Goal: Task Accomplishment & Management: Use online tool/utility

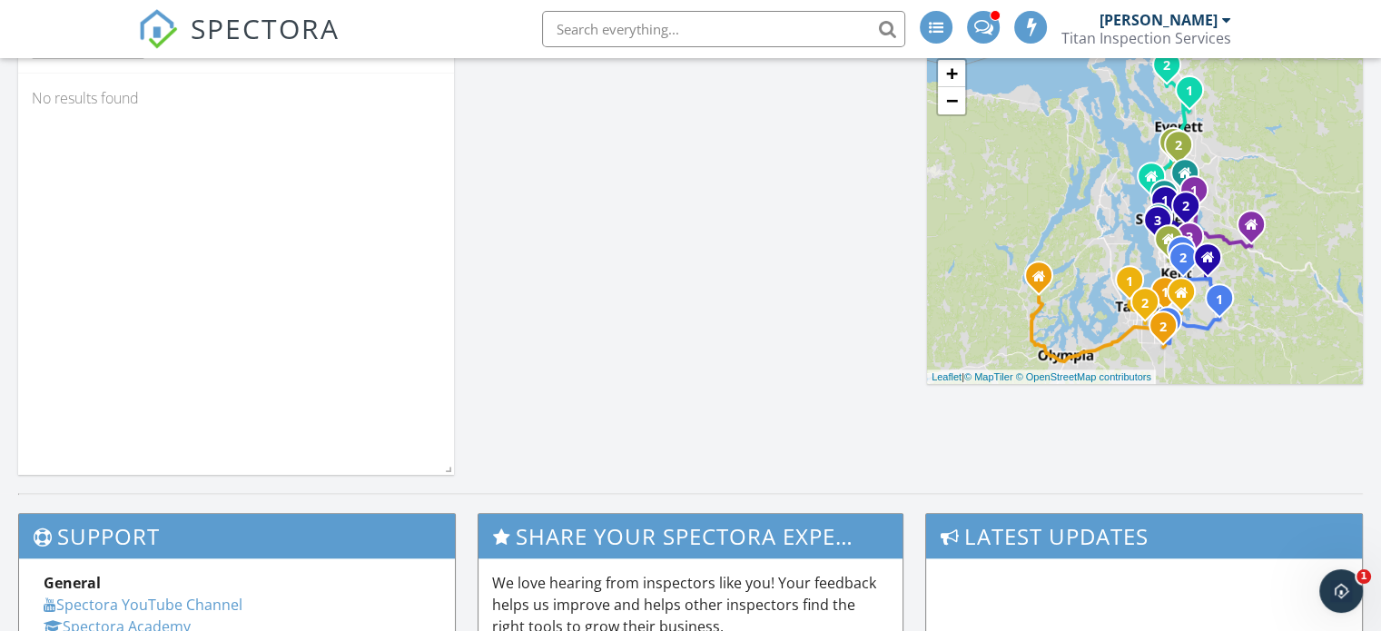
scroll to position [1091, 1409]
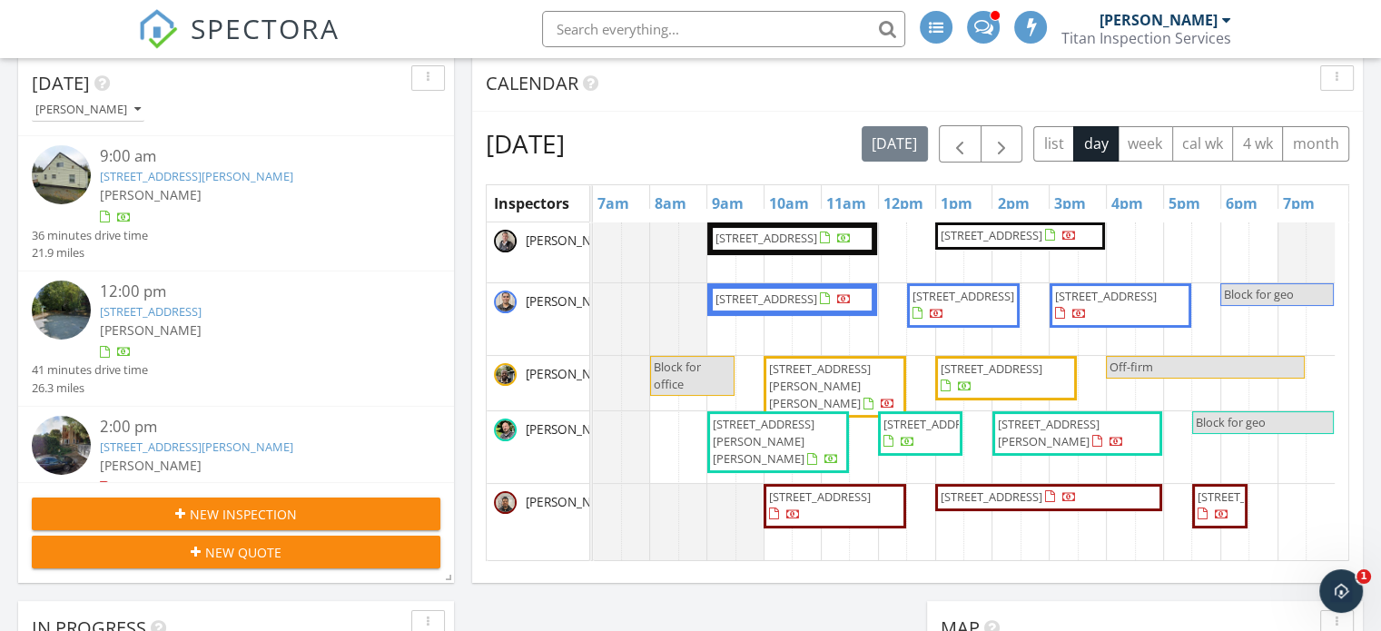
scroll to position [636, 0]
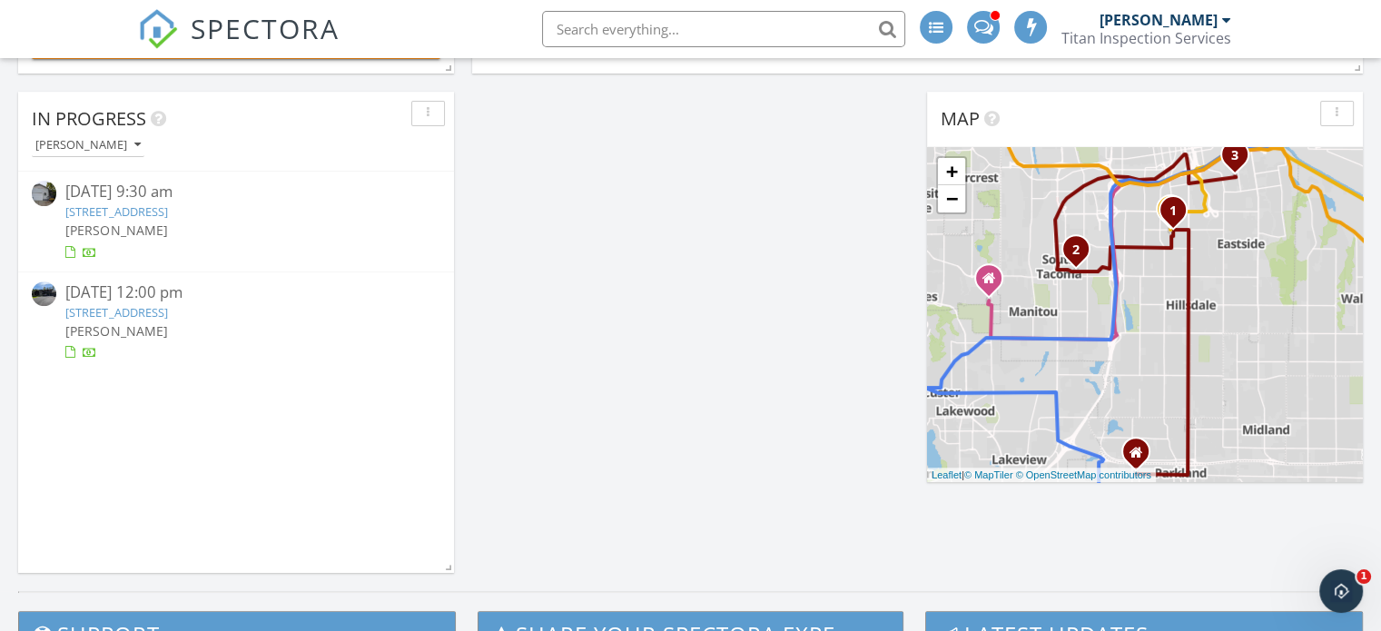
click at [167, 208] on link "6026 52nd St NE, Marysville, WA 98270" at bounding box center [116, 211] width 102 height 16
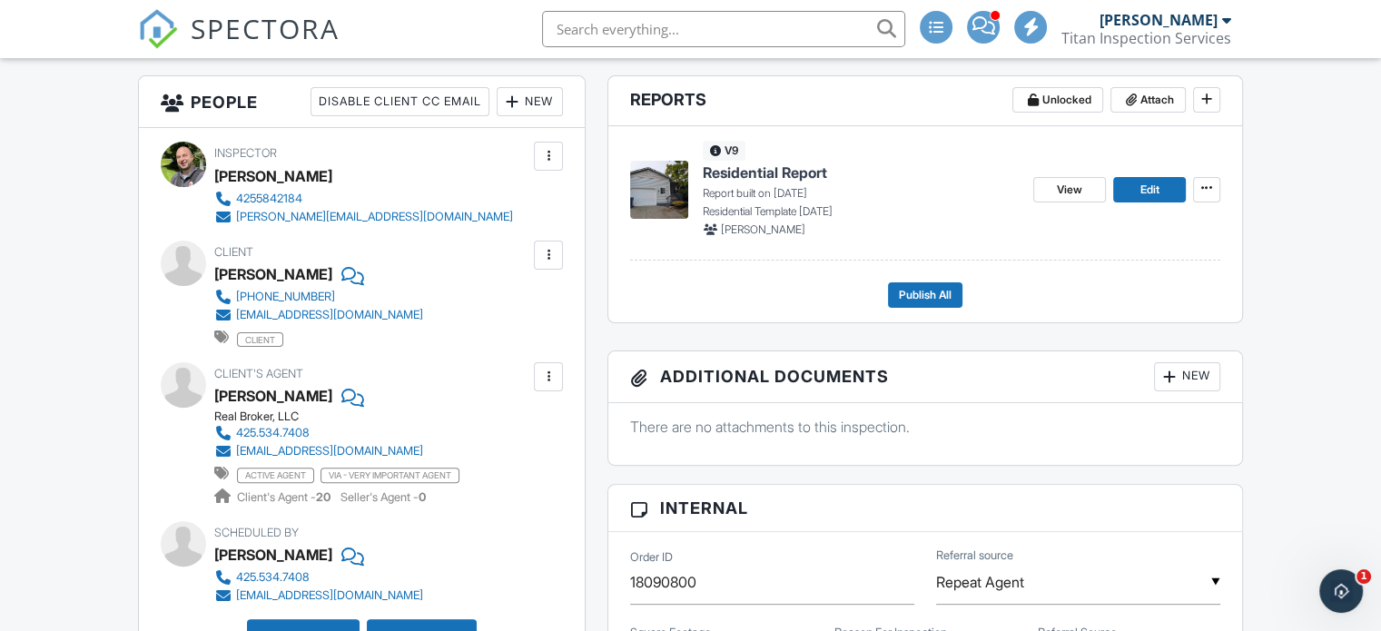
scroll to position [454, 0]
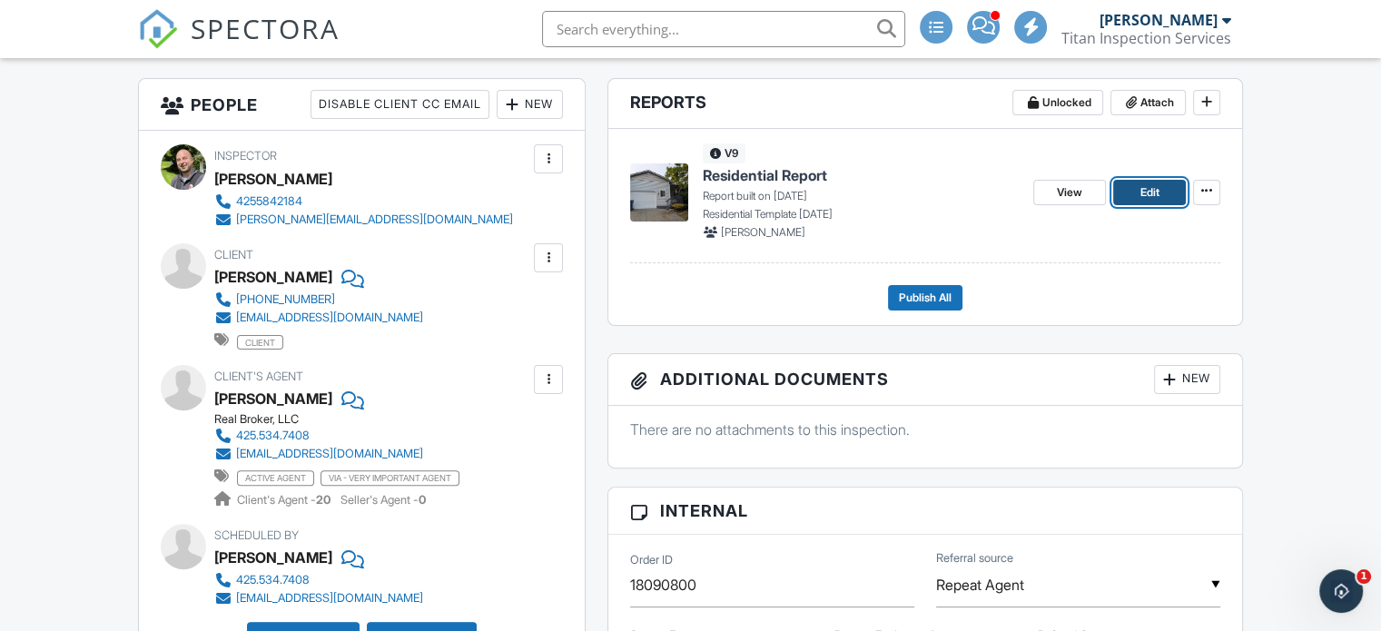
click at [1144, 196] on span "Edit" at bounding box center [1149, 192] width 19 height 18
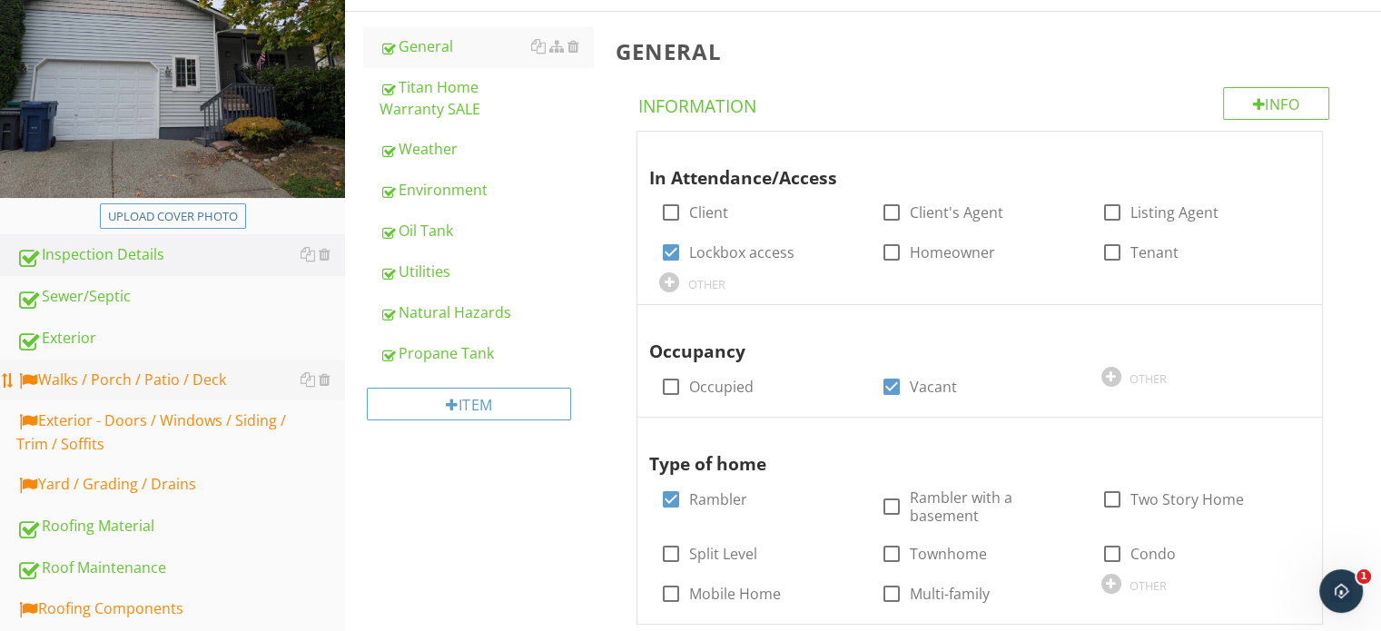
scroll to position [363, 0]
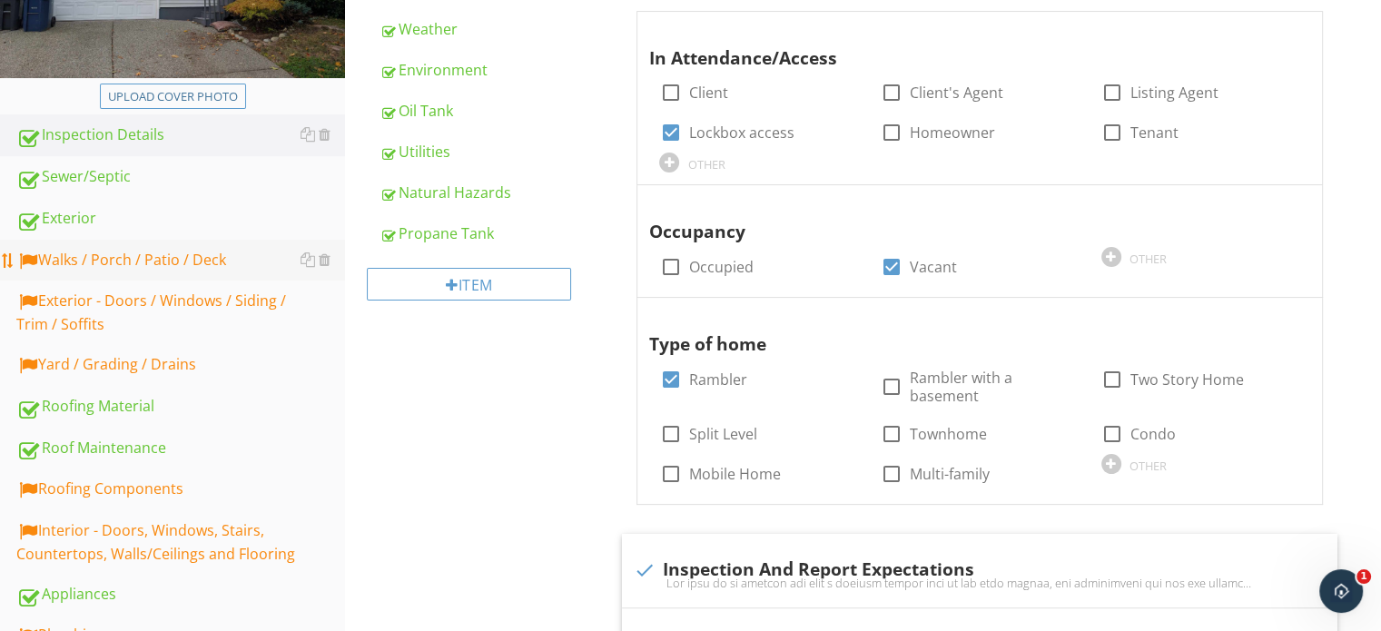
click at [151, 265] on div "Walks / Porch / Patio / Deck" at bounding box center [180, 261] width 329 height 24
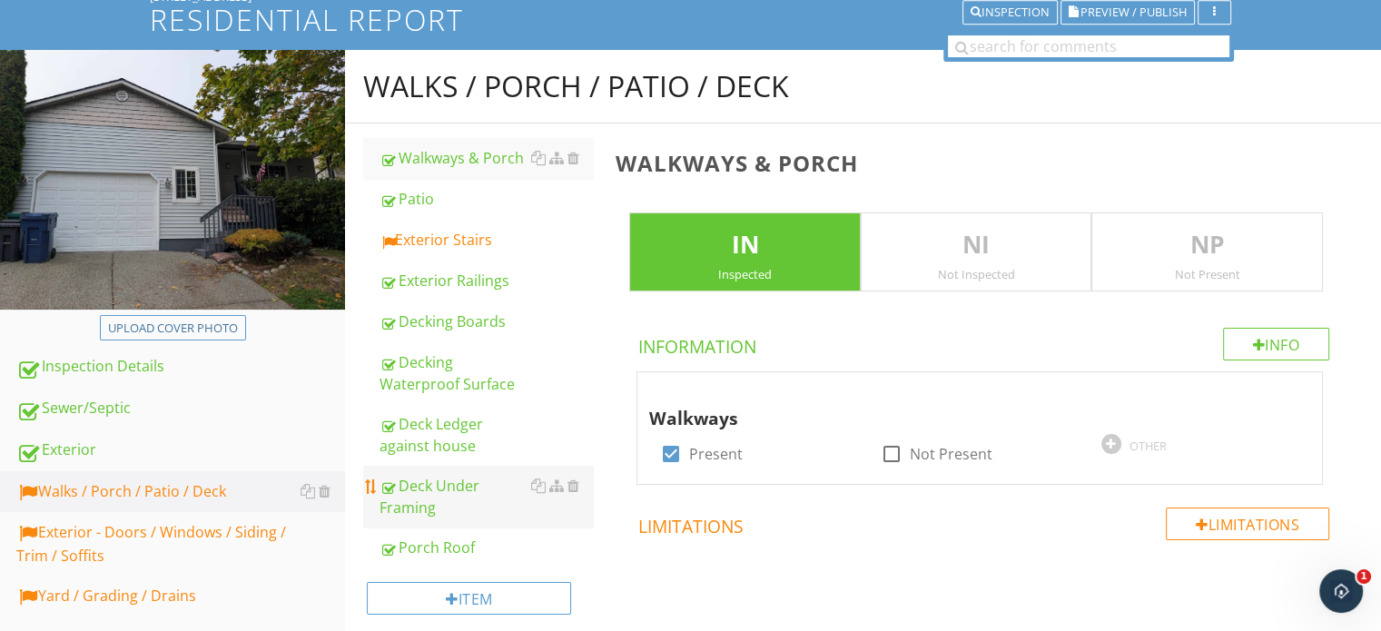
scroll to position [91, 0]
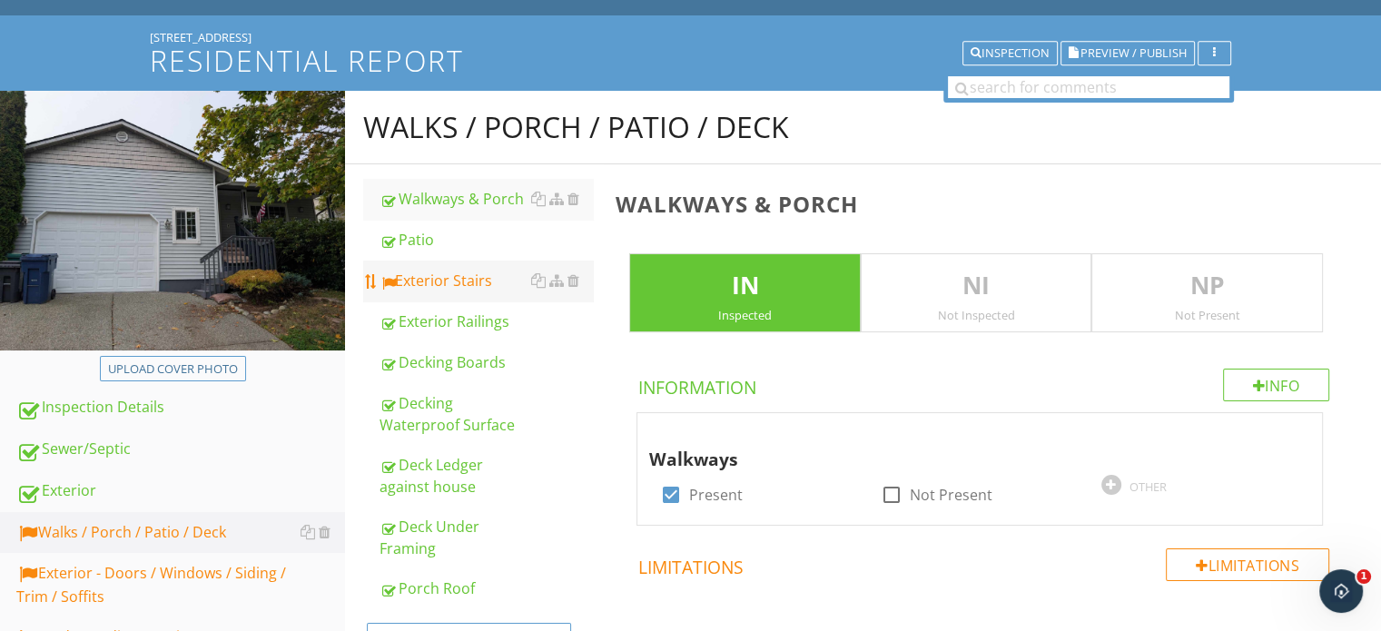
click at [455, 270] on div "Exterior Stairs" at bounding box center [486, 281] width 213 height 22
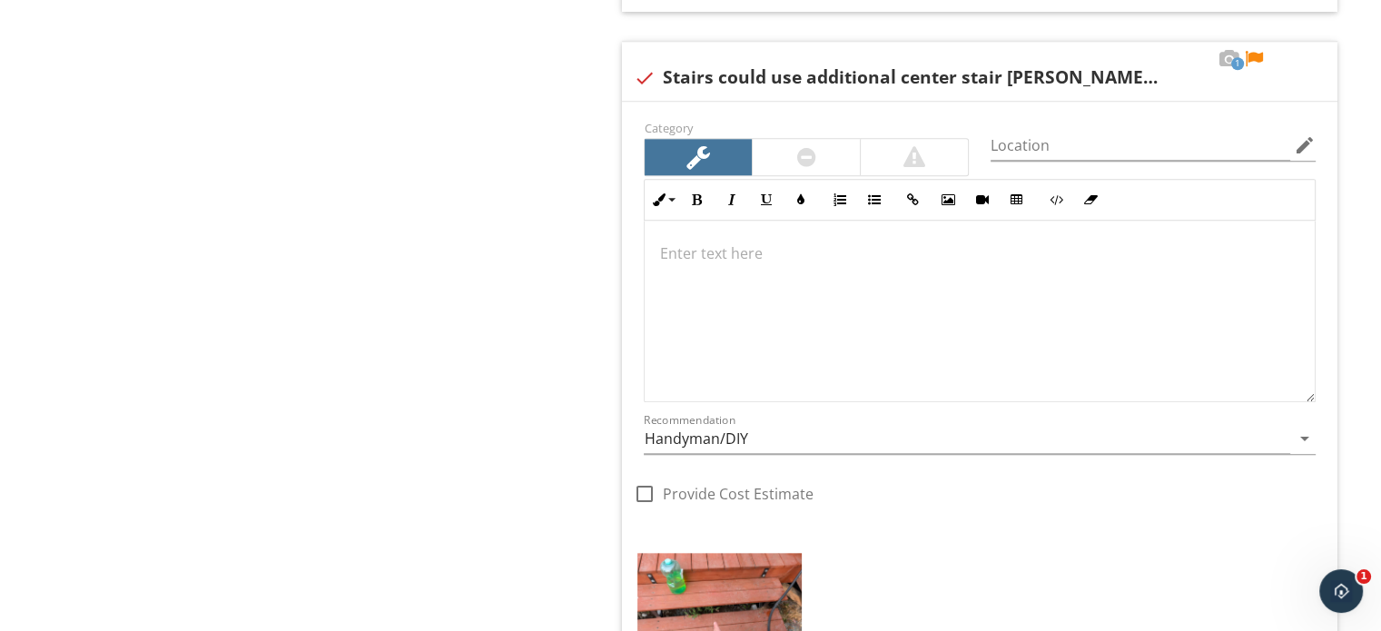
scroll to position [1725, 0]
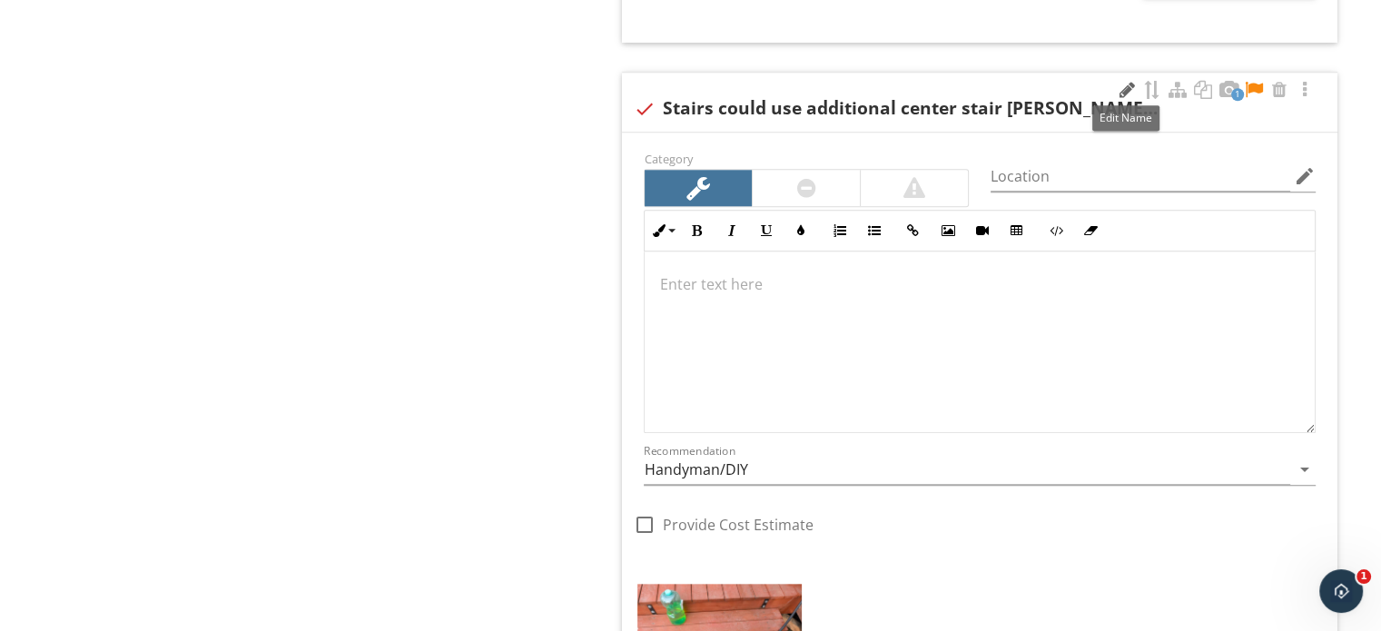
click at [1125, 89] on div at bounding box center [1127, 90] width 22 height 18
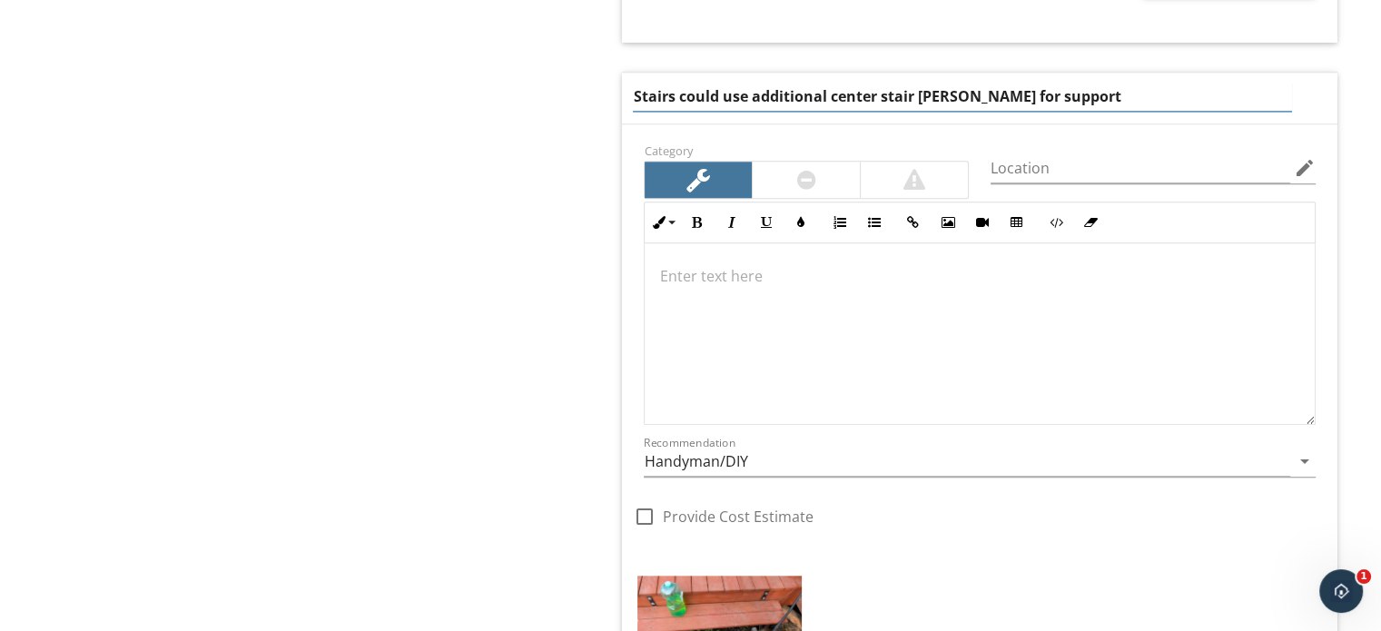
click at [872, 94] on input "Stairs could use additional center stair stringer for support" at bounding box center [962, 97] width 658 height 30
type input "Stairs could use additional stair [PERSON_NAME] for support"
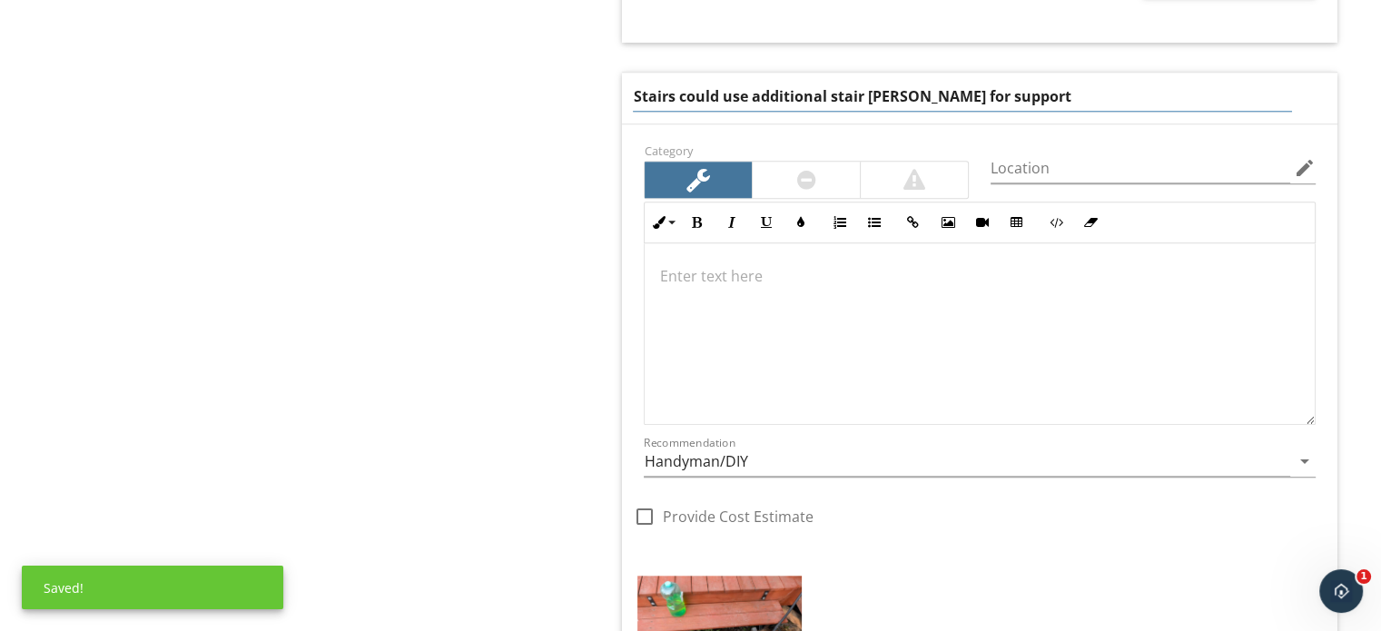
click at [507, 177] on div "Walks / Porch / Patio / Deck Walkways & Porch Patio Exterior Stairs Exterior Ra…" at bounding box center [863, 309] width 1036 height 3707
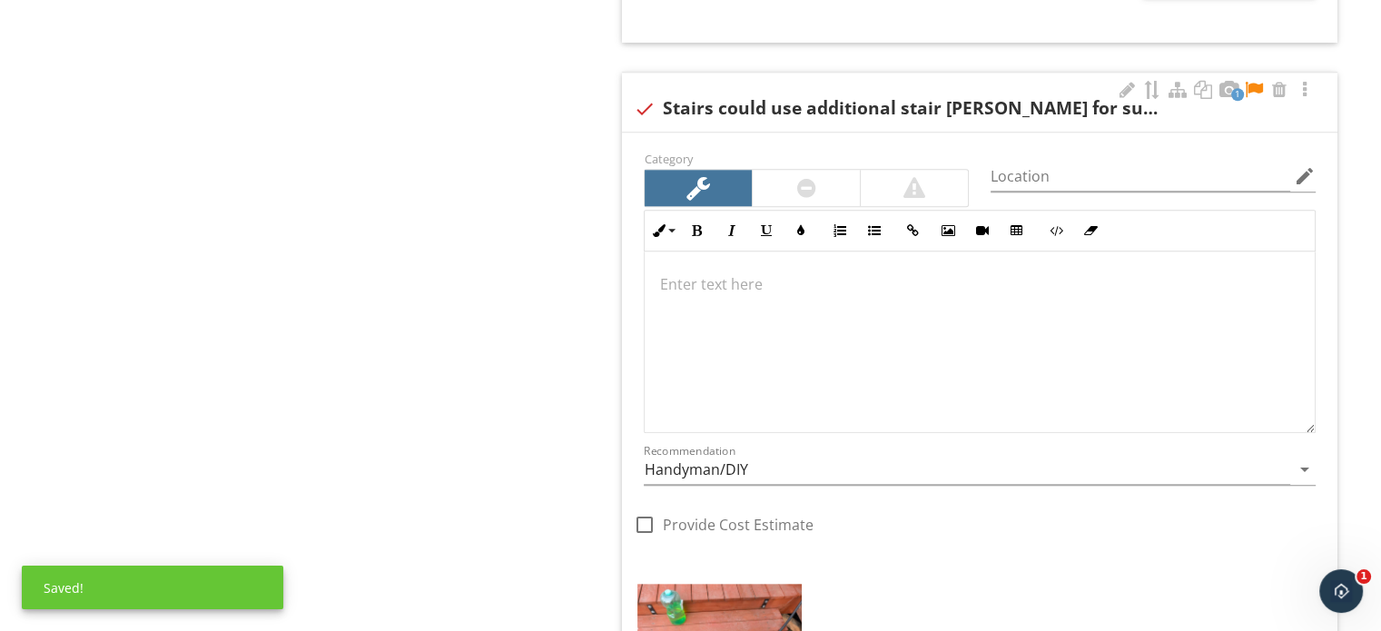
click at [1257, 86] on div at bounding box center [1254, 90] width 22 height 18
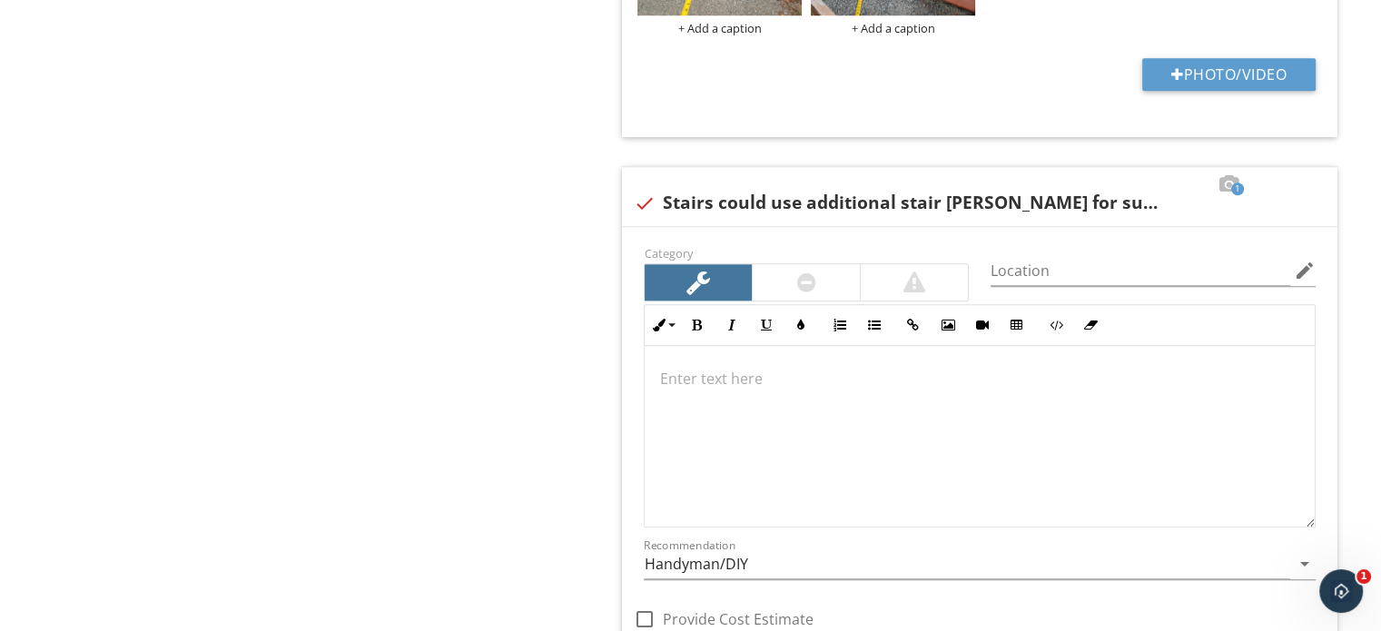
scroll to position [1635, 0]
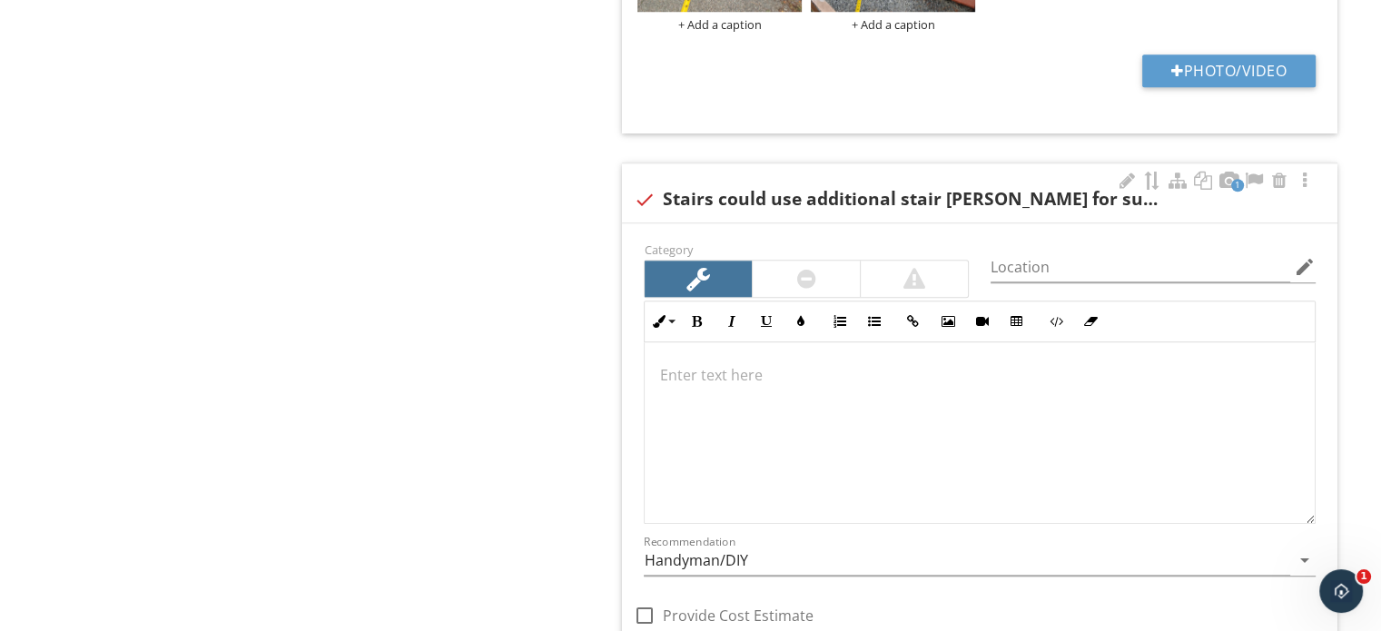
click at [716, 431] on div at bounding box center [980, 433] width 670 height 182
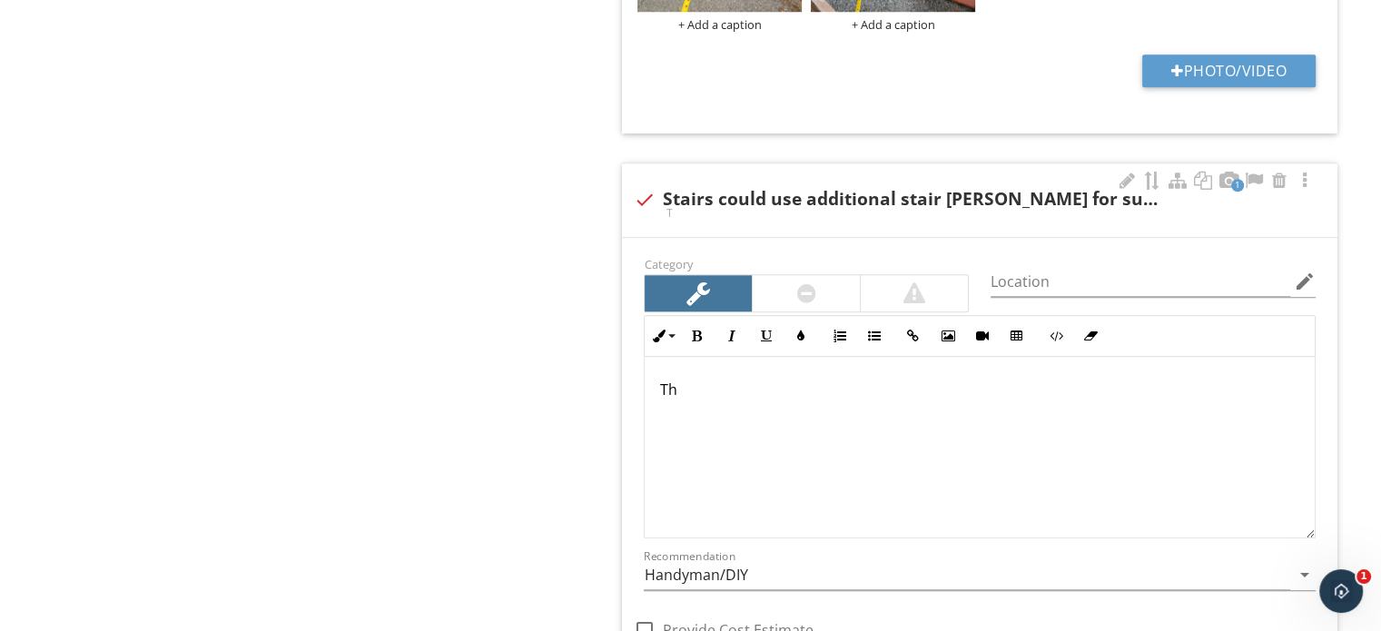
scroll to position [1649, 0]
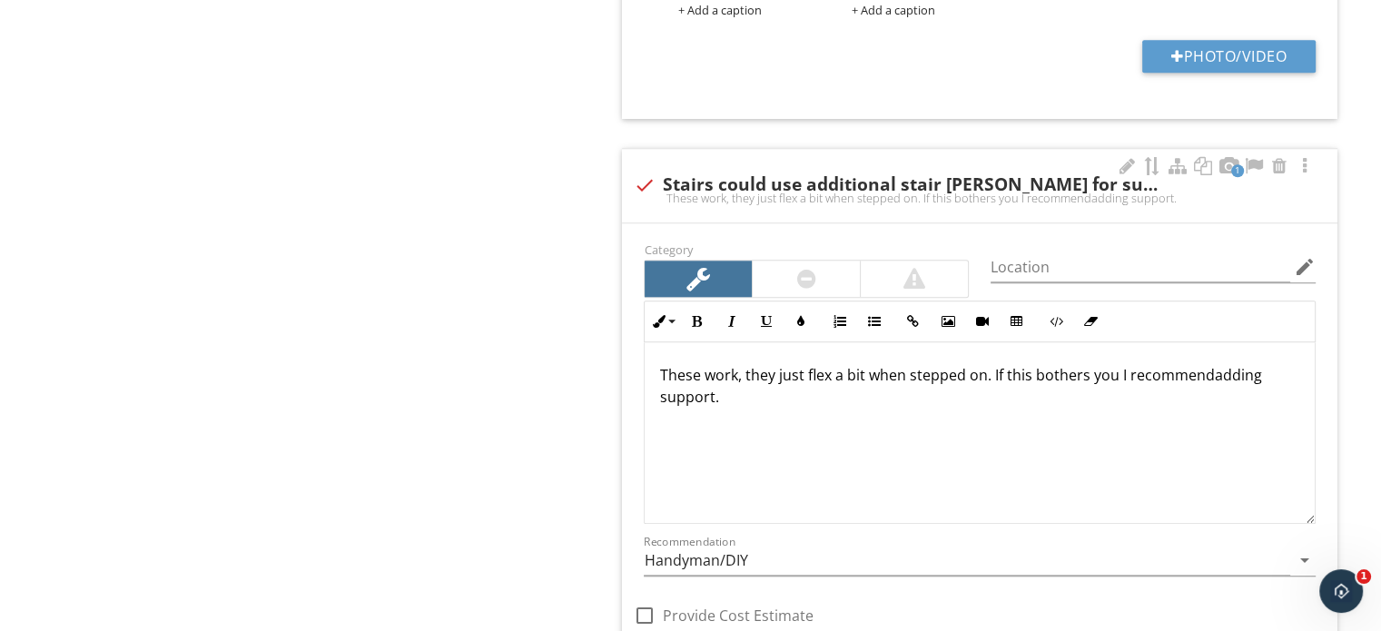
click at [1208, 370] on p "These work, they just flex a bit when stepped on. If this bothers you I recomme…" at bounding box center [979, 386] width 641 height 44
click at [1182, 388] on p "These work, they just flex a bit when stepped on. If this bothers you I recomme…" at bounding box center [979, 386] width 641 height 44
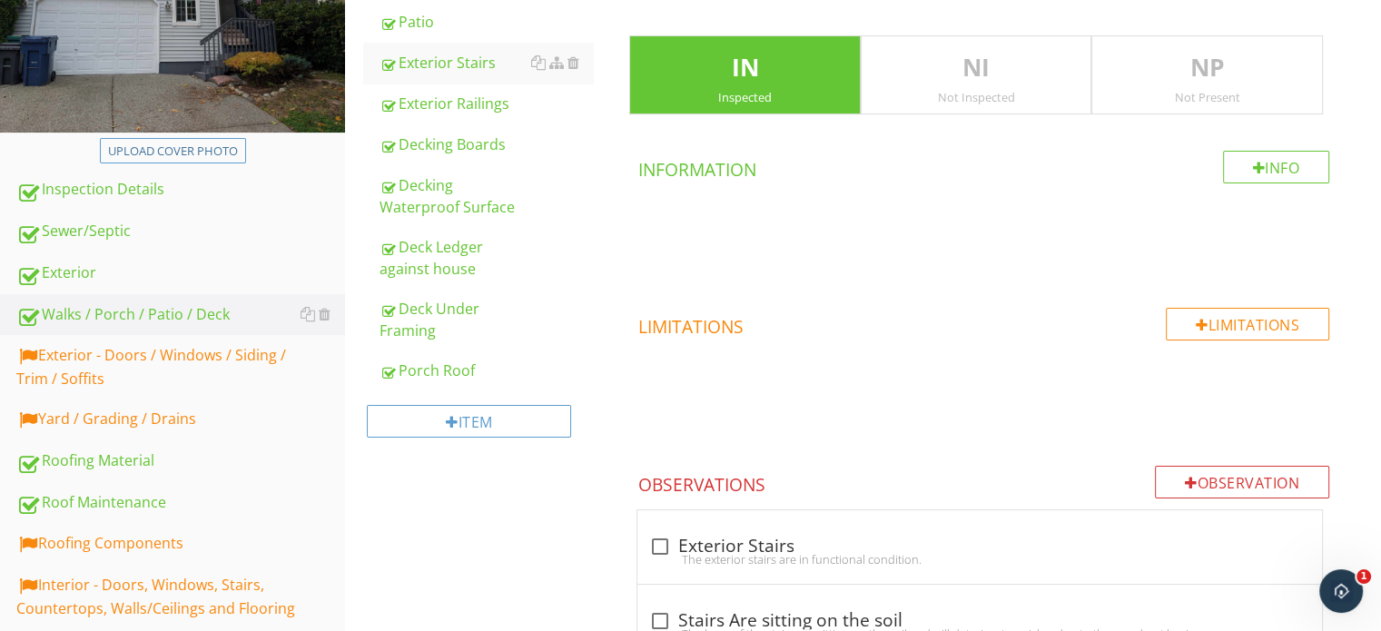
scroll to position [287, 0]
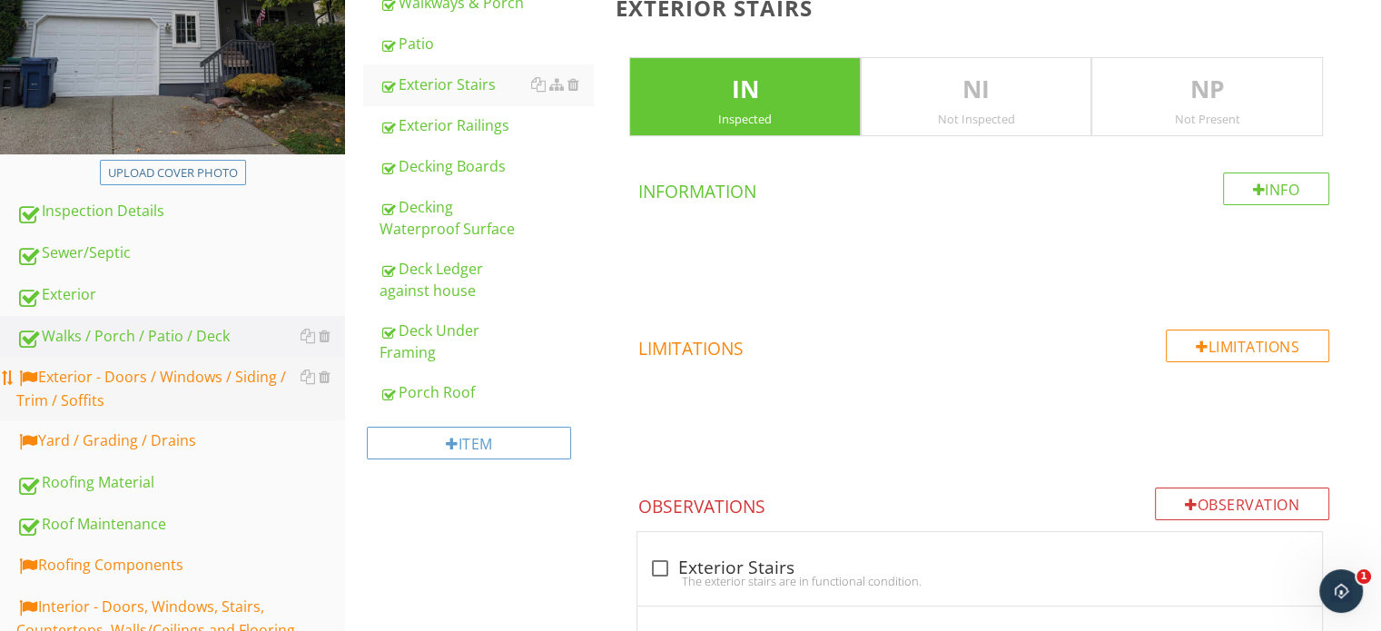
click at [150, 366] on div "Exterior - Doors / Windows / Siding / Trim / Soffits" at bounding box center [180, 388] width 329 height 45
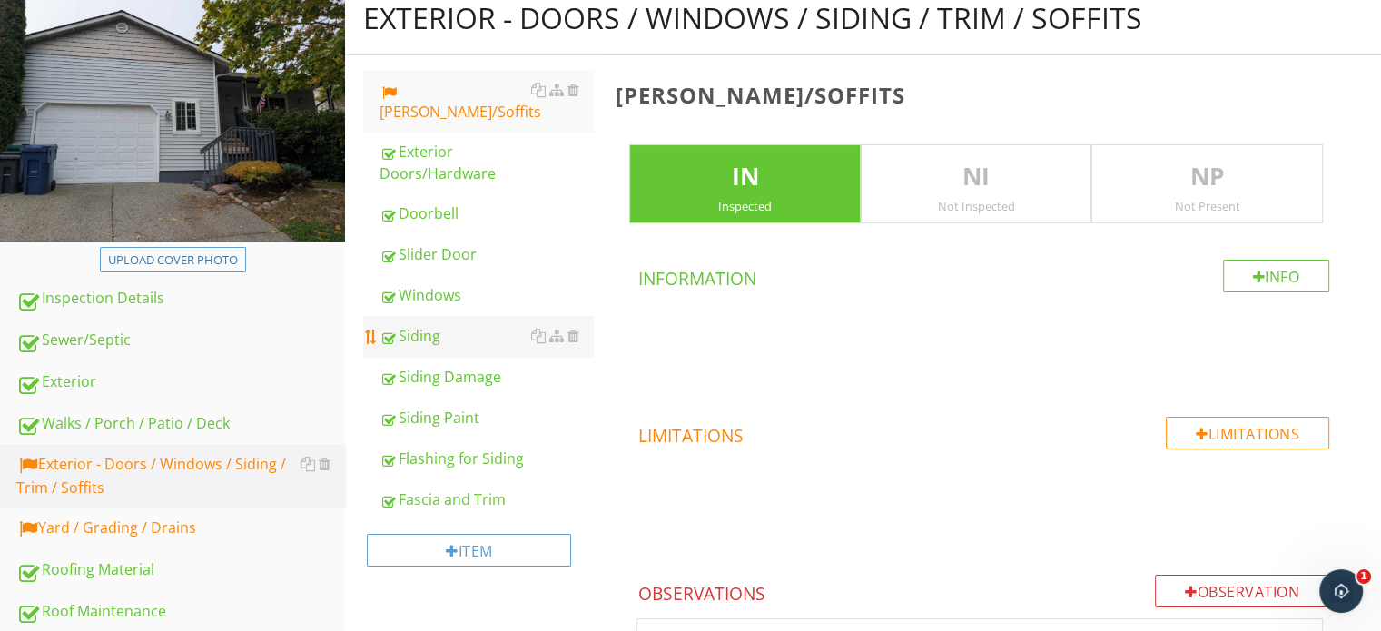
scroll to position [196, 0]
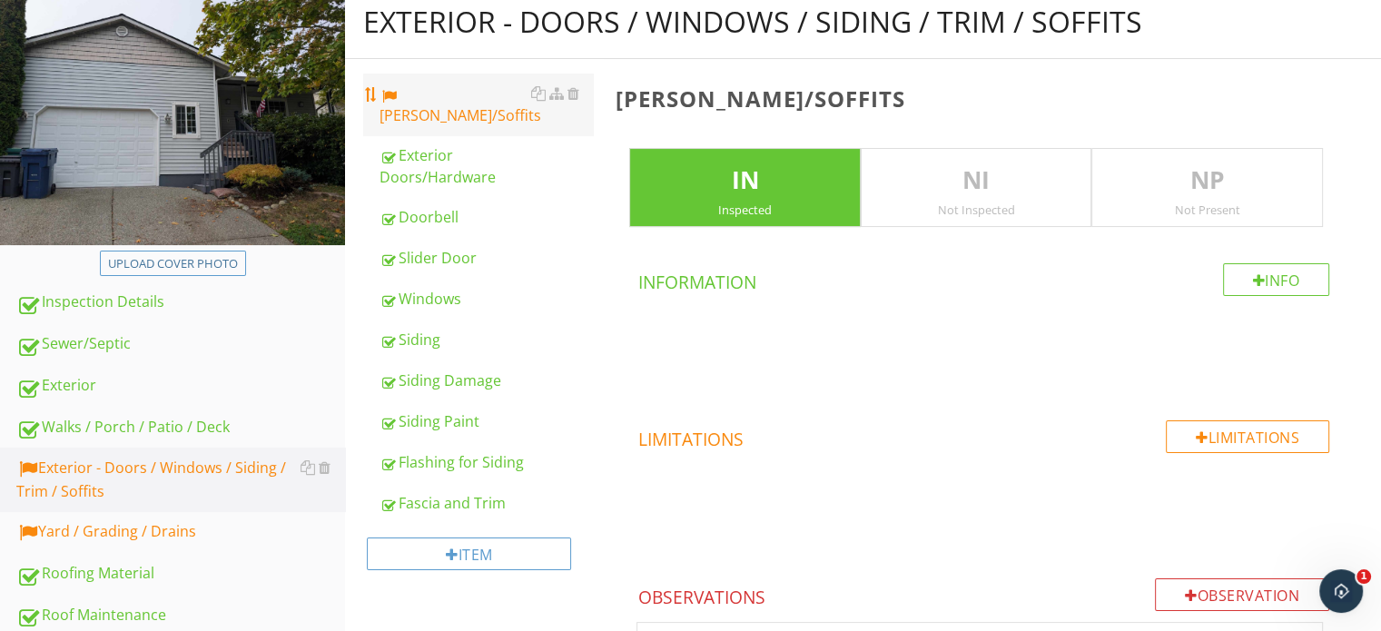
click at [425, 94] on div "Eaves/Soffits" at bounding box center [486, 105] width 213 height 44
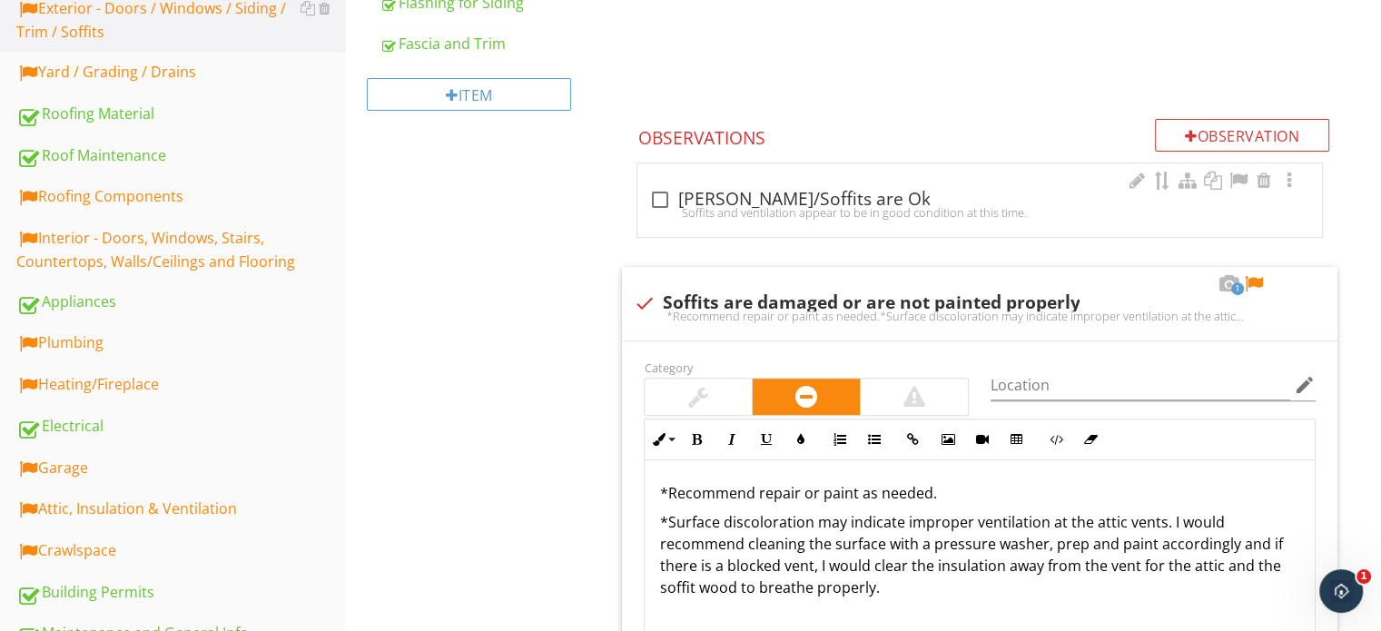
scroll to position [650, 0]
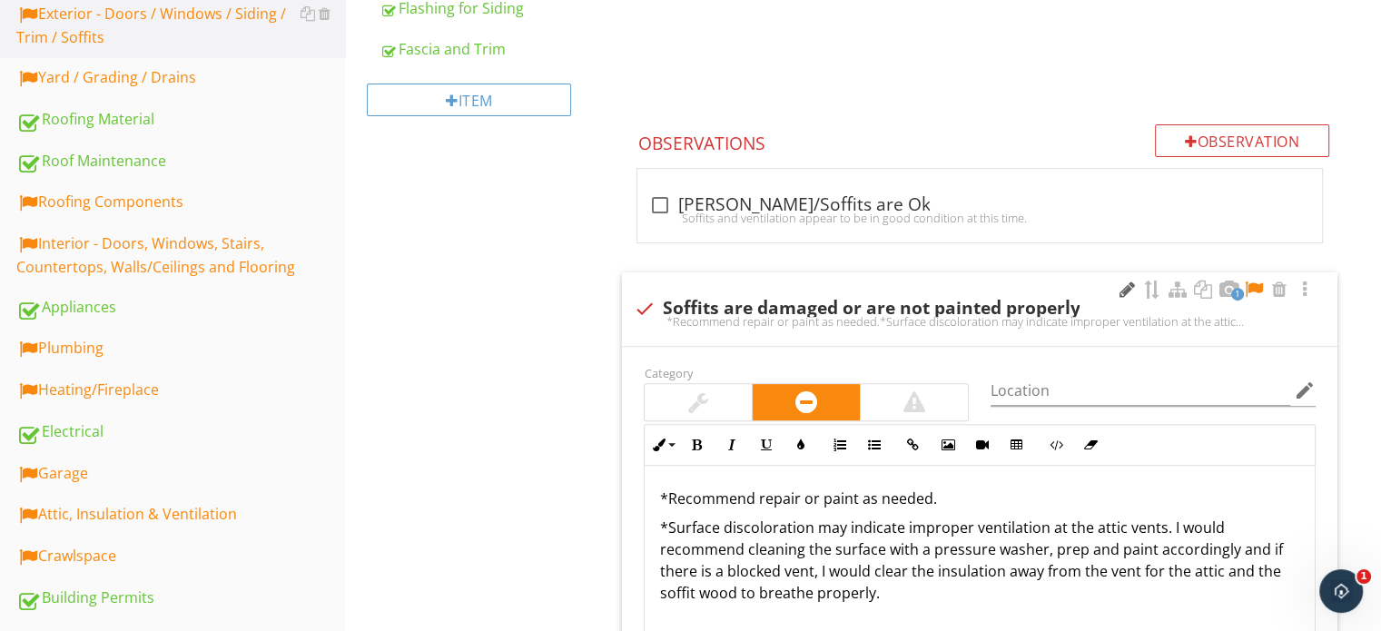
click at [1116, 290] on div at bounding box center [1127, 290] width 22 height 18
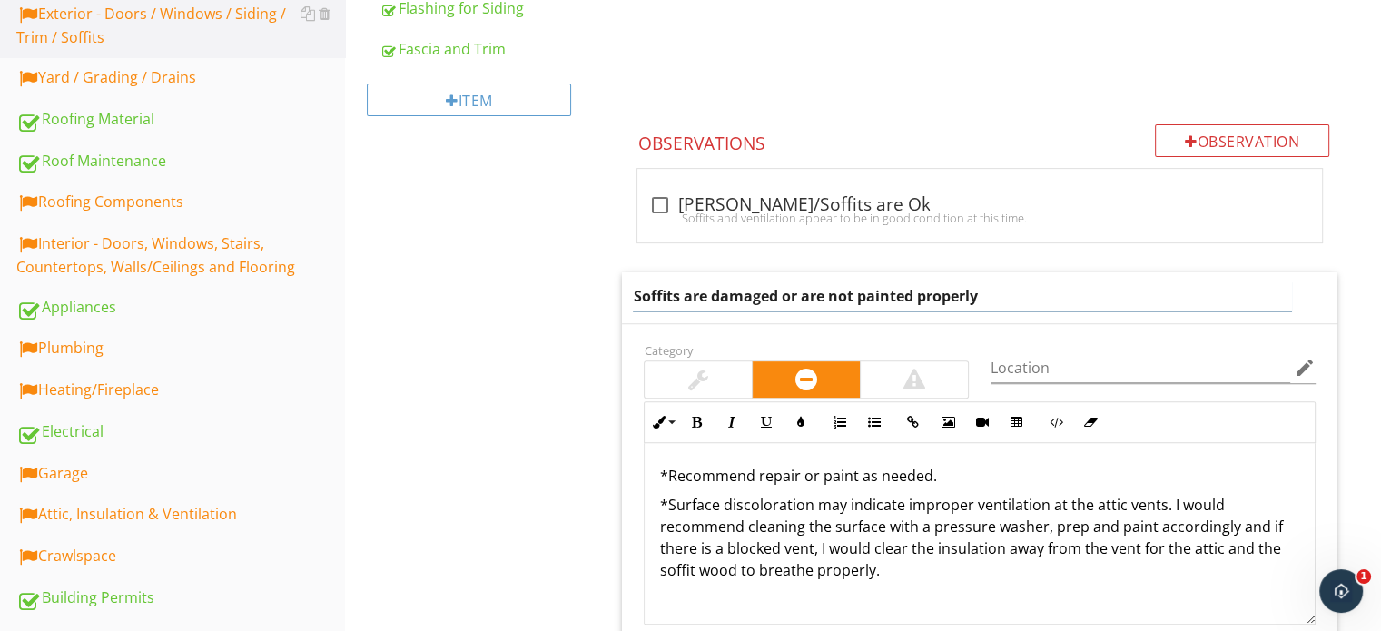
drag, startPoint x: 1021, startPoint y: 302, endPoint x: 686, endPoint y: 281, distance: 334.9
click at [686, 281] on input "Soffits are damaged or are not painted properly" at bounding box center [962, 296] width 658 height 30
type input "Soffits will need paint soon"
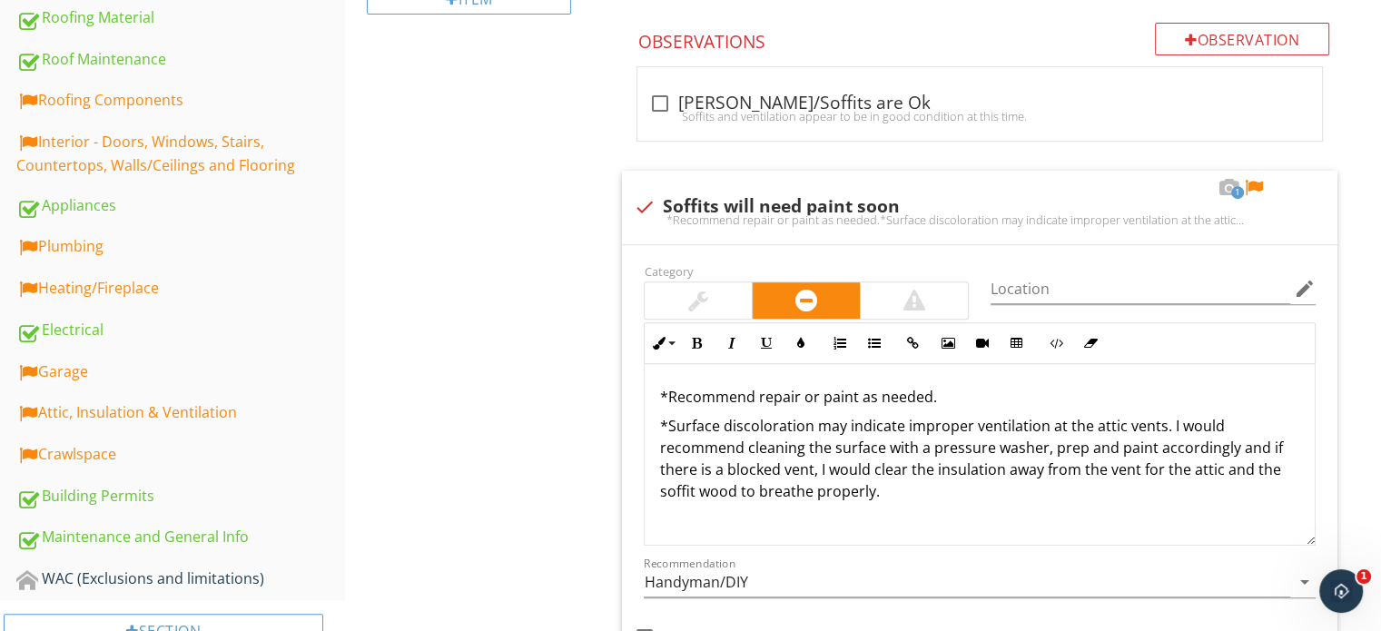
scroll to position [832, 0]
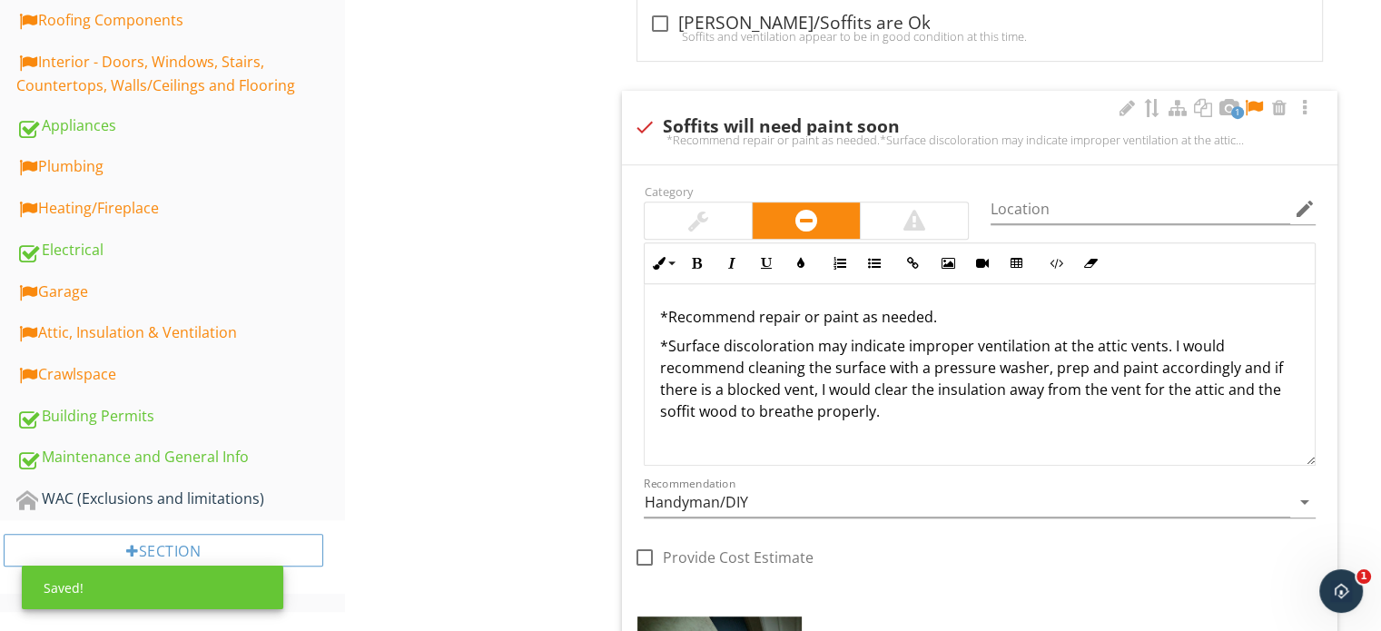
click at [920, 420] on p "*Surface discoloration may indicate improper ventilation at the attic vents. I …" at bounding box center [979, 378] width 641 height 87
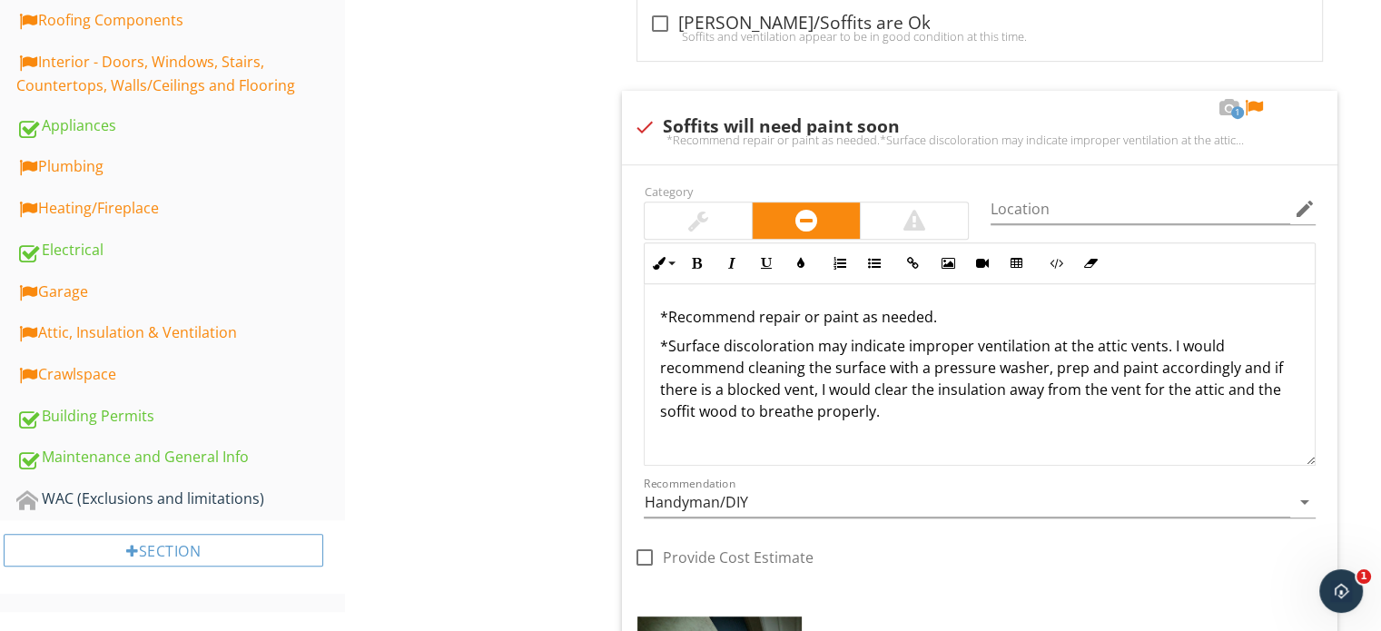
drag, startPoint x: 921, startPoint y: 424, endPoint x: 621, endPoint y: 296, distance: 325.9
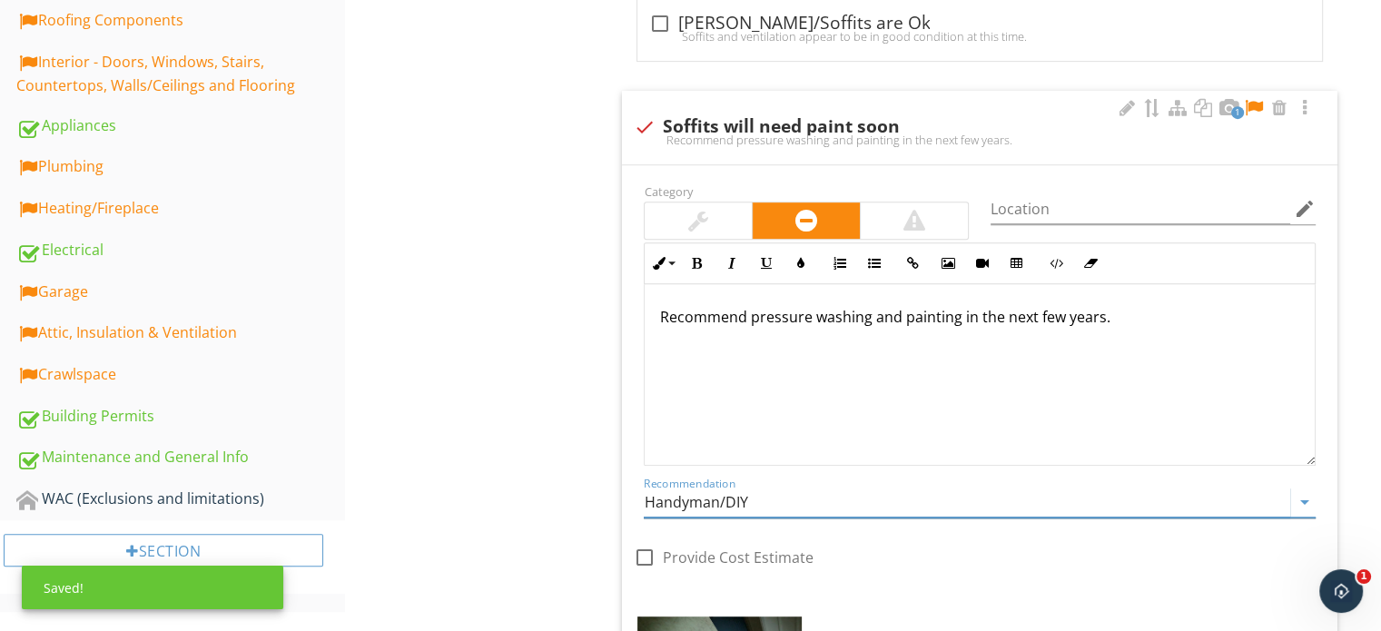
click at [726, 504] on input "Handyman/DIY" at bounding box center [967, 503] width 647 height 30
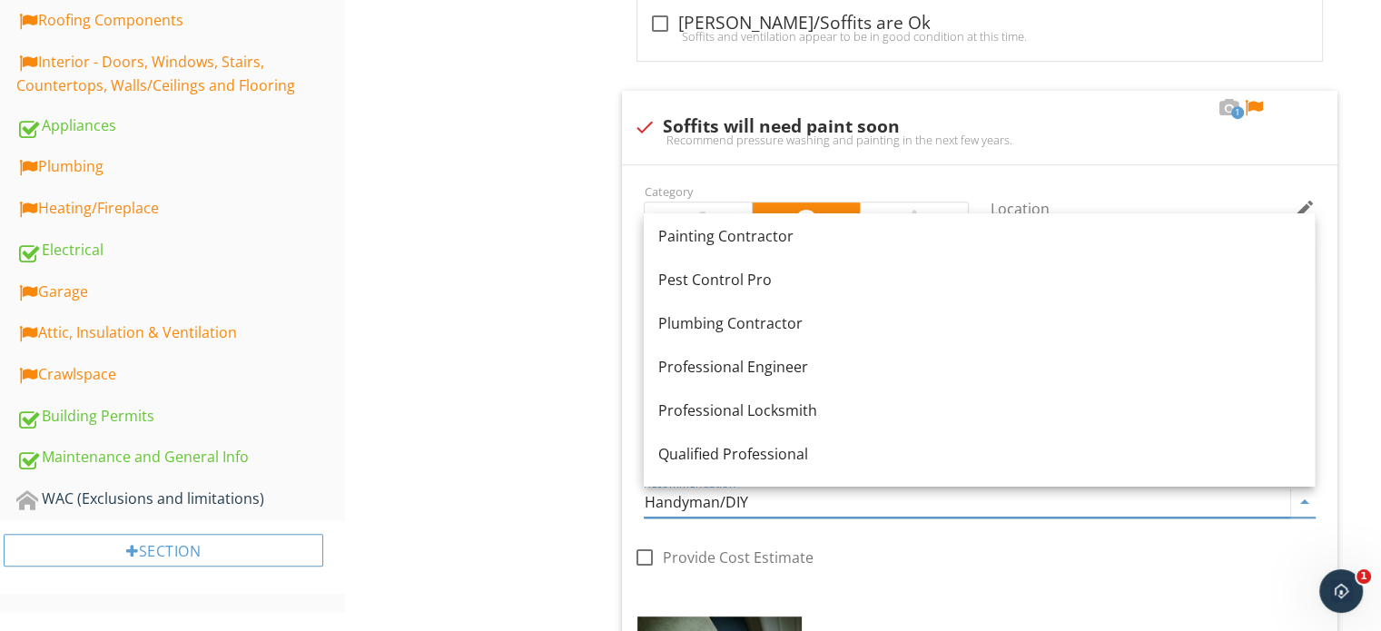
scroll to position [1849, 0]
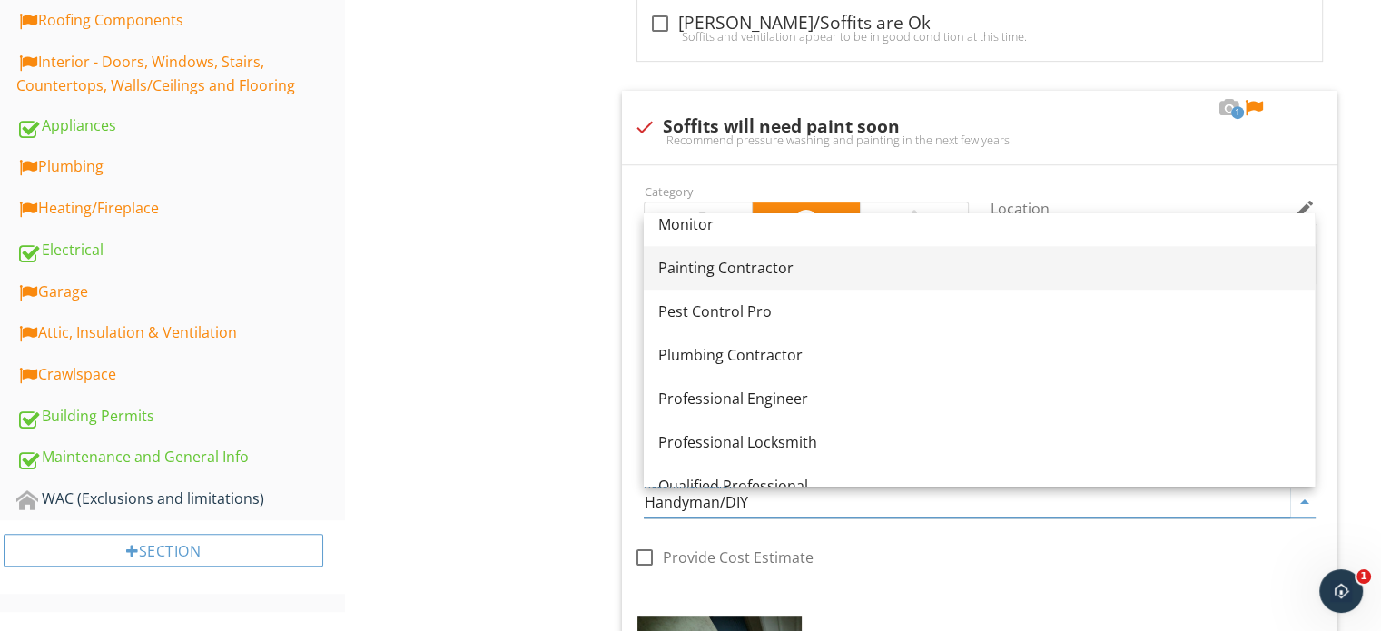
click at [740, 261] on div "Painting Contractor" at bounding box center [979, 268] width 642 height 22
type input "Painting Contractor"
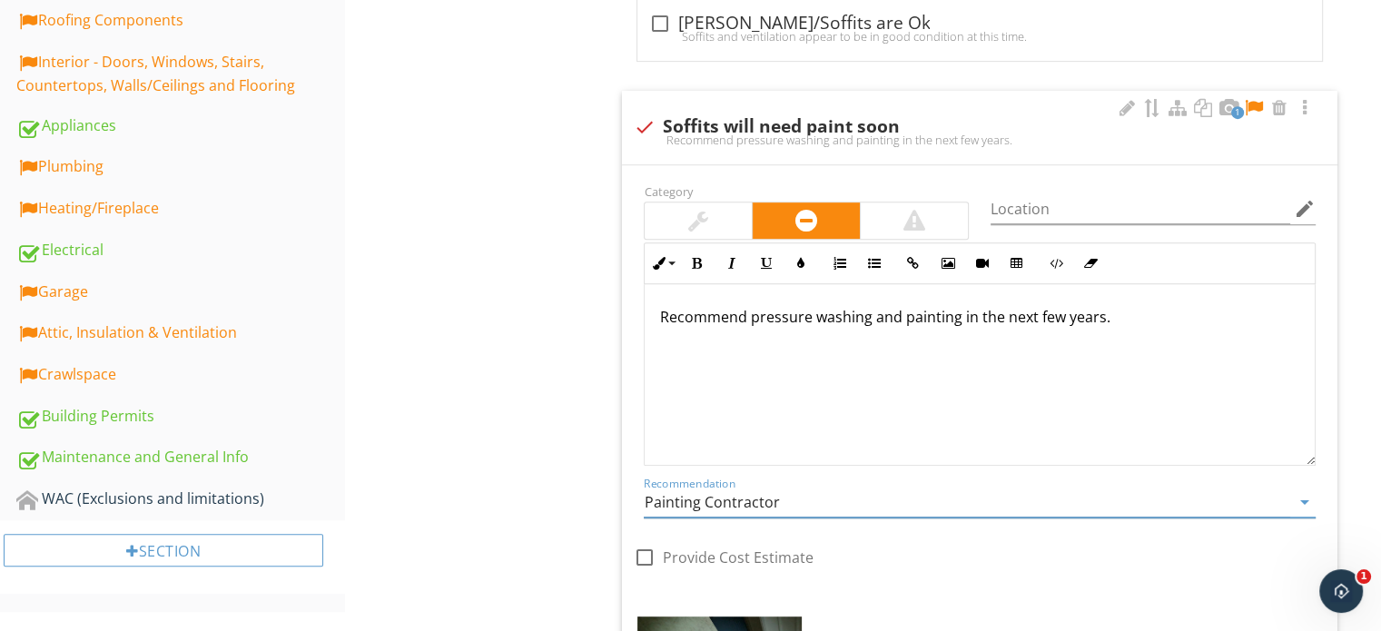
click at [1253, 103] on div at bounding box center [1254, 108] width 22 height 18
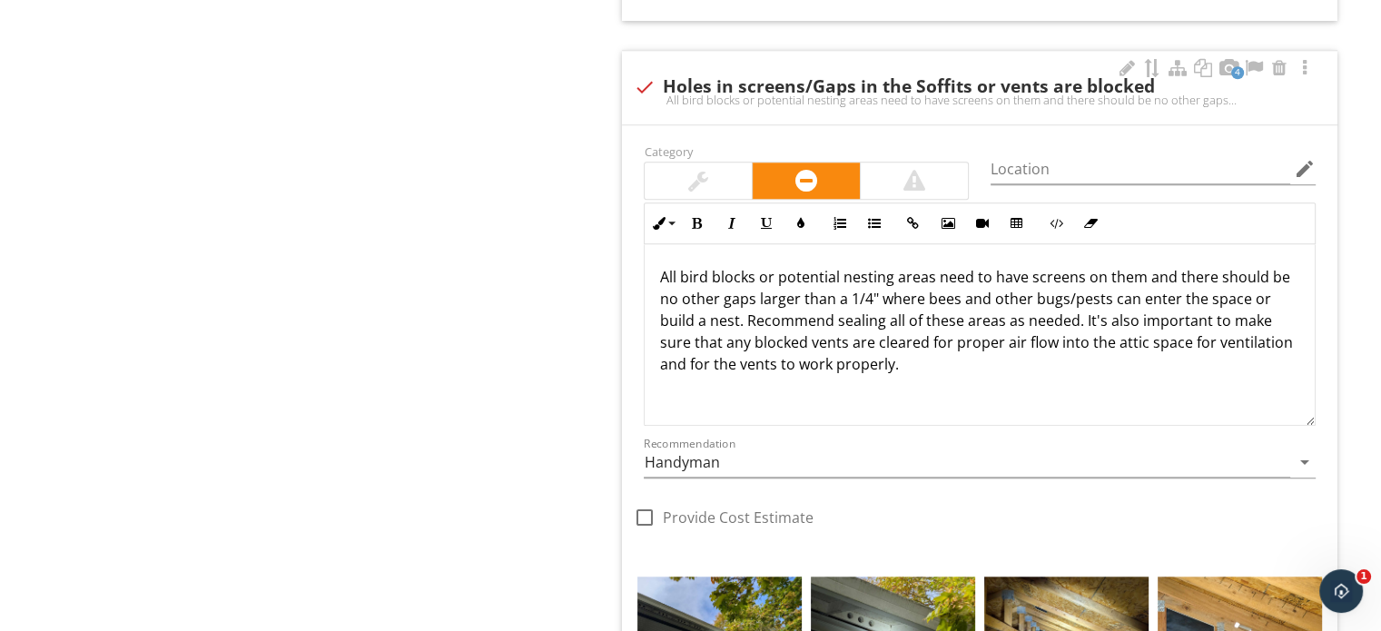
scroll to position [1921, 0]
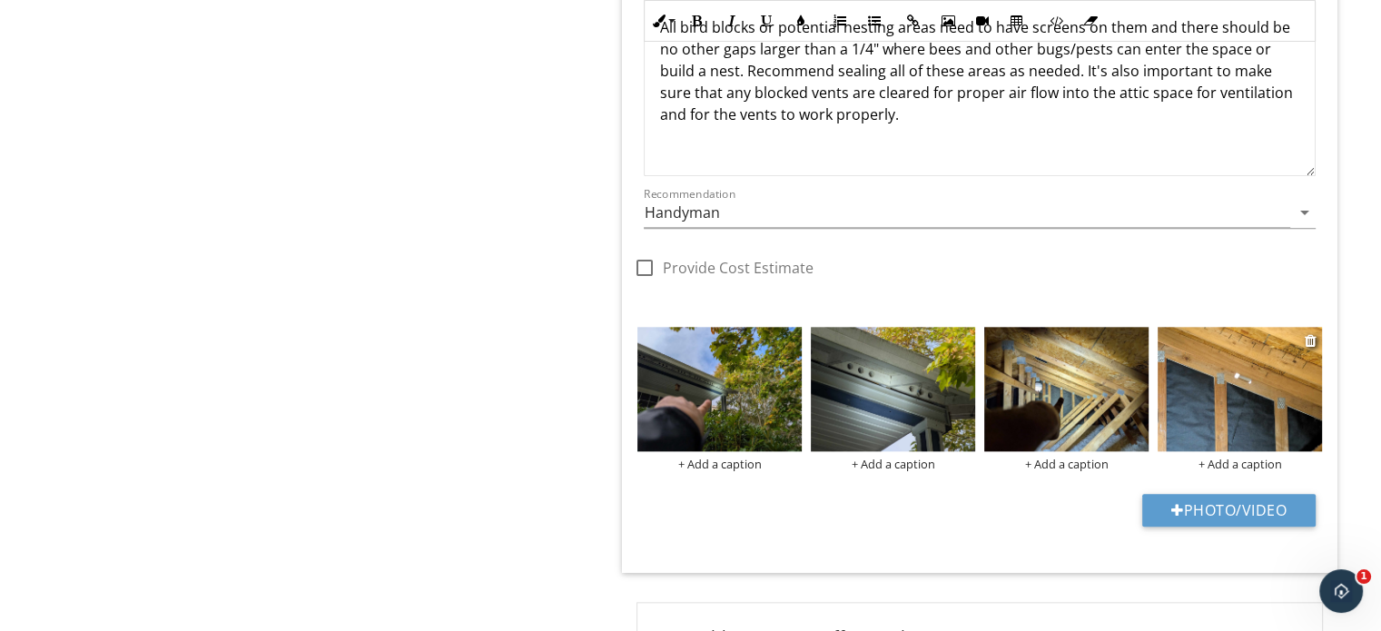
click at [1279, 403] on img at bounding box center [1240, 388] width 164 height 123
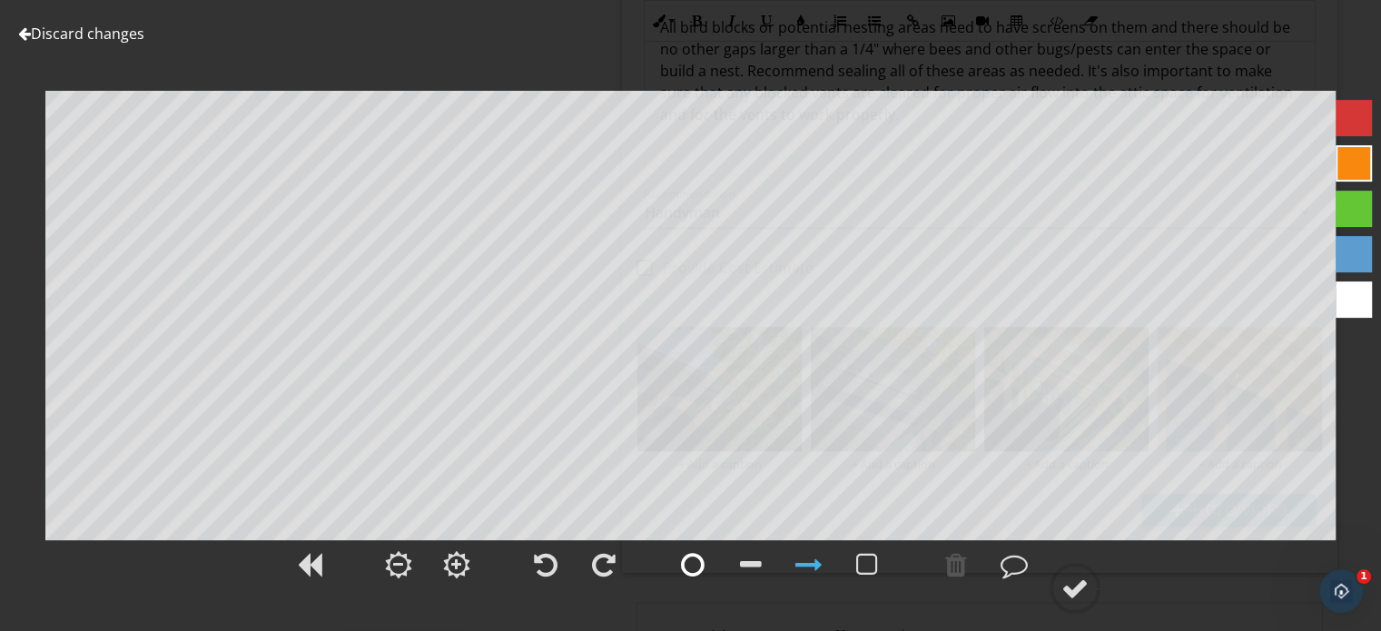
click at [688, 572] on div at bounding box center [693, 564] width 24 height 27
click at [1080, 591] on div at bounding box center [1075, 588] width 27 height 27
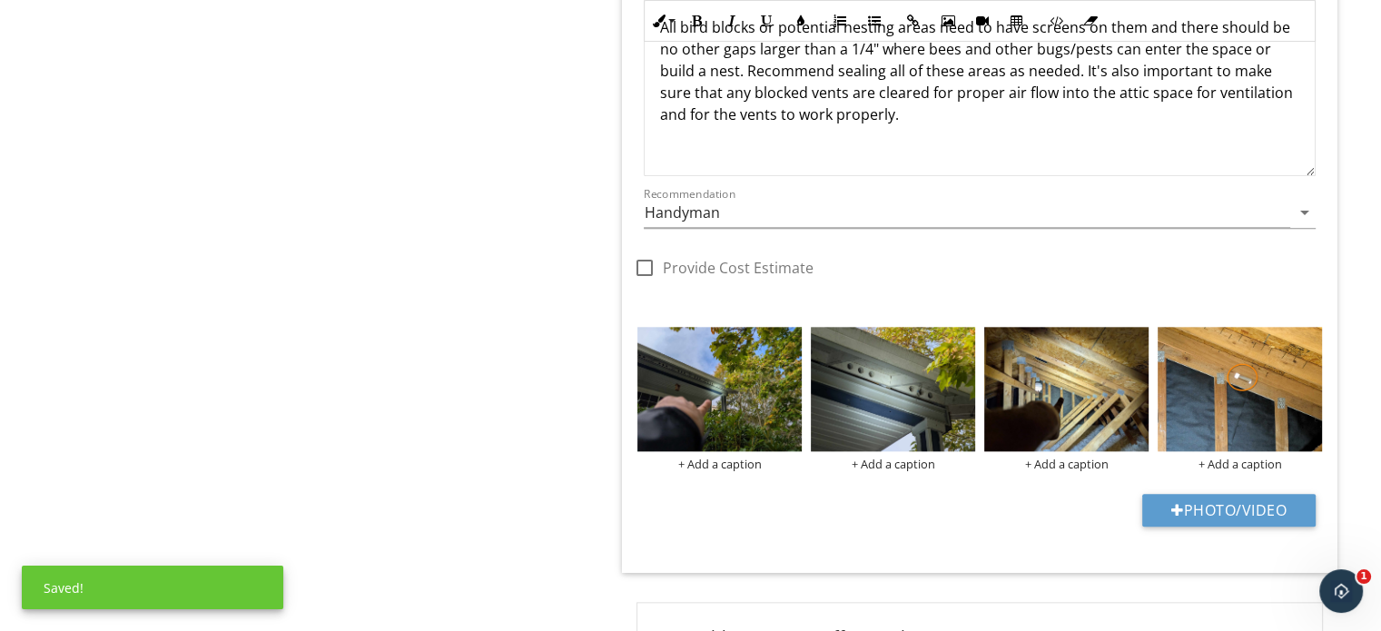
click at [893, 415] on img at bounding box center [893, 388] width 164 height 123
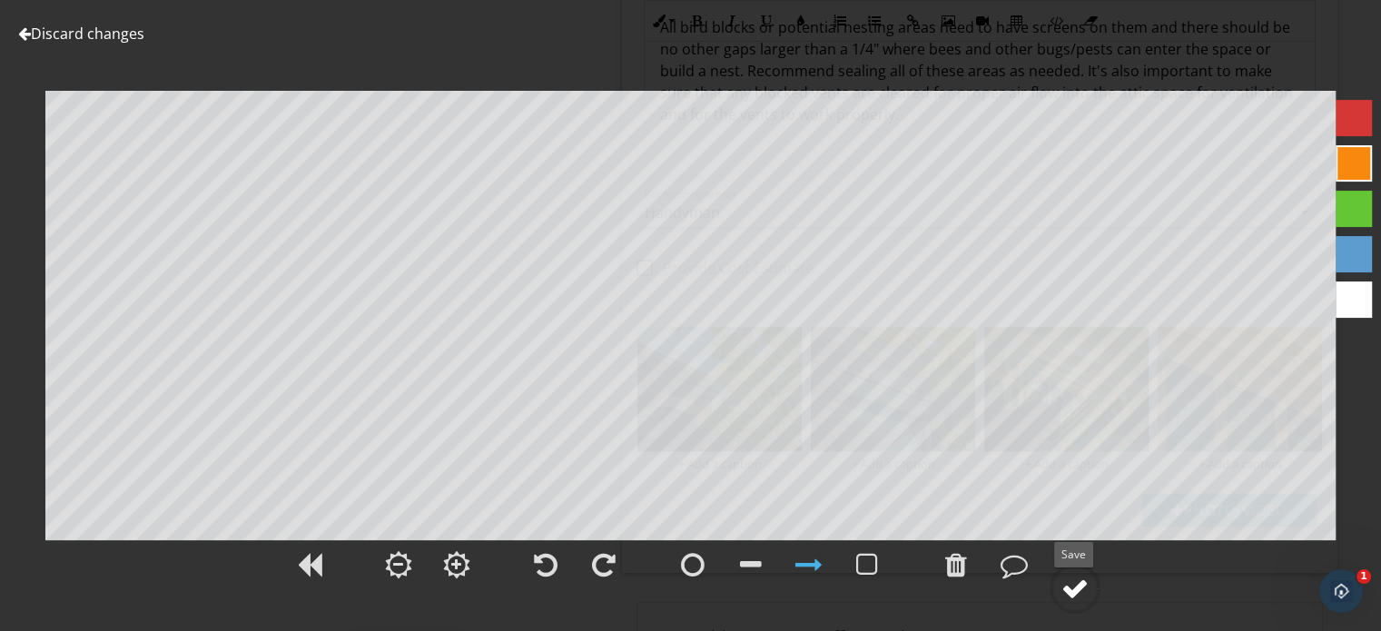
click at [1075, 589] on div at bounding box center [1075, 588] width 27 height 27
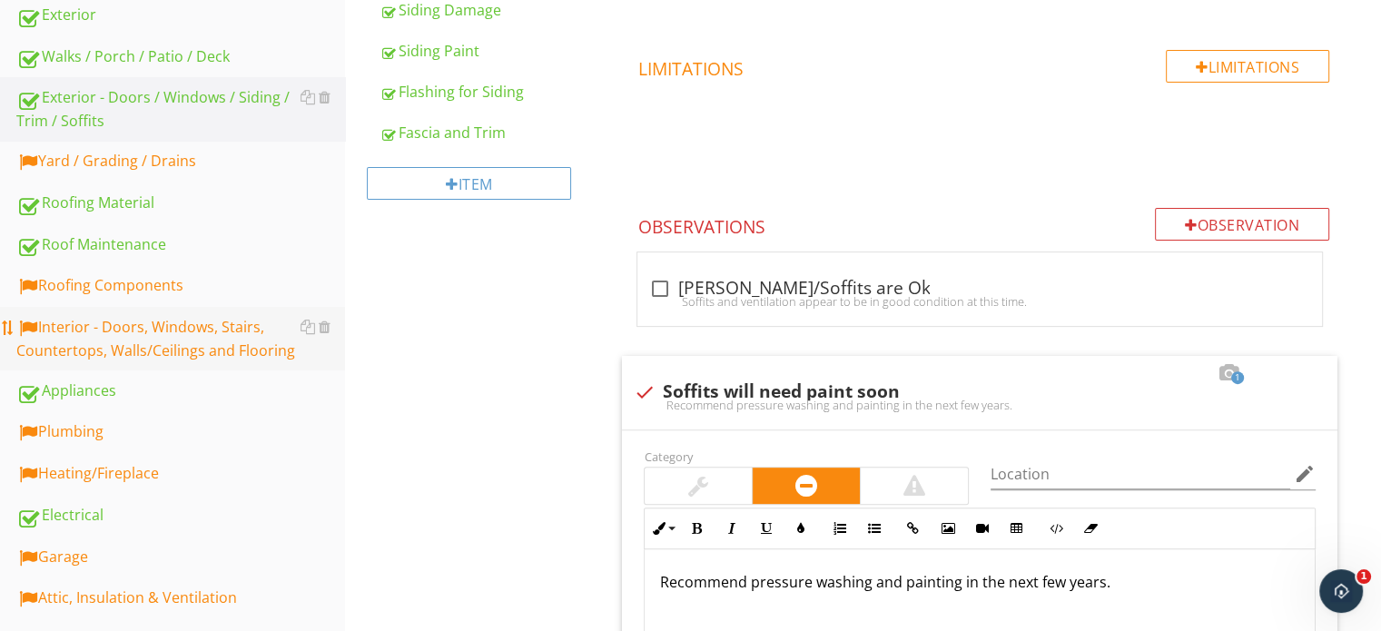
scroll to position [559, 0]
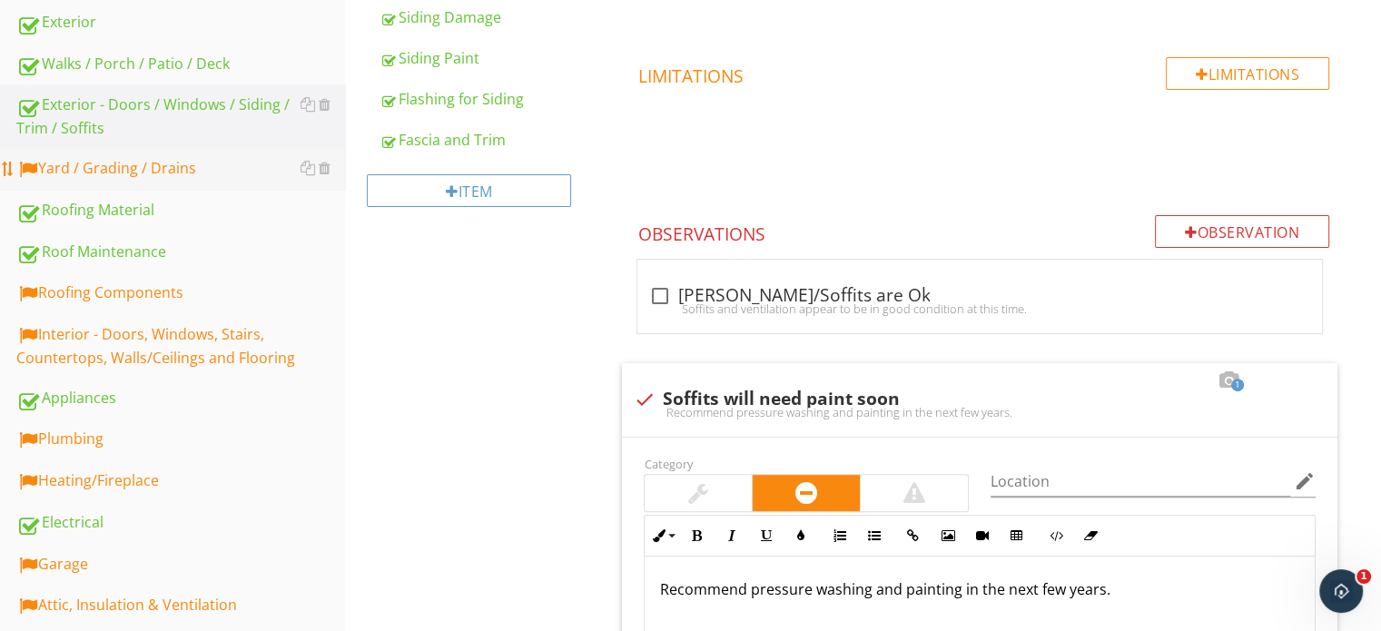
click at [179, 177] on div "Yard / Grading / Drains" at bounding box center [180, 169] width 329 height 24
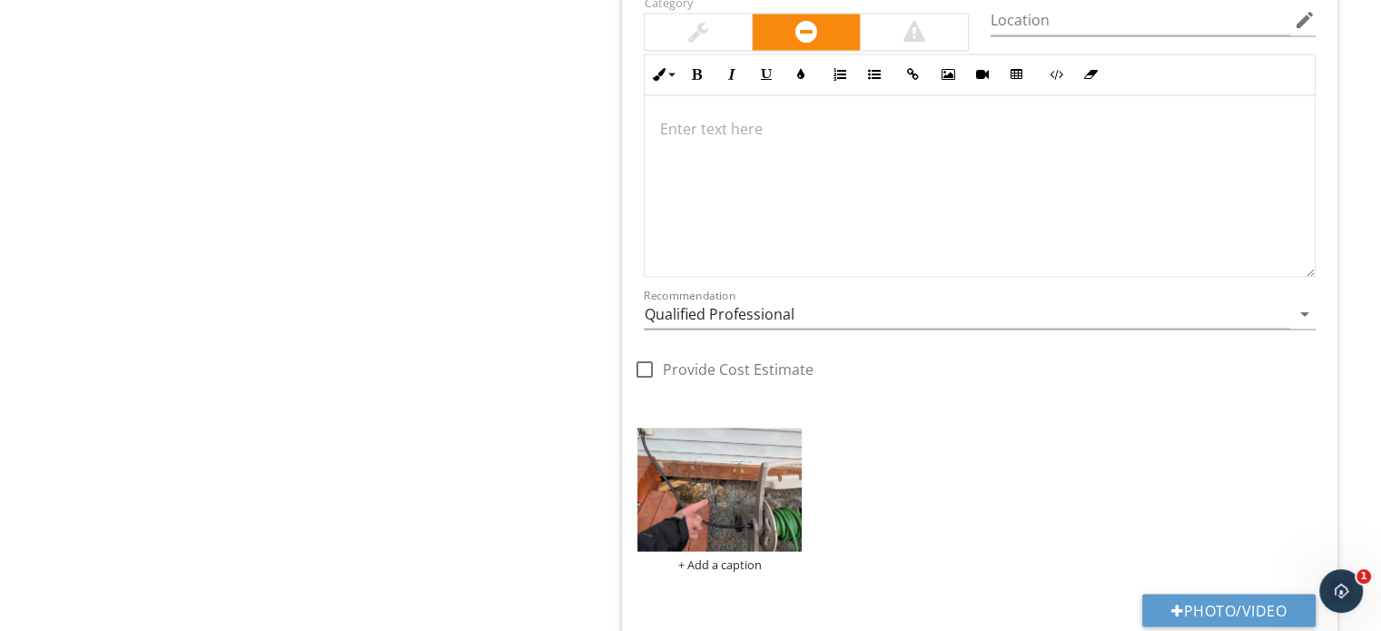
scroll to position [3374, 0]
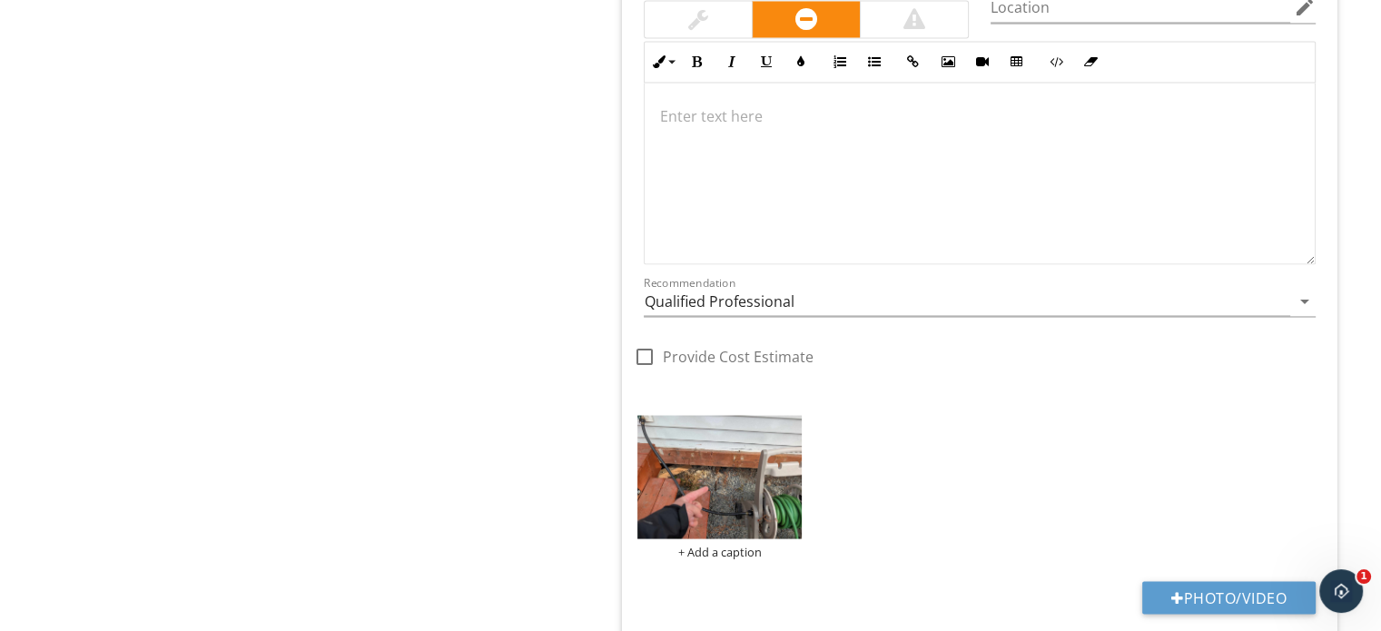
click at [686, 160] on div at bounding box center [980, 174] width 670 height 182
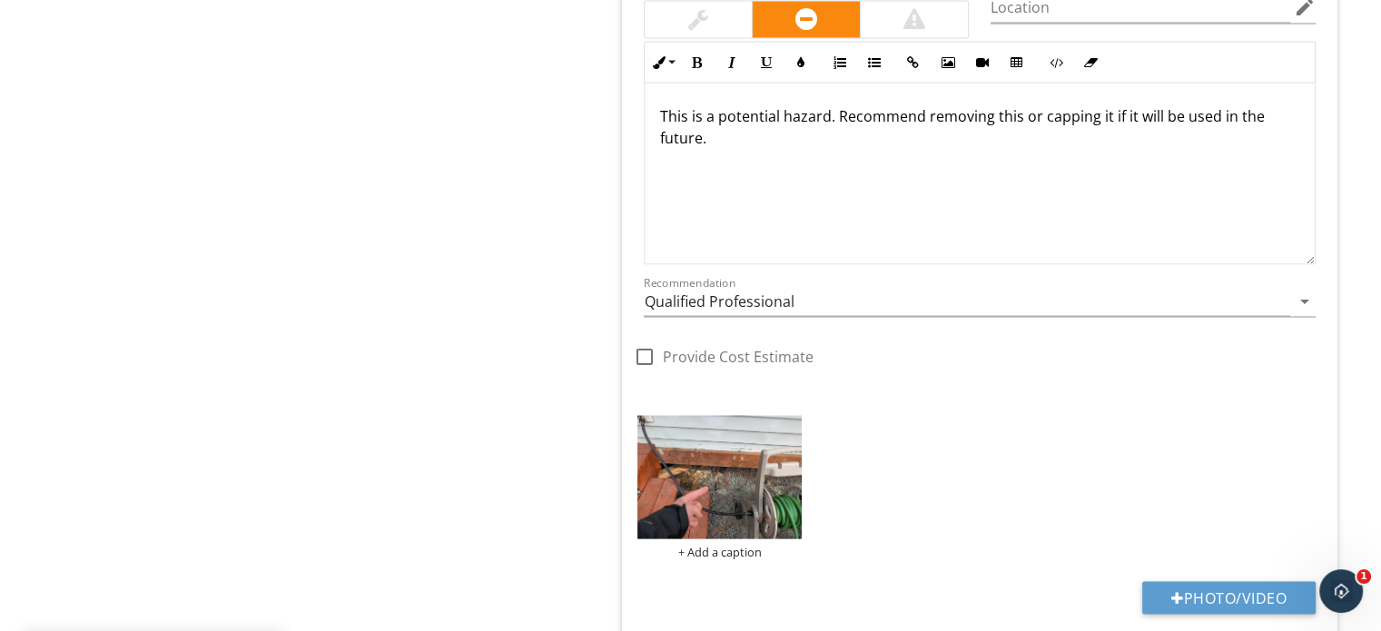
scroll to position [3207, 0]
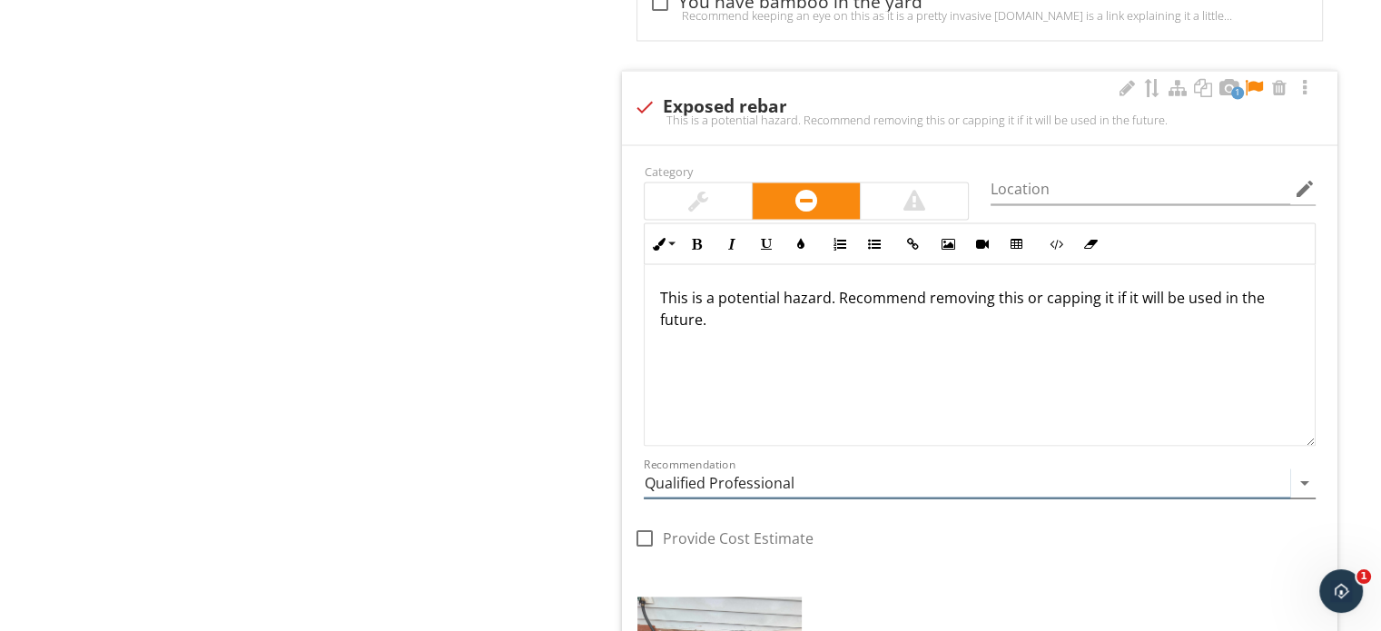
click at [738, 470] on input "Qualified Professional" at bounding box center [967, 483] width 647 height 30
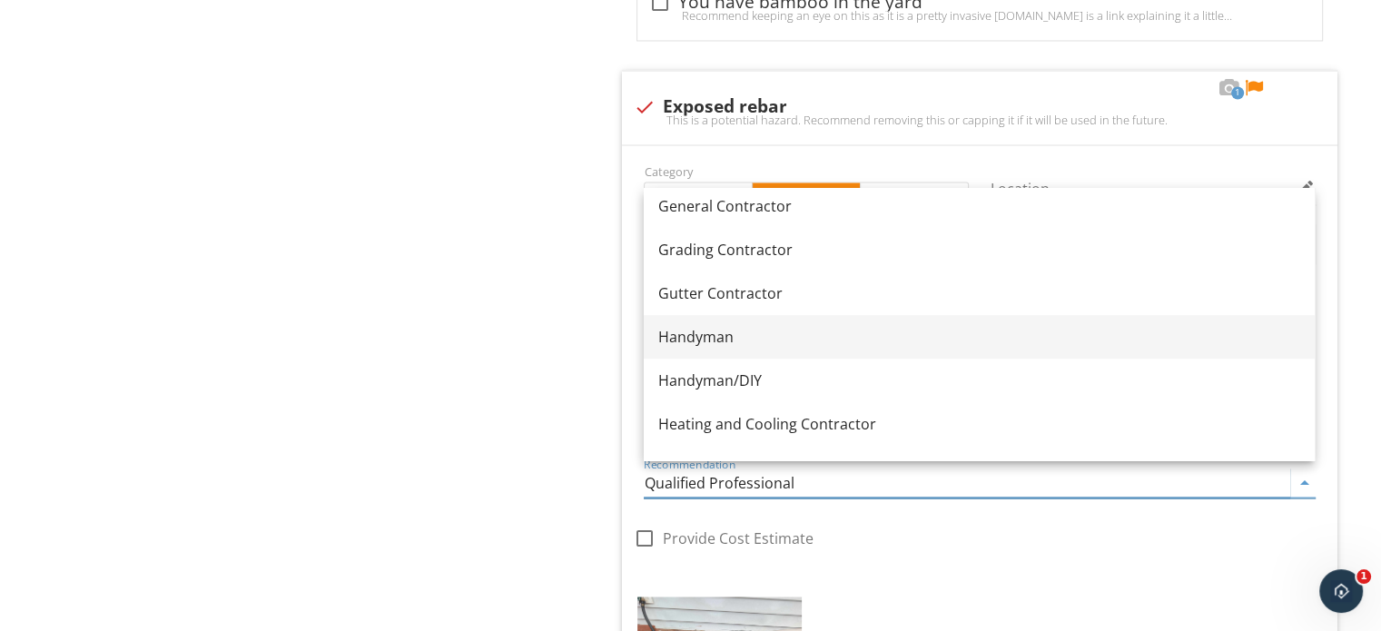
scroll to position [1090, 0]
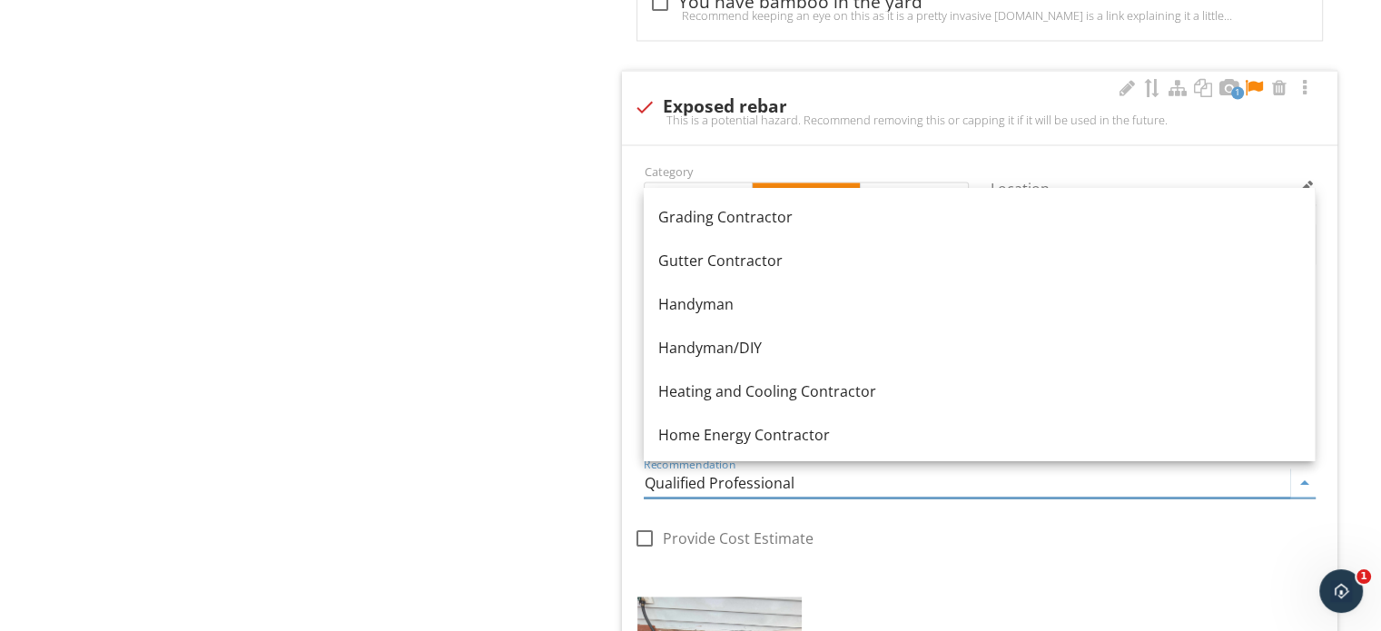
click at [762, 345] on div "Handyman/DIY" at bounding box center [979, 348] width 642 height 22
type input "Handyman/DIY"
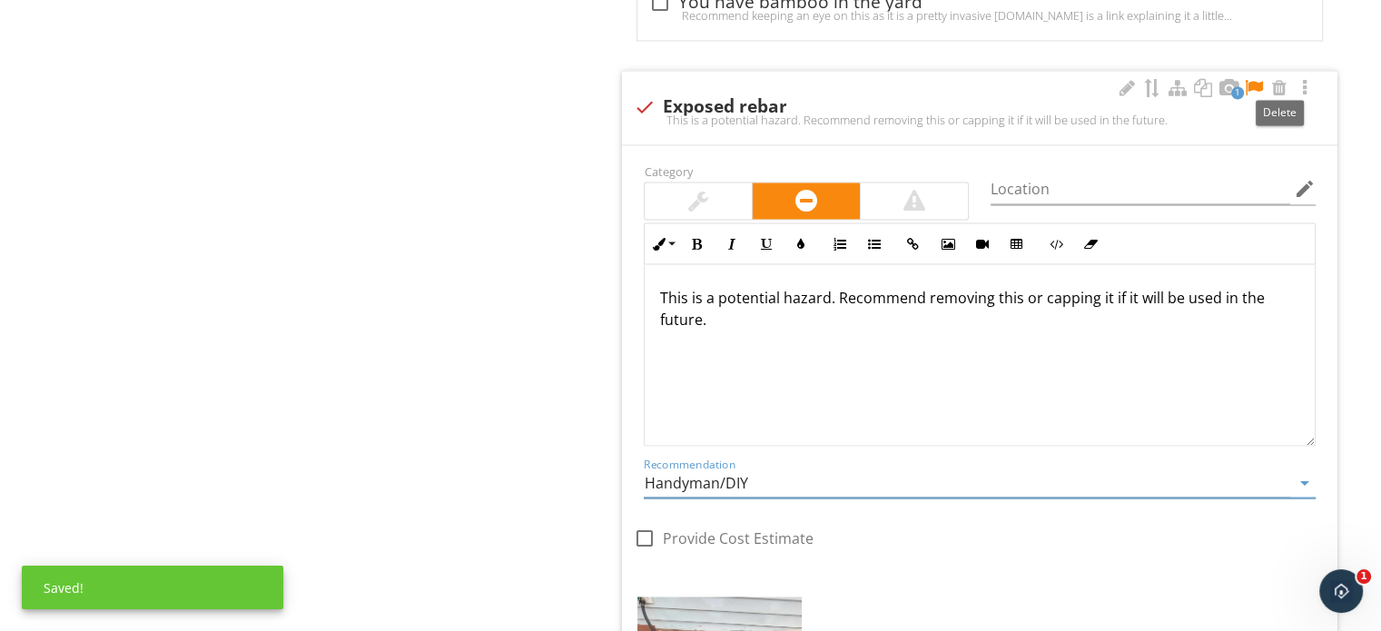
click at [1257, 83] on div at bounding box center [1254, 88] width 22 height 18
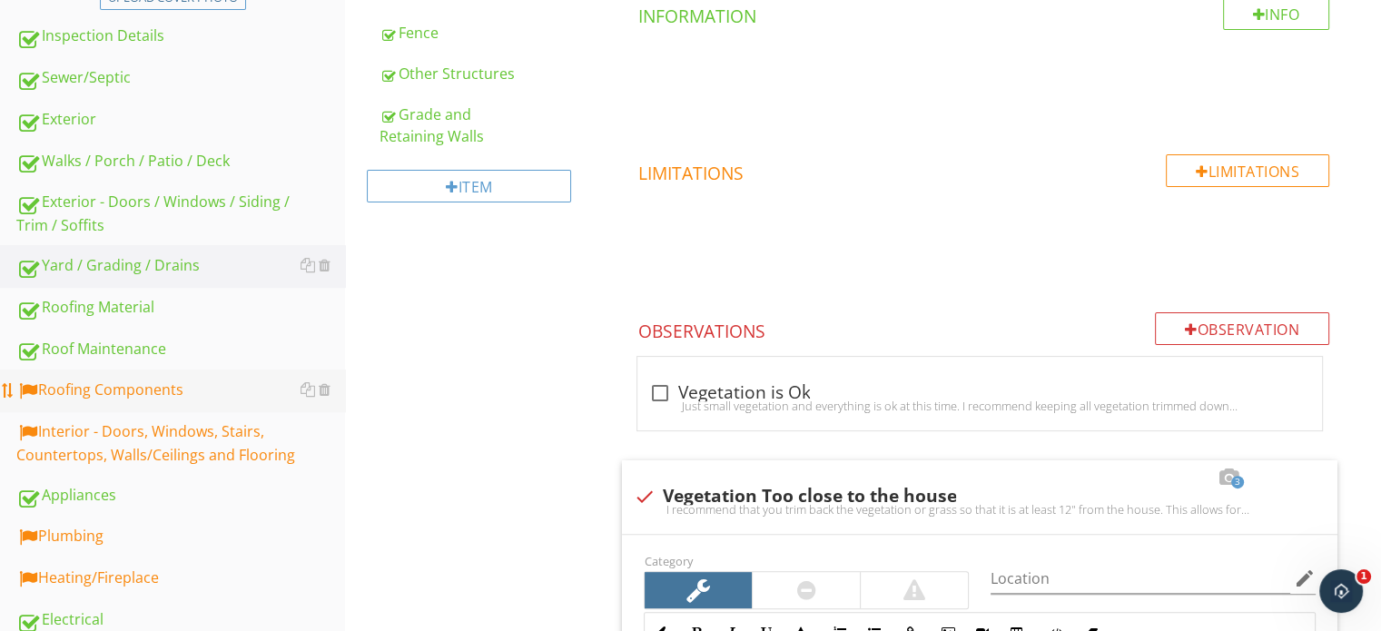
scroll to position [574, 0]
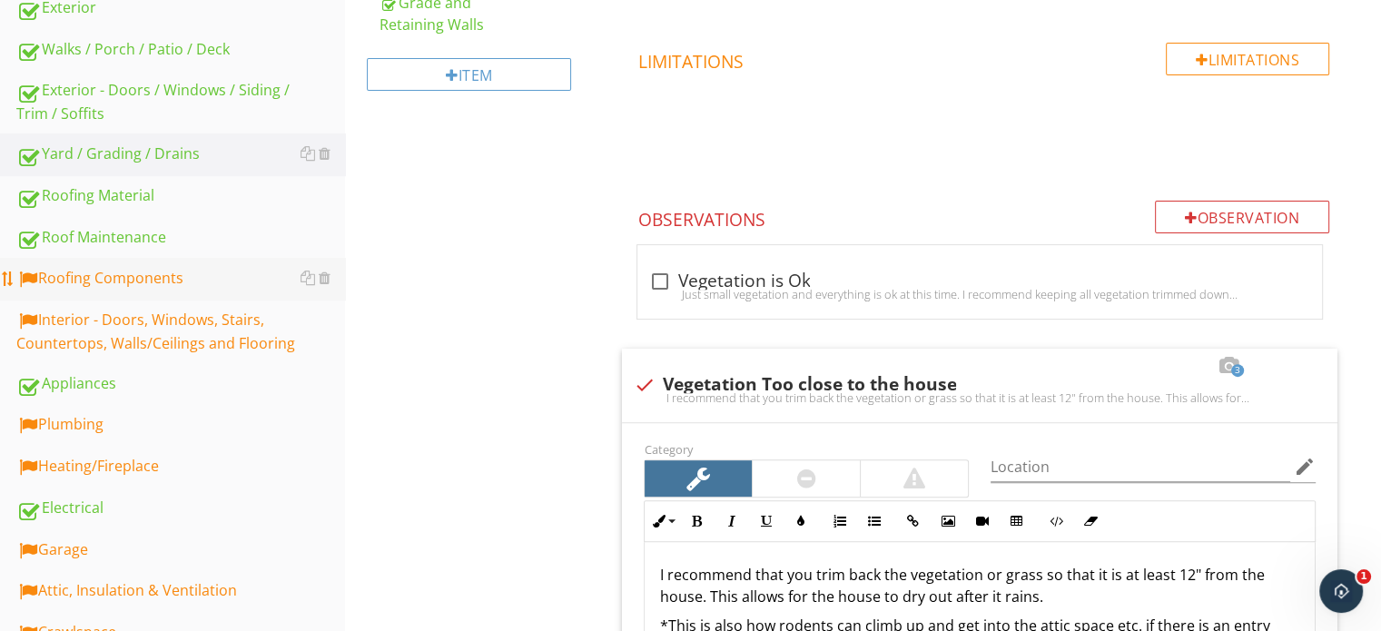
click at [210, 279] on div "Roofing Components" at bounding box center [180, 279] width 329 height 24
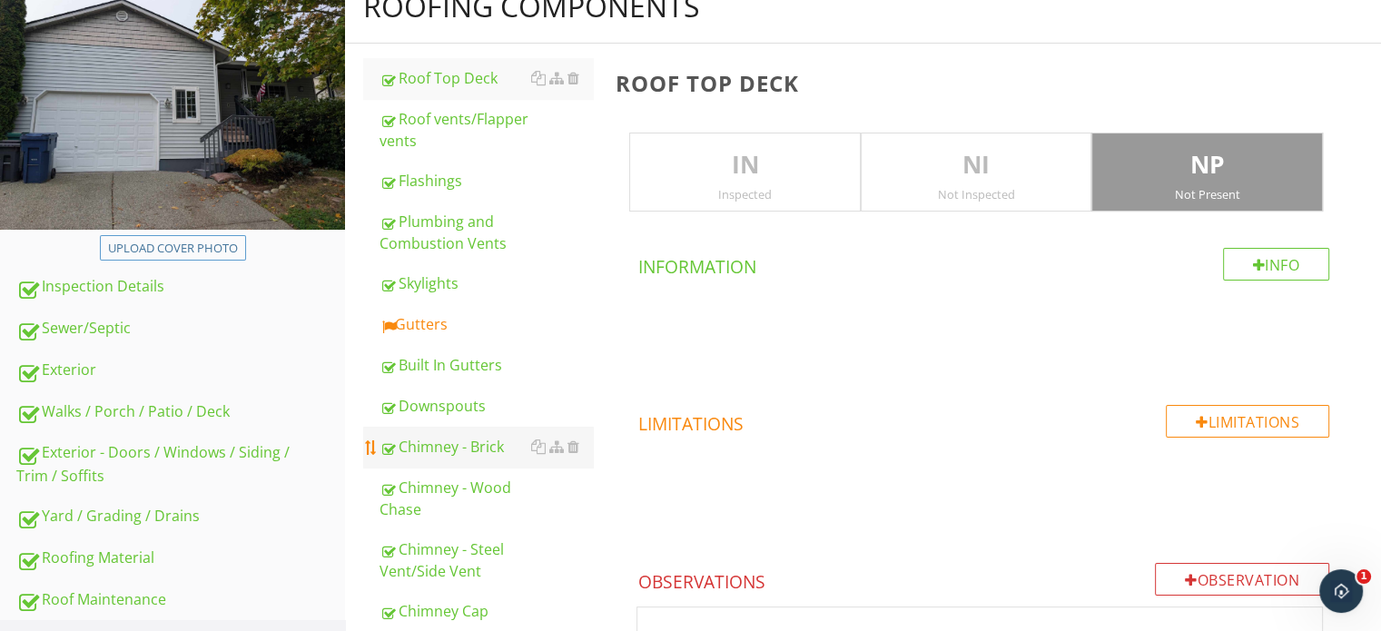
scroll to position [211, 0]
click at [466, 311] on link "Gutters" at bounding box center [486, 325] width 213 height 40
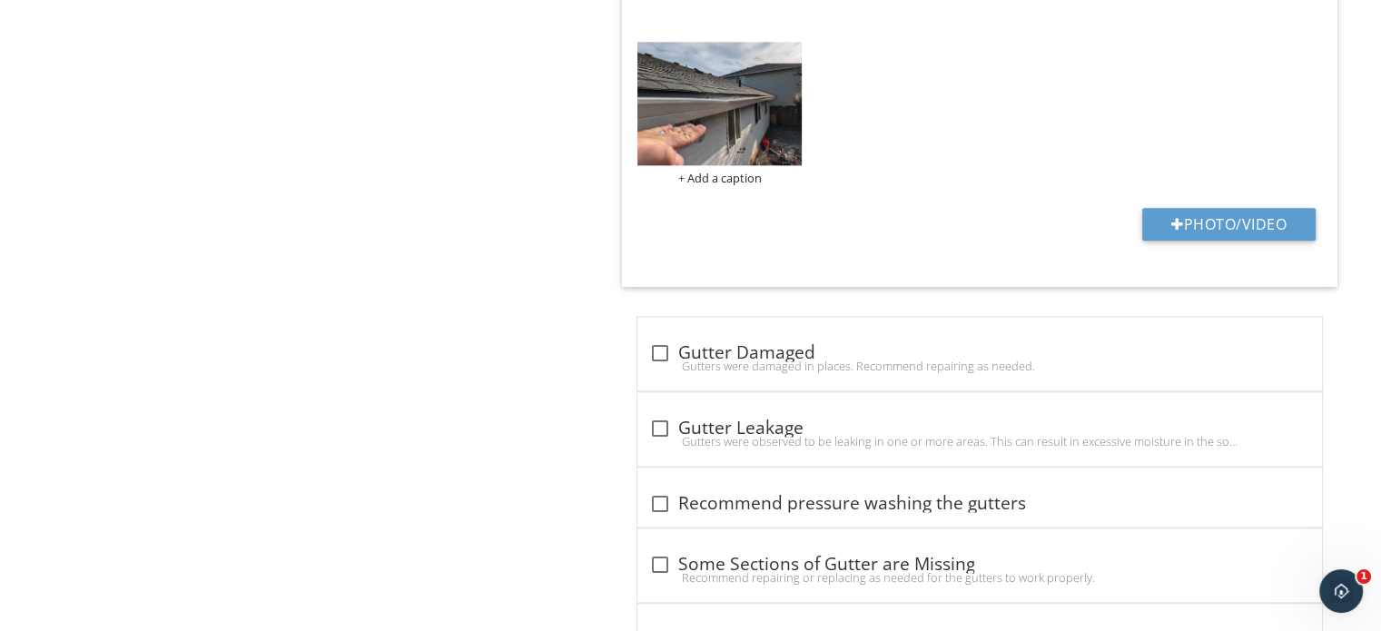
scroll to position [2662, 0]
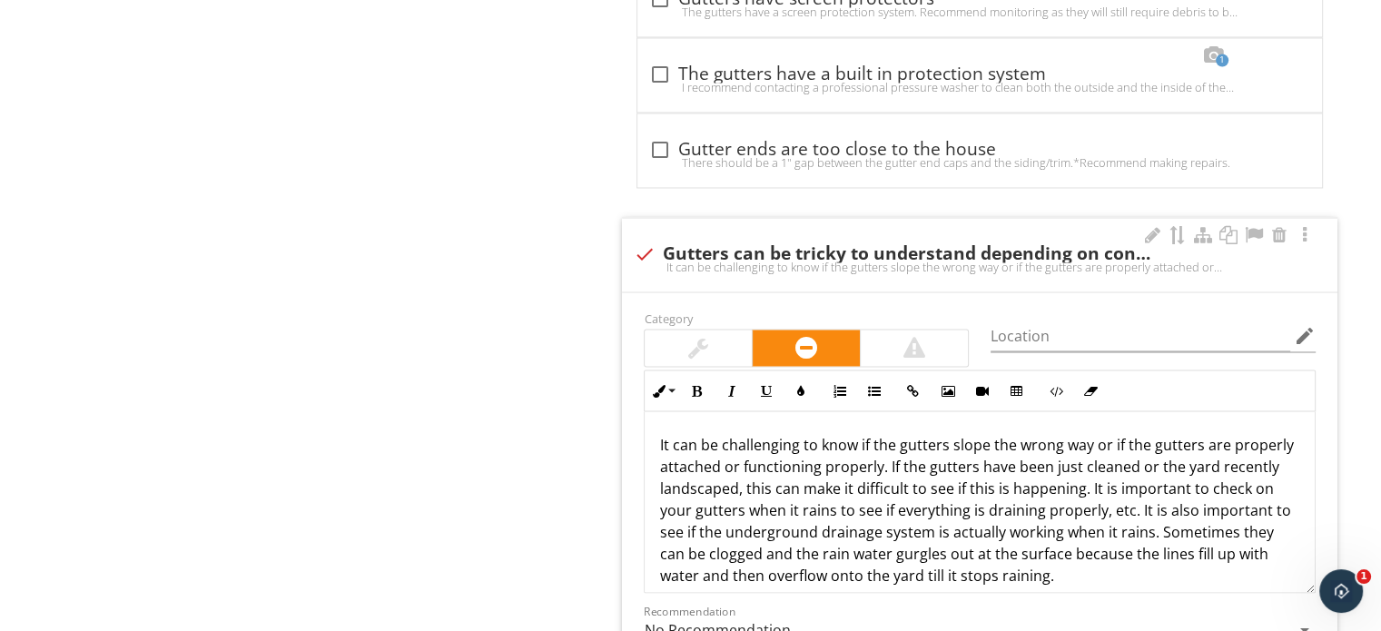
click at [697, 336] on div at bounding box center [698, 348] width 107 height 36
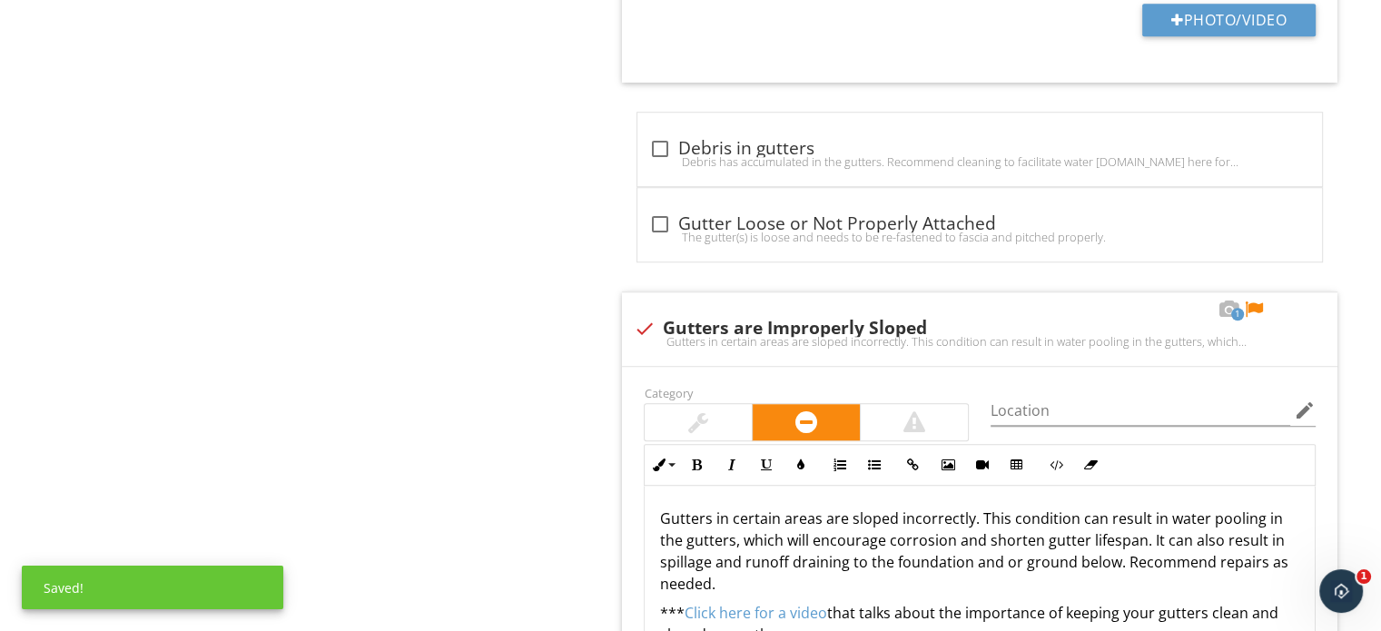
scroll to position [1442, 0]
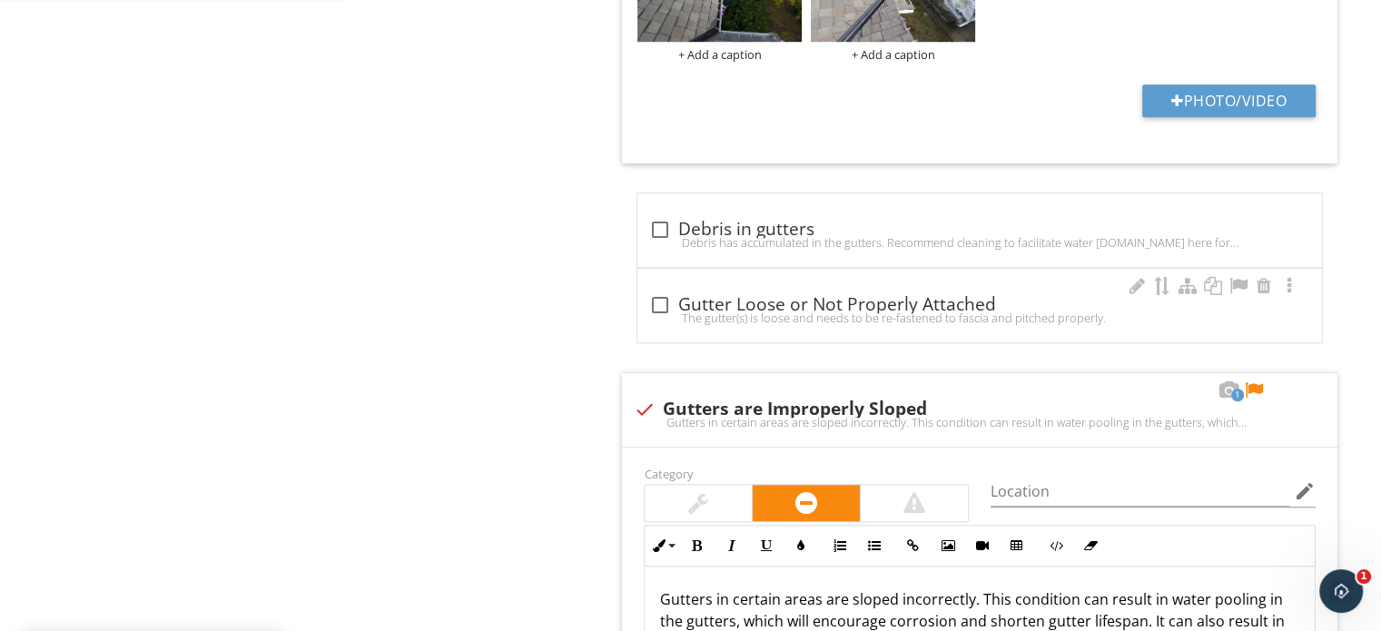
click at [696, 326] on div "check_box_outline_blank Gutter Loose or Not Properly Attached The gutter(s) is …" at bounding box center [979, 311] width 663 height 40
checkbox input "true"
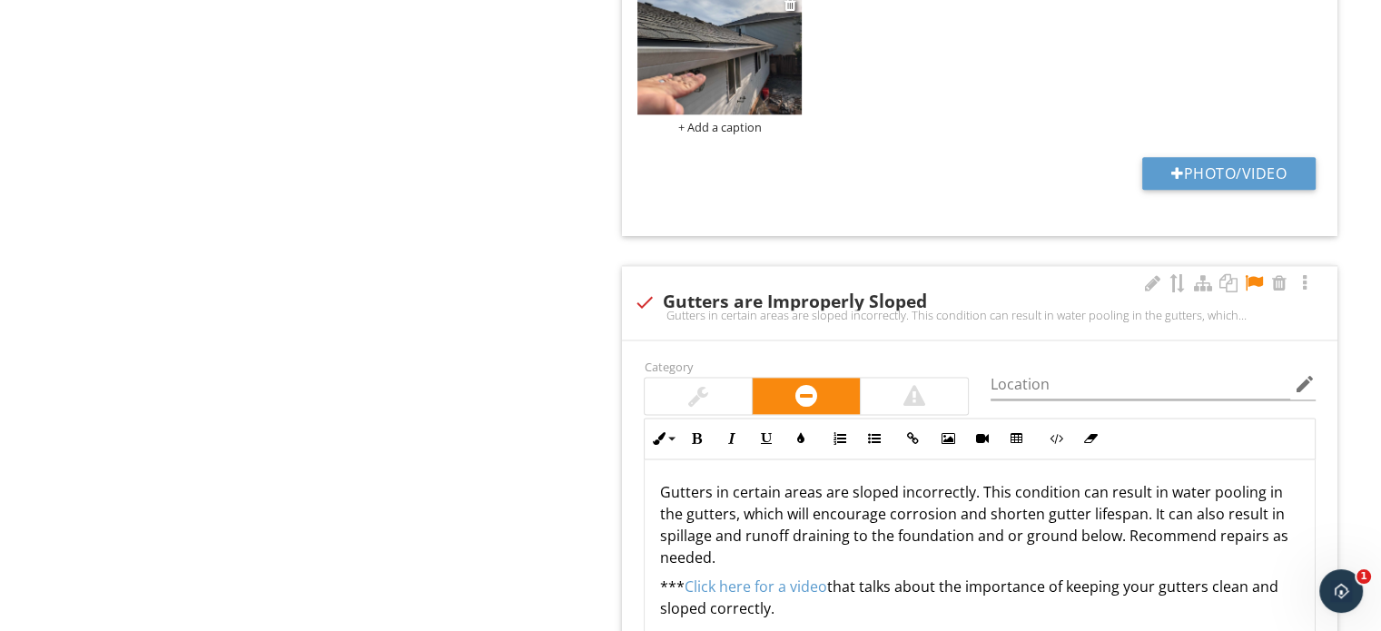
scroll to position [2370, 0]
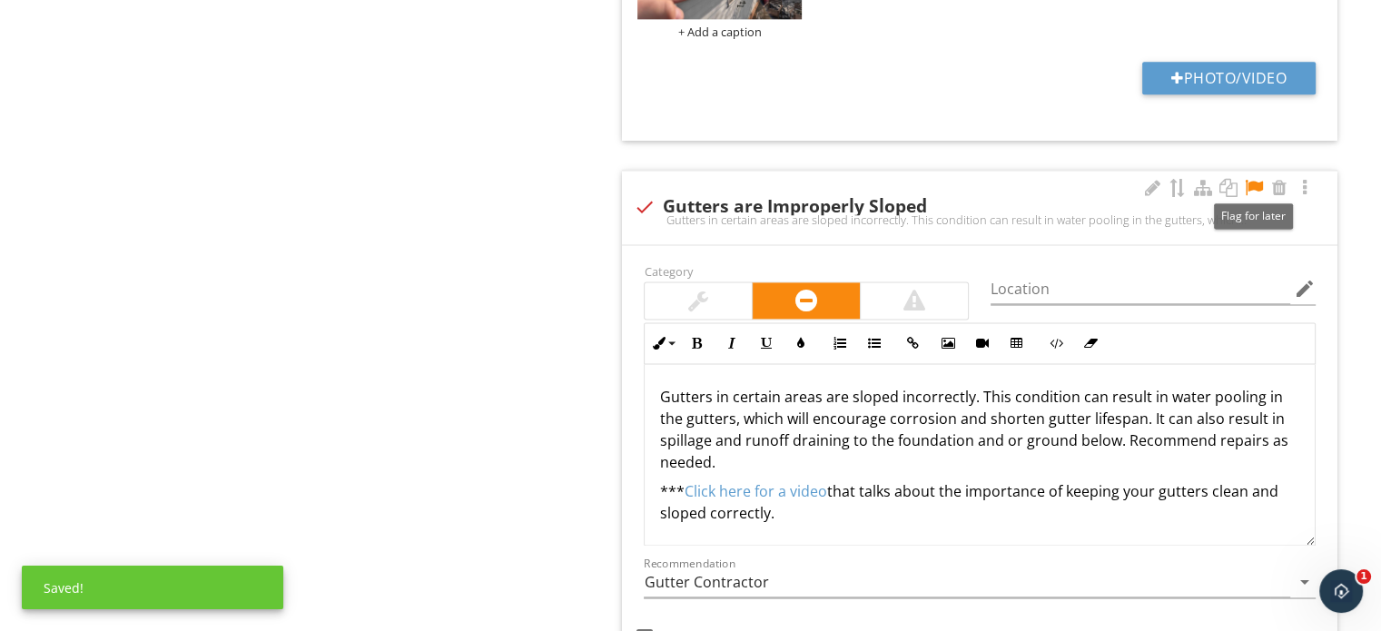
click at [1253, 186] on div at bounding box center [1254, 188] width 22 height 18
click at [909, 219] on div "Gutters in certain areas are sloped incorrectly. This condition can result in w…" at bounding box center [980, 219] width 694 height 15
checkbox input "true"
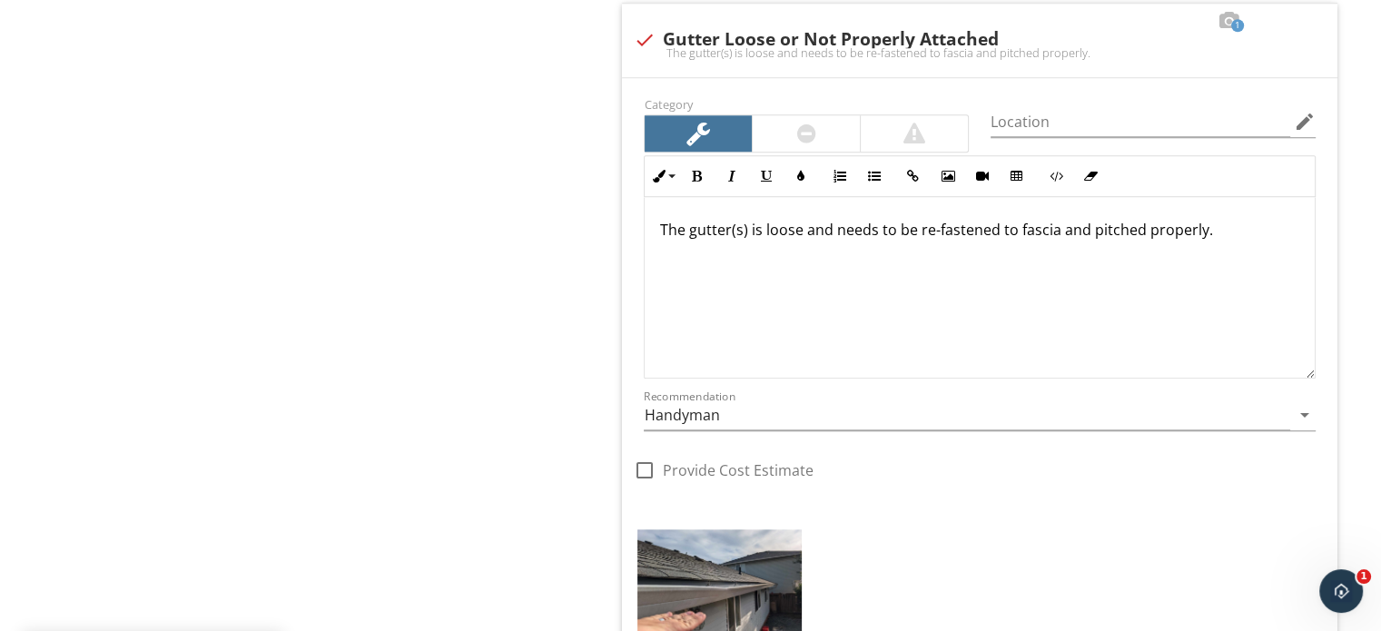
scroll to position [1734, 0]
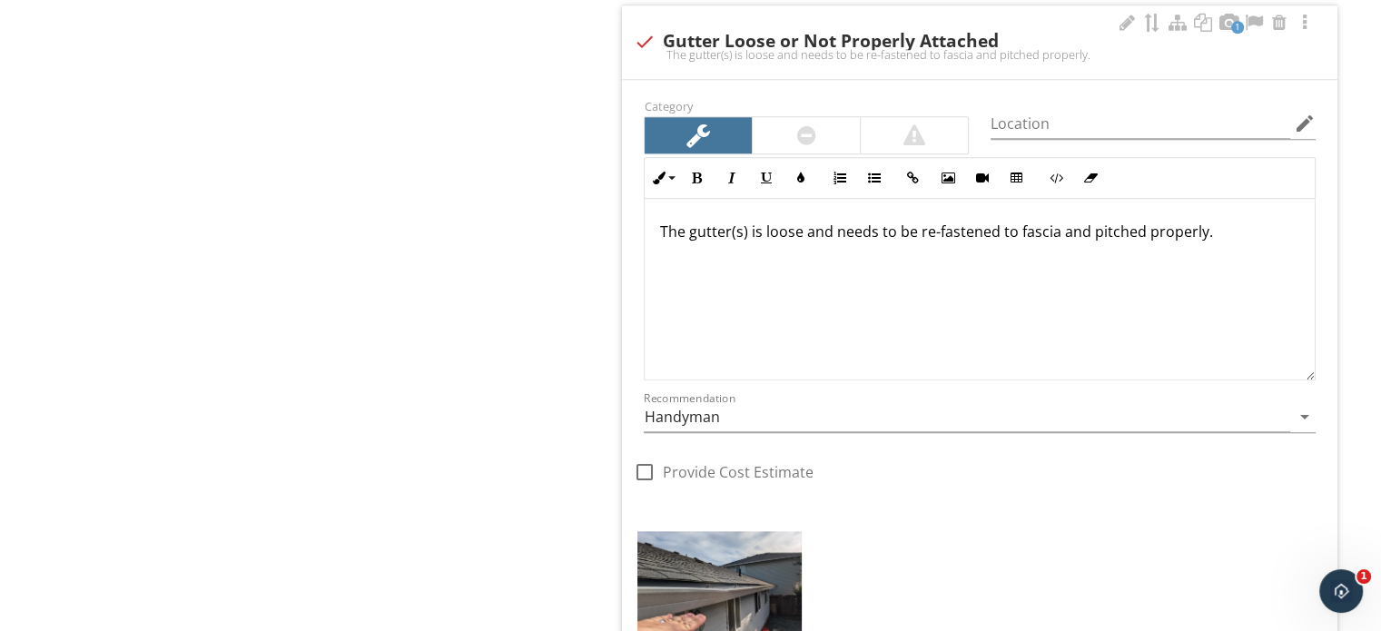
click at [793, 140] on div at bounding box center [806, 135] width 107 height 36
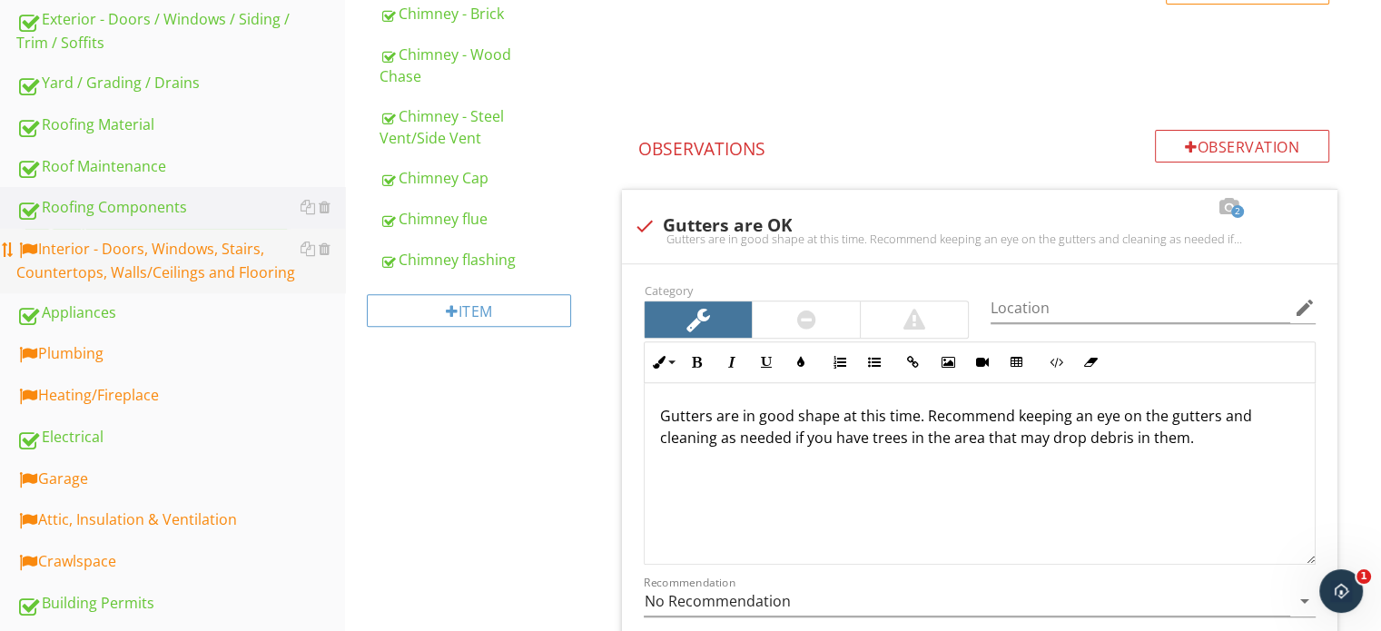
click at [182, 268] on div "Interior - Doors, Windows, Stairs, Countertops, Walls/Ceilings and Flooring" at bounding box center [180, 260] width 329 height 45
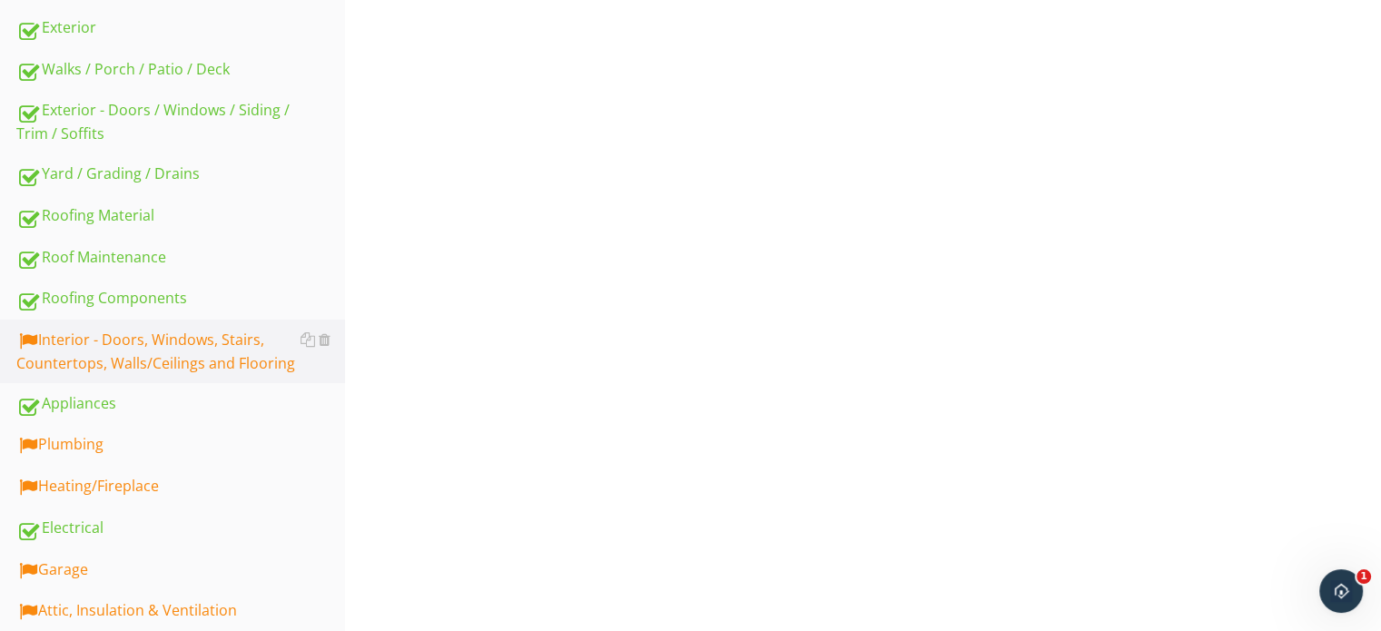
scroll to position [372, 0]
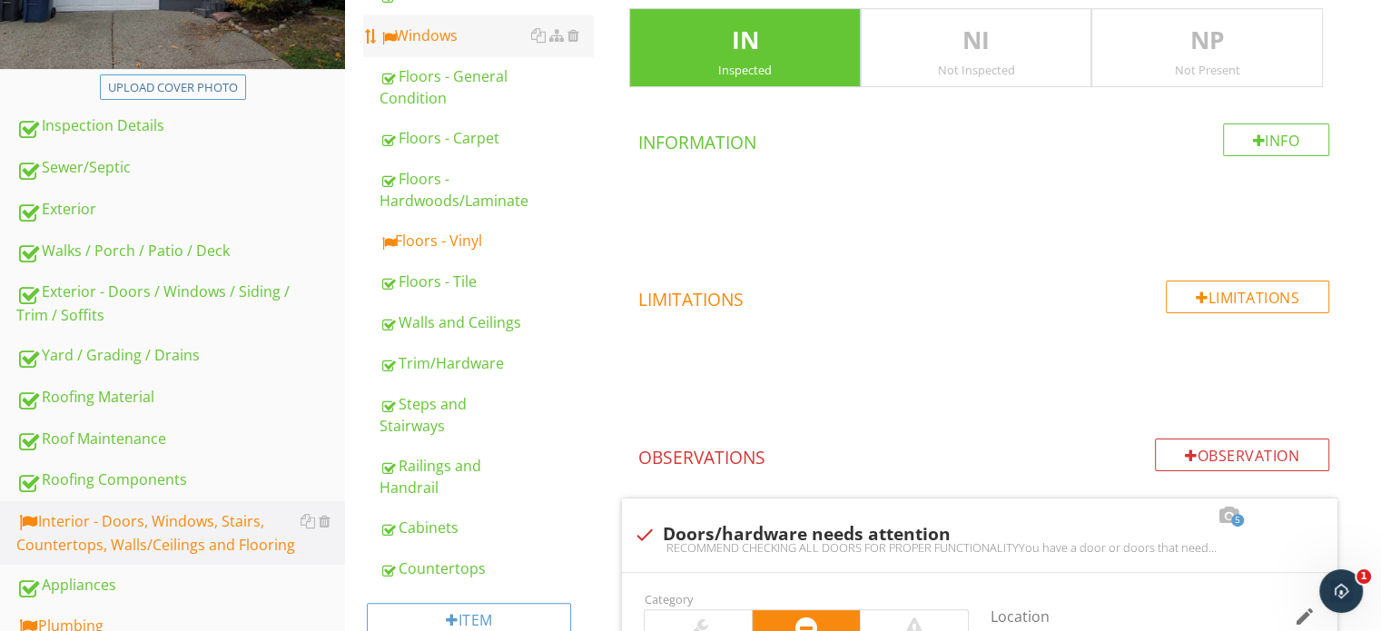
click at [470, 31] on div "Windows" at bounding box center [486, 36] width 213 height 22
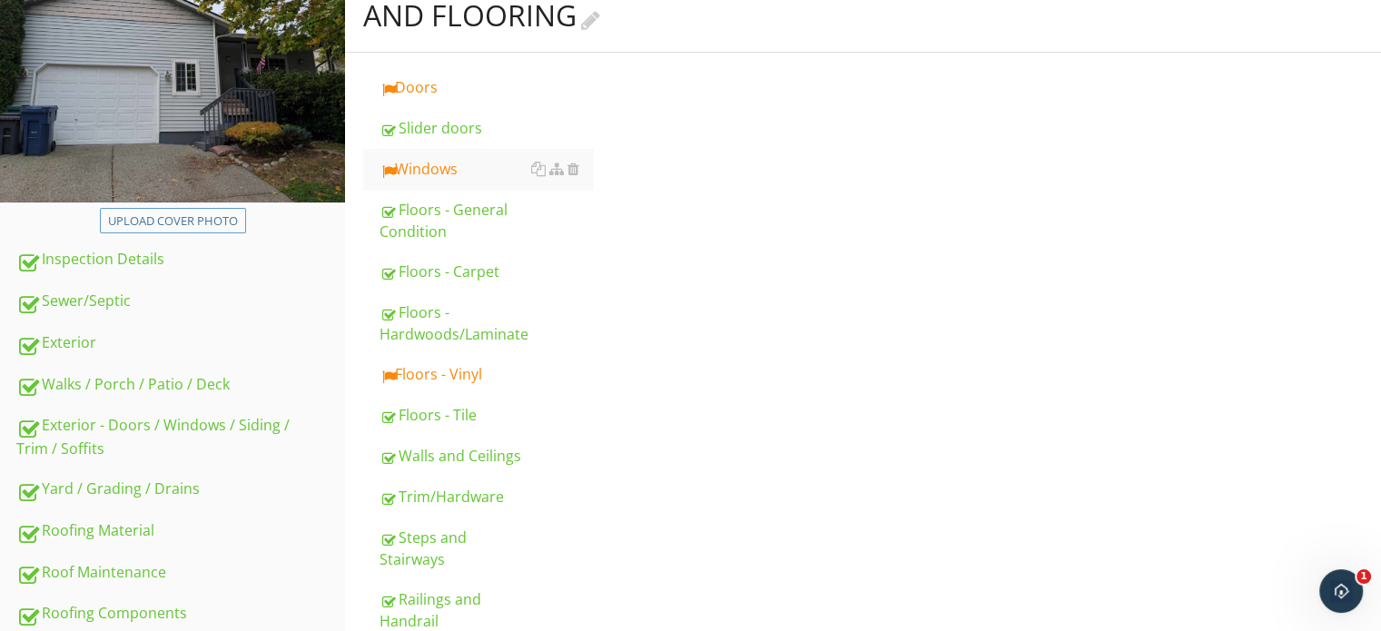
scroll to position [100, 0]
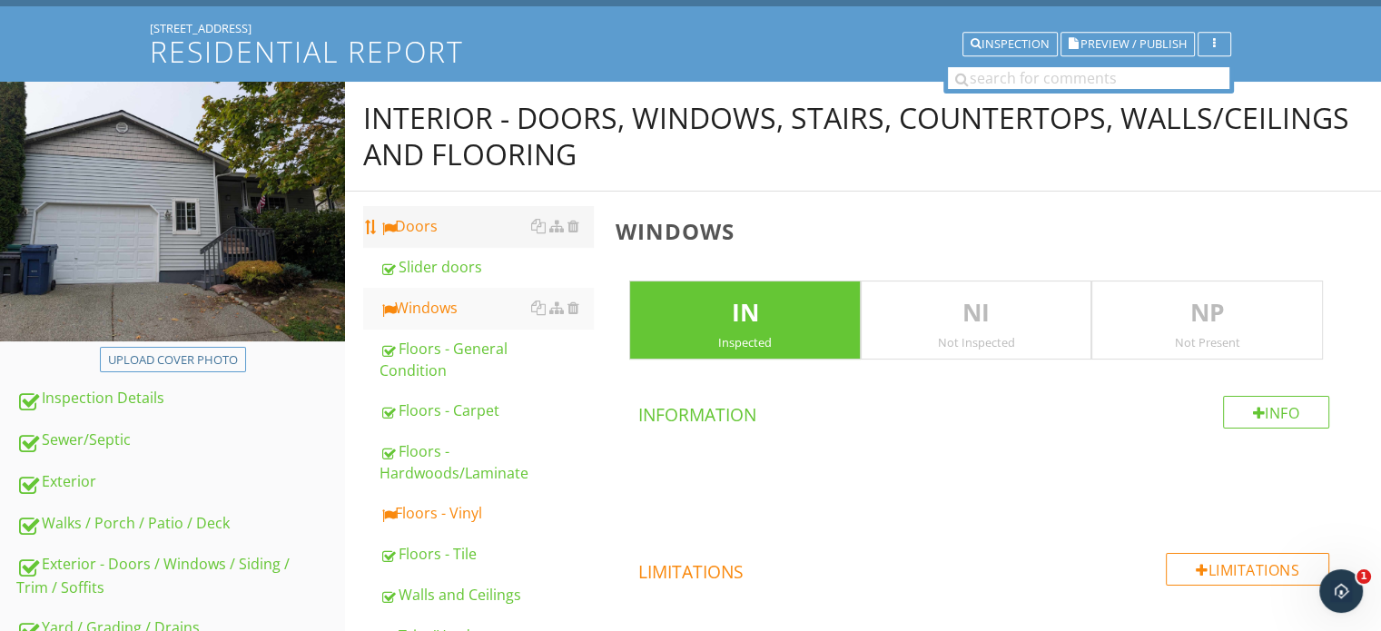
click at [501, 224] on div "Doors" at bounding box center [486, 226] width 213 height 22
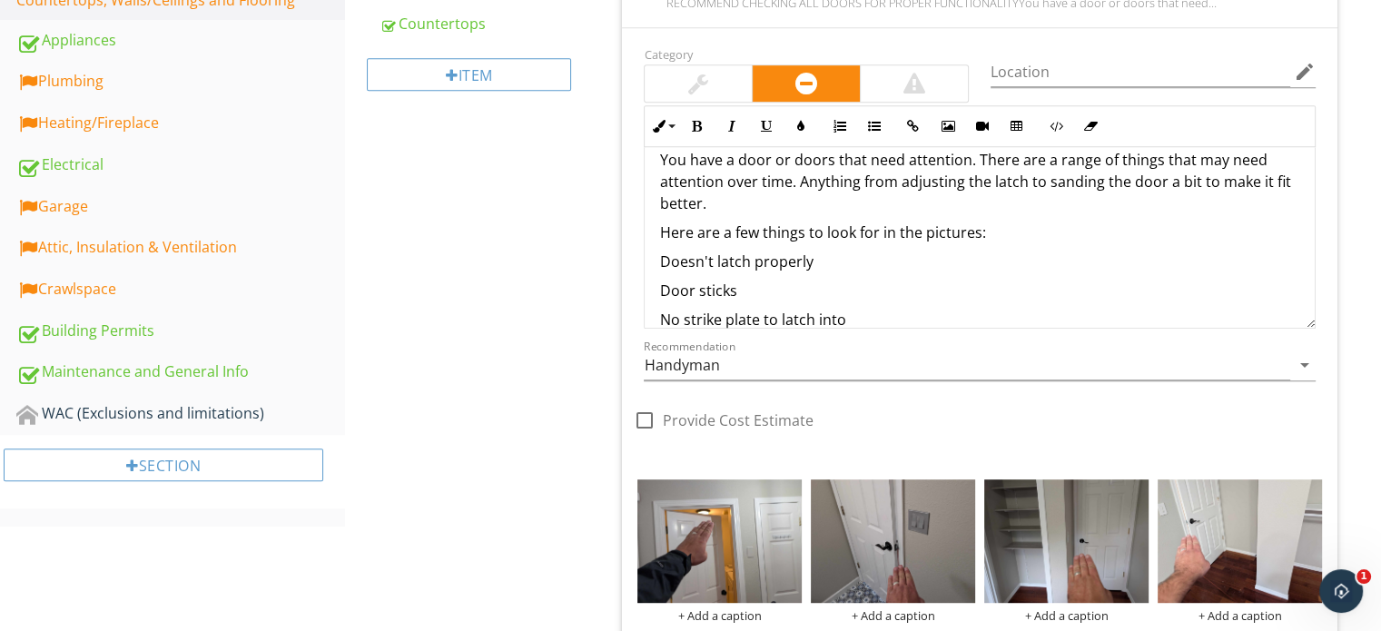
scroll to position [91, 0]
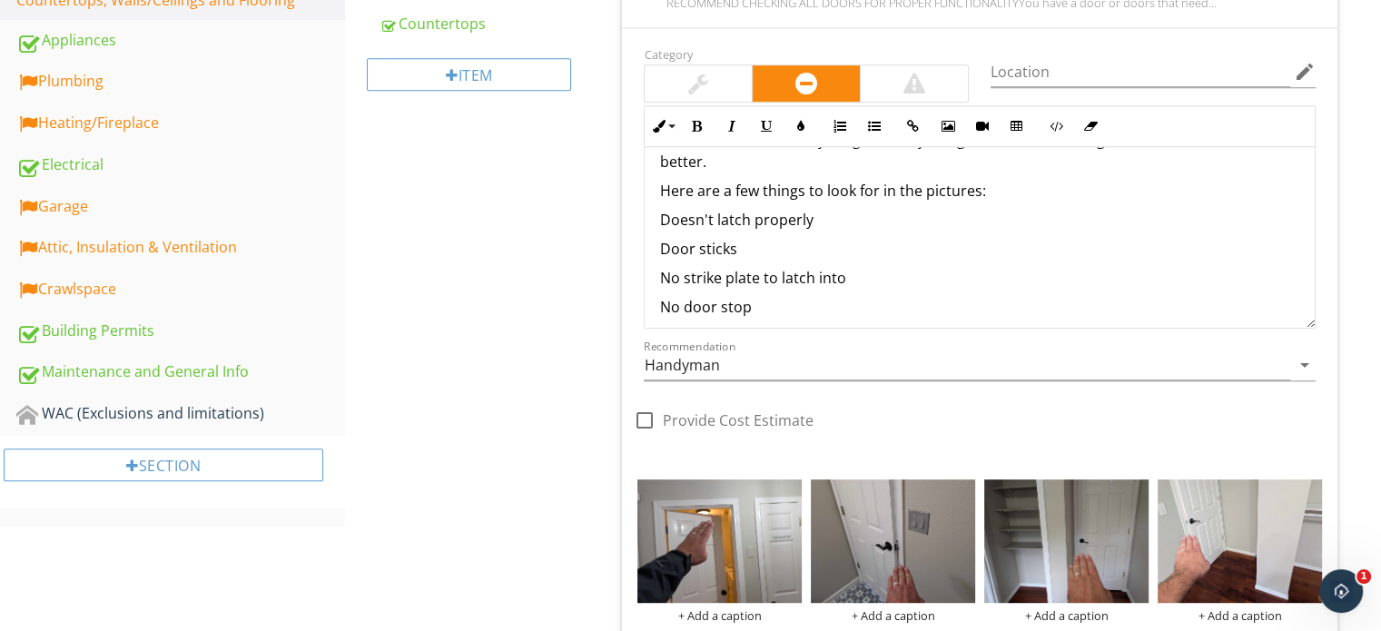
click at [894, 250] on p "Door sticks" at bounding box center [979, 249] width 641 height 22
drag, startPoint x: 894, startPoint y: 250, endPoint x: 573, endPoint y: 243, distance: 320.6
click at [695, 135] on button "Bold" at bounding box center [696, 126] width 35 height 35
click at [864, 250] on p "Door sticks" at bounding box center [979, 249] width 641 height 22
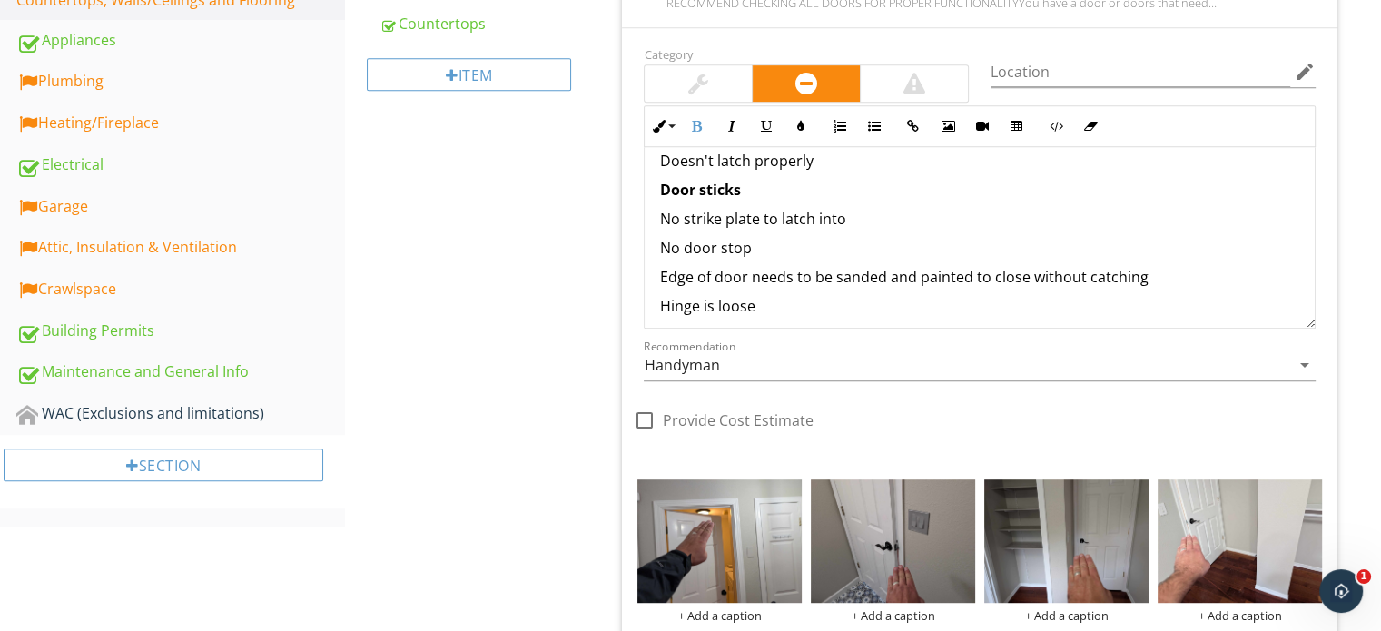
scroll to position [182, 0]
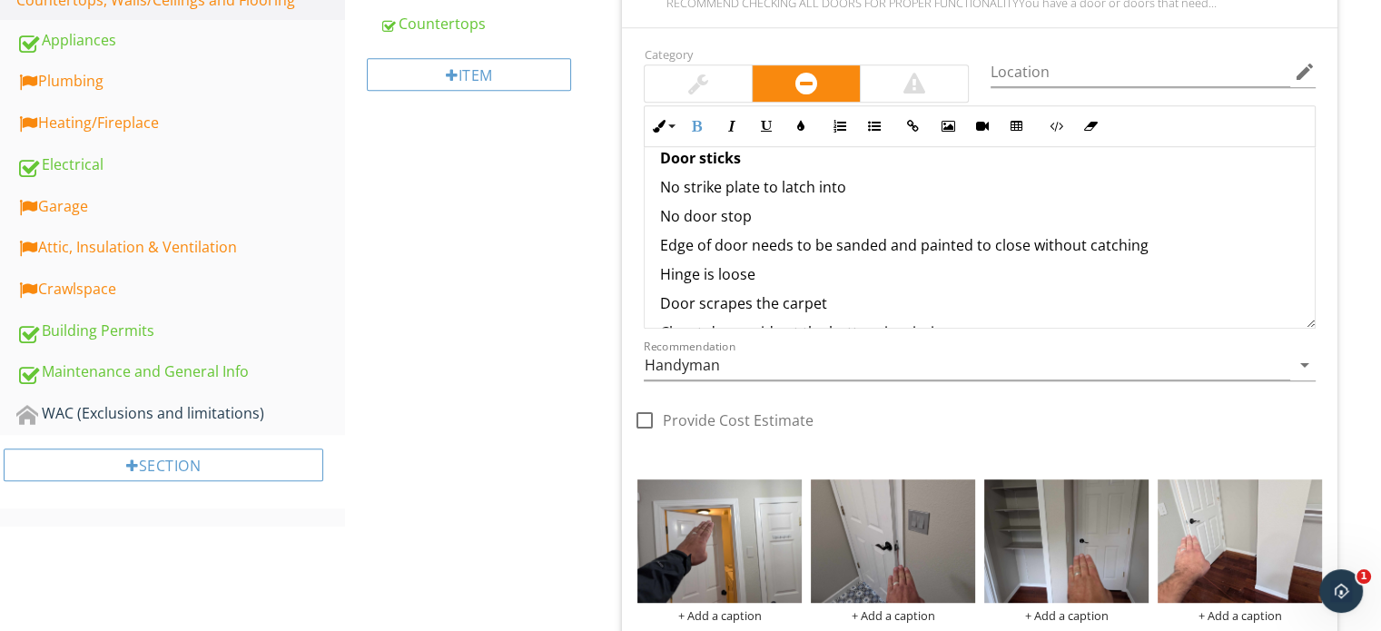
click at [866, 217] on p "No door stop" at bounding box center [979, 216] width 641 height 22
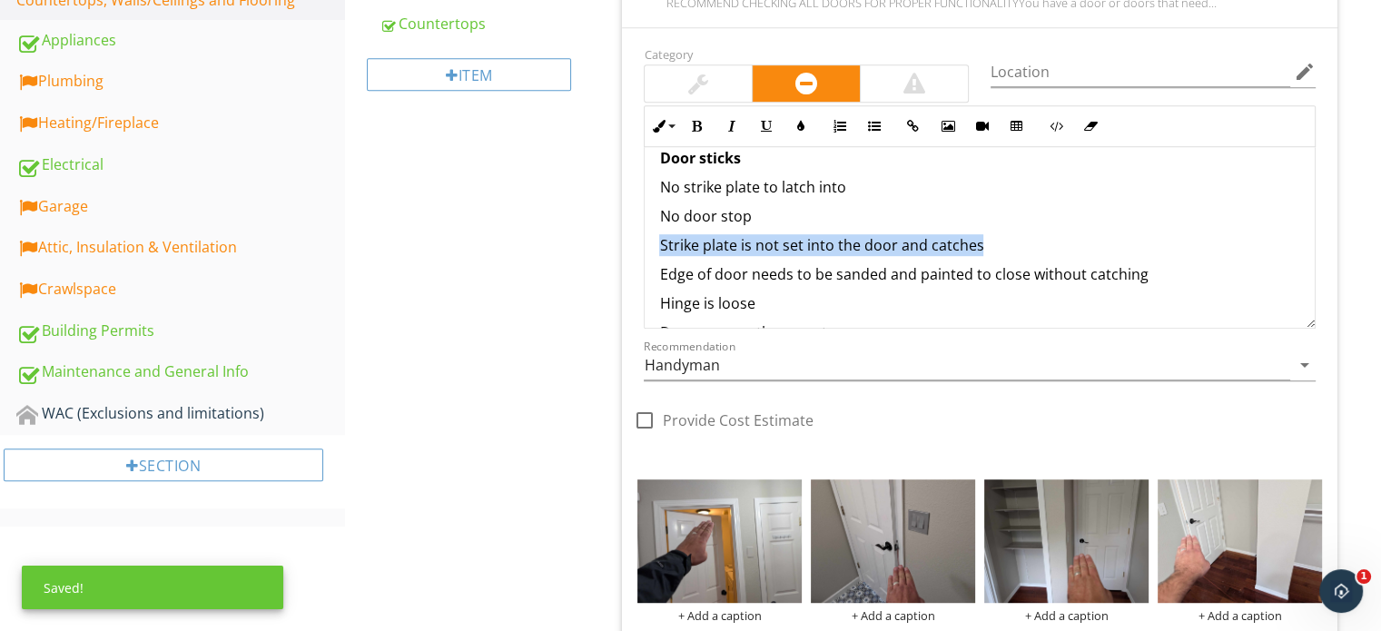
drag, startPoint x: 1001, startPoint y: 244, endPoint x: 543, endPoint y: 230, distance: 457.9
click at [687, 123] on button "Bold" at bounding box center [696, 126] width 35 height 35
click at [958, 221] on p "No door stop" at bounding box center [979, 216] width 641 height 22
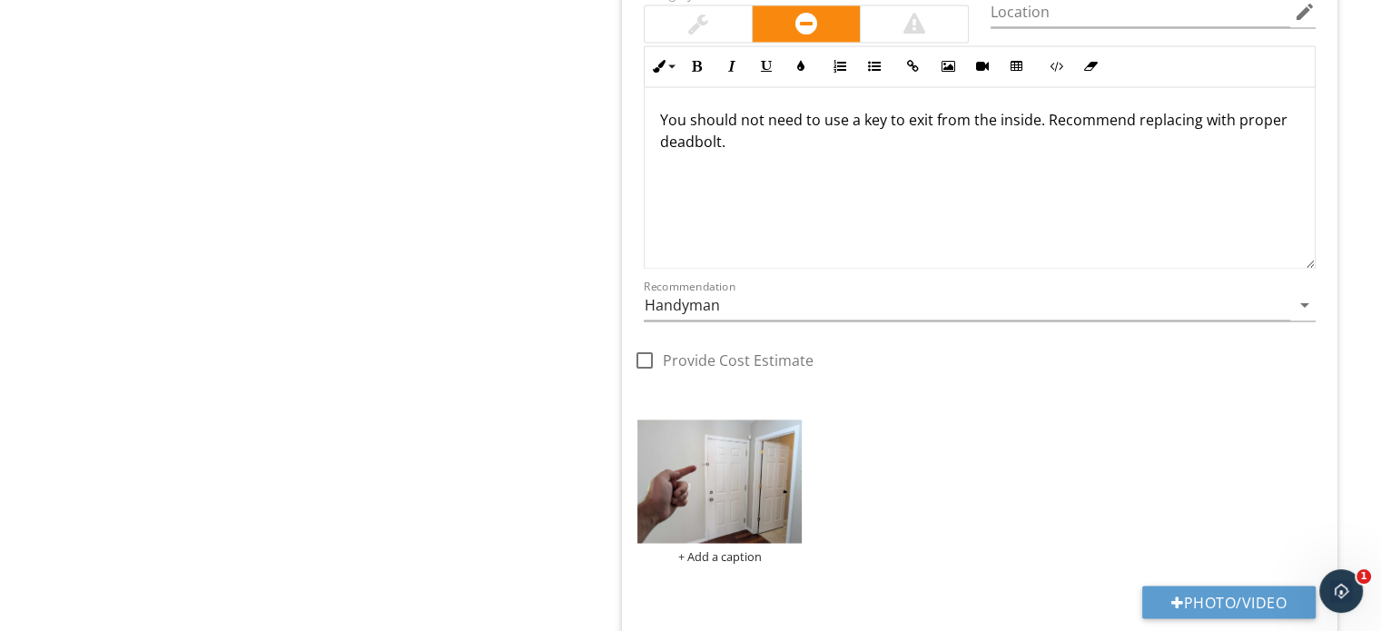
scroll to position [2733, 0]
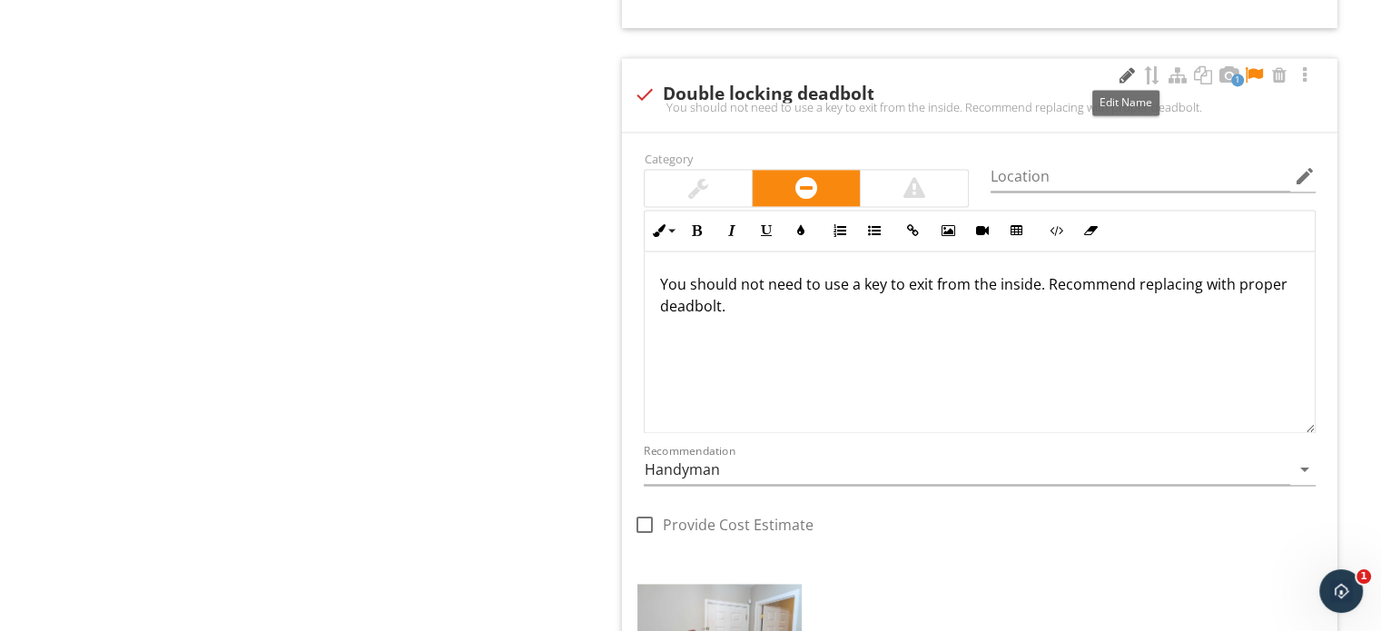
click at [1119, 66] on div at bounding box center [1127, 75] width 22 height 18
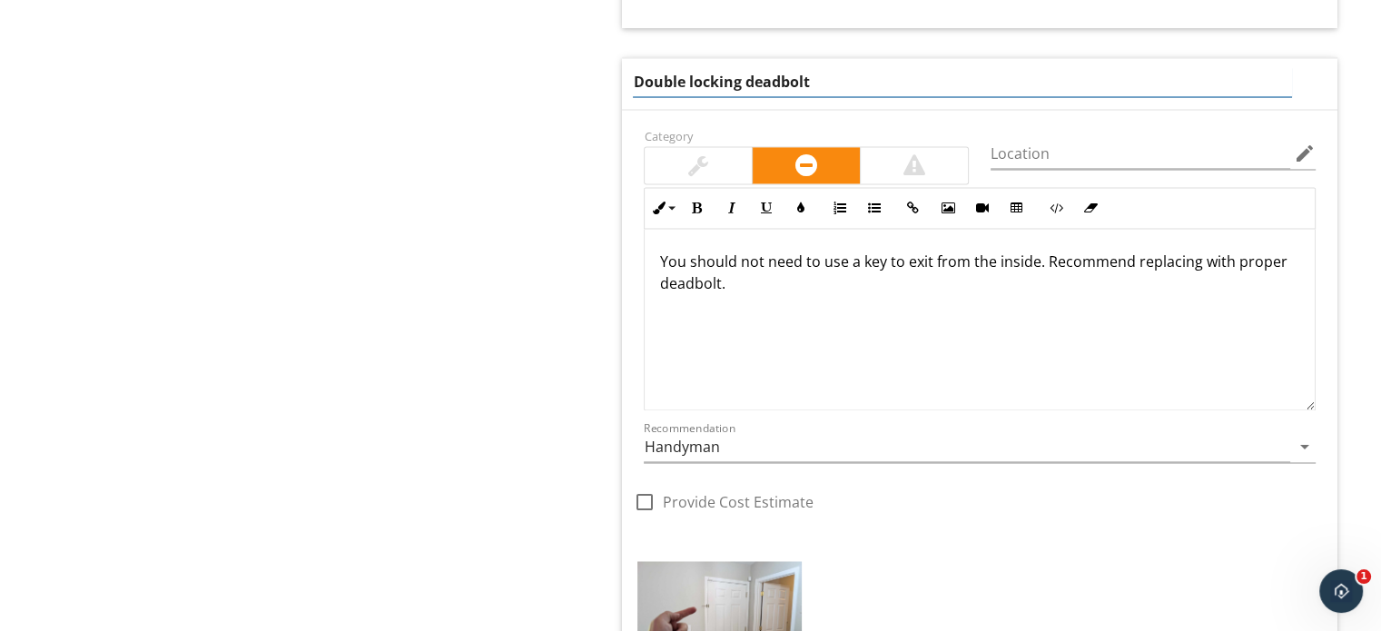
drag, startPoint x: 1102, startPoint y: 67, endPoint x: 537, endPoint y: 95, distance: 566.4
type input "latch height may restrict exit in an emergency"
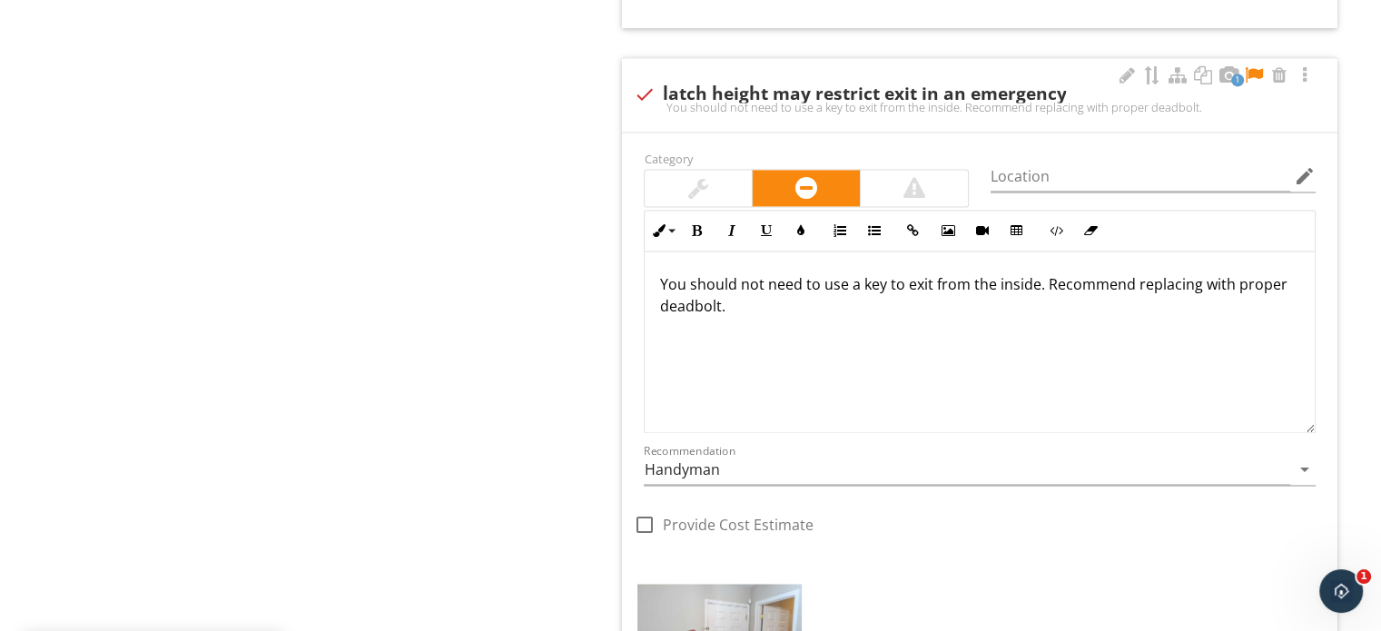
click at [896, 316] on div "You should not need to use a key to exit from the inside. Recommend replacing w…" at bounding box center [980, 343] width 670 height 182
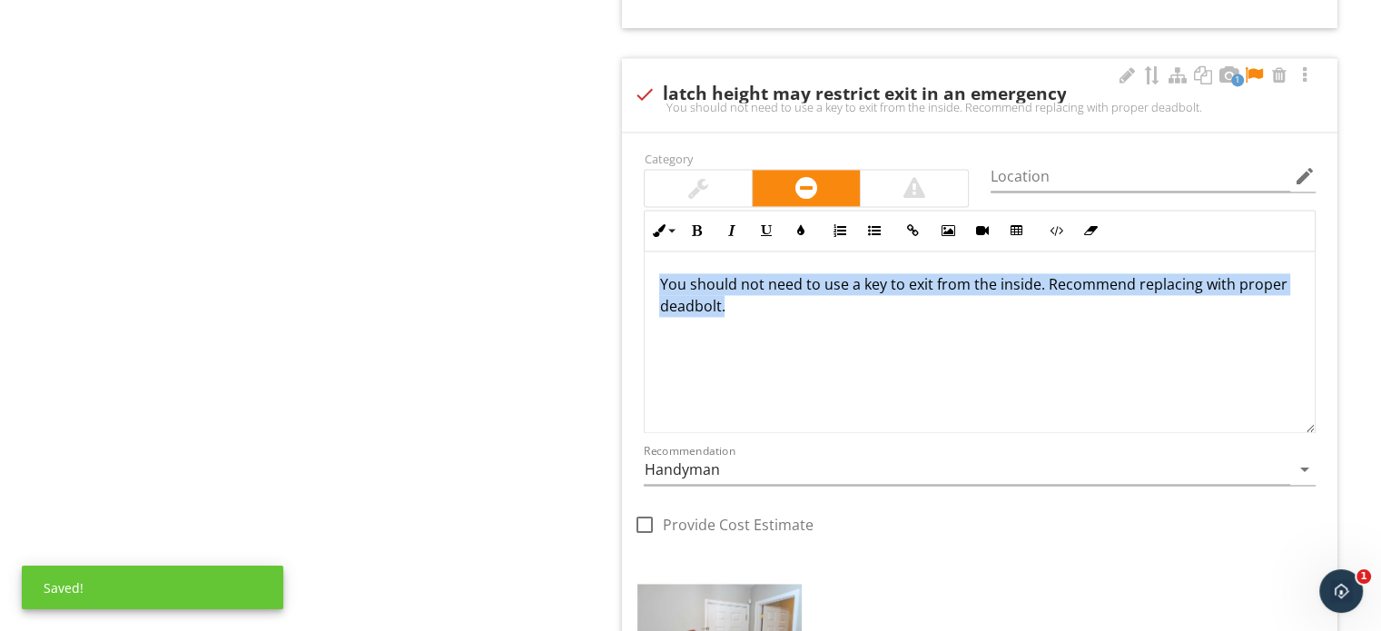
drag, startPoint x: 864, startPoint y: 332, endPoint x: 660, endPoint y: 264, distance: 214.5
click at [660, 264] on div "You should not need to use a key to exit from the inside. Recommend replacing w…" at bounding box center [980, 343] width 670 height 182
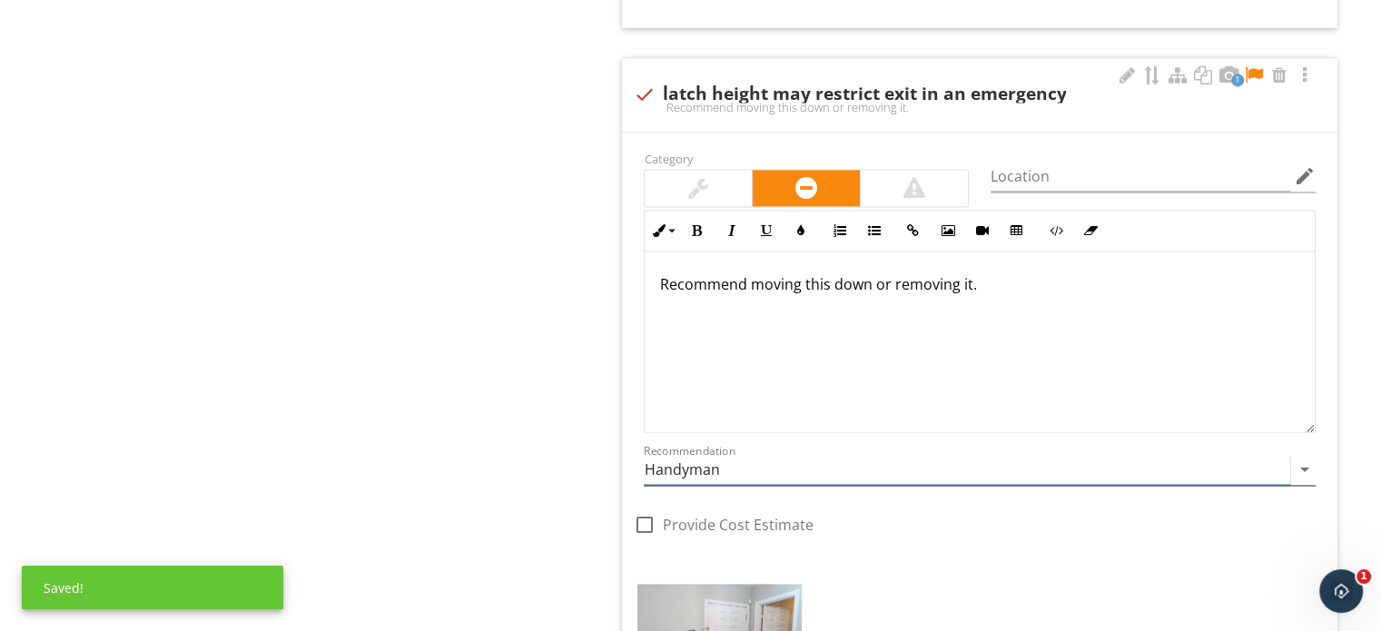
click at [706, 468] on input "Handyman" at bounding box center [967, 470] width 647 height 30
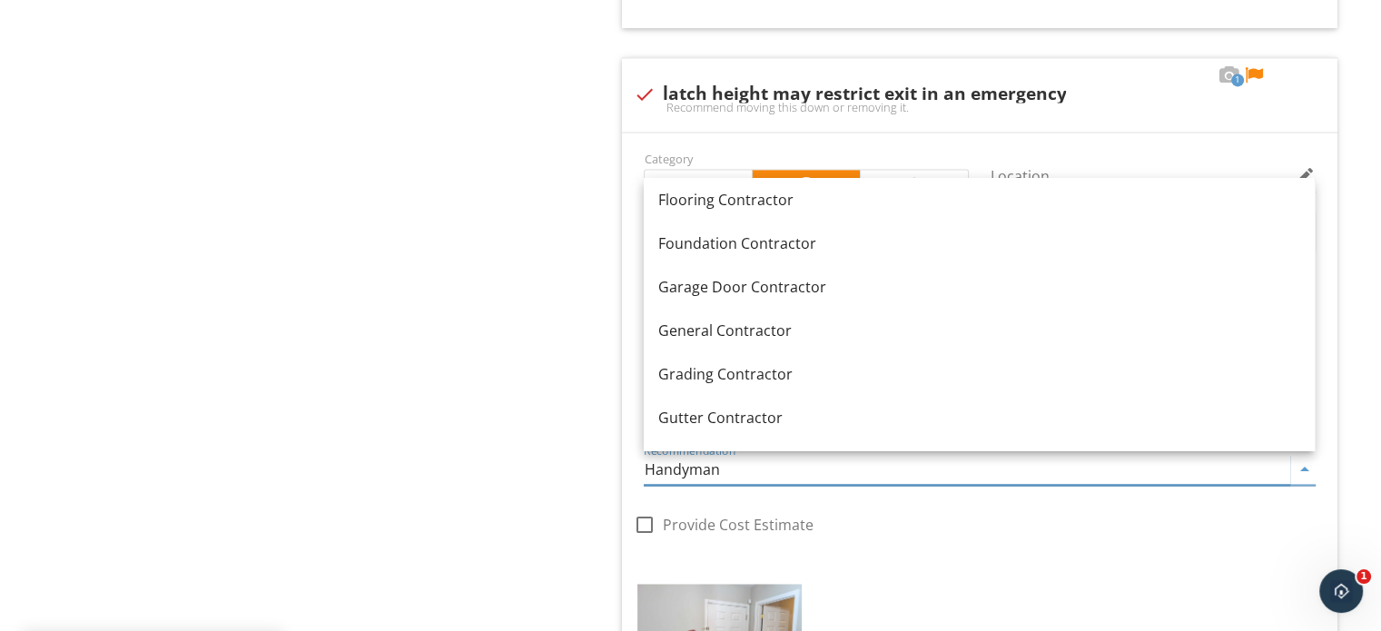
scroll to position [999, 0]
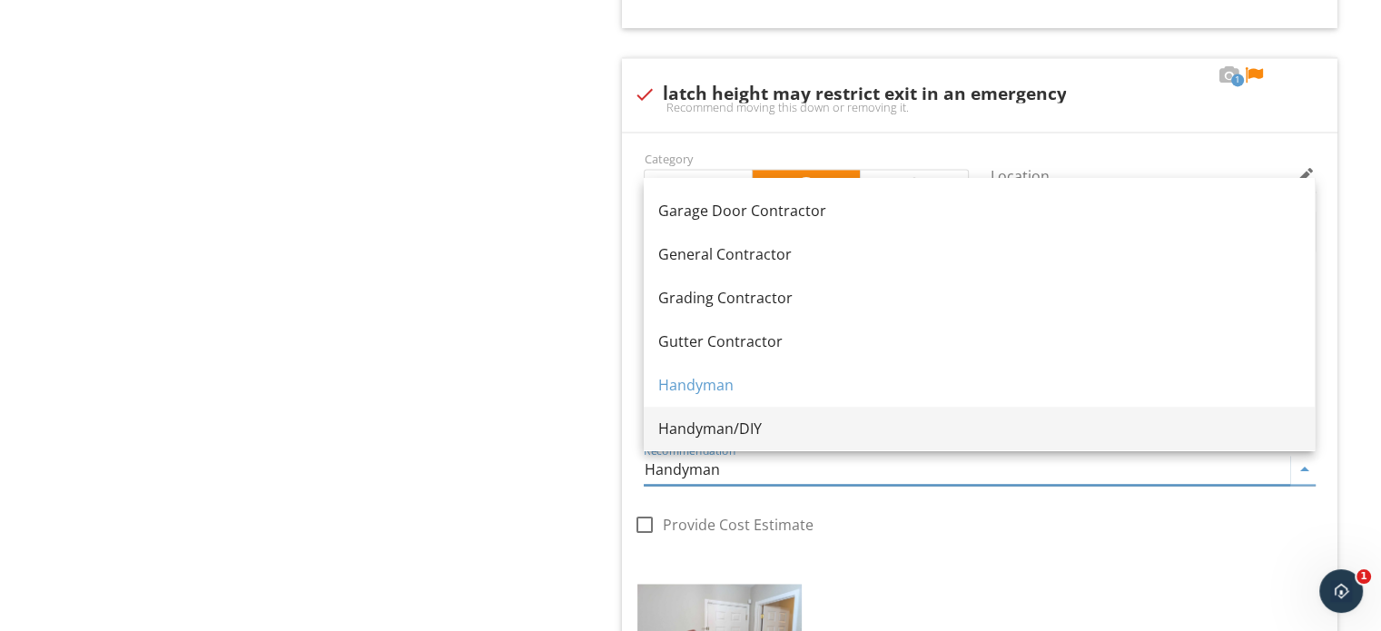
click at [751, 418] on div "Handyman/DIY" at bounding box center [979, 429] width 642 height 22
type input "Handyman/DIY"
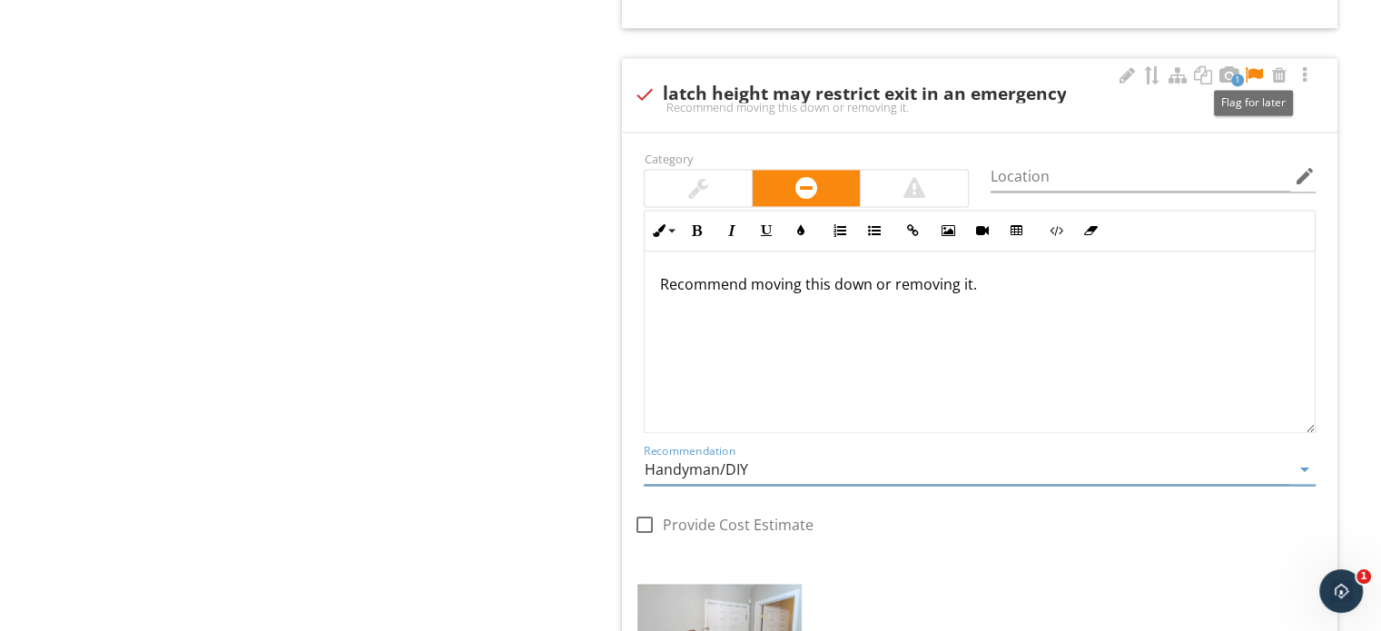
click at [1252, 68] on div at bounding box center [1254, 75] width 22 height 18
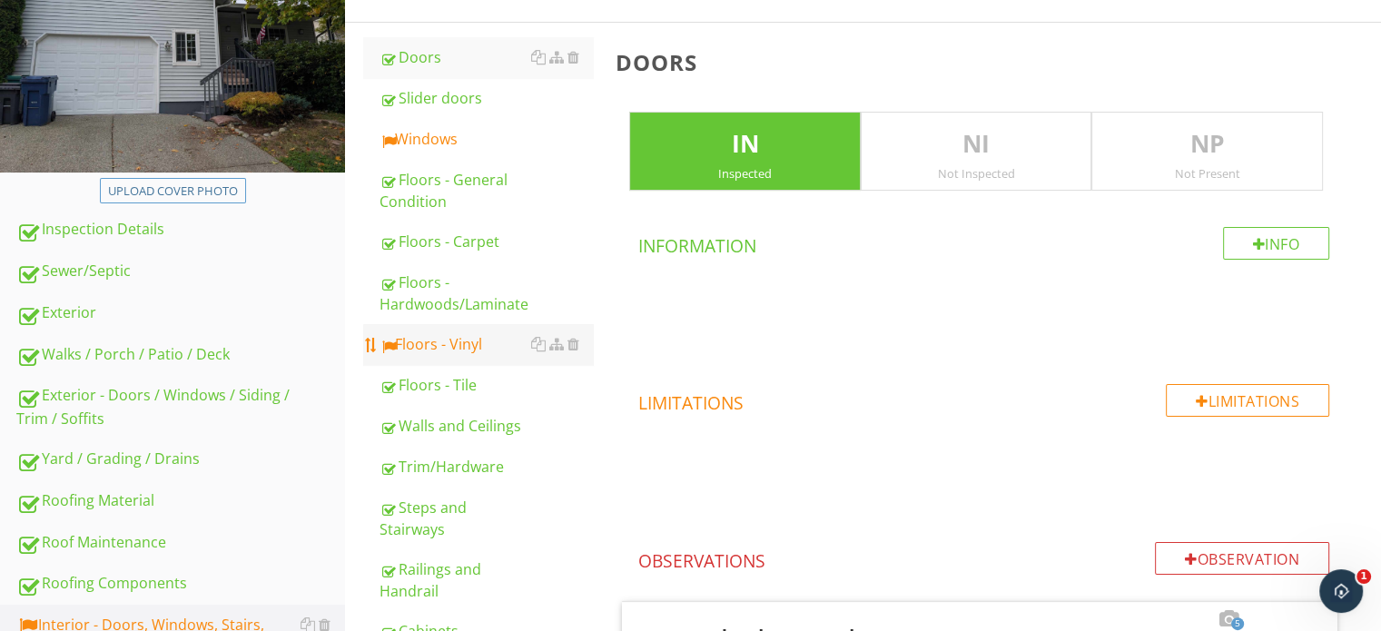
scroll to position [191, 0]
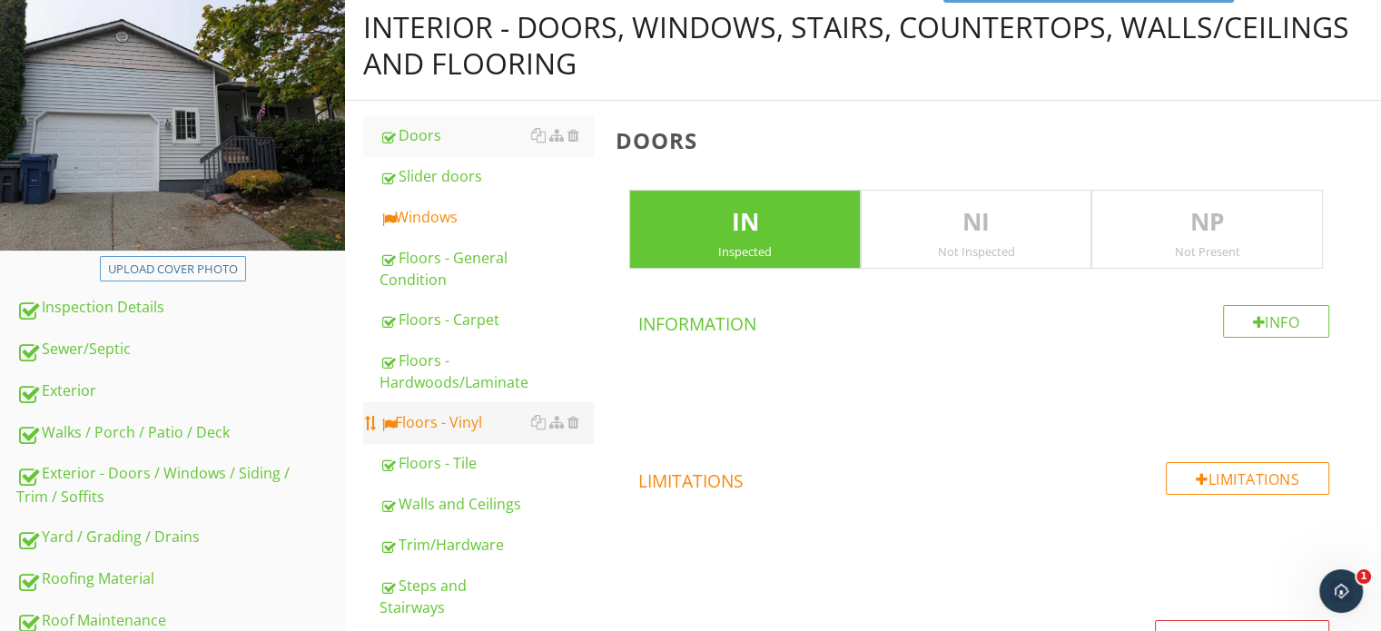
click at [456, 231] on link "Windows" at bounding box center [486, 217] width 213 height 40
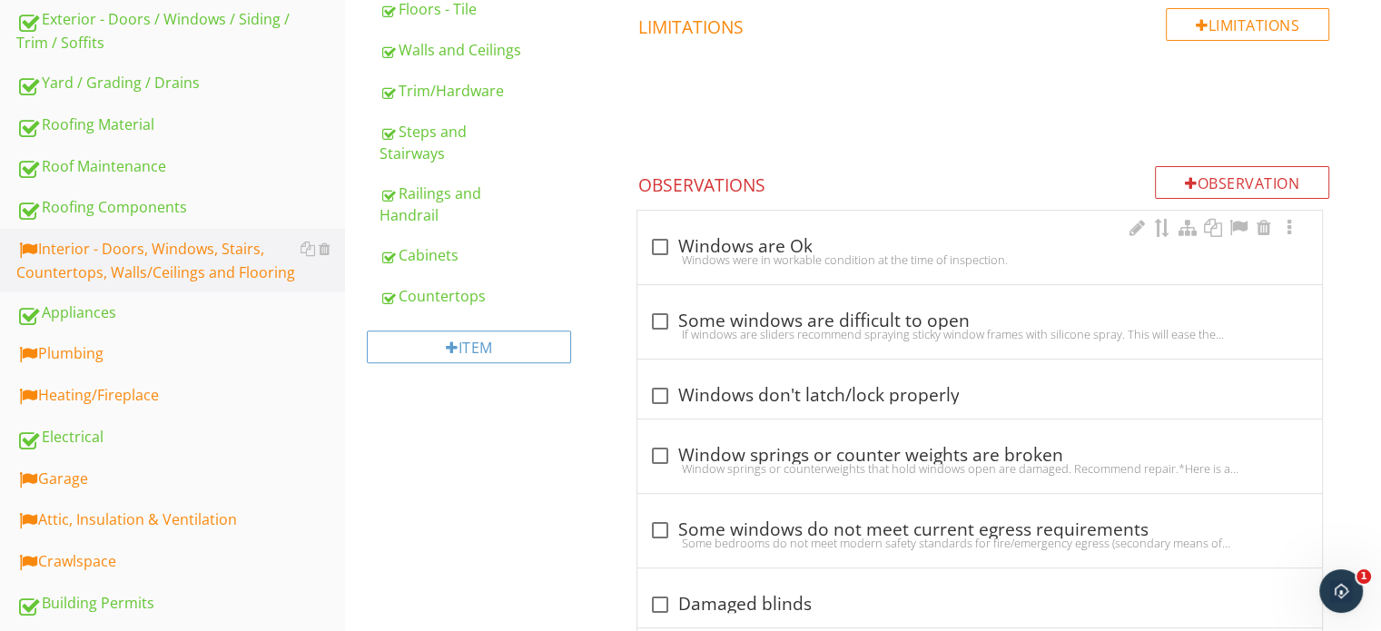
click at [679, 223] on div "check_box_outline_blank Windows are Ok Windows were in workable condition at th…" at bounding box center [979, 248] width 685 height 74
checkbox input "true"
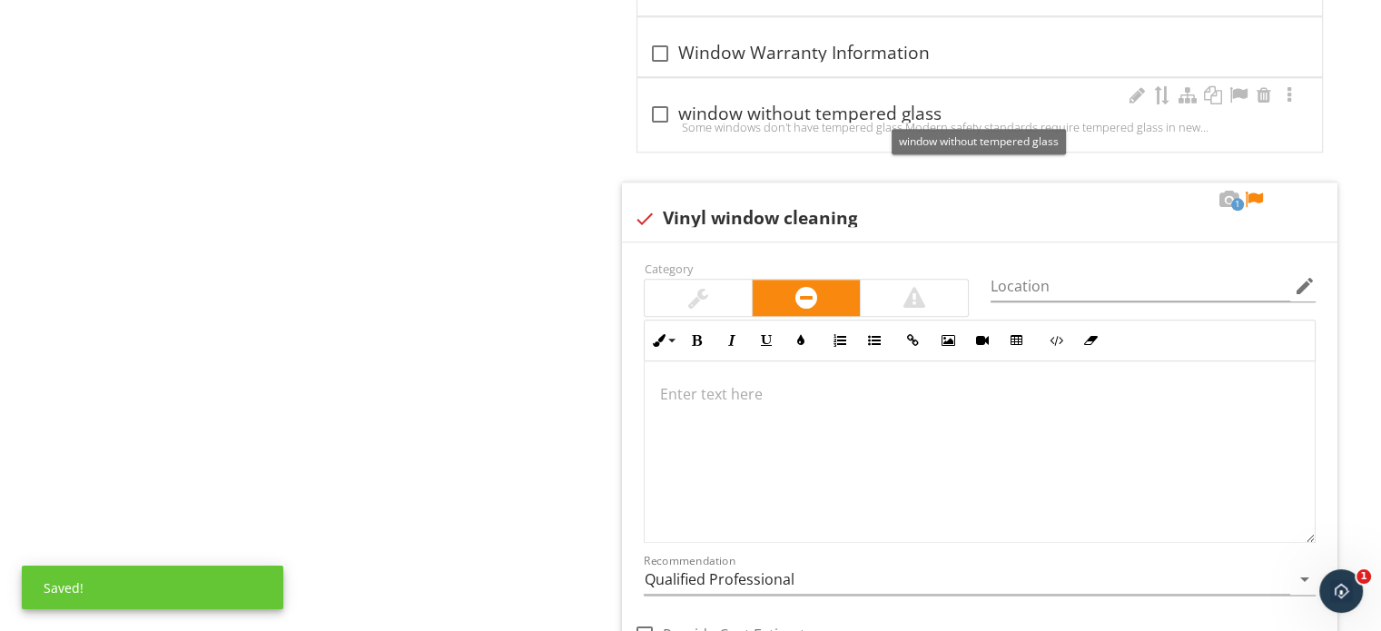
scroll to position [2370, 0]
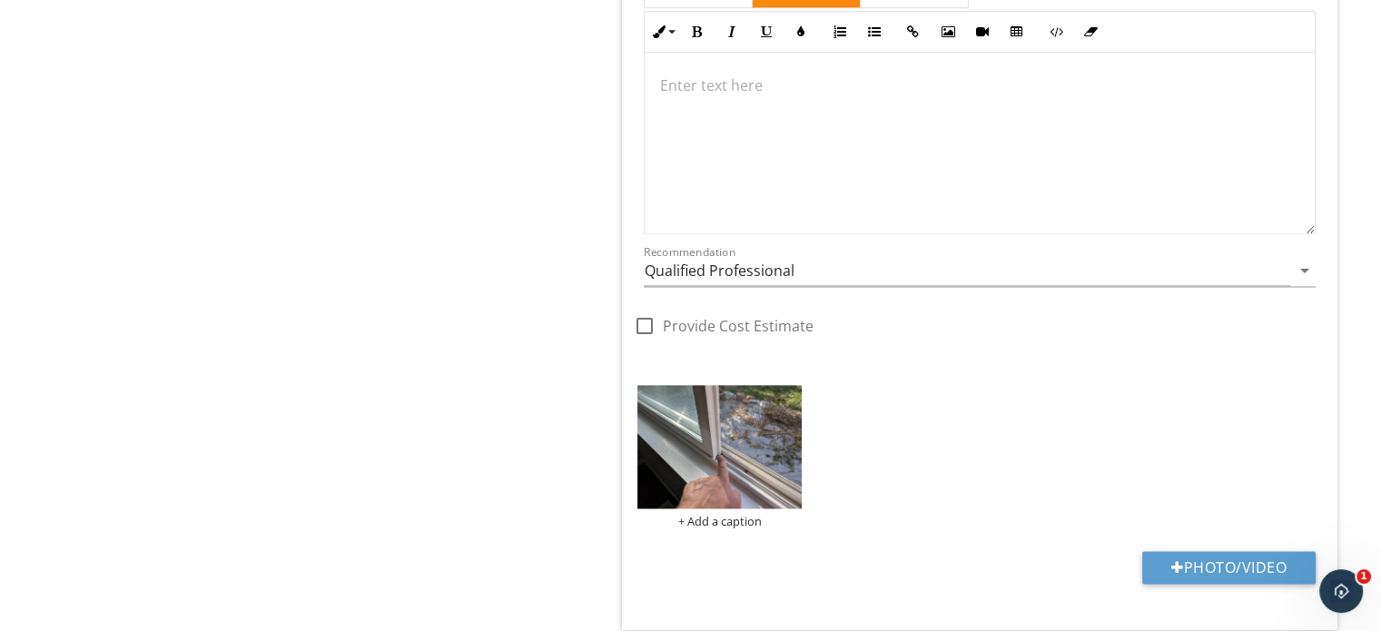
click at [894, 173] on div at bounding box center [980, 144] width 670 height 182
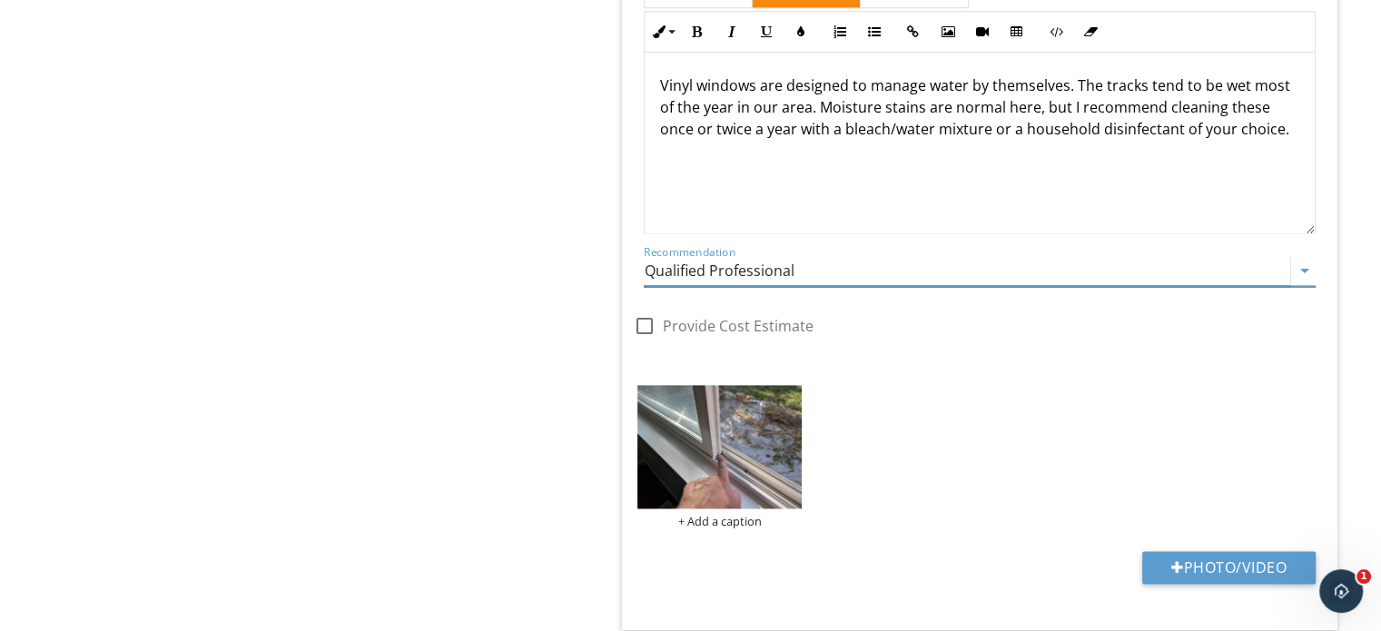
click at [785, 272] on input "Qualified Professional" at bounding box center [967, 271] width 647 height 30
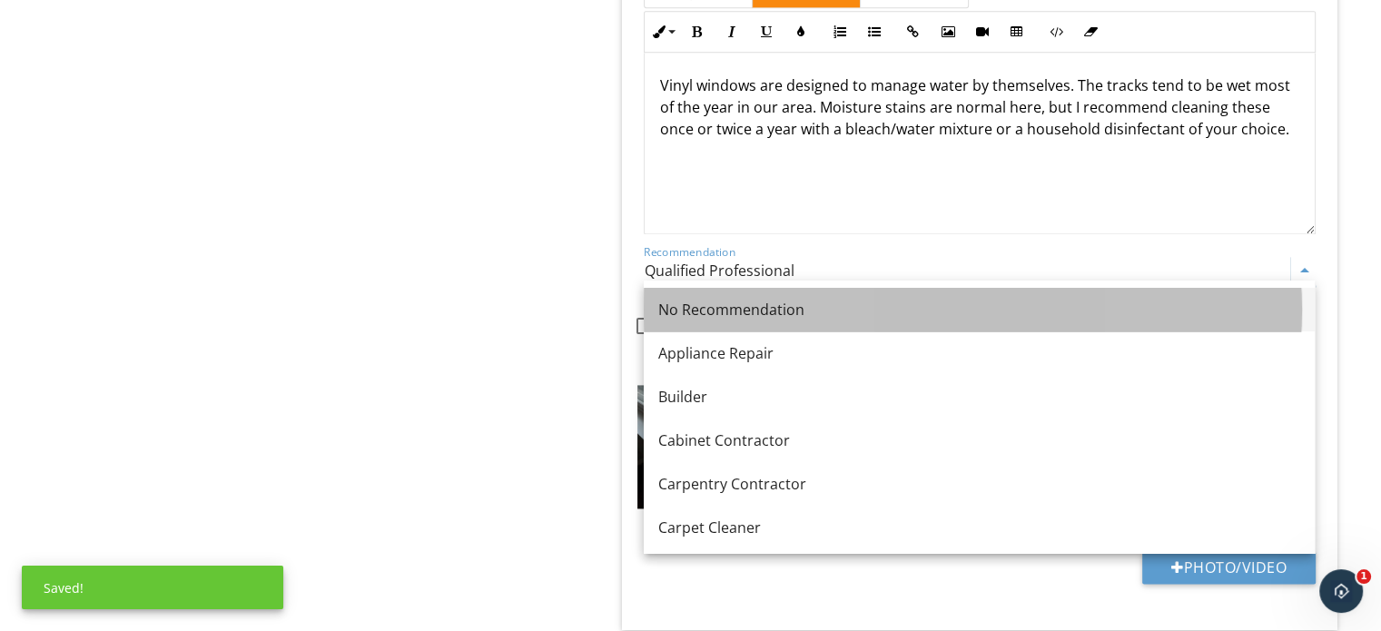
click at [776, 302] on div "No Recommendation" at bounding box center [979, 310] width 642 height 22
type input "No Recommendation"
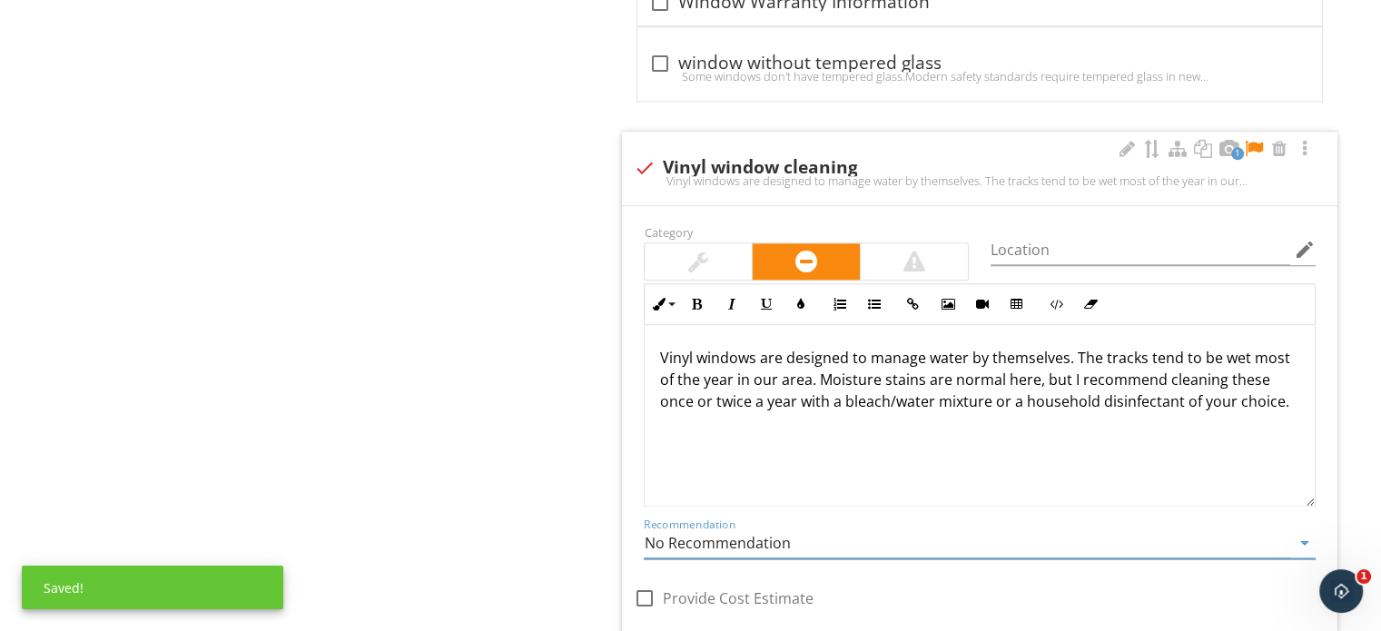
click at [723, 258] on div at bounding box center [698, 261] width 107 height 36
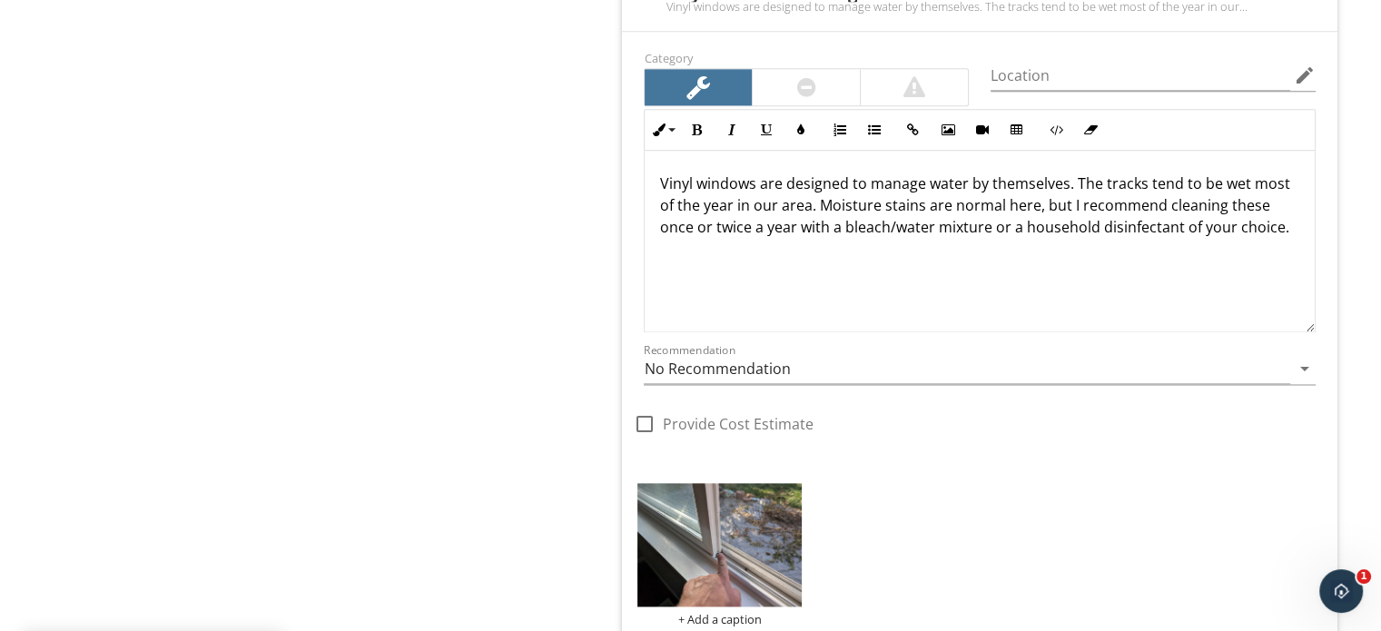
scroll to position [2089, 0]
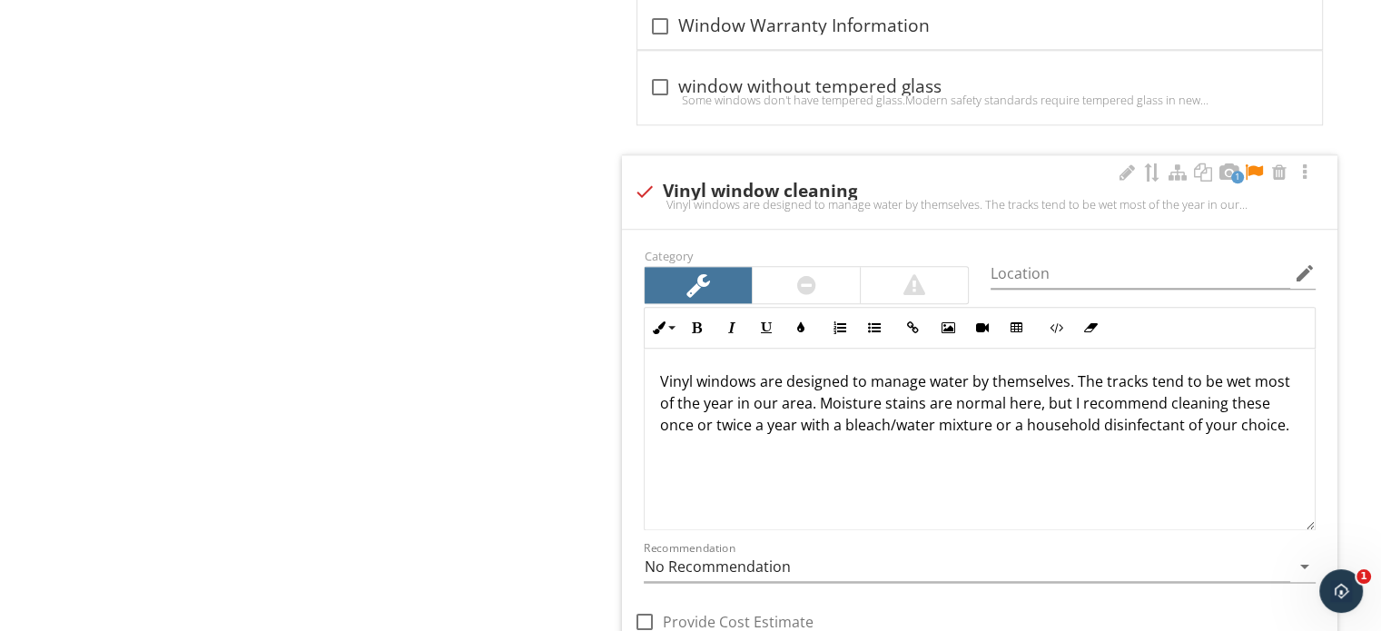
click at [1256, 163] on div at bounding box center [1254, 172] width 22 height 18
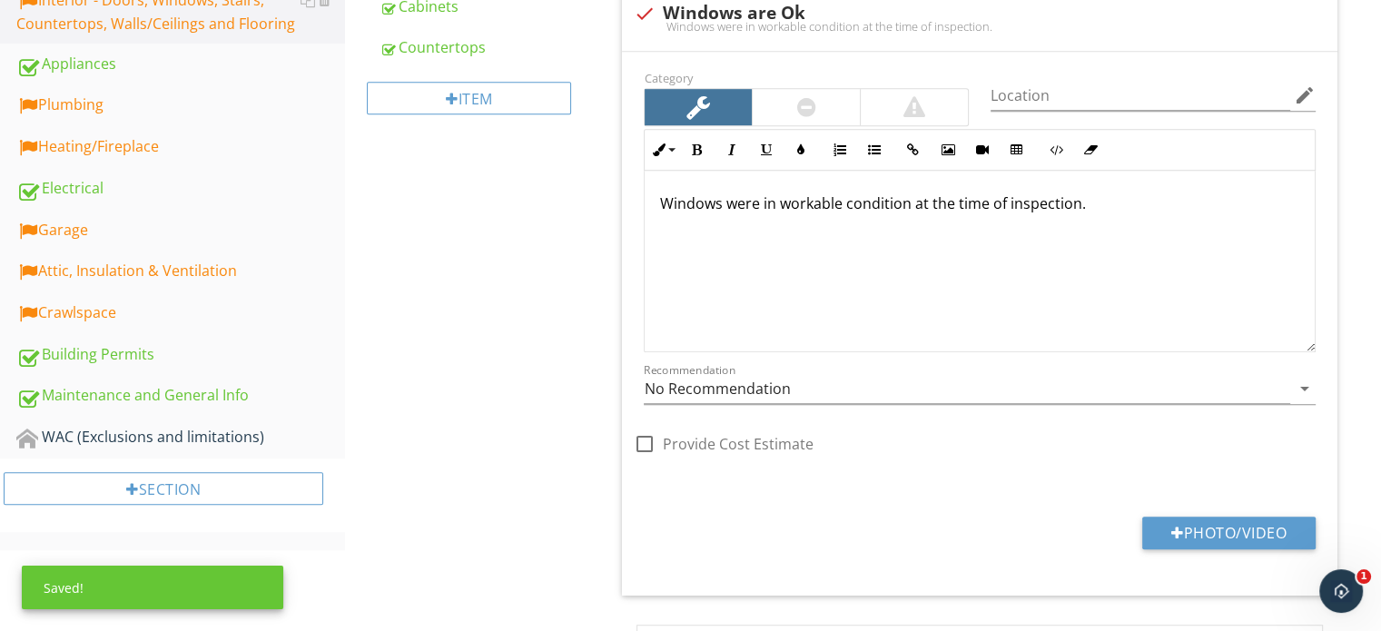
scroll to position [636, 0]
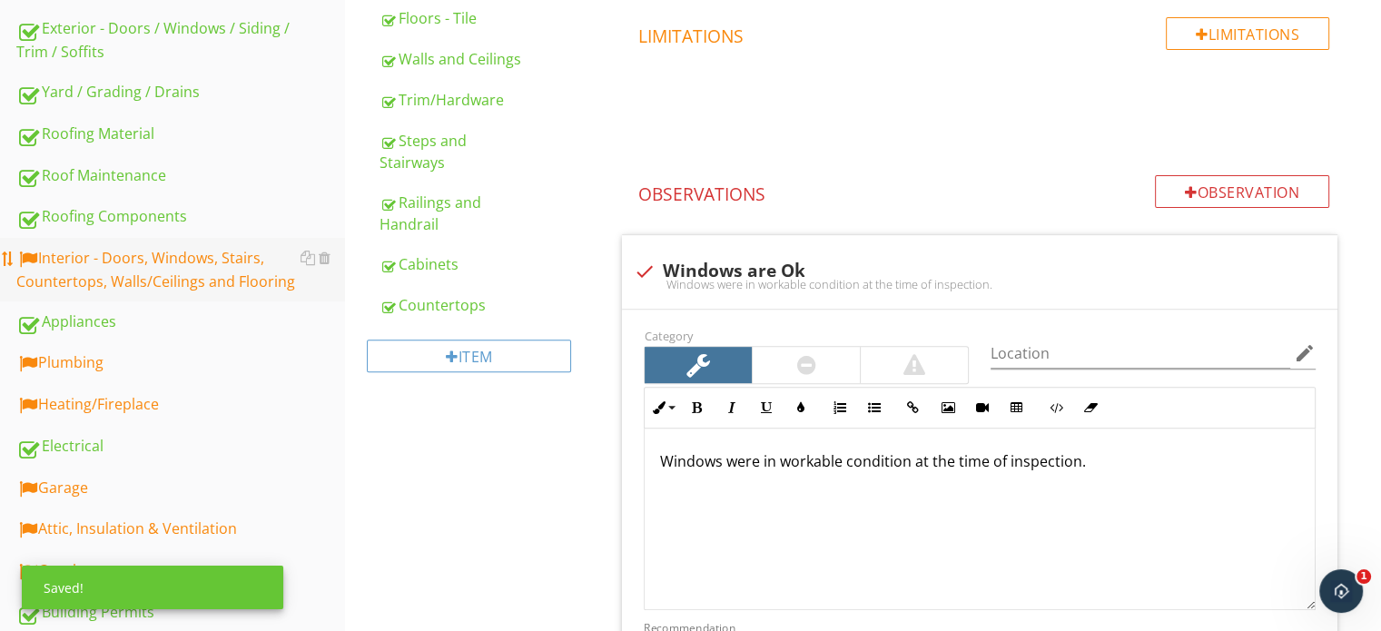
click at [230, 248] on div "Interior - Doors, Windows, Stairs, Countertops, Walls/Ceilings and Flooring" at bounding box center [180, 269] width 329 height 45
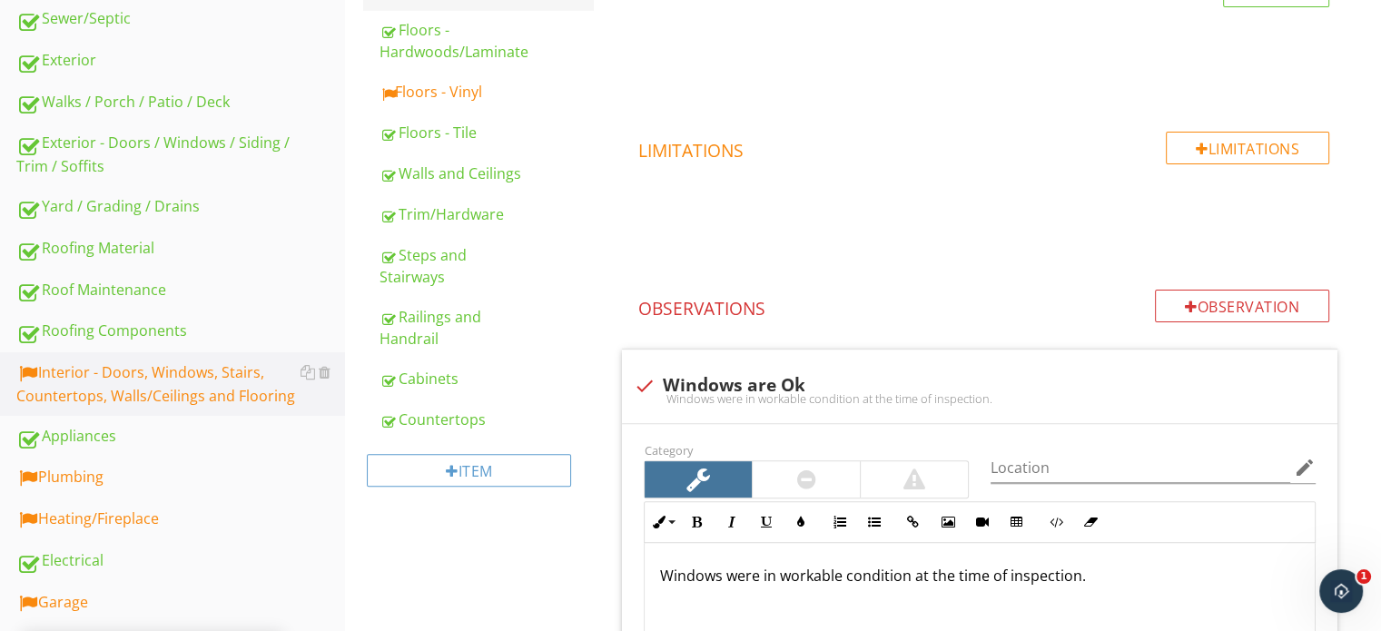
scroll to position [272, 0]
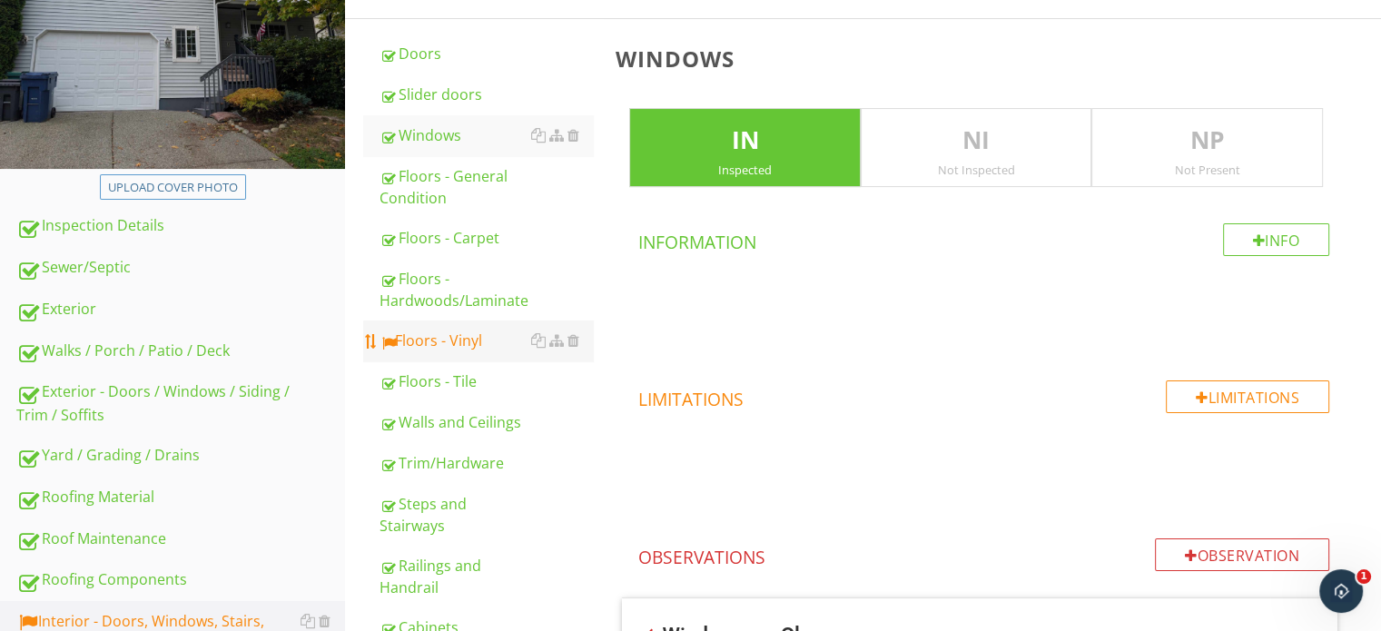
click at [458, 354] on link "Floors - Vinyl" at bounding box center [486, 341] width 213 height 40
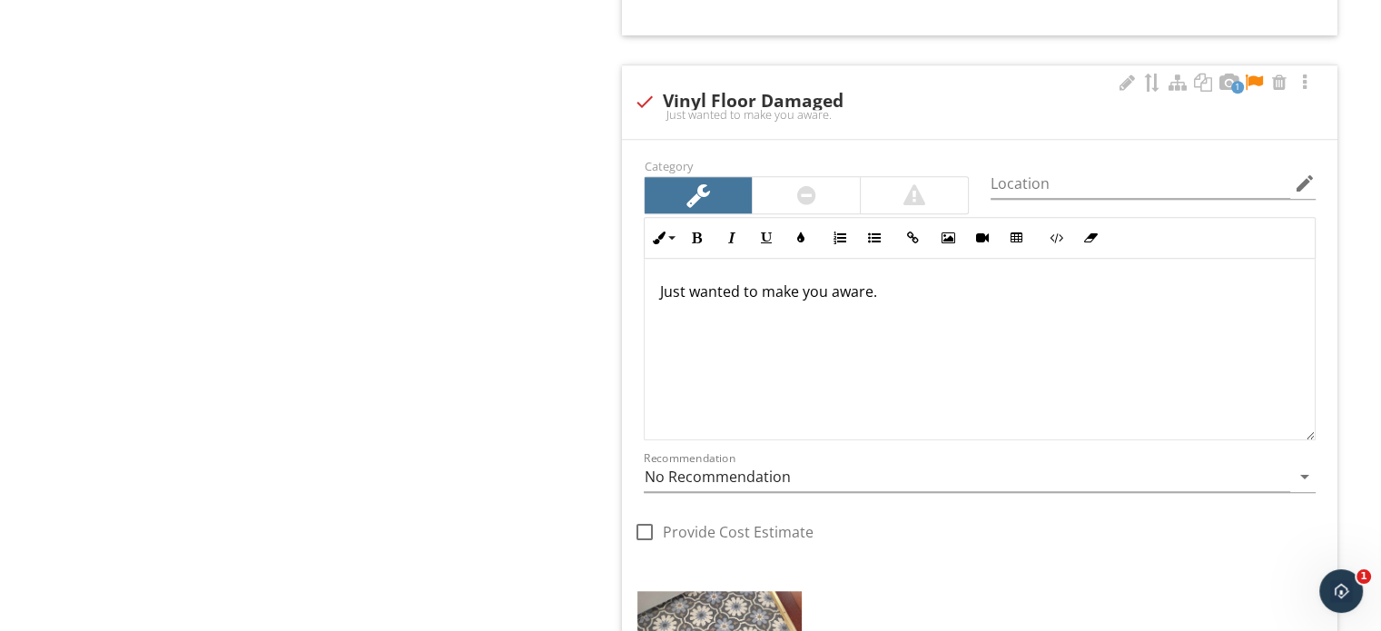
scroll to position [1544, 0]
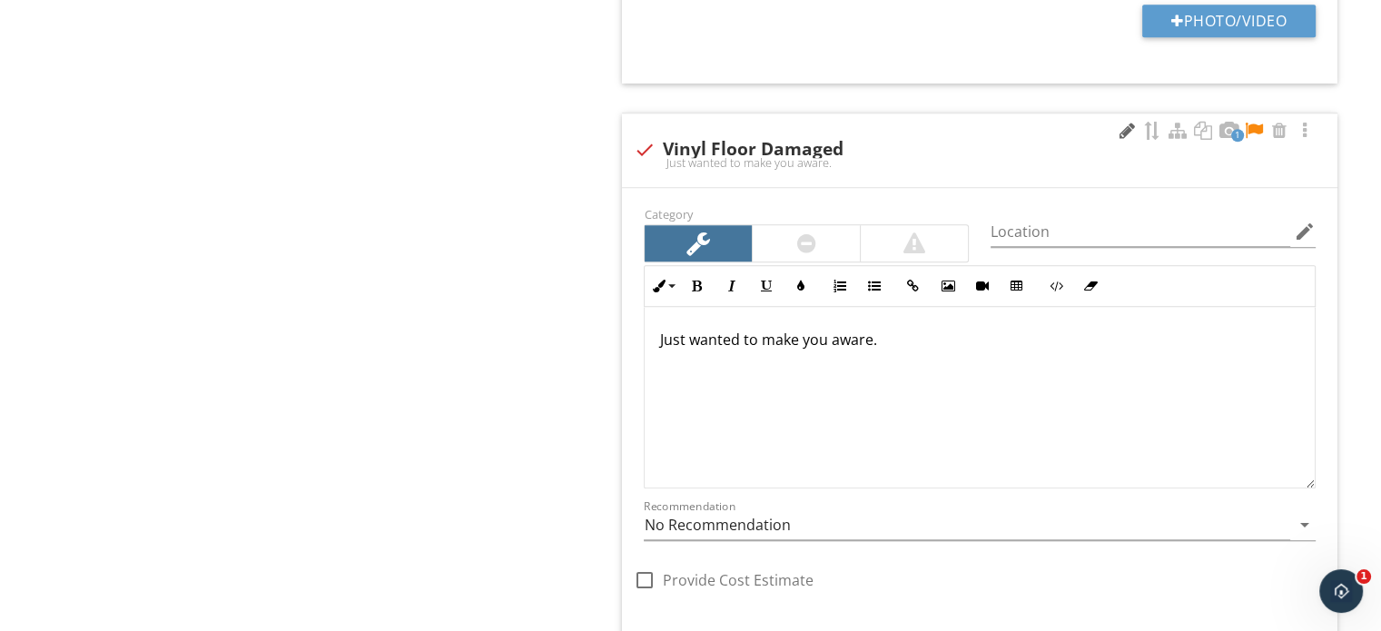
click at [1131, 132] on div at bounding box center [1127, 131] width 22 height 18
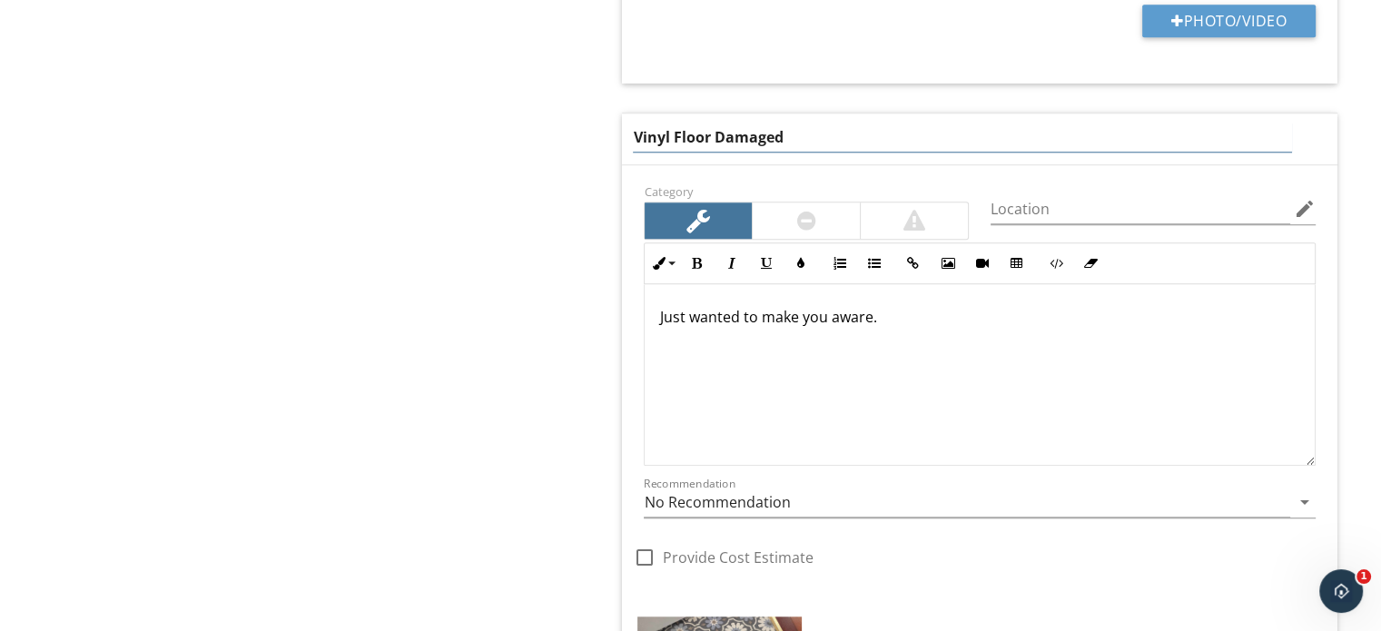
click at [1114, 132] on input "Vinyl Floor Damaged" at bounding box center [962, 138] width 658 height 30
type input "Vinyl Floor tiles are loose"
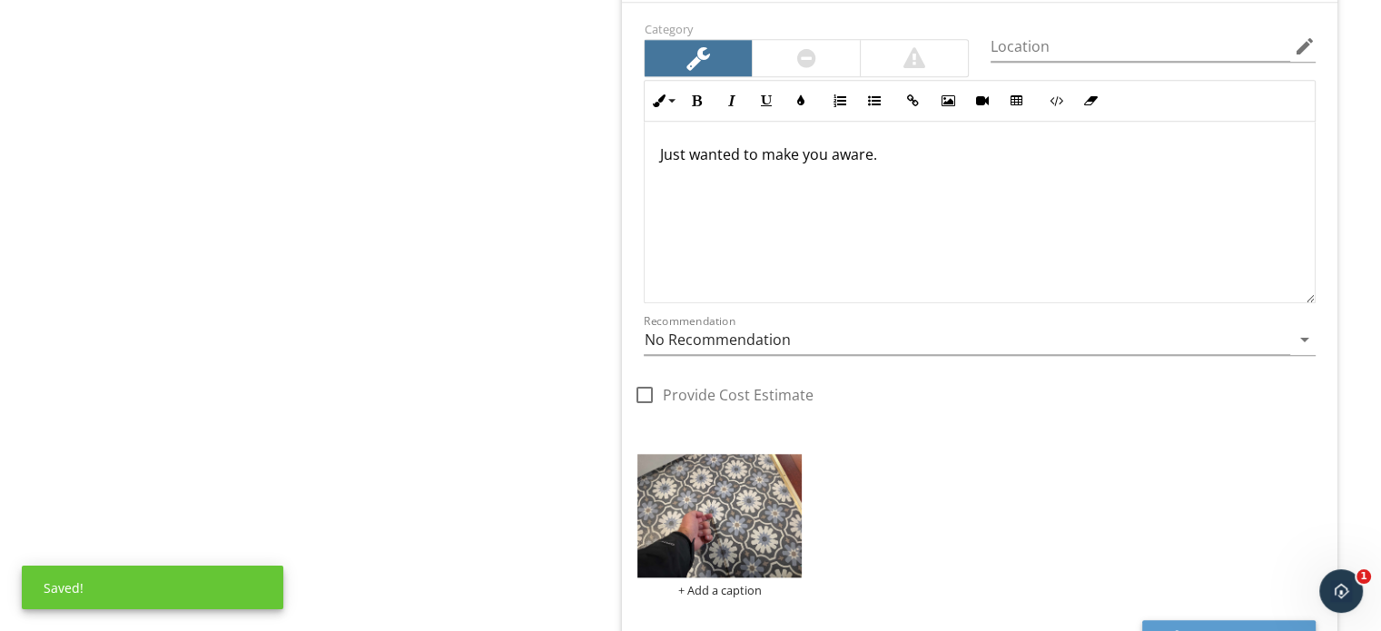
scroll to position [1635, 0]
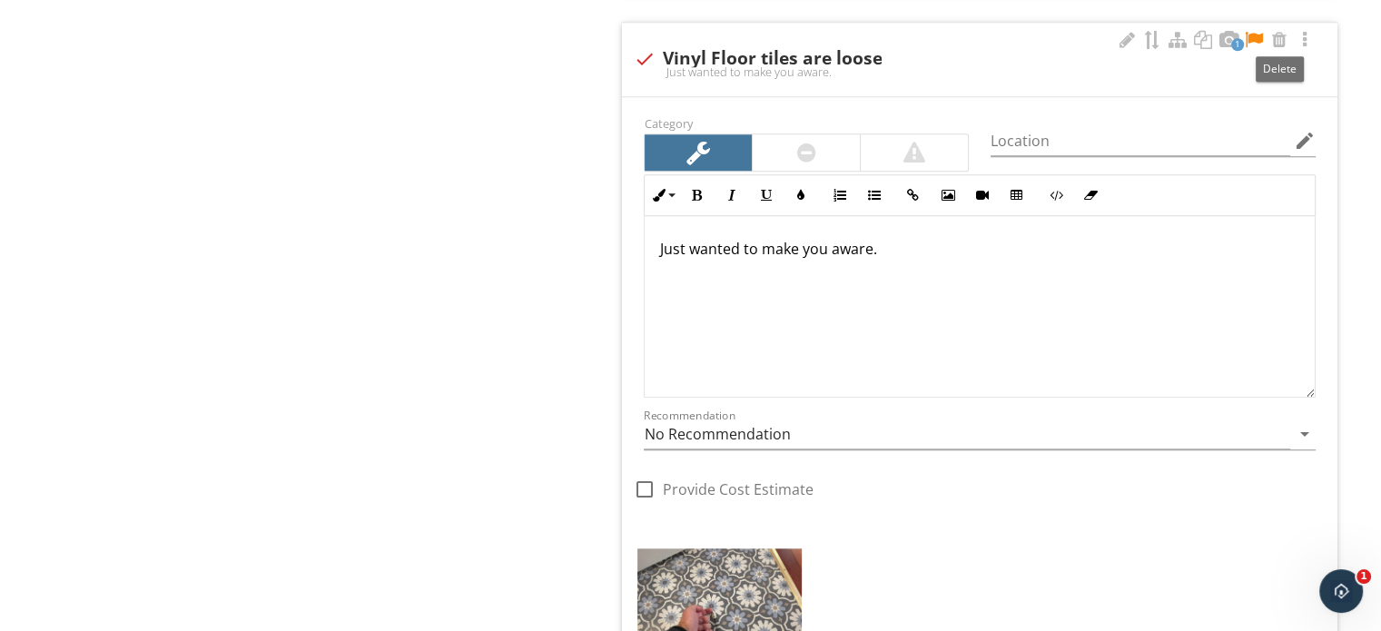
click at [1264, 43] on div "1" at bounding box center [1216, 41] width 200 height 22
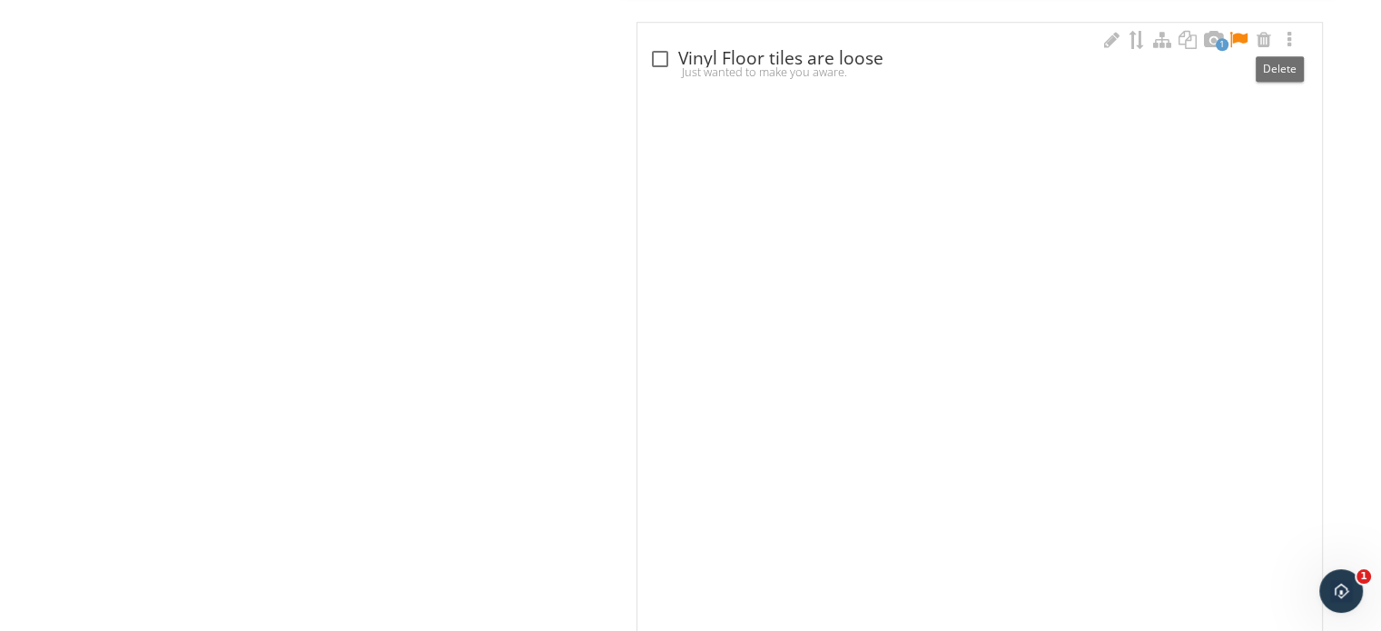
scroll to position [1294, 0]
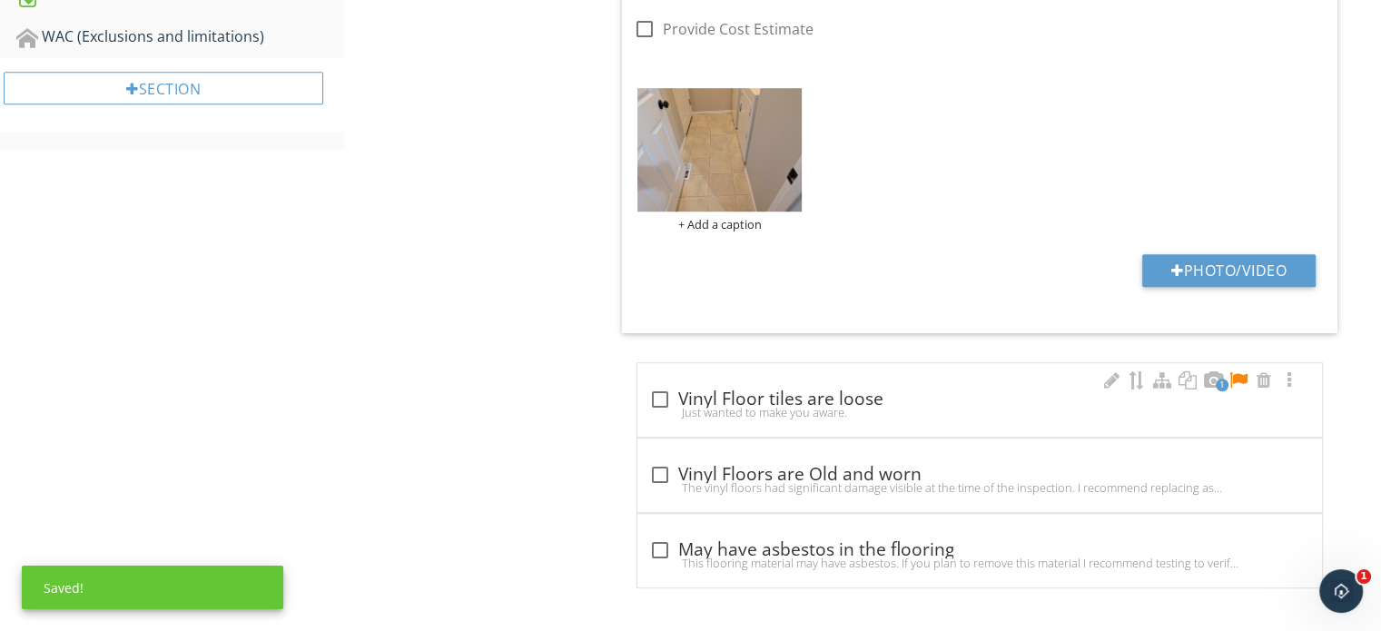
click at [1197, 399] on div "check_box_outline_blank Vinyl Floor tiles are loose" at bounding box center [979, 400] width 663 height 22
checkbox input "true"
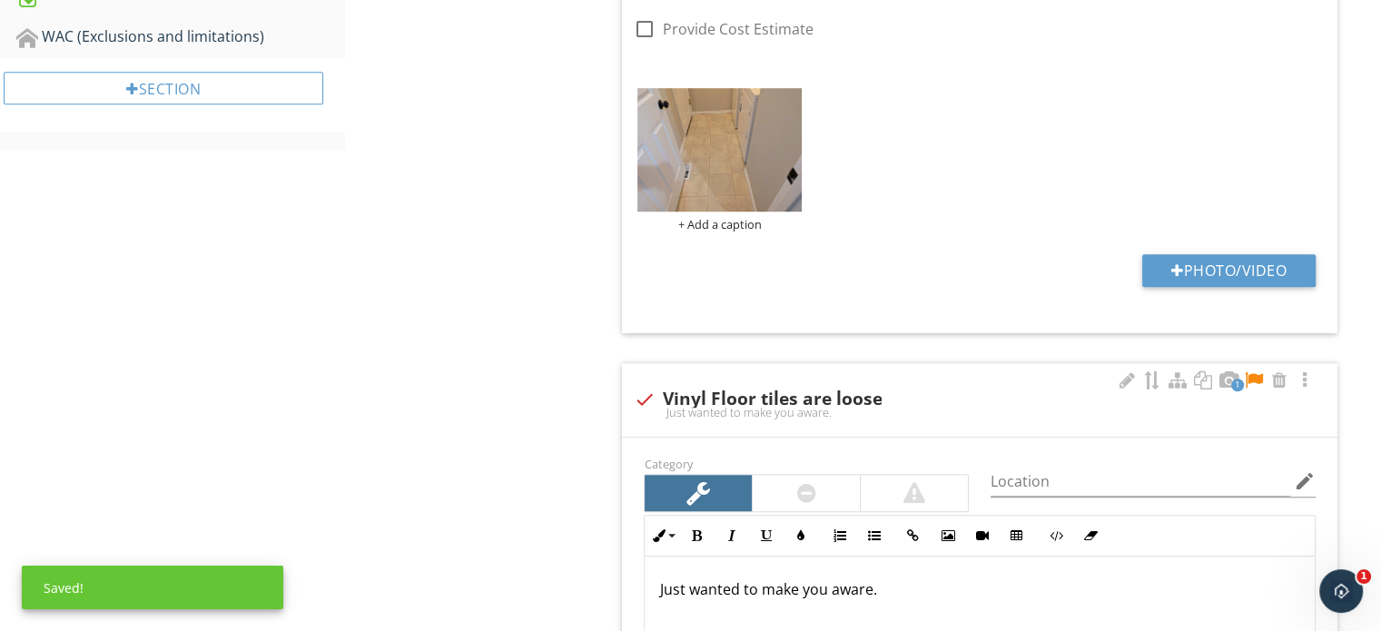
click at [1257, 374] on div at bounding box center [1254, 380] width 22 height 18
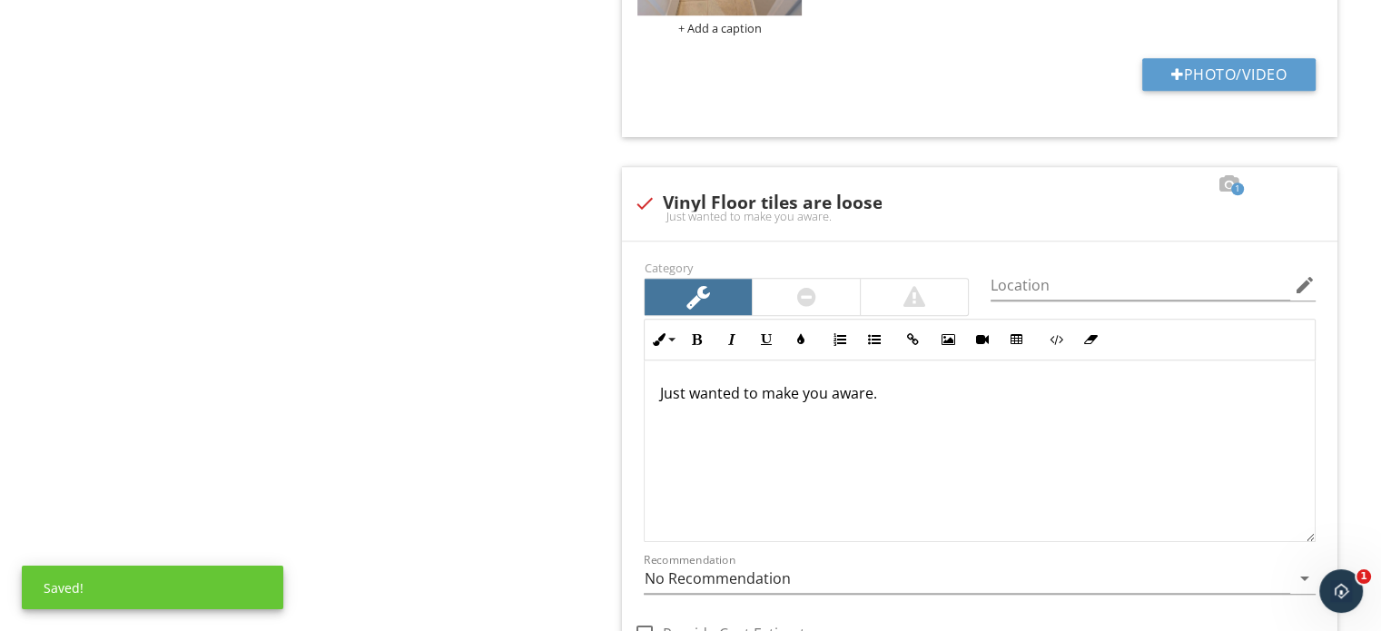
scroll to position [1476, 0]
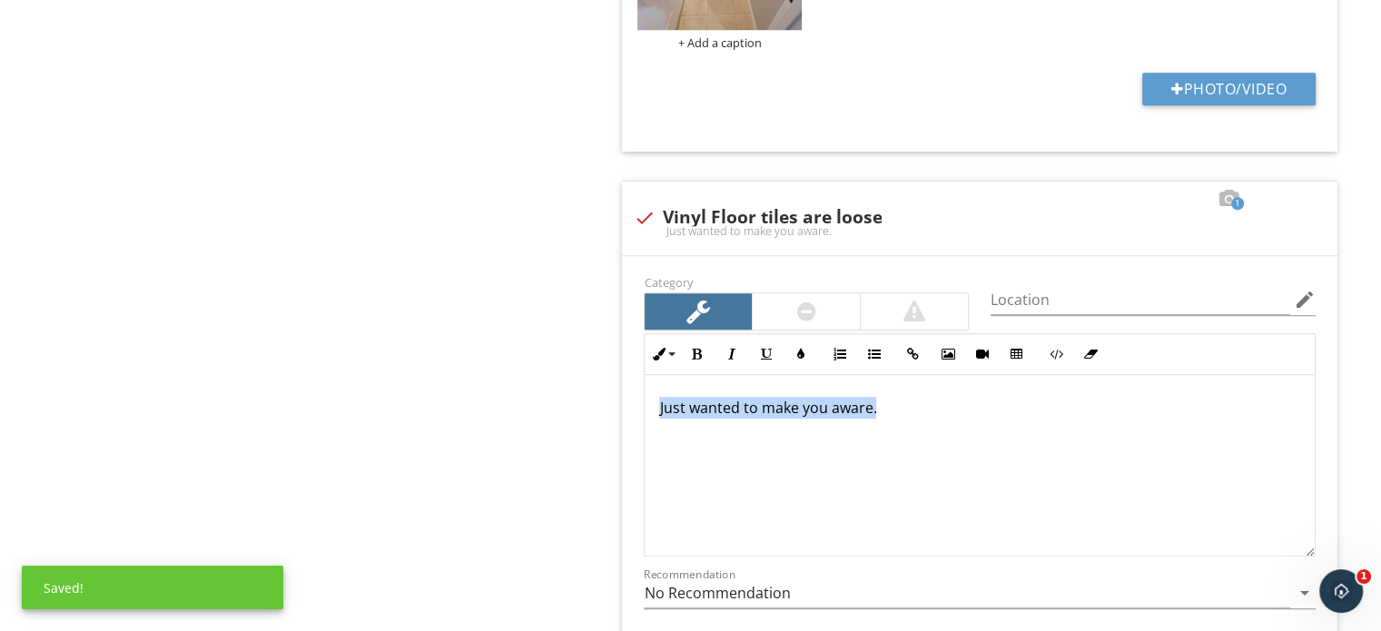
drag, startPoint x: 870, startPoint y: 416, endPoint x: 456, endPoint y: 338, distance: 421.4
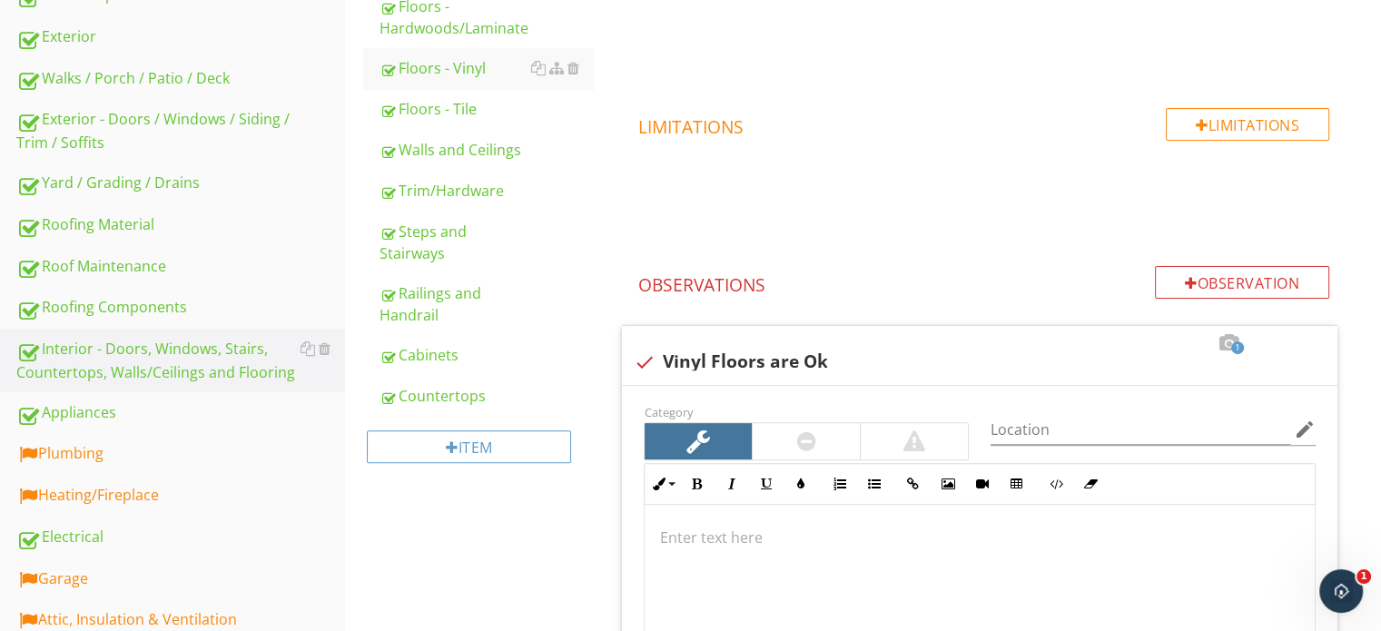
scroll to position [749, 0]
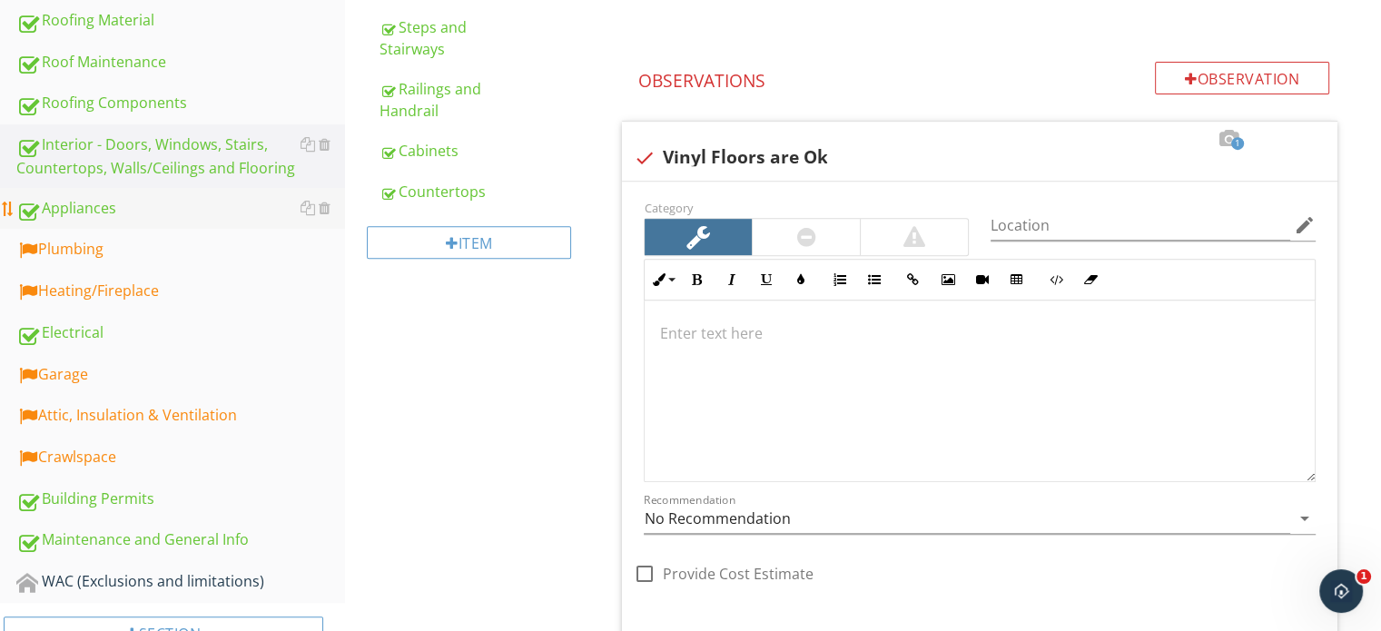
click at [103, 212] on div "Appliances" at bounding box center [180, 209] width 329 height 24
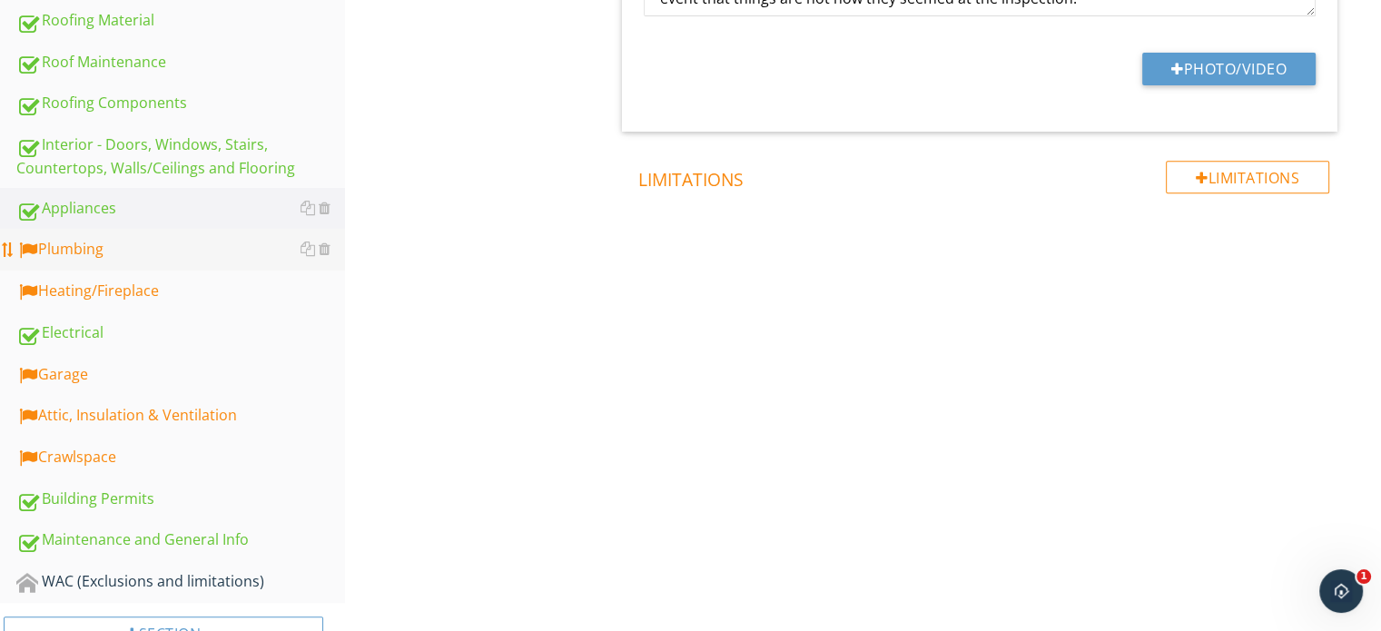
click at [109, 257] on link "Plumbing" at bounding box center [180, 250] width 329 height 42
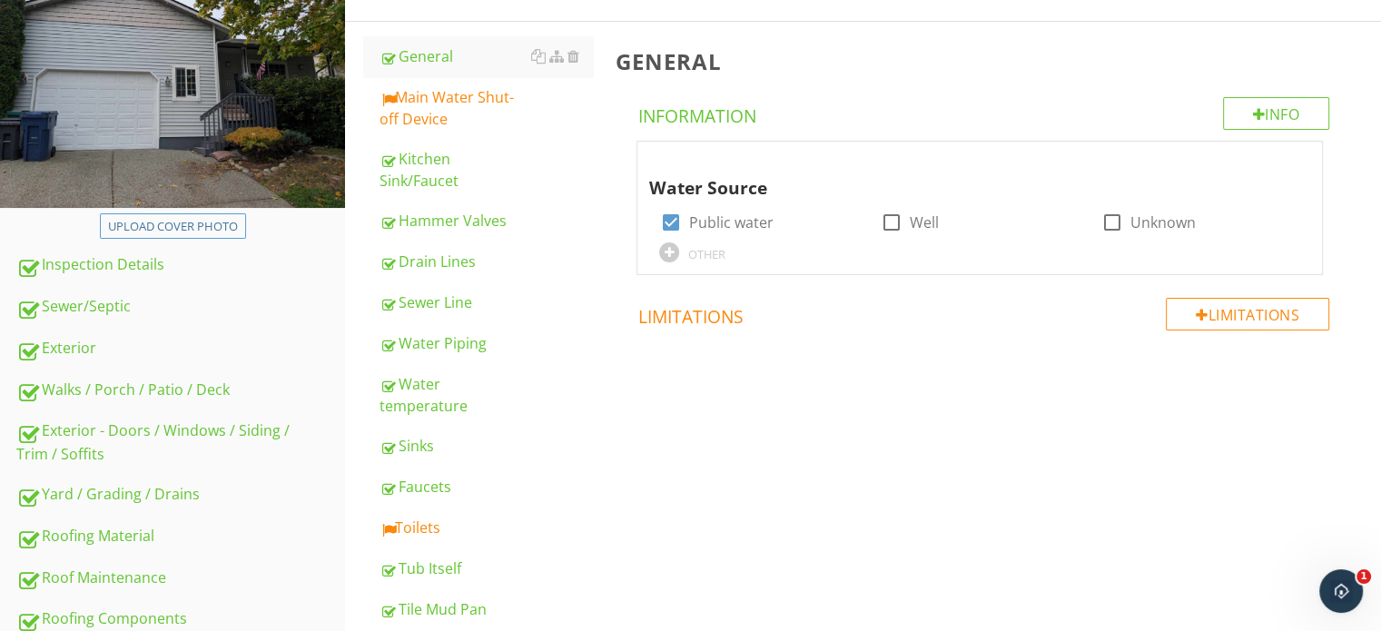
scroll to position [204, 0]
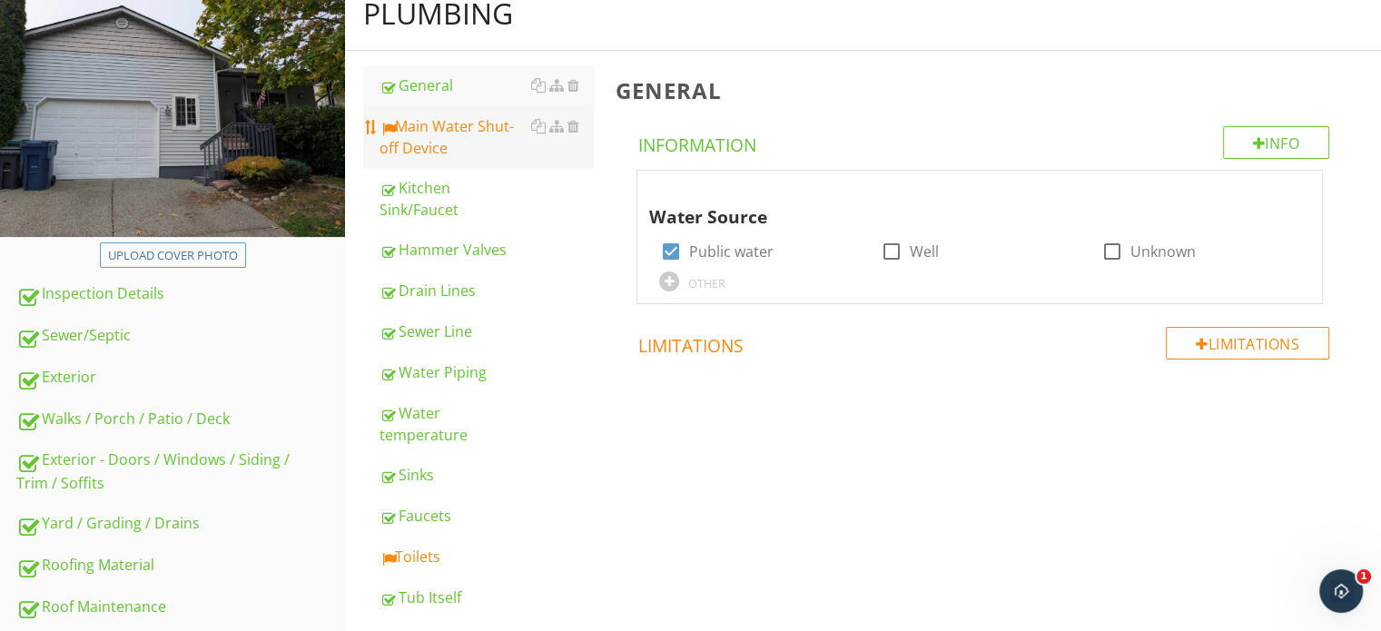
click at [431, 140] on div "Main Water Shut-off Device" at bounding box center [486, 137] width 213 height 44
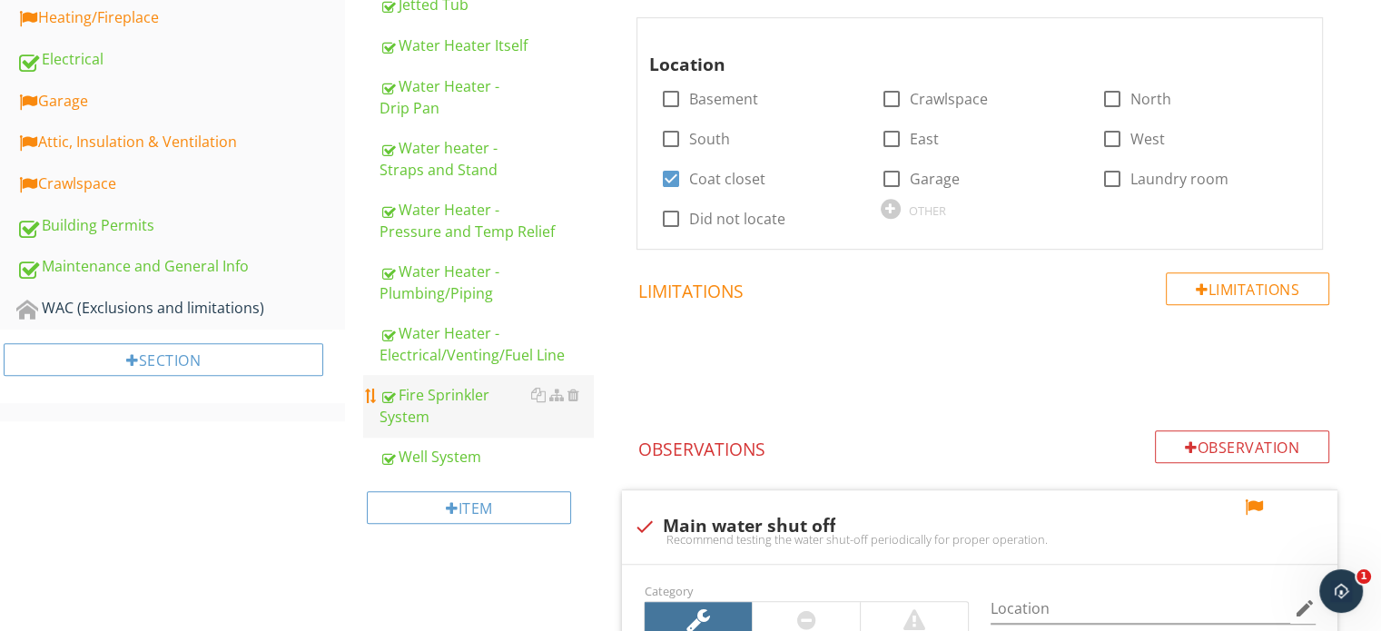
scroll to position [1022, 0]
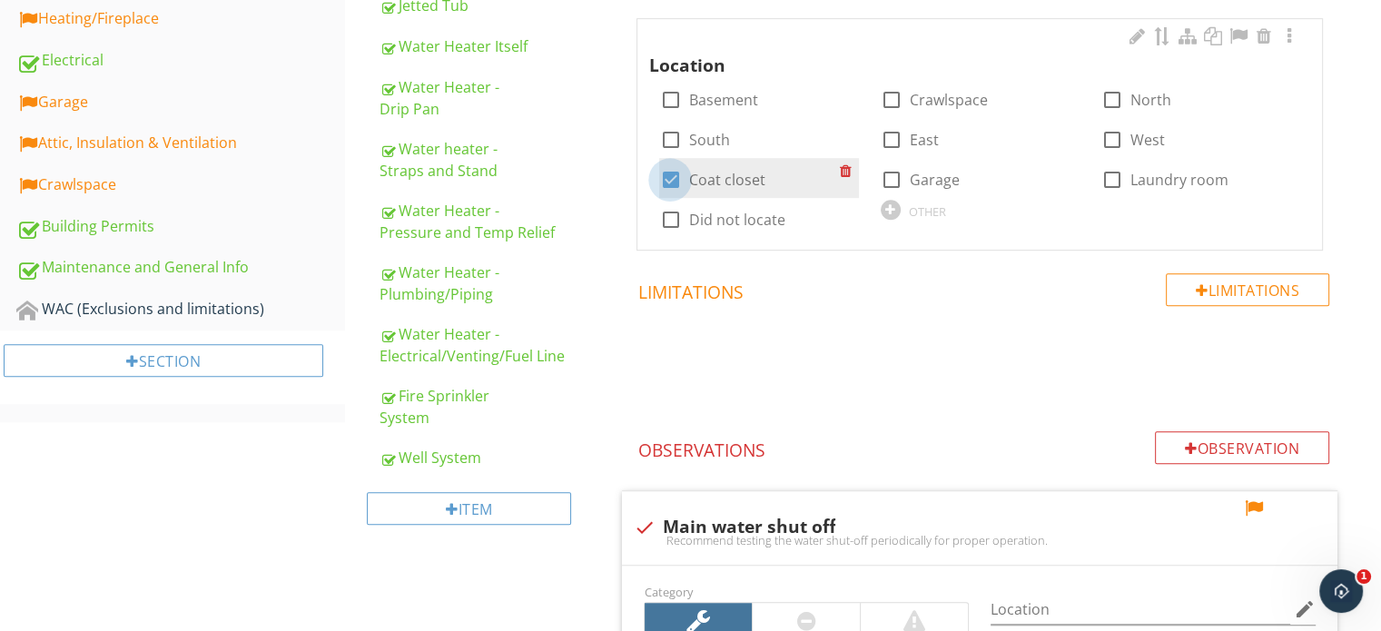
click at [663, 181] on div at bounding box center [670, 179] width 31 height 31
checkbox input "false"
click at [910, 209] on div "OTHER" at bounding box center [927, 211] width 37 height 15
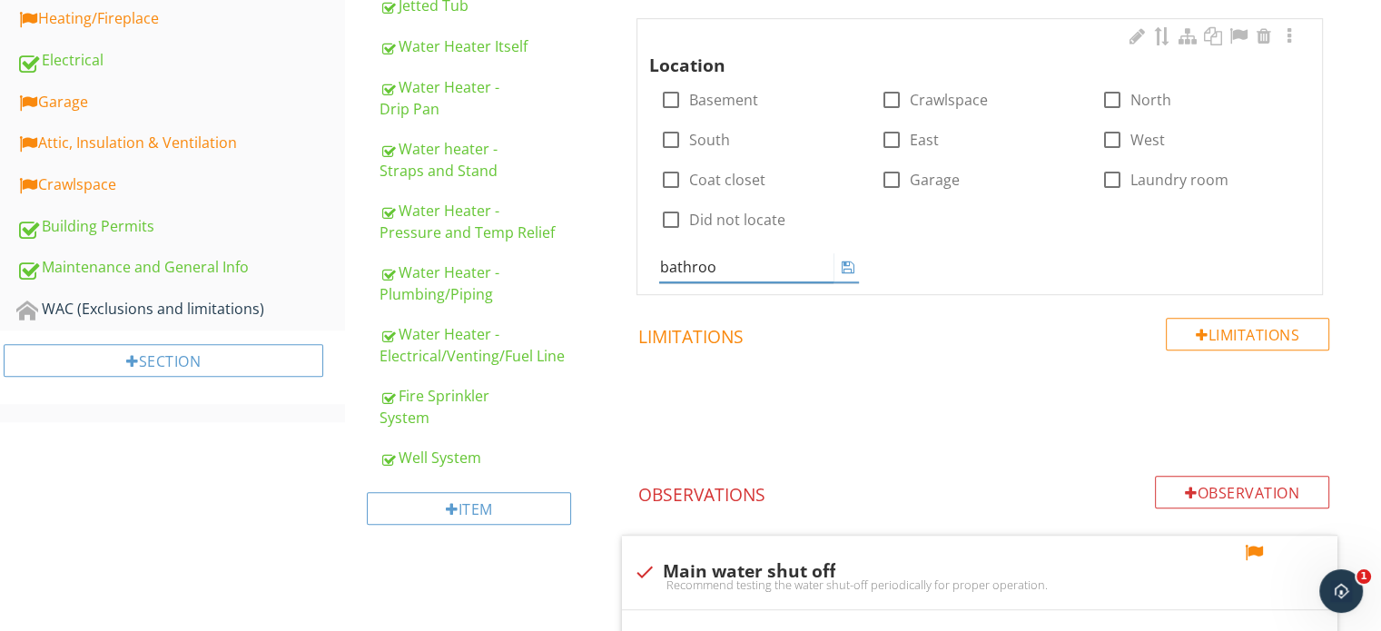
type input "bathroom"
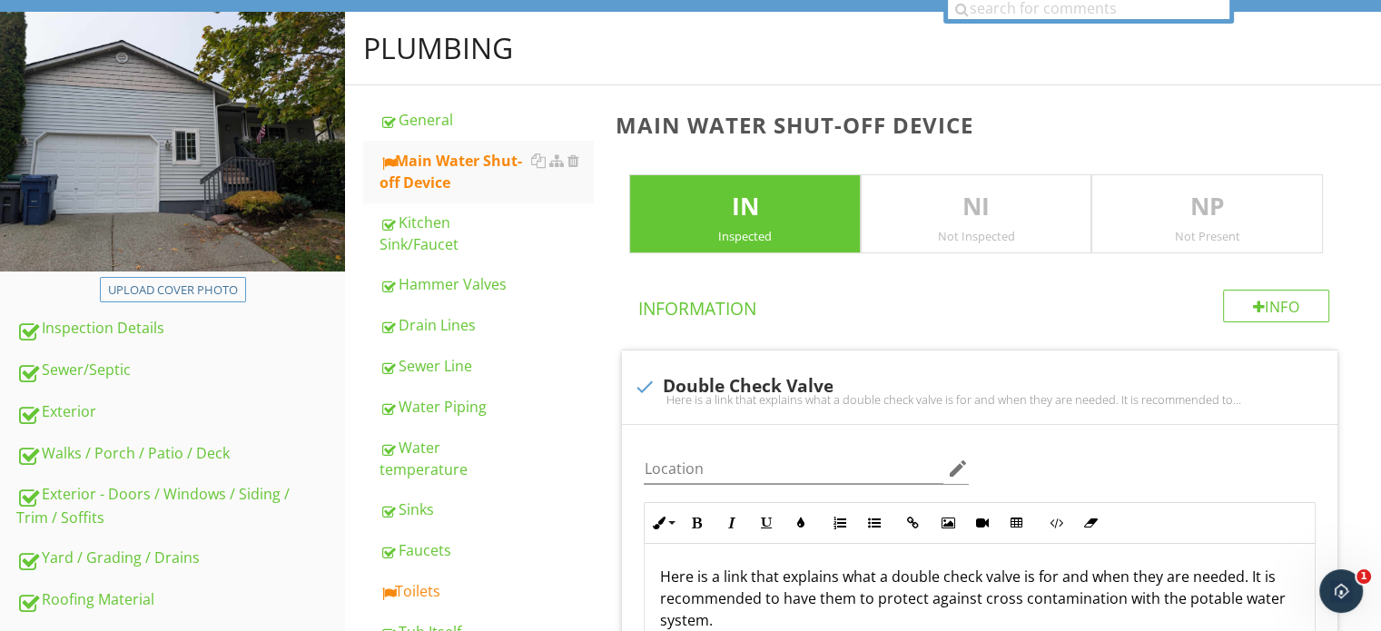
scroll to position [0, 0]
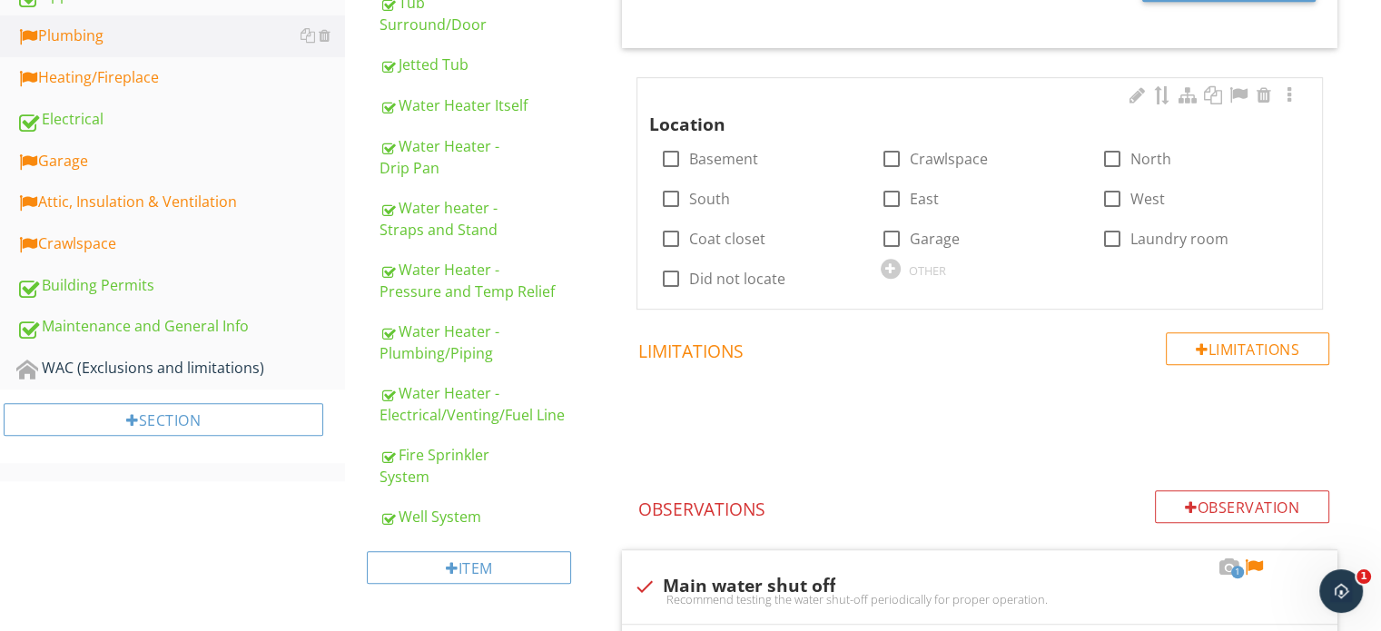
scroll to position [908, 0]
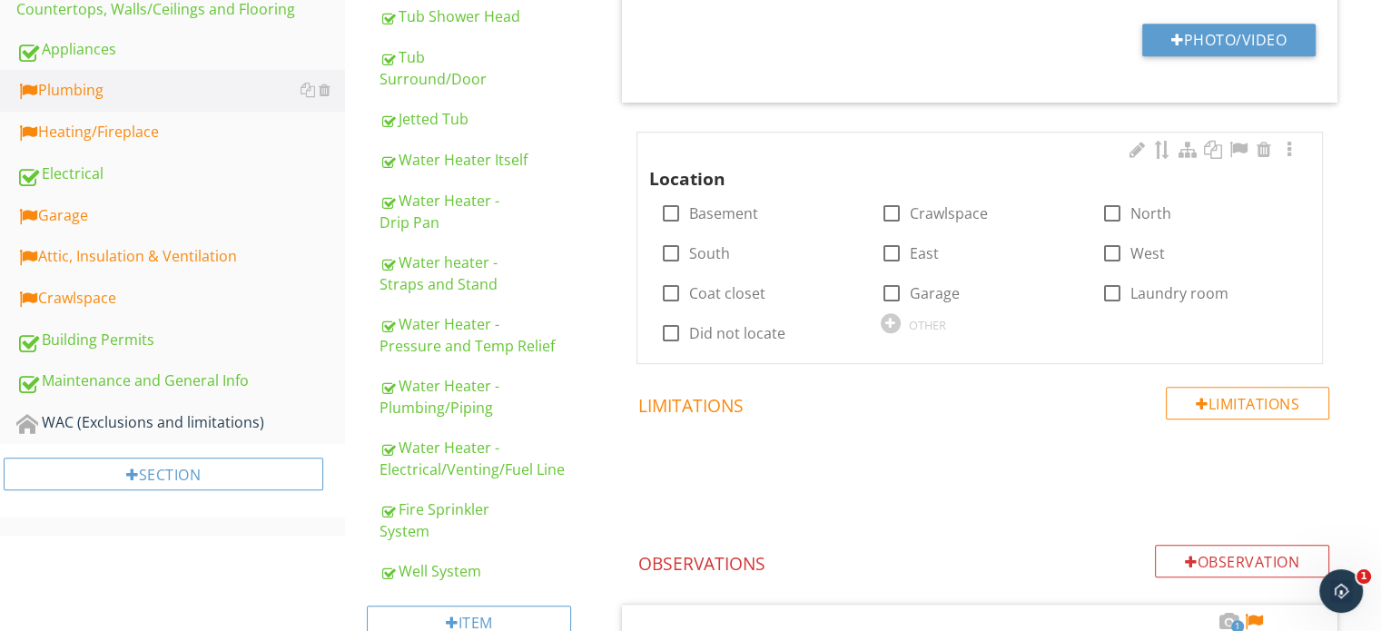
click at [908, 323] on div "OTHER" at bounding box center [980, 322] width 199 height 22
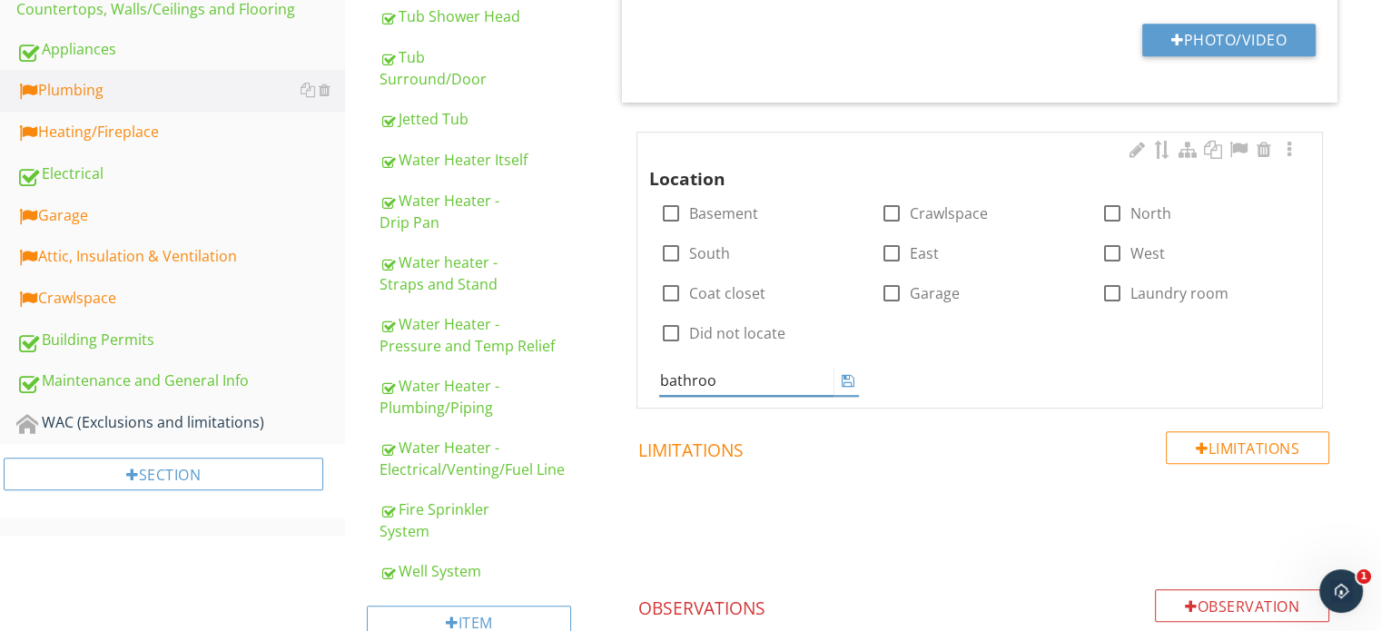
type input "bathroom"
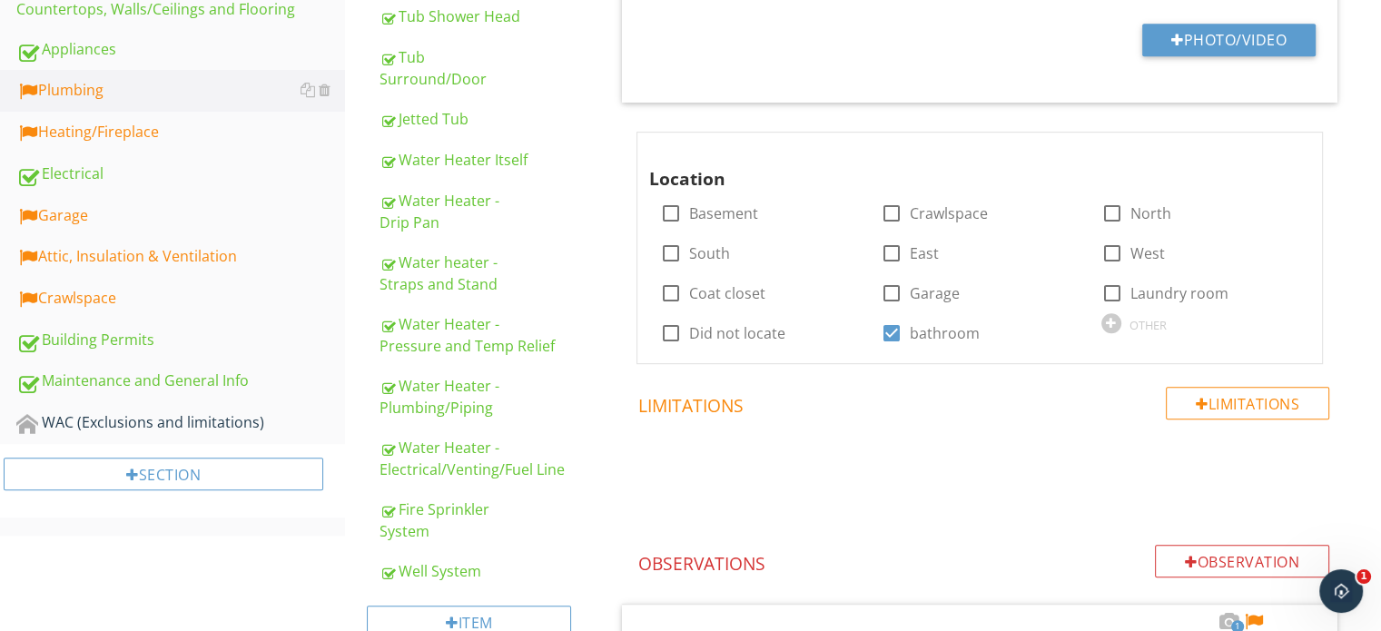
click at [938, 500] on span at bounding box center [983, 476] width 737 height 91
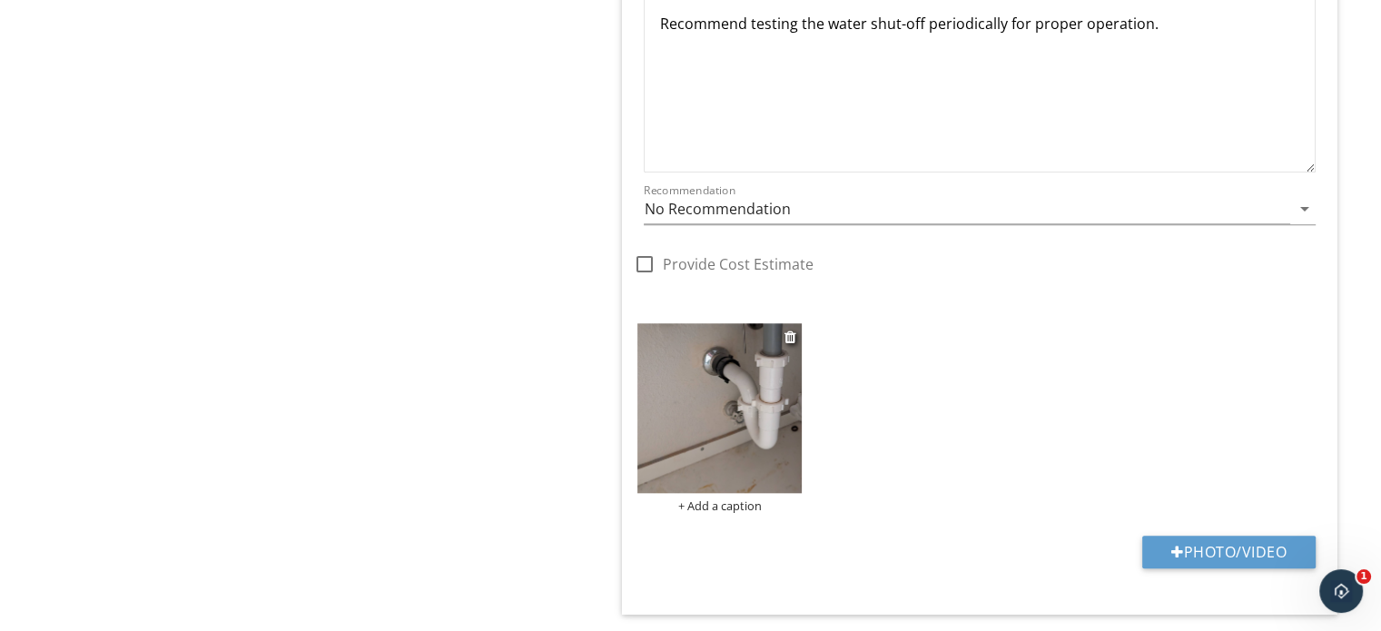
scroll to position [1725, 0]
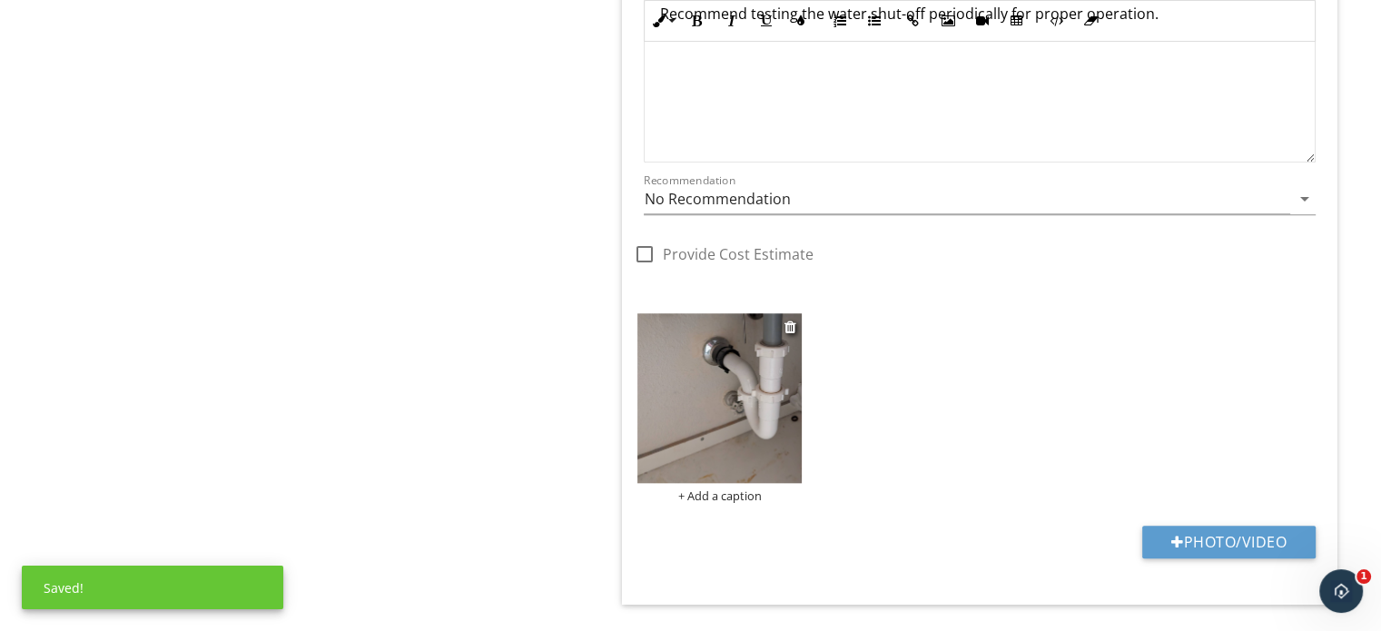
click at [690, 435] on img at bounding box center [719, 398] width 164 height 170
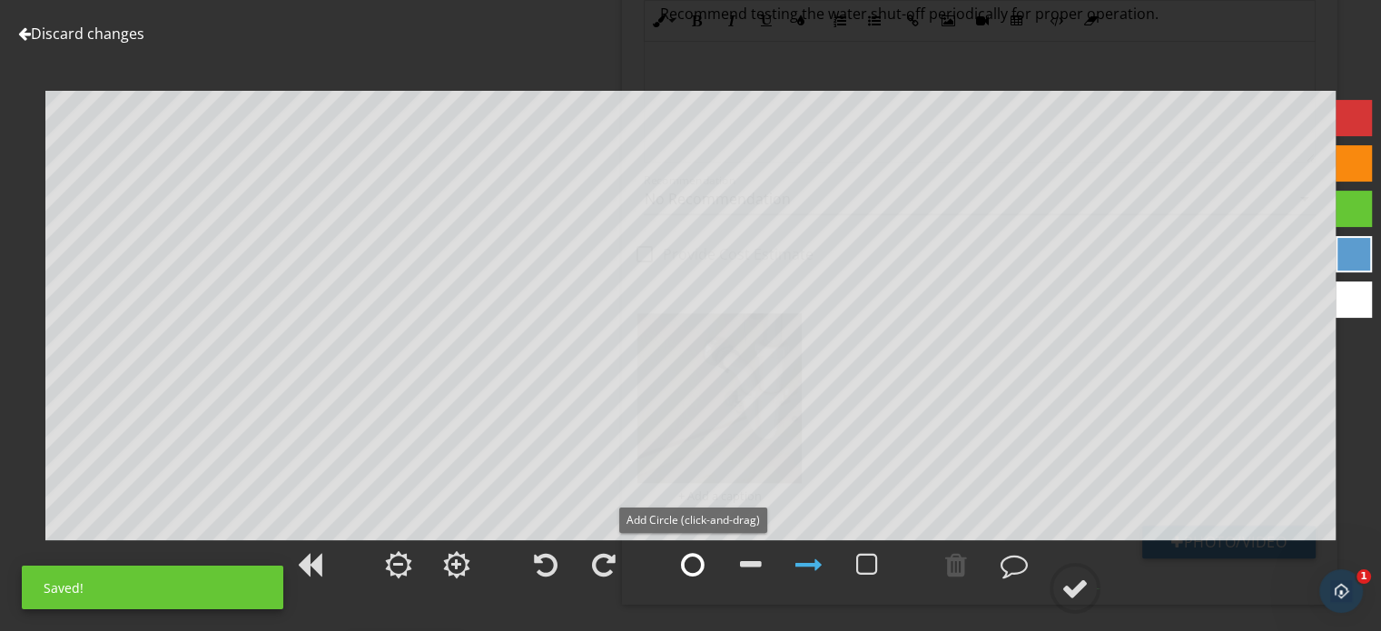
click at [688, 568] on div at bounding box center [693, 564] width 24 height 27
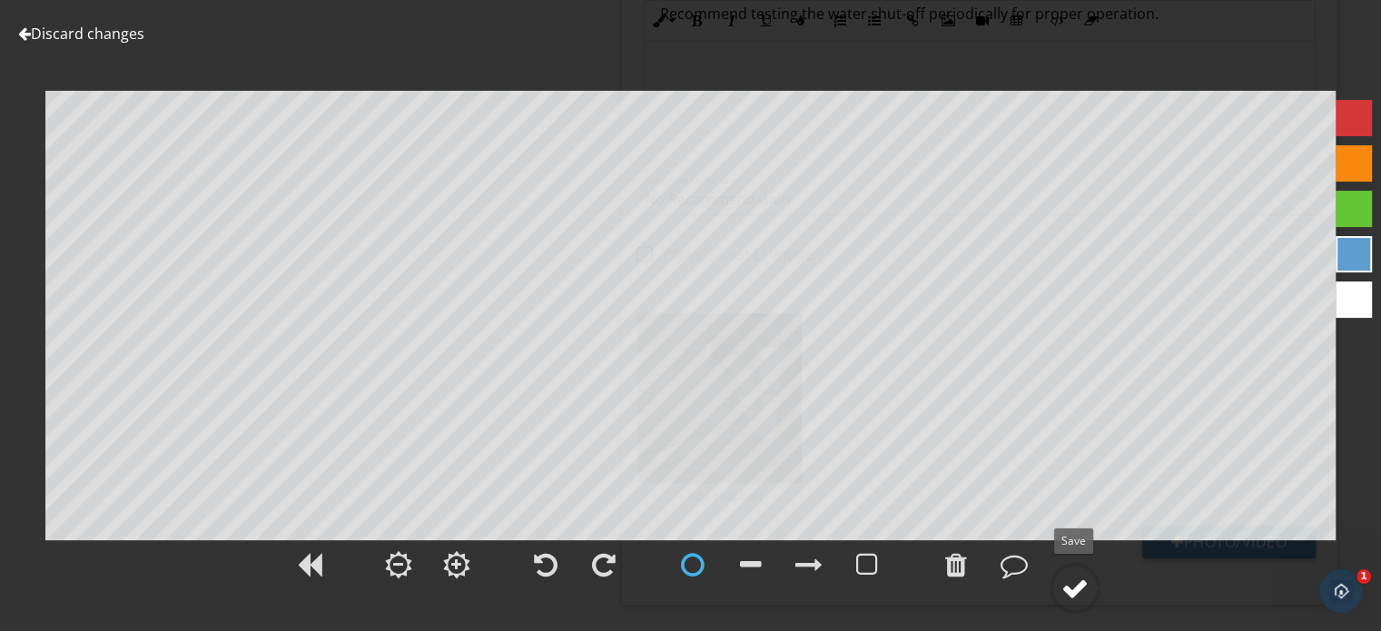
click at [1092, 593] on circle at bounding box center [1075, 588] width 47 height 47
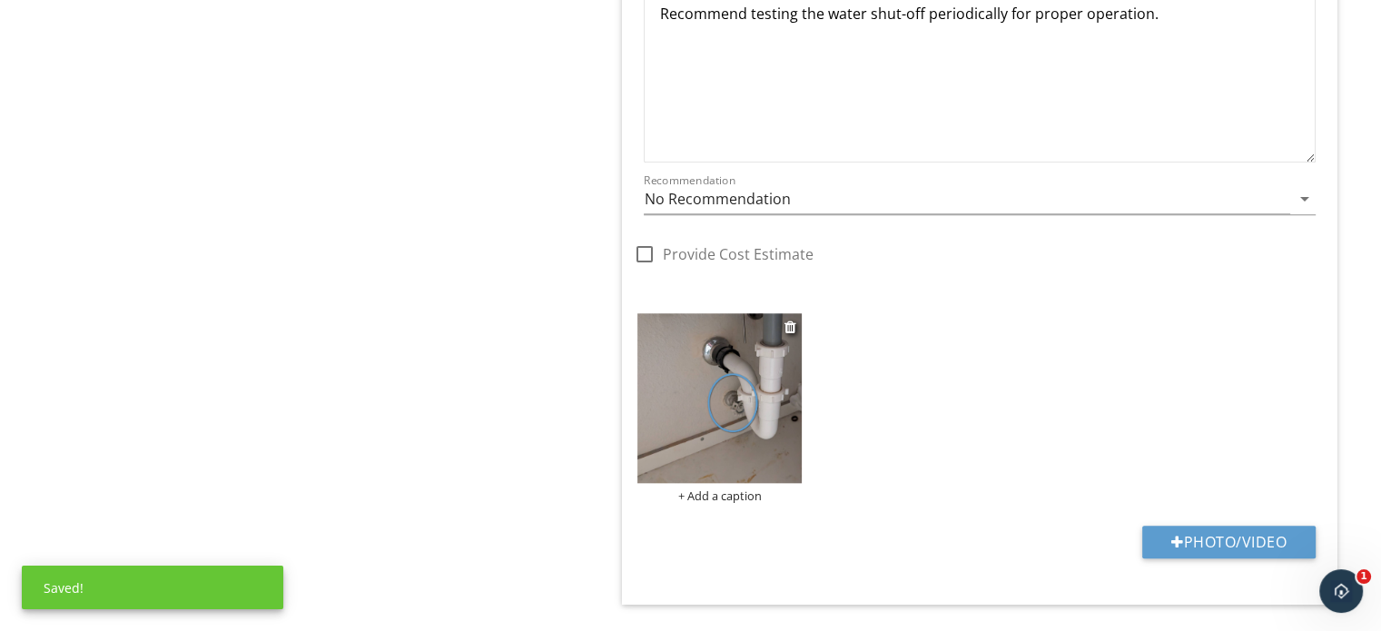
scroll to position [1180, 0]
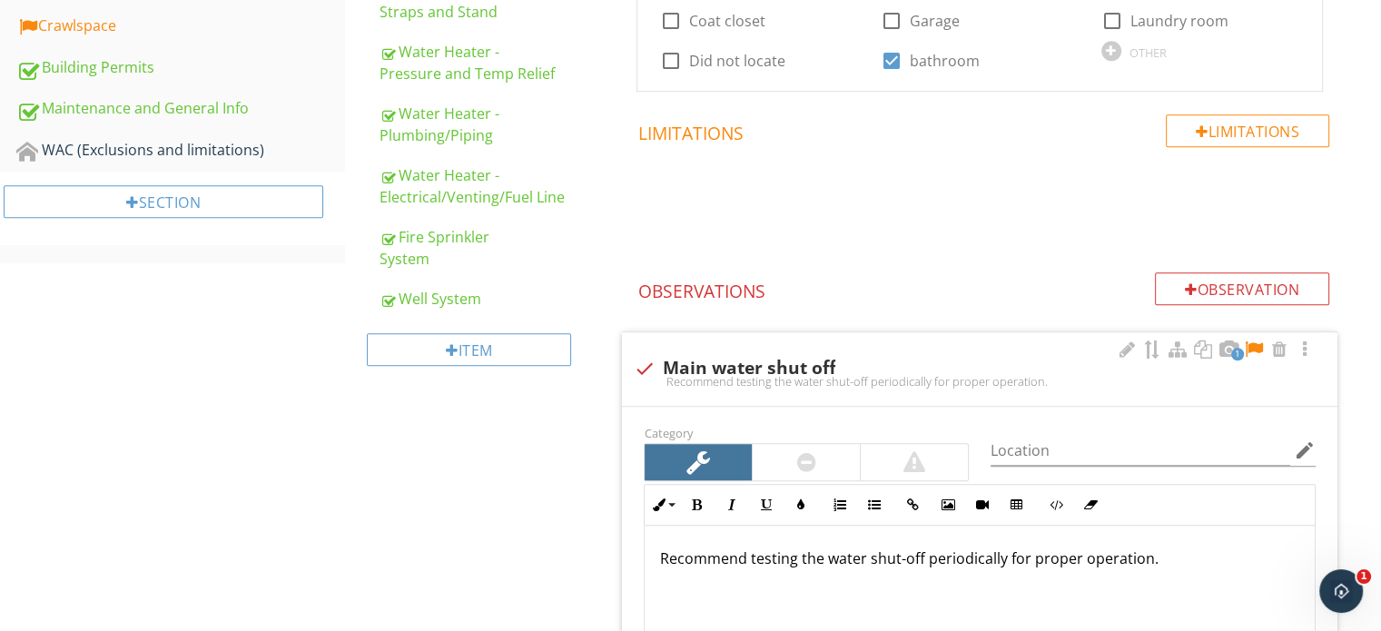
click at [1250, 346] on div at bounding box center [1254, 350] width 22 height 18
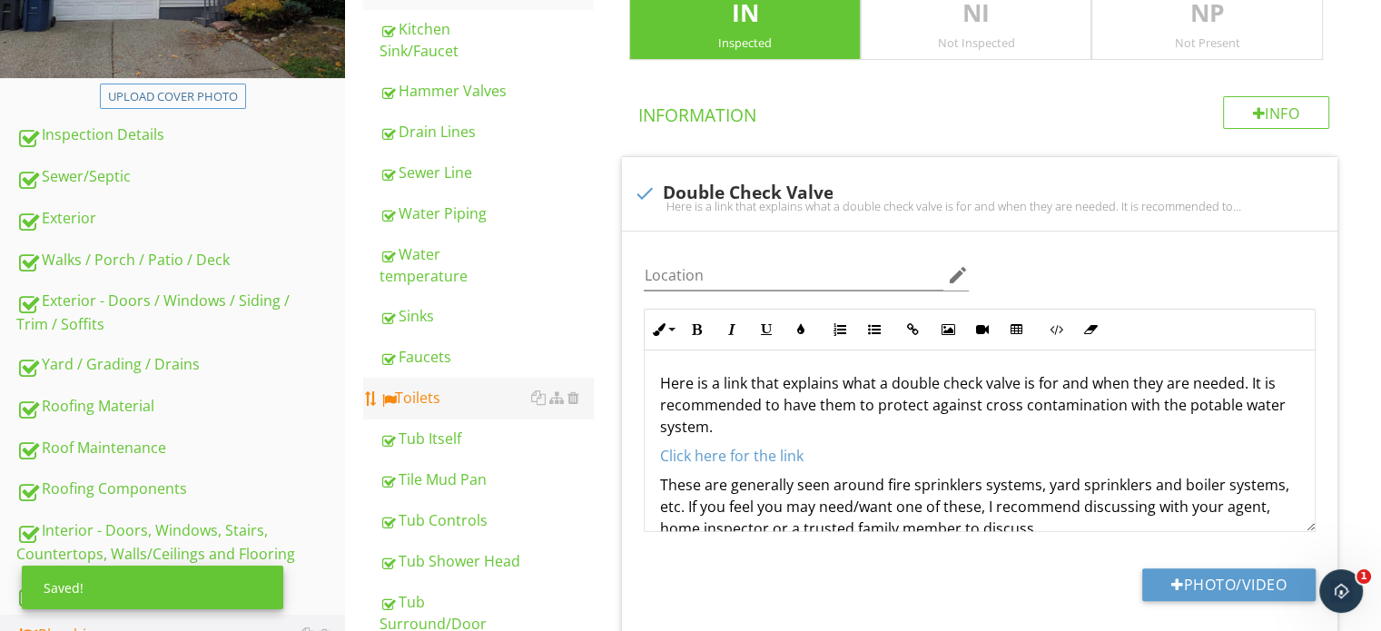
click at [416, 387] on div "Toilets" at bounding box center [486, 398] width 213 height 22
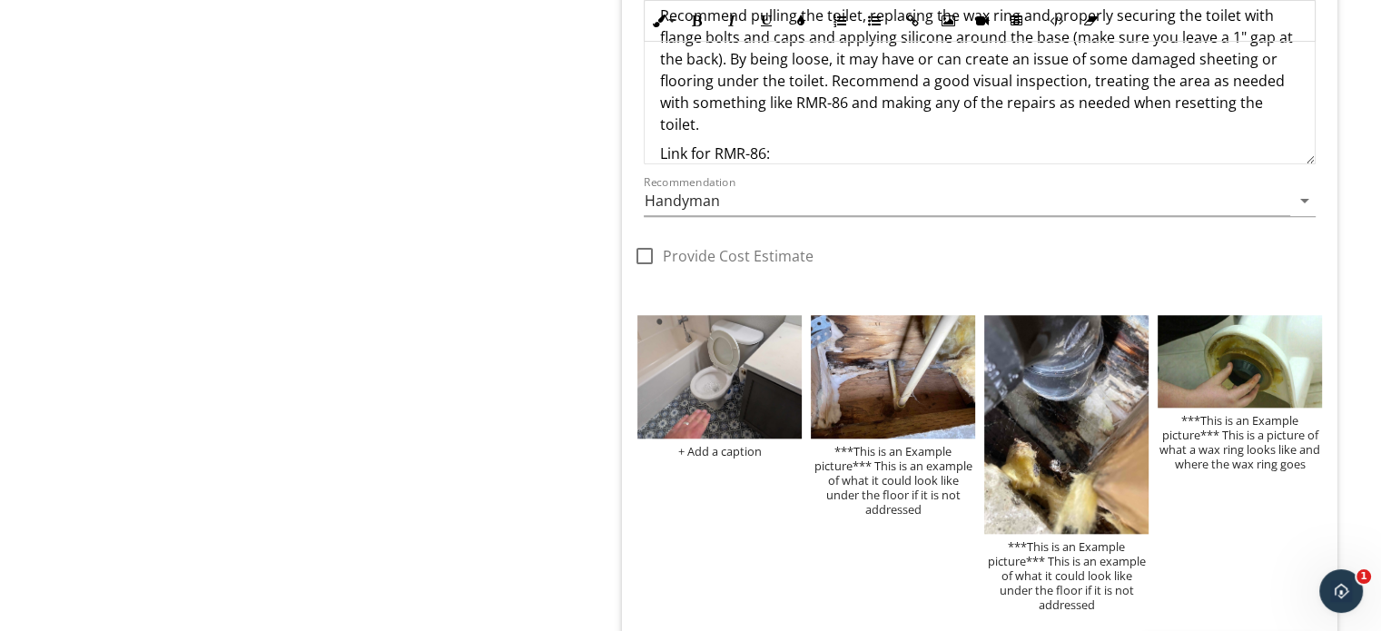
scroll to position [1907, 0]
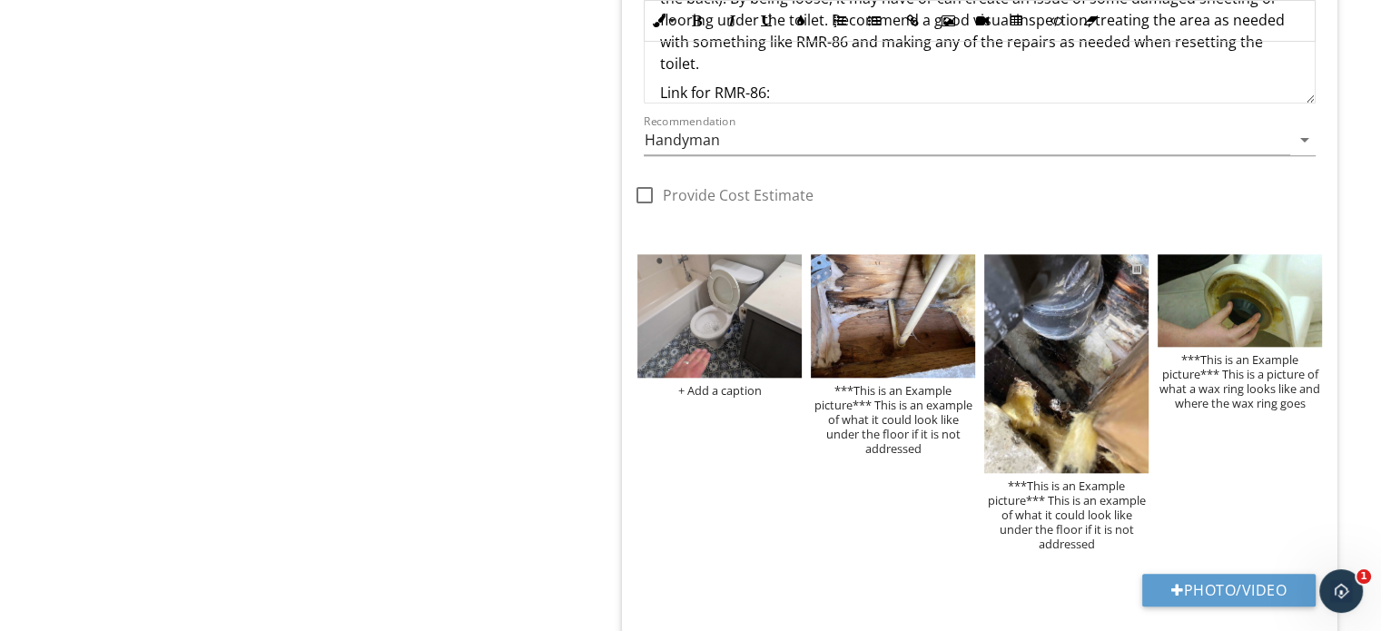
click at [1142, 269] on div at bounding box center [1137, 268] width 12 height 15
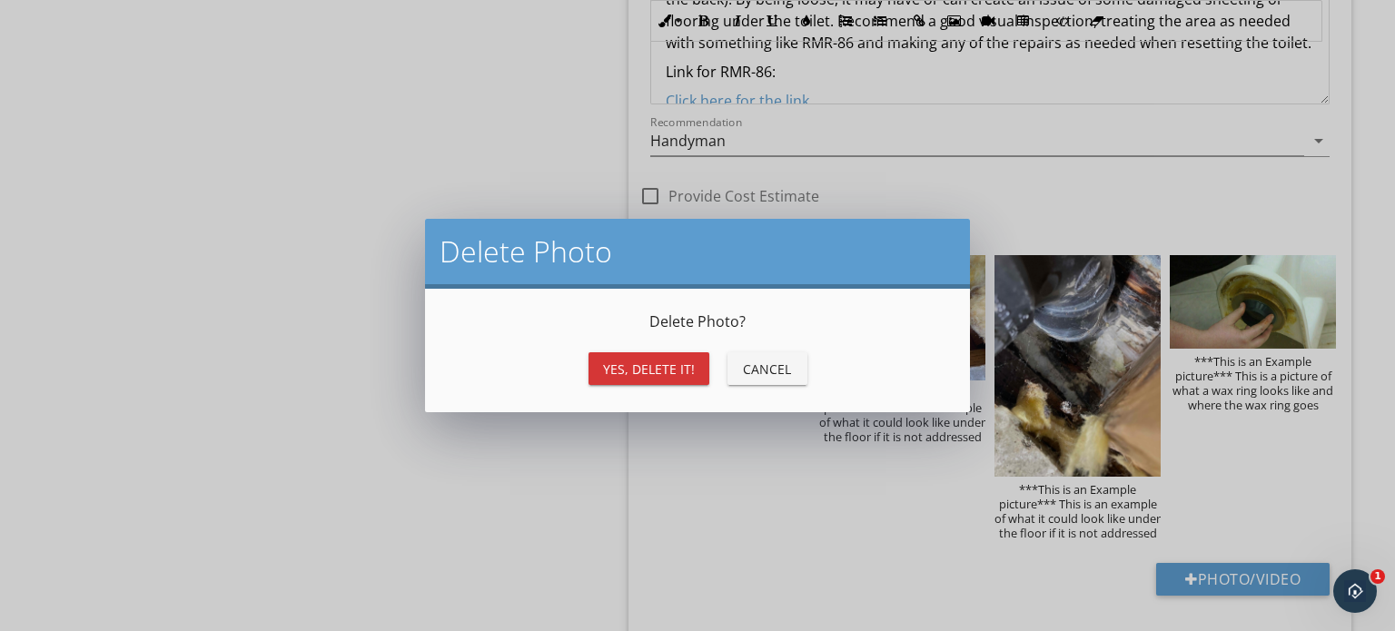
click at [644, 362] on div "Yes, Delete it!" at bounding box center [649, 369] width 92 height 19
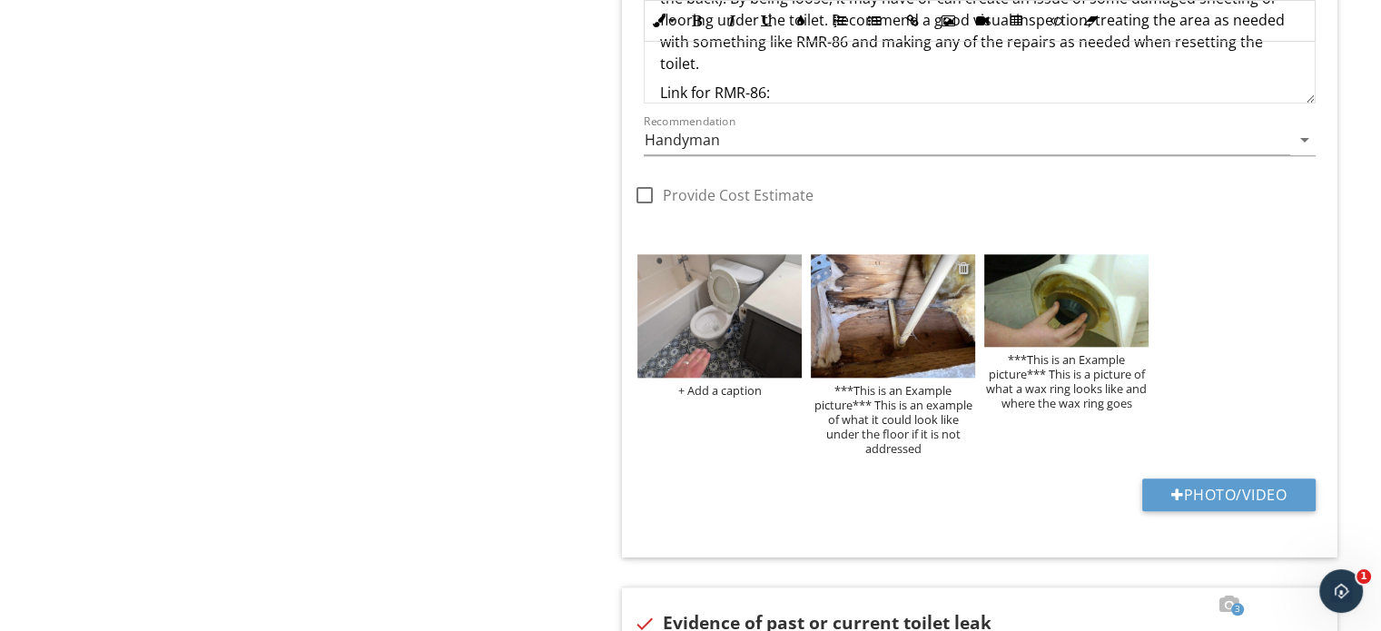
click at [966, 265] on div at bounding box center [964, 268] width 12 height 15
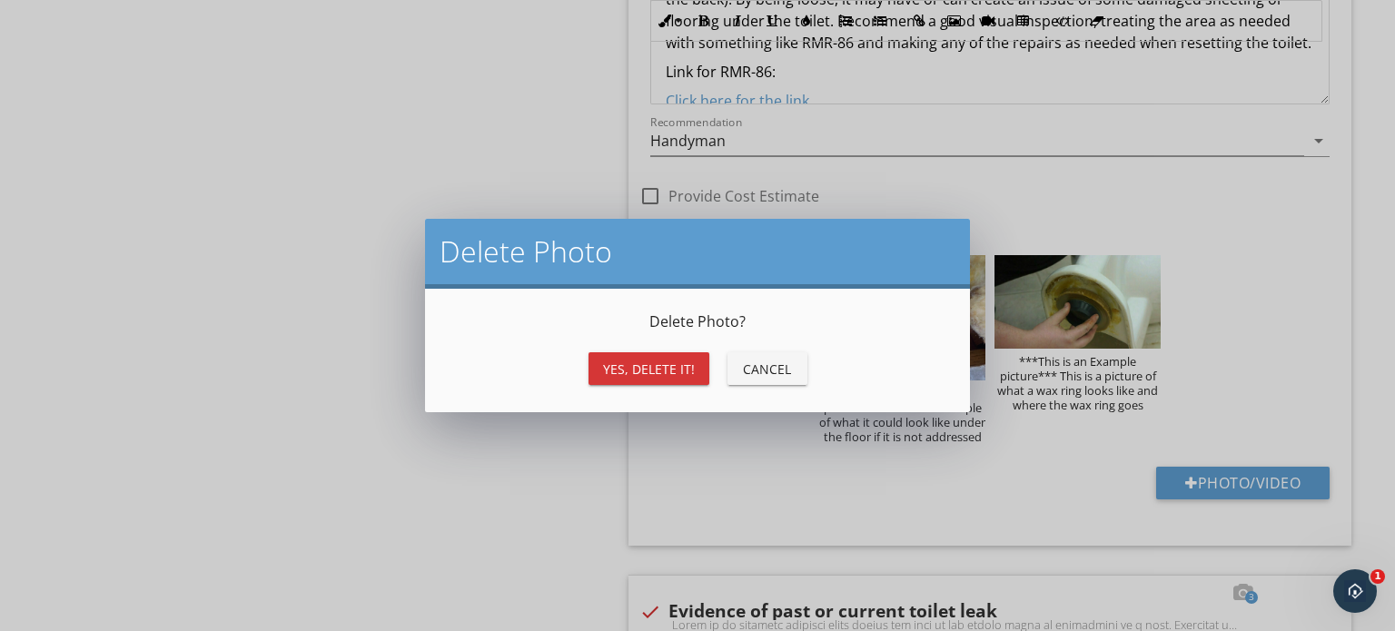
click at [624, 375] on div "Yes, Delete it!" at bounding box center [649, 369] width 92 height 19
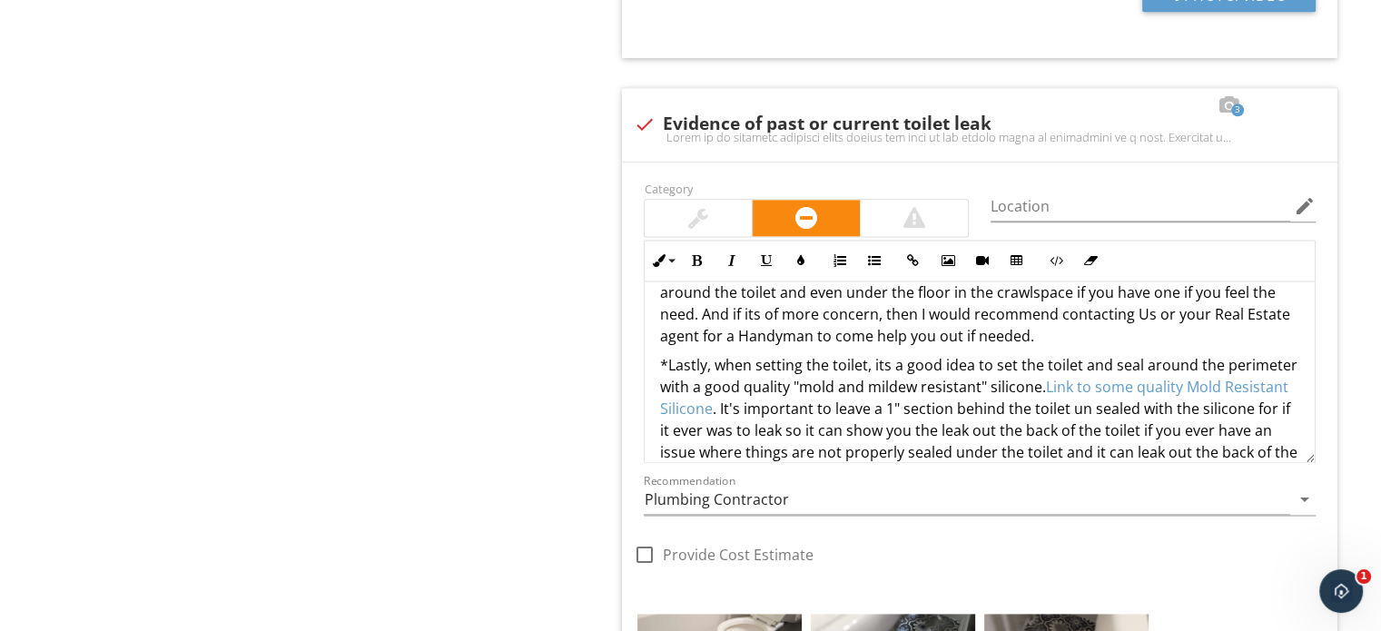
scroll to position [785, 0]
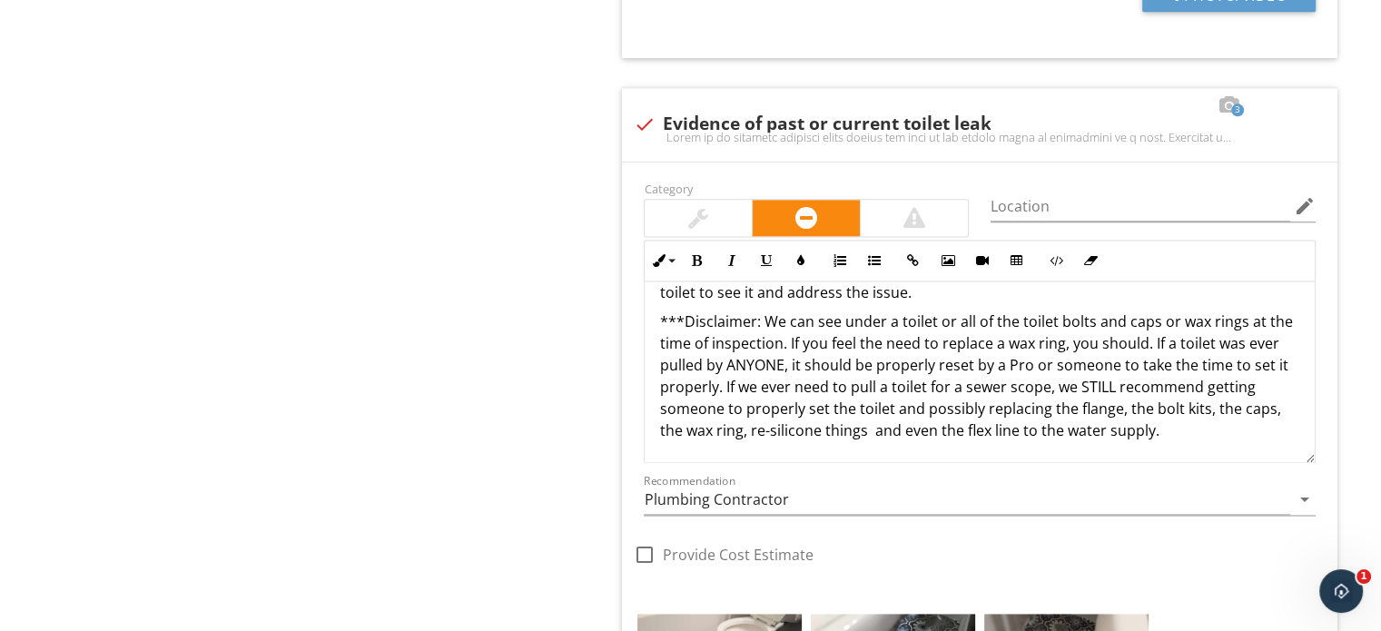
drag, startPoint x: 661, startPoint y: 368, endPoint x: 1346, endPoint y: 504, distance: 698.1
click at [1346, 504] on span "1 check Toilets are Ok Category Location edit Inline Style XLarge Large Normal …" at bounding box center [983, 472] width 737 height 3999
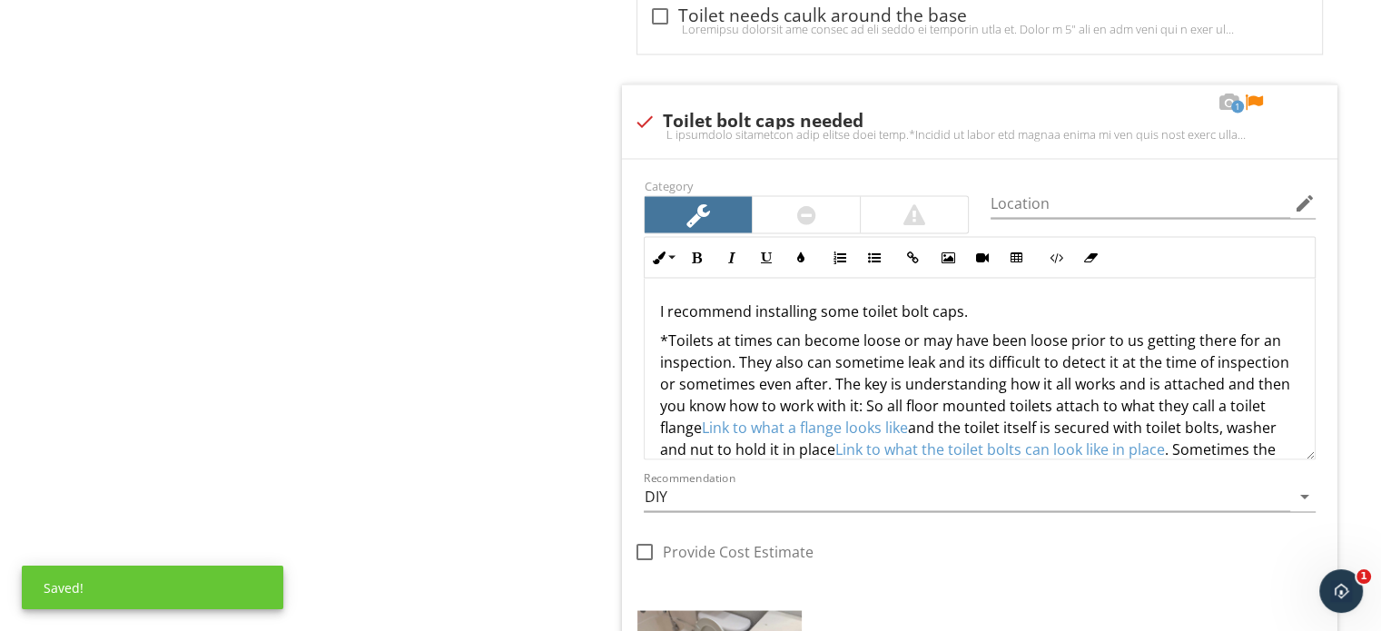
scroll to position [3378, 0]
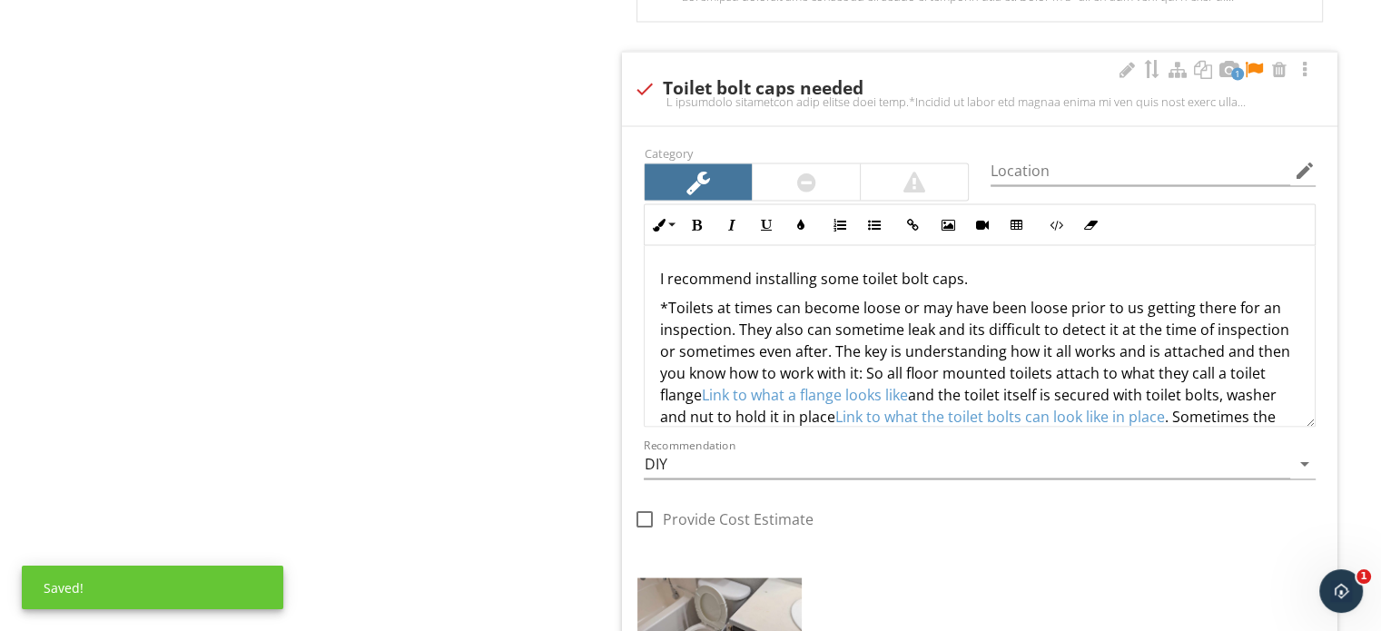
click at [1137, 59] on div "1" at bounding box center [1216, 70] width 200 height 22
checkbox input "true"
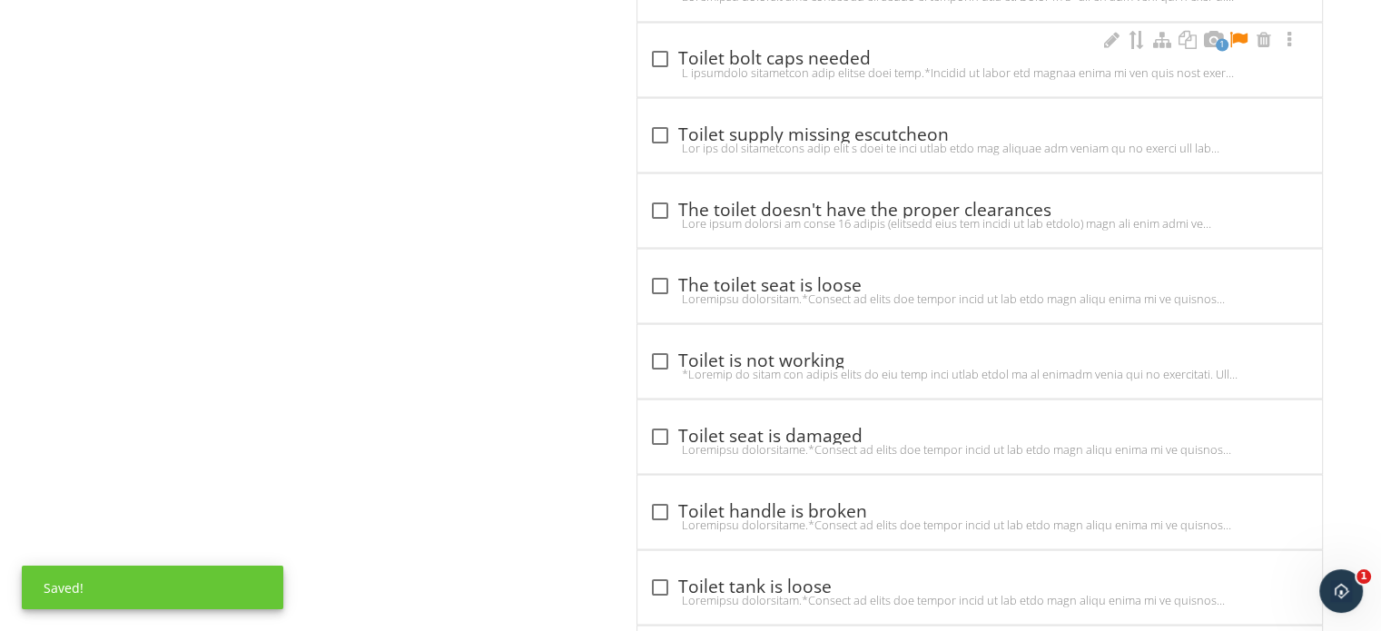
click at [1097, 70] on div at bounding box center [979, 71] width 663 height 15
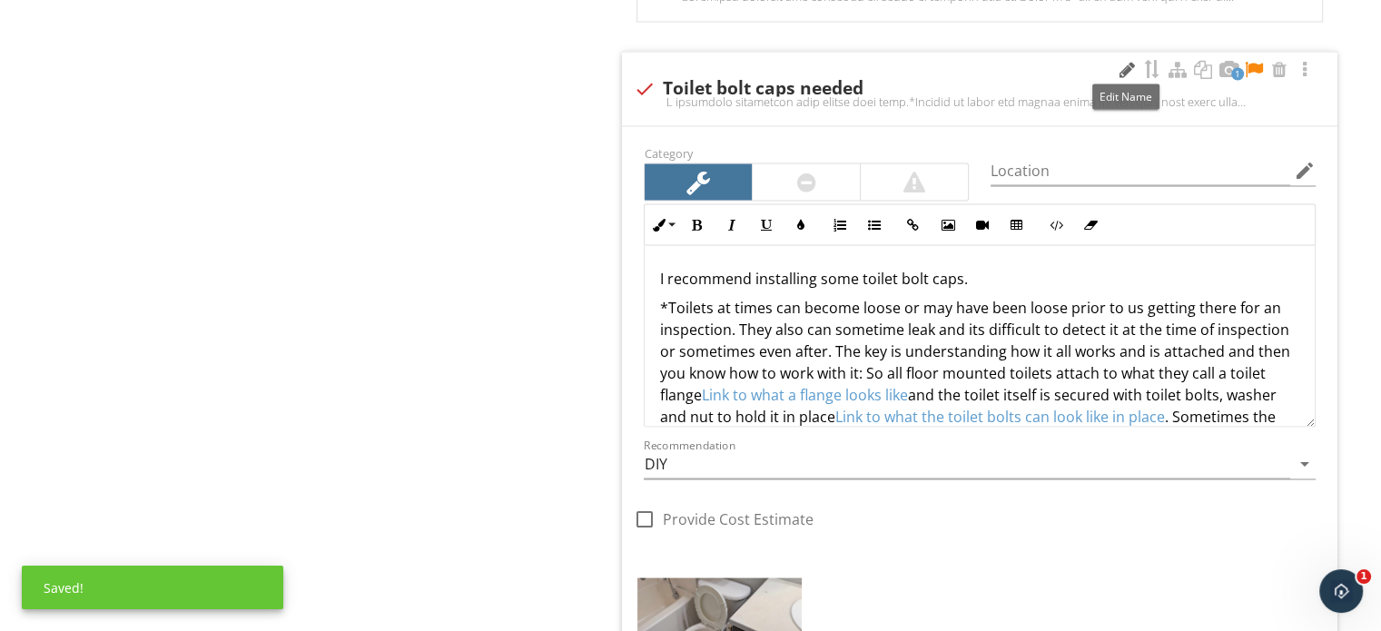
click at [1126, 68] on div at bounding box center [1127, 69] width 22 height 18
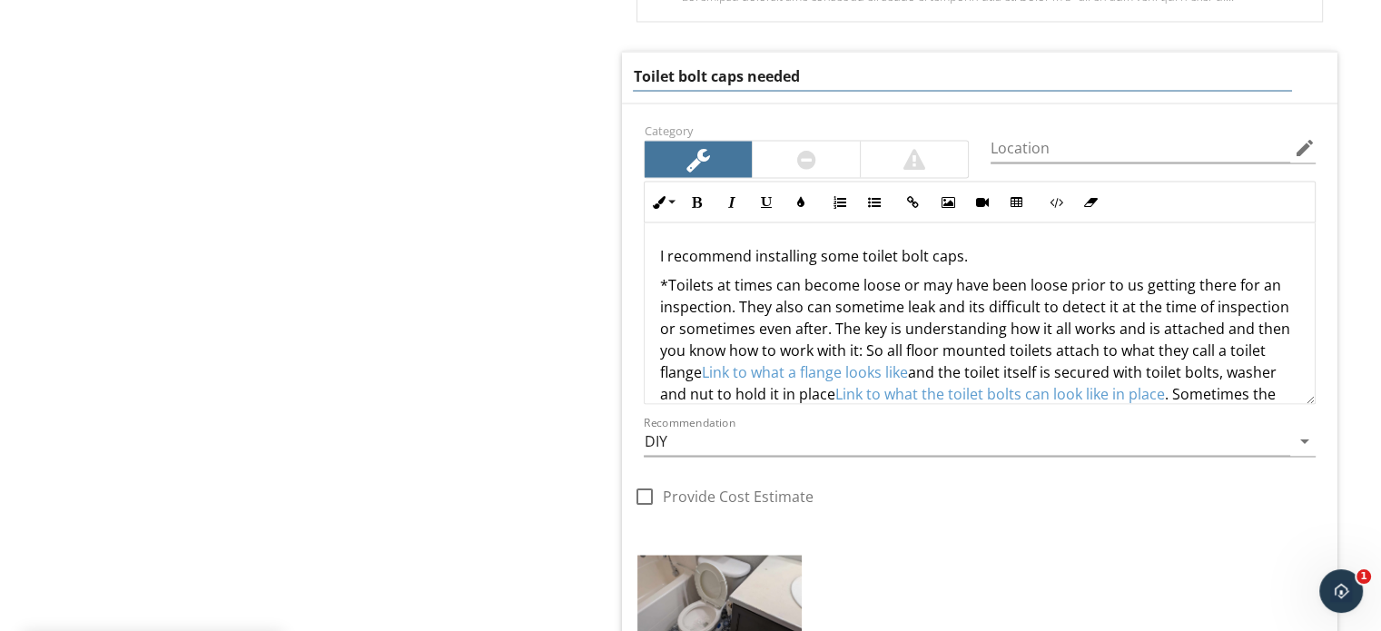
click at [706, 82] on input "Toilet bolt caps needed" at bounding box center [962, 76] width 658 height 30
type input "Toilet bolt missing"
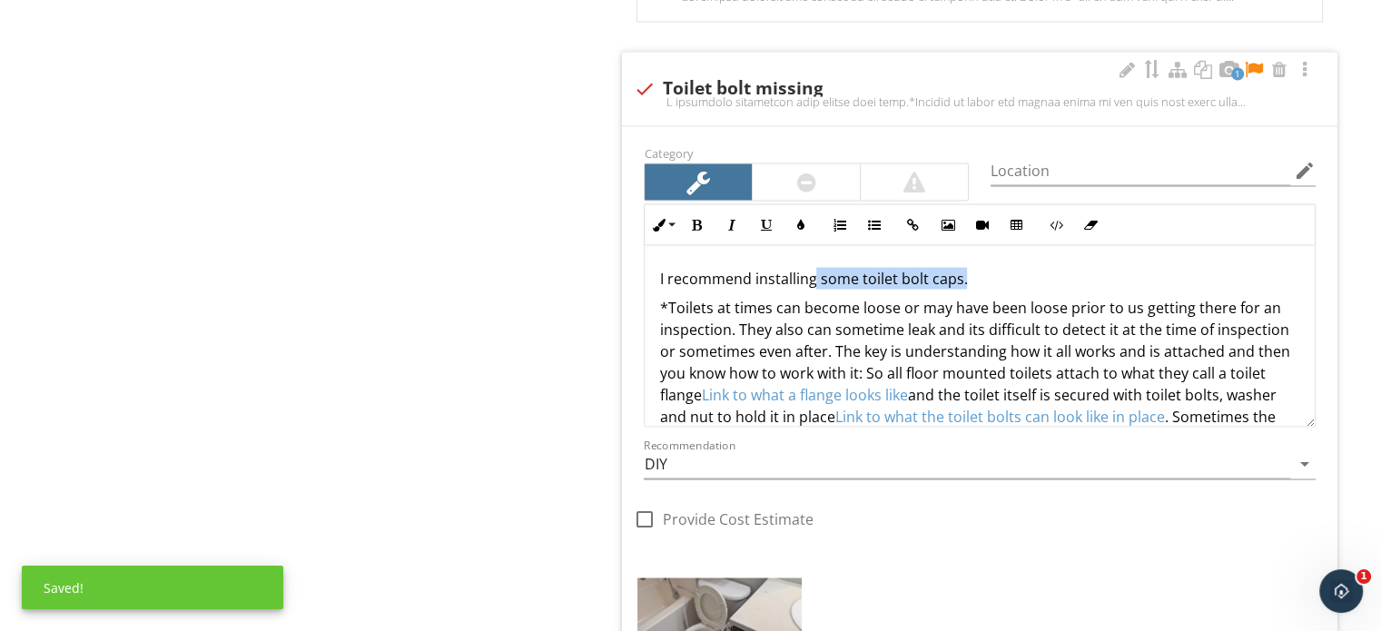
drag, startPoint x: 982, startPoint y: 243, endPoint x: 814, endPoint y: 284, distance: 172.9
click at [814, 284] on div "I recommend installing some toilet bolt caps. *Toilets at times can become loos…" at bounding box center [980, 619] width 670 height 748
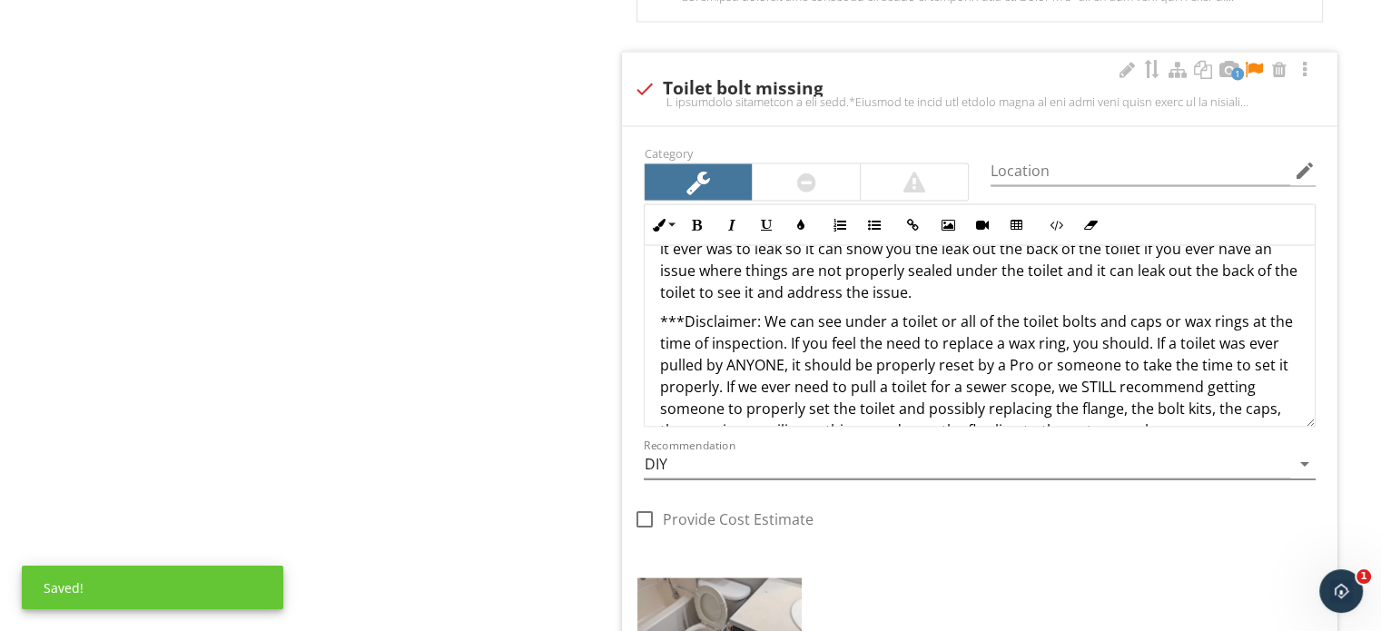
scroll to position [567, 0]
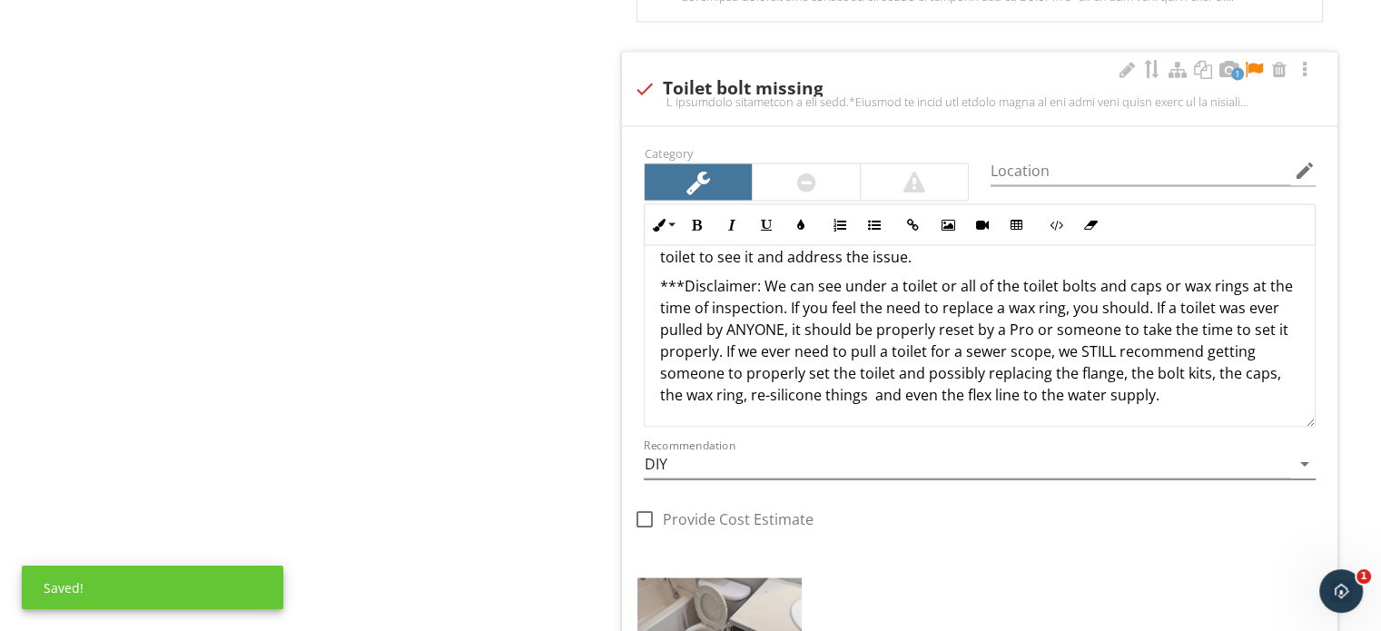
drag, startPoint x: 656, startPoint y: 301, endPoint x: 1235, endPoint y: 449, distance: 597.7
click at [1235, 449] on div "Category Location edit Inline Style XLarge Large Normal Small Light Small/Light…" at bounding box center [980, 348] width 694 height 414
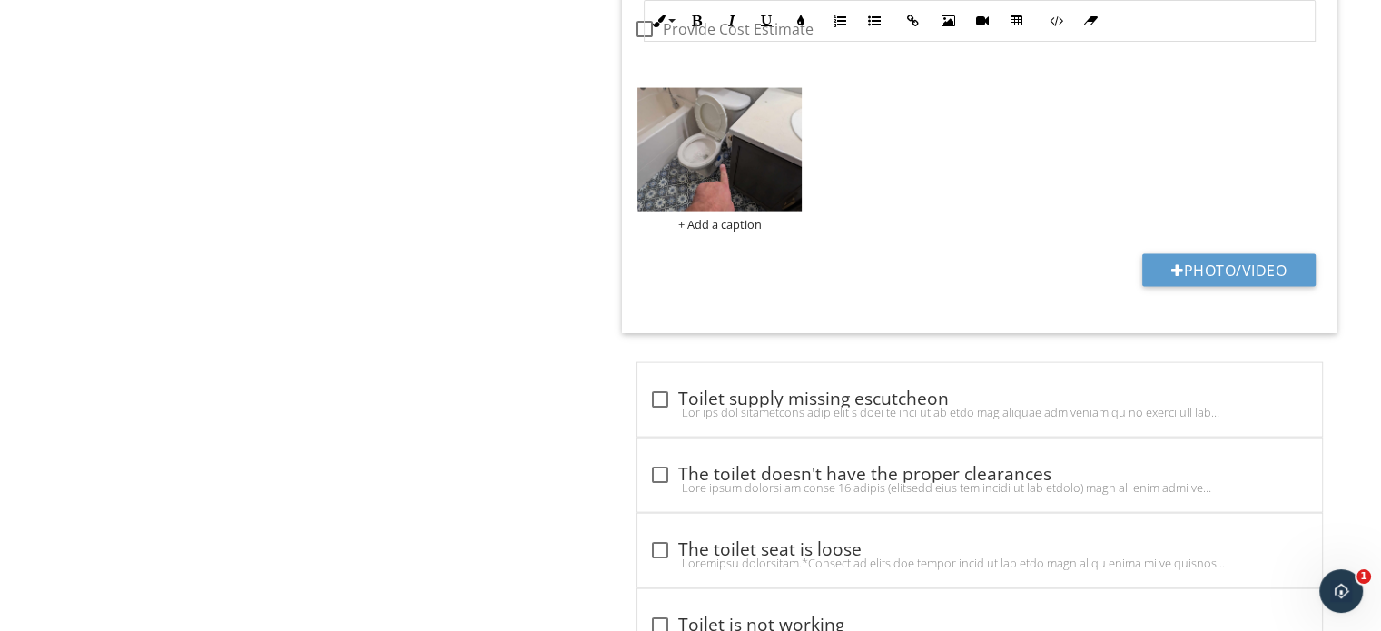
scroll to position [3672, 0]
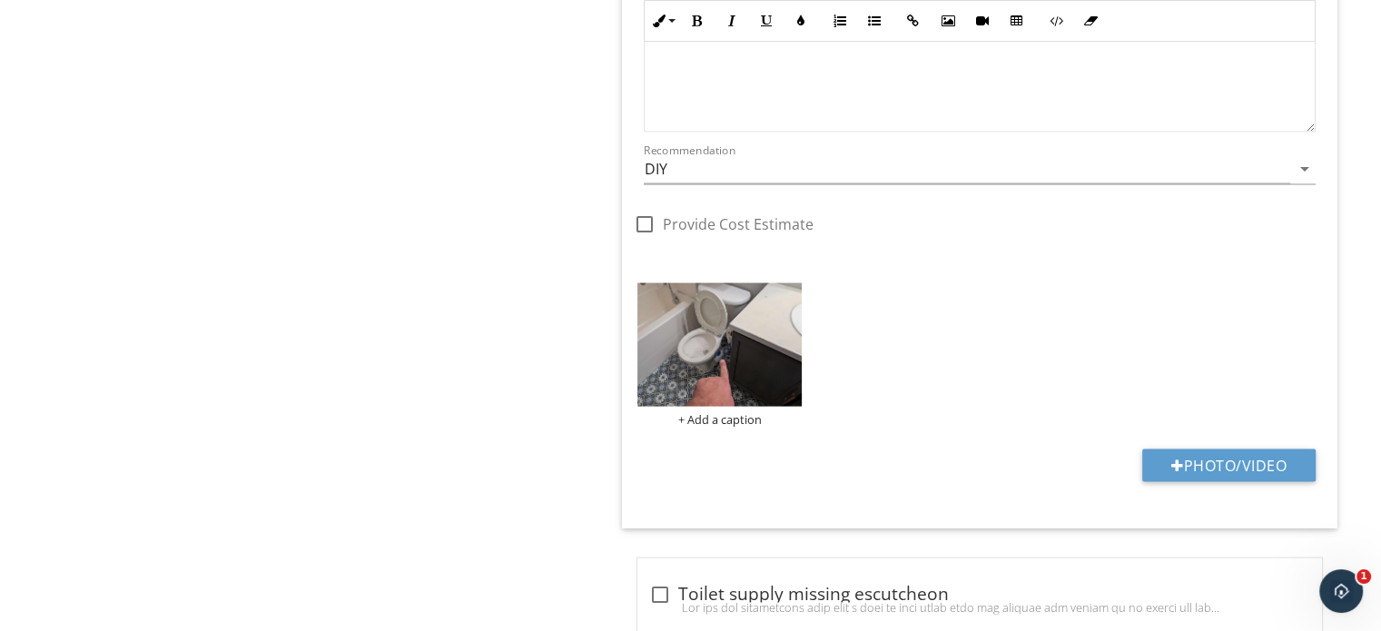
click at [766, 193] on div at bounding box center [980, 197] width 672 height 11
click at [770, 170] on input "DIY" at bounding box center [967, 169] width 647 height 30
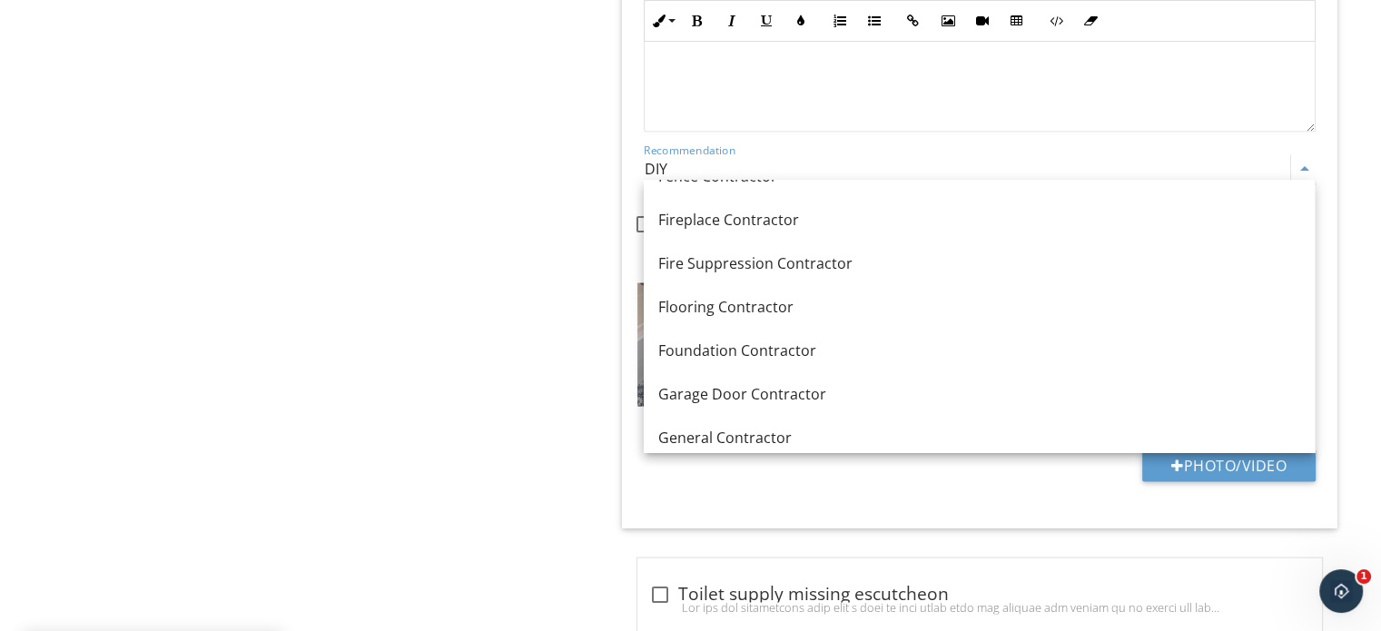
scroll to position [999, 0]
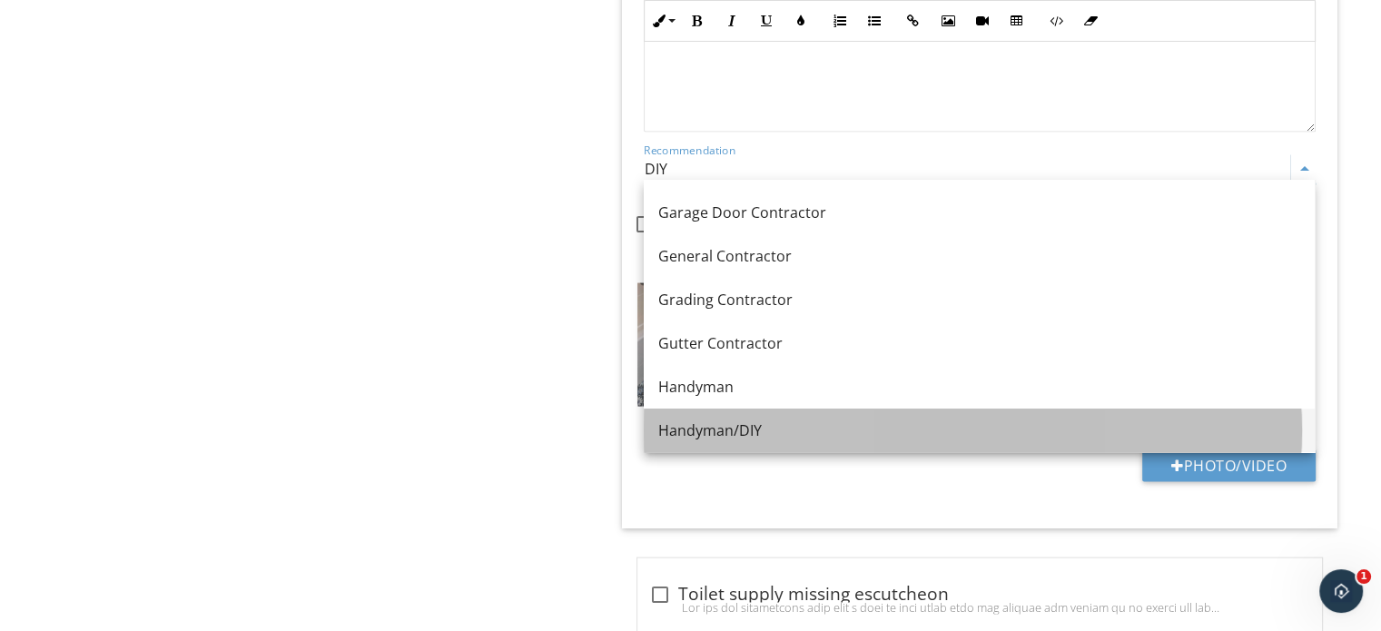
click at [776, 420] on div "Handyman/DIY" at bounding box center [979, 431] width 642 height 22
type input "Handyman/DIY"
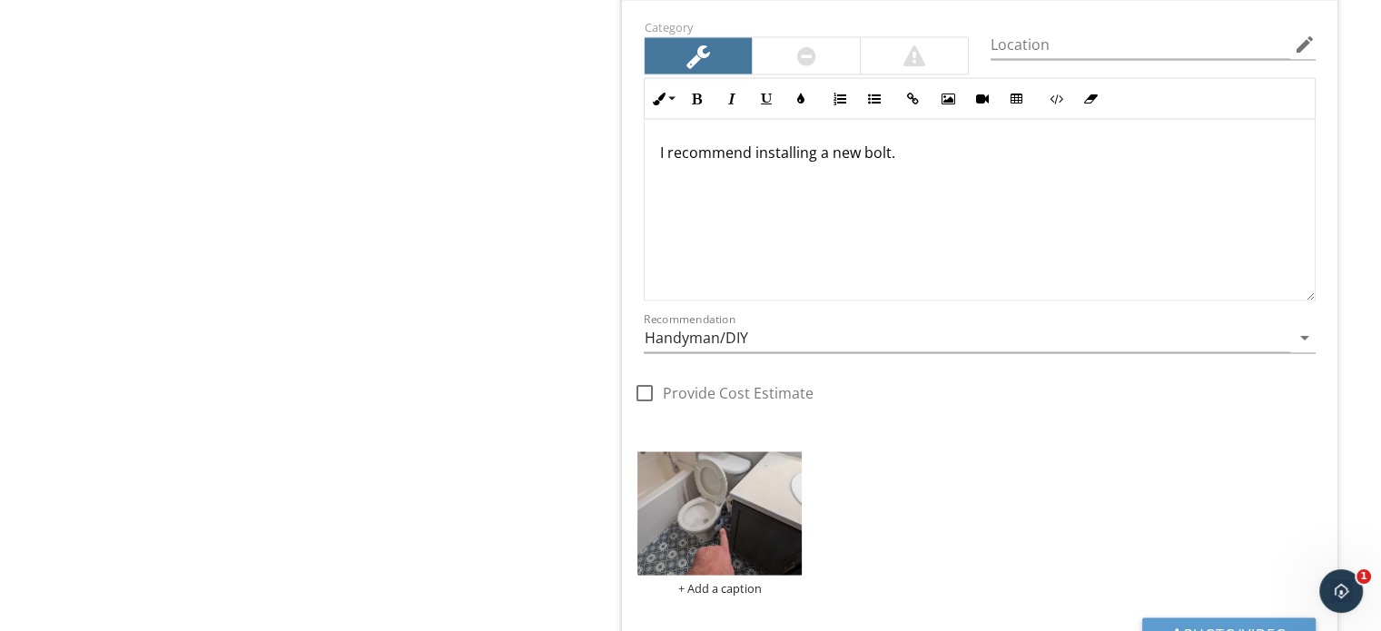
scroll to position [3127, 0]
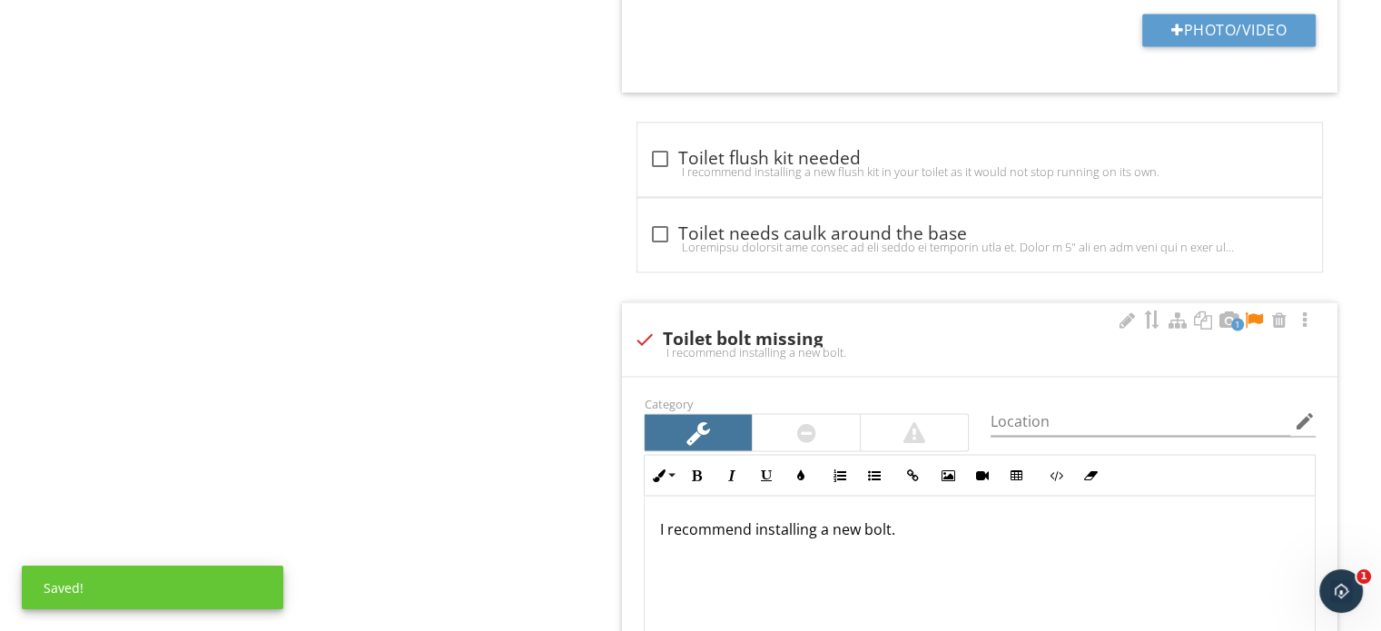
click at [1257, 311] on div at bounding box center [1254, 320] width 22 height 18
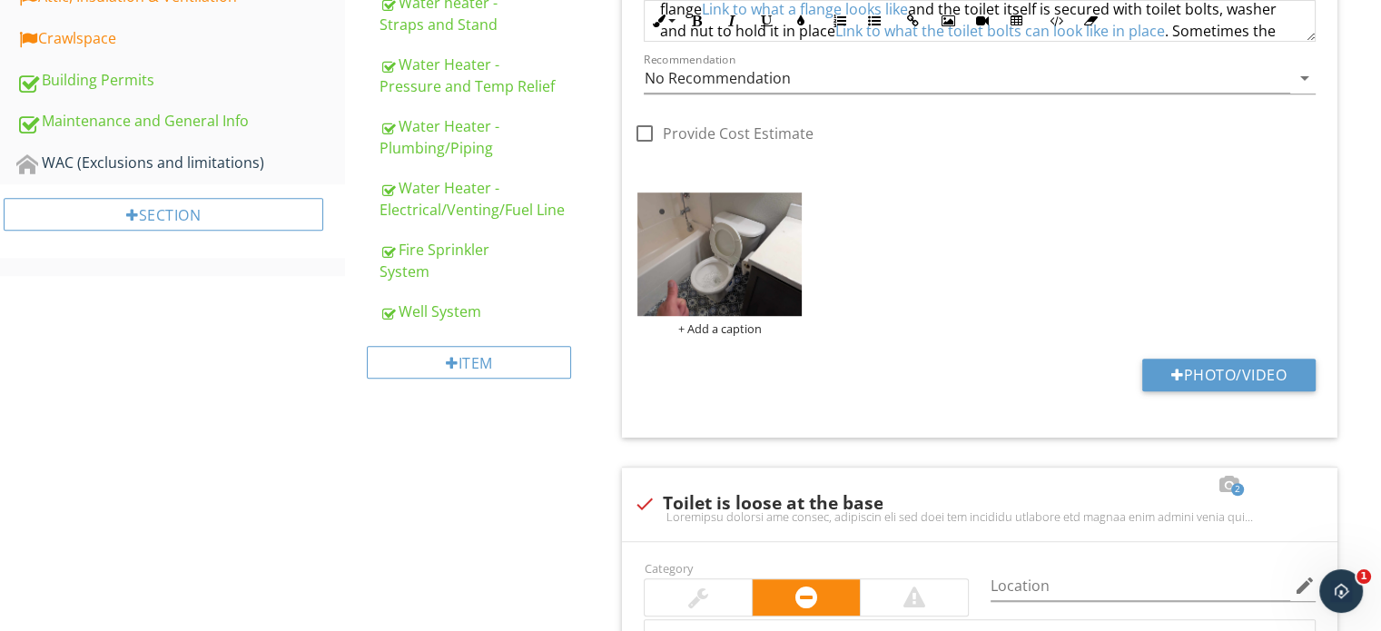
scroll to position [1402, 0]
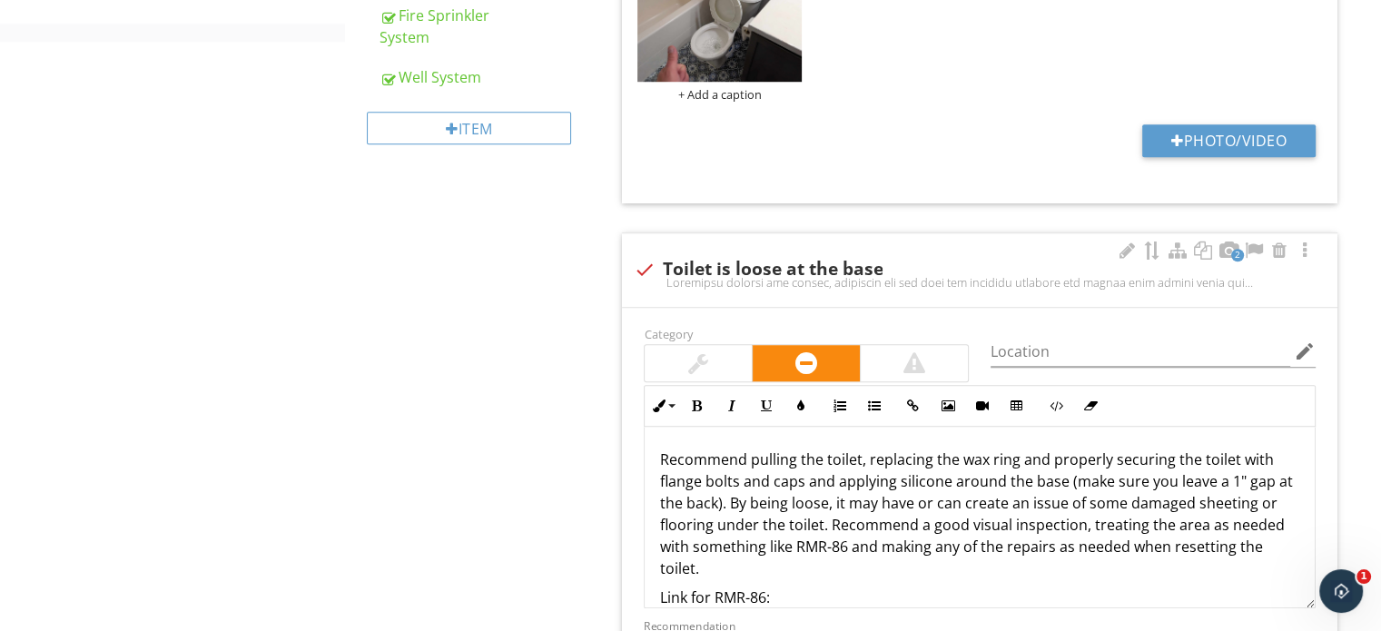
click at [694, 375] on div at bounding box center [698, 363] width 107 height 36
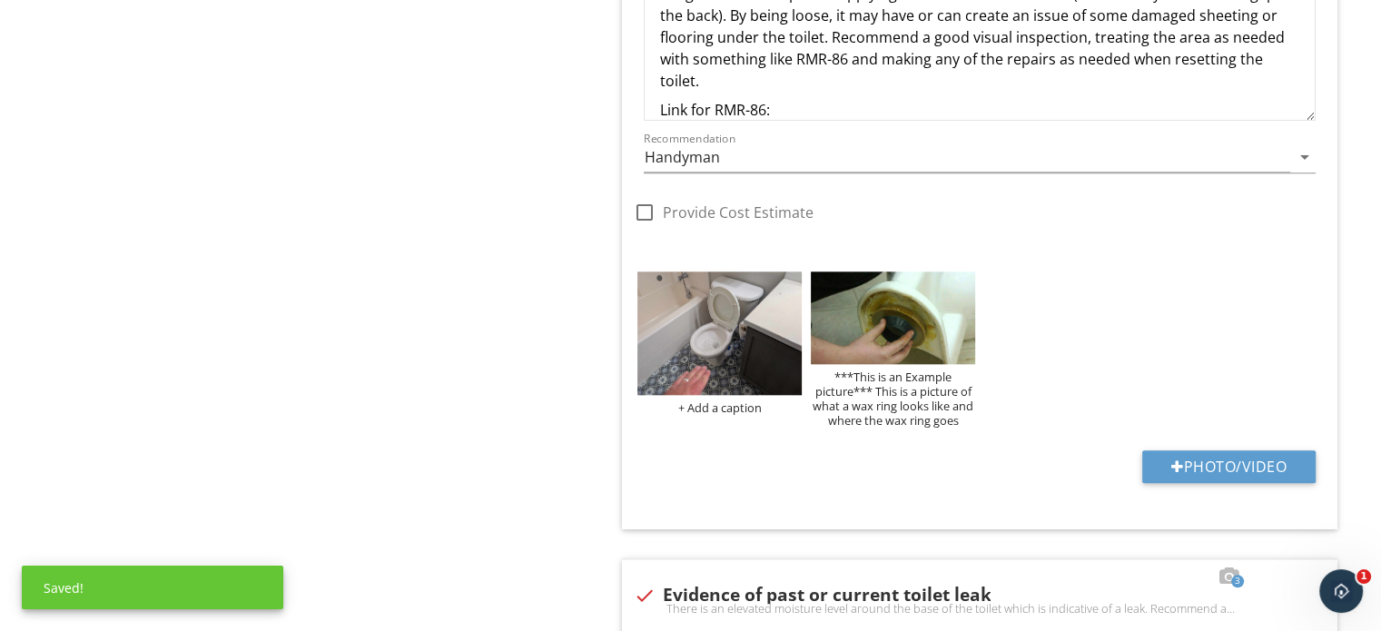
scroll to position [1584, 0]
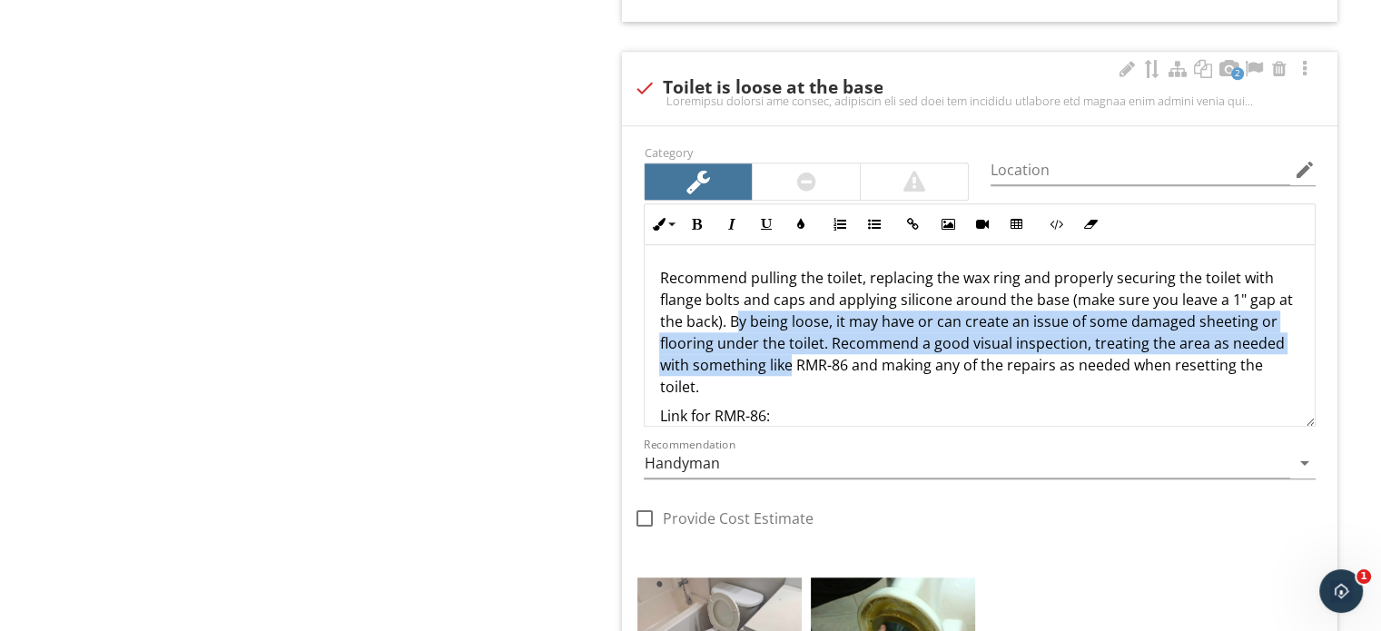
drag, startPoint x: 736, startPoint y: 321, endPoint x: 792, endPoint y: 358, distance: 67.0
click at [790, 358] on p "Recommend pulling the toilet, replacing the wax ring and properly securing the …" at bounding box center [979, 332] width 641 height 131
click at [741, 319] on p "Recommend pulling the toilet, replacing the wax ring and properly securing the …" at bounding box center [979, 332] width 641 height 131
click at [738, 319] on p "Recommend pulling the toilet, replacing the wax ring and properly securing the …" at bounding box center [979, 332] width 641 height 131
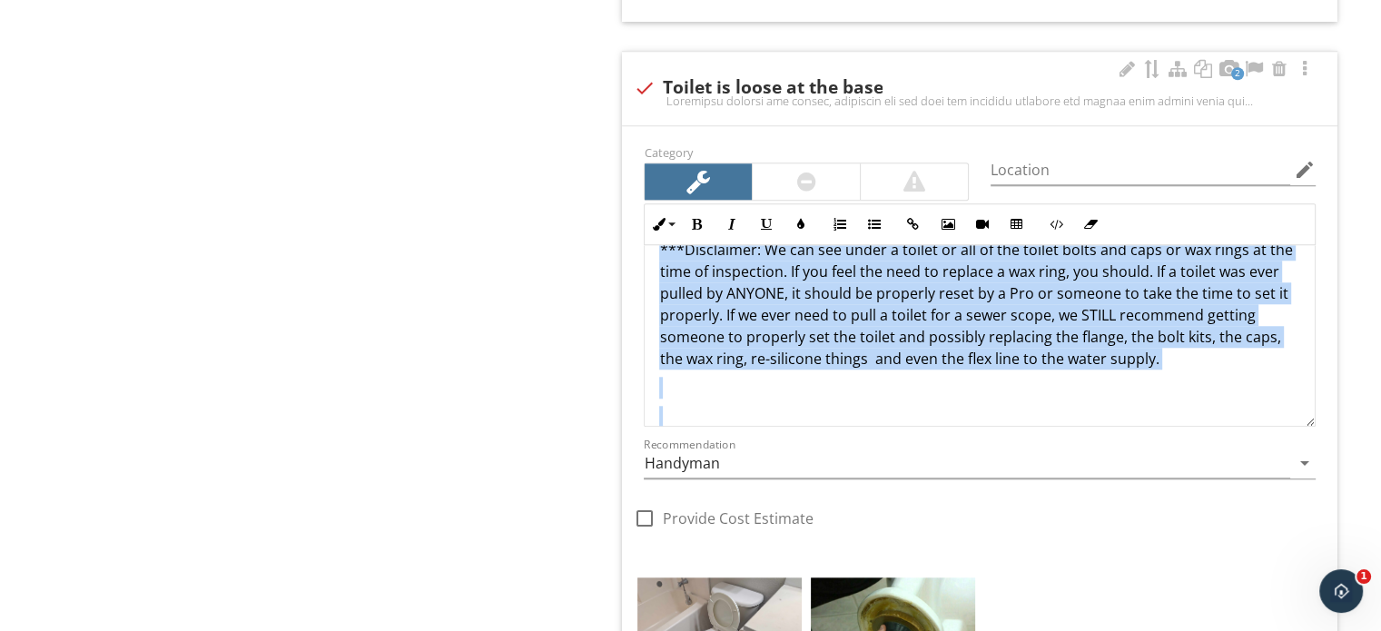
scroll to position [792, 0]
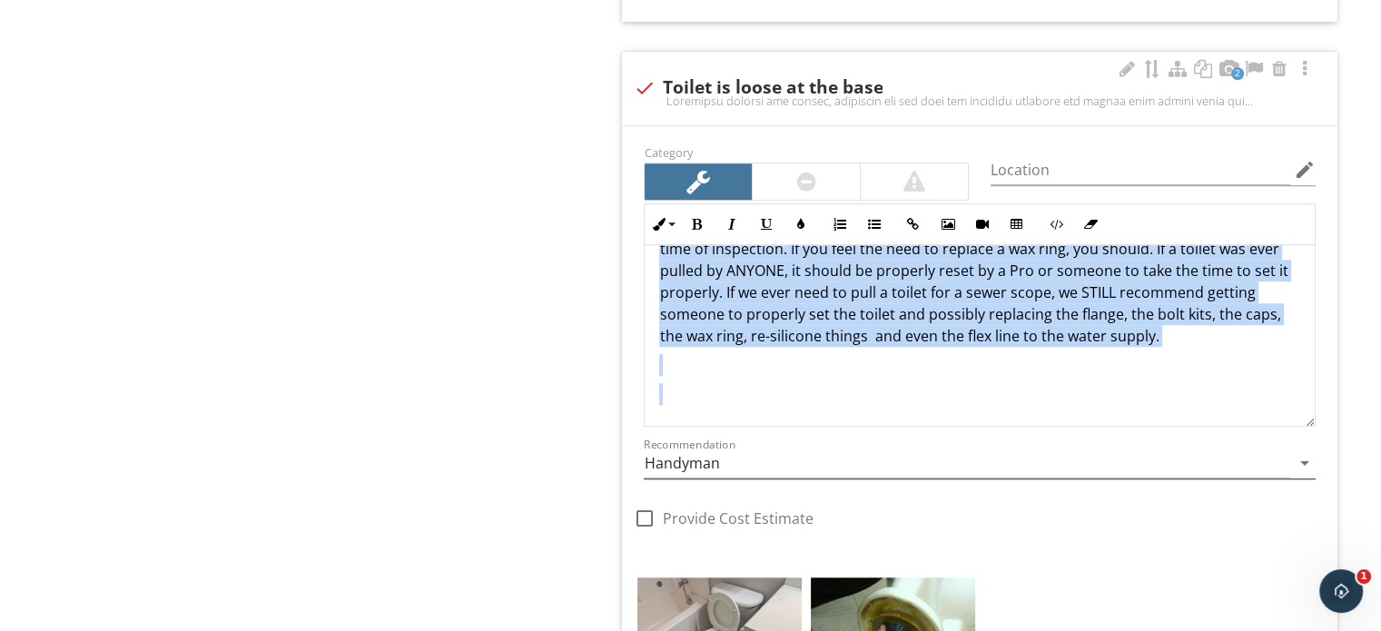
drag, startPoint x: 732, startPoint y: 319, endPoint x: 1125, endPoint y: 460, distance: 417.9
click at [1125, 460] on div "Category Location edit Inline Style XLarge Large Normal Small Light Small/Light…" at bounding box center [980, 348] width 694 height 414
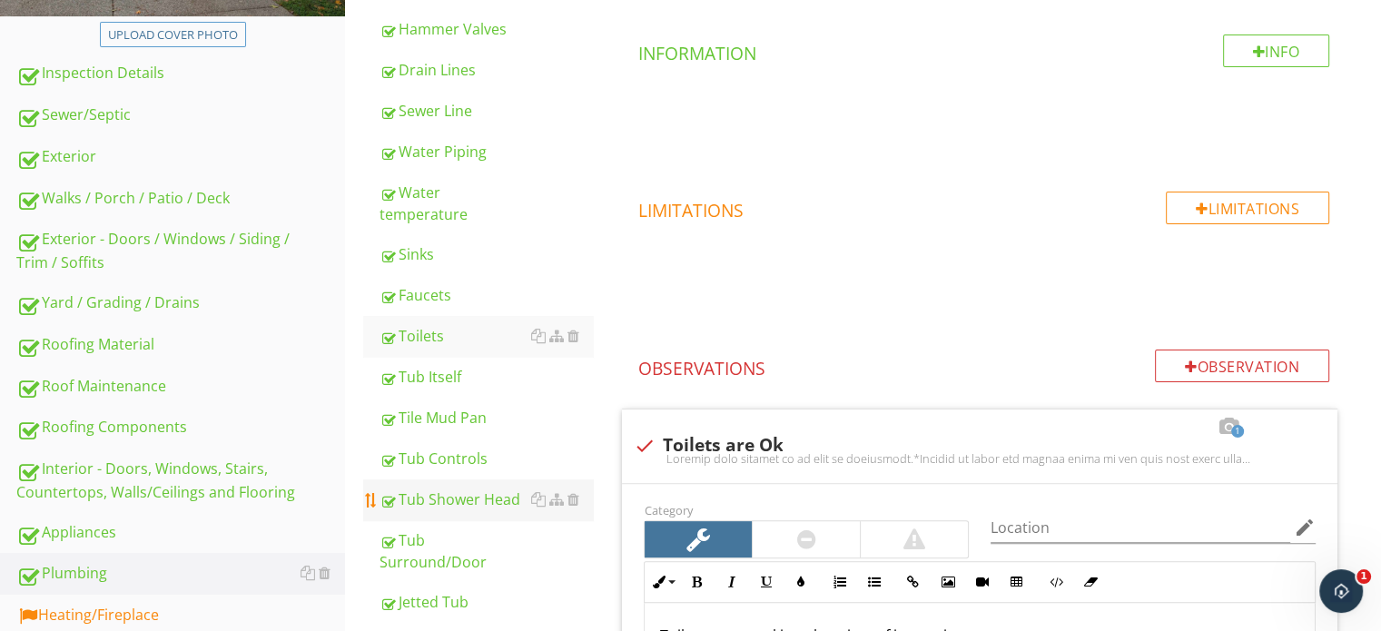
scroll to position [559, 0]
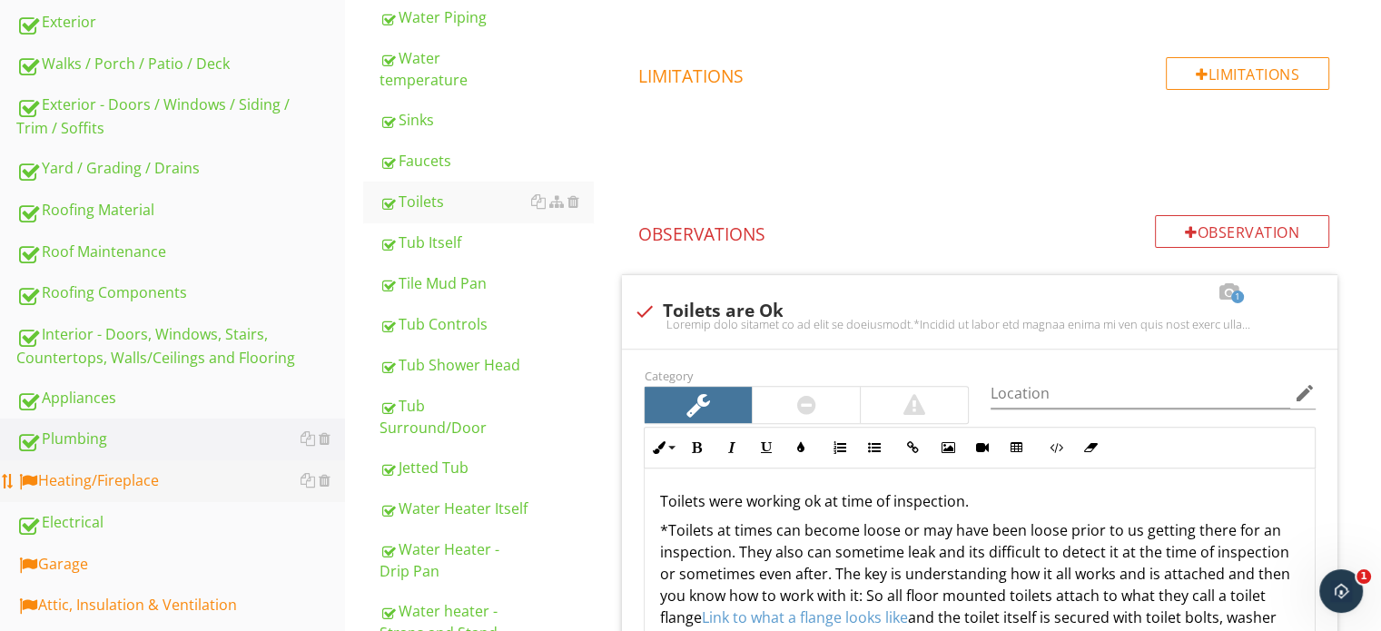
click at [153, 475] on div "Heating/Fireplace" at bounding box center [180, 481] width 329 height 24
type textarea "<p>Toilets were working ok at time of inspection.</p><p>*Toilets at times can b…"
type textarea "<p>There is an elevated moisture level around the base of the toilet which is i…"
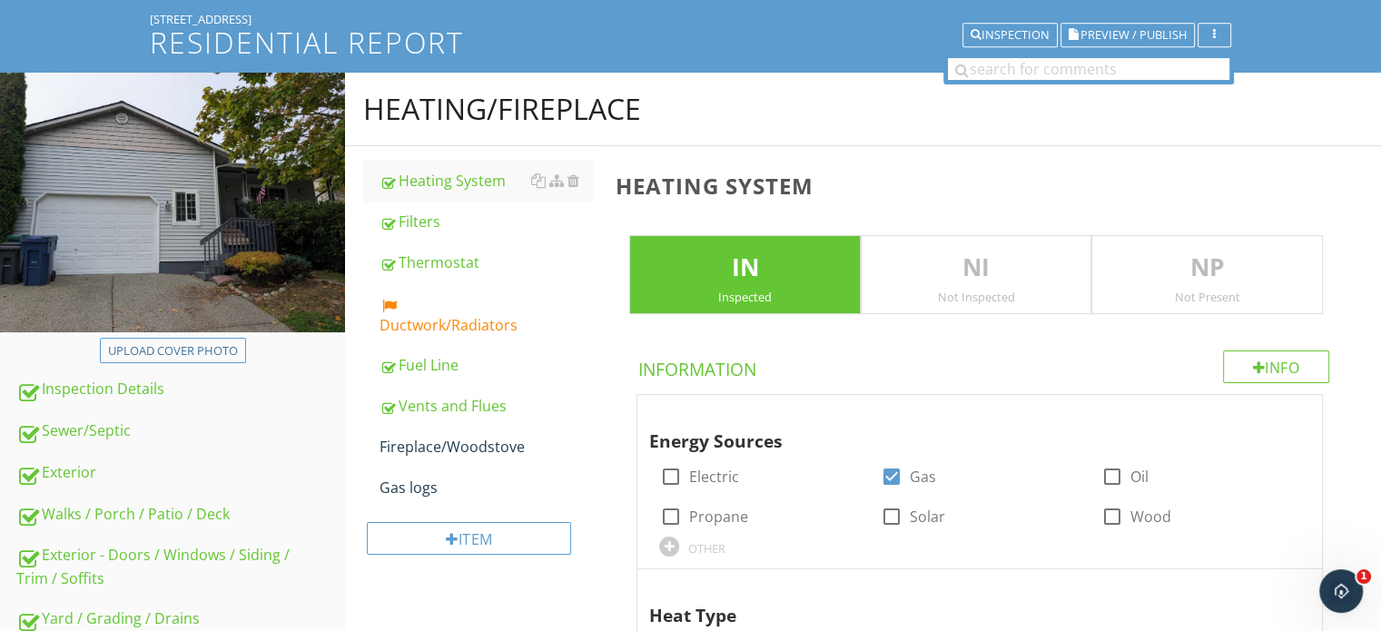
scroll to position [15, 0]
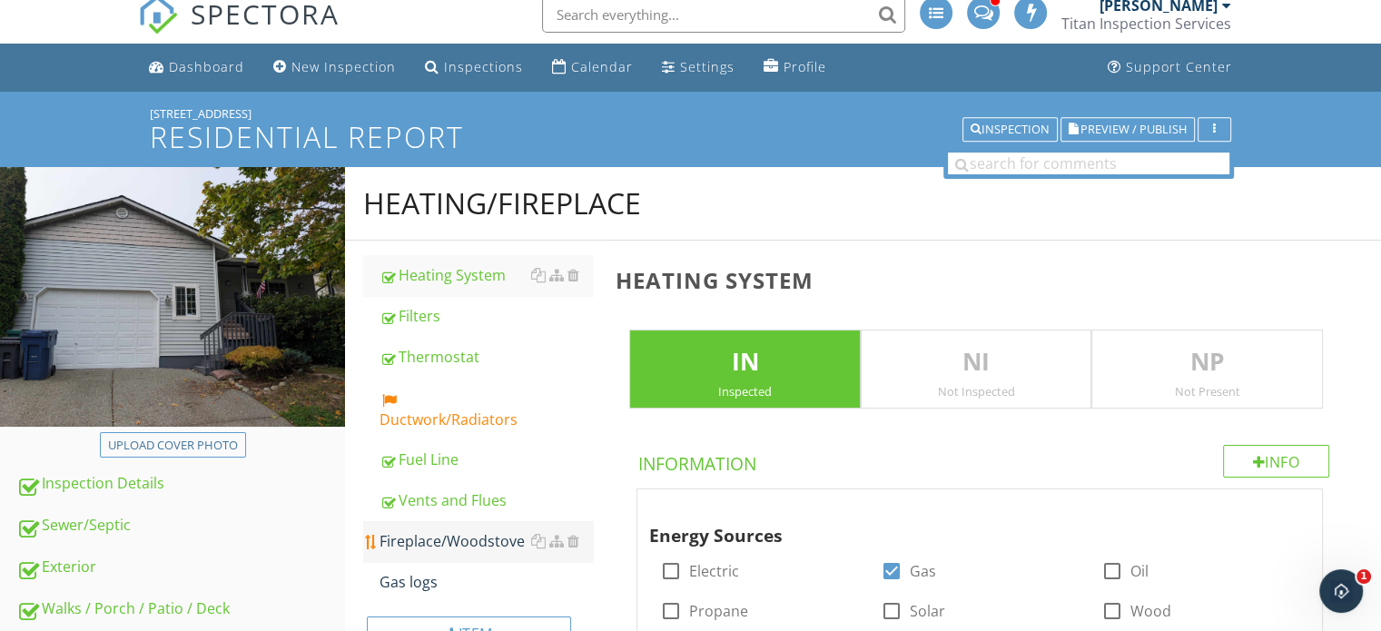
click at [453, 540] on div "Fireplace/Woodstove" at bounding box center [486, 541] width 213 height 22
type textarea "<p>Furnace should be cleaned and serviced every 2-3 years. We recommend a quali…"
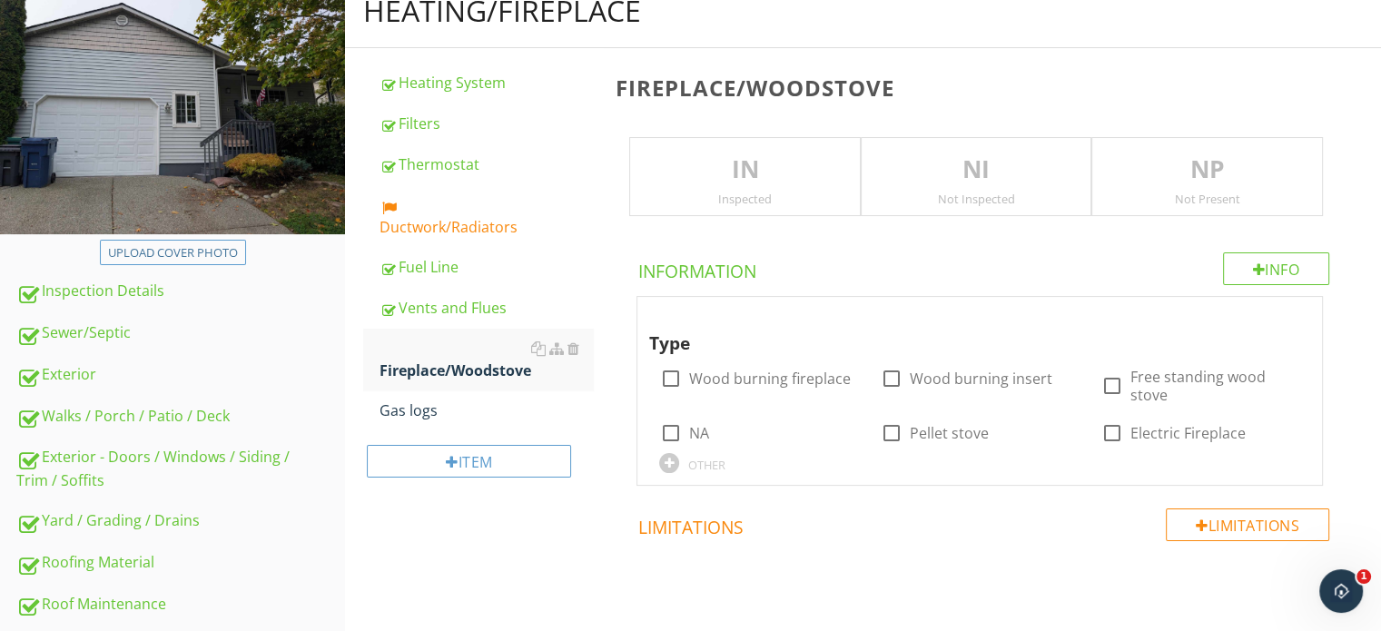
scroll to position [196, 0]
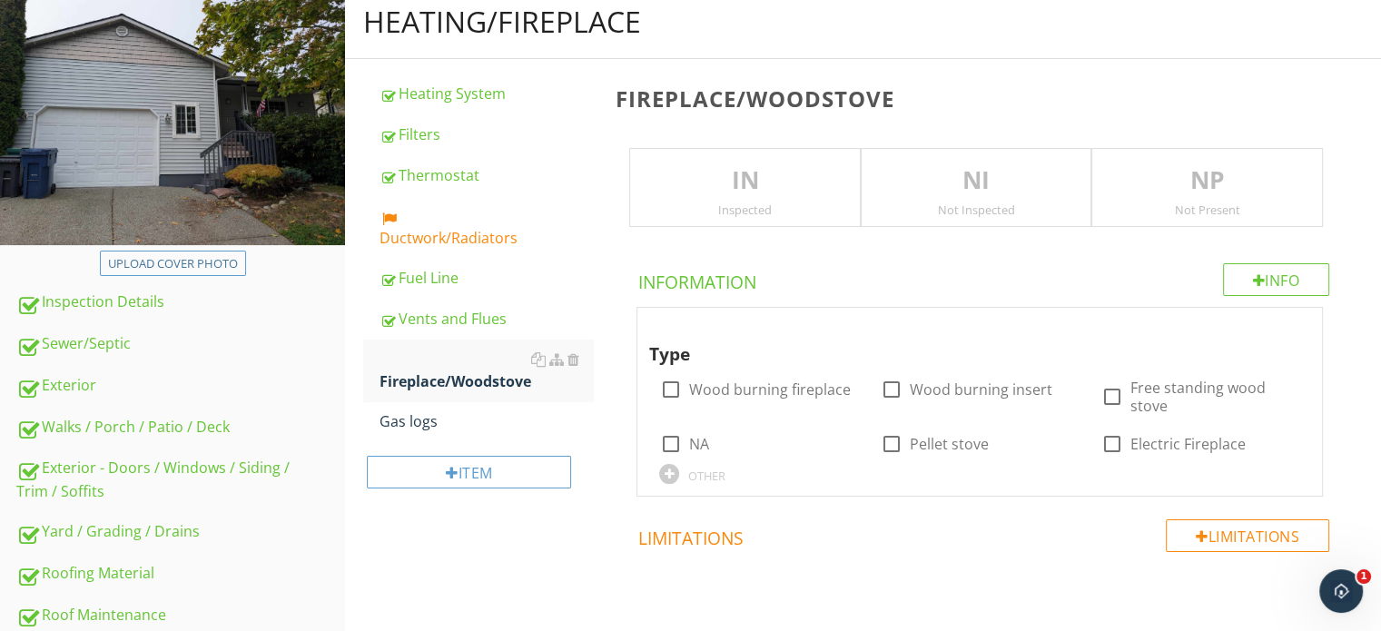
click at [1155, 208] on div "Not Present" at bounding box center [1207, 209] width 230 height 15
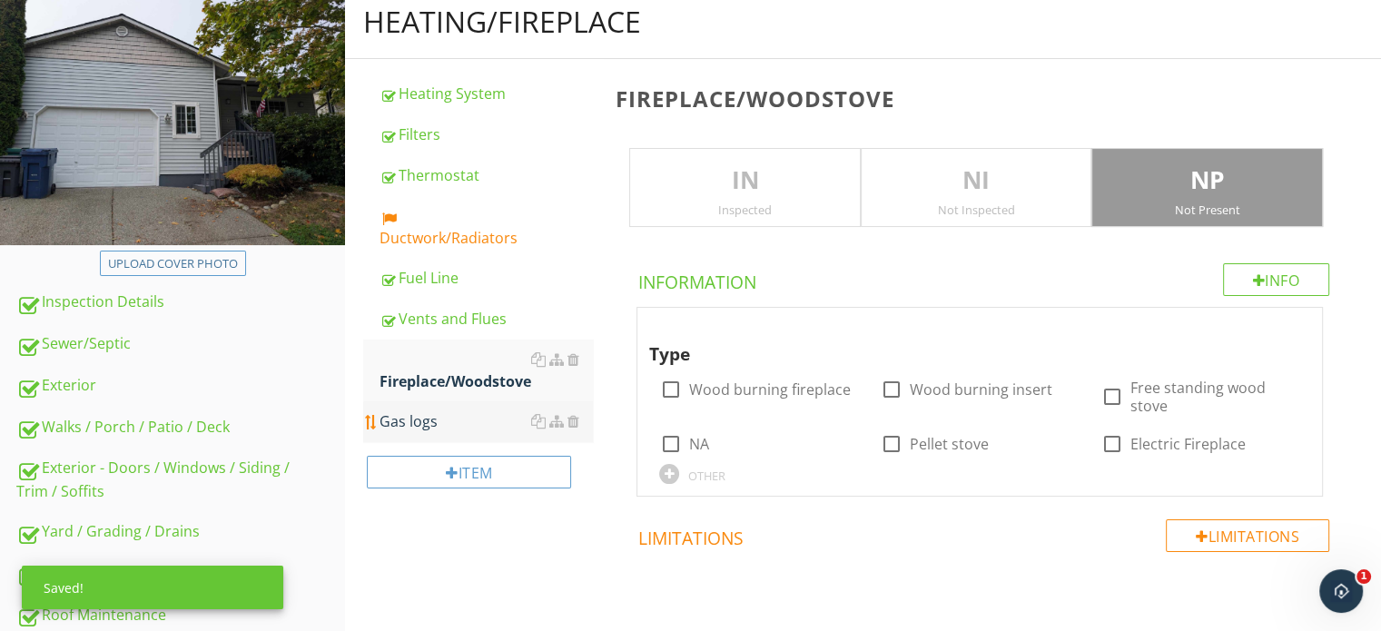
click at [461, 413] on div "Gas logs" at bounding box center [486, 421] width 213 height 22
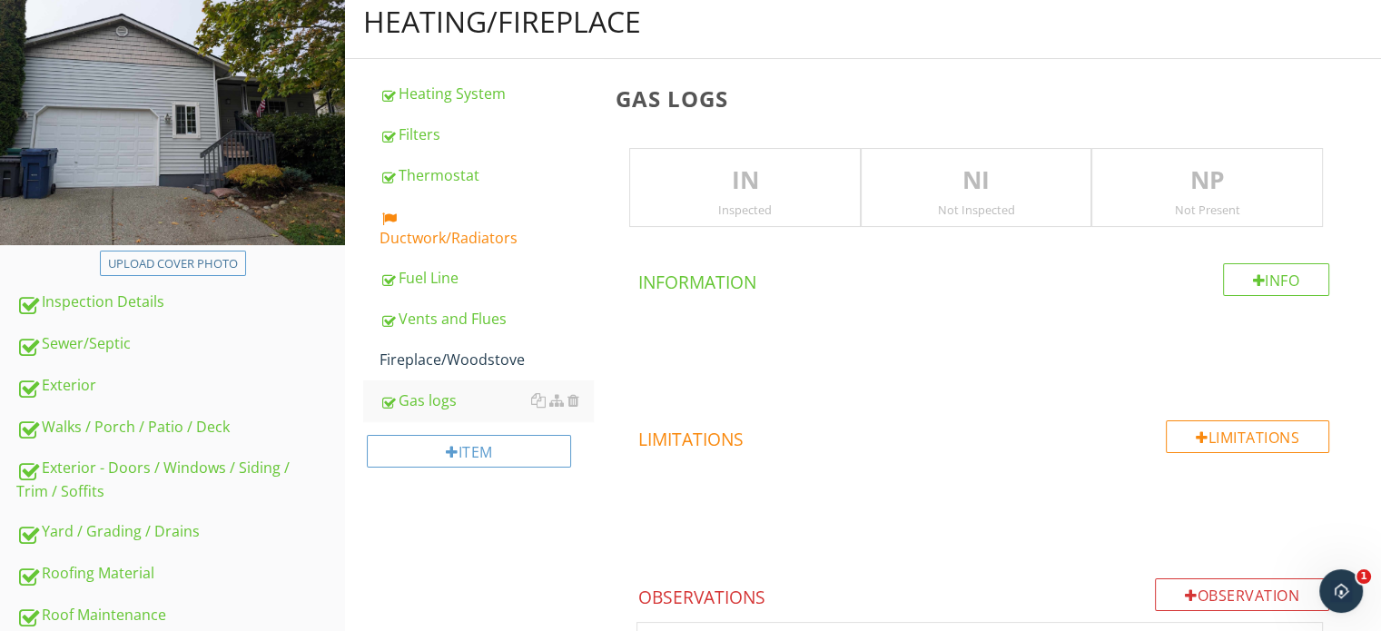
click at [1178, 200] on div "NP Not Present" at bounding box center [1207, 188] width 232 height 80
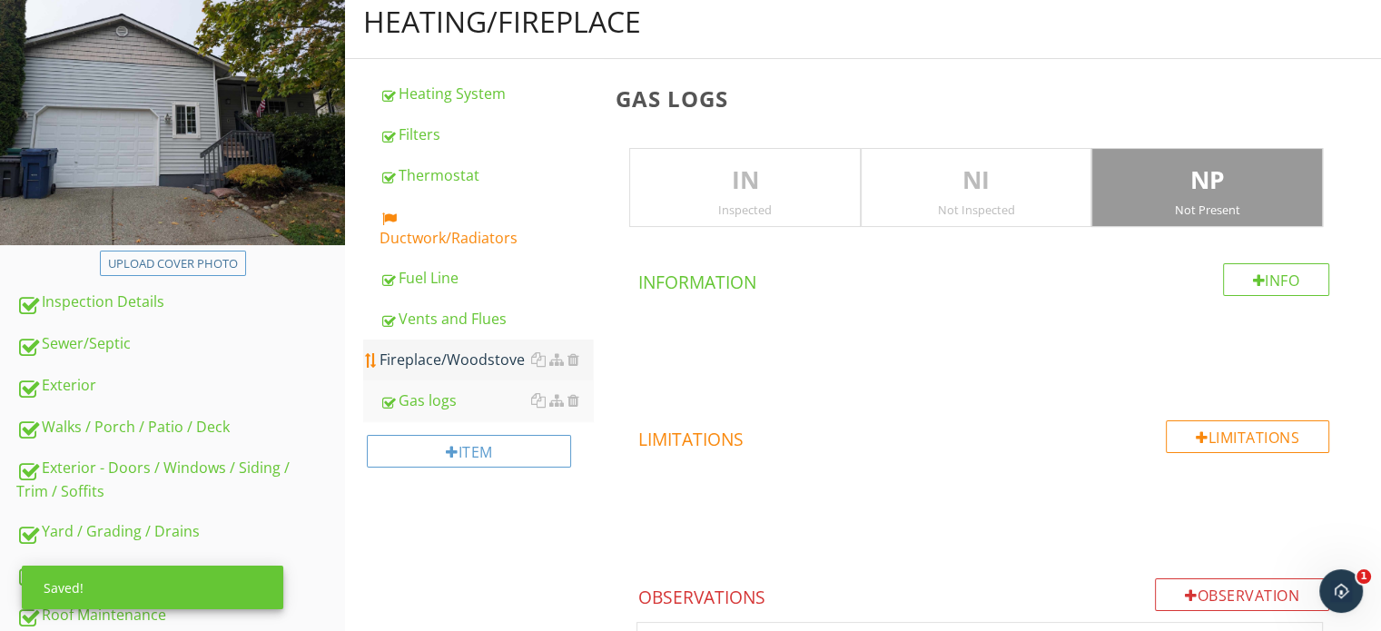
click at [469, 366] on div "Fireplace/Woodstove" at bounding box center [486, 360] width 213 height 22
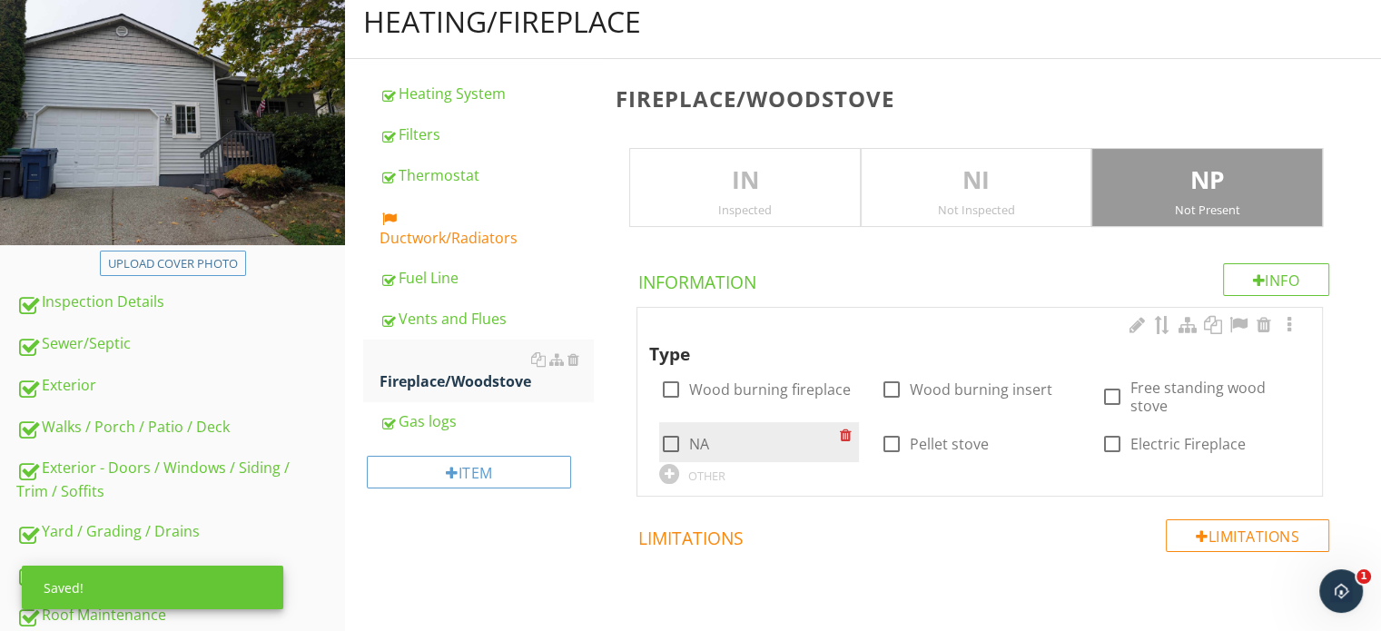
click at [698, 446] on label "NA" at bounding box center [698, 444] width 20 height 18
checkbox input "true"
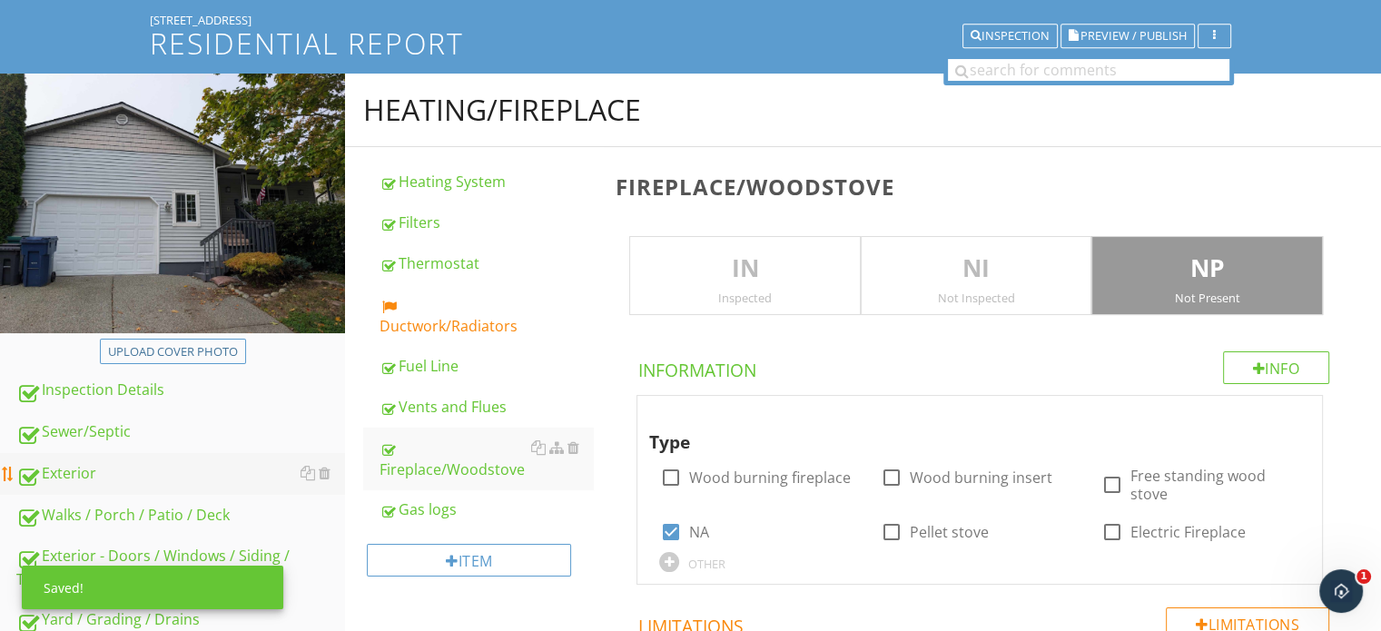
scroll to position [105, 0]
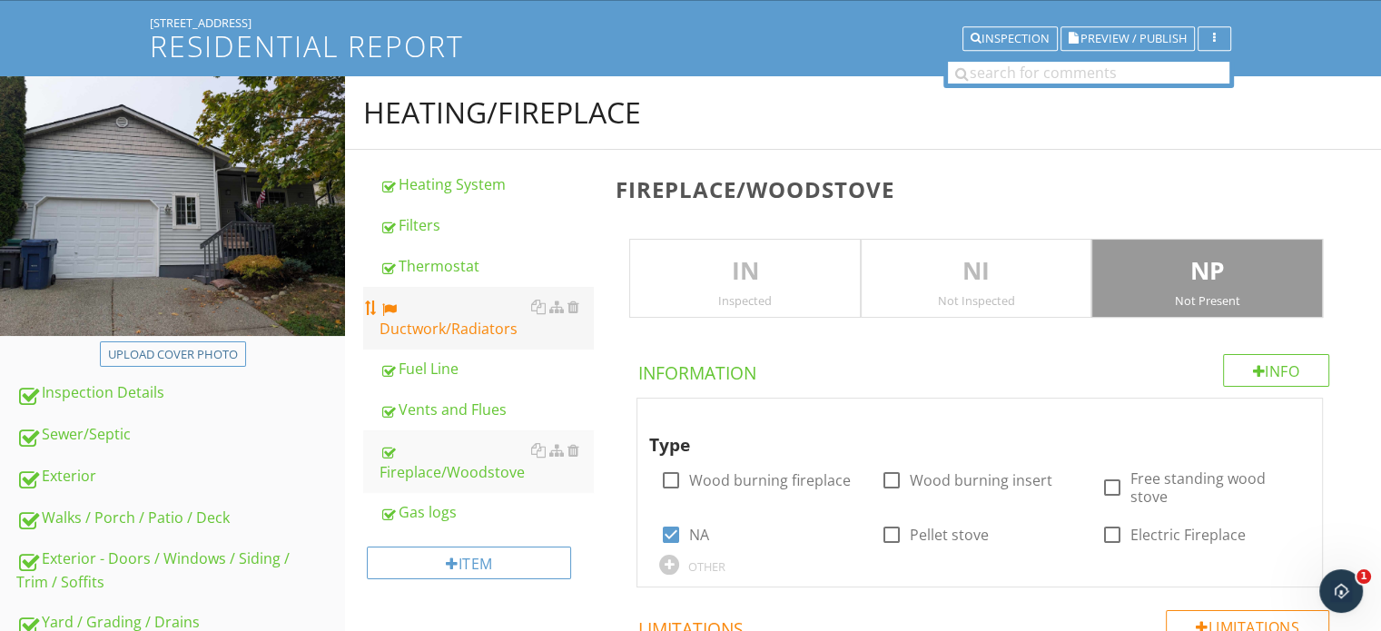
click at [416, 335] on div "Ductwork/Radiators" at bounding box center [486, 318] width 213 height 44
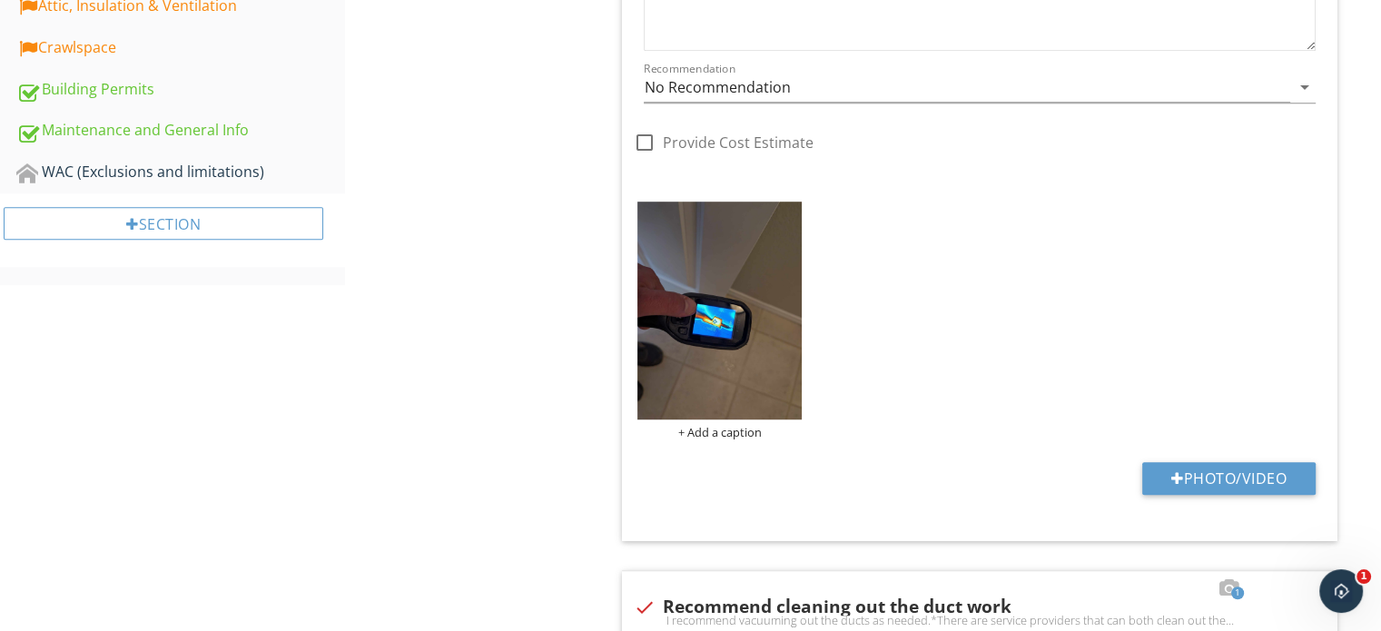
scroll to position [1013, 0]
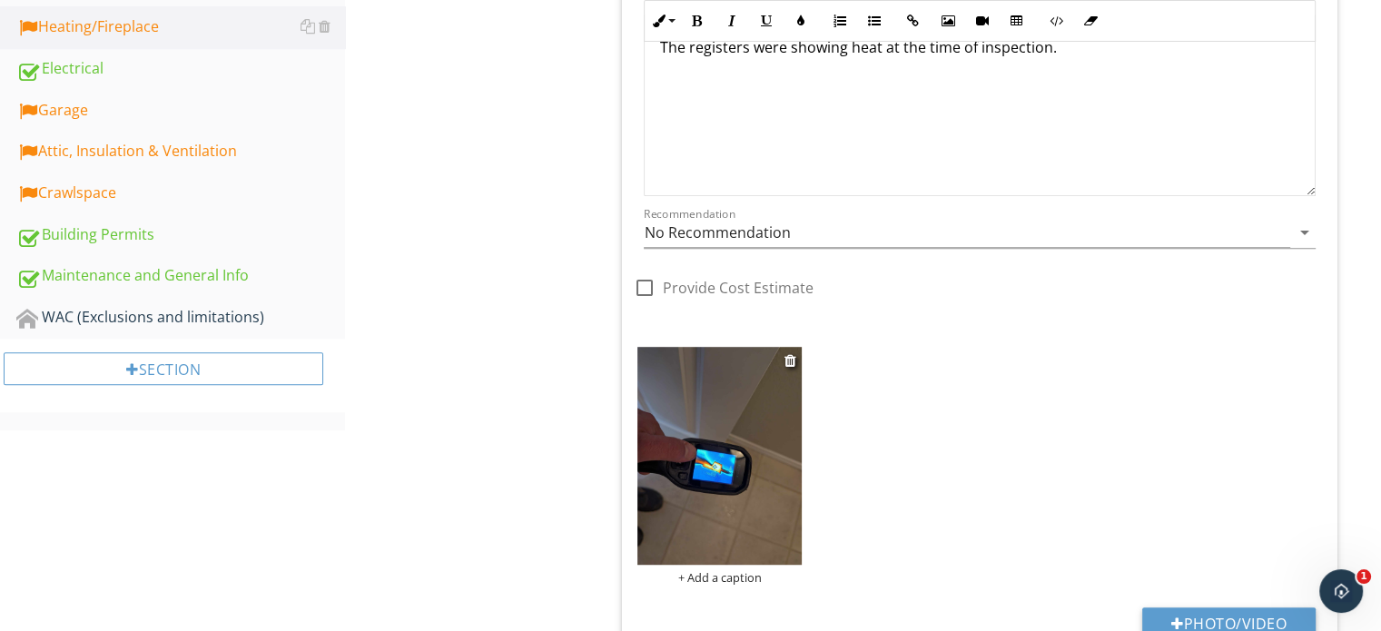
click at [674, 428] on img at bounding box center [719, 456] width 164 height 218
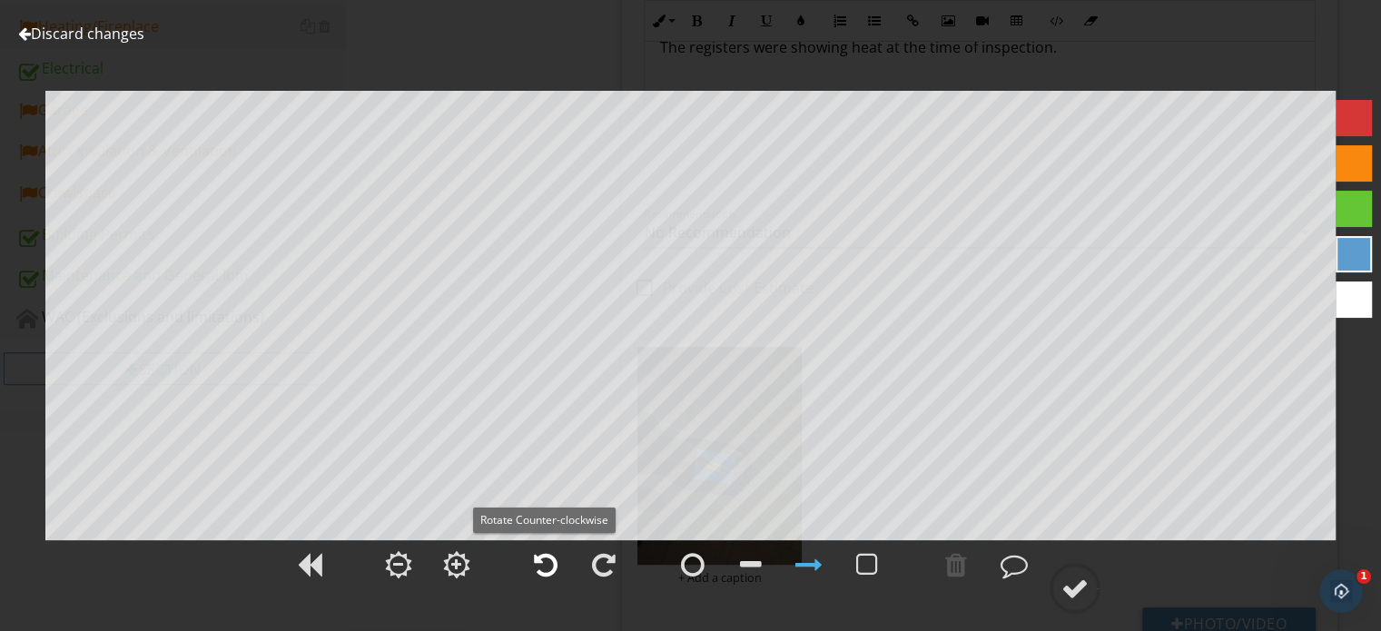
click at [546, 567] on div at bounding box center [546, 564] width 24 height 27
click at [1066, 591] on div at bounding box center [1075, 588] width 27 height 27
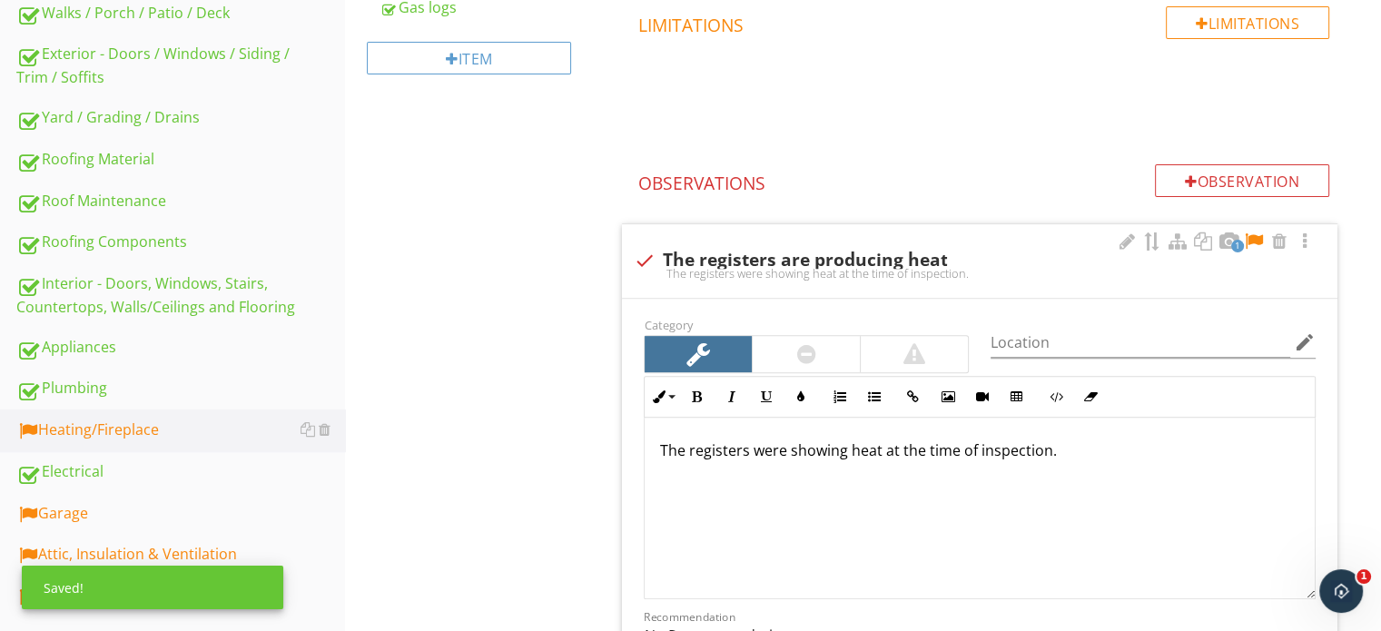
scroll to position [469, 0]
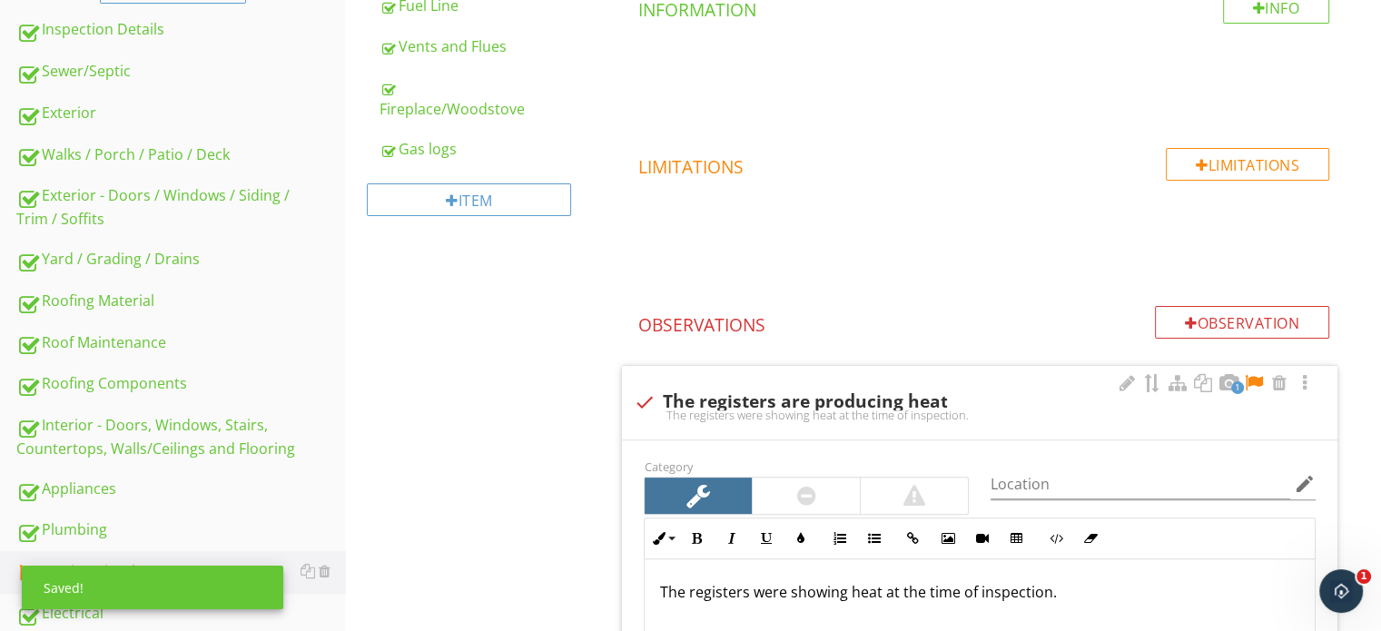
click at [1250, 382] on div at bounding box center [1254, 383] width 22 height 18
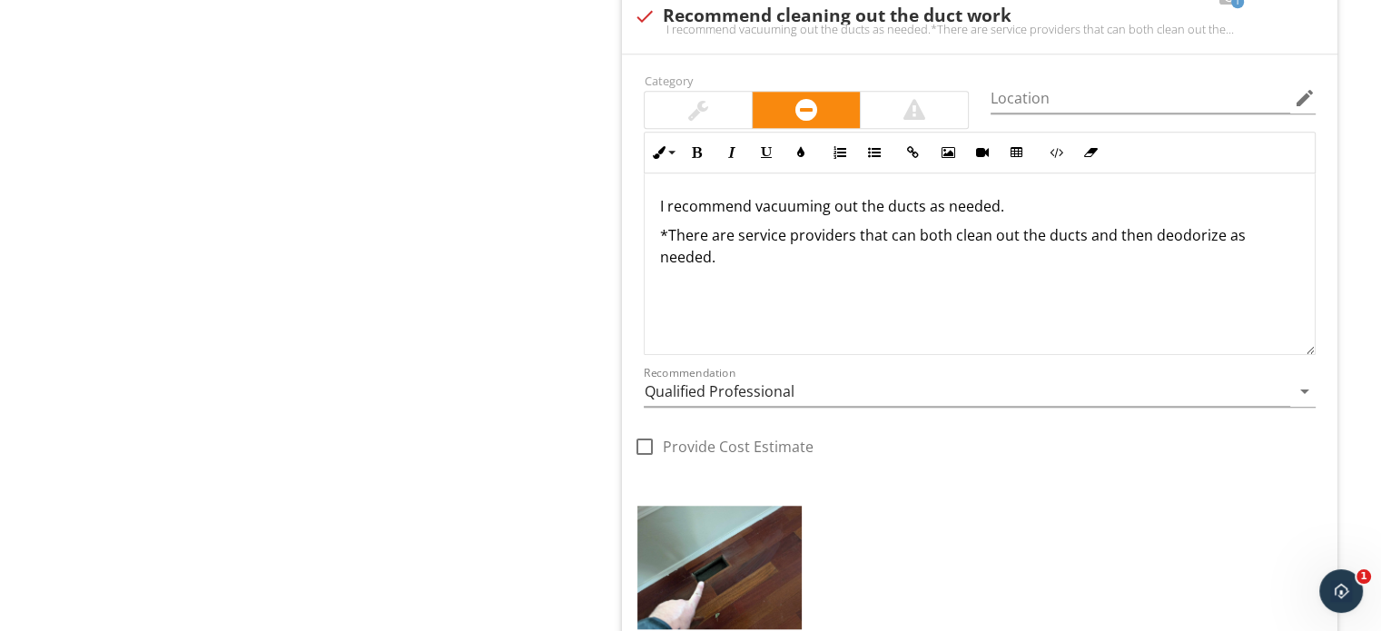
scroll to position [1649, 0]
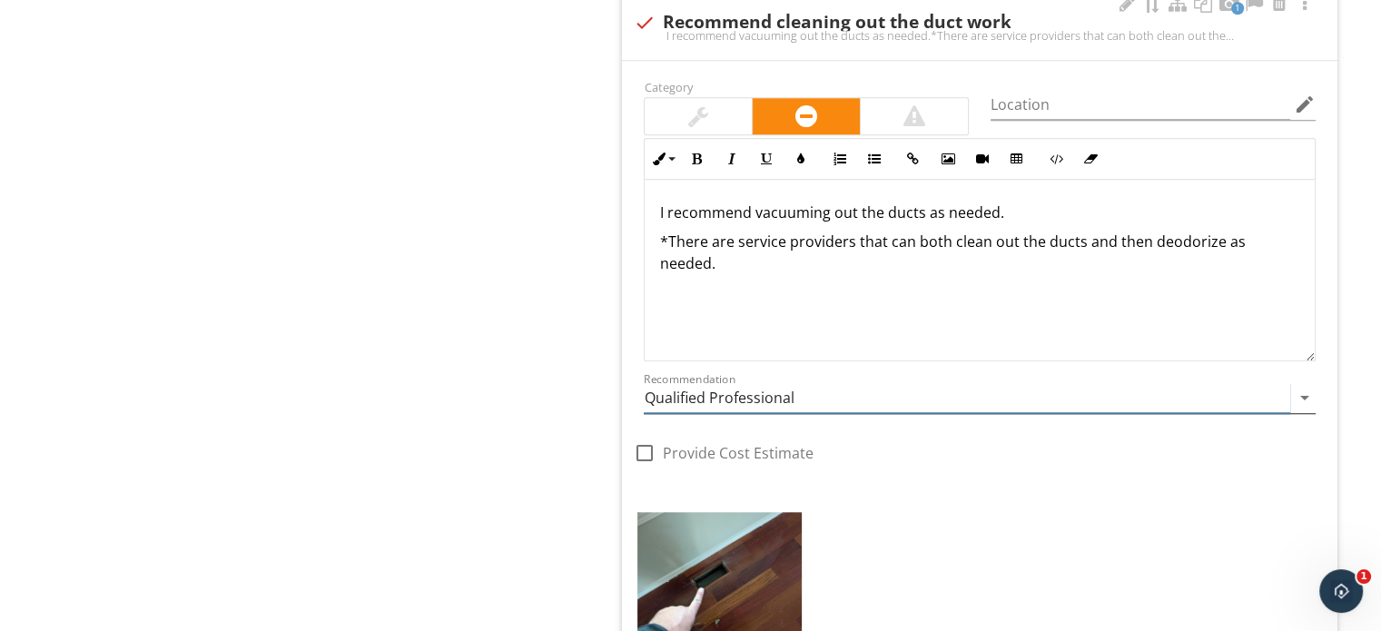
click at [720, 390] on input "Qualified Professional" at bounding box center [967, 398] width 647 height 30
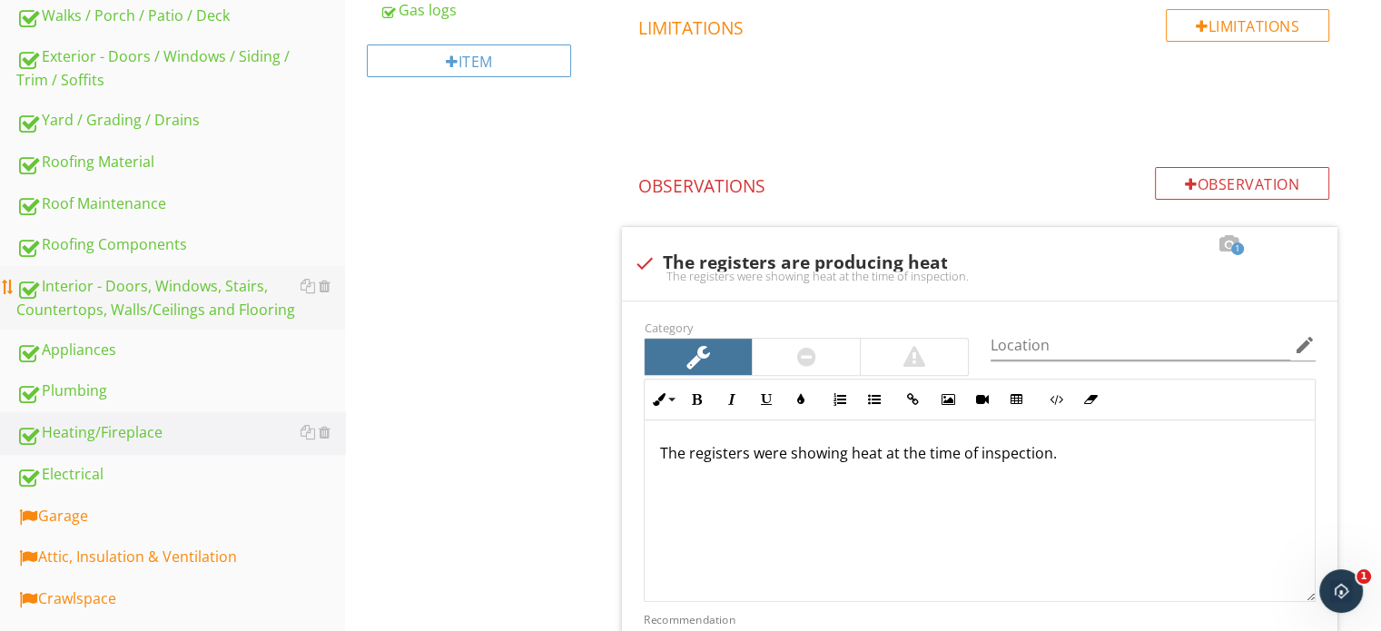
scroll to position [559, 0]
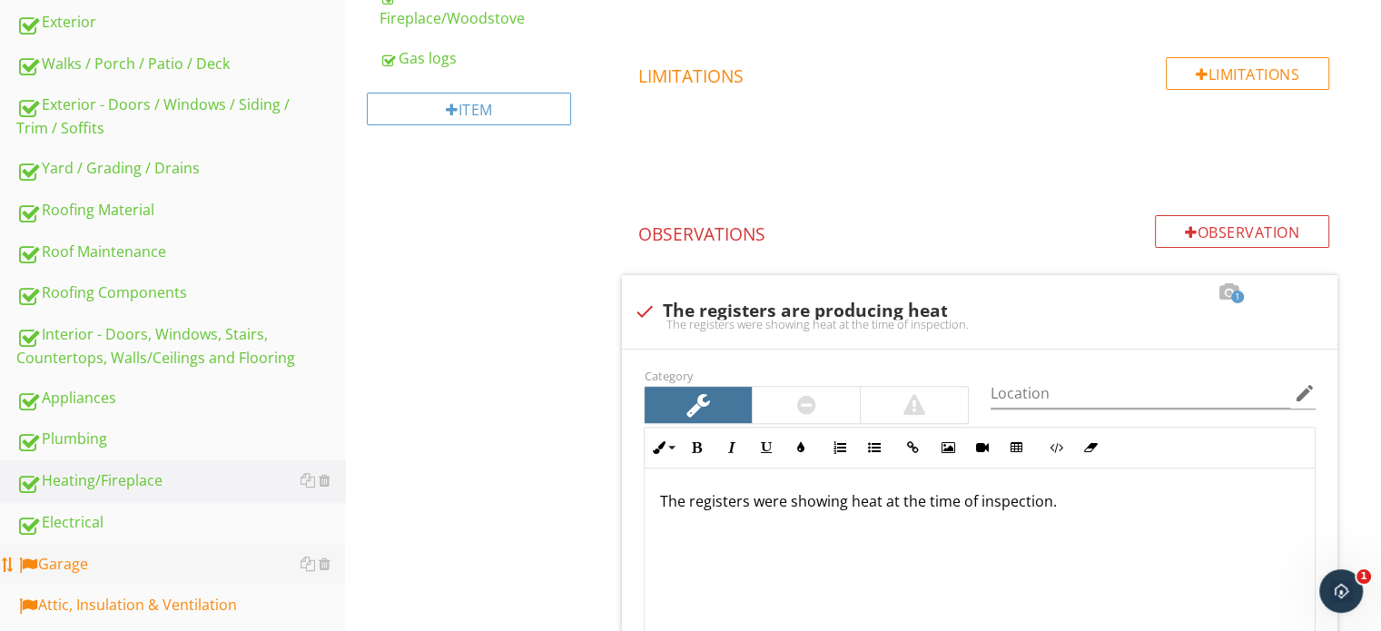
click at [69, 578] on link "Garage" at bounding box center [180, 565] width 329 height 42
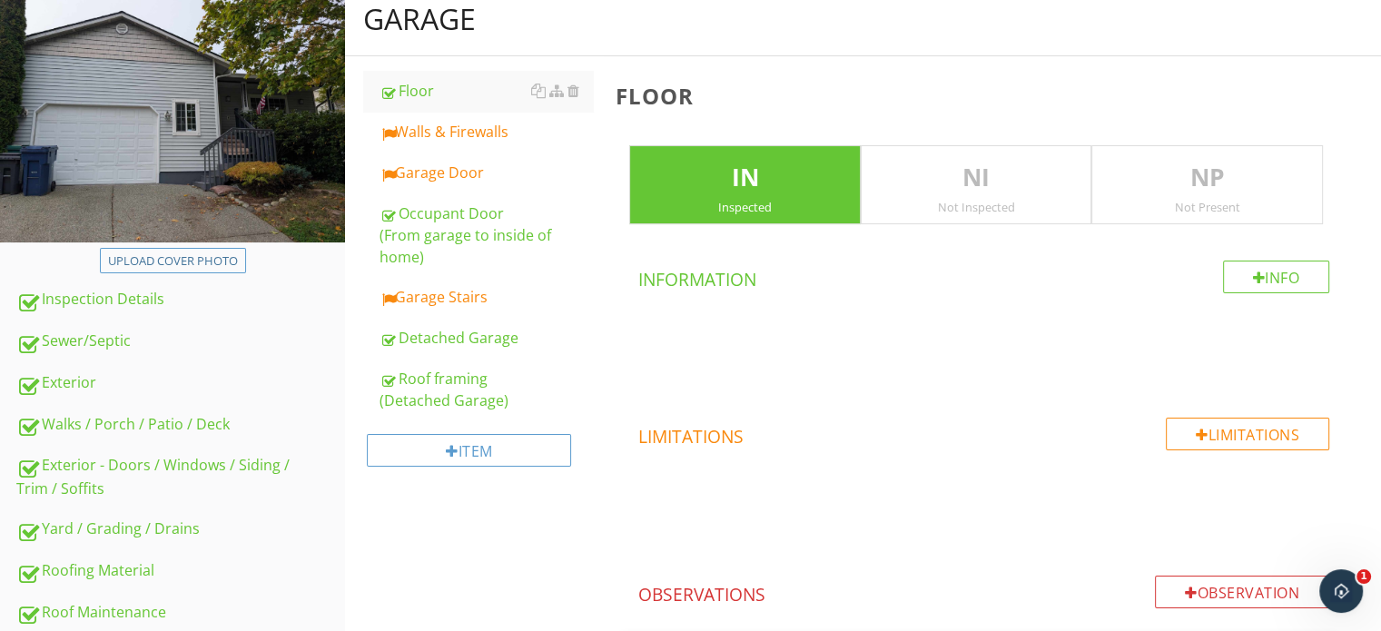
scroll to position [196, 0]
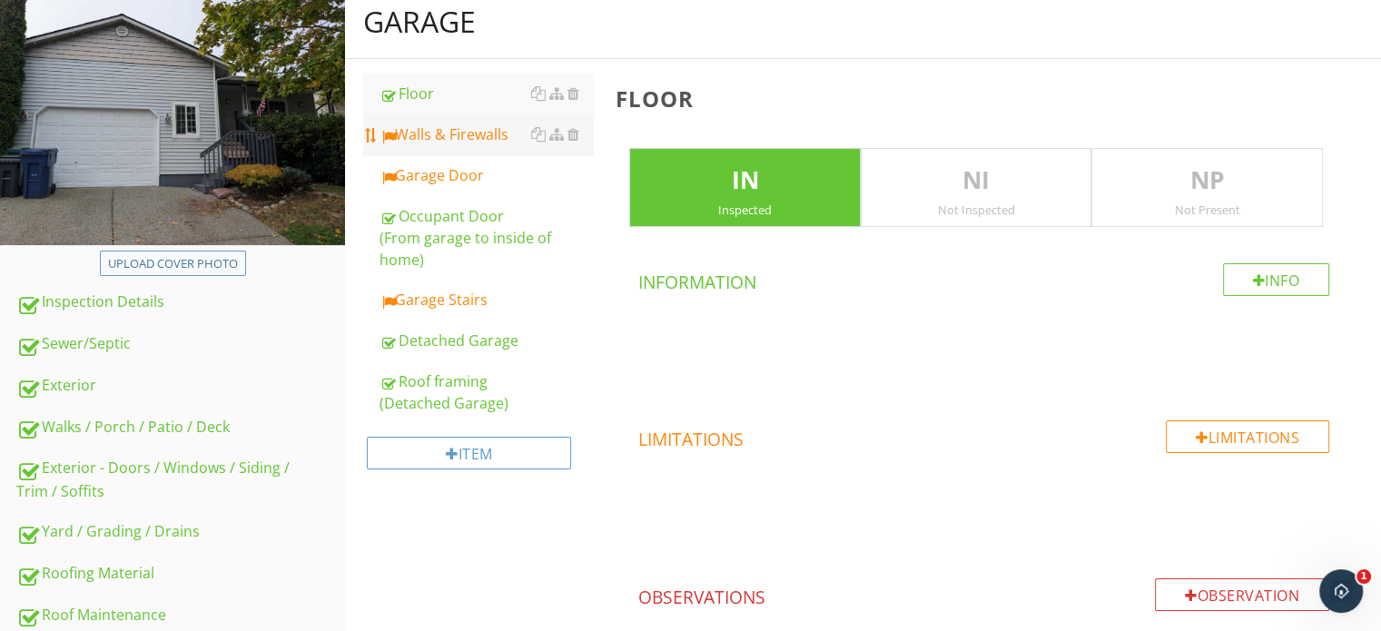
click at [463, 146] on link "Walls & Firewalls" at bounding box center [486, 134] width 213 height 40
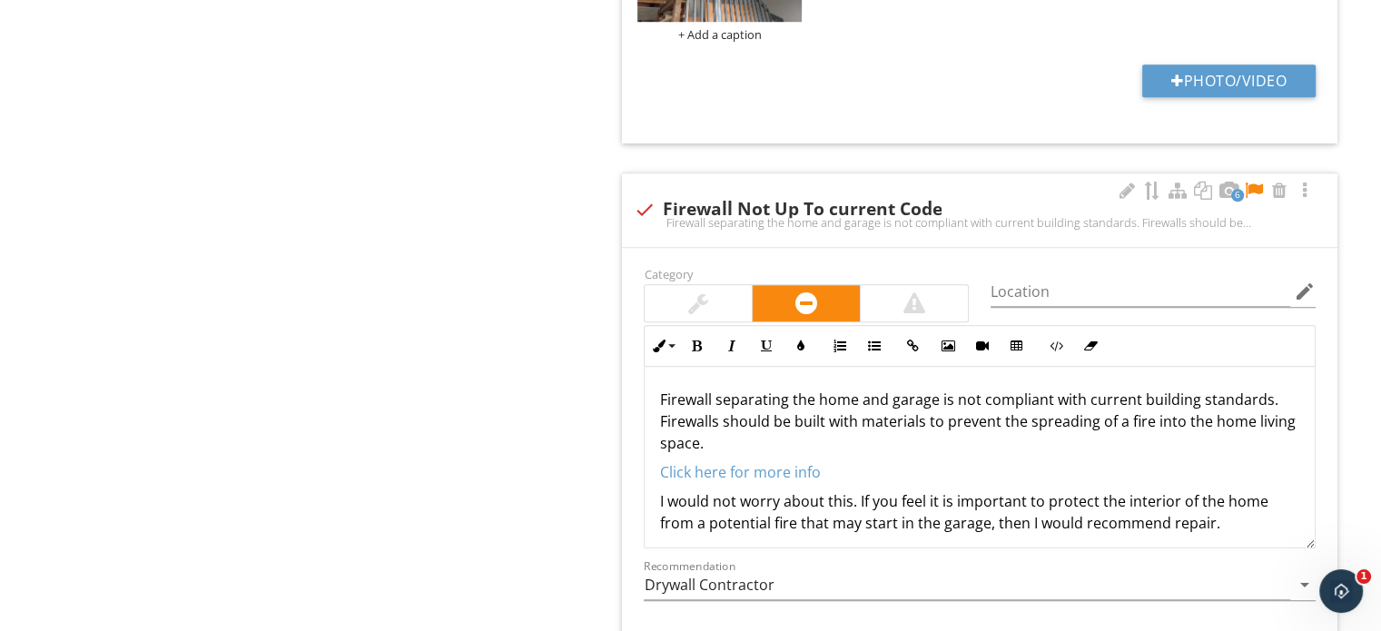
scroll to position [1467, 0]
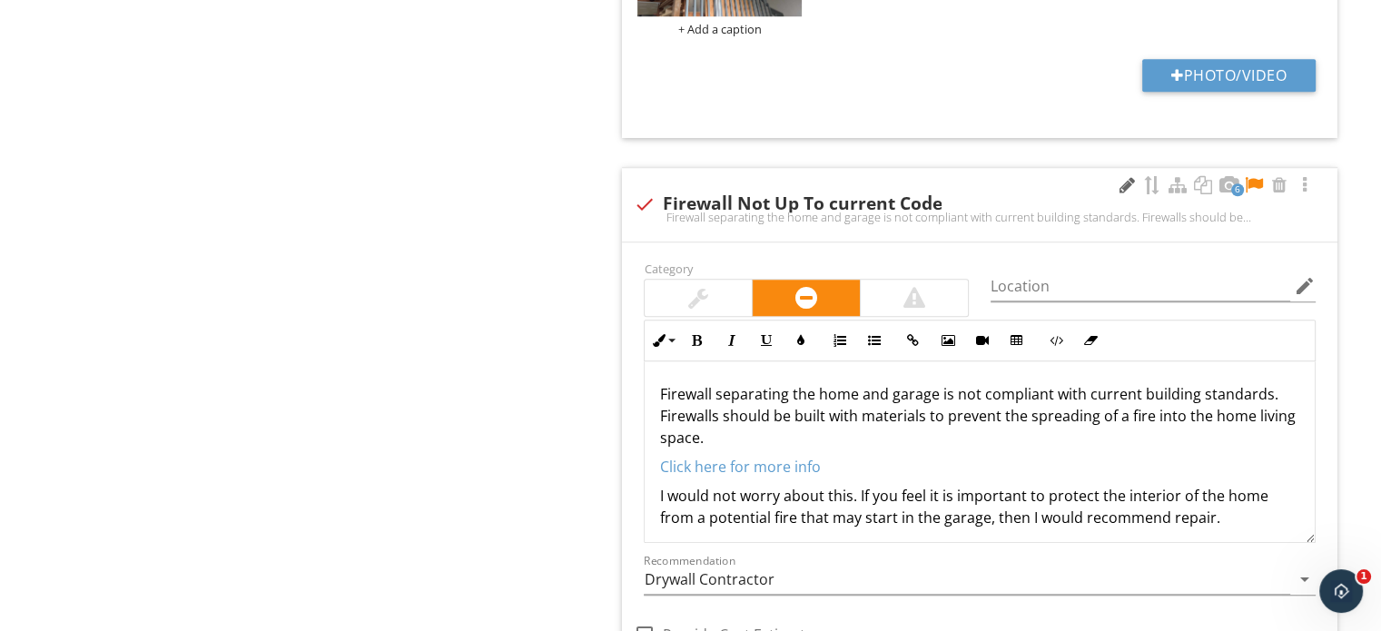
click at [1133, 182] on div at bounding box center [1127, 185] width 22 height 18
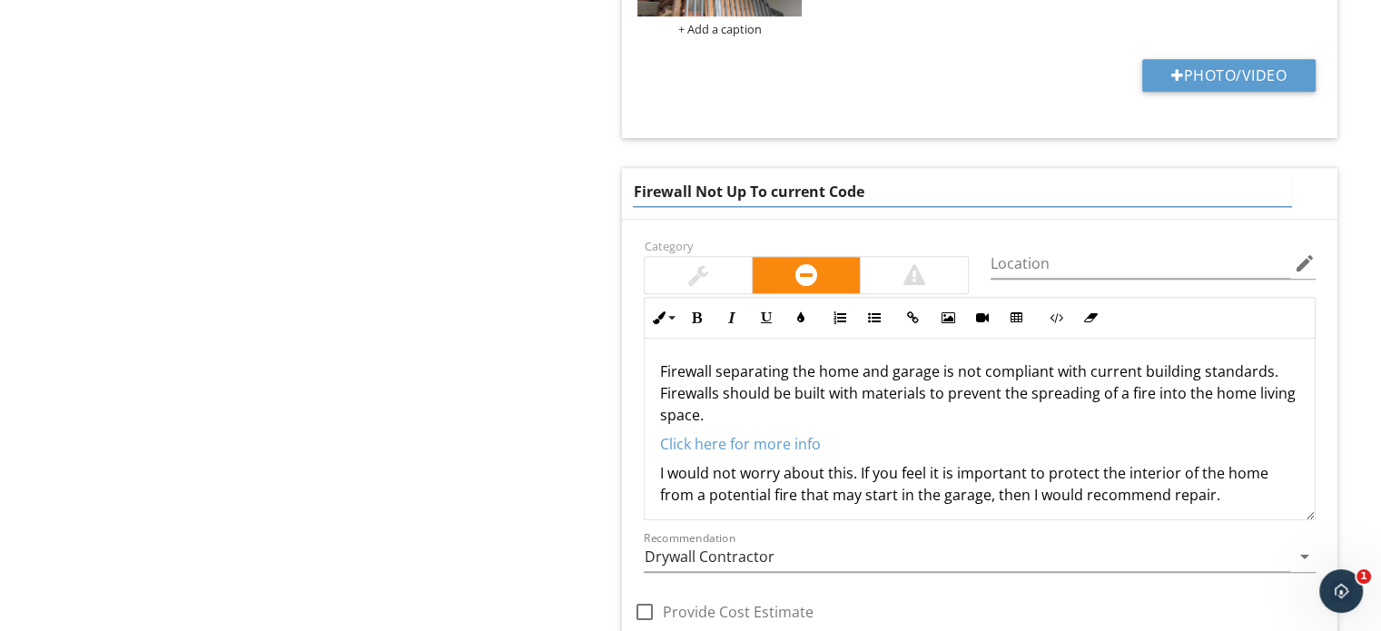
drag, startPoint x: 942, startPoint y: 180, endPoint x: 696, endPoint y: 181, distance: 246.1
click at [696, 181] on input "Firewall Not Up To current Code" at bounding box center [962, 192] width 658 height 30
type input "Firewall has a few penetrations"
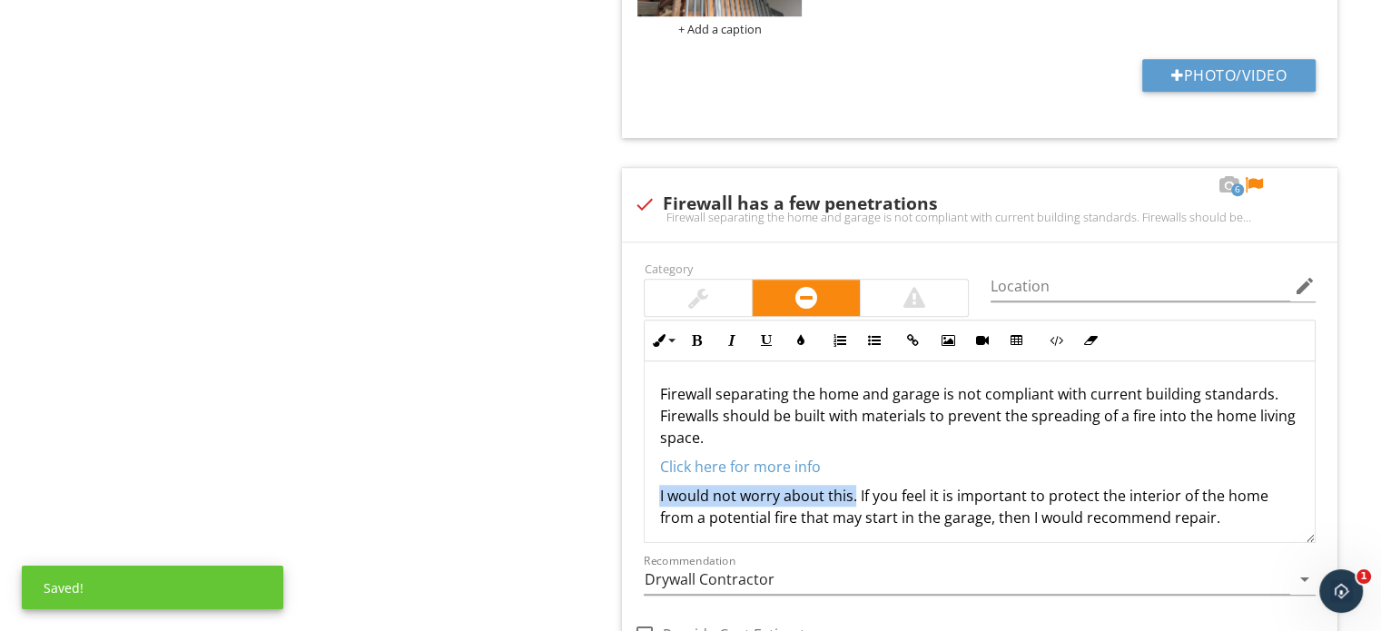
drag, startPoint x: 854, startPoint y: 476, endPoint x: 606, endPoint y: 486, distance: 248.1
click at [606, 486] on div "Walls & Firewalls IN Inspected NI Not Inspected NP Not Present Info Information…" at bounding box center [992, 33] width 777 height 2490
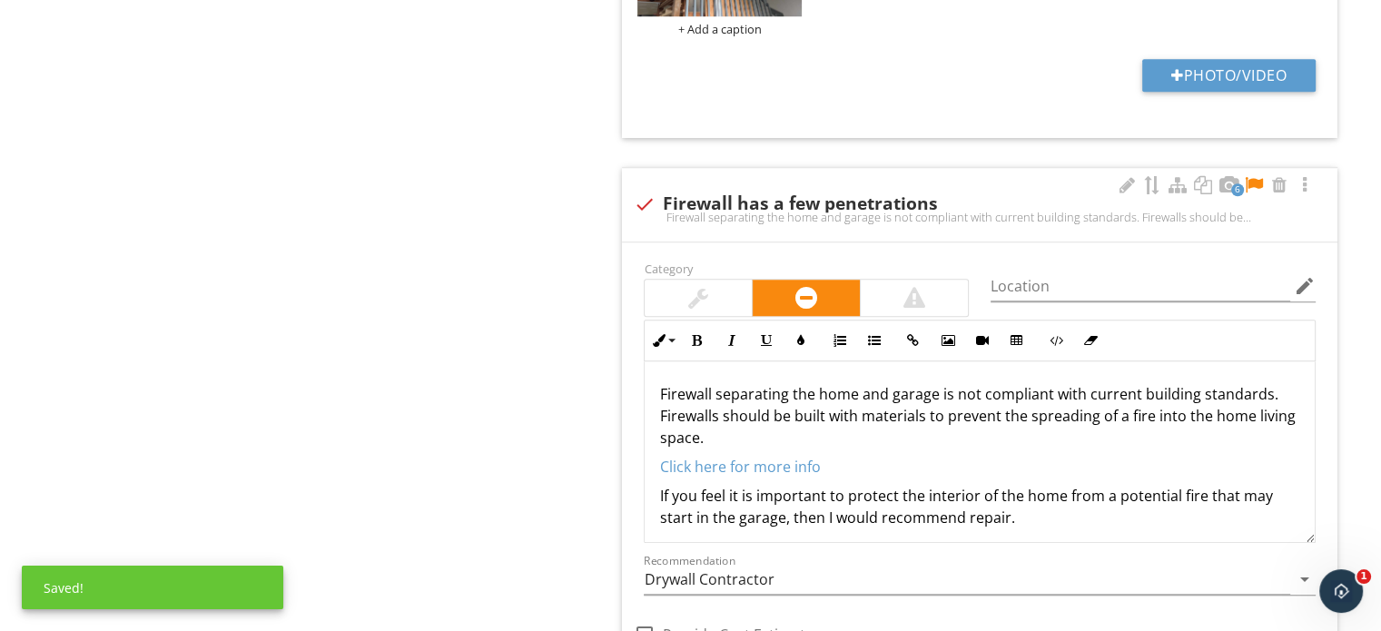
click at [1116, 515] on p "If you feel it is important to protect the interior of the home from a potentia…" at bounding box center [979, 507] width 641 height 44
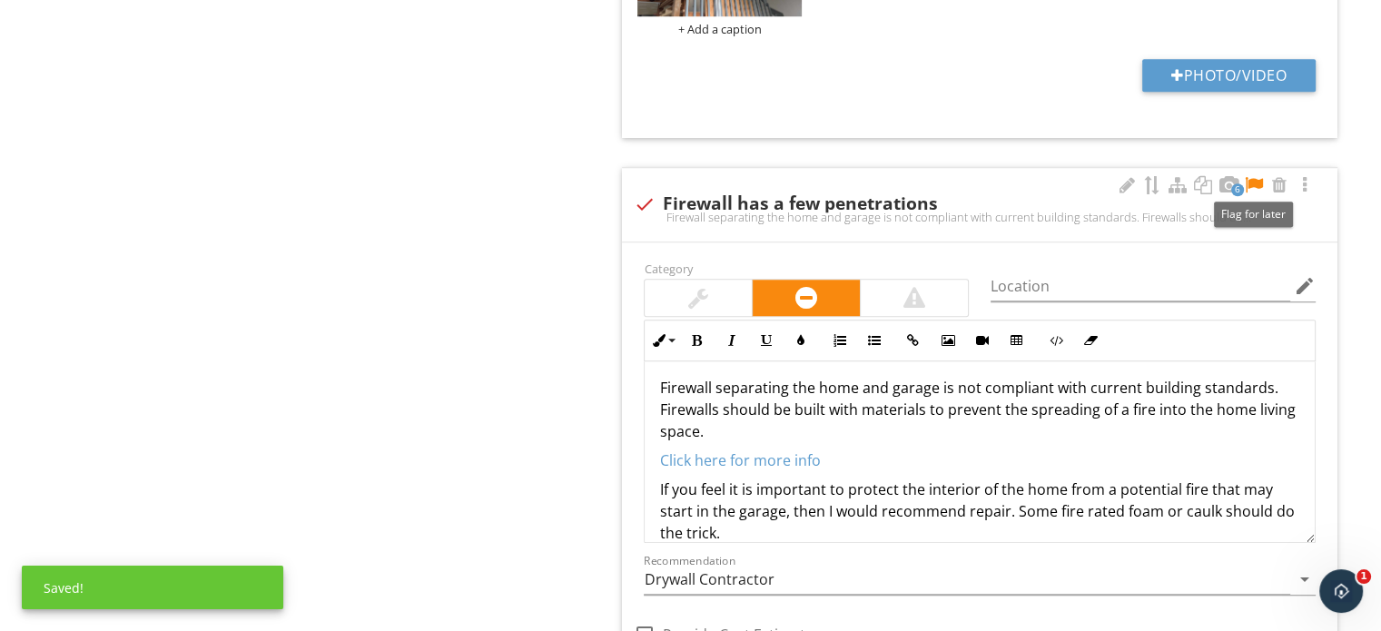
click at [1253, 180] on div at bounding box center [1254, 185] width 22 height 18
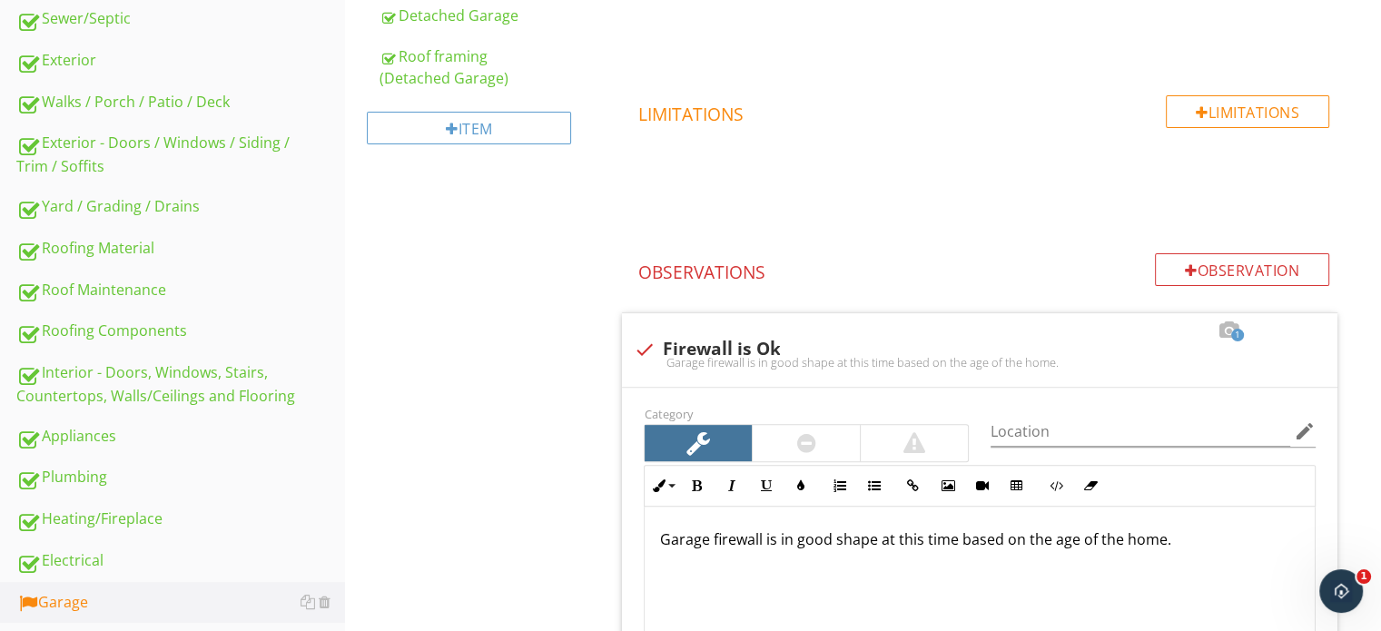
scroll to position [159, 0]
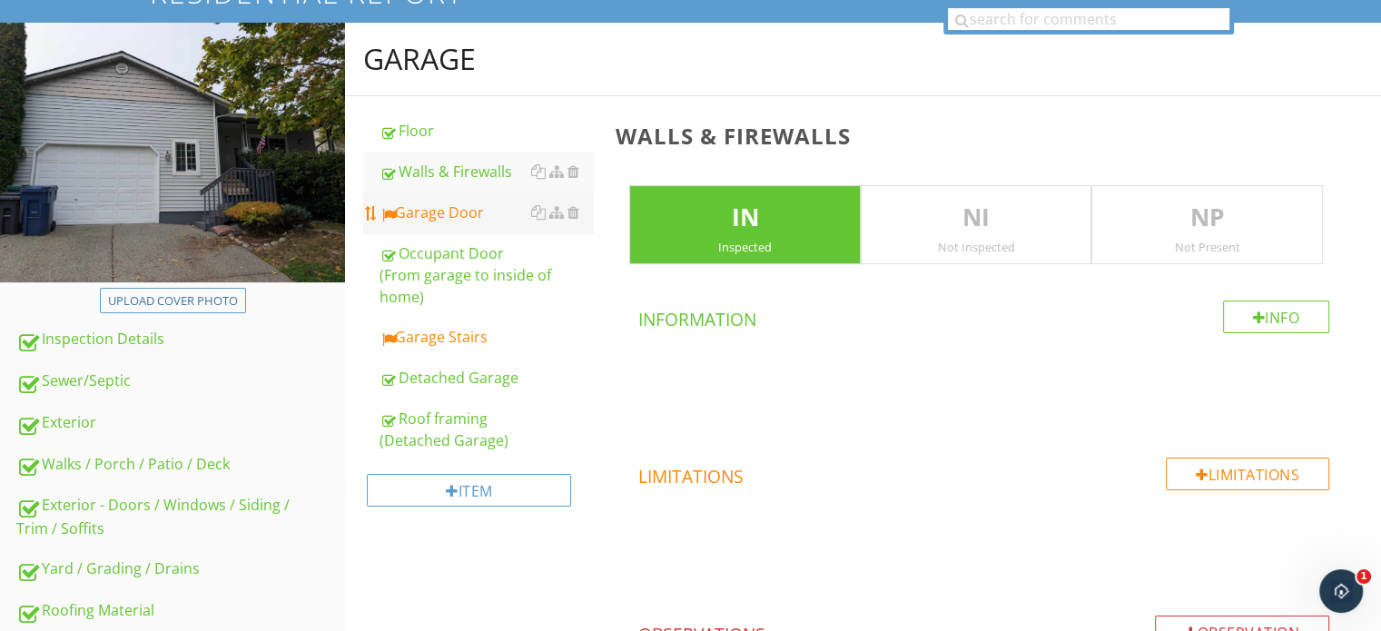
click at [455, 229] on link "Garage Door" at bounding box center [486, 213] width 213 height 40
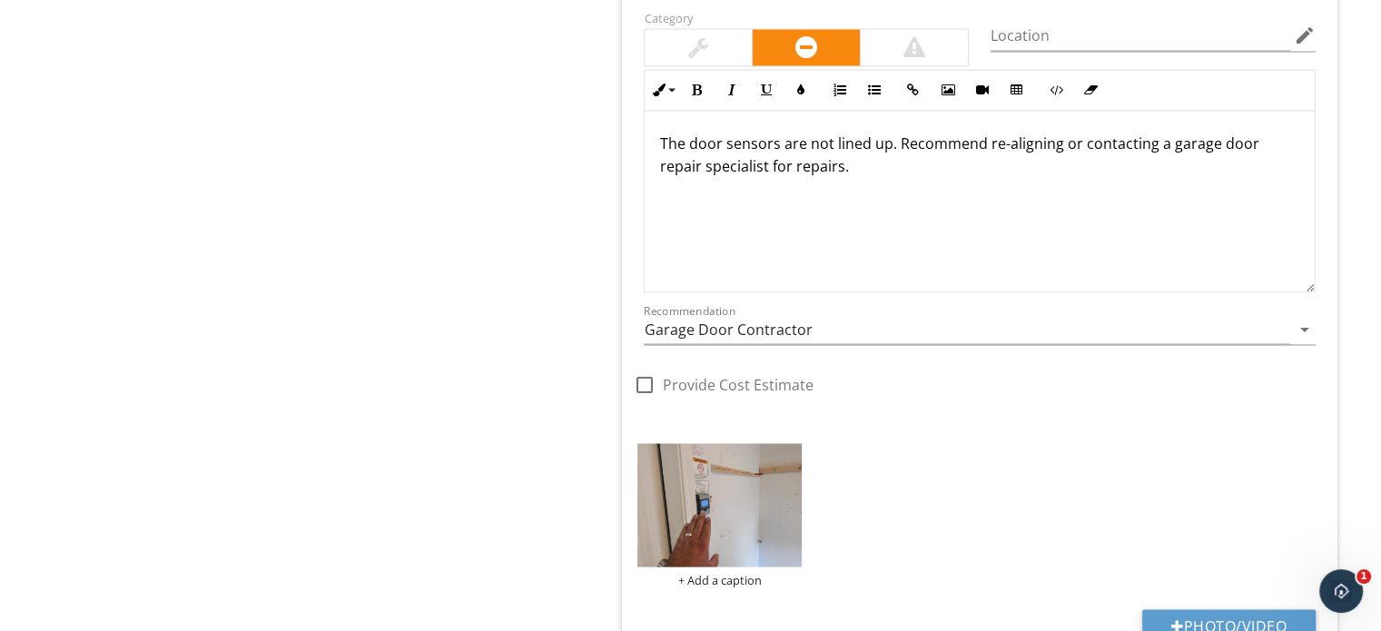
scroll to position [3087, 0]
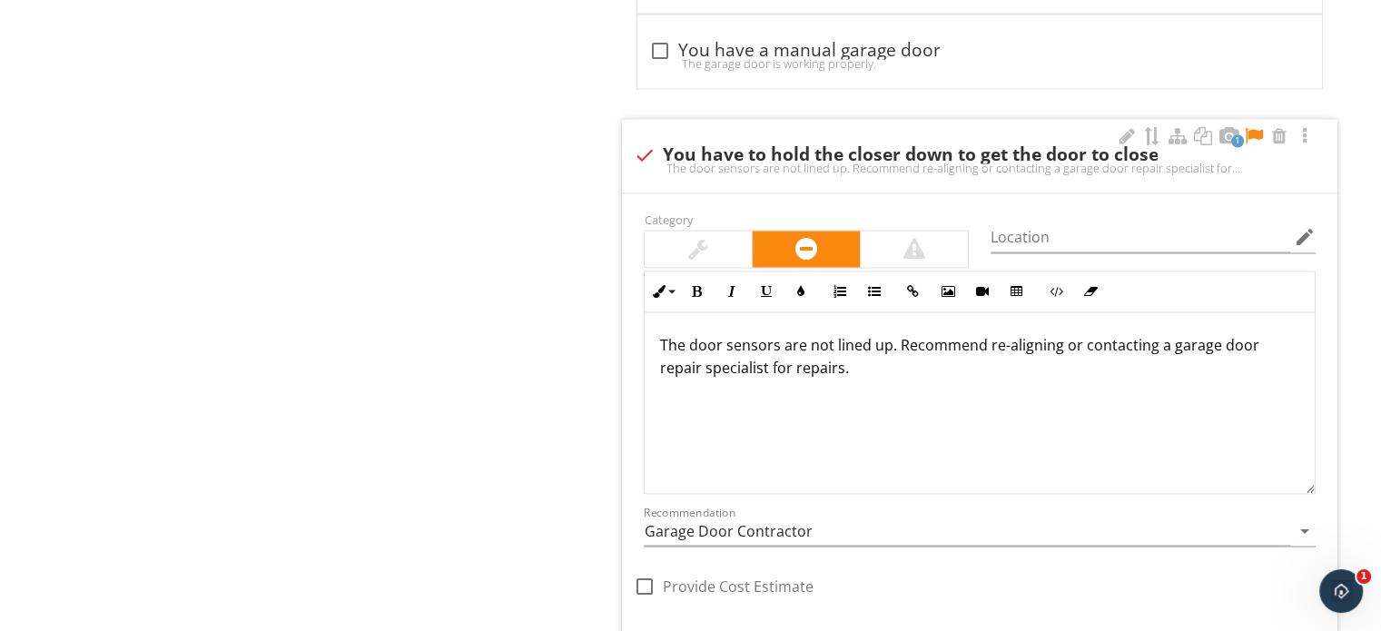
click at [959, 377] on div "The door sensors are not lined up. Recommend re-aligning or contacting a garage…" at bounding box center [980, 403] width 670 height 182
drag, startPoint x: 939, startPoint y: 377, endPoint x: 661, endPoint y: 344, distance: 279.8
click at [661, 344] on div "The door sensors are not lined up. Recommend re-aligning or contacting a garage…" at bounding box center [980, 403] width 670 height 182
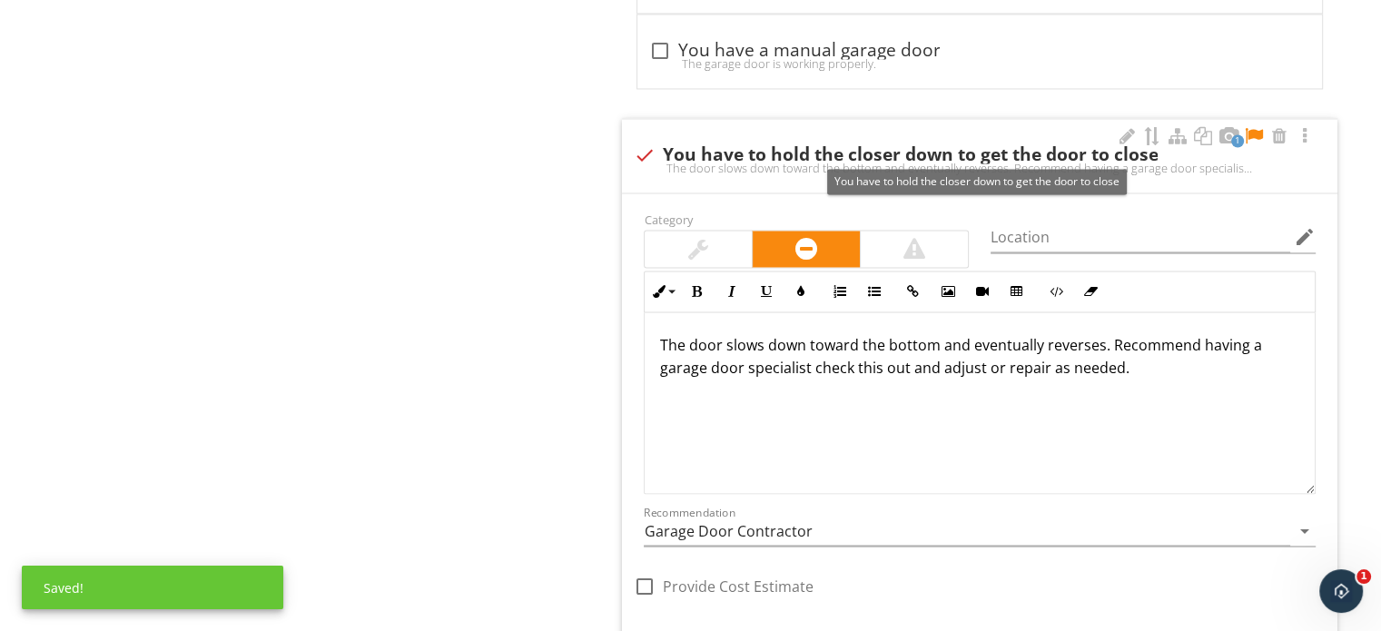
click at [1255, 130] on div at bounding box center [1254, 136] width 22 height 18
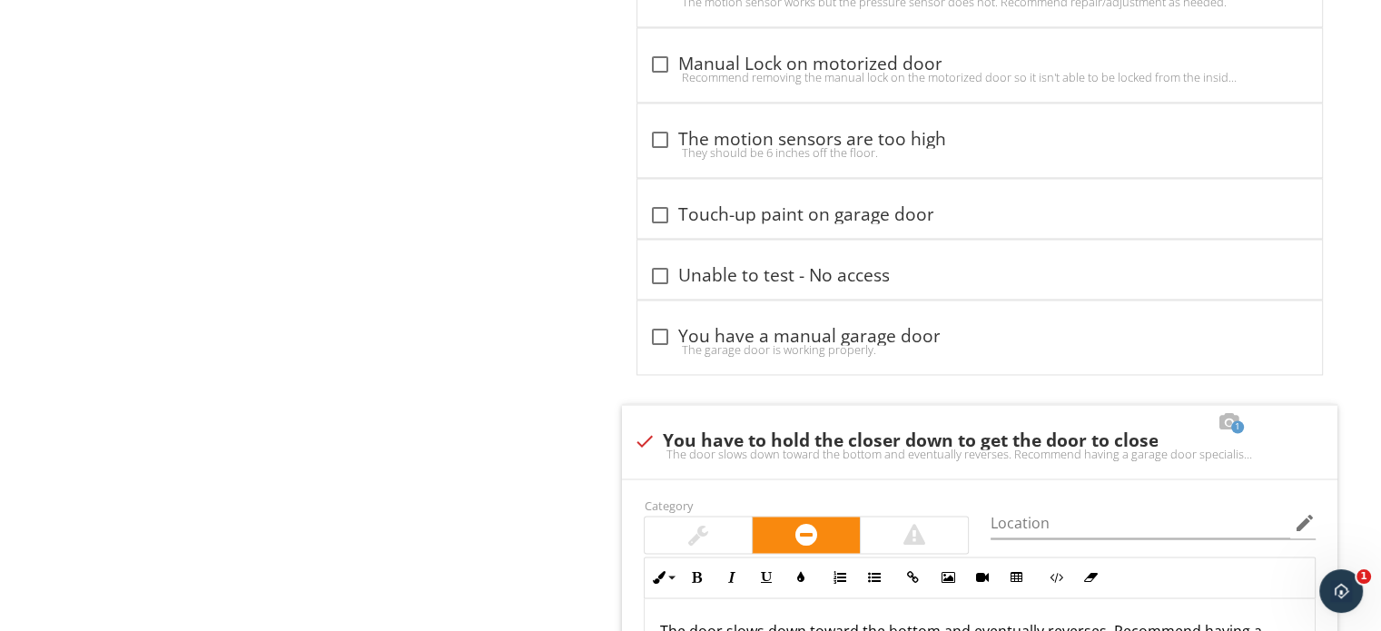
scroll to position [2997, 0]
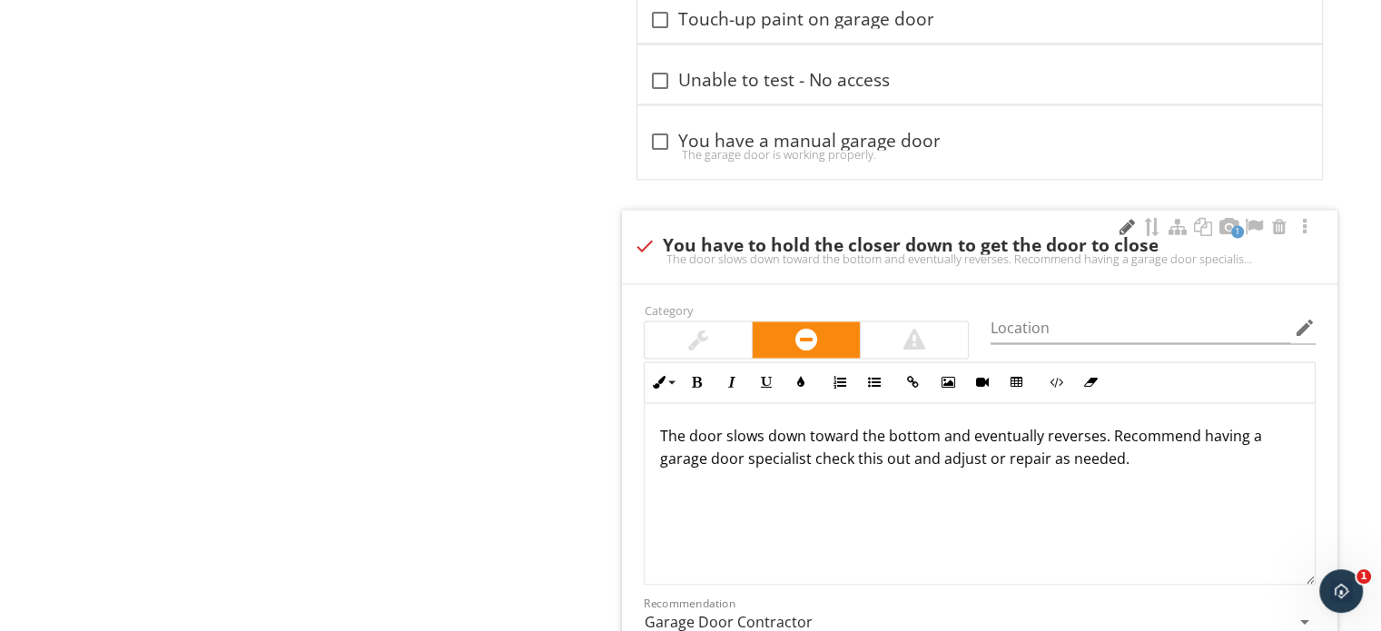
click at [1129, 222] on div at bounding box center [1127, 227] width 22 height 18
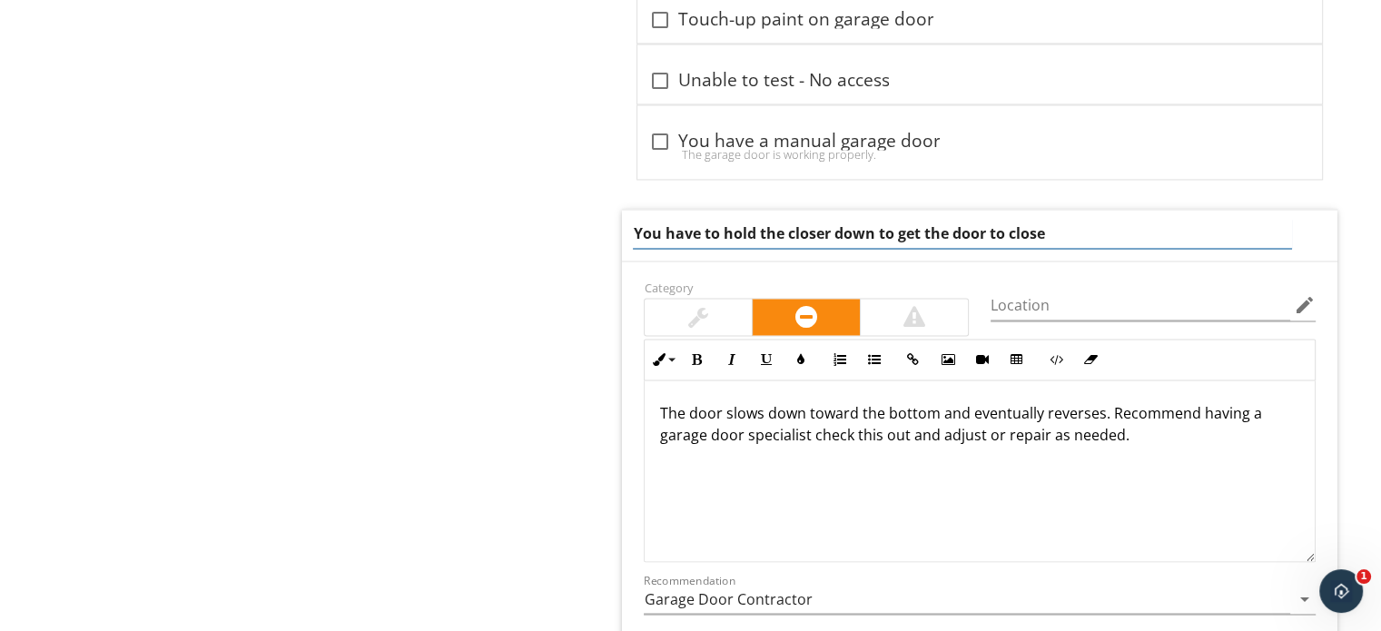
drag, startPoint x: 1137, startPoint y: 230, endPoint x: 574, endPoint y: 219, distance: 563.1
type input "The garage door has trouble closing"
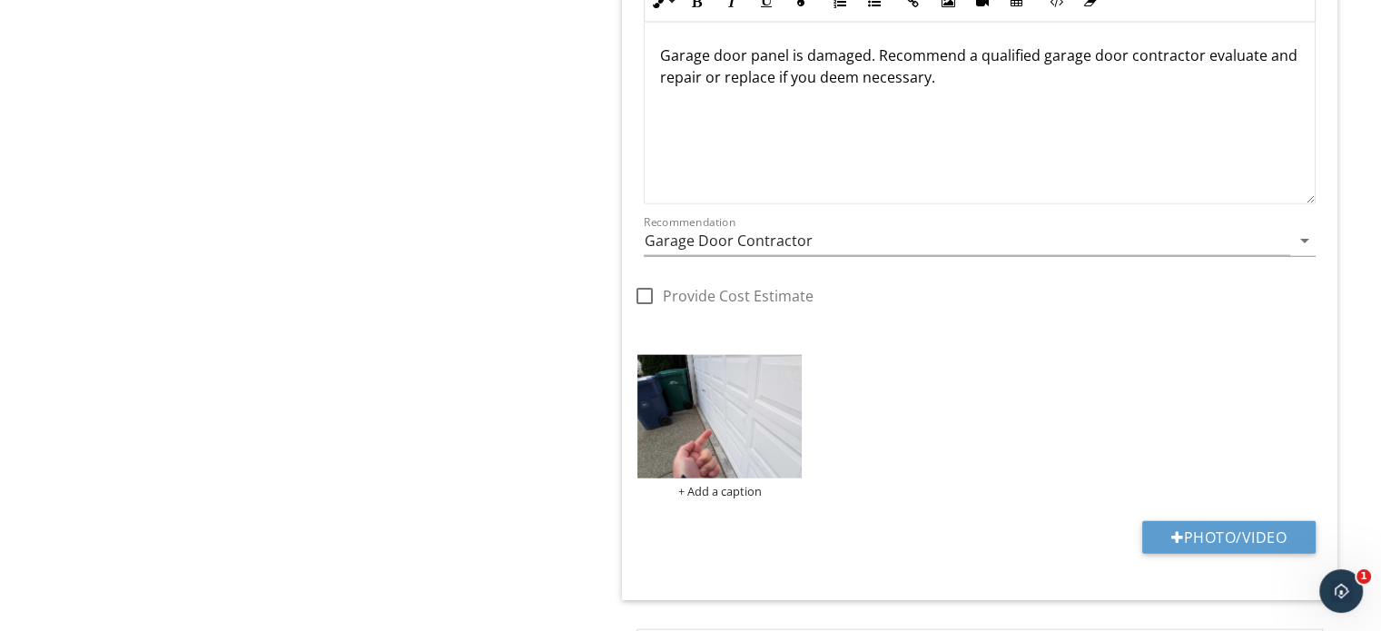
scroll to position [4199, 0]
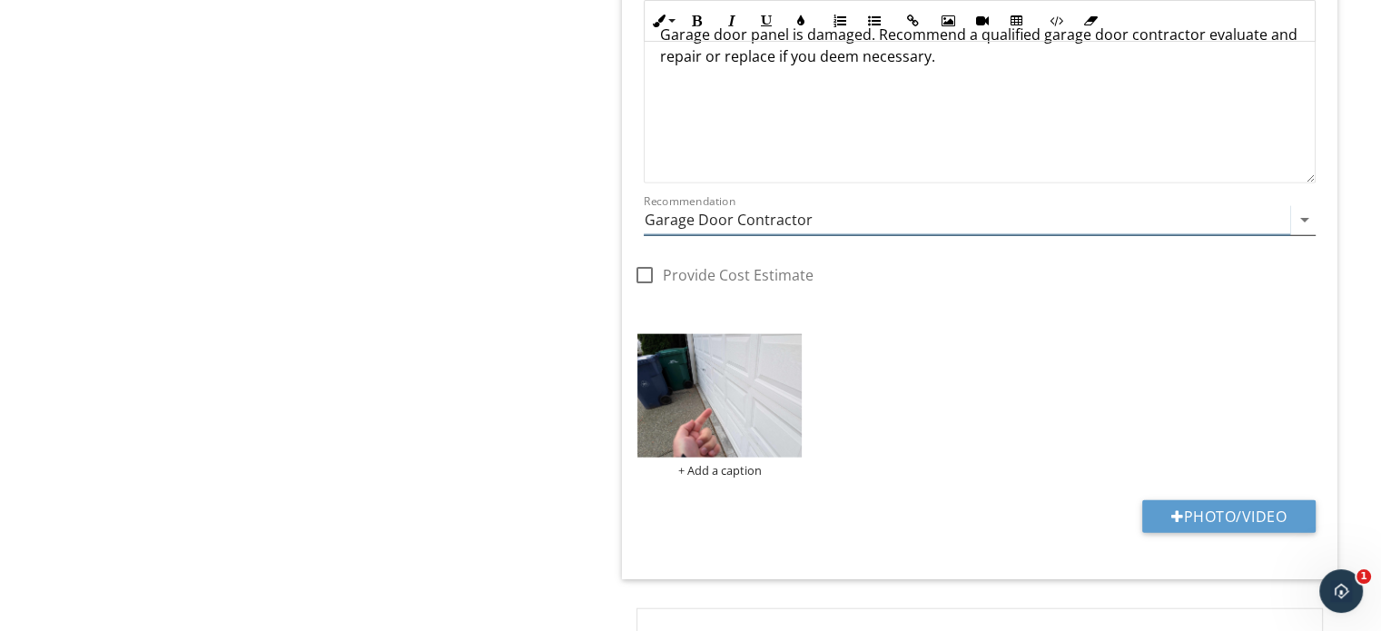
click at [784, 225] on input "Garage Door Contractor" at bounding box center [967, 220] width 647 height 30
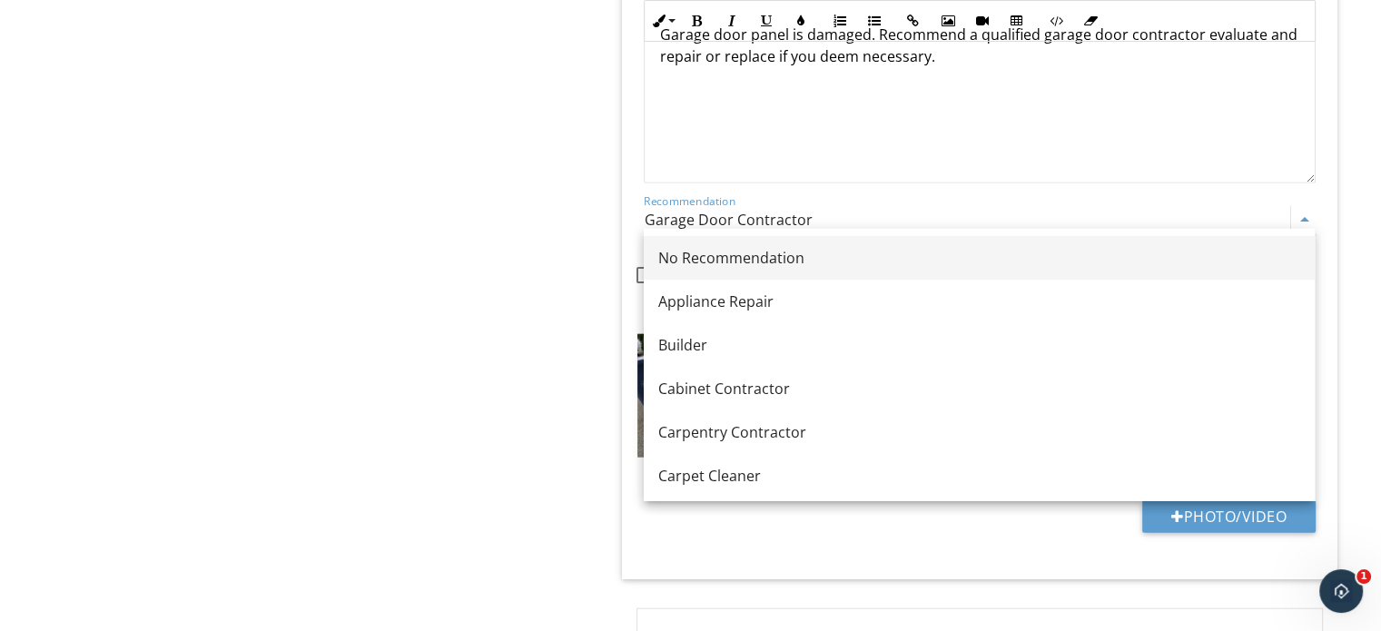
click at [785, 268] on div "No Recommendation" at bounding box center [979, 258] width 642 height 22
type input "No Recommendation"
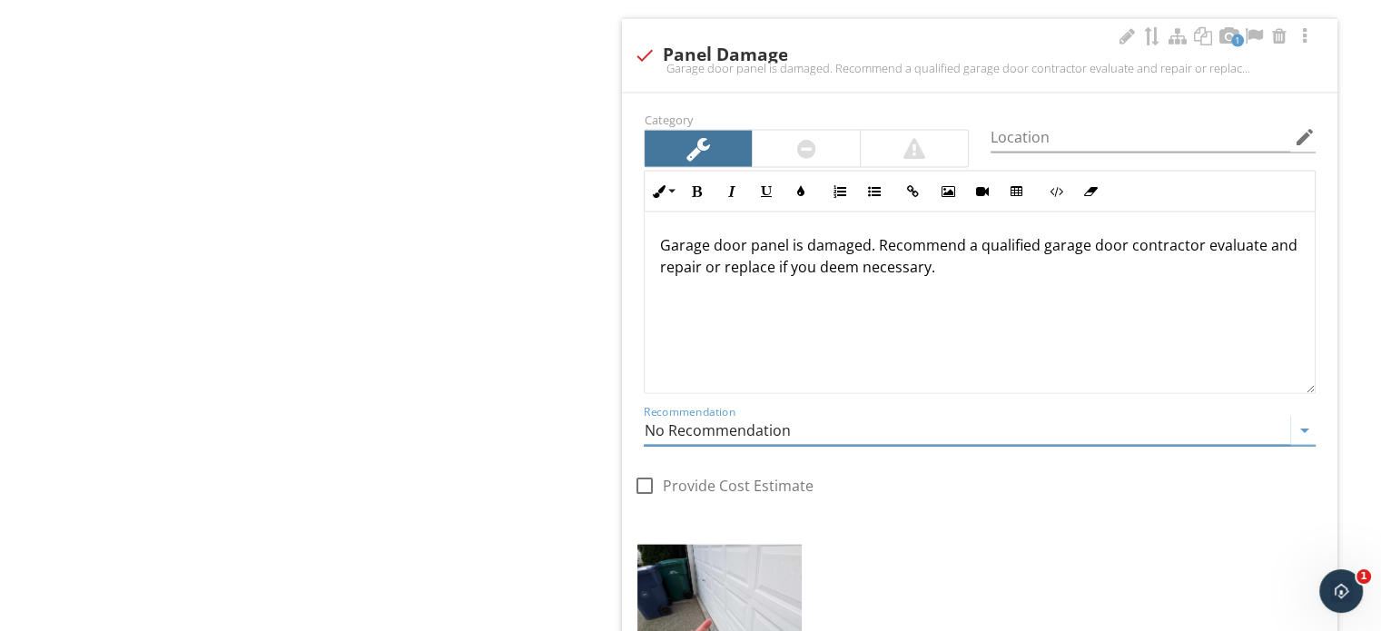
scroll to position [3926, 0]
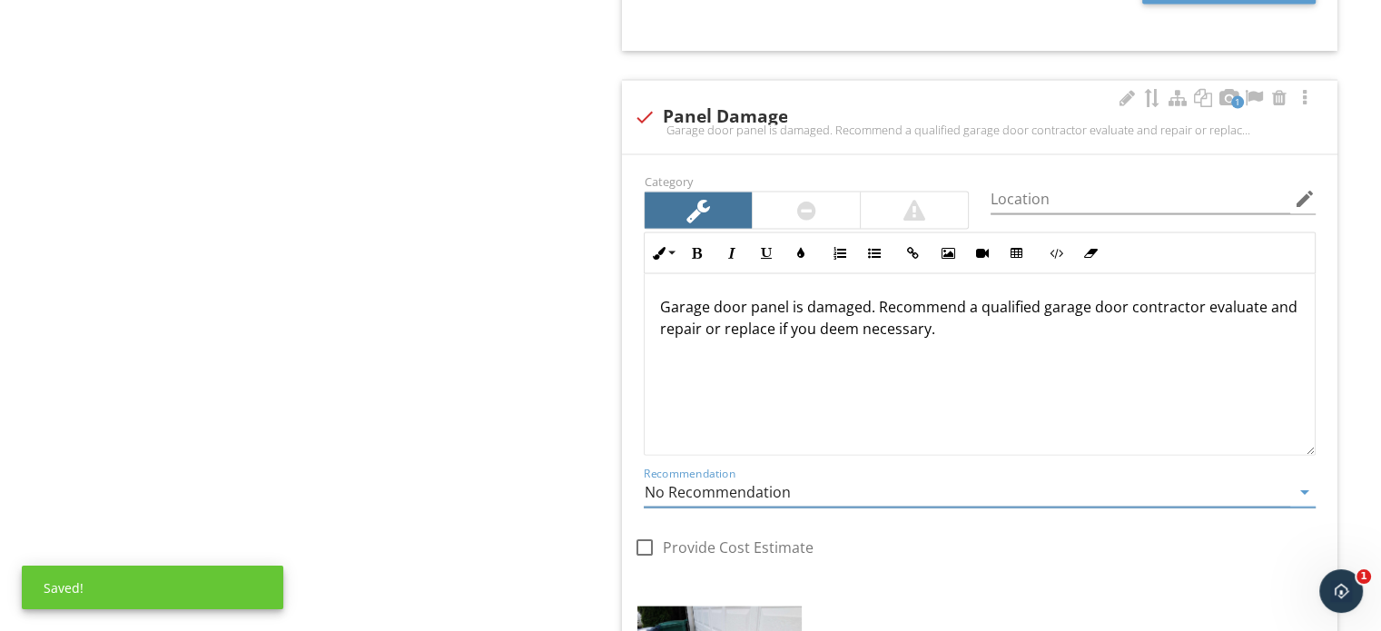
drag, startPoint x: 874, startPoint y: 298, endPoint x: 1018, endPoint y: 388, distance: 169.3
click at [1009, 380] on div "Garage door panel is damaged. Recommend a qualified garage door contractor eval…" at bounding box center [980, 365] width 670 height 182
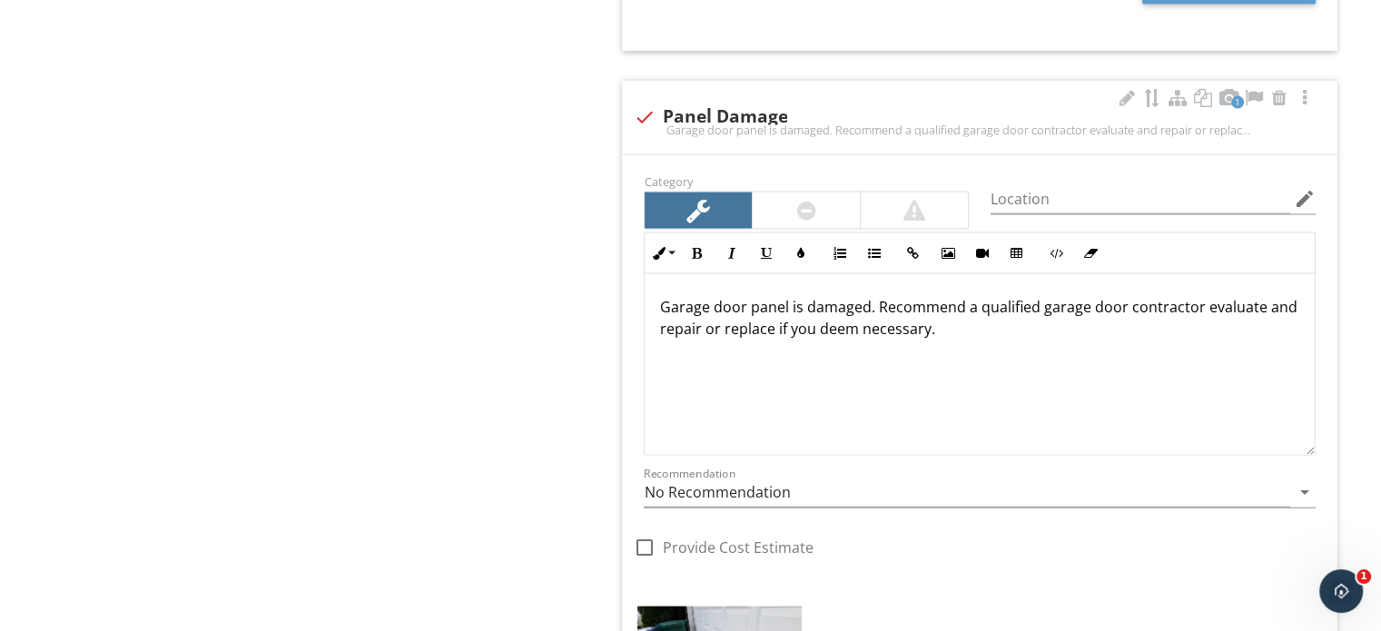
drag, startPoint x: 785, startPoint y: 289, endPoint x: 1197, endPoint y: 390, distance: 424.4
click at [1197, 390] on div "Garage door panel is damaged. Recommend a qualified garage door contractor eval…" at bounding box center [980, 365] width 670 height 182
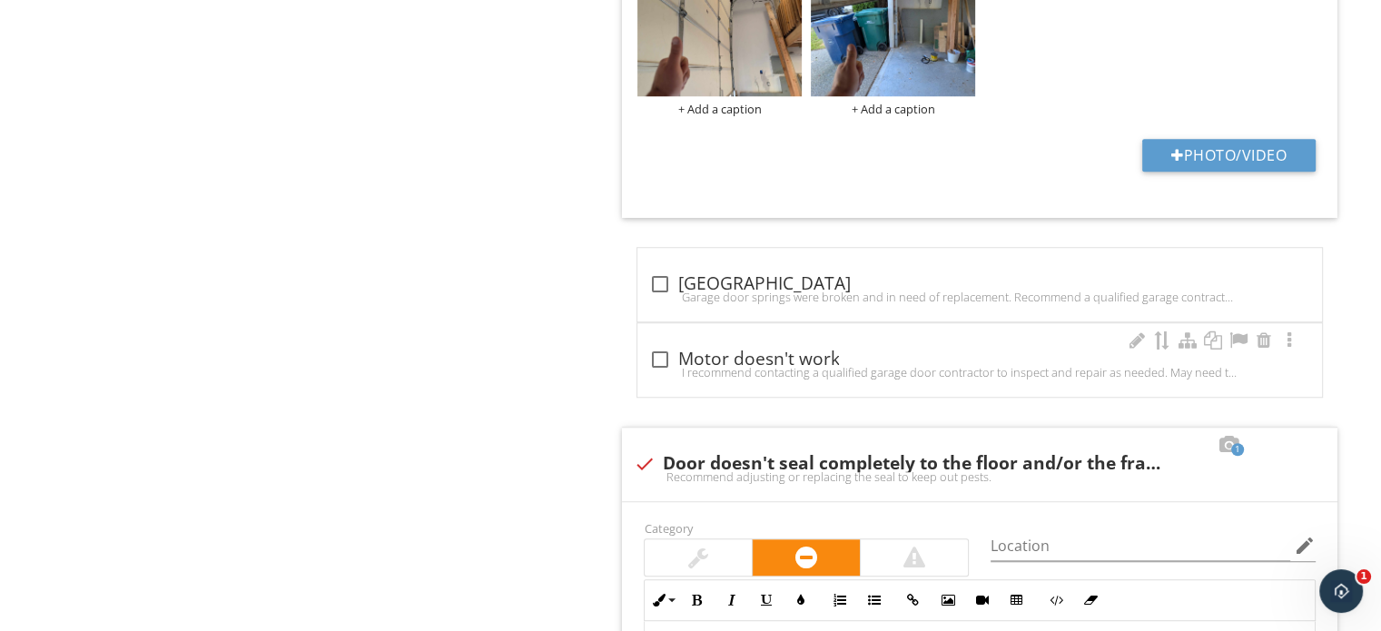
scroll to position [1656, 0]
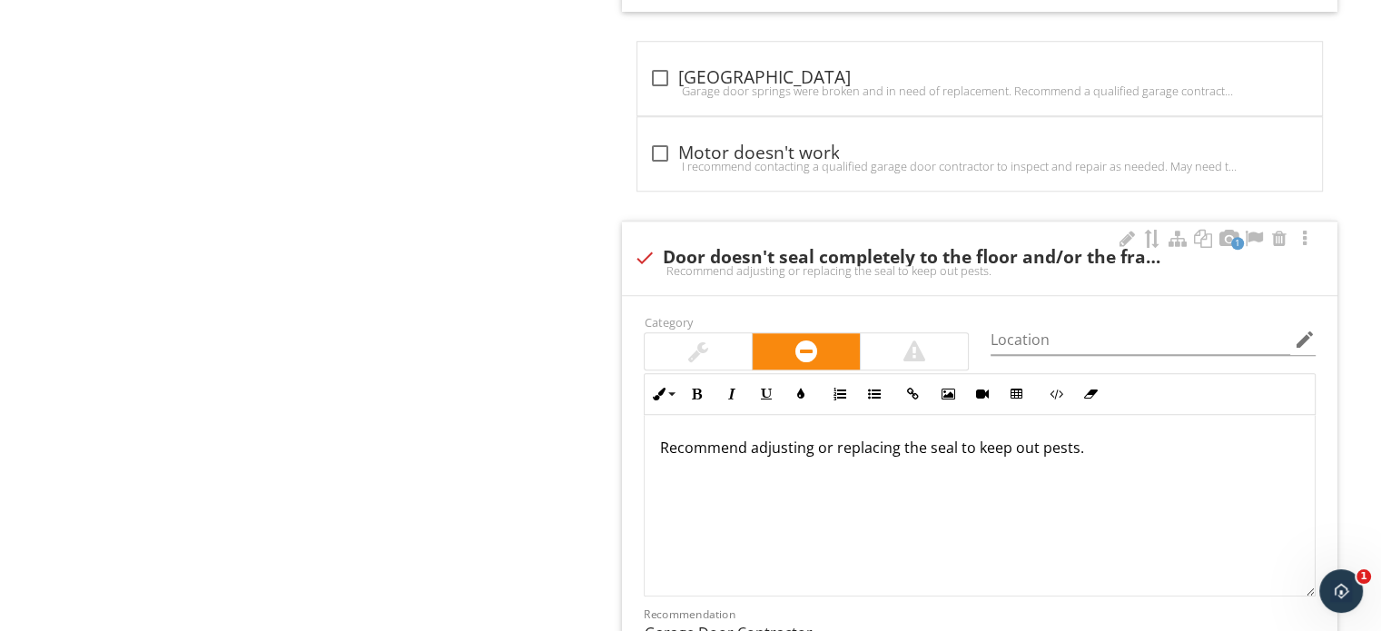
click at [707, 336] on div at bounding box center [698, 351] width 107 height 36
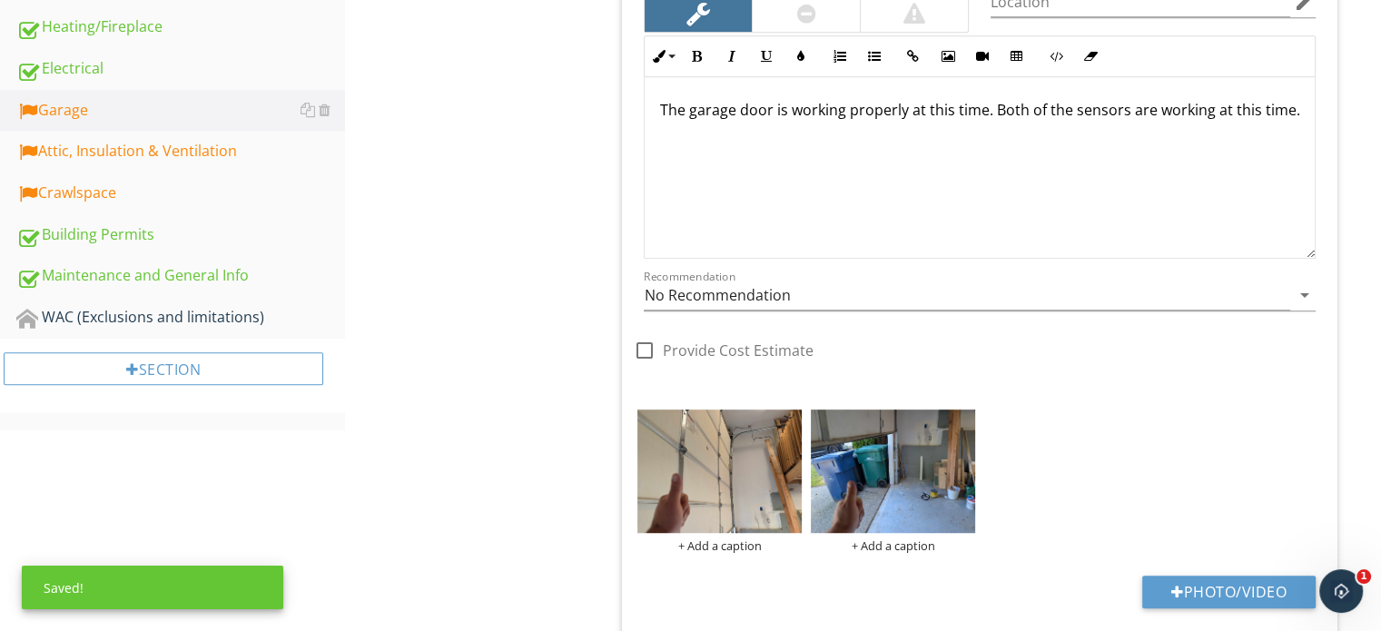
scroll to position [294, 0]
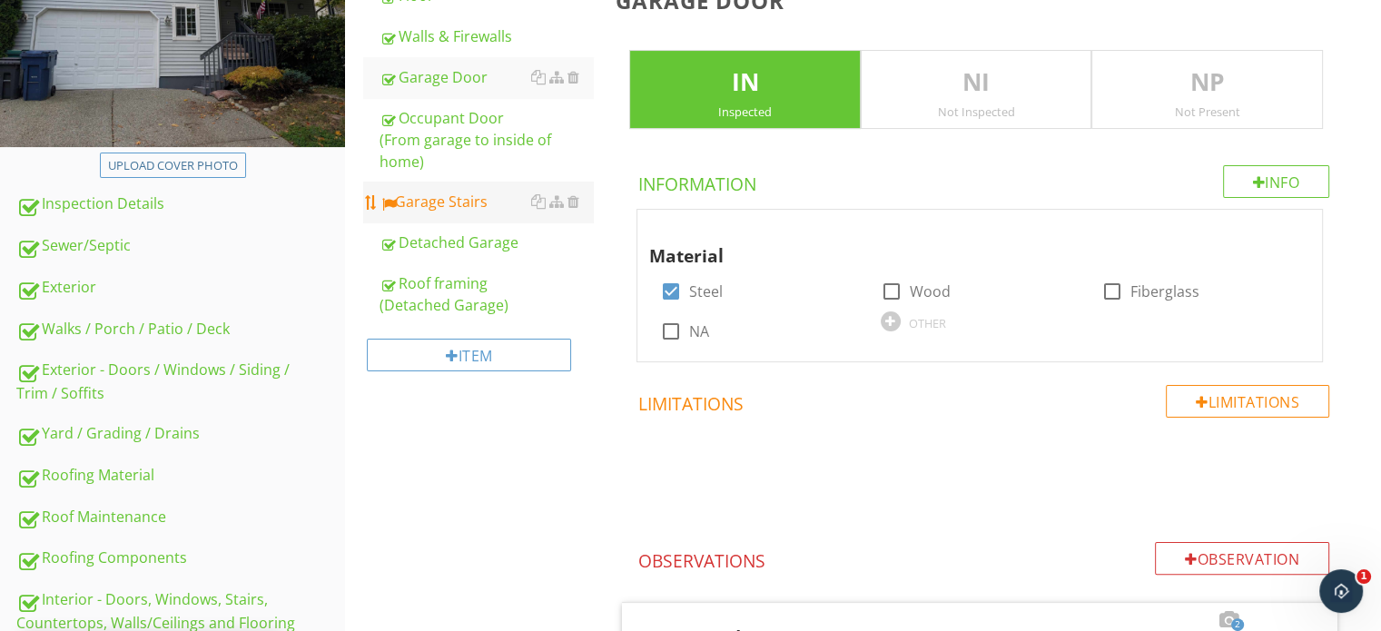
click at [447, 217] on link "Garage Stairs" at bounding box center [486, 202] width 213 height 40
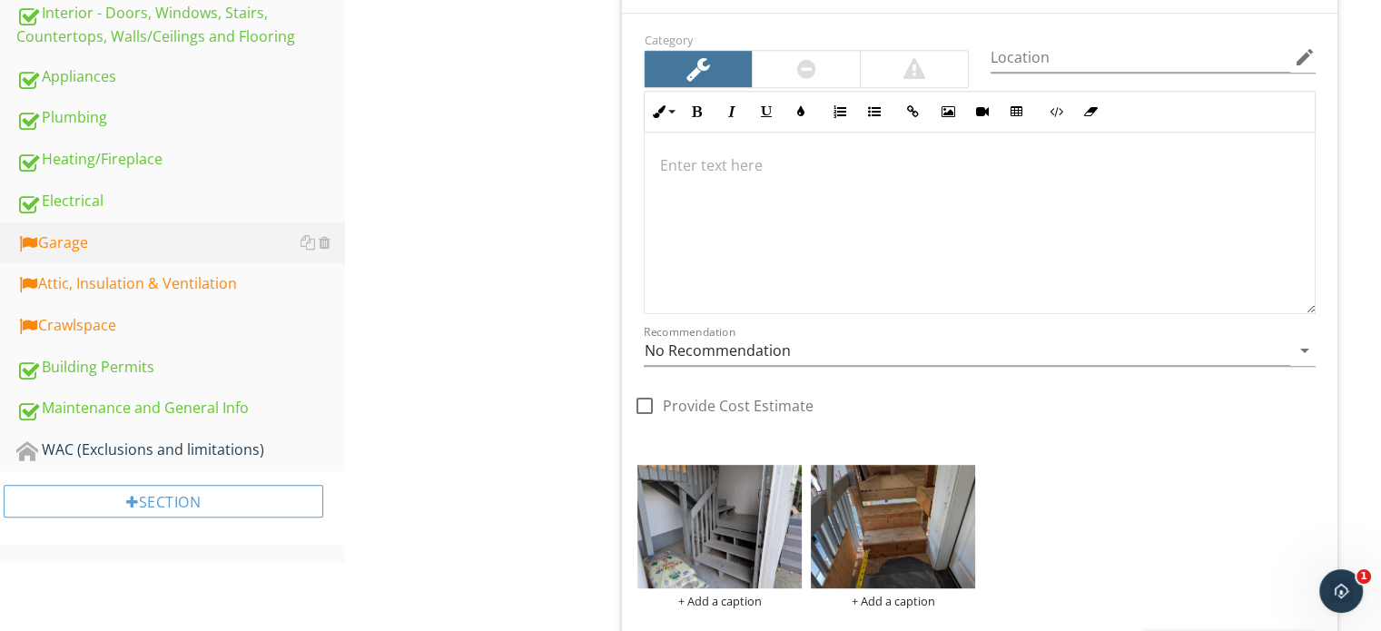
scroll to position [839, 0]
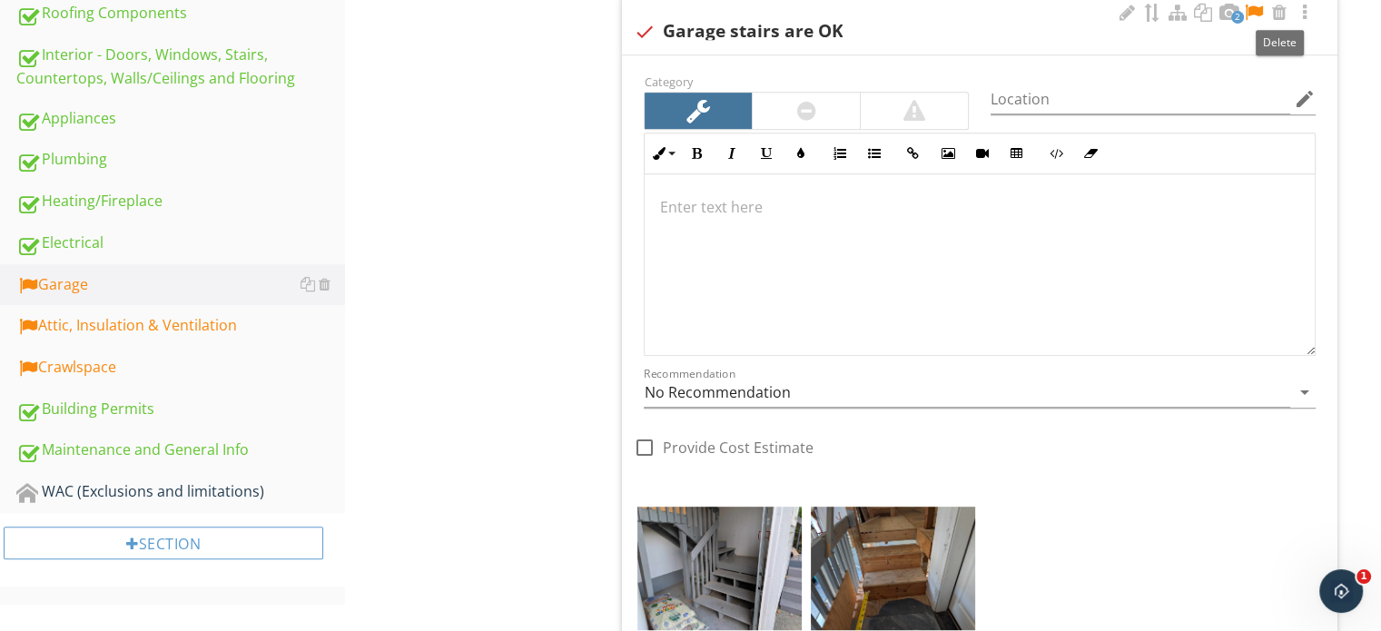
click at [1258, 10] on div at bounding box center [1254, 13] width 22 height 18
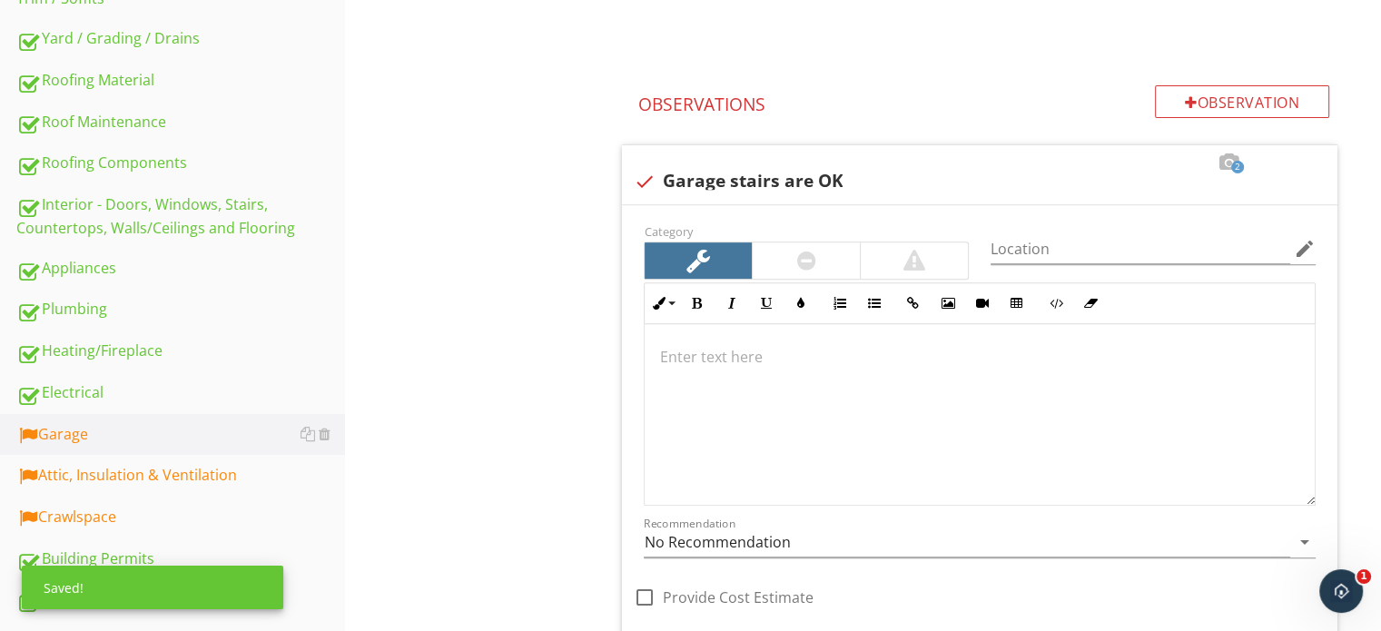
scroll to position [657, 0]
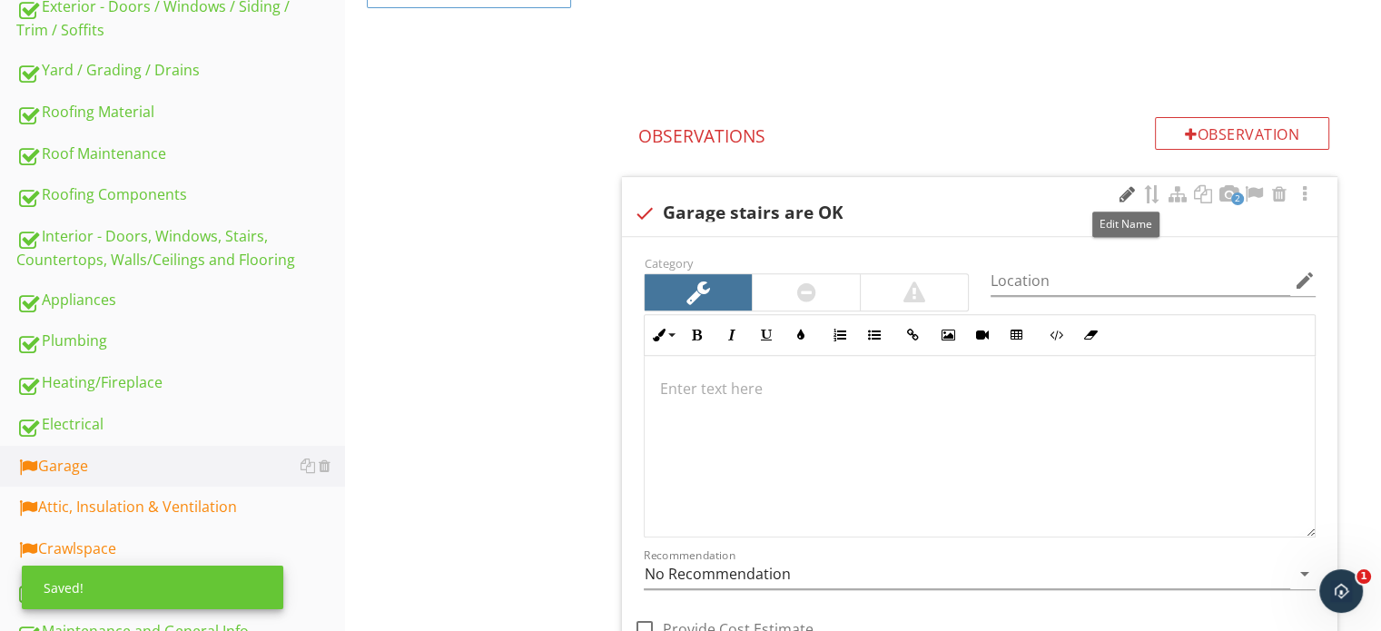
click at [1122, 187] on div at bounding box center [1127, 194] width 22 height 18
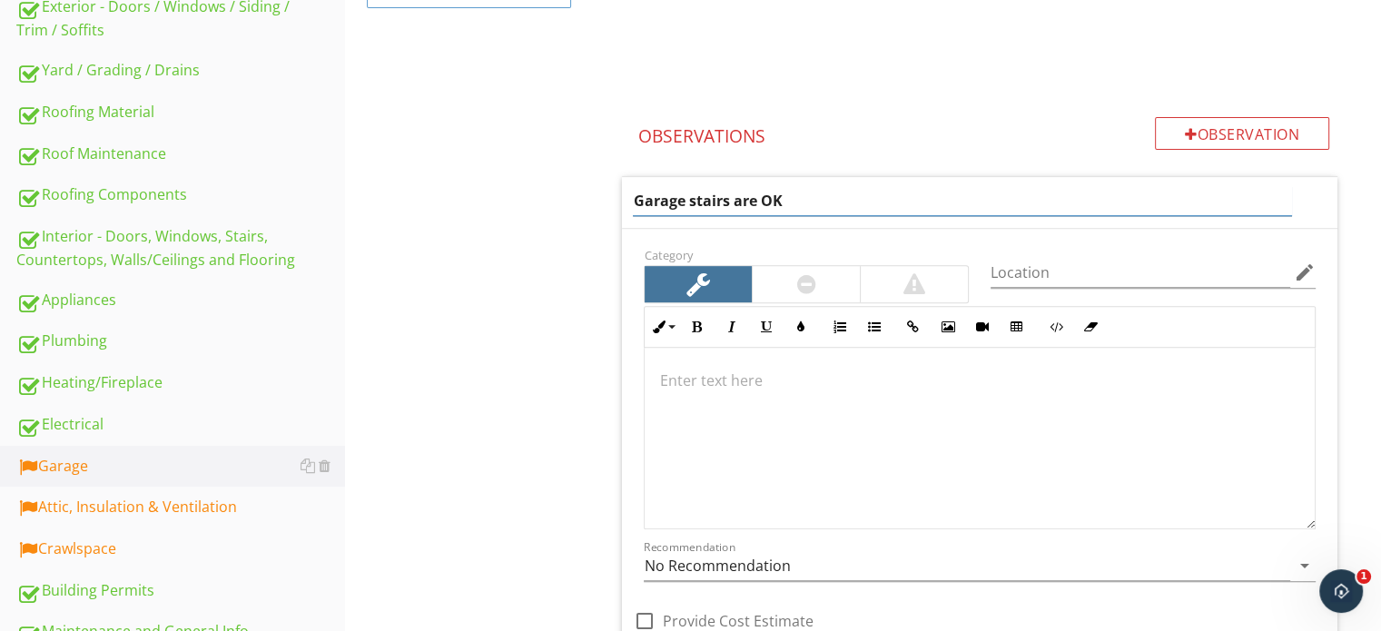
drag, startPoint x: 1122, startPoint y: 187, endPoint x: 793, endPoint y: 189, distance: 329.6
click at [793, 189] on input "Garage stairs are OK" at bounding box center [962, 201] width 658 height 30
type input "Garage stairs are not all the same height"
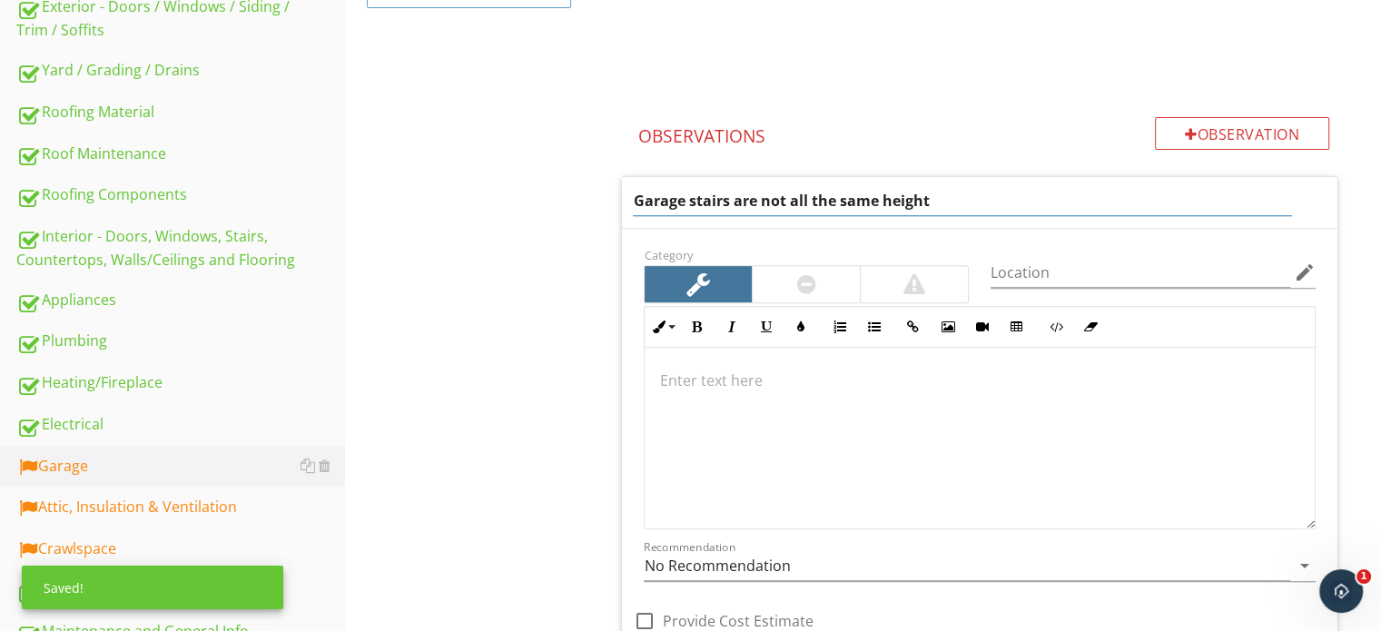
click at [878, 483] on div at bounding box center [980, 439] width 670 height 182
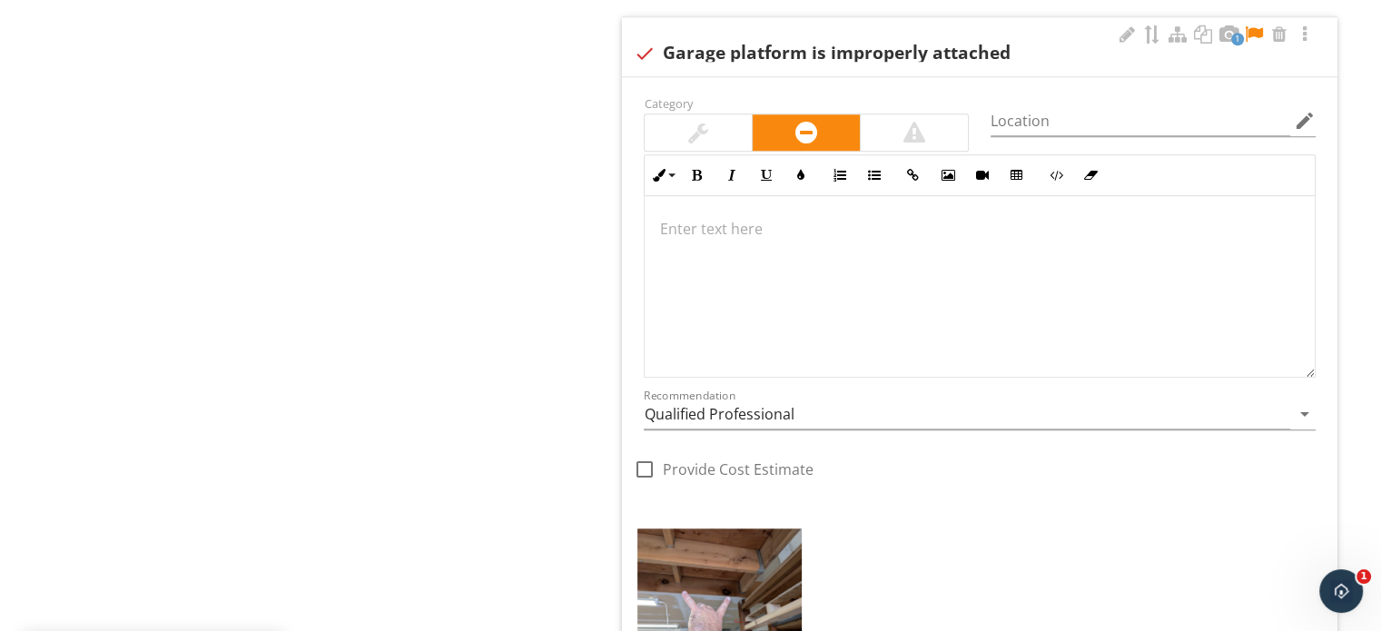
scroll to position [1671, 0]
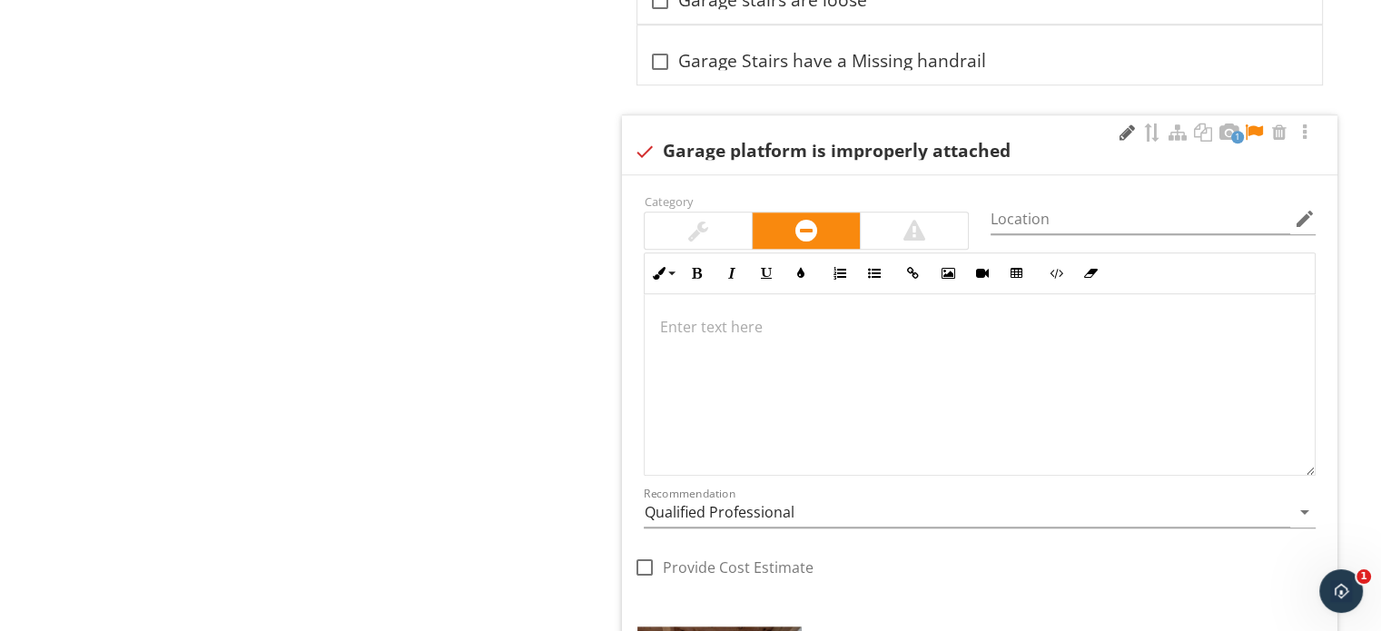
click at [1123, 132] on div at bounding box center [1127, 132] width 22 height 18
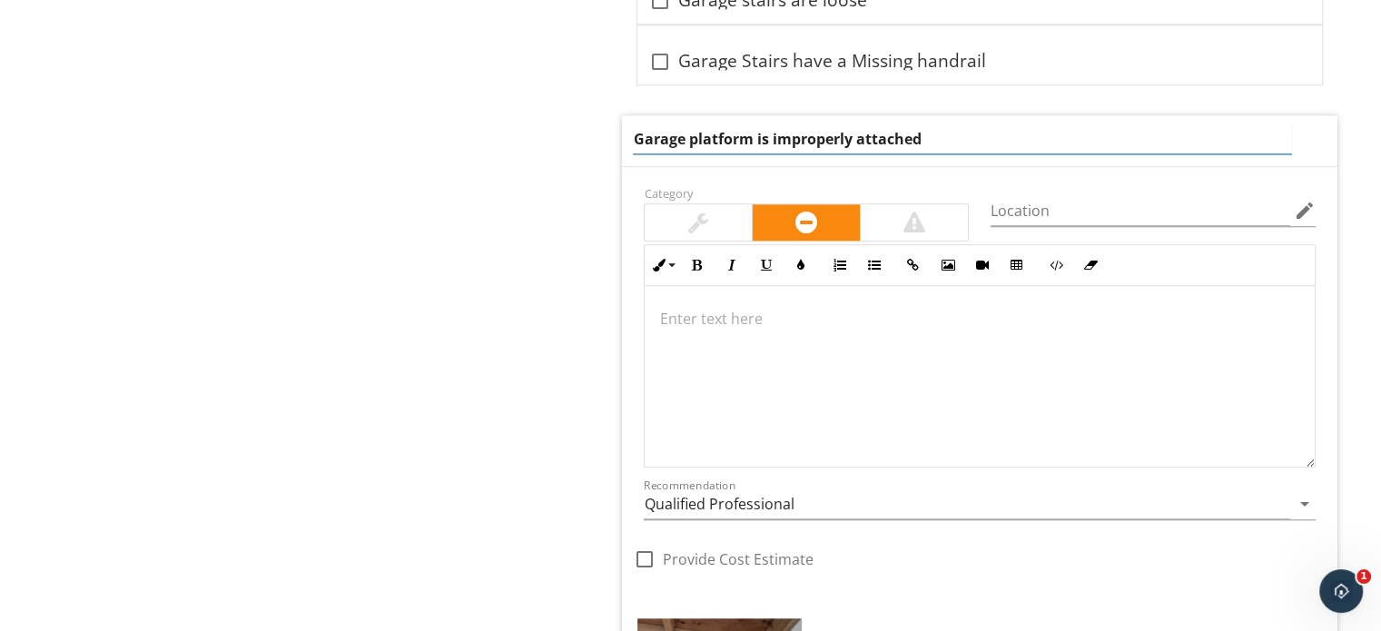
drag, startPoint x: 993, startPoint y: 137, endPoint x: 805, endPoint y: 137, distance: 188.9
click at [805, 137] on input "Garage platform is improperly attached" at bounding box center [962, 139] width 658 height 30
type input "Garage platform is attached to trim"
click at [780, 351] on div at bounding box center [980, 377] width 670 height 182
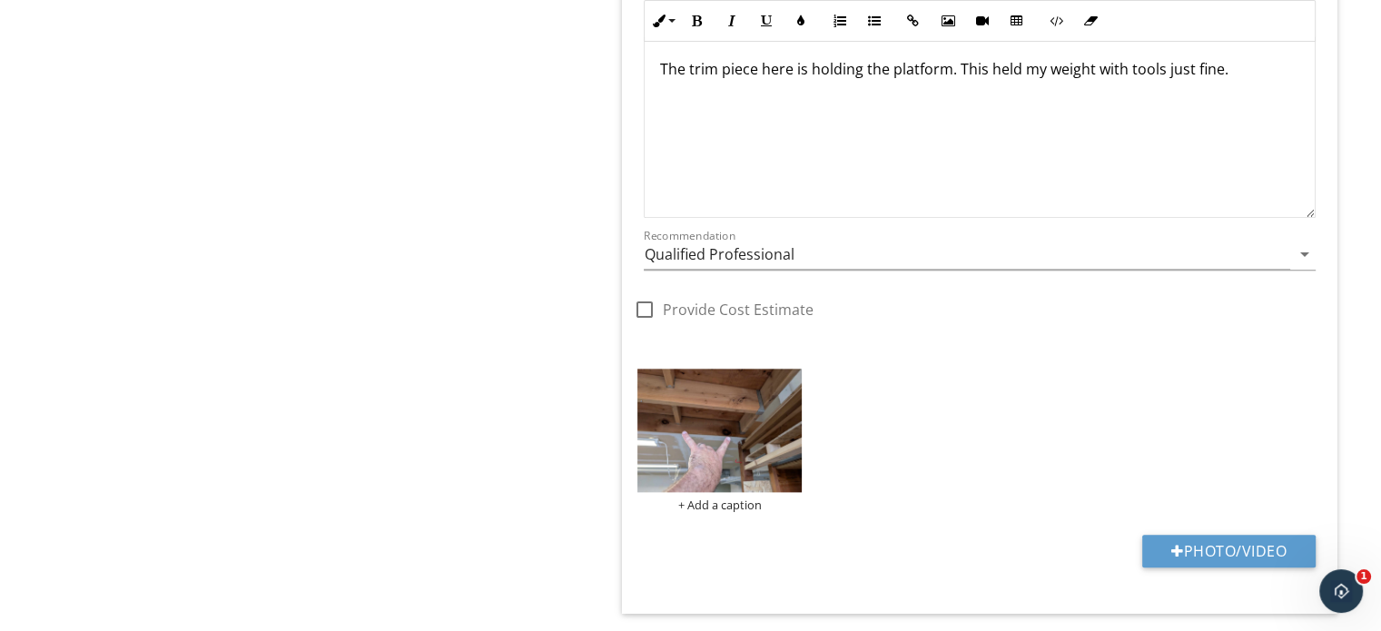
scroll to position [1776, 0]
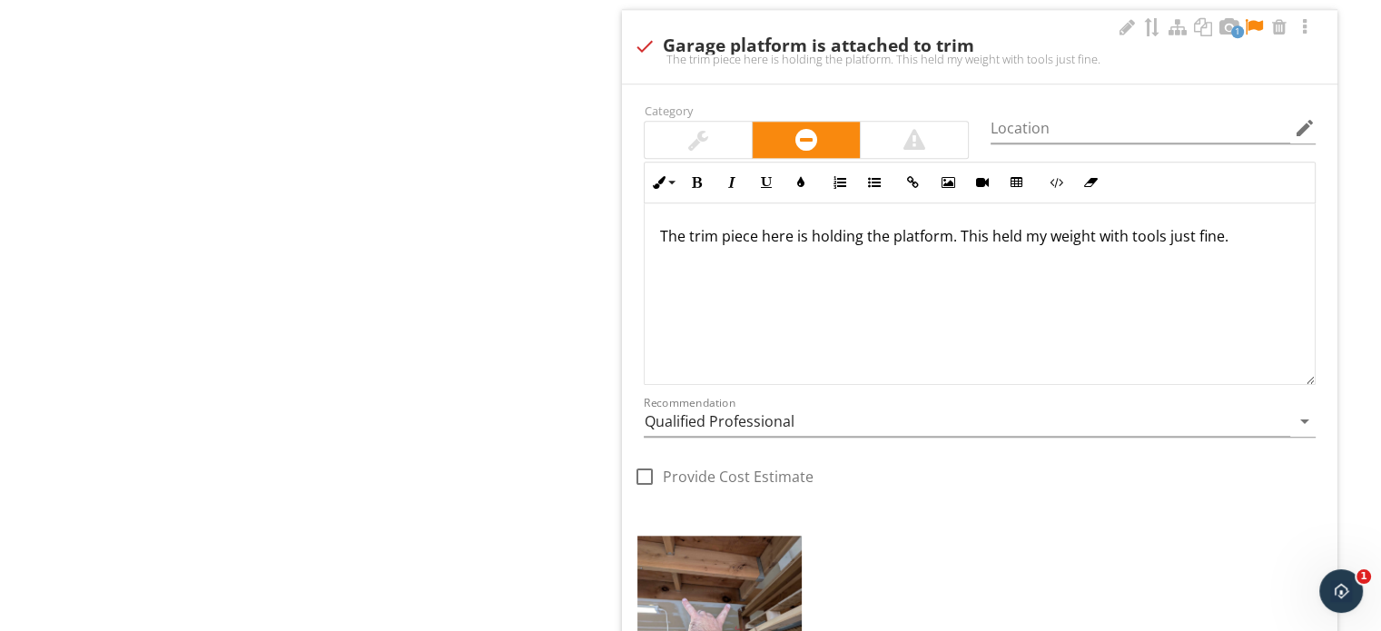
click at [948, 236] on p "The trim piece here is holding the platform. This held my weight with tools jus…" at bounding box center [979, 236] width 641 height 22
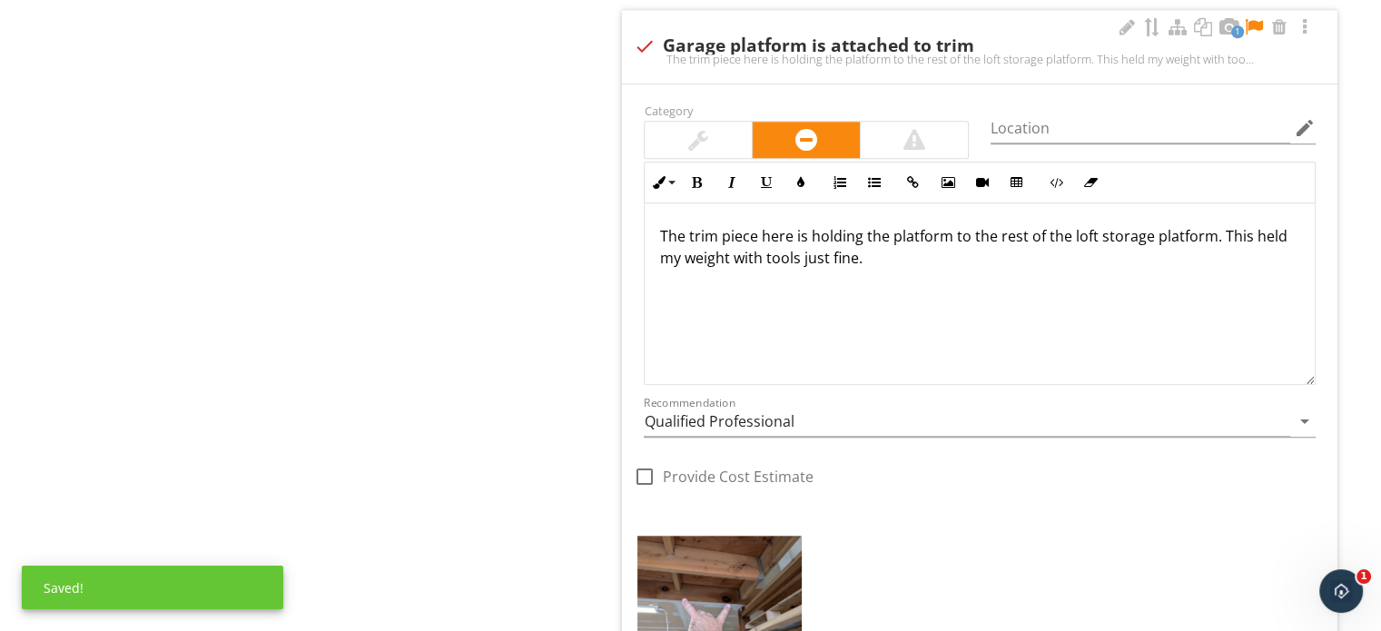
click at [939, 242] on p "The trim piece here is holding the platform to the rest of the loft storage pla…" at bounding box center [979, 247] width 641 height 44
click at [930, 259] on p "The trim piece here is holding the platform to the rest of the loft storage pla…" at bounding box center [979, 247] width 641 height 44
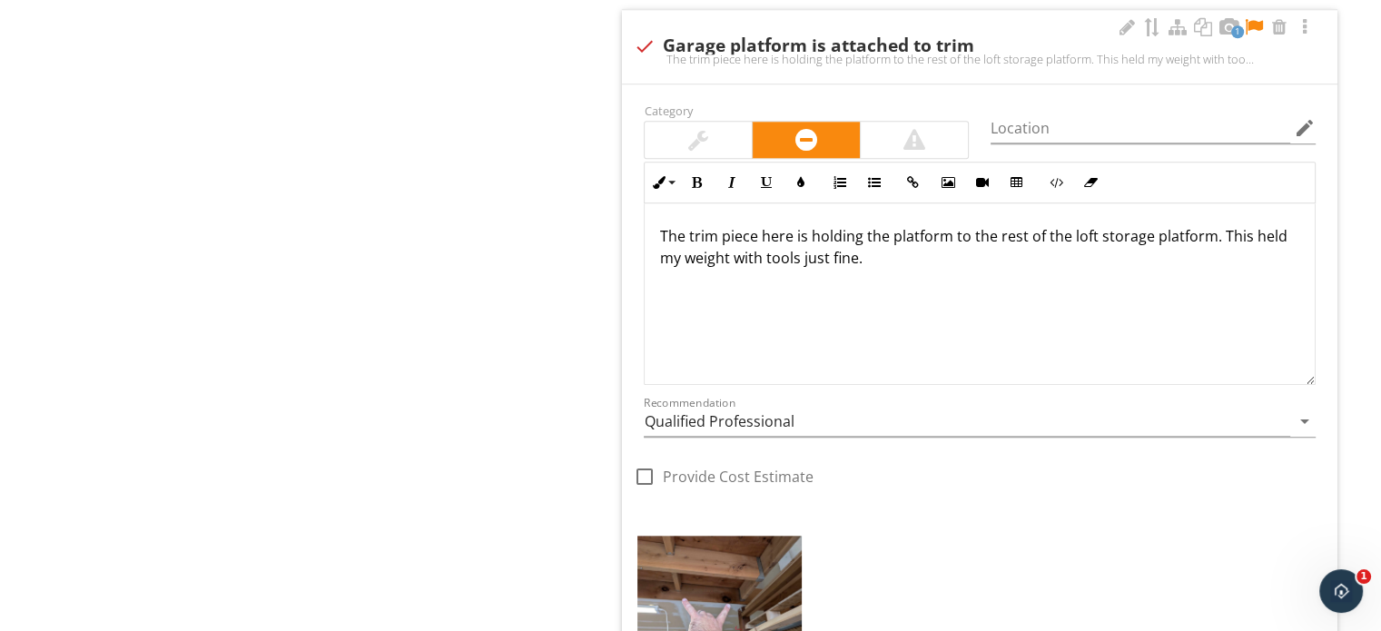
click at [941, 226] on p "The trim piece here is holding the platform to the rest of the loft storage pla…" at bounding box center [979, 247] width 641 height 44
click at [947, 268] on div "The trim piece here is holding the platform to the rest of the loft storage pla…" at bounding box center [980, 294] width 670 height 182
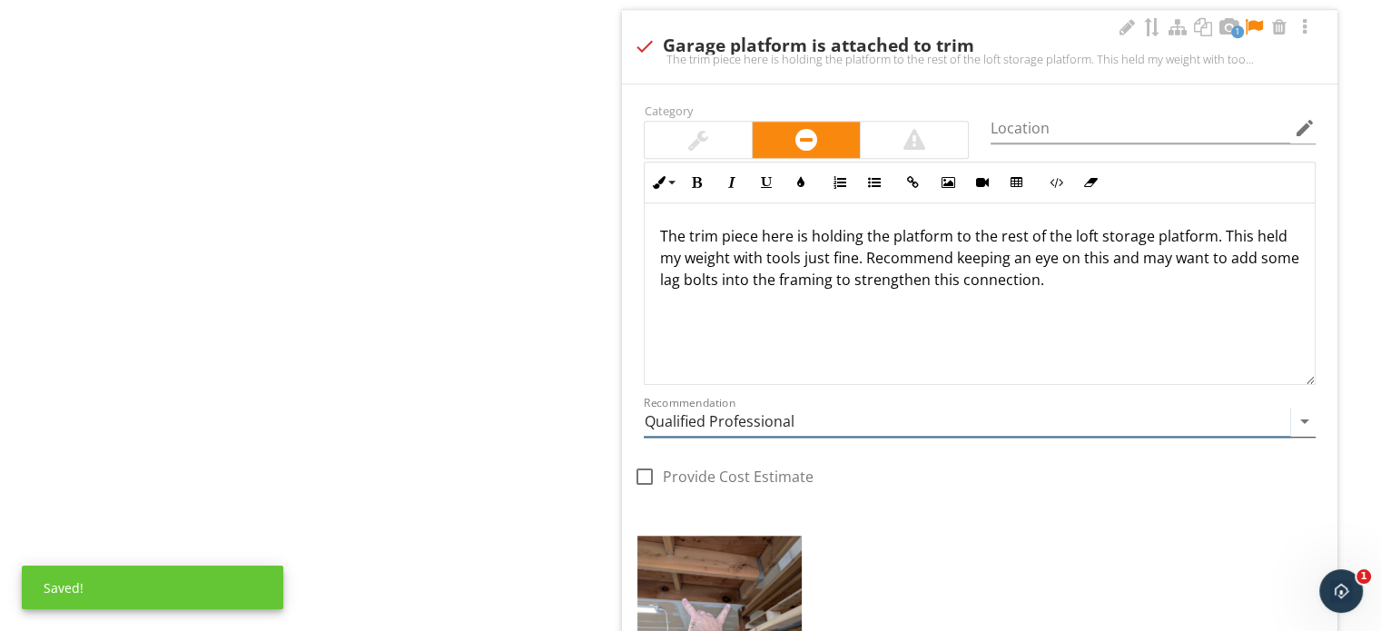
click at [731, 412] on input "Qualified Professional" at bounding box center [967, 422] width 647 height 30
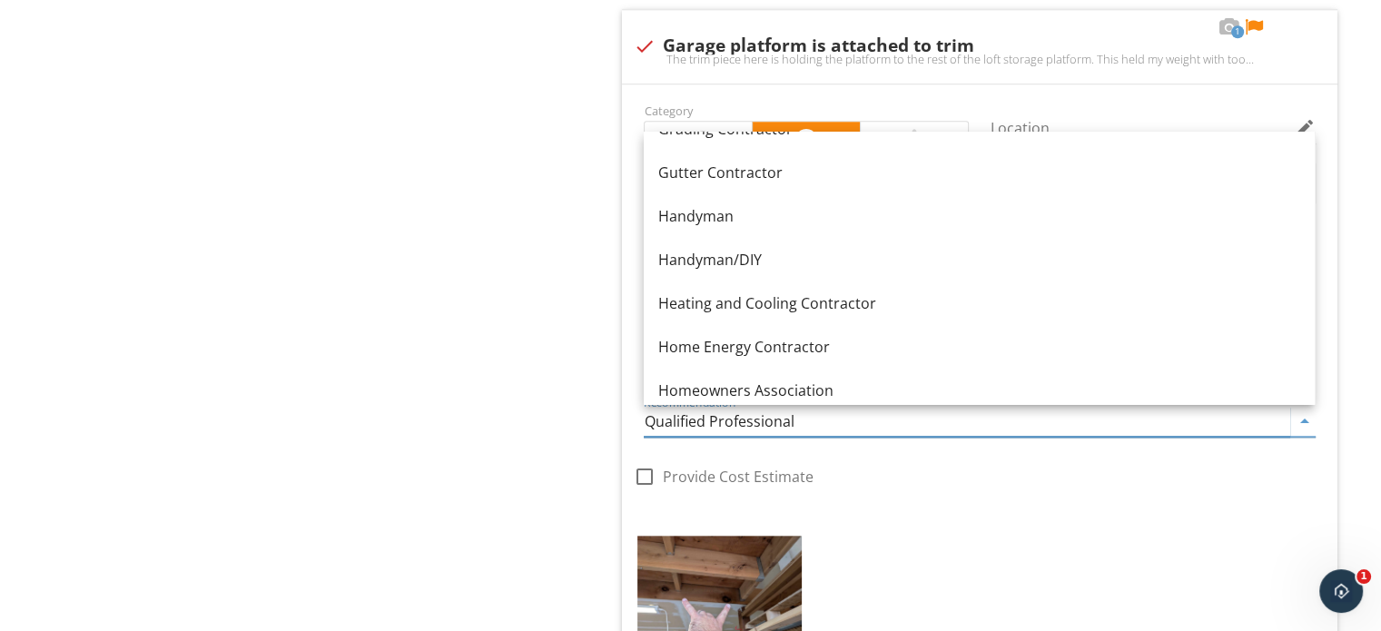
scroll to position [1090, 0]
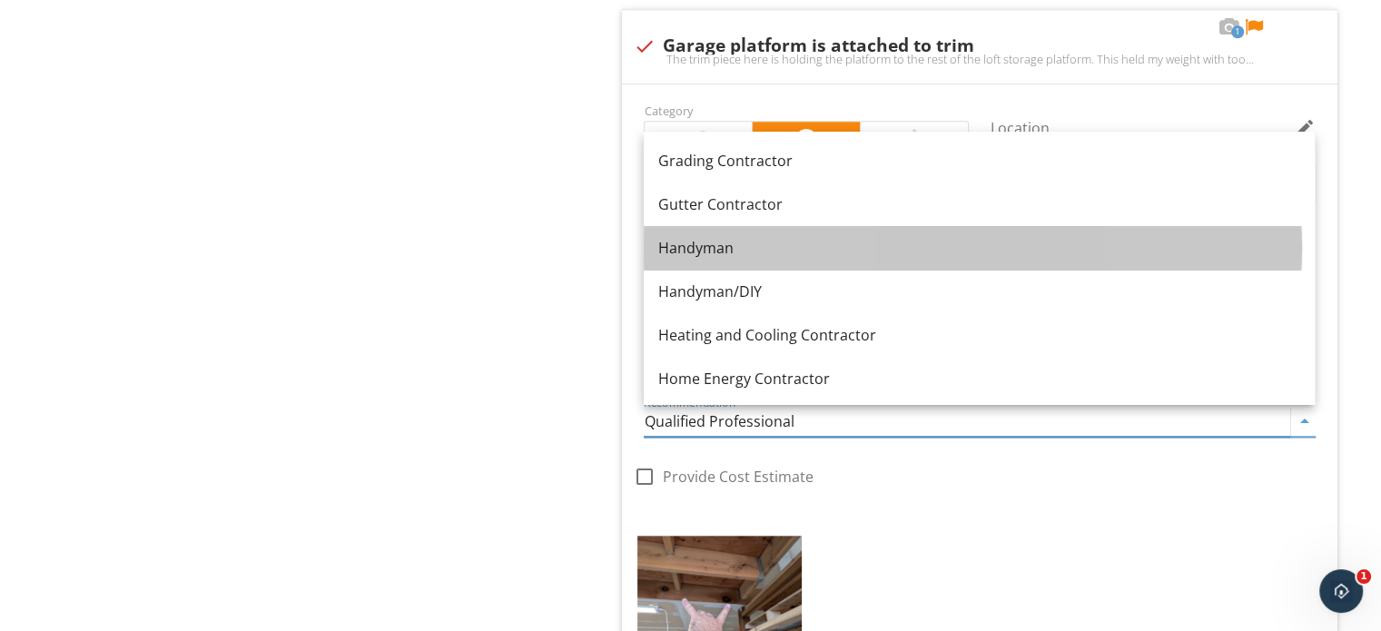
click at [786, 254] on div "Handyman" at bounding box center [979, 248] width 642 height 22
type input "Handyman"
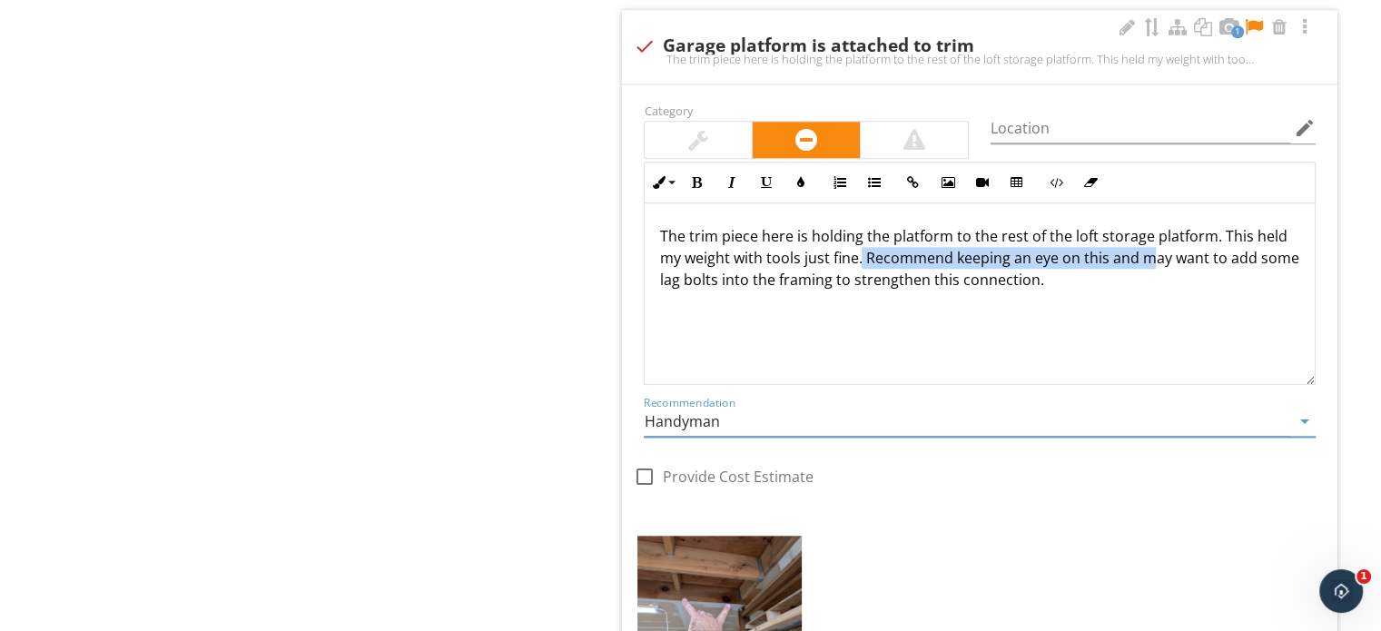
drag, startPoint x: 1145, startPoint y: 257, endPoint x: 861, endPoint y: 260, distance: 284.2
click at [861, 260] on p "The trim piece here is holding the platform to the rest of the loft storage pla…" at bounding box center [979, 257] width 641 height 65
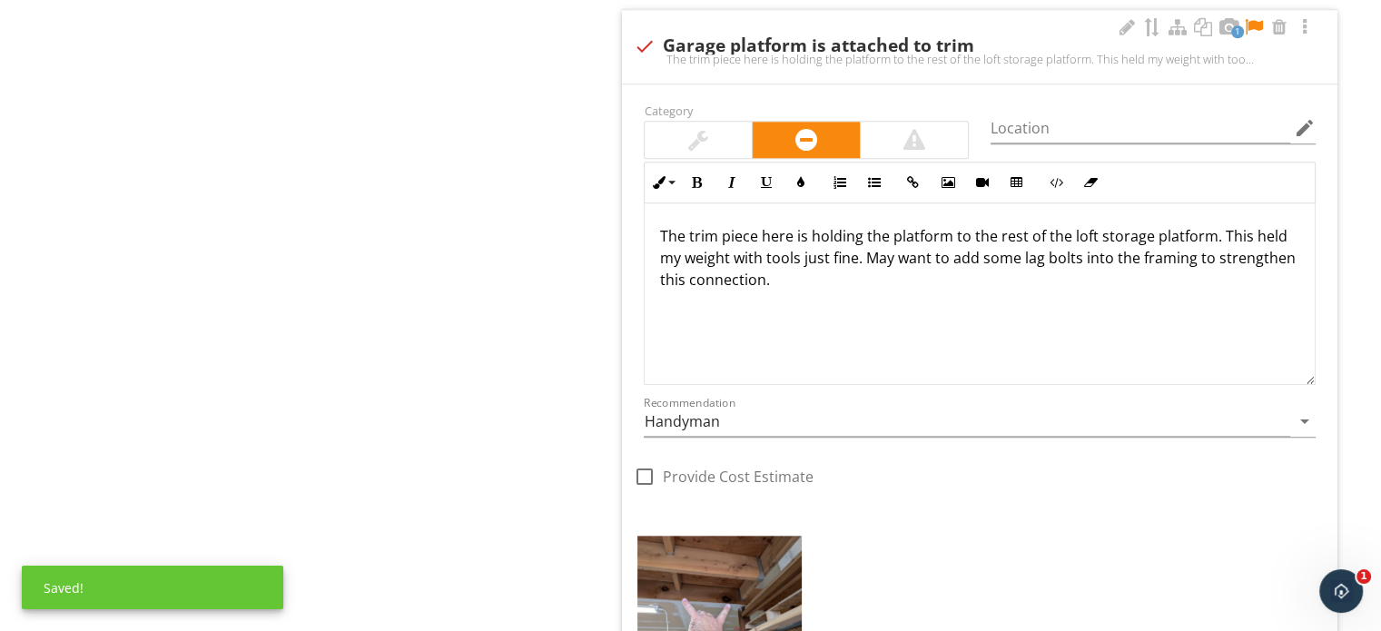
click at [1246, 21] on div at bounding box center [1254, 27] width 22 height 18
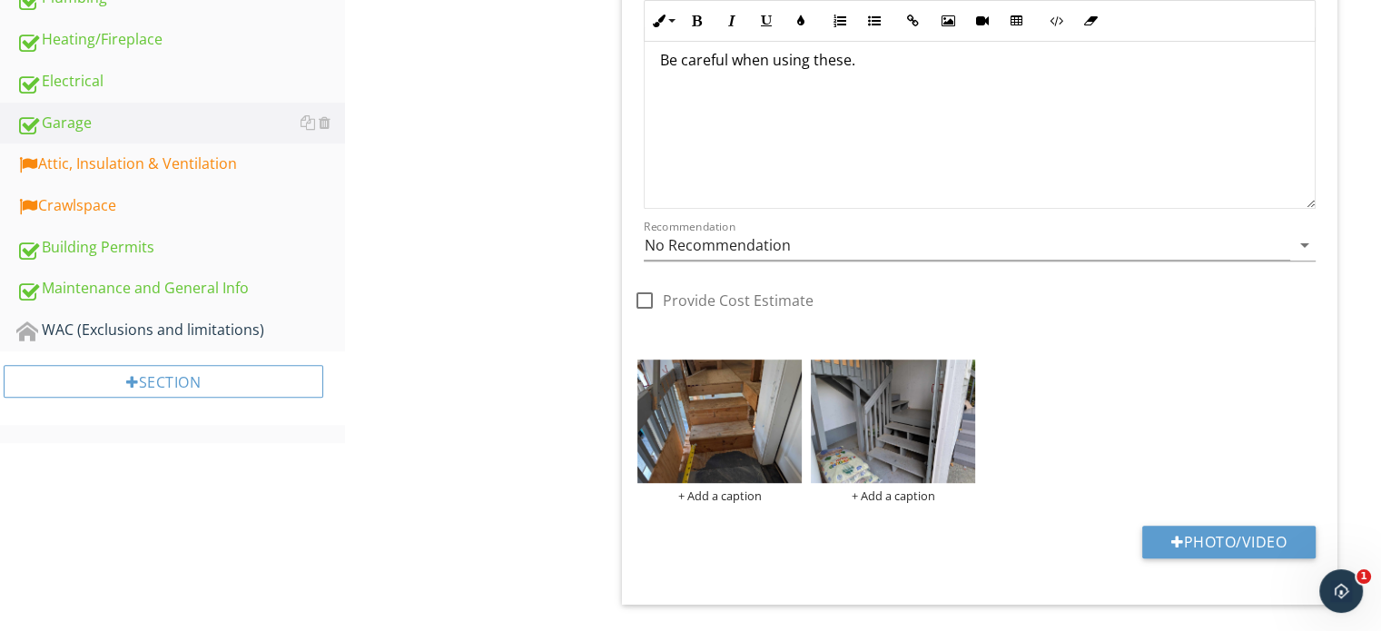
scroll to position [686, 0]
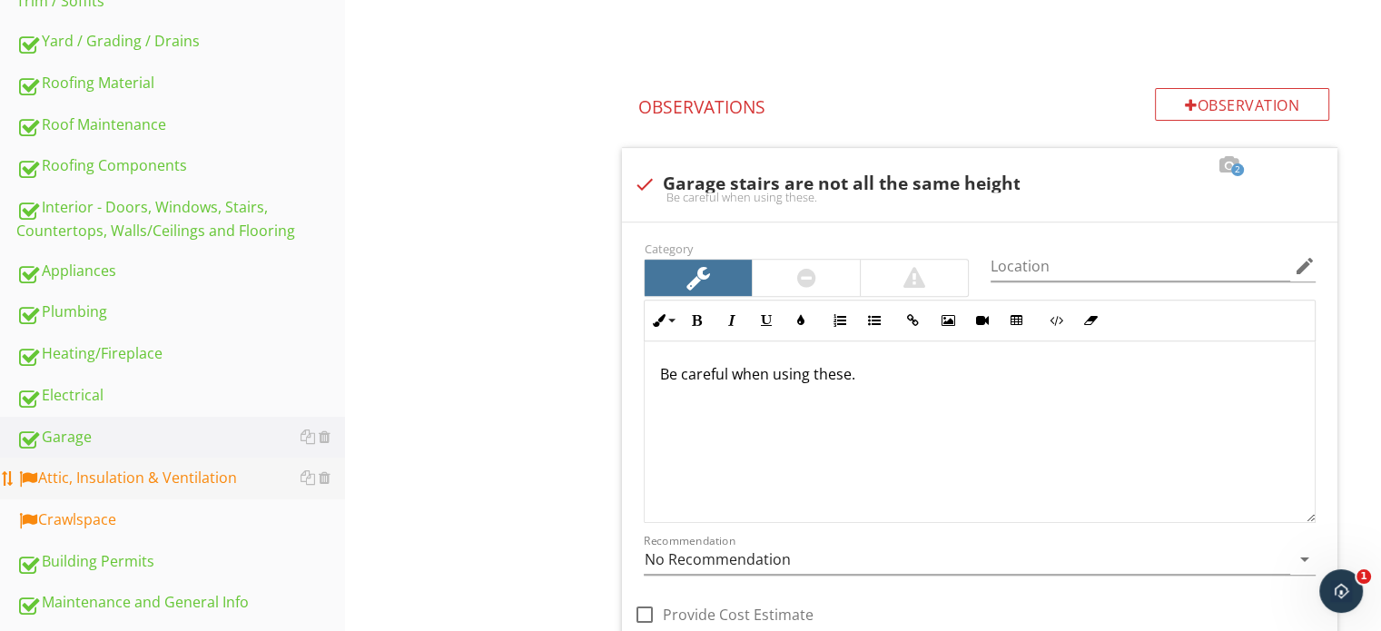
click at [183, 467] on div "Attic, Insulation & Ventilation" at bounding box center [180, 479] width 329 height 24
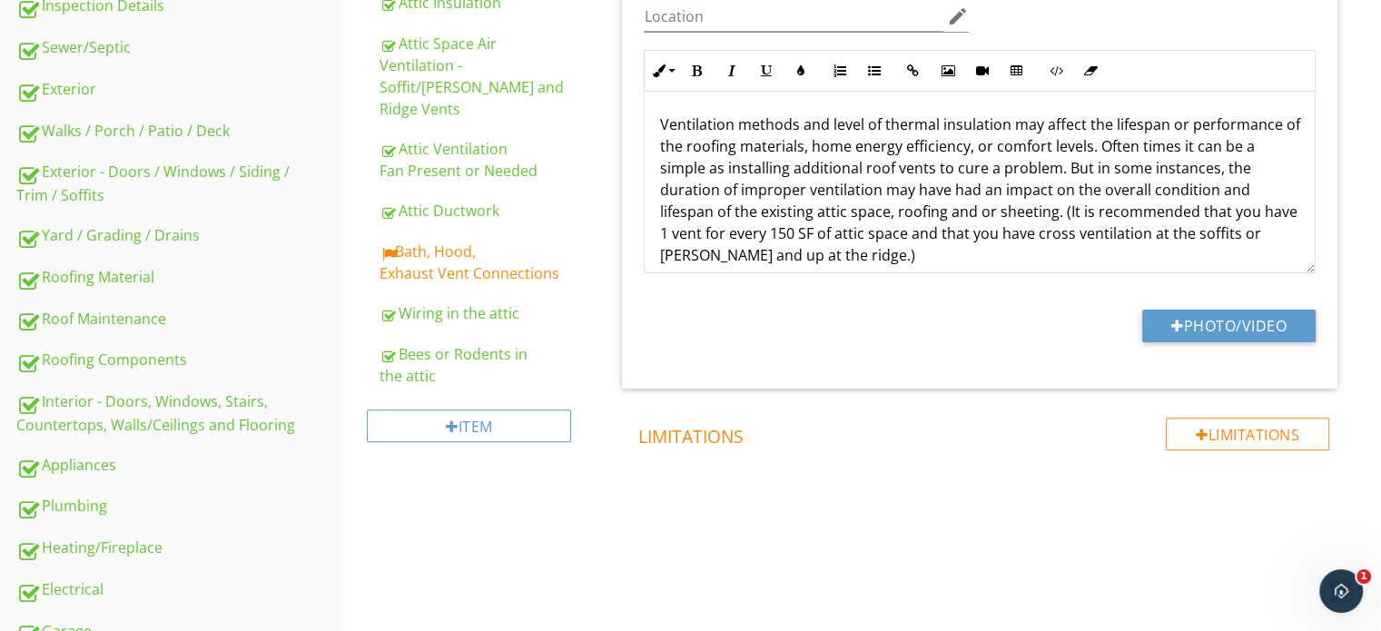
scroll to position [414, 0]
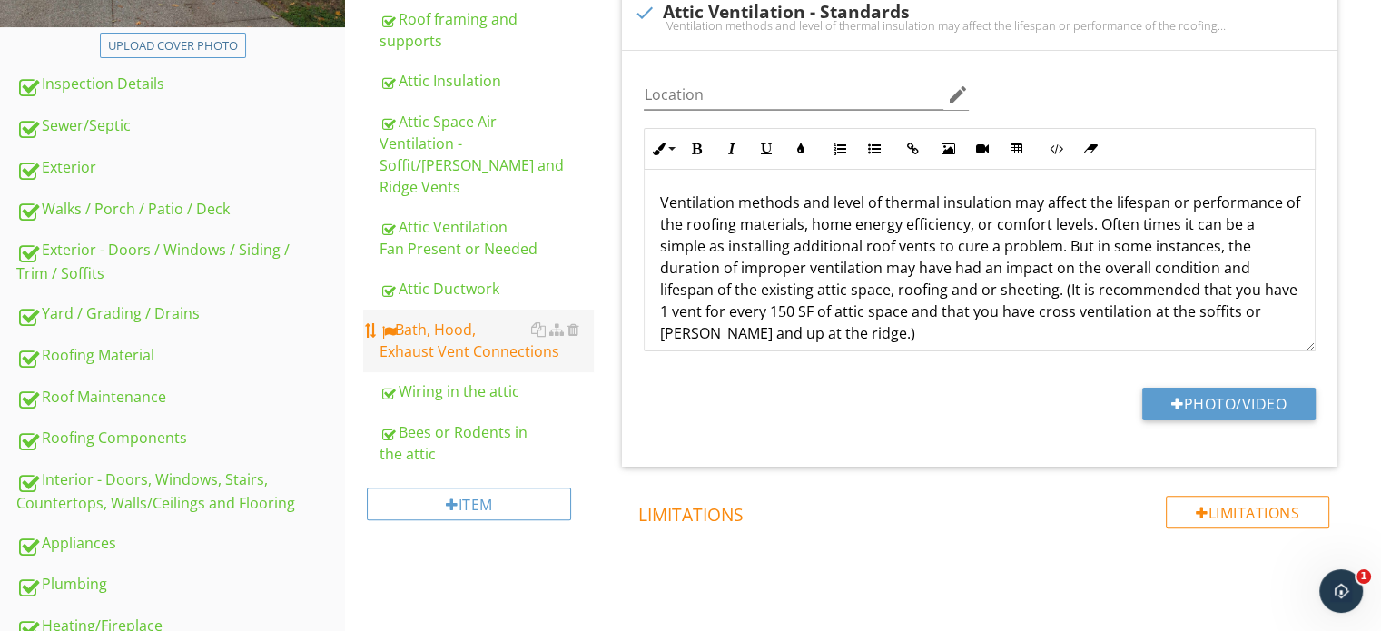
click at [432, 319] on div "Bath, Hood, Exhaust Vent Connections" at bounding box center [486, 341] width 213 height 44
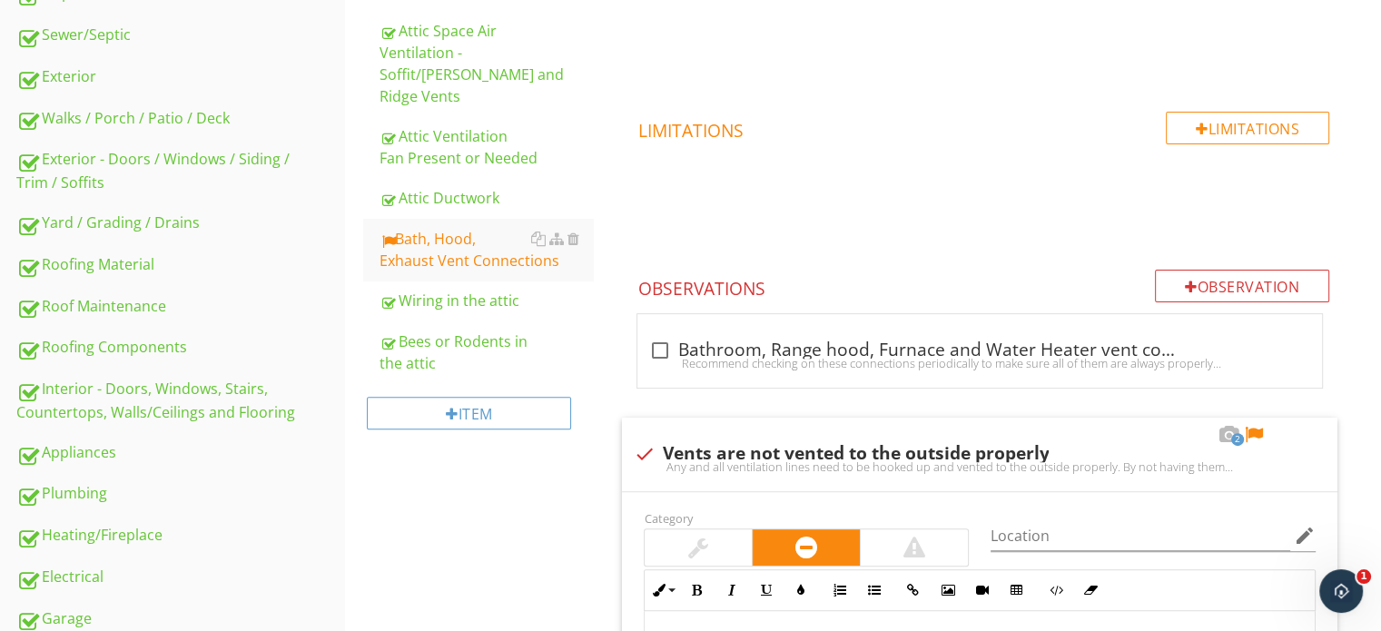
scroll to position [777, 0]
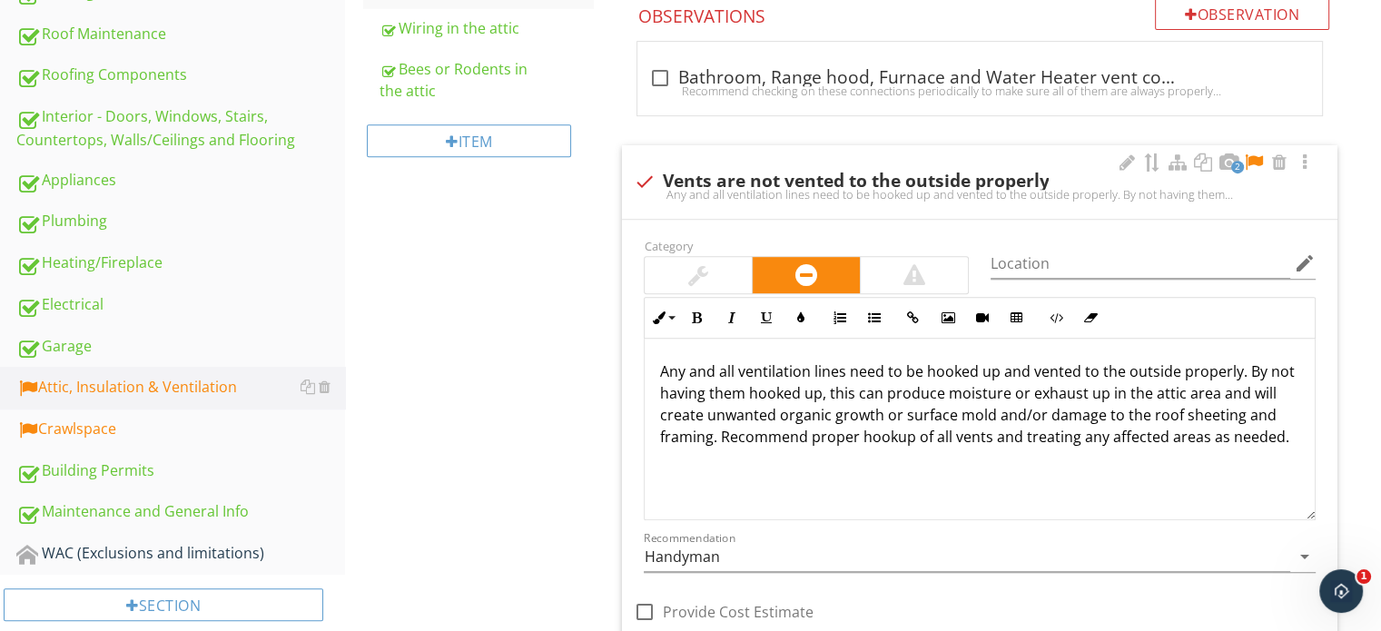
click at [1257, 155] on div at bounding box center [1254, 162] width 22 height 18
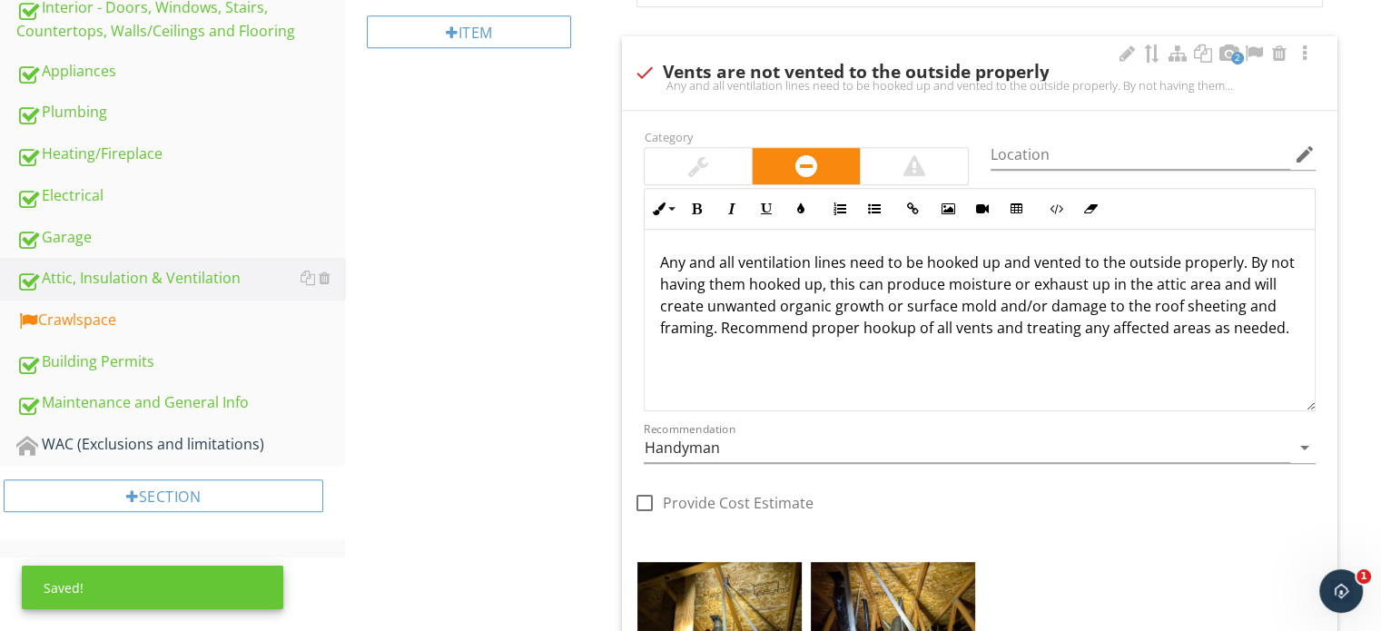
scroll to position [868, 0]
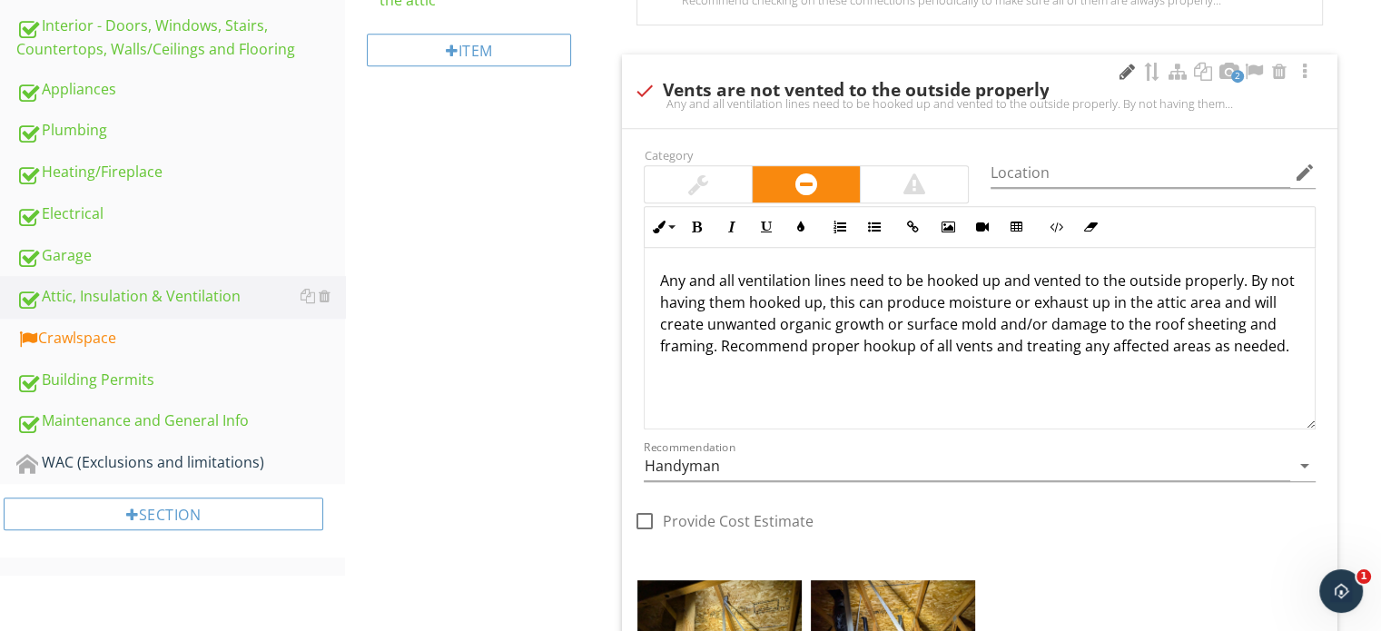
click at [1131, 66] on div at bounding box center [1127, 72] width 22 height 18
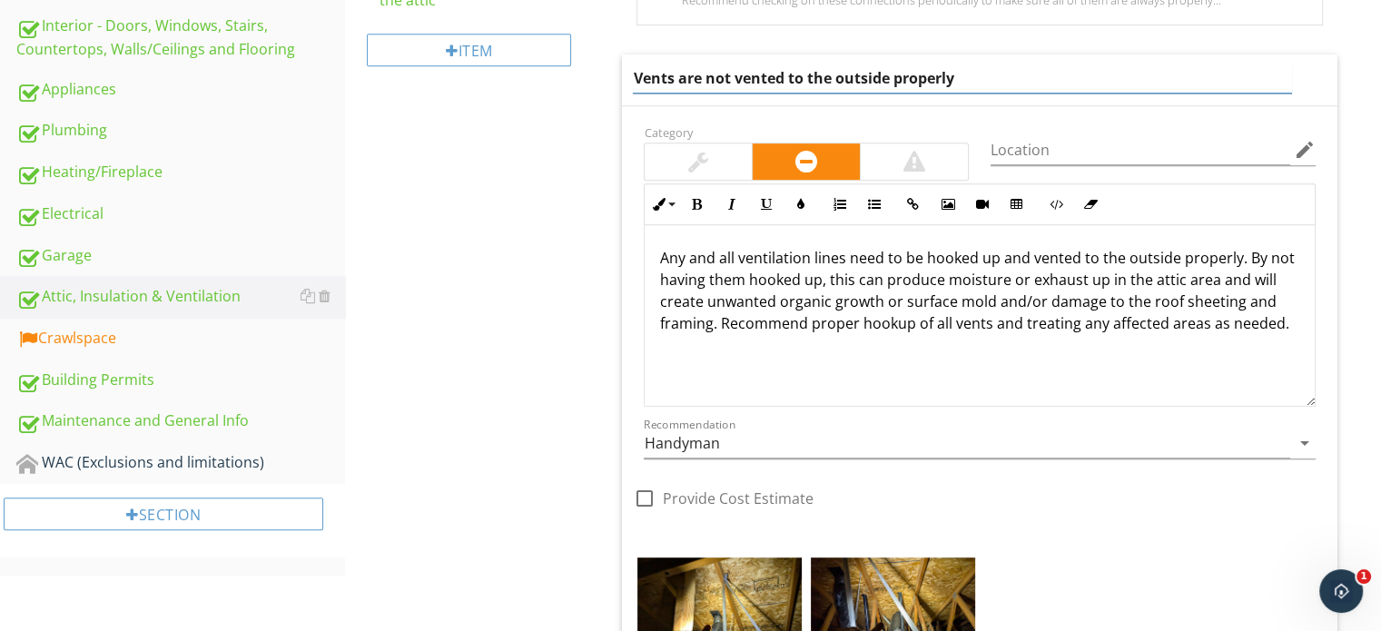
drag, startPoint x: 1131, startPoint y: 66, endPoint x: 686, endPoint y: 68, distance: 444.0
click at [686, 68] on input "Vents are not vented to the outside properly" at bounding box center [962, 79] width 658 height 30
type input "Vents are connected using cloth duct tape"
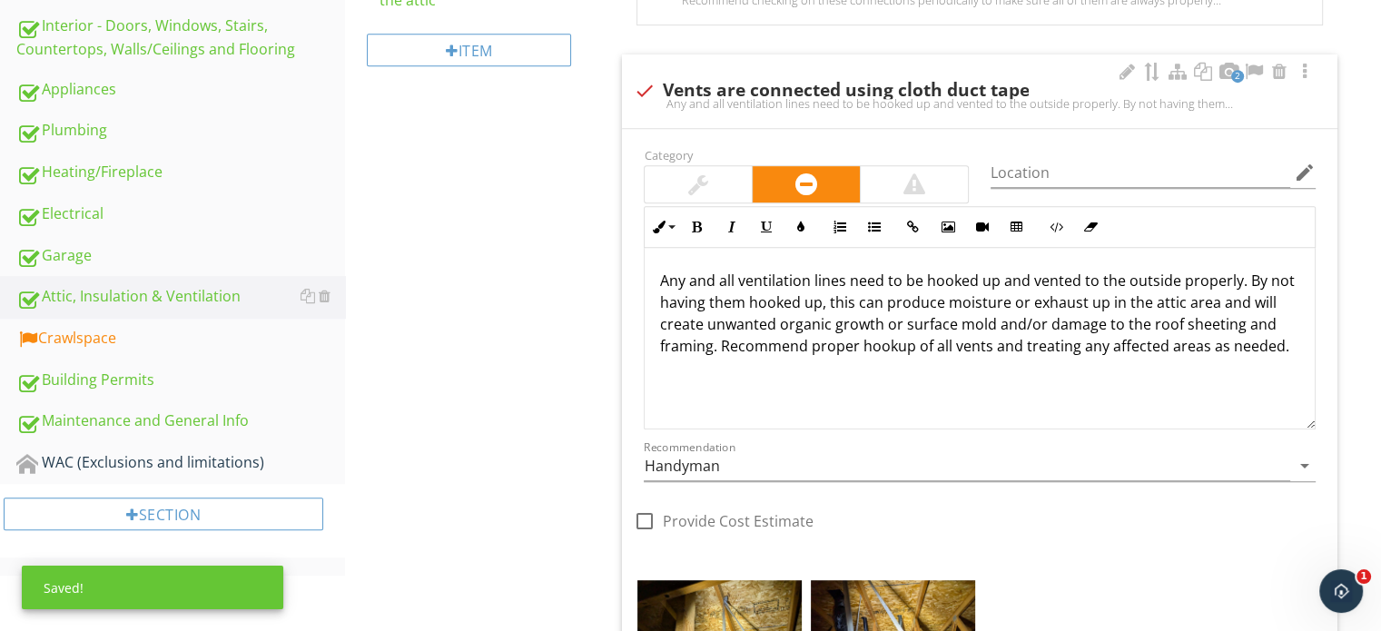
click at [803, 380] on div "Any and all ventilation lines need to be hooked up and vented to the outside pr…" at bounding box center [980, 339] width 670 height 182
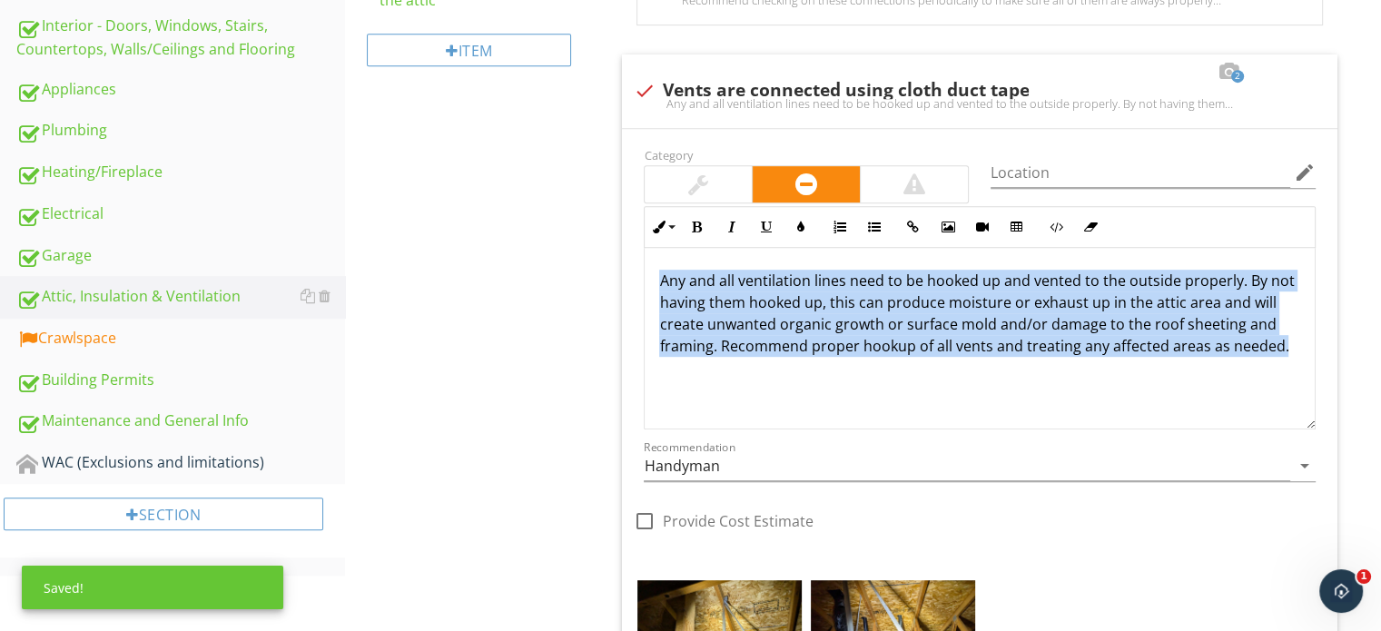
drag, startPoint x: 804, startPoint y: 384, endPoint x: 546, endPoint y: 250, distance: 290.8
click at [558, 279] on div "Attic, Insulation & Ventilation General Attic Access/Door Attic overall conditi…" at bounding box center [863, 182] width 1036 height 1736
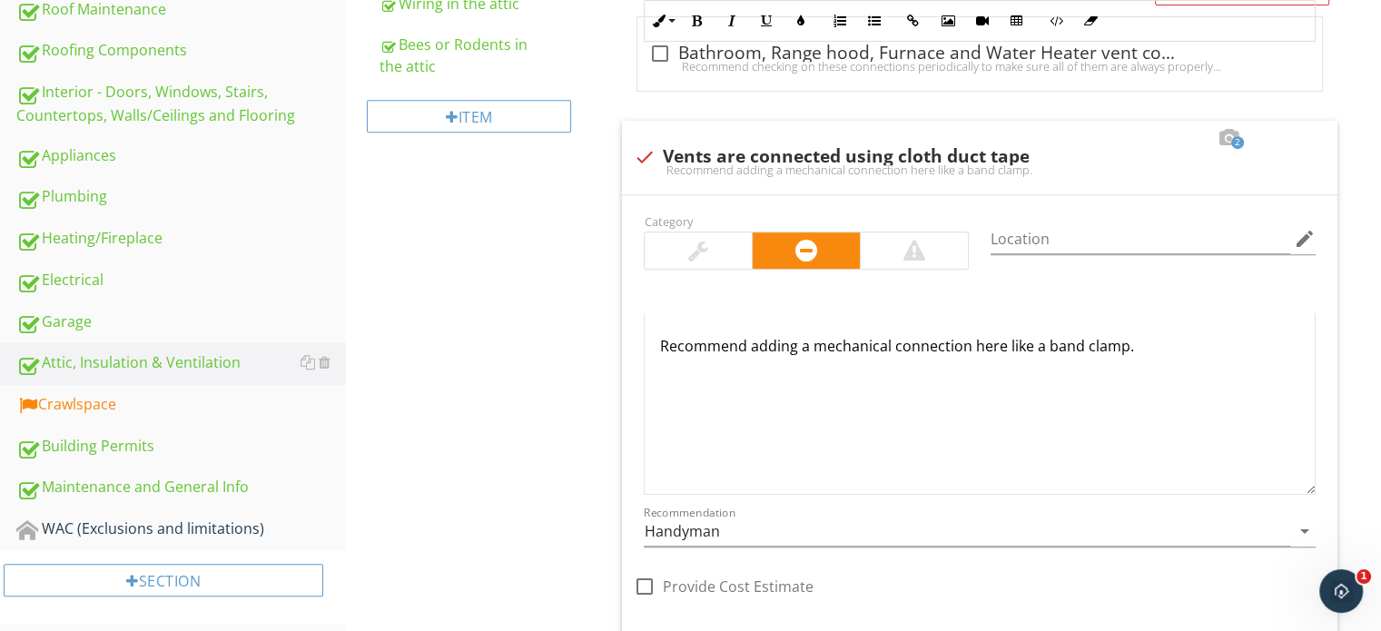
scroll to position [740, 0]
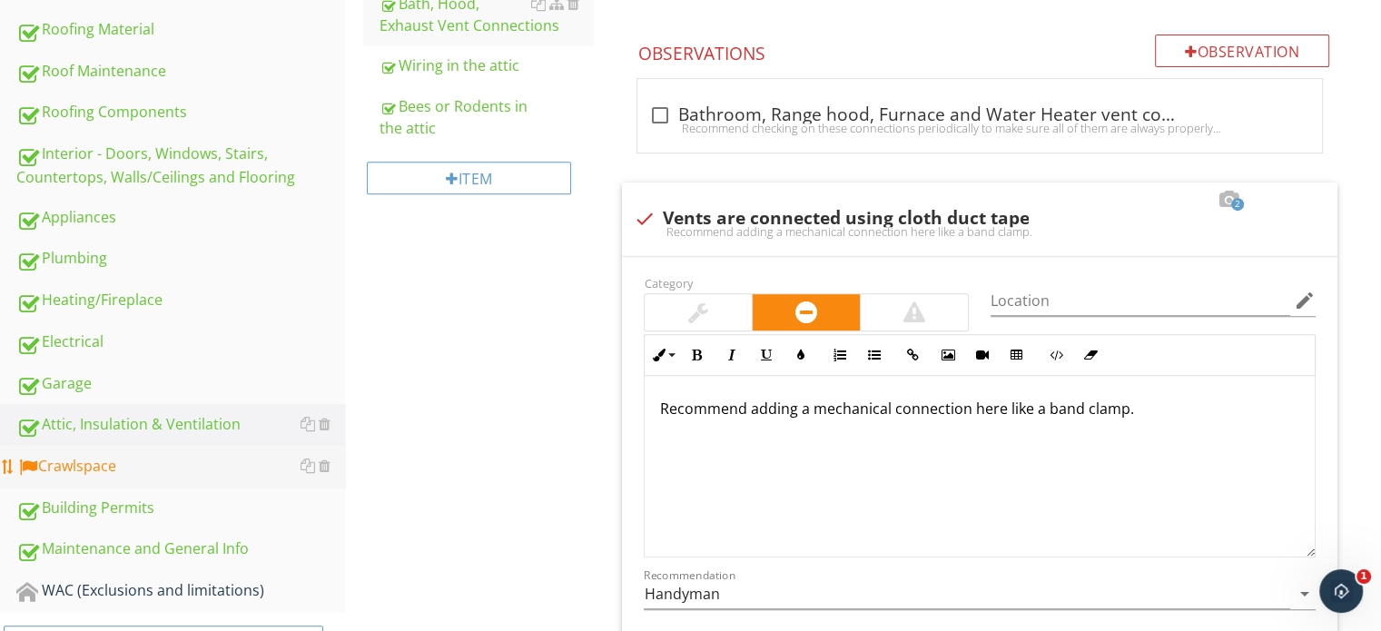
click at [185, 446] on link "Crawlspace" at bounding box center [180, 467] width 329 height 42
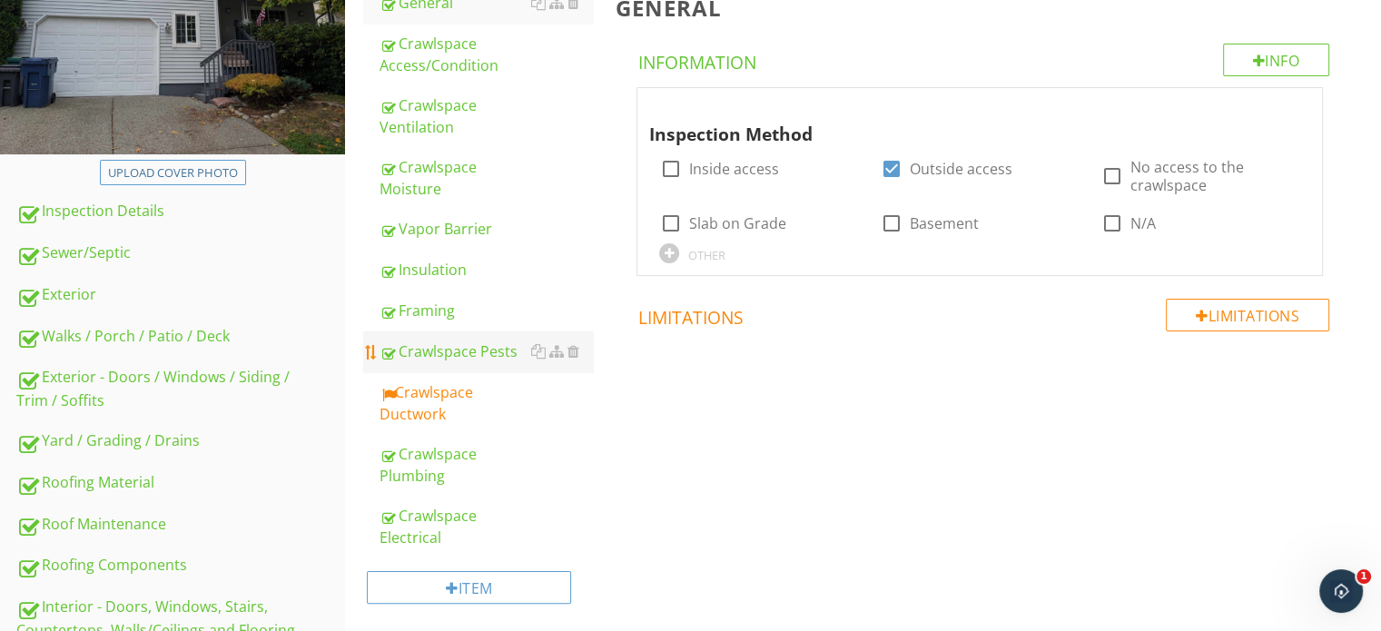
scroll to position [286, 0]
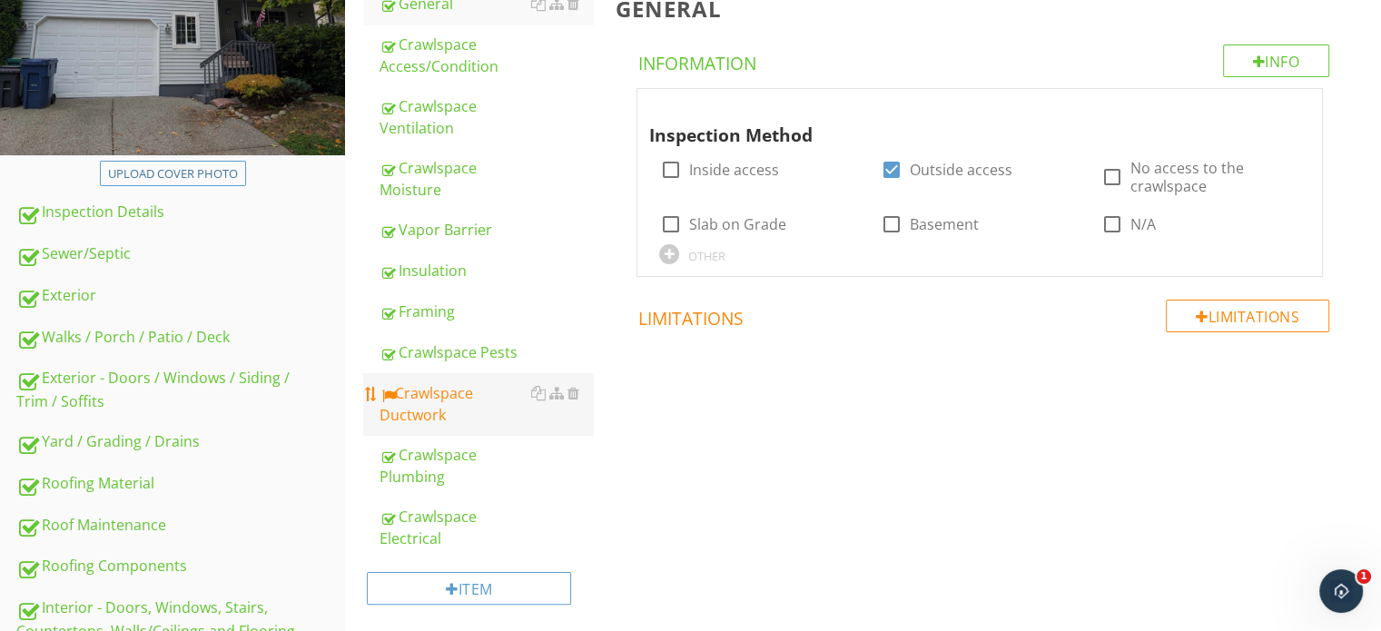
click at [440, 390] on div "Crawlspace Ductwork" at bounding box center [486, 404] width 213 height 44
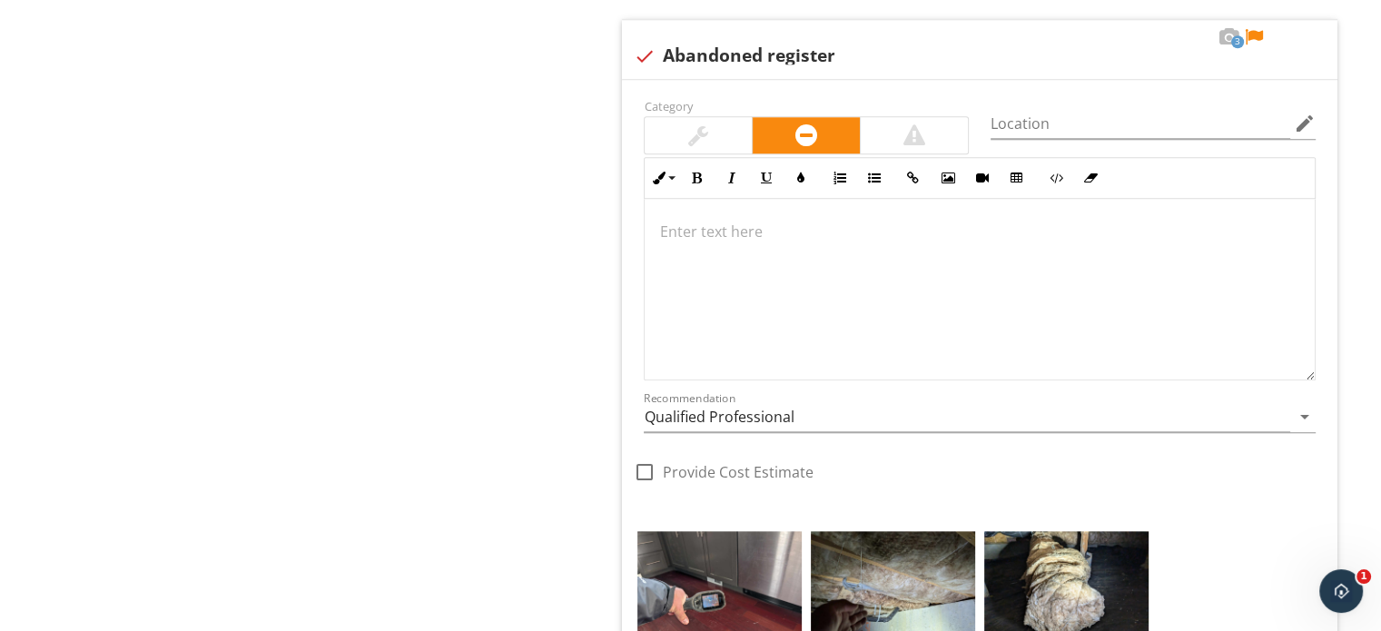
scroll to position [1830, 0]
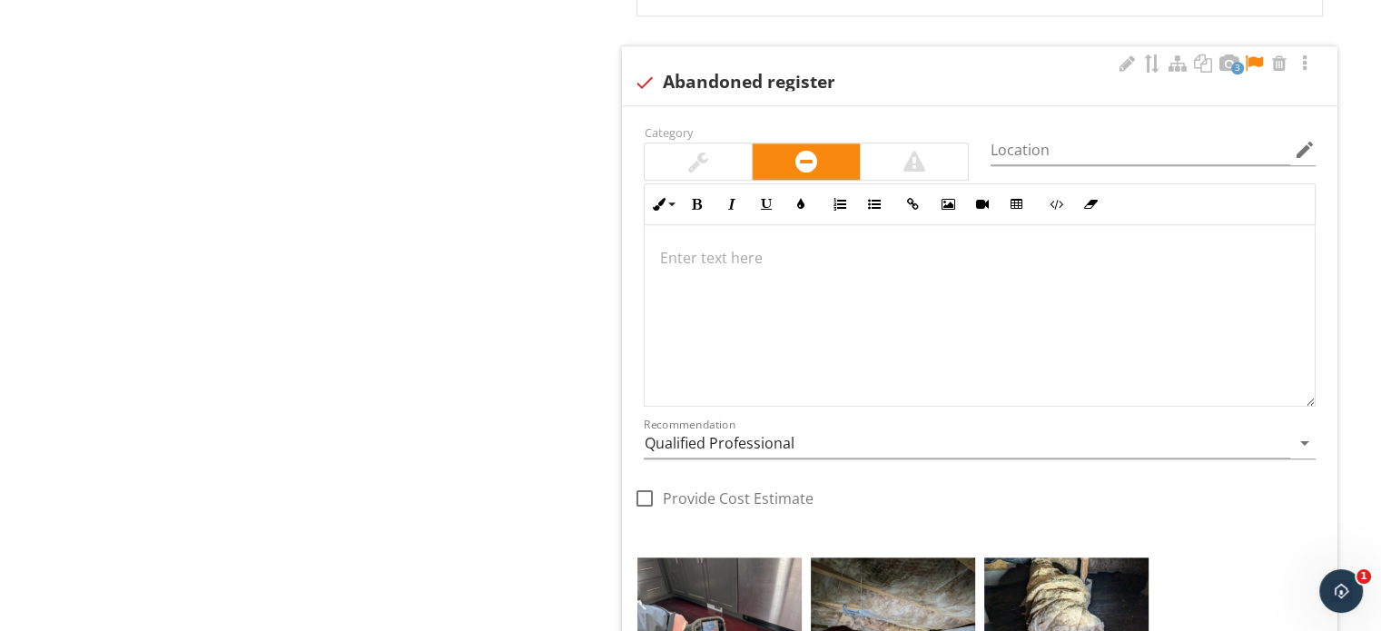
click at [759, 319] on div at bounding box center [980, 316] width 670 height 182
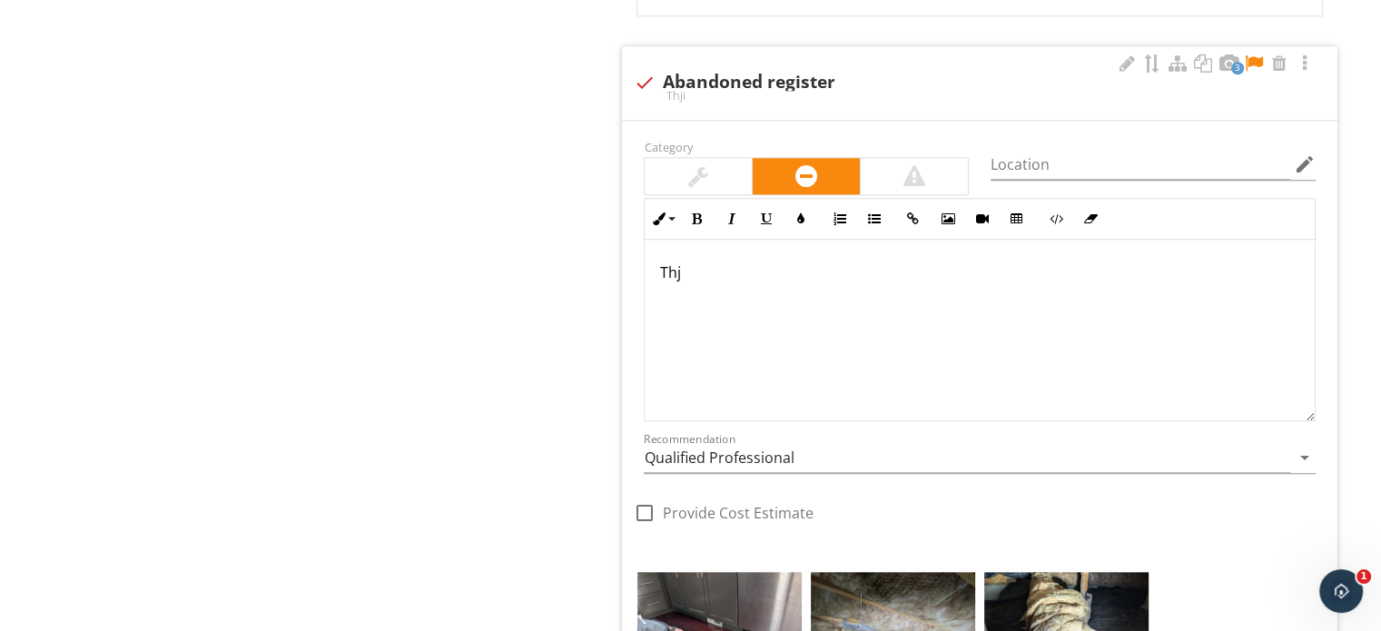
scroll to position [1844, 0]
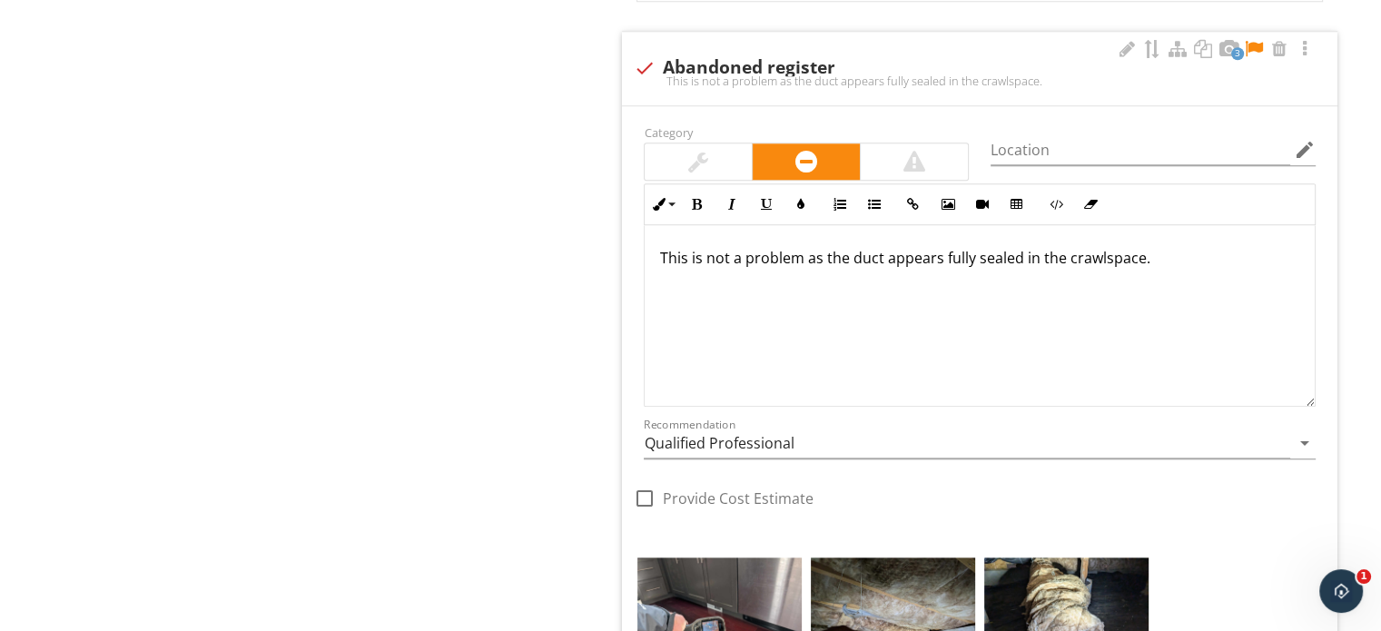
click at [730, 157] on div at bounding box center [698, 161] width 107 height 36
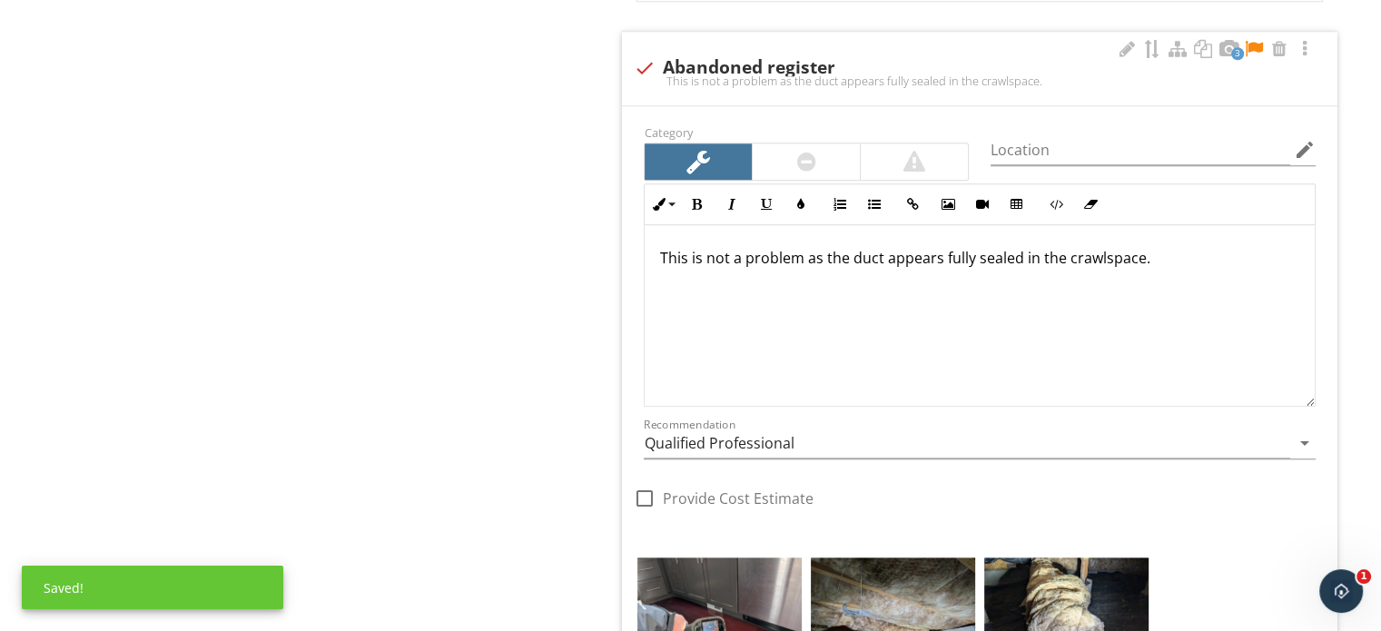
click at [1152, 297] on div "This is not a problem as the duct appears fully sealed in the crawlspace." at bounding box center [980, 316] width 670 height 182
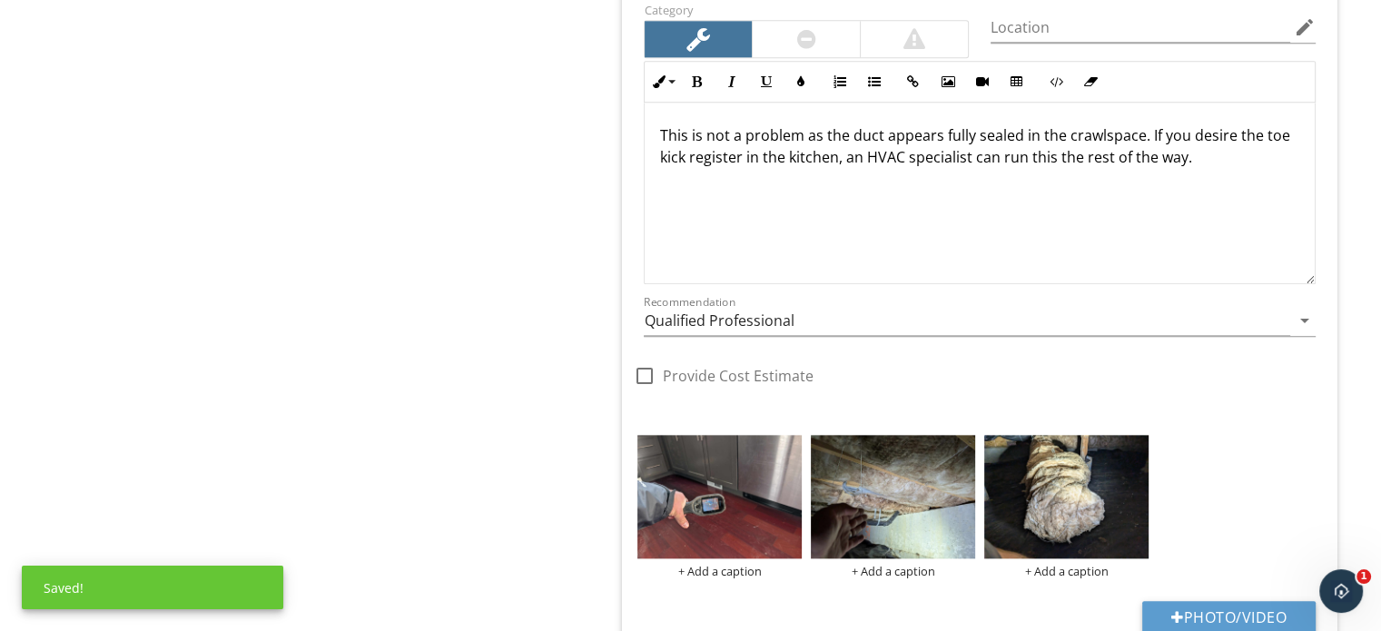
scroll to position [1935, 0]
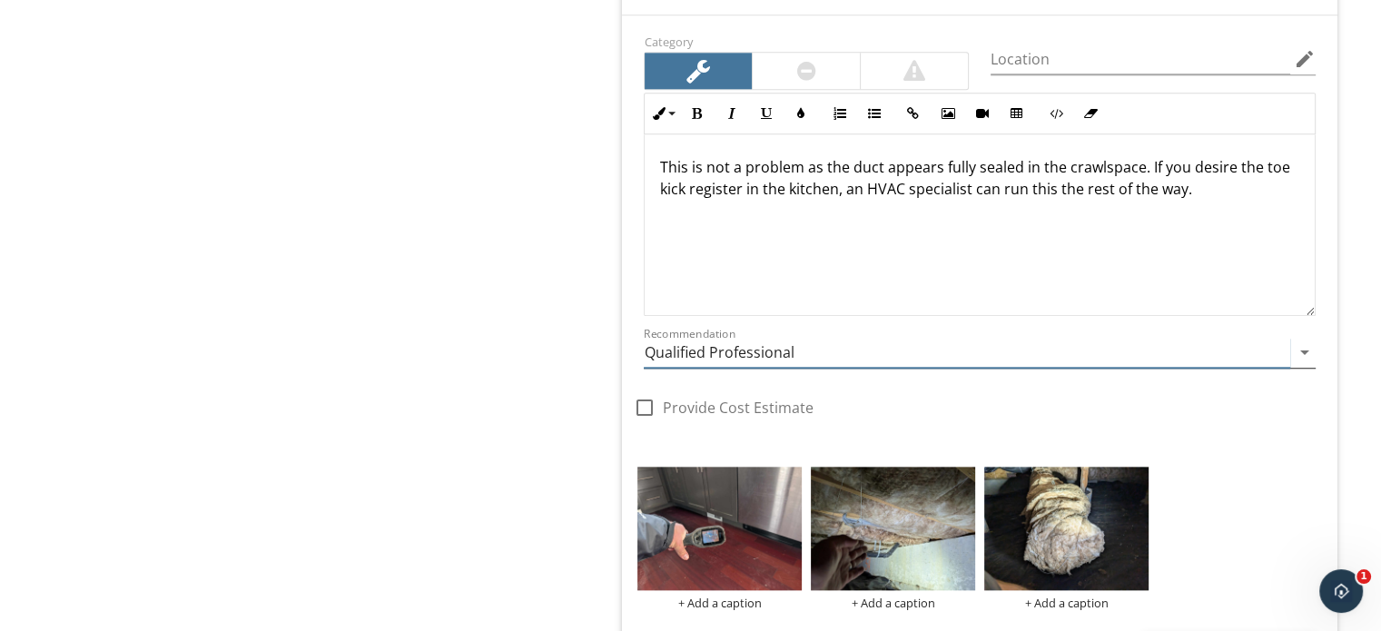
click at [718, 355] on input "Qualified Professional" at bounding box center [967, 353] width 647 height 30
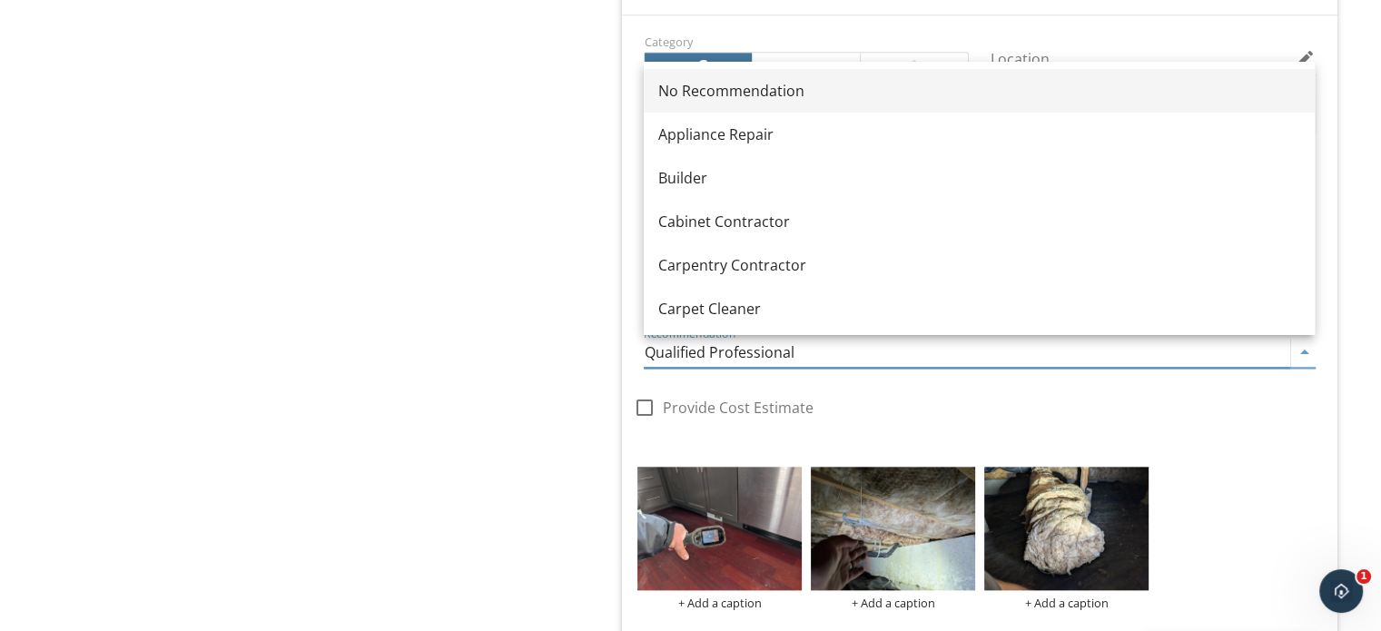
click at [716, 90] on div "No Recommendation" at bounding box center [979, 91] width 642 height 22
type input "No Recommendation"
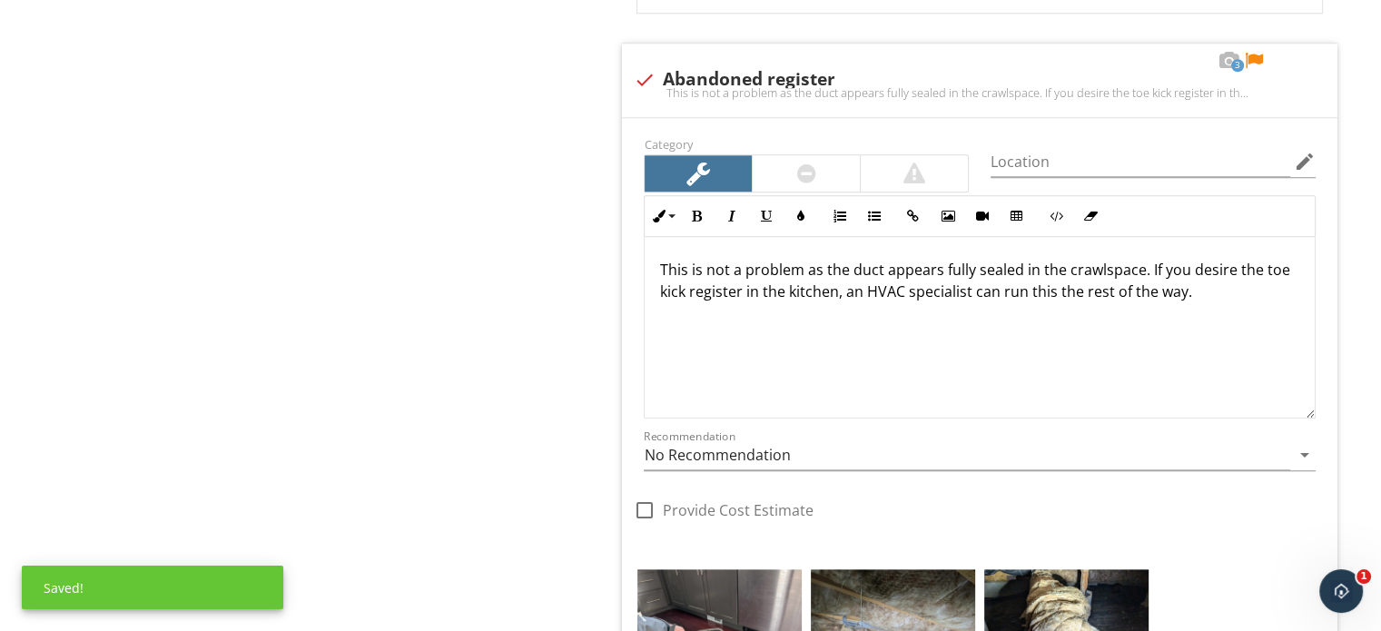
scroll to position [1693, 0]
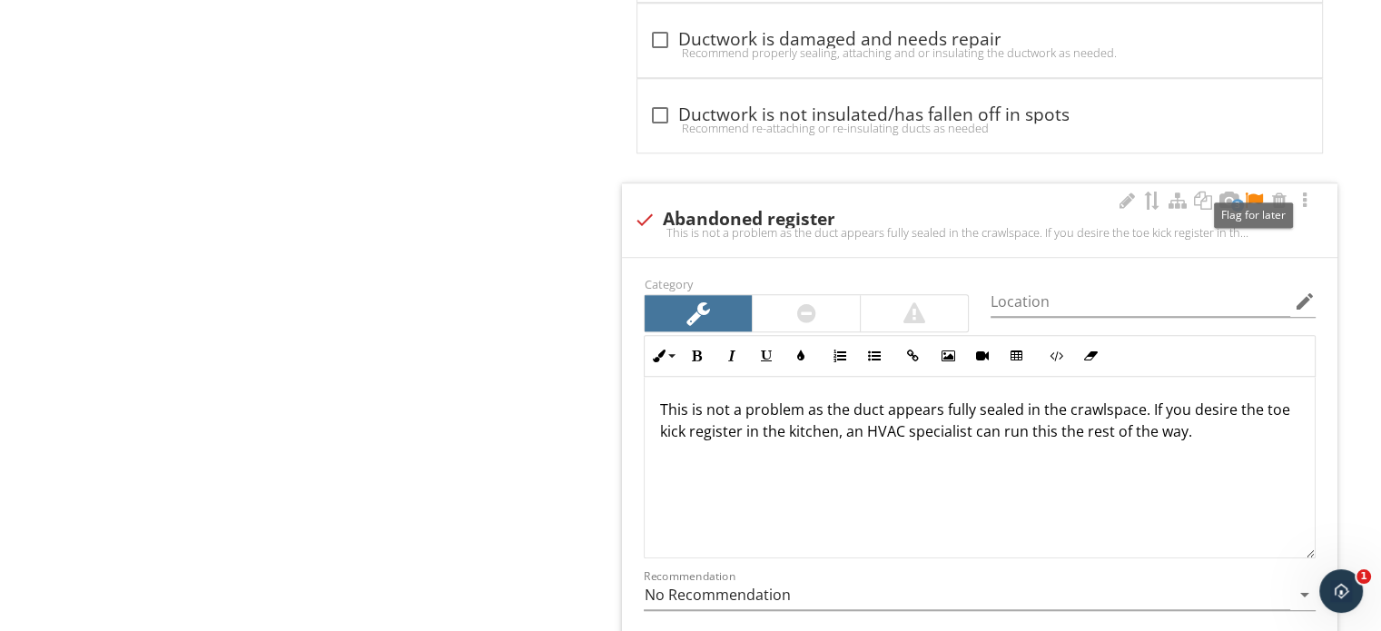
click at [1244, 196] on div at bounding box center [1254, 201] width 22 height 18
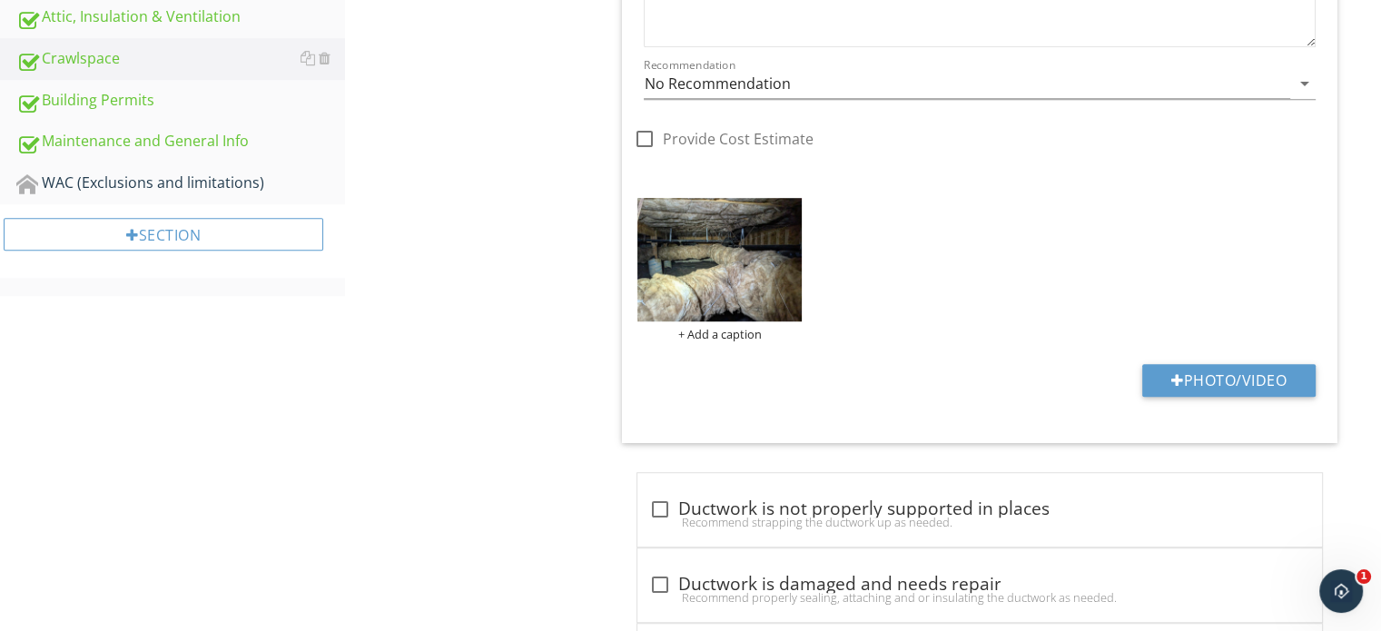
scroll to position [1602, 0]
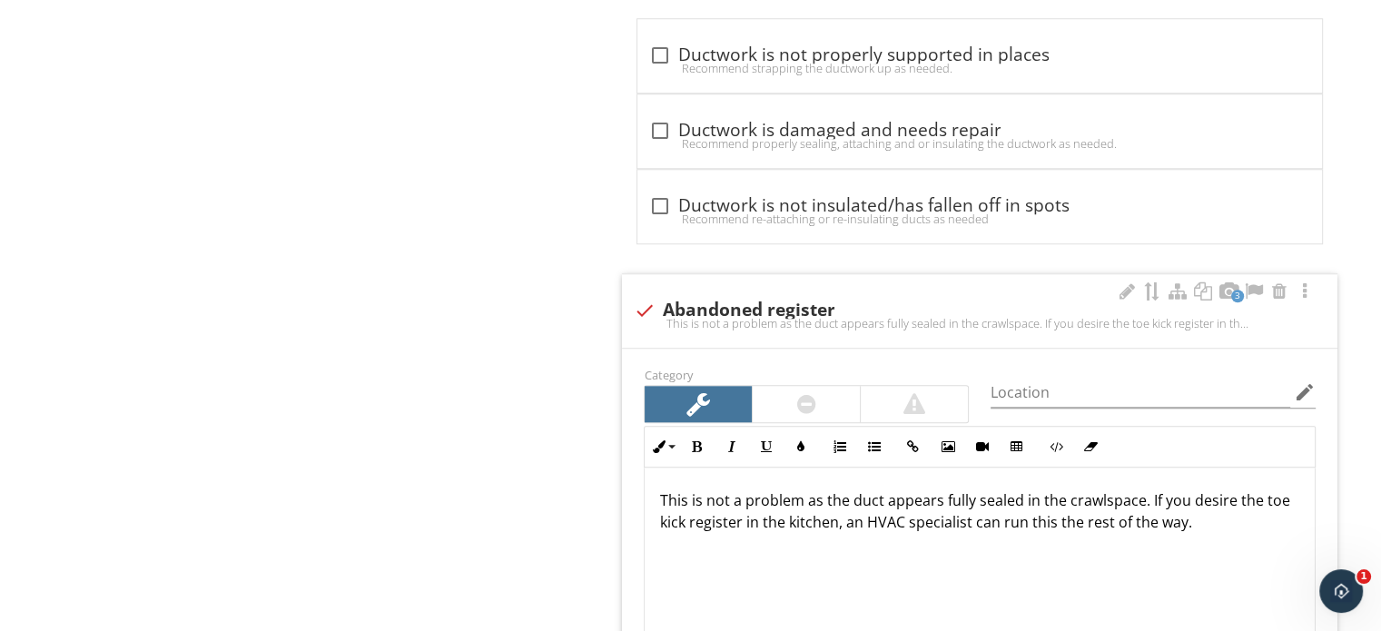
click at [657, 498] on div "This is not a problem as the duct appears fully sealed in the crawlspace. If yo…" at bounding box center [980, 559] width 670 height 182
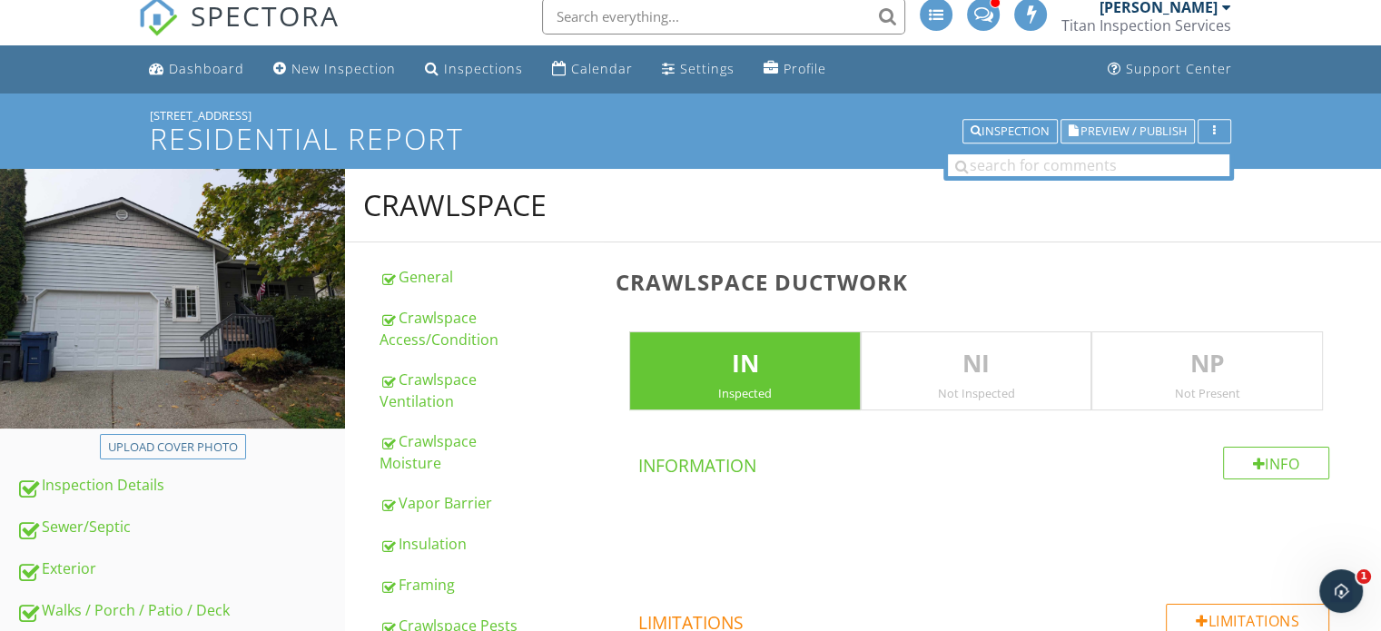
scroll to position [0, 0]
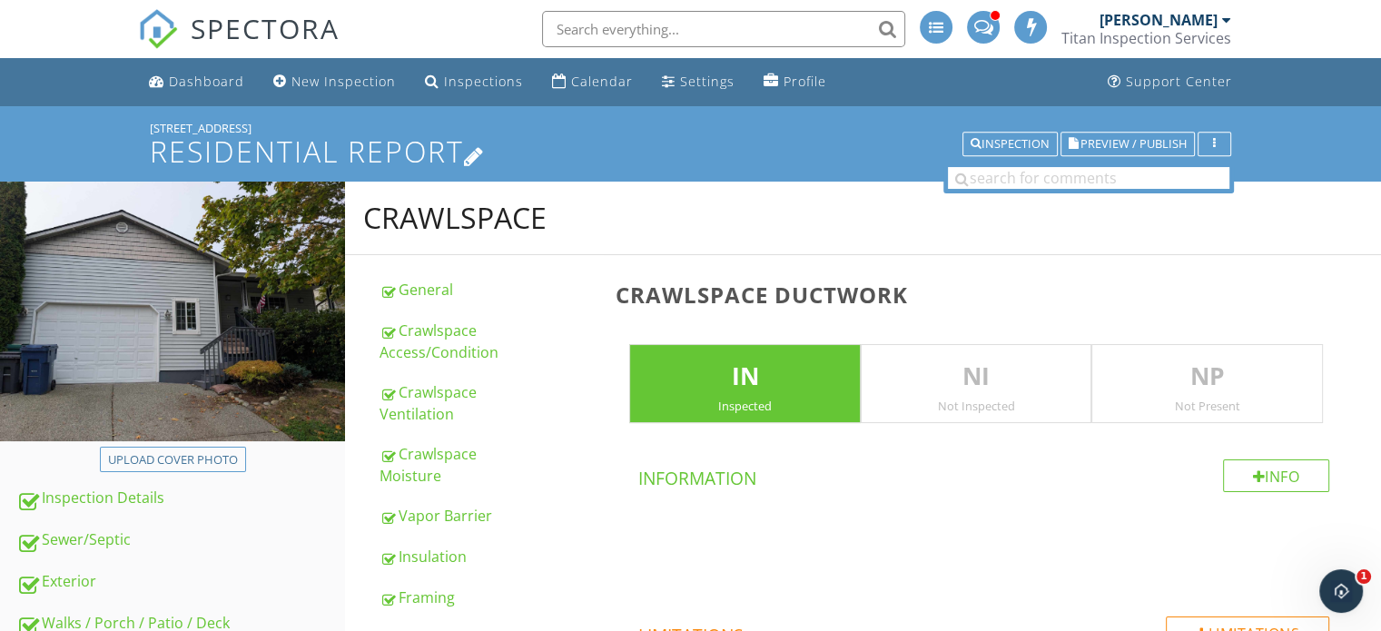
drag, startPoint x: 1155, startPoint y: 152, endPoint x: 1185, endPoint y: 162, distance: 31.6
click at [1185, 162] on h1 "Residential Report" at bounding box center [691, 151] width 1082 height 32
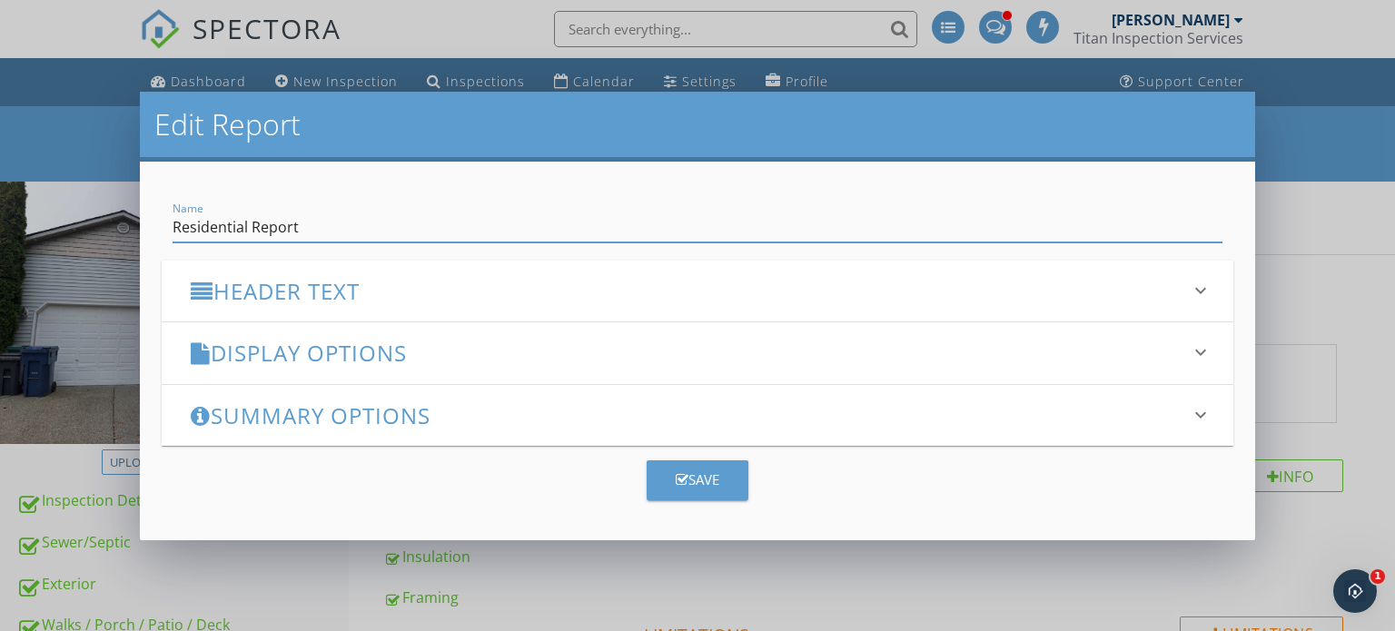
click at [1357, 256] on div "Edit Report Name Residential Report Header Text keyboard_arrow_down Full Report…" at bounding box center [697, 315] width 1395 height 631
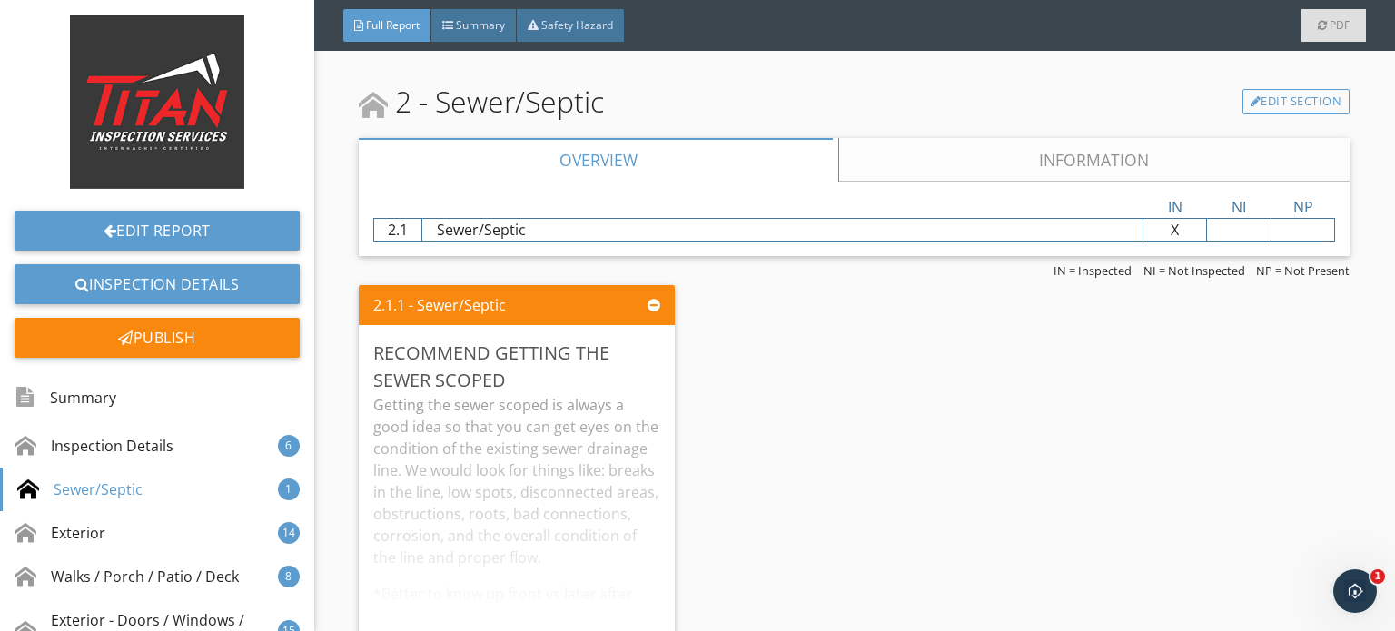
scroll to position [2543, 0]
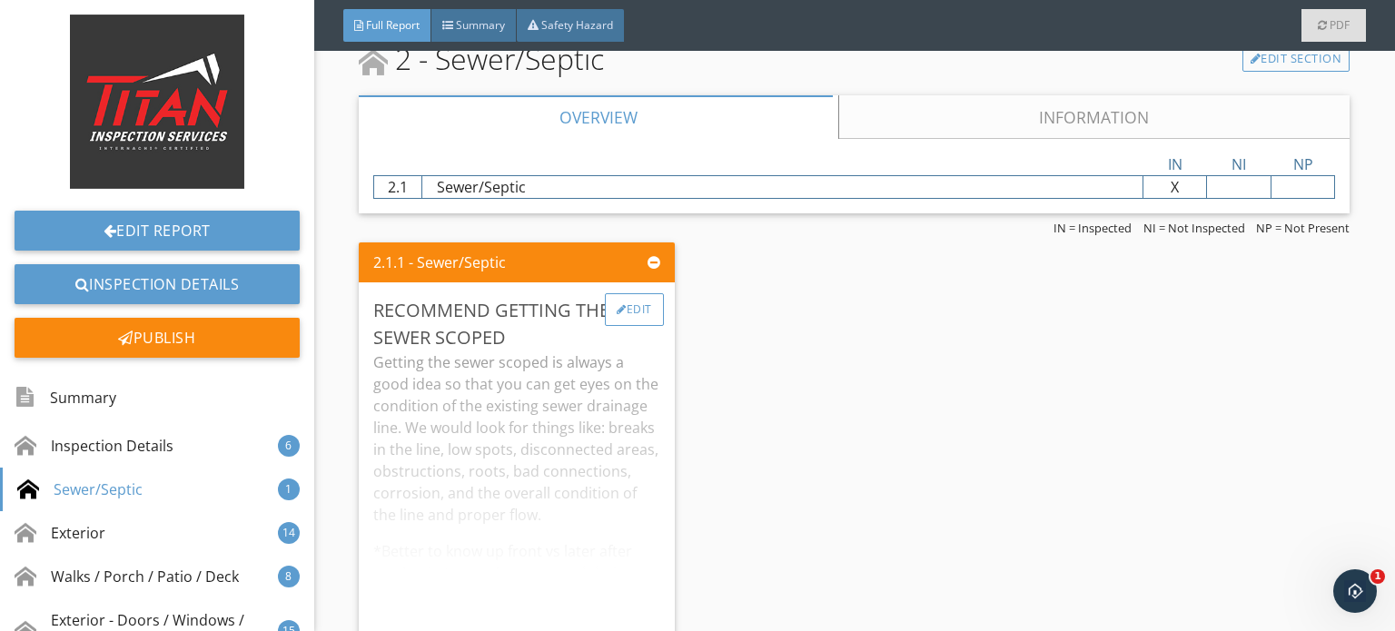
click at [628, 306] on div "Edit" at bounding box center [634, 309] width 59 height 33
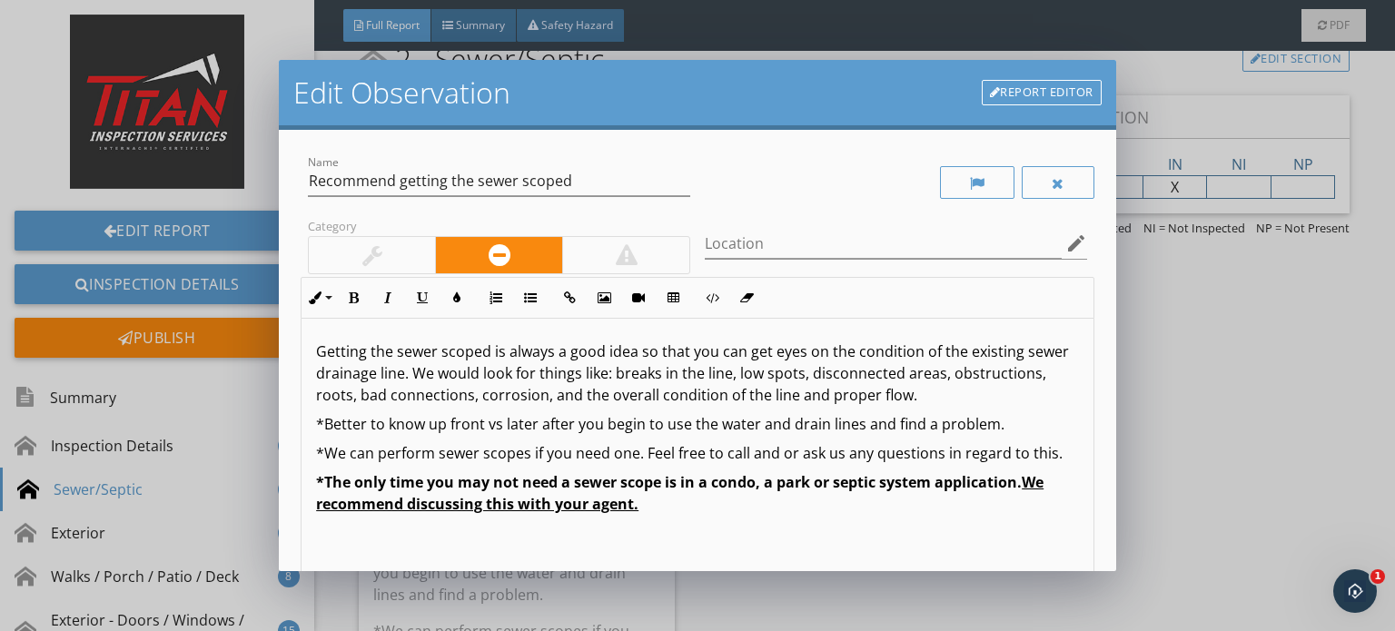
click at [347, 229] on label "Category" at bounding box center [332, 226] width 48 height 16
click at [357, 246] on div at bounding box center [372, 255] width 126 height 36
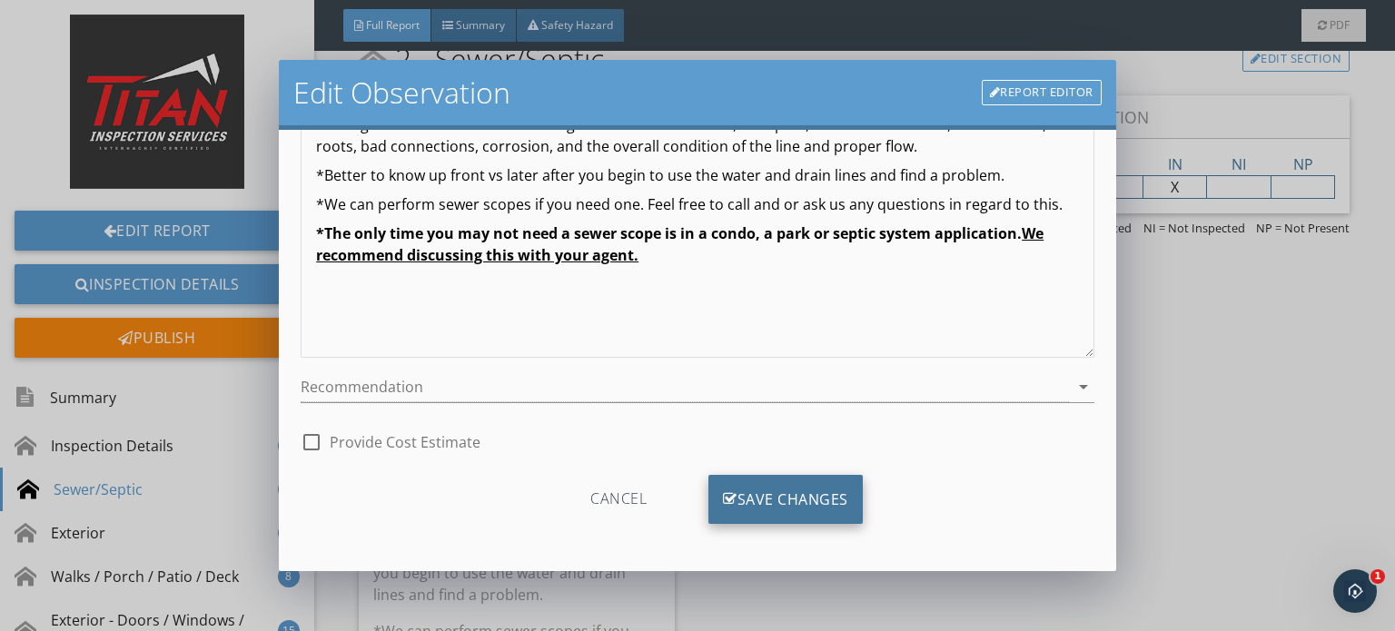
click at [775, 489] on div "Save Changes" at bounding box center [785, 499] width 154 height 49
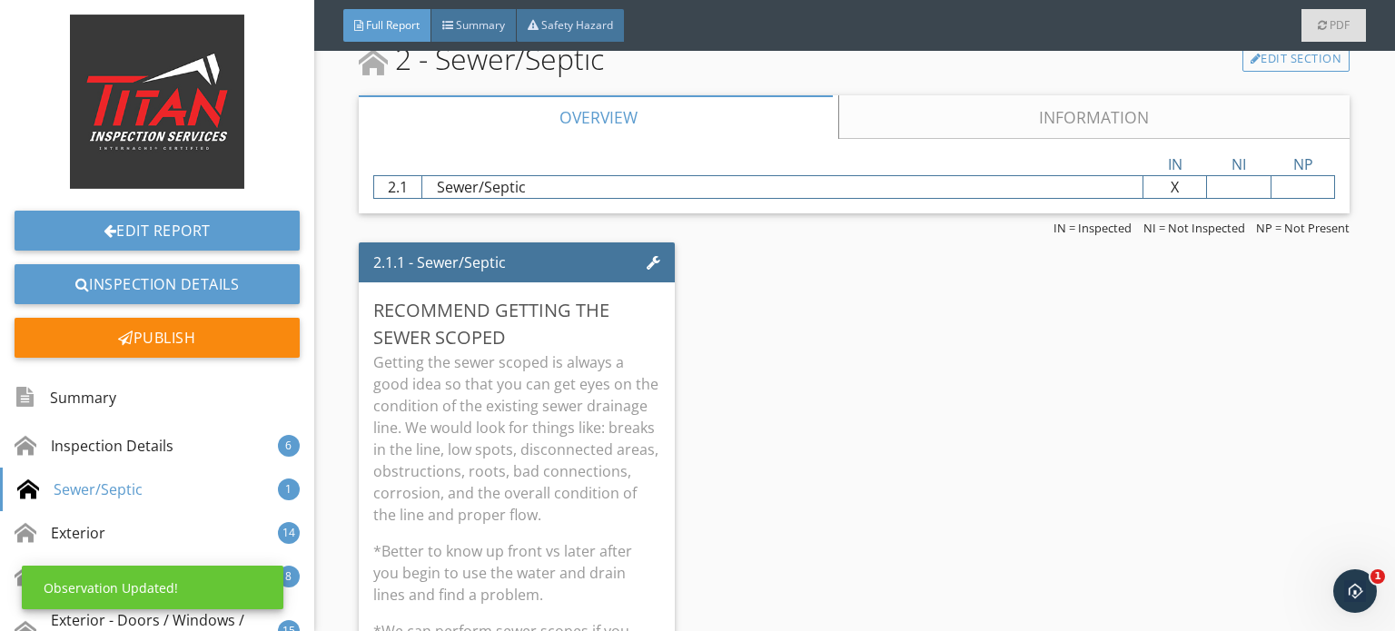
scroll to position [35, 0]
click at [561, 394] on p "Getting the sewer scoped is always a good idea so that you can get eyes on the …" at bounding box center [516, 438] width 287 height 174
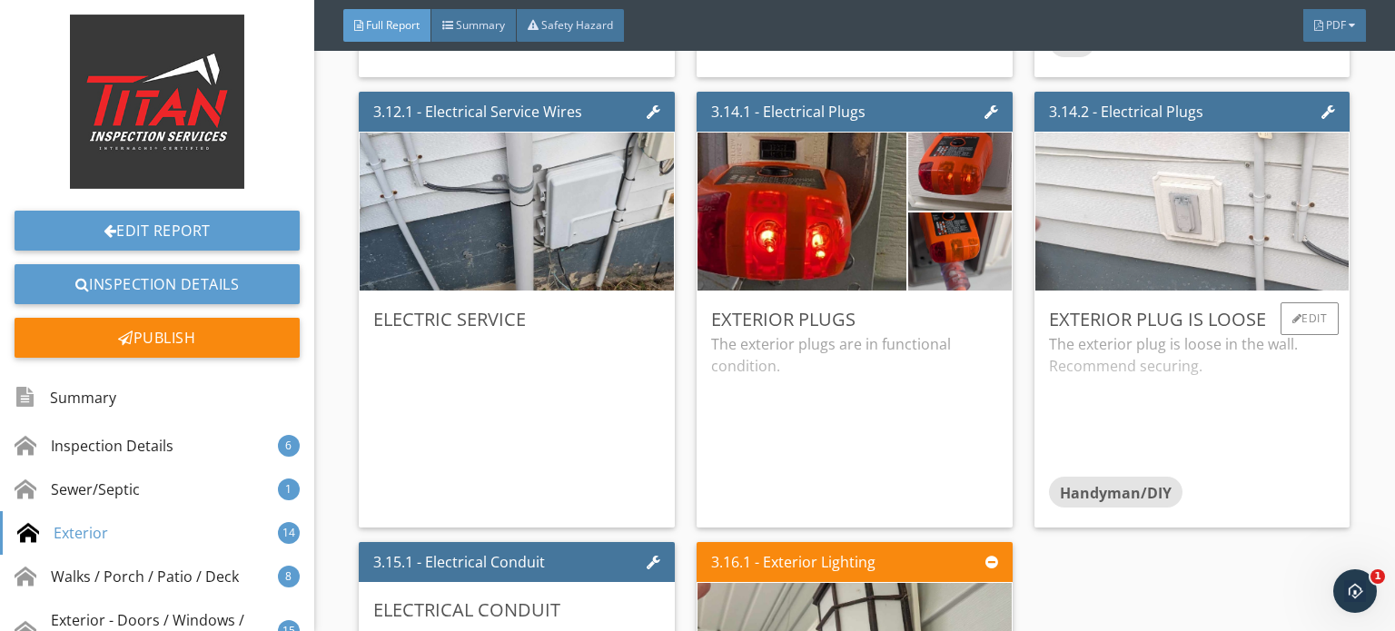
scroll to position [5448, 0]
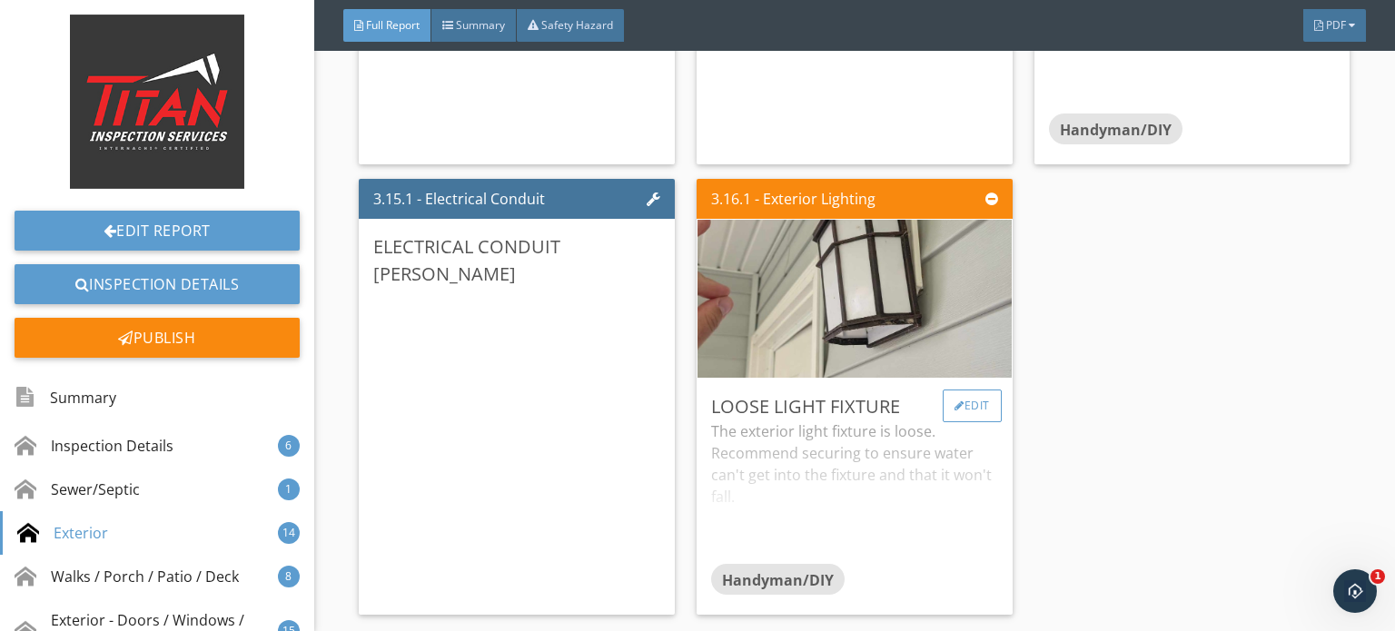
click at [975, 406] on div "Edit" at bounding box center [972, 406] width 59 height 33
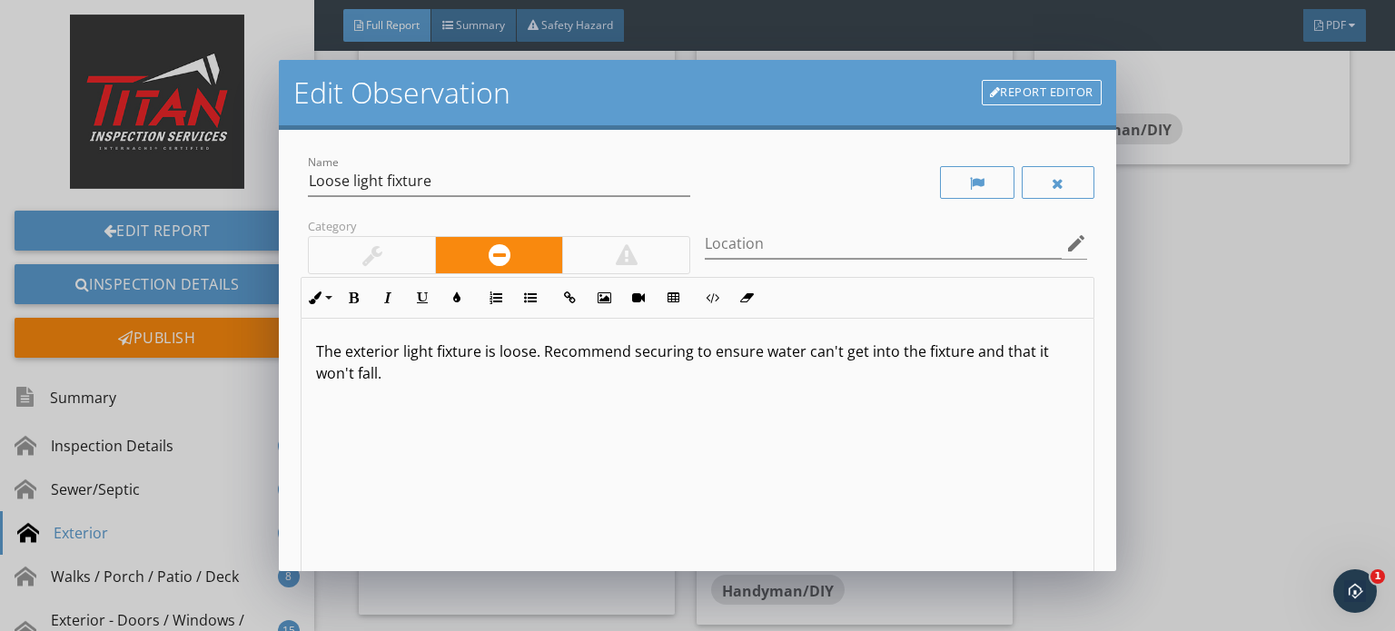
click at [407, 253] on div at bounding box center [372, 255] width 126 height 36
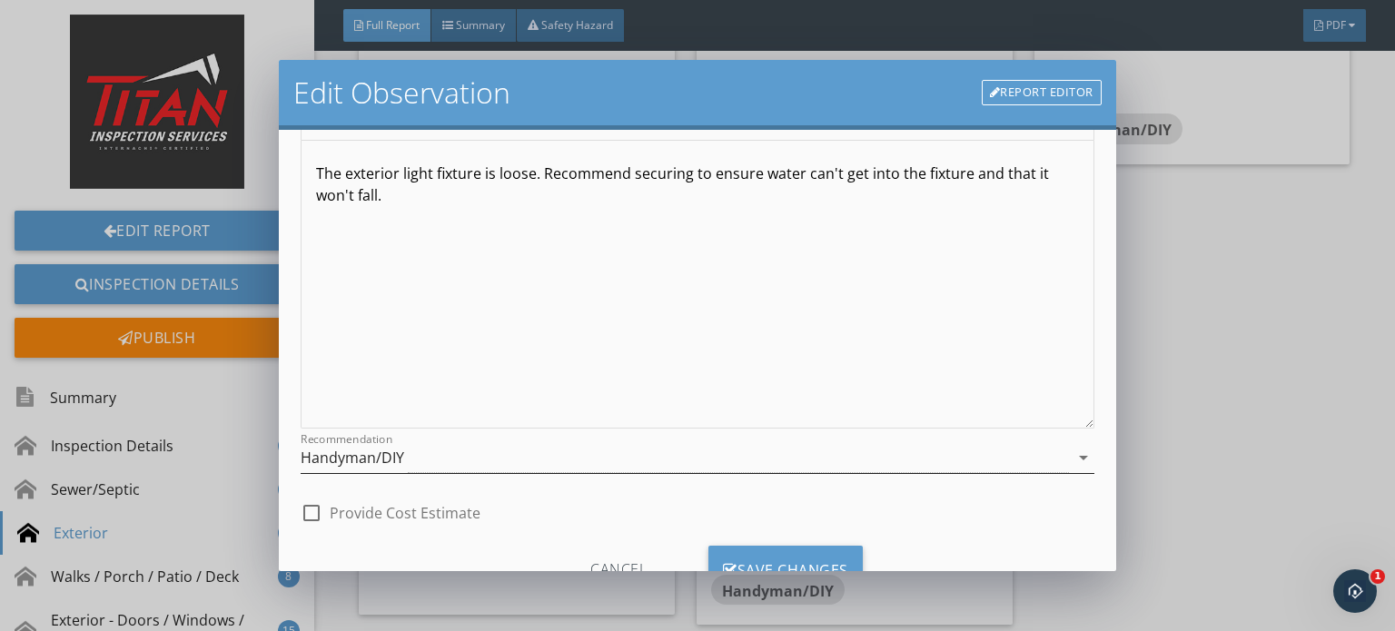
scroll to position [250, 0]
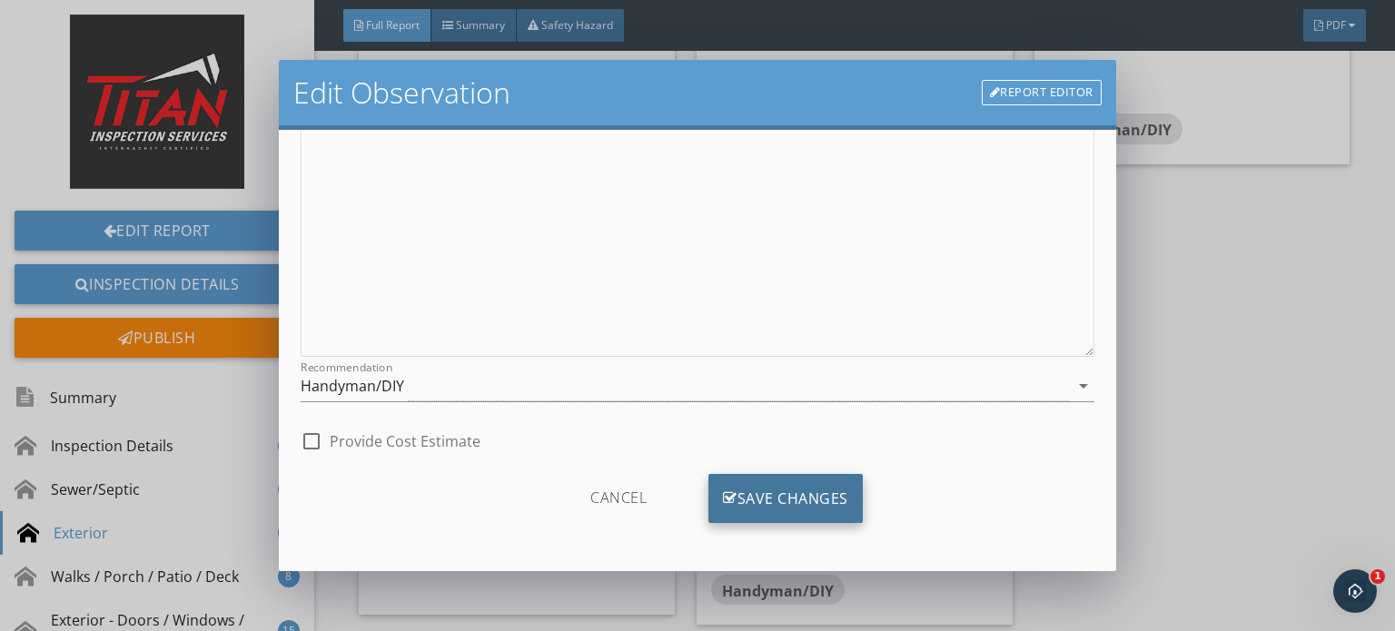
click at [764, 474] on div "Save Changes" at bounding box center [785, 498] width 154 height 49
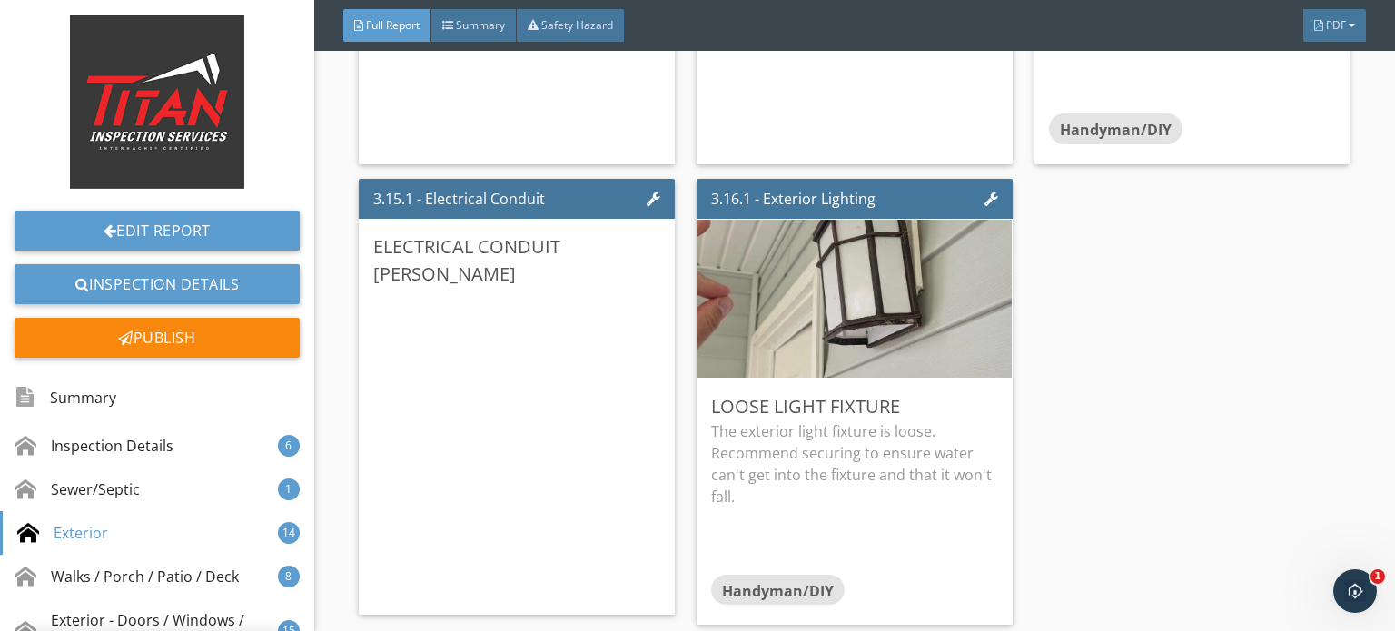
scroll to position [35, 0]
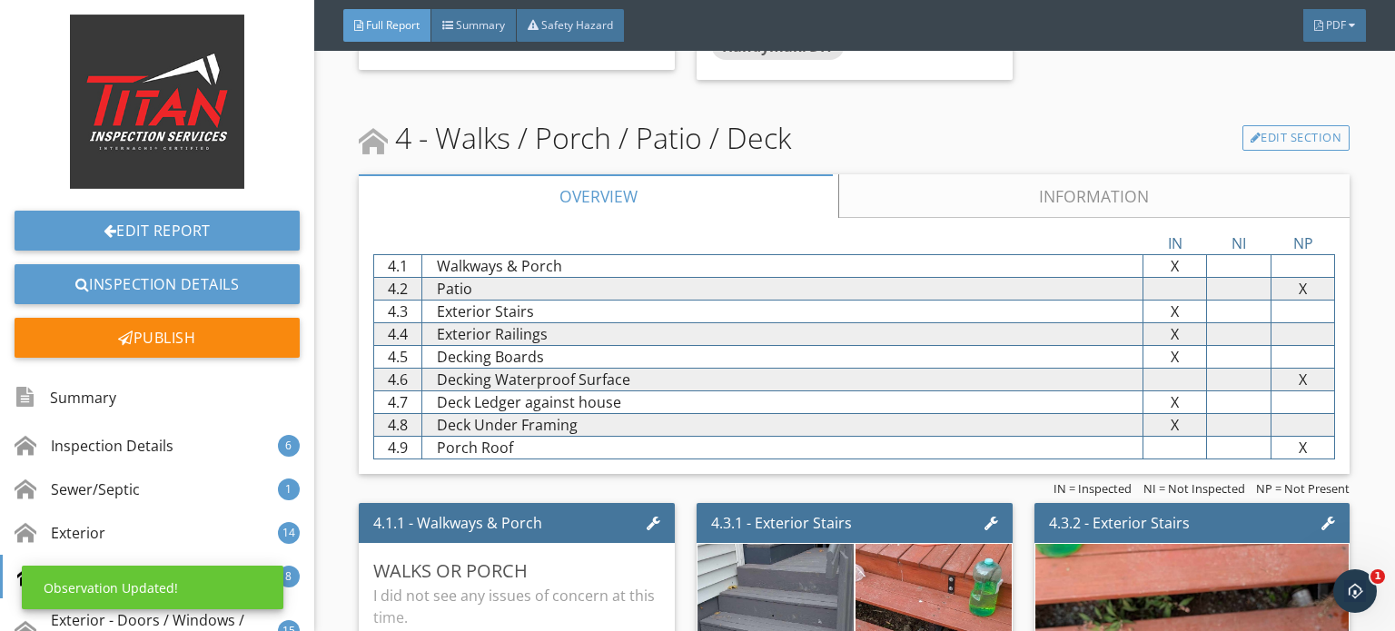
scroll to position [6447, 0]
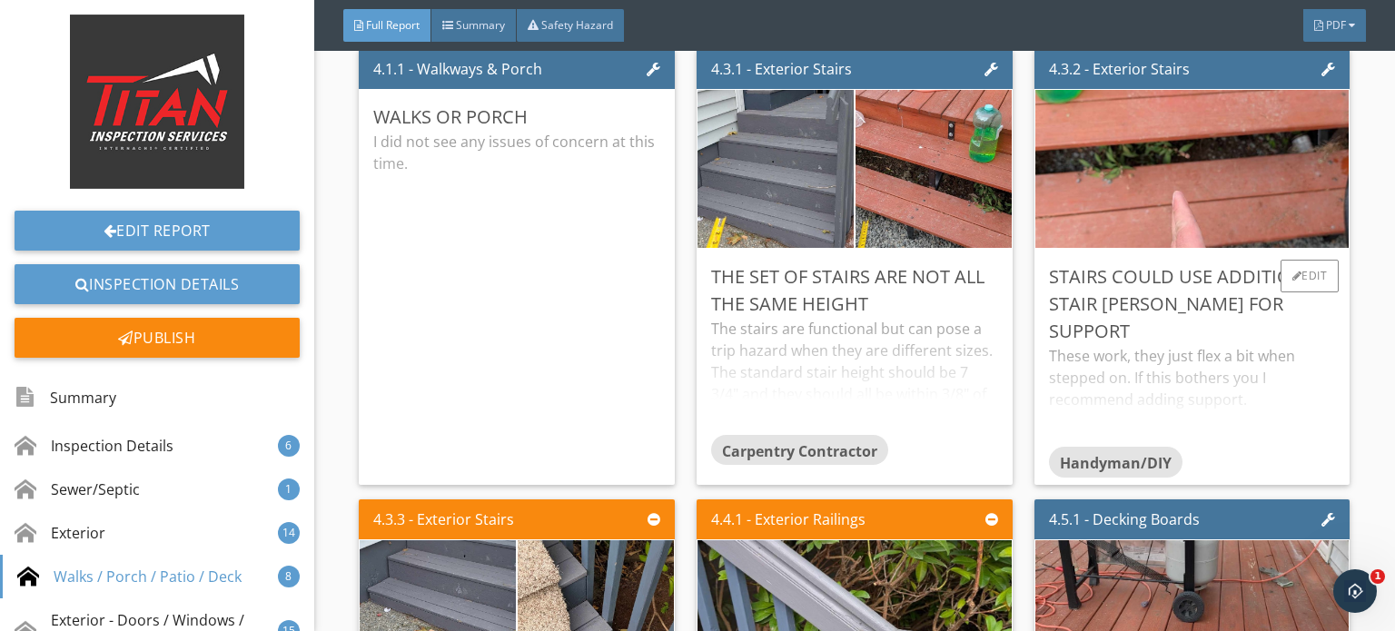
click at [1180, 345] on div "These work, they just flex a bit when stepped on. If this bothers you I recomme…" at bounding box center [1192, 396] width 287 height 102
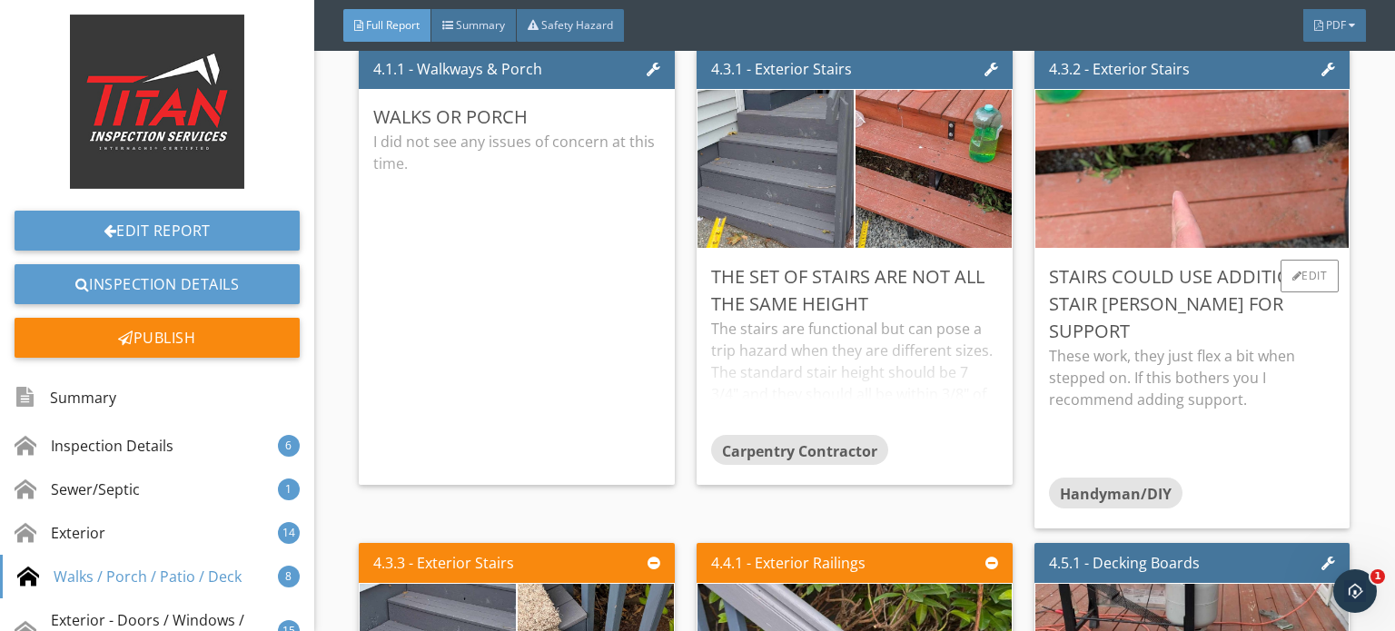
click at [1180, 345] on p "These work, they just flex a bit when stepped on. If this bothers you I recomme…" at bounding box center [1192, 377] width 287 height 65
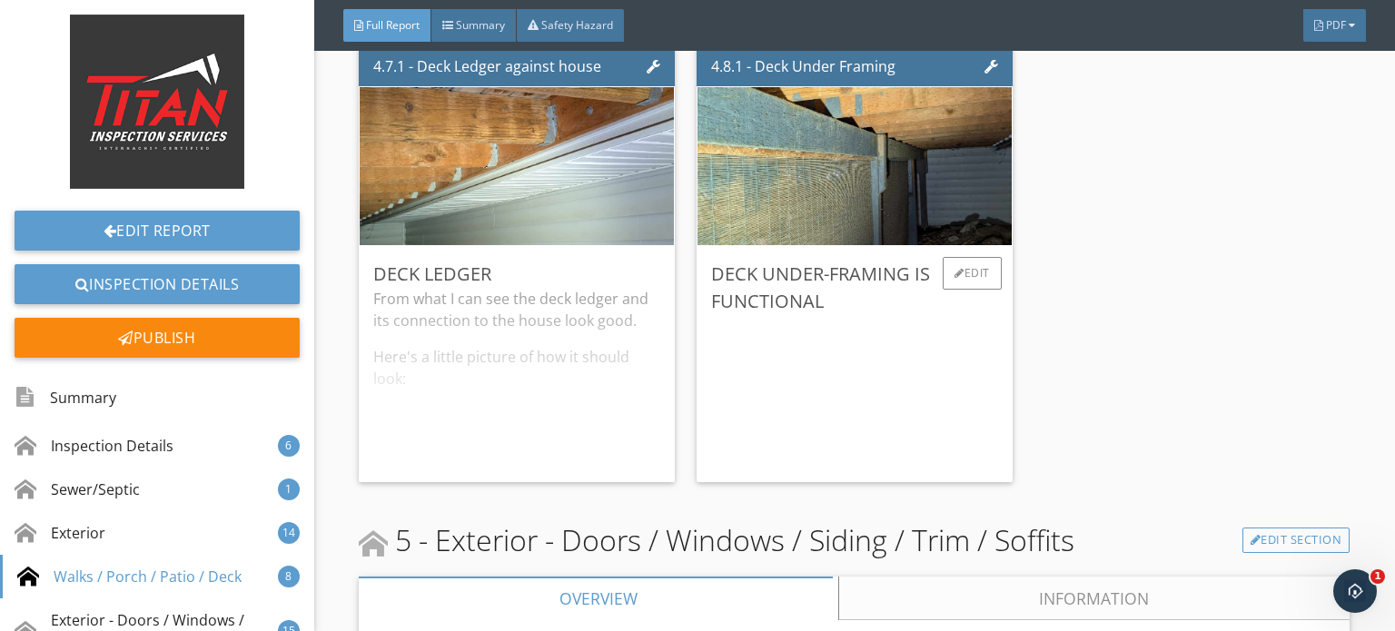
scroll to position [7355, 0]
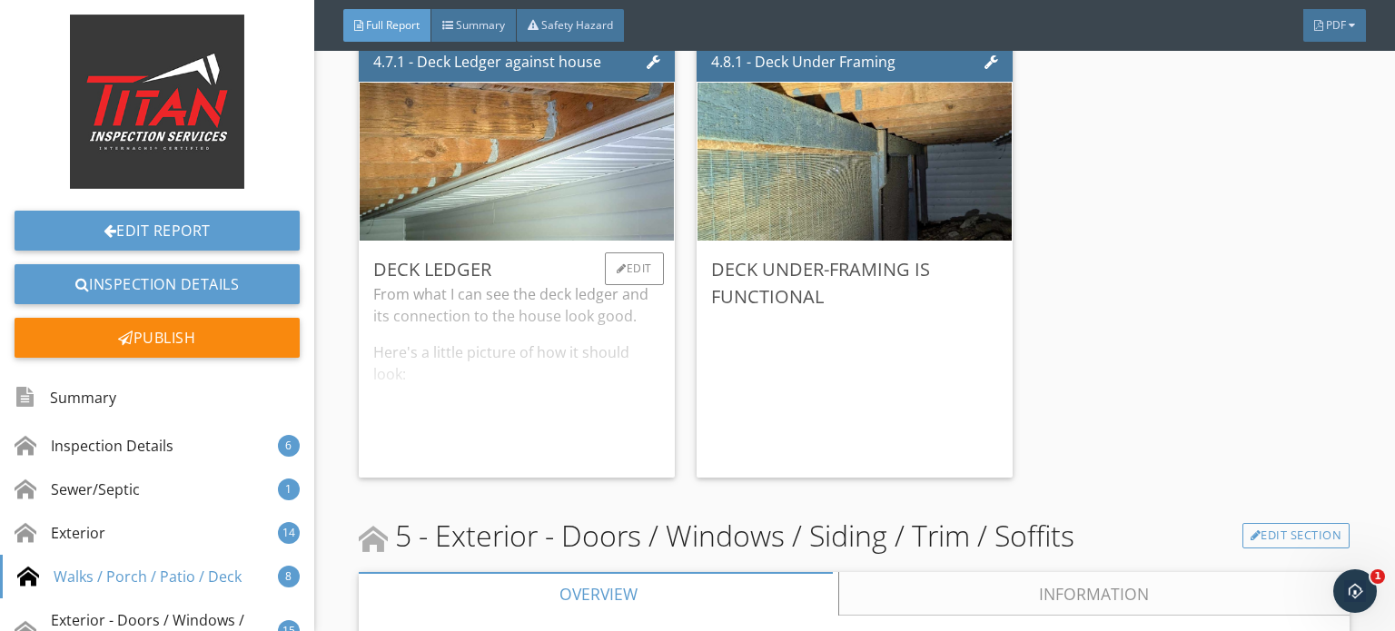
click at [659, 311] on div "Deck ledger From what I can see the deck ledger and its connection to the house…" at bounding box center [517, 360] width 316 height 236
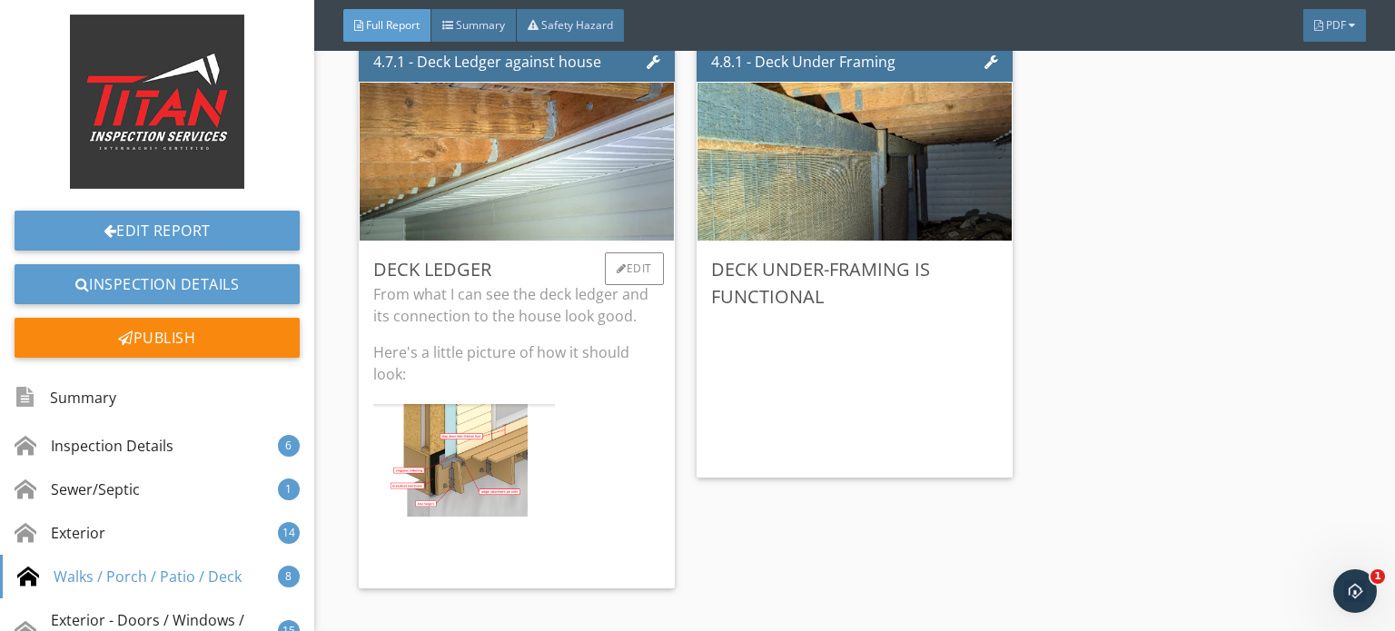
click at [659, 311] on div "Deck ledger From what I can see the deck ledger and its connection to the house…" at bounding box center [517, 415] width 316 height 346
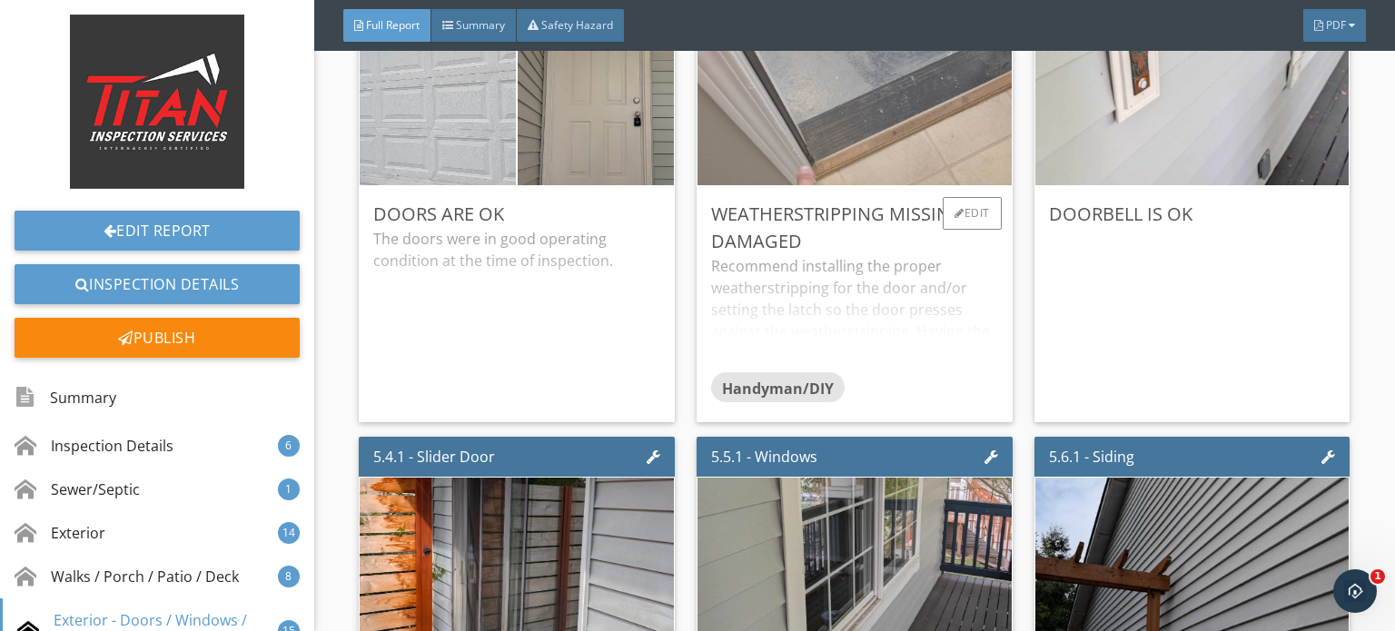
scroll to position [8536, 0]
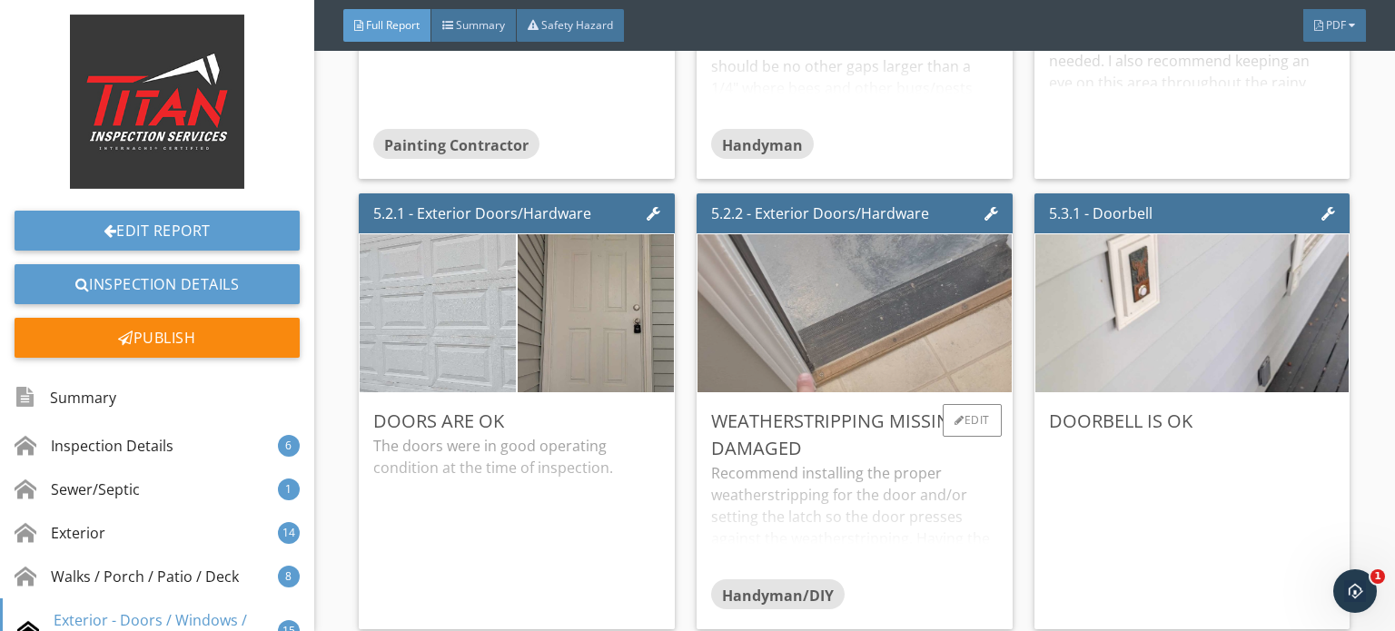
click at [901, 354] on img at bounding box center [854, 313] width 525 height 395
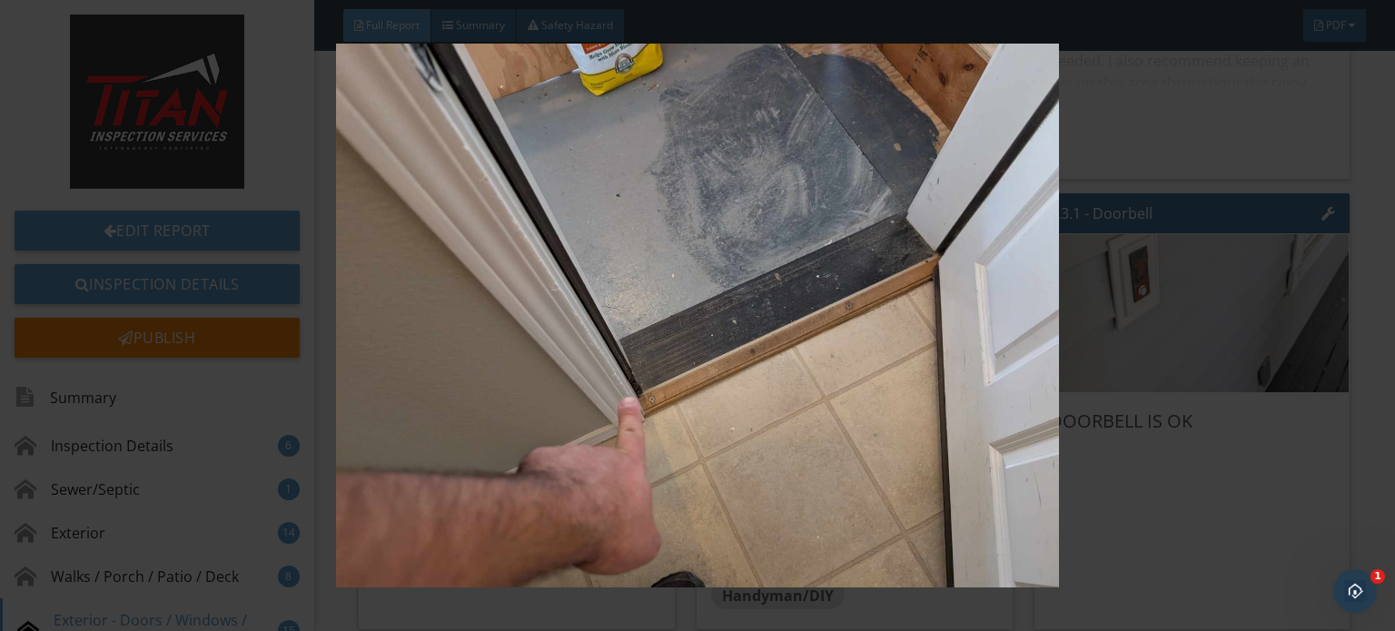
click at [900, 356] on img at bounding box center [697, 316] width 1269 height 544
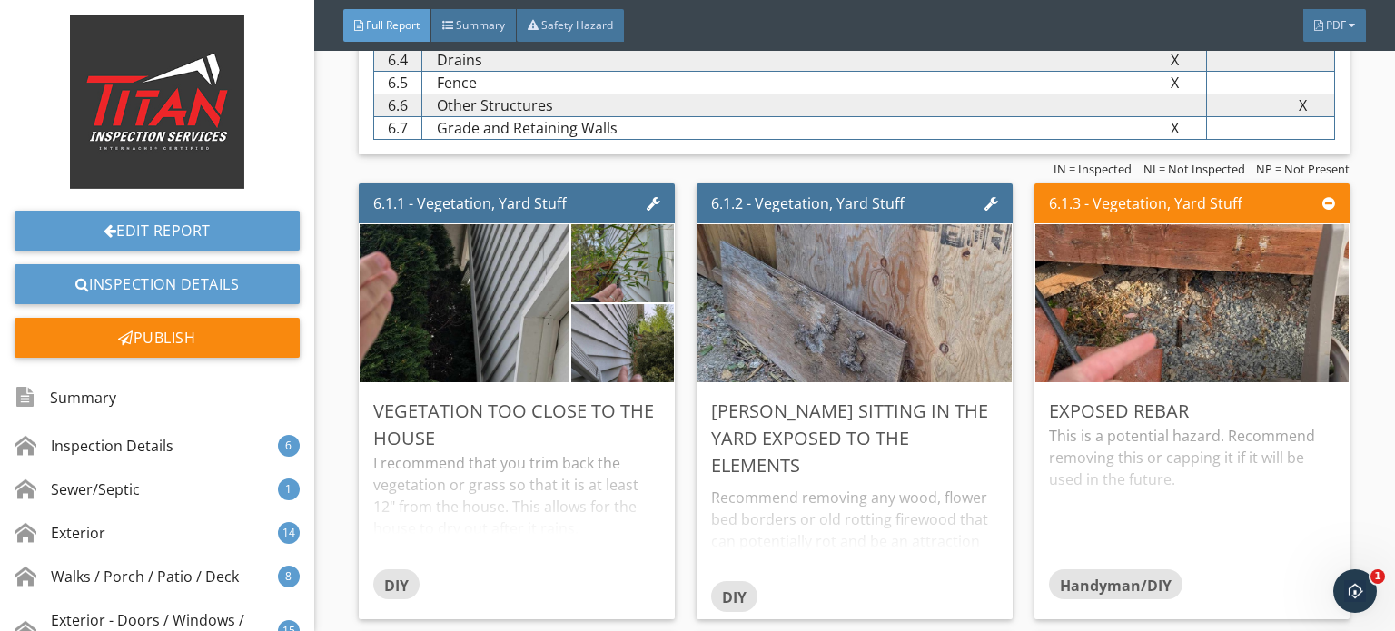
scroll to position [10806, 0]
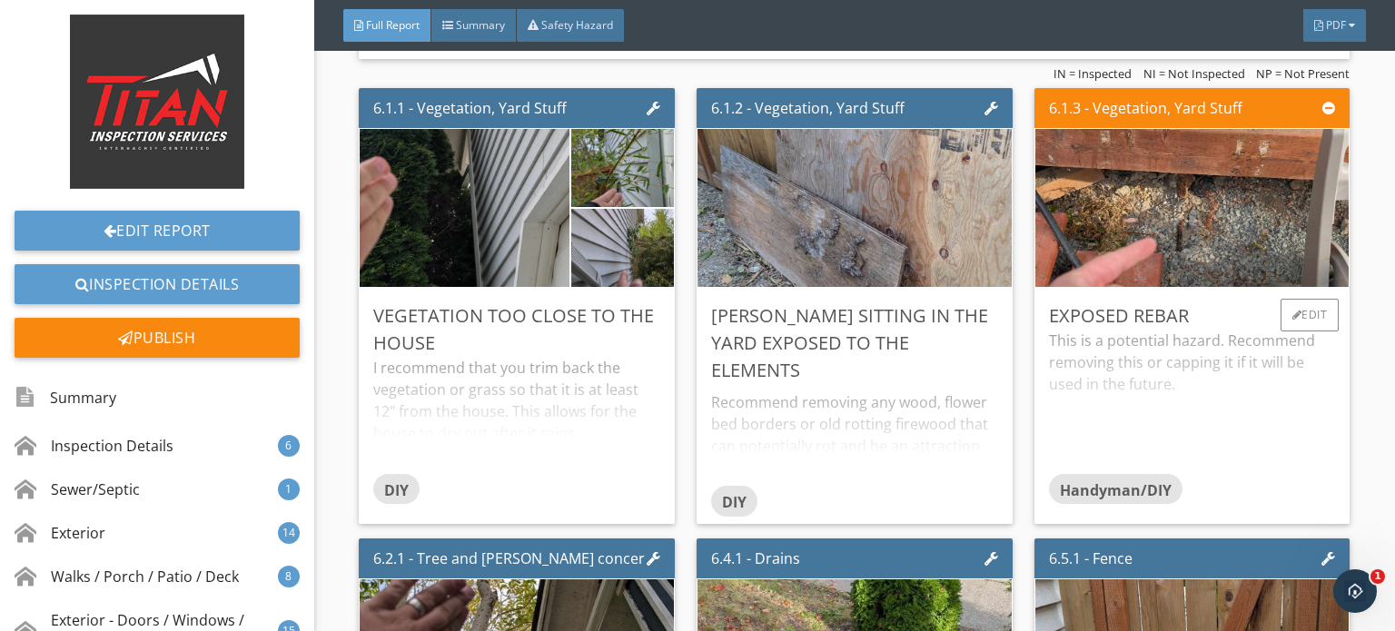
click at [1315, 405] on div "This is a potential hazard. Recommend removing this or capping it if it will be…" at bounding box center [1192, 401] width 287 height 143
click at [1297, 370] on p "This is a potential hazard. Recommend removing this or capping it if it will be…" at bounding box center [1192, 362] width 287 height 65
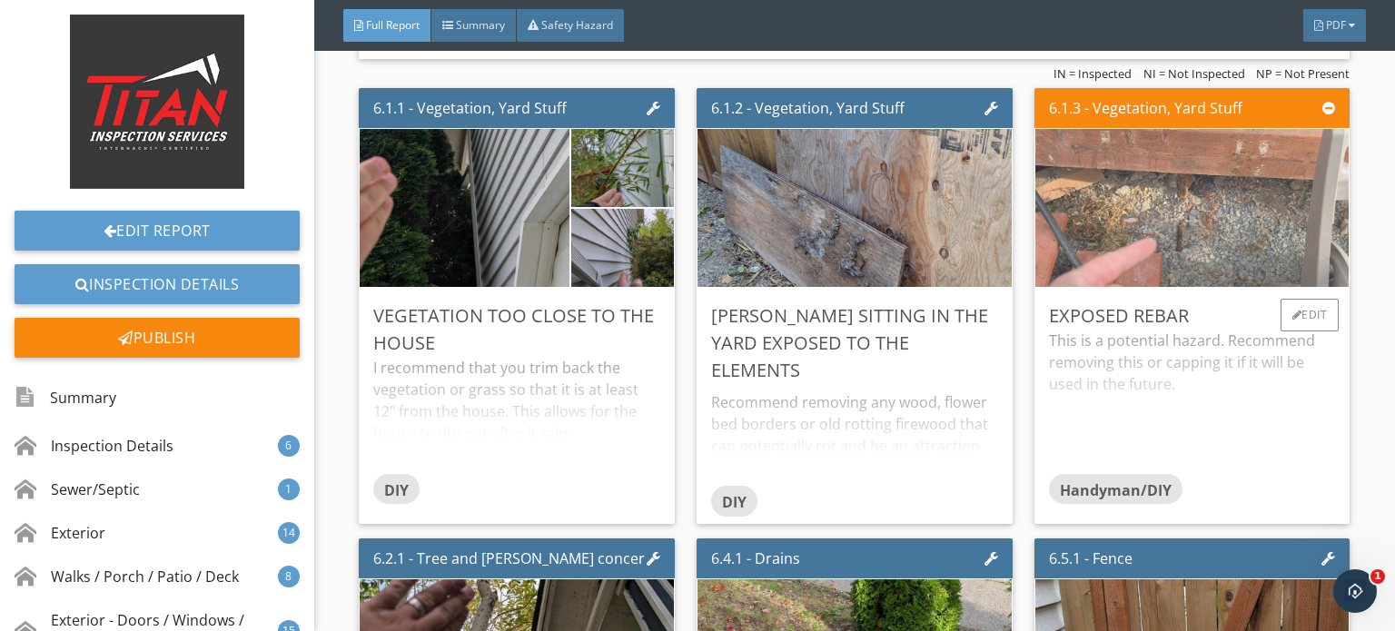
click at [1239, 274] on img at bounding box center [1192, 208] width 525 height 395
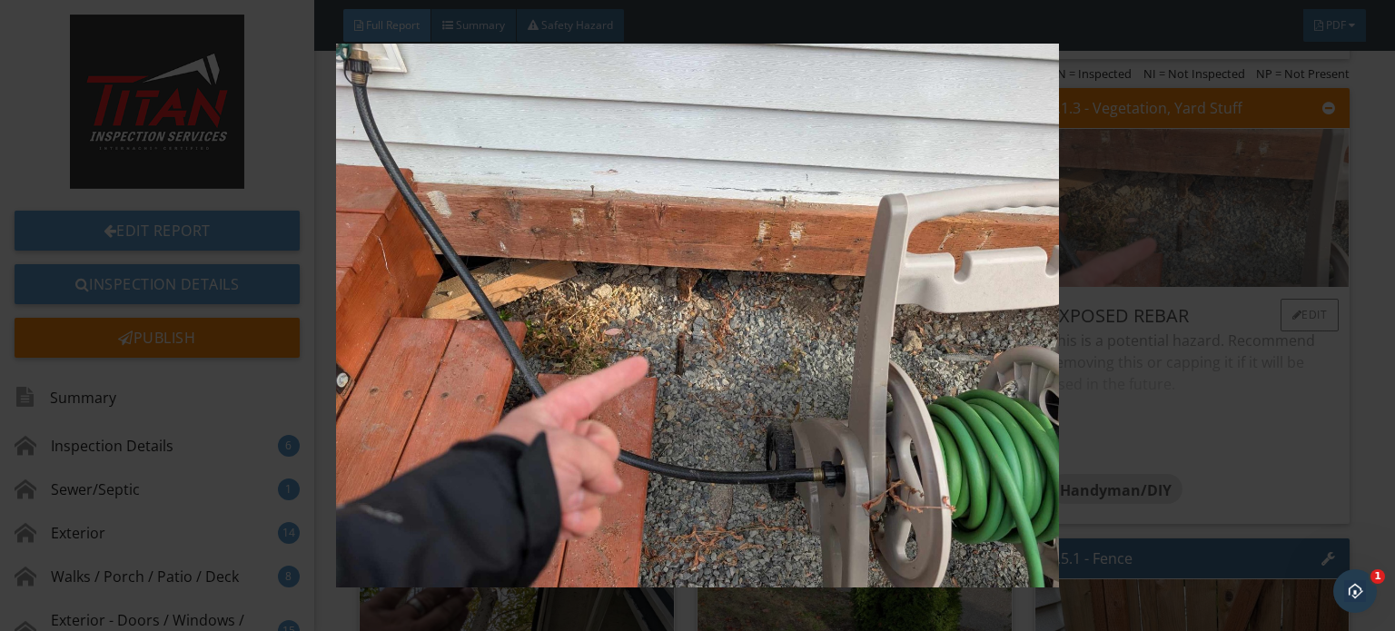
click at [1239, 274] on img at bounding box center [697, 316] width 1269 height 544
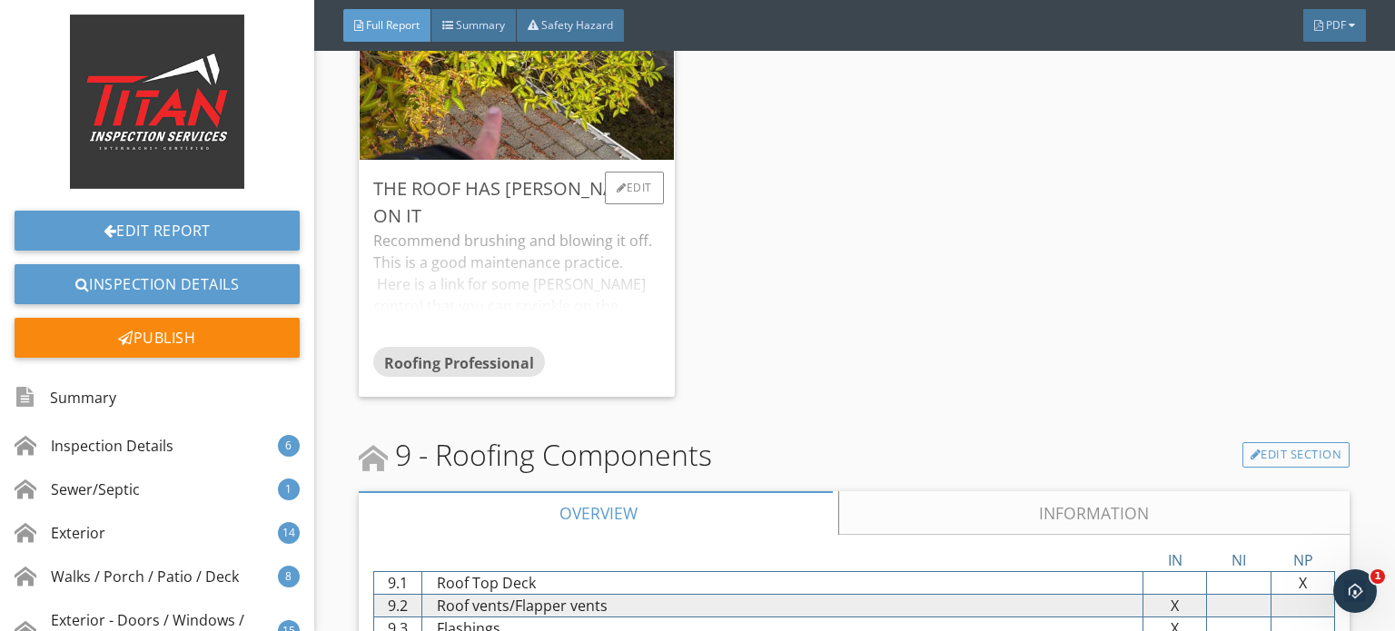
scroll to position [13167, 0]
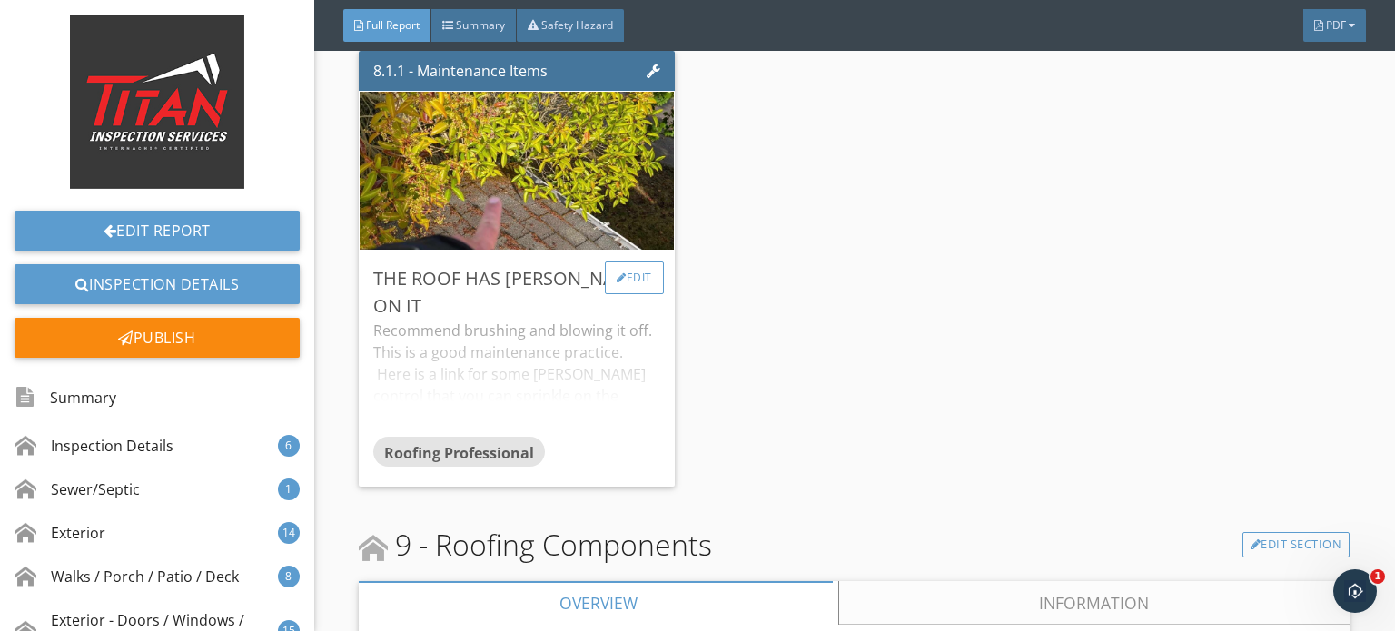
click at [628, 273] on div "Edit" at bounding box center [634, 278] width 59 height 33
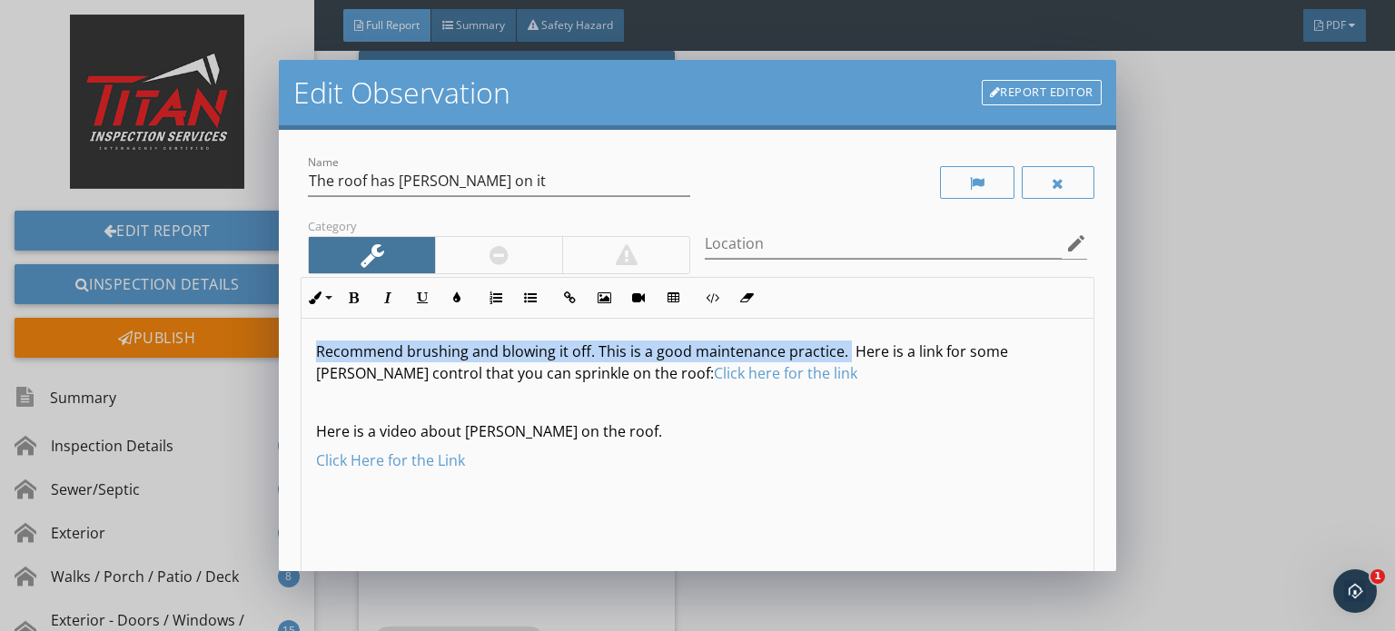
drag, startPoint x: 844, startPoint y: 357, endPoint x: 219, endPoint y: 361, distance: 625.7
click at [219, 361] on div "Edit Observation Report Editor Name The roof has moss on it Category Location e…" at bounding box center [697, 315] width 1395 height 631
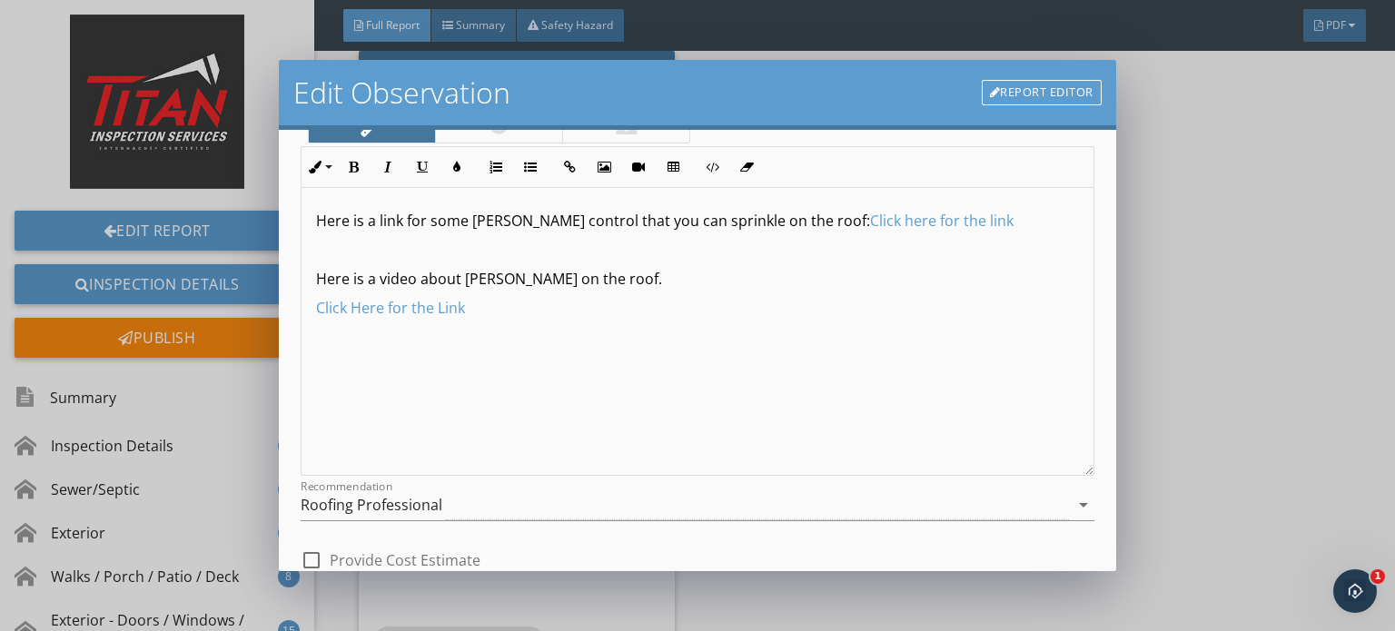
scroll to position [250, 0]
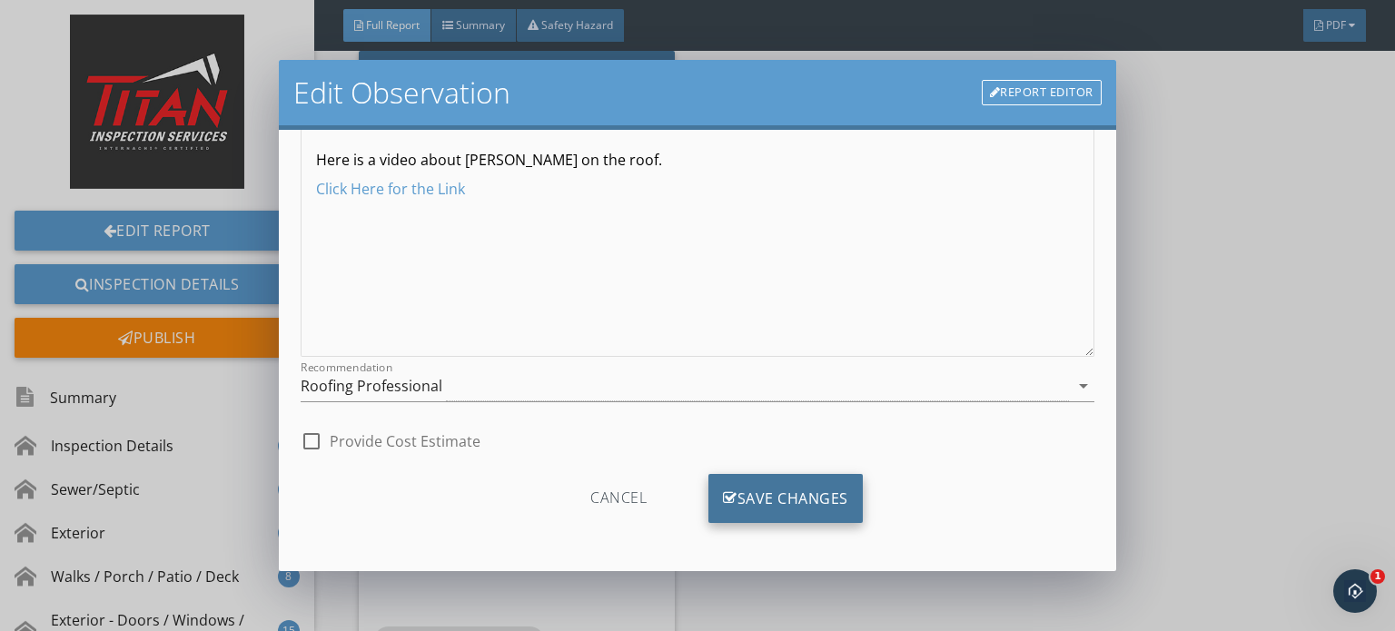
click at [788, 479] on div "Save Changes" at bounding box center [785, 498] width 154 height 49
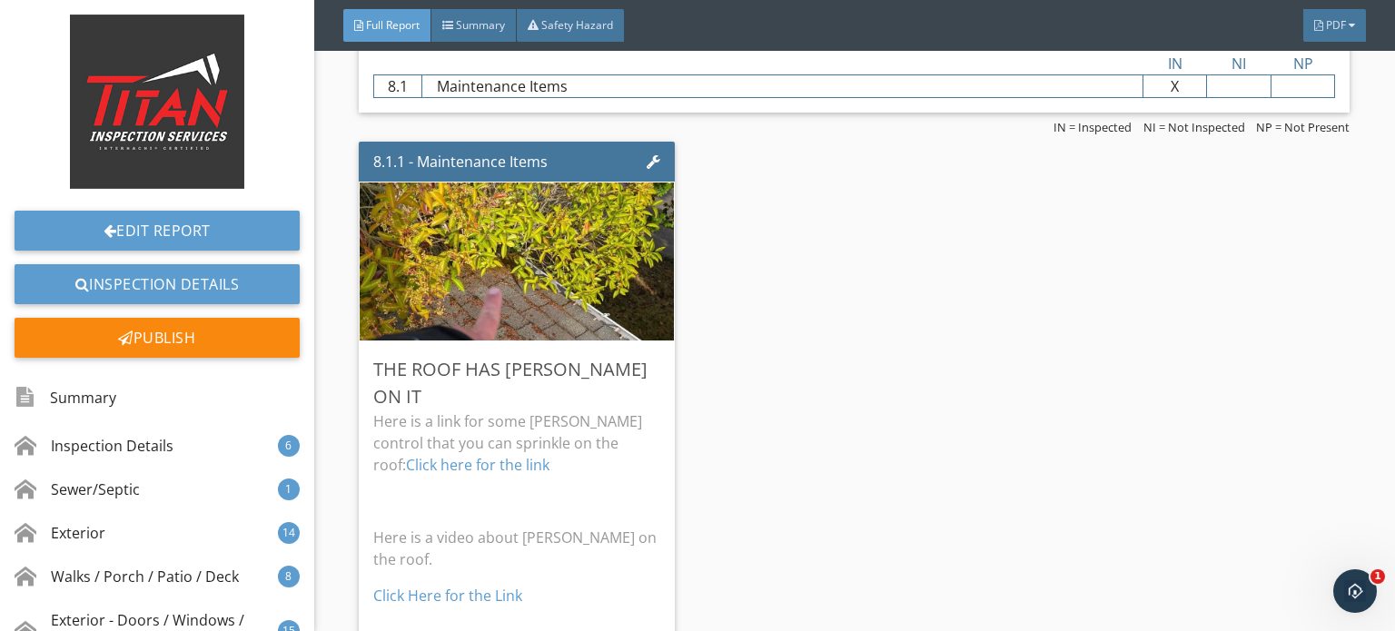
scroll to position [13076, 0]
click at [654, 352] on div "Edit" at bounding box center [634, 368] width 59 height 33
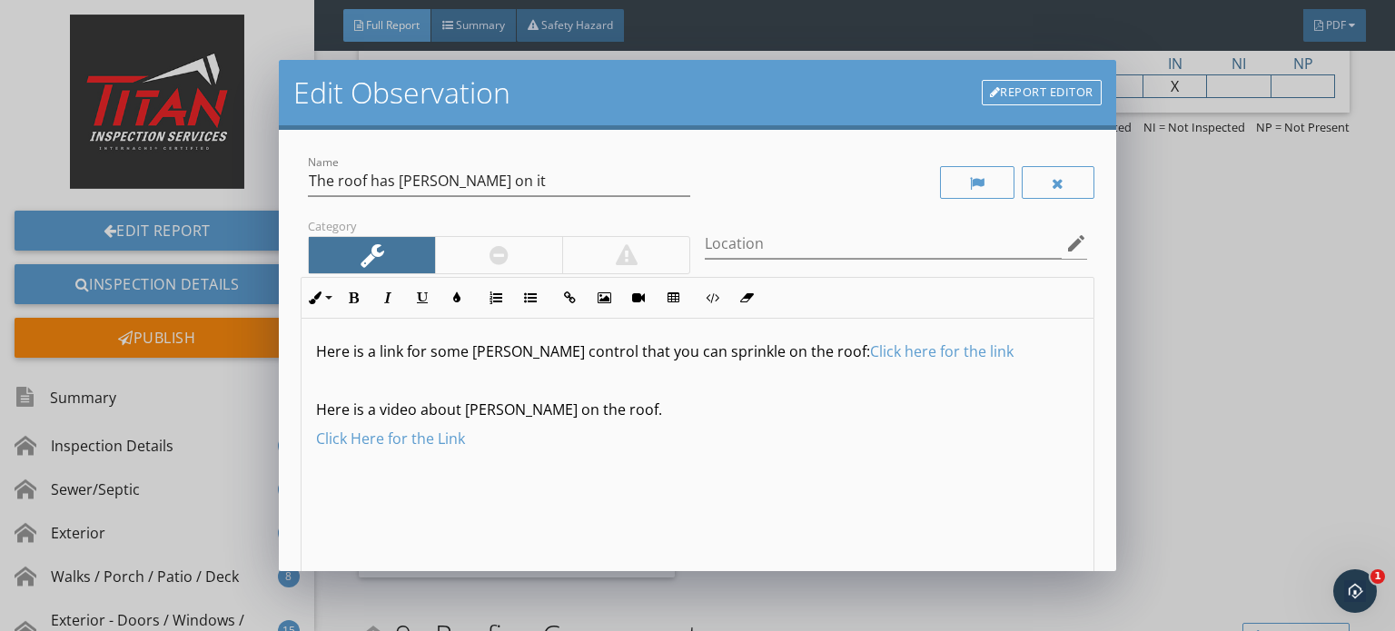
click at [519, 197] on div "Name The roof has moss on it" at bounding box center [499, 190] width 382 height 48
drag, startPoint x: 512, startPoint y: 192, endPoint x: 308, endPoint y: 127, distance: 214.2
click at [229, 133] on div "Edit Observation Report Editor Name The roof has moss on it Category Location e…" at bounding box center [697, 315] width 1395 height 631
type input "moss is starting to grow under the tree"
click at [993, 361] on div "Here is a link for some moss control that you can sprinkle on the roof: Click h…" at bounding box center [697, 463] width 792 height 288
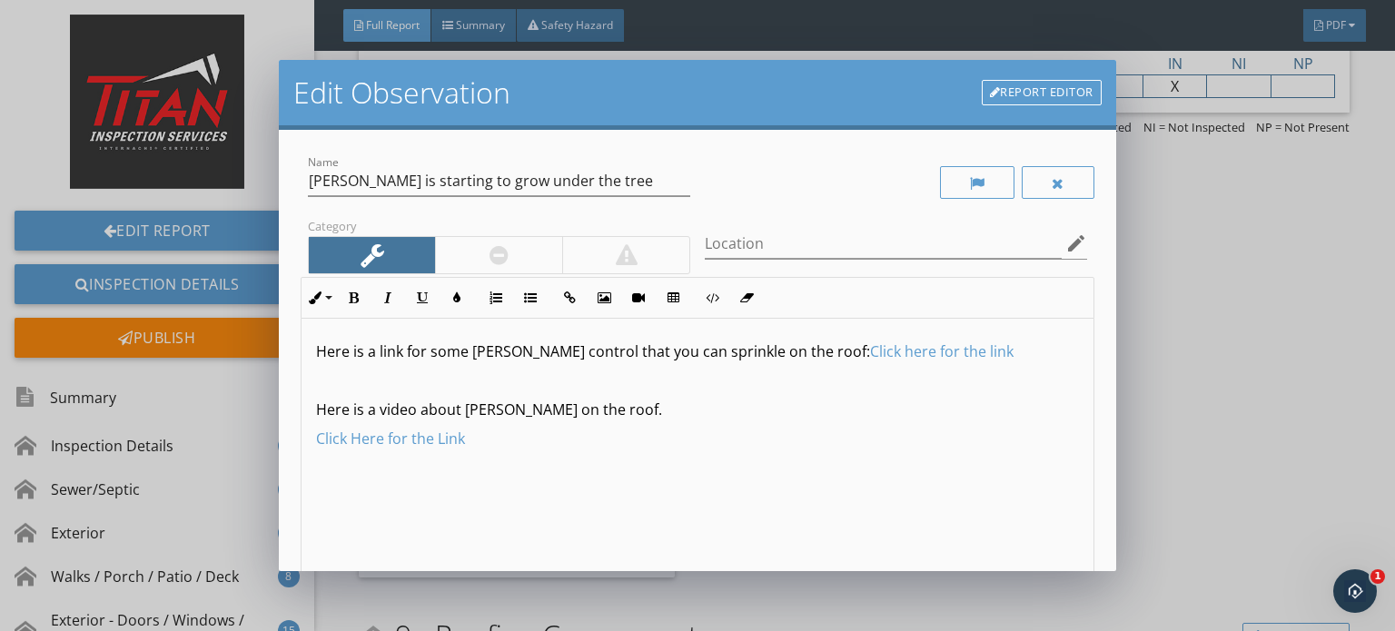
click at [998, 322] on div "Here is a link for some moss control that you can sprinkle on the roof: Click h…" at bounding box center [697, 463] width 792 height 288
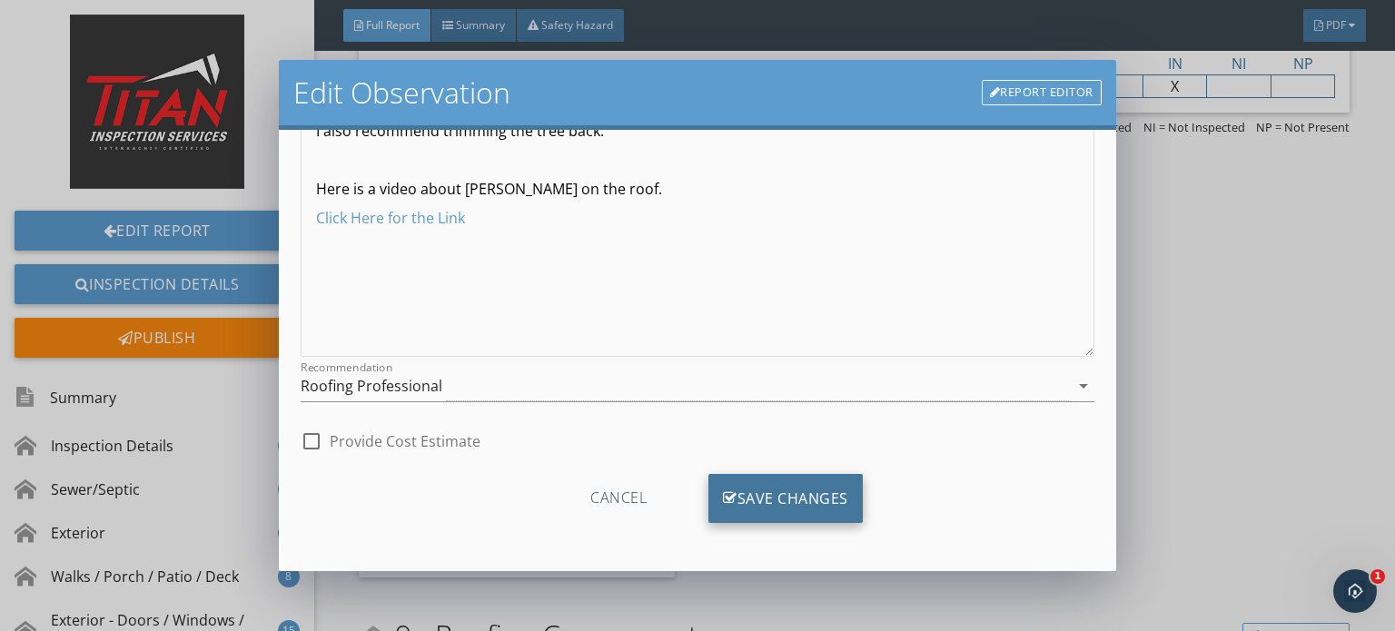
click at [803, 510] on div "Save Changes" at bounding box center [785, 498] width 154 height 49
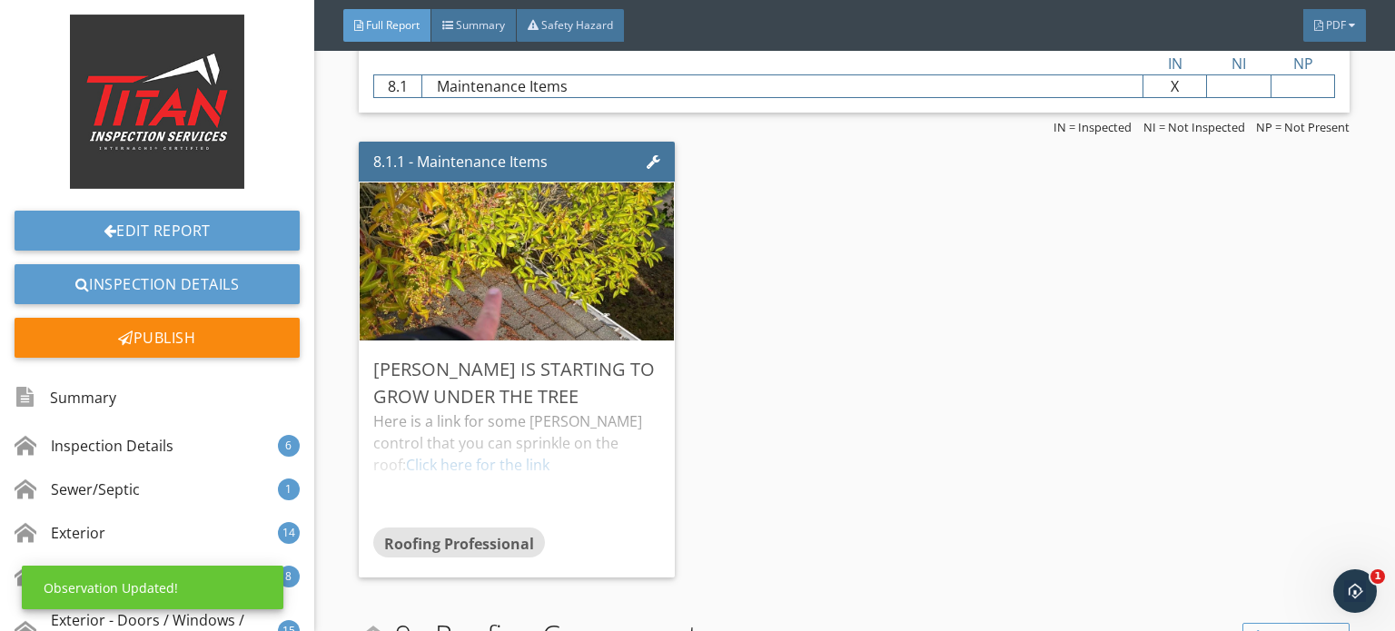
scroll to position [35, 0]
click at [804, 397] on div "8.1.1 - Maintenance Items moss is starting to grow under the tree Here is a lin…" at bounding box center [854, 359] width 991 height 450
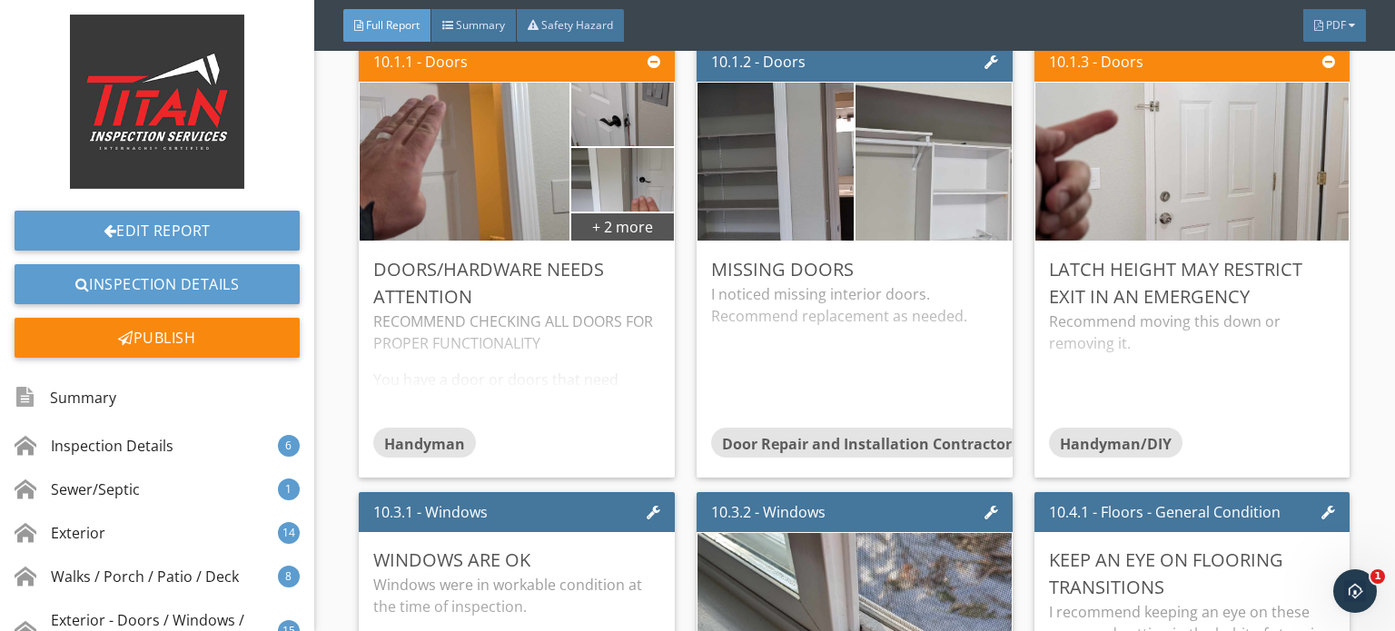
scroll to position [16073, 0]
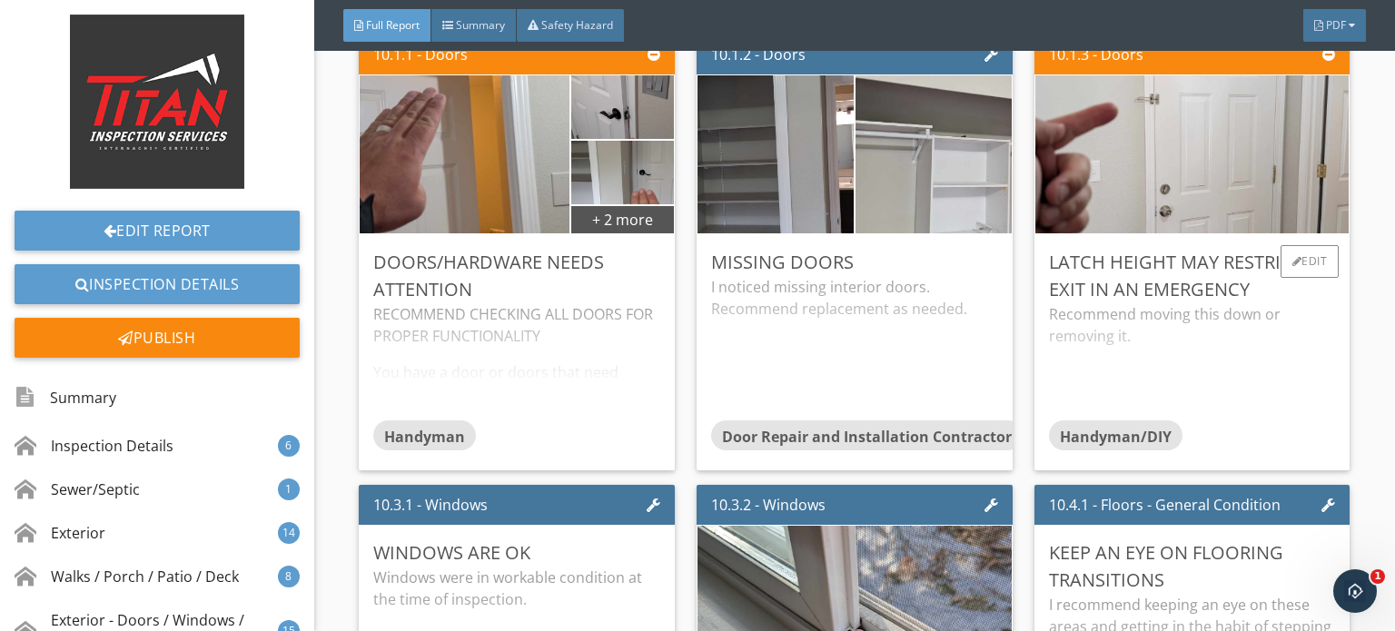
click at [1274, 327] on div "Recommend moving this down or removing it." at bounding box center [1192, 361] width 287 height 116
click at [1274, 325] on p "Recommend moving this down or removing it." at bounding box center [1192, 325] width 287 height 44
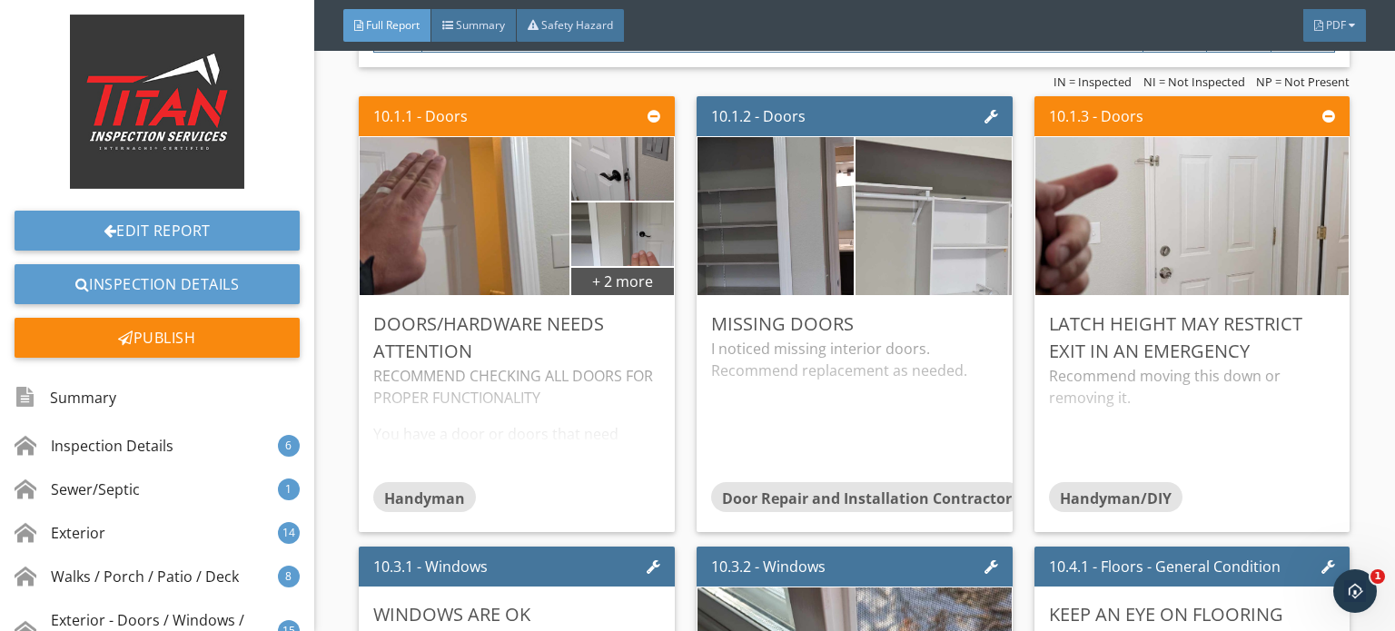
scroll to position [15982, 0]
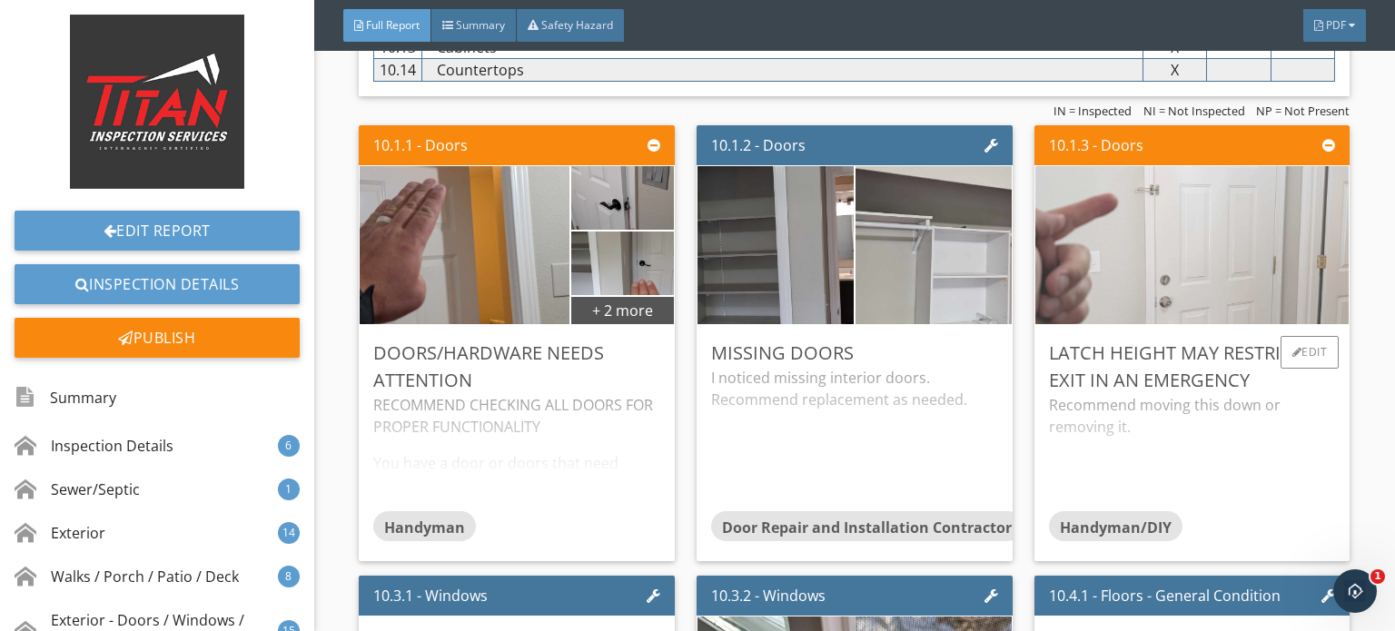
click at [1217, 268] on img at bounding box center [1192, 245] width 525 height 395
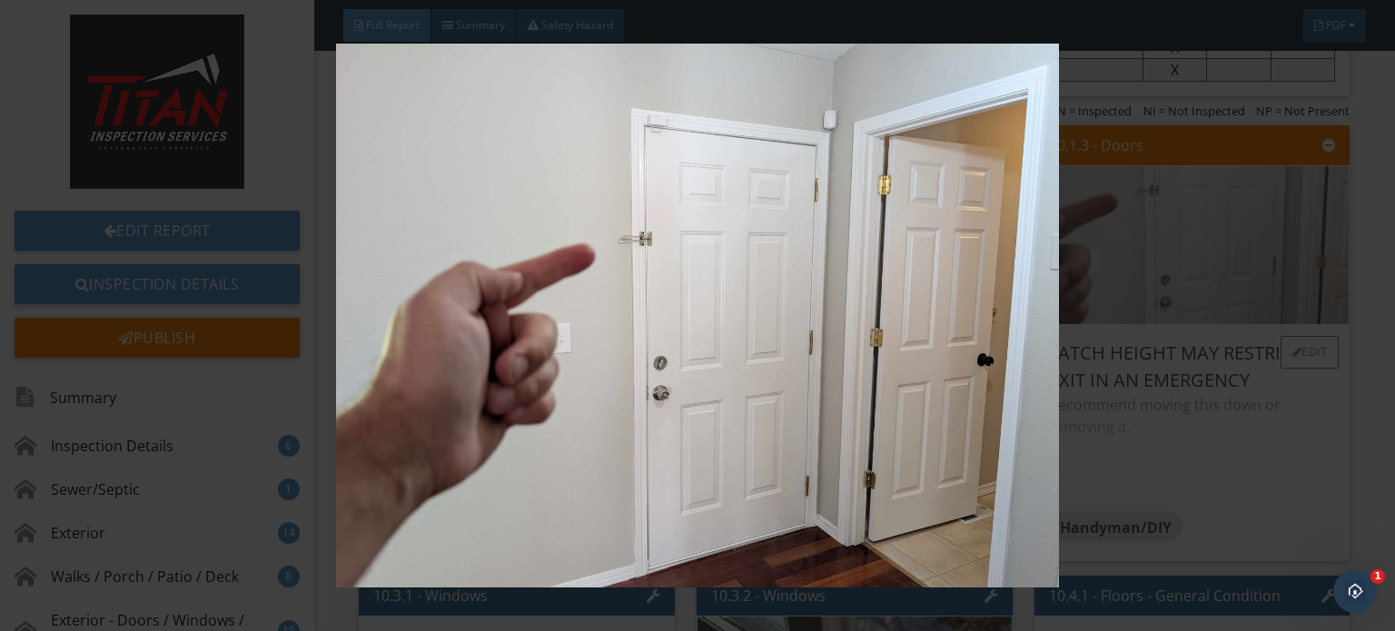
click at [1217, 268] on img at bounding box center [697, 316] width 1269 height 544
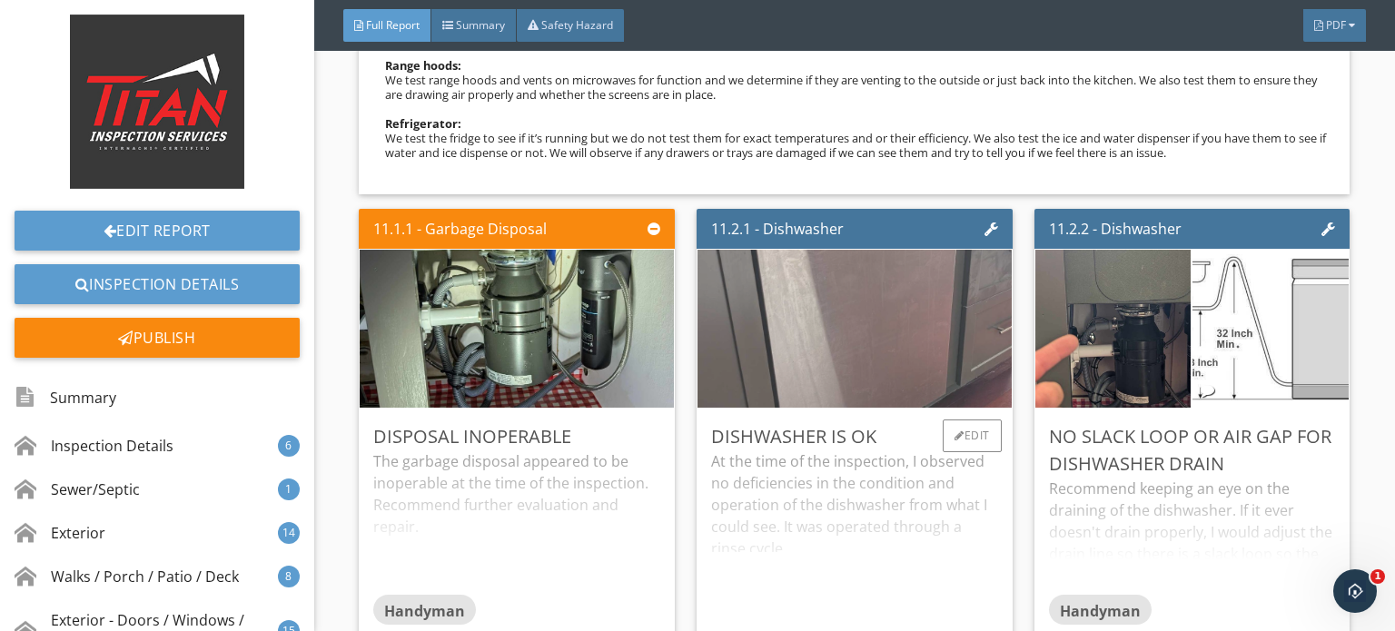
scroll to position [18706, 0]
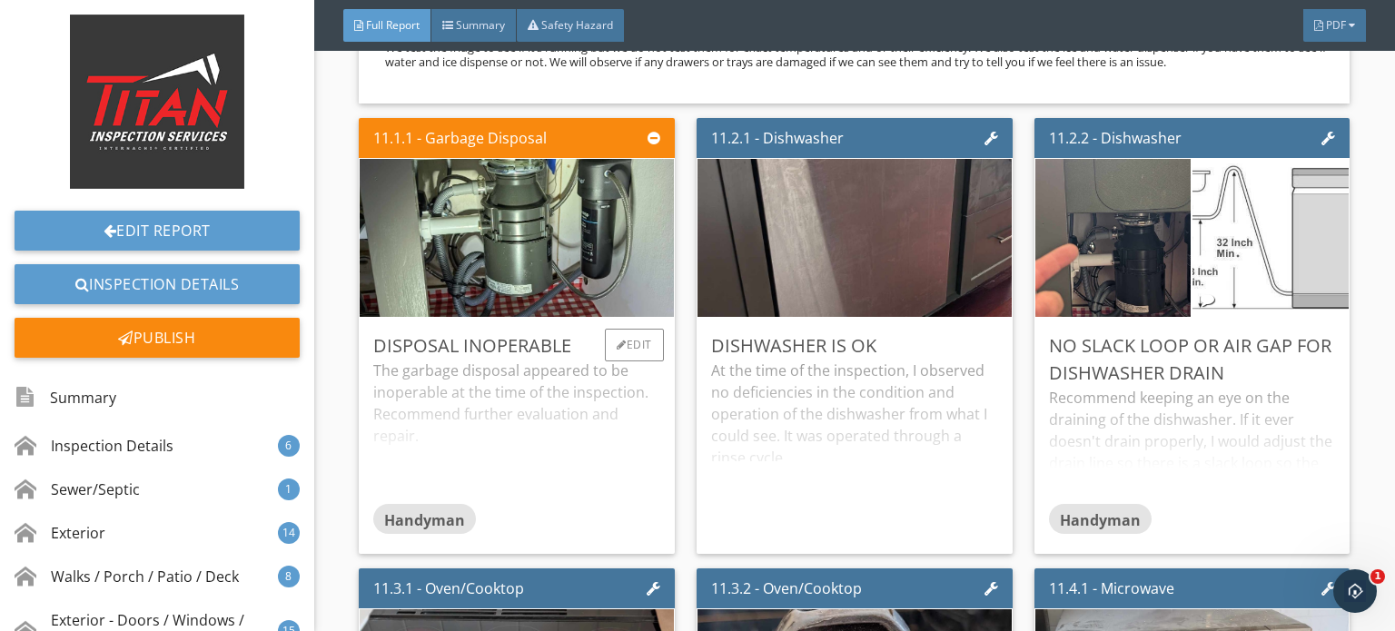
click at [545, 412] on div "The garbage disposal appeared to be inoperable at the time of the inspection. R…" at bounding box center [516, 431] width 287 height 143
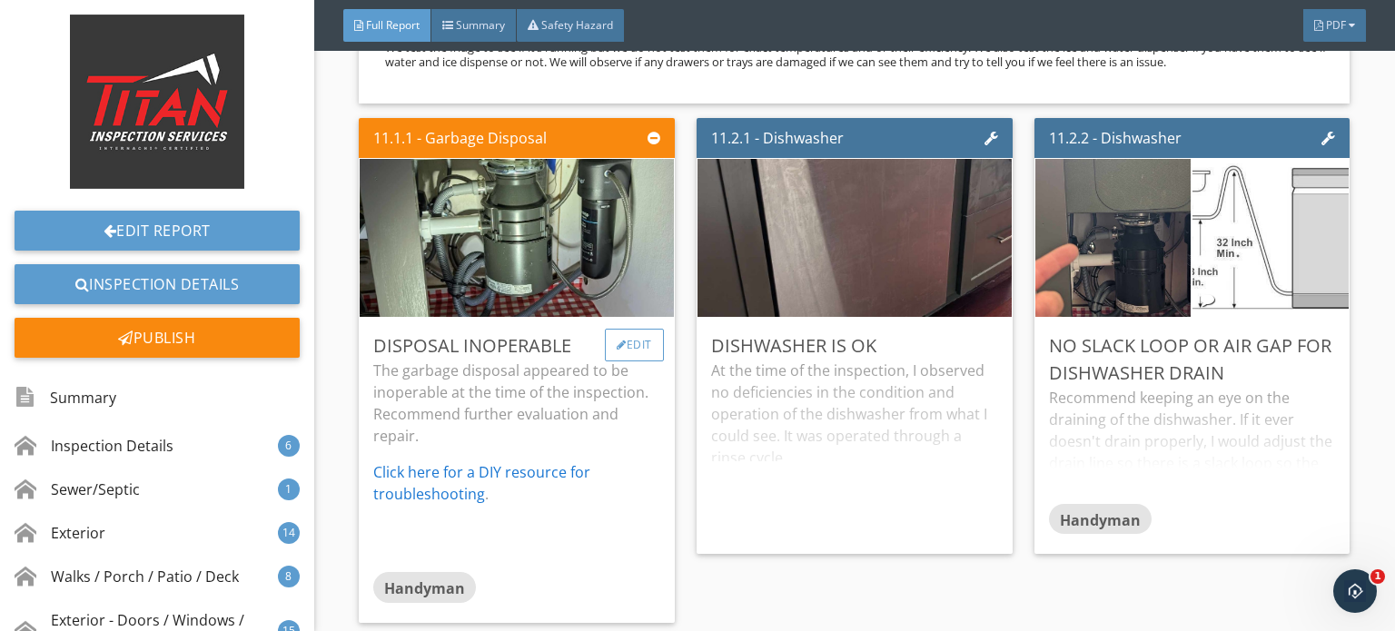
click at [619, 329] on div "Edit" at bounding box center [634, 345] width 59 height 33
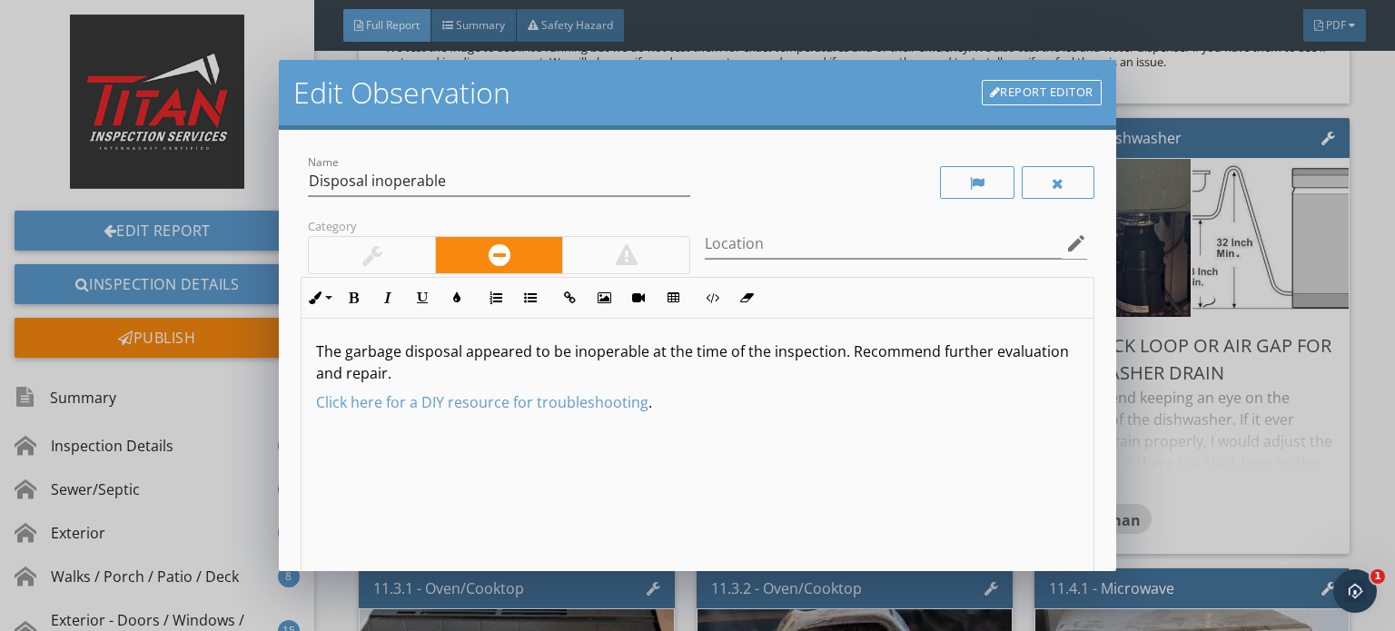
click at [676, 366] on p "The garbage disposal appeared to be inoperable at the time of the inspection. R…" at bounding box center [697, 363] width 763 height 44
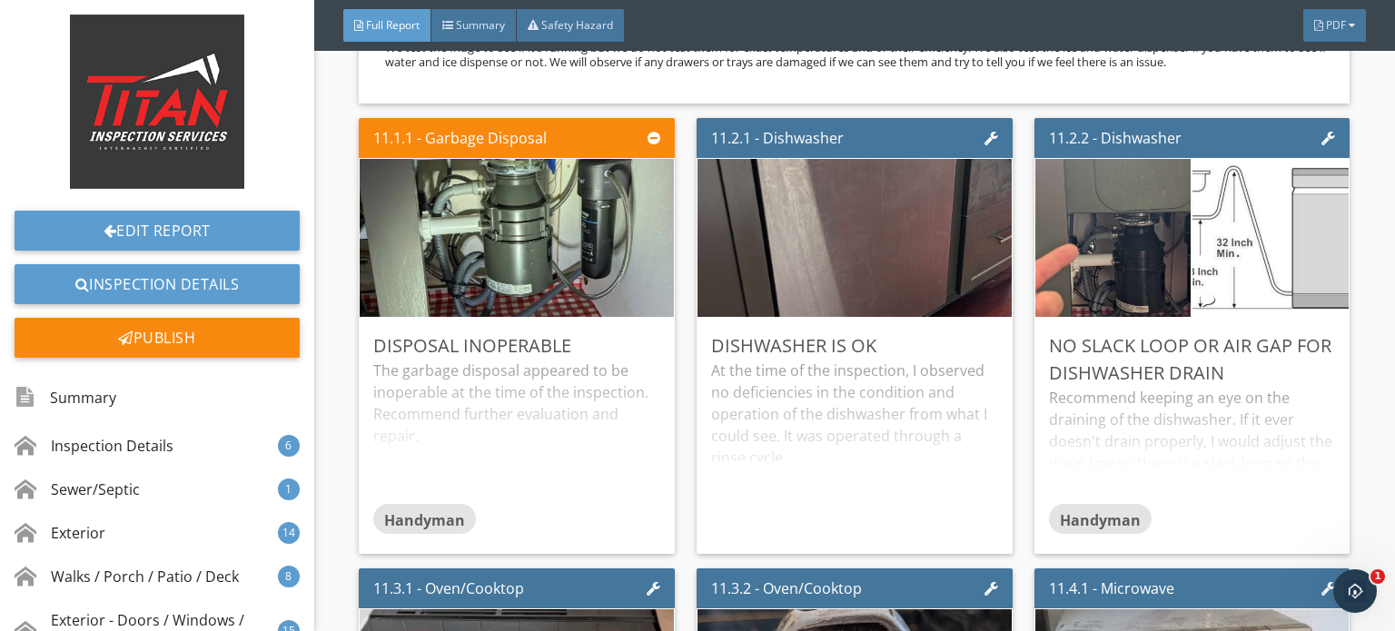
click at [1290, 374] on div at bounding box center [697, 315] width 1395 height 631
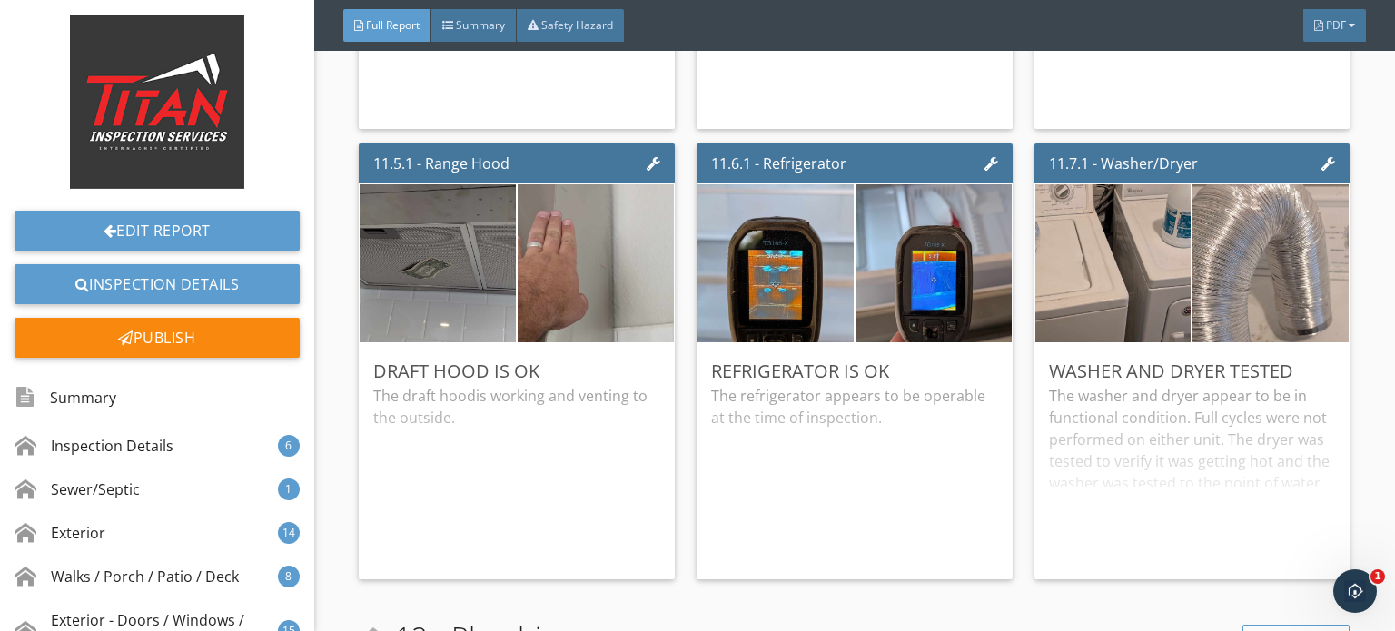
scroll to position [19614, 0]
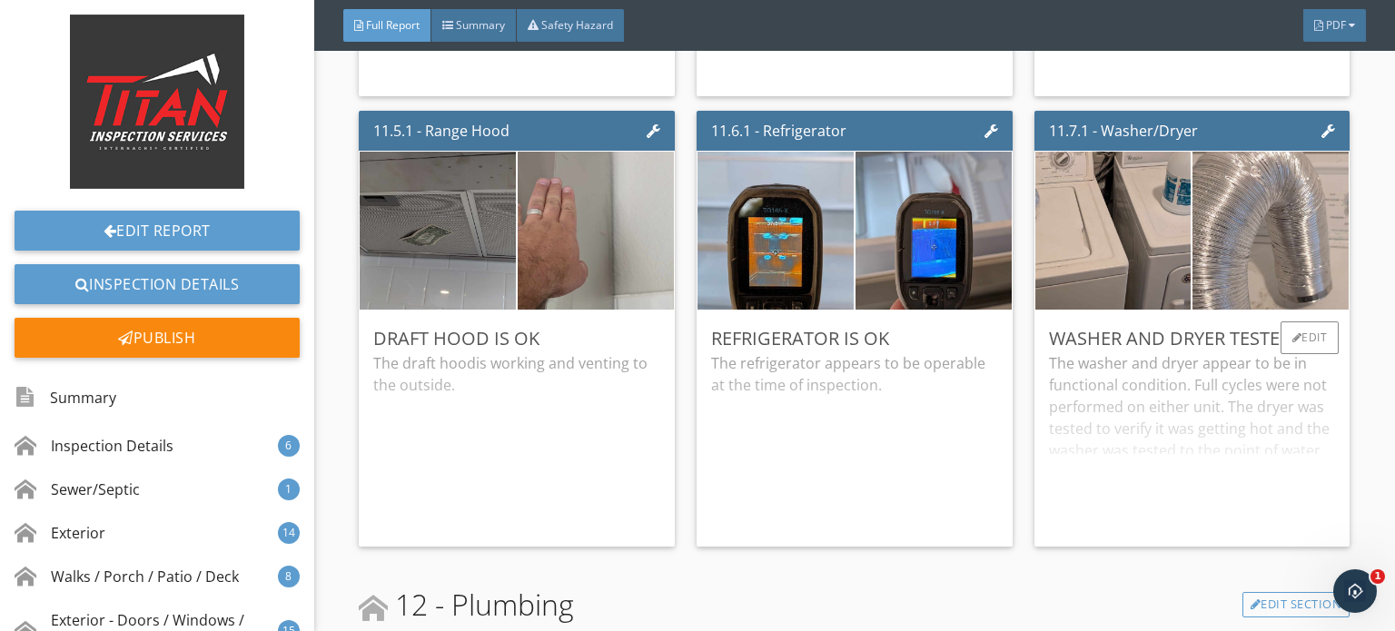
click at [1162, 352] on div "The washer and dryer appear to be in functional condition. Full cycles were not…" at bounding box center [1192, 442] width 287 height 180
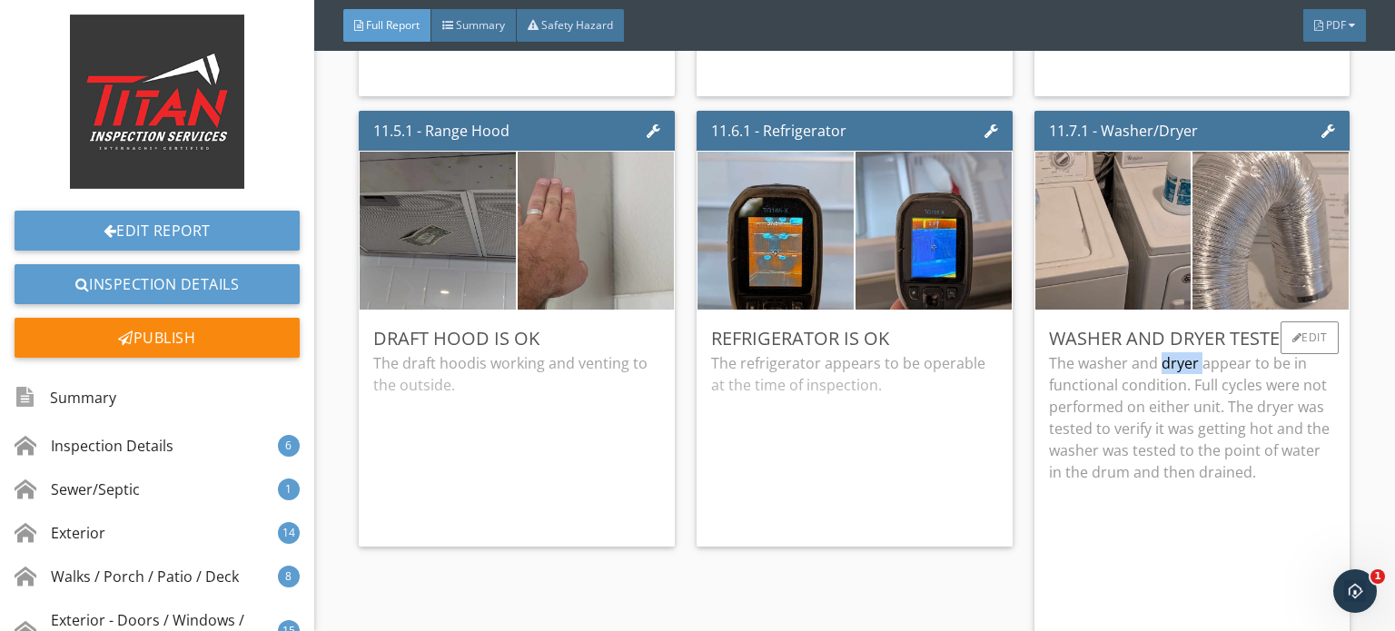
click at [1162, 352] on p "The washer and dryer appear to be in functional condition. Full cycles were not…" at bounding box center [1192, 417] width 287 height 131
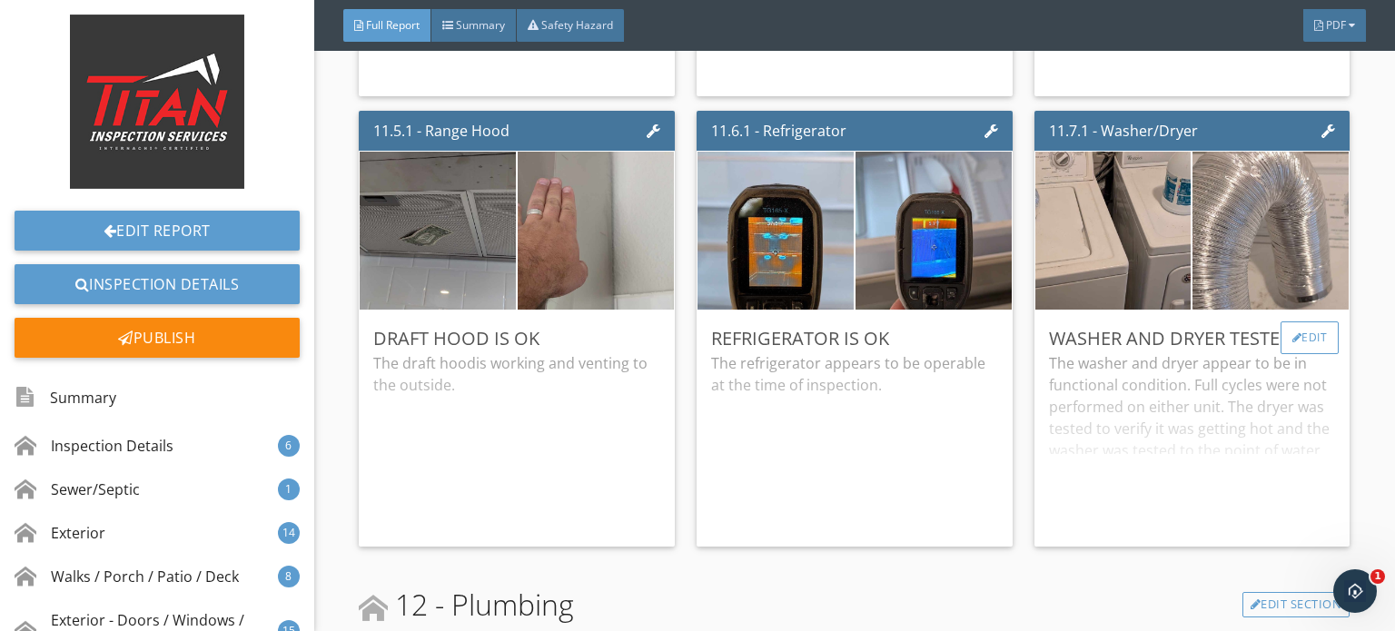
click at [1288, 321] on div "Edit" at bounding box center [1309, 337] width 59 height 33
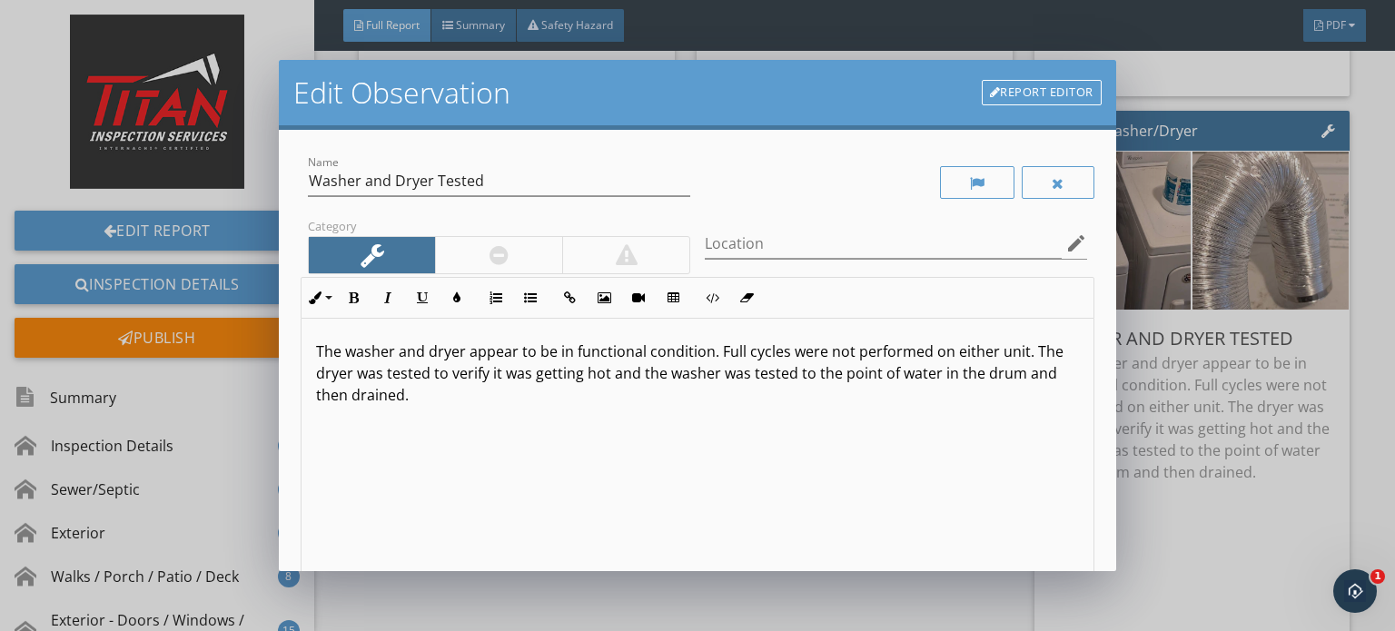
click at [509, 402] on p "The washer and dryer appear to be in functional condition. Full cycles were not…" at bounding box center [697, 373] width 763 height 65
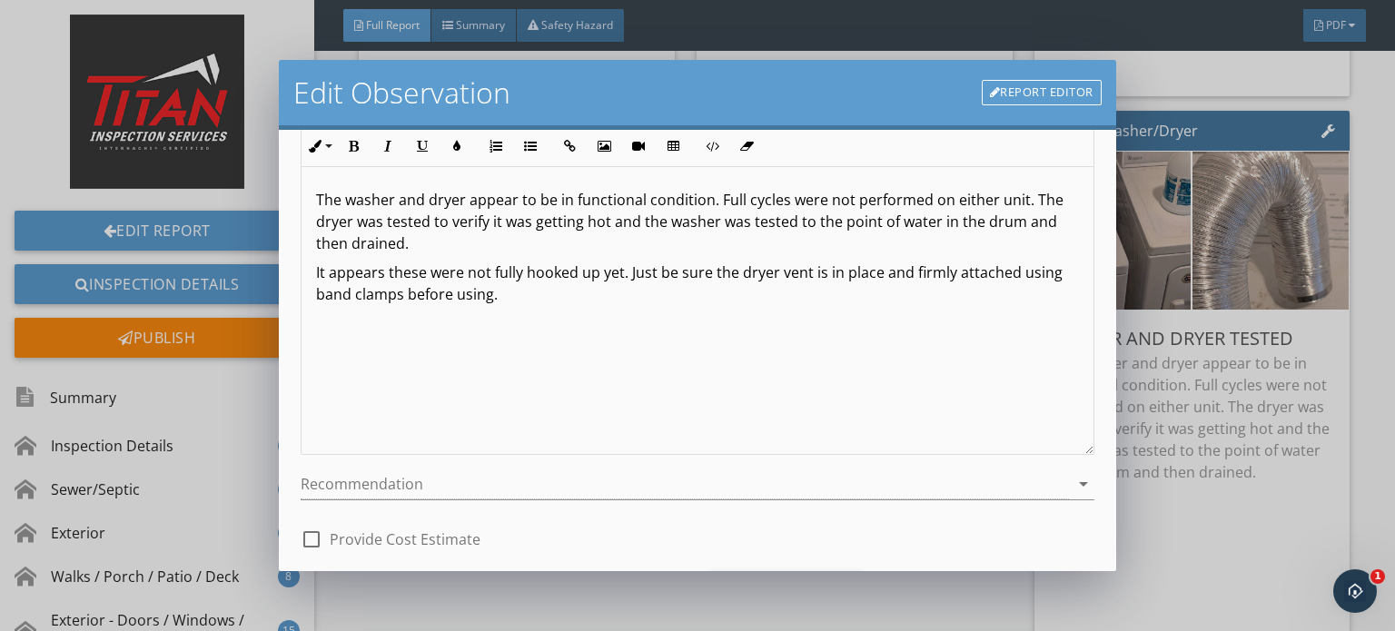
scroll to position [182, 0]
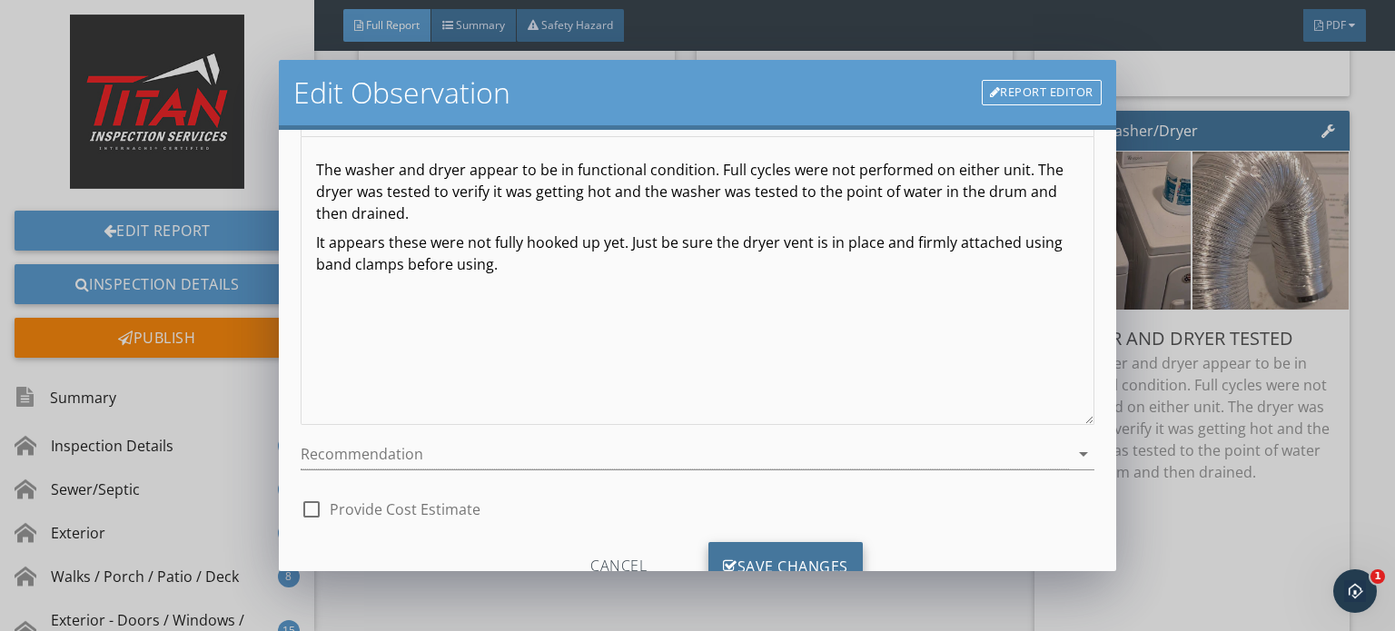
click at [815, 548] on div "Save Changes" at bounding box center [785, 566] width 154 height 49
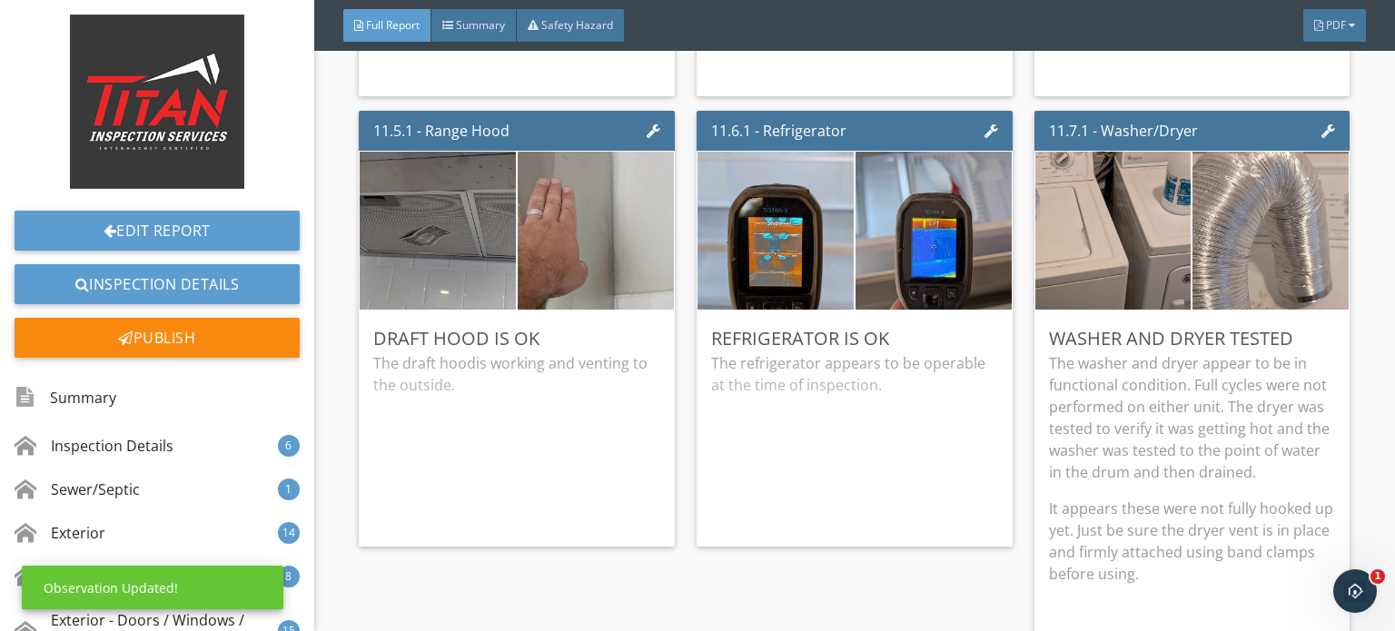
scroll to position [35, 0]
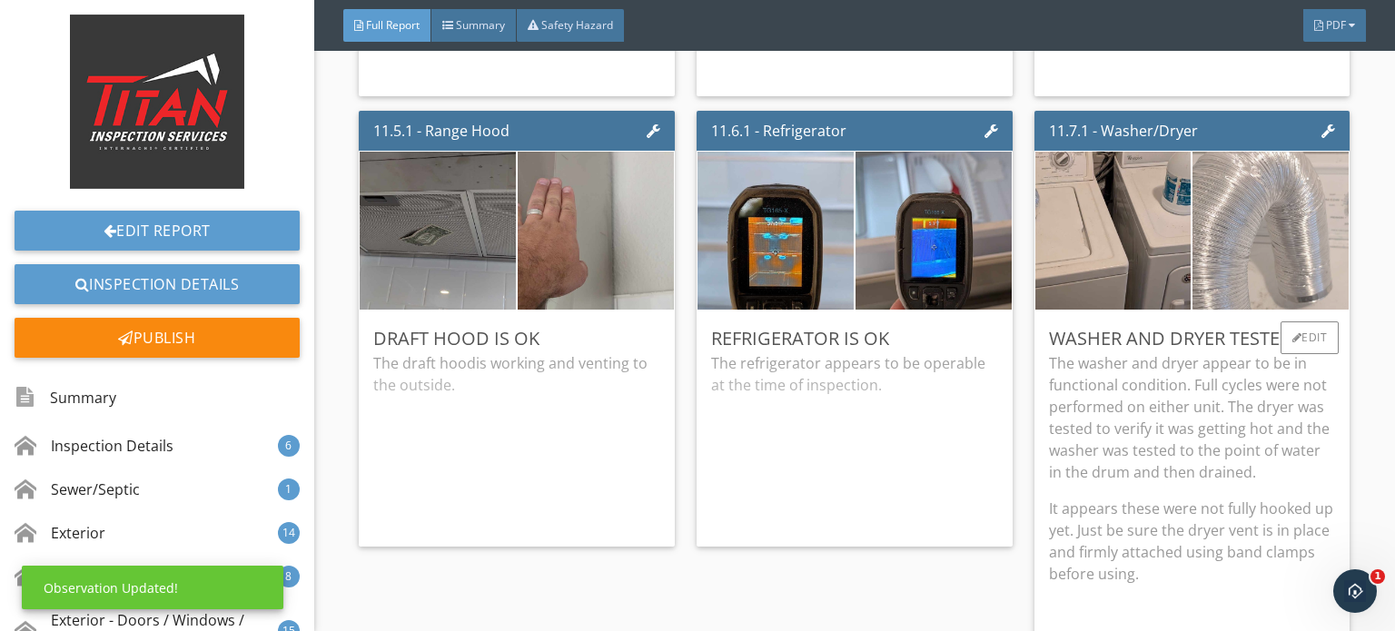
click at [1220, 252] on img at bounding box center [1271, 230] width 390 height 293
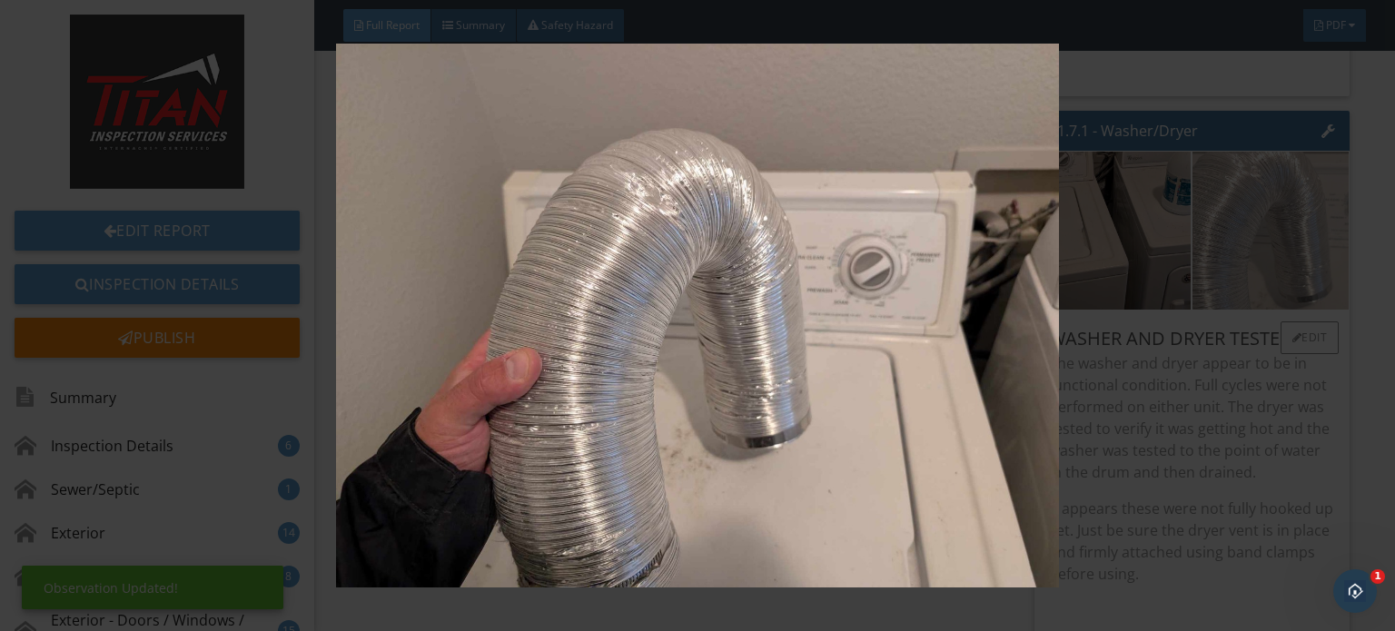
click at [1220, 252] on img at bounding box center [697, 316] width 1269 height 544
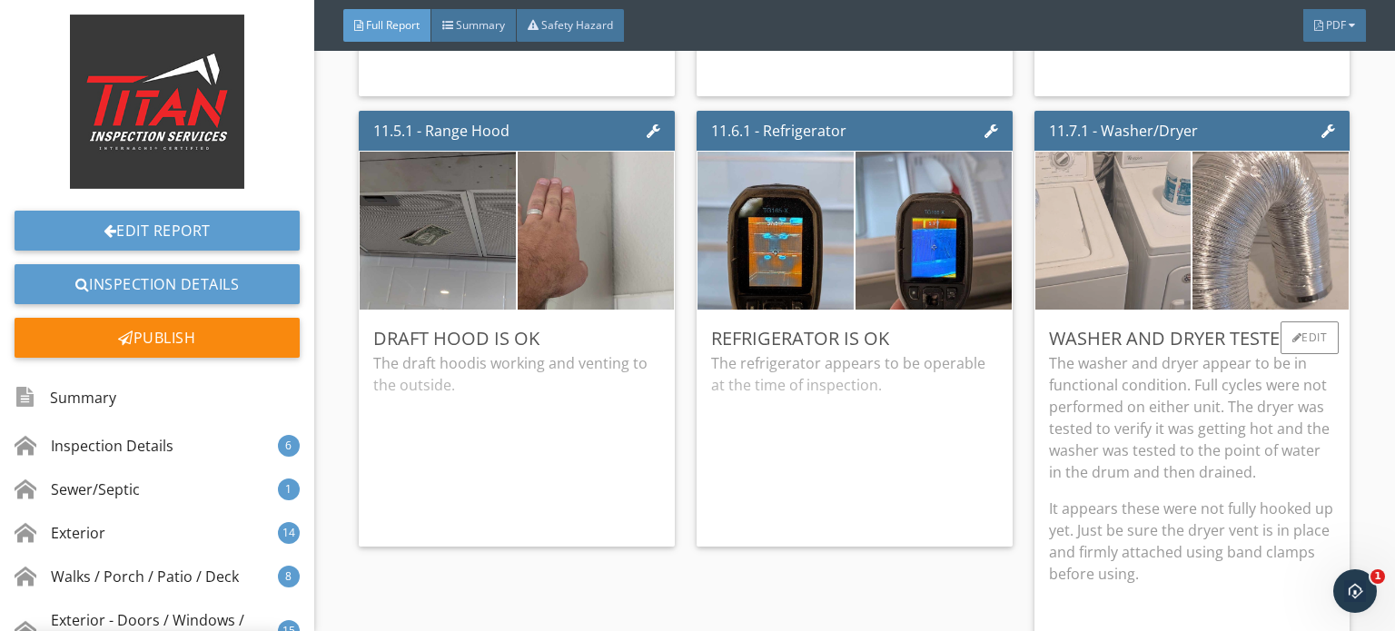
click at [1124, 234] on img at bounding box center [1113, 230] width 390 height 293
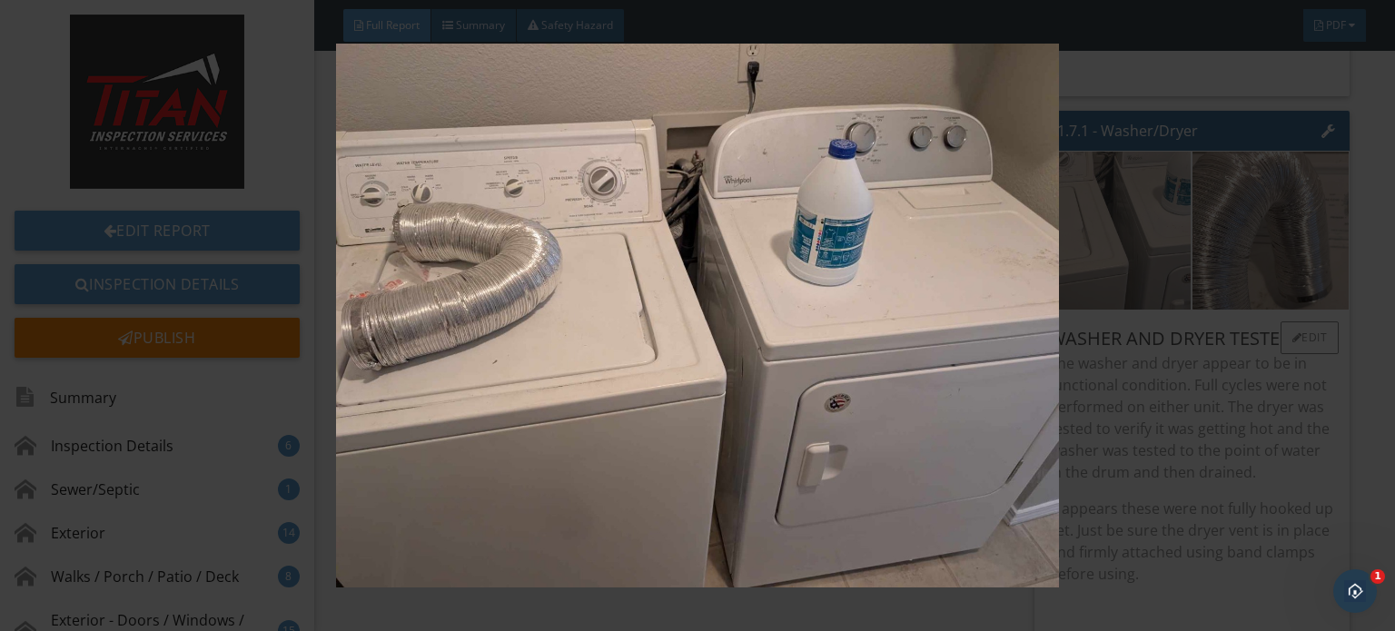
click at [1124, 234] on img at bounding box center [697, 316] width 1269 height 544
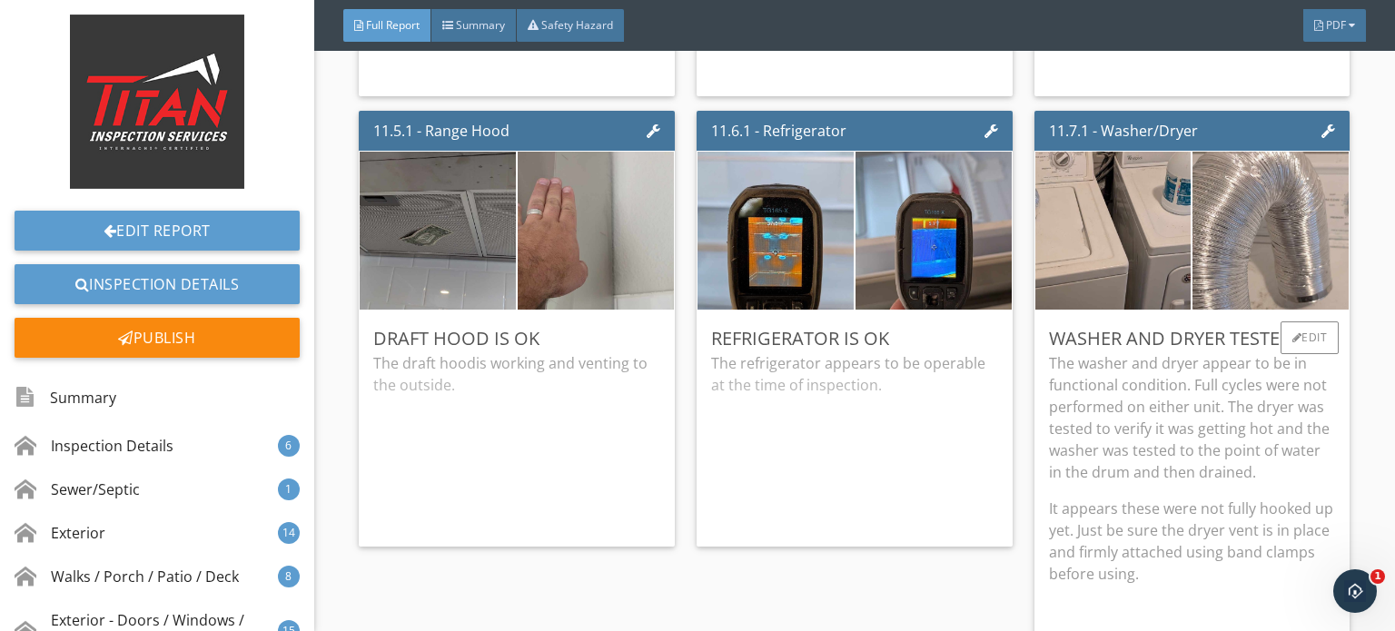
click at [1237, 399] on p "The washer and dryer appear to be in functional condition. Full cycles were not…" at bounding box center [1192, 417] width 287 height 131
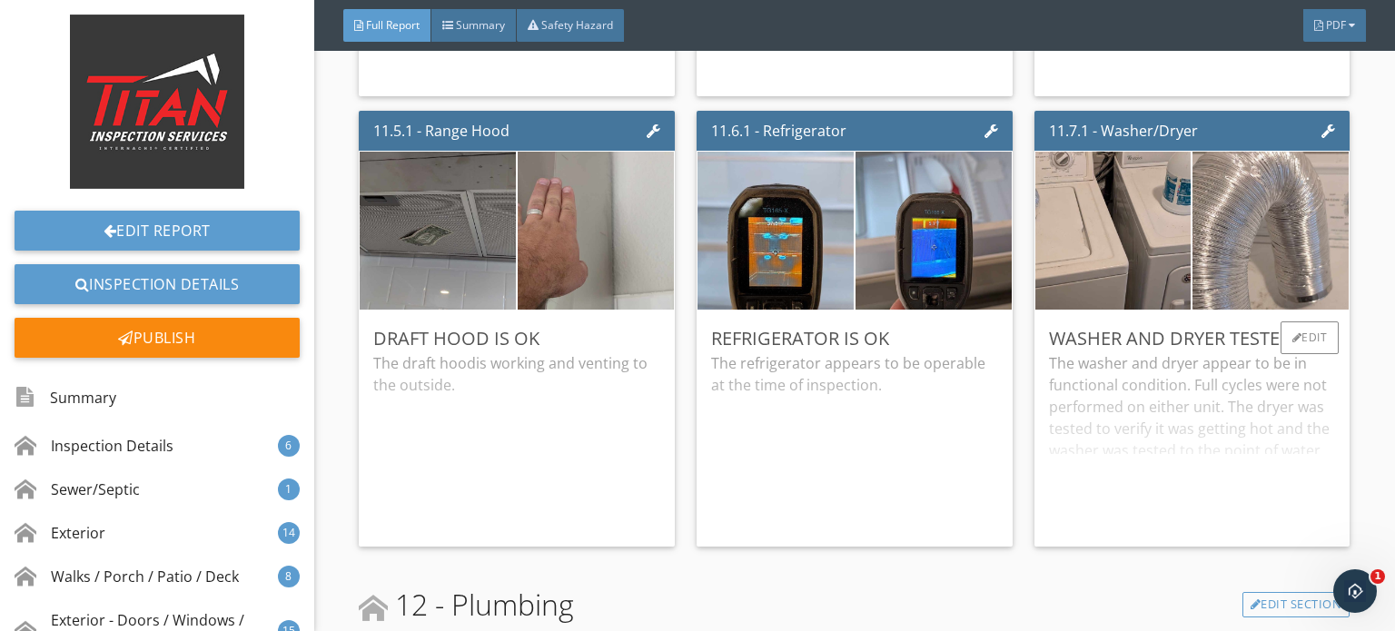
click at [1244, 400] on div "The washer and dryer appear to be in functional condition. Full cycles were not…" at bounding box center [1192, 442] width 287 height 180
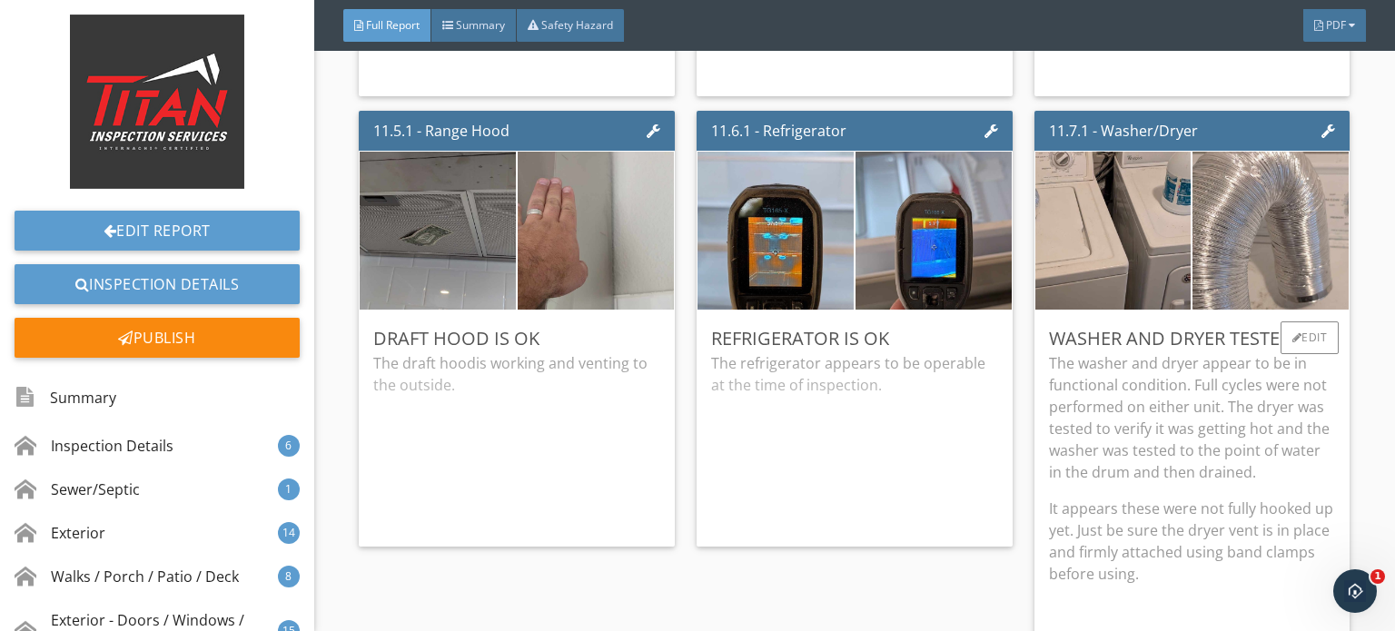
click at [1268, 373] on p "The washer and dryer appear to be in functional condition. Full cycles were not…" at bounding box center [1192, 417] width 287 height 131
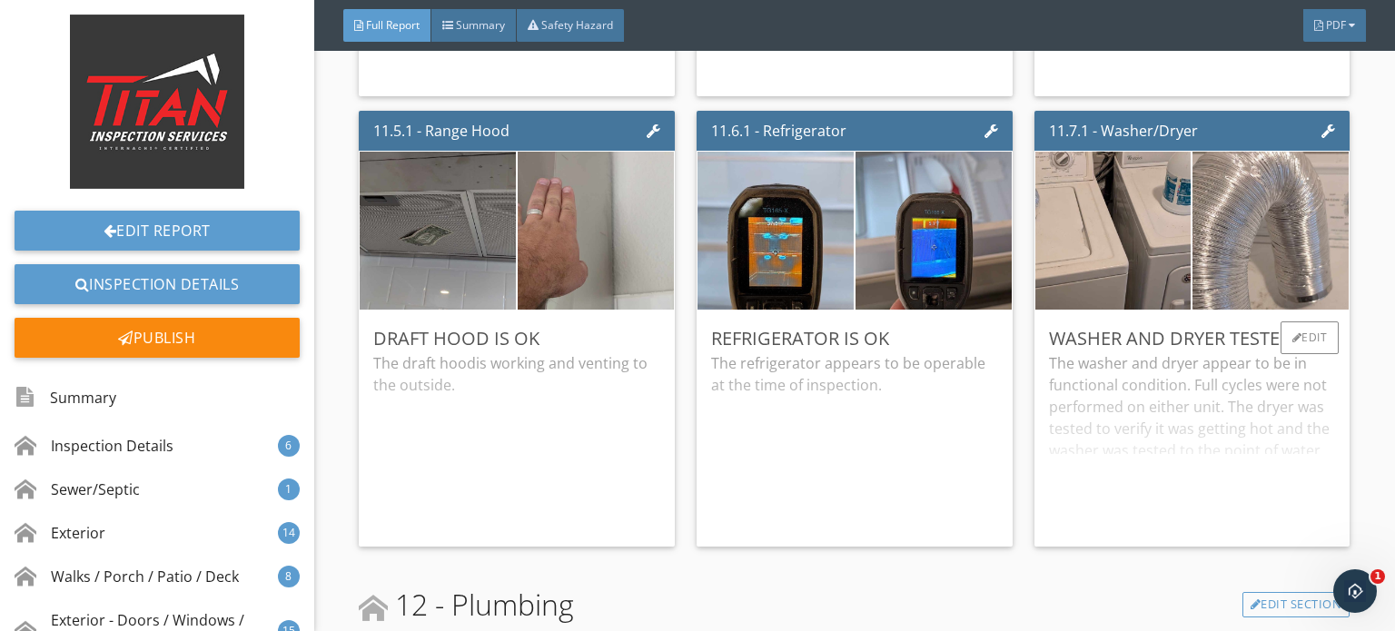
click at [1268, 373] on div "The washer and dryer appear to be in functional condition. Full cycles were not…" at bounding box center [1192, 442] width 287 height 180
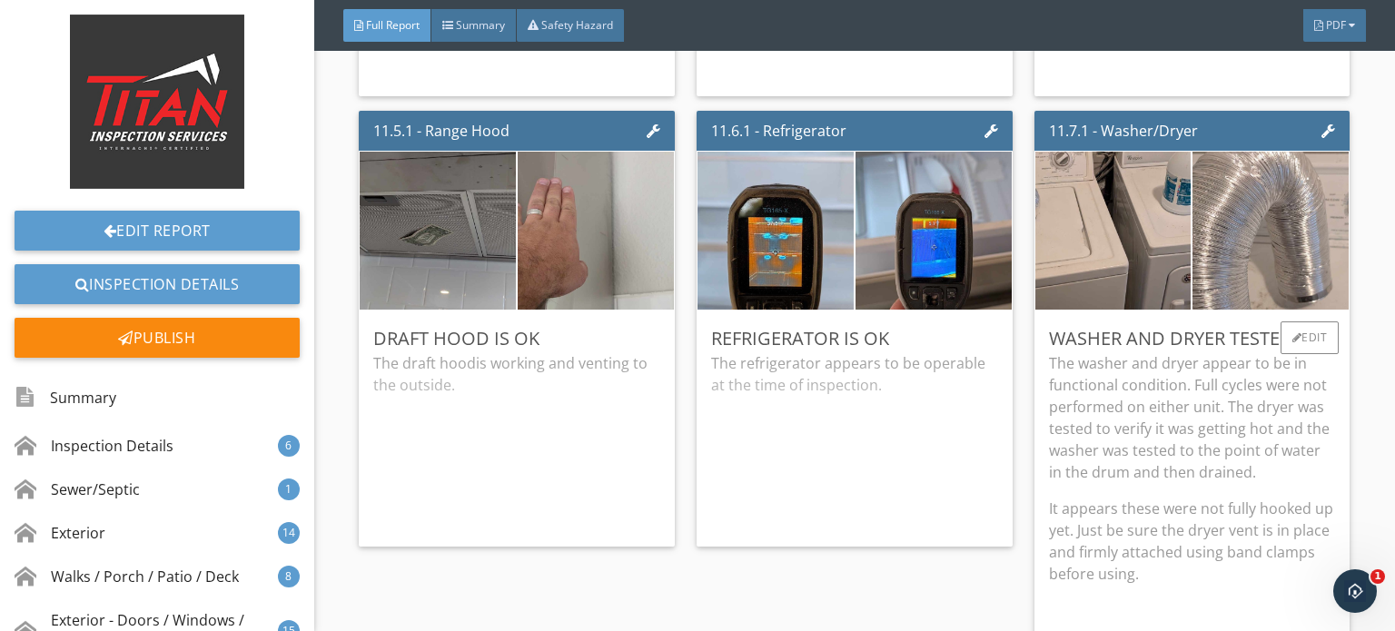
click at [1268, 373] on p "The washer and dryer appear to be in functional condition. Full cycles were not…" at bounding box center [1192, 417] width 287 height 131
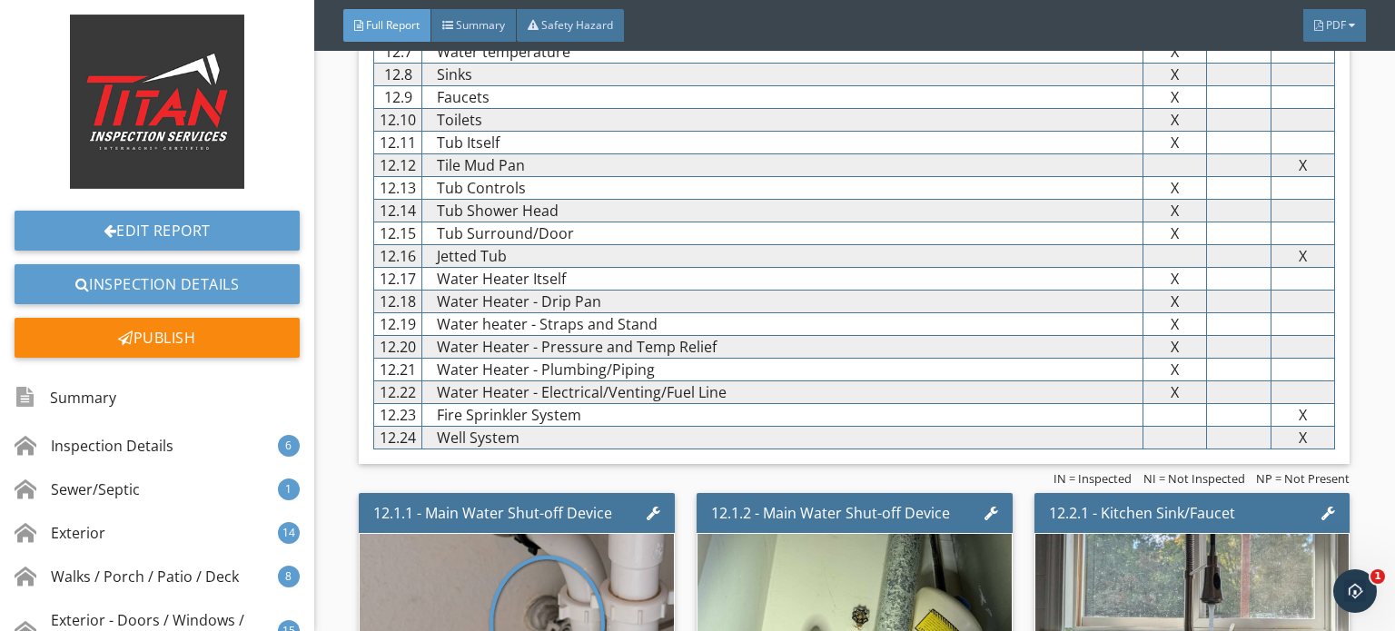
scroll to position [20885, 0]
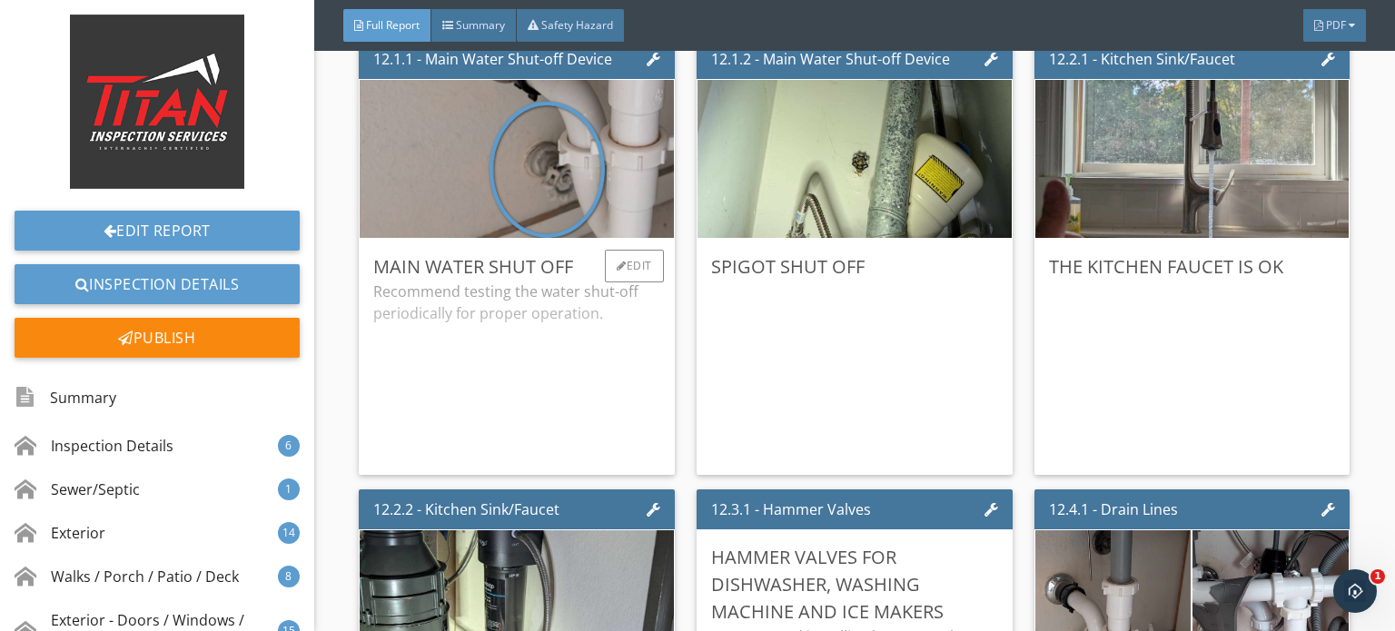
click at [577, 310] on div "Recommend testing the water shut-off periodically for proper operation." at bounding box center [516, 371] width 287 height 180
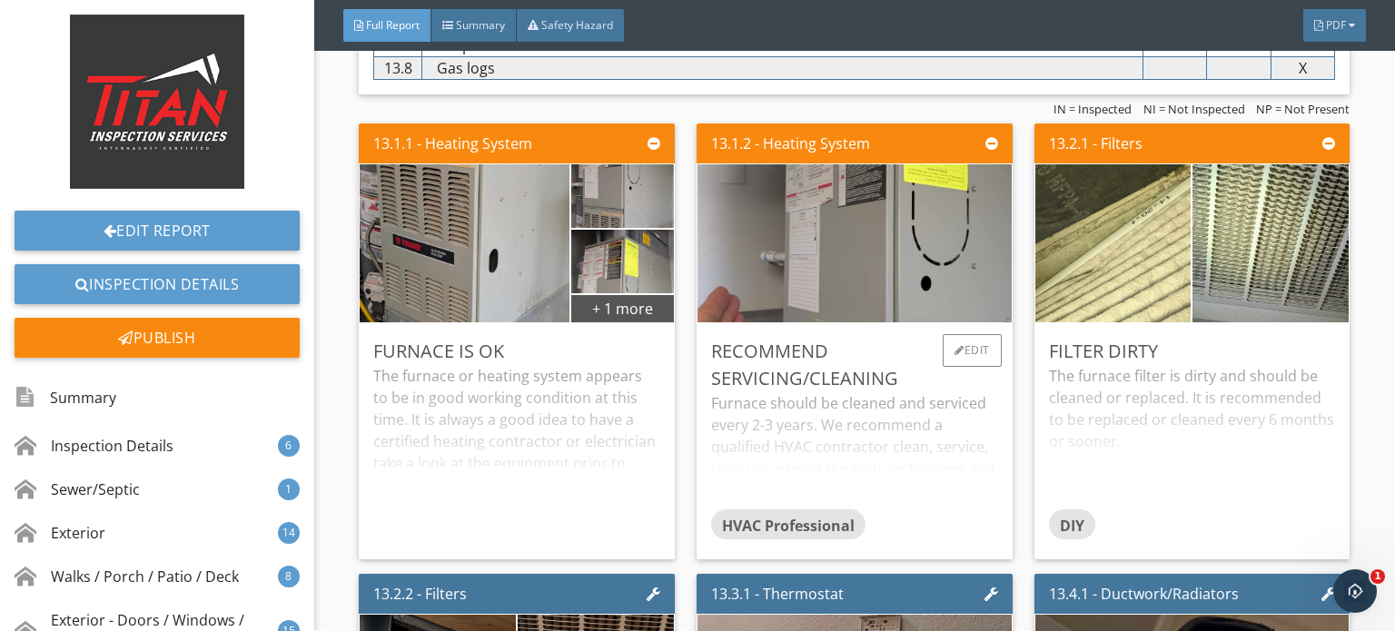
scroll to position [25244, 0]
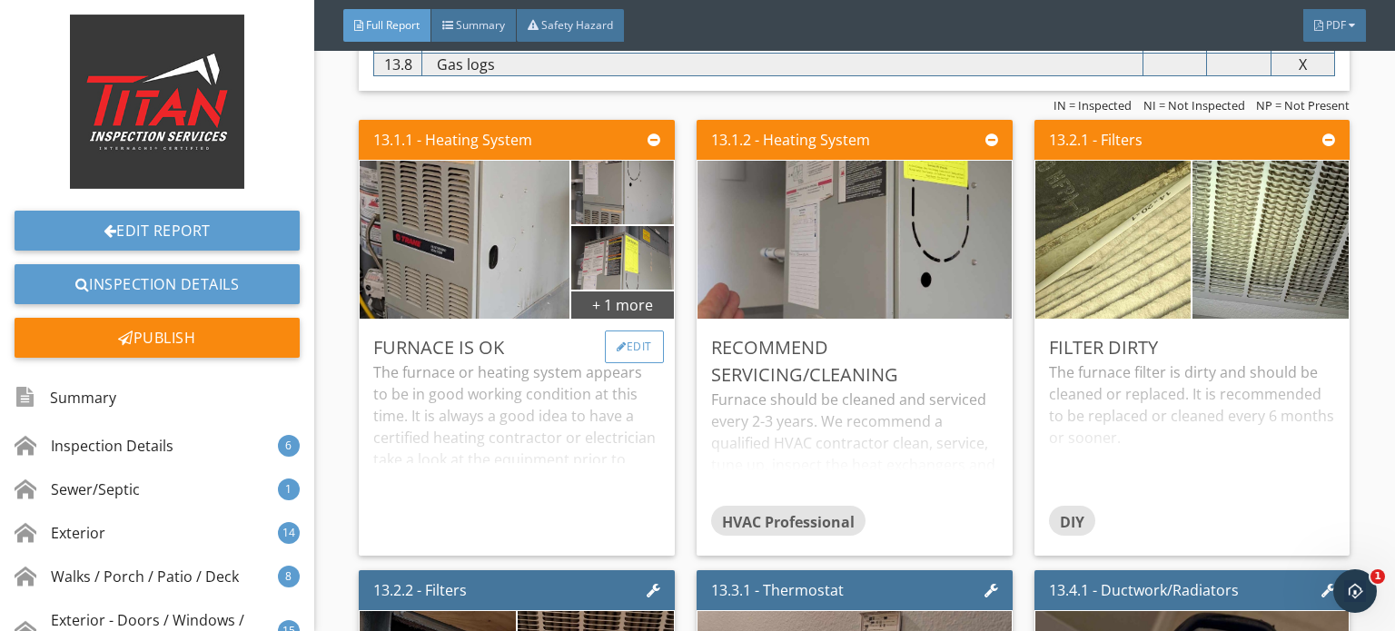
click at [629, 331] on div "Edit" at bounding box center [634, 347] width 59 height 33
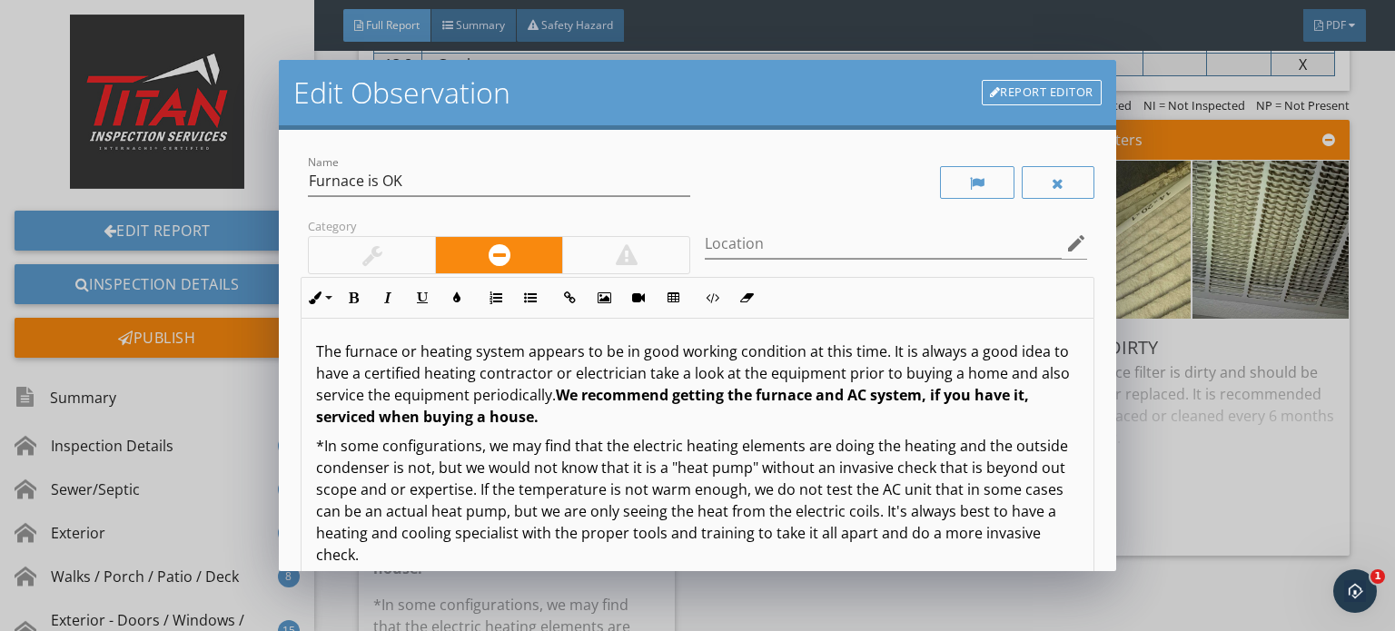
click at [391, 268] on div at bounding box center [372, 255] width 126 height 36
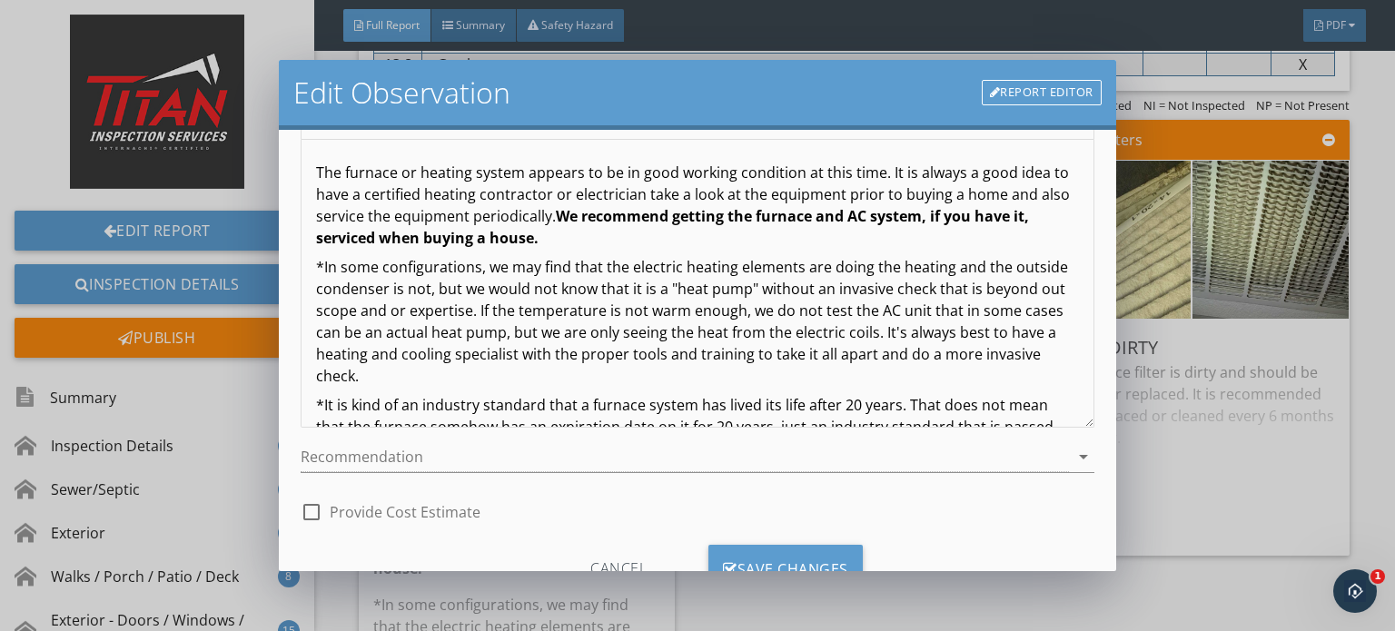
scroll to position [250, 0]
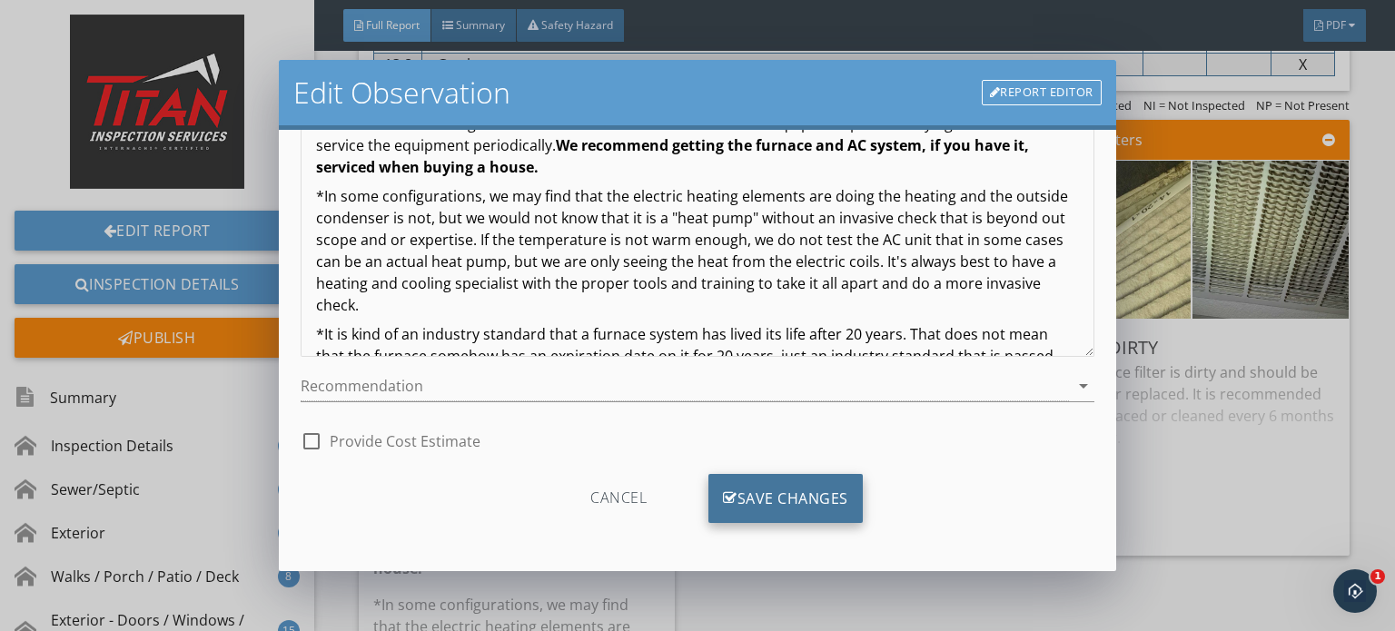
click at [760, 507] on div "Save Changes" at bounding box center [785, 498] width 154 height 49
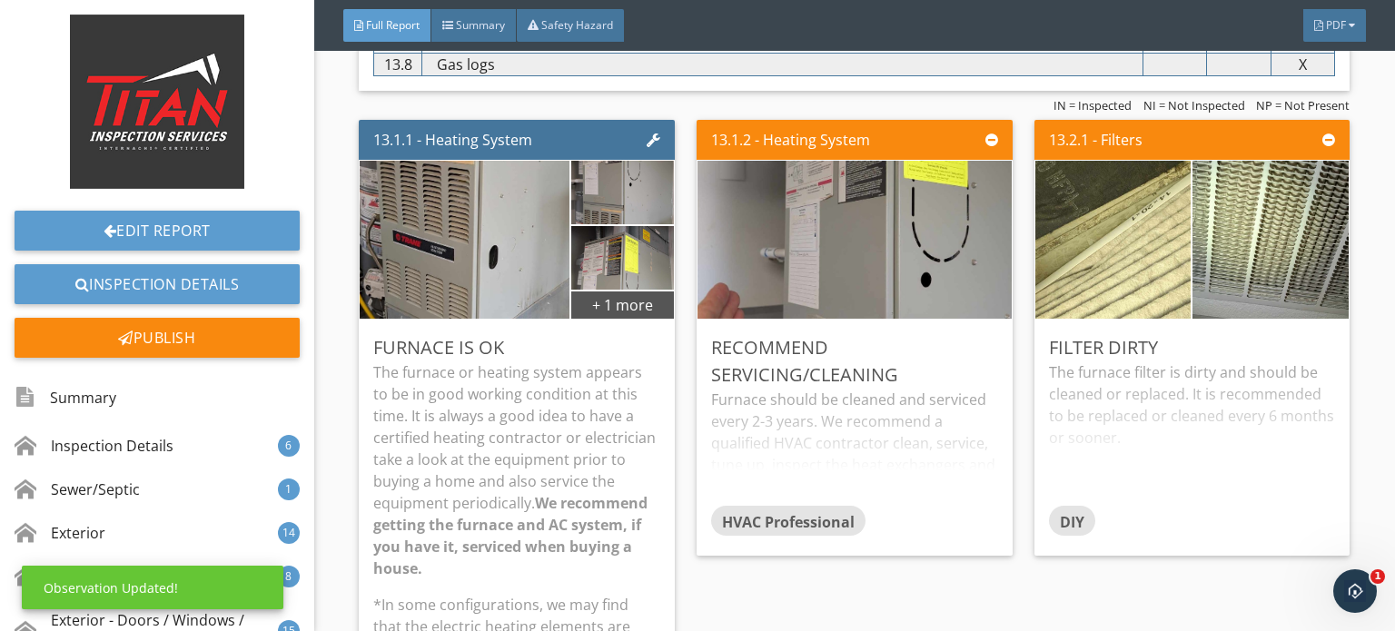
scroll to position [35, 0]
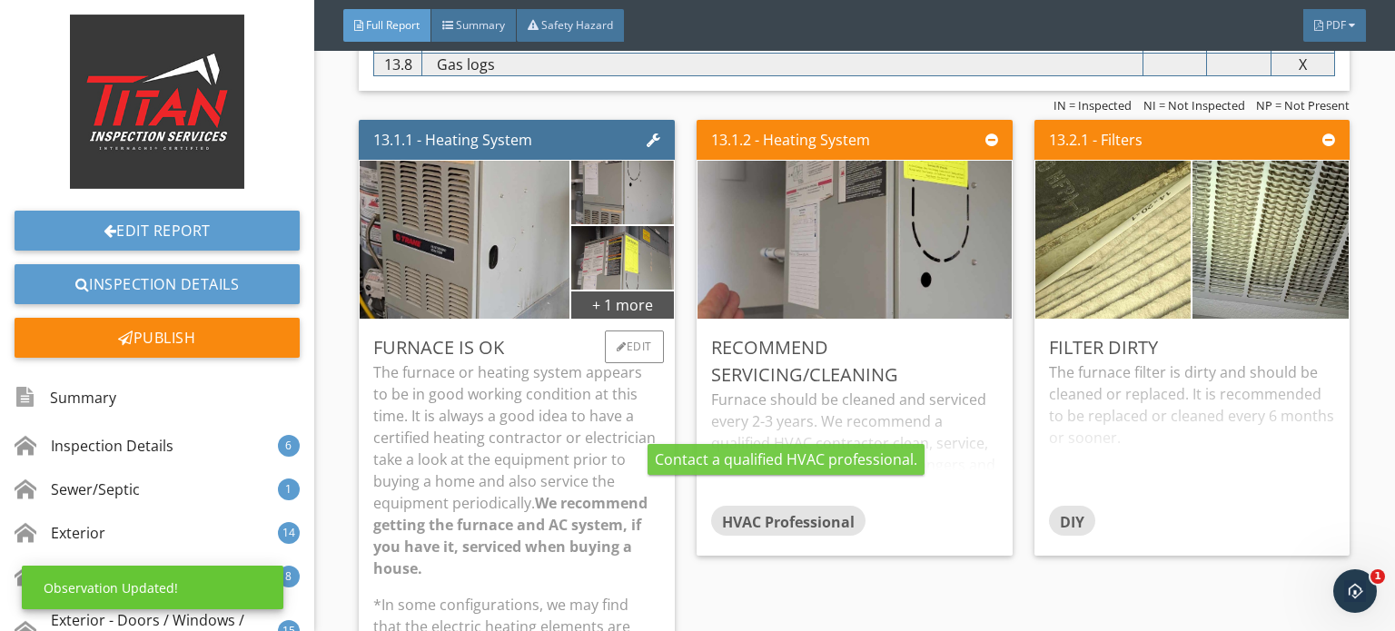
click at [571, 464] on p "The furnace or heating system appears to be in good working condition at this t…" at bounding box center [516, 470] width 287 height 218
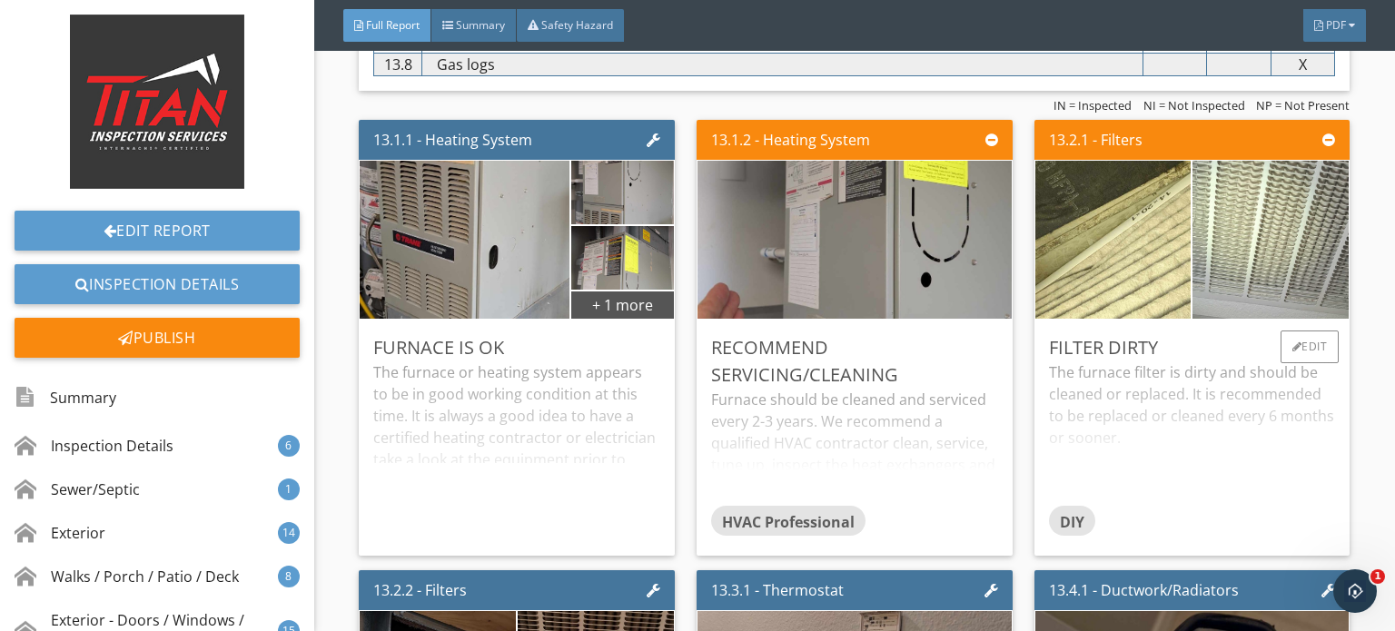
click at [1223, 252] on img at bounding box center [1271, 240] width 390 height 293
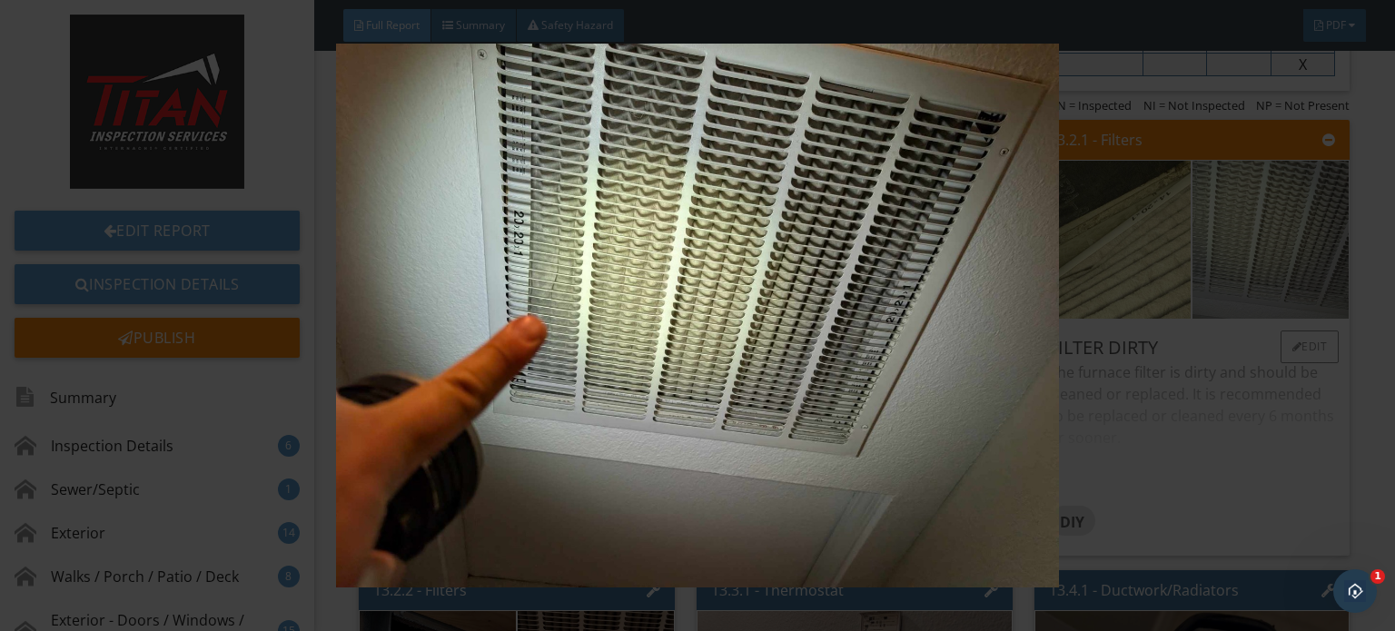
click at [1223, 252] on img at bounding box center [697, 316] width 1269 height 544
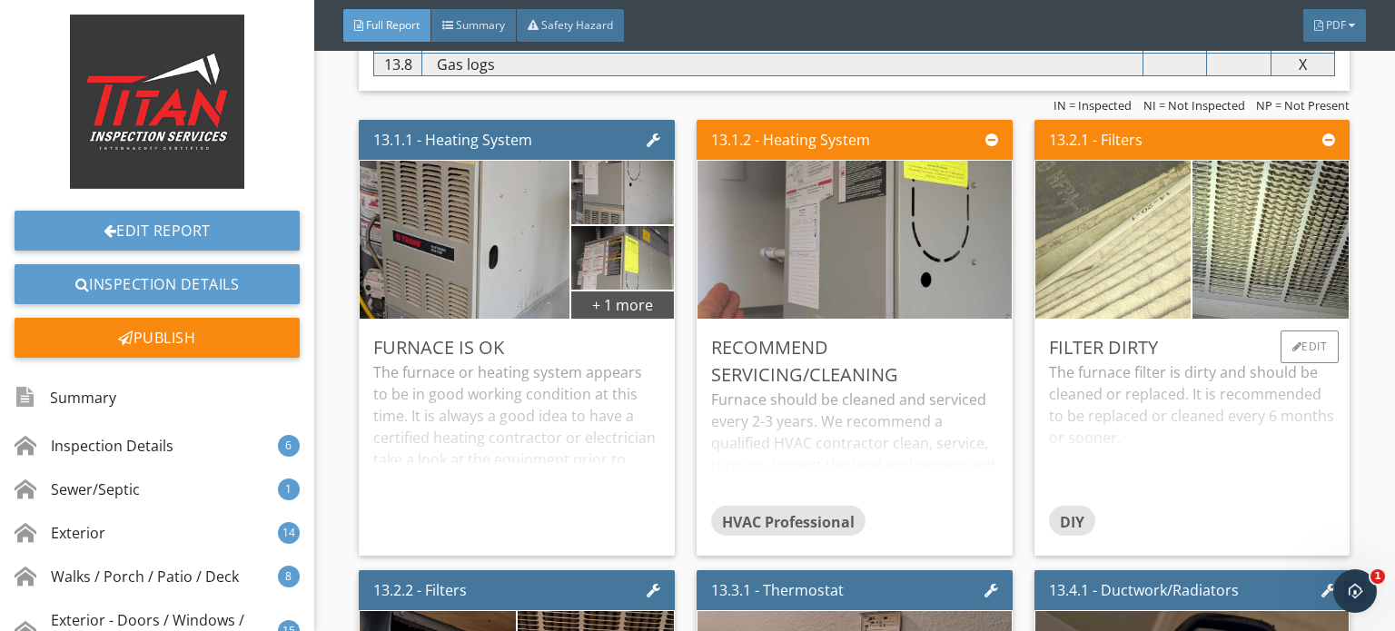
click at [1114, 253] on img at bounding box center [1112, 240] width 296 height 395
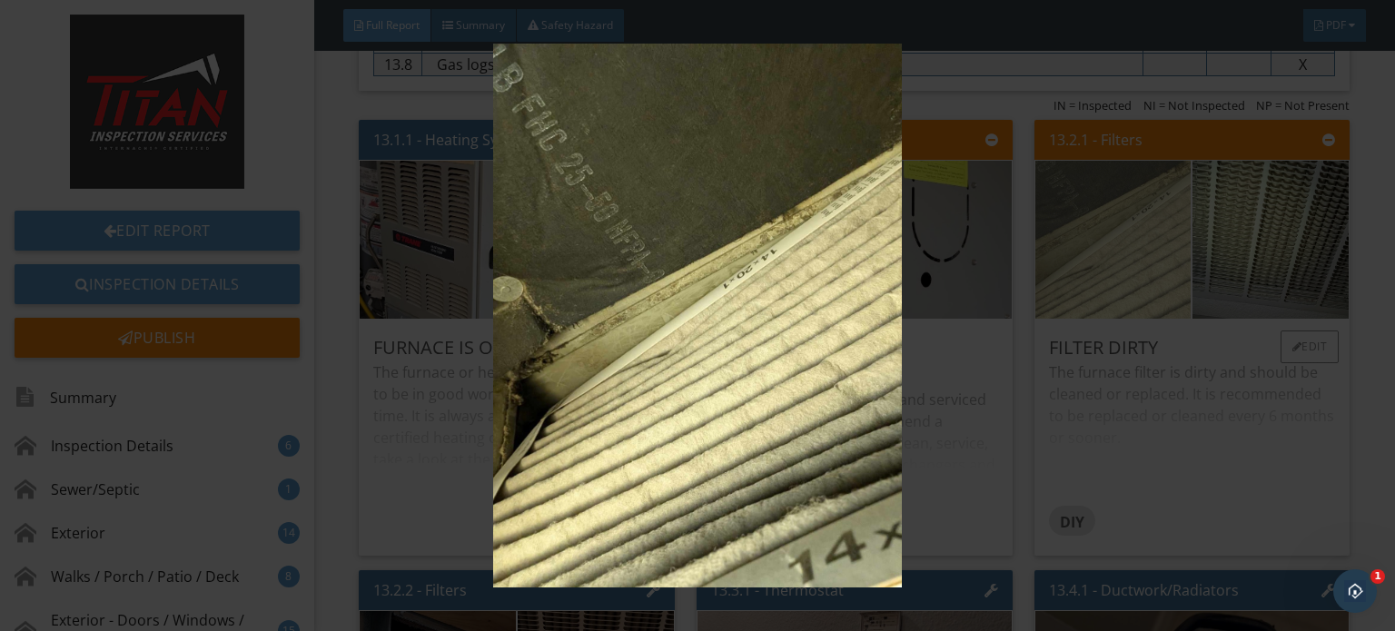
click at [1114, 253] on img at bounding box center [697, 316] width 1269 height 544
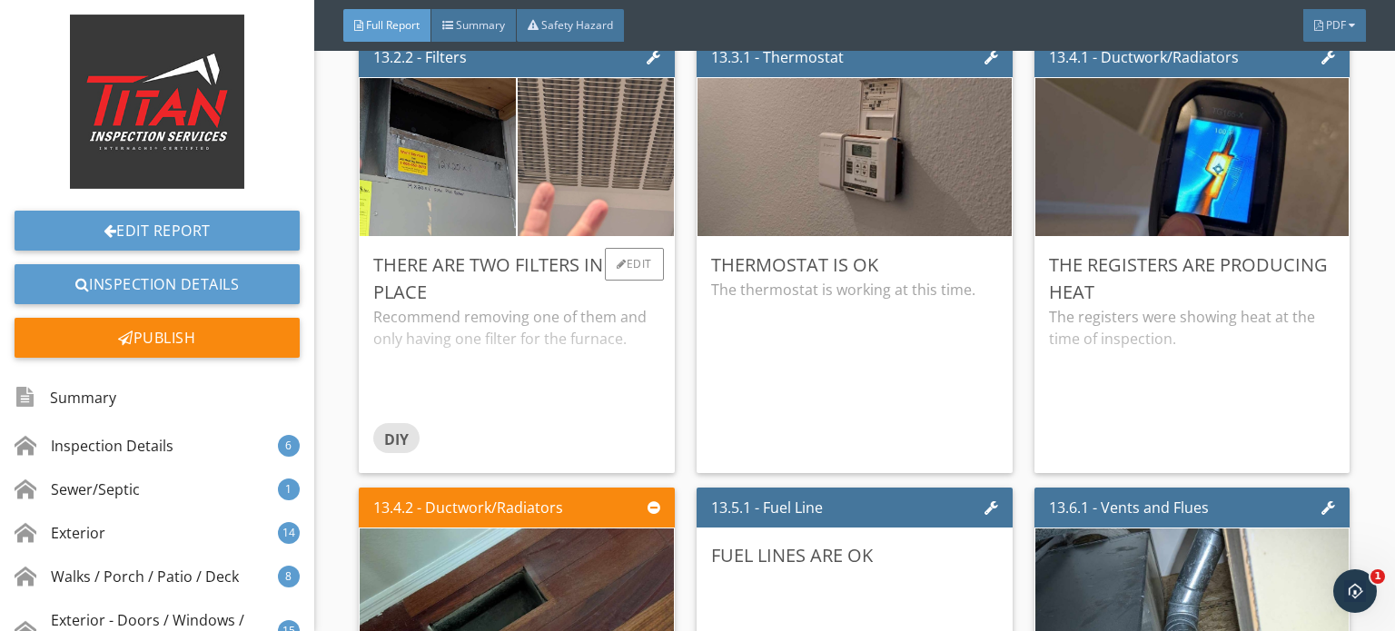
scroll to position [25789, 0]
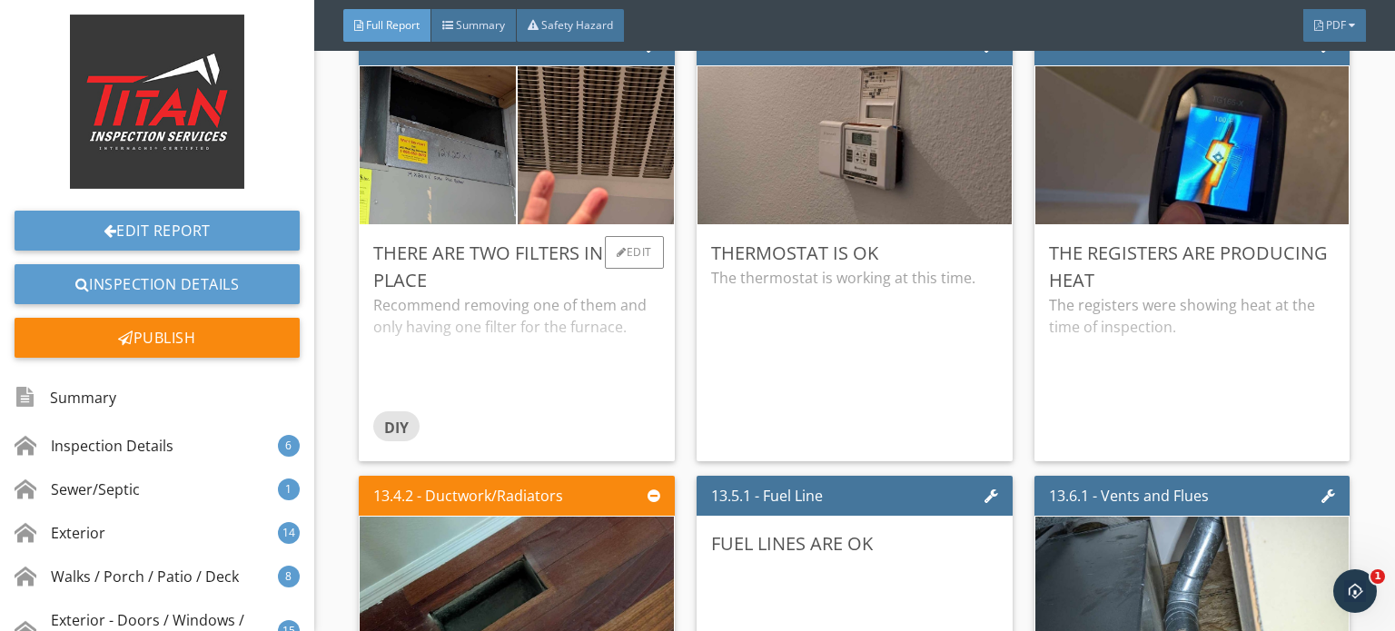
click at [617, 351] on div "Recommend removing one of them and only having one filter for the furnace." at bounding box center [516, 352] width 287 height 116
click at [633, 236] on div "Edit" at bounding box center [634, 252] width 59 height 33
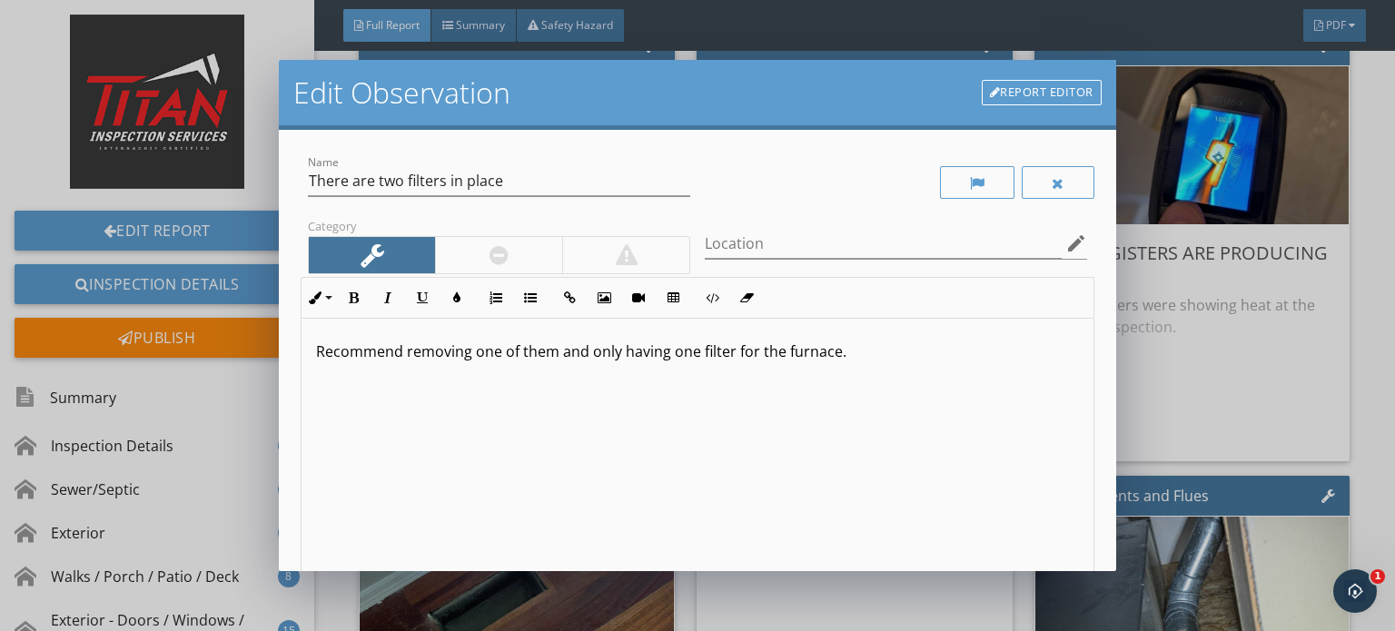
click at [867, 349] on p "Recommend removing one of them and only having one filter for the furnace." at bounding box center [697, 352] width 763 height 22
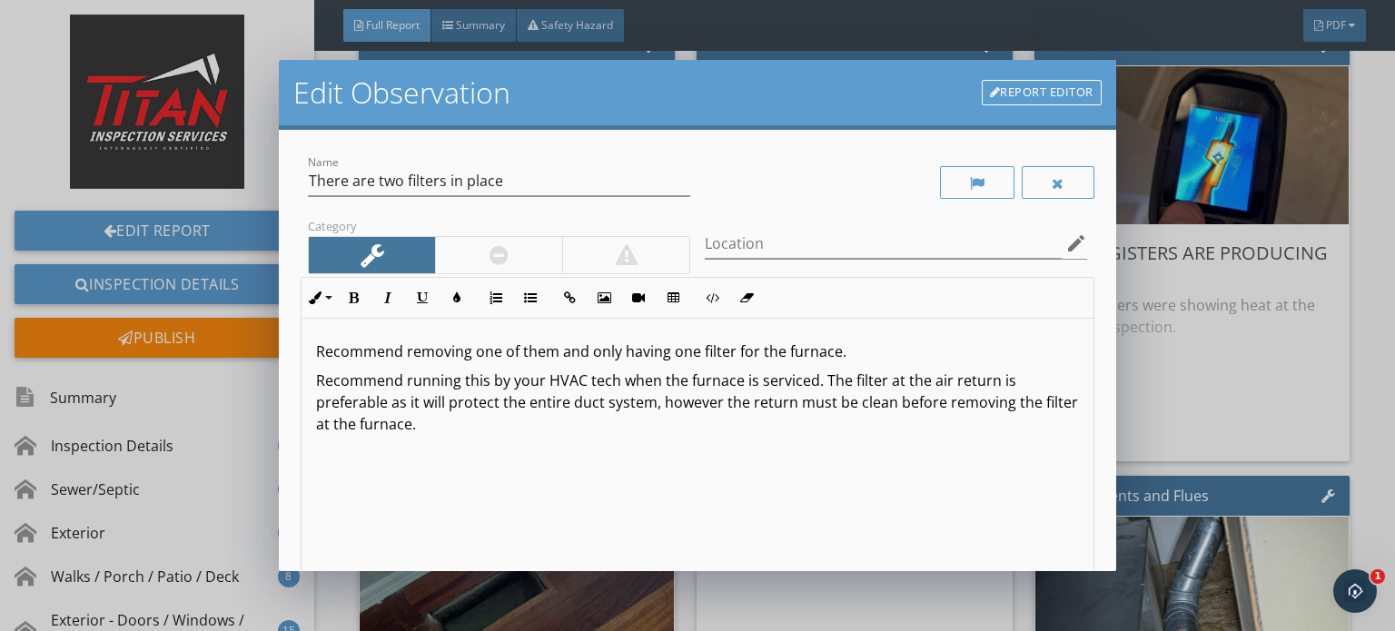
click at [665, 439] on div "Recommend removing one of them and only having one filter for the furnace. Reco…" at bounding box center [697, 463] width 792 height 288
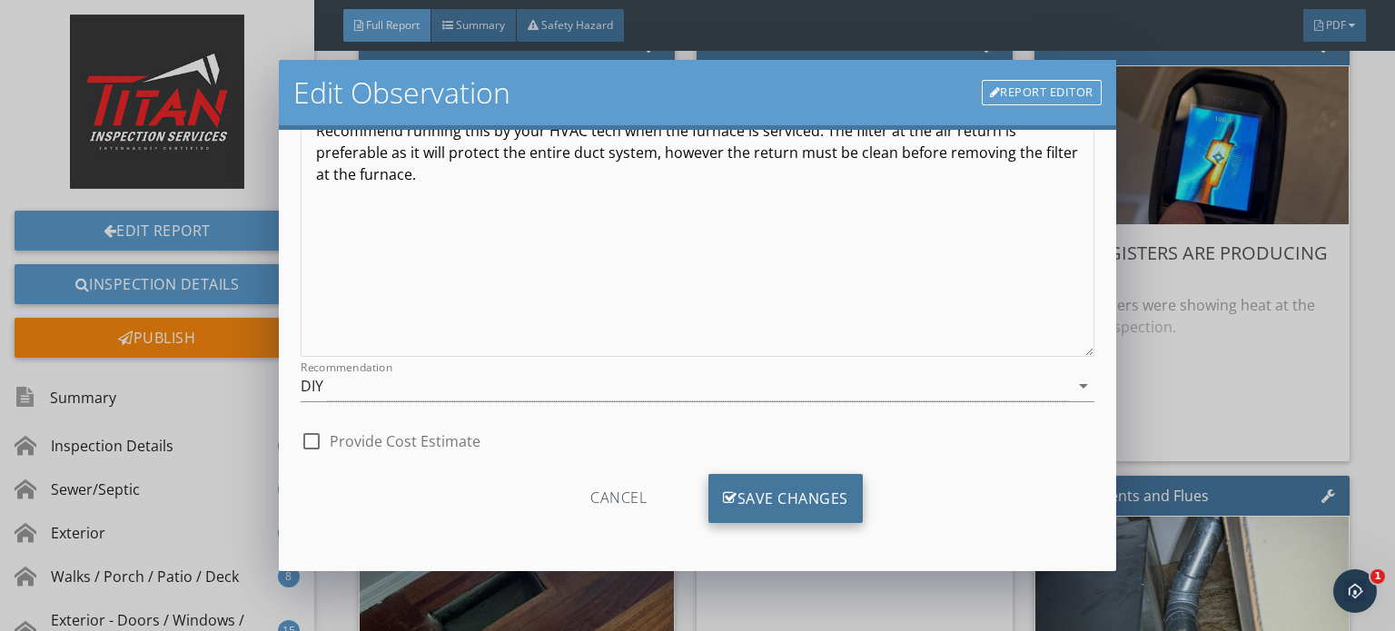
click at [767, 489] on div "Save Changes" at bounding box center [785, 498] width 154 height 49
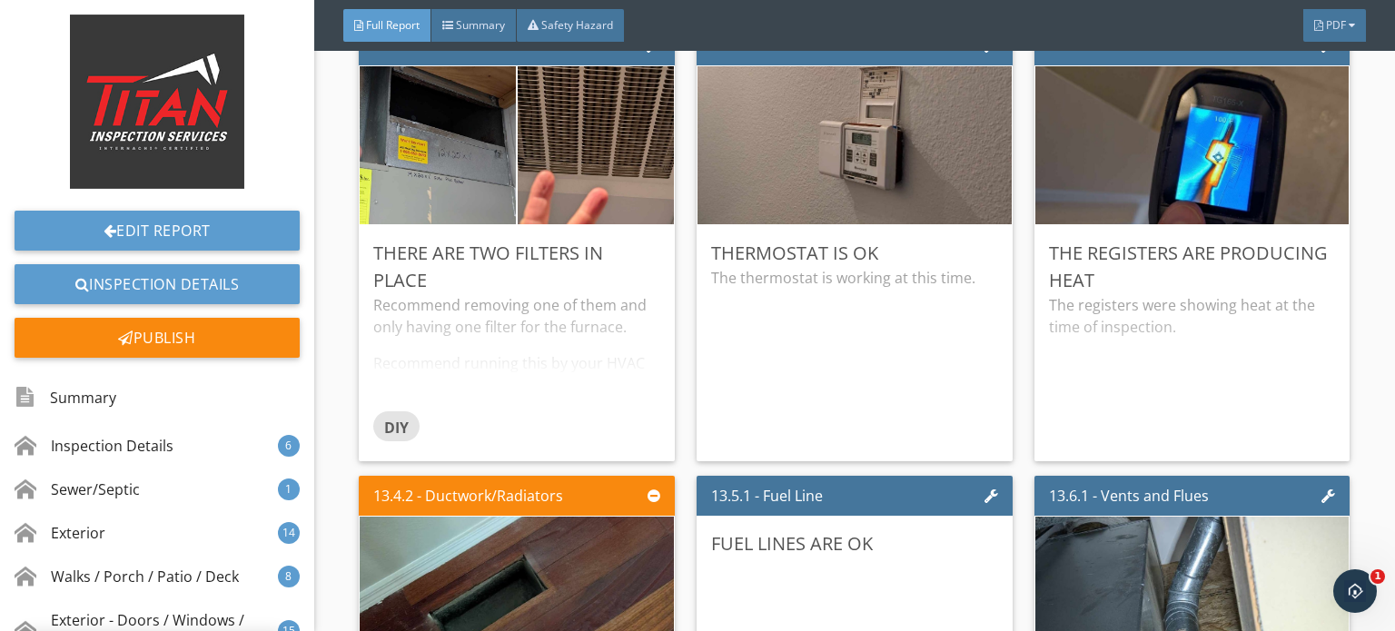
scroll to position [35, 0]
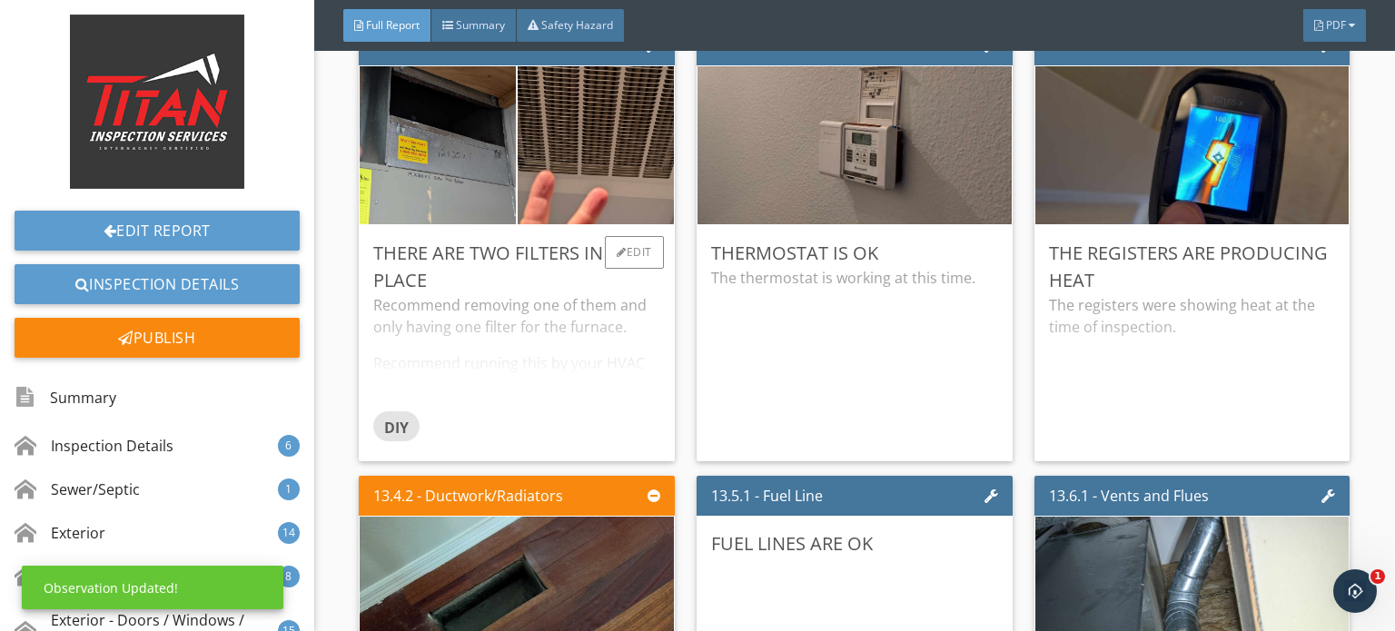
click at [654, 341] on div "Recommend removing one of them and only having one filter for the furnace. Reco…" at bounding box center [516, 352] width 287 height 116
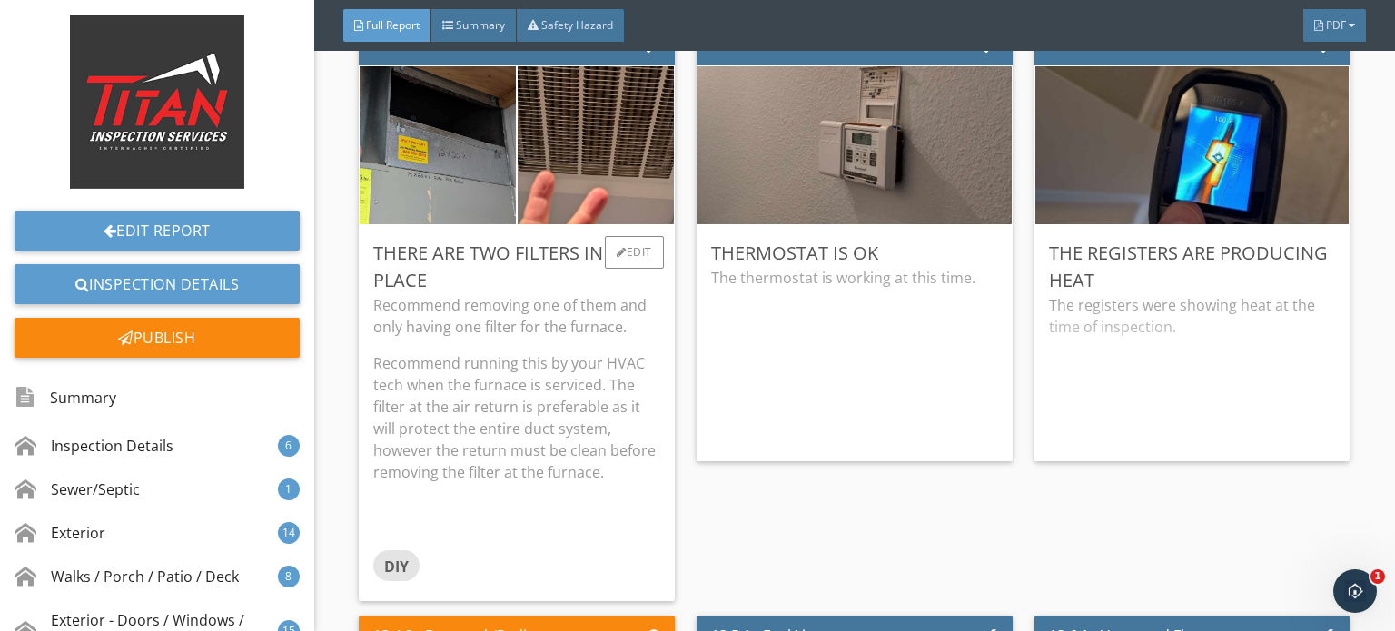
click at [583, 375] on p "Recommend running this by your HVAC tech when the furnace is serviced. The filt…" at bounding box center [516, 417] width 287 height 131
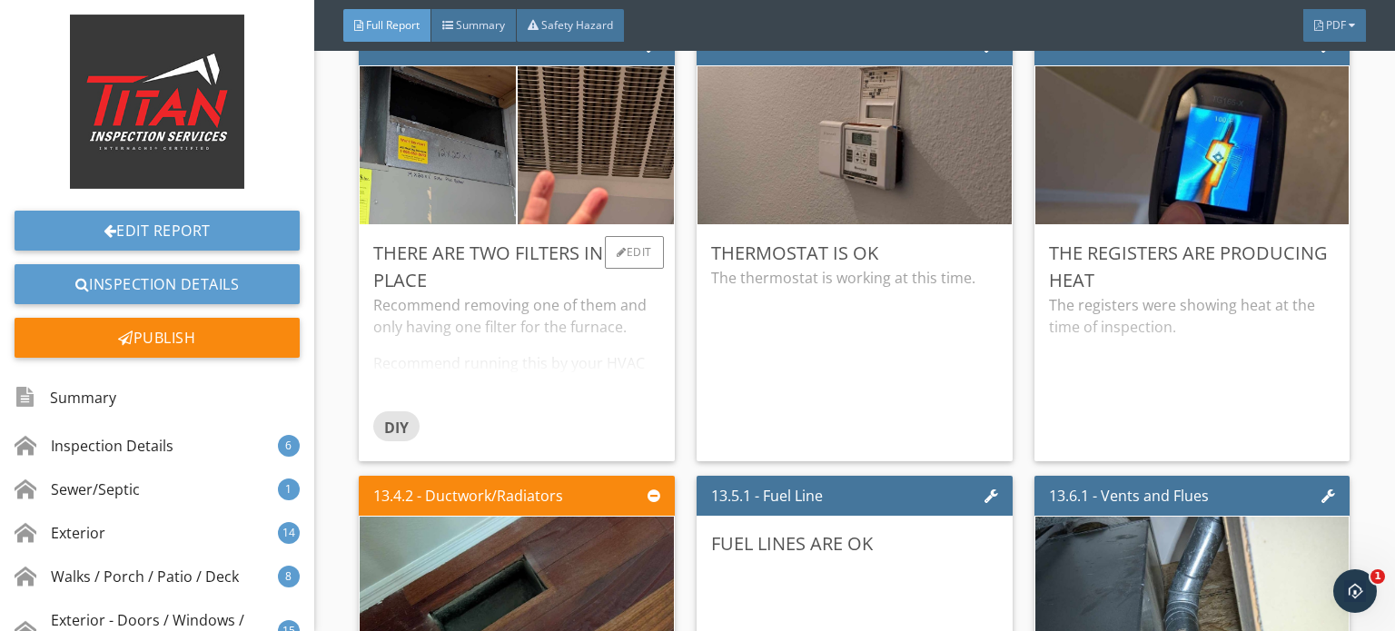
click at [599, 371] on div "Recommend removing one of them and only having one filter for the furnace. Reco…" at bounding box center [516, 352] width 287 height 116
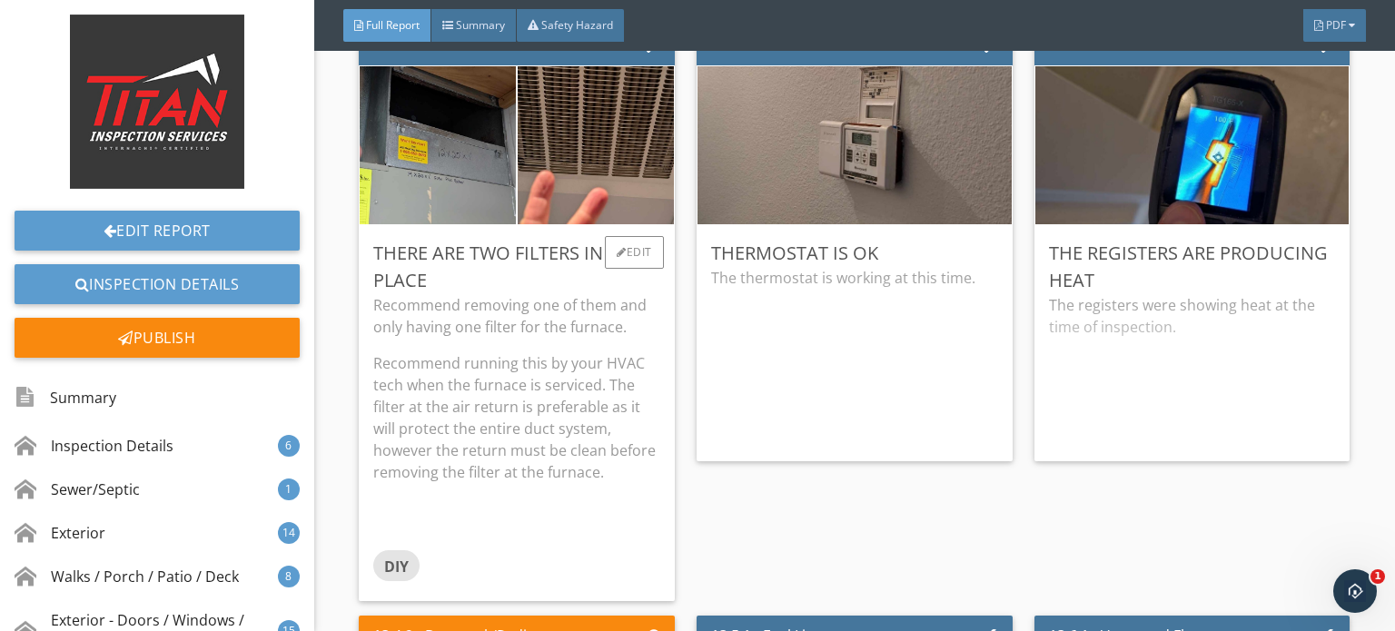
click at [613, 355] on p "Recommend running this by your HVAC tech when the furnace is serviced. The filt…" at bounding box center [516, 417] width 287 height 131
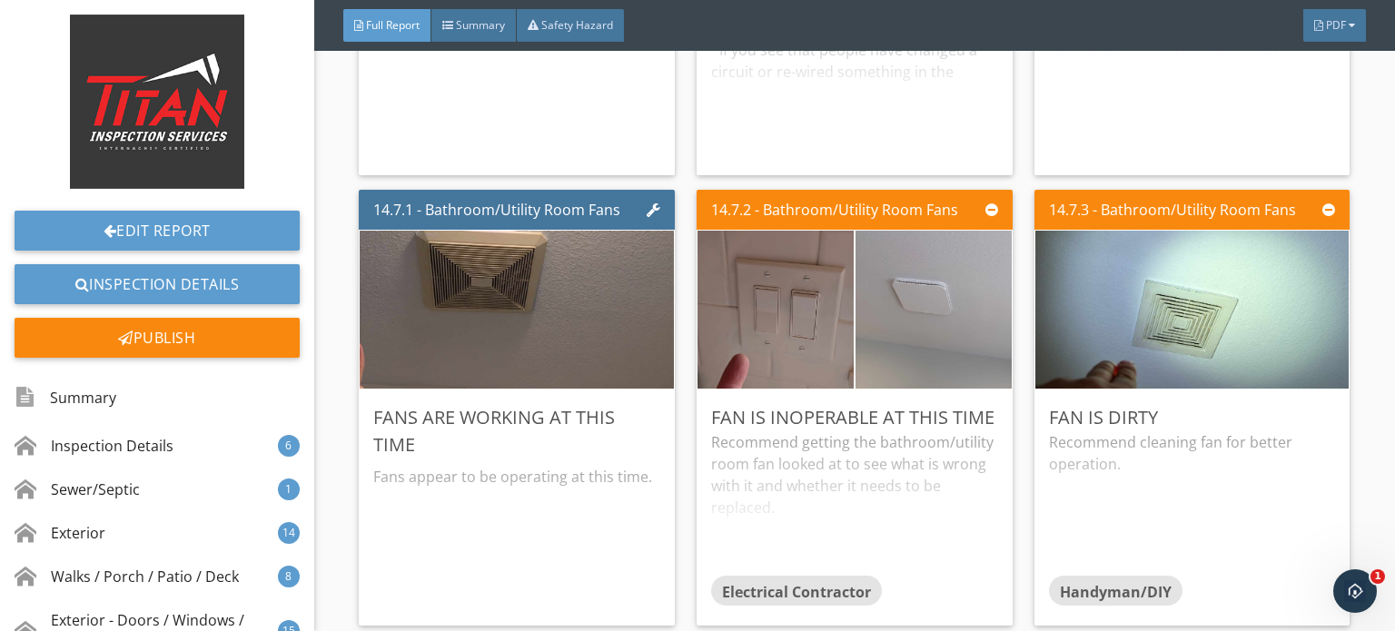
scroll to position [27514, 0]
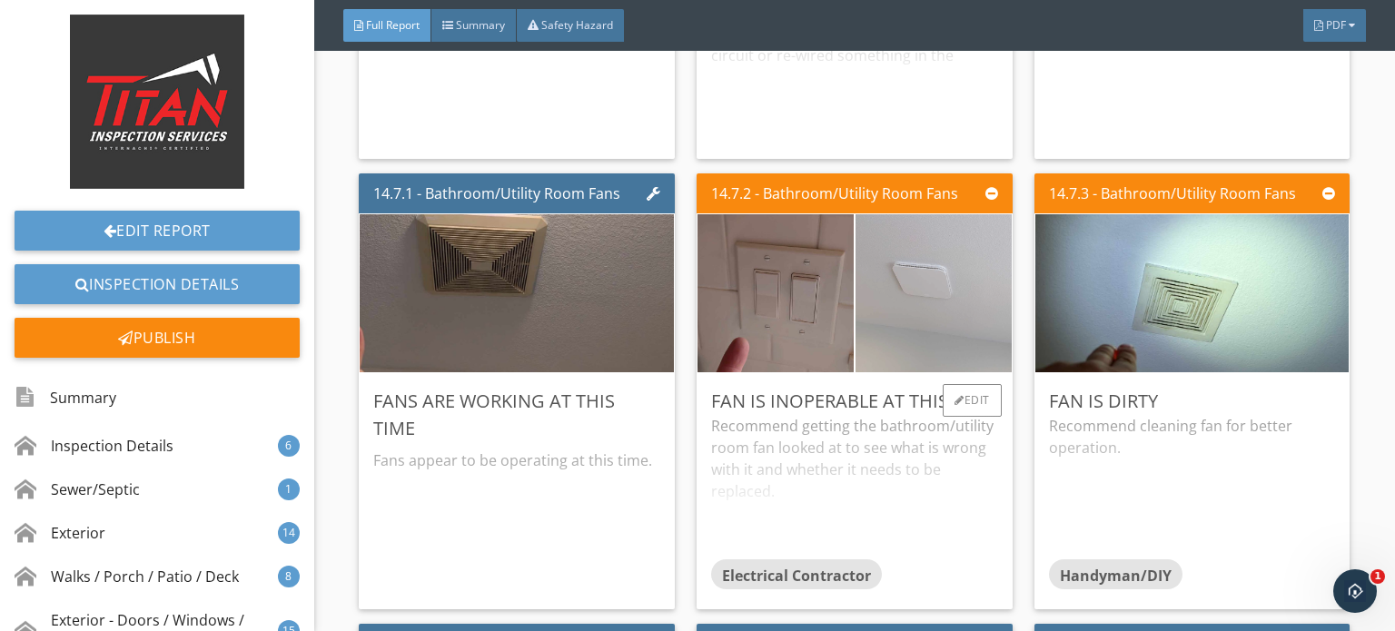
click at [927, 298] on img at bounding box center [933, 293] width 390 height 293
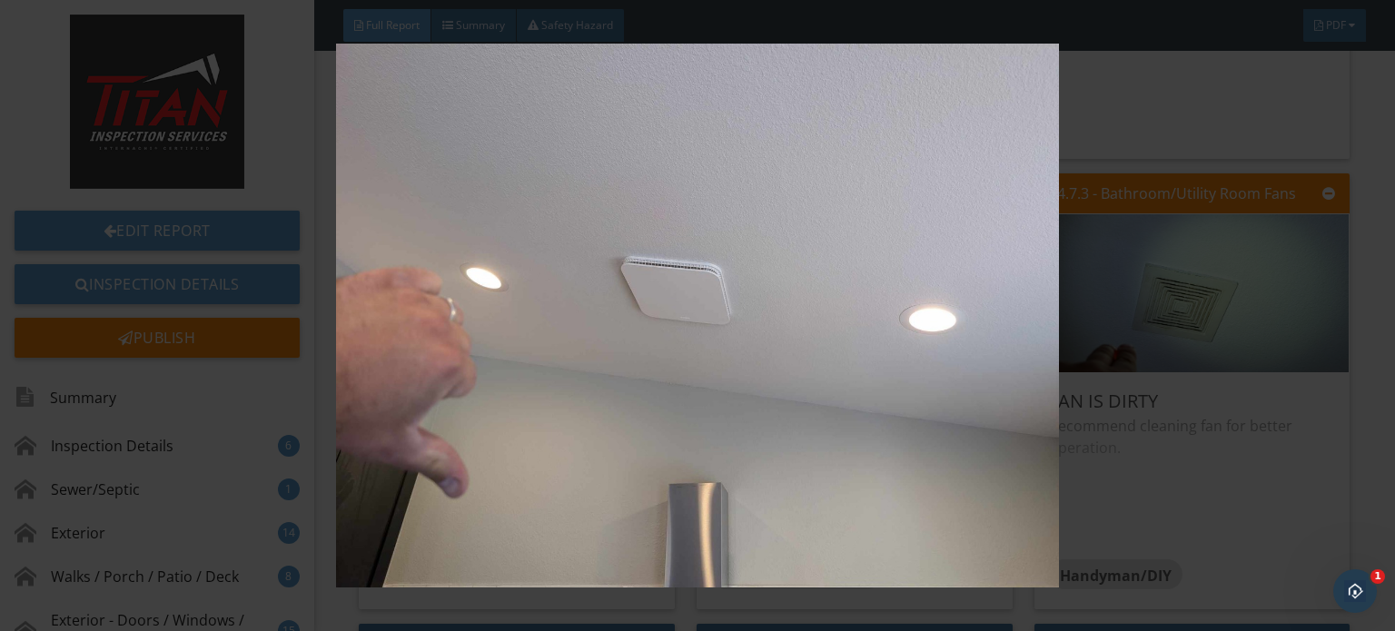
click at [927, 298] on img at bounding box center [697, 316] width 1269 height 544
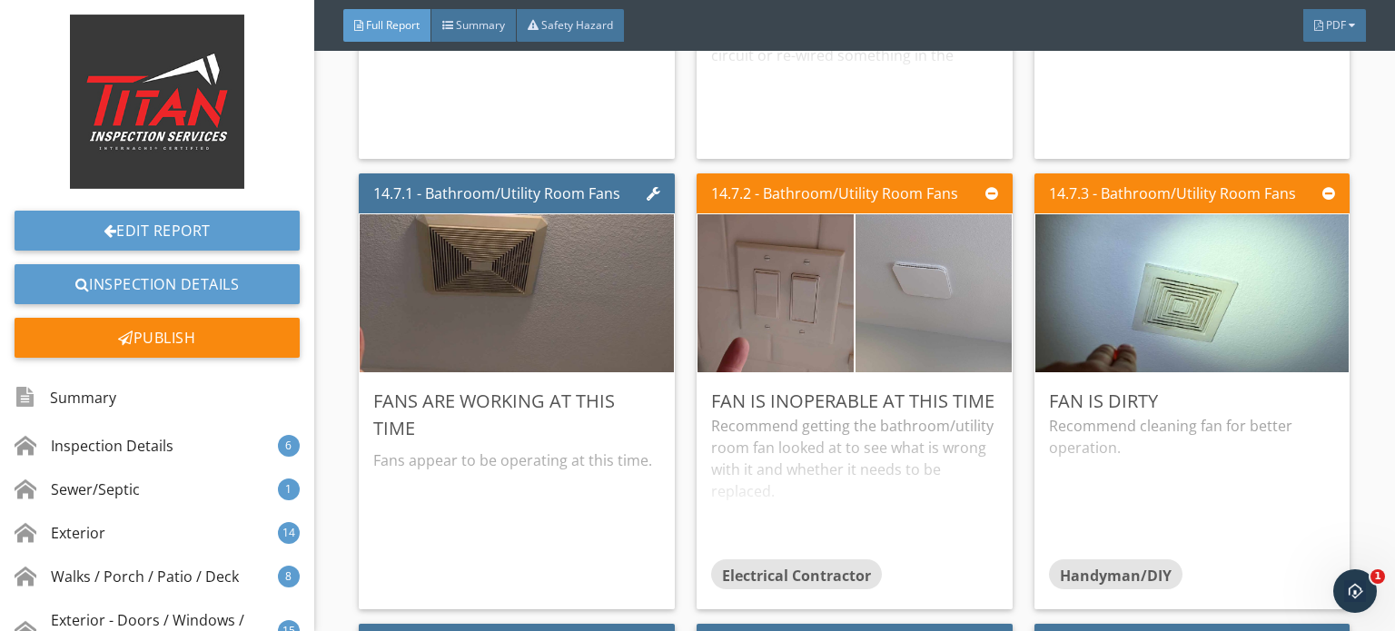
click at [785, 299] on img at bounding box center [775, 293] width 390 height 293
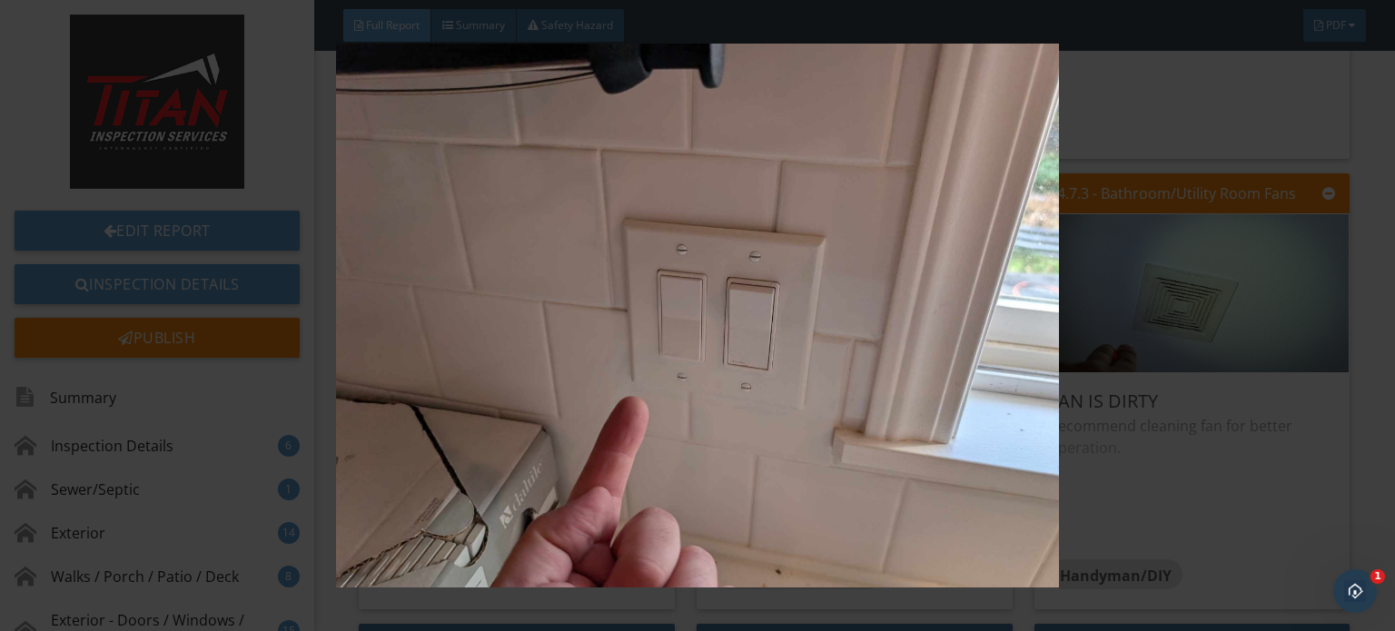
click at [785, 299] on img at bounding box center [697, 316] width 1269 height 544
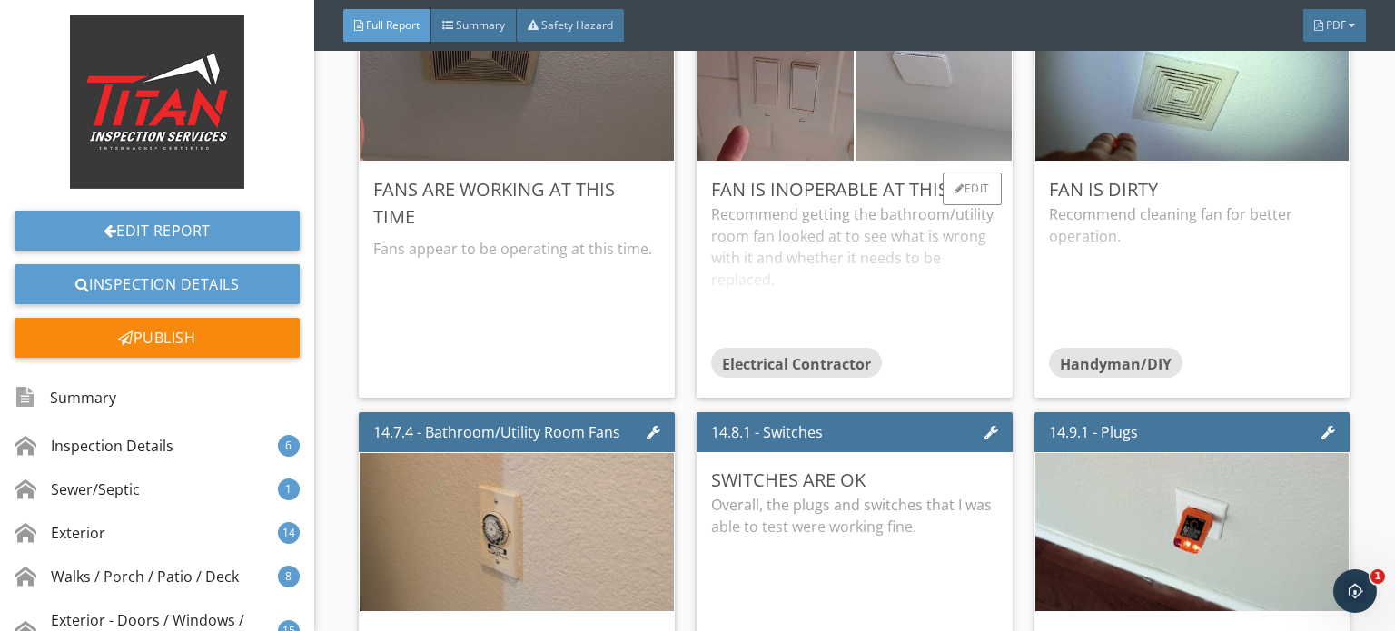
scroll to position [27696, 0]
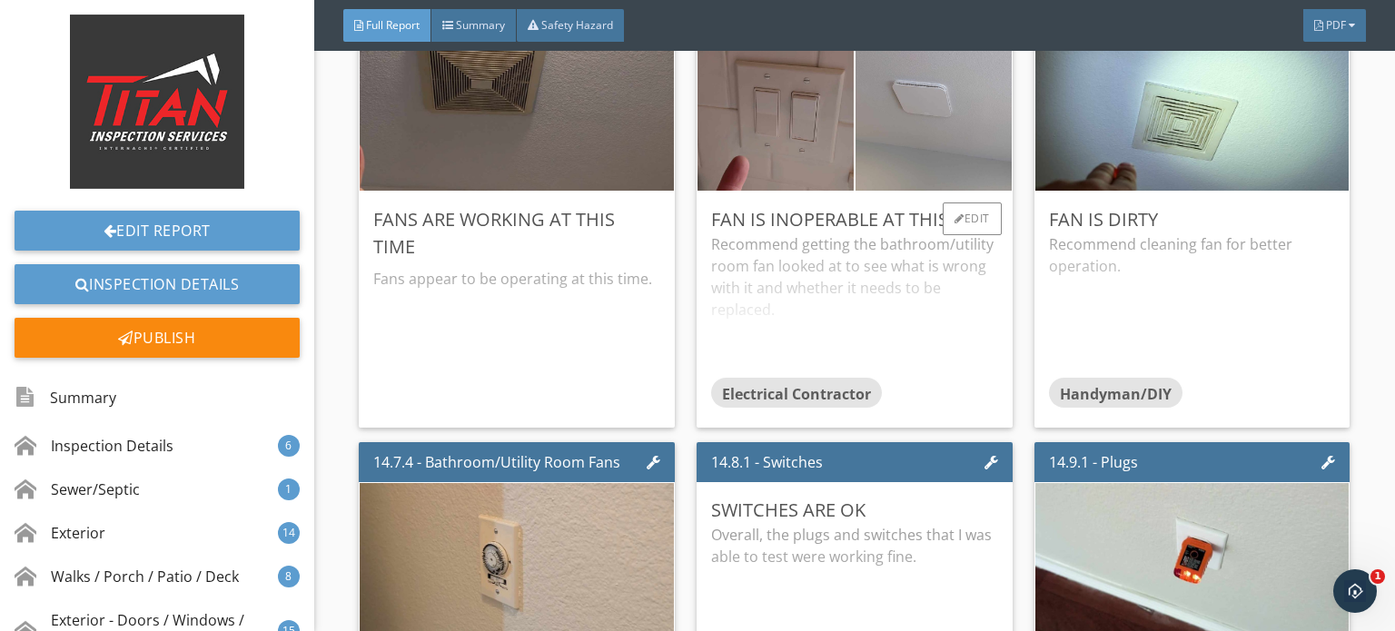
click at [968, 271] on div "Recommend getting the bathroom/utility room fan looked at to see what is wrong …" at bounding box center [854, 304] width 287 height 143
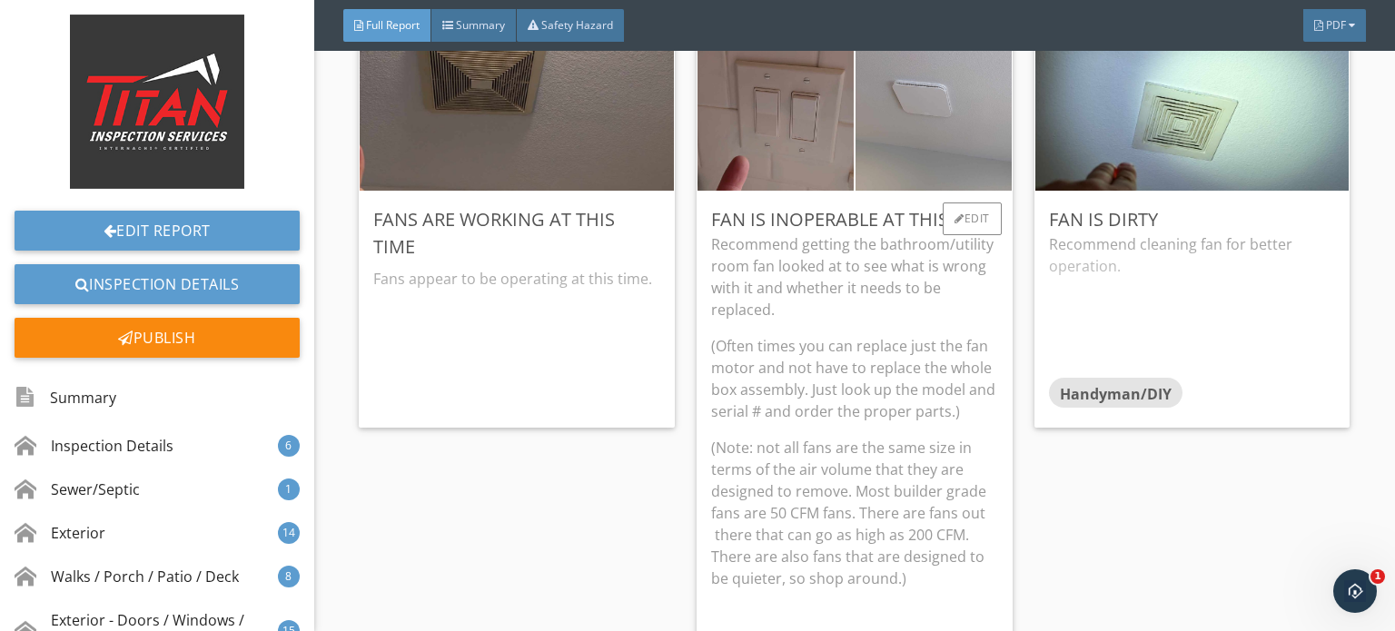
click at [968, 271] on p "Recommend getting the bathroom/utility room fan looked at to see what is wrong …" at bounding box center [854, 276] width 287 height 87
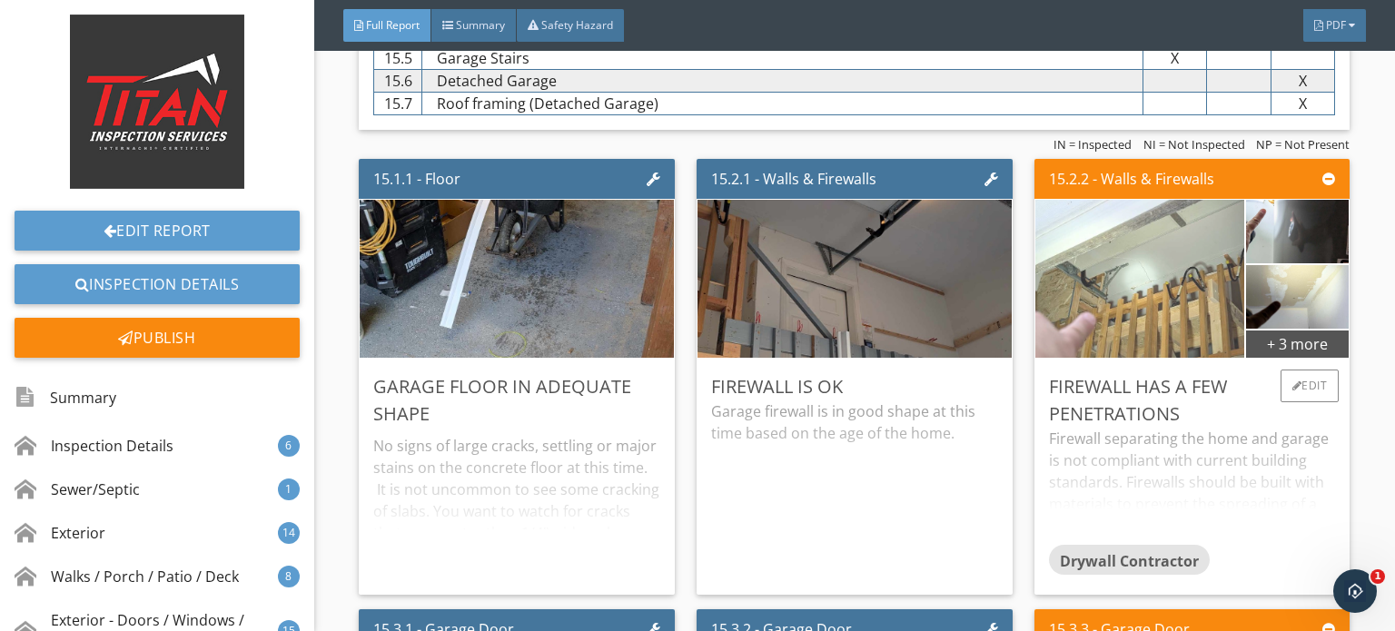
scroll to position [29966, 0]
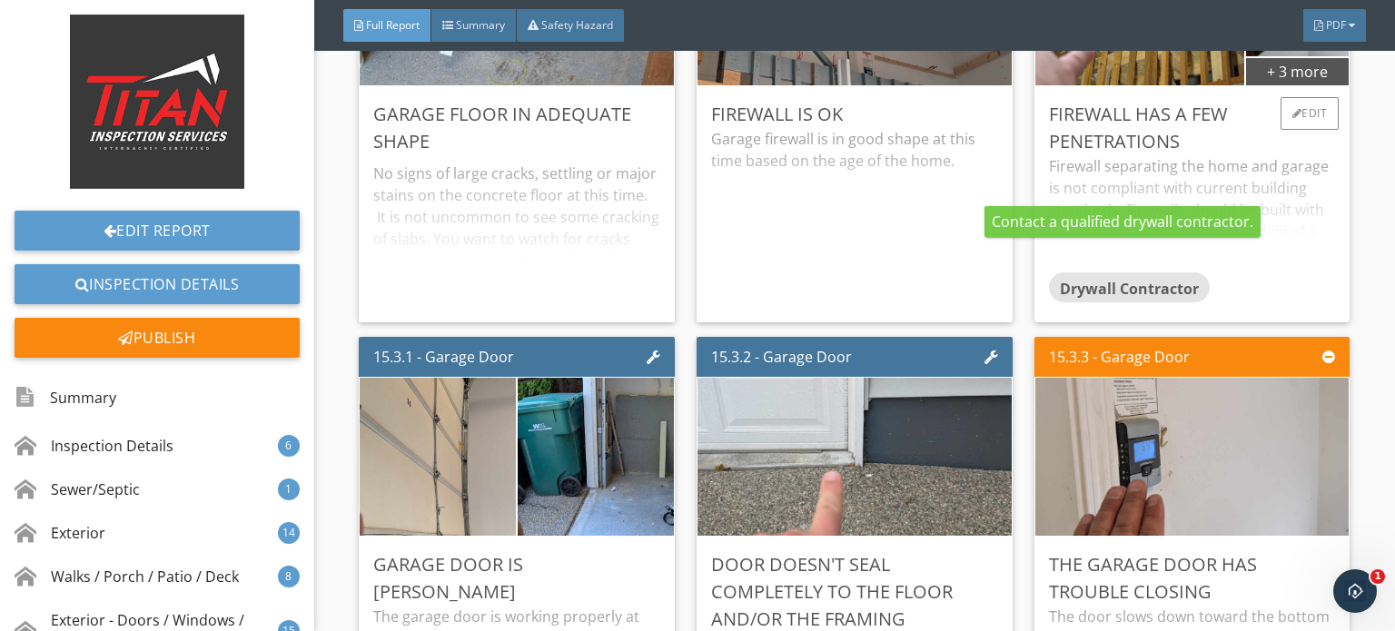
click at [1264, 201] on div "Firewall separating the home and garage is not compliant with current building …" at bounding box center [1192, 213] width 287 height 116
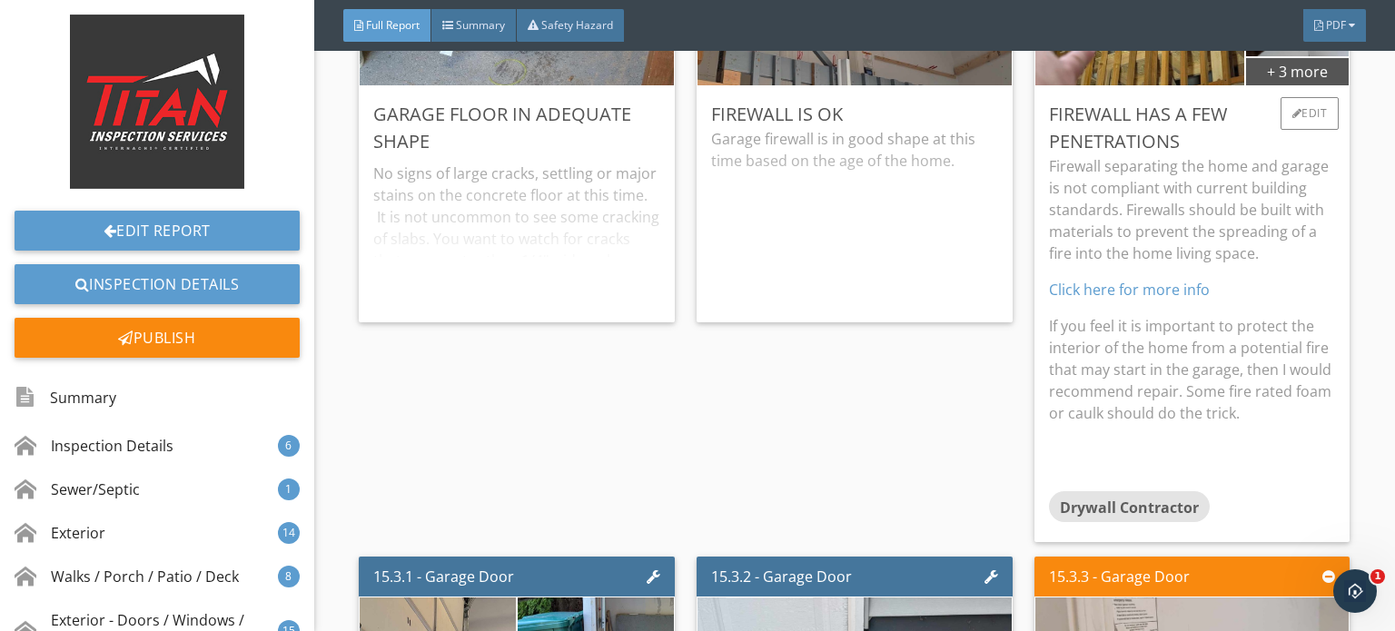
click at [1271, 198] on p "Firewall separating the home and garage is not compliant with current building …" at bounding box center [1192, 209] width 287 height 109
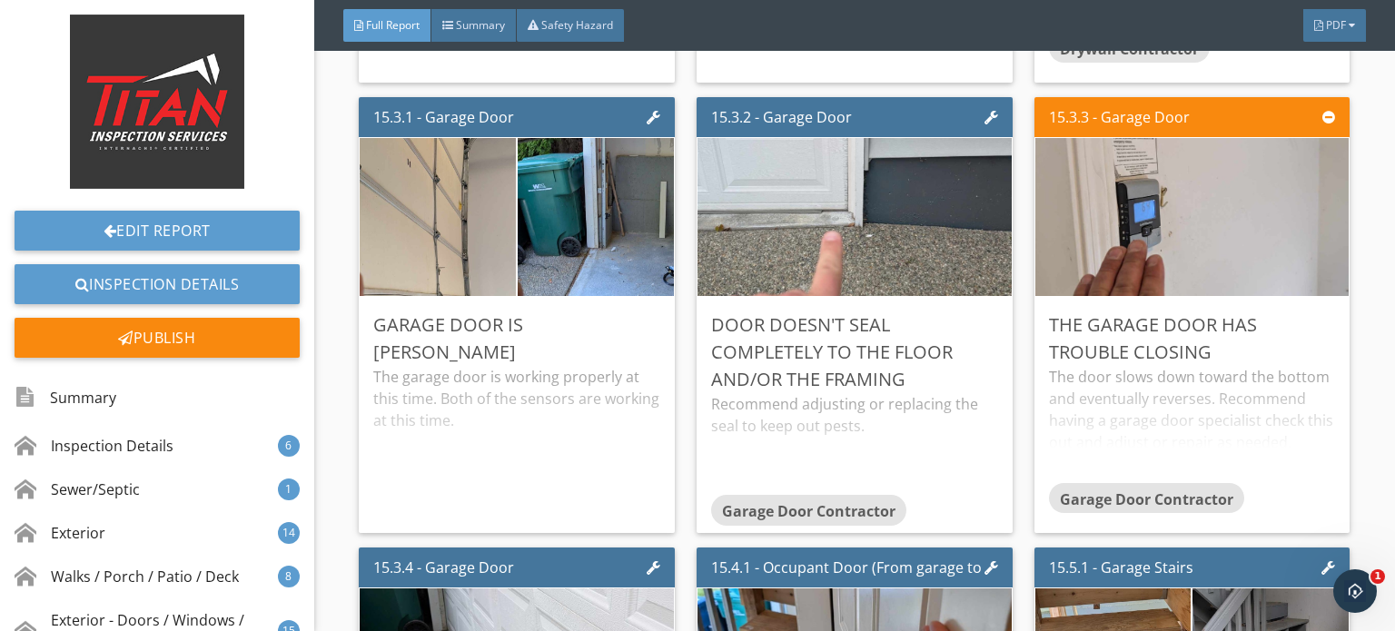
scroll to position [30238, 0]
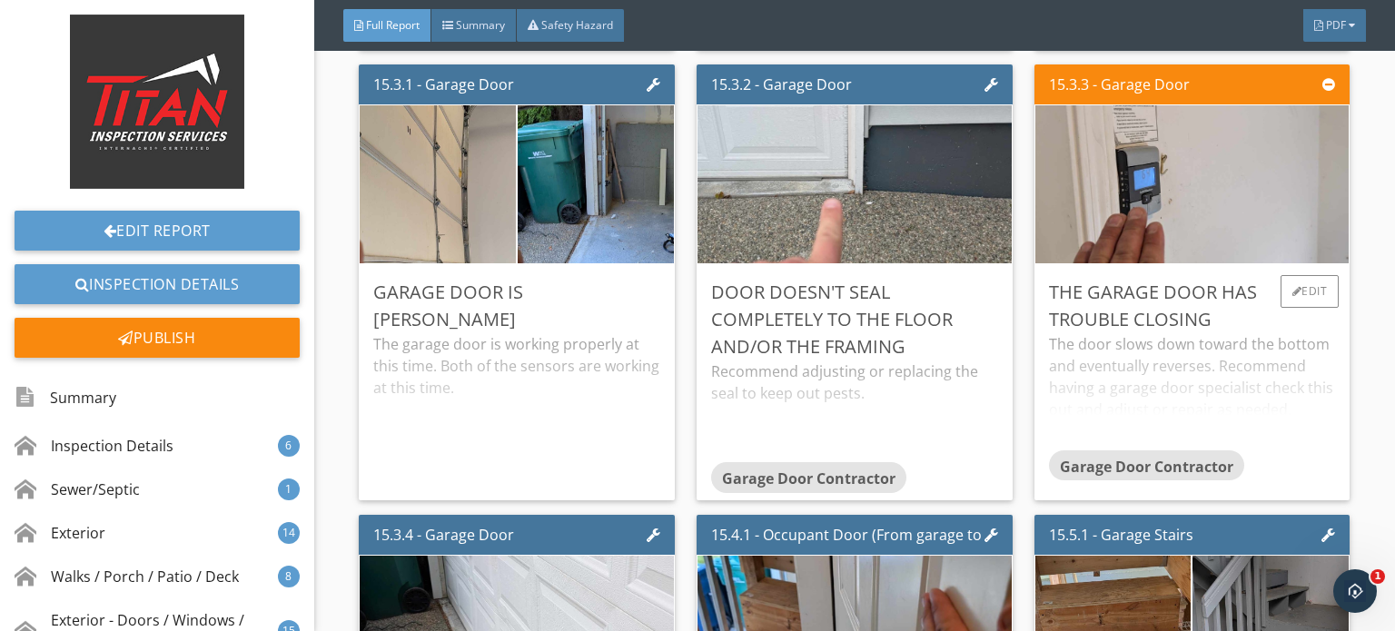
click at [1280, 305] on div "The garage door has trouble closing" at bounding box center [1192, 306] width 287 height 54
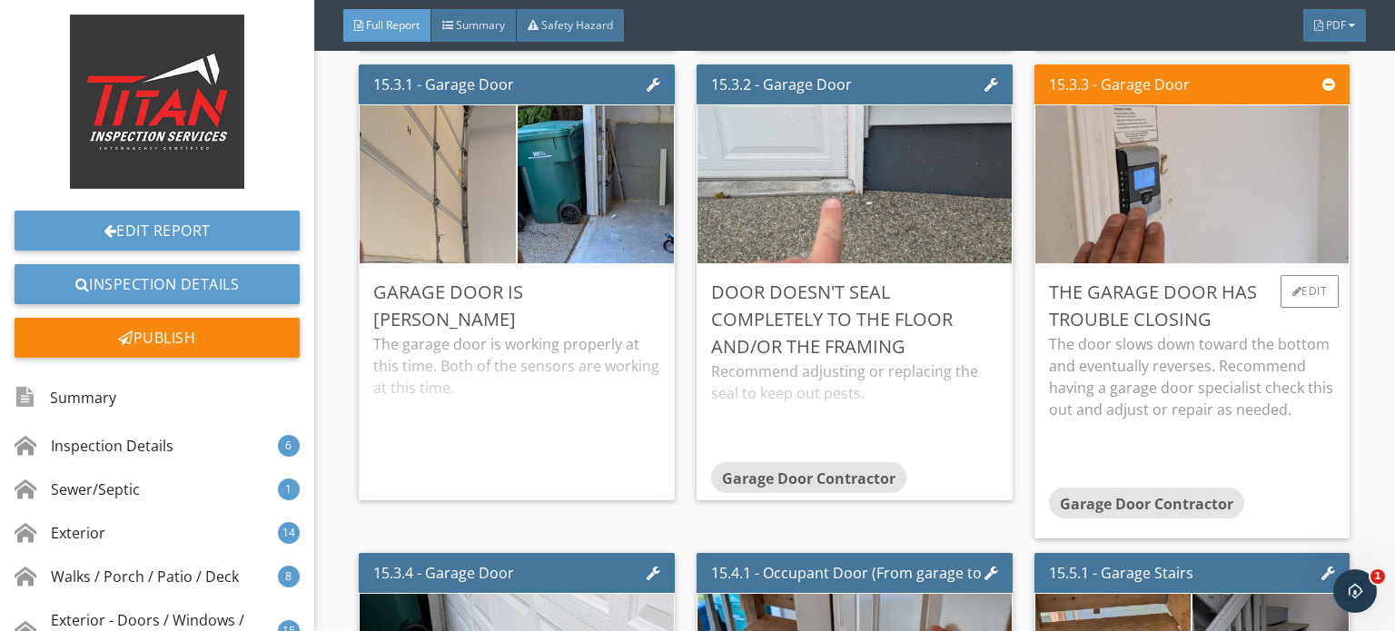
click at [1283, 296] on div "The garage door has trouble closing" at bounding box center [1192, 306] width 287 height 54
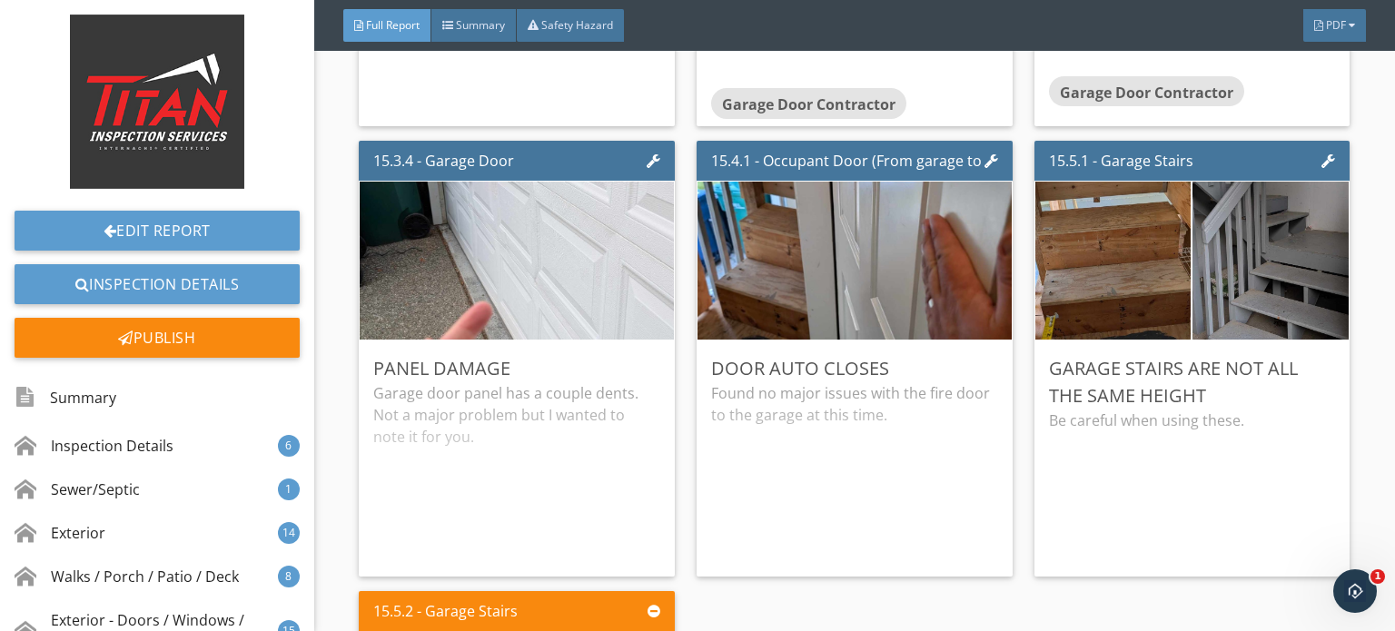
scroll to position [30602, 0]
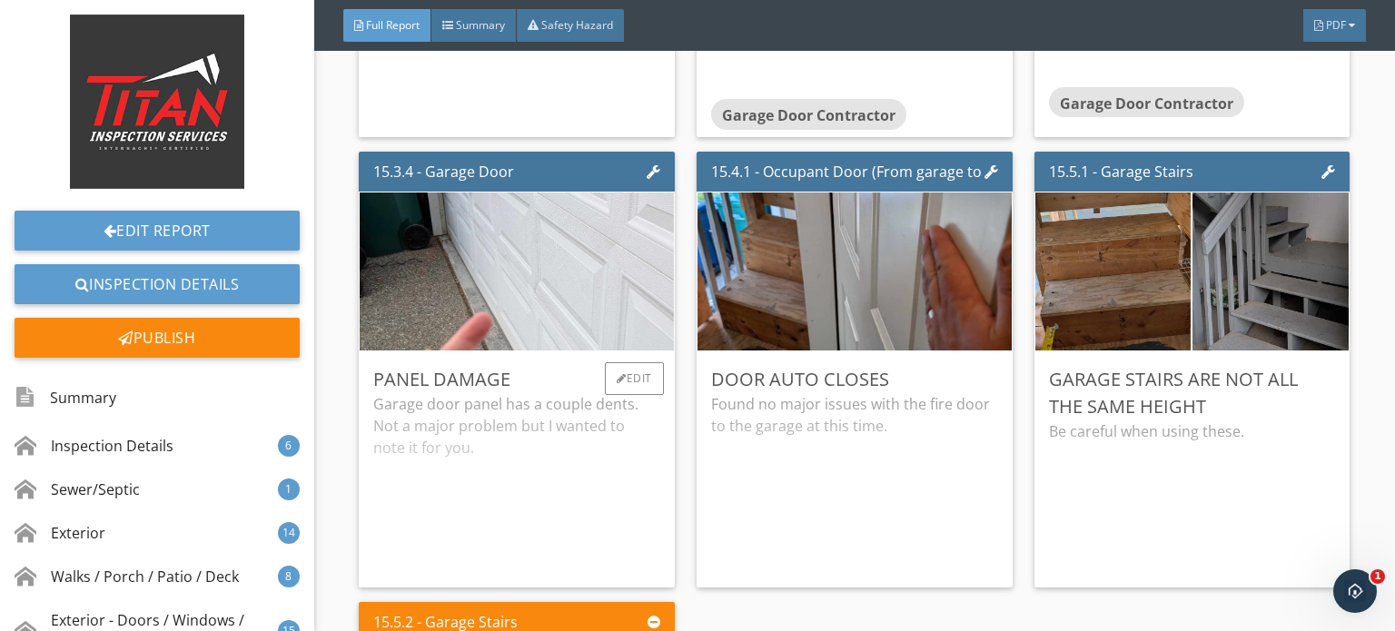
click at [625, 469] on div "Garage door panel has a couple dents. Not a major problem but I wanted to note …" at bounding box center [516, 483] width 287 height 180
click at [630, 457] on div "Garage door panel has a couple dents. Not a major problem but I wanted to note …" at bounding box center [516, 459] width 287 height 133
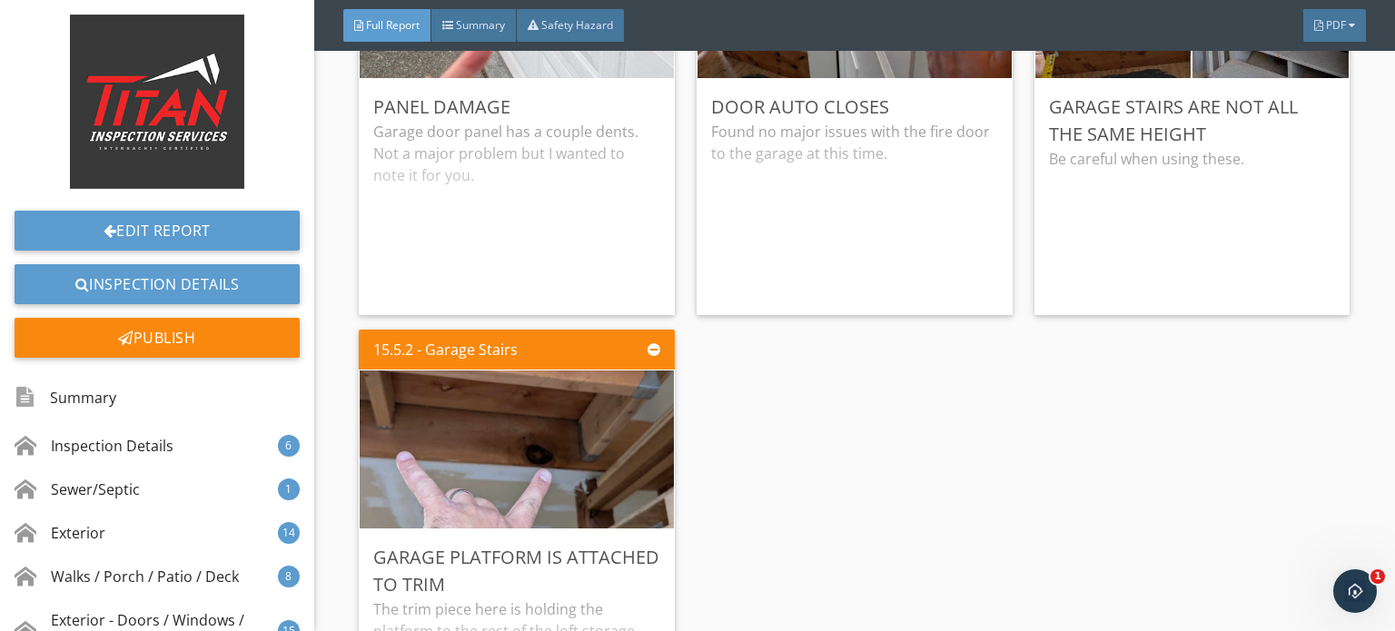
scroll to position [31056, 0]
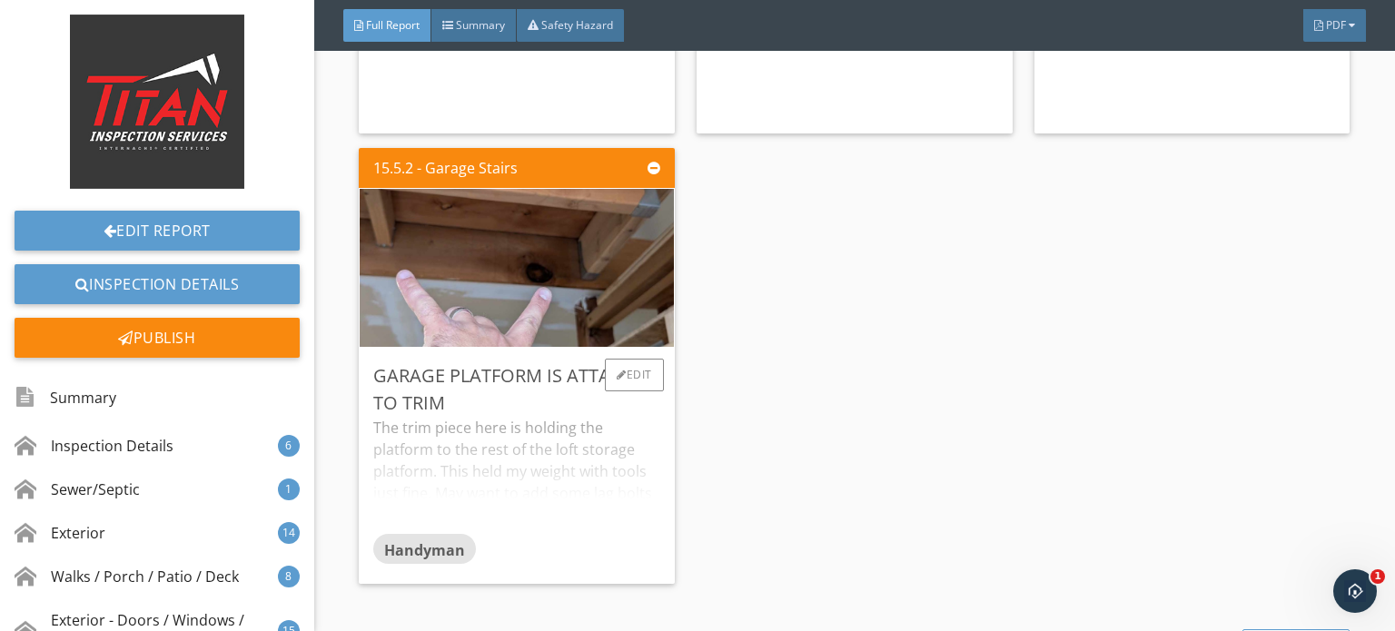
click at [580, 417] on div "The trim piece here is holding the platform to the rest of the loft storage pla…" at bounding box center [516, 475] width 287 height 116
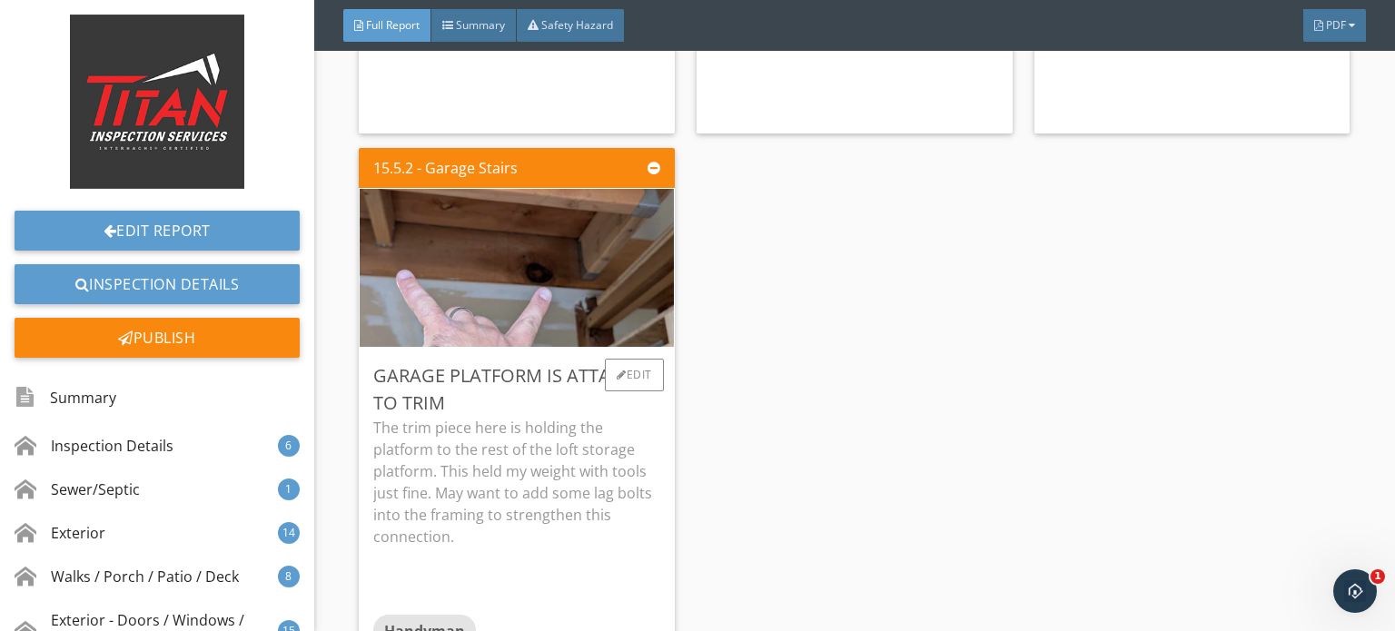
click at [632, 417] on p "The trim piece here is holding the platform to the rest of the loft storage pla…" at bounding box center [516, 482] width 287 height 131
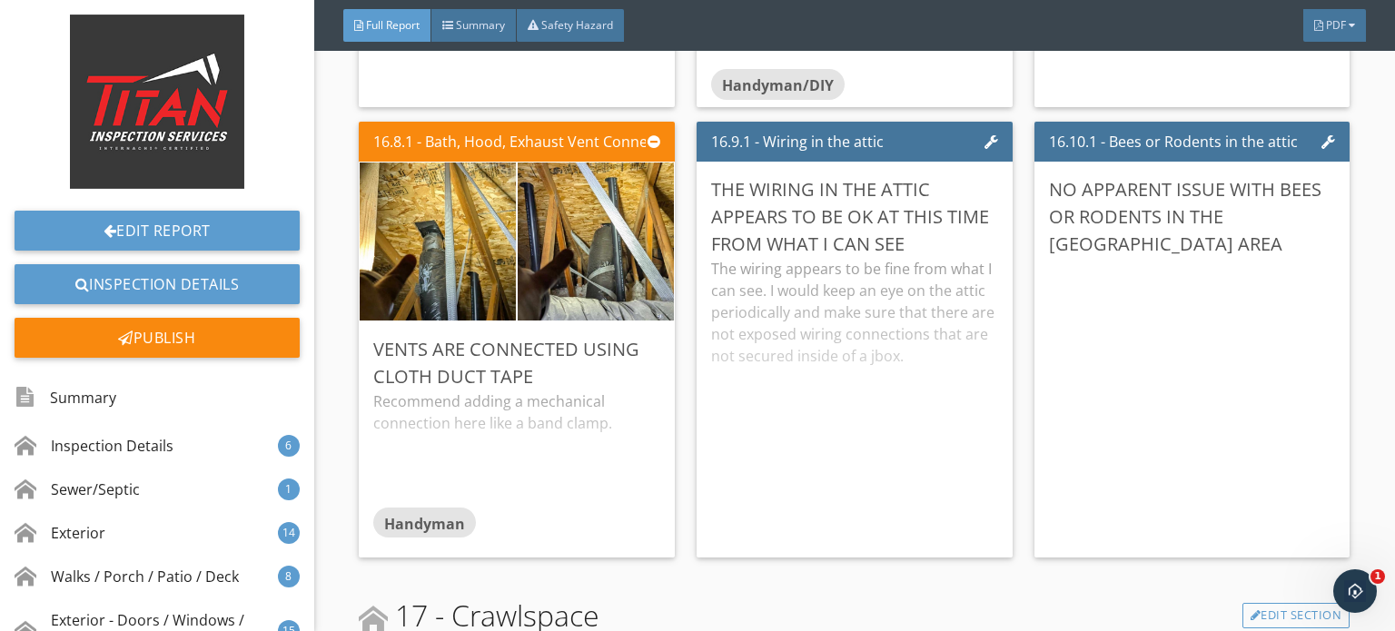
scroll to position [32872, 0]
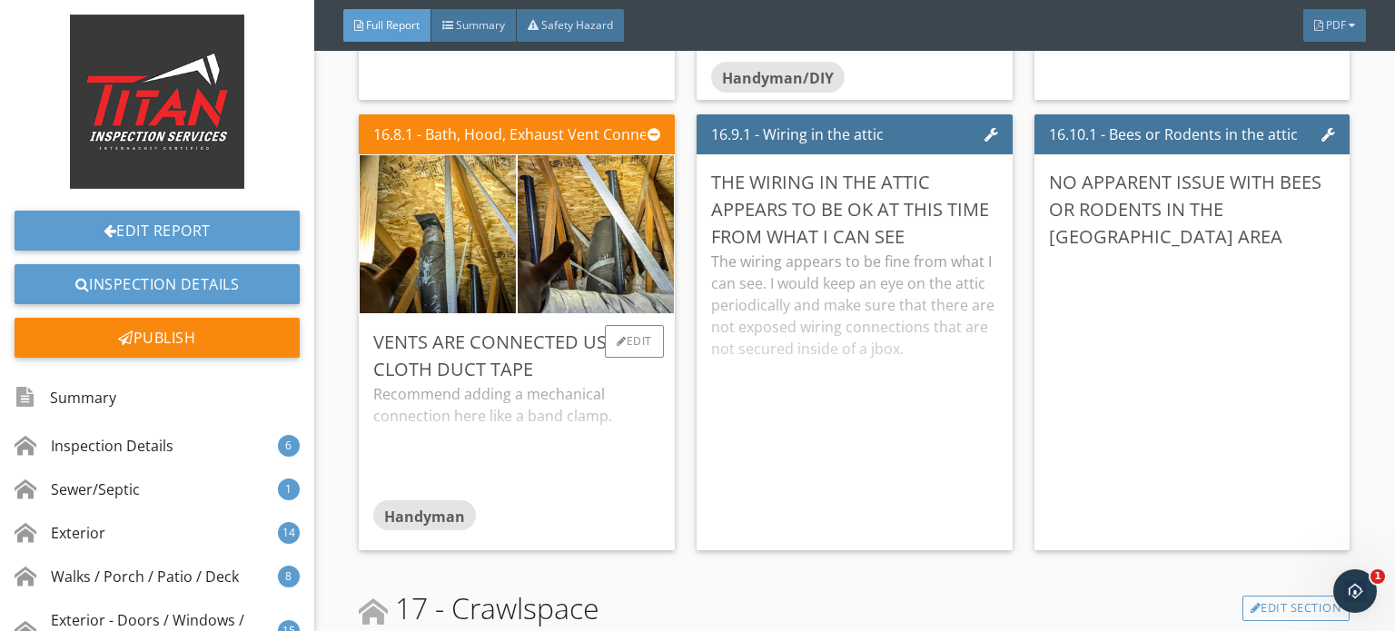
click at [569, 427] on div "Recommend adding a mechanical connection here like a band clamp." at bounding box center [516, 441] width 287 height 116
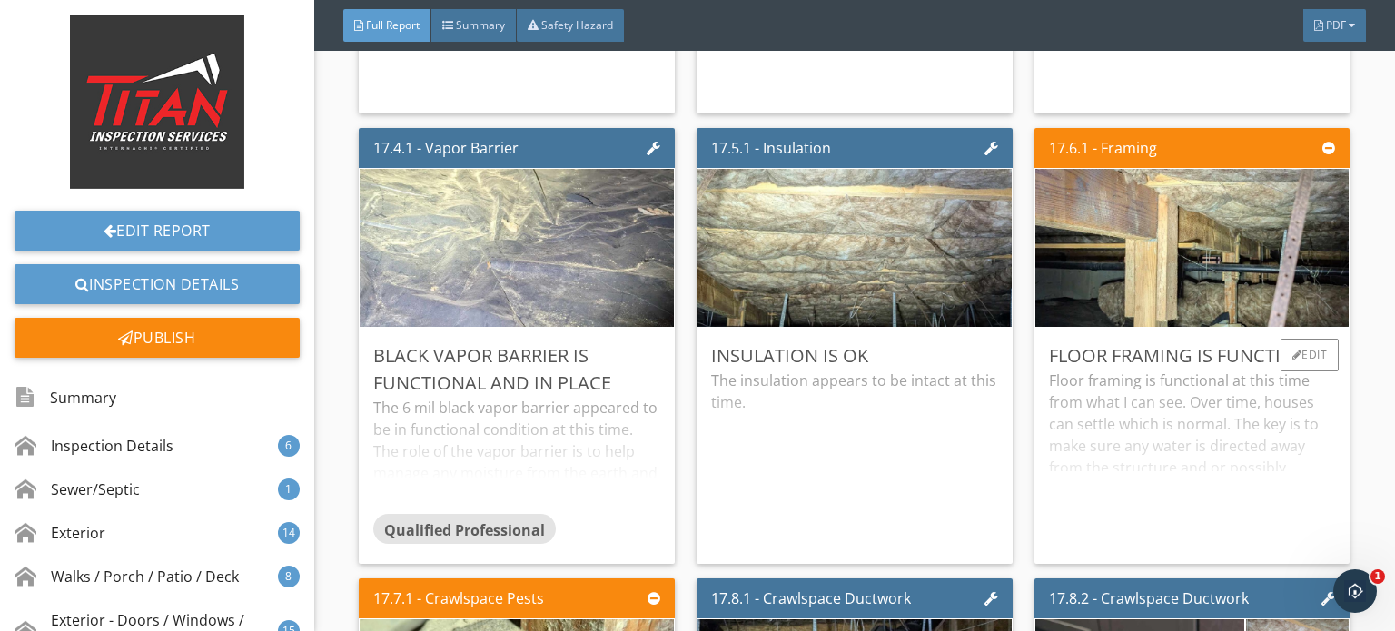
scroll to position [34234, 0]
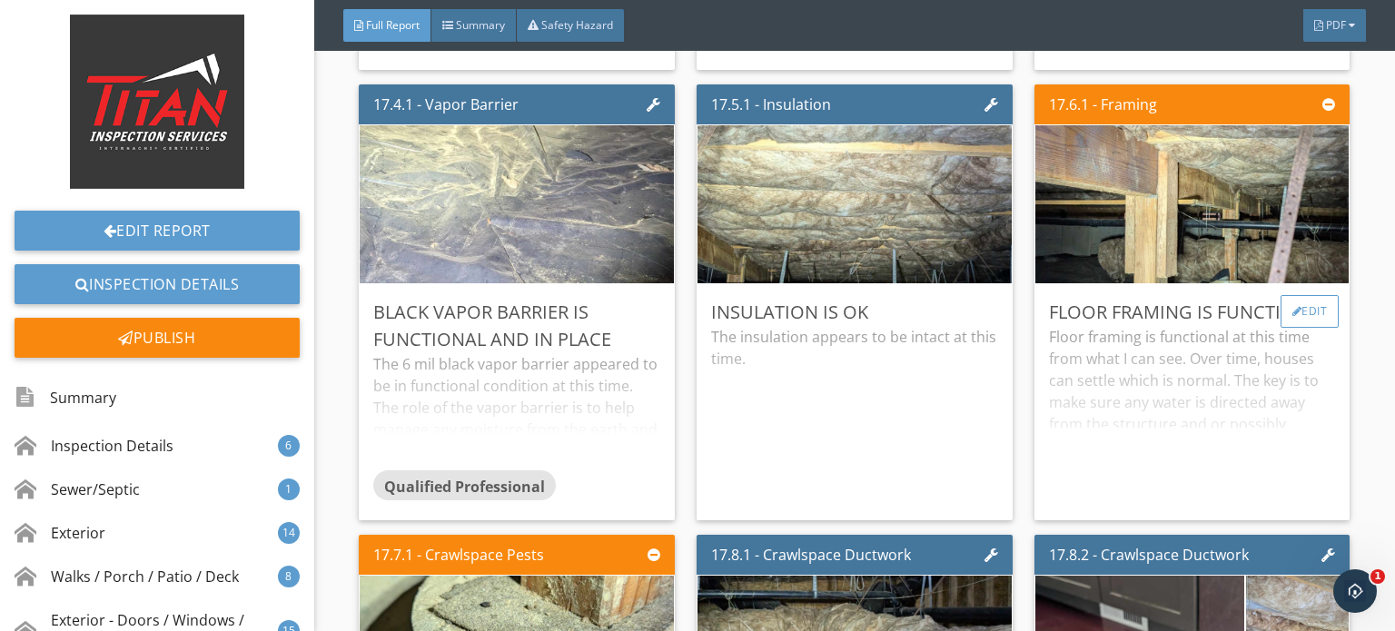
click at [1280, 295] on div "Edit" at bounding box center [1309, 311] width 59 height 33
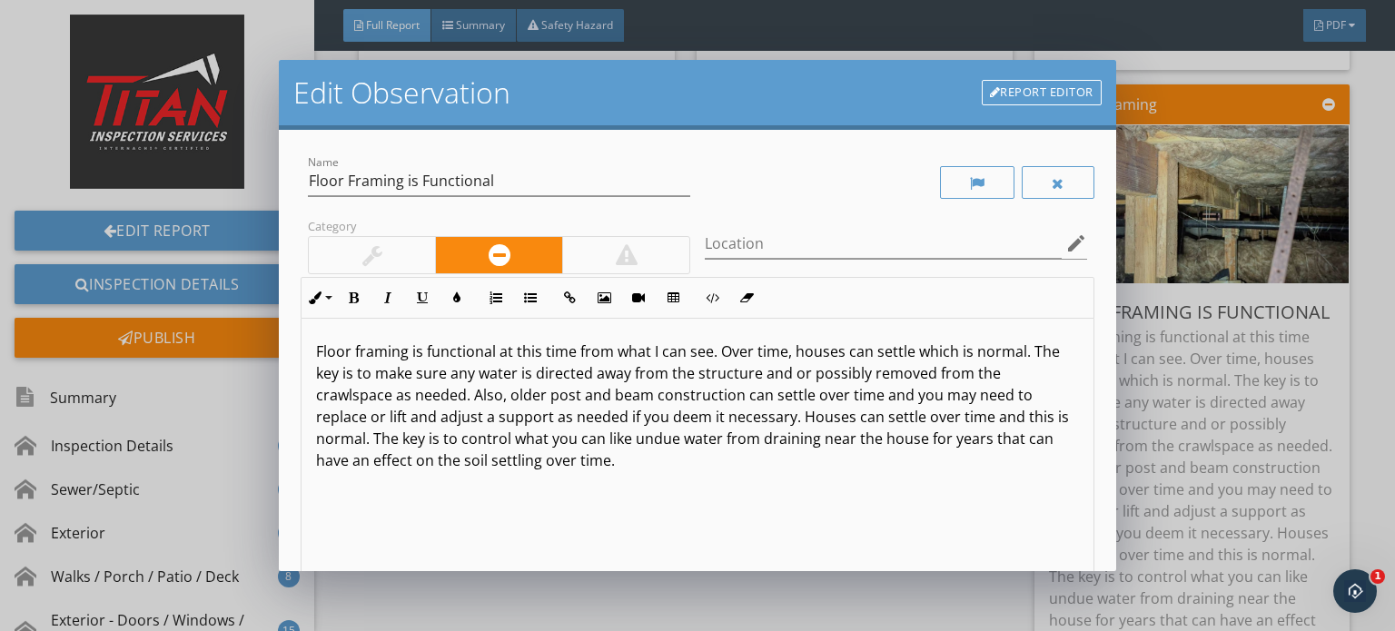
drag, startPoint x: 391, startPoint y: 250, endPoint x: 580, endPoint y: 234, distance: 189.5
click at [390, 250] on div at bounding box center [372, 255] width 126 height 36
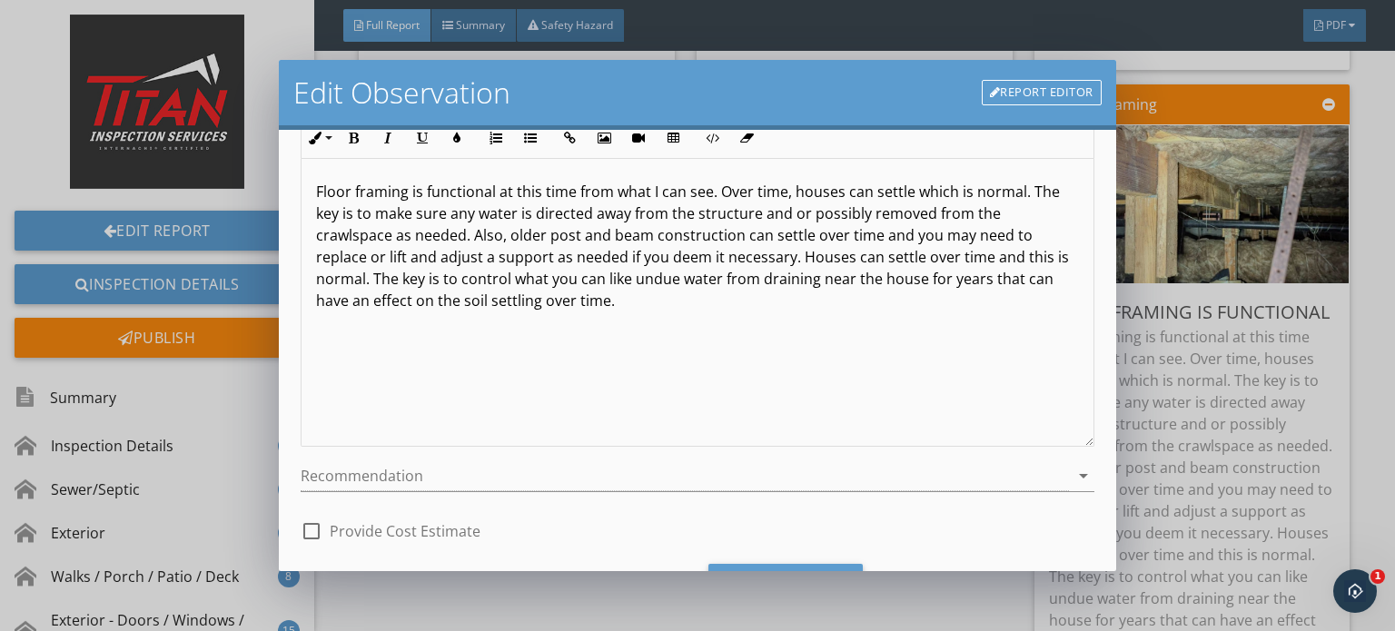
scroll to position [250, 0]
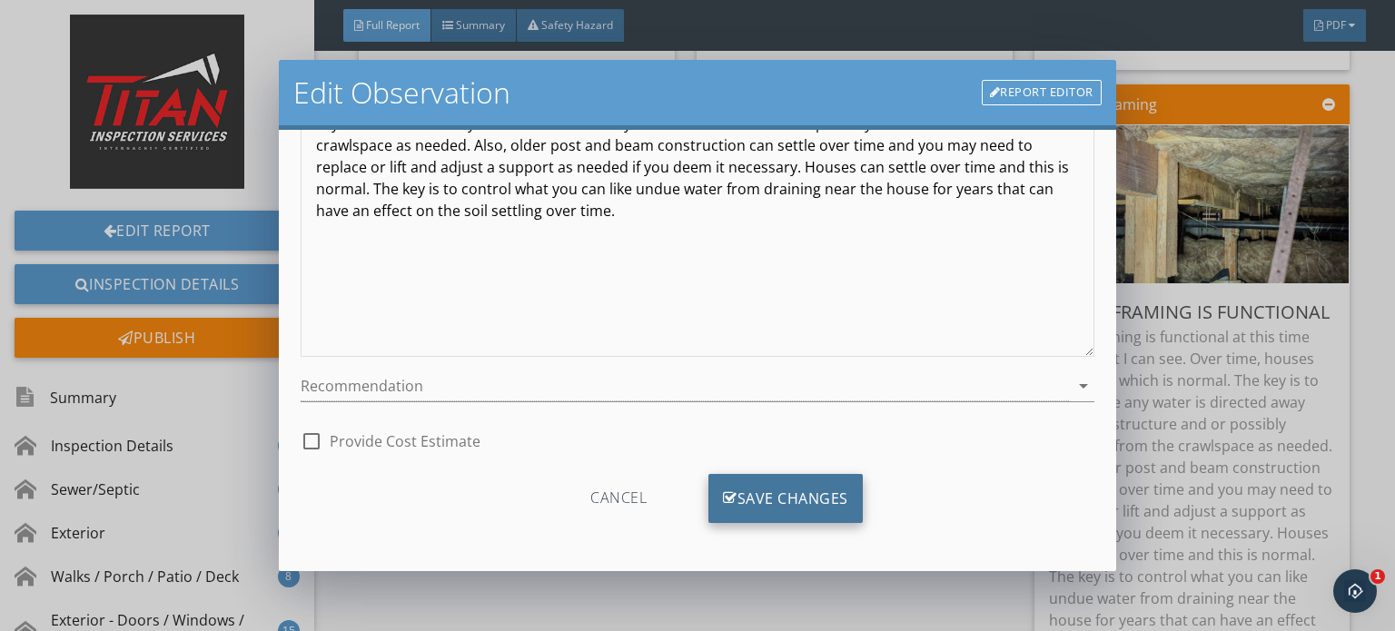
click at [760, 519] on div "Save Changes" at bounding box center [785, 498] width 154 height 49
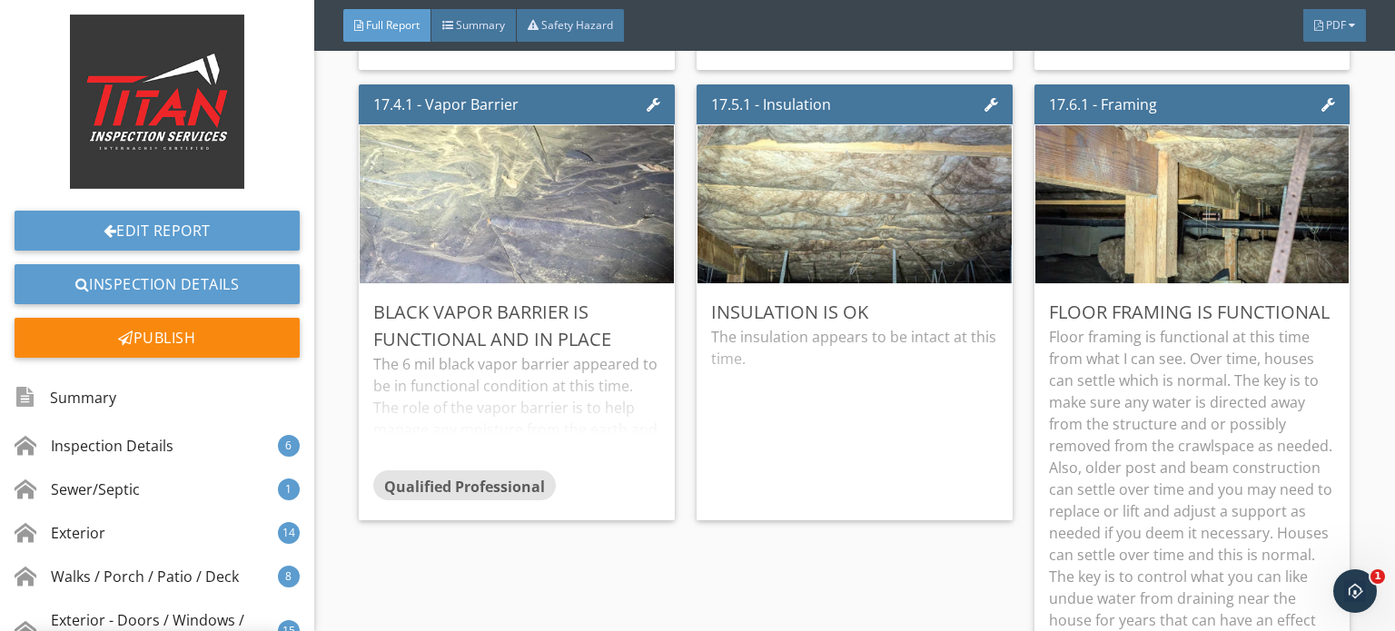
scroll to position [35, 0]
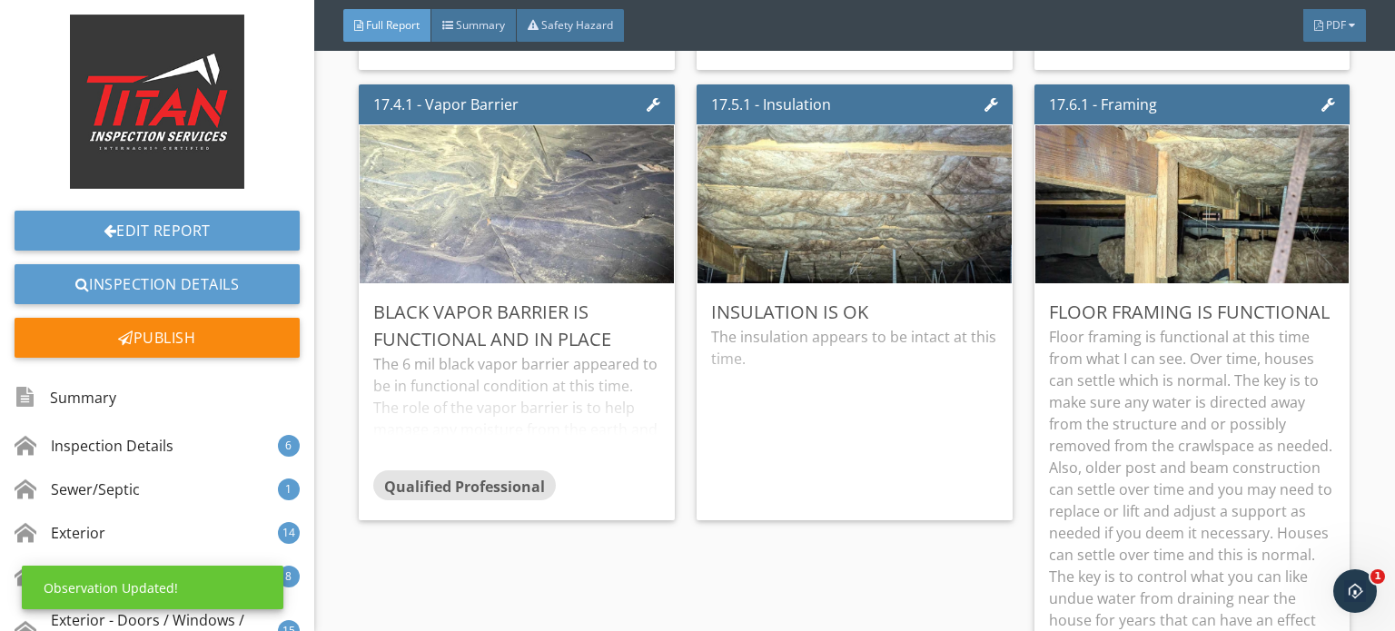
click at [1217, 368] on p "Floor framing is functional at this time from what I can see. Over time, houses…" at bounding box center [1192, 489] width 287 height 327
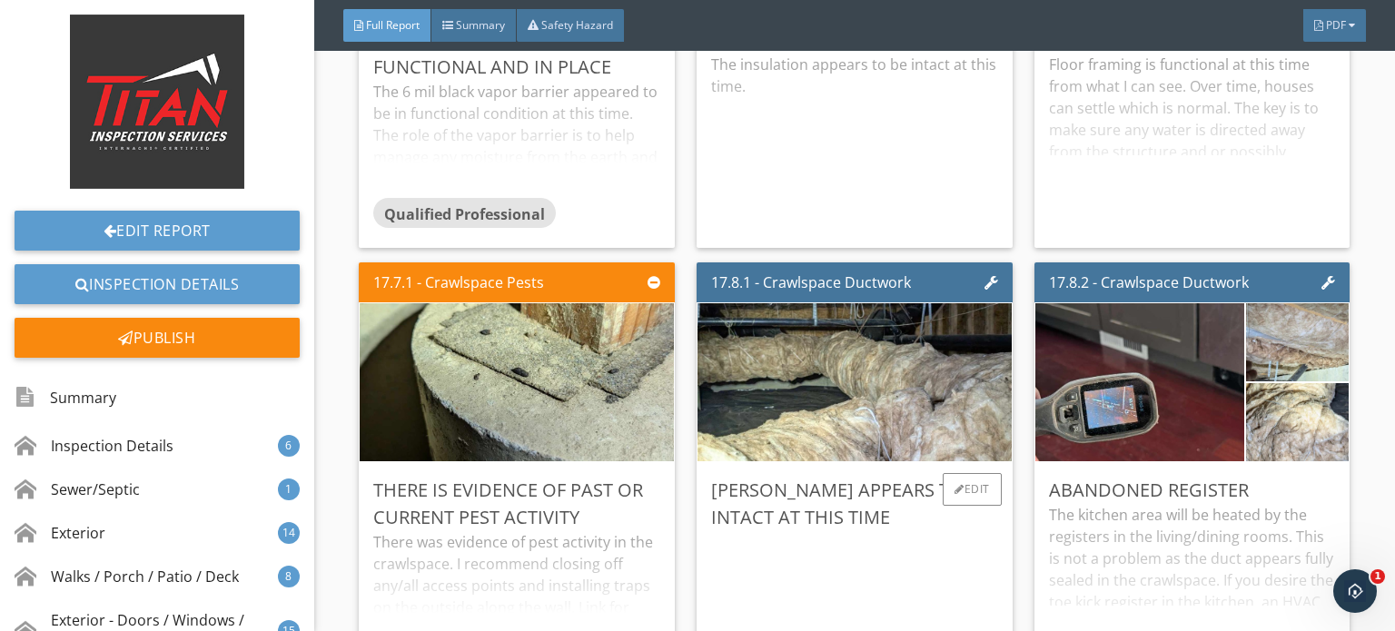
scroll to position [34597, 0]
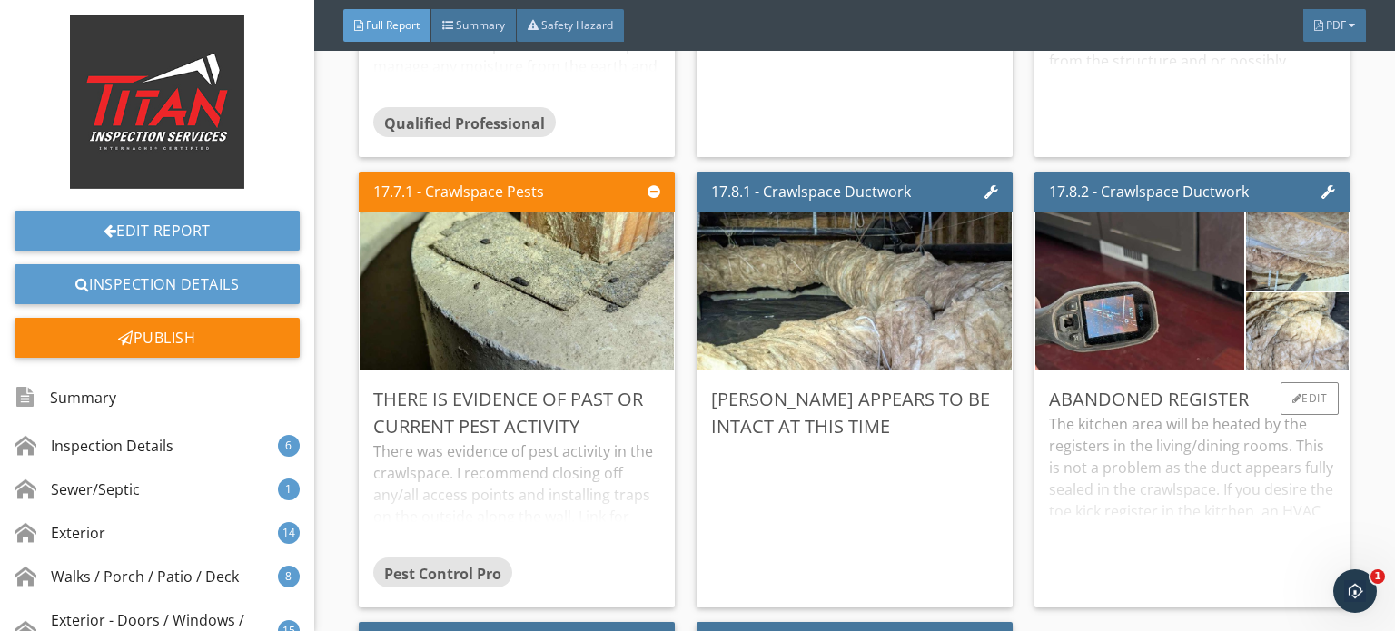
click at [1196, 475] on div "The kitchen area will be heated by the registers in the living/dining rooms. Th…" at bounding box center [1192, 503] width 287 height 180
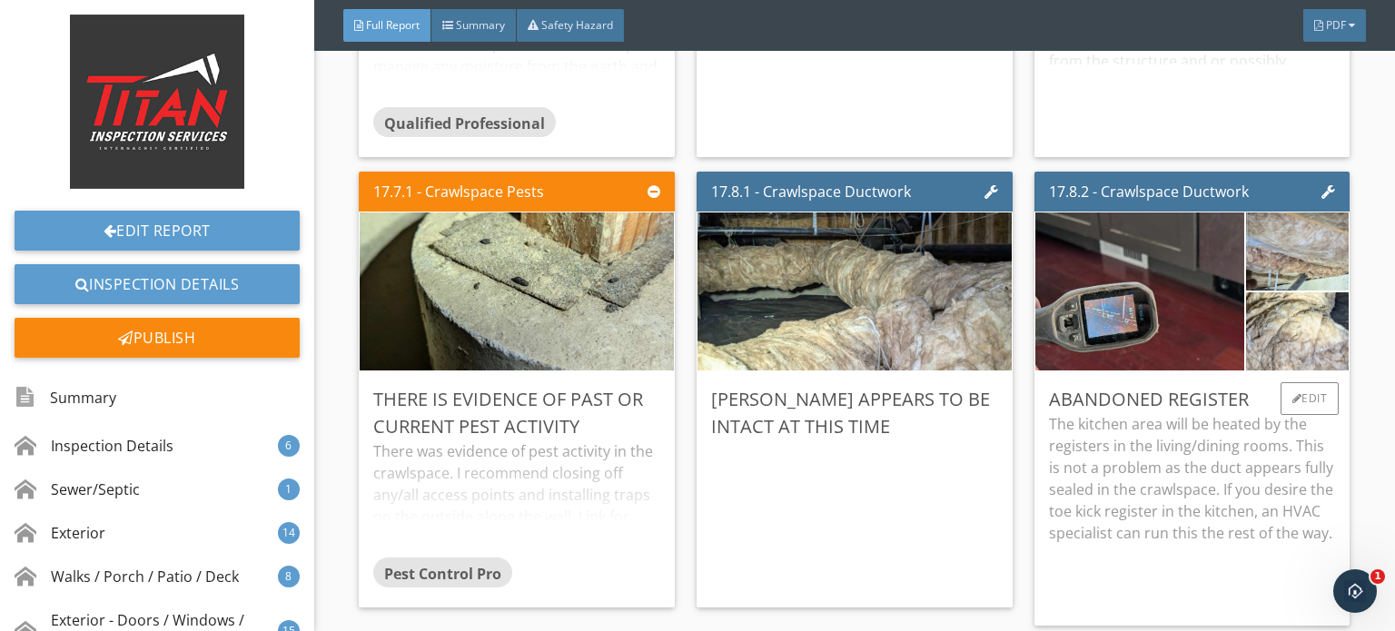
click at [1310, 413] on p "The kitchen area will be heated by the registers in the living/dining rooms. Th…" at bounding box center [1192, 478] width 287 height 131
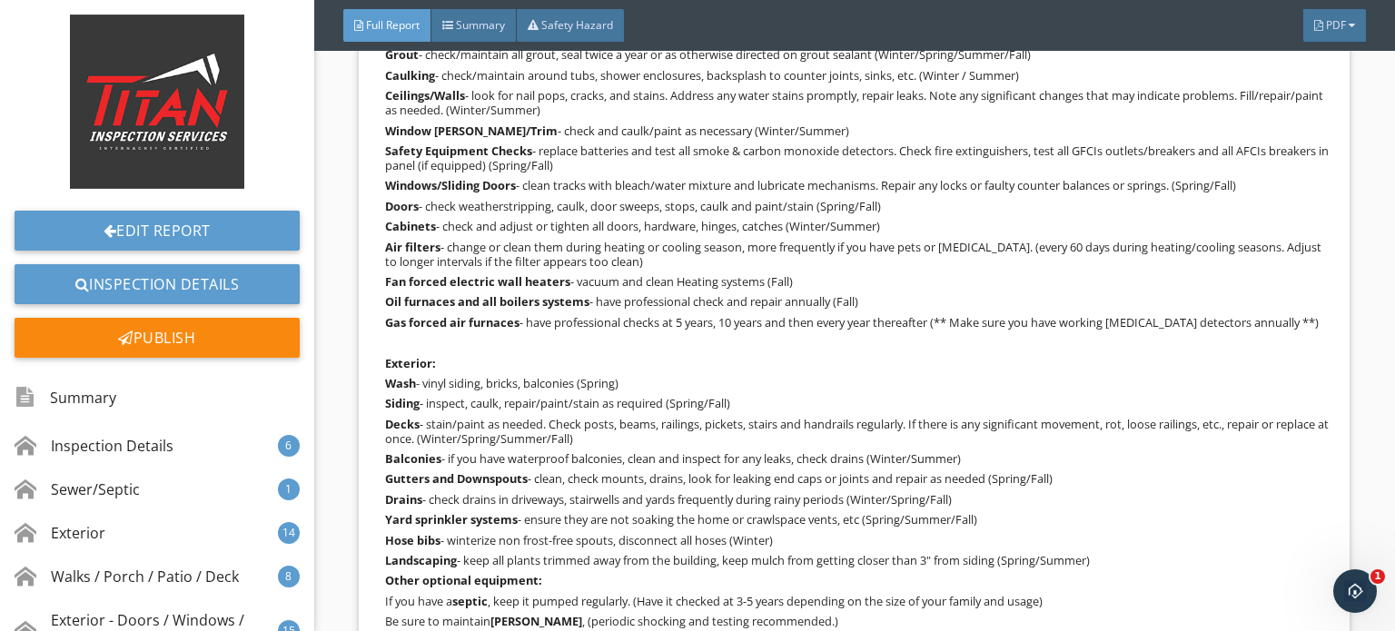
scroll to position [36232, 0]
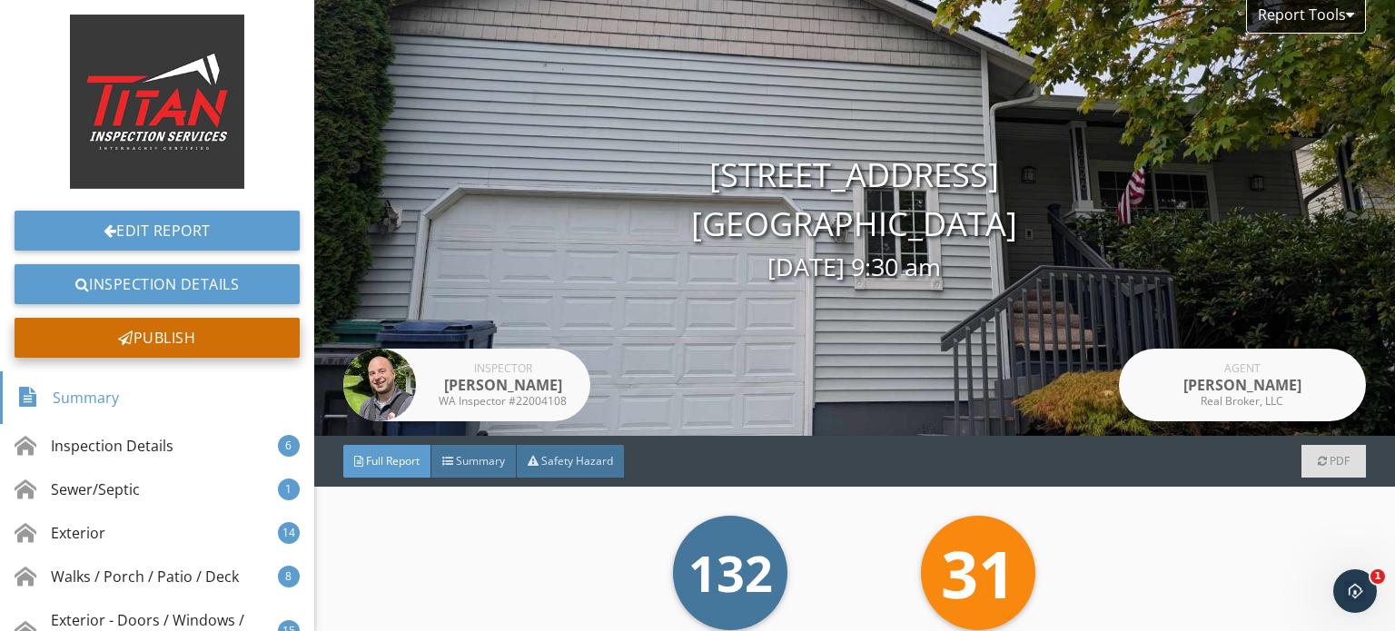
click at [148, 334] on div "Publish" at bounding box center [157, 338] width 285 height 40
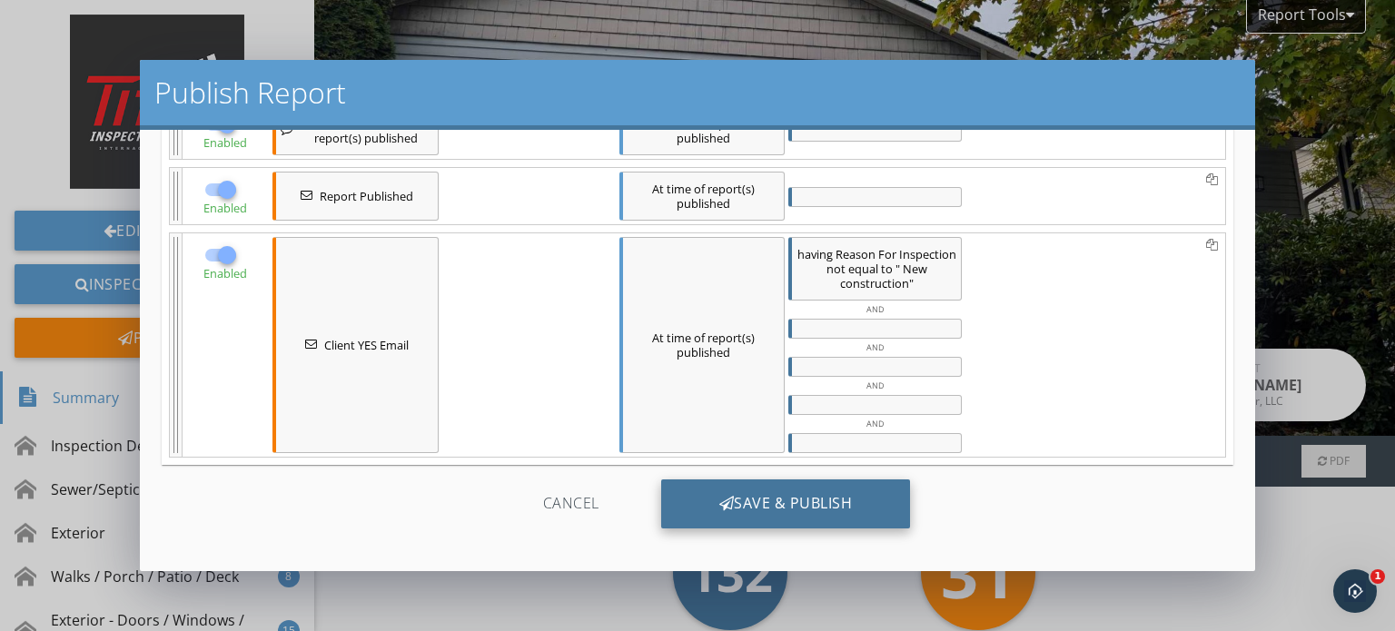
click at [856, 513] on div "Save & Publish" at bounding box center [786, 503] width 250 height 49
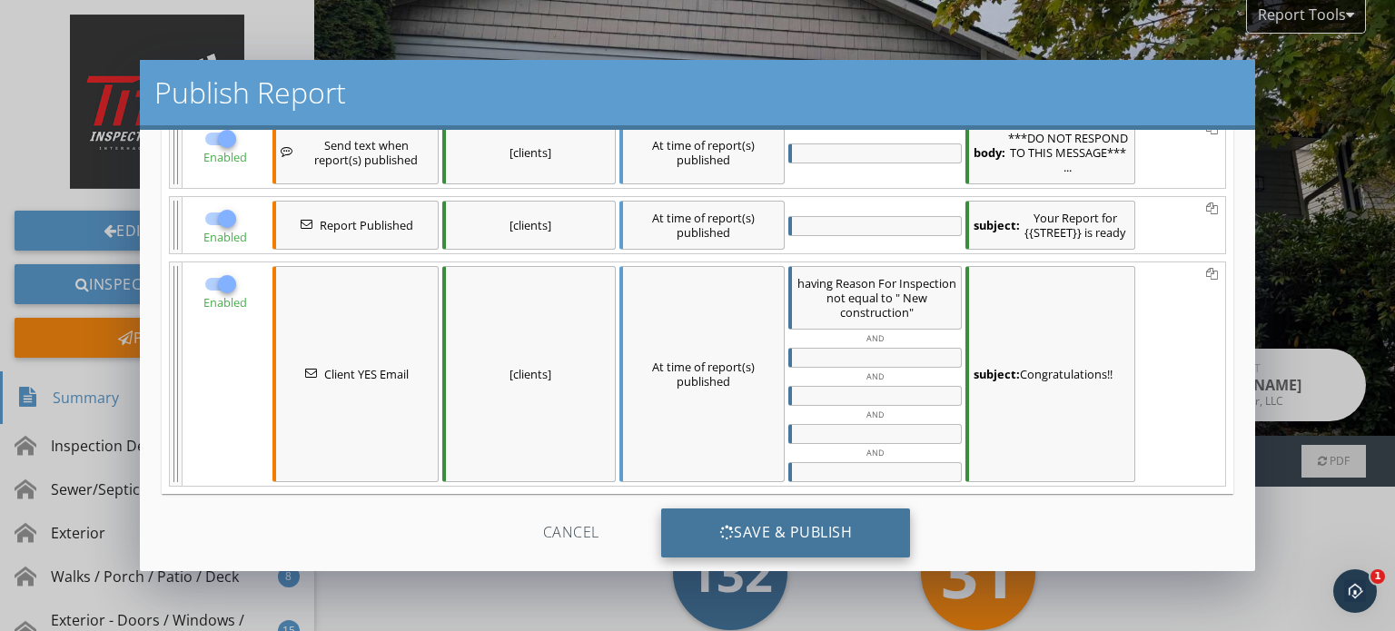
scroll to position [338, 0]
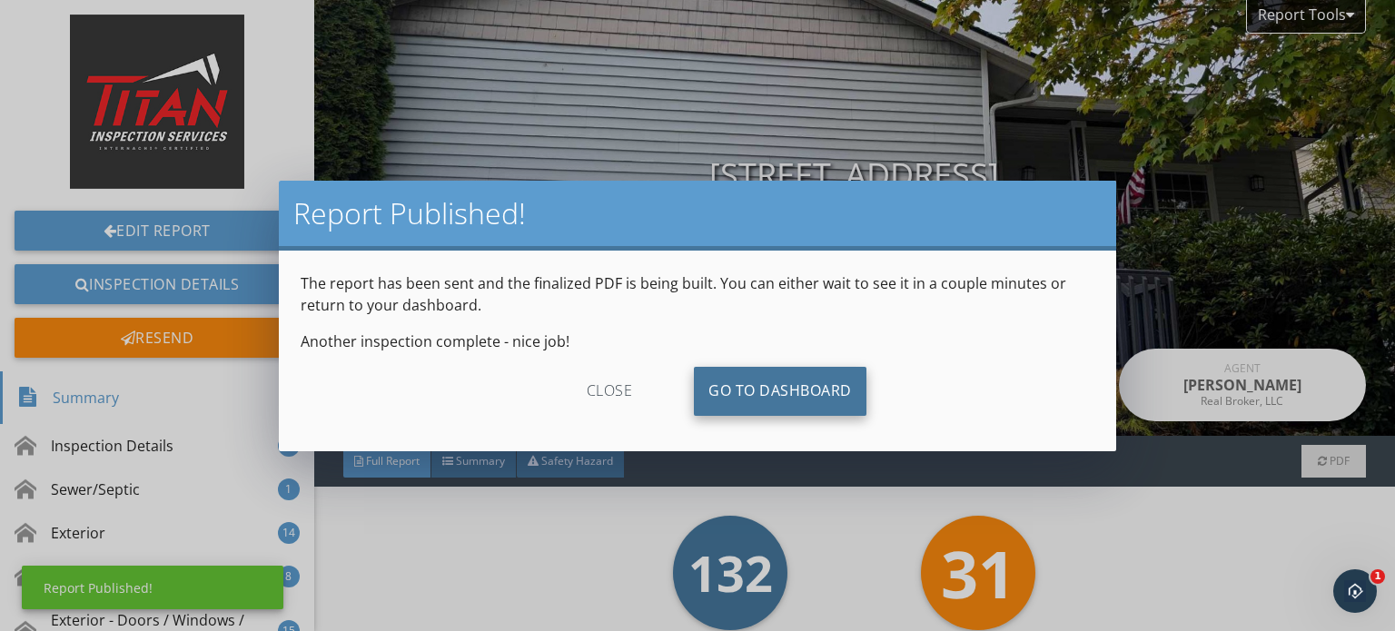
click at [838, 389] on link "Go To Dashboard" at bounding box center [780, 391] width 173 height 49
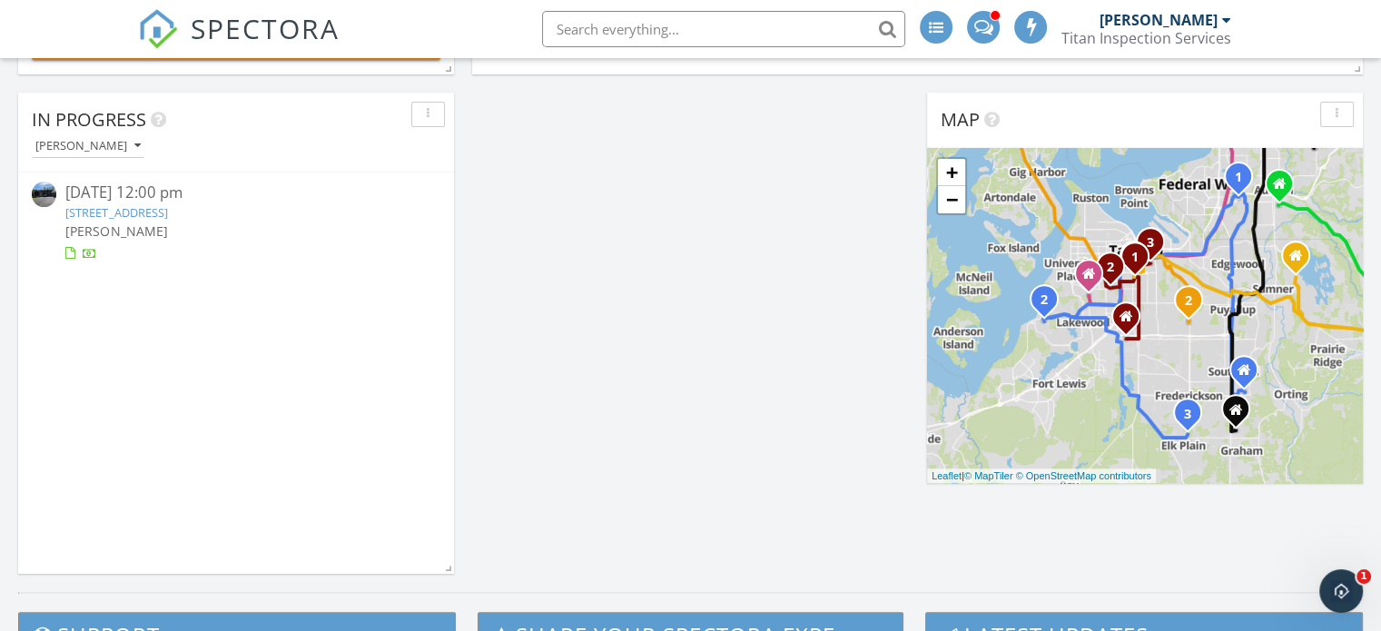
scroll to position [636, 0]
click at [157, 203] on link "[STREET_ADDRESS]" at bounding box center [116, 211] width 102 height 16
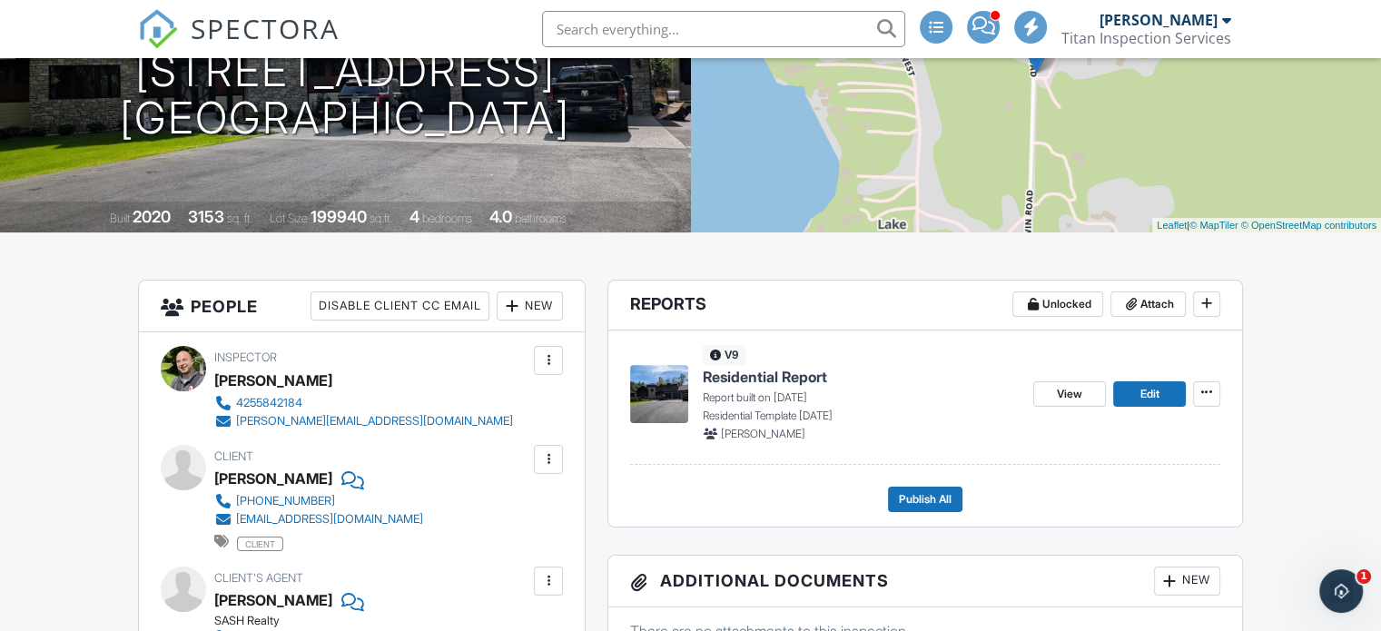
scroll to position [235, 0]
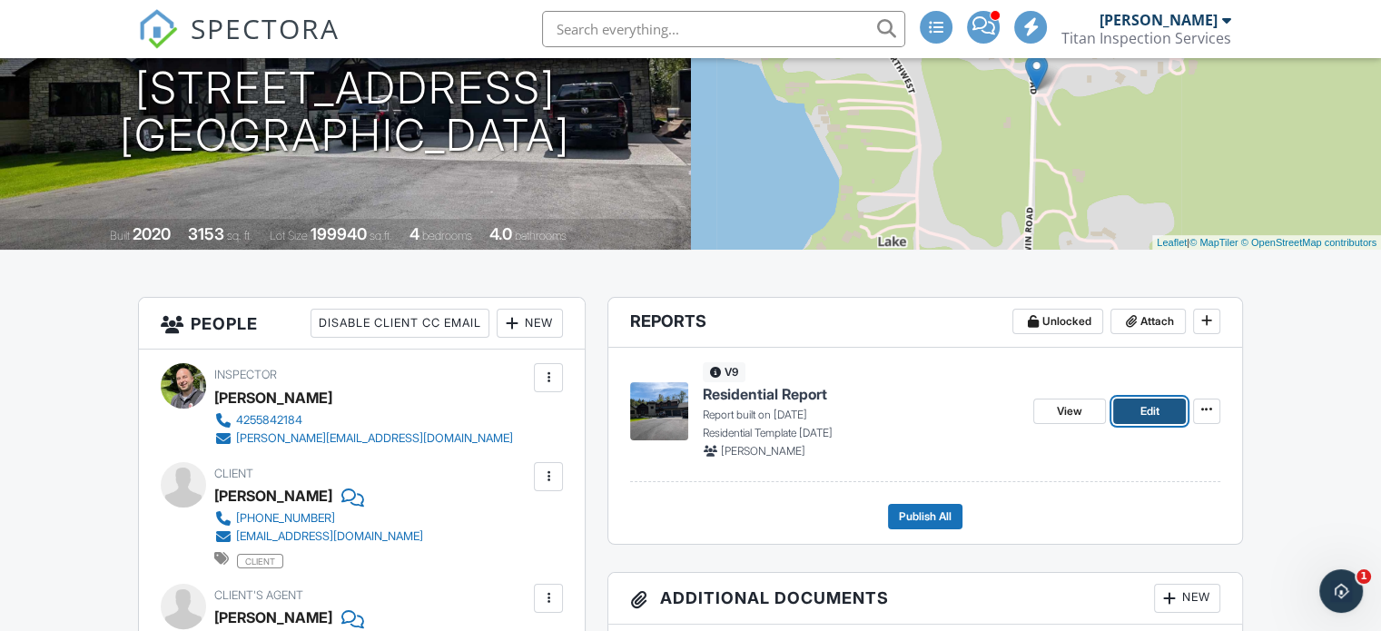
click at [1161, 402] on link "Edit" at bounding box center [1149, 411] width 73 height 25
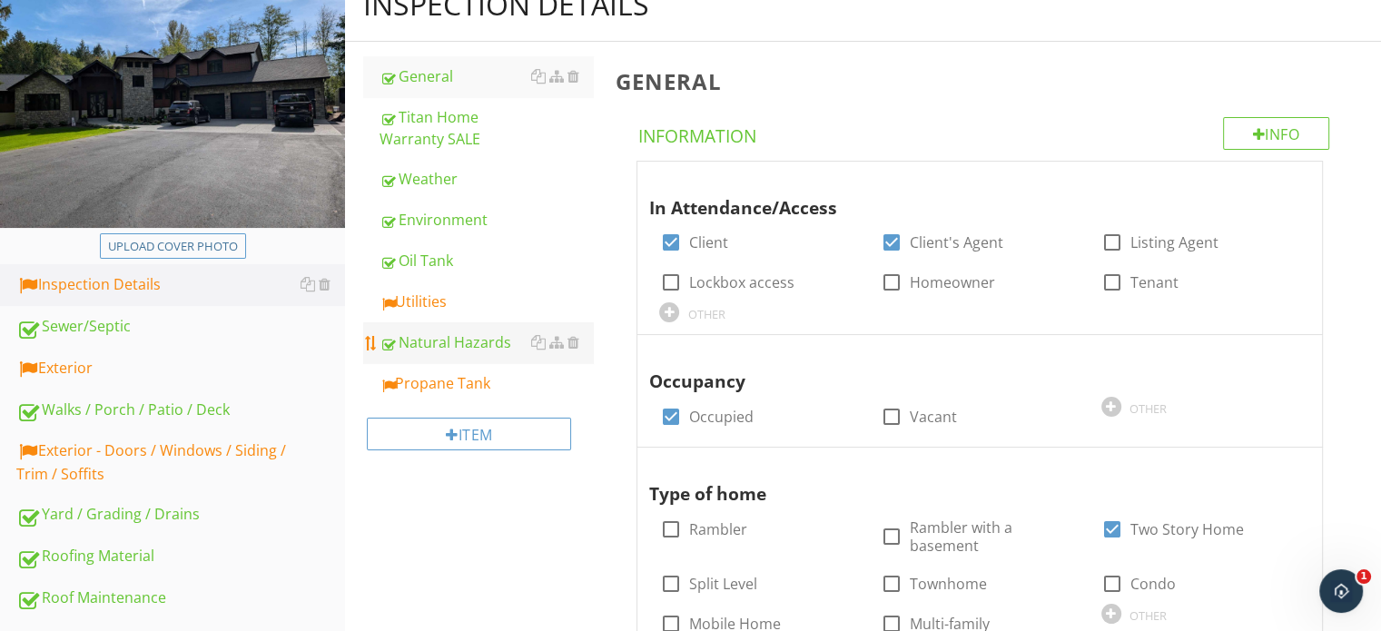
scroll to position [272, 0]
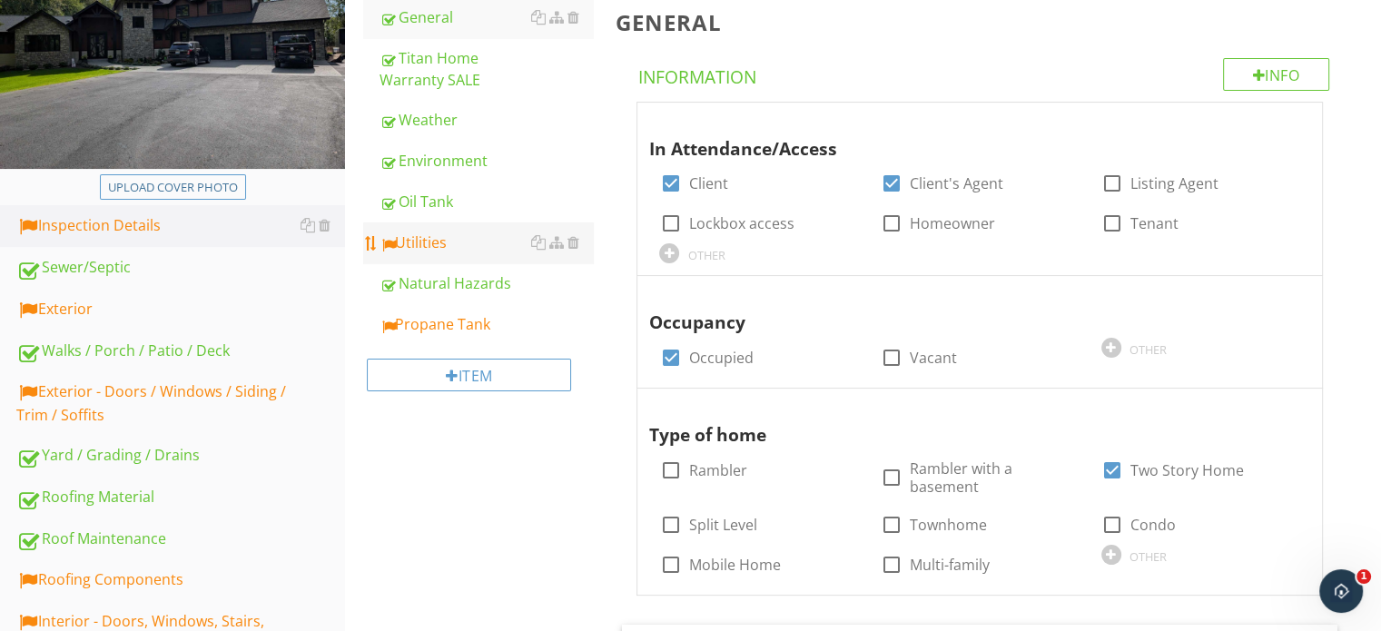
click at [415, 226] on link "Utilities" at bounding box center [486, 242] width 213 height 40
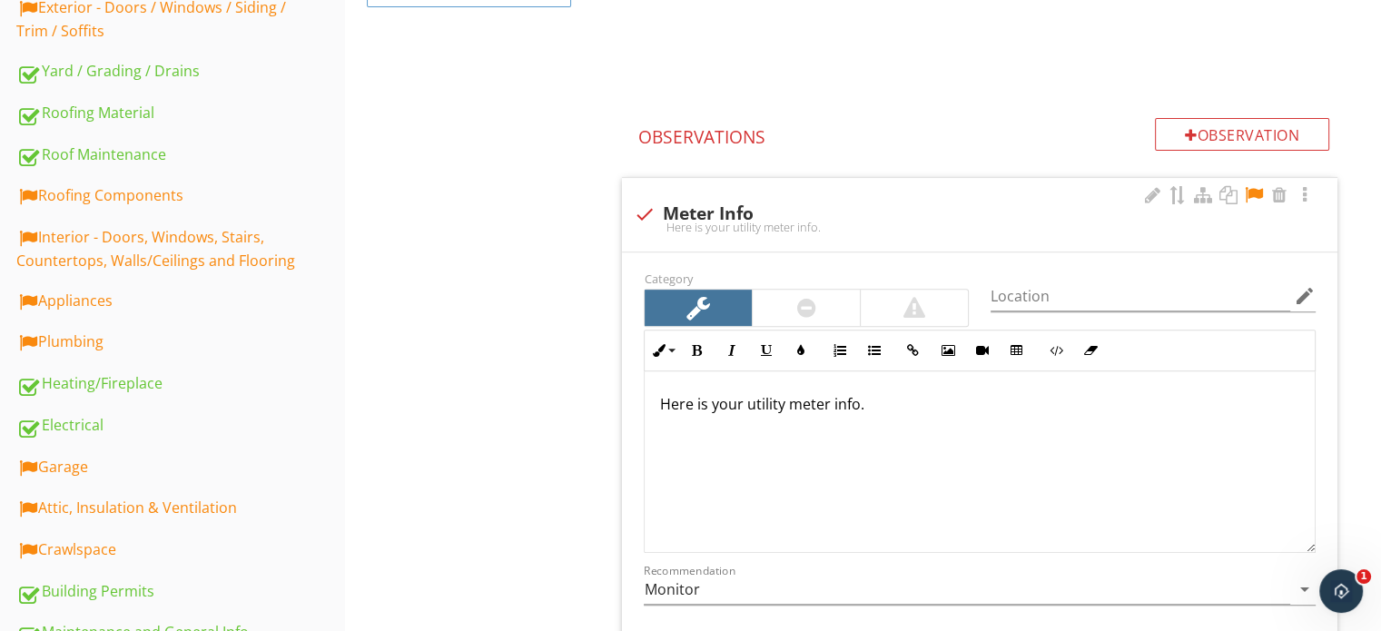
scroll to position [636, 0]
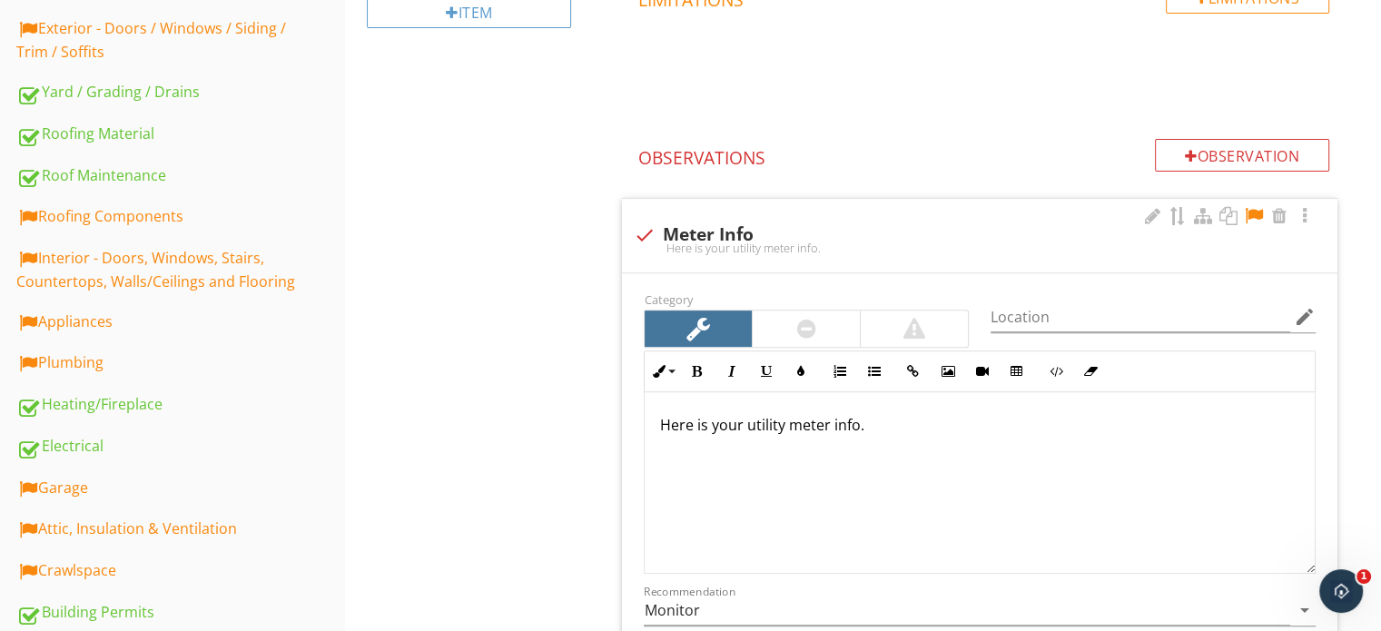
click at [1256, 215] on div at bounding box center [1254, 216] width 22 height 18
click at [879, 241] on div "Here is your utility meter info." at bounding box center [980, 248] width 694 height 15
checkbox input "true"
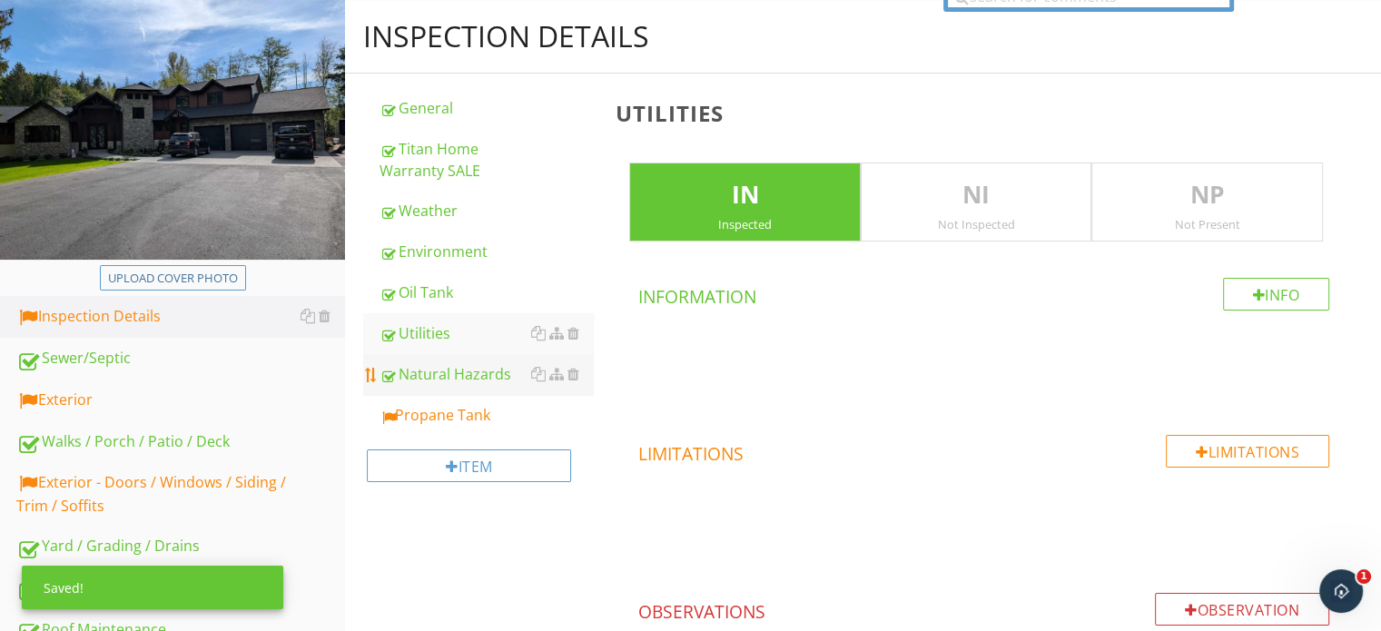
scroll to position [182, 0]
click at [436, 402] on link "Propane Tank" at bounding box center [486, 415] width 213 height 40
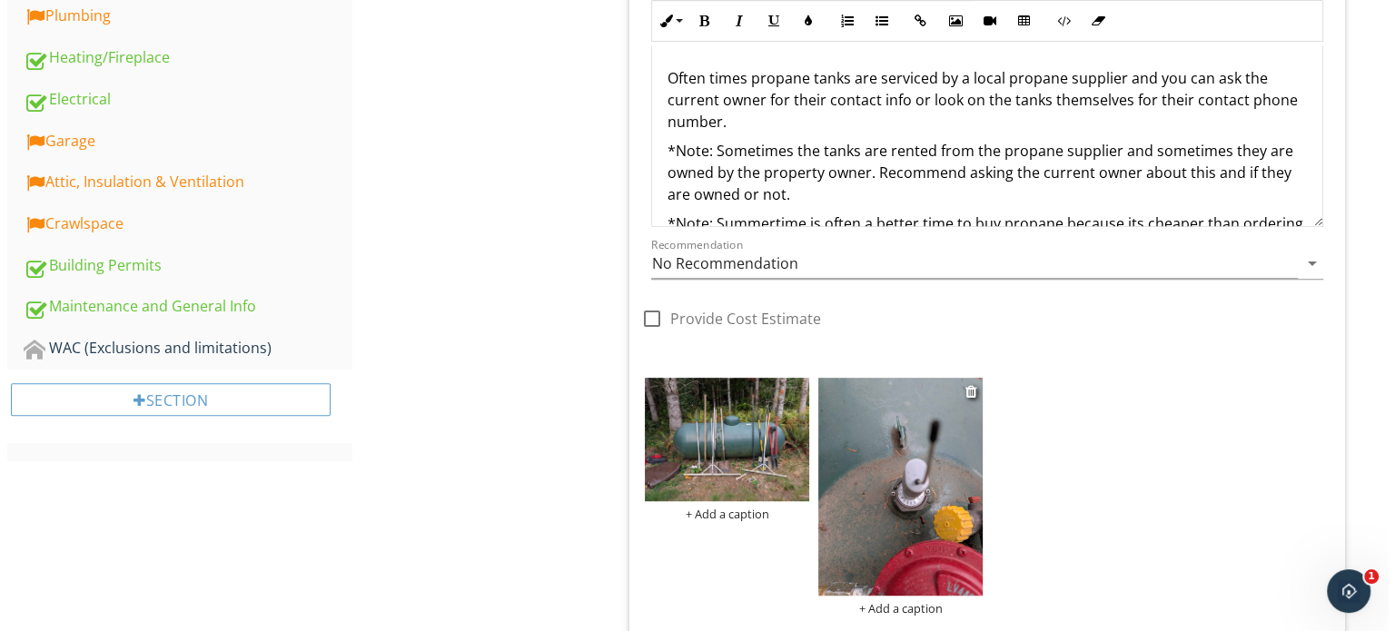
scroll to position [999, 0]
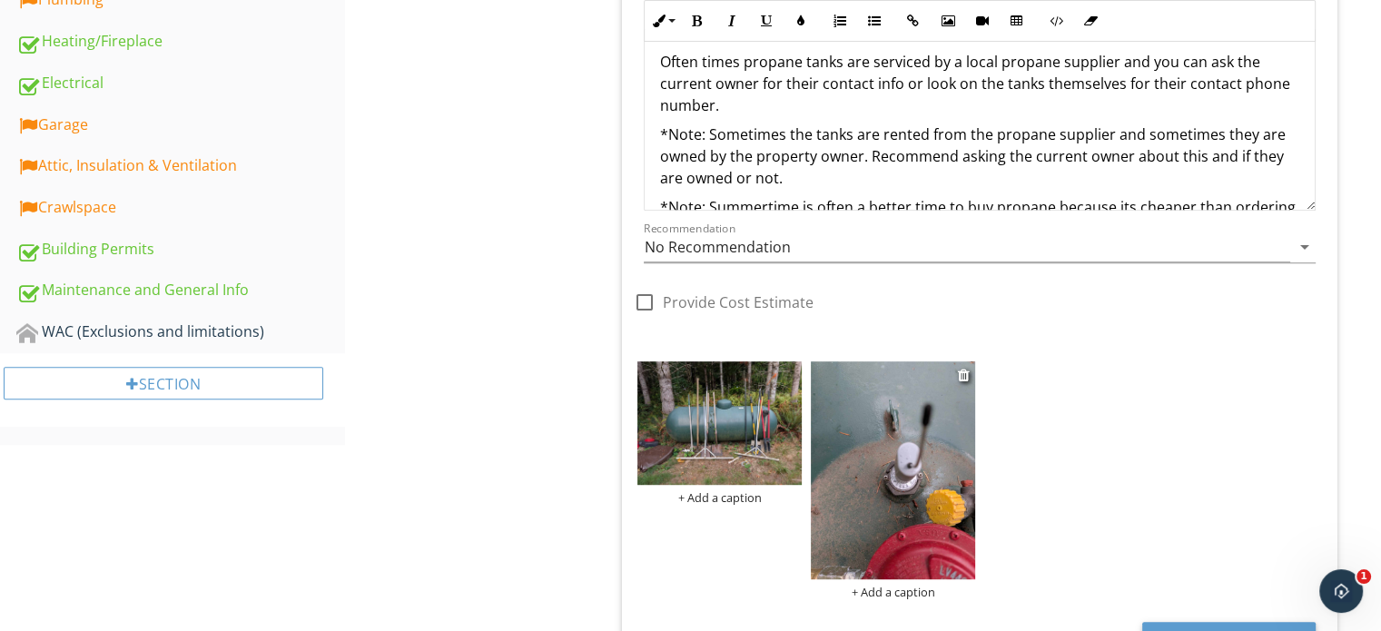
click at [861, 459] on img at bounding box center [893, 470] width 164 height 218
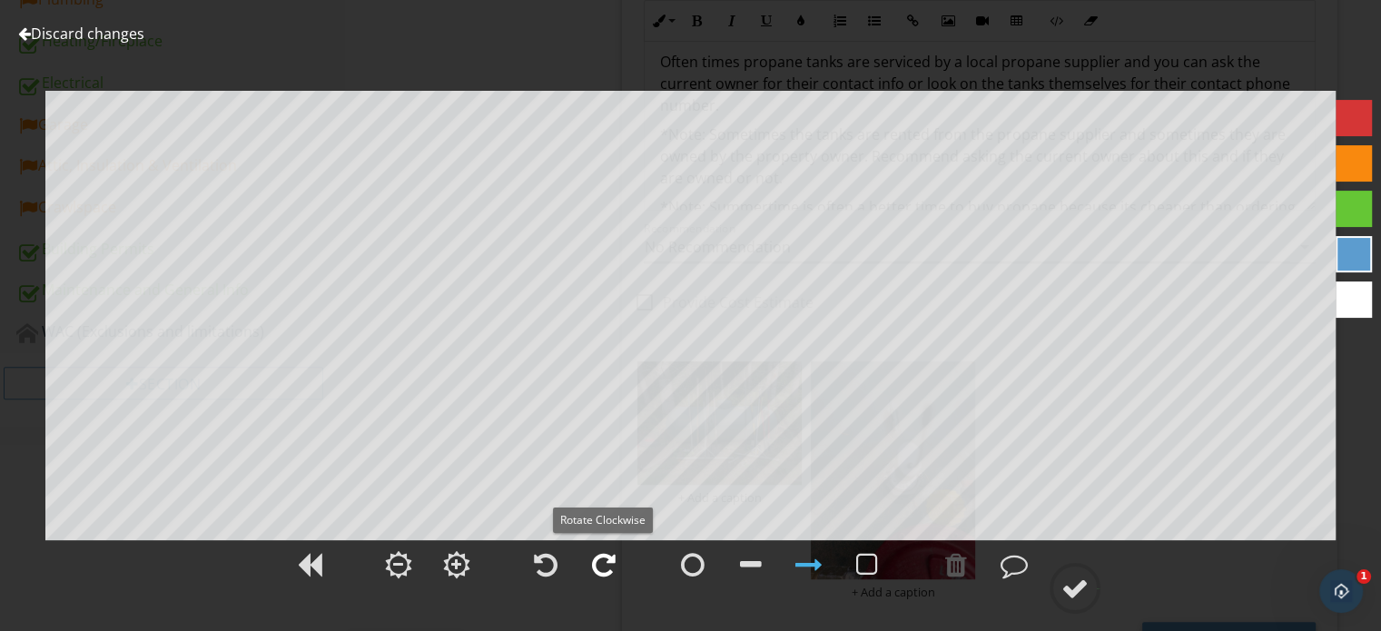
click at [604, 565] on div at bounding box center [604, 564] width 24 height 27
click at [1088, 586] on div at bounding box center [1075, 588] width 27 height 27
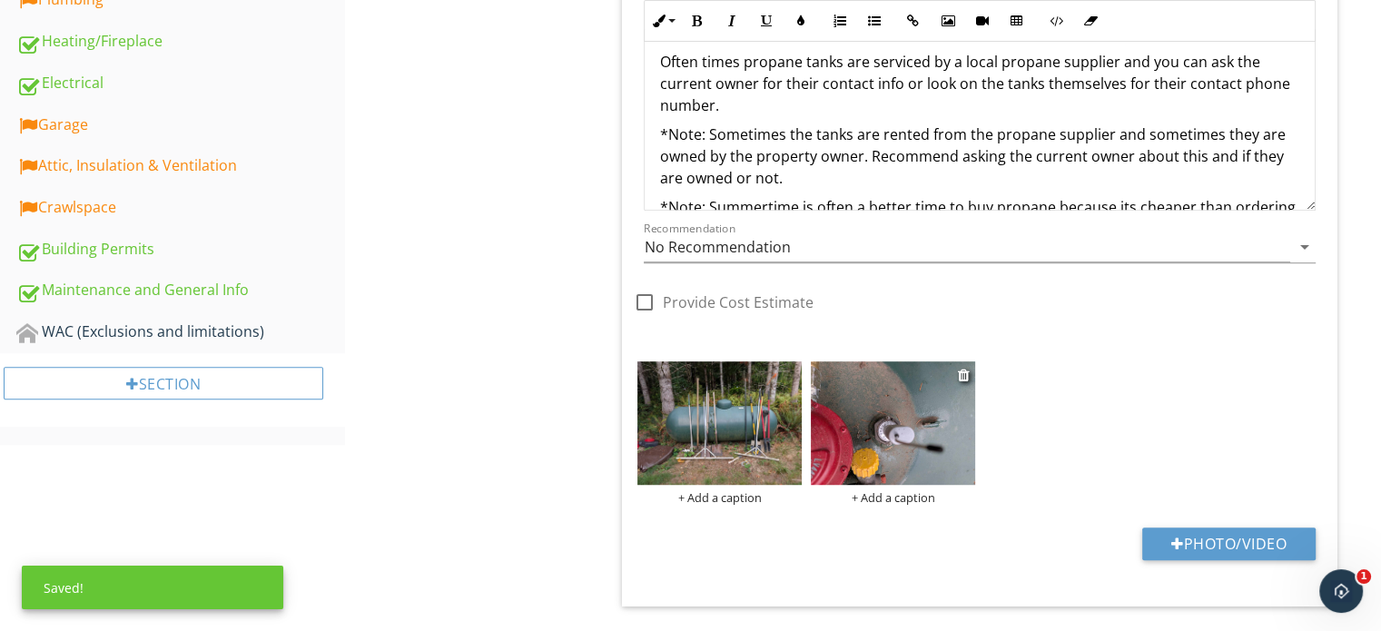
click at [930, 470] on img at bounding box center [893, 422] width 164 height 123
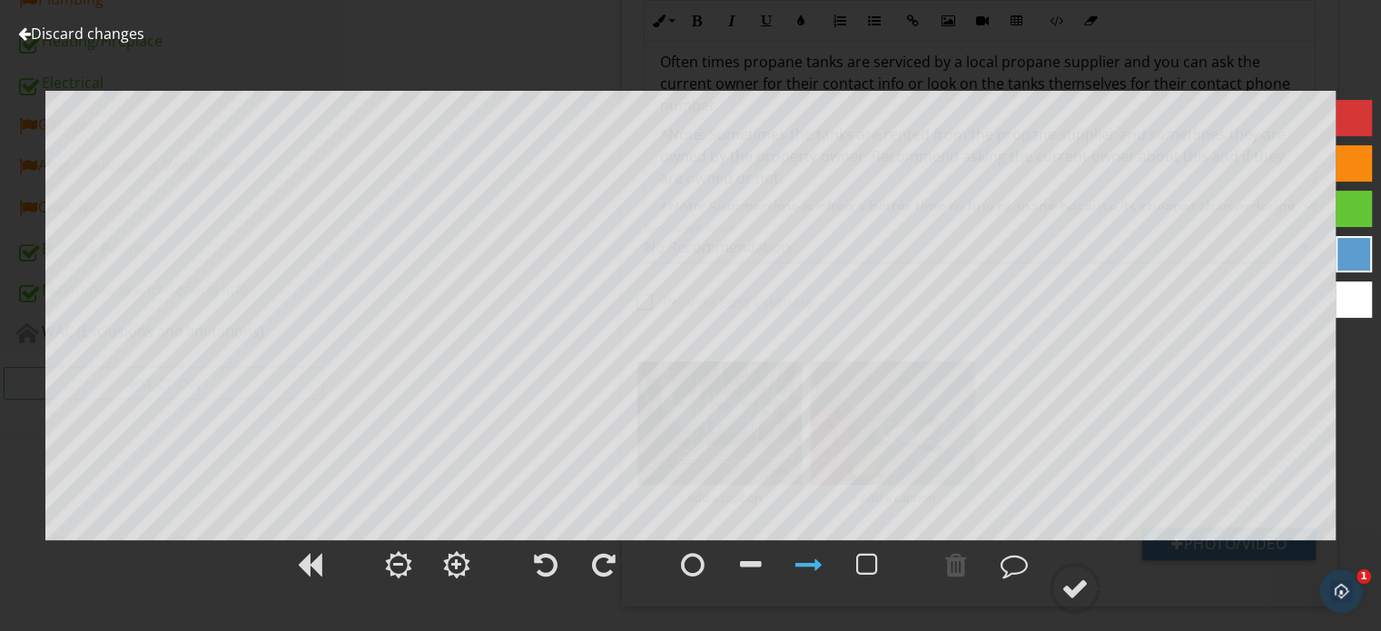
click at [72, 37] on link "Discard changes" at bounding box center [81, 34] width 126 height 20
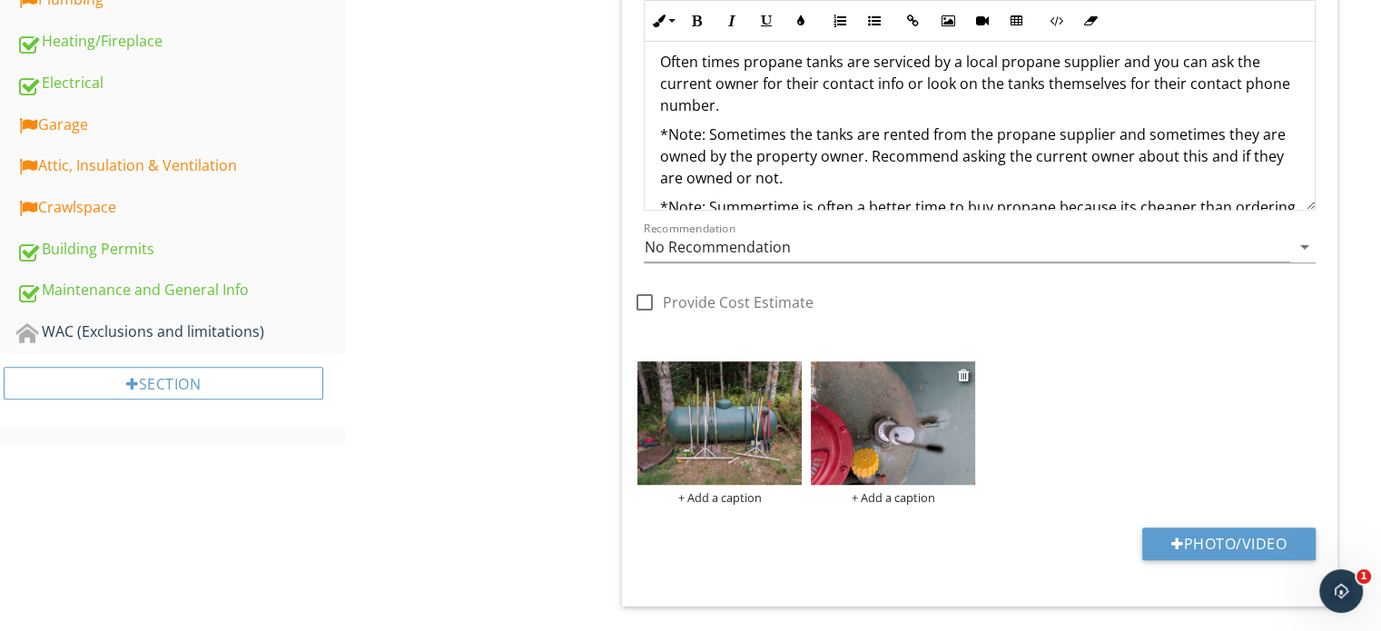
click at [890, 495] on div "+ Add a caption" at bounding box center [893, 497] width 164 height 15
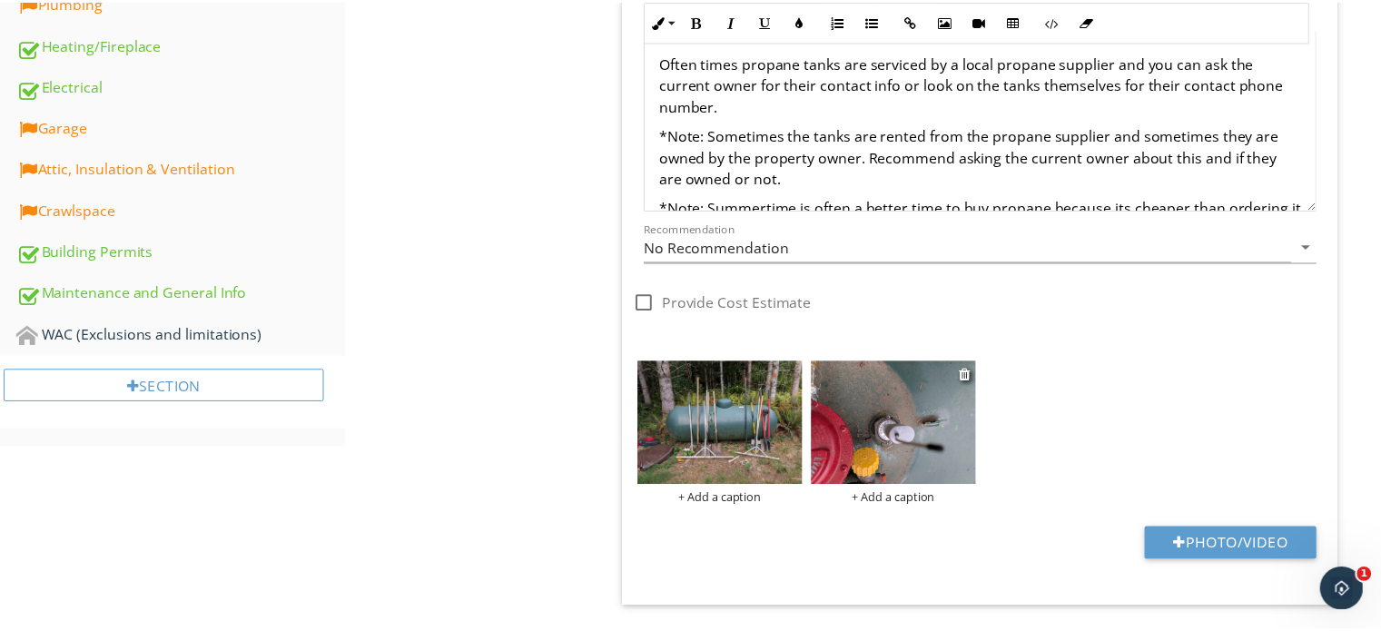
scroll to position [0, 0]
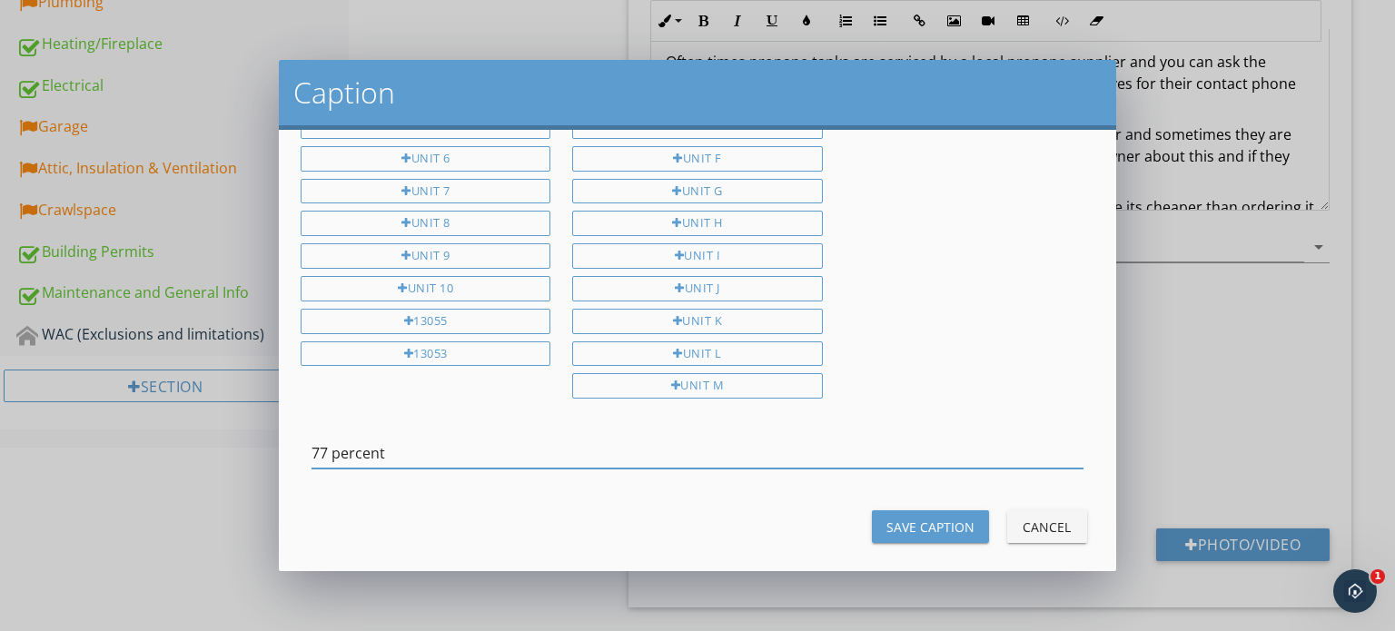
type input "77 percent"
click at [908, 518] on div "Save Caption" at bounding box center [930, 527] width 88 height 19
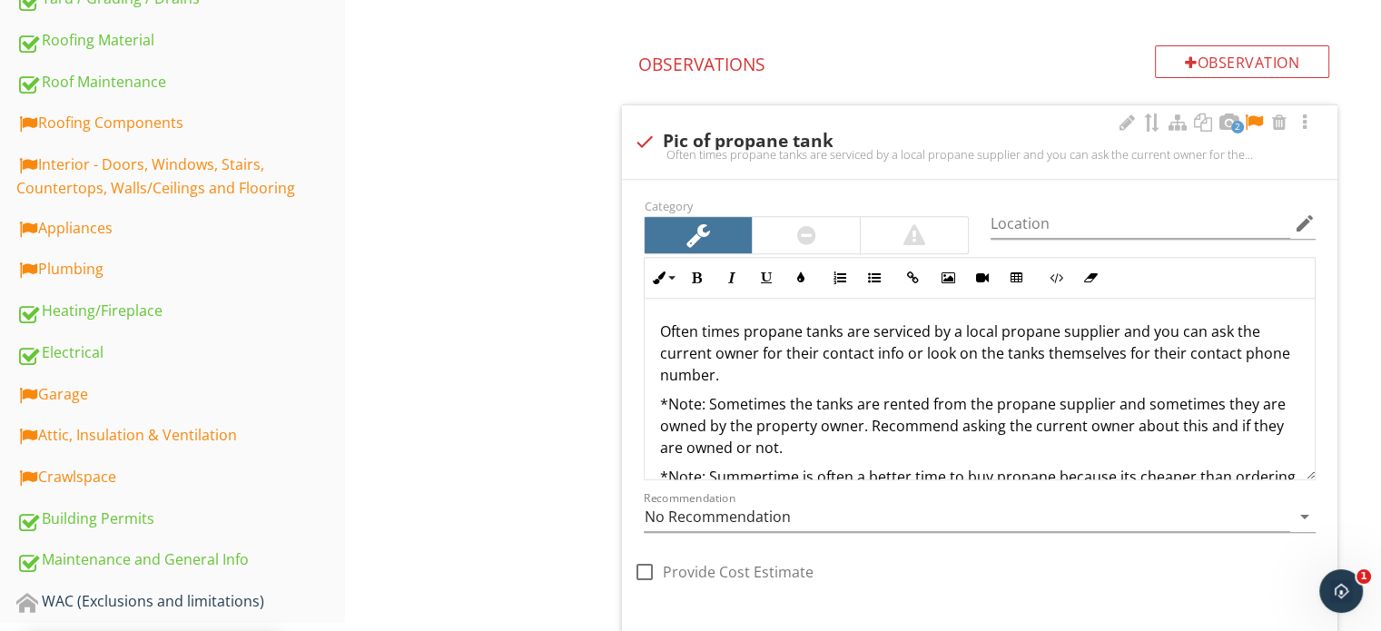
scroll to position [636, 0]
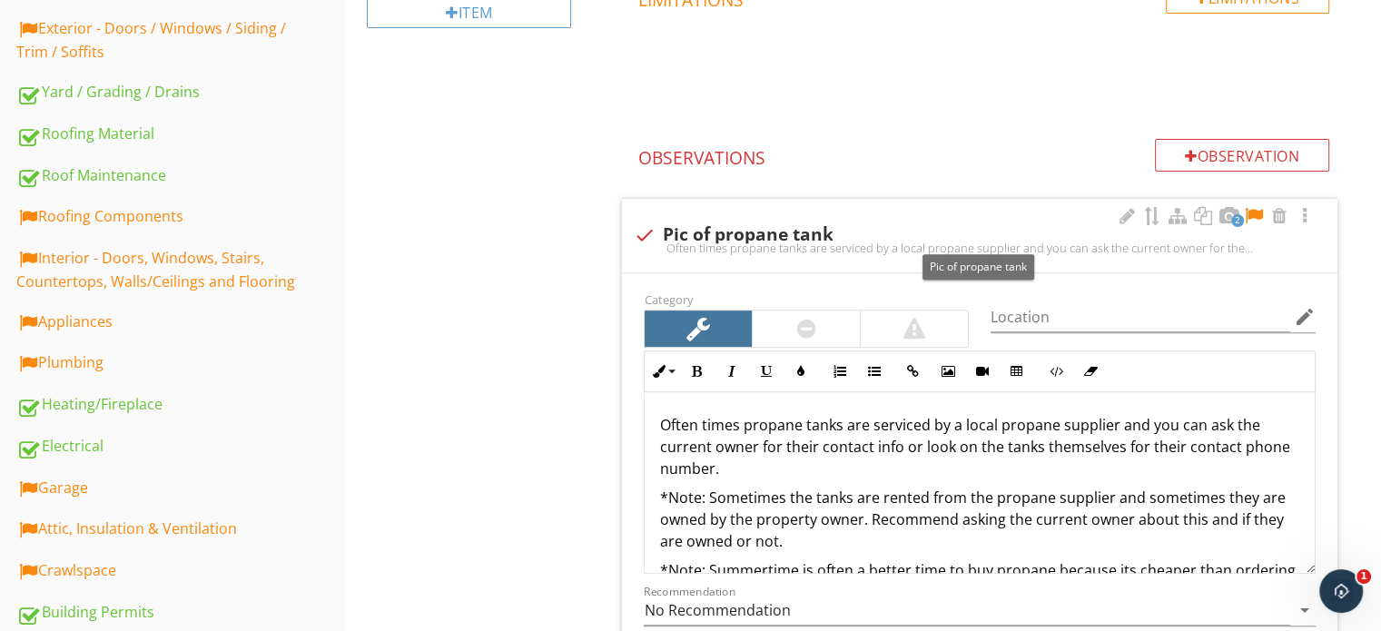
click at [1251, 210] on div at bounding box center [1254, 216] width 22 height 18
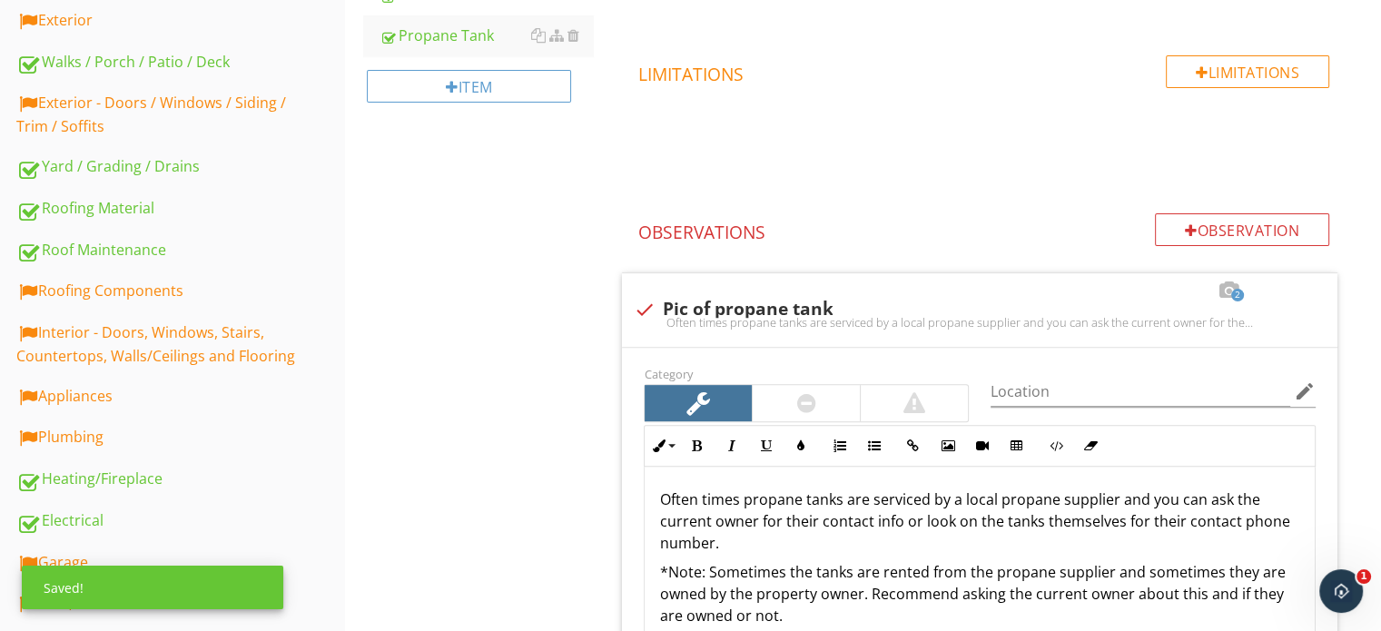
scroll to position [272, 0]
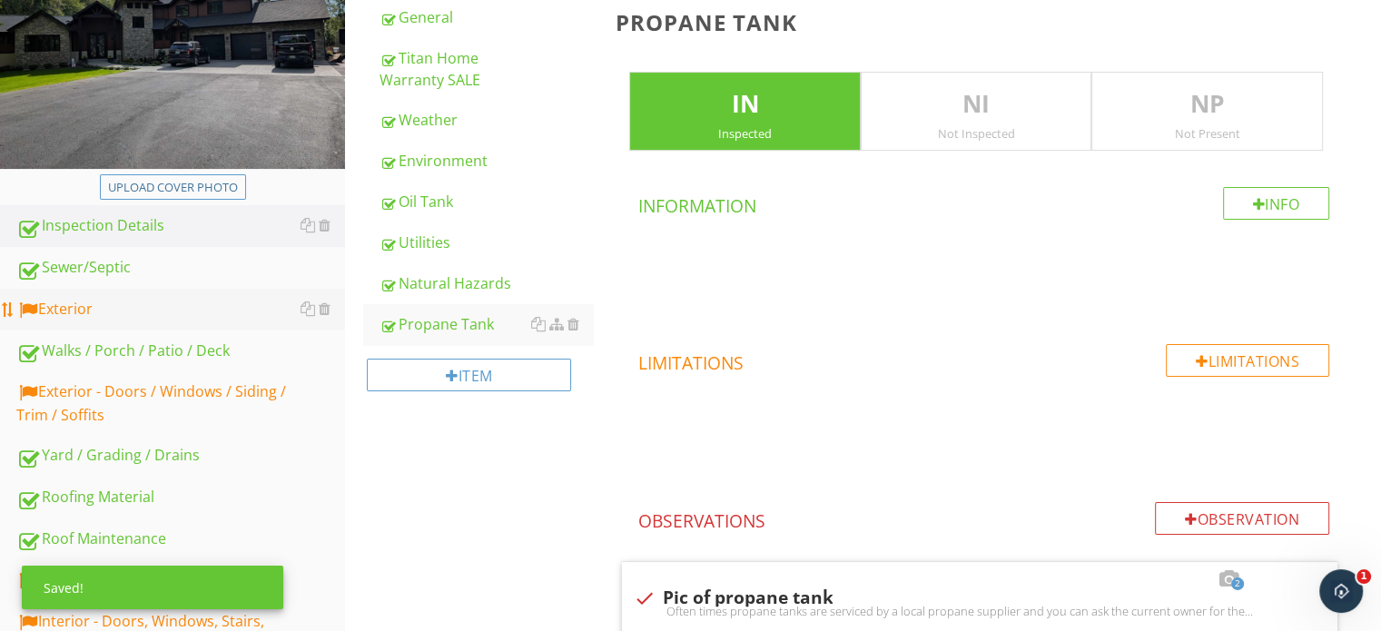
click at [153, 312] on div "Exterior" at bounding box center [180, 310] width 329 height 24
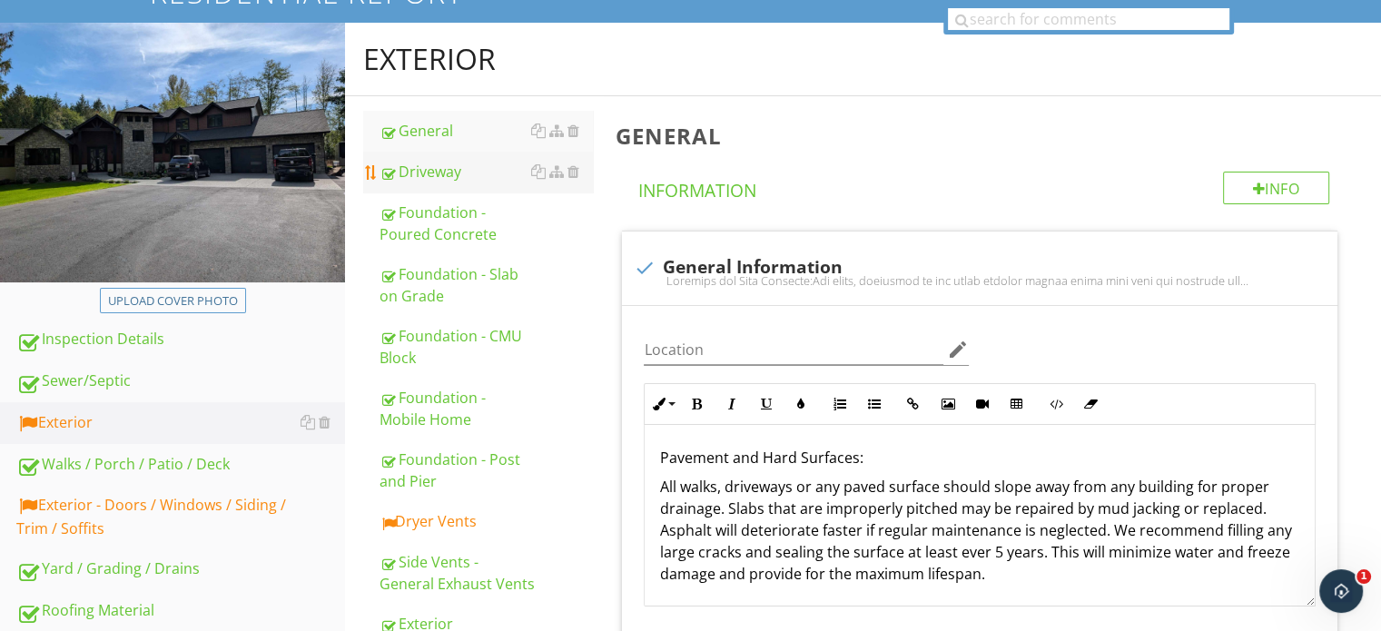
scroll to position [272, 0]
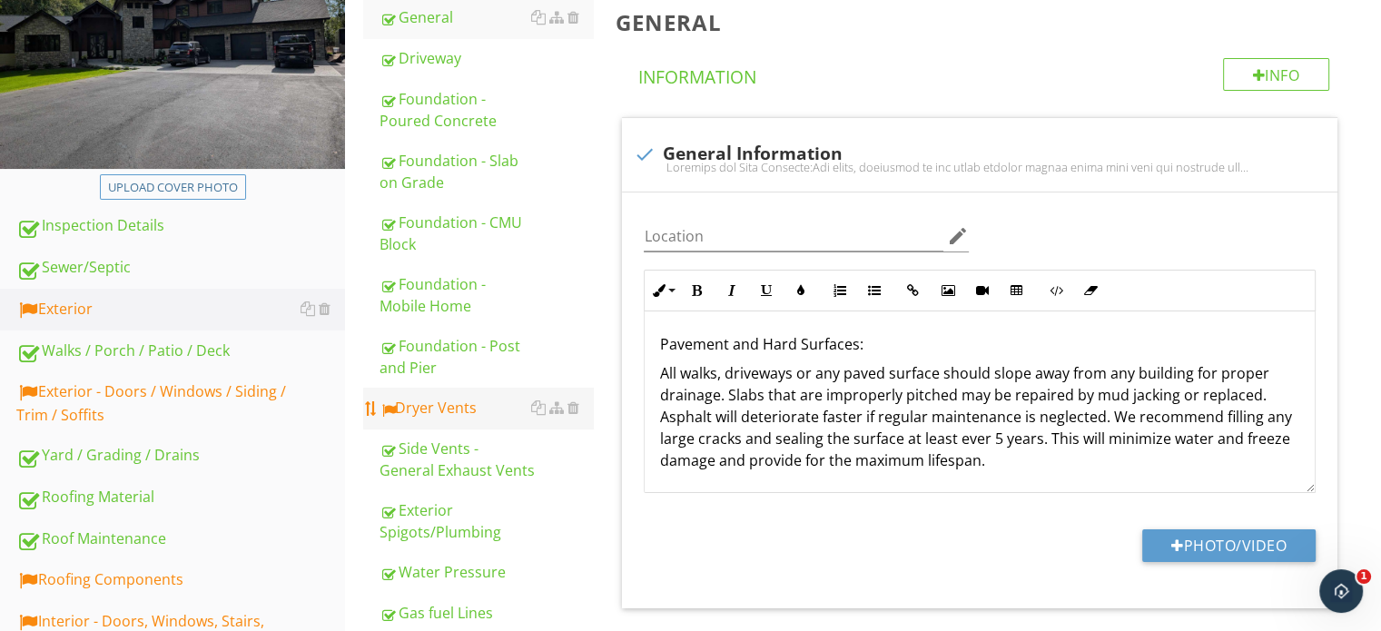
click at [441, 421] on link "Dryer Vents" at bounding box center [486, 408] width 213 height 40
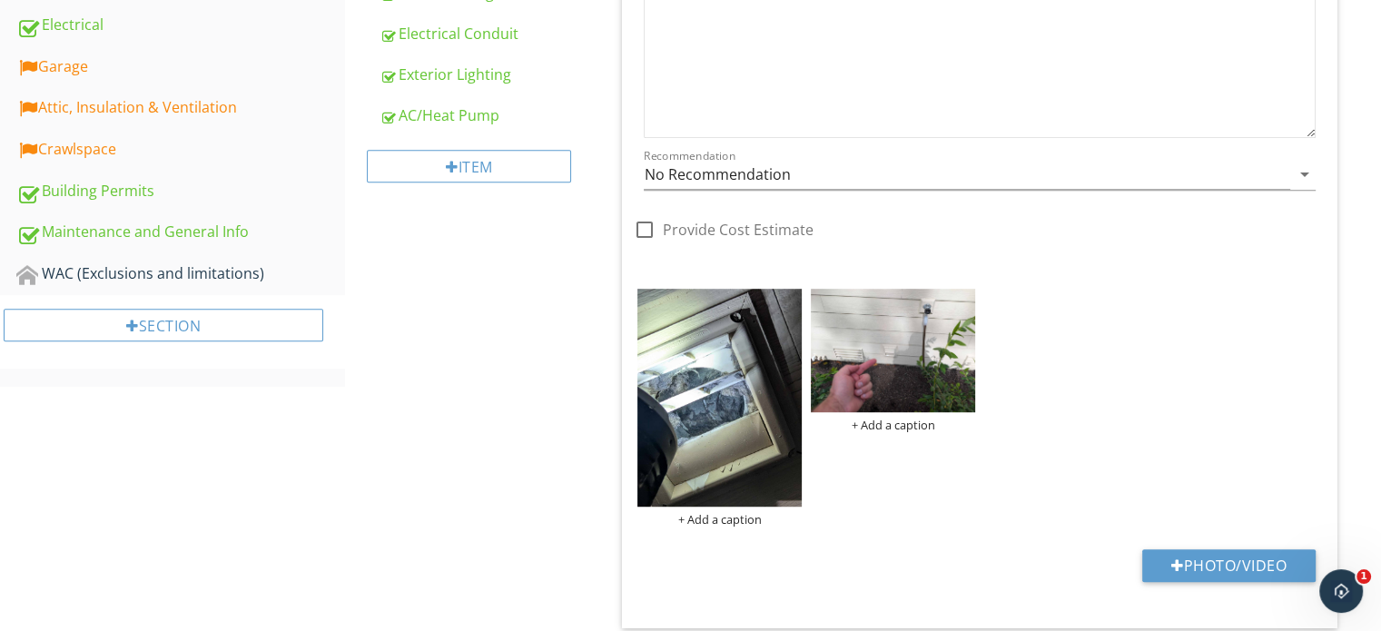
scroll to position [1090, 0]
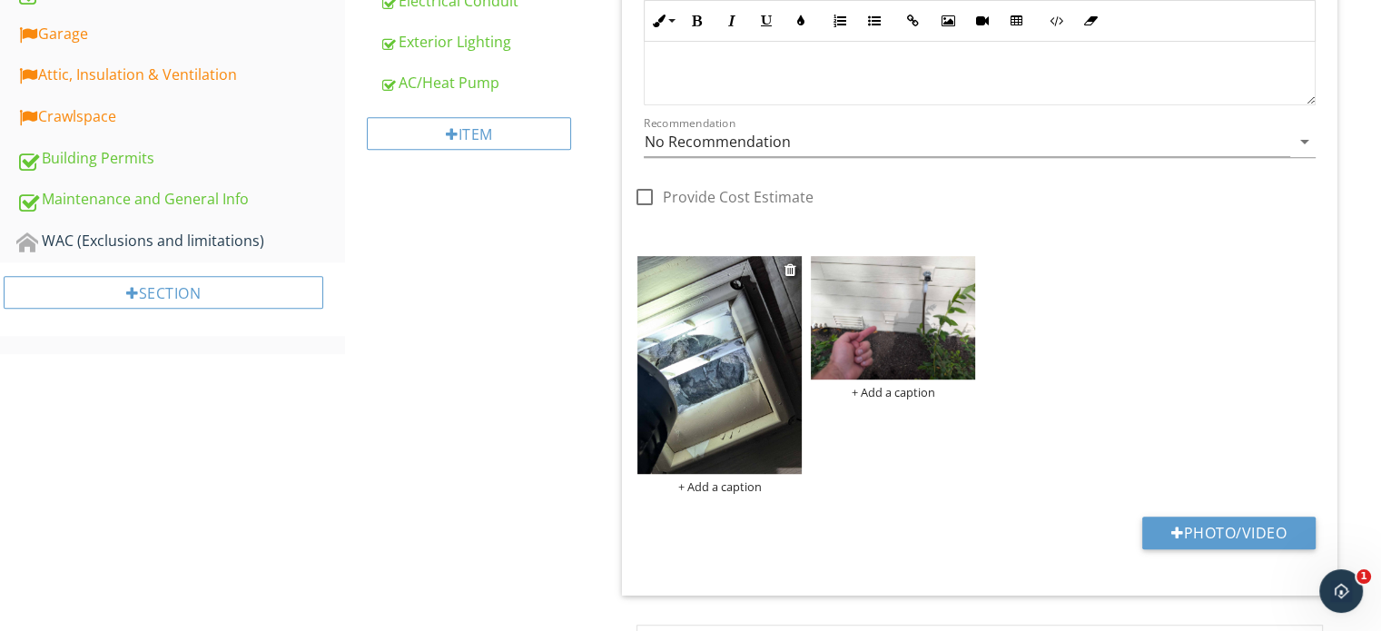
click at [743, 393] on img at bounding box center [719, 365] width 164 height 218
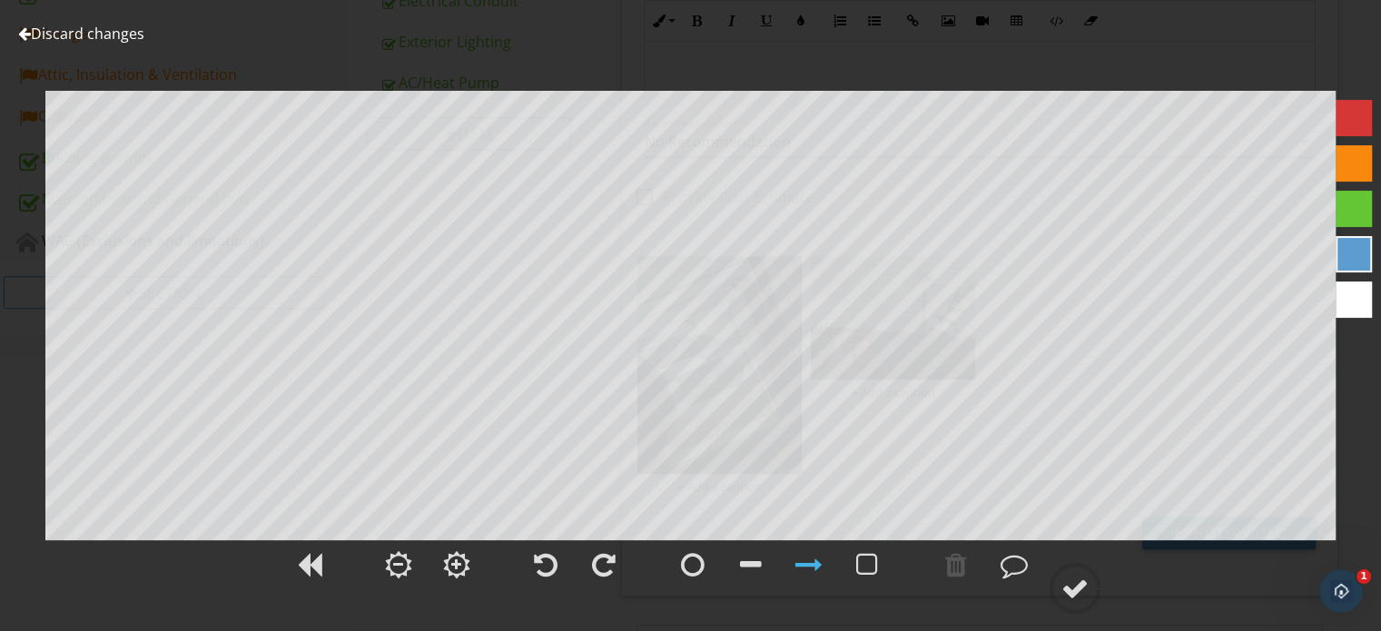
click at [75, 37] on link "Discard changes" at bounding box center [81, 34] width 126 height 20
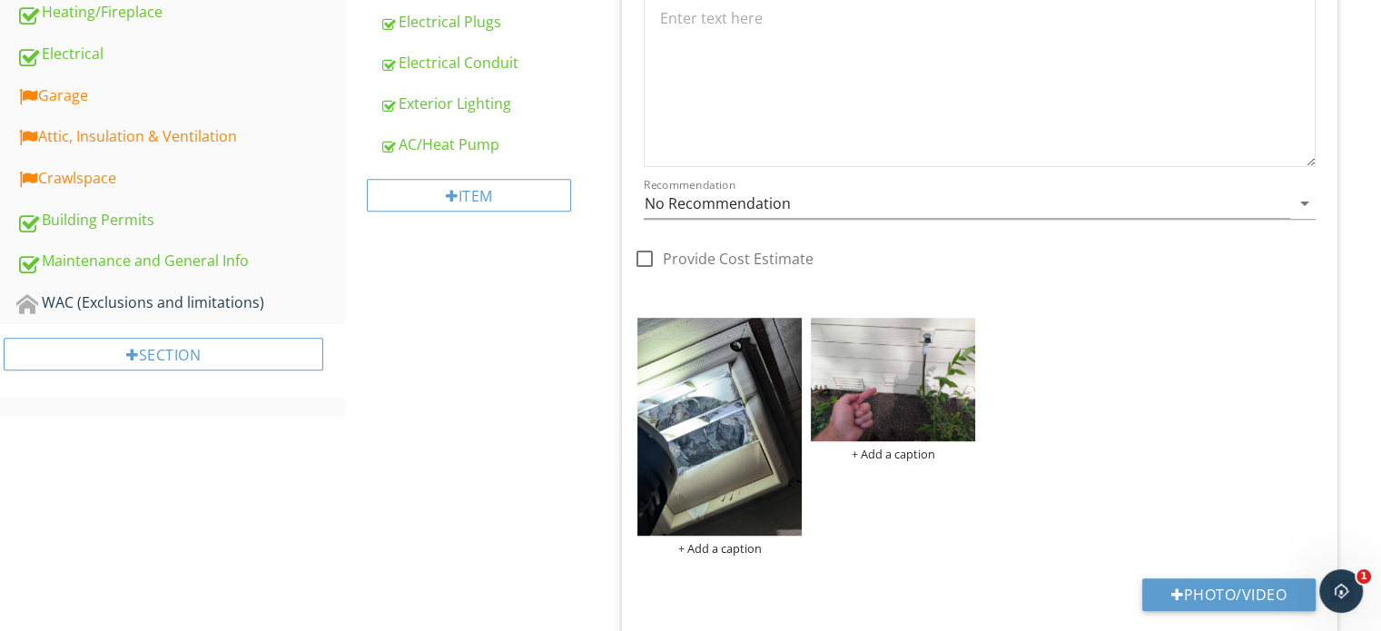
scroll to position [817, 0]
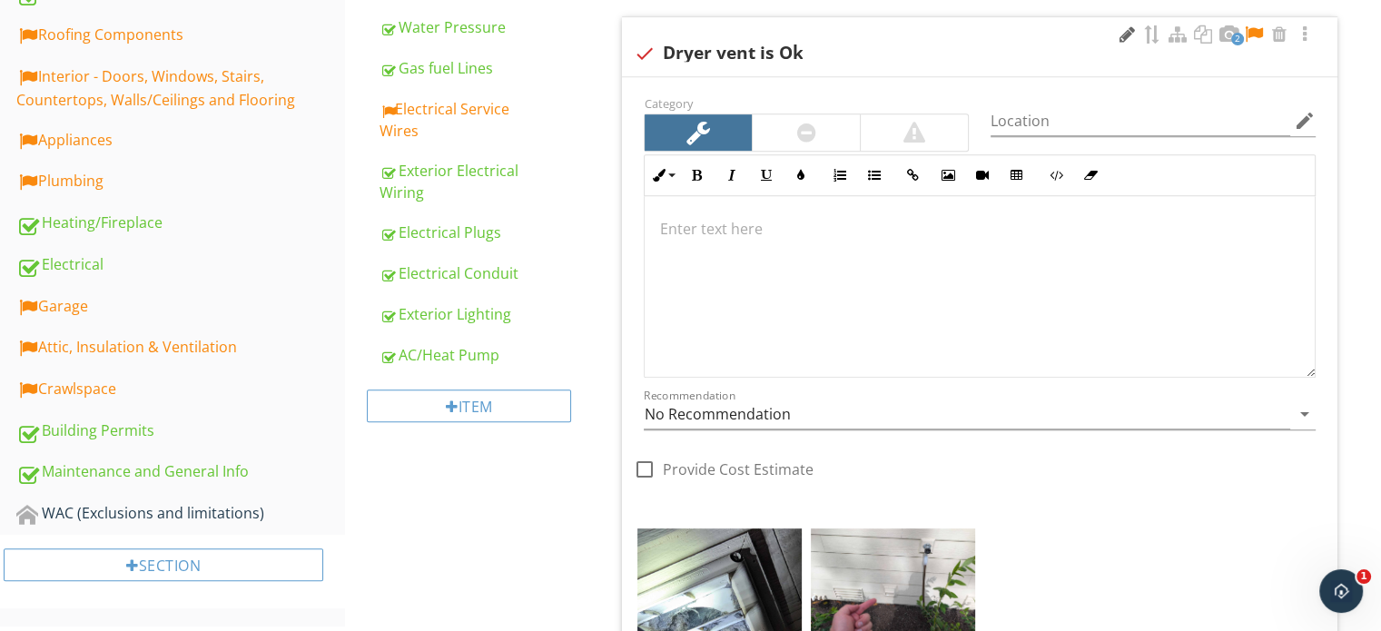
click at [1125, 28] on div at bounding box center [1127, 34] width 22 height 18
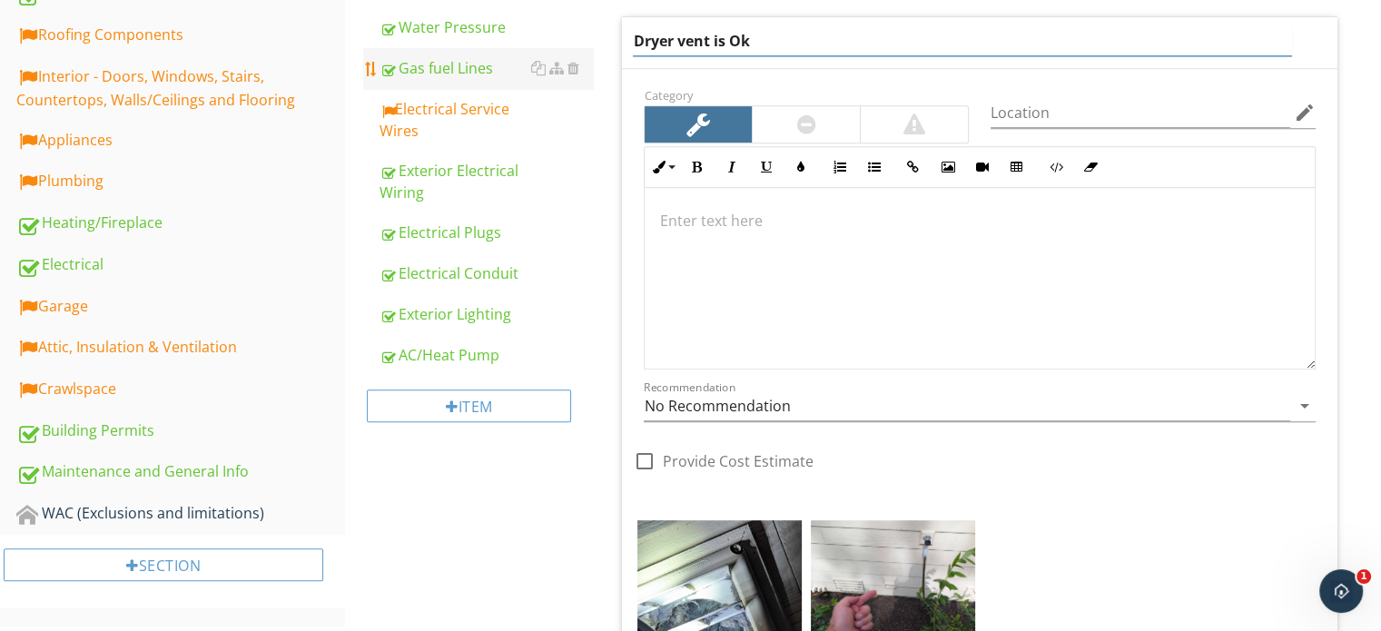
drag, startPoint x: 1125, startPoint y: 27, endPoint x: 520, endPoint y: 54, distance: 605.4
click at [520, 54] on div "Exterior General Driveway Foundation - Poured Concrete Foundation - Slab on Gra…" at bounding box center [863, 262] width 1036 height 1796
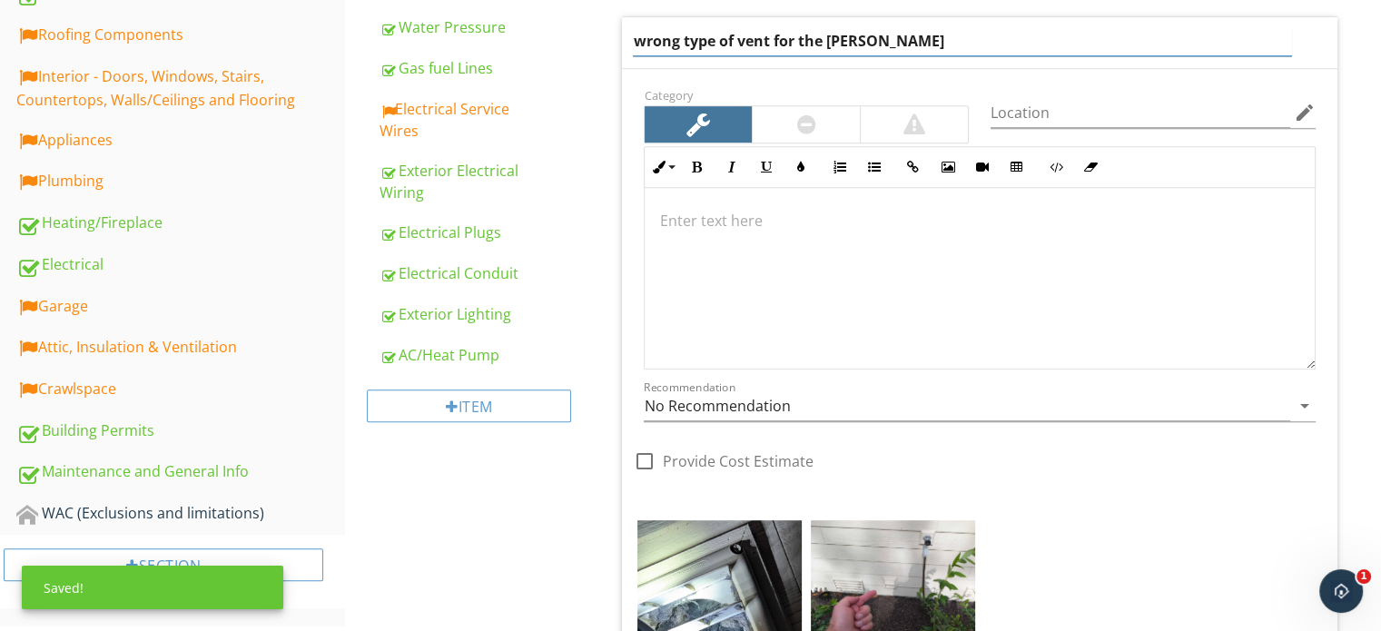
type input "wrong type of vent for the dryer"
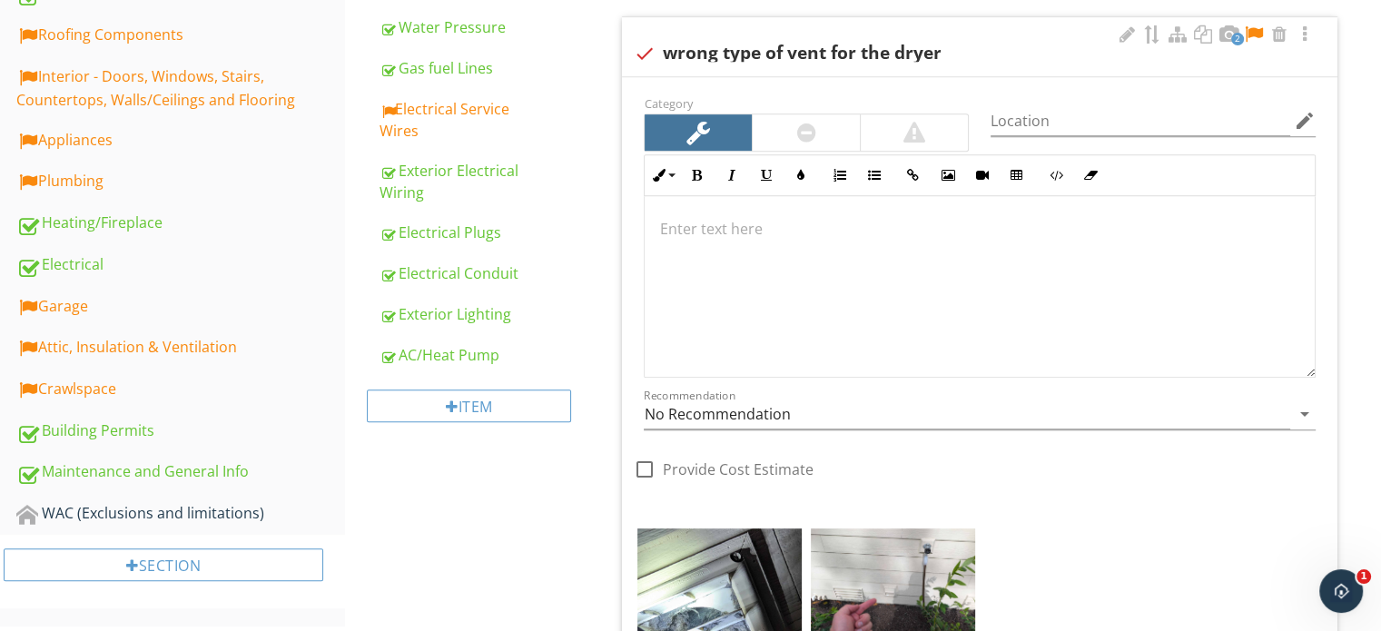
click at [788, 250] on div at bounding box center [980, 287] width 670 height 182
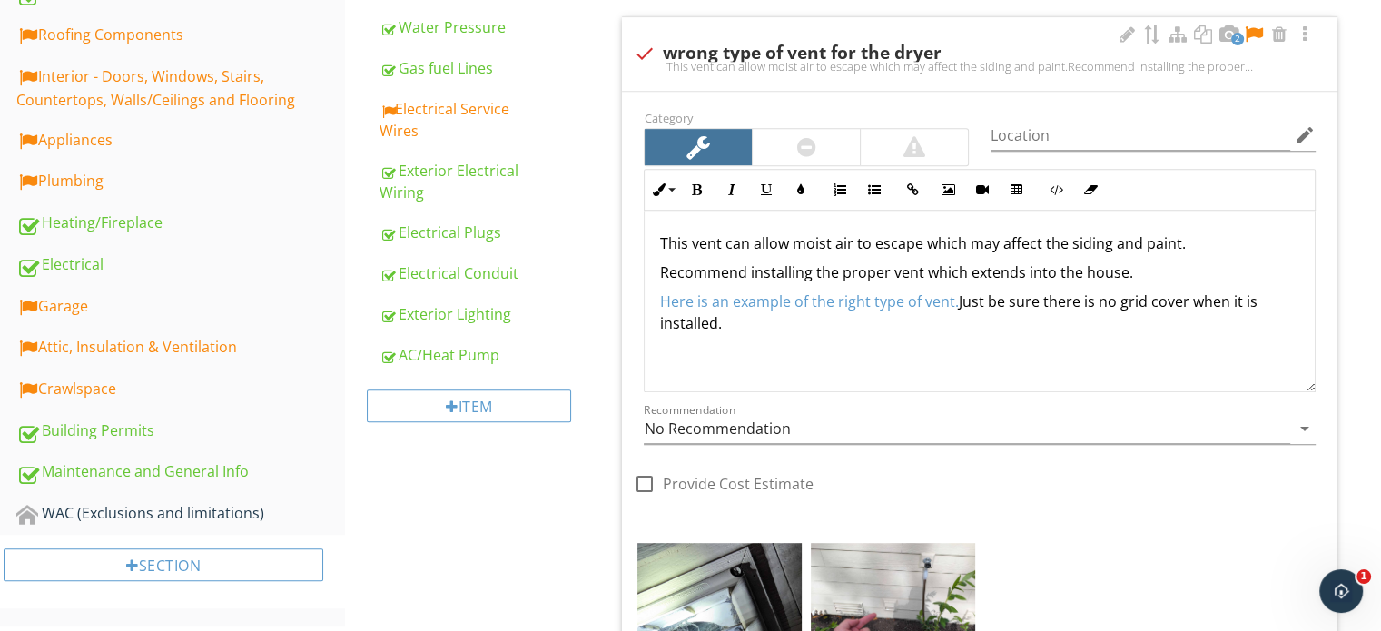
scroll to position [832, 0]
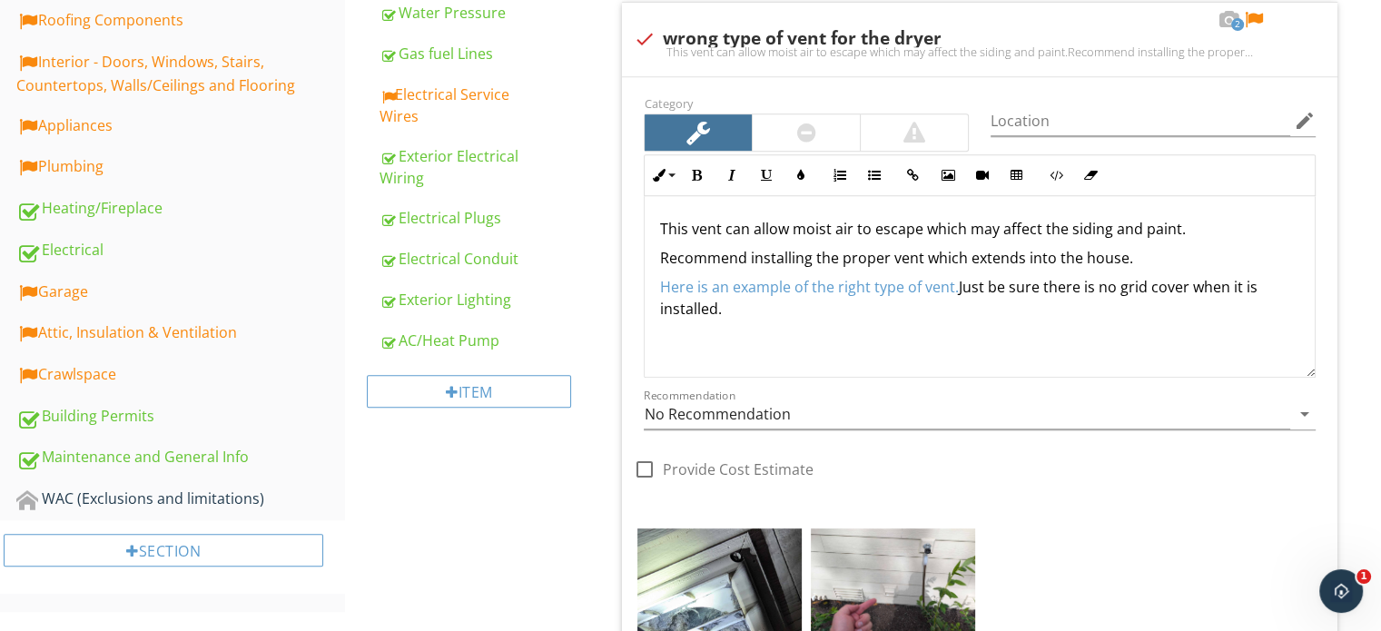
click at [983, 342] on div "This vent can allow moist air to escape which may affect the siding and paint. …" at bounding box center [980, 287] width 670 height 182
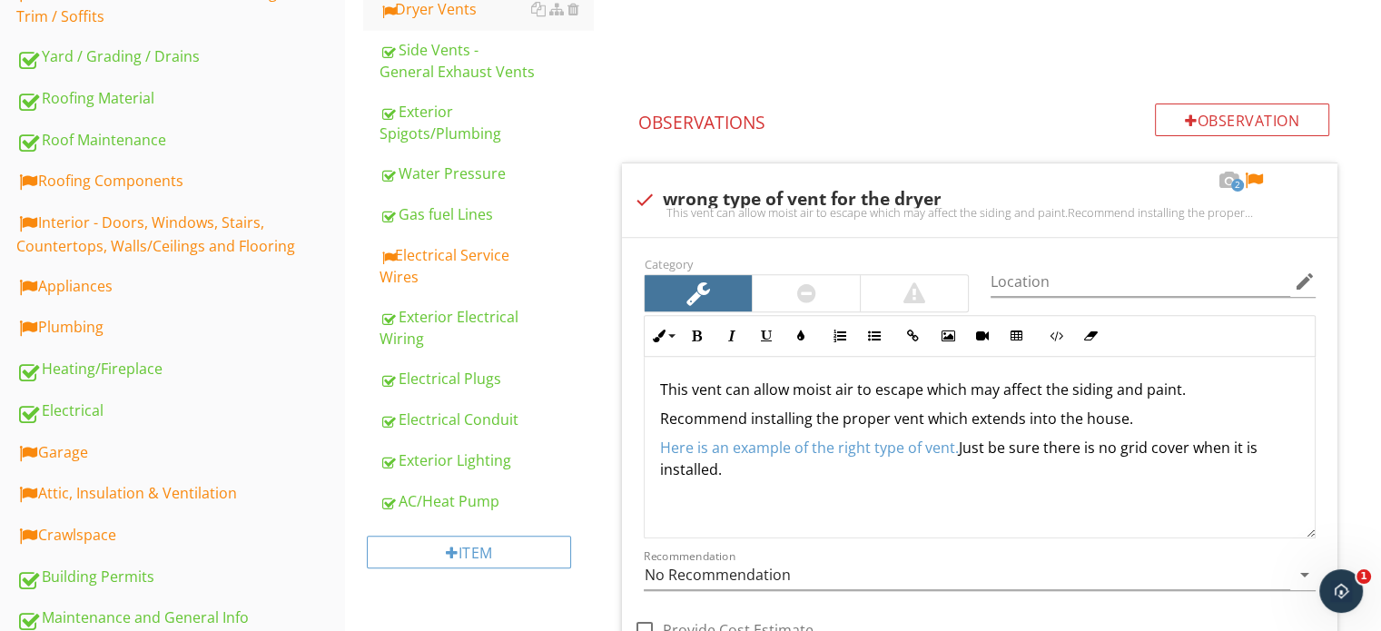
scroll to position [650, 0]
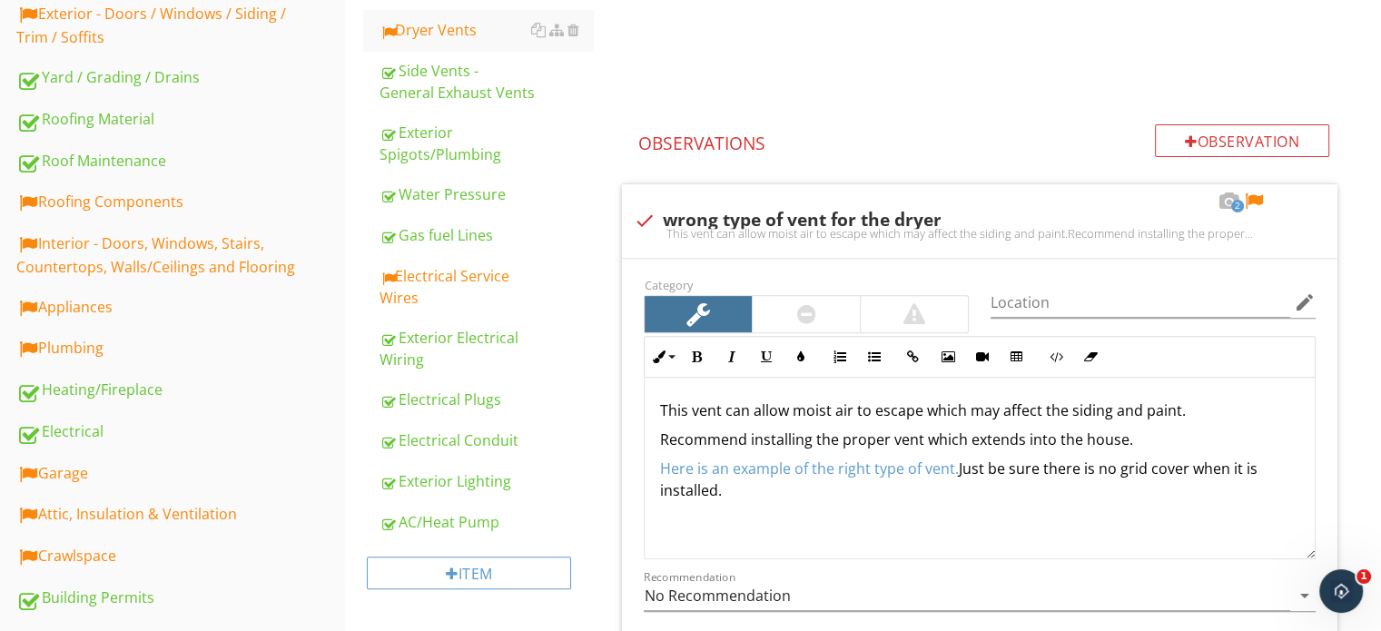
click at [839, 522] on div "This vent can allow moist air to escape which may affect the siding and paint. …" at bounding box center [980, 469] width 670 height 182
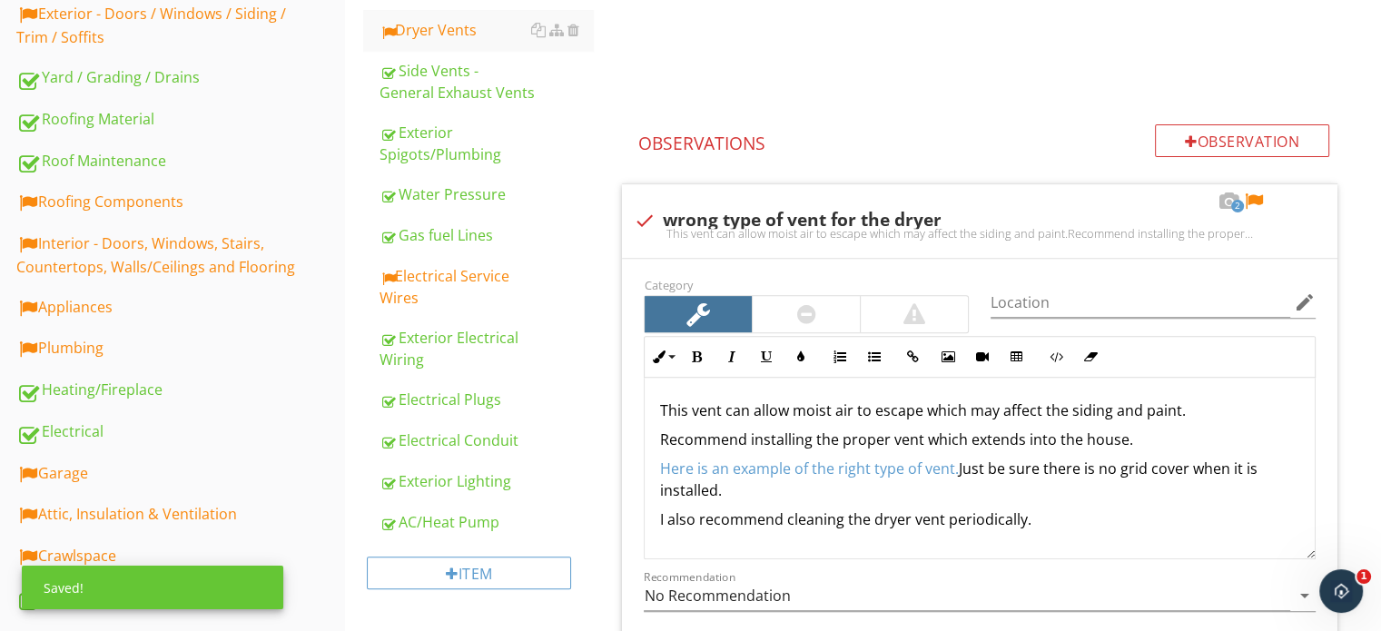
click at [808, 303] on div at bounding box center [806, 314] width 19 height 22
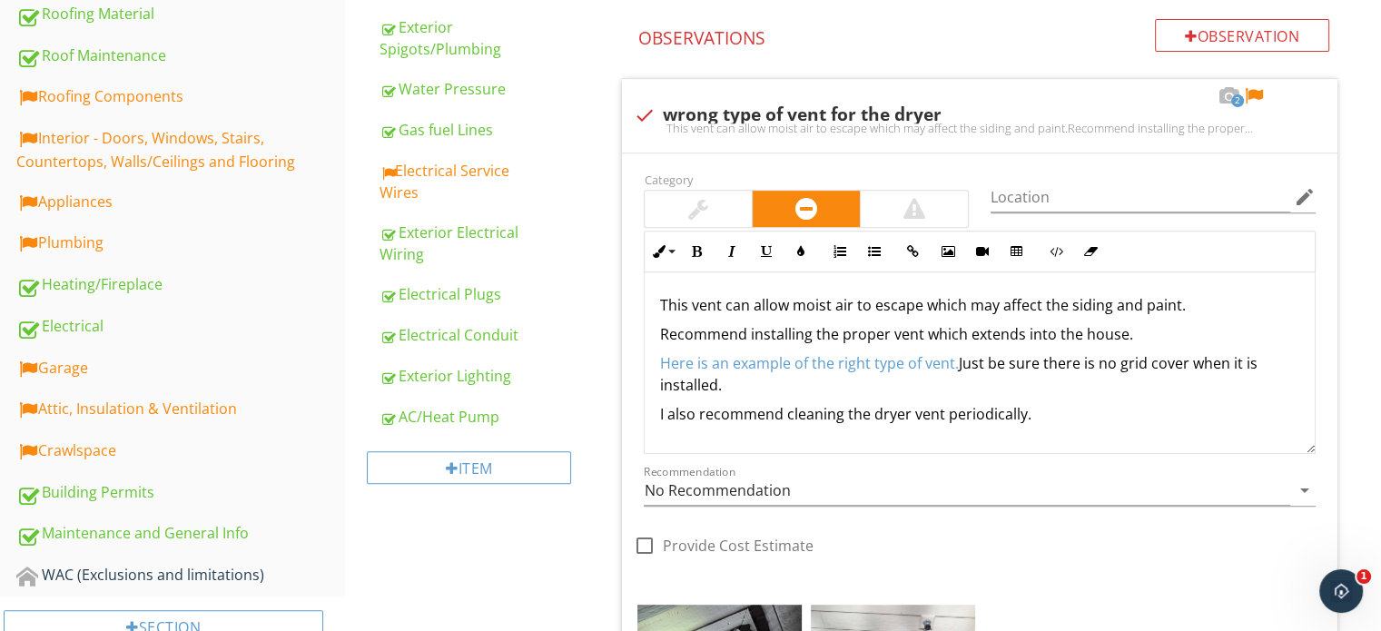
scroll to position [832, 0]
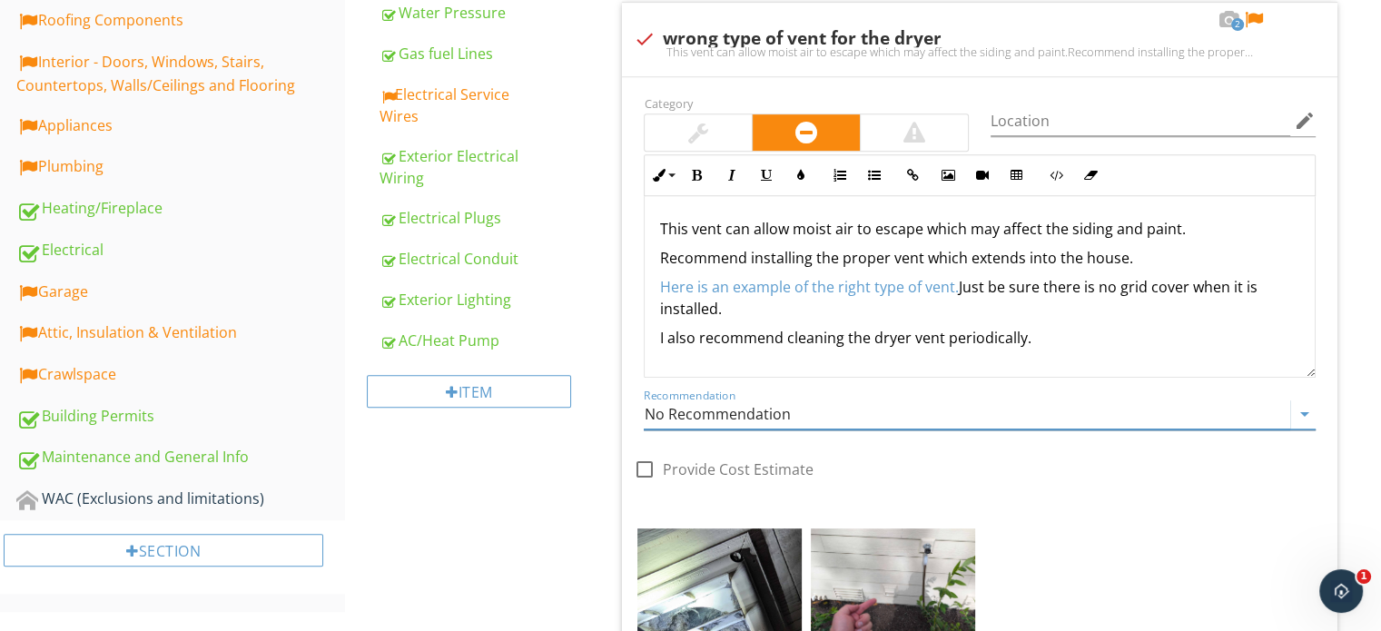
click at [765, 404] on input "No Recommendation" at bounding box center [967, 415] width 647 height 30
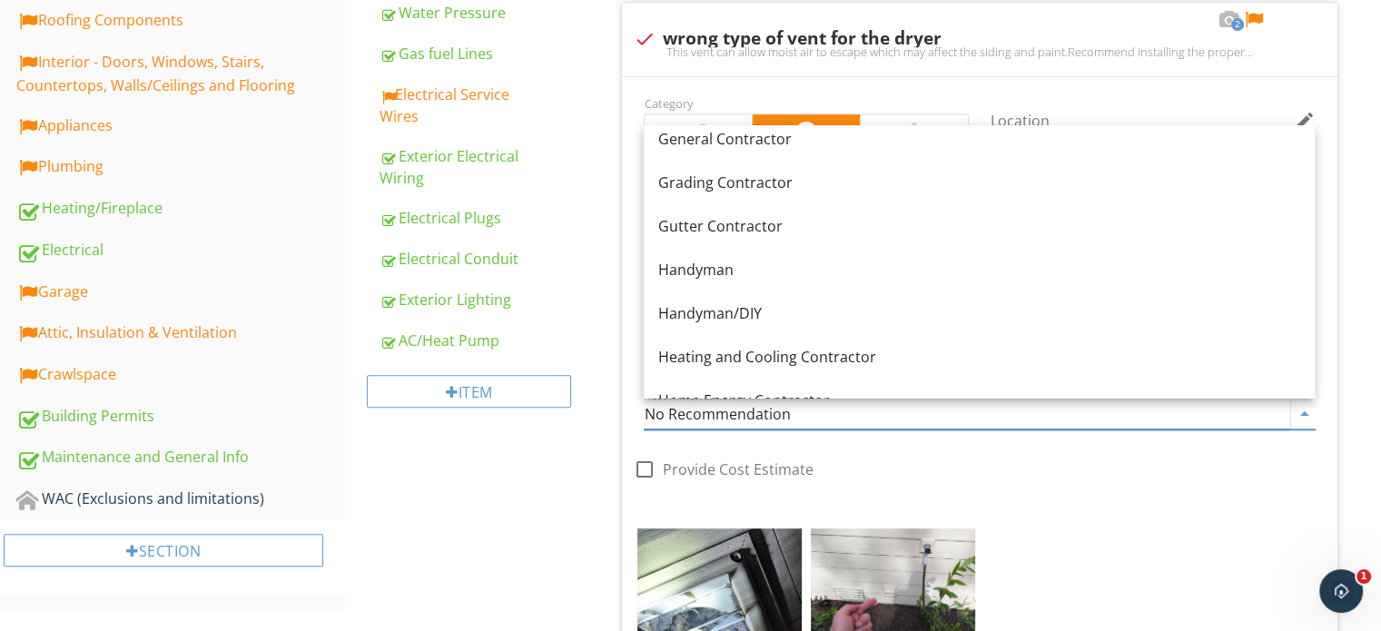
scroll to position [1068, 0]
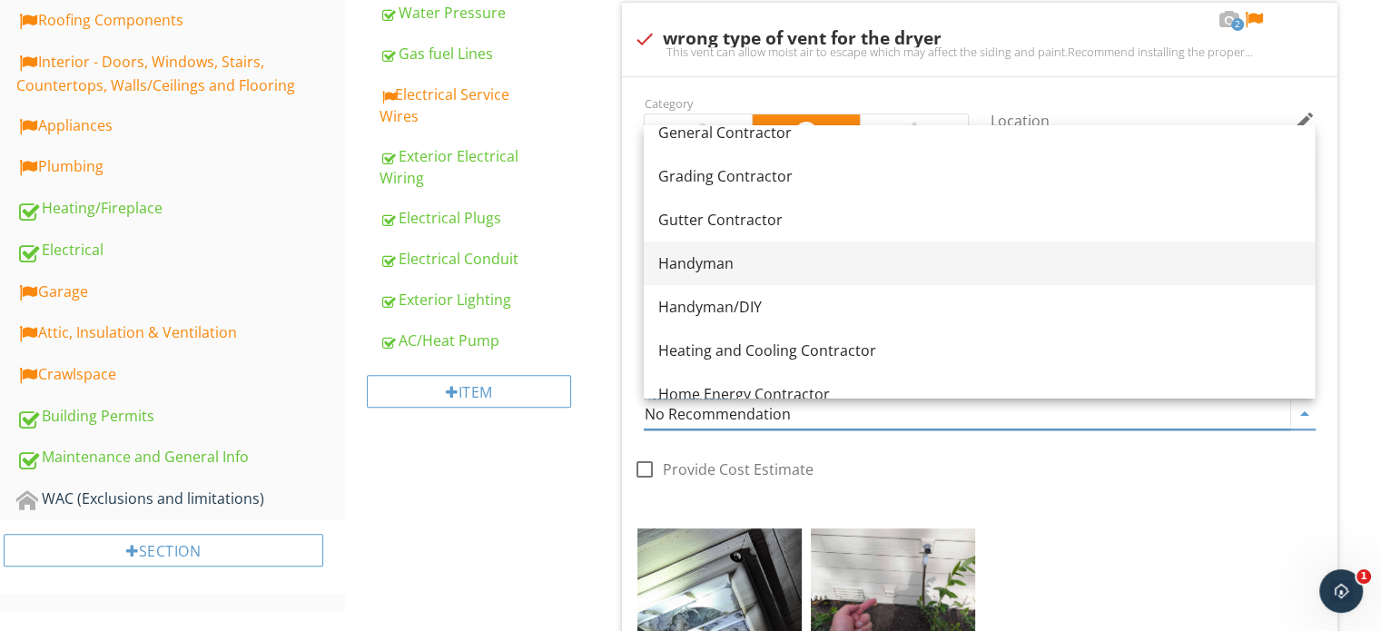
click at [810, 277] on link "Handyman" at bounding box center [979, 264] width 671 height 44
type input "Handyman"
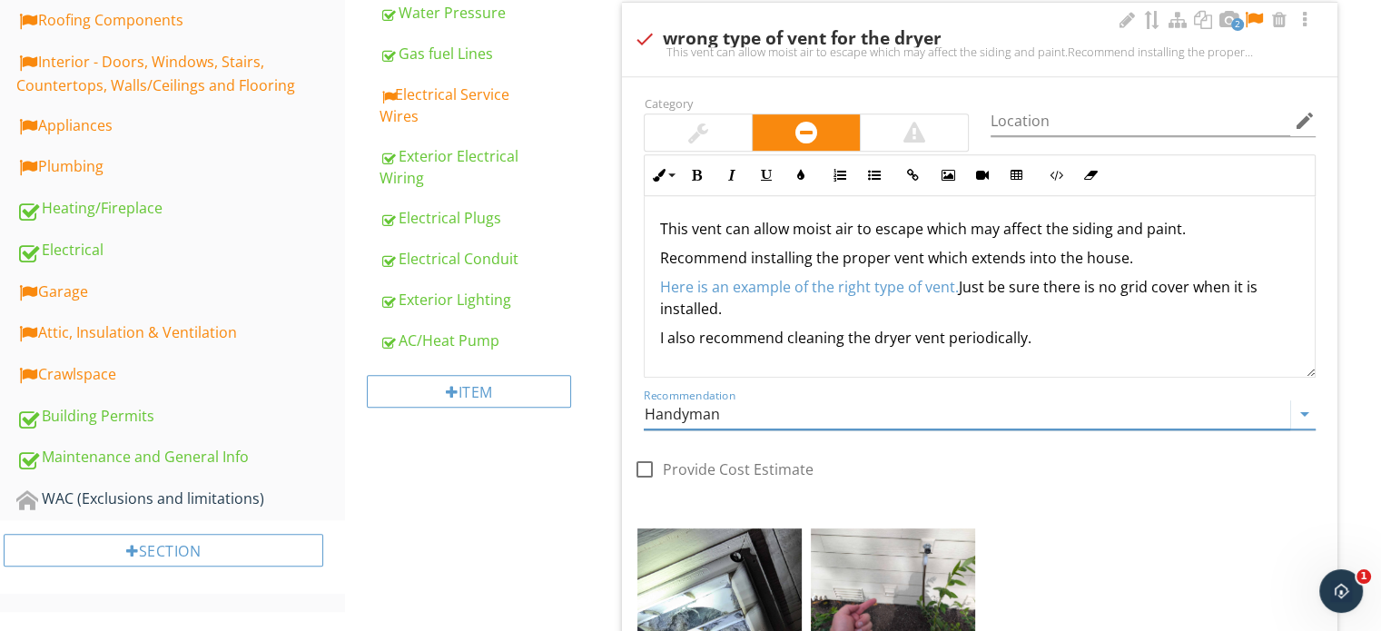
scroll to position [0, 0]
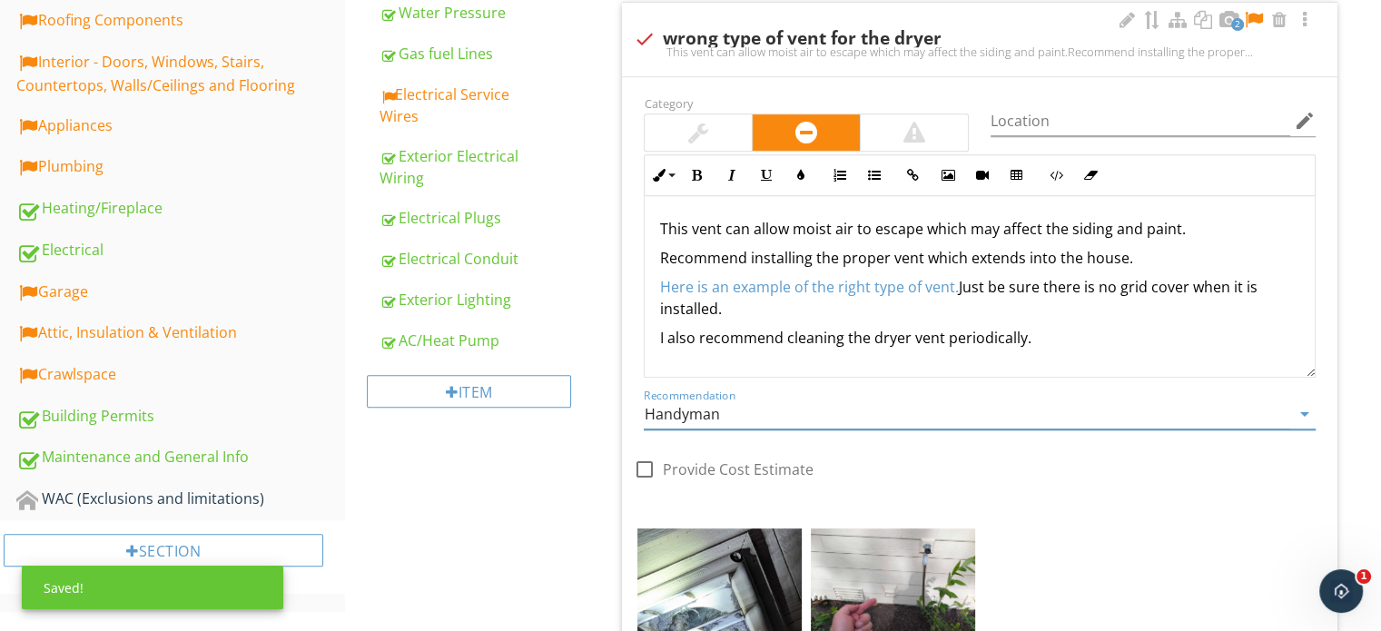
click at [1257, 21] on div at bounding box center [1254, 20] width 22 height 18
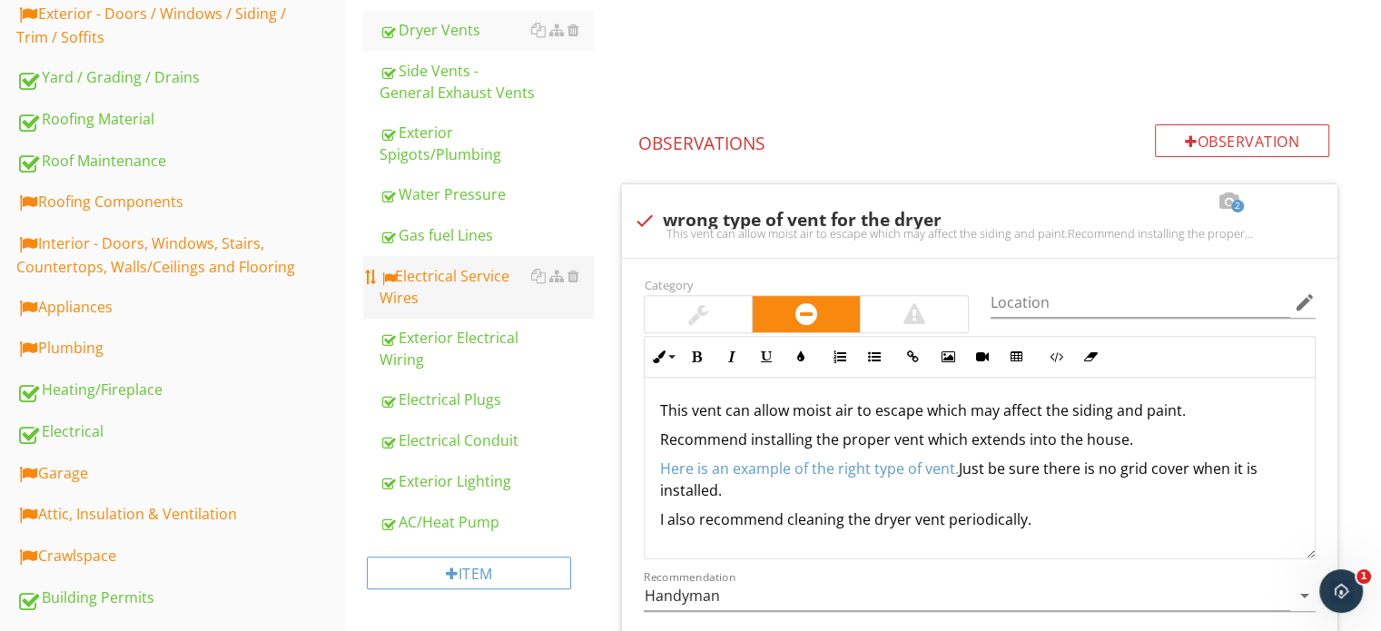
click at [439, 270] on div "Electrical Service Wires" at bounding box center [486, 287] width 213 height 44
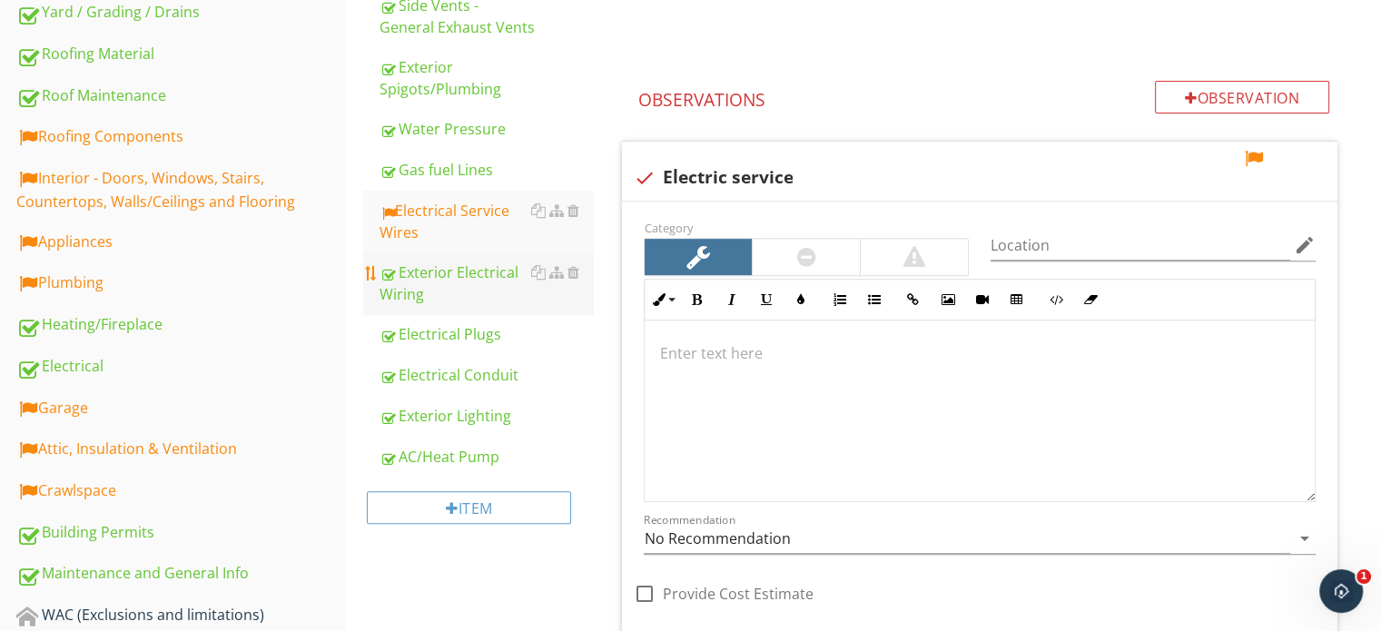
scroll to position [741, 0]
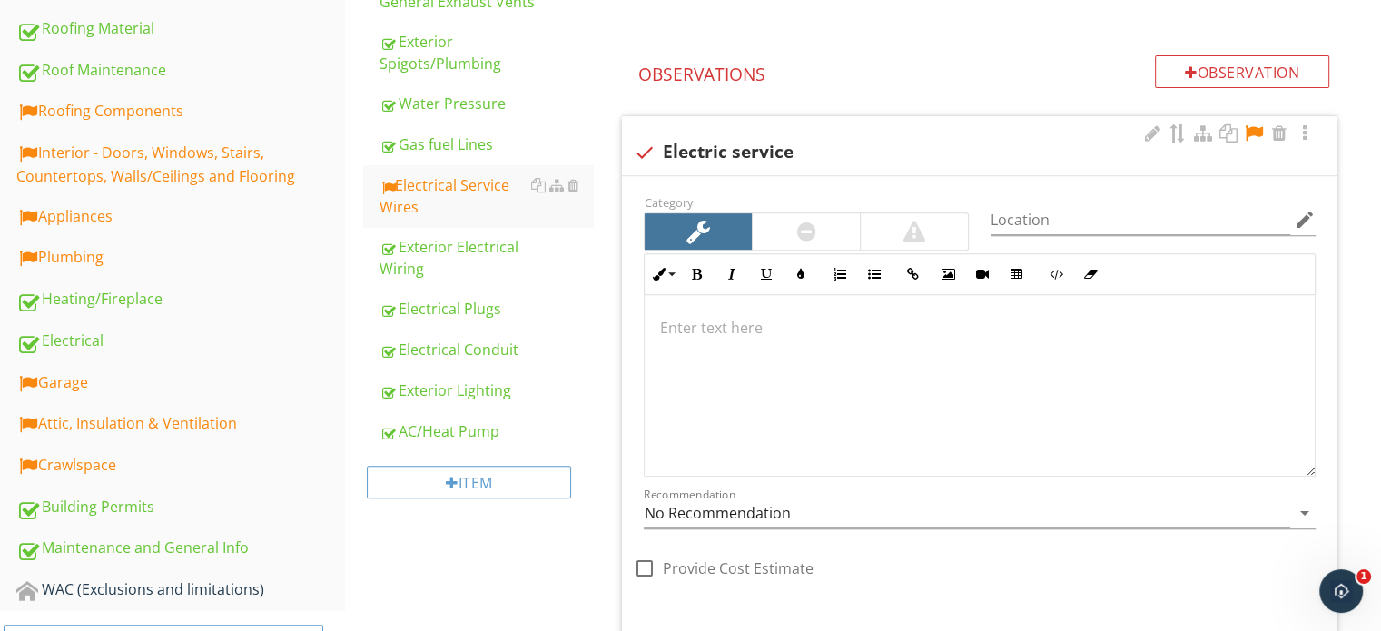
click at [755, 150] on div "check Electric service" at bounding box center [980, 153] width 694 height 22
checkbox input "true"
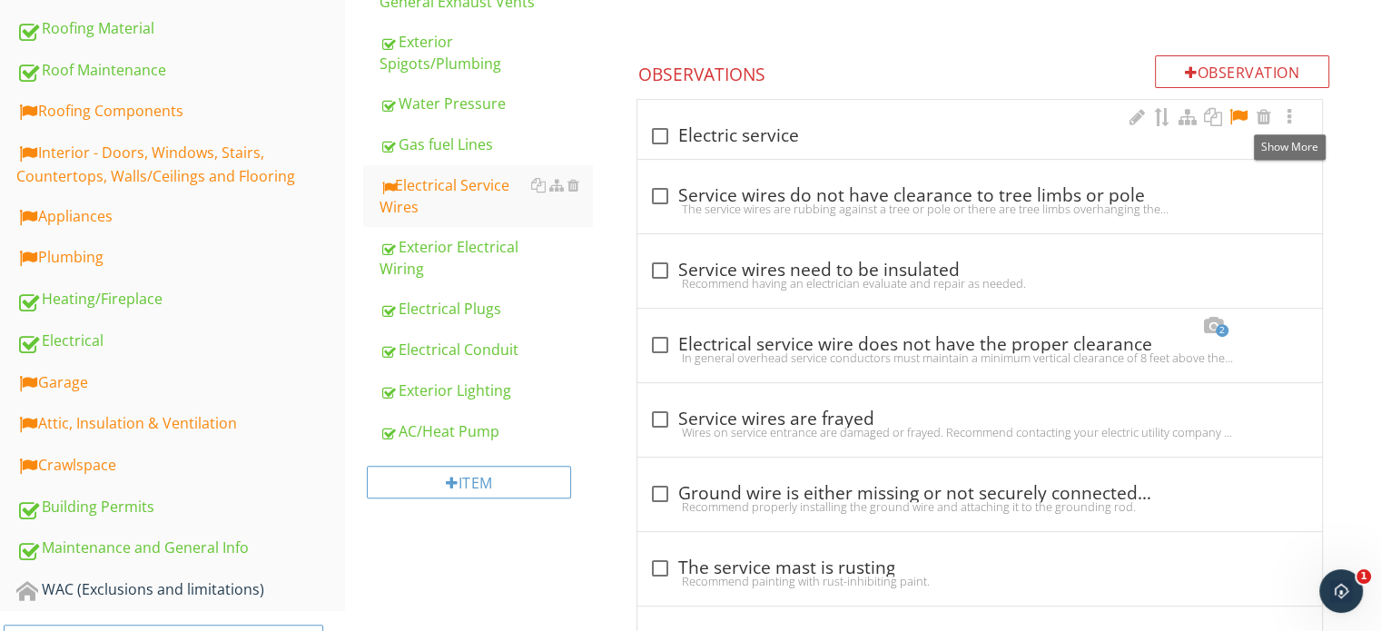
click at [1239, 121] on div at bounding box center [1239, 117] width 22 height 18
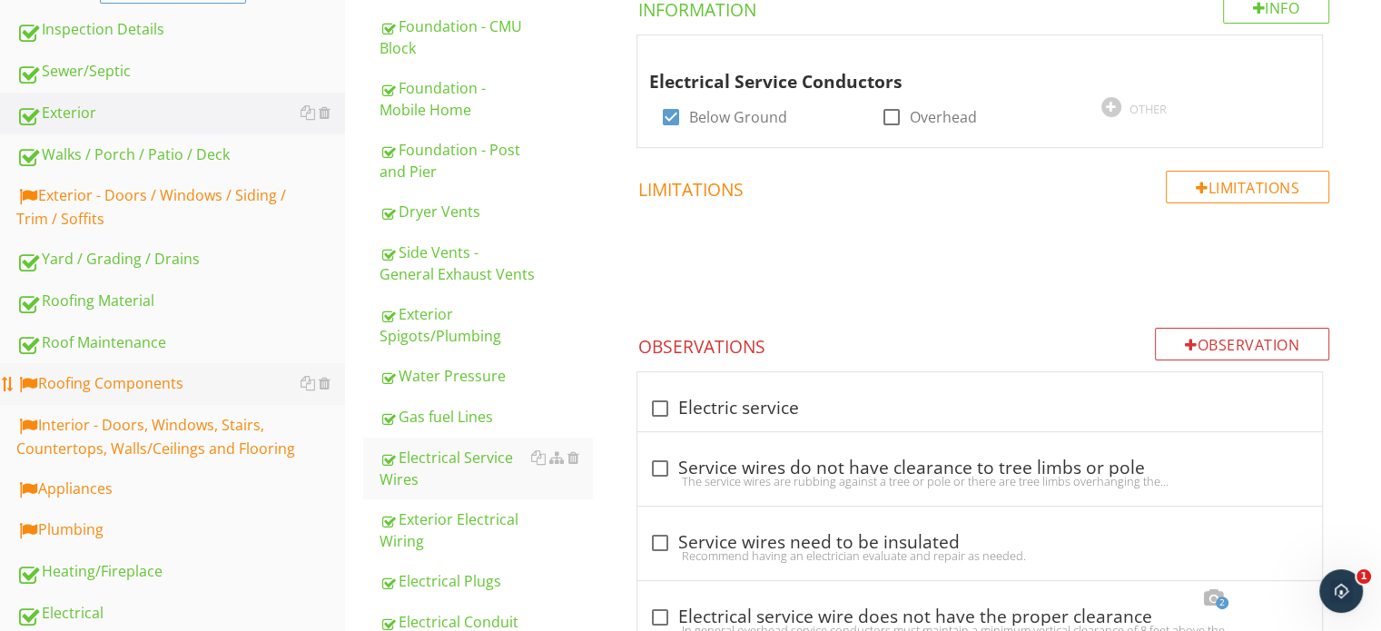
scroll to position [378, 0]
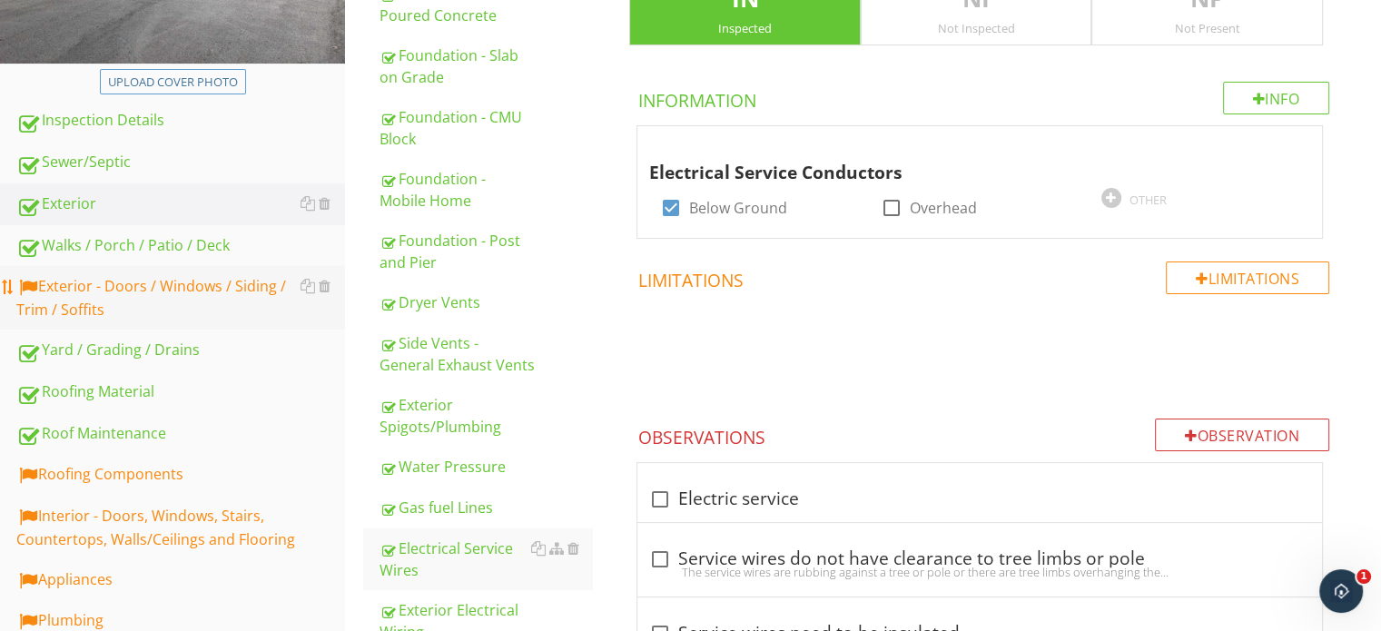
click at [215, 297] on div "Exterior - Doors / Windows / Siding / Trim / Soffits" at bounding box center [180, 297] width 329 height 45
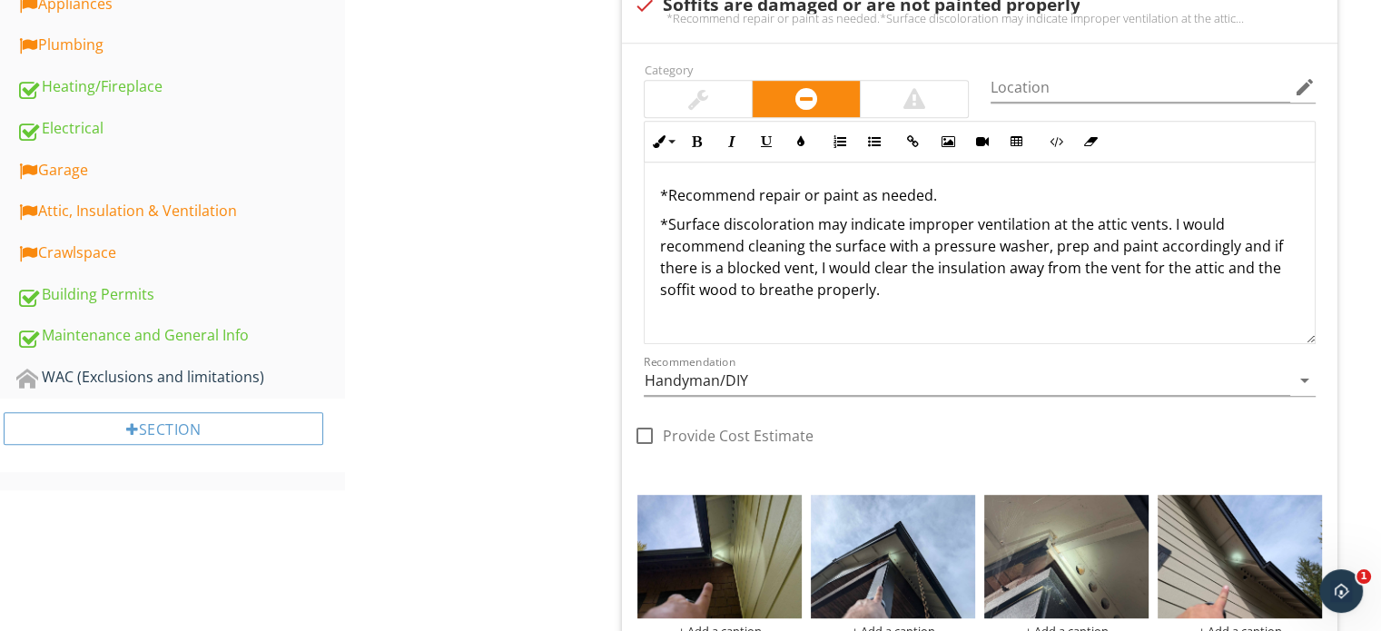
scroll to position [923, 0]
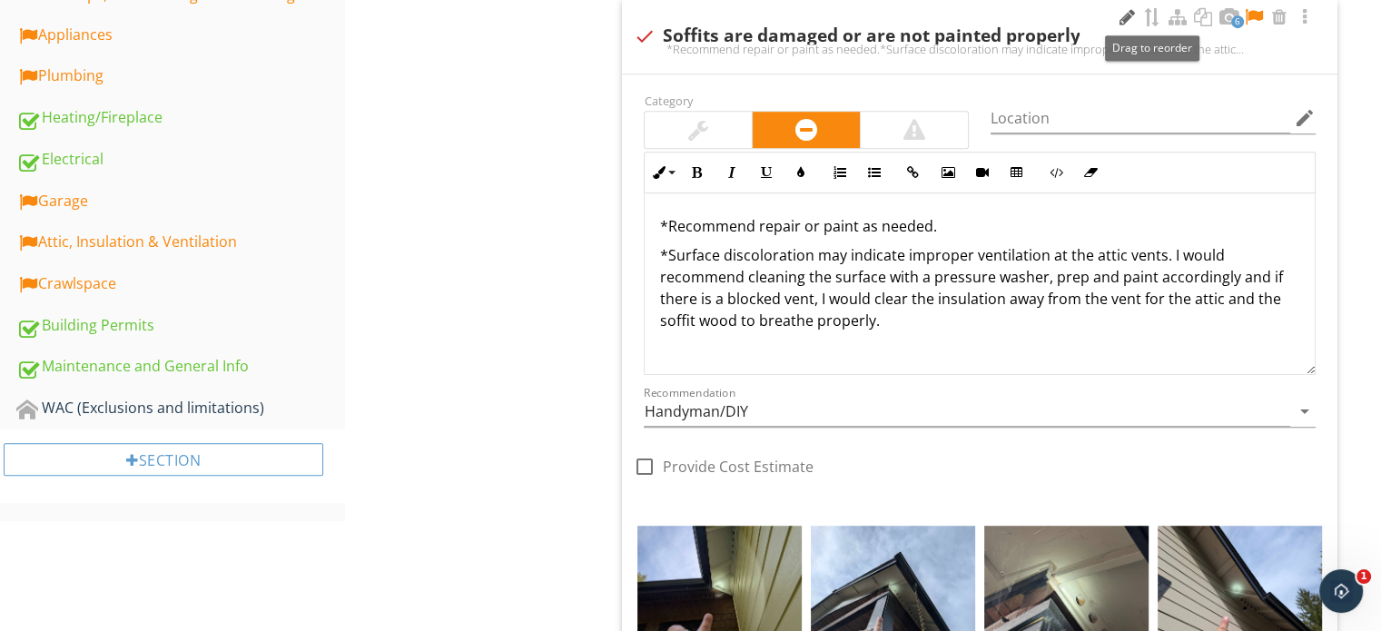
click at [1131, 8] on div at bounding box center [1127, 17] width 22 height 18
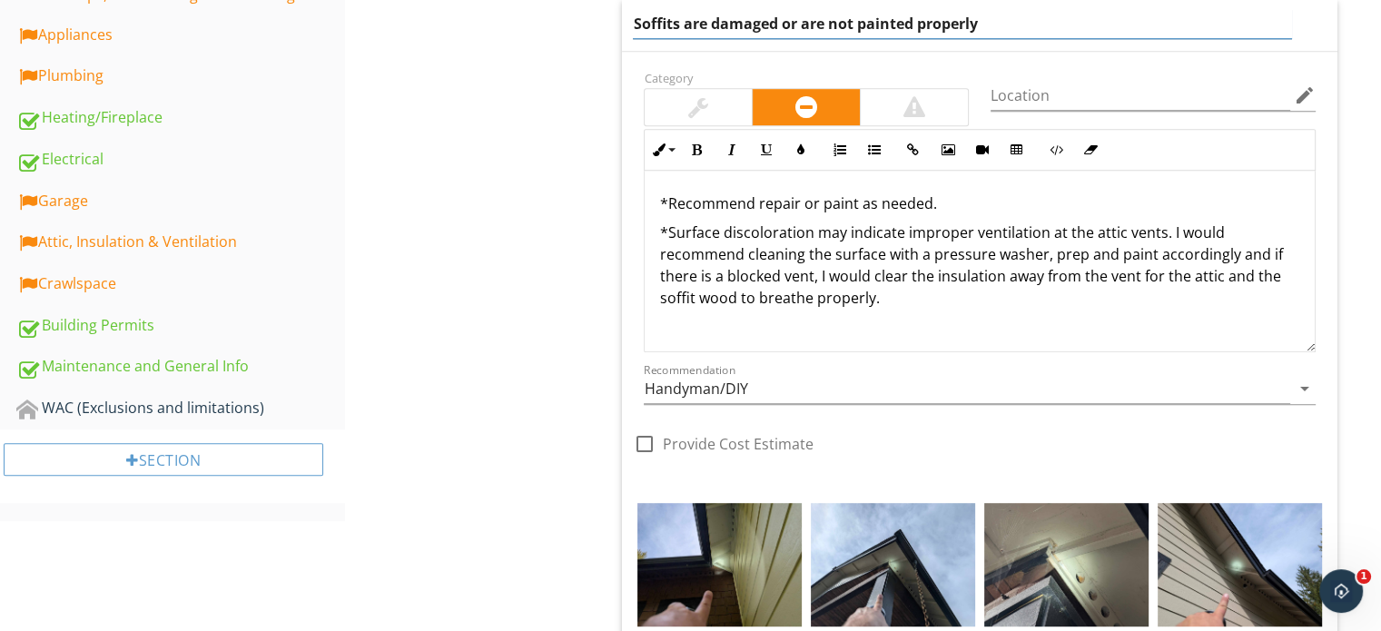
drag, startPoint x: 1072, startPoint y: 30, endPoint x: 689, endPoint y: 47, distance: 382.7
click at [689, 47] on div "Soffits are damaged or are not painted properly" at bounding box center [980, 25] width 716 height 51
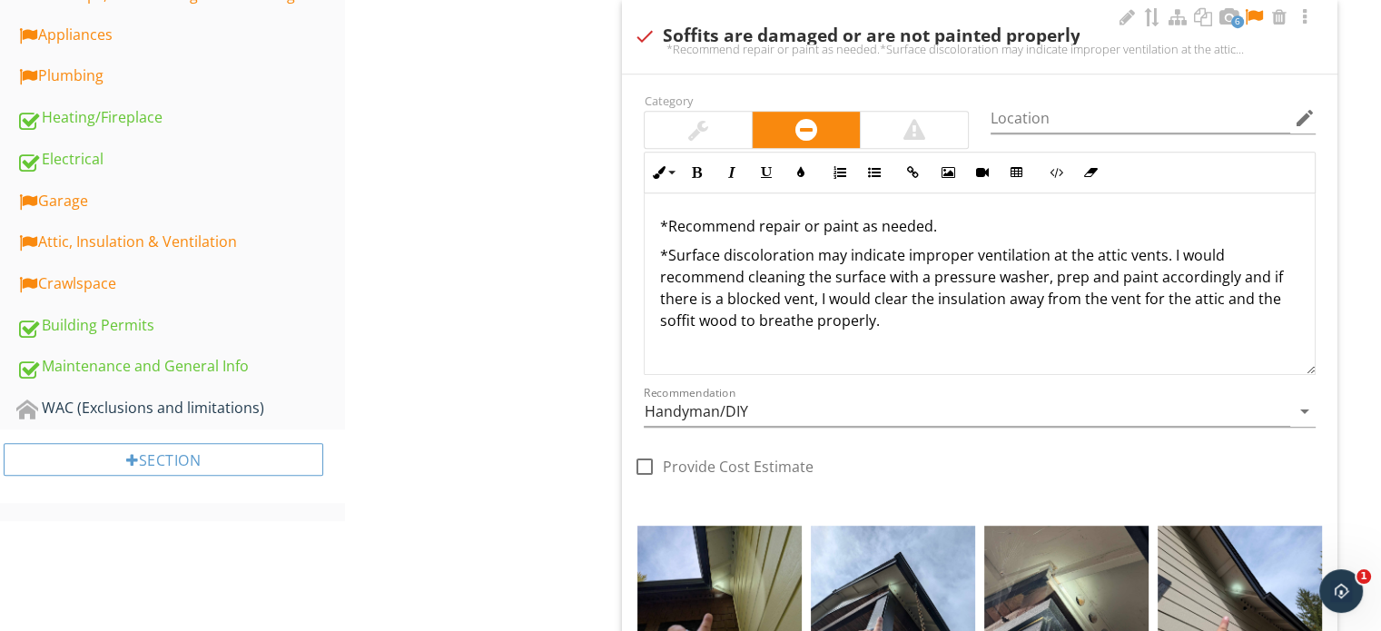
click at [689, 47] on div "6 check Soffits are damaged or are not painted properly *Recommend repair or pa…" at bounding box center [980, 37] width 716 height 74
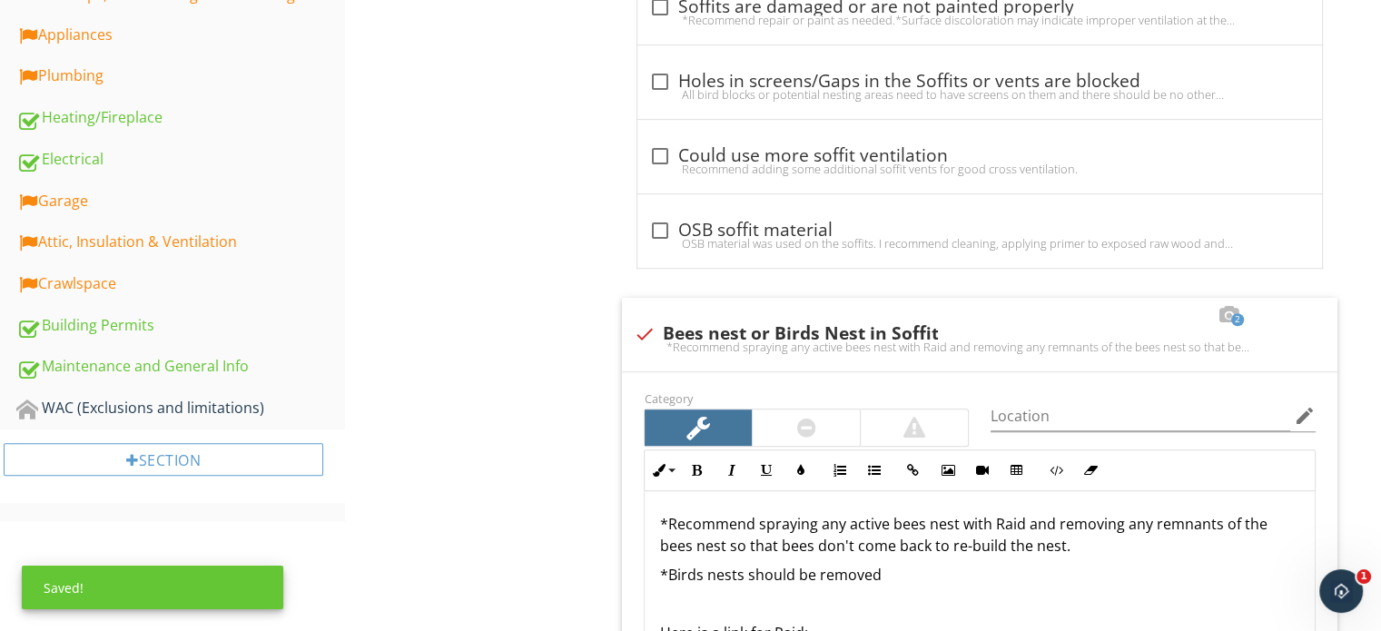
click at [795, 17] on div "*Recommend repair or paint as needed.*Surface discoloration may indicate improp…" at bounding box center [979, 20] width 663 height 15
checkbox input "true"
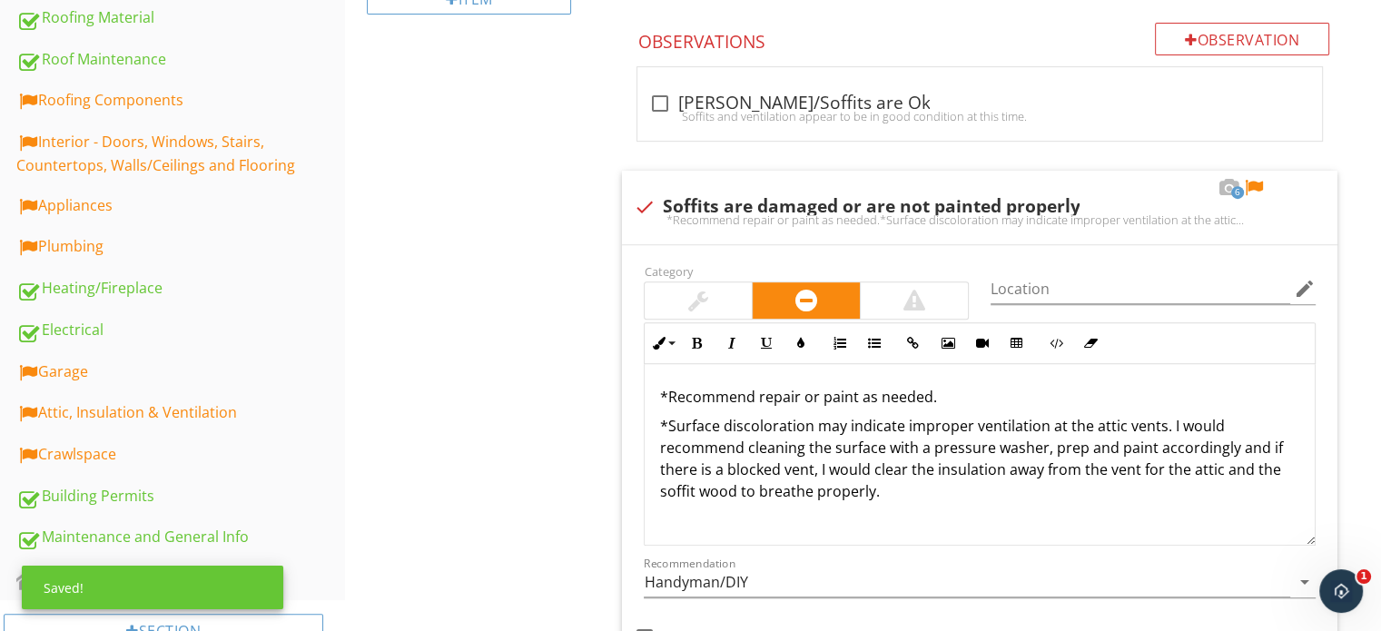
scroll to position [559, 0]
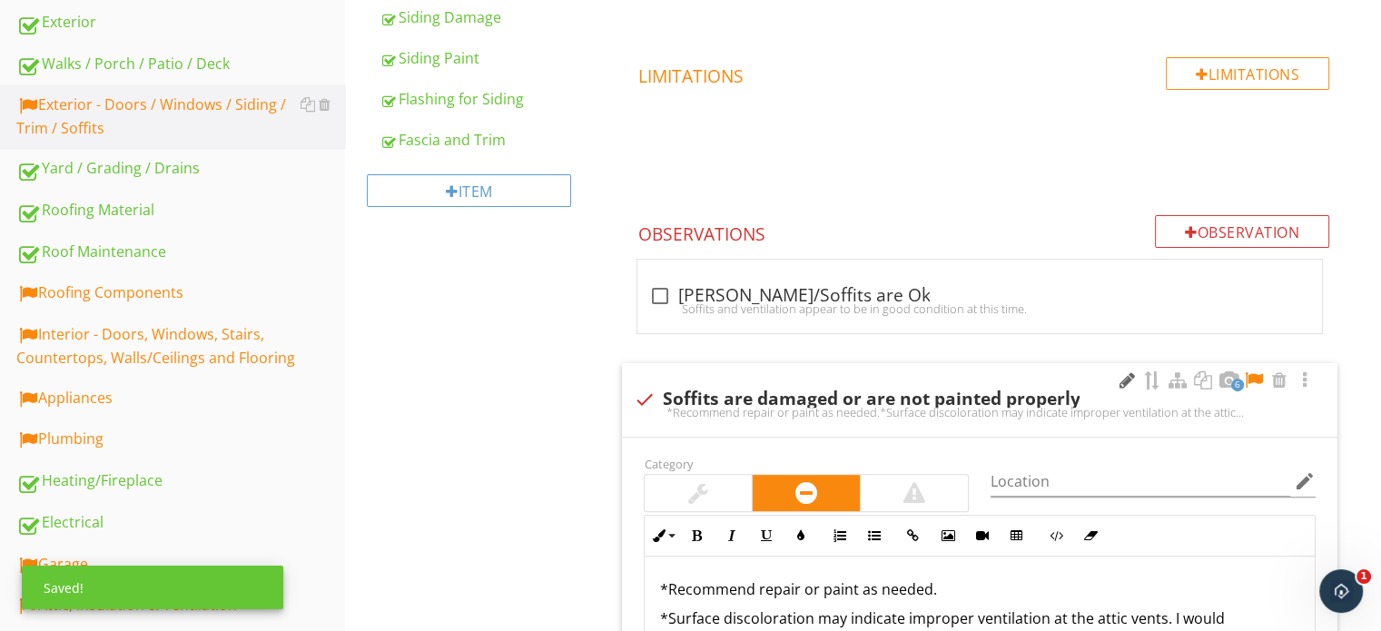
click at [1126, 376] on div at bounding box center [1127, 380] width 22 height 18
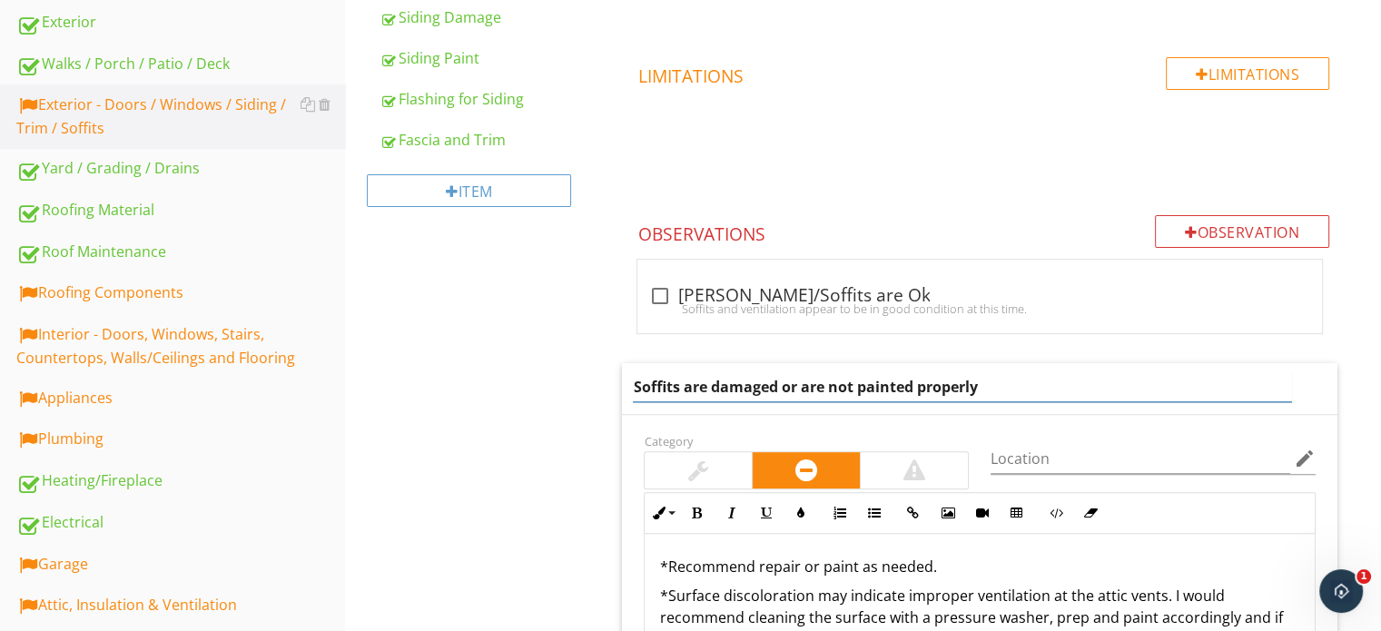
drag, startPoint x: 1126, startPoint y: 376, endPoint x: 696, endPoint y: 380, distance: 430.4
click at [696, 380] on input "Soffits are damaged or are not painted properly" at bounding box center [962, 387] width 658 height 30
type input "Soffits were underpainted"
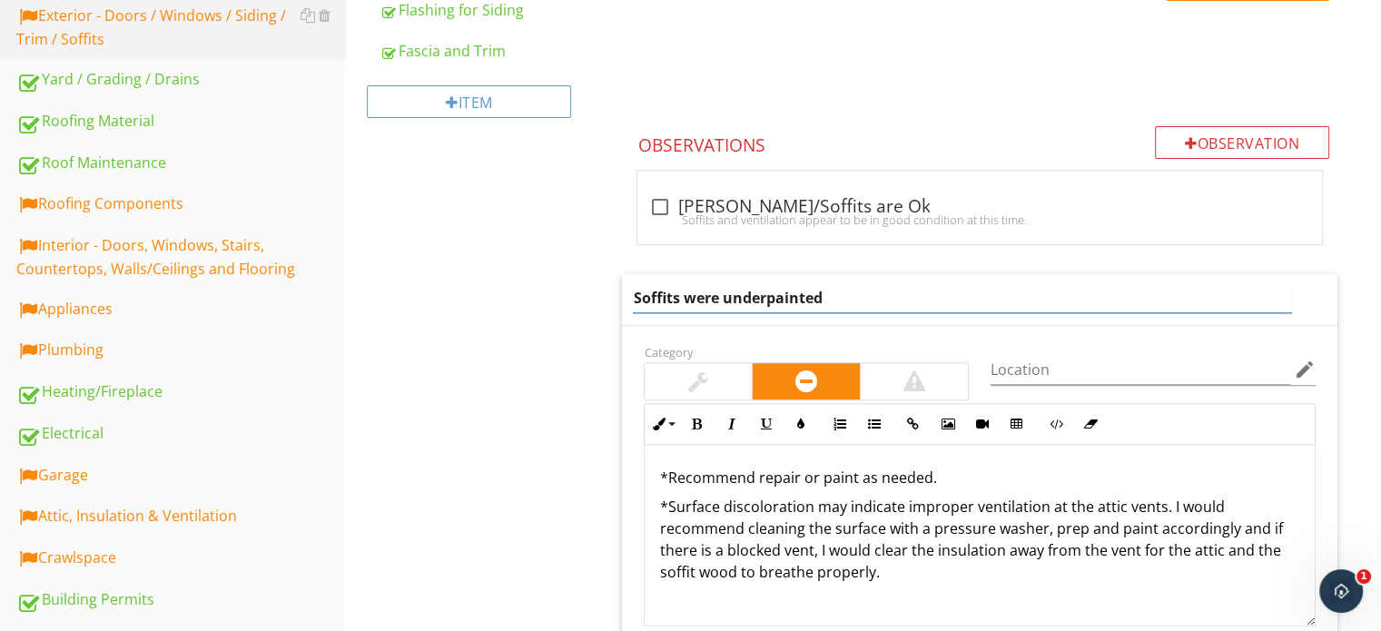
scroll to position [832, 0]
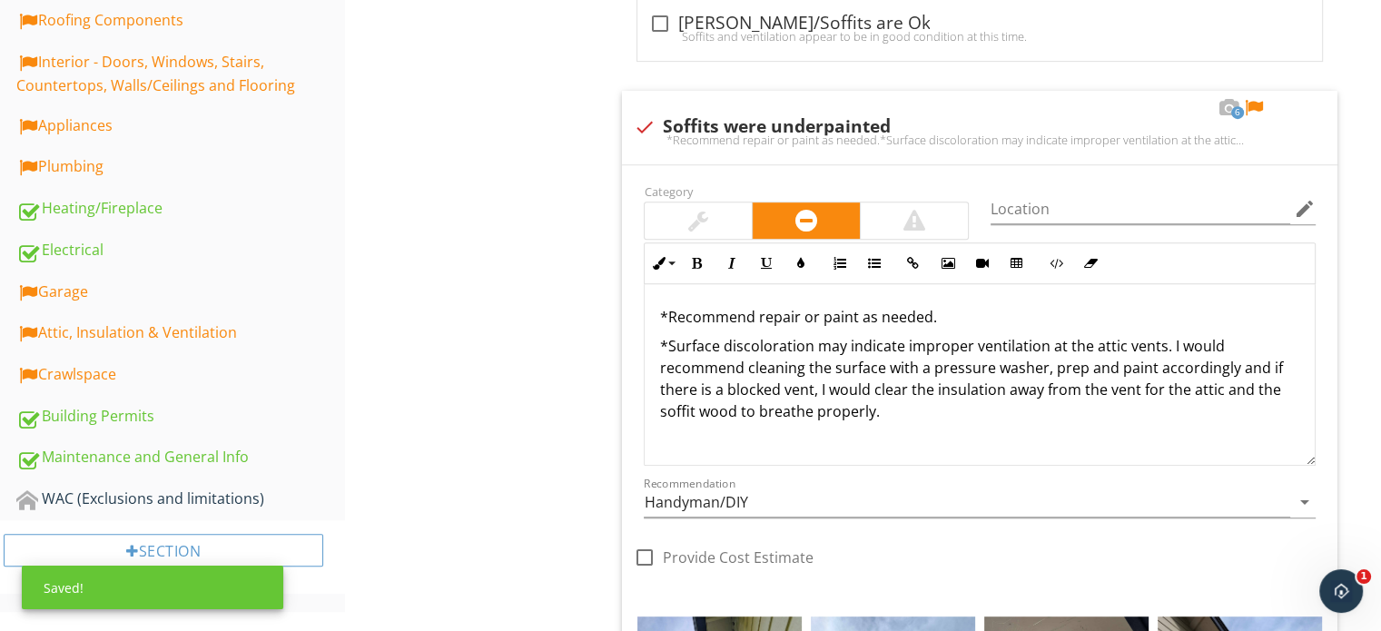
drag, startPoint x: 905, startPoint y: 400, endPoint x: 528, endPoint y: 270, distance: 398.6
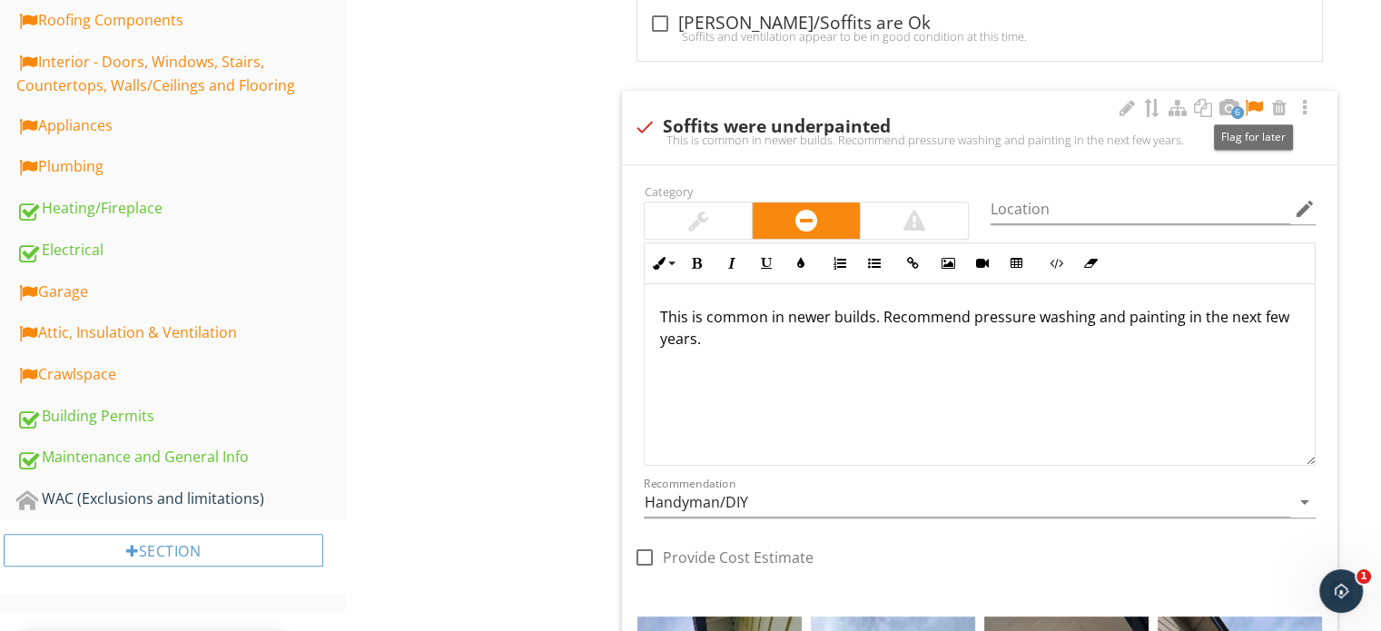
click at [1259, 100] on div at bounding box center [1254, 108] width 22 height 18
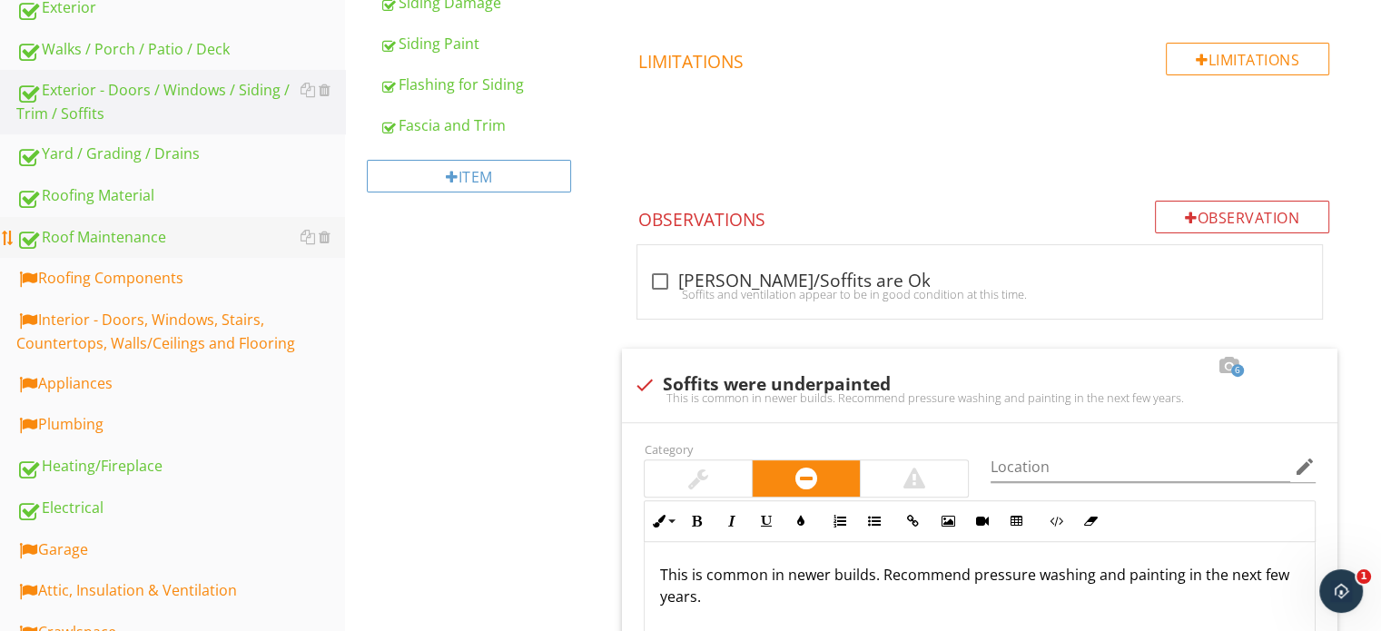
scroll to position [559, 0]
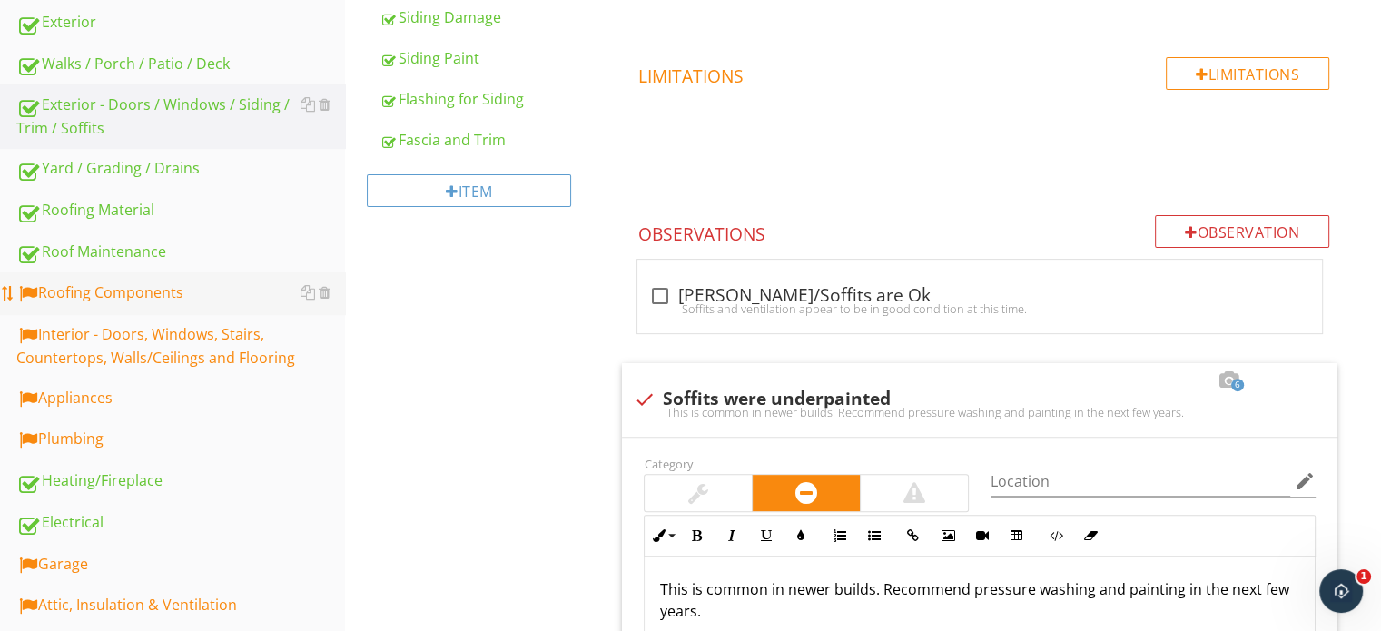
click at [95, 306] on link "Roofing Components" at bounding box center [180, 293] width 329 height 42
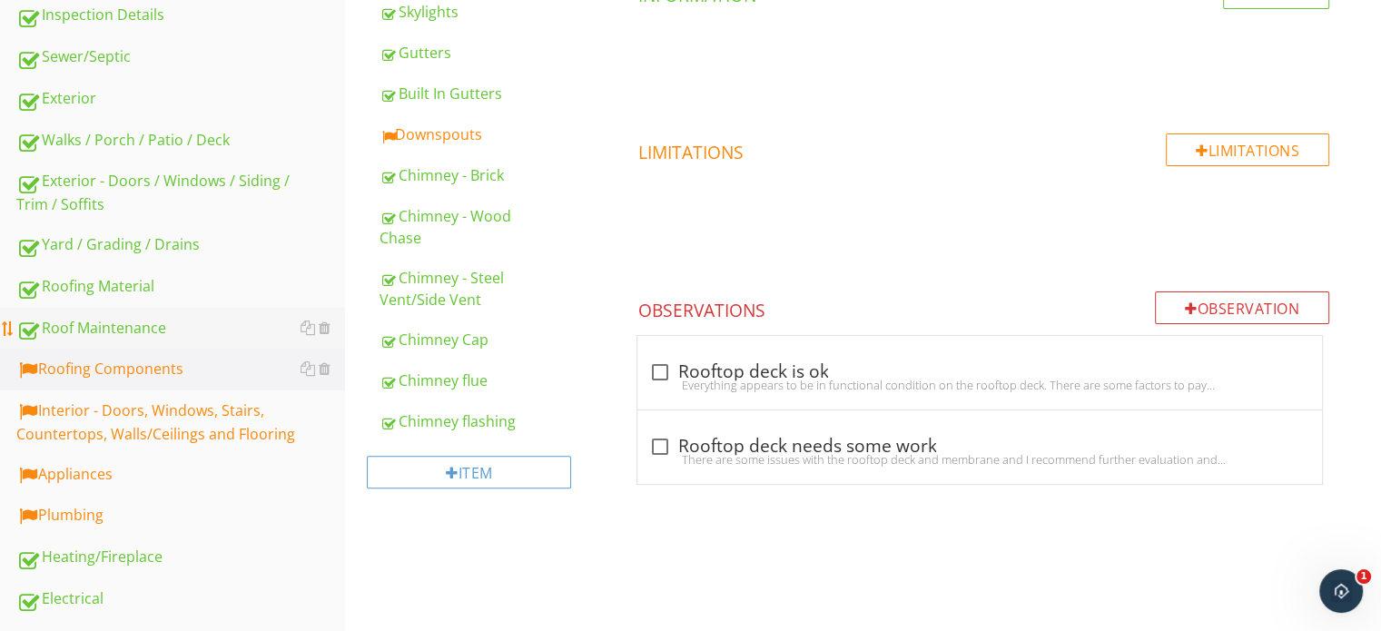
scroll to position [378, 0]
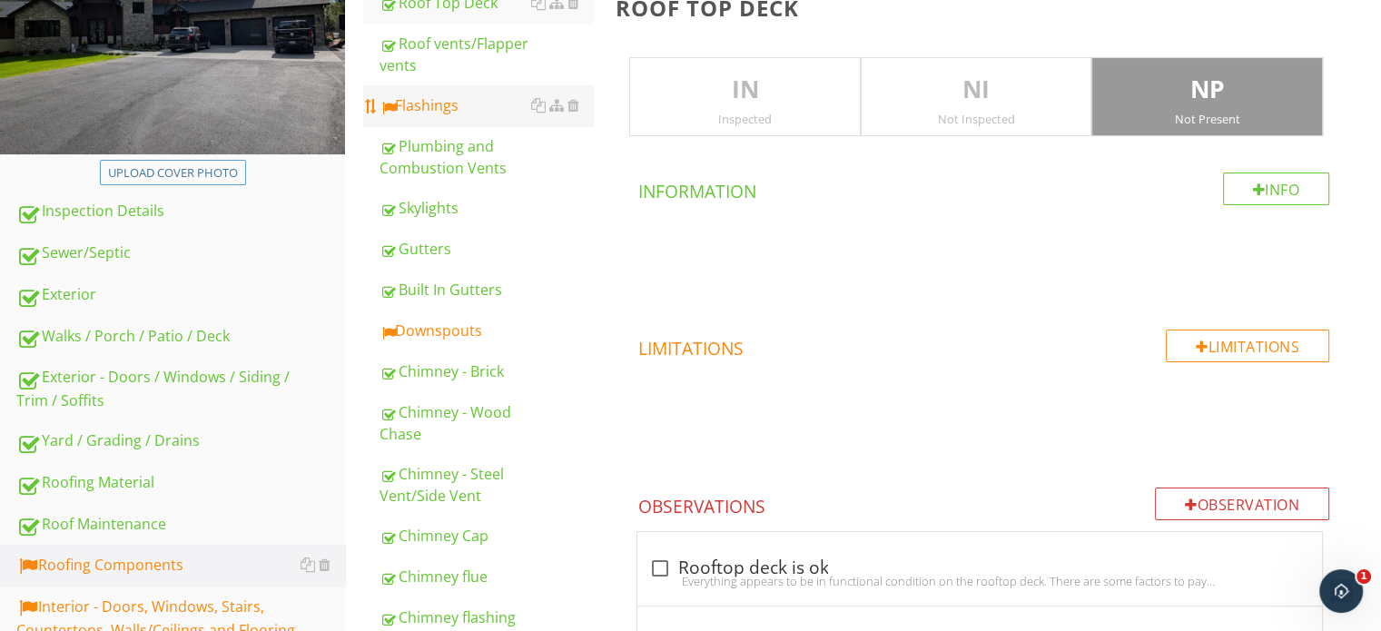
click at [441, 123] on link "Flashings" at bounding box center [486, 105] width 213 height 40
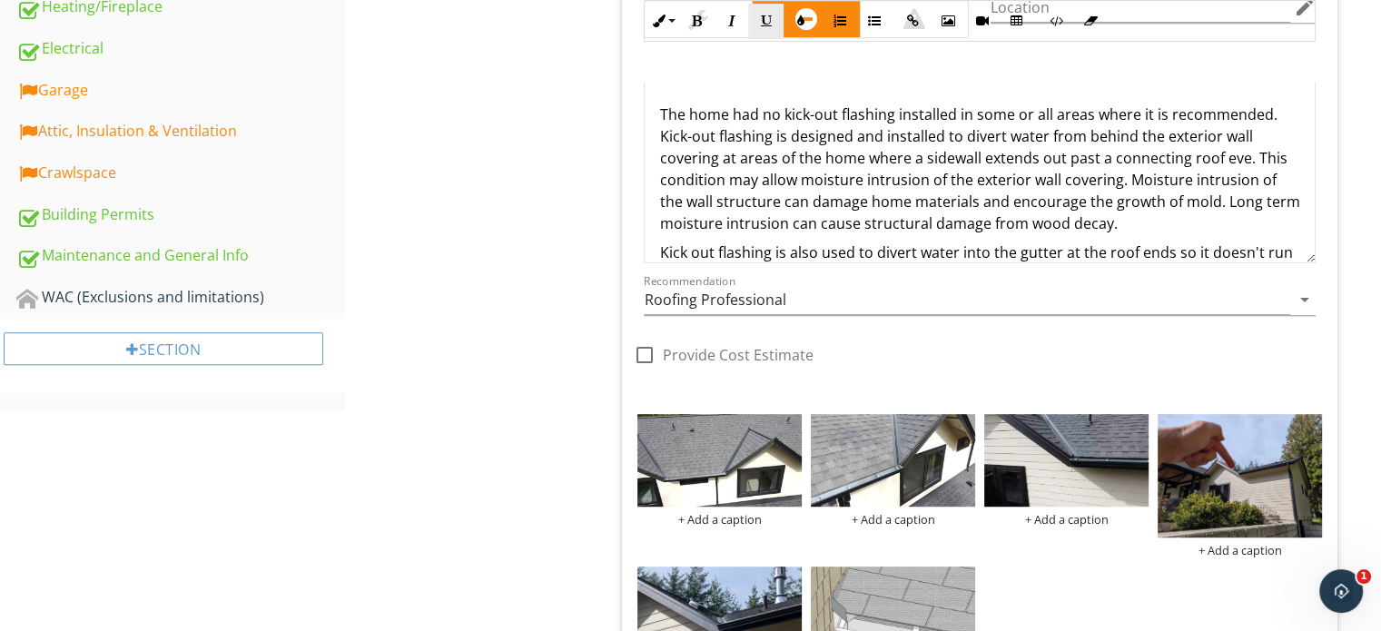
scroll to position [923, 0]
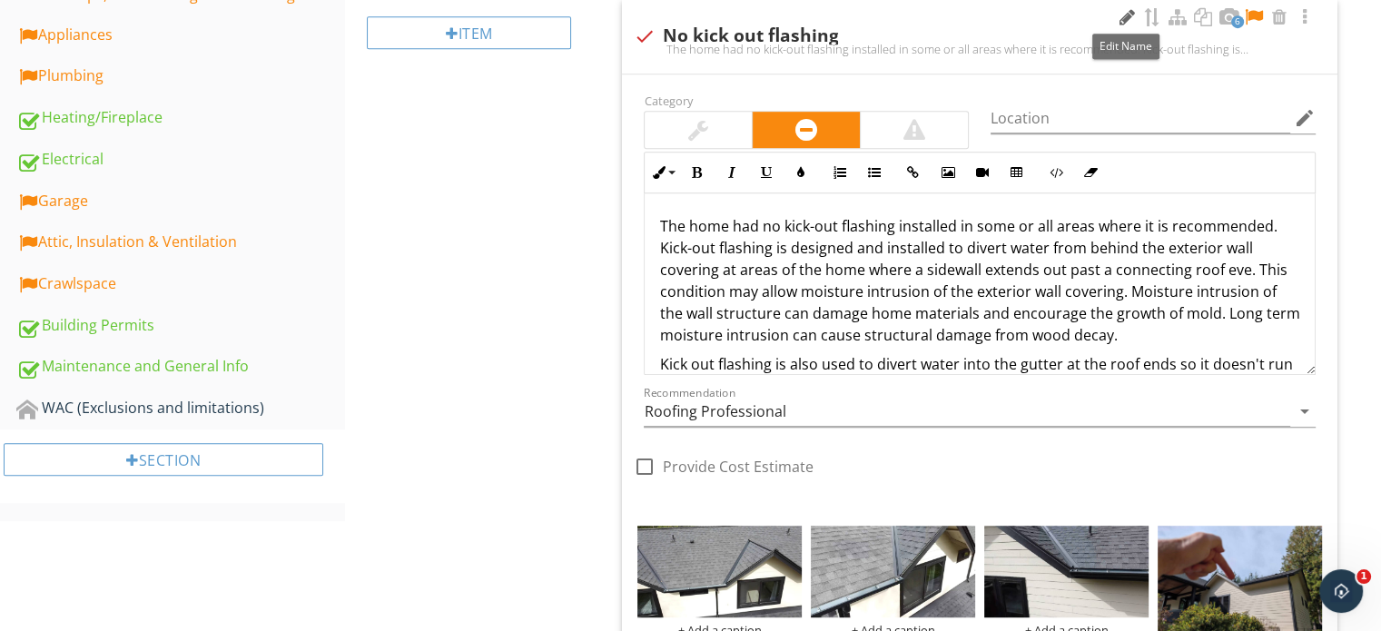
click at [1132, 10] on div at bounding box center [1127, 17] width 22 height 18
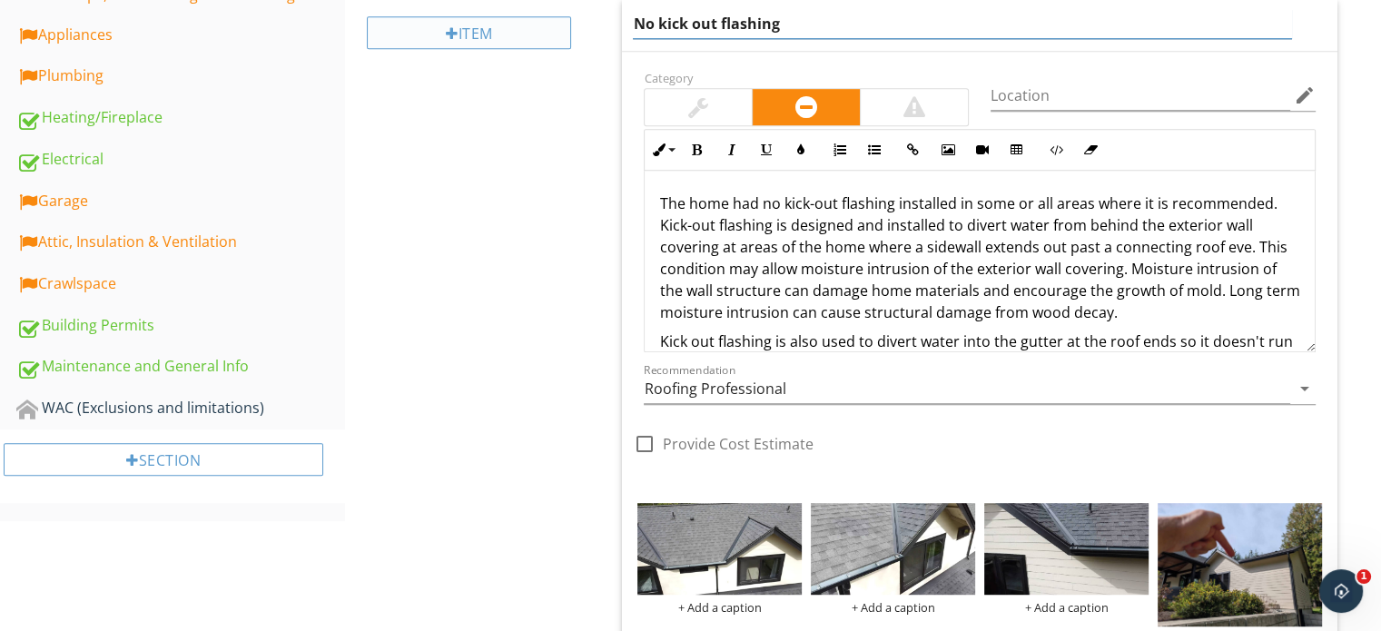
drag, startPoint x: 955, startPoint y: 36, endPoint x: 550, endPoint y: 40, distance: 405.0
click at [550, 40] on div "Roofing Components Roof Top Deck Roof vents/Flapper vents Flashings Plumbing an…" at bounding box center [863, 348] width 1036 height 2178
type input "recommend adding a flashing near the end of the valleys where needed"
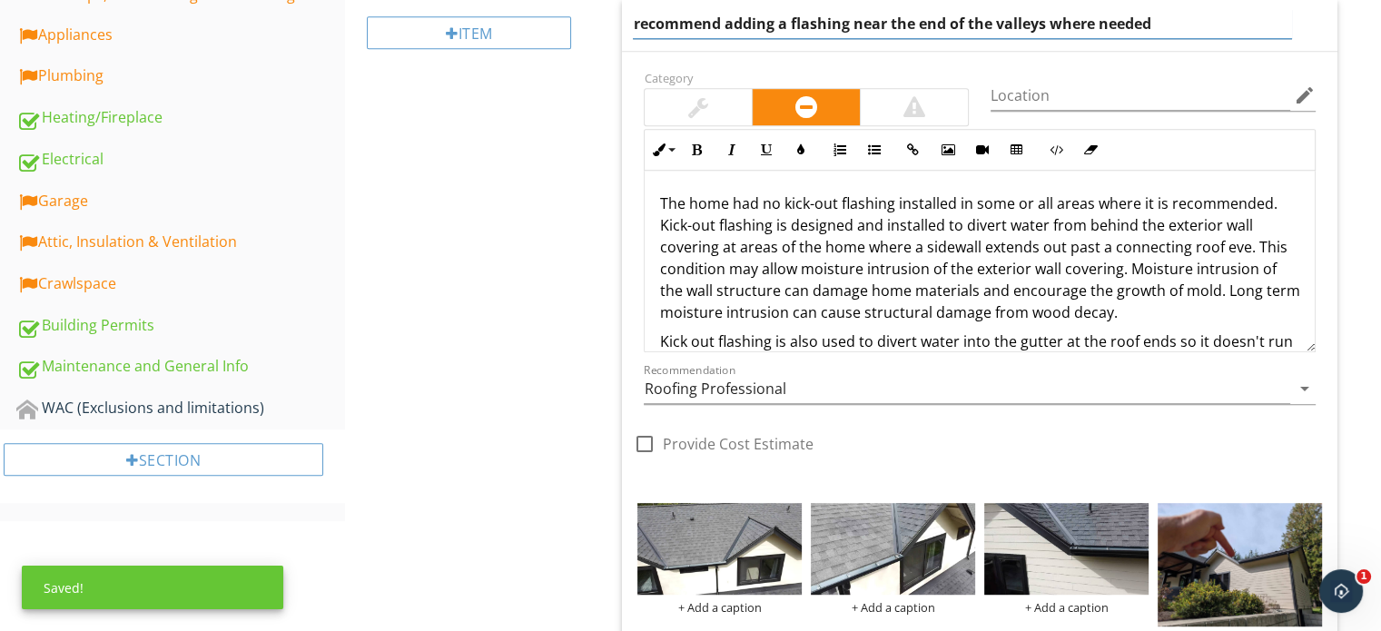
scroll to position [44, 0]
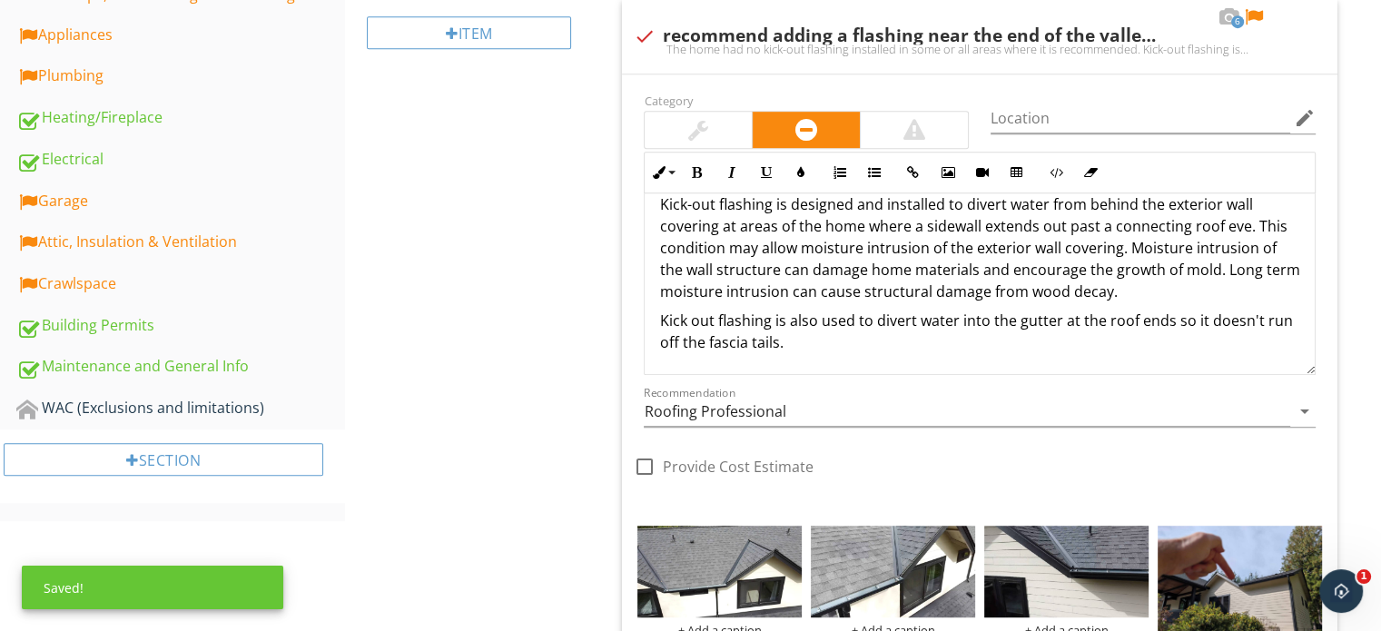
drag, startPoint x: 894, startPoint y: 329, endPoint x: 564, endPoint y: 192, distance: 357.0
click at [564, 192] on div "Roofing Components Roof Top Deck Roof vents/Flapper vents Flashings Plumbing an…" at bounding box center [863, 359] width 1036 height 2200
click at [827, 363] on div "The home had no kick-out flashing installed in some or all areas where it is re…" at bounding box center [980, 262] width 670 height 225
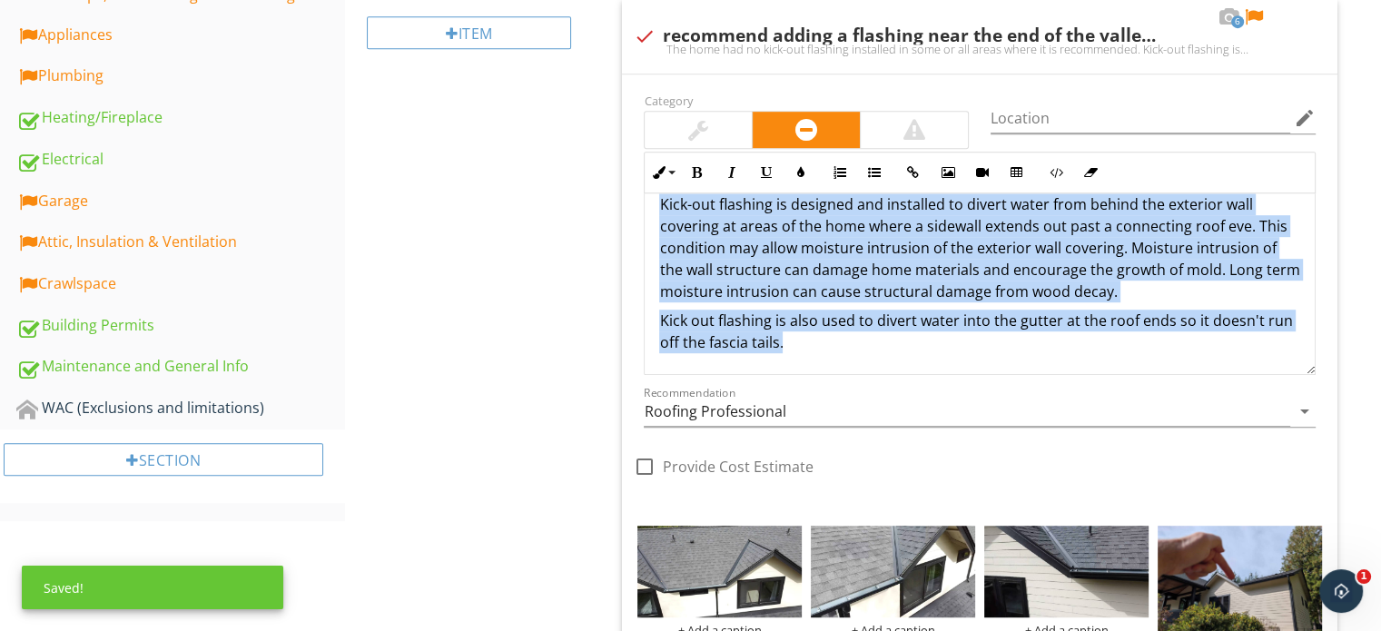
scroll to position [0, 0]
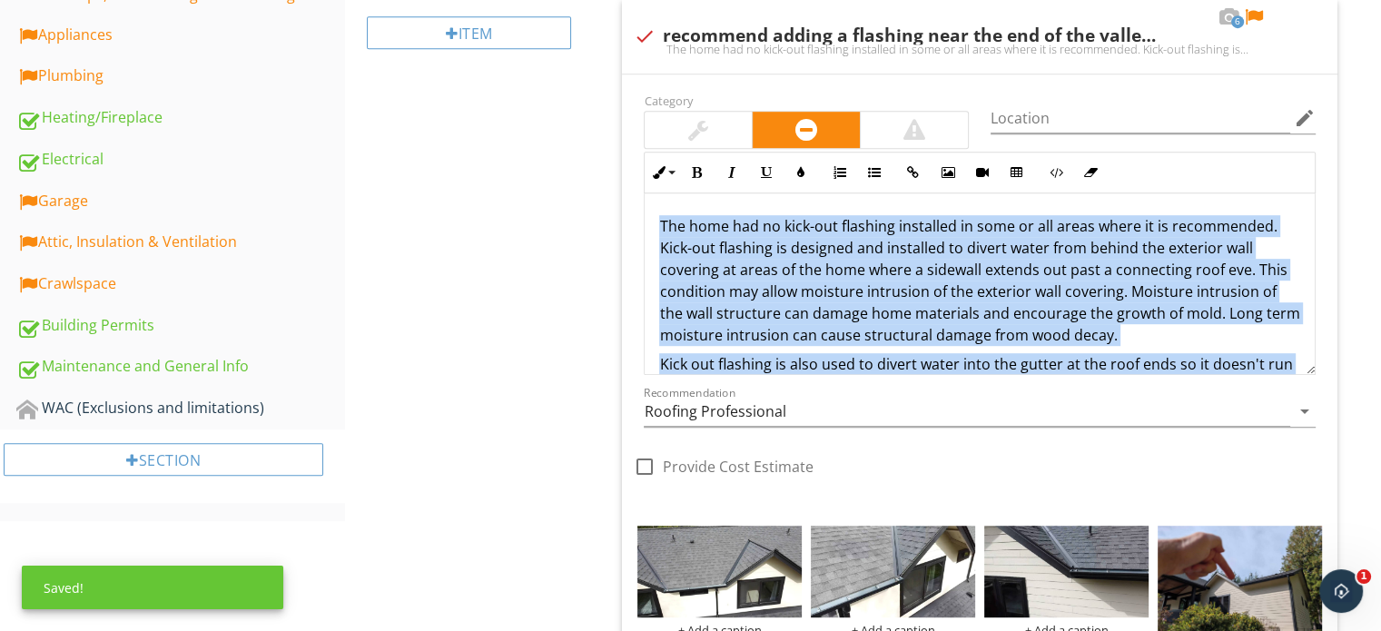
drag, startPoint x: 826, startPoint y: 356, endPoint x: 563, endPoint y: 105, distance: 363.5
click at [563, 105] on div "Roofing Components Roof Top Deck Roof vents/Flapper vents Flashings Plumbing an…" at bounding box center [863, 359] width 1036 height 2200
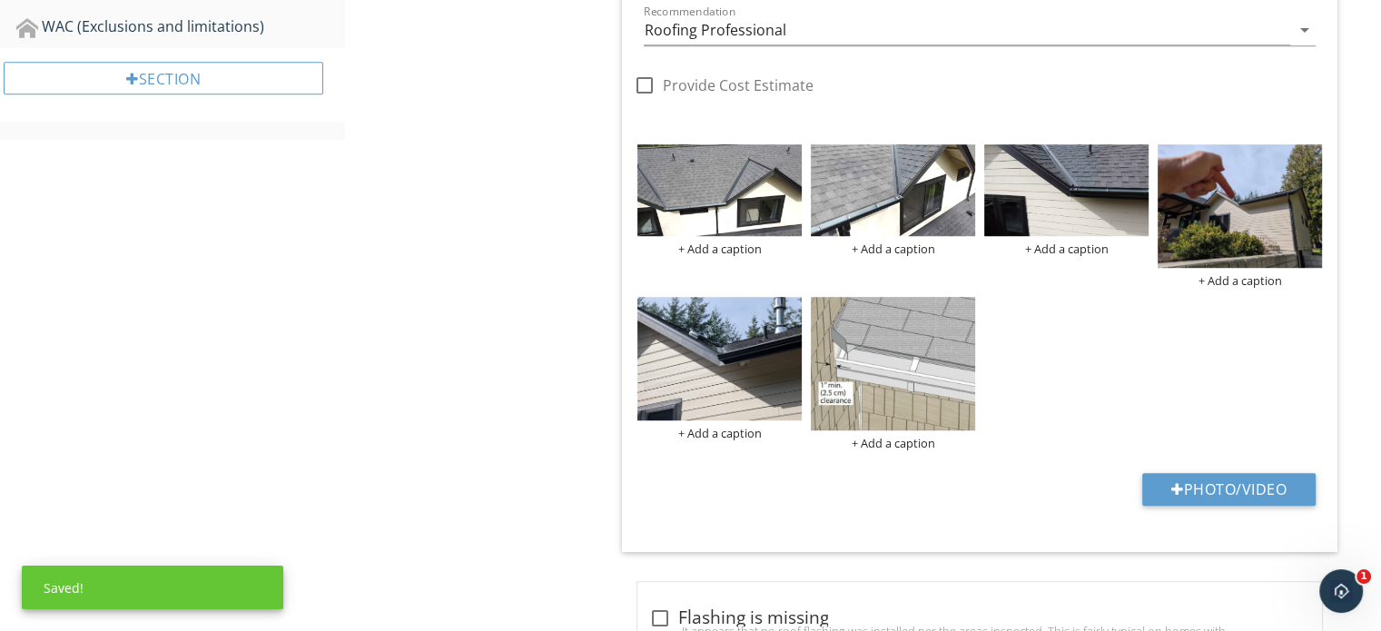
scroll to position [1377, 0]
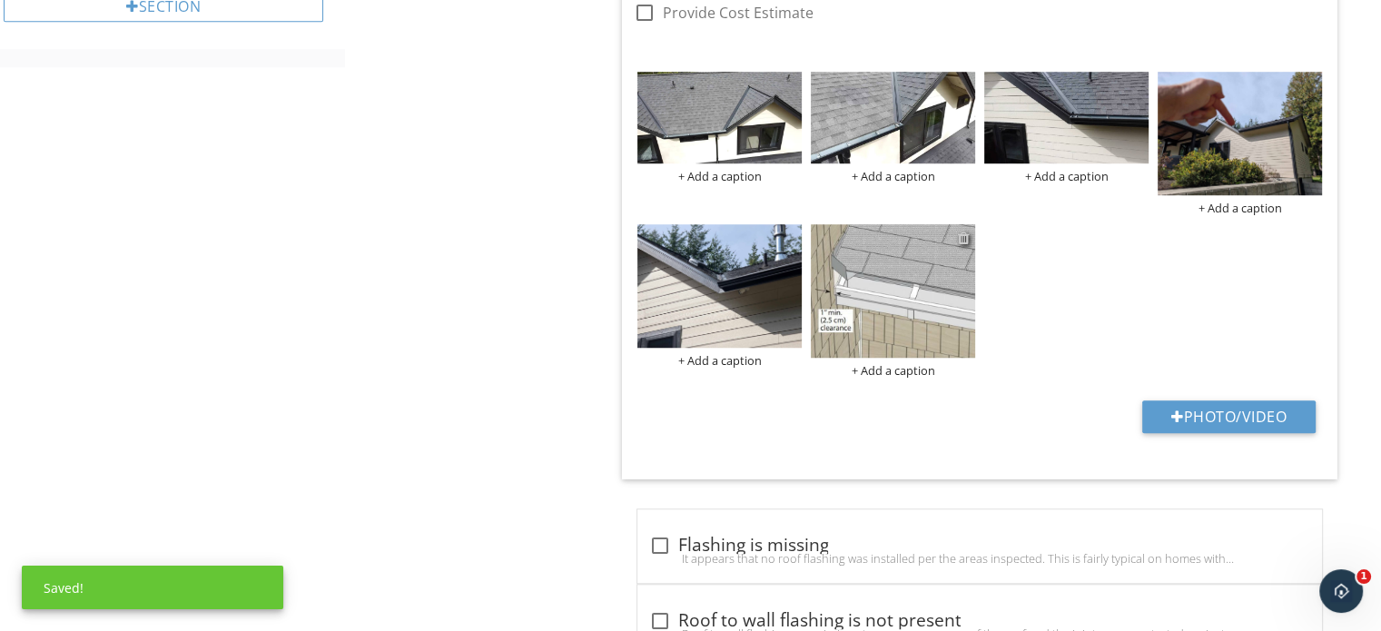
click at [966, 236] on div at bounding box center [964, 238] width 12 height 15
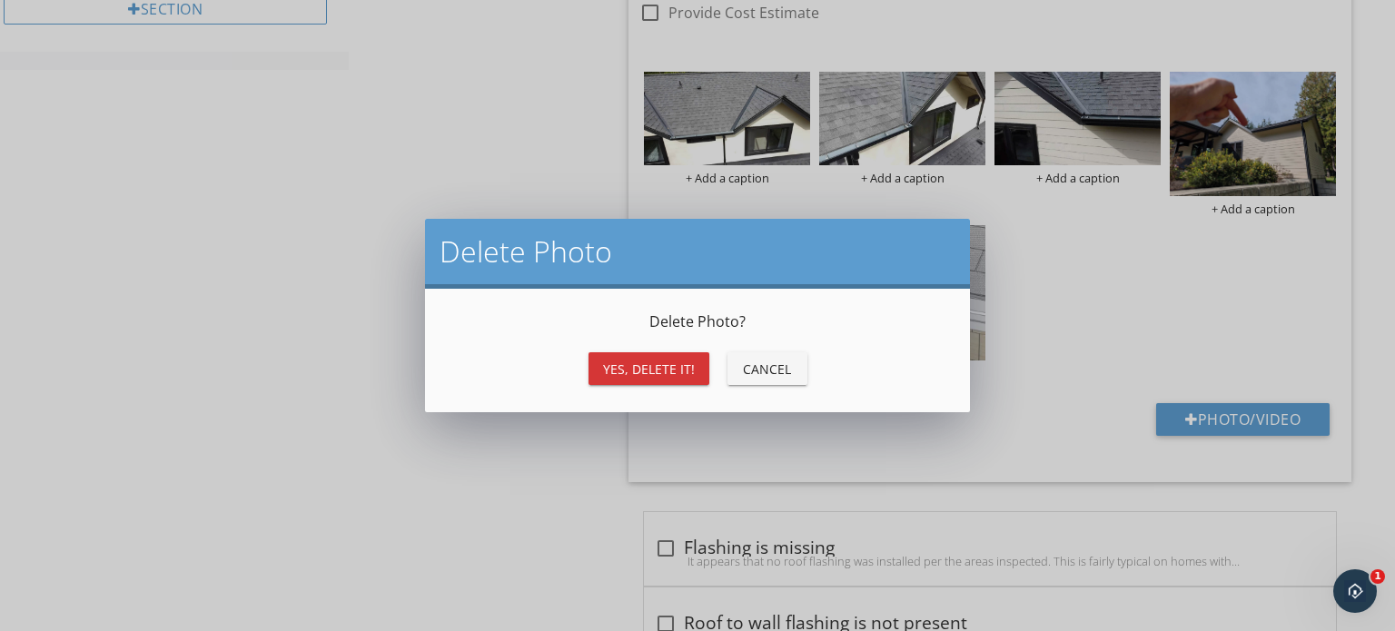
click at [686, 360] on div "Yes, Delete it!" at bounding box center [649, 369] width 92 height 19
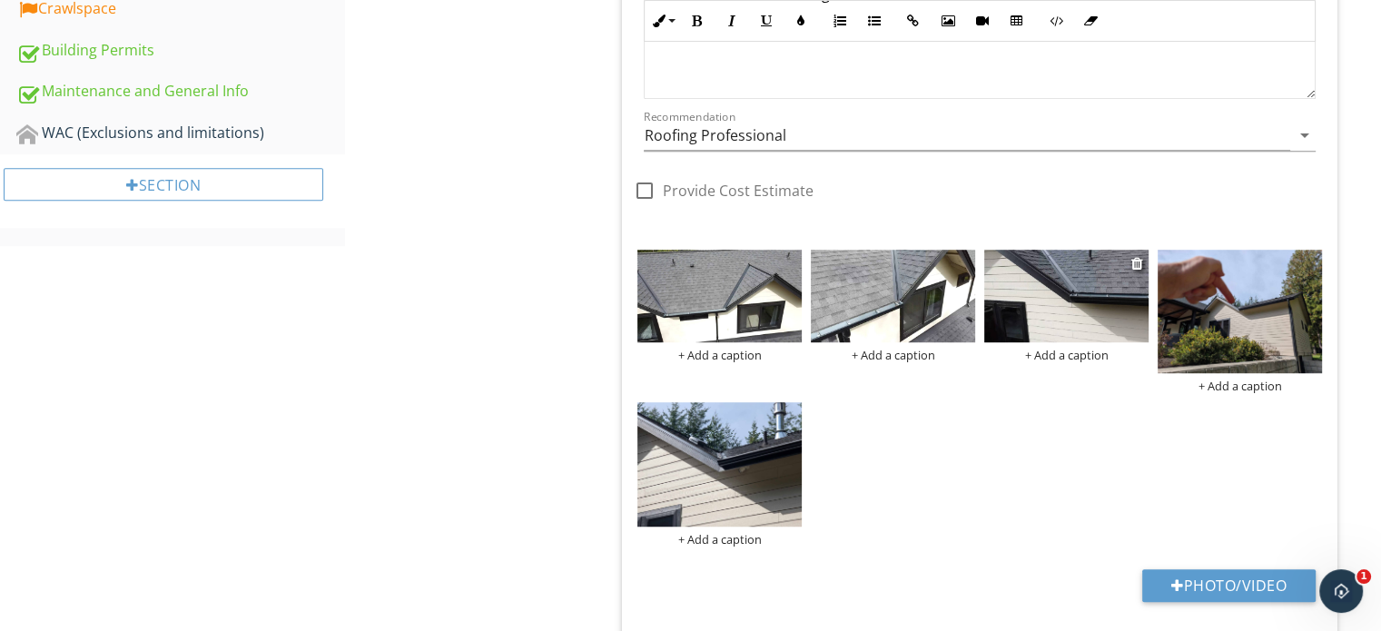
scroll to position [1195, 0]
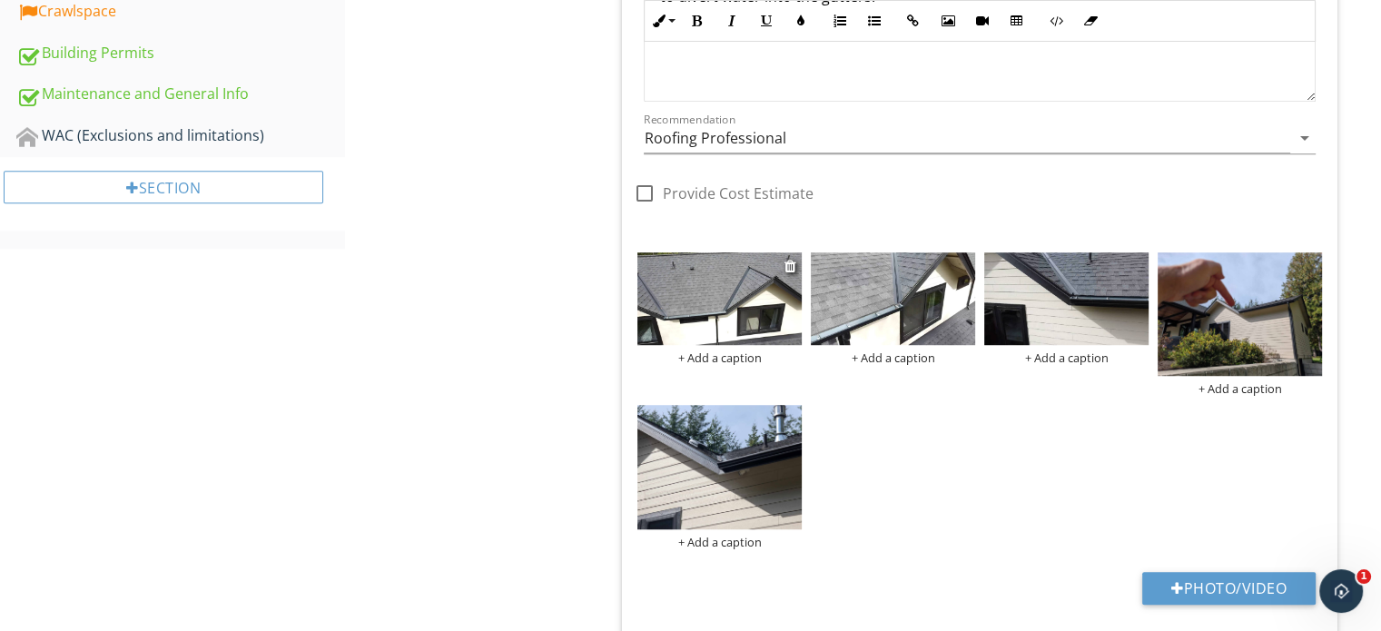
click at [734, 320] on img at bounding box center [719, 298] width 164 height 93
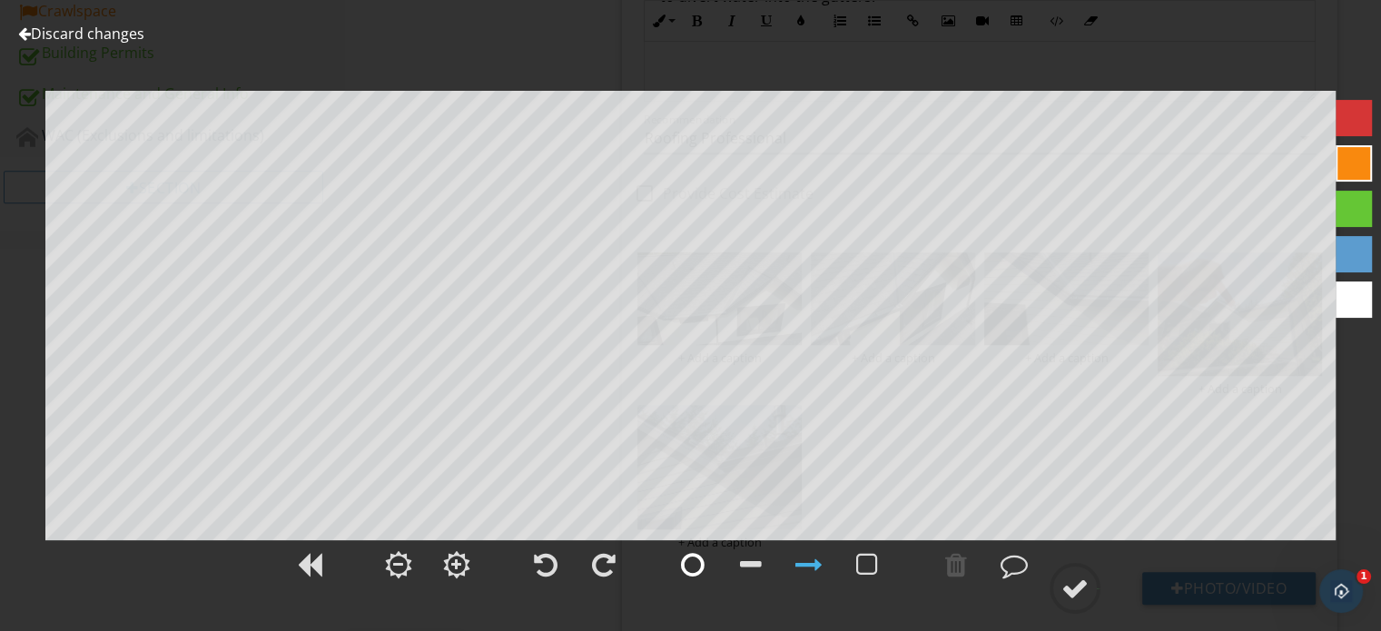
click at [696, 573] on div at bounding box center [693, 564] width 24 height 27
click at [955, 569] on div at bounding box center [956, 564] width 22 height 27
click at [1061, 580] on circle at bounding box center [1075, 588] width 47 height 47
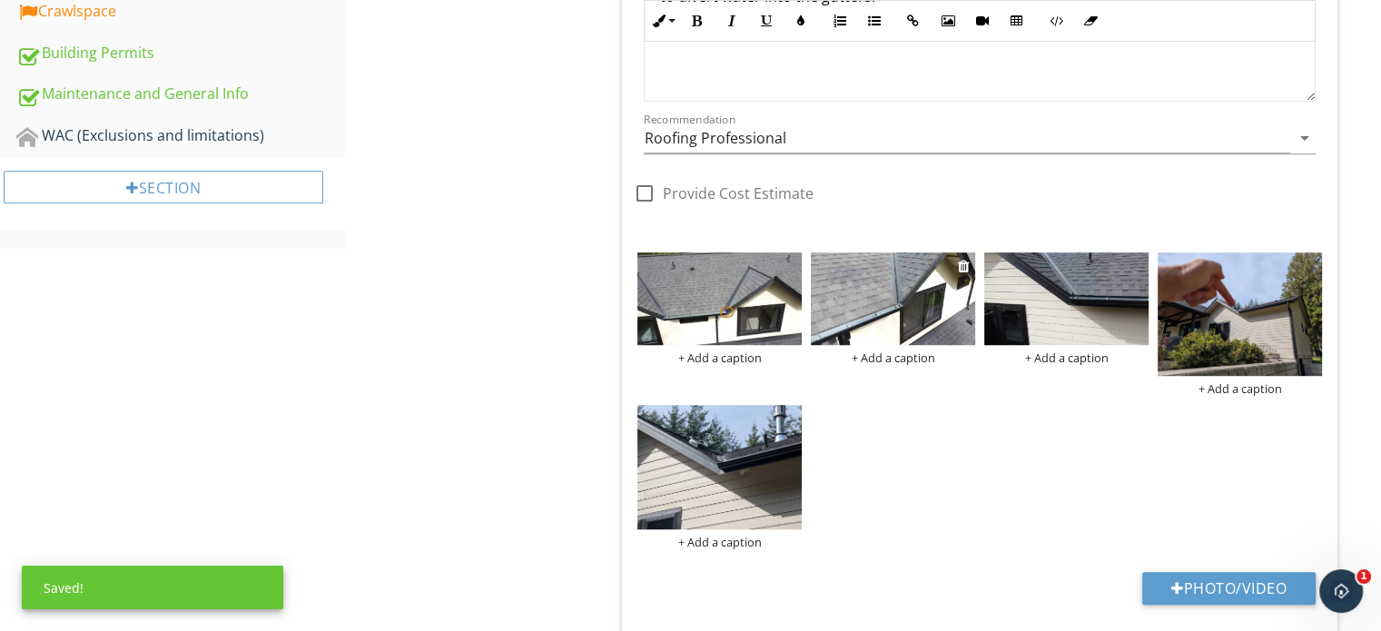
click at [955, 317] on img at bounding box center [893, 298] width 164 height 93
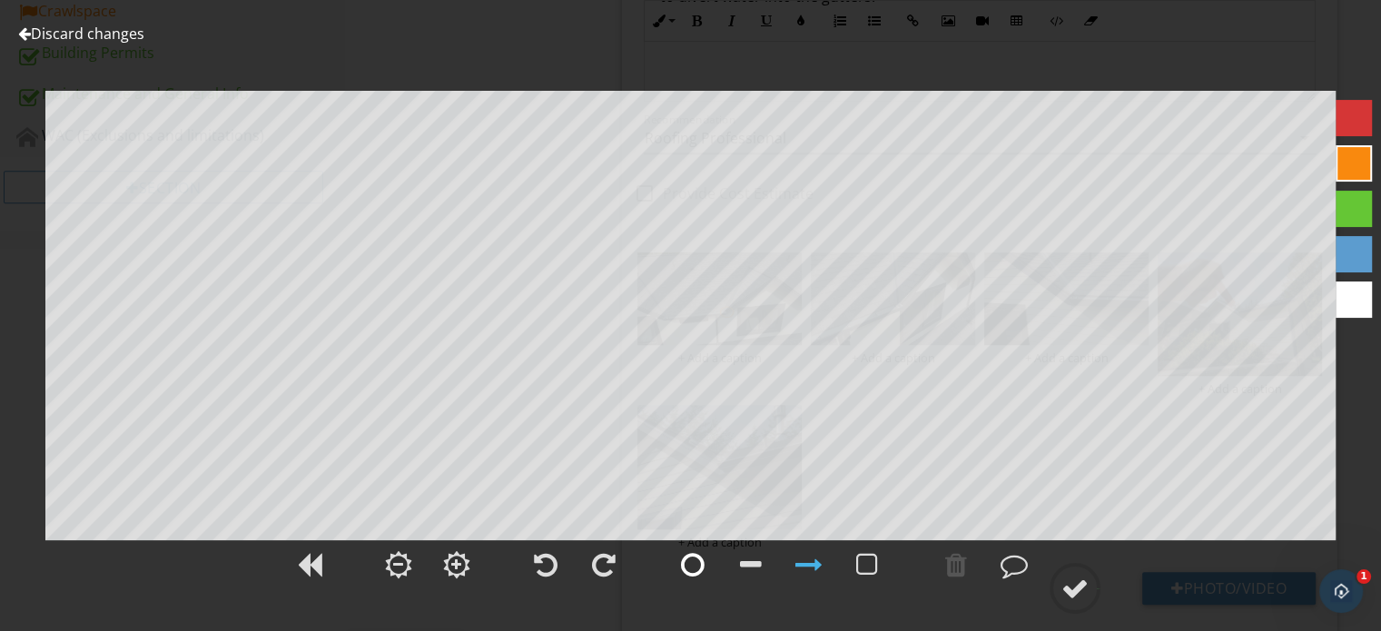
click at [699, 564] on div at bounding box center [693, 564] width 24 height 27
click at [1072, 585] on div at bounding box center [1075, 588] width 27 height 27
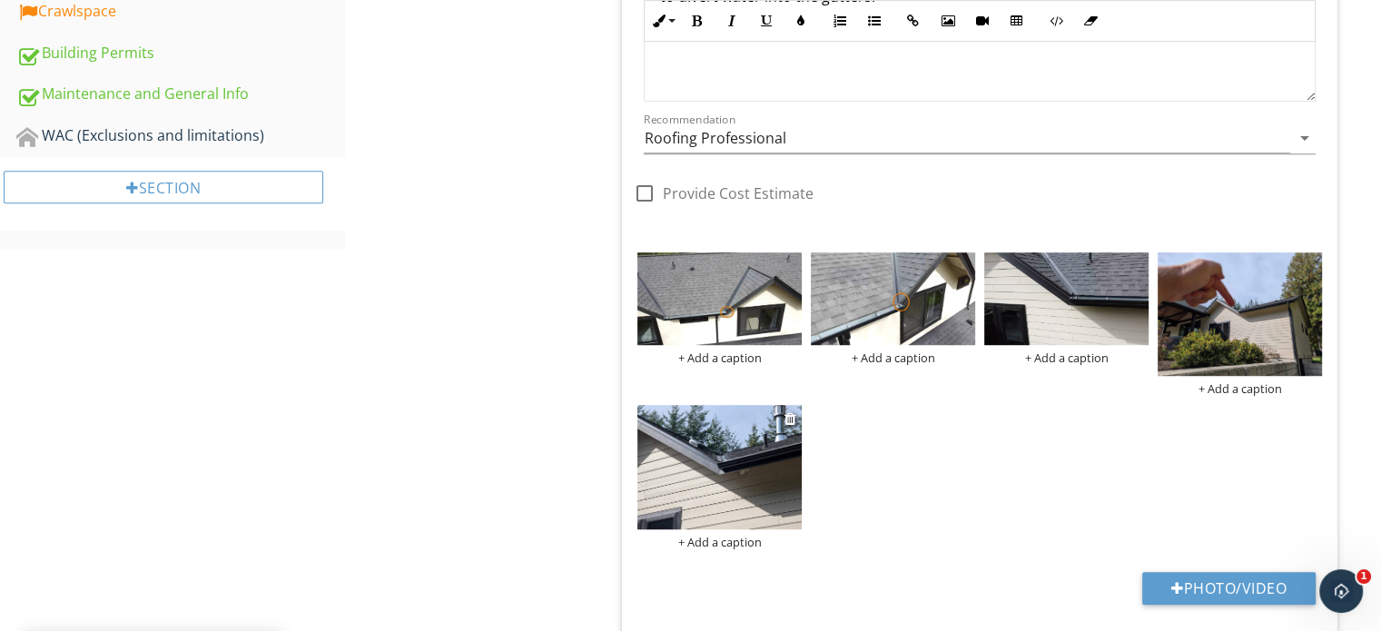
click at [732, 460] on img at bounding box center [719, 466] width 164 height 123
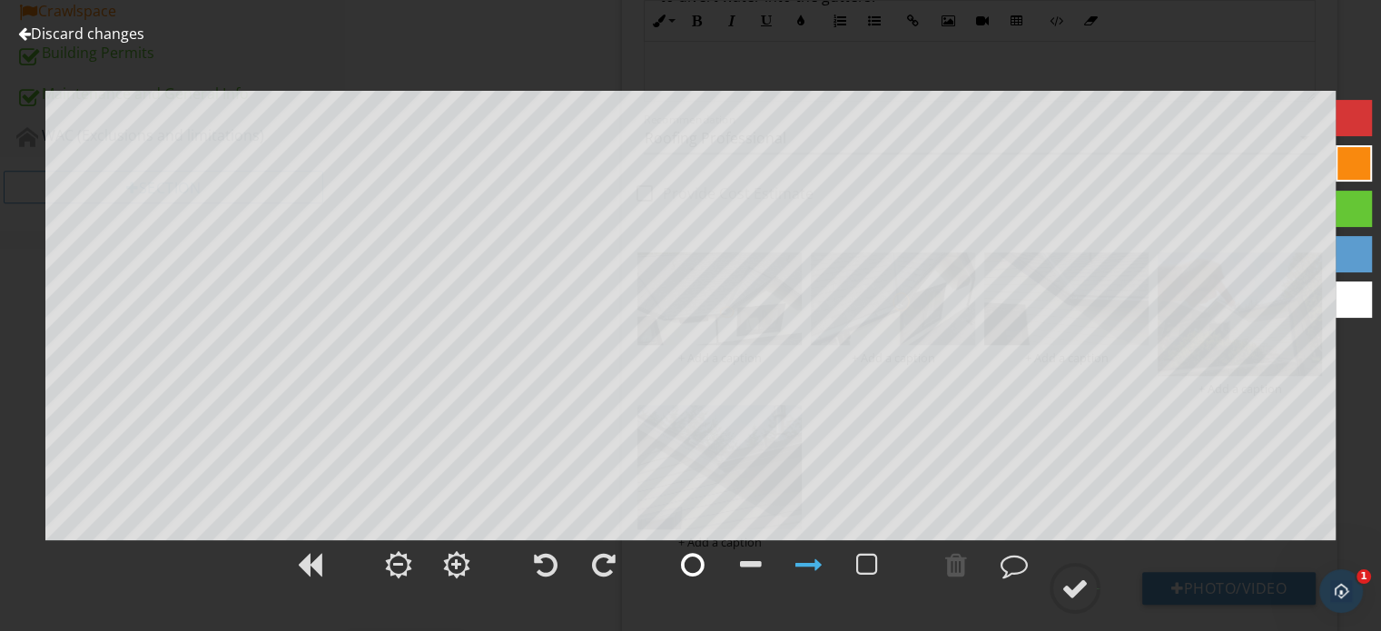
click at [695, 561] on div at bounding box center [693, 564] width 24 height 27
click at [1066, 588] on div at bounding box center [1075, 588] width 27 height 27
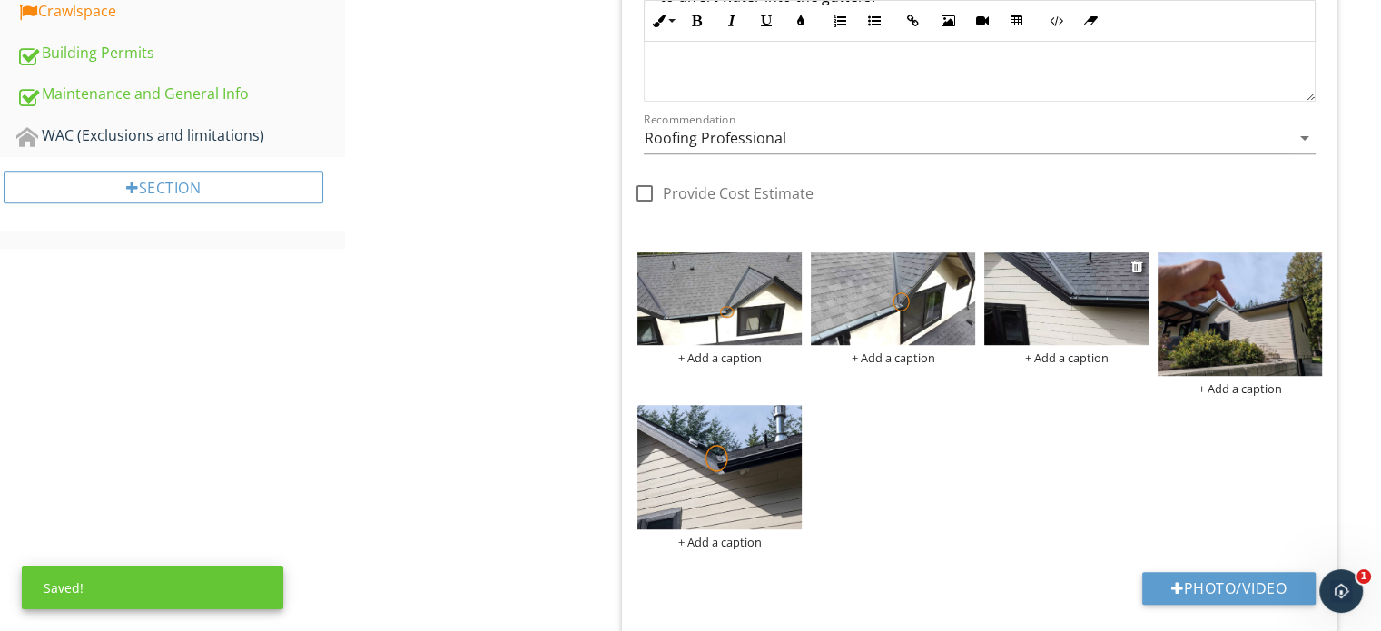
click at [1041, 313] on img at bounding box center [1066, 298] width 164 height 93
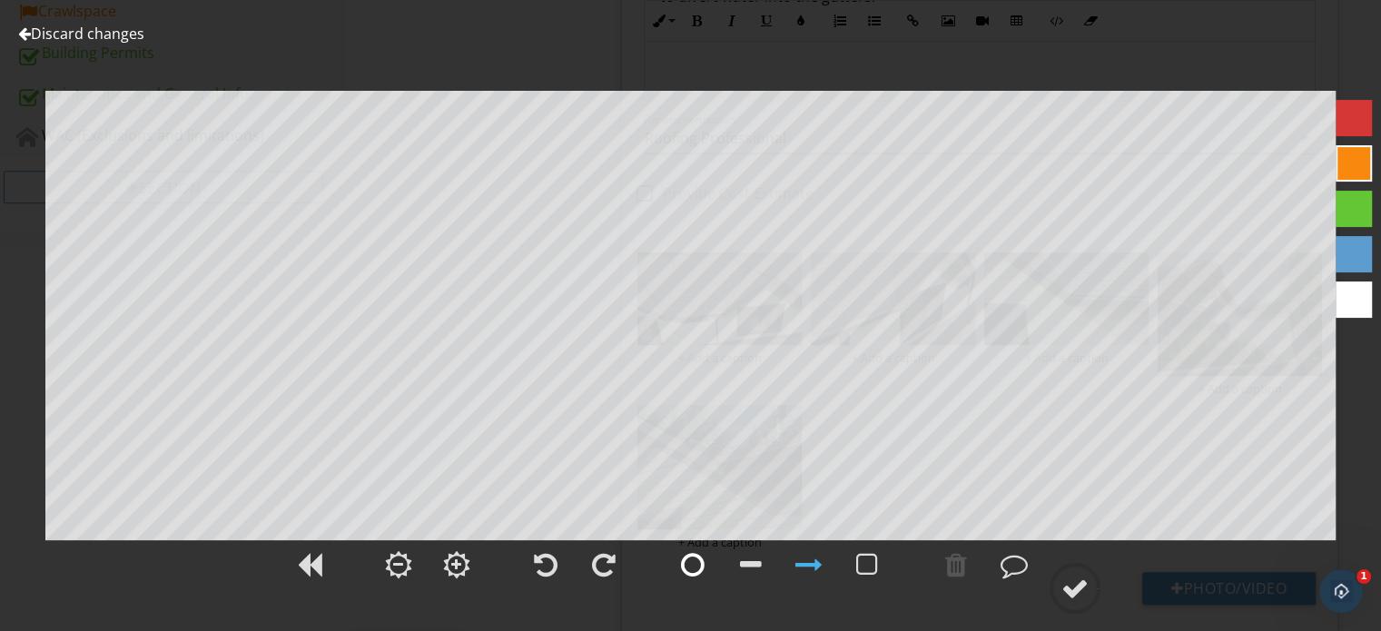
click at [699, 558] on div at bounding box center [693, 564] width 24 height 27
click at [1071, 596] on div at bounding box center [1075, 588] width 27 height 27
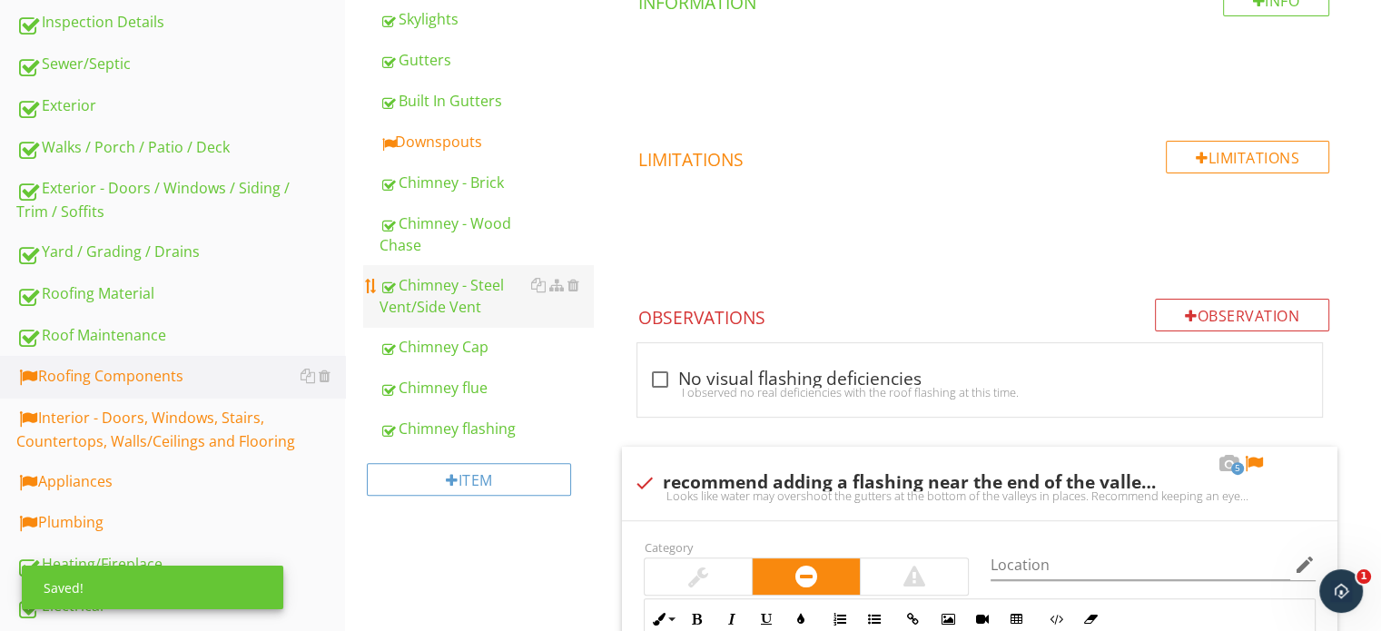
scroll to position [469, 0]
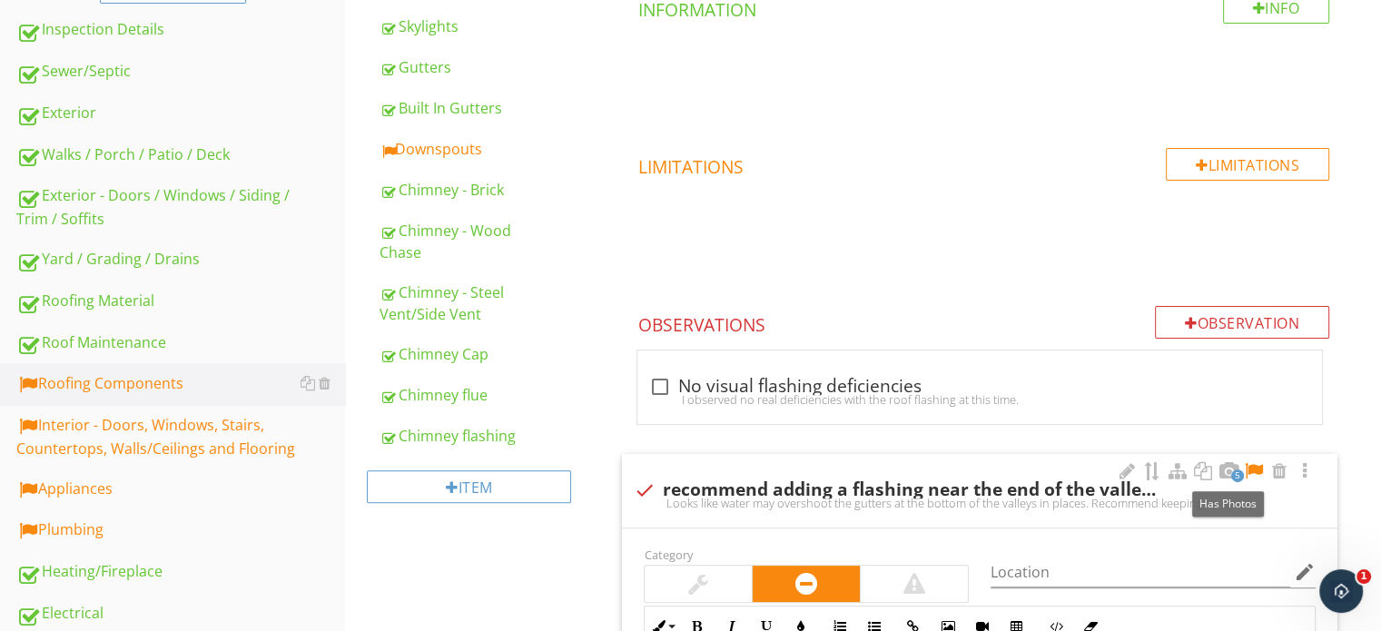
click at [1260, 470] on div at bounding box center [1254, 471] width 22 height 18
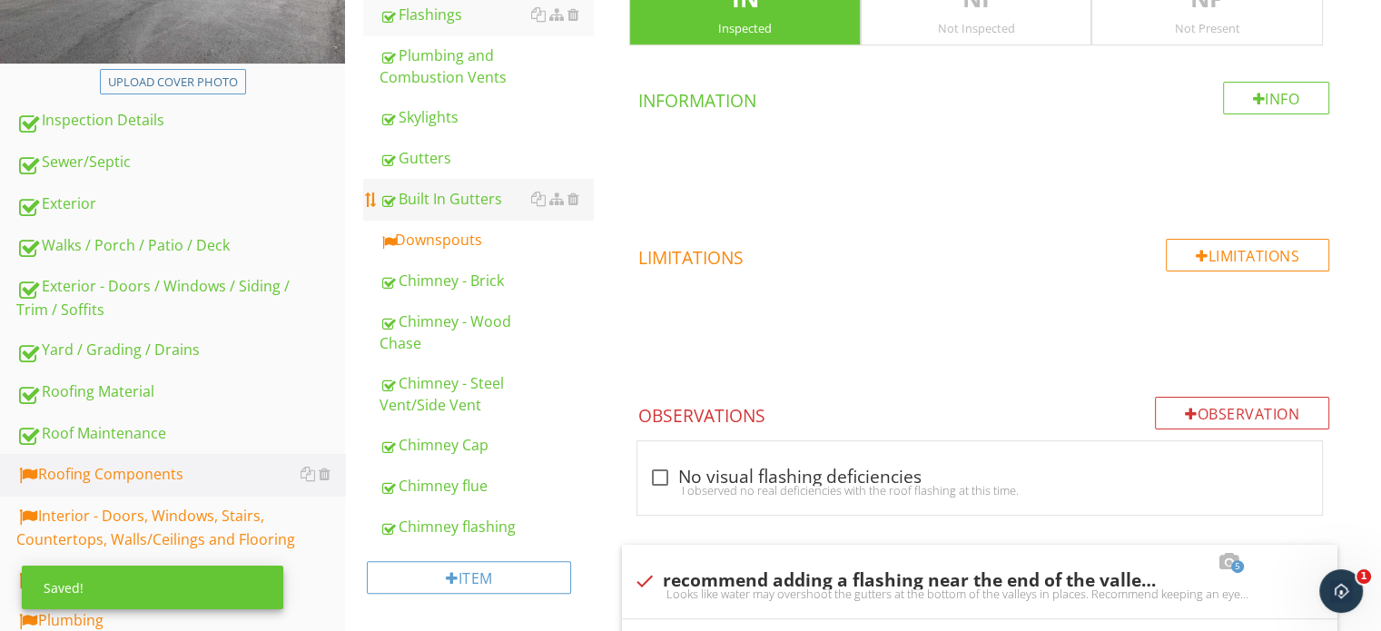
click at [418, 255] on link "Downspouts" at bounding box center [486, 240] width 213 height 40
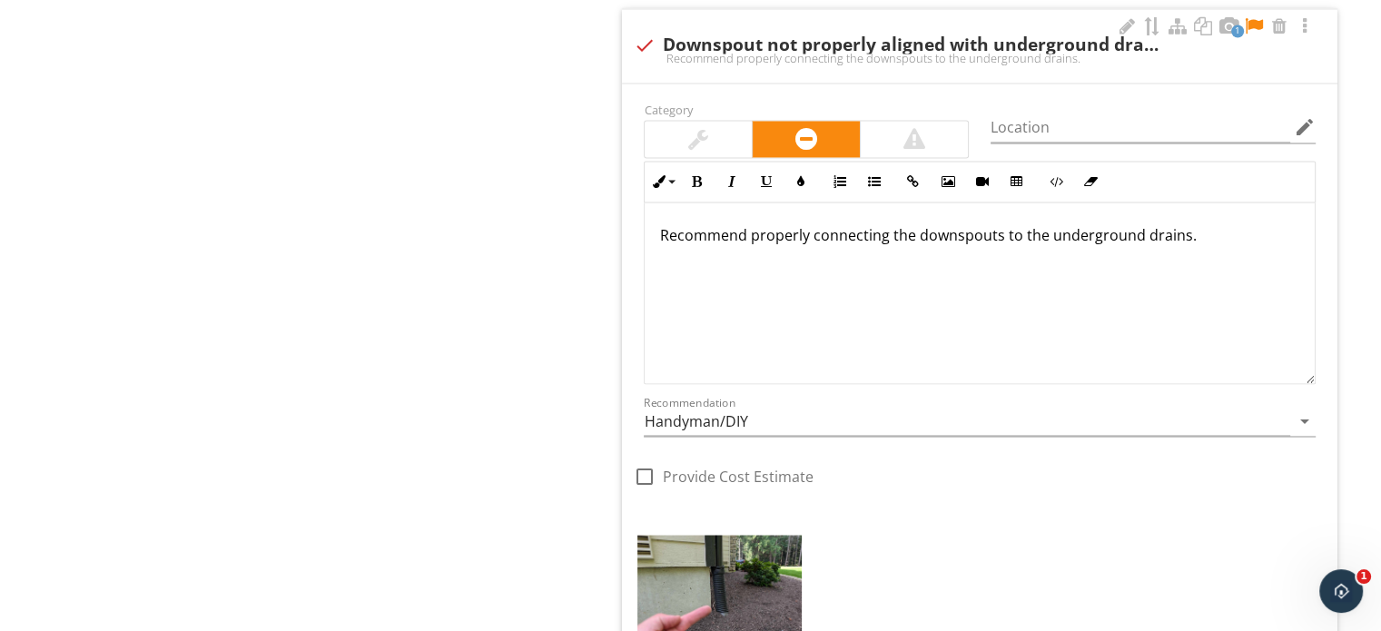
scroll to position [3011, 0]
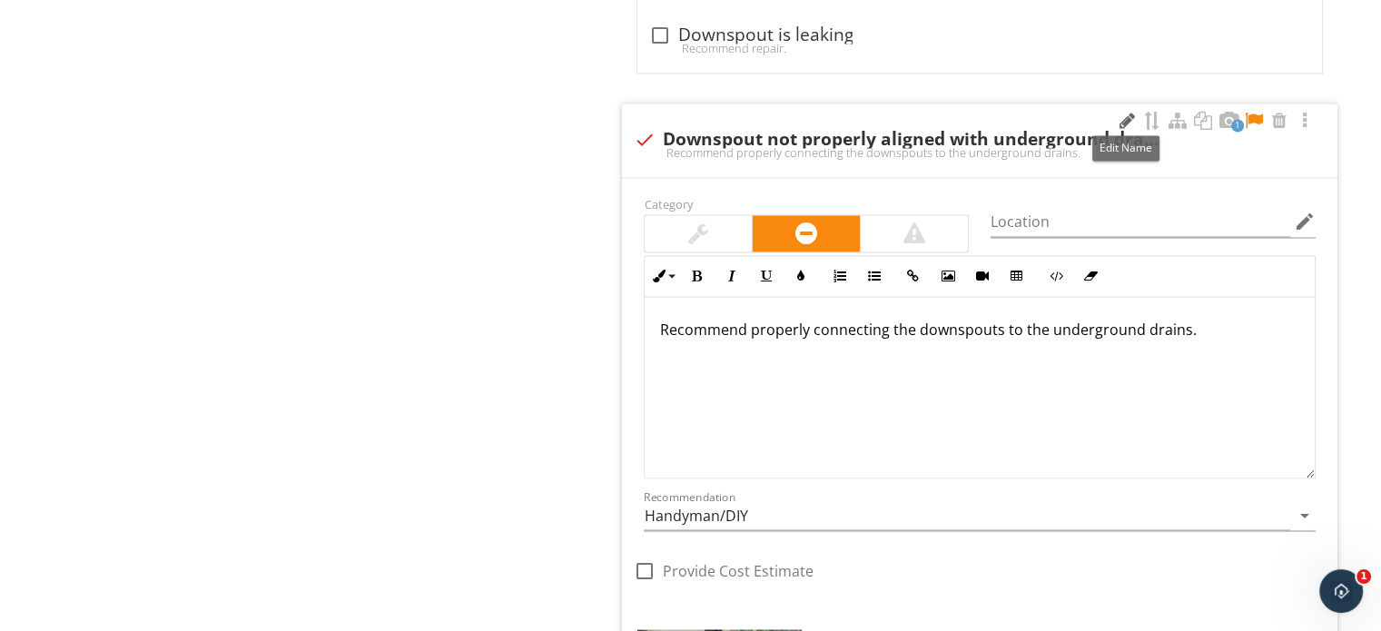
click at [1117, 118] on div at bounding box center [1127, 121] width 22 height 18
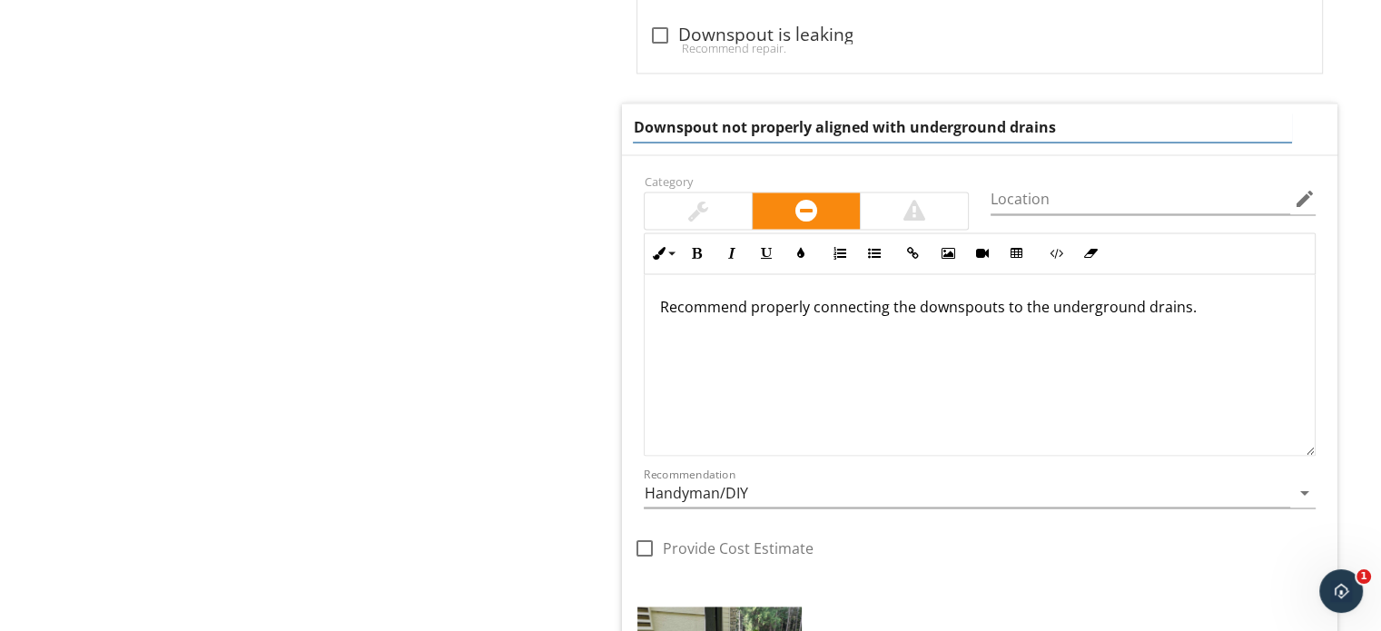
drag, startPoint x: 1126, startPoint y: 119, endPoint x: 715, endPoint y: 131, distance: 411.5
click at [715, 131] on input "Downspout not properly aligned with underground drains" at bounding box center [962, 128] width 658 height 30
click at [988, 127] on input "Downspout not properly aligned with underground drains" at bounding box center [962, 128] width 658 height 30
drag, startPoint x: 944, startPoint y: 133, endPoint x: 384, endPoint y: 137, distance: 560.3
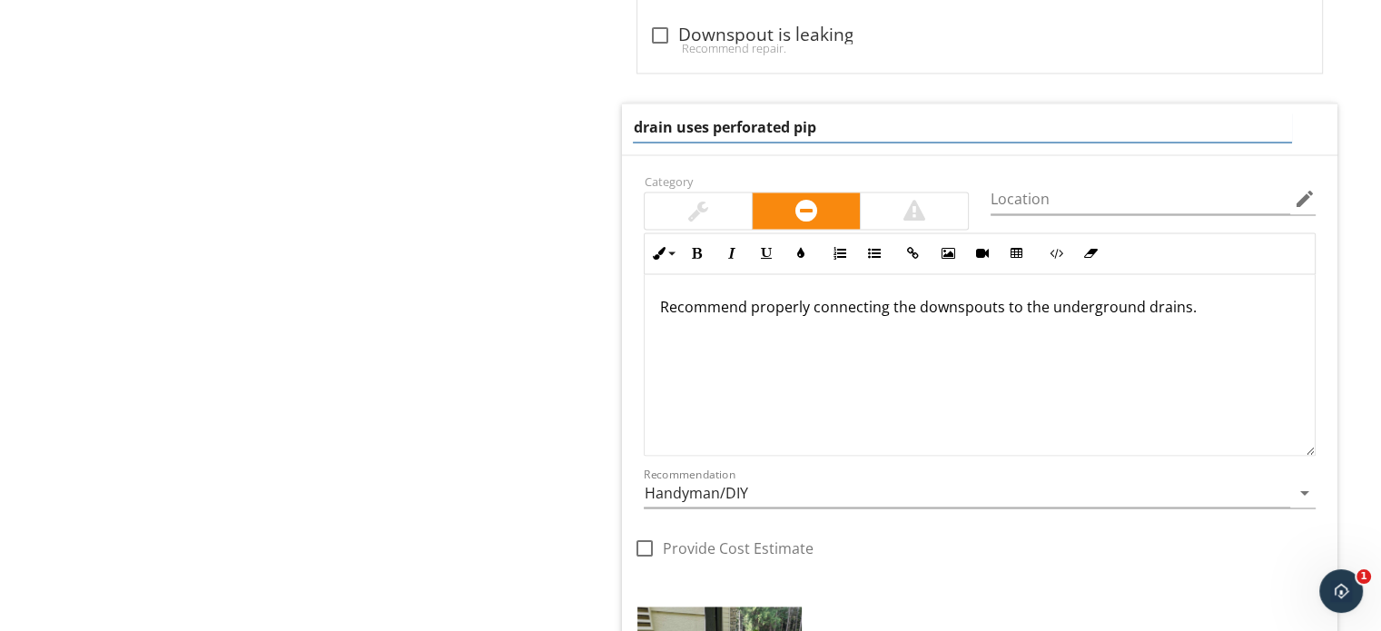
type input "drain uses perforated pipe"
click at [1199, 360] on div "Recommend properly connecting the downspouts to the underground drains." at bounding box center [980, 365] width 670 height 182
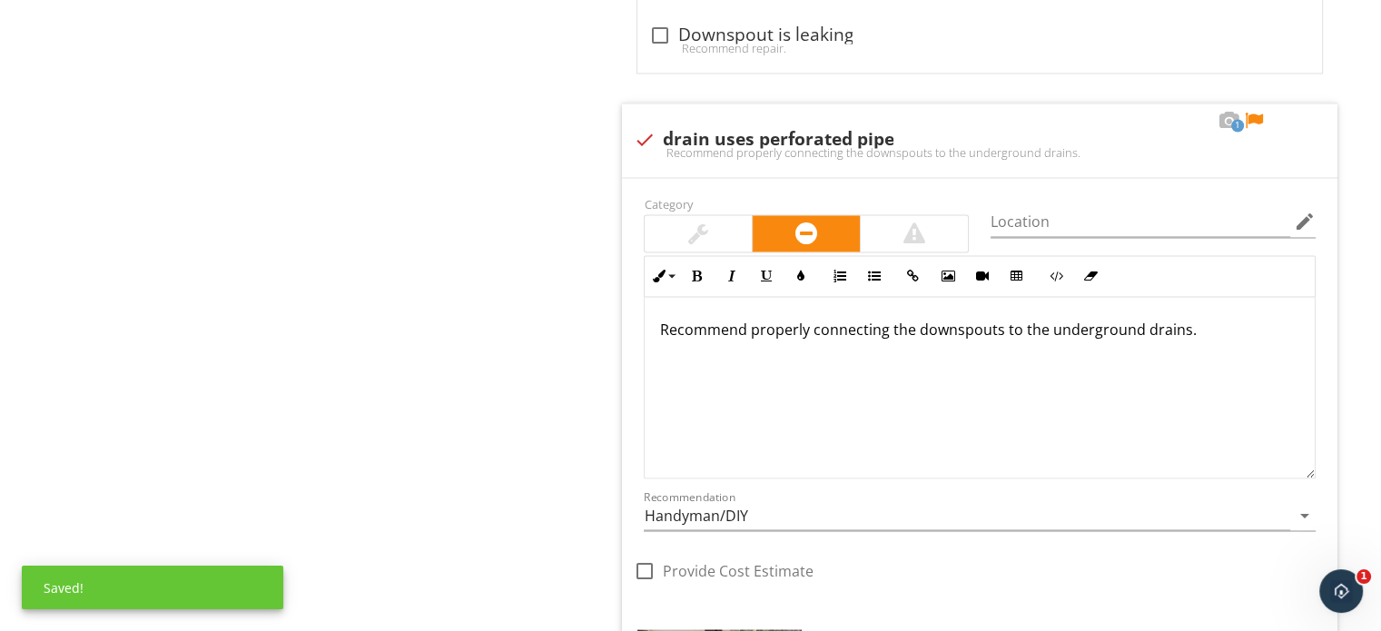
drag, startPoint x: 1178, startPoint y: 348, endPoint x: 558, endPoint y: 348, distance: 619.3
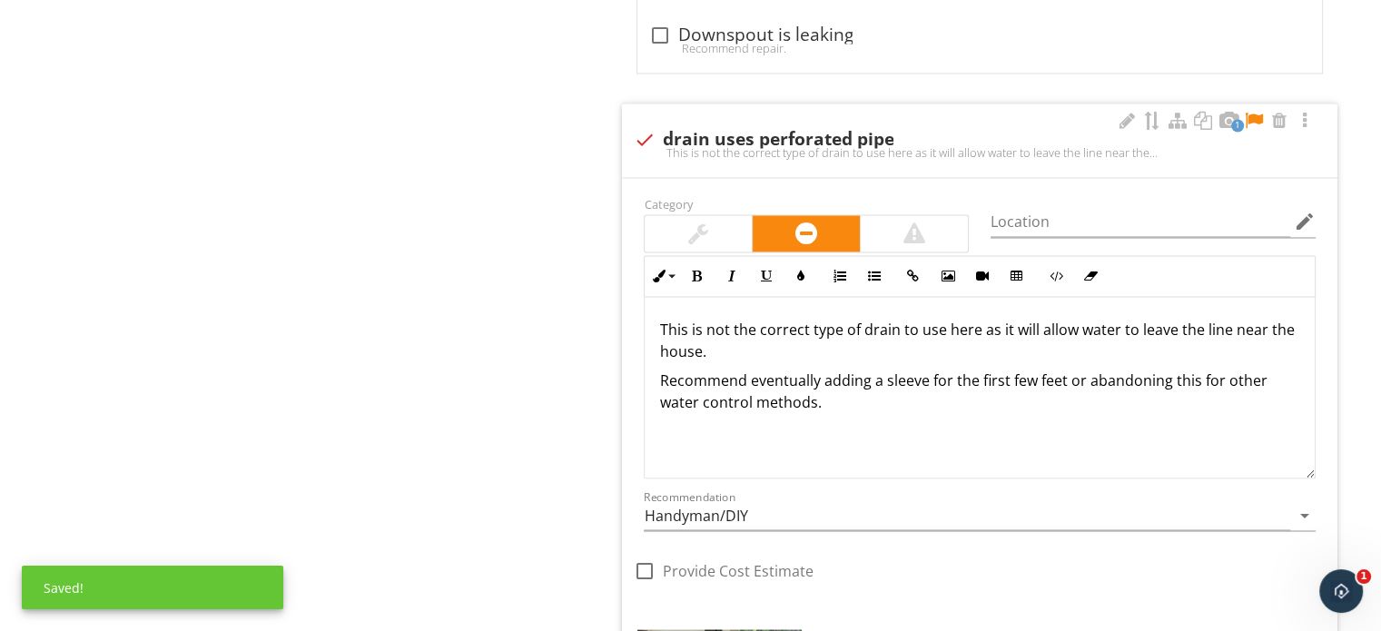
click at [1257, 117] on div at bounding box center [1254, 121] width 22 height 18
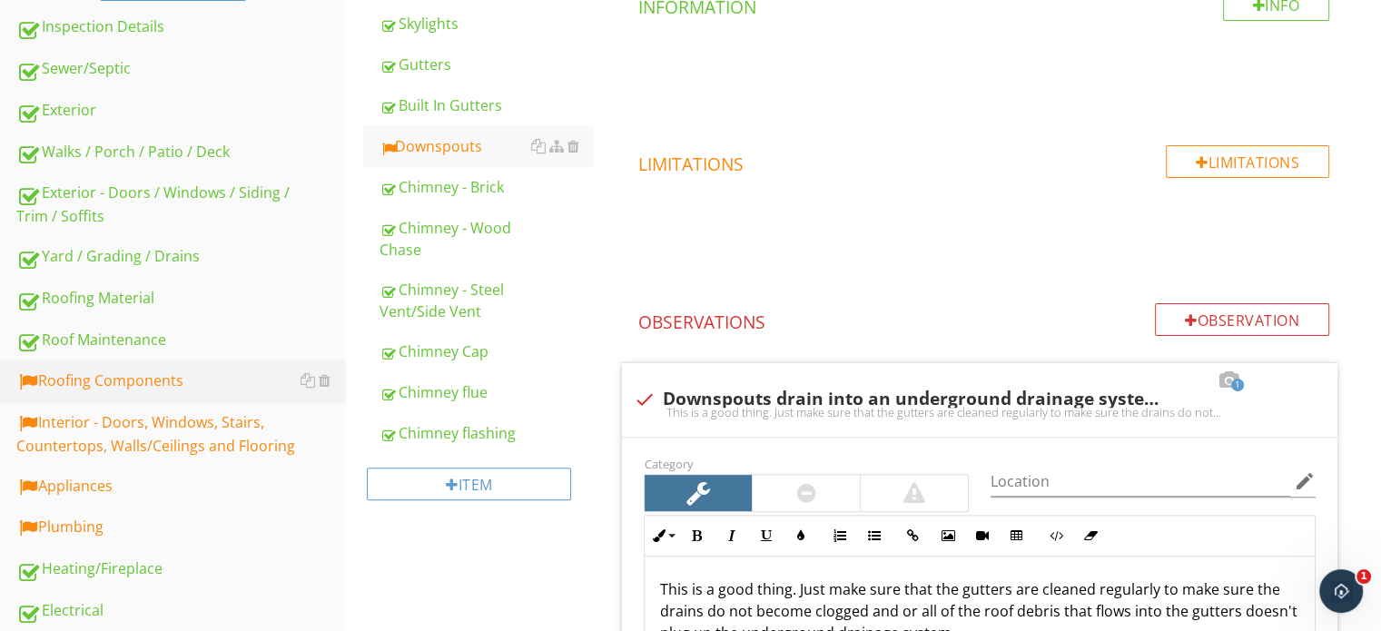
scroll to position [469, 0]
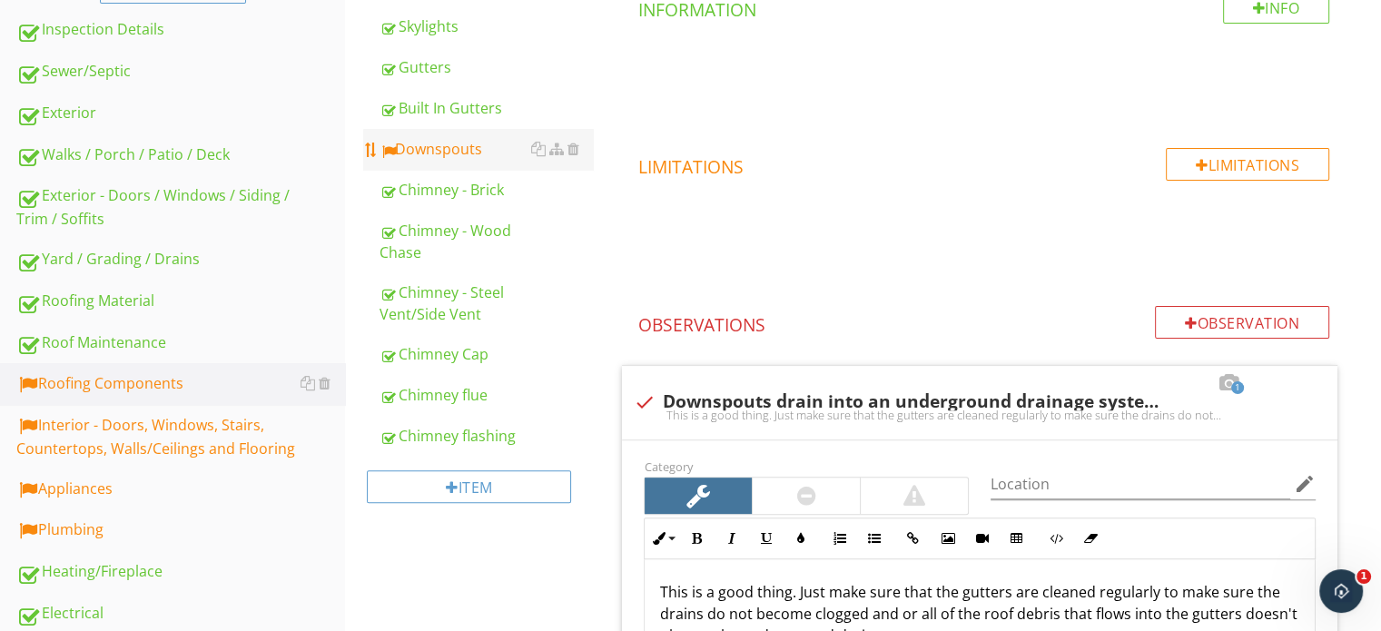
click at [474, 152] on div "Downspouts" at bounding box center [486, 149] width 213 height 22
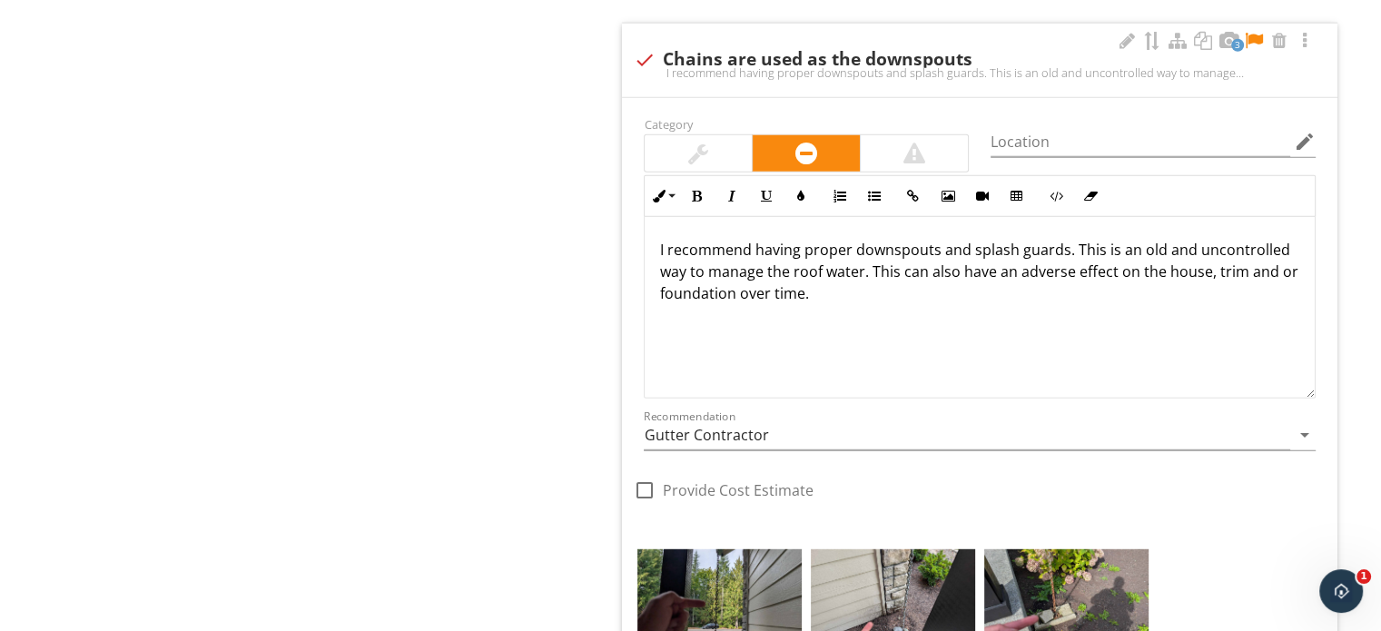
scroll to position [4889, 0]
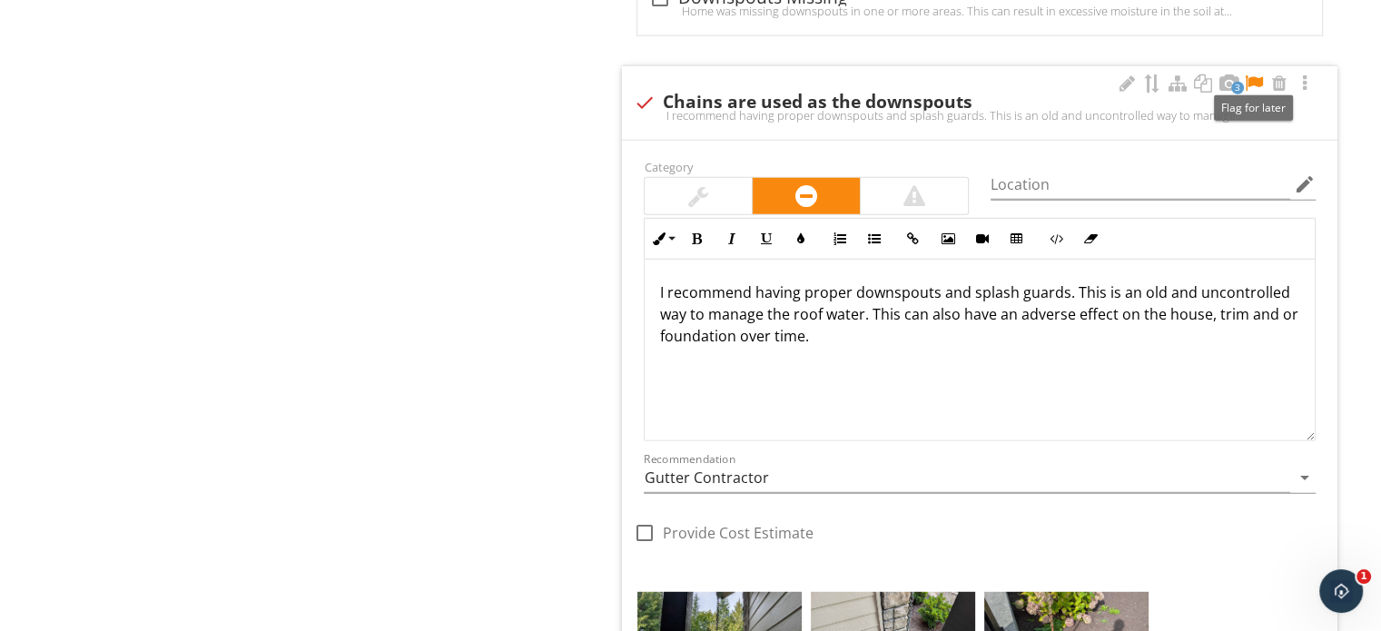
click at [1257, 74] on div at bounding box center [1254, 83] width 22 height 18
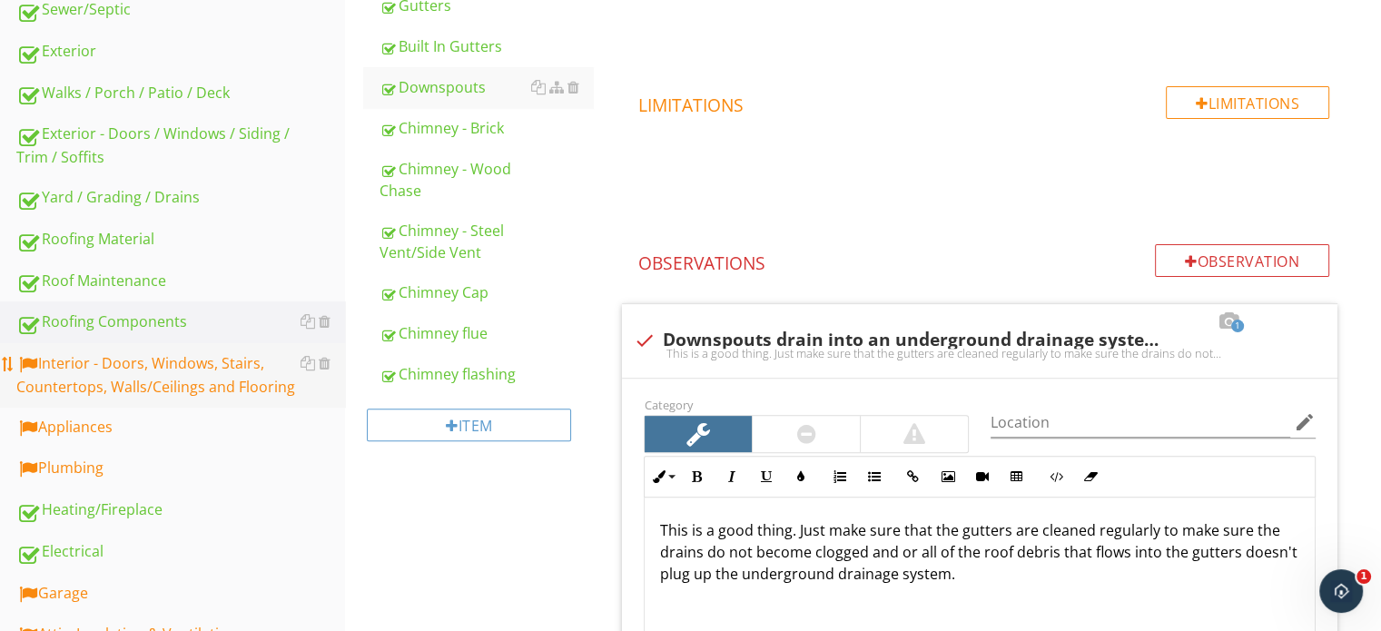
click at [161, 354] on div "Interior - Doors, Windows, Stairs, Countertops, Walls/Ceilings and Flooring" at bounding box center [180, 374] width 329 height 45
type textarea "<p>One or more downspouts drain too close to the home's foundation. This can re…"
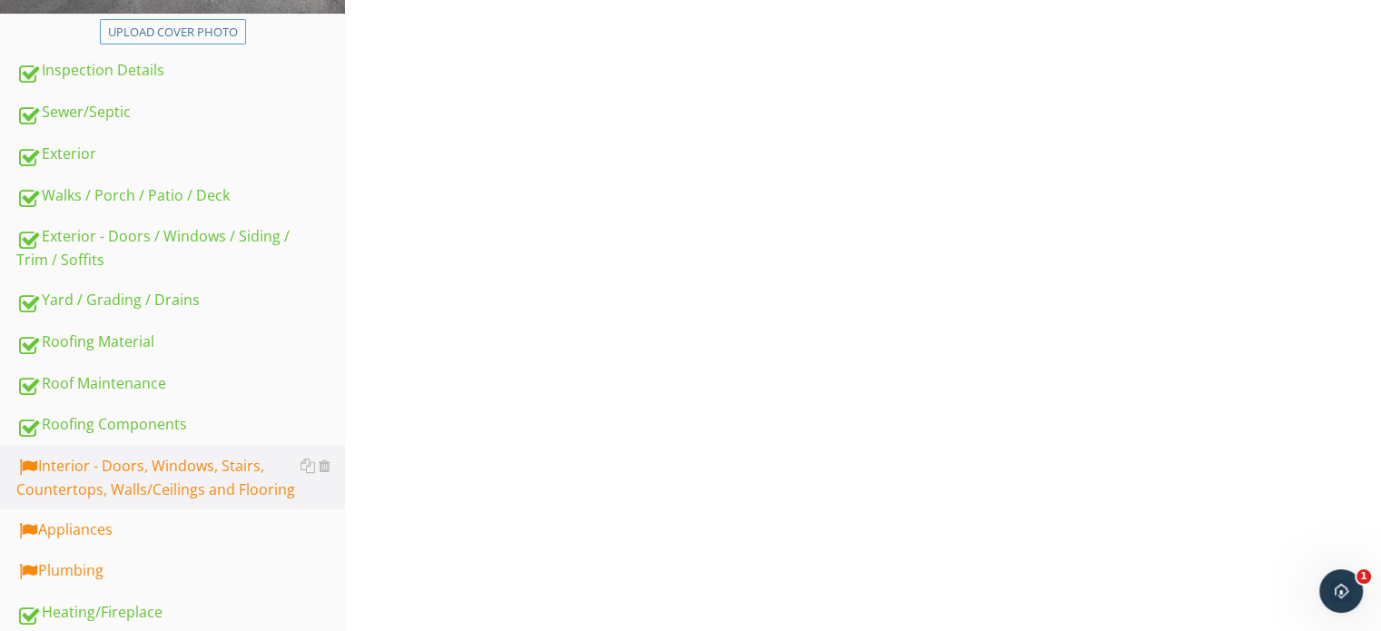
scroll to position [349, 0]
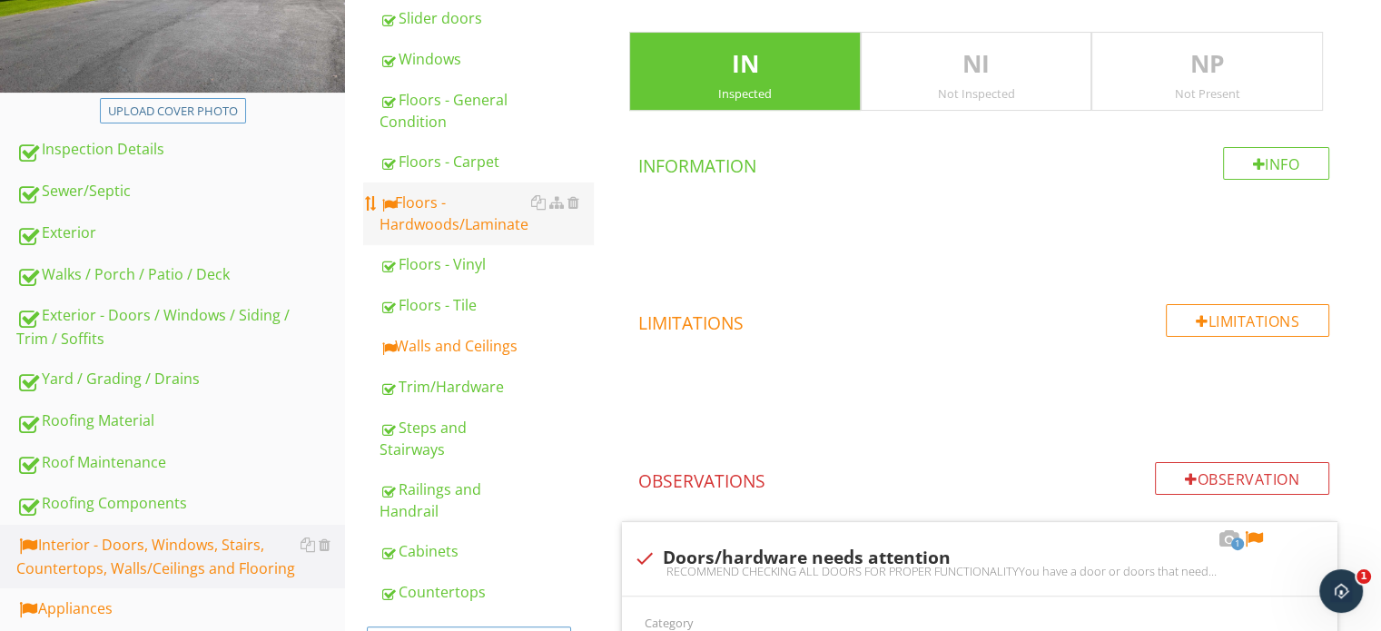
click at [463, 212] on div "Floors - Hardwoods/Laminate" at bounding box center [486, 214] width 213 height 44
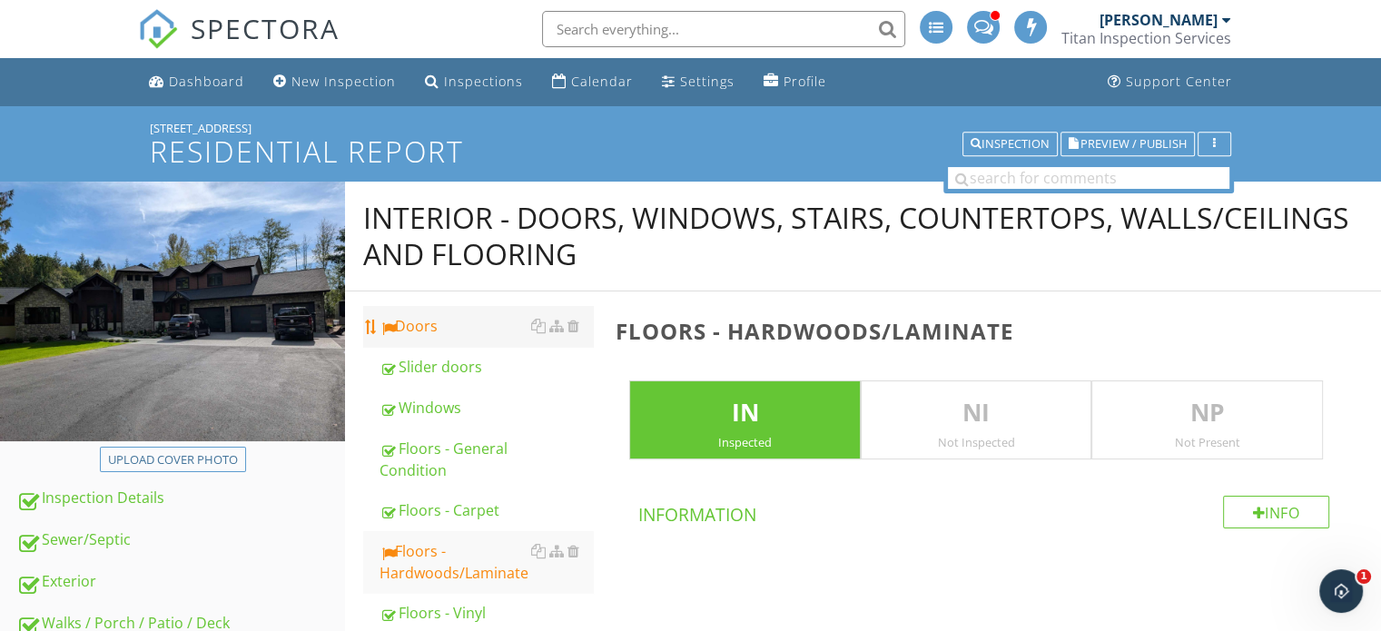
click at [431, 323] on div "Doors" at bounding box center [486, 326] width 213 height 22
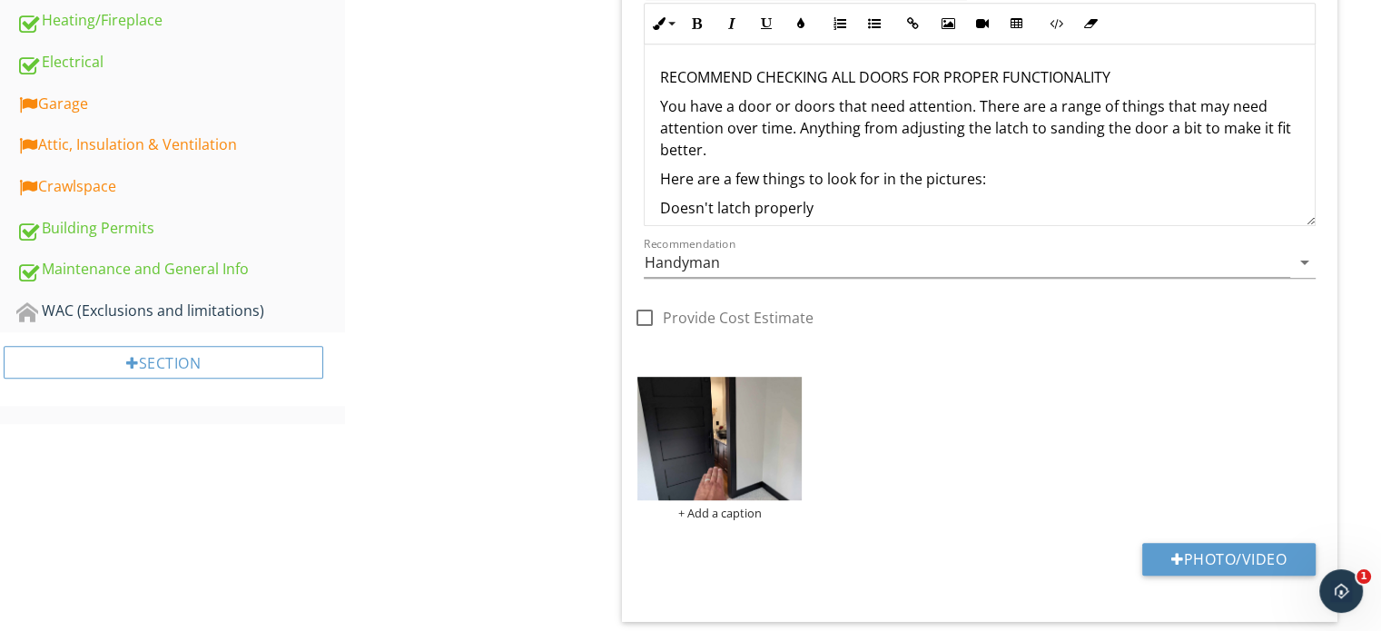
scroll to position [908, 0]
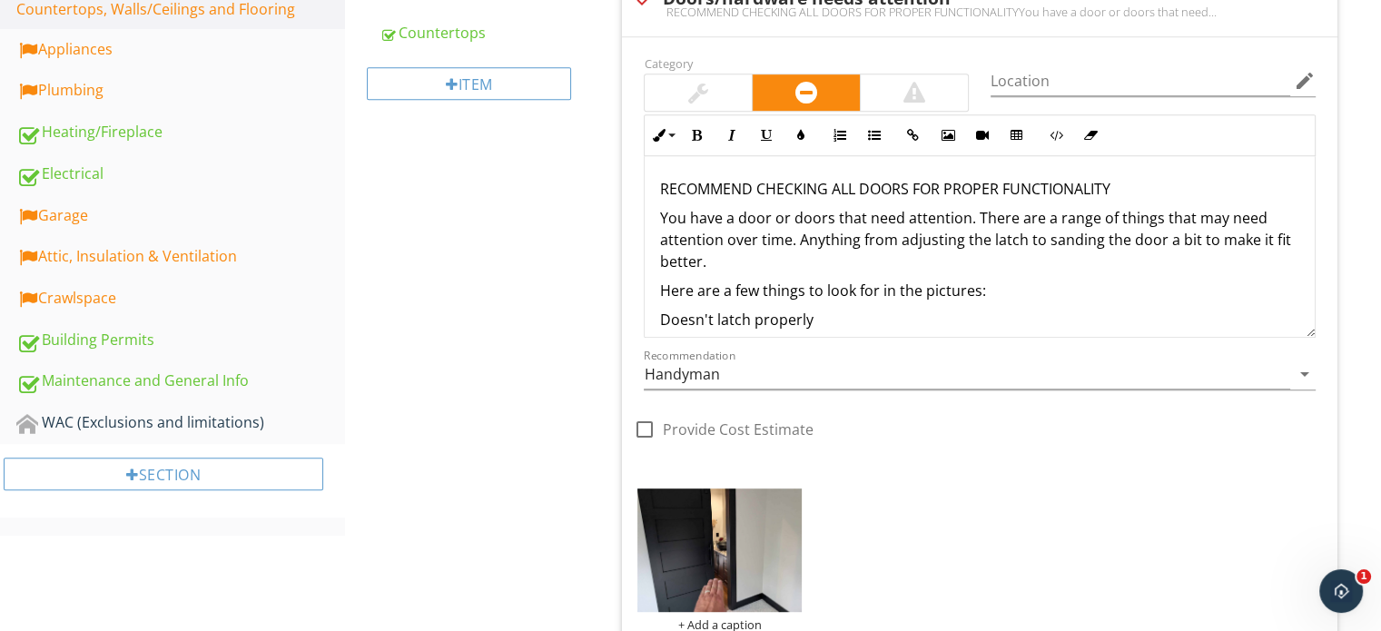
click at [948, 304] on div "RECOMMEND CHECKING ALL DOORS FOR PROPER FUNCTIONALITY You have a door or doors …" at bounding box center [980, 443] width 670 height 574
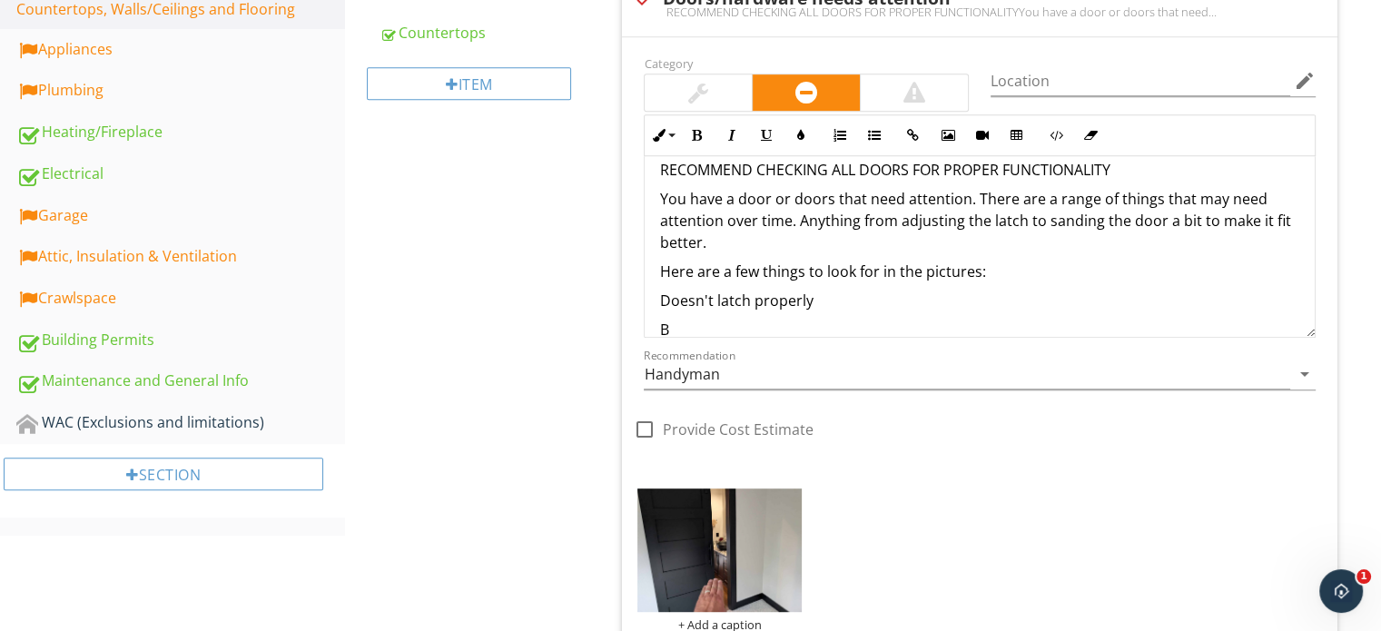
scroll to position [21, 0]
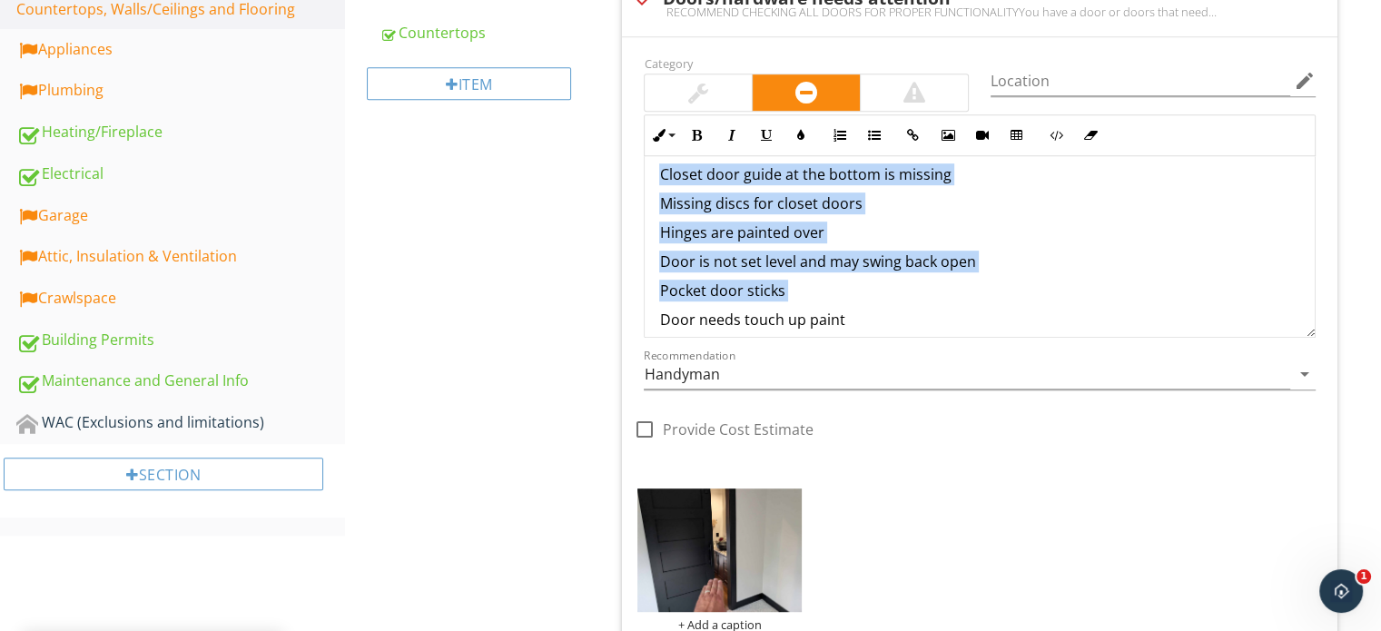
drag, startPoint x: 948, startPoint y: 327, endPoint x: 679, endPoint y: 210, distance: 293.2
click at [648, 232] on div "RECOMMEND CHECKING ALL DOORS FOR PROPER FUNCTIONALITY You have a door or doors …" at bounding box center [980, 79] width 670 height 603
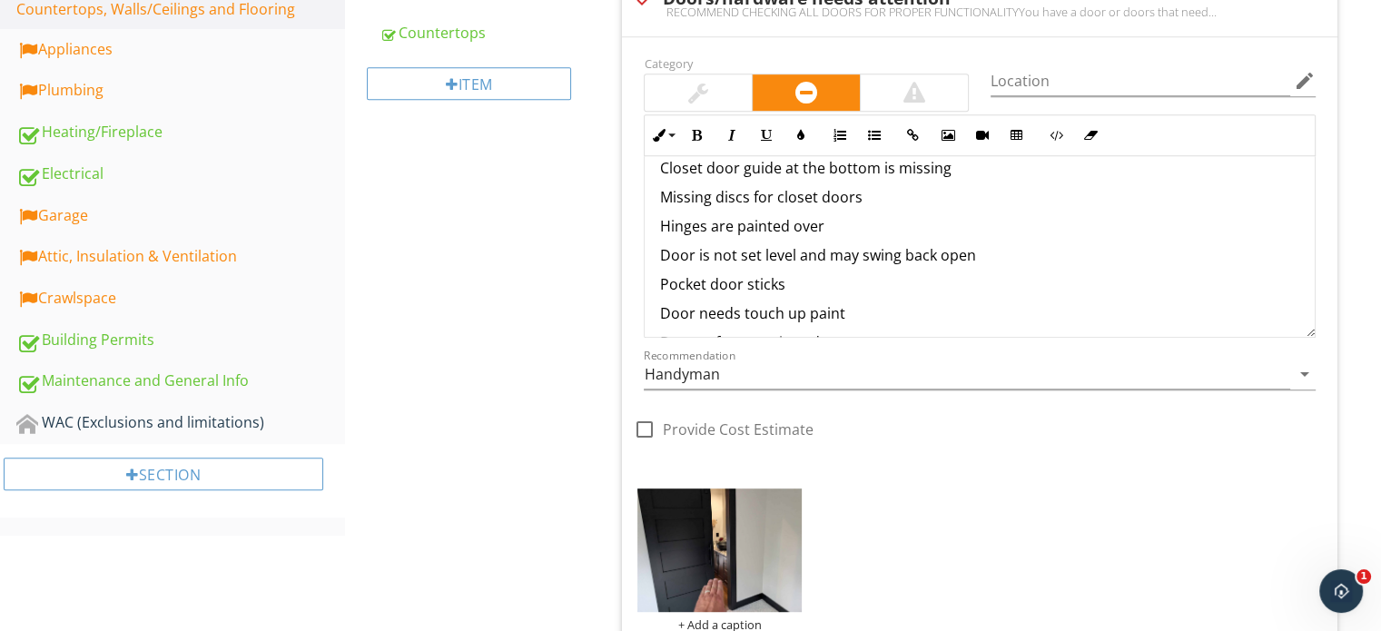
click at [793, 207] on div "RECOMMEND CHECKING ALL DOORS FOR PROPER FUNCTIONALITY You have a door or doors …" at bounding box center [980, 73] width 670 height 603
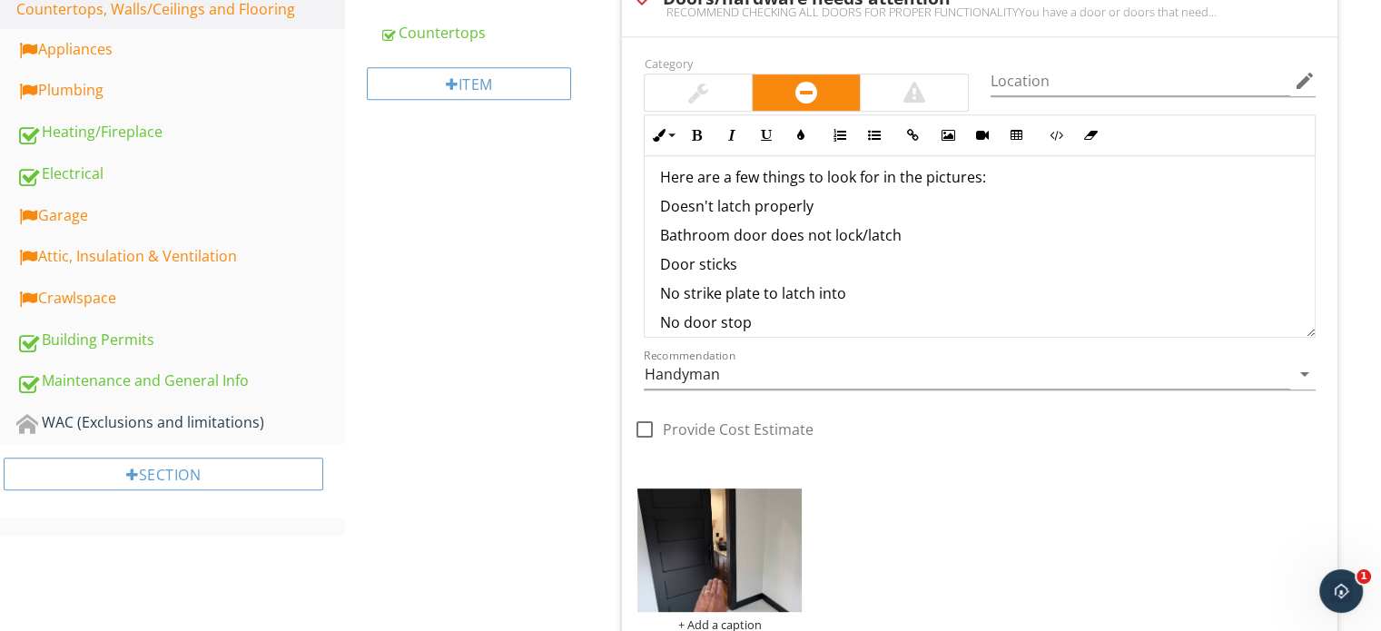
scroll to position [112, 0]
drag, startPoint x: 938, startPoint y: 235, endPoint x: 593, endPoint y: 222, distance: 345.3
click at [593, 222] on div "Interior - Doors, Windows, Stairs, Countertops, Walls/Ceilings and Flooring Doo…" at bounding box center [863, 260] width 1036 height 1972
click at [697, 125] on button "Bold" at bounding box center [696, 135] width 35 height 35
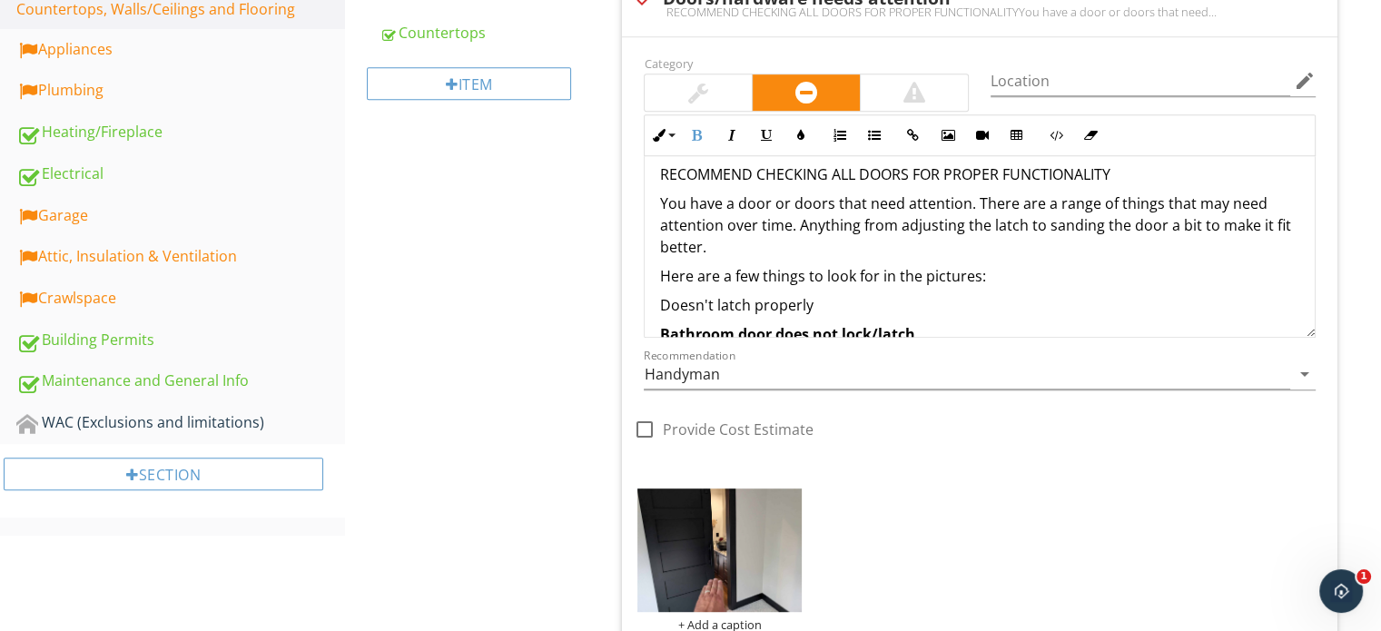
scroll to position [0, 0]
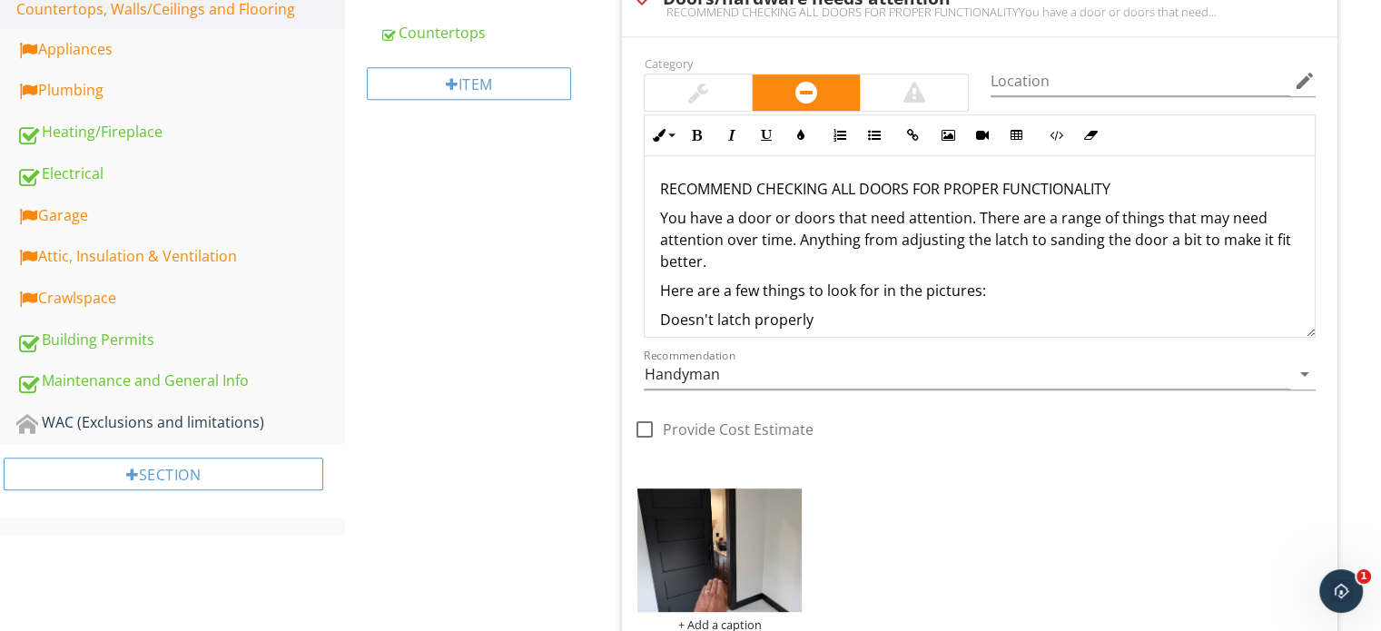
click at [509, 228] on div "Interior - Doors, Windows, Stairs, Countertops, Walls/Ceilings and Flooring Doo…" at bounding box center [863, 260] width 1036 height 1972
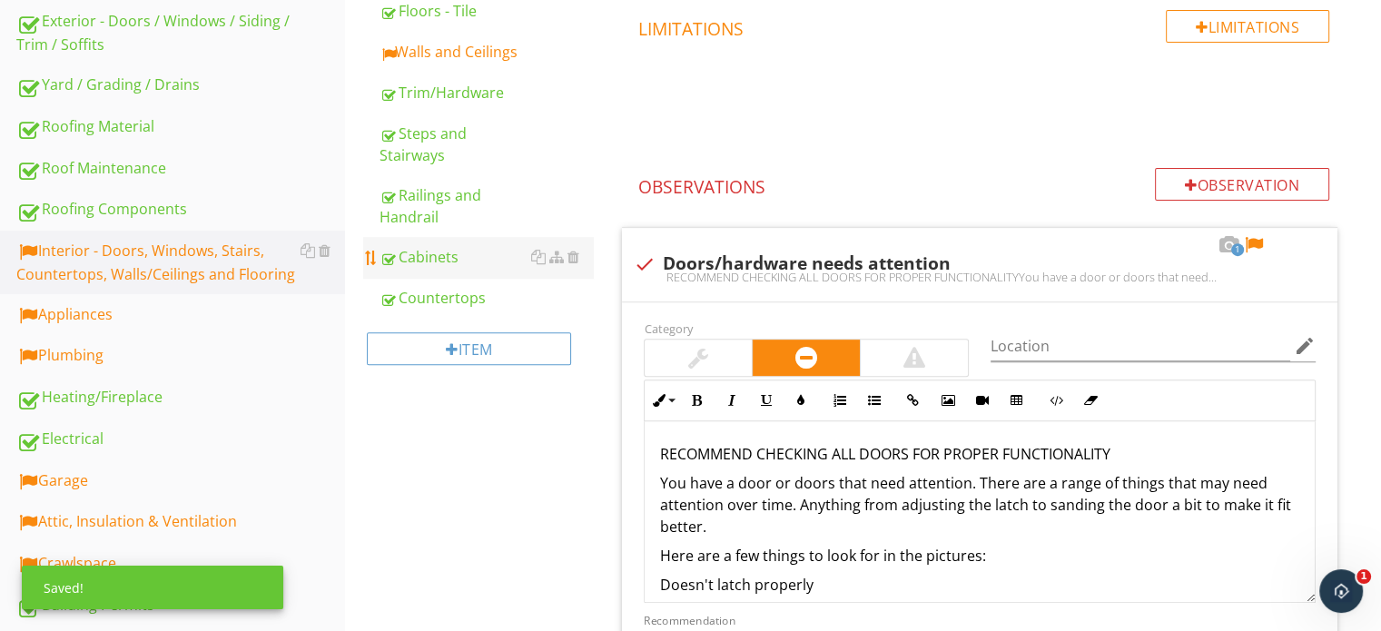
scroll to position [636, 0]
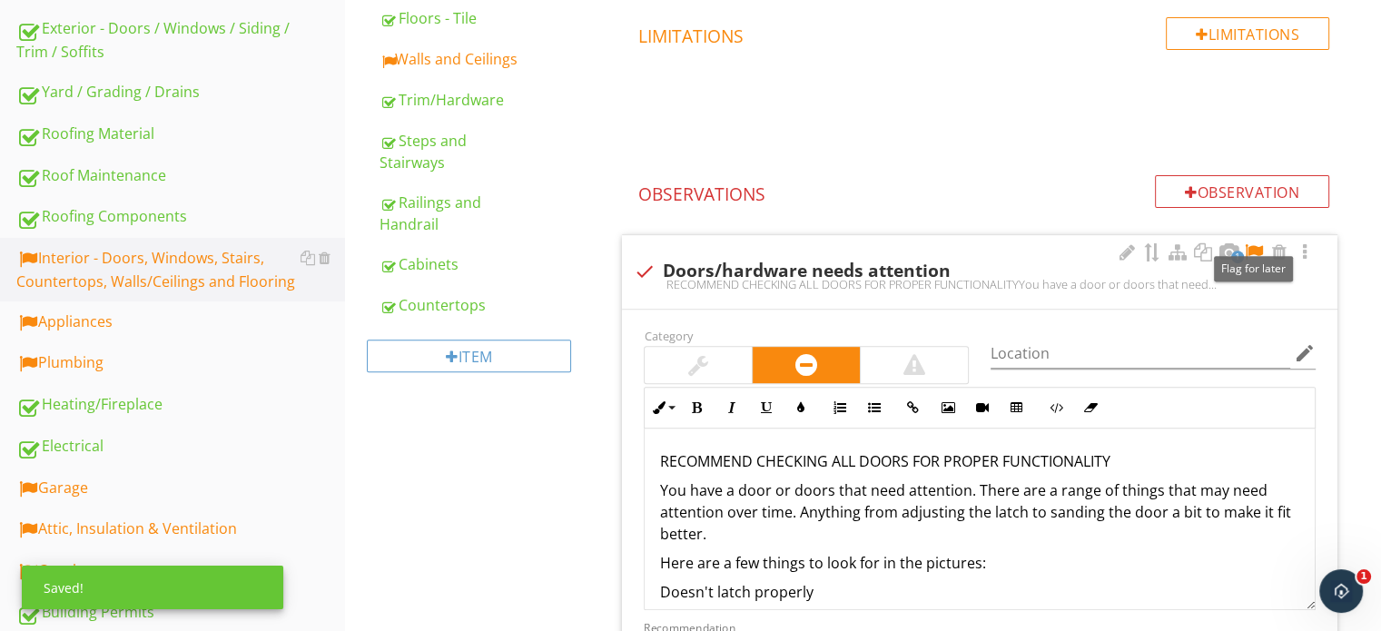
click at [1254, 252] on div at bounding box center [1254, 252] width 22 height 18
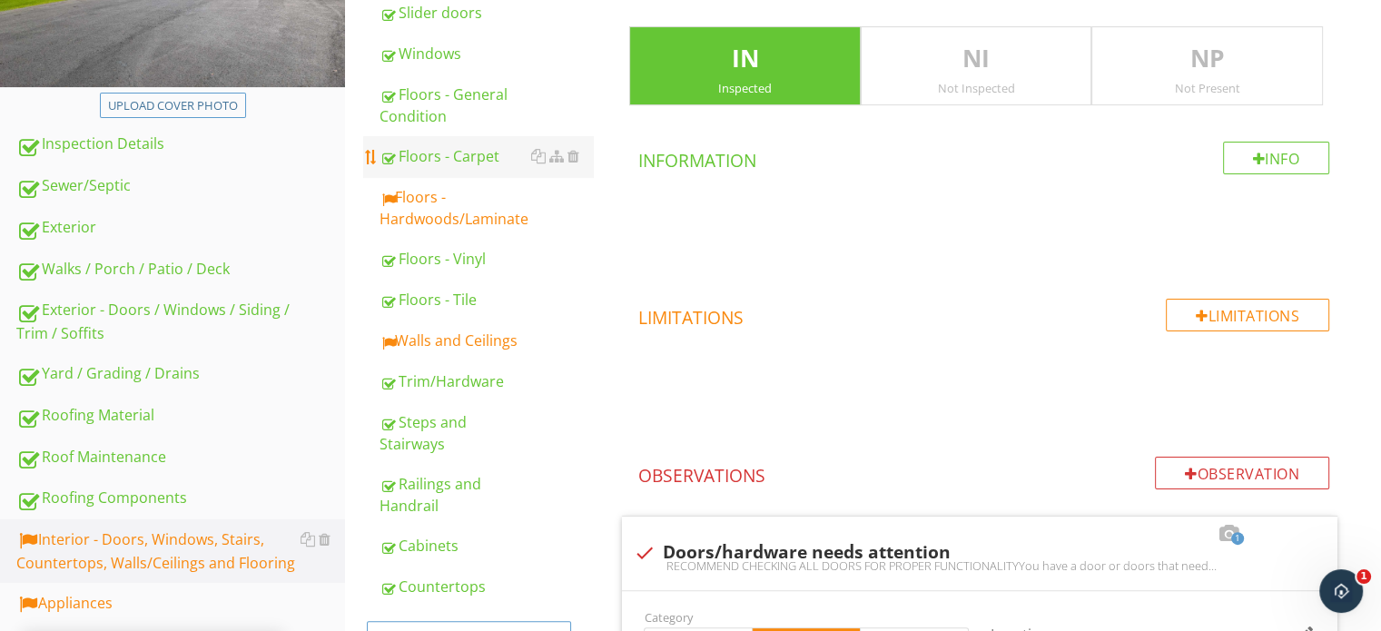
scroll to position [182, 0]
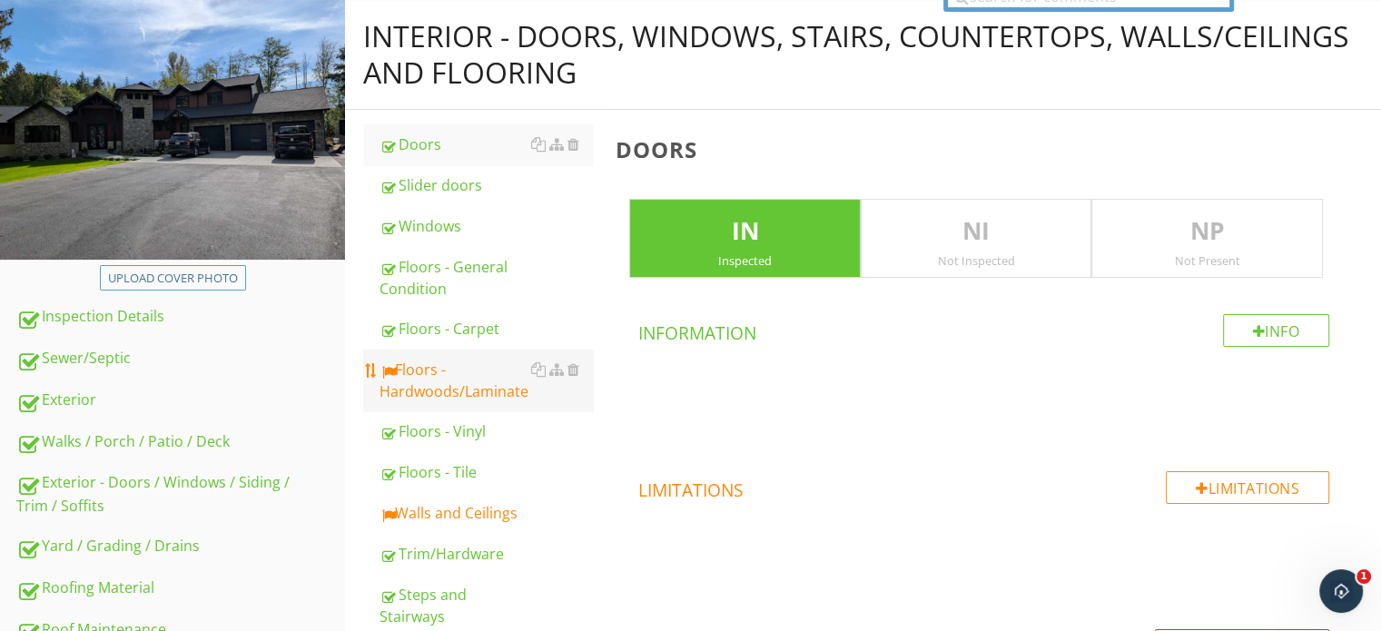
click at [449, 381] on div "Floors - Hardwoods/Laminate" at bounding box center [486, 381] width 213 height 44
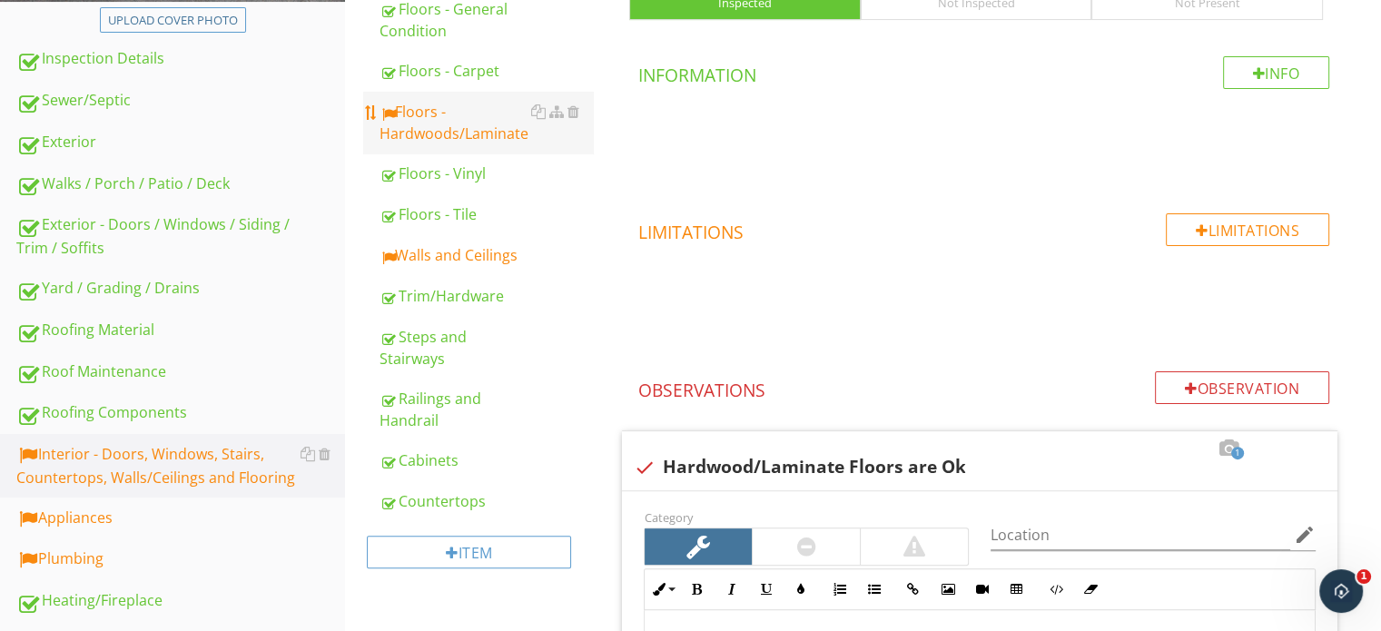
scroll to position [454, 0]
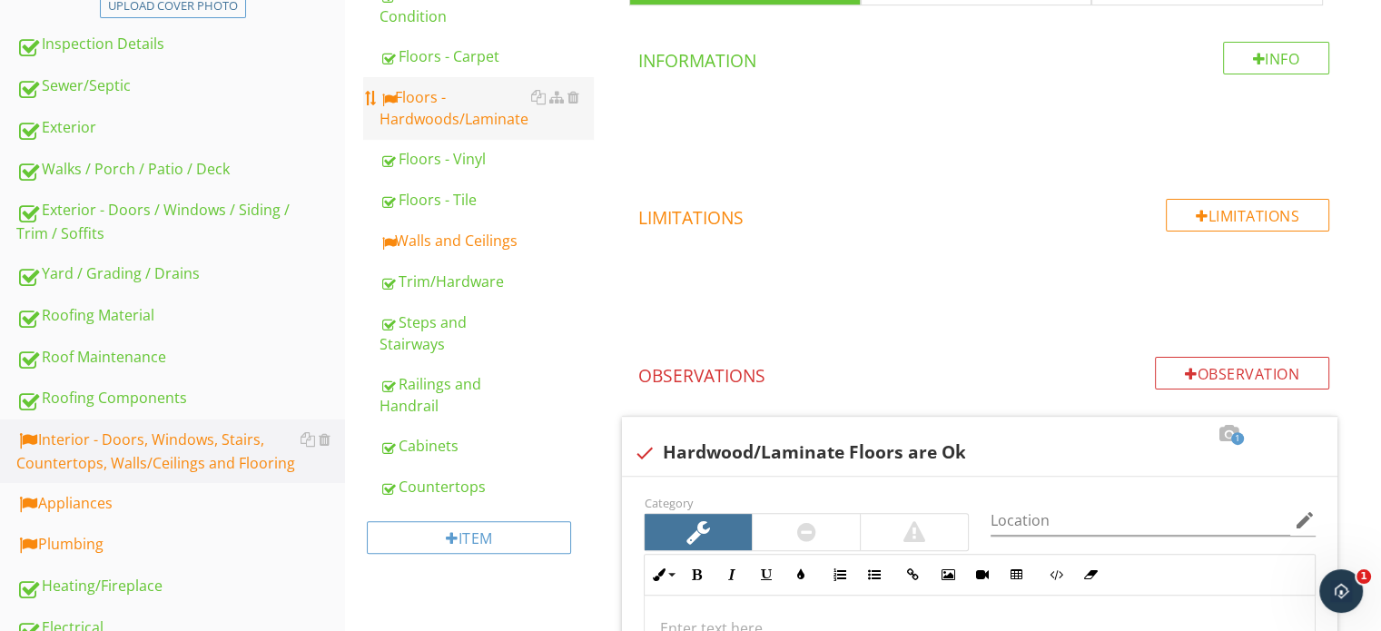
click at [448, 112] on div "Floors - Hardwoods/Laminate" at bounding box center [486, 108] width 213 height 44
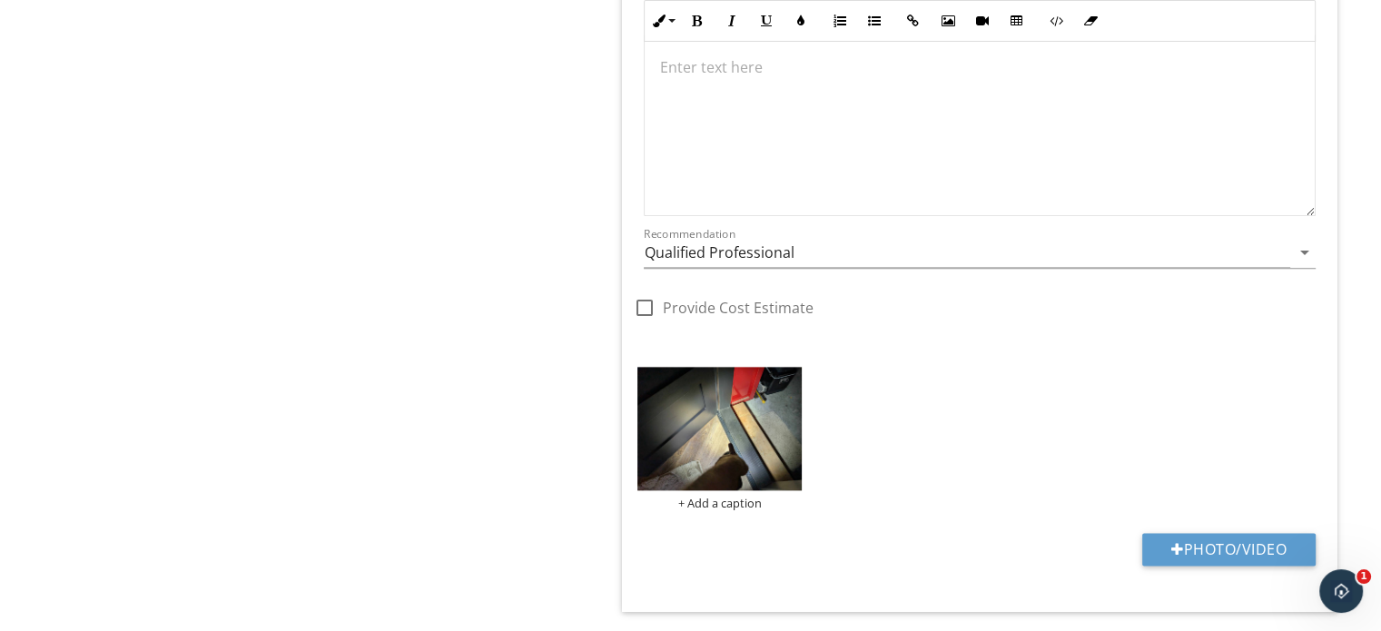
scroll to position [2089, 0]
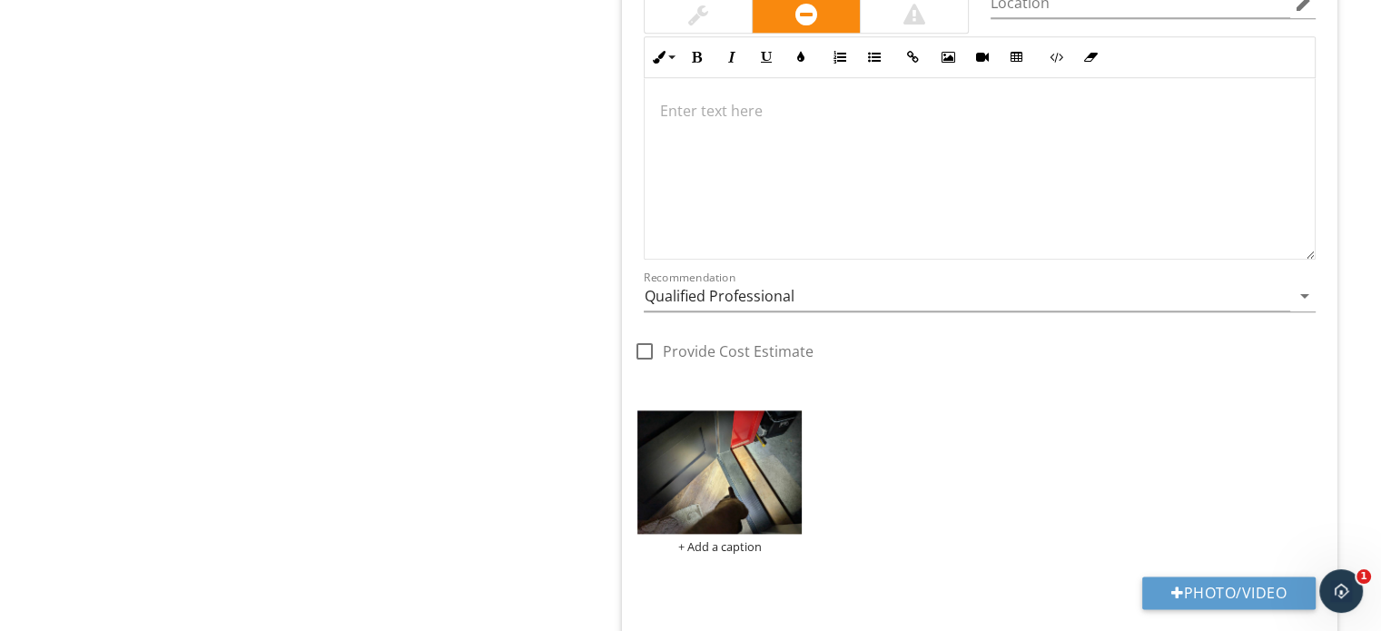
click at [970, 206] on div at bounding box center [980, 169] width 670 height 182
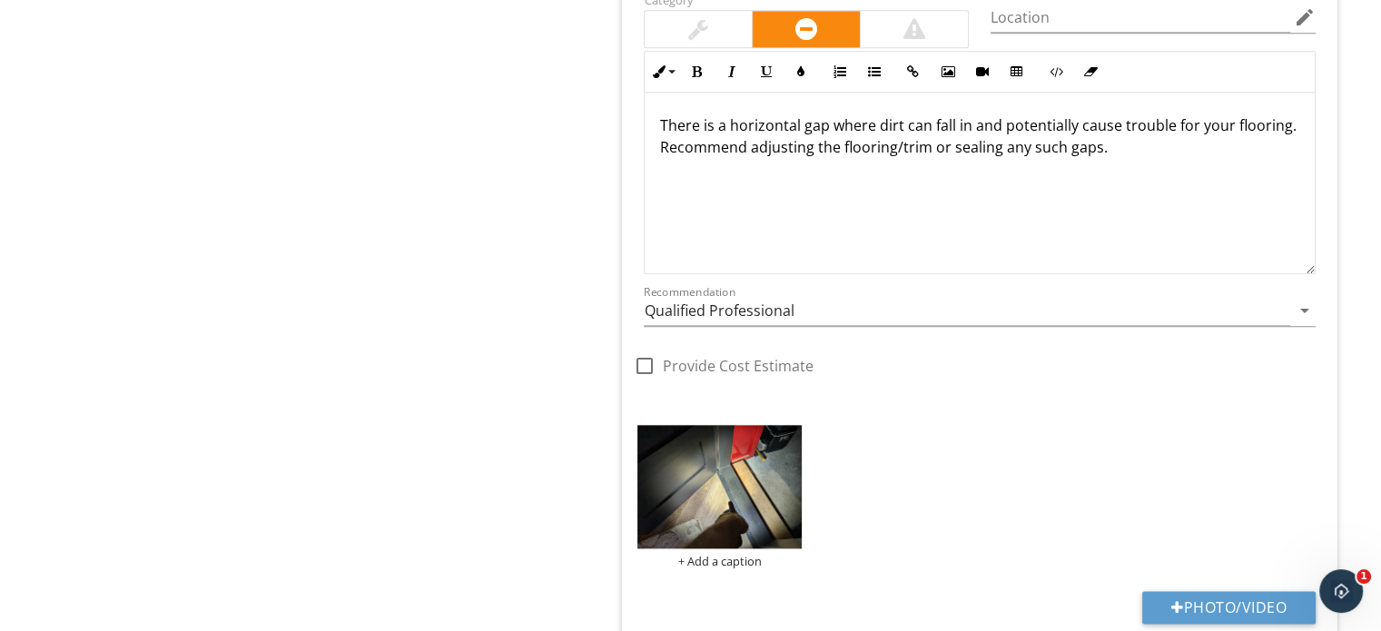
scroll to position [2103, 0]
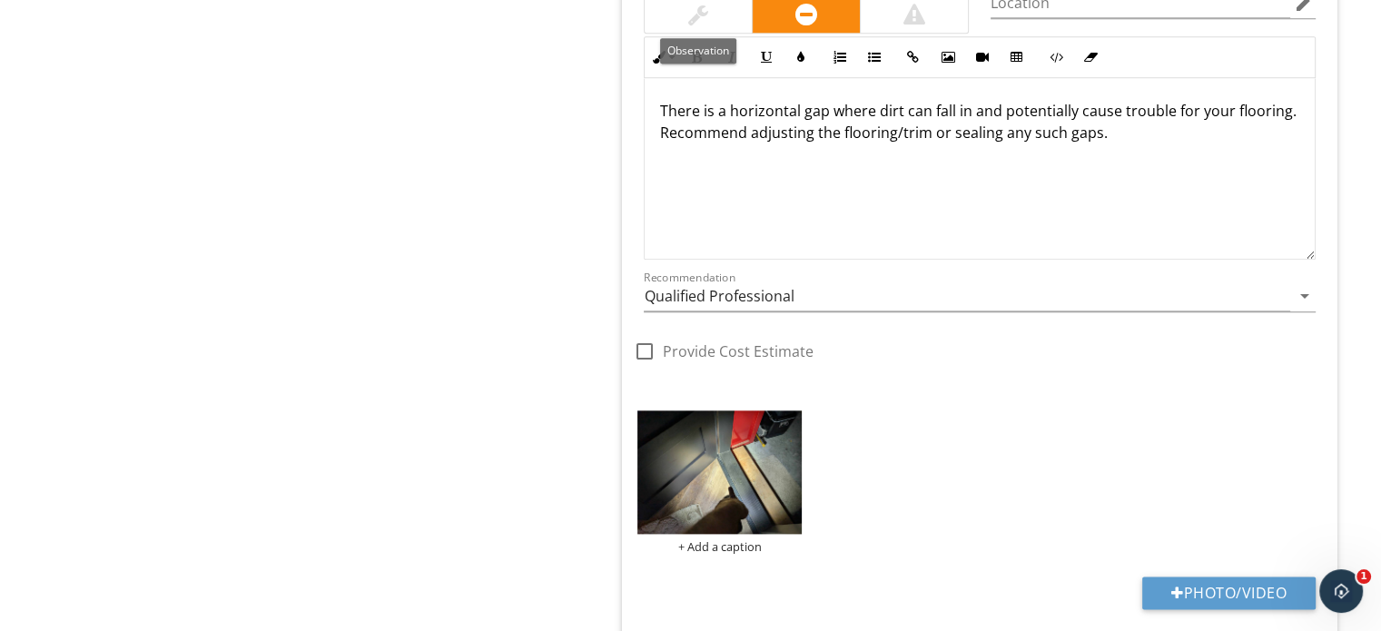
click at [716, 6] on div at bounding box center [698, 14] width 107 height 36
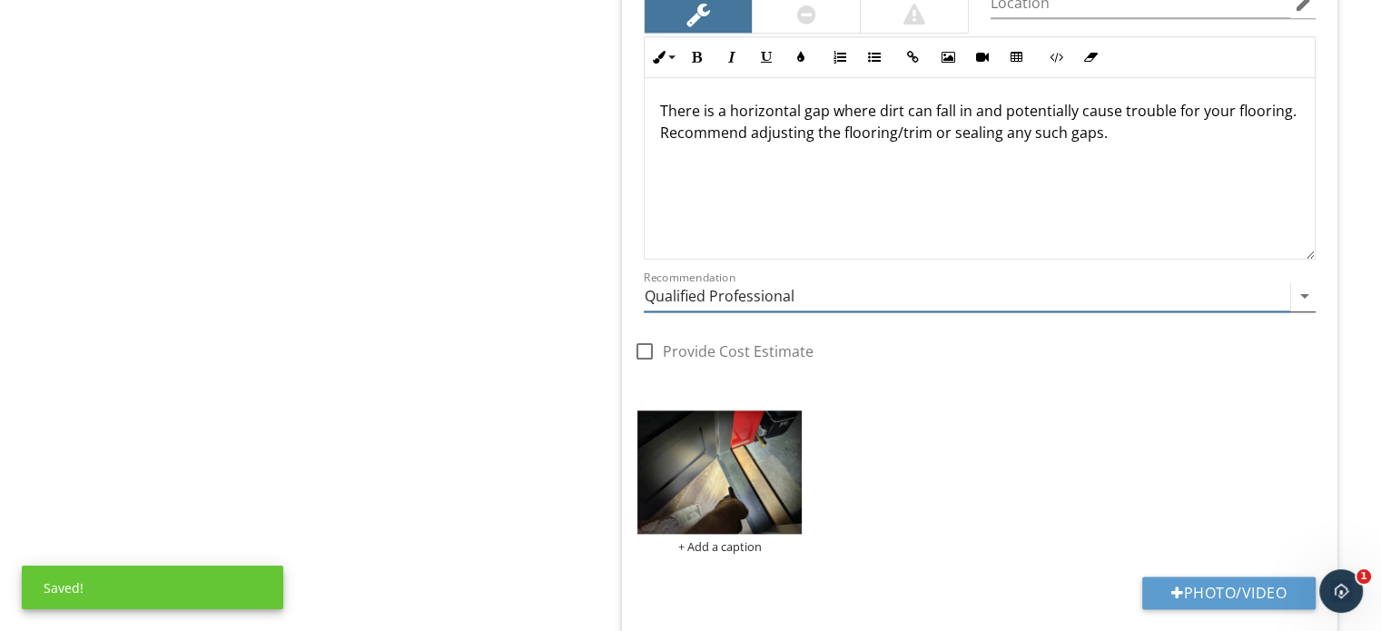
click at [737, 283] on input "Qualified Professional" at bounding box center [967, 296] width 647 height 30
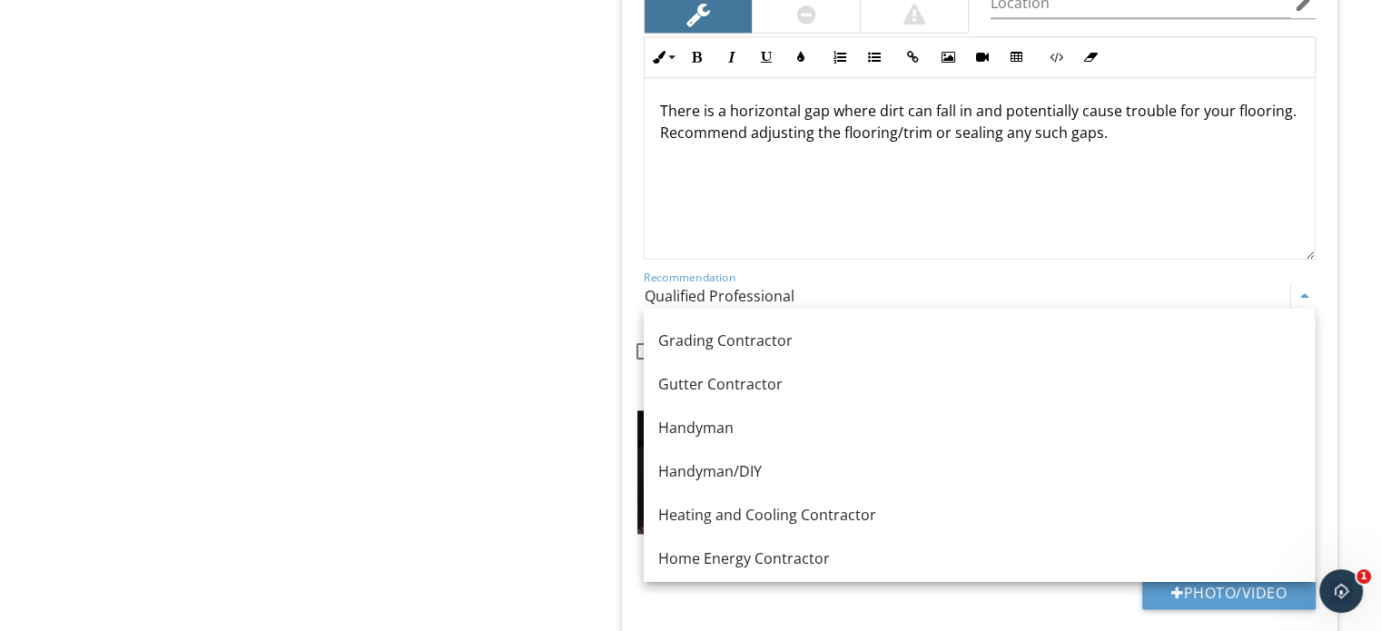
scroll to position [1090, 0]
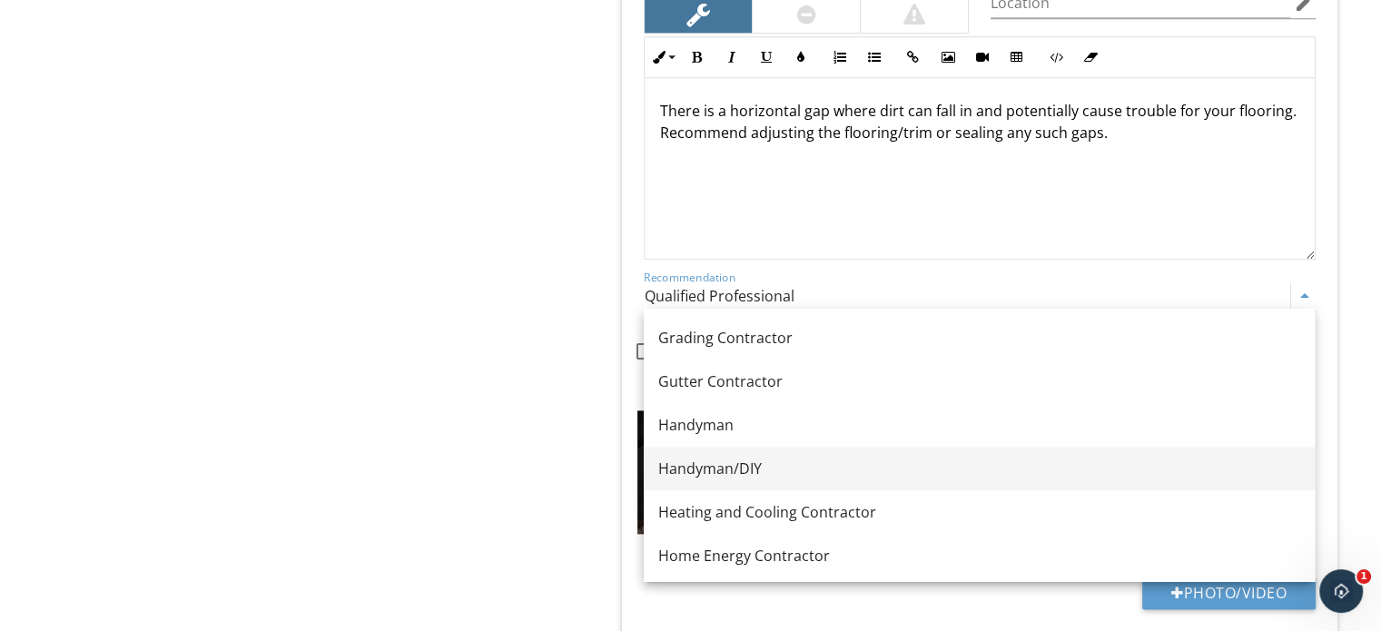
click at [780, 461] on div "Handyman/DIY" at bounding box center [979, 469] width 642 height 22
type input "Handyman/DIY"
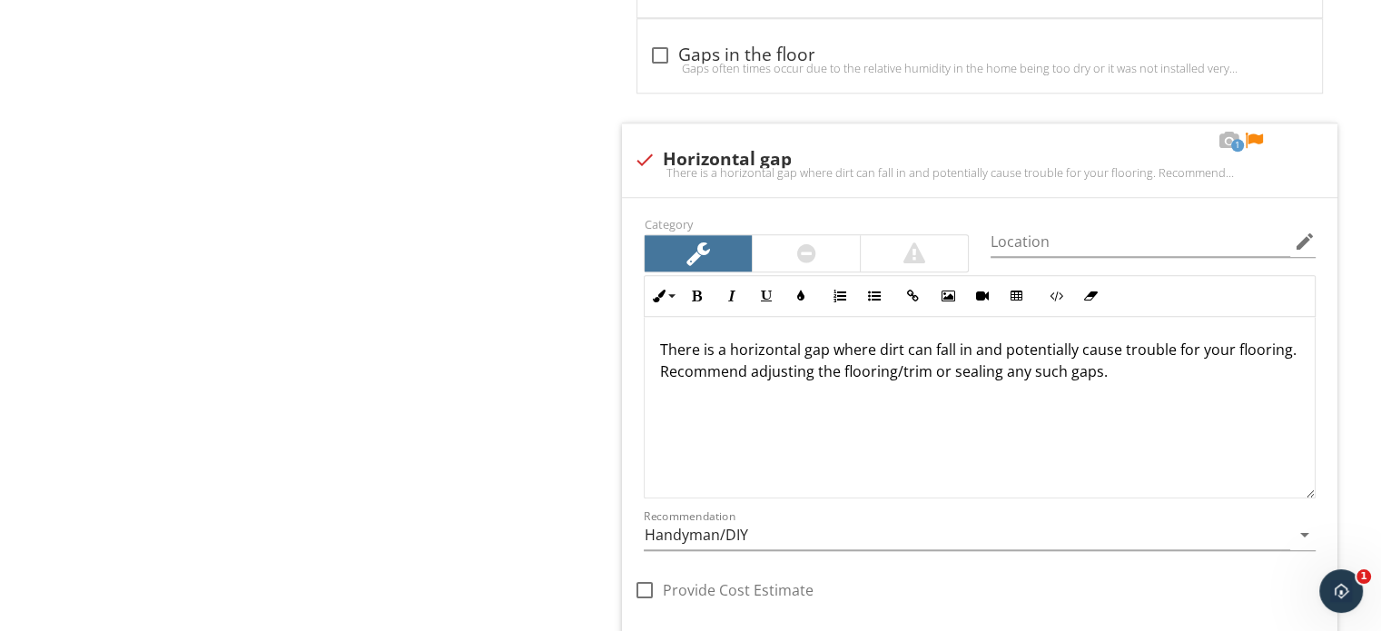
scroll to position [1831, 0]
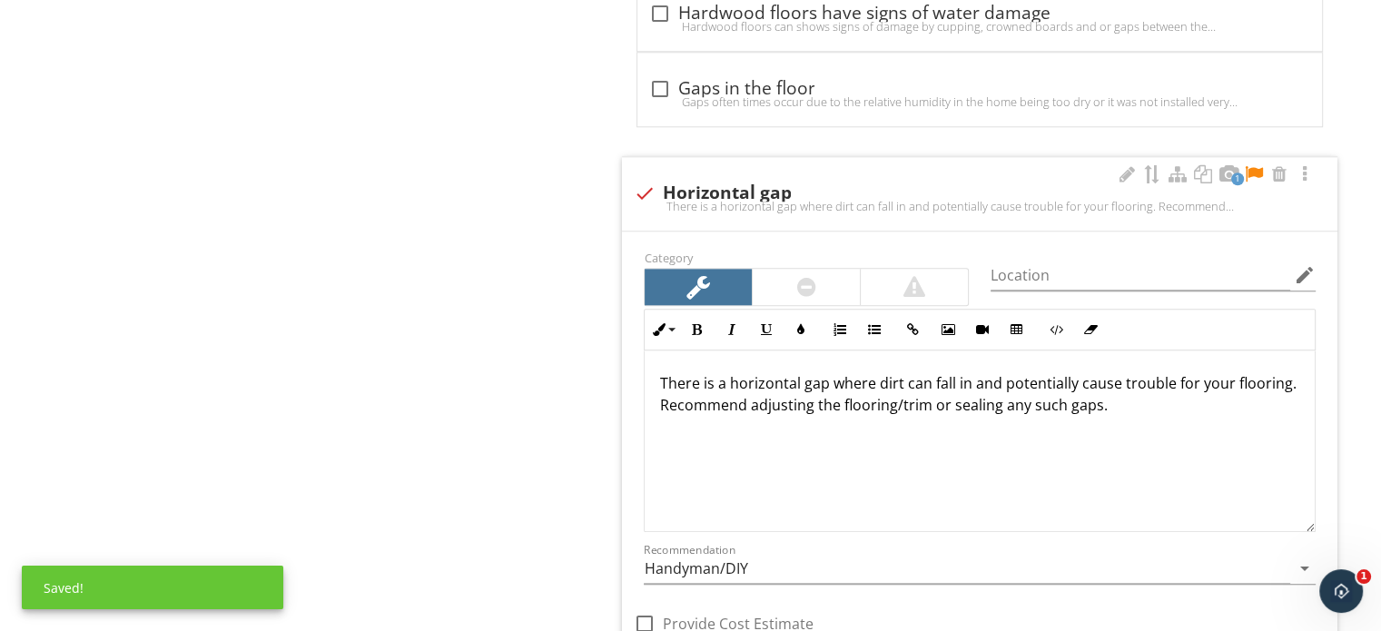
click at [1249, 171] on div at bounding box center [1254, 174] width 22 height 18
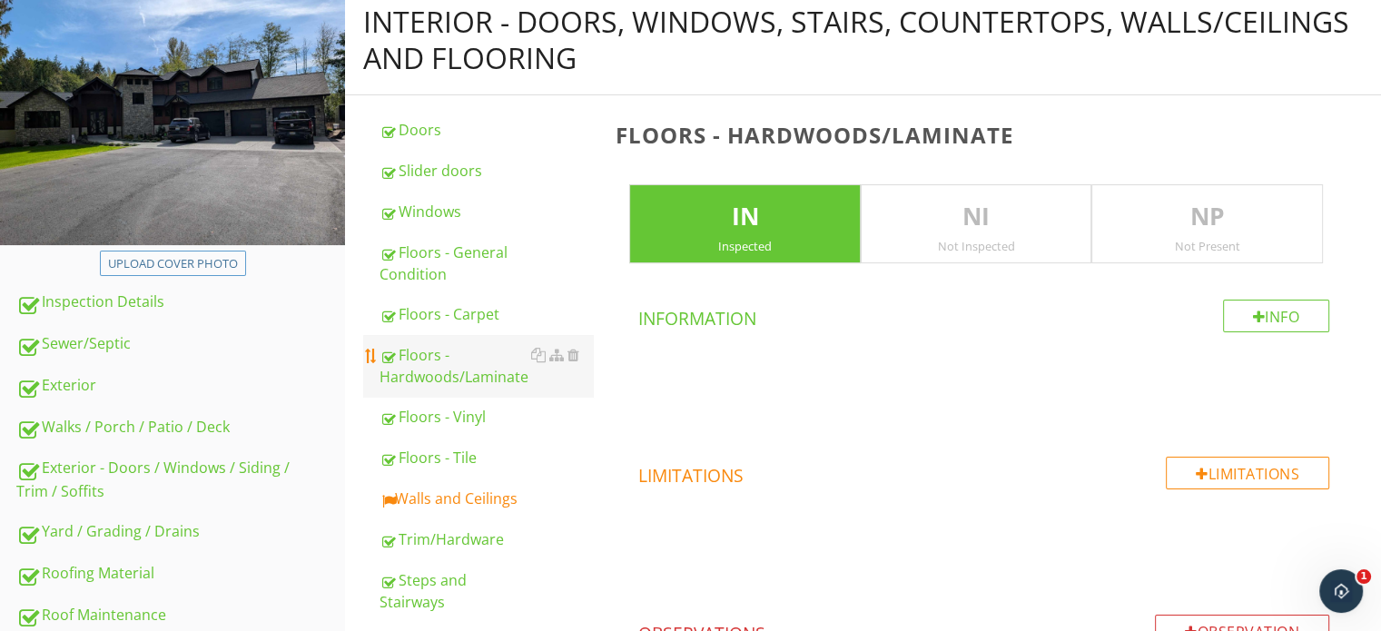
scroll to position [196, 0]
click at [435, 497] on div "Walls and Ceilings" at bounding box center [486, 499] width 213 height 22
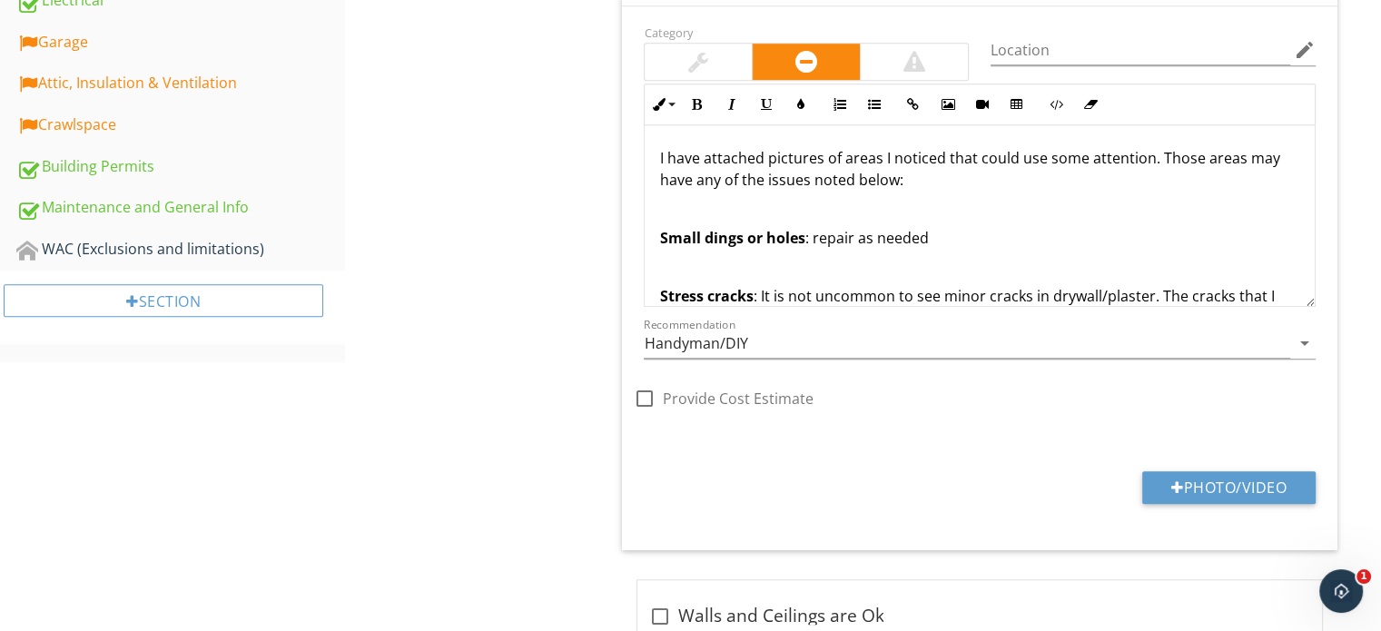
scroll to position [923, 0]
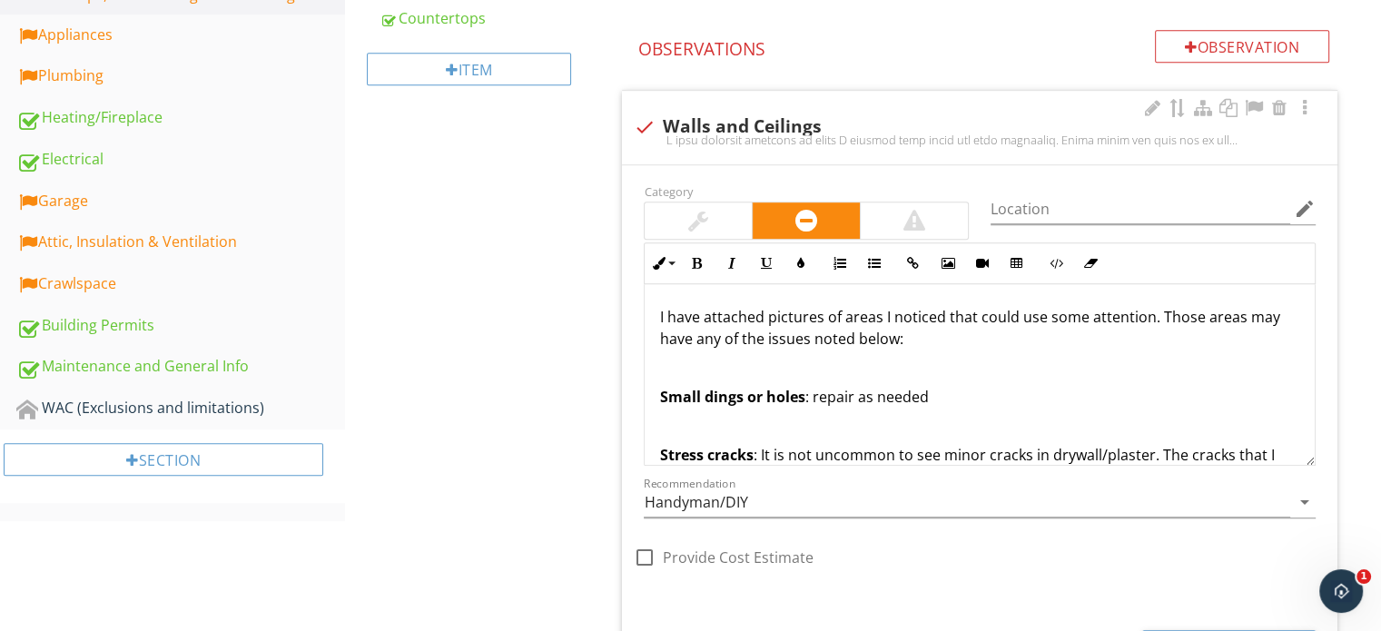
click at [680, 130] on div "check Walls and Ceilings" at bounding box center [980, 133] width 694 height 40
checkbox input "true"
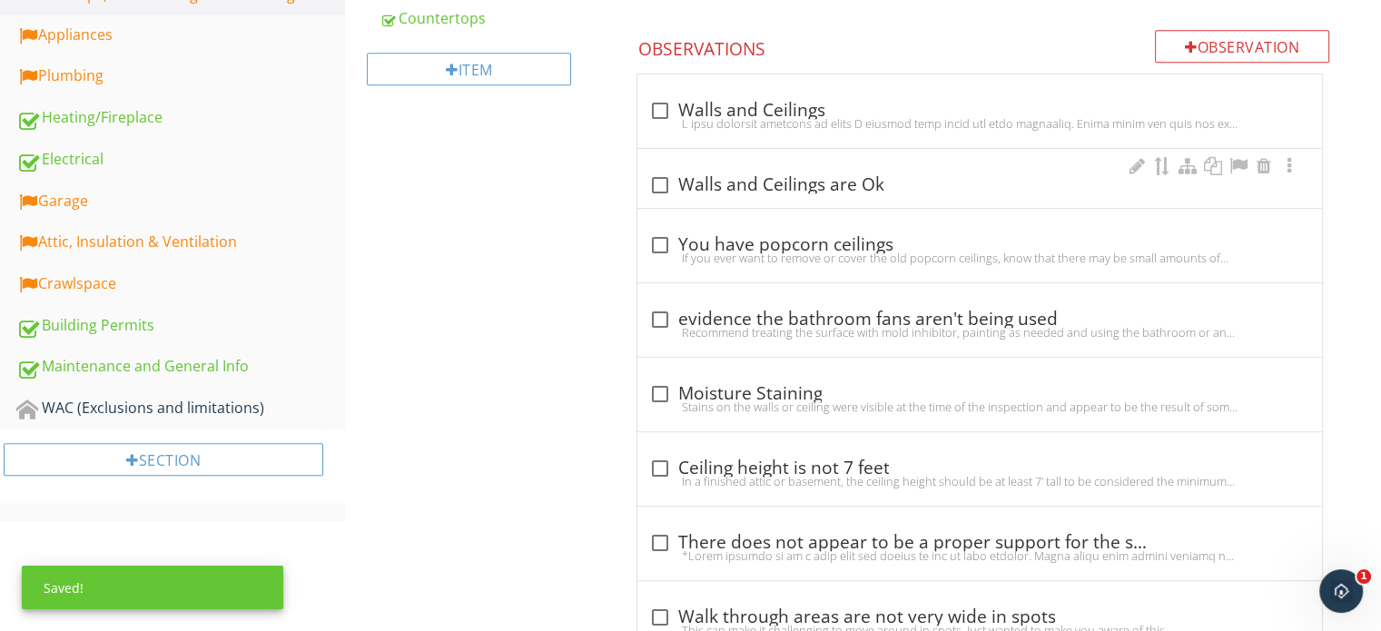
click at [674, 174] on div "check_box_outline_blank Walls and Ceilings are Ok" at bounding box center [979, 185] width 663 height 22
checkbox input "true"
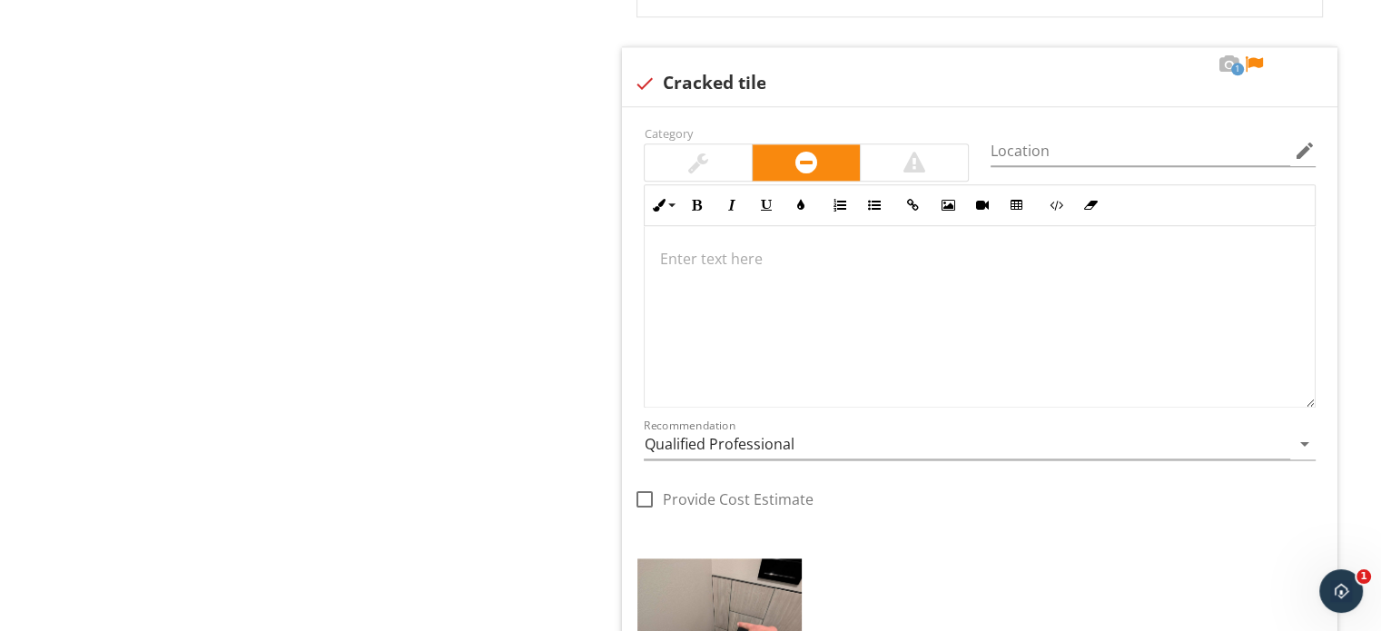
scroll to position [2466, 0]
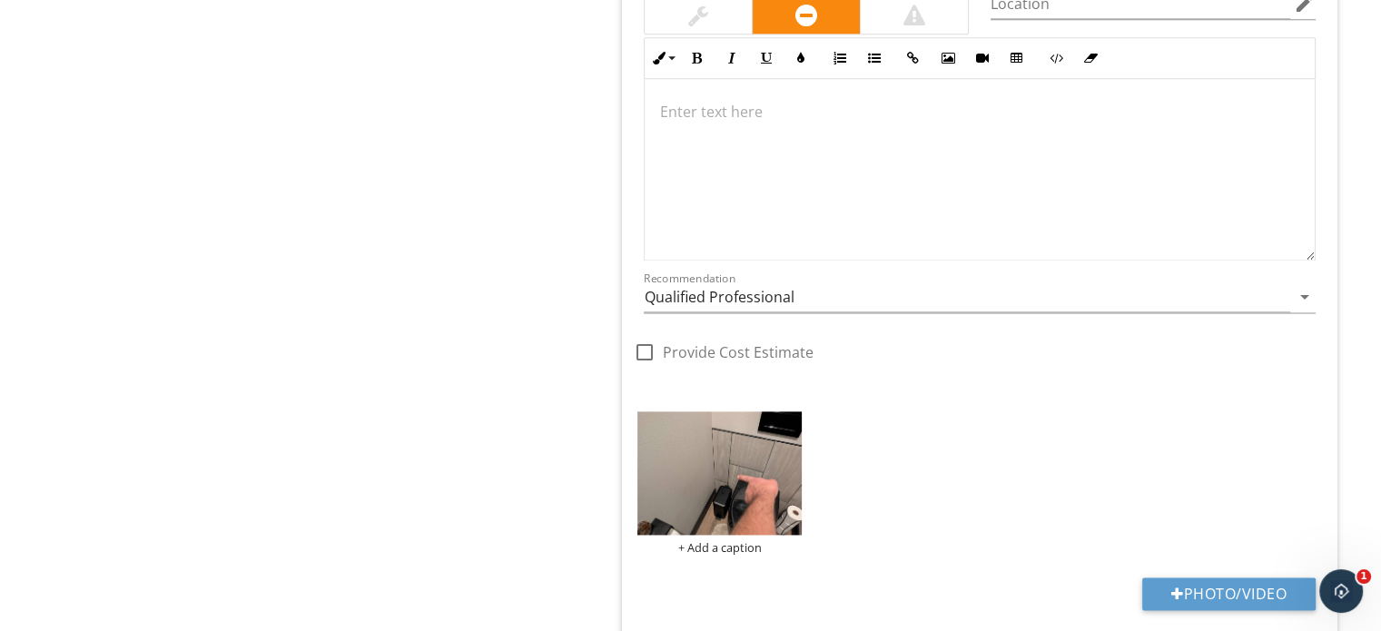
click at [797, 191] on div at bounding box center [980, 170] width 670 height 182
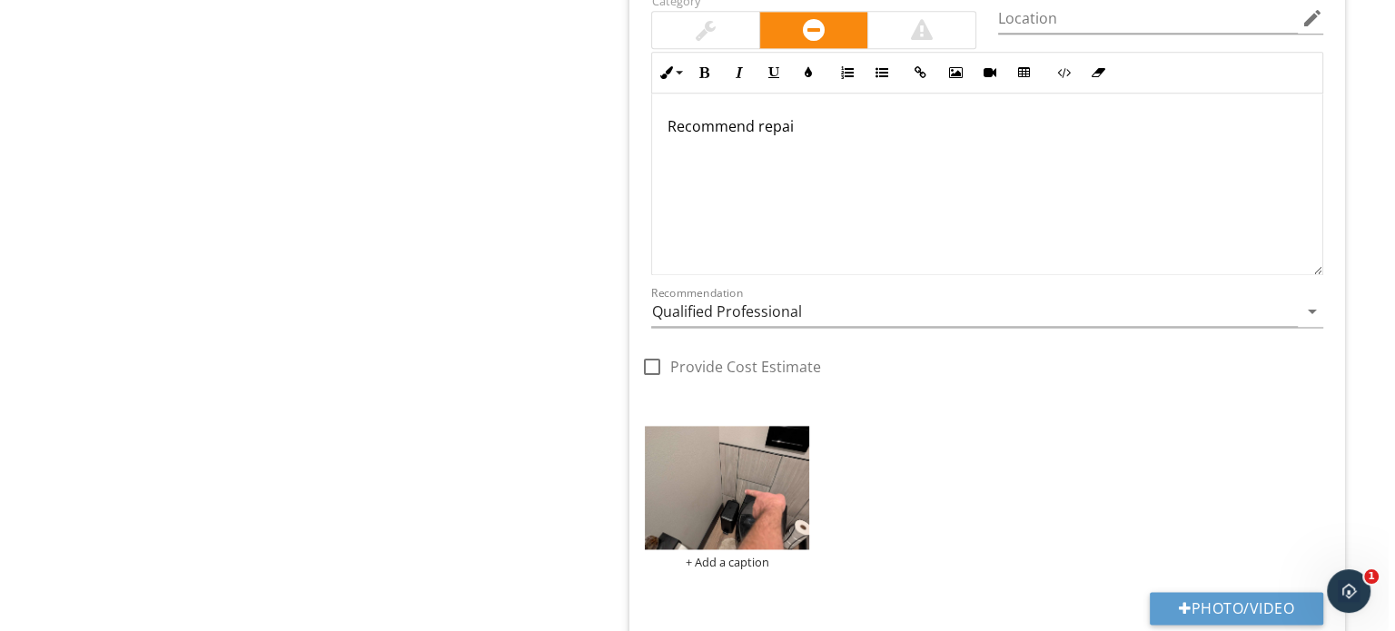
scroll to position [2481, 0]
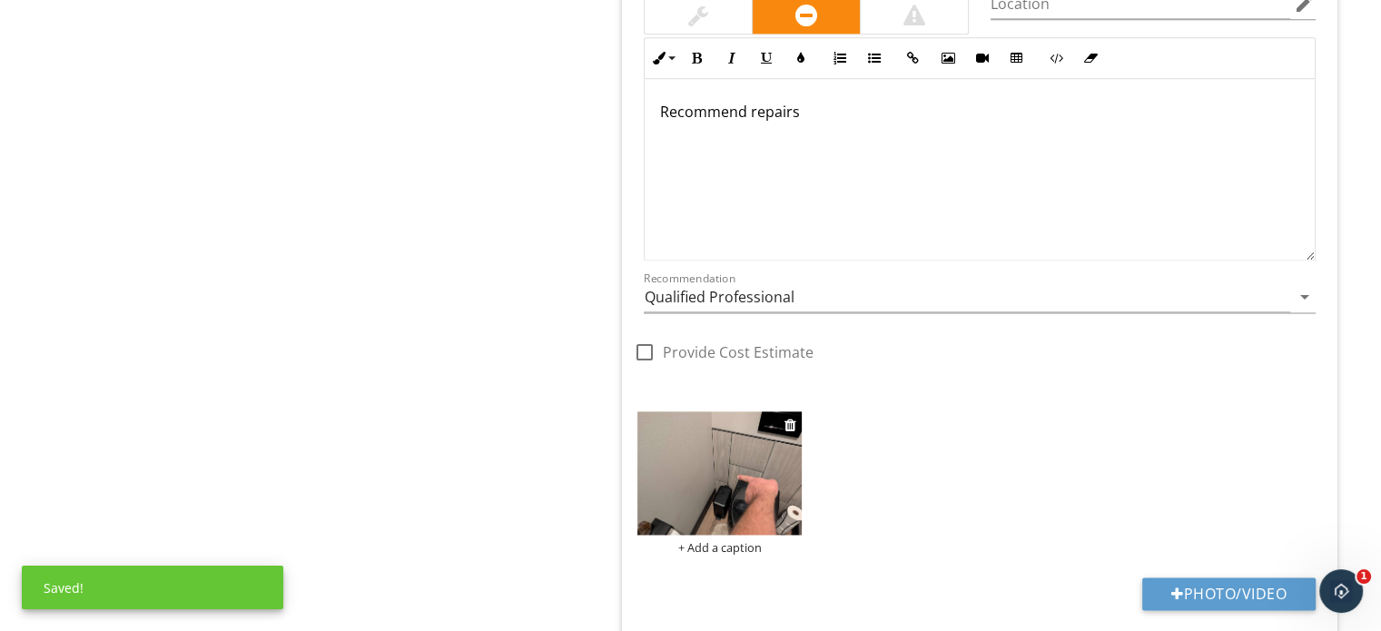
click at [736, 540] on div "+ Add a caption" at bounding box center [719, 547] width 164 height 15
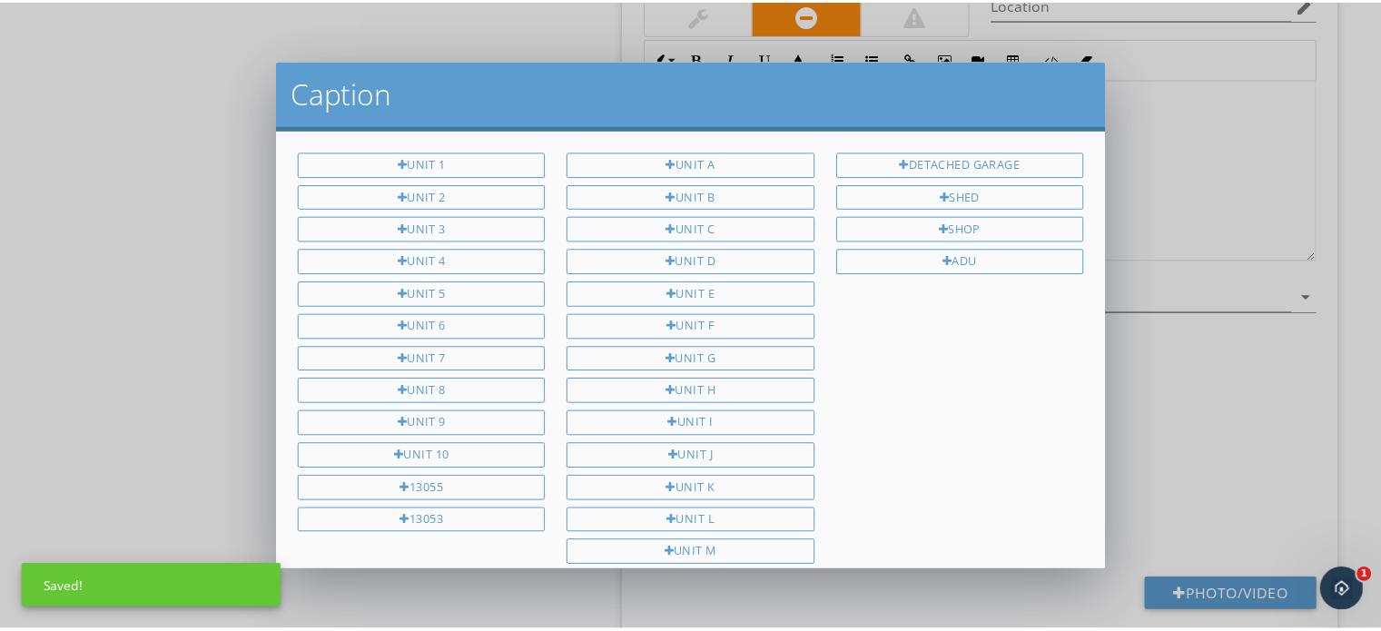
scroll to position [168, 0]
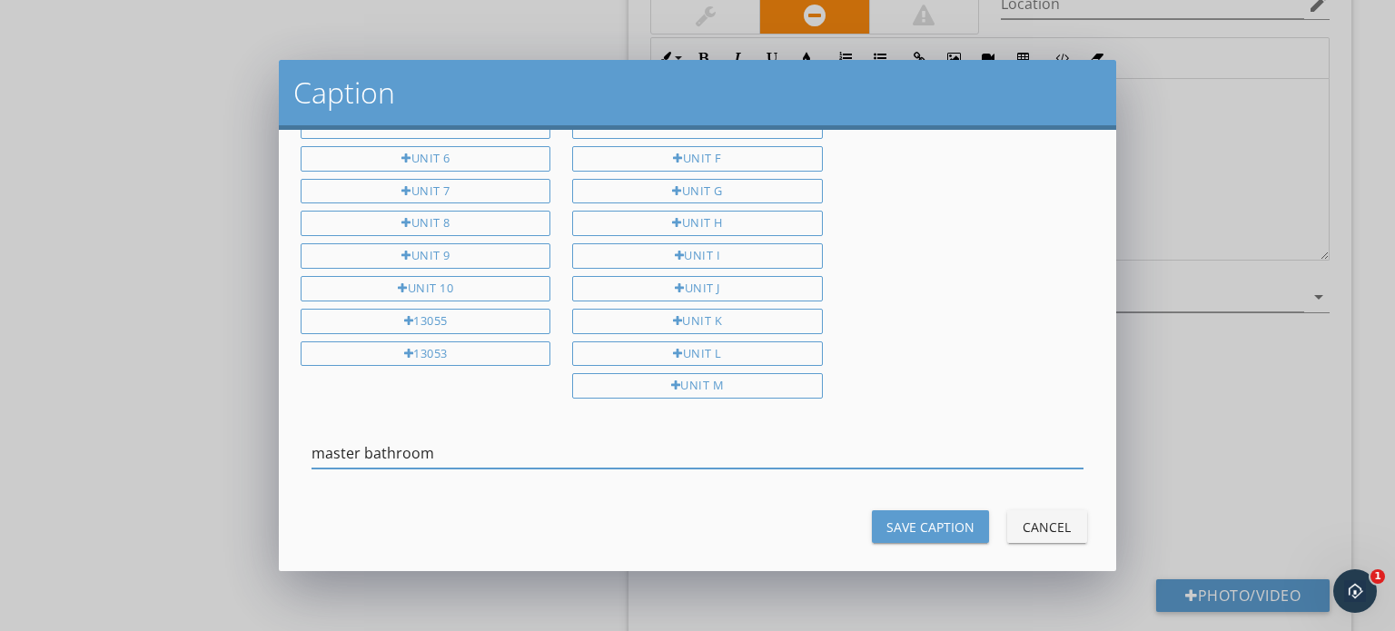
type input "master bathroom"
click at [898, 518] on div "Save Caption" at bounding box center [930, 527] width 88 height 19
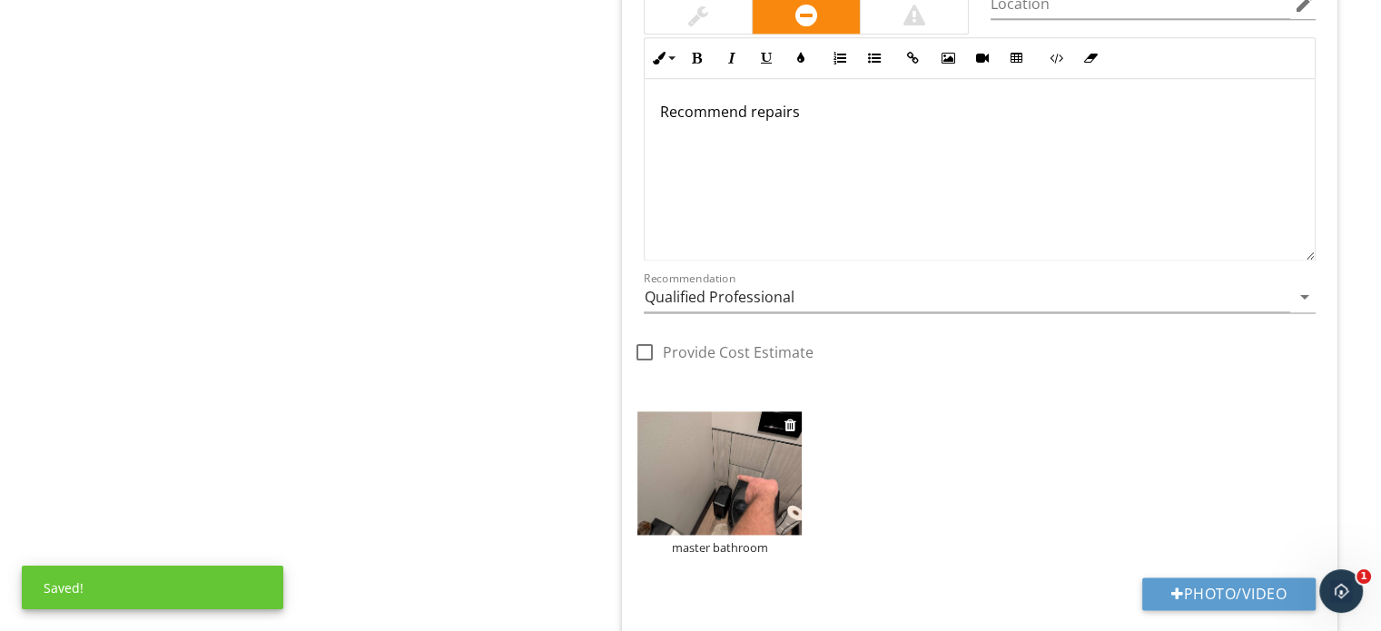
scroll to position [1845, 0]
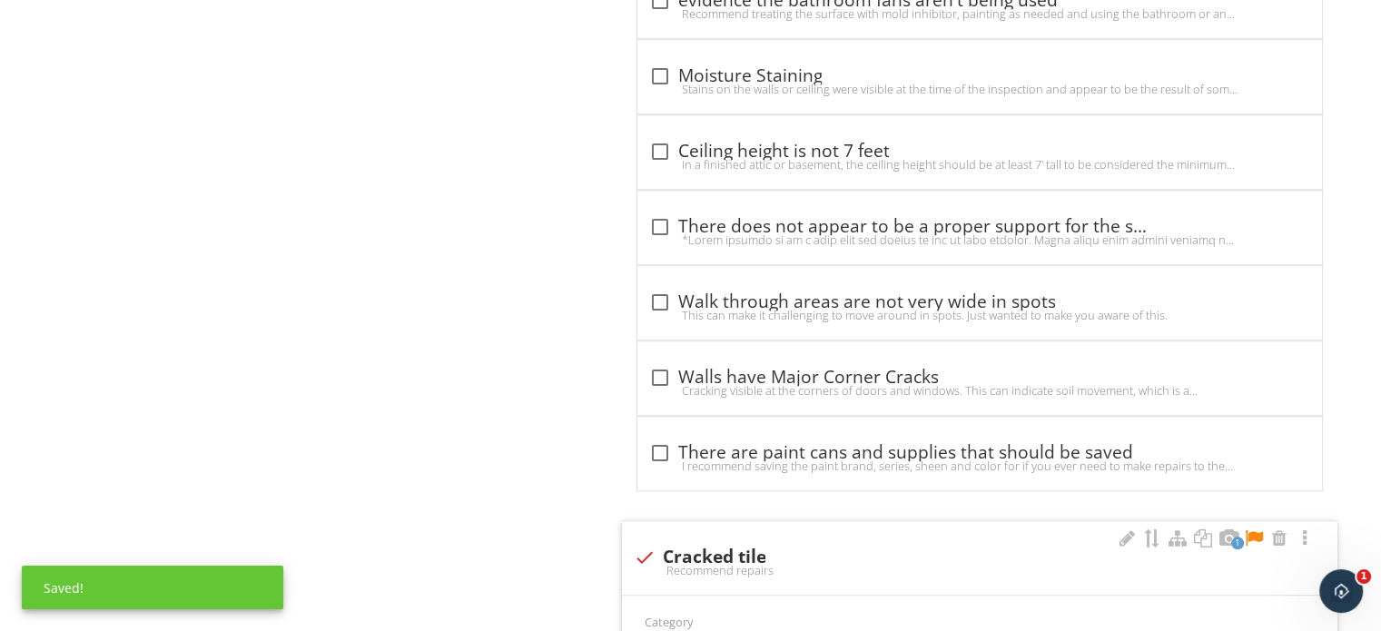
click at [1250, 529] on div at bounding box center [1254, 538] width 22 height 18
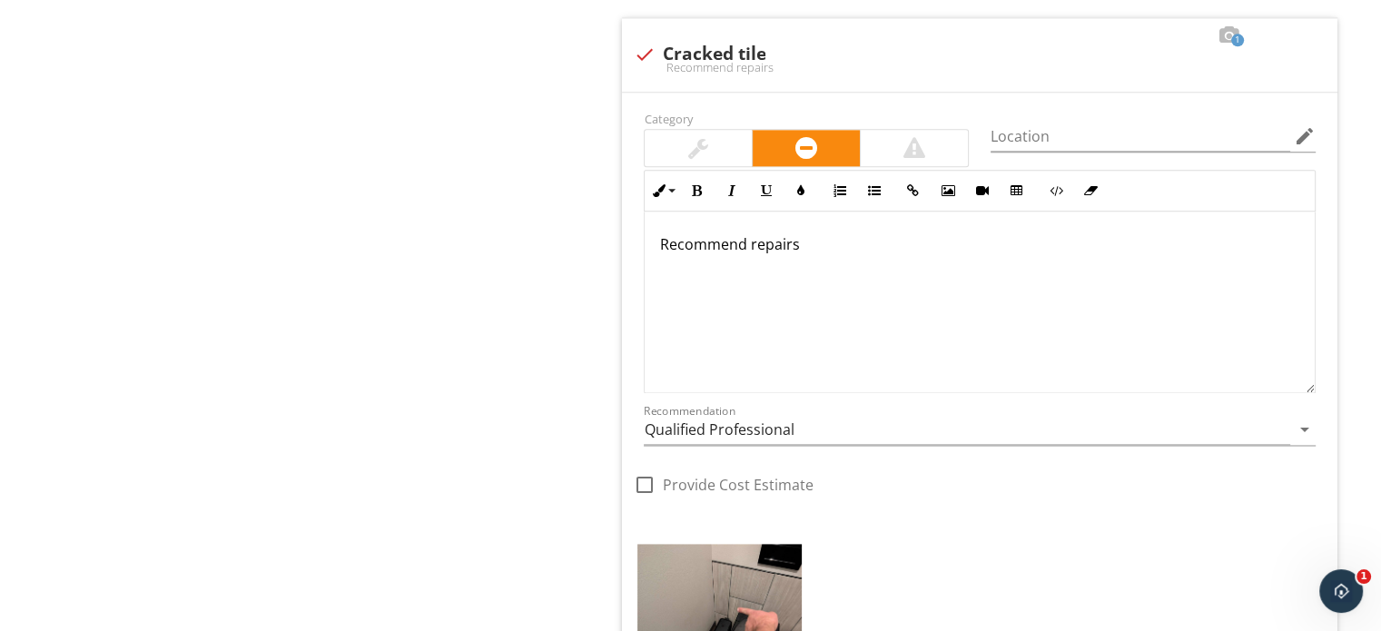
scroll to position [2481, 0]
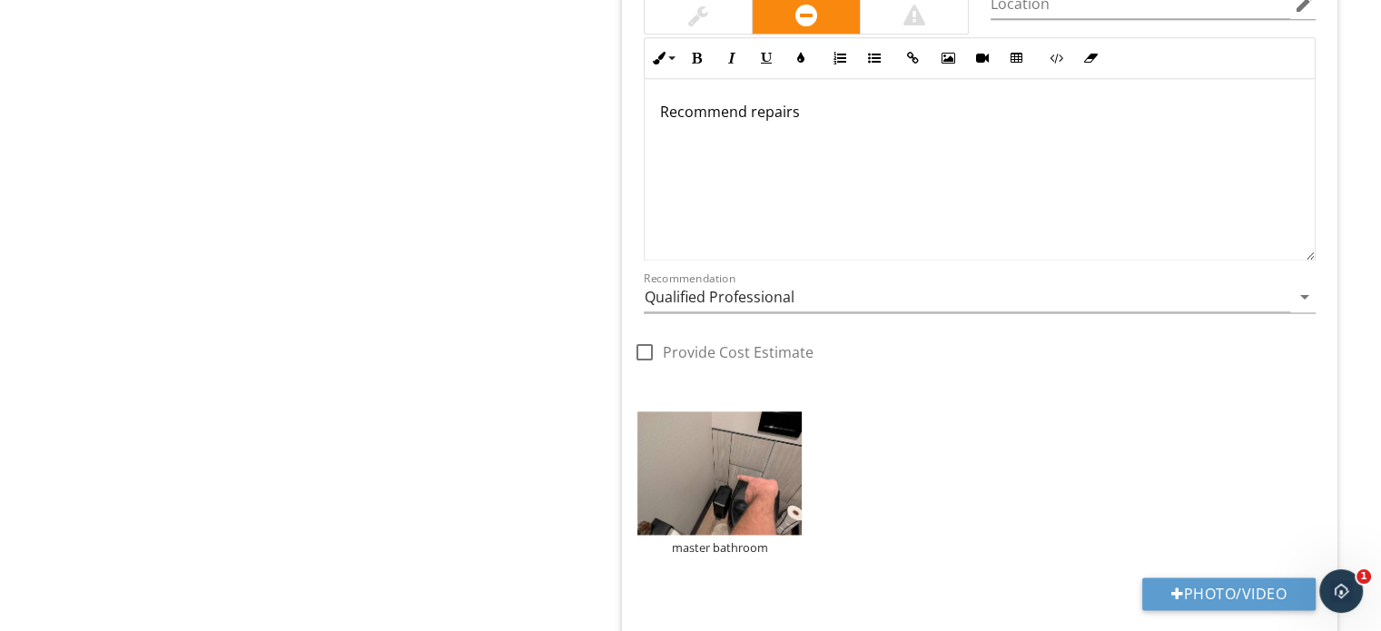
click at [686, 274] on div "Recommendation Qualified Professional arrow_drop_down" at bounding box center [980, 301] width 672 height 59
click at [690, 293] on input "Qualified Professional" at bounding box center [967, 297] width 647 height 30
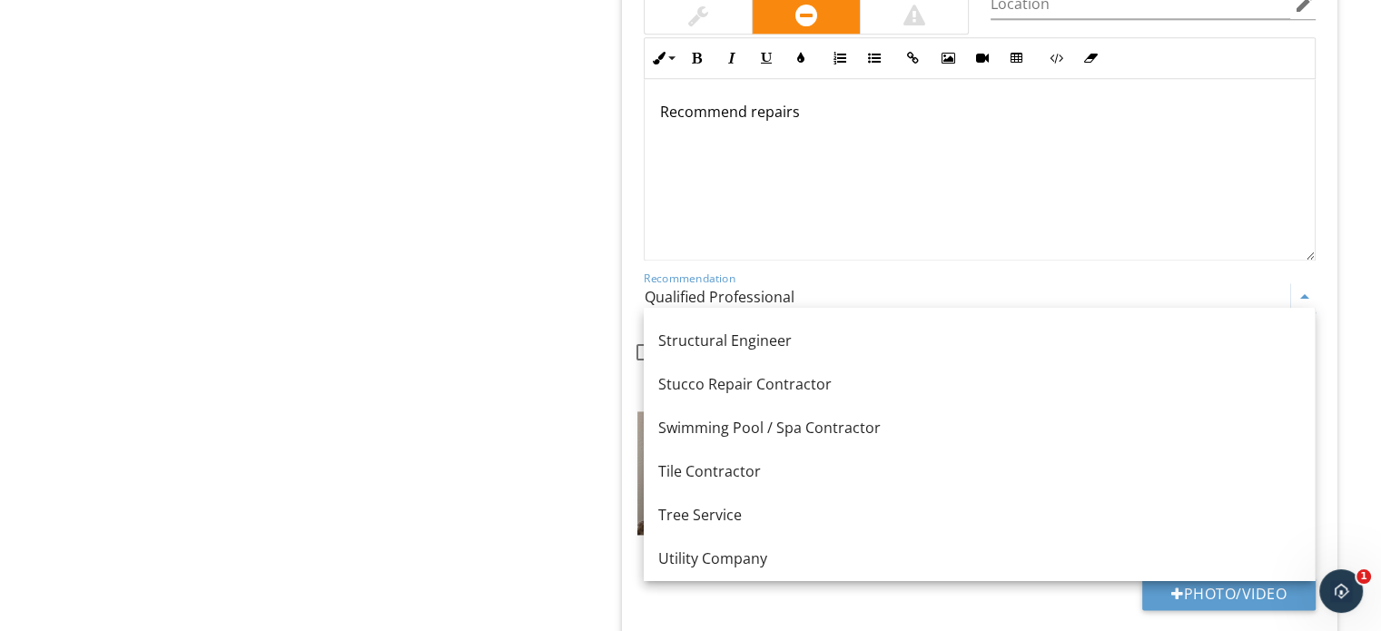
scroll to position [2484, 0]
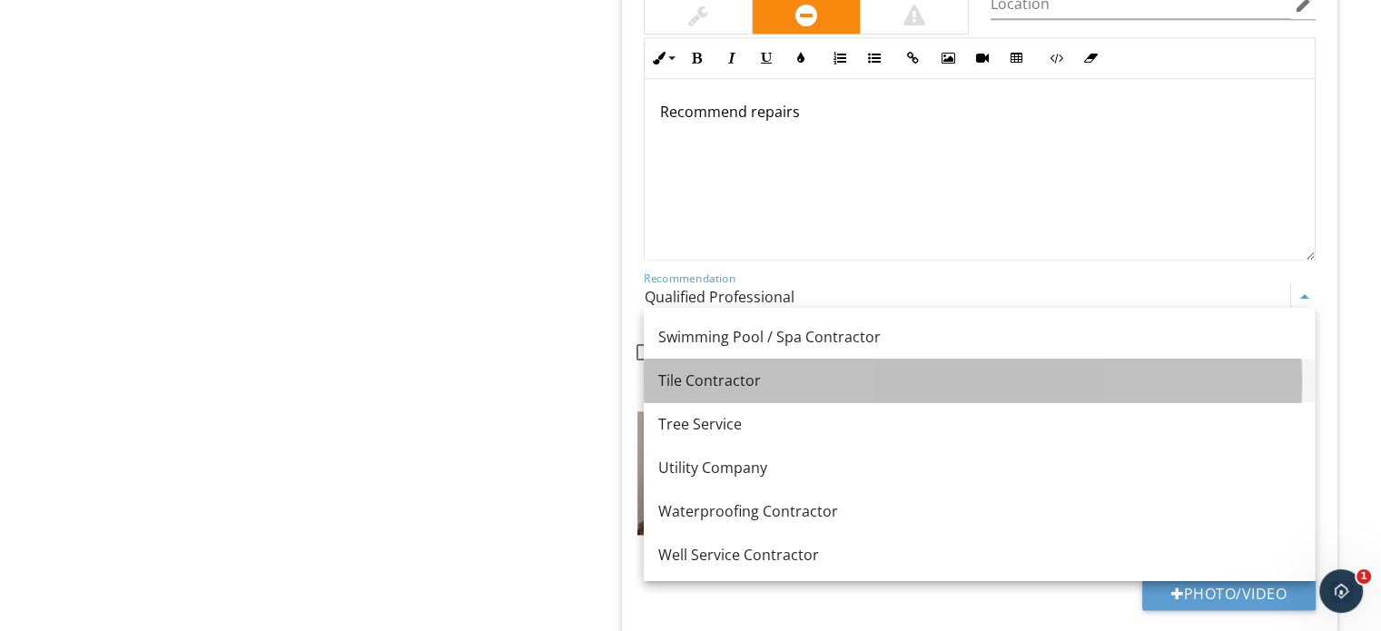
click at [754, 387] on div "Tile Contractor" at bounding box center [979, 381] width 642 height 22
type input "Tile Contractor"
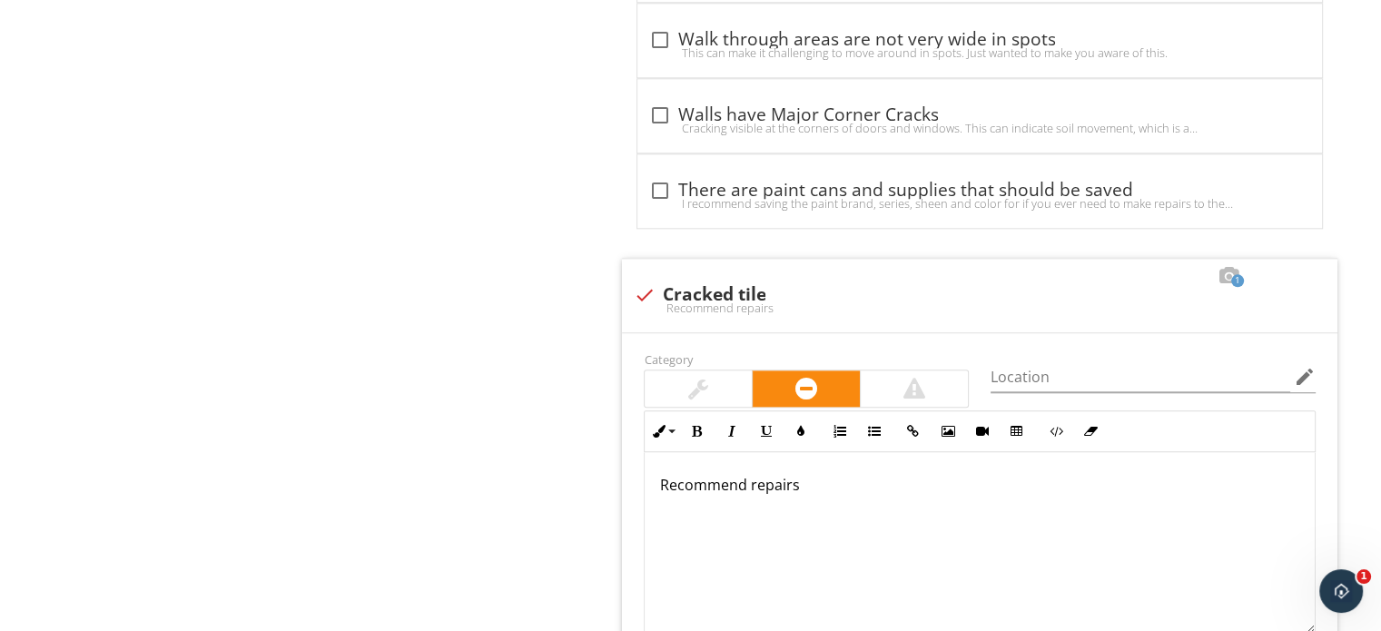
scroll to position [2027, 0]
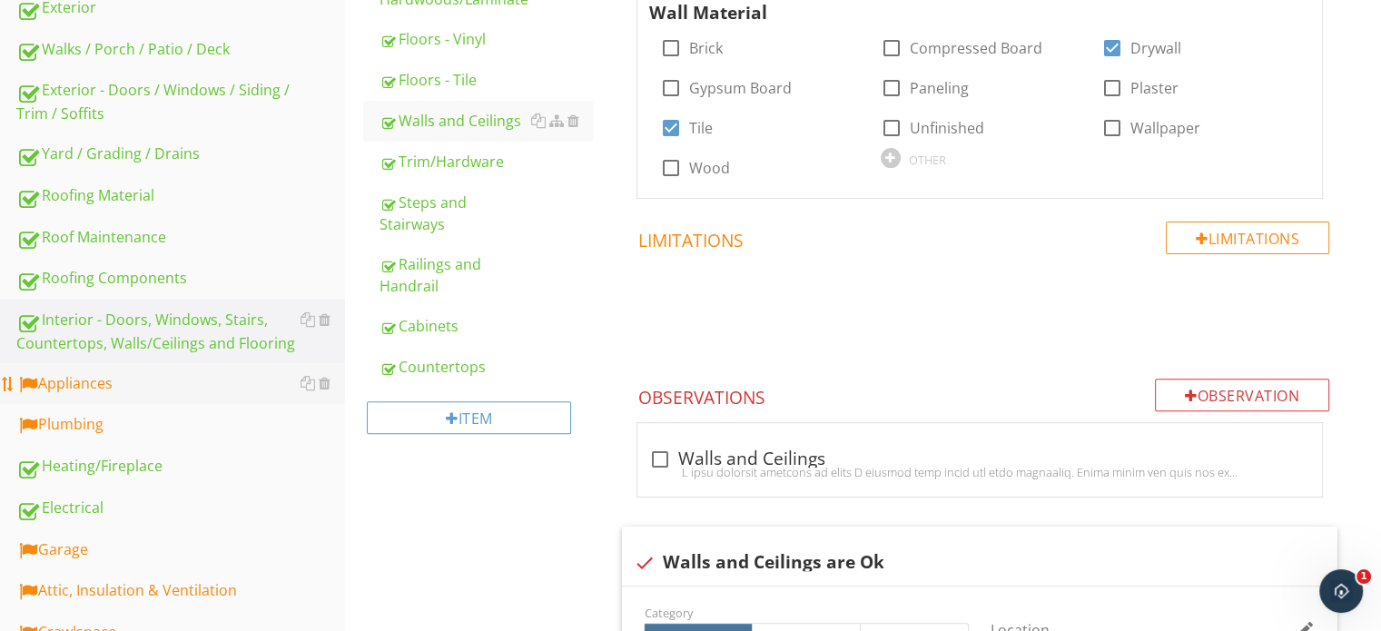
click at [145, 380] on div "Appliances" at bounding box center [180, 384] width 329 height 24
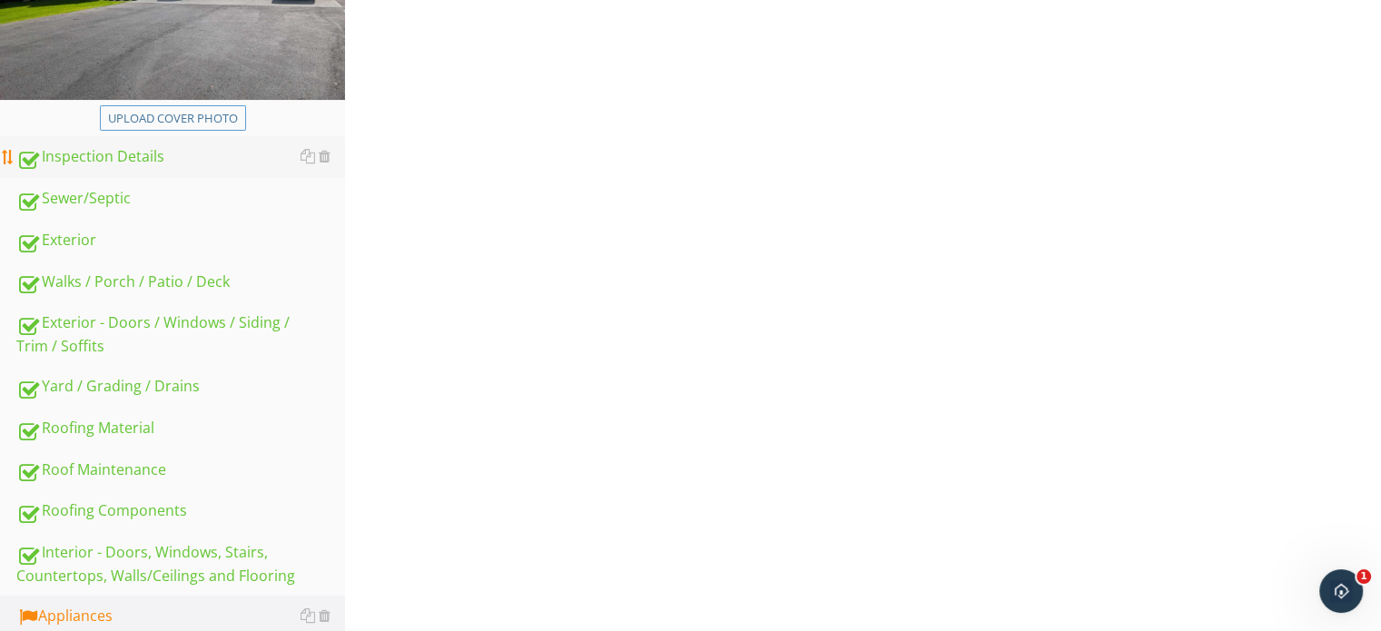
scroll to position [120, 0]
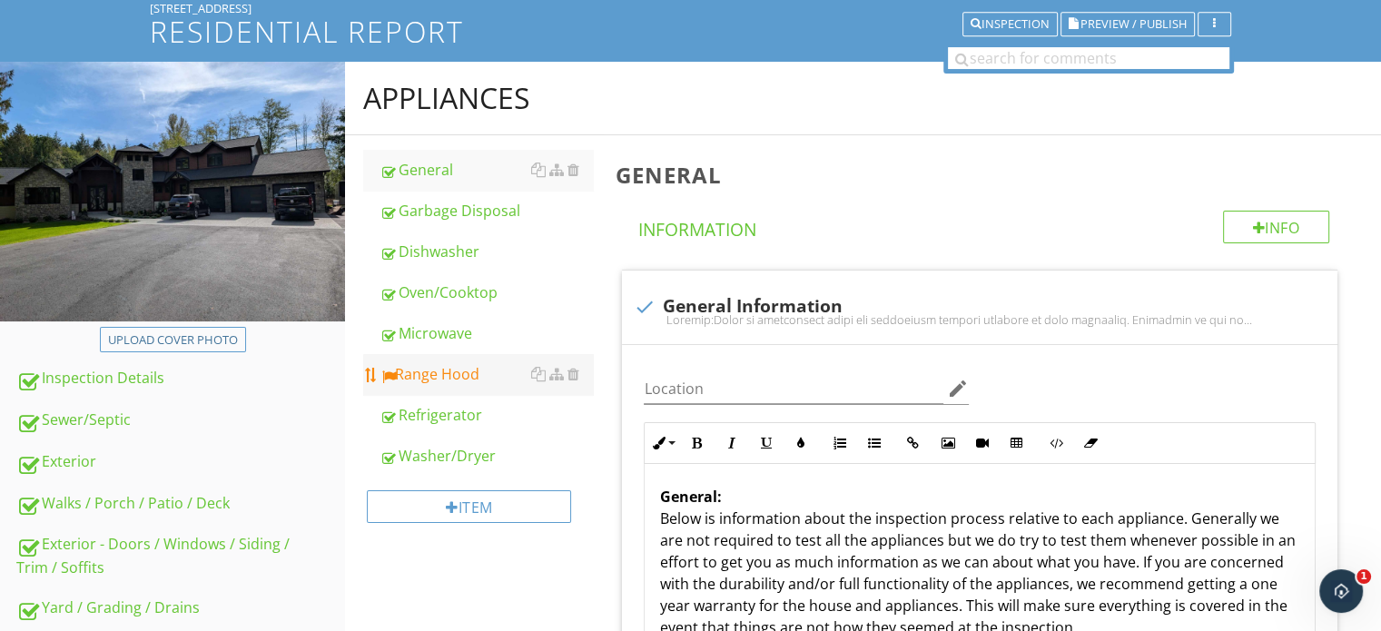
click at [442, 366] on div "Range Hood" at bounding box center [486, 374] width 213 height 22
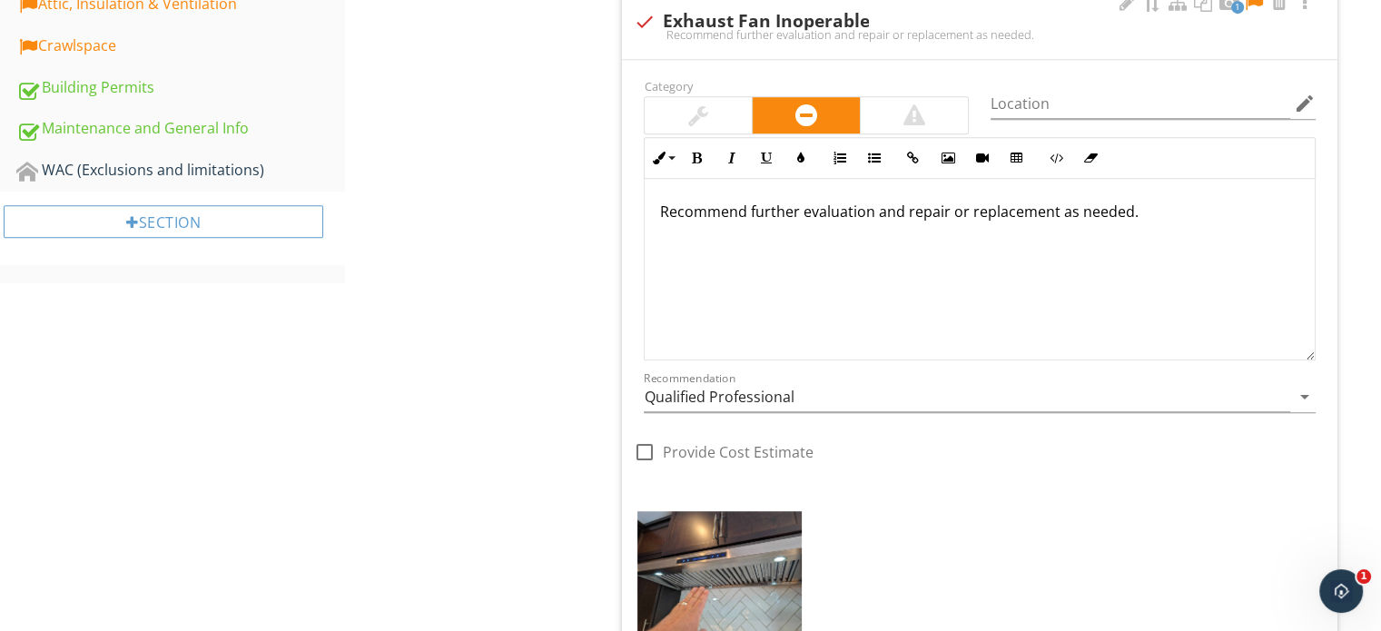
scroll to position [1119, 0]
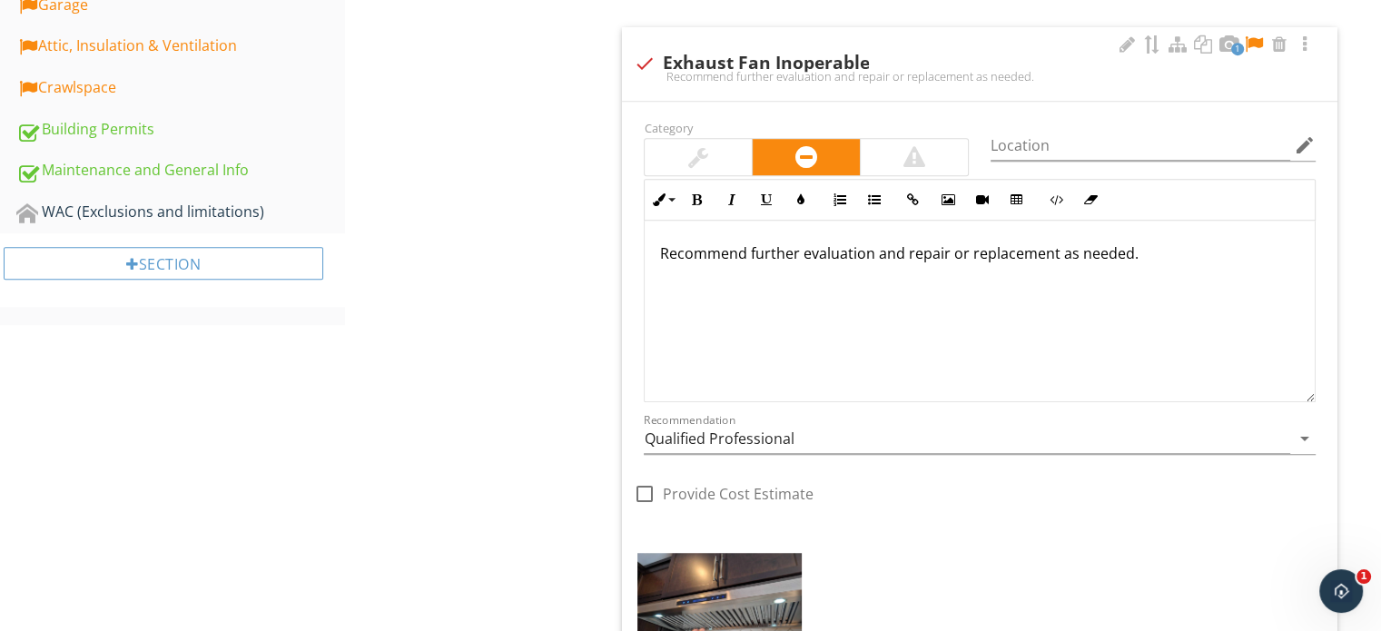
click at [647, 250] on div "Recommend further evaluation and repair or replacement as needed." at bounding box center [980, 312] width 670 height 182
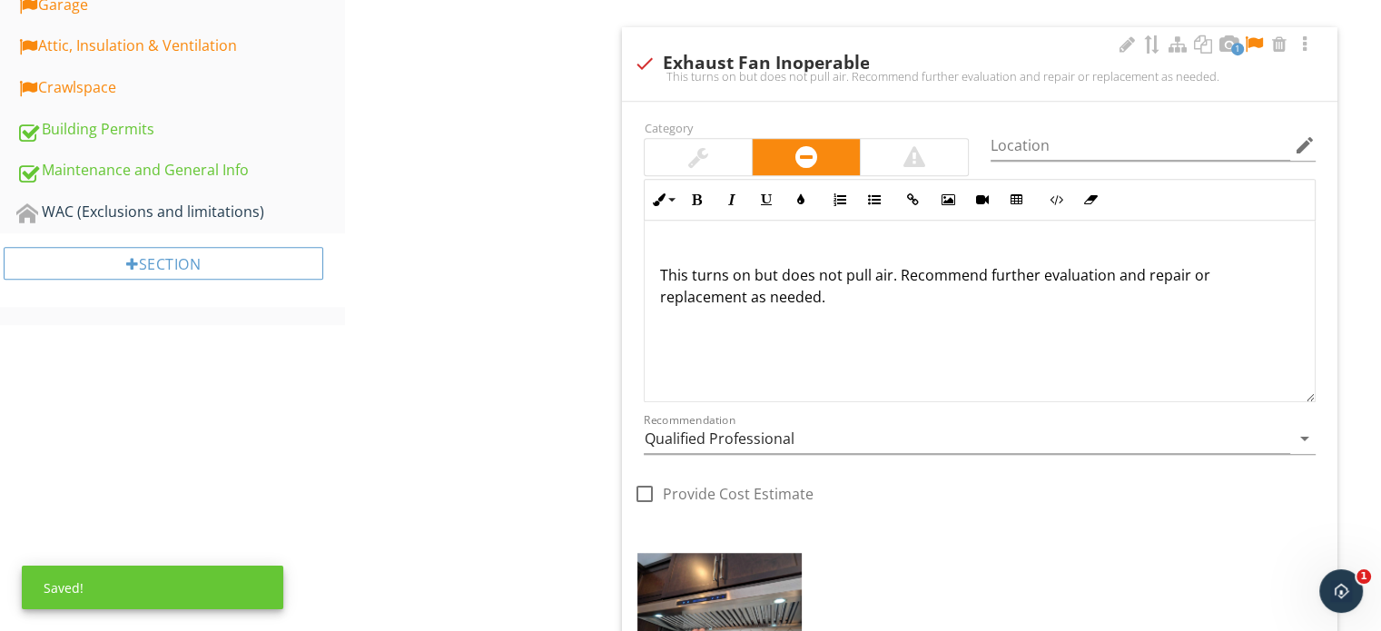
click at [840, 290] on p "This turns on but does not pull air. Recommend further evaluation and repair or…" at bounding box center [979, 274] width 641 height 65
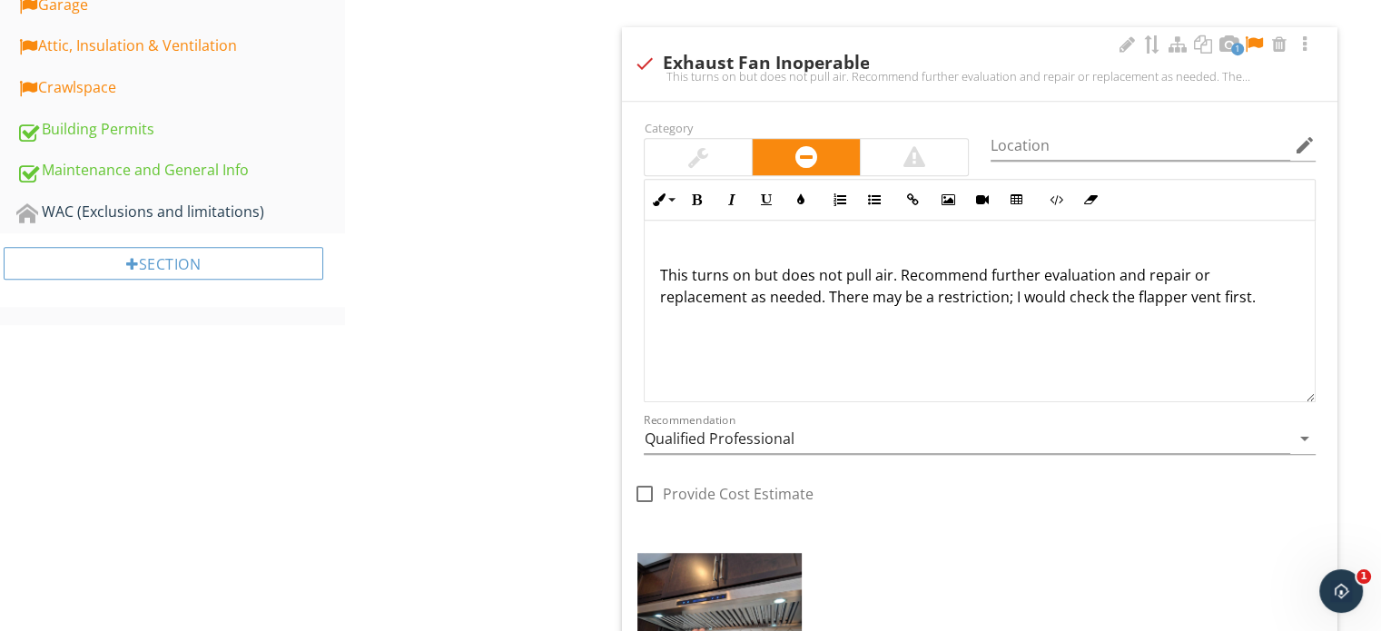
click at [1256, 35] on div at bounding box center [1254, 44] width 22 height 18
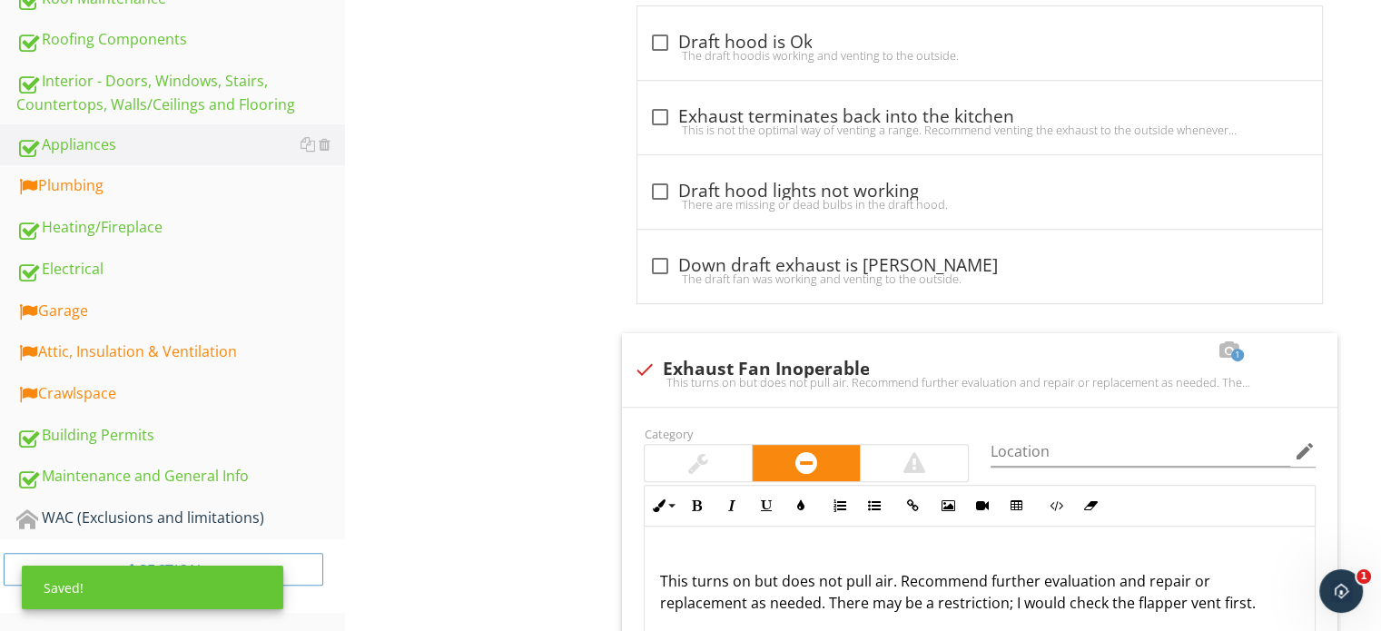
scroll to position [756, 0]
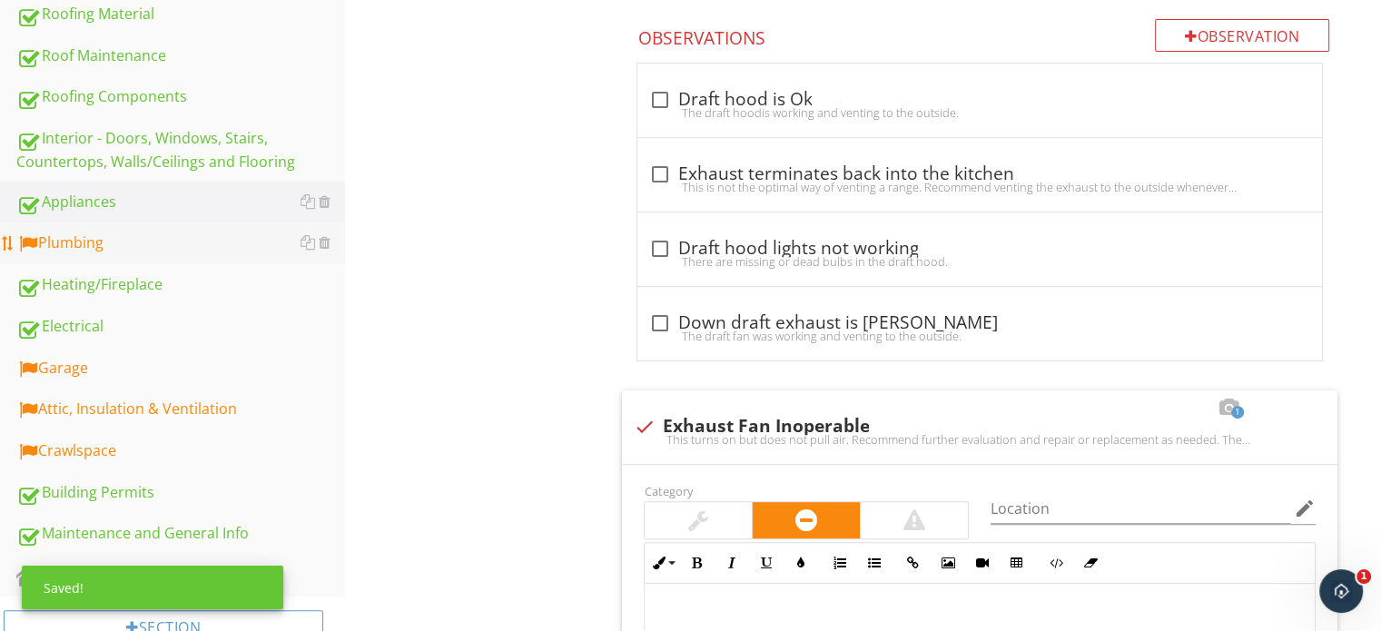
click at [184, 232] on div "Plumbing" at bounding box center [180, 244] width 329 height 24
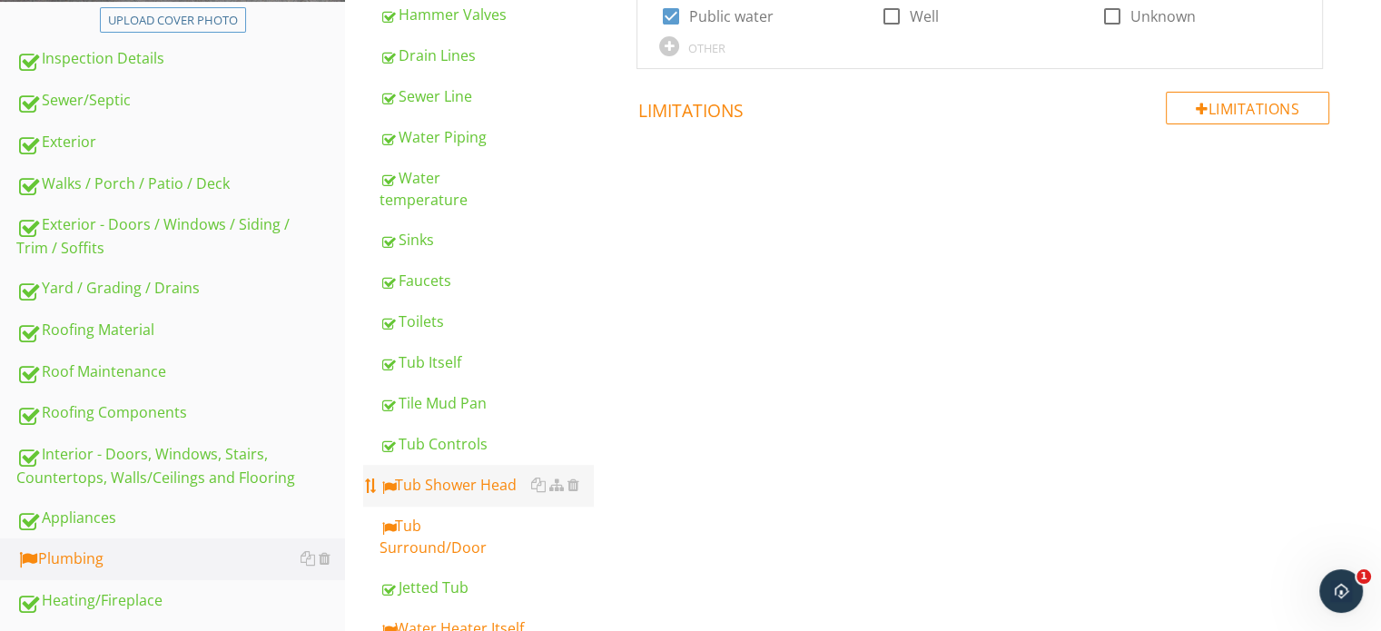
scroll to position [665, 0]
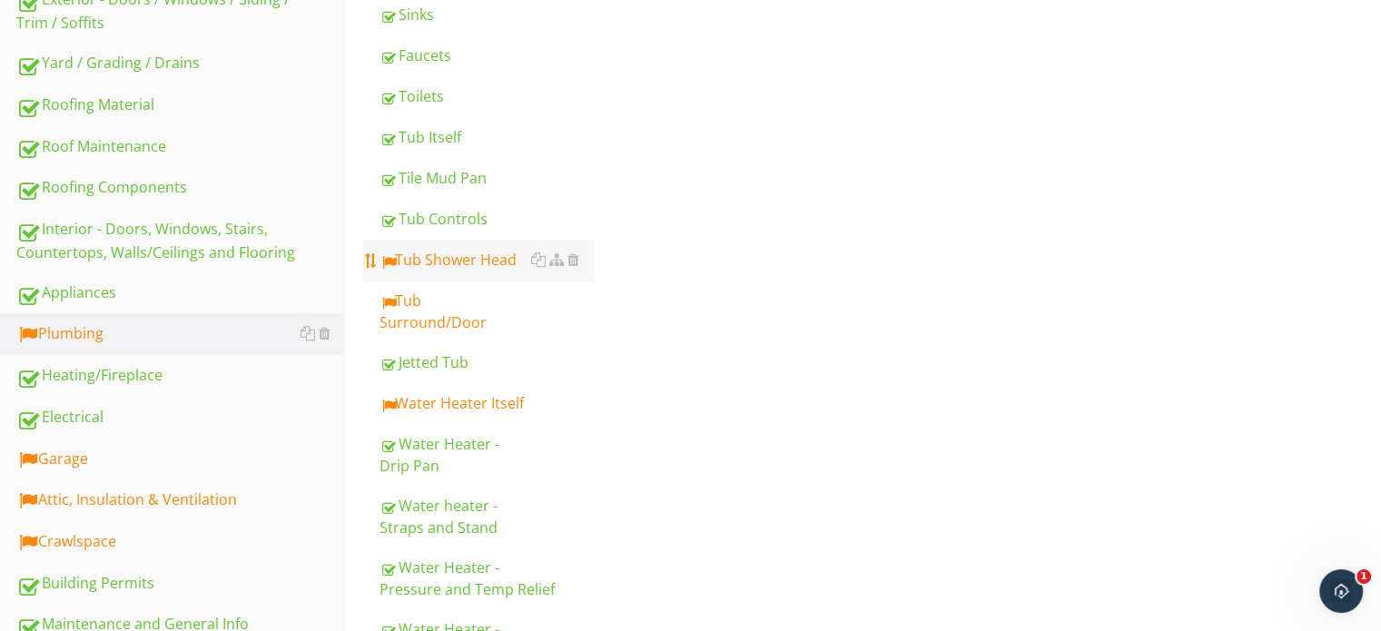
click at [472, 251] on link "Tub Shower Head" at bounding box center [486, 260] width 213 height 40
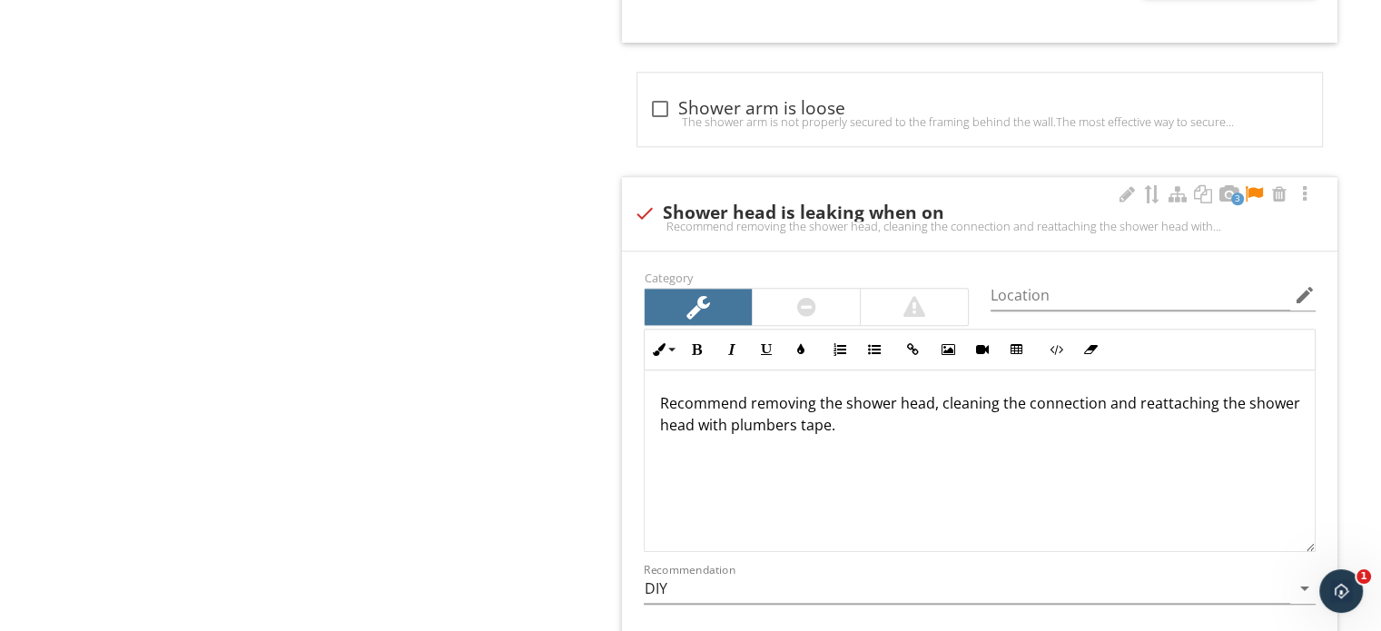
scroll to position [1845, 0]
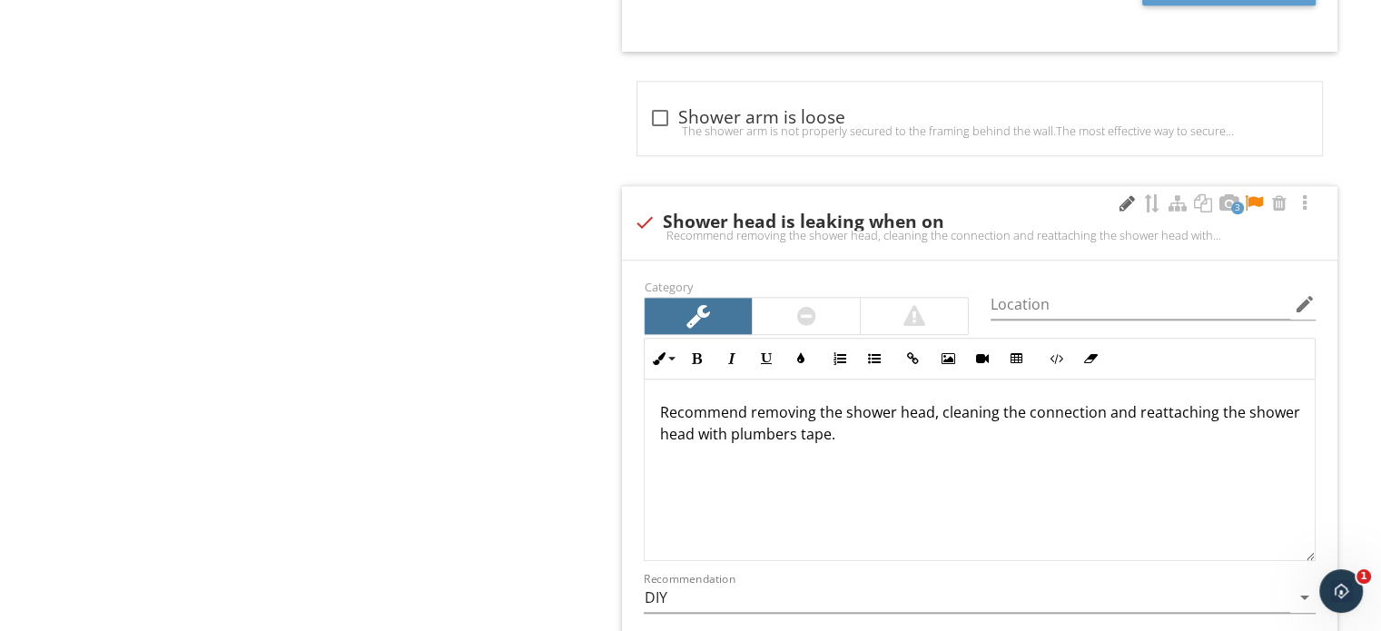
click at [1125, 195] on div at bounding box center [1127, 203] width 22 height 18
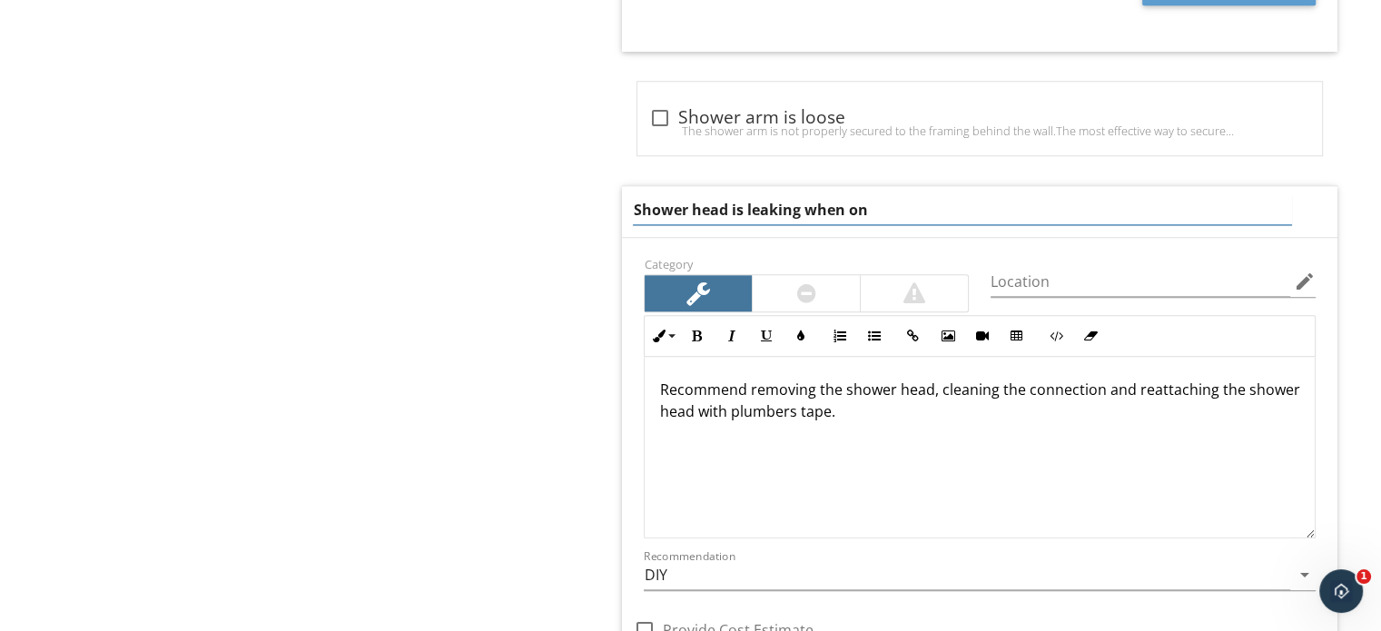
click at [797, 213] on input "Shower head is leaking when on" at bounding box center [962, 210] width 658 height 30
type input "Shower head is leaking/spraying when on"
click at [949, 371] on div "Inline Style XLarge Large Normal Small Light Small/Light Bold Italic Underline …" at bounding box center [980, 426] width 672 height 223
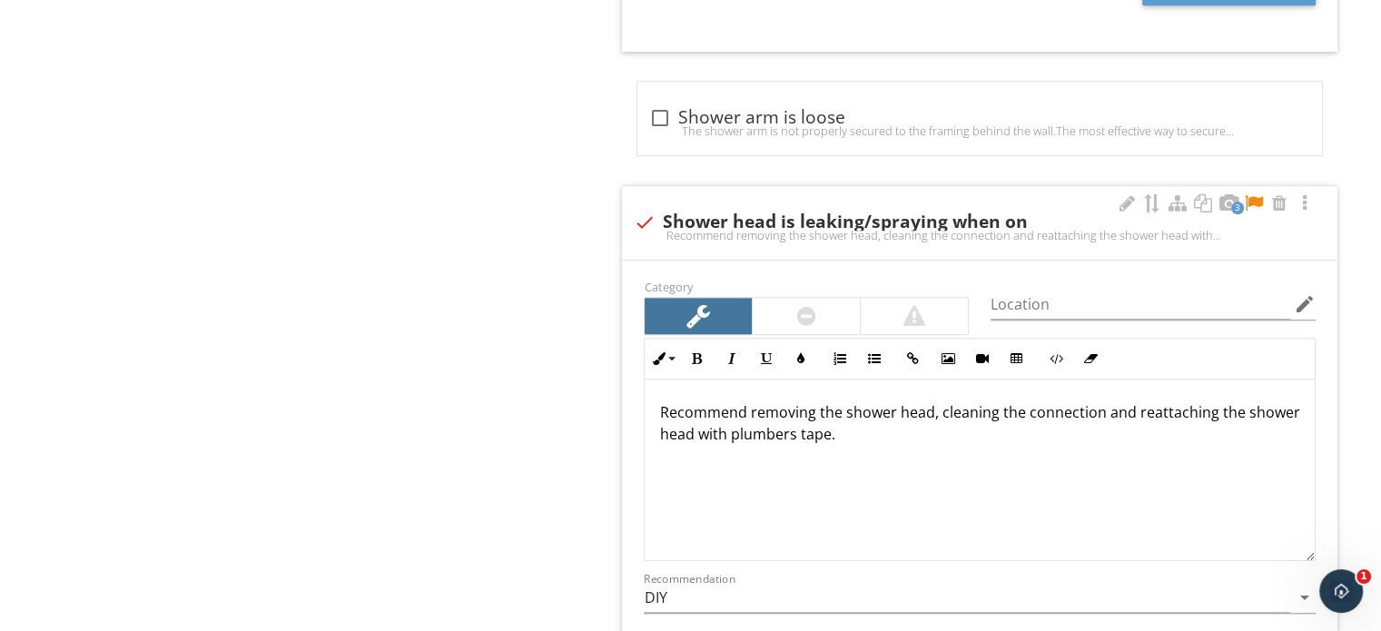
click at [952, 419] on p "Recommend removing the shower head, cleaning the connection and reattaching the…" at bounding box center [979, 423] width 641 height 44
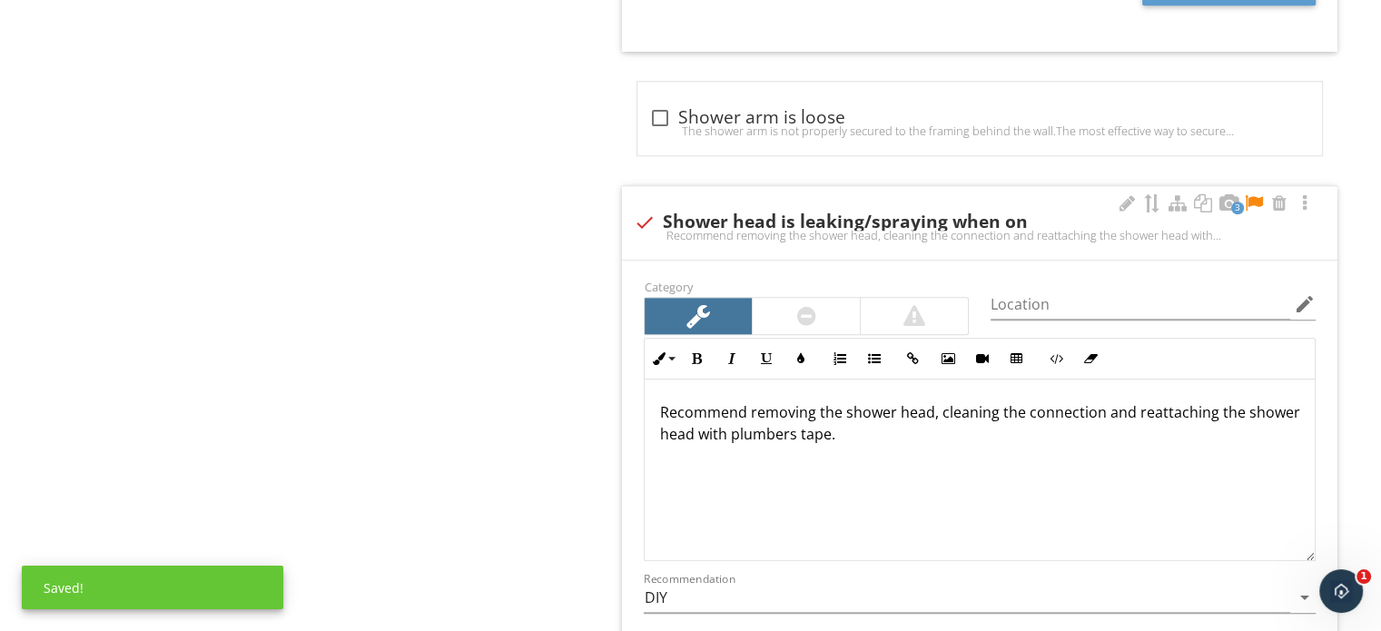
click at [954, 447] on div "Recommend removing the shower head, cleaning the connection and reattaching the…" at bounding box center [980, 471] width 670 height 182
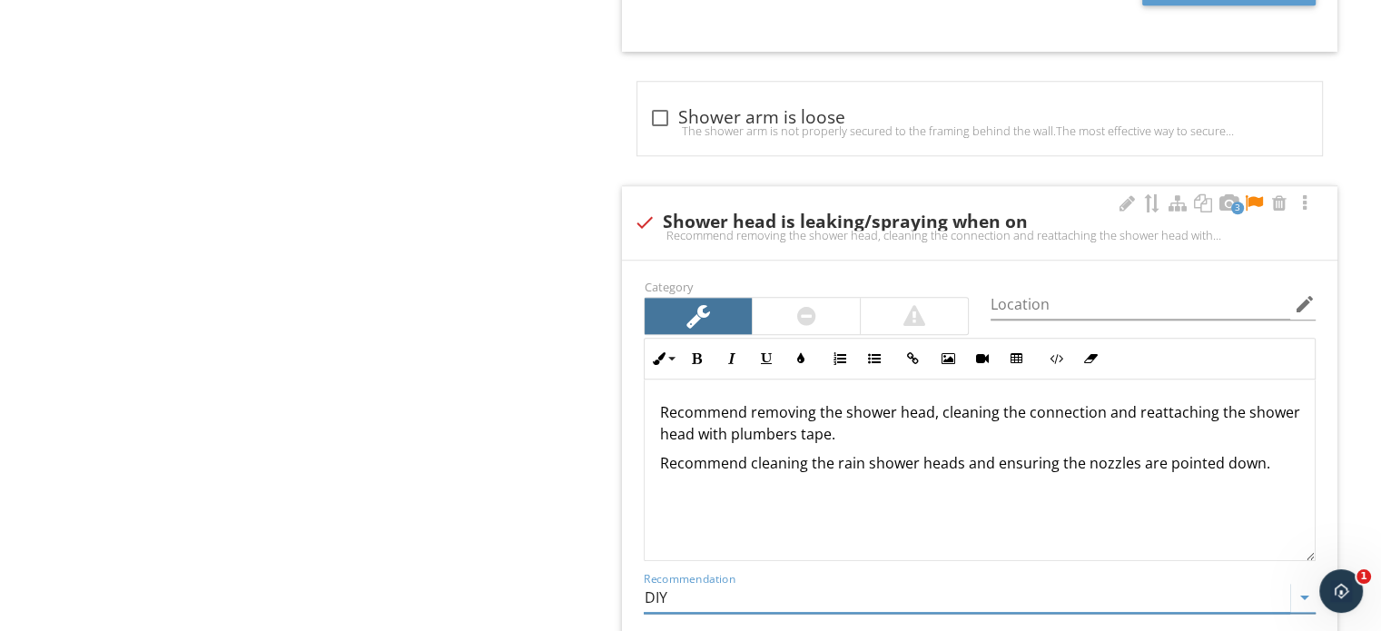
click at [726, 583] on input "DIY" at bounding box center [967, 598] width 647 height 30
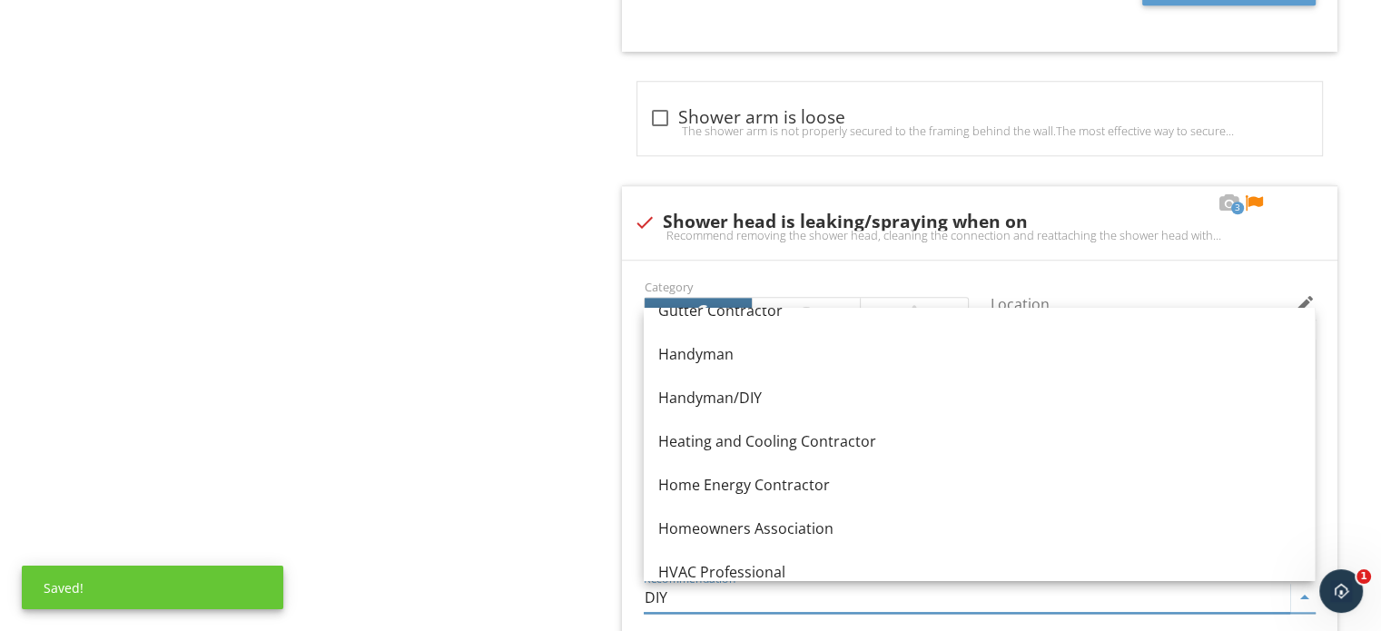
scroll to position [1180, 0]
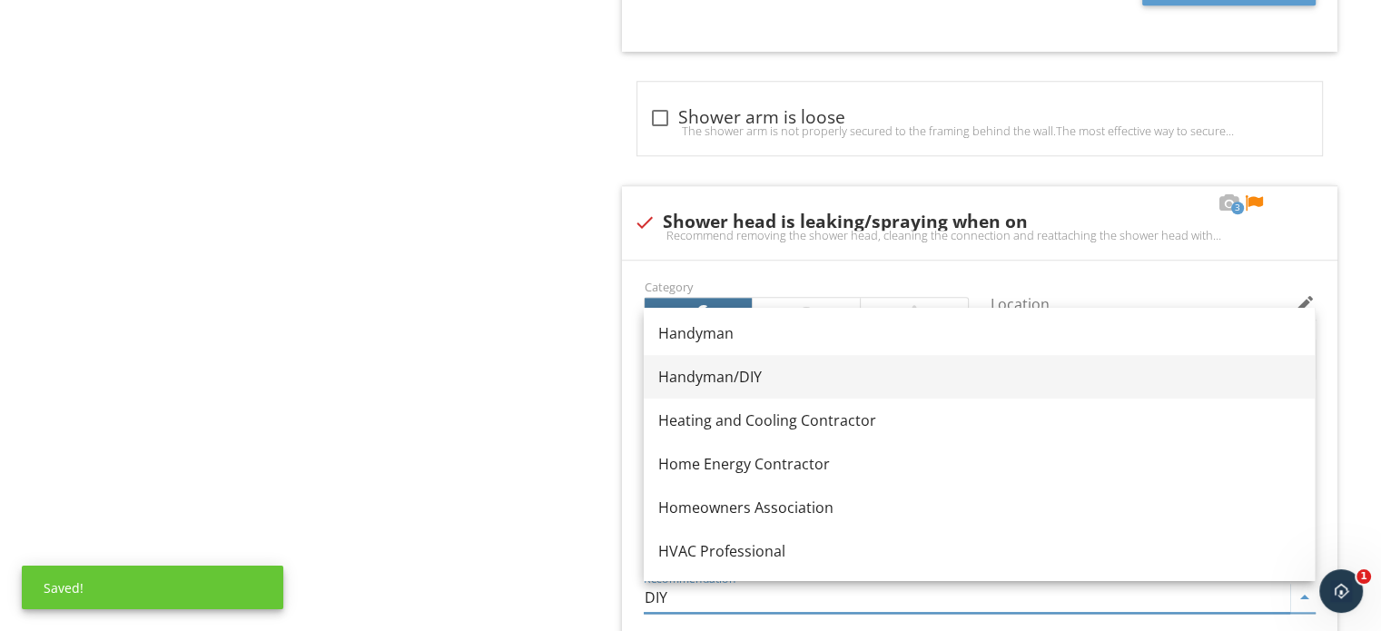
click at [729, 382] on div "Handyman/DIY" at bounding box center [979, 377] width 642 height 22
type input "Handyman/DIY"
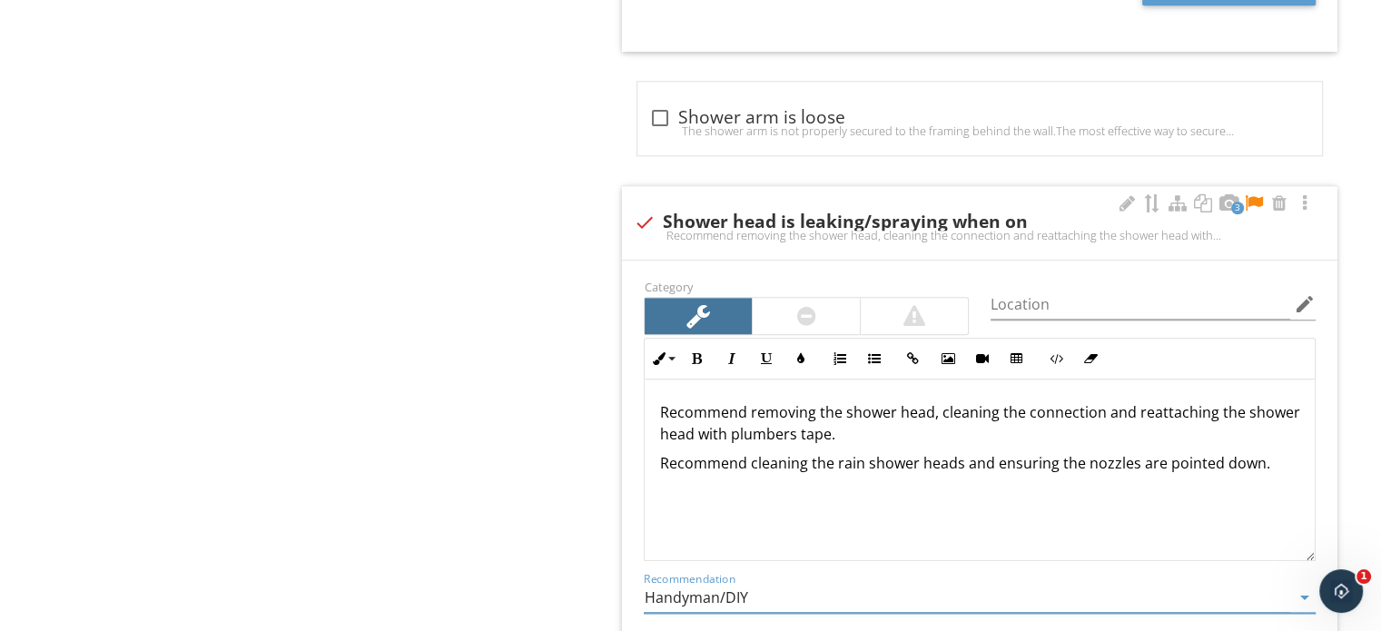
click at [801, 305] on div at bounding box center [806, 316] width 19 height 22
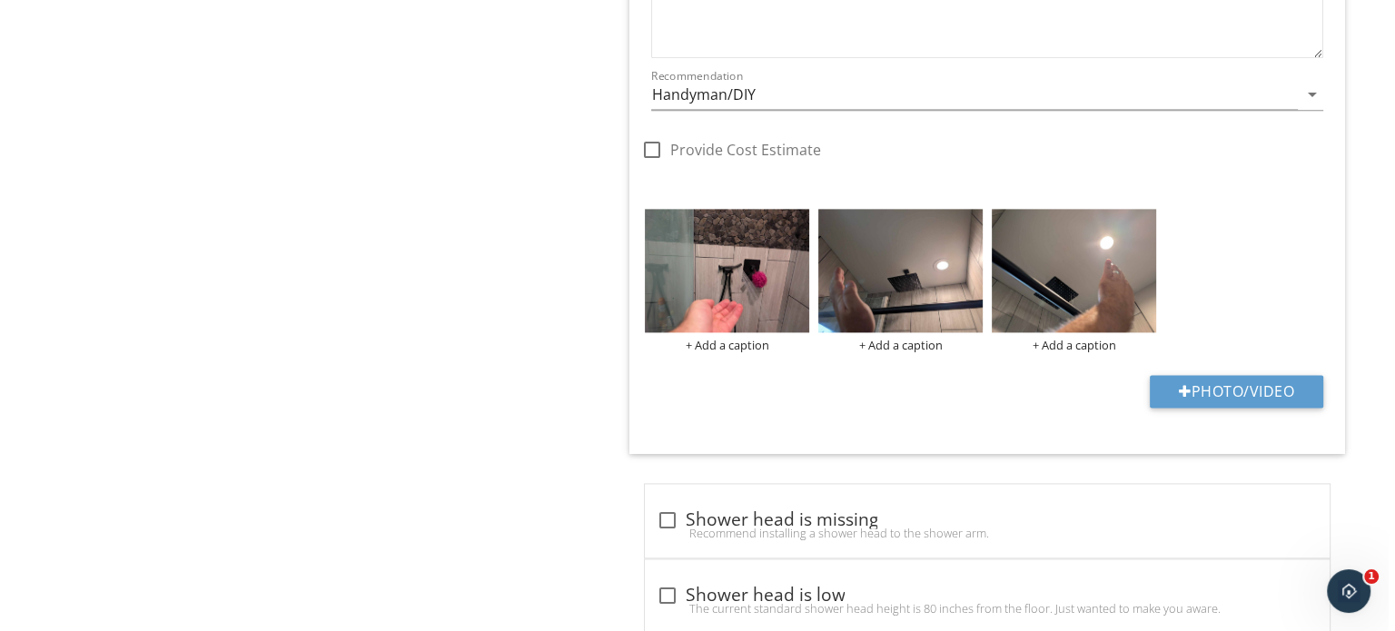
scroll to position [2390, 0]
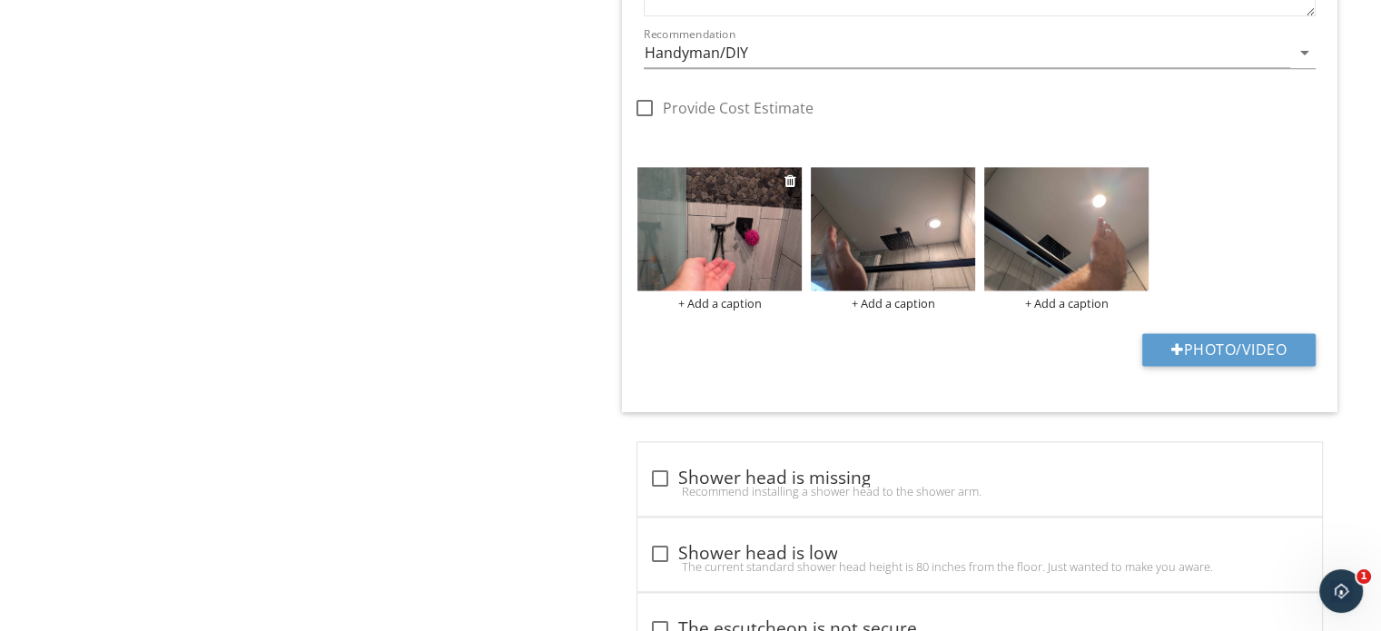
click at [725, 297] on div "+ Add a caption" at bounding box center [719, 303] width 164 height 15
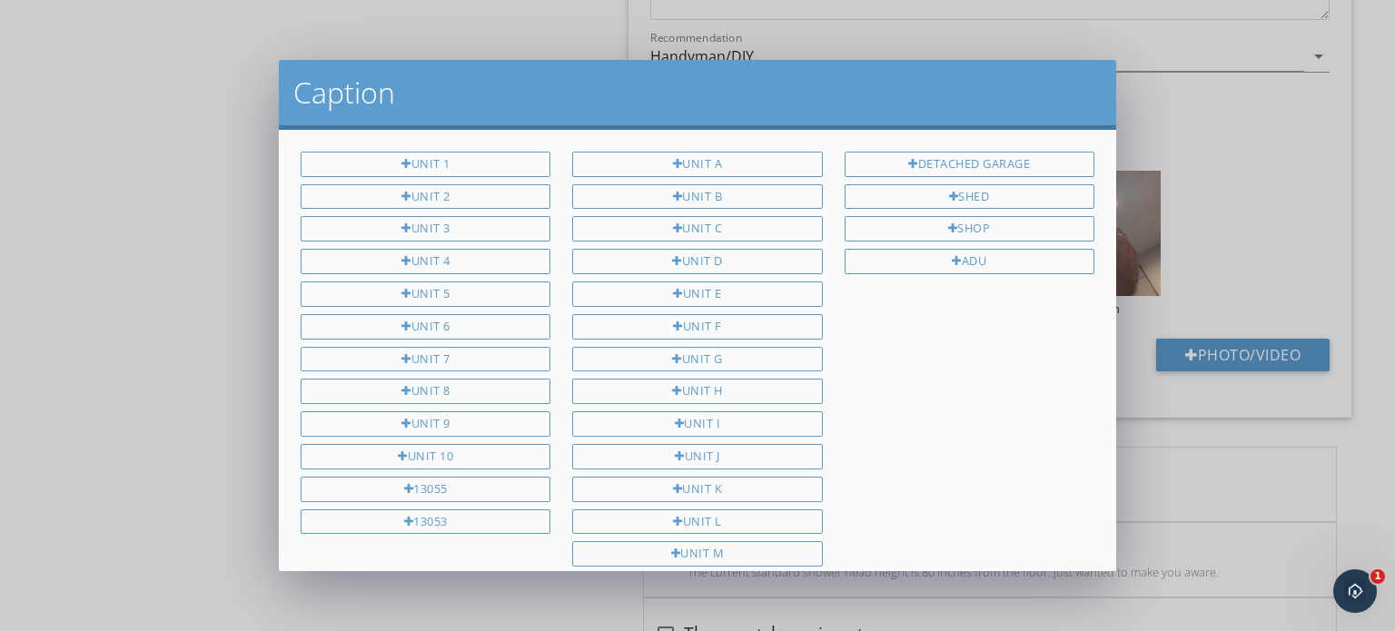
scroll to position [168, 0]
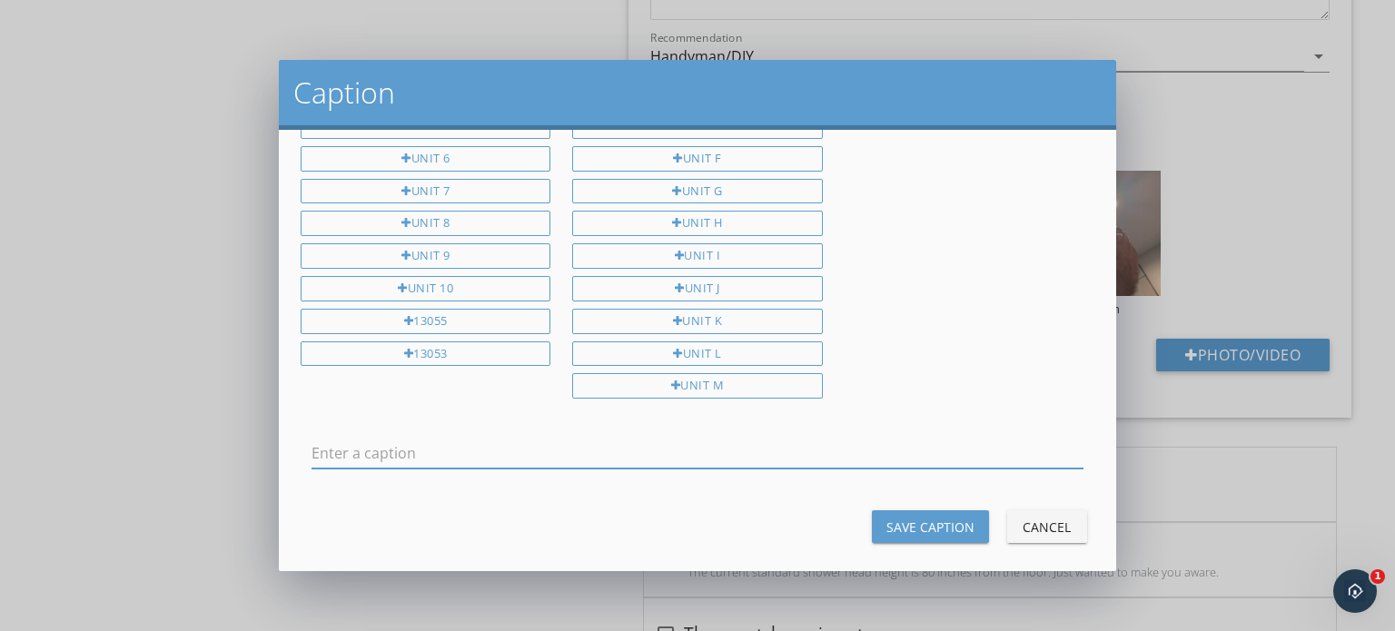
click at [1035, 518] on div "Cancel" at bounding box center [1047, 527] width 51 height 19
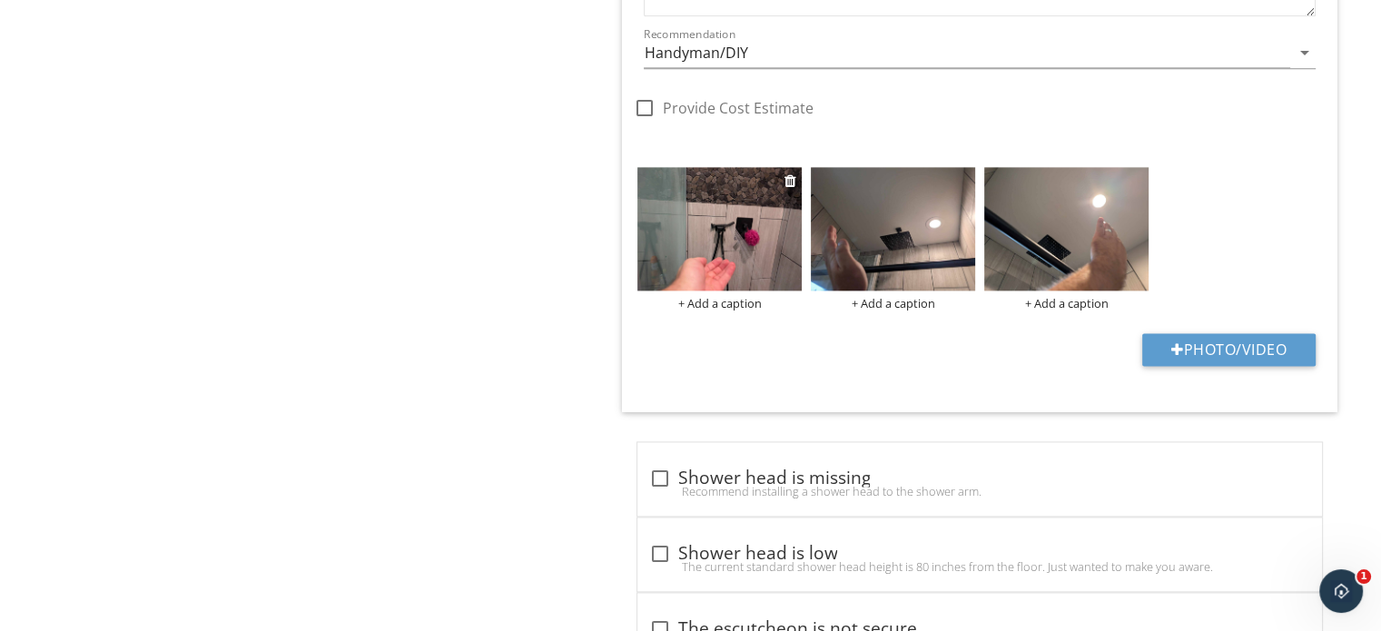
click at [726, 304] on div "+ Add a caption" at bounding box center [719, 303] width 164 height 15
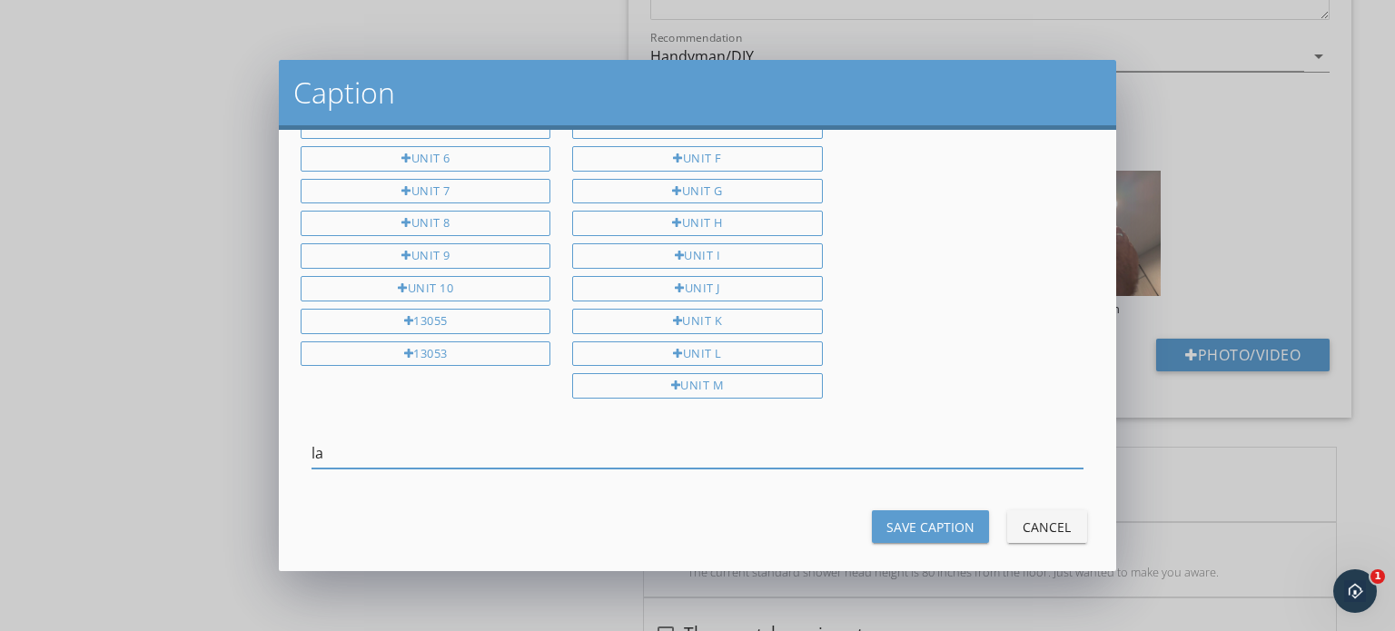
type input "l"
type input "bedroom bath"
click at [938, 518] on div "Save Caption" at bounding box center [930, 527] width 88 height 19
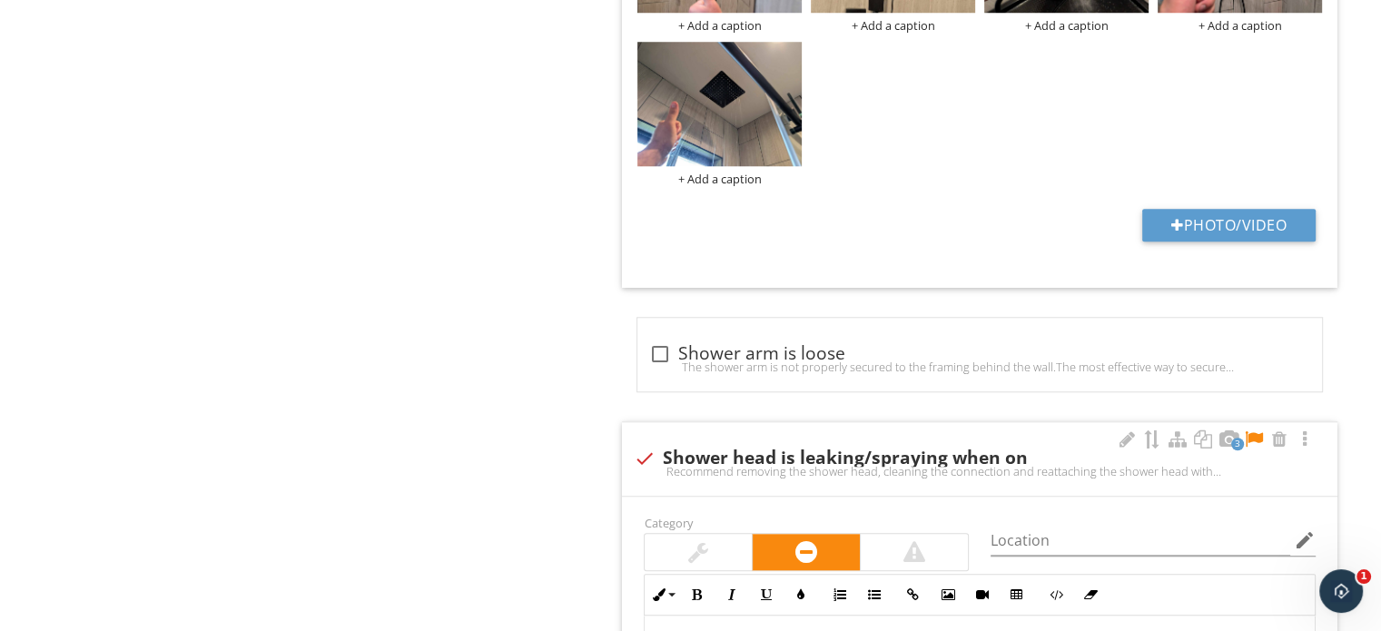
scroll to position [1664, 0]
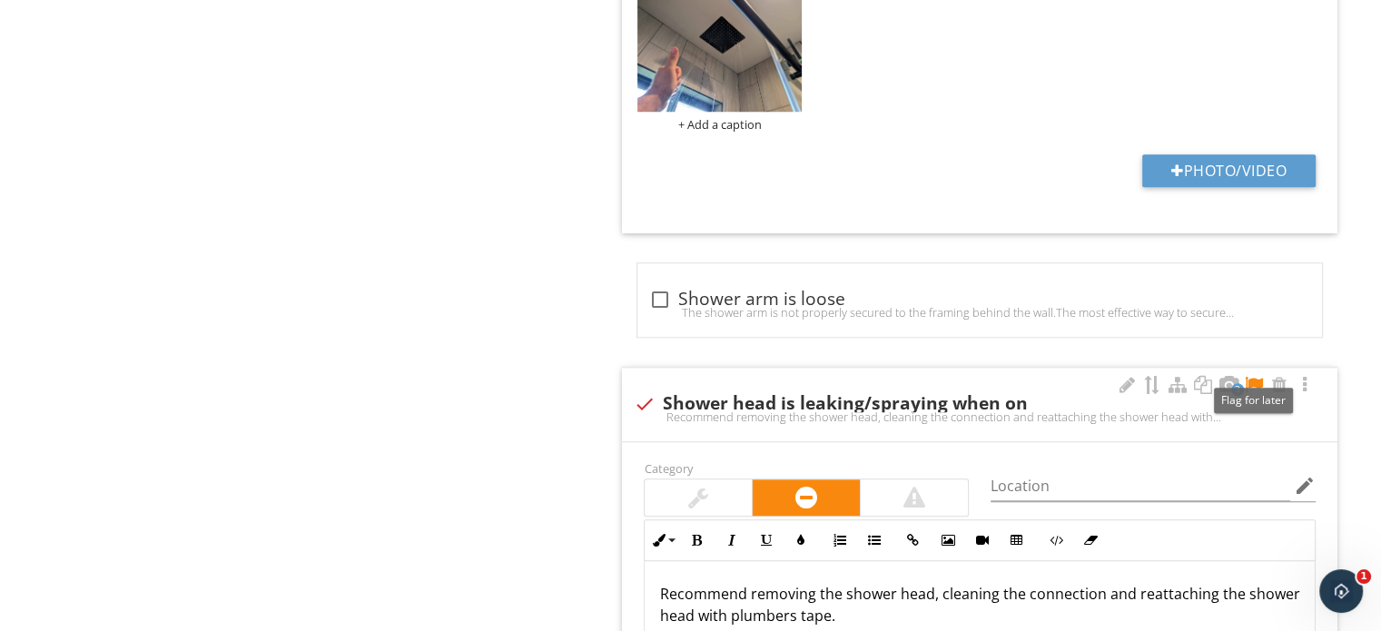
click at [1249, 383] on div at bounding box center [1254, 385] width 22 height 18
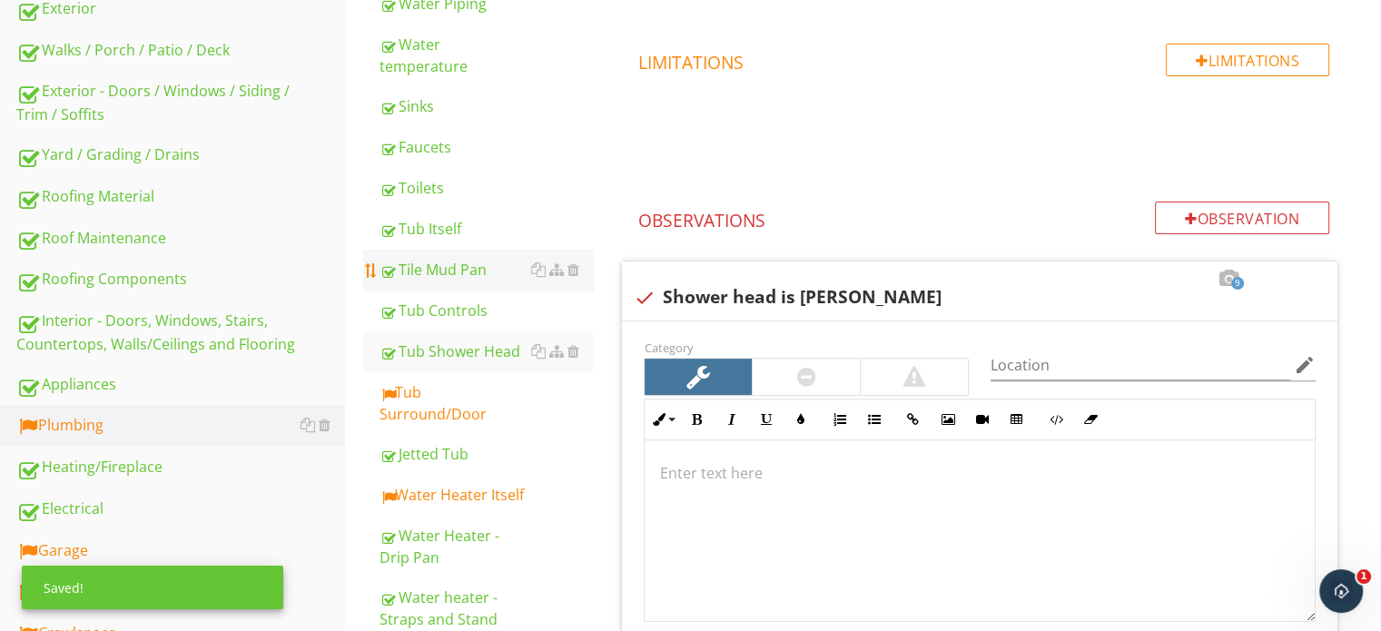
scroll to position [574, 0]
click at [416, 433] on link "Jetted Tub" at bounding box center [486, 453] width 213 height 40
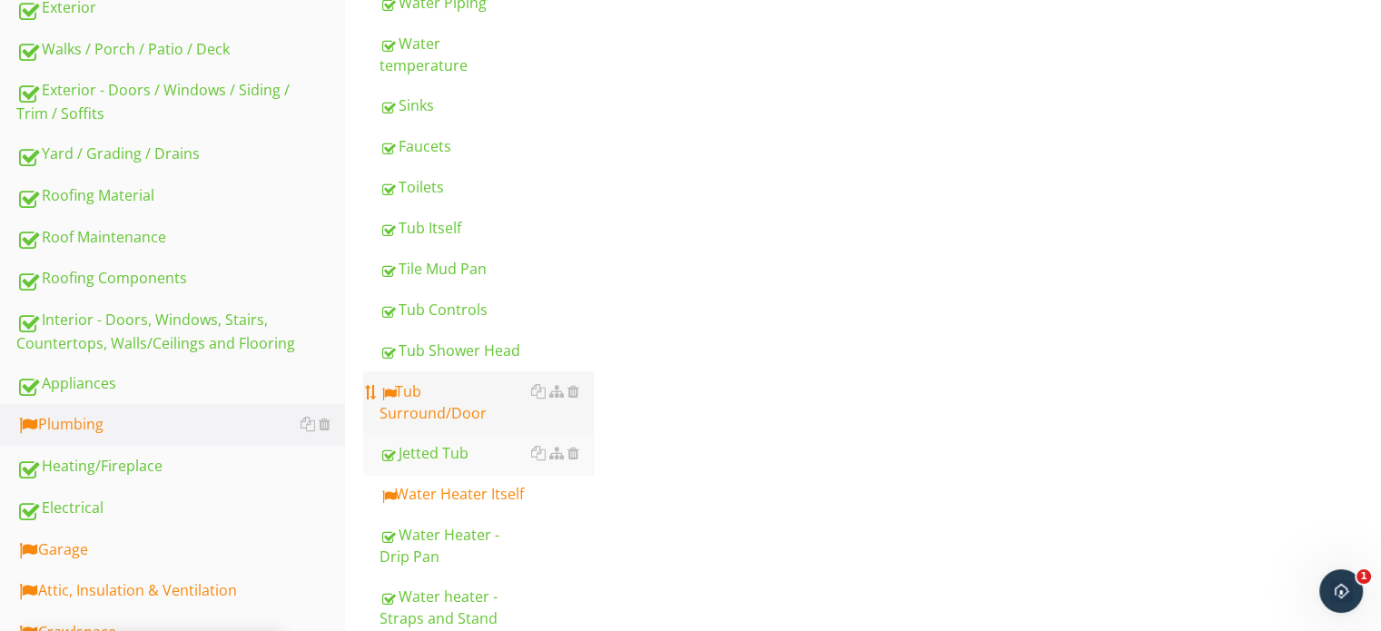
click at [417, 380] on div "Tub Surround/Door" at bounding box center [486, 402] width 213 height 44
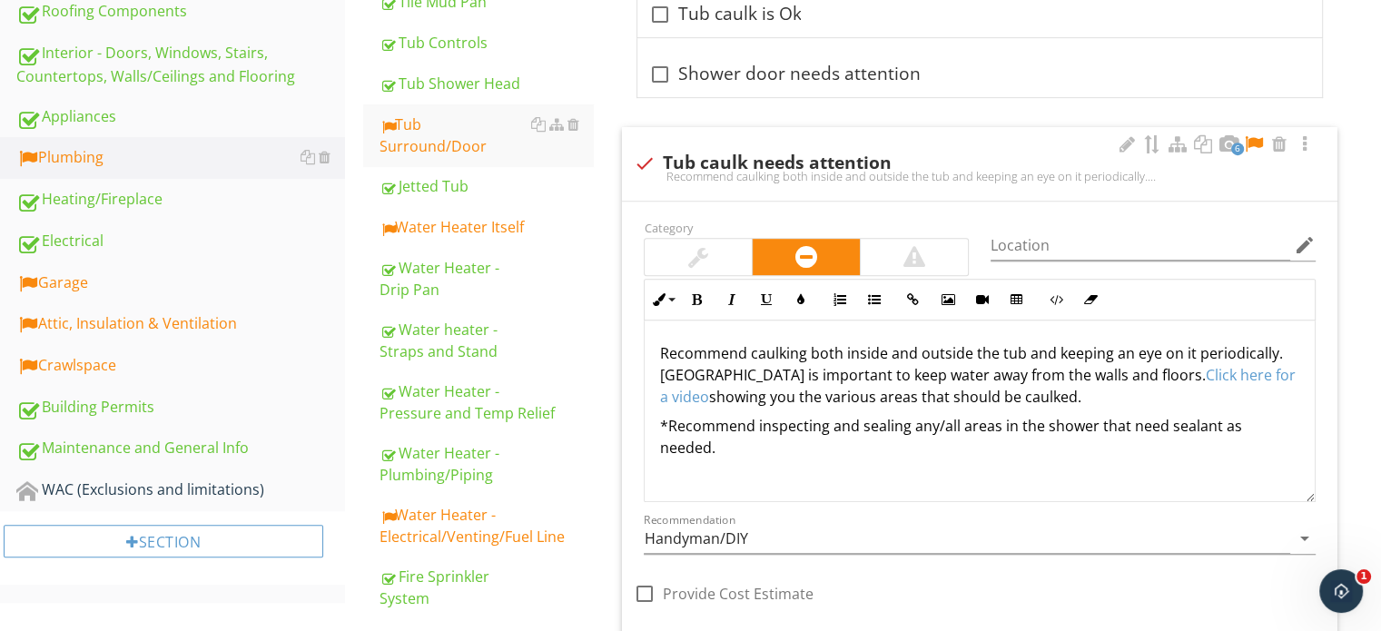
scroll to position [756, 0]
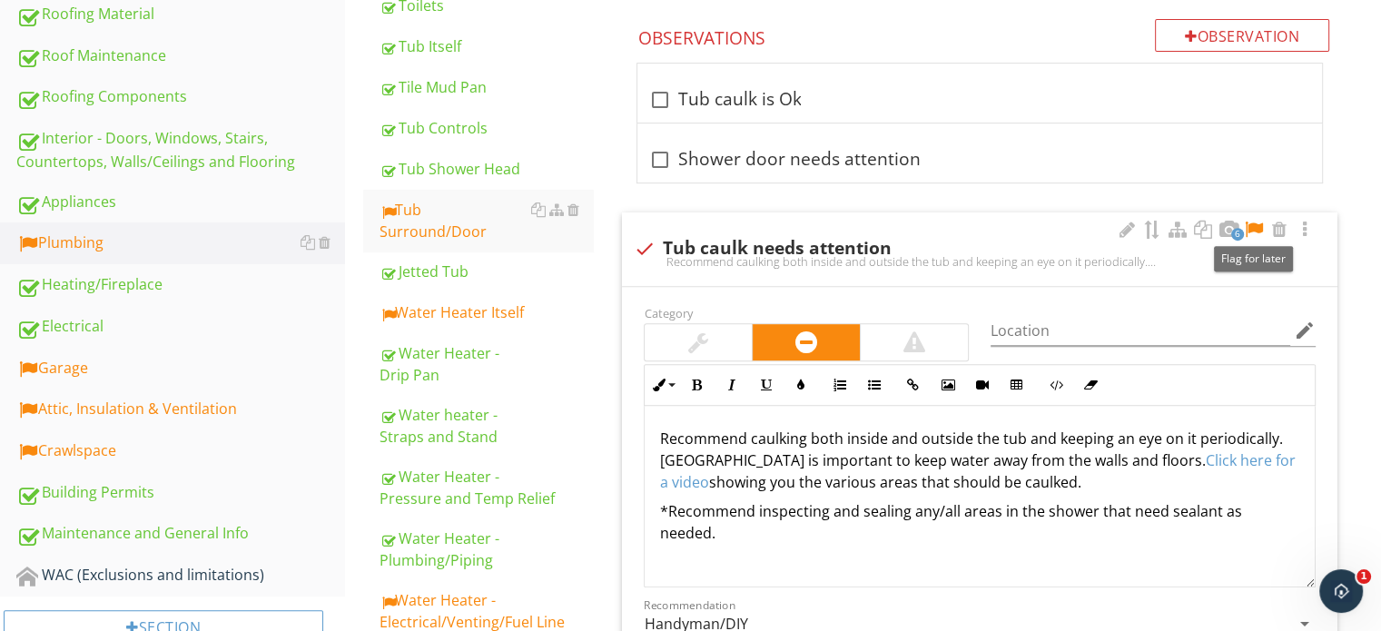
click at [1253, 228] on div at bounding box center [1254, 230] width 22 height 18
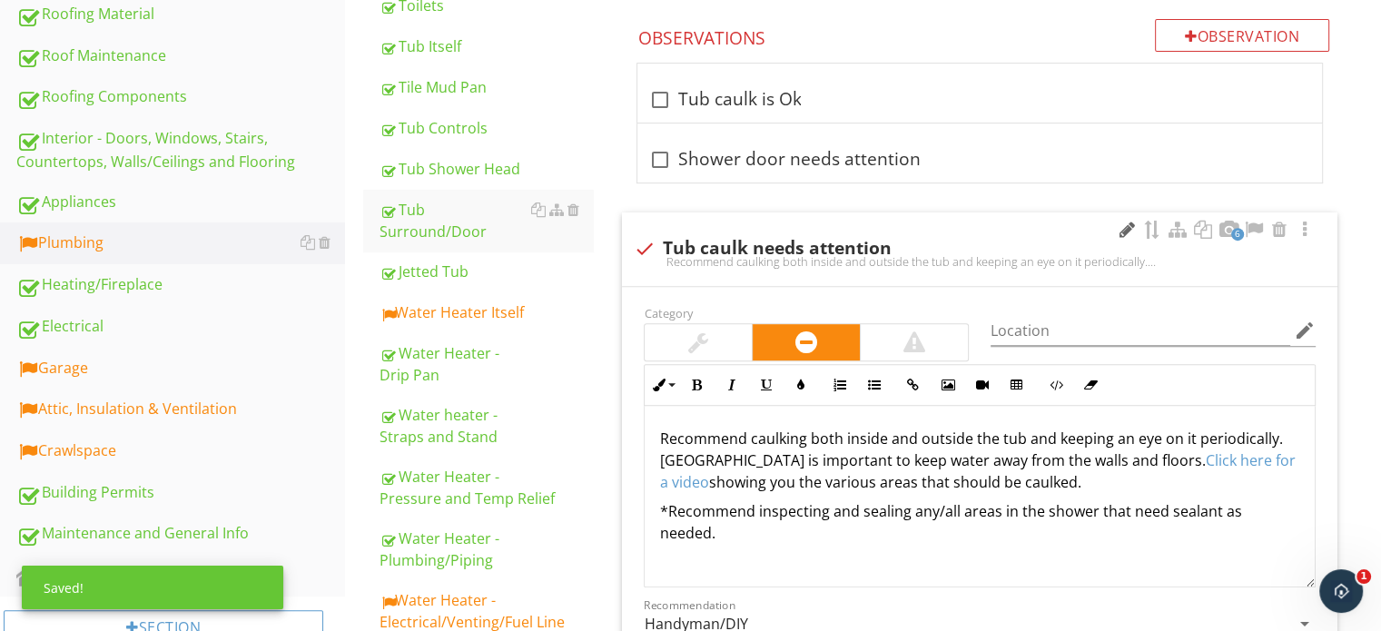
click at [1116, 222] on div at bounding box center [1127, 230] width 22 height 18
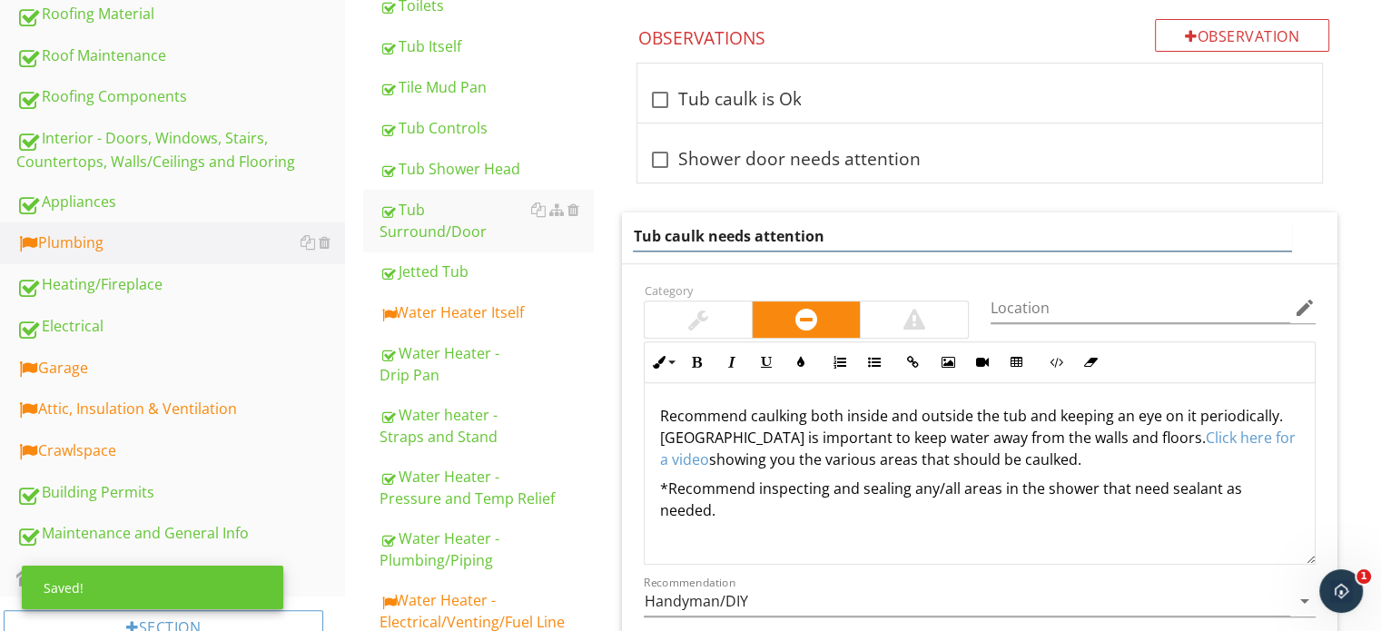
click at [1118, 222] on input "Tub caulk needs attention" at bounding box center [962, 237] width 658 height 30
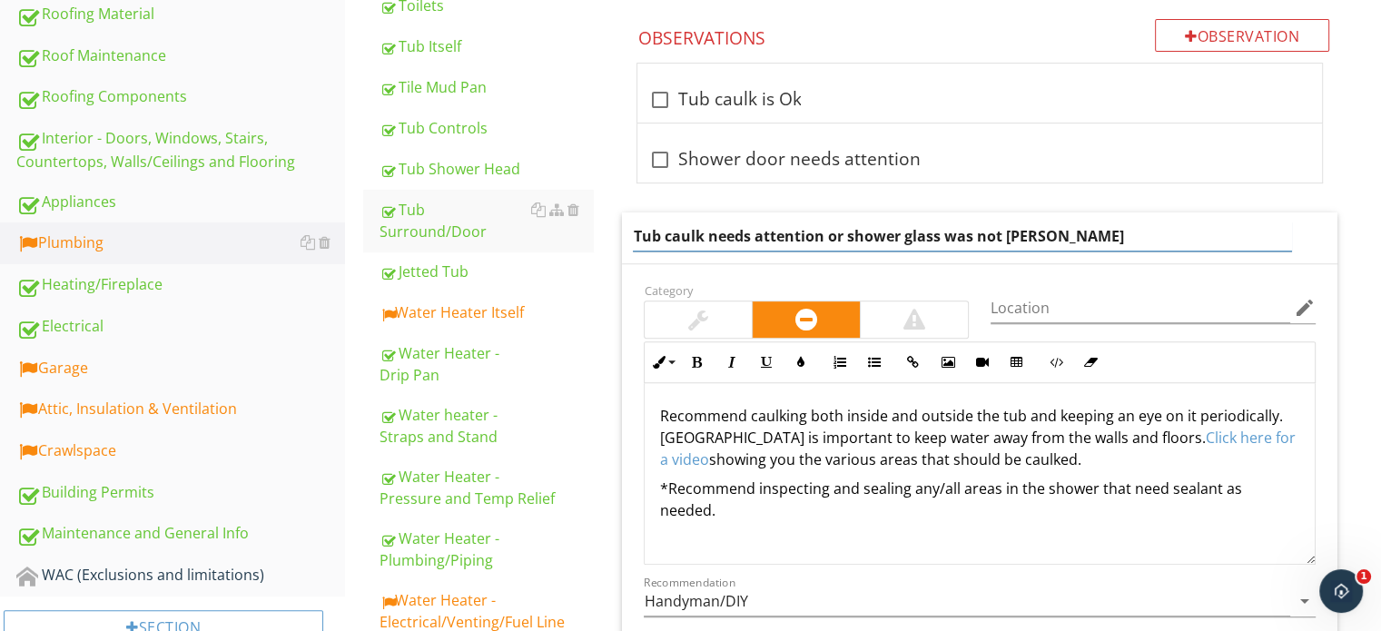
type input "Tub caulk needs attention or shower glass was not sealed"
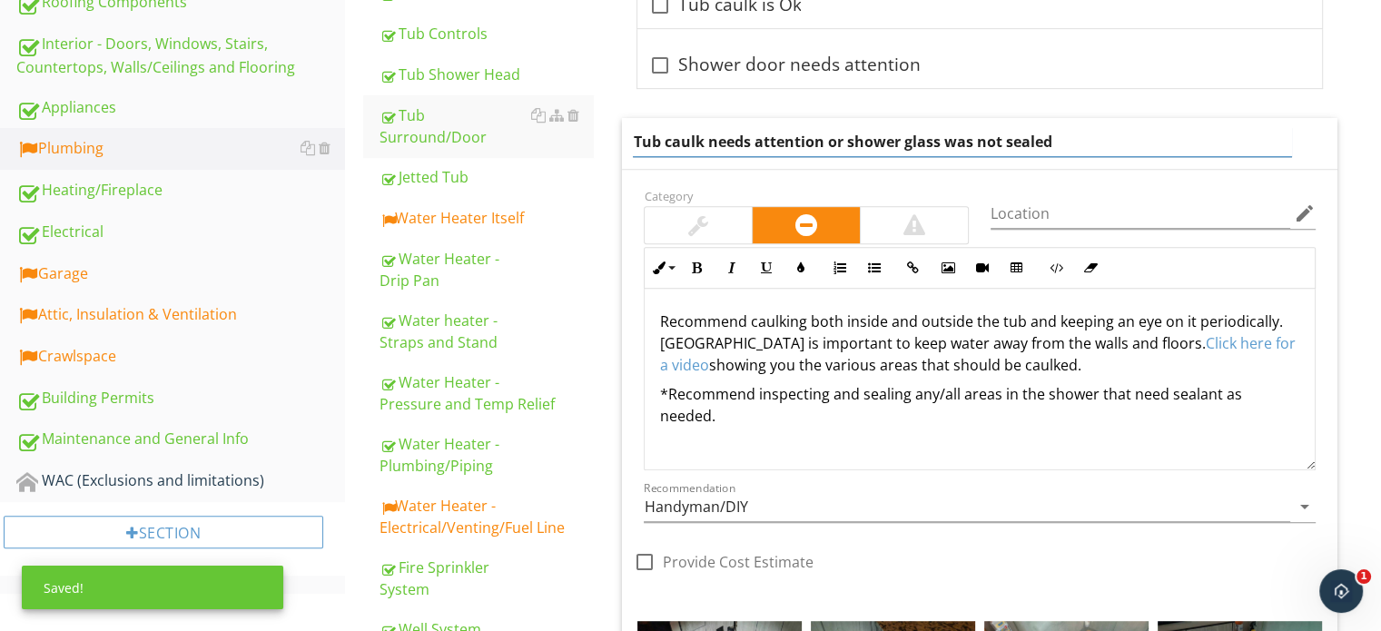
scroll to position [846, 0]
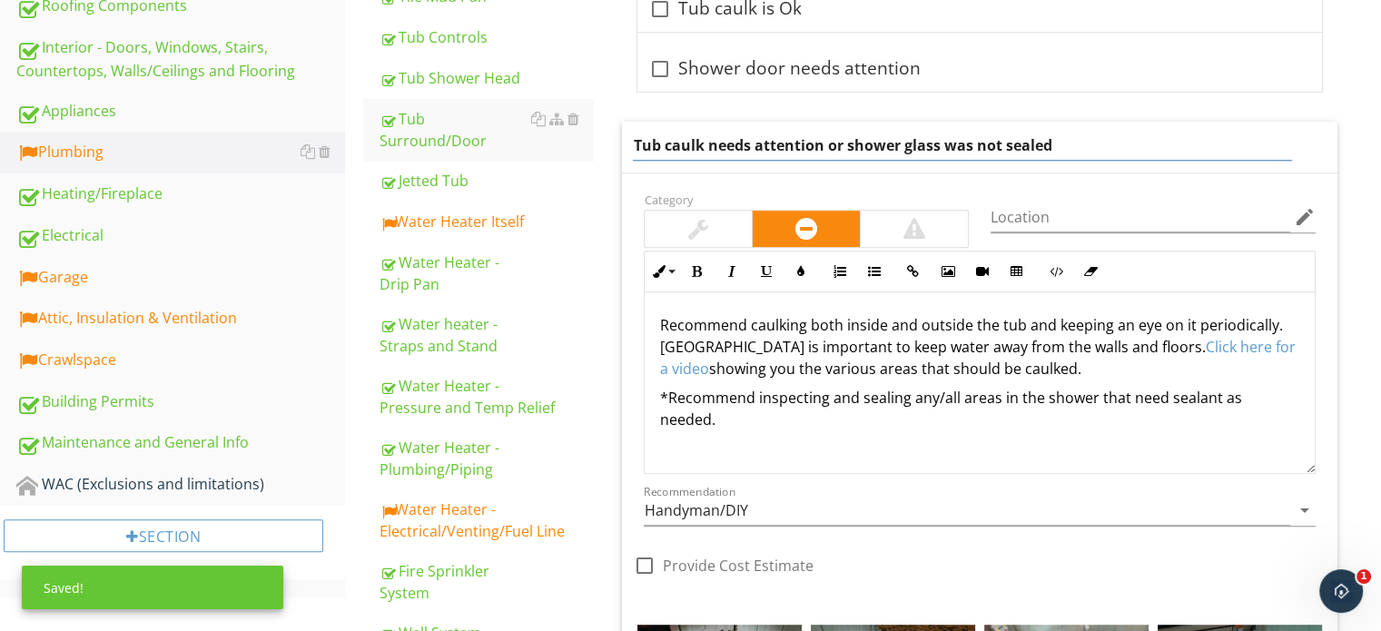
click at [1046, 376] on p "Recommend caulking both inside and outside the tub and keeping an eye on it per…" at bounding box center [979, 346] width 641 height 65
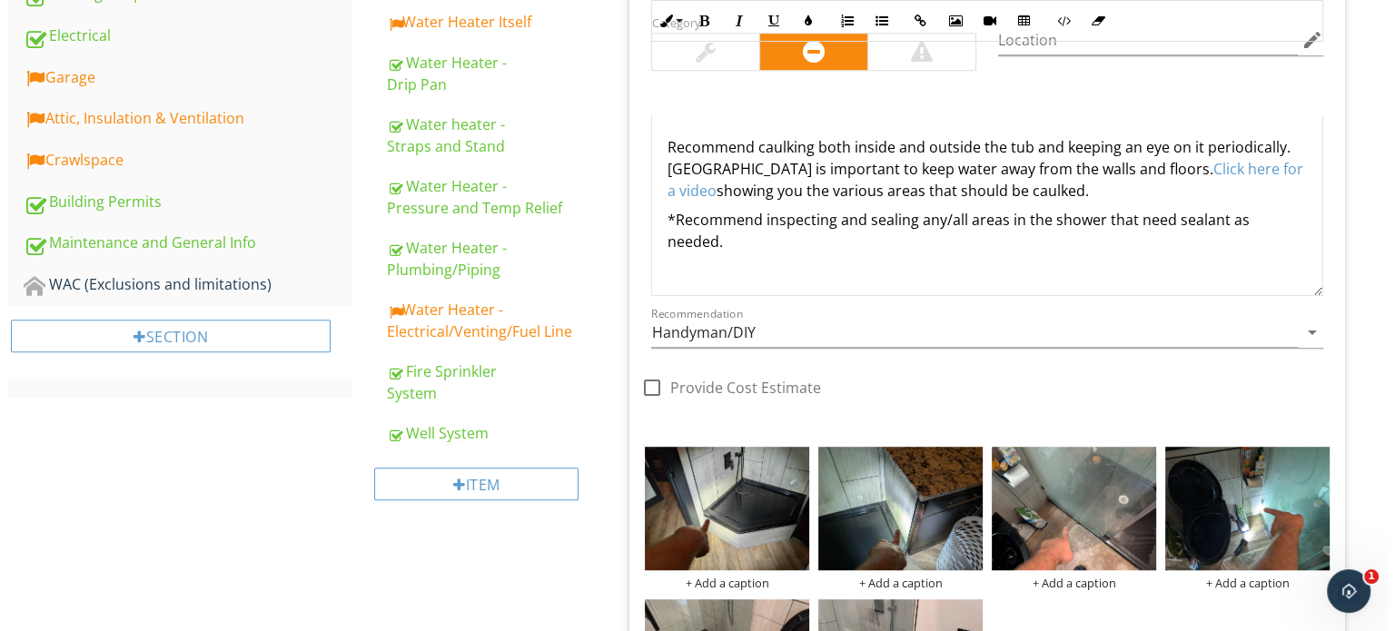
scroll to position [1300, 0]
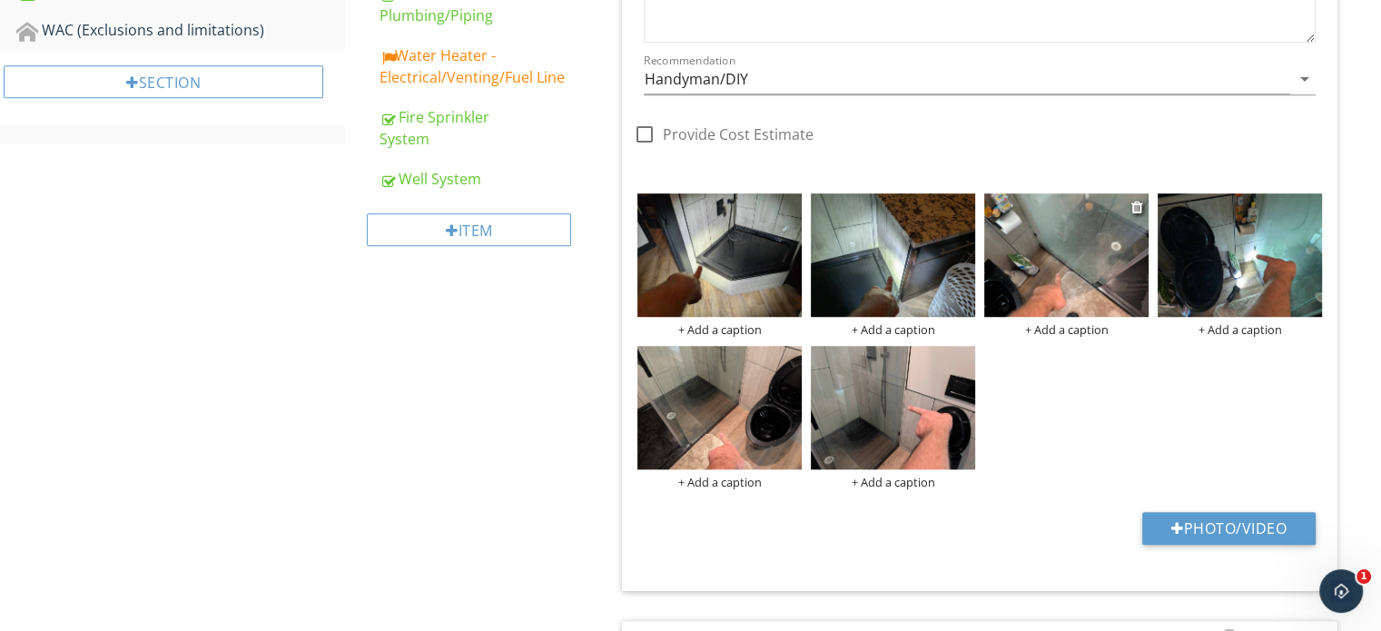
click at [1091, 325] on div "+ Add a caption" at bounding box center [1066, 329] width 164 height 15
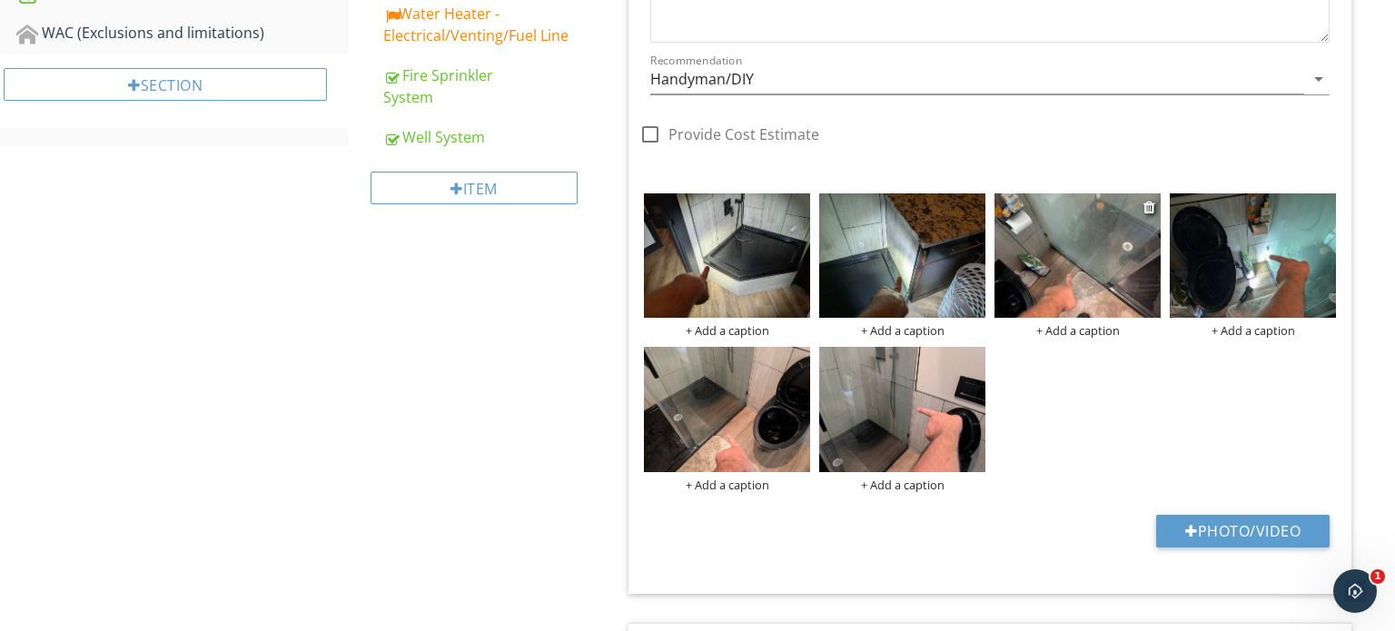
scroll to position [0, 0]
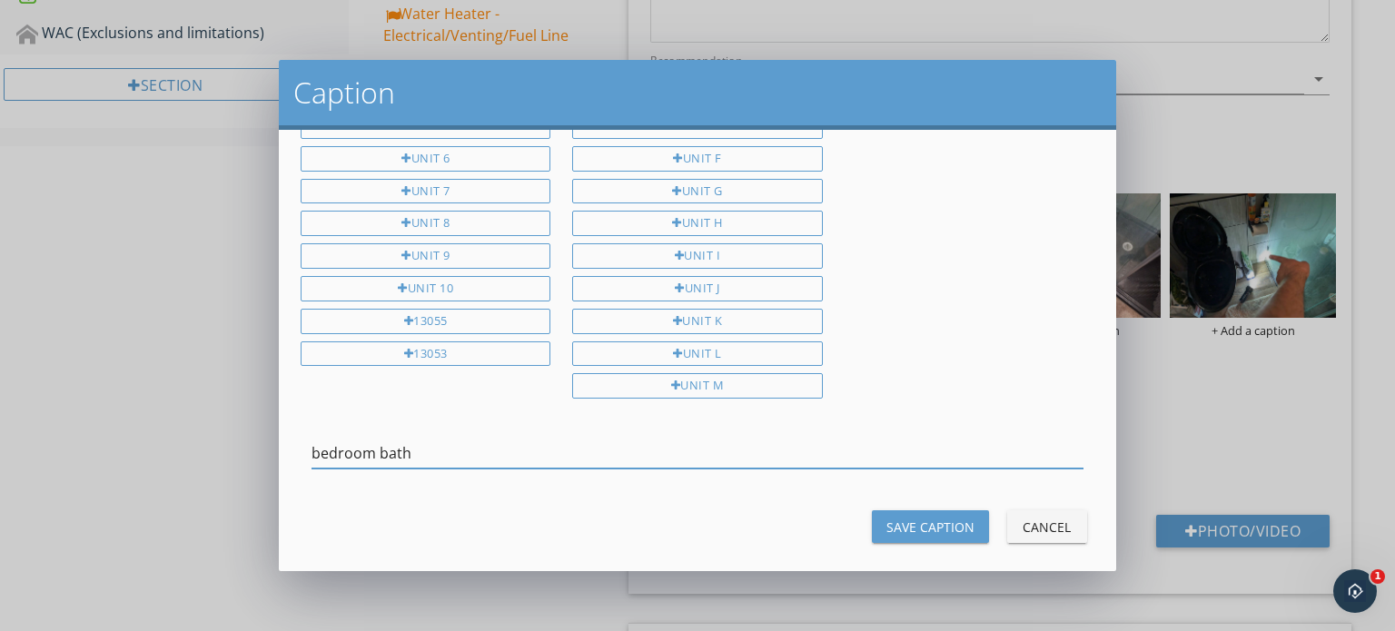
type input "bedroom bath"
click at [937, 518] on div "Save Caption" at bounding box center [930, 527] width 88 height 19
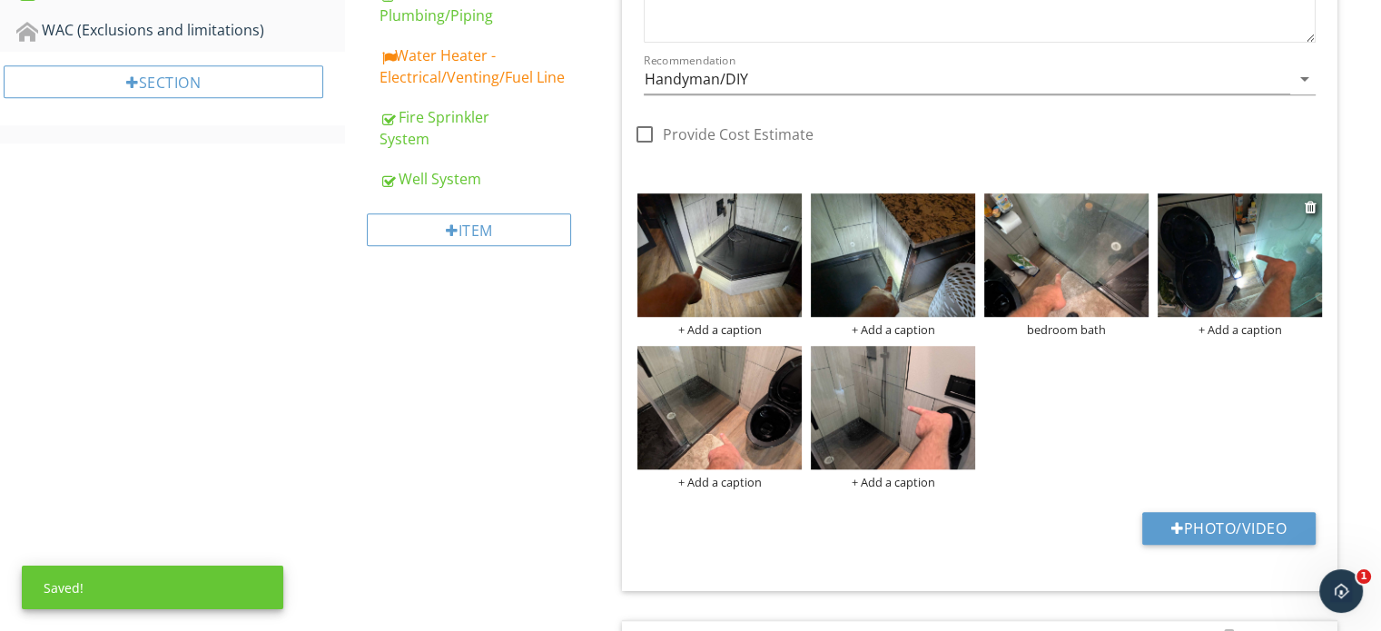
click at [1253, 330] on div "+ Add a caption" at bounding box center [1240, 329] width 164 height 15
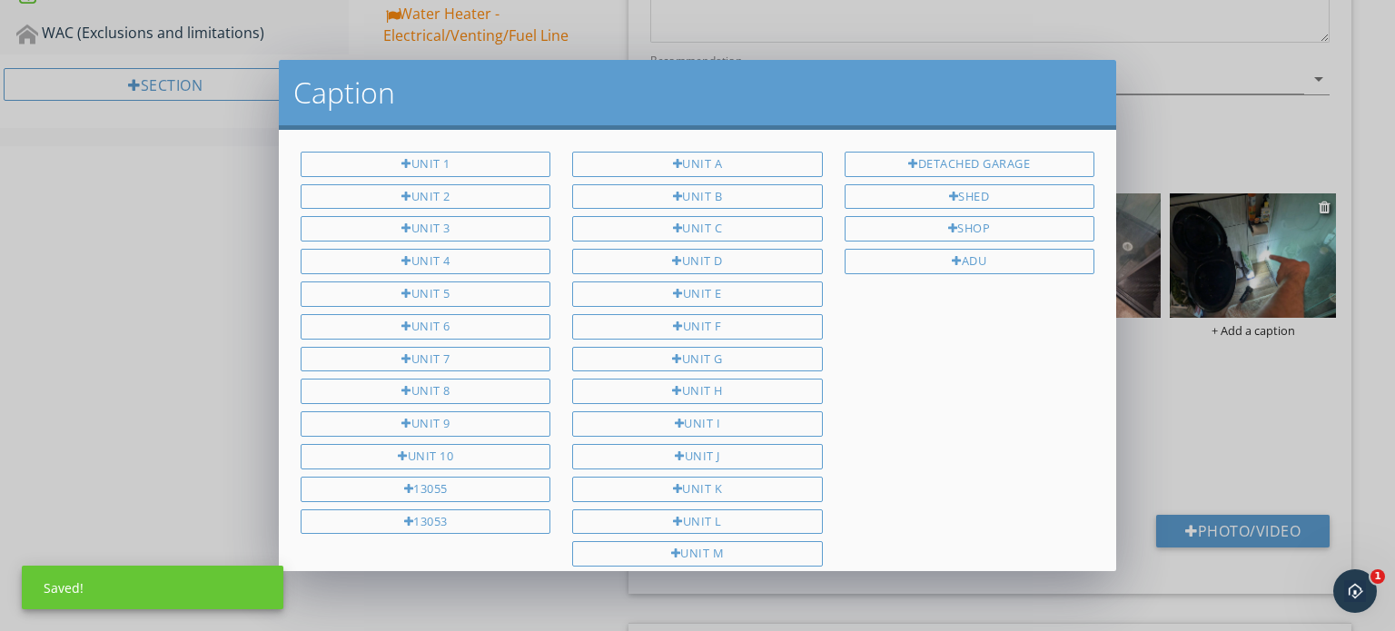
scroll to position [168, 0]
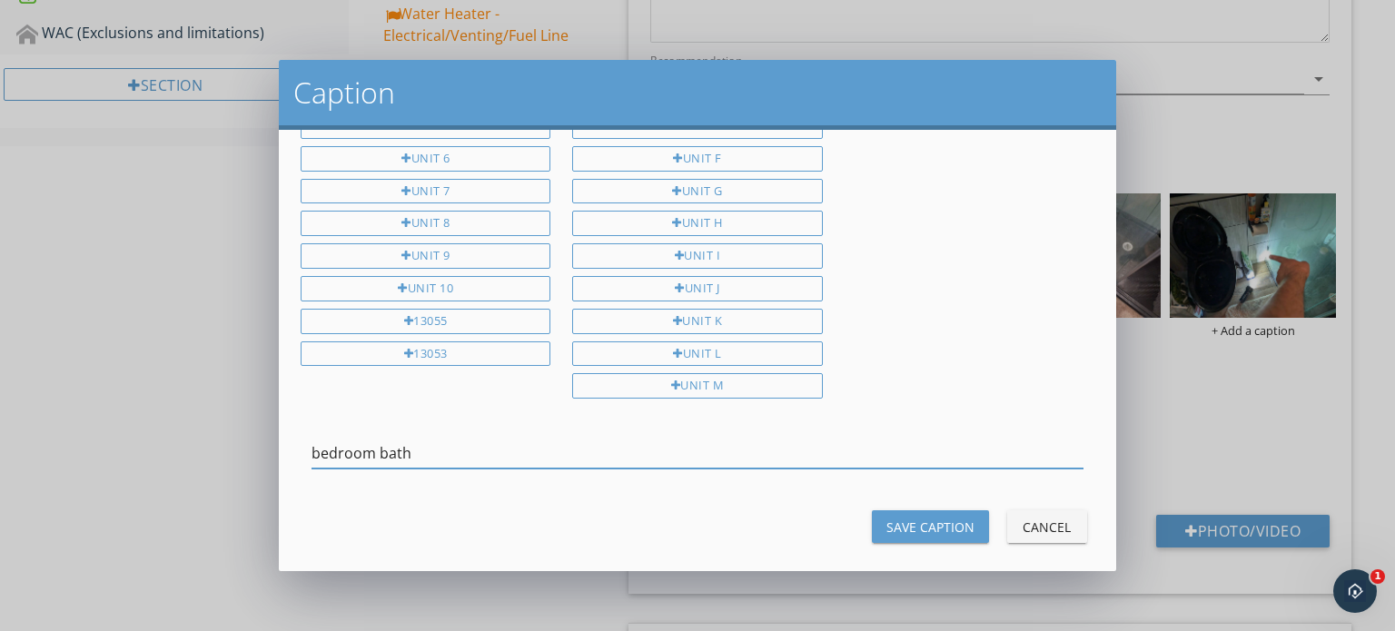
type input "bedroom bath"
click at [934, 518] on div "Save Caption" at bounding box center [930, 527] width 88 height 19
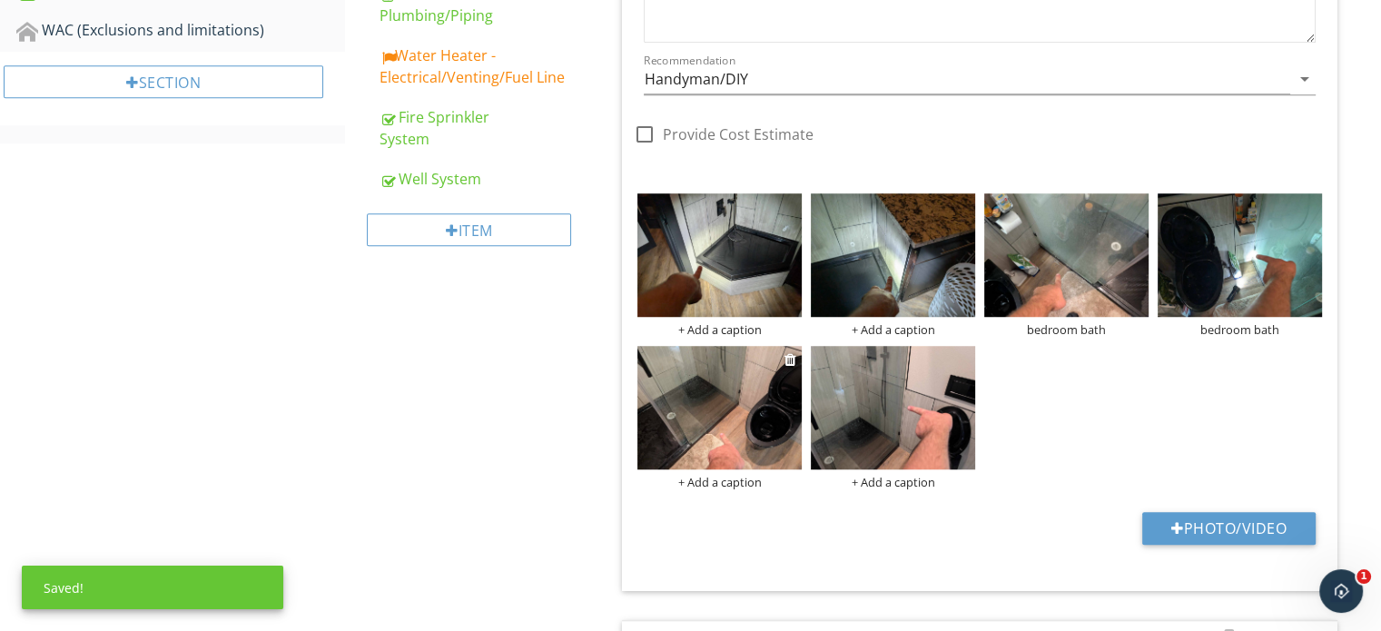
click at [726, 482] on div "+ Add a caption" at bounding box center [719, 482] width 164 height 15
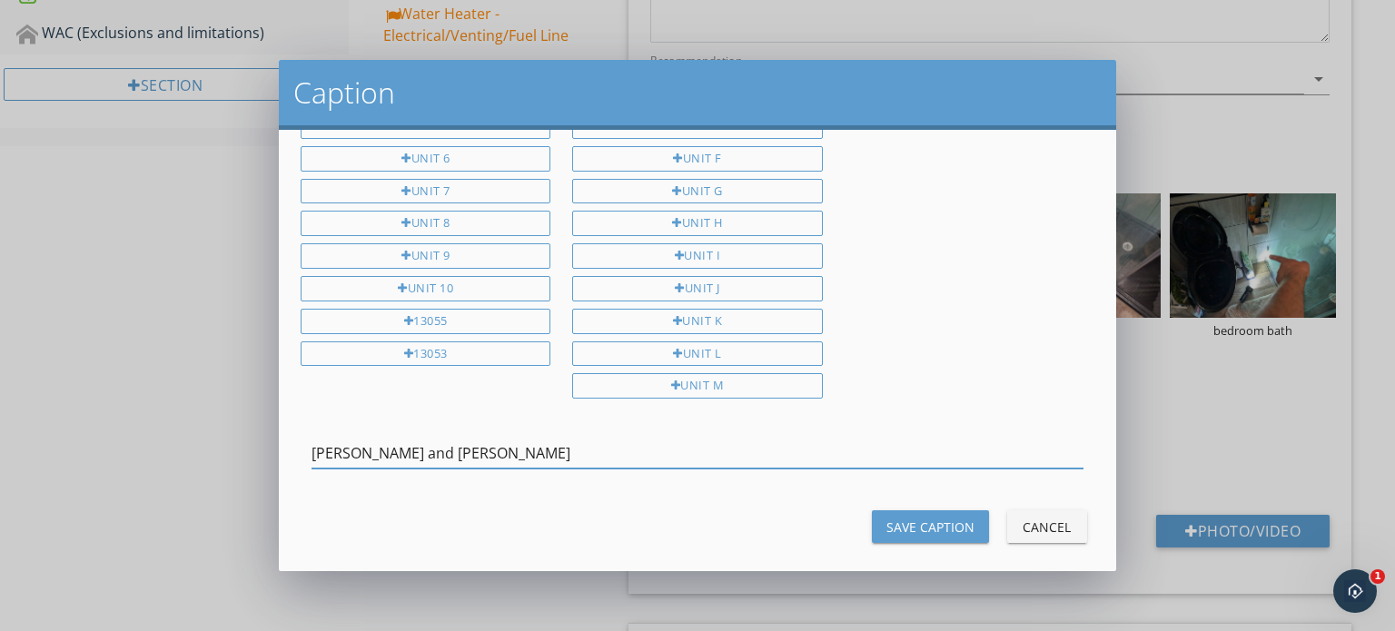
type input "[PERSON_NAME] and [PERSON_NAME]"
click at [940, 518] on div "Save Caption" at bounding box center [930, 527] width 88 height 19
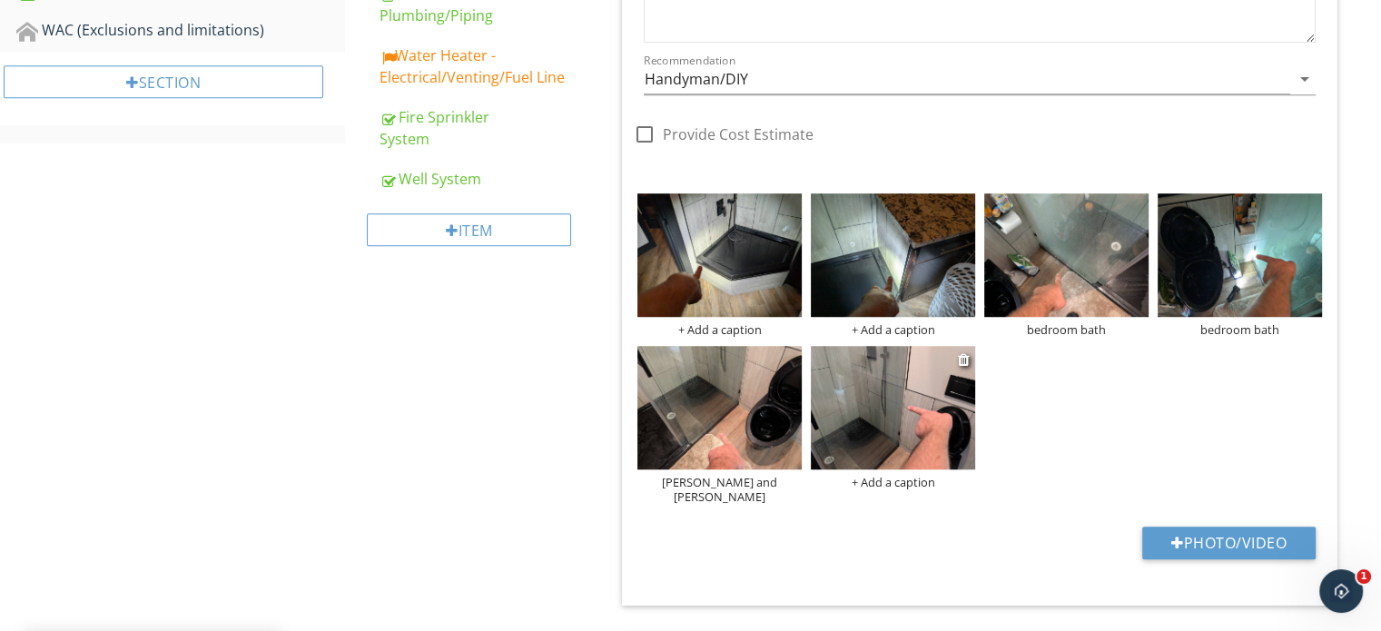
click at [882, 475] on div "+ Add a caption" at bounding box center [893, 482] width 164 height 15
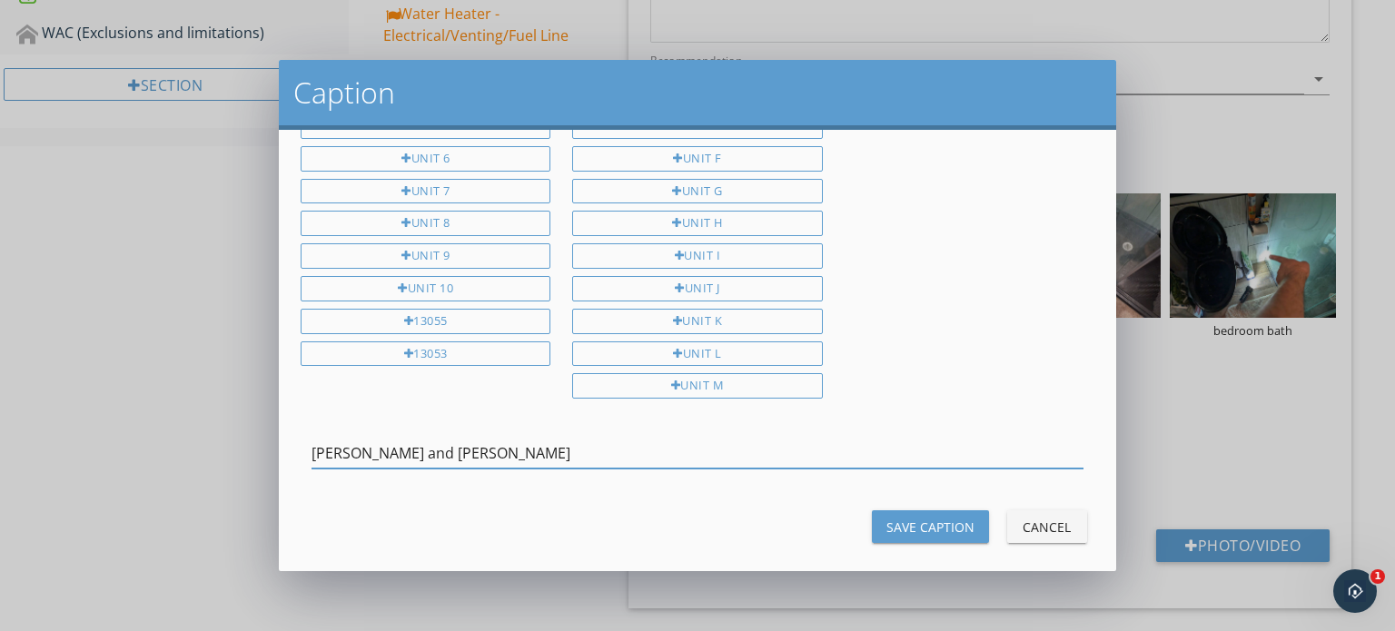
type input "[PERSON_NAME] and [PERSON_NAME]"
click at [878, 529] on div "Save Caption Cancel" at bounding box center [697, 527] width 815 height 44
click at [886, 518] on div "Save Caption" at bounding box center [930, 527] width 88 height 19
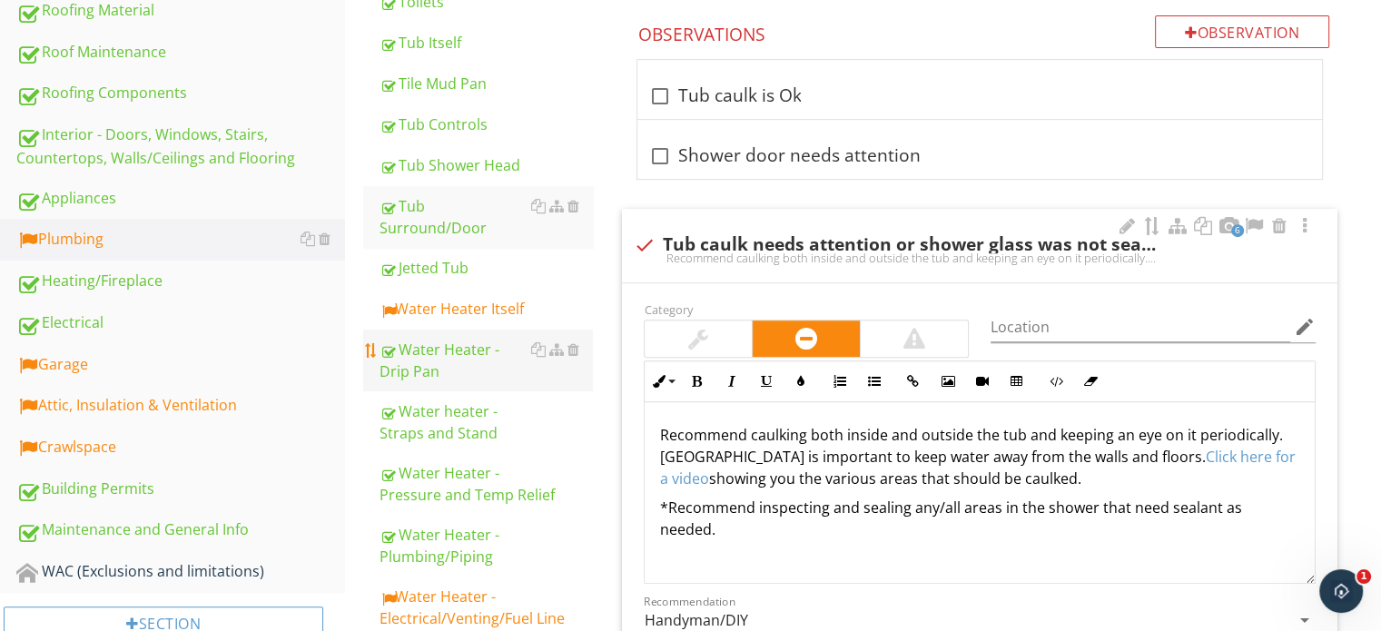
scroll to position [665, 0]
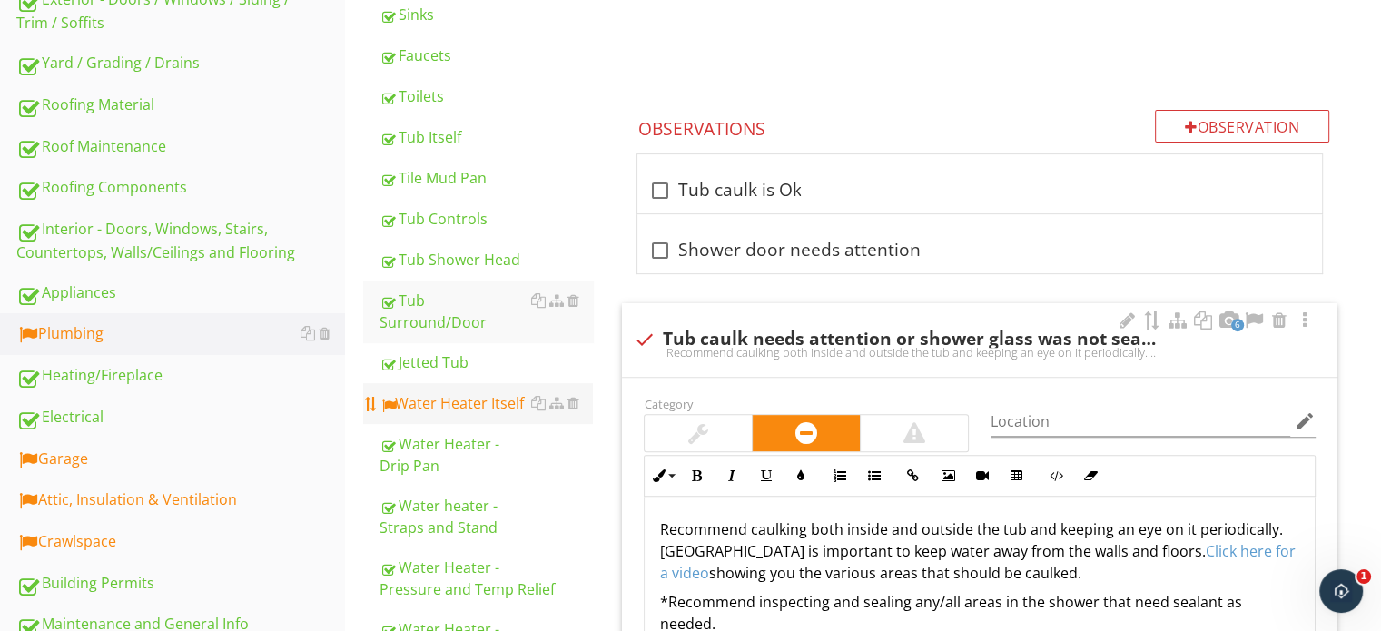
click at [469, 392] on div "Water Heater Itself" at bounding box center [486, 403] width 213 height 22
type textarea "<p>Recommend caulking both inside and outside the tub and keeping an eye on it …"
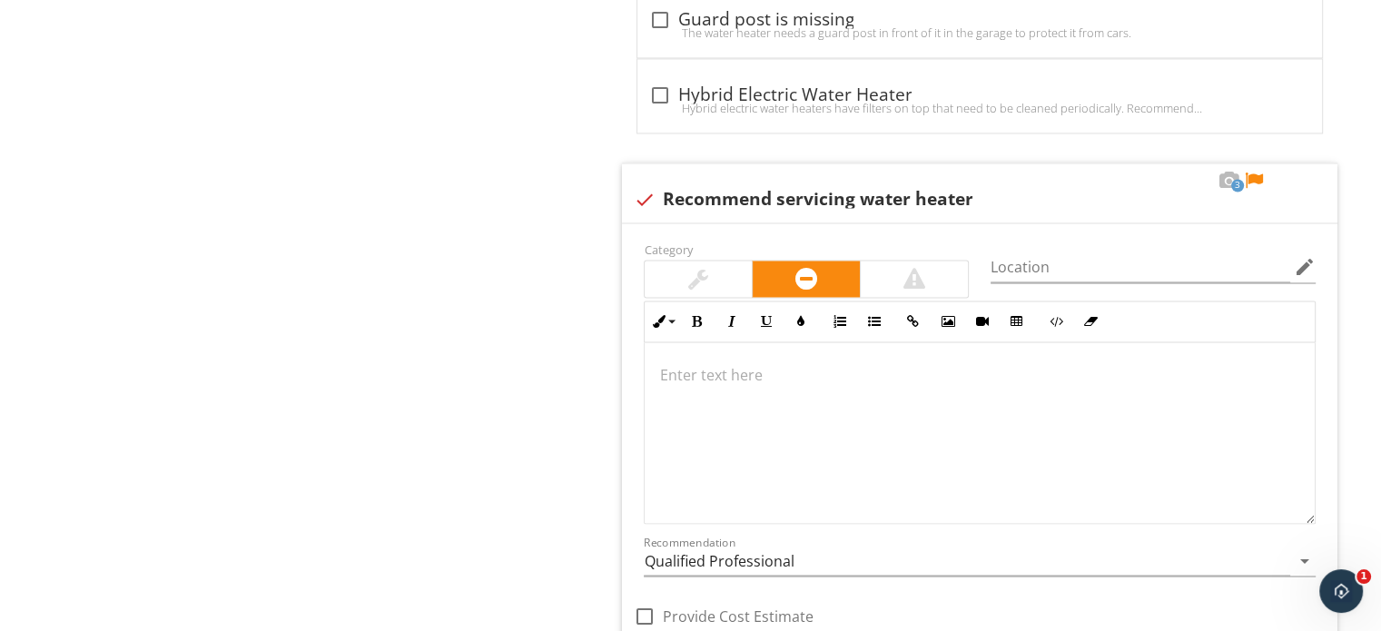
scroll to position [3026, 0]
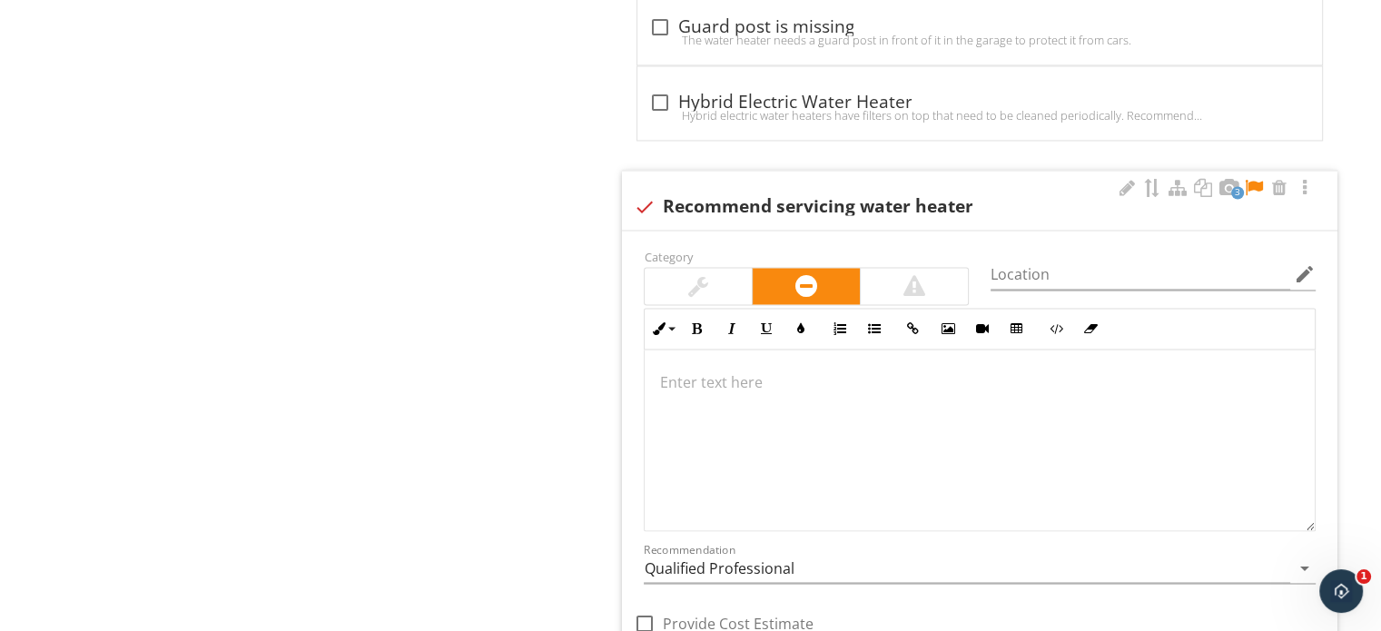
click at [957, 409] on div at bounding box center [980, 441] width 670 height 182
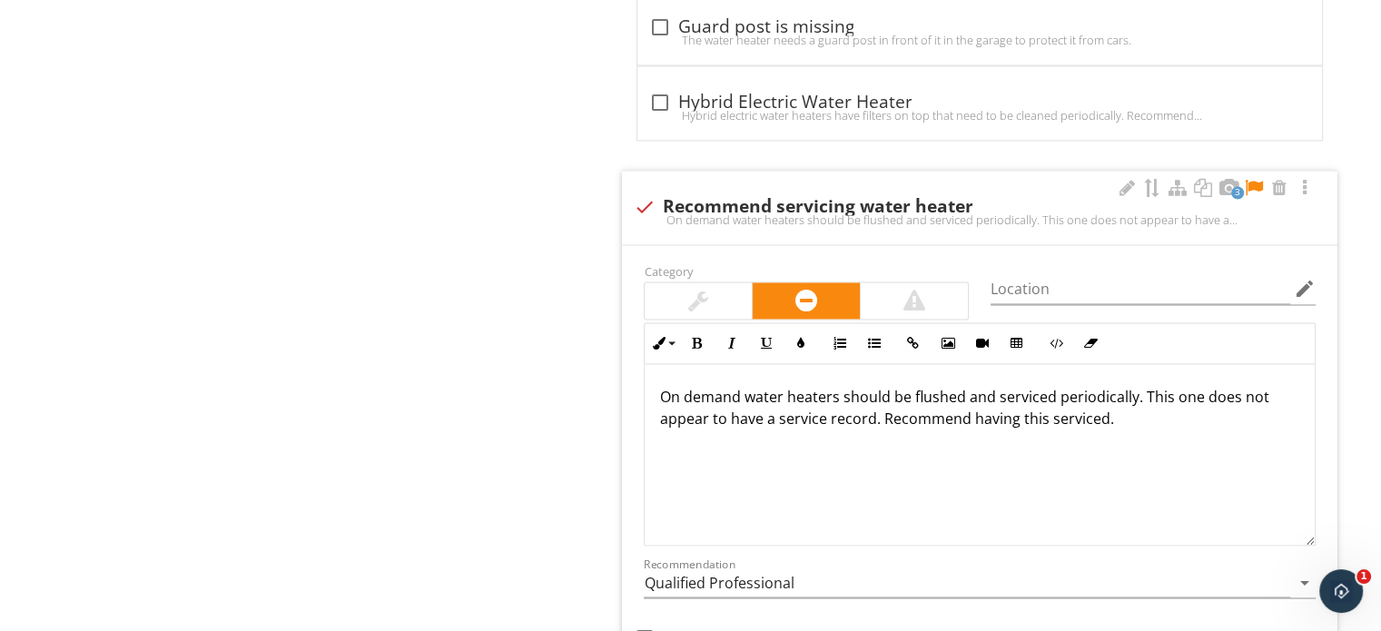
scroll to position [3040, 0]
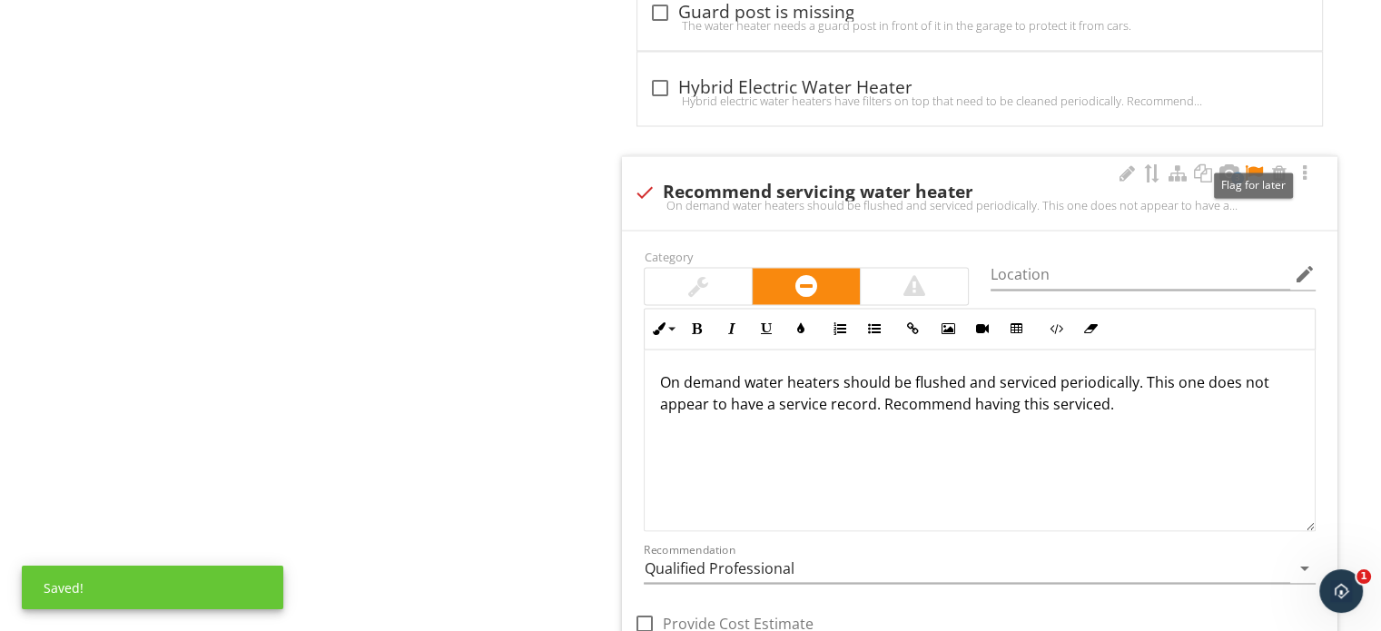
click at [1249, 168] on div at bounding box center [1254, 173] width 22 height 18
click at [1179, 395] on p "On demand water heaters should be flushed and serviced periodically. This one d…" at bounding box center [979, 393] width 641 height 44
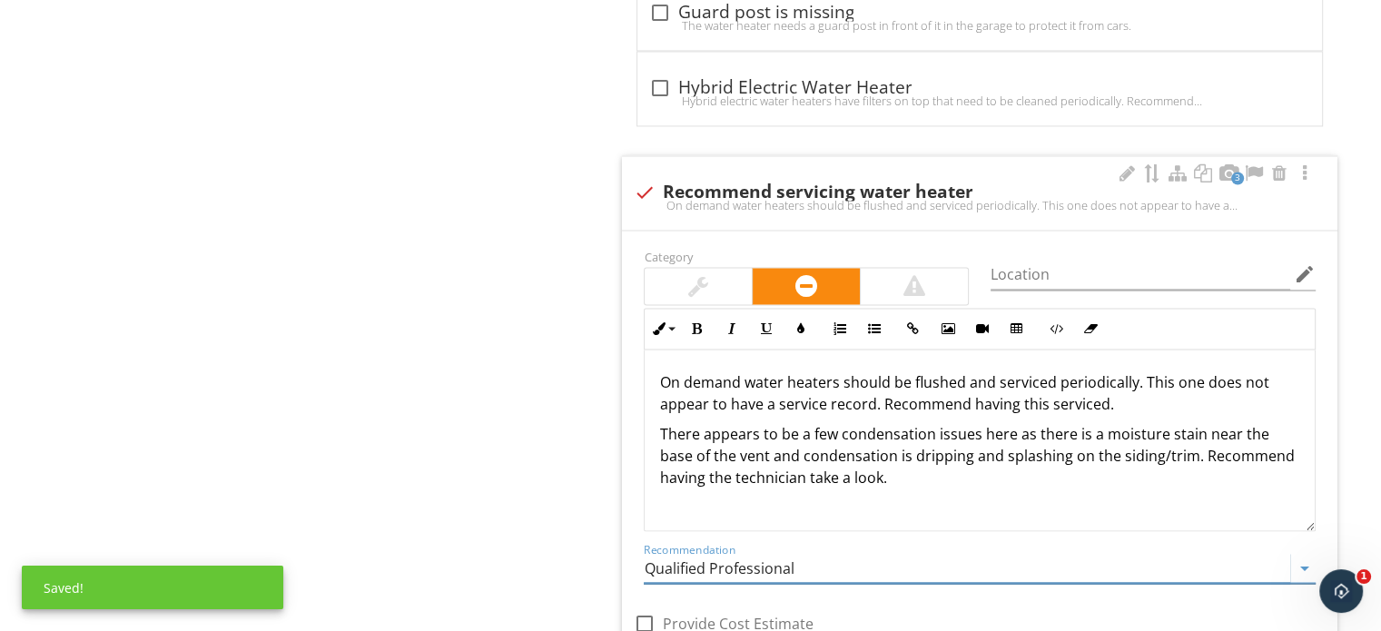
click at [773, 556] on input "Qualified Professional" at bounding box center [967, 568] width 647 height 30
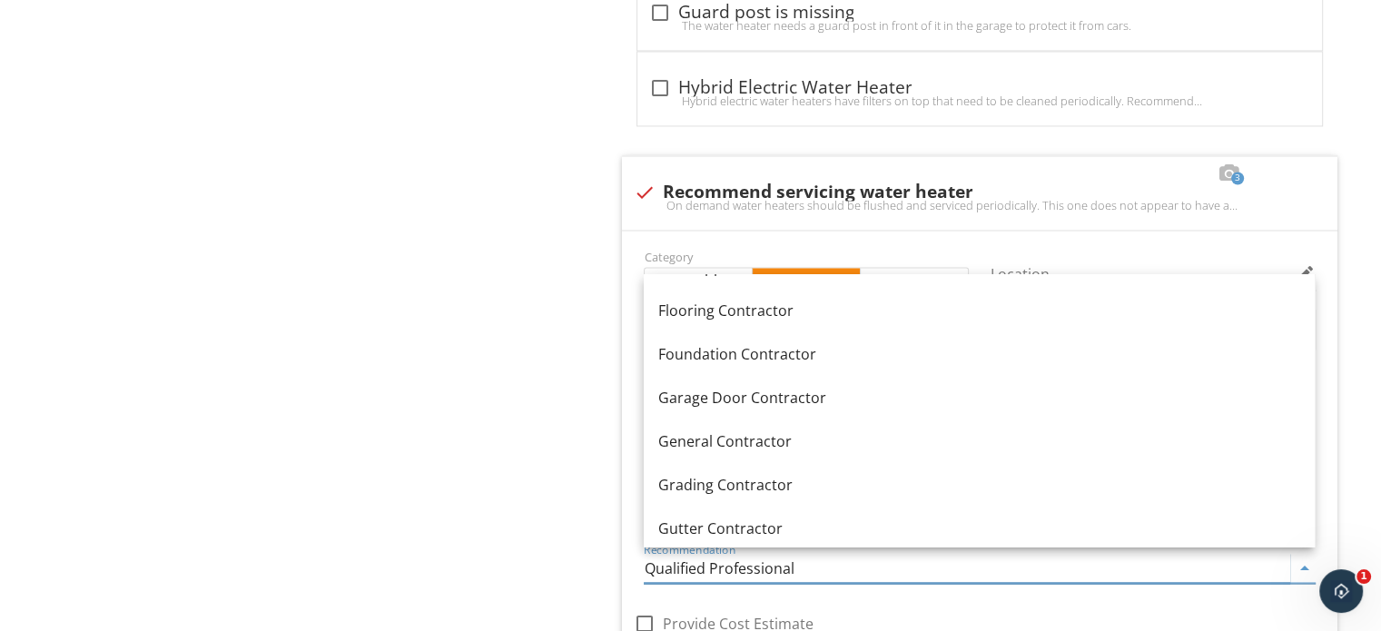
scroll to position [1453, 0]
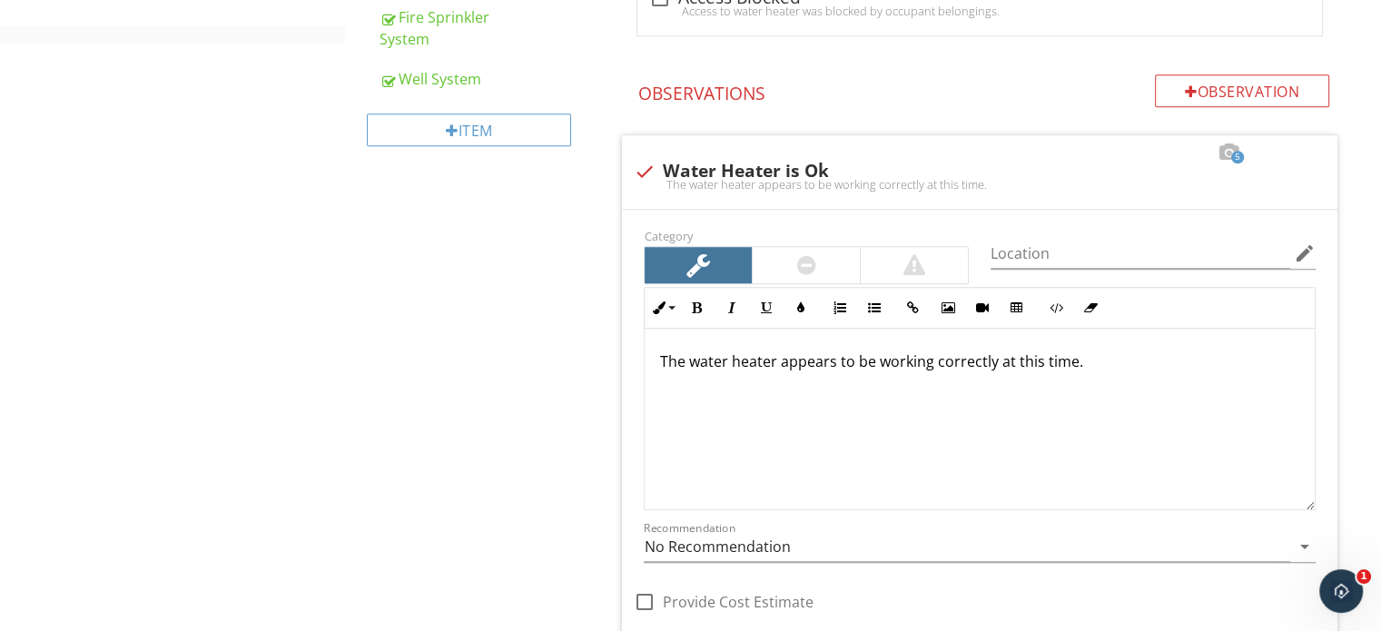
scroll to position [770, 0]
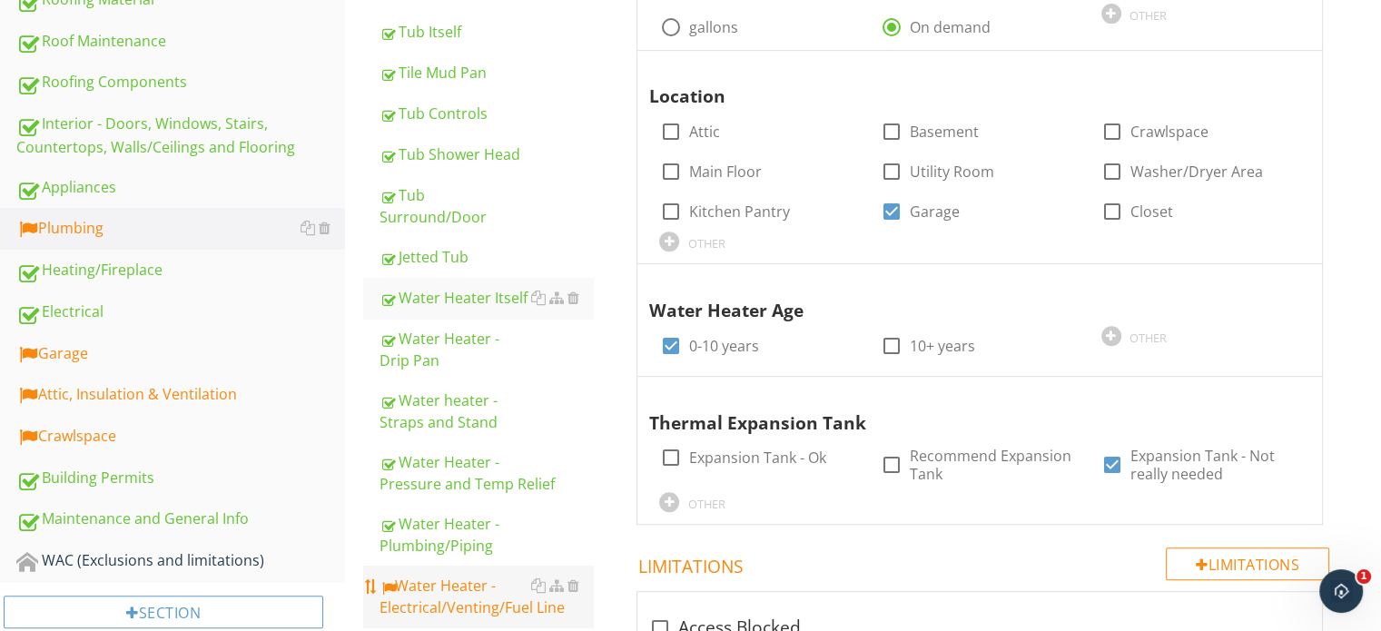
click at [465, 575] on div "Water Heater - Electrical/Venting/Fuel Line" at bounding box center [486, 597] width 213 height 44
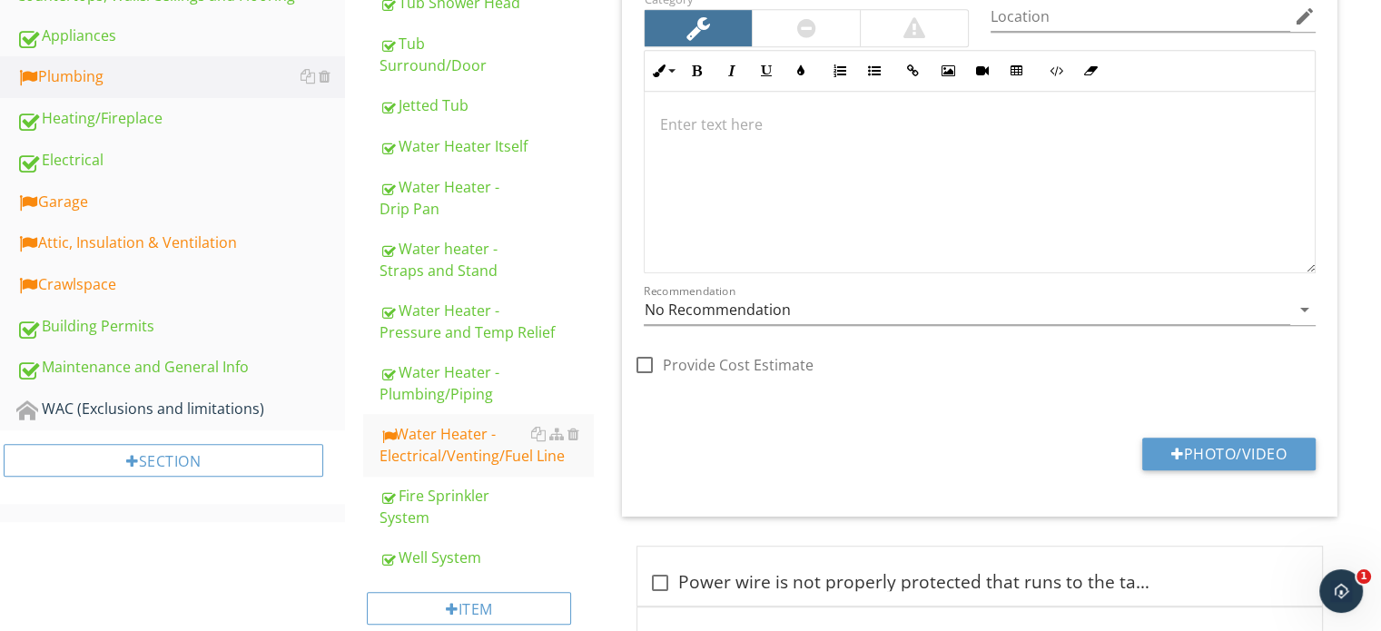
scroll to position [770, 0]
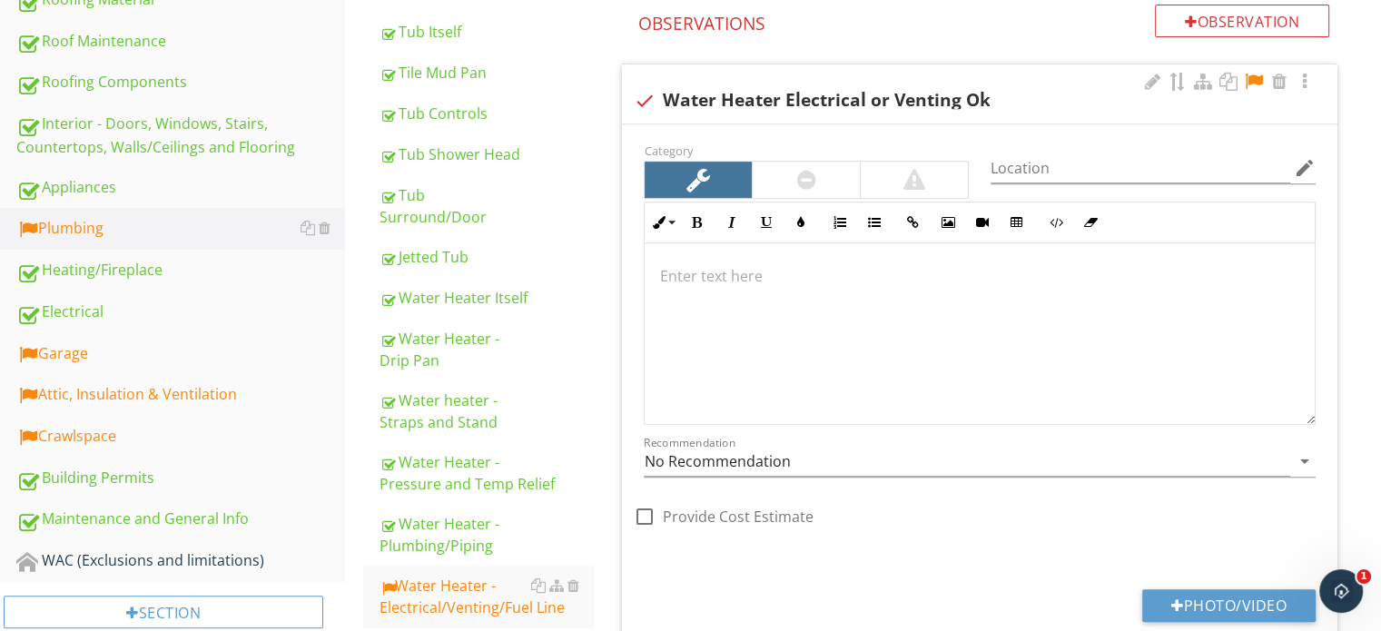
drag, startPoint x: 1251, startPoint y: 75, endPoint x: 1191, endPoint y: 94, distance: 62.9
click at [1253, 75] on div at bounding box center [1254, 82] width 22 height 18
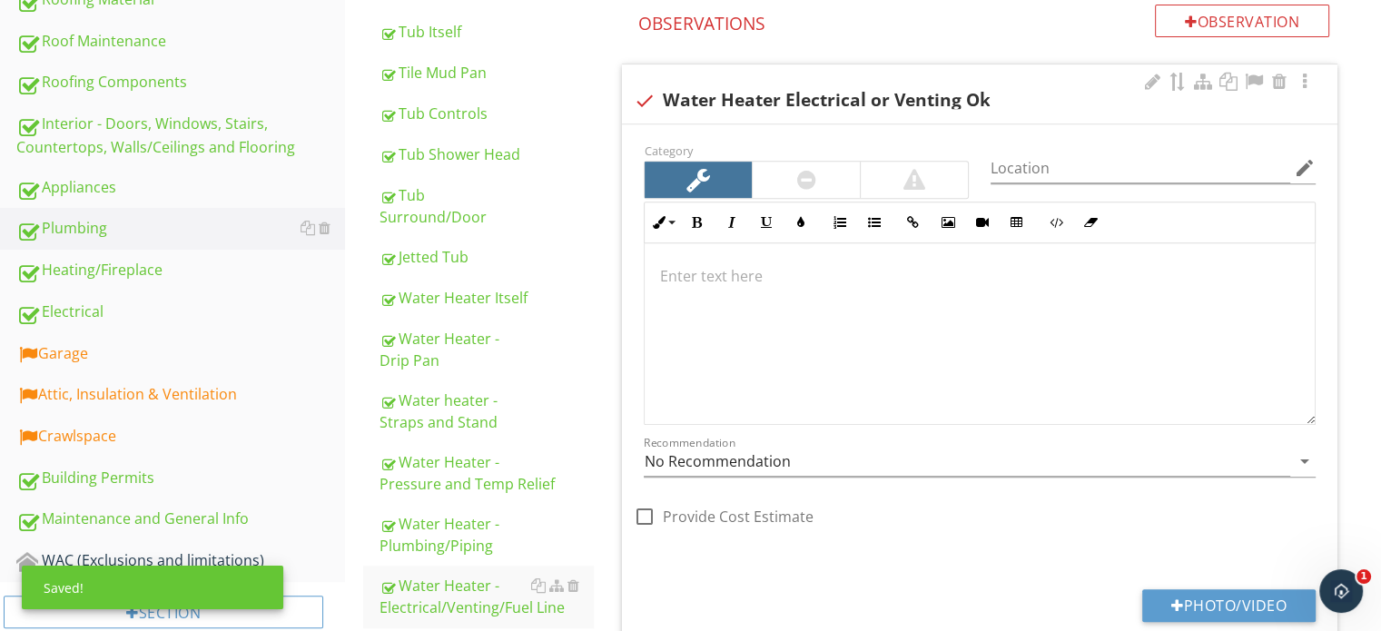
click at [713, 178] on div at bounding box center [698, 180] width 107 height 36
click at [713, 106] on div "check Water Heater Electrical or Venting Ok" at bounding box center [980, 101] width 694 height 22
checkbox input "true"
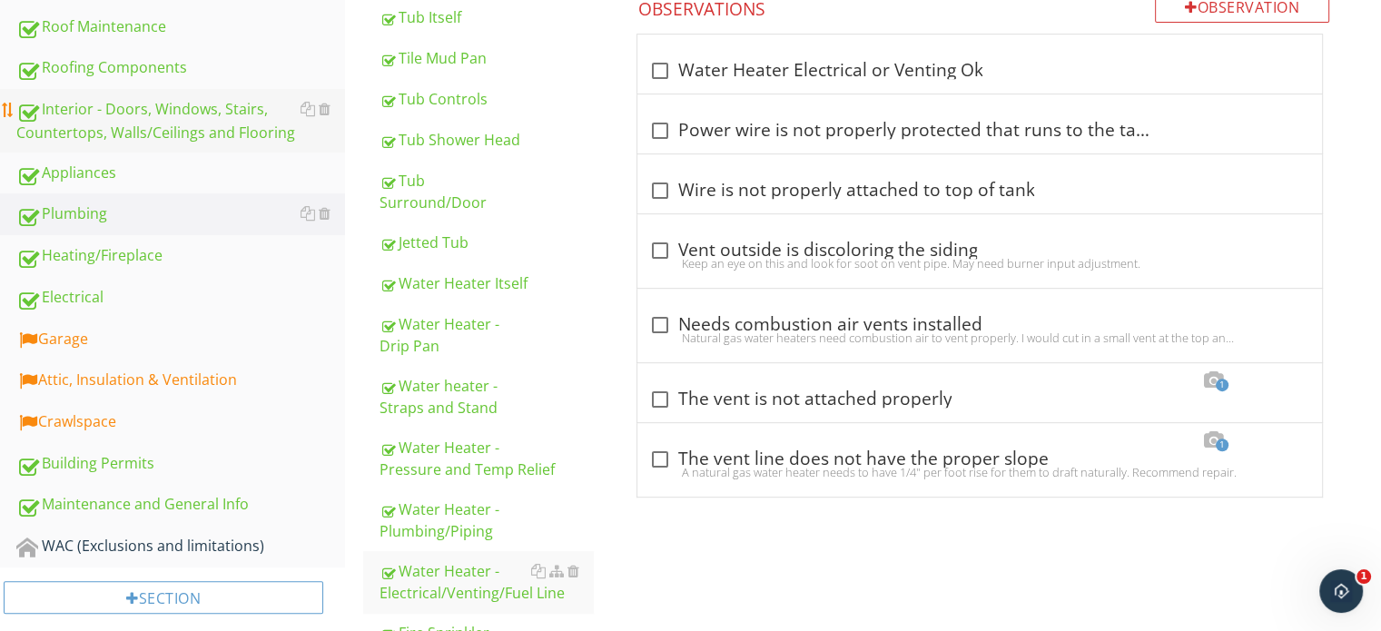
scroll to position [785, 0]
click at [158, 351] on link "Garage" at bounding box center [180, 340] width 329 height 42
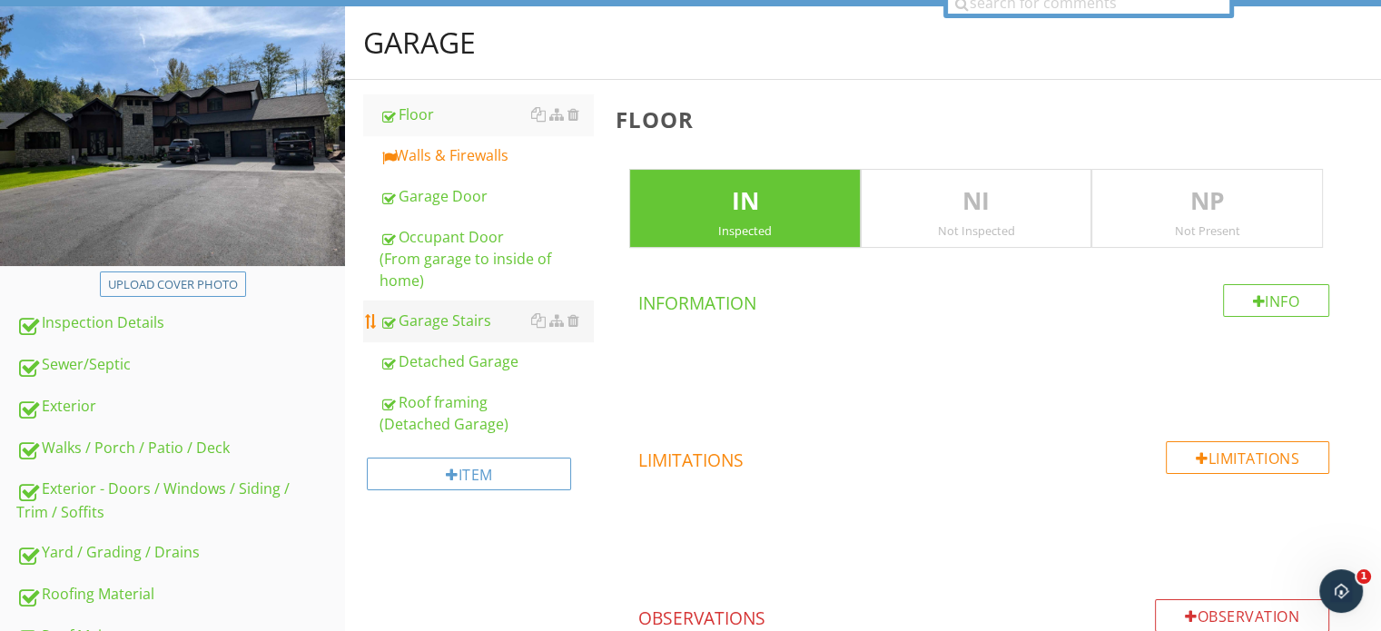
scroll to position [149, 0]
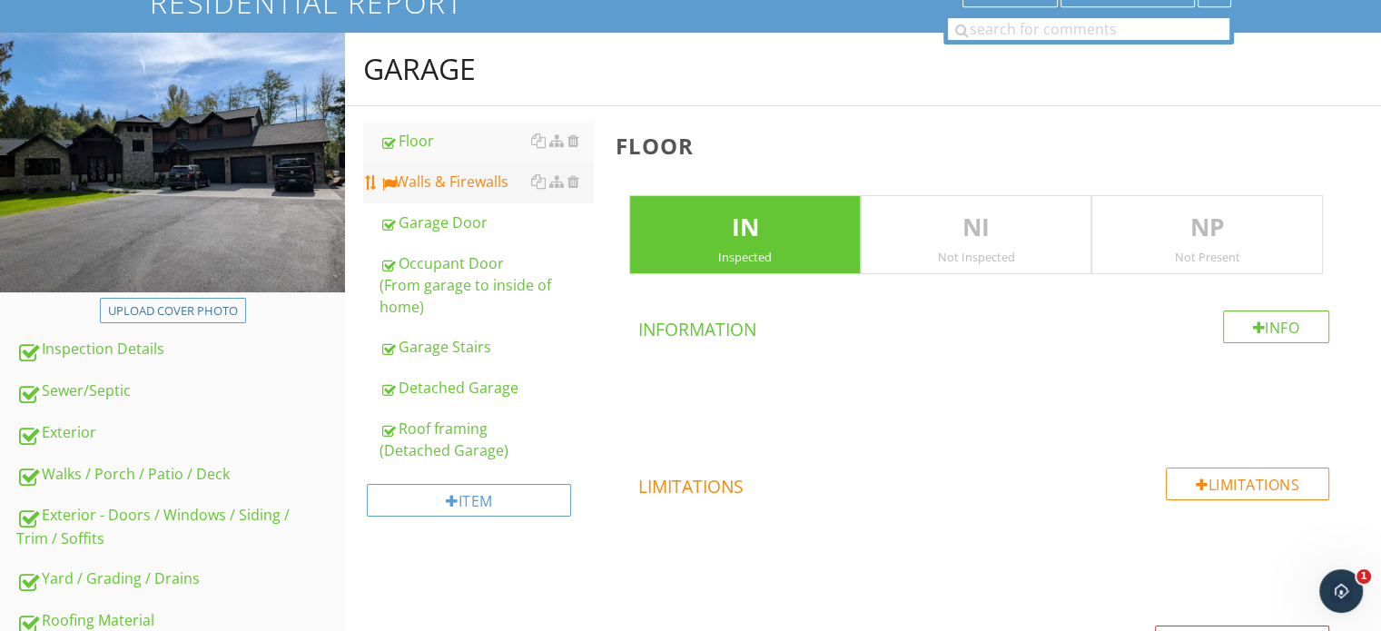
click at [453, 188] on div "Walls & Firewalls" at bounding box center [486, 182] width 213 height 22
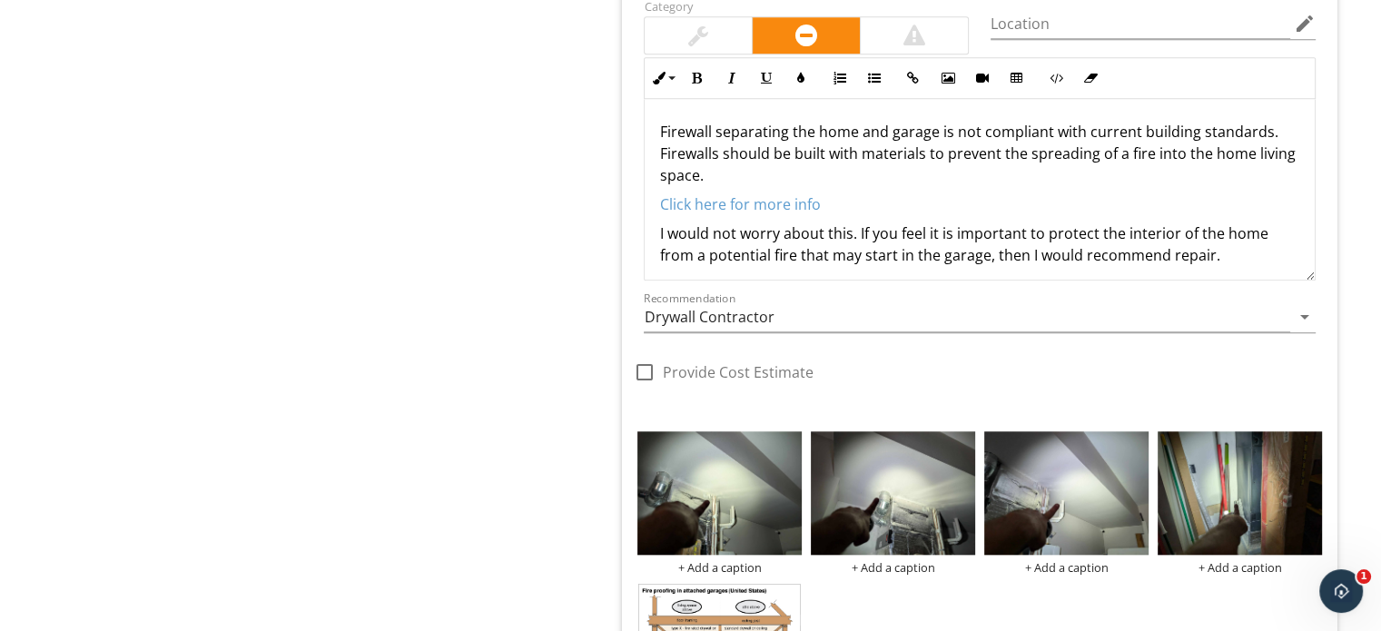
scroll to position [1511, 0]
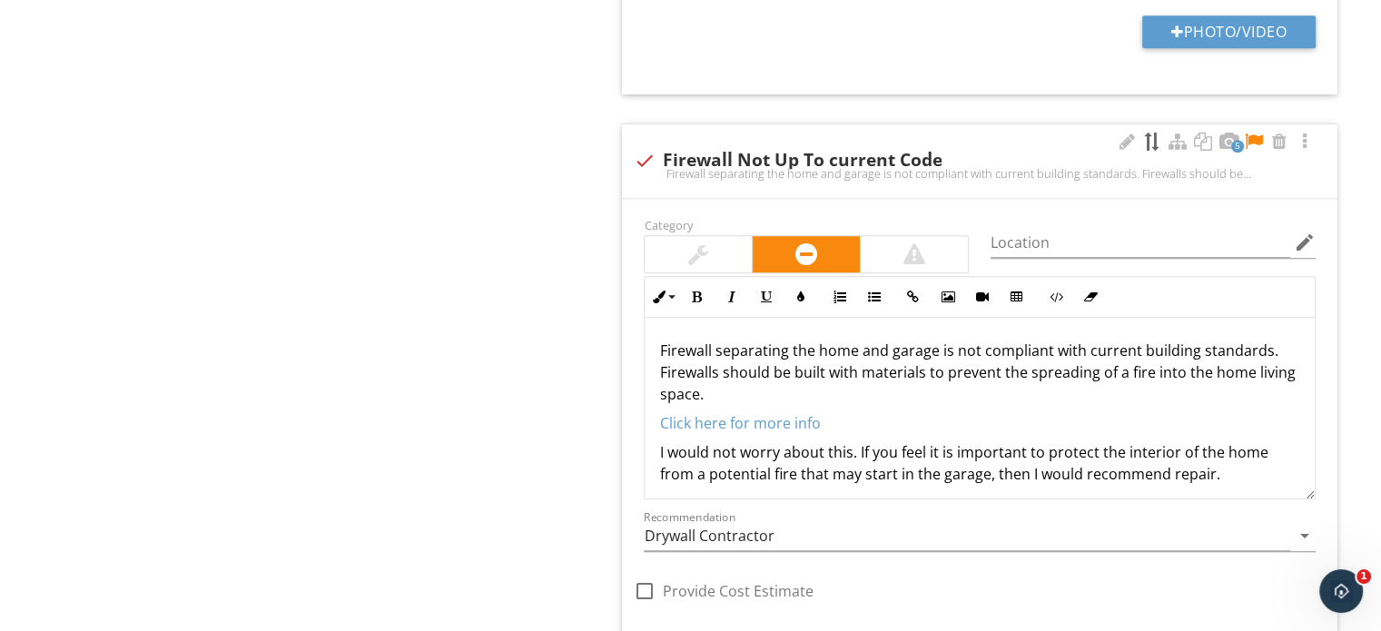
click at [1138, 132] on div "5" at bounding box center [1216, 143] width 200 height 22
checkbox input "true"
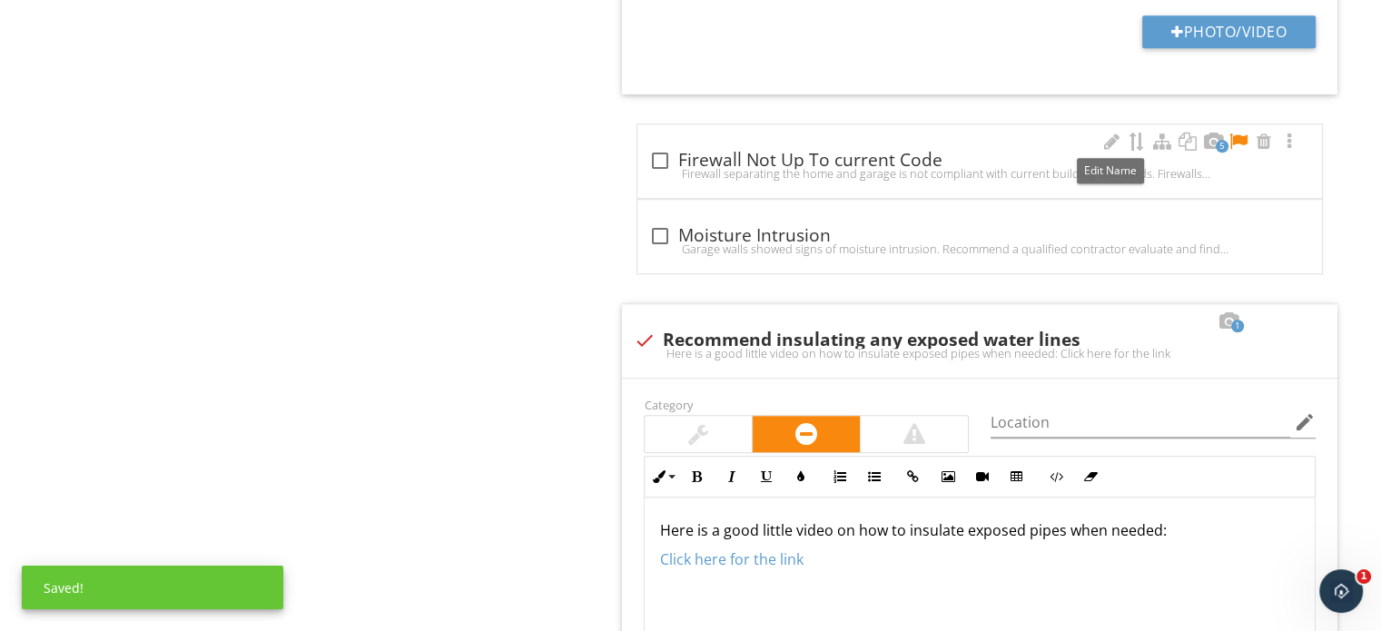
click at [1111, 155] on div "check_box_outline_blank Firewall Not Up To current Code" at bounding box center [979, 161] width 663 height 22
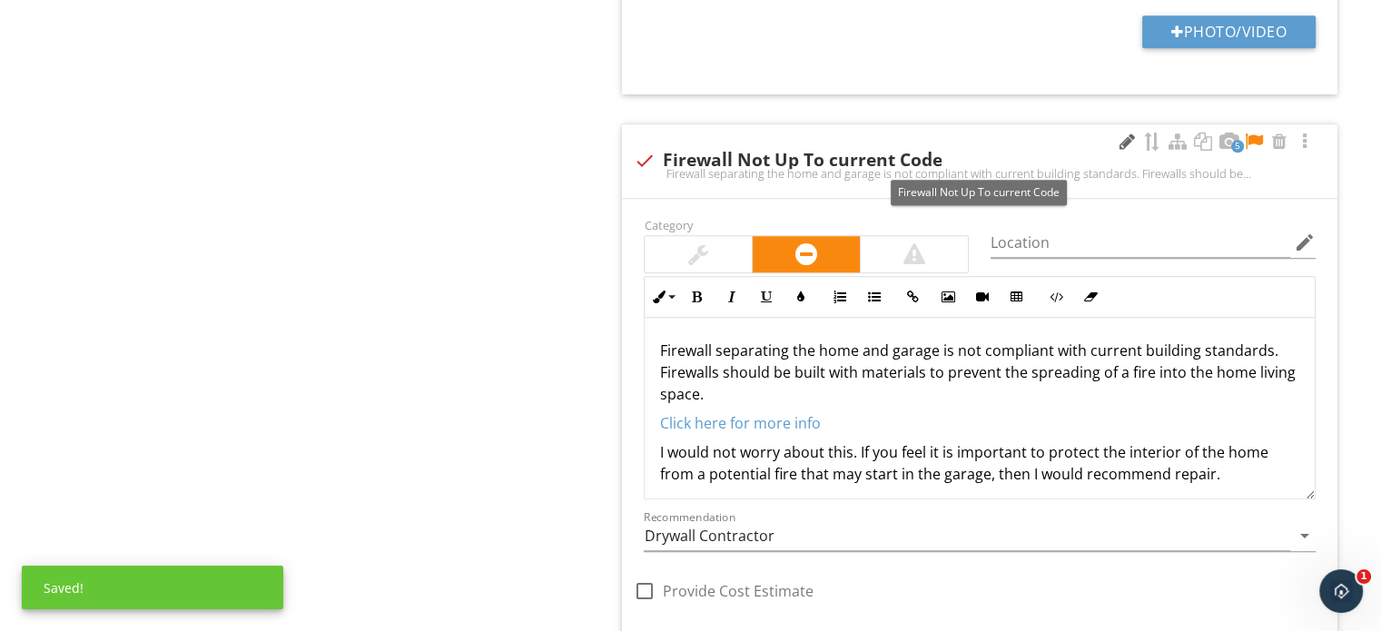
click at [1123, 143] on div at bounding box center [1127, 142] width 22 height 18
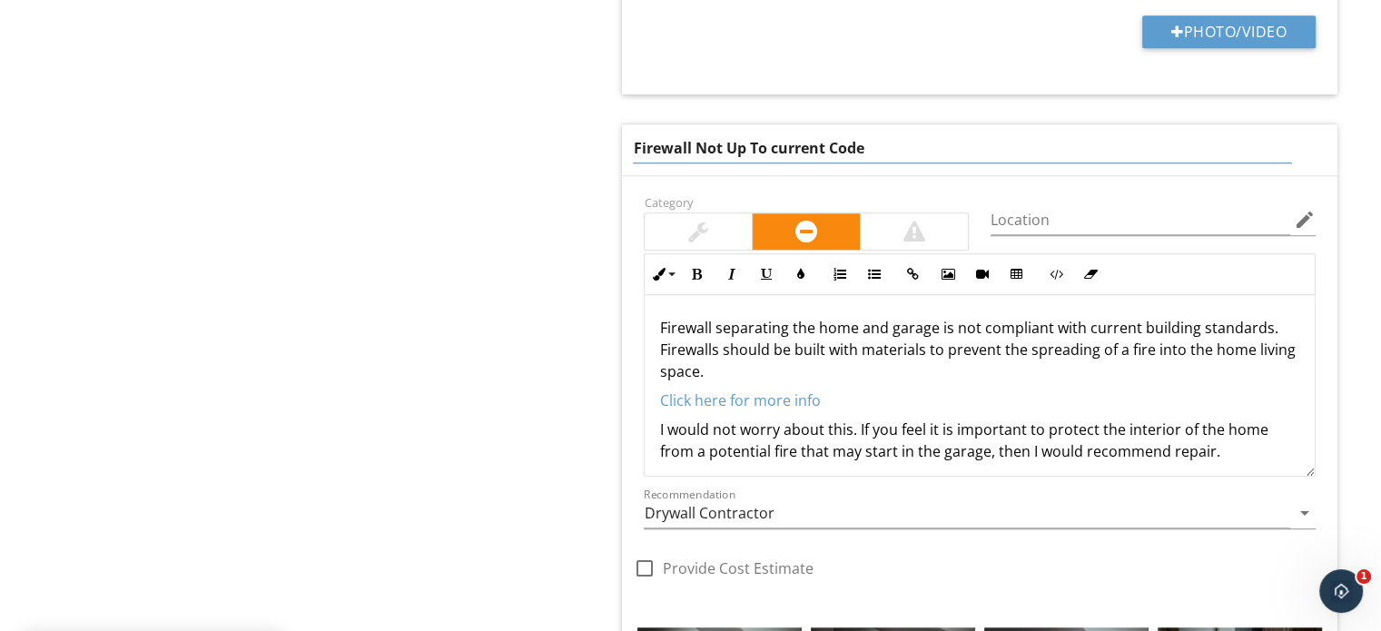
click at [701, 133] on input "Firewall Not Up To current Code" at bounding box center [962, 148] width 658 height 30
type input "Firewall has a few penetrations"
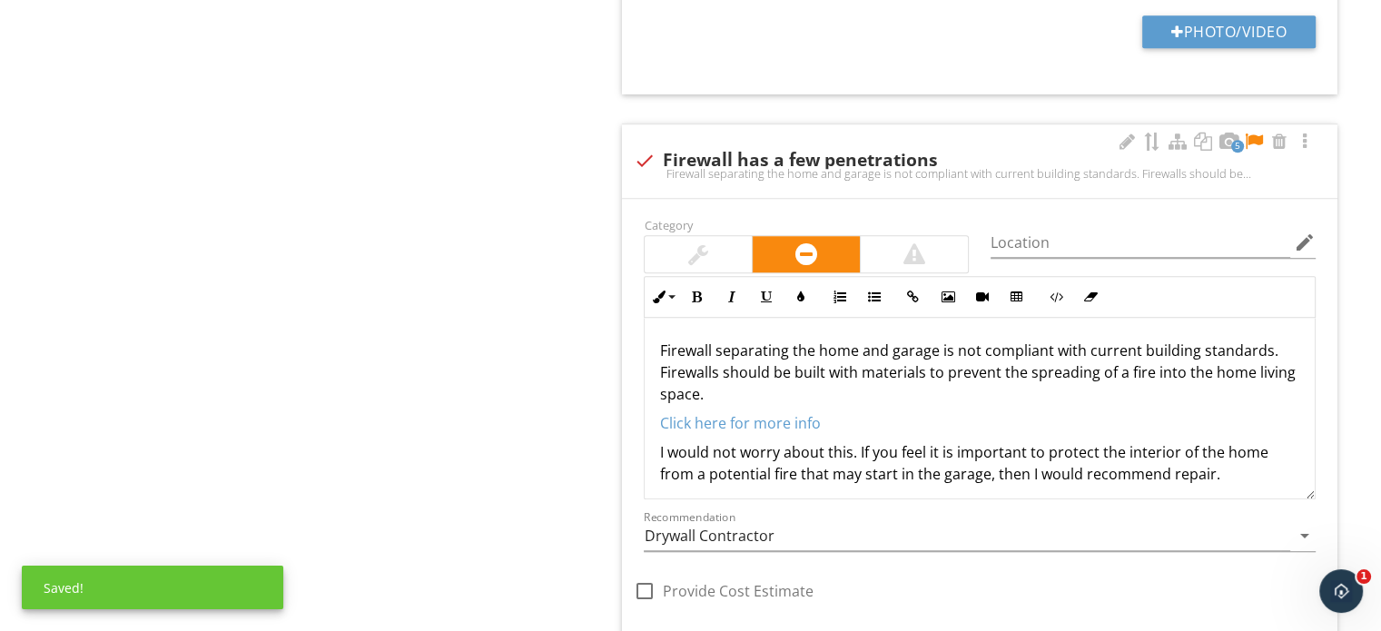
click at [849, 435] on div "Firewall separating the home and garage is not compliant with current building …" at bounding box center [980, 412] width 670 height 189
drag, startPoint x: 859, startPoint y: 452, endPoint x: 607, endPoint y: 452, distance: 252.4
click at [607, 452] on div "Walls & Firewalls IN Inspected NI Not Inspected NP Not Present Info Information…" at bounding box center [992, 366] width 777 height 3245
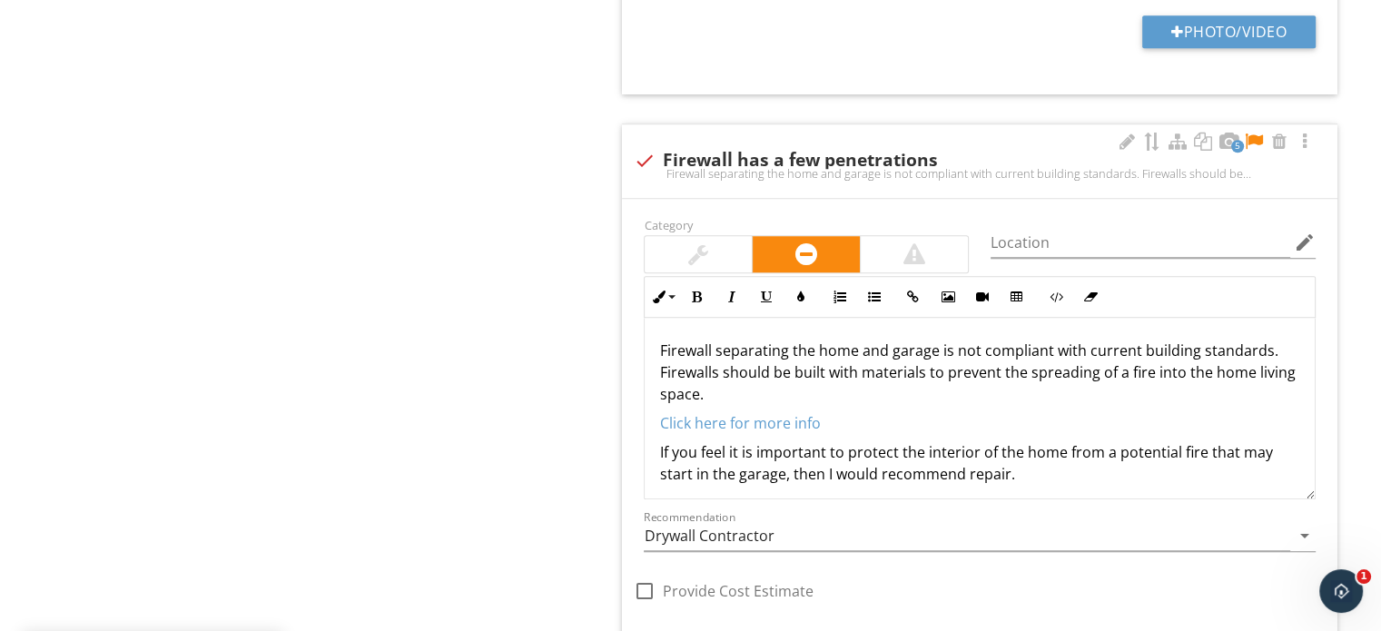
click at [1058, 469] on p "If you feel it is important to protect the interior of the home from a potentia…" at bounding box center [979, 463] width 641 height 44
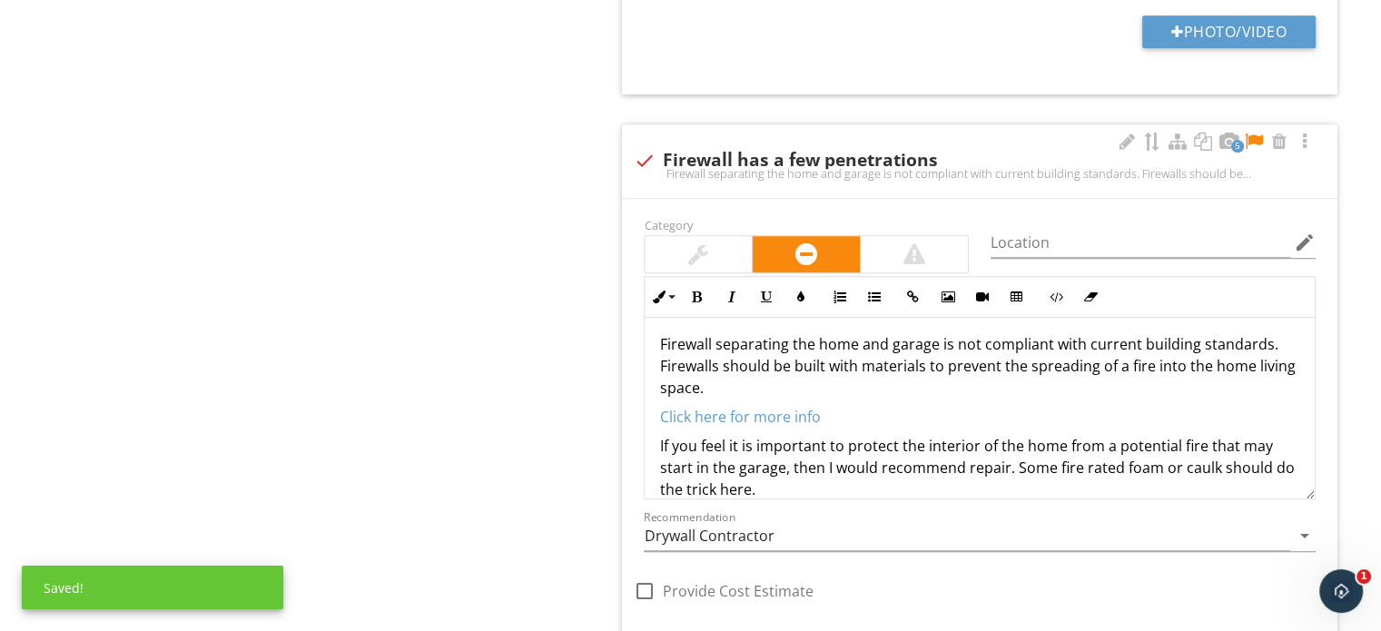
click at [1255, 138] on div at bounding box center [1254, 142] width 22 height 18
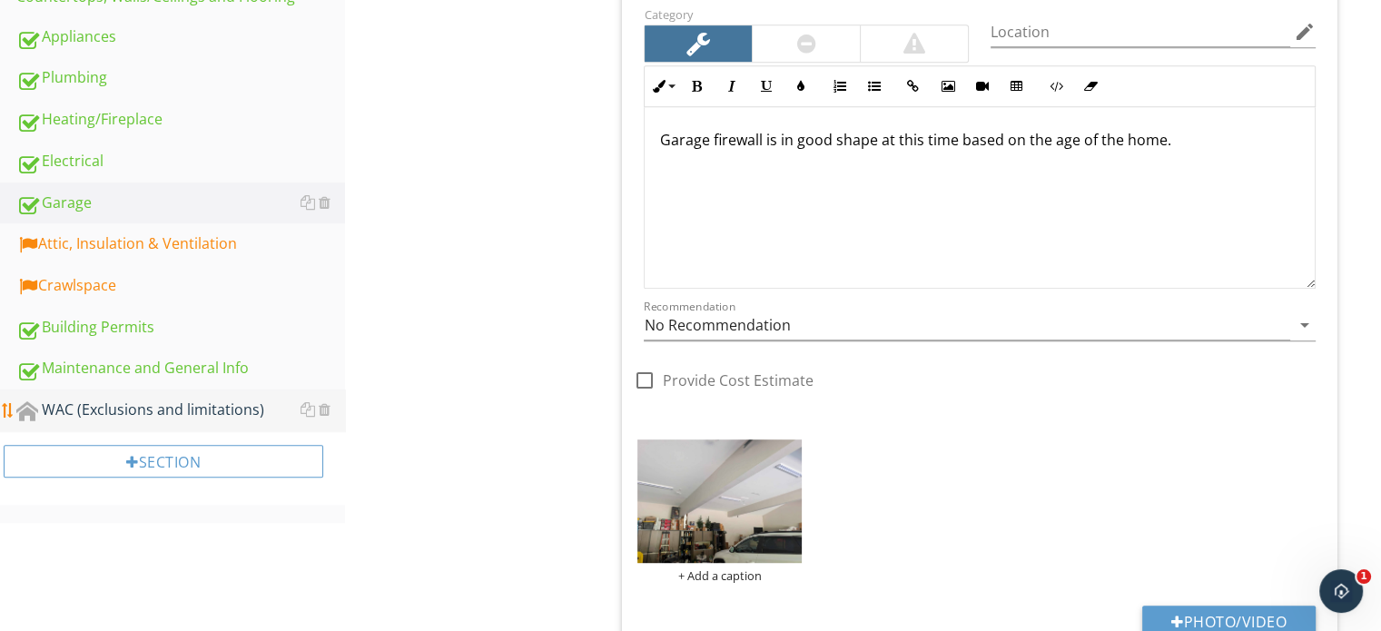
scroll to position [1004, 0]
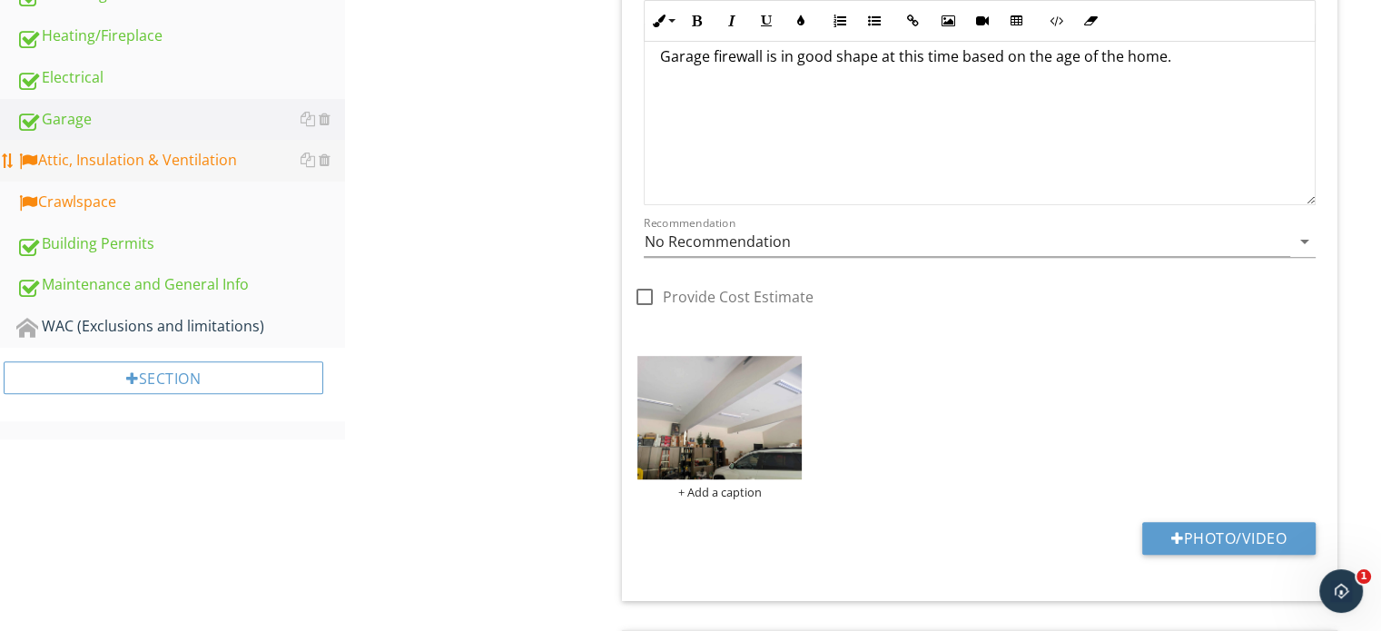
click at [193, 166] on link "Attic, Insulation & Ventilation" at bounding box center [180, 161] width 329 height 42
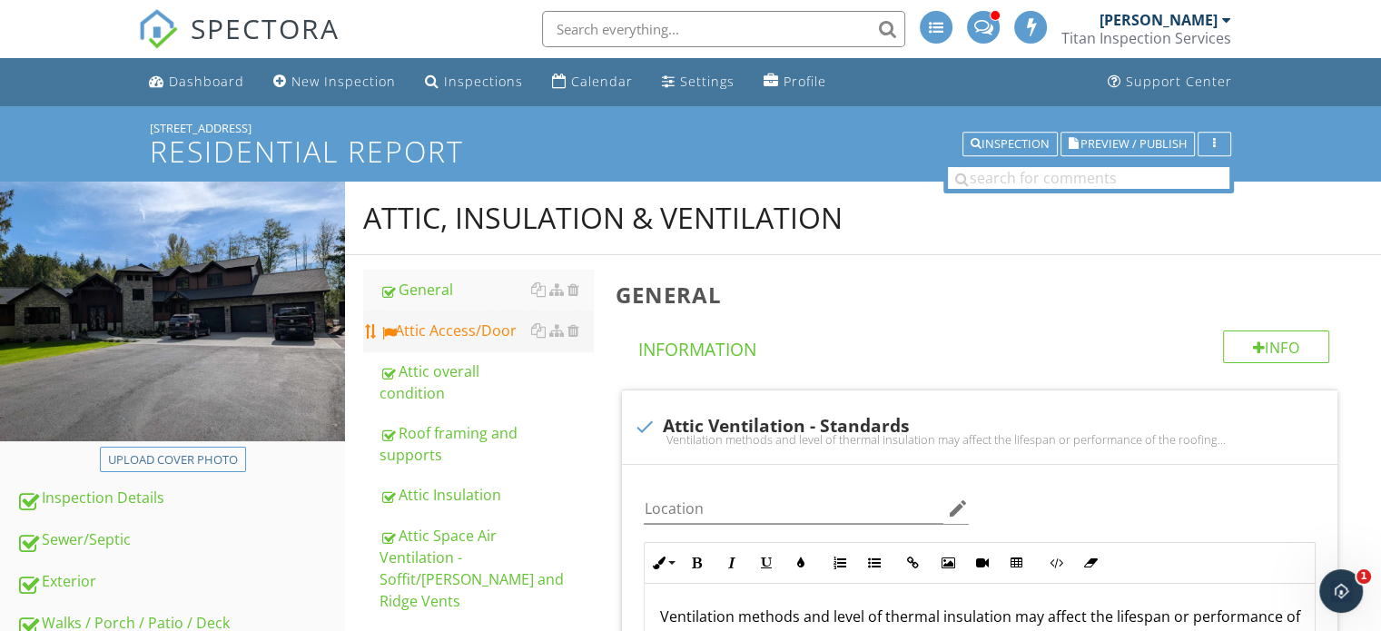
click at [466, 336] on div "Attic Access/Door" at bounding box center [486, 331] width 213 height 22
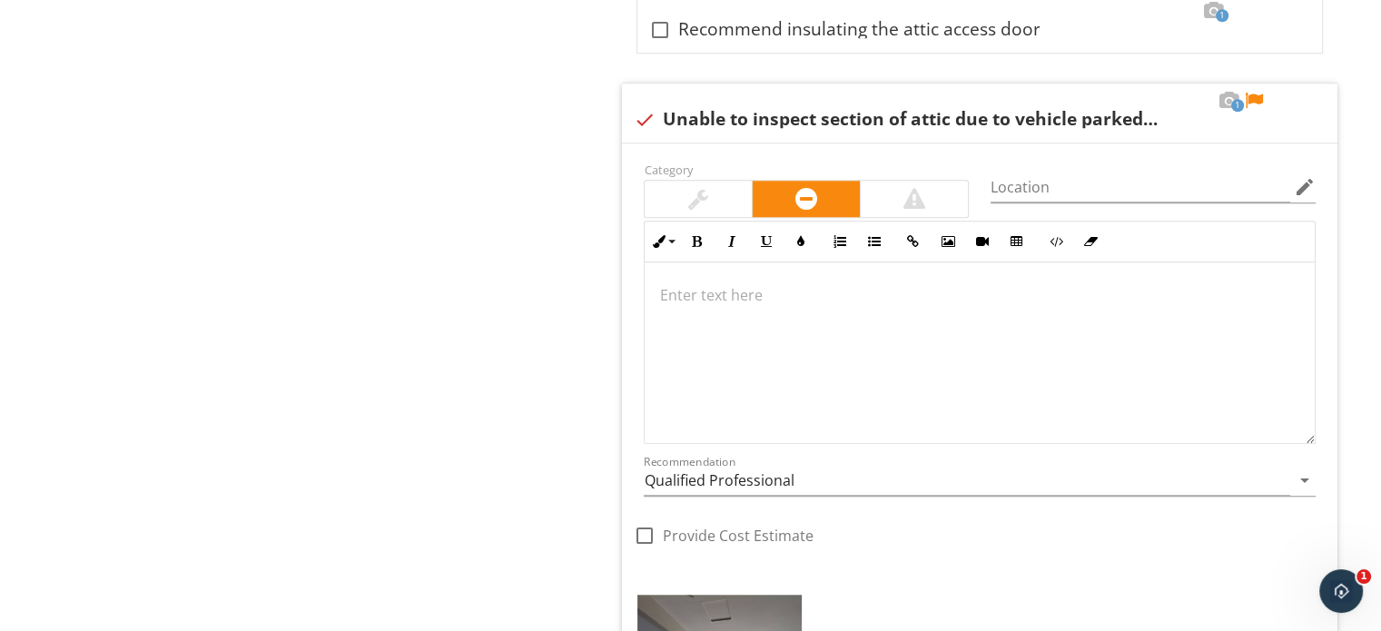
scroll to position [1635, 0]
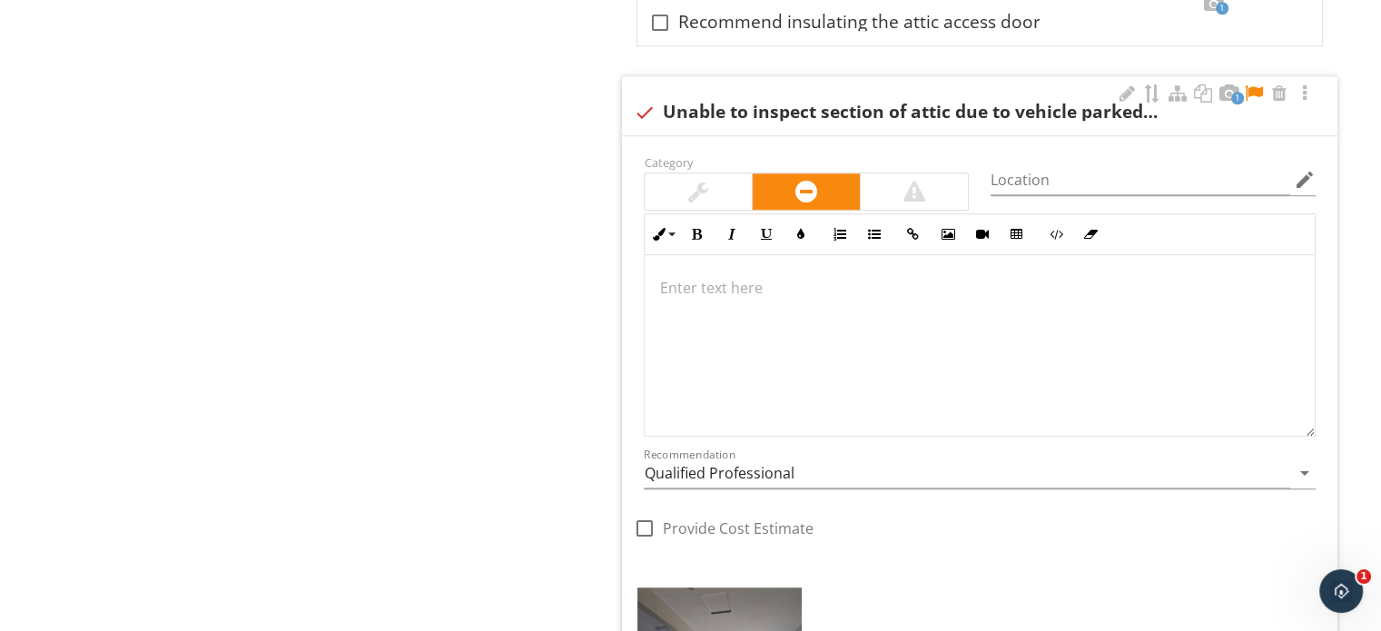
click at [704, 187] on div at bounding box center [698, 192] width 20 height 22
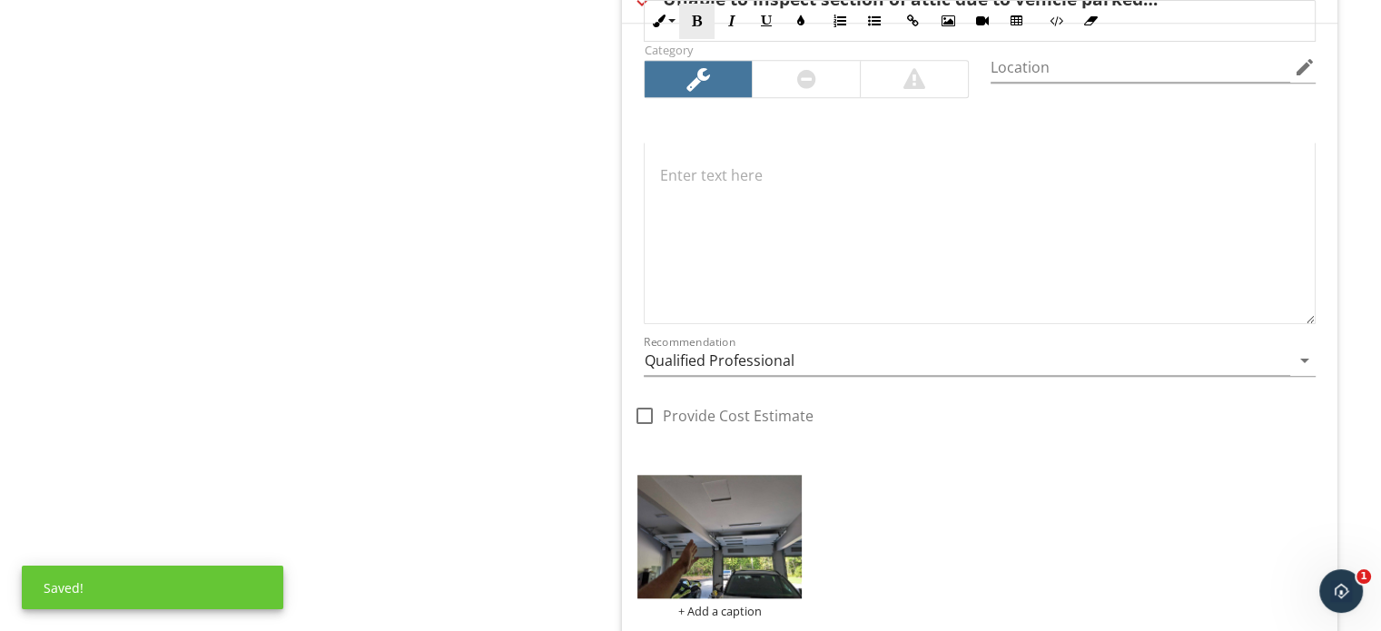
scroll to position [1907, 0]
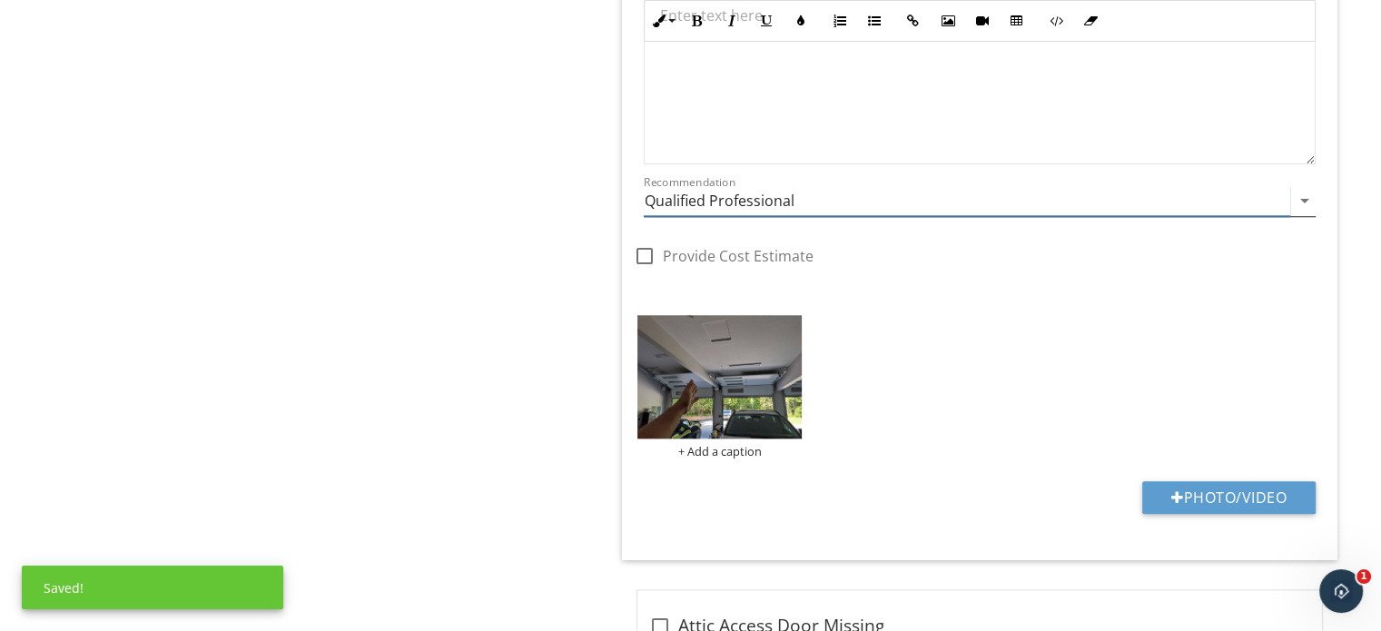
click at [703, 202] on input "Qualified Professional" at bounding box center [967, 201] width 647 height 30
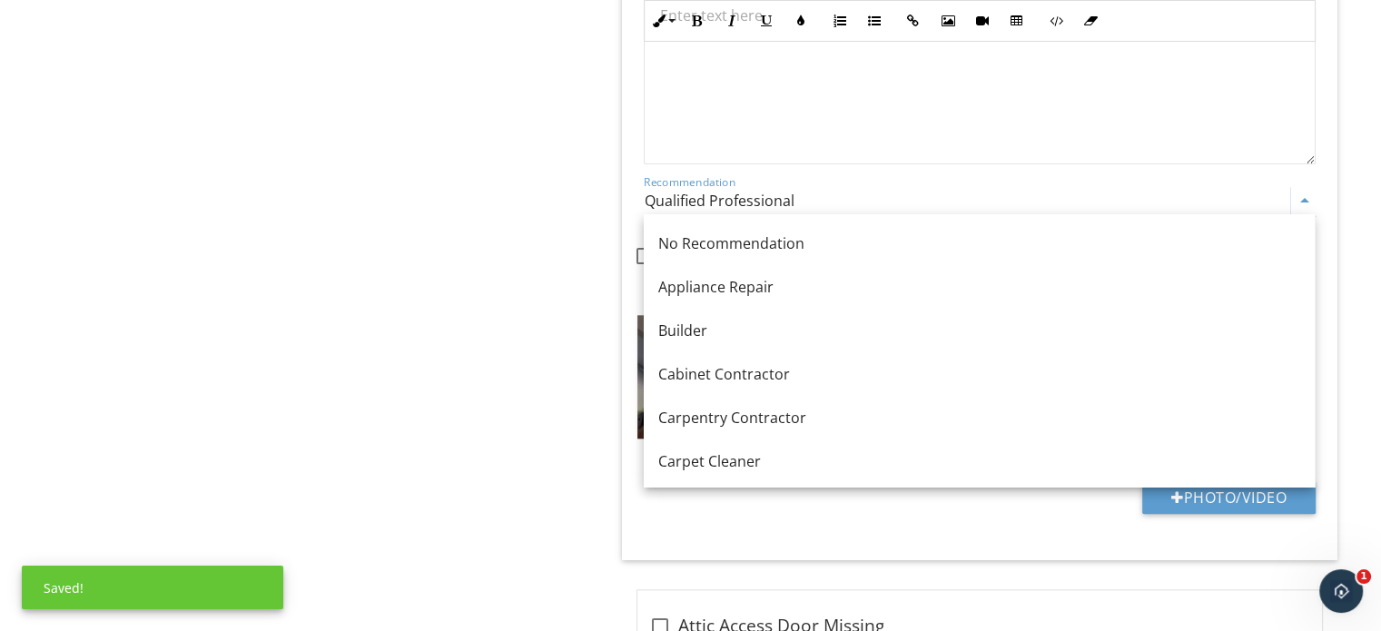
click at [711, 239] on div "No Recommendation" at bounding box center [979, 243] width 642 height 22
type input "No Recommendation"
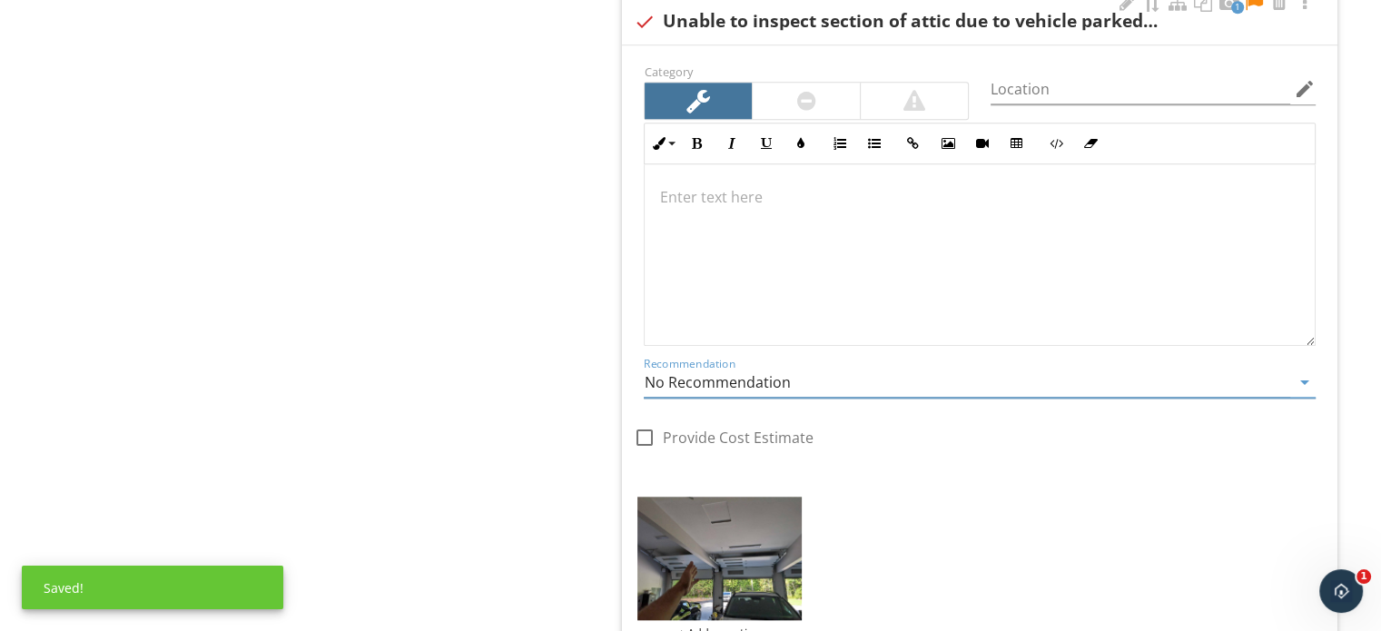
click at [815, 276] on div at bounding box center [980, 255] width 670 height 182
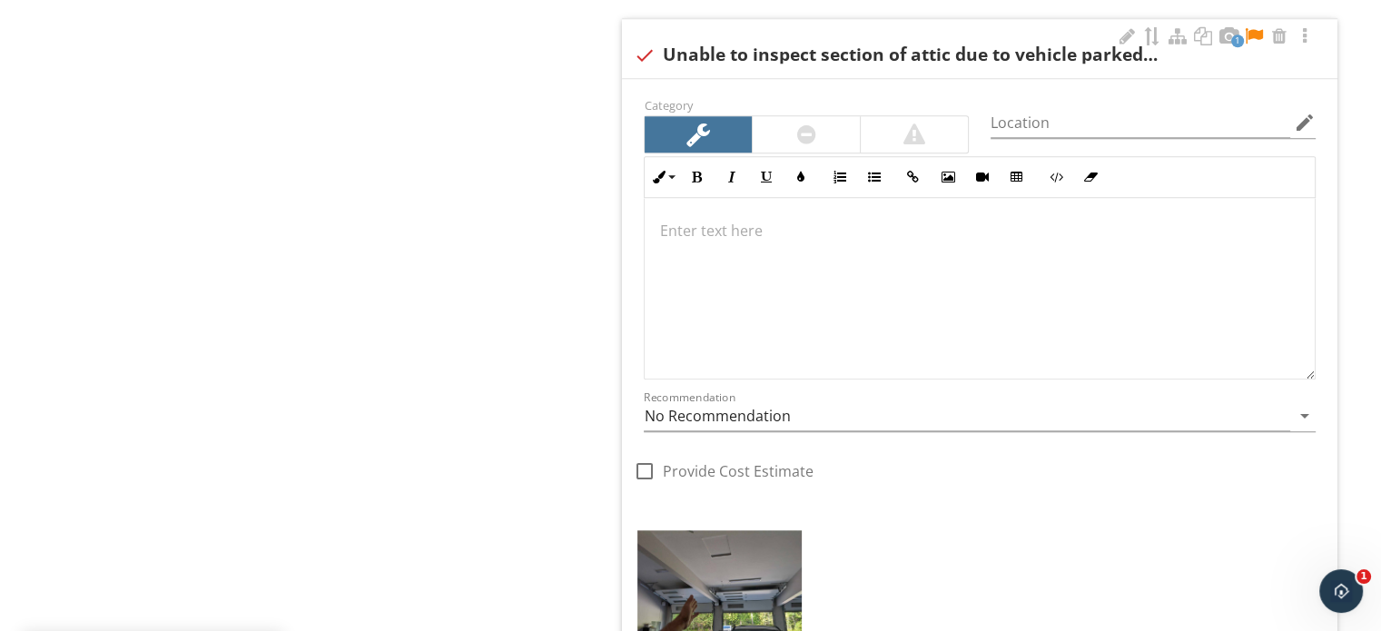
scroll to position [1635, 0]
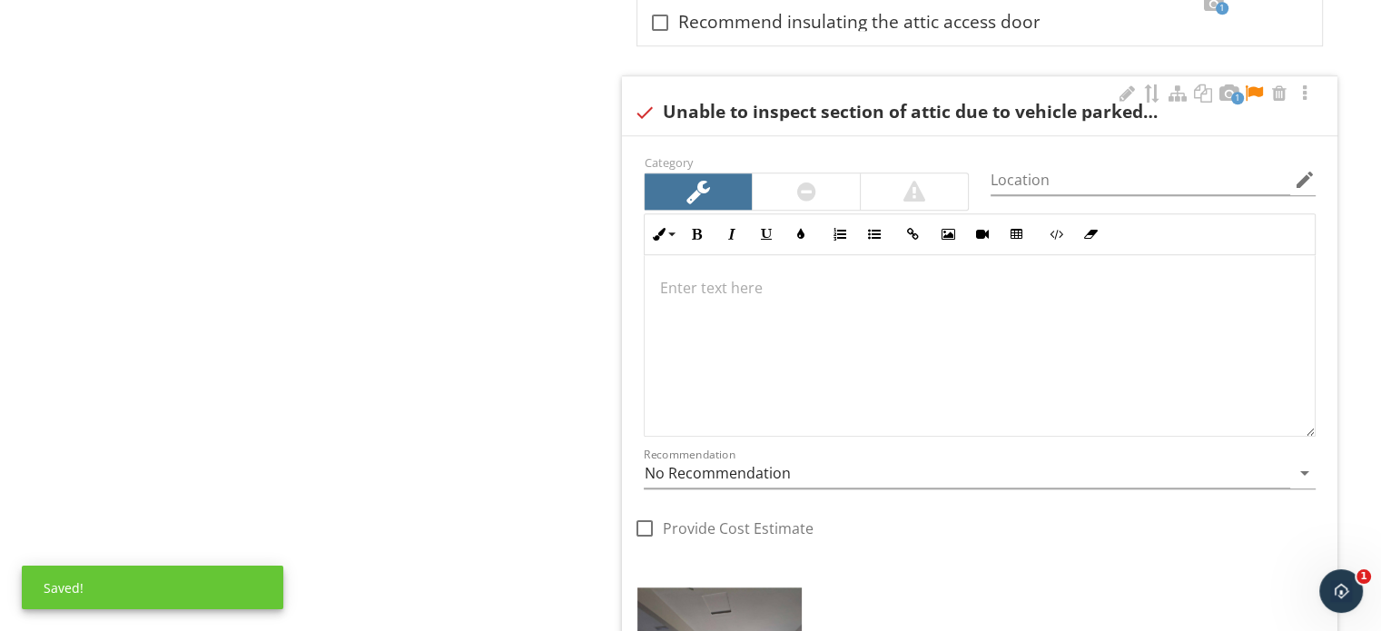
click at [1253, 87] on div at bounding box center [1254, 93] width 22 height 18
click at [704, 280] on p at bounding box center [979, 288] width 641 height 22
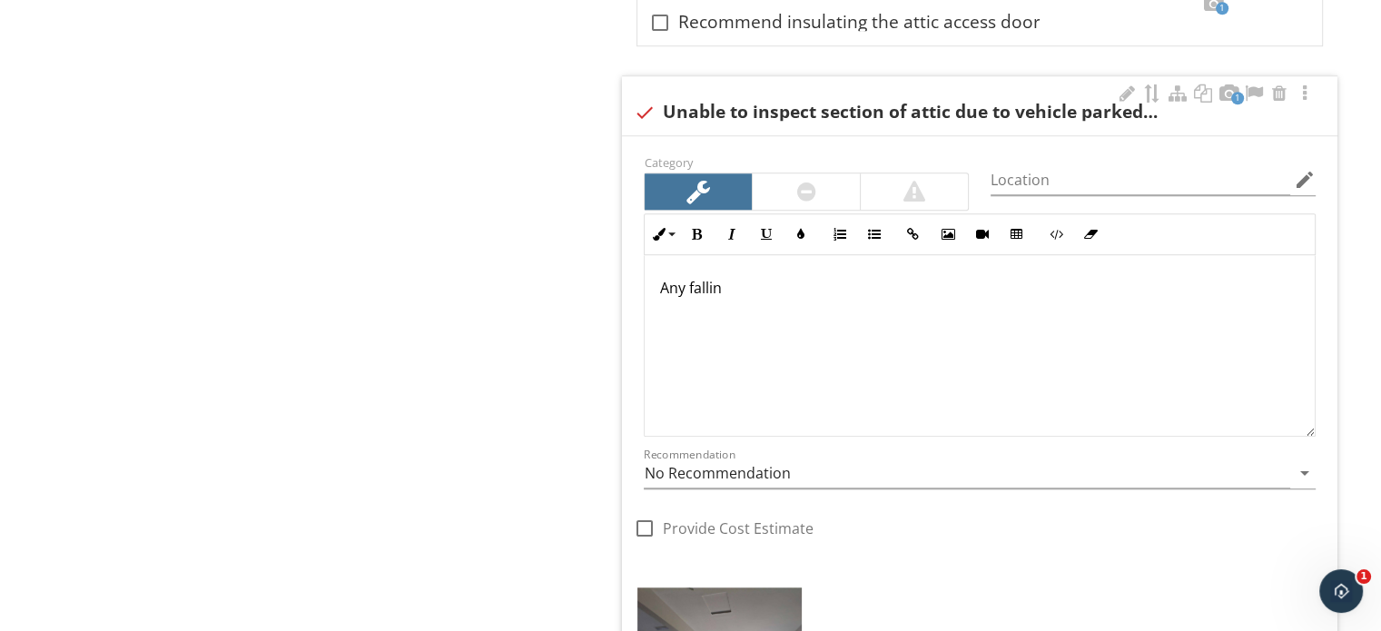
scroll to position [1649, 0]
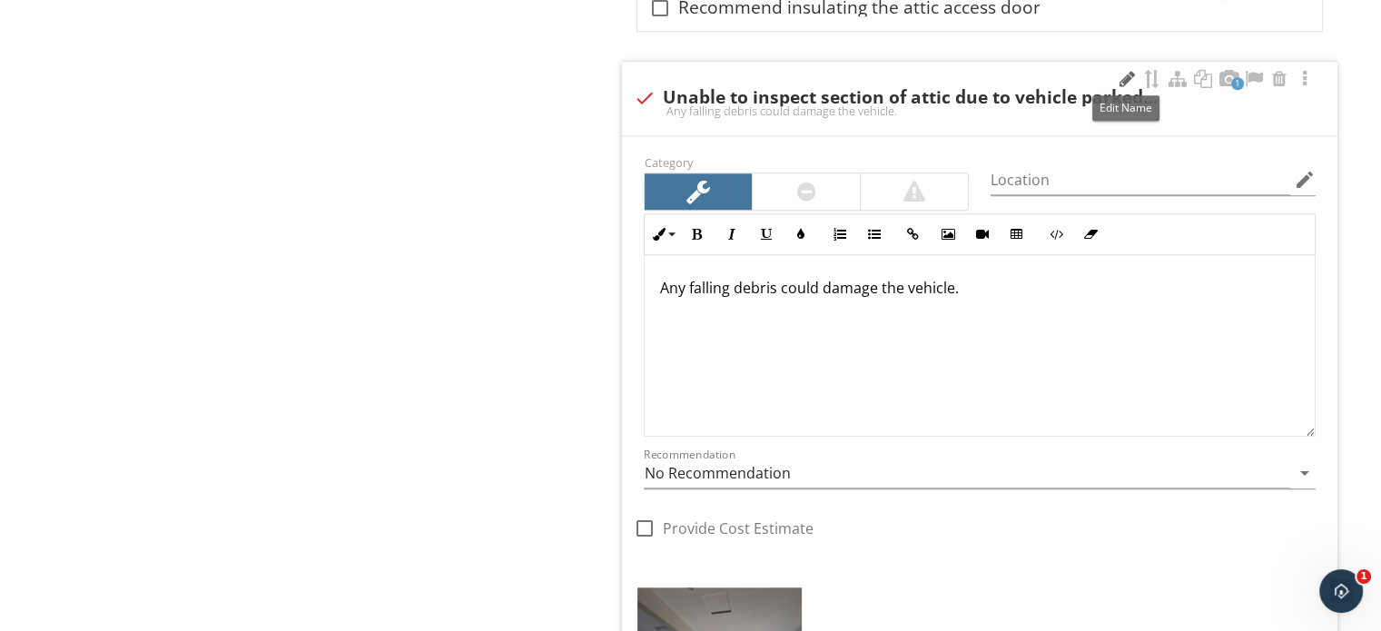
click at [1122, 71] on div at bounding box center [1127, 79] width 22 height 18
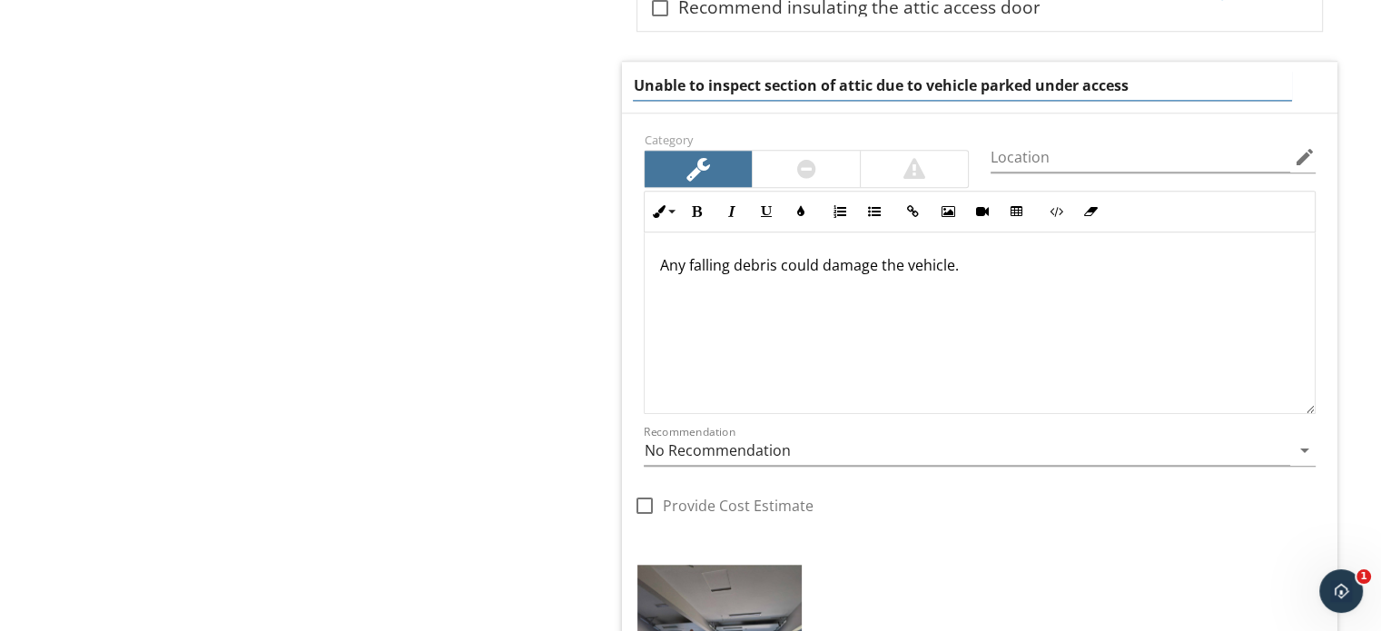
drag, startPoint x: 763, startPoint y: 83, endPoint x: 839, endPoint y: 86, distance: 76.4
click at [839, 86] on input "Unable to inspect section of attic due to vehicle parked under access" at bounding box center [962, 86] width 658 height 30
type input "Unable to inspect garage attic due to vehicle parked under access"
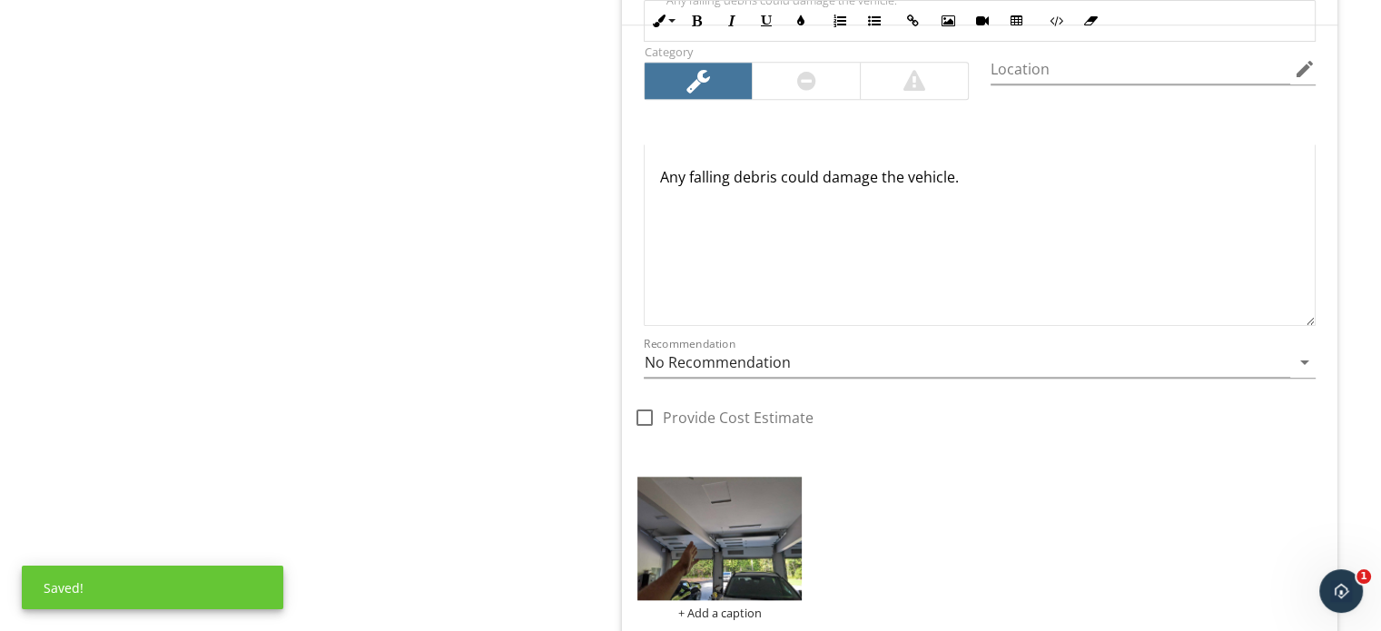
scroll to position [1998, 0]
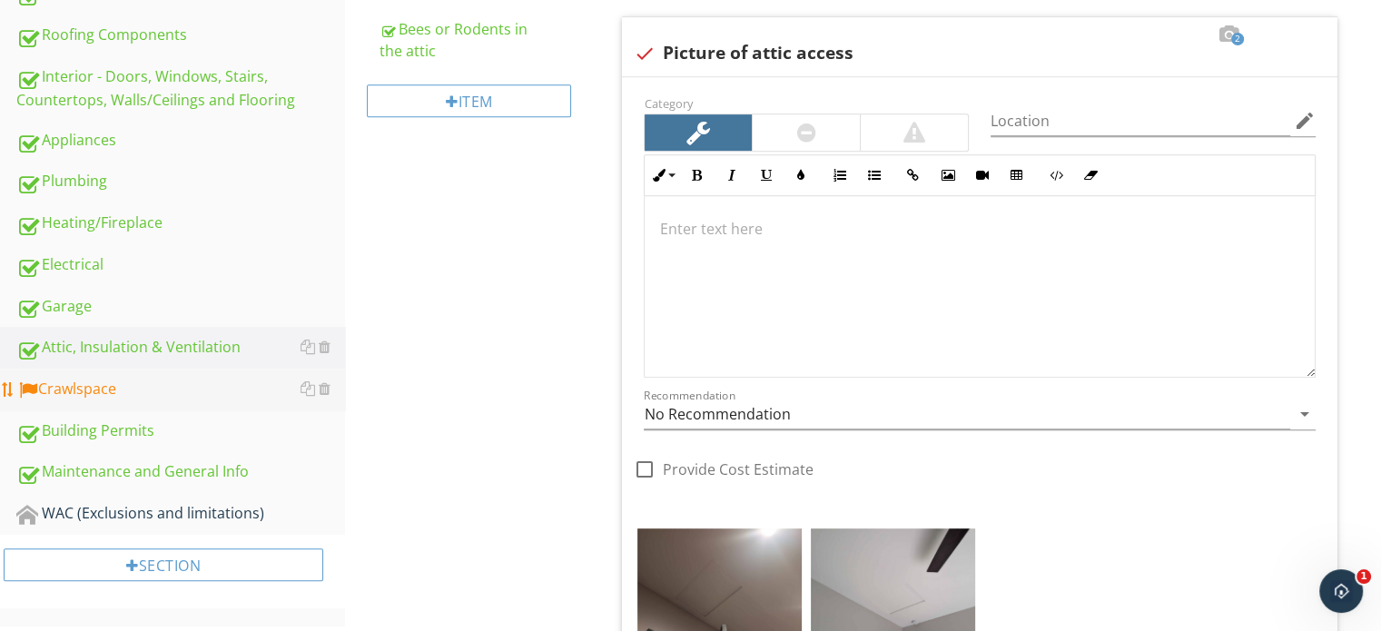
click at [101, 378] on div "Crawlspace" at bounding box center [180, 390] width 329 height 24
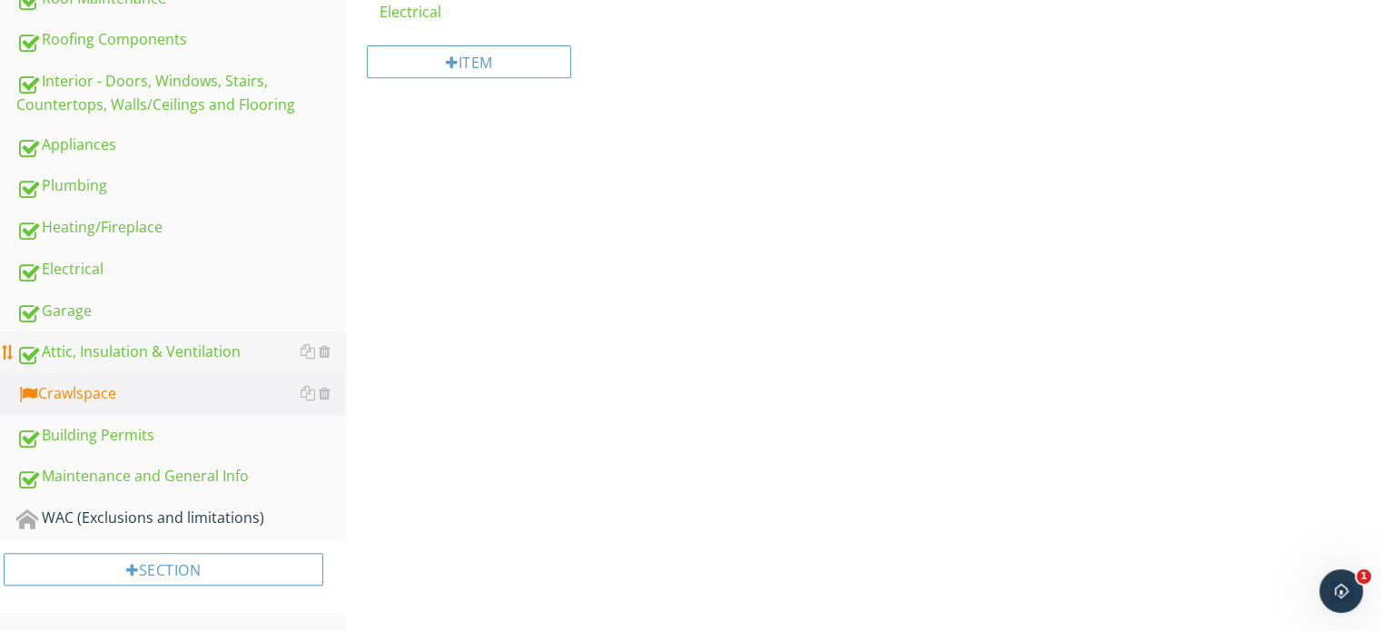
scroll to position [805, 0]
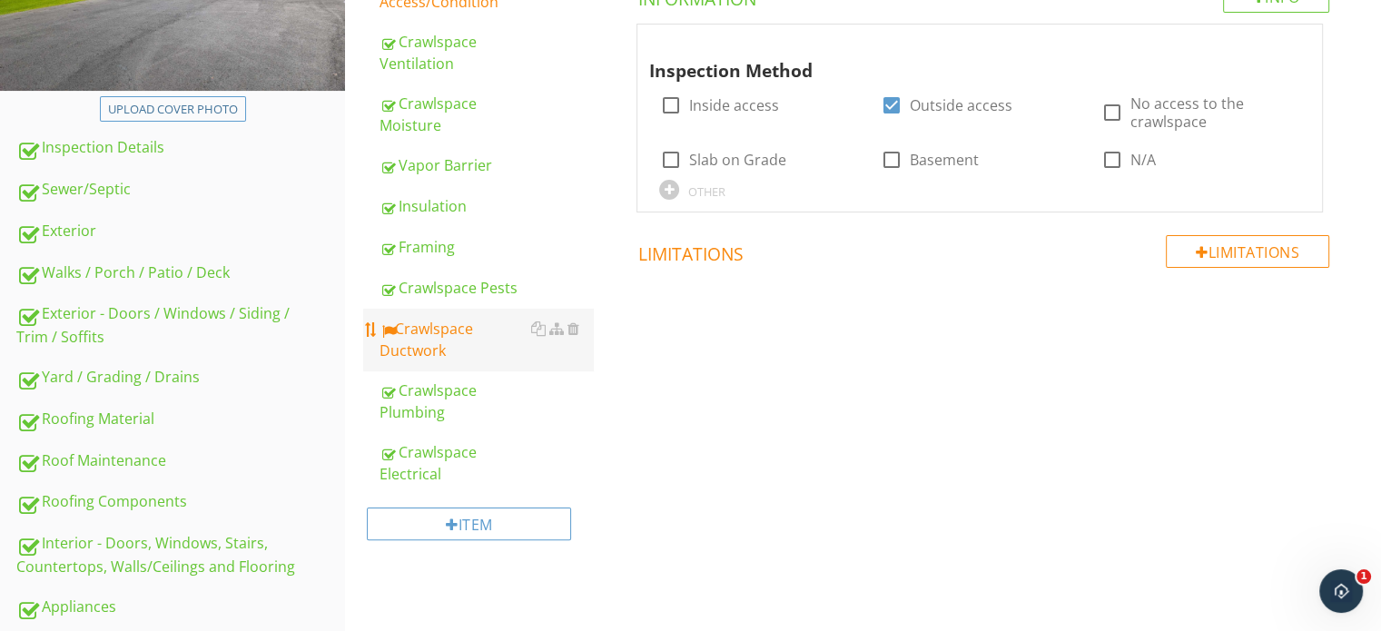
click at [412, 337] on div "Crawlspace Ductwork" at bounding box center [486, 340] width 213 height 44
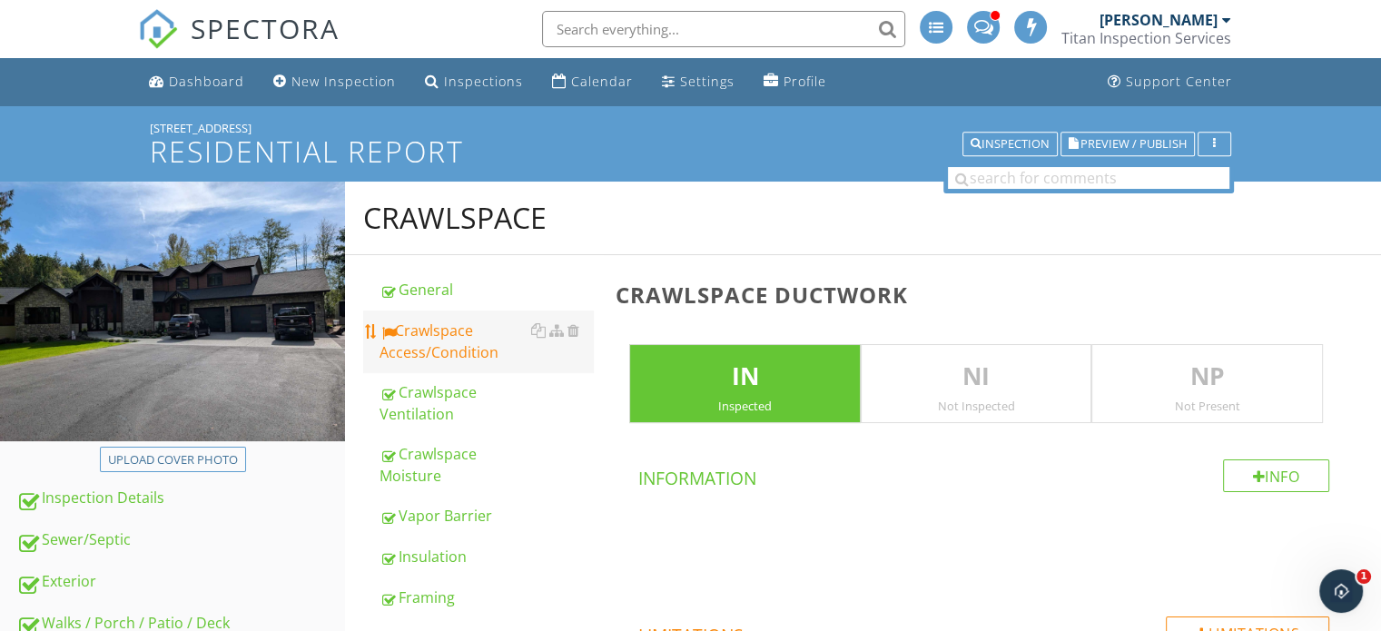
scroll to position [182, 0]
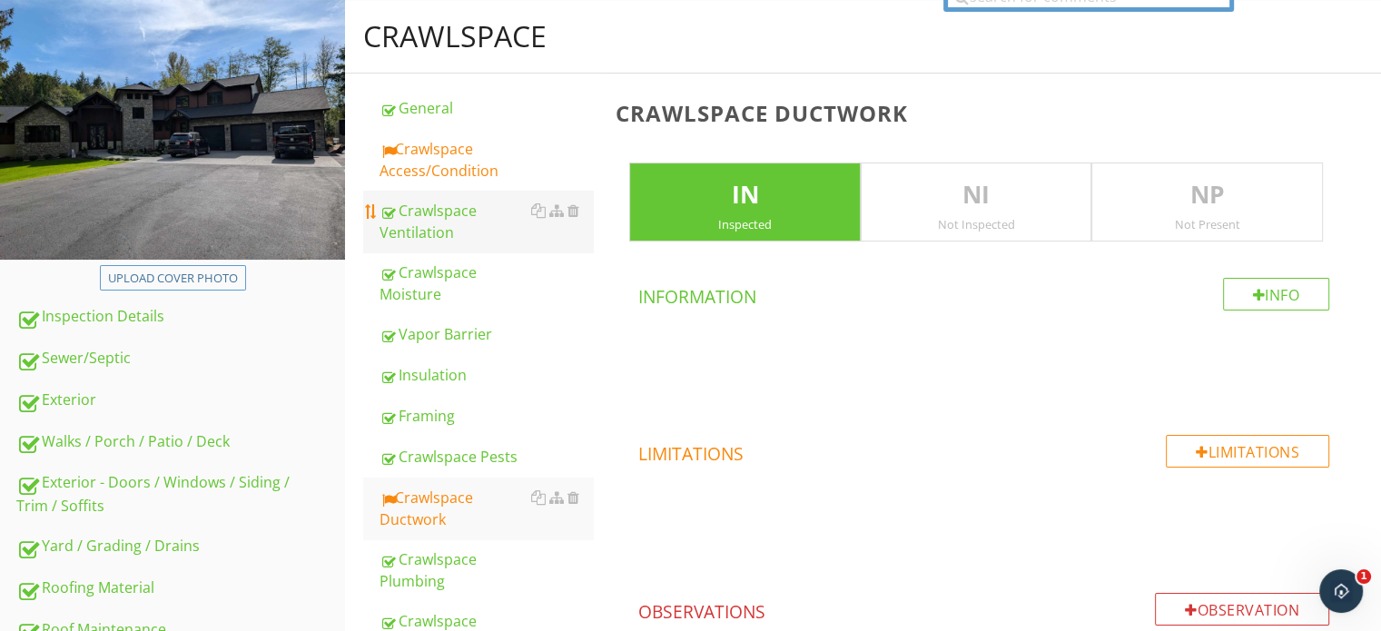
click at [422, 193] on link "Crawlspace Ventilation" at bounding box center [486, 222] width 213 height 62
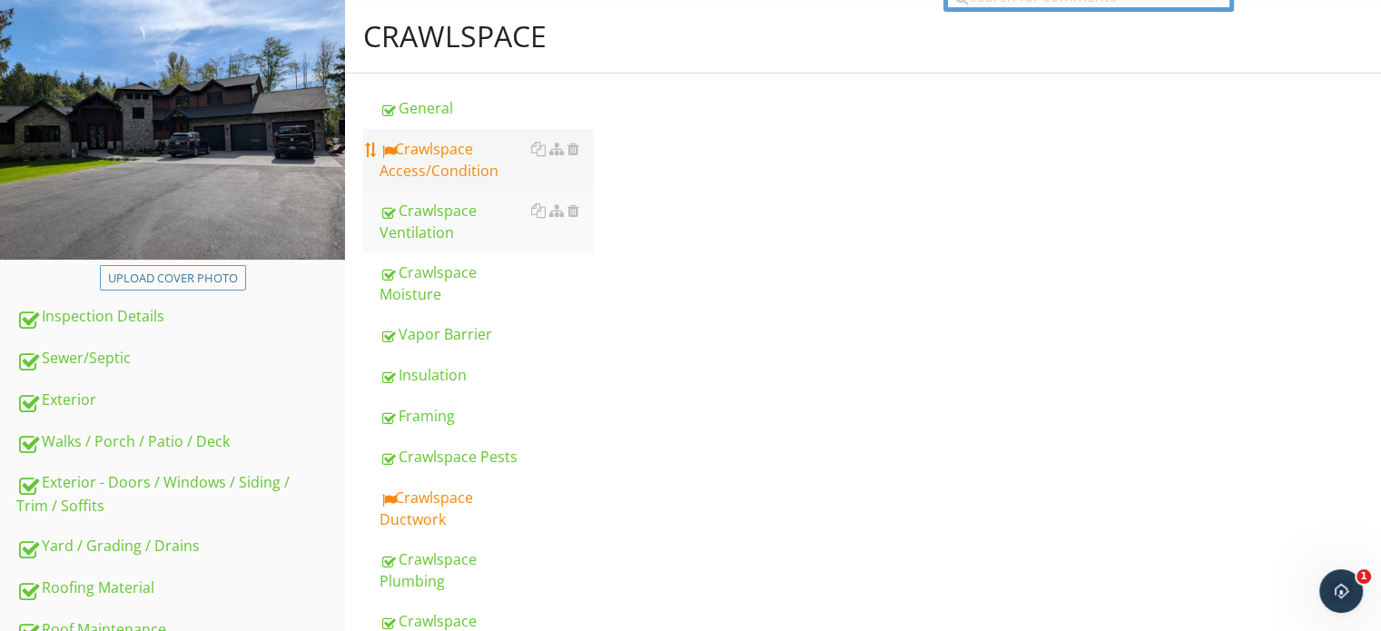
click at [450, 148] on div "Crawlspace Access/Condition" at bounding box center [486, 160] width 213 height 44
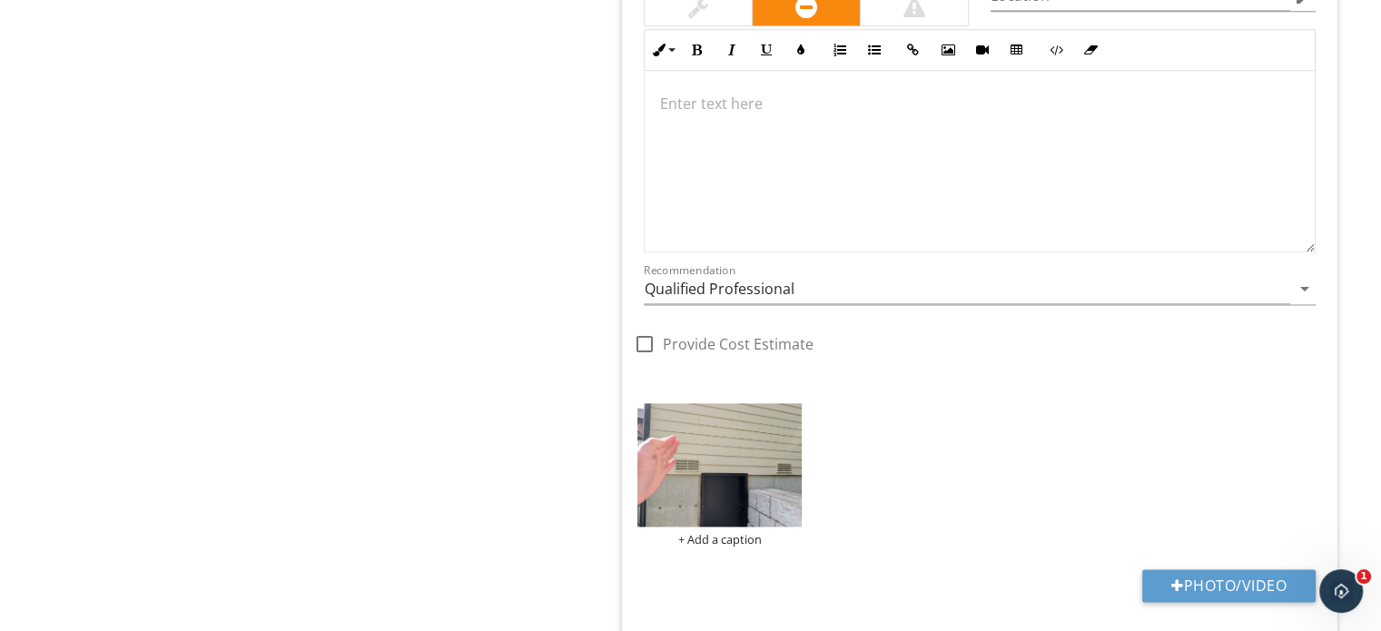
scroll to position [2089, 0]
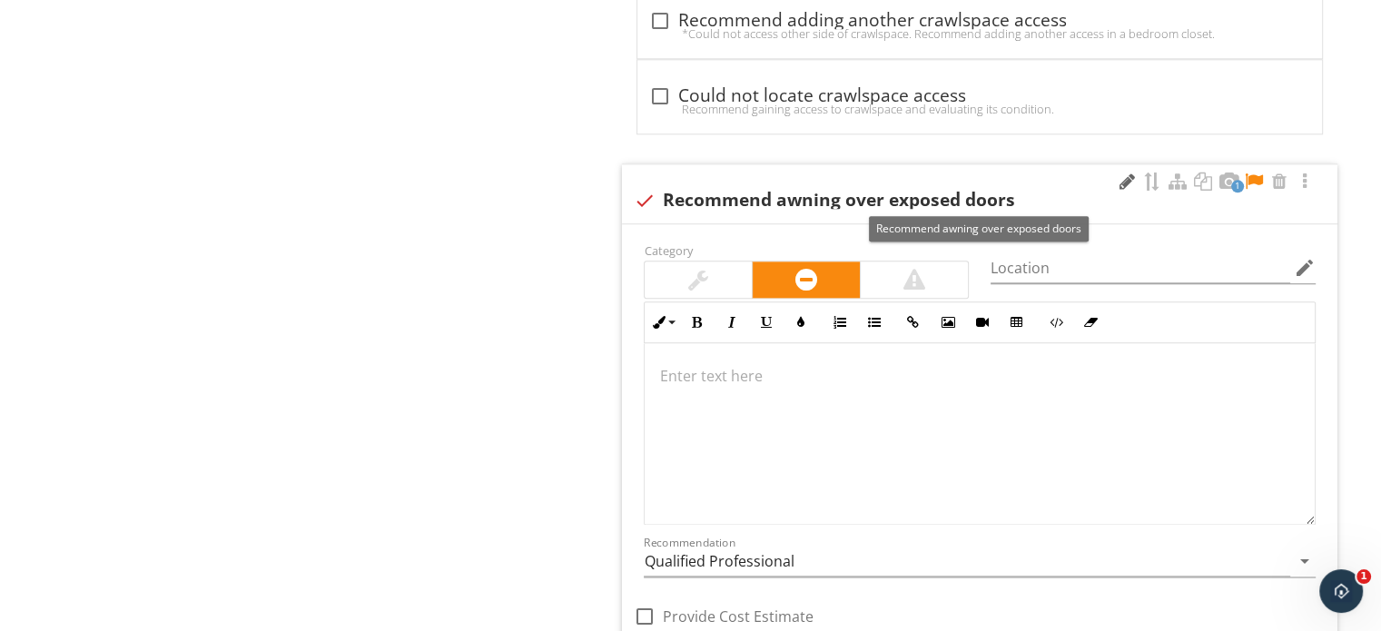
click at [1118, 179] on div at bounding box center [1127, 182] width 22 height 18
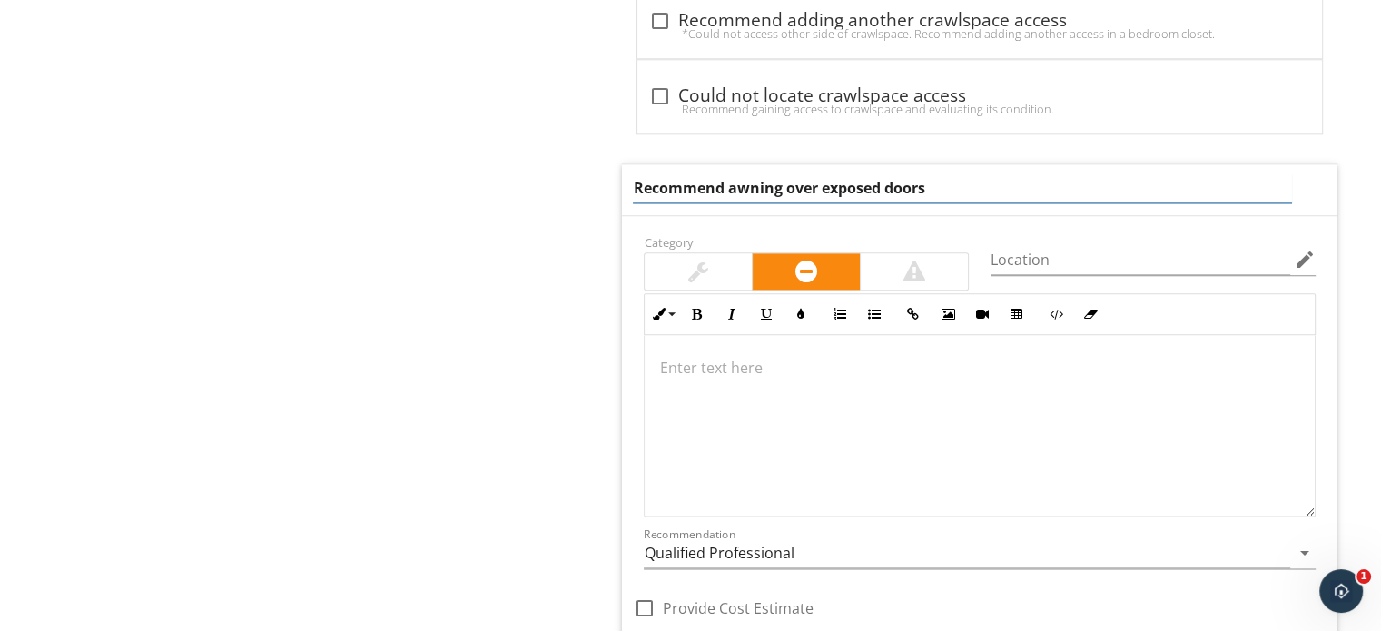
click at [735, 188] on input "Recommend awning over exposed doors" at bounding box center [962, 188] width 658 height 30
type input "Recommend an awning over exposed doors"
click at [1064, 373] on p at bounding box center [979, 368] width 641 height 22
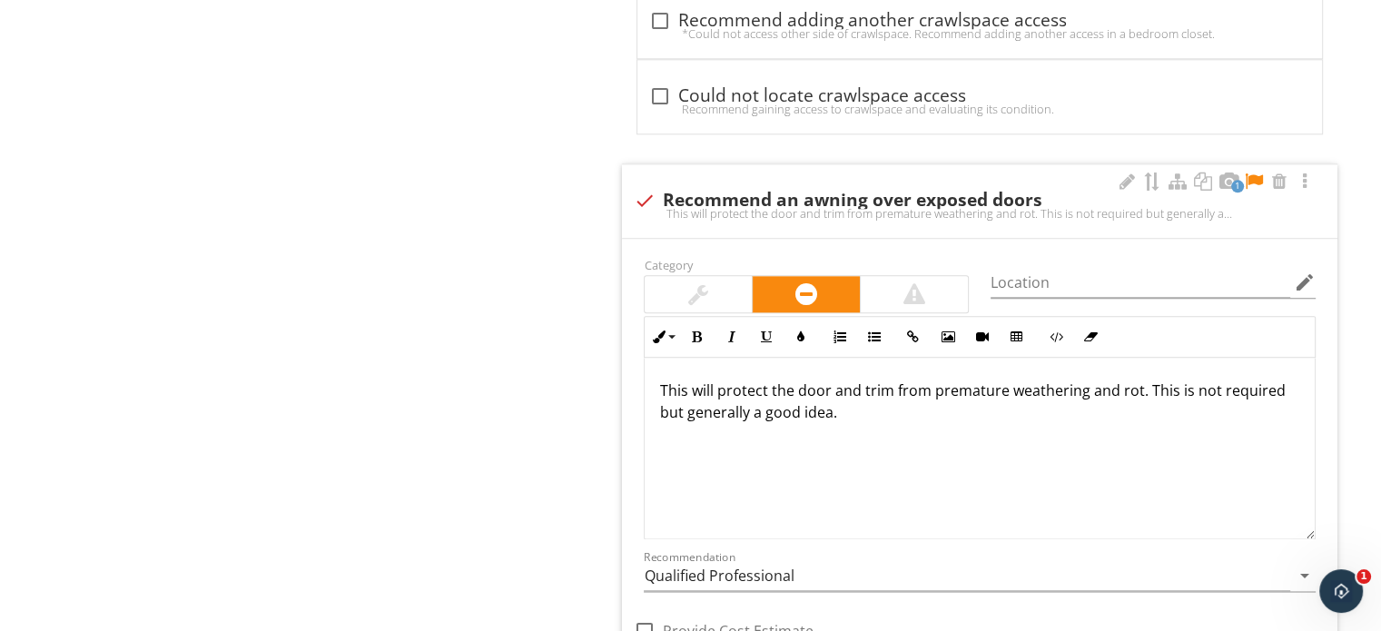
scroll to position [2103, 0]
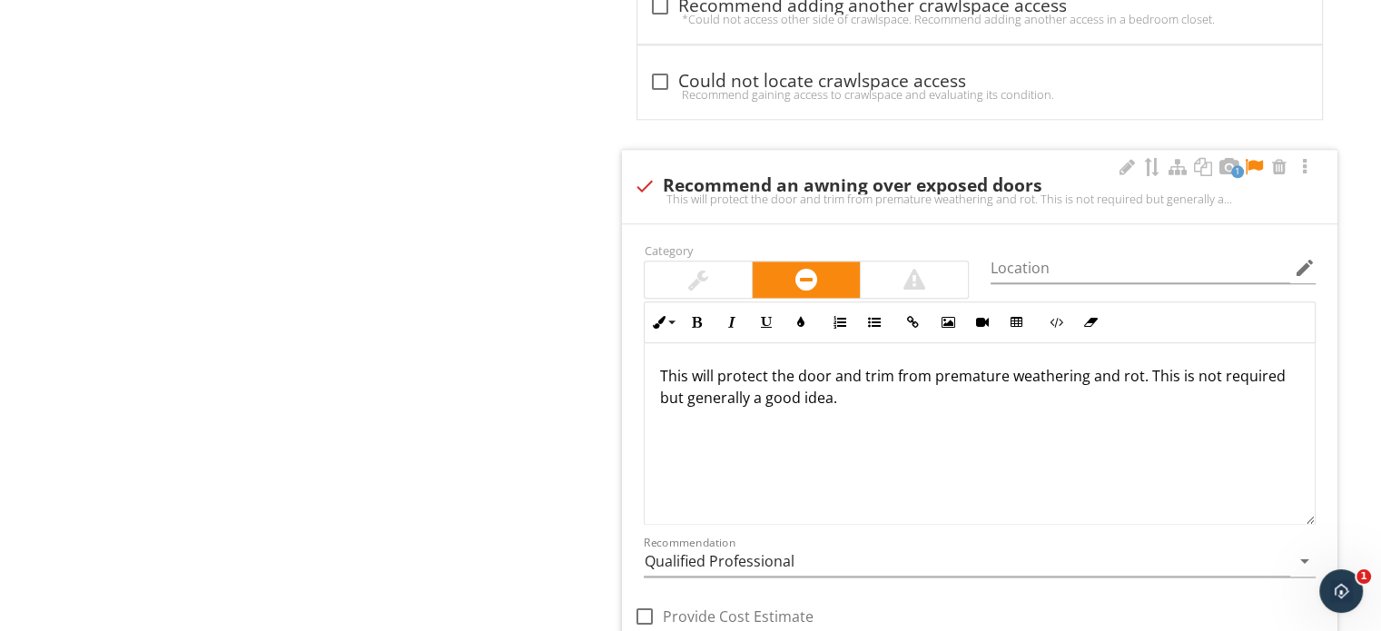
click at [726, 276] on div at bounding box center [698, 280] width 107 height 36
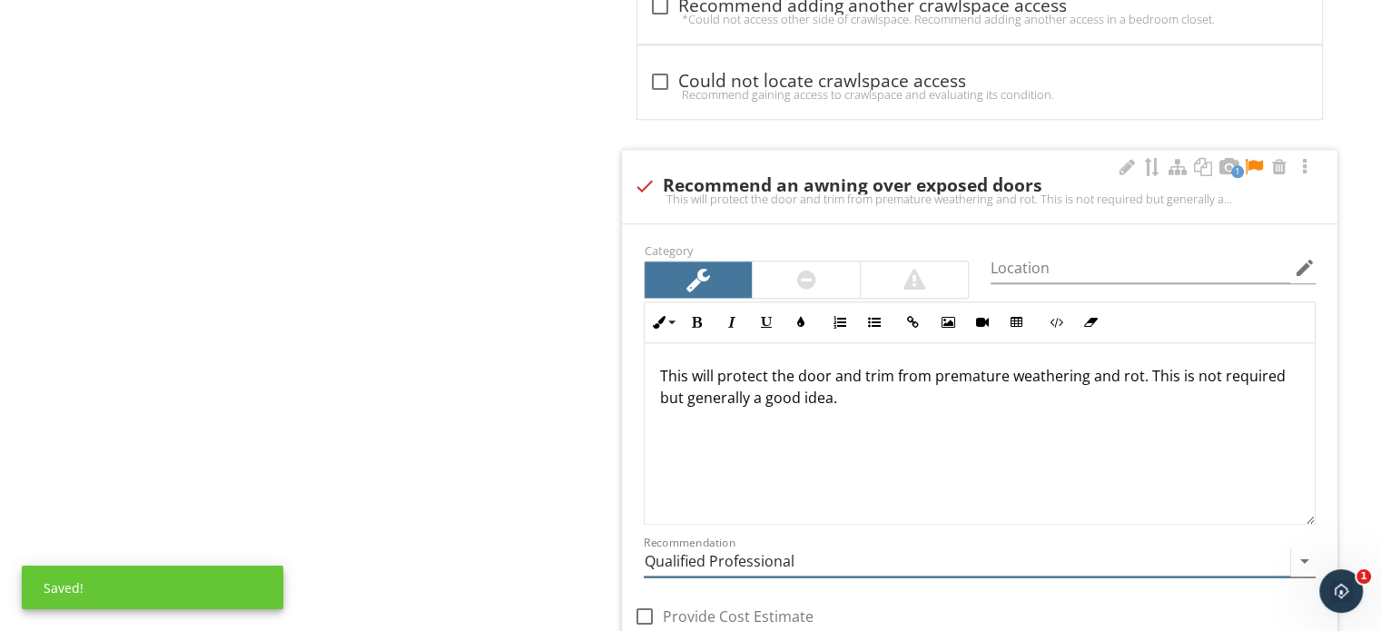
click at [682, 551] on input "Qualified Professional" at bounding box center [967, 562] width 647 height 30
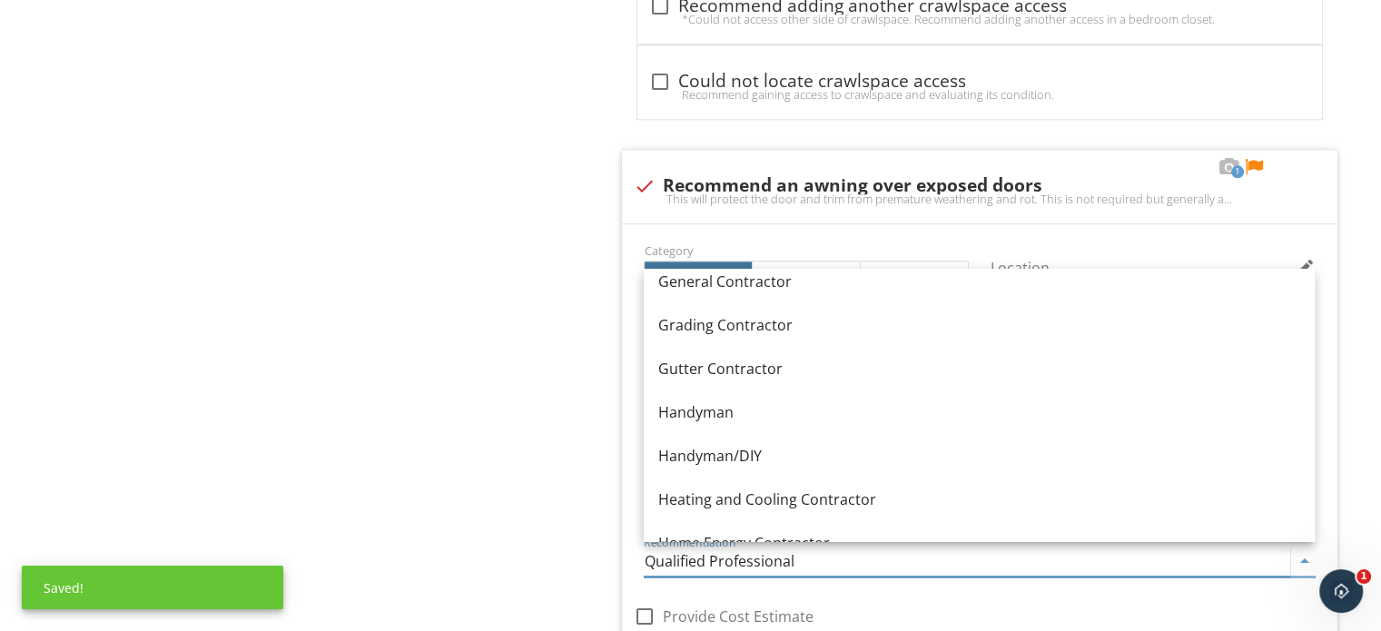
scroll to position [1068, 0]
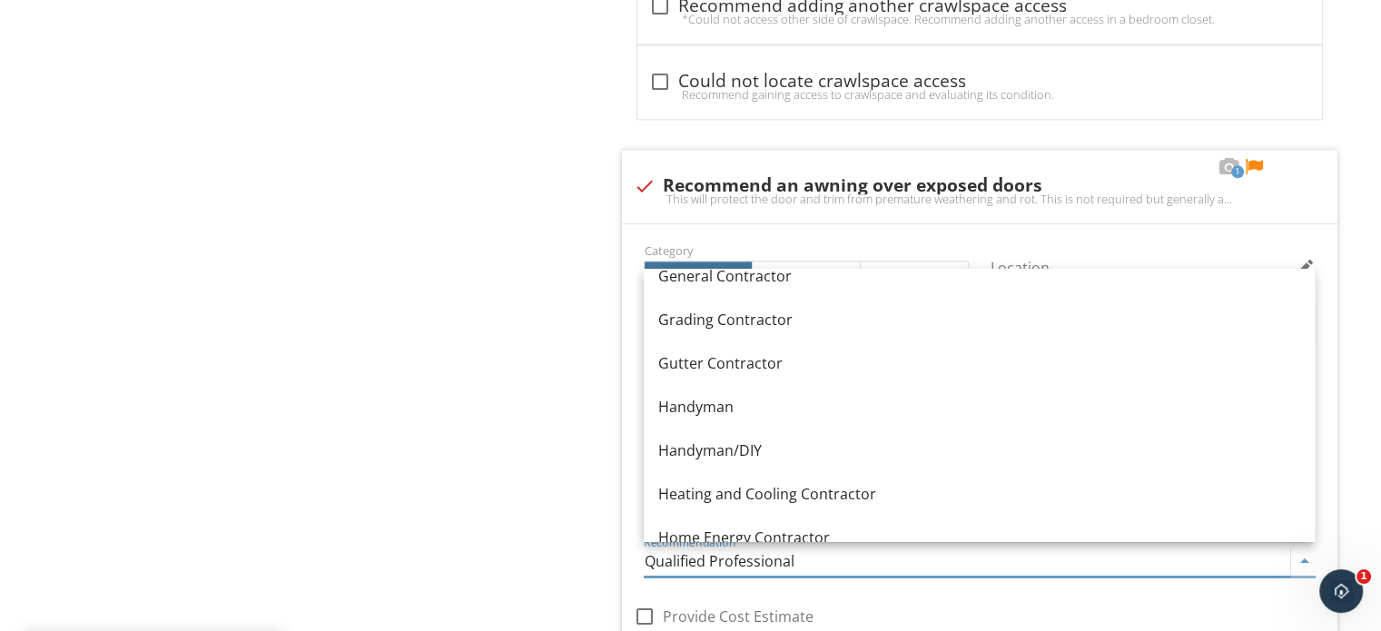
click at [724, 394] on link "Handyman" at bounding box center [979, 407] width 671 height 44
type input "Handyman"
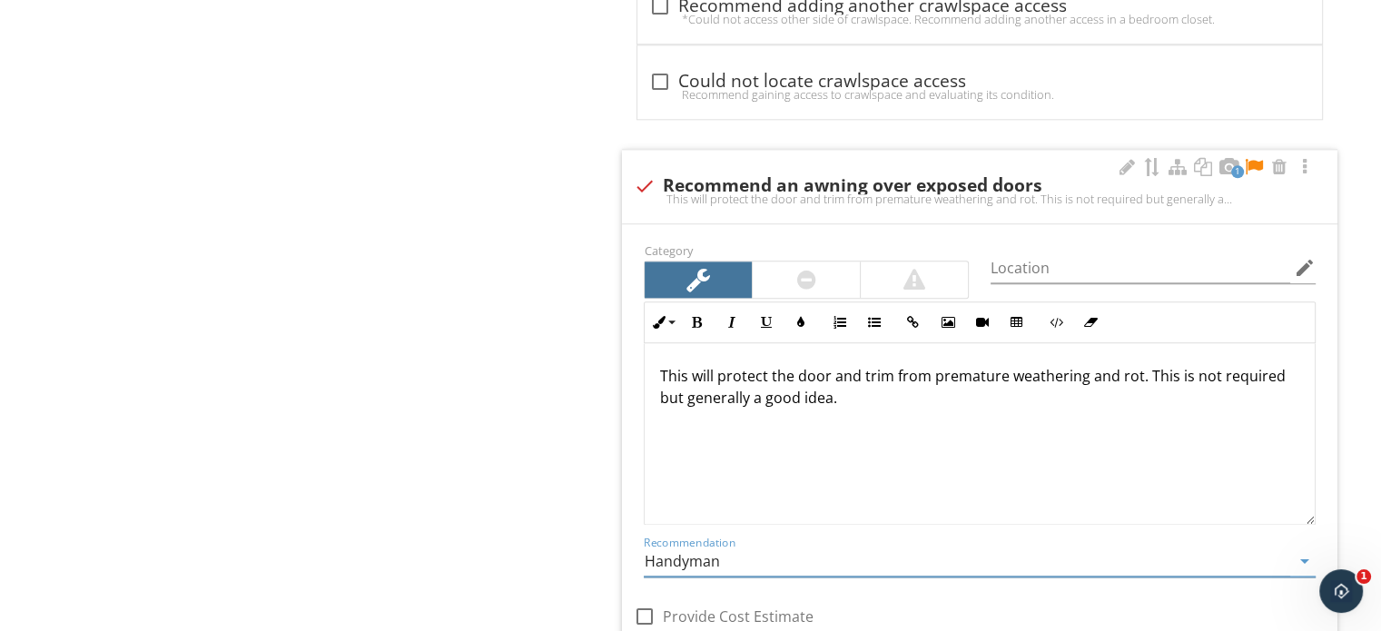
click at [1251, 163] on div at bounding box center [1254, 167] width 22 height 18
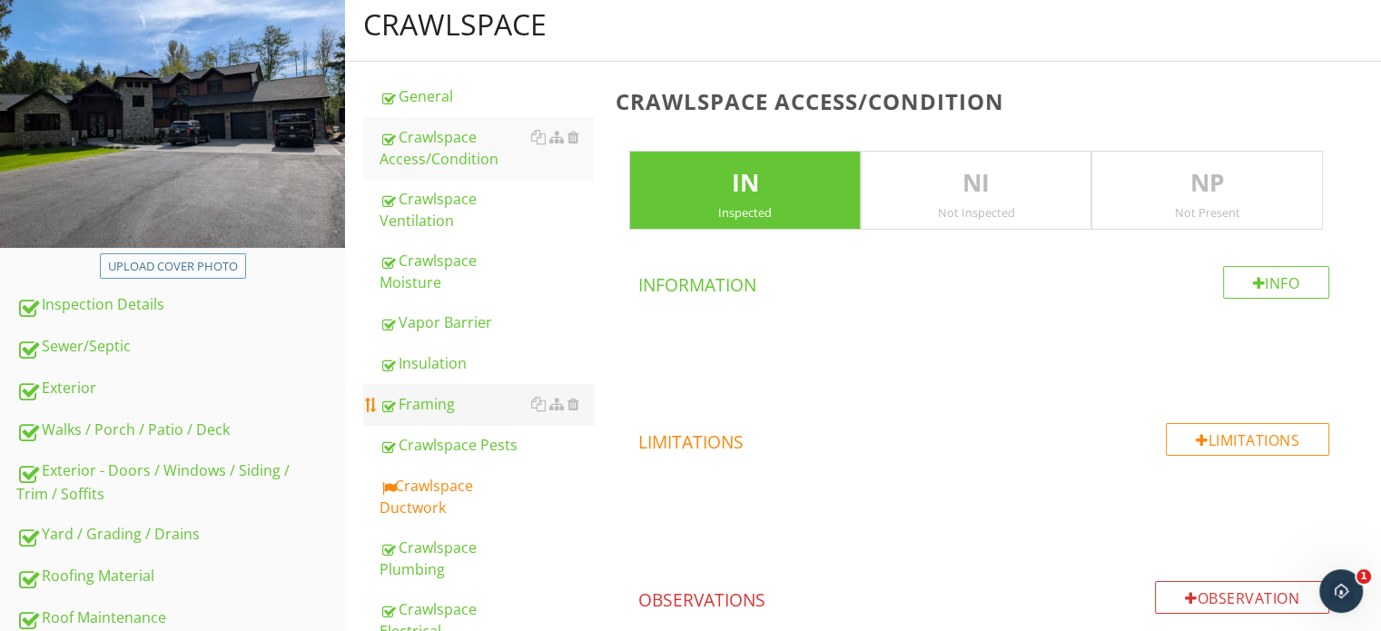
scroll to position [287, 0]
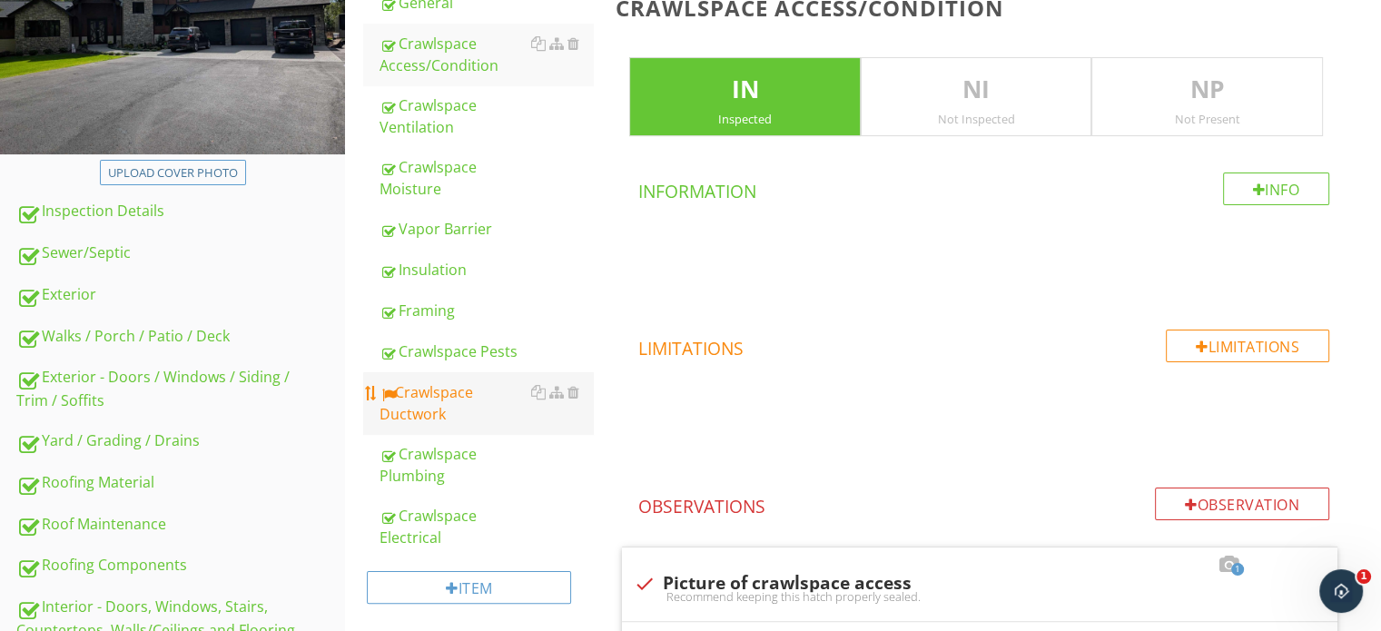
drag, startPoint x: 446, startPoint y: 392, endPoint x: 468, endPoint y: 379, distance: 25.7
click at [447, 393] on div "Crawlspace Ductwork" at bounding box center [486, 403] width 213 height 44
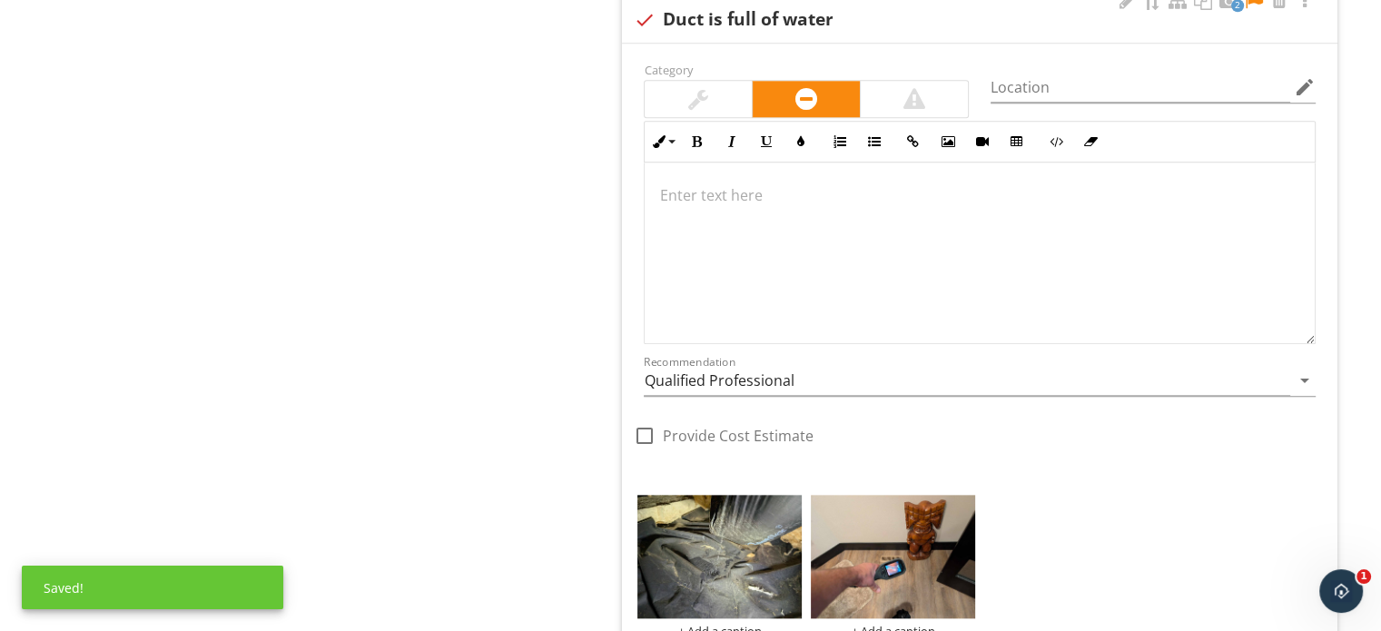
scroll to position [1860, 0]
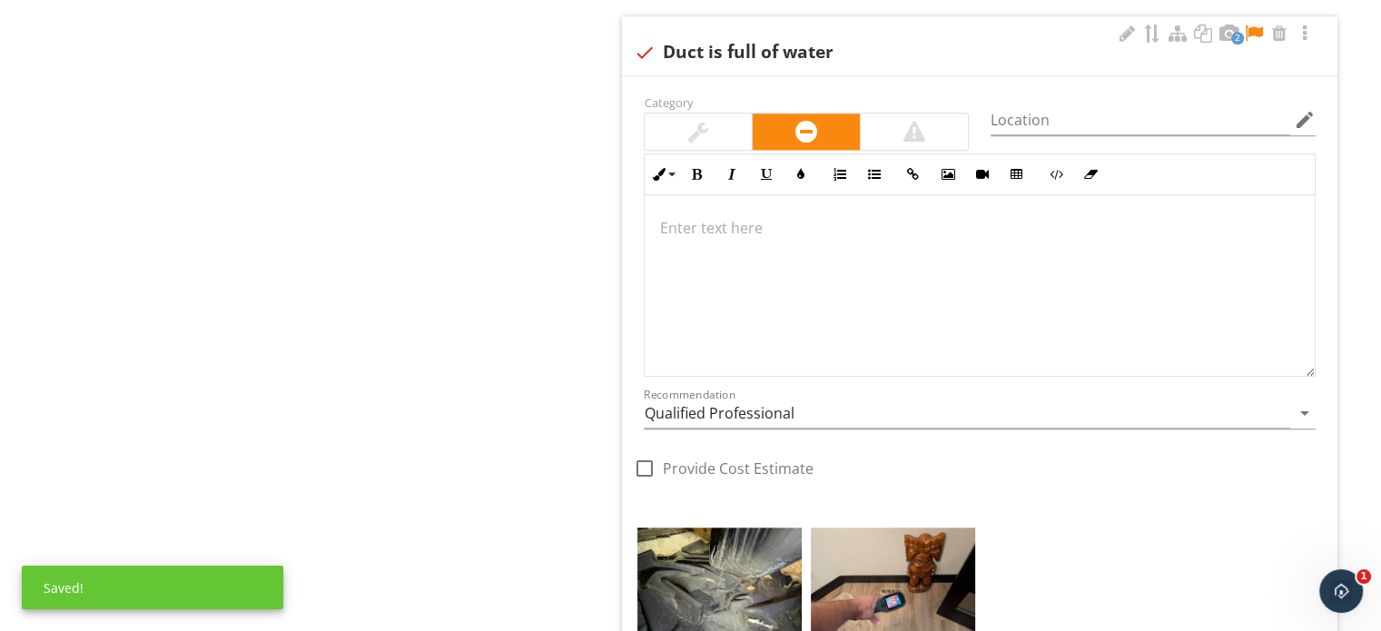
click at [824, 268] on div at bounding box center [980, 286] width 670 height 182
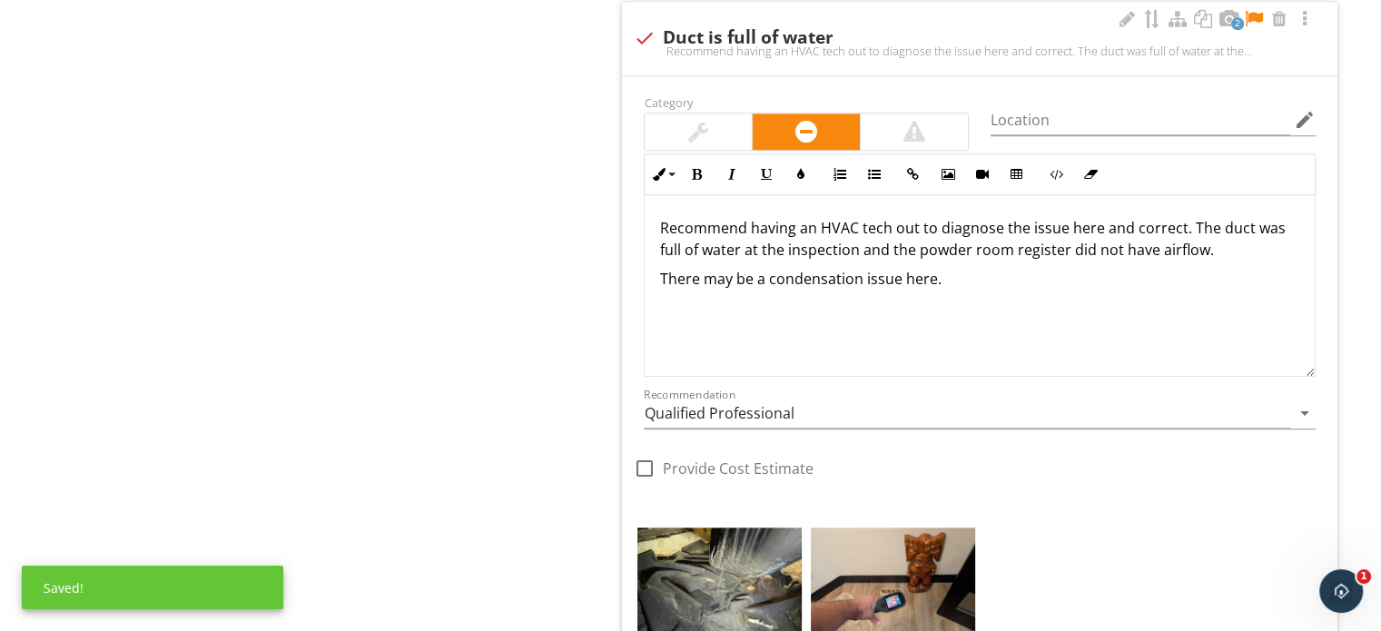
scroll to position [0, 0]
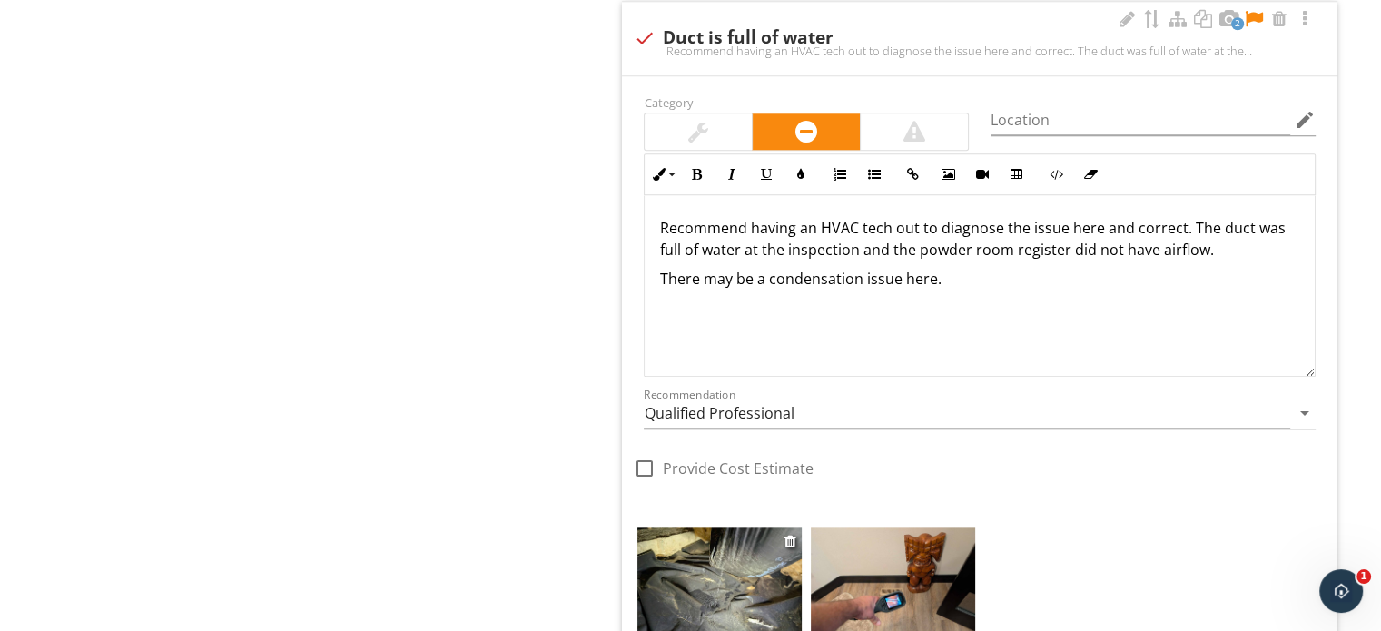
click at [765, 577] on img at bounding box center [719, 589] width 164 height 123
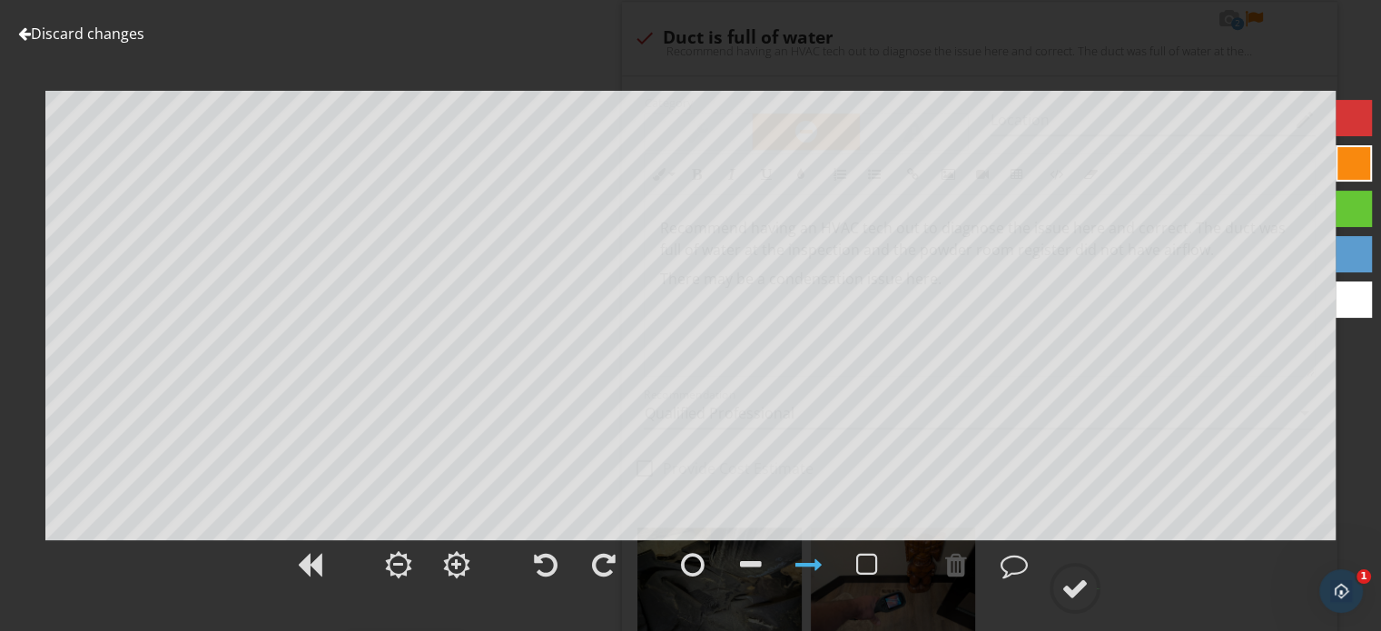
click at [130, 40] on link "Discard changes" at bounding box center [81, 34] width 126 height 20
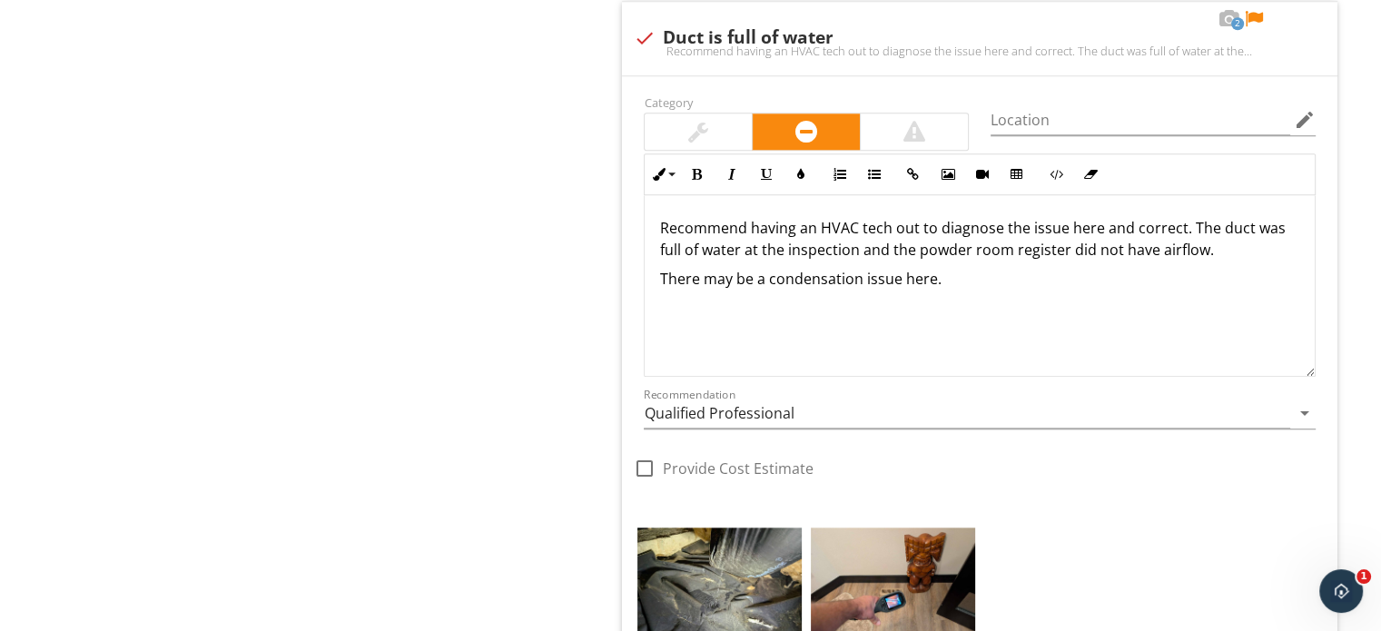
scroll to position [1783, 0]
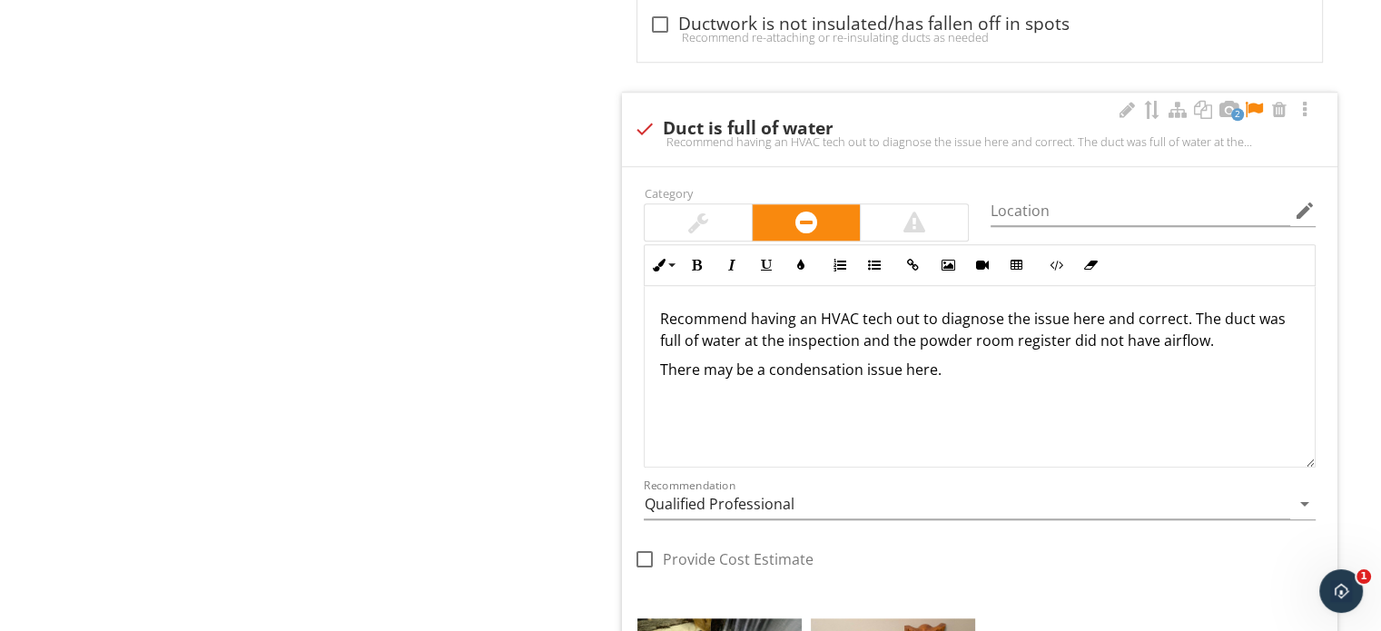
click at [1259, 101] on div at bounding box center [1254, 110] width 22 height 18
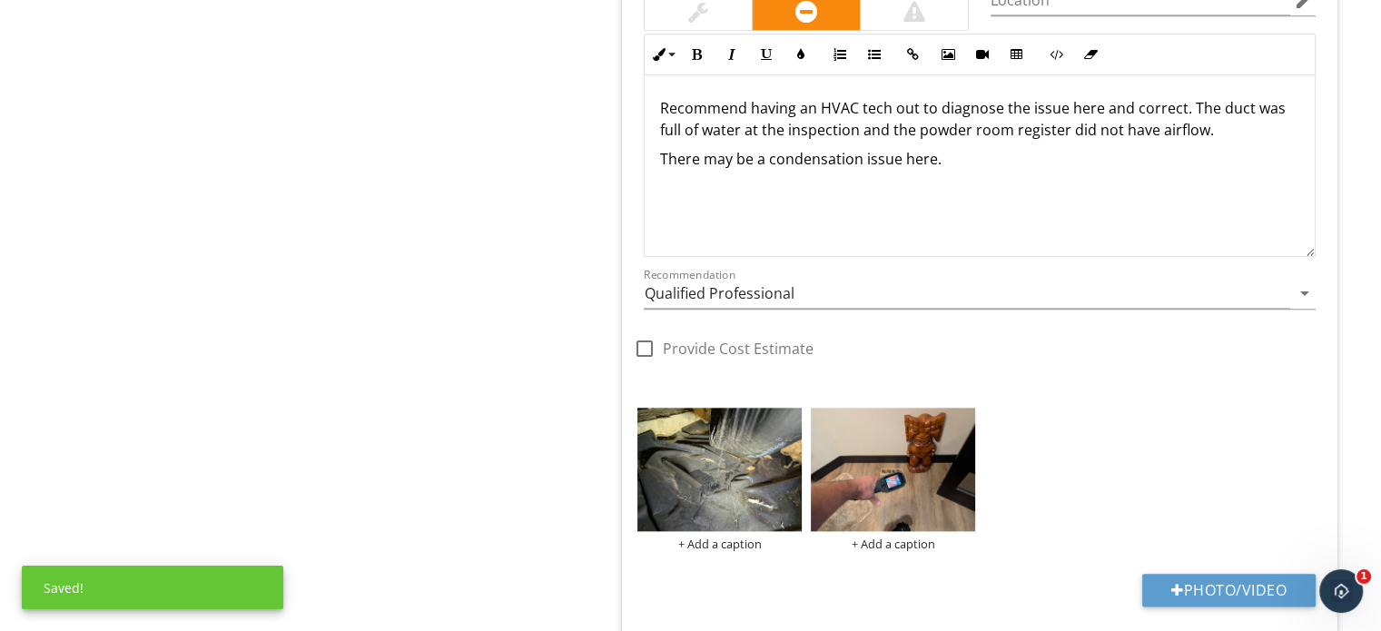
scroll to position [1965, 0]
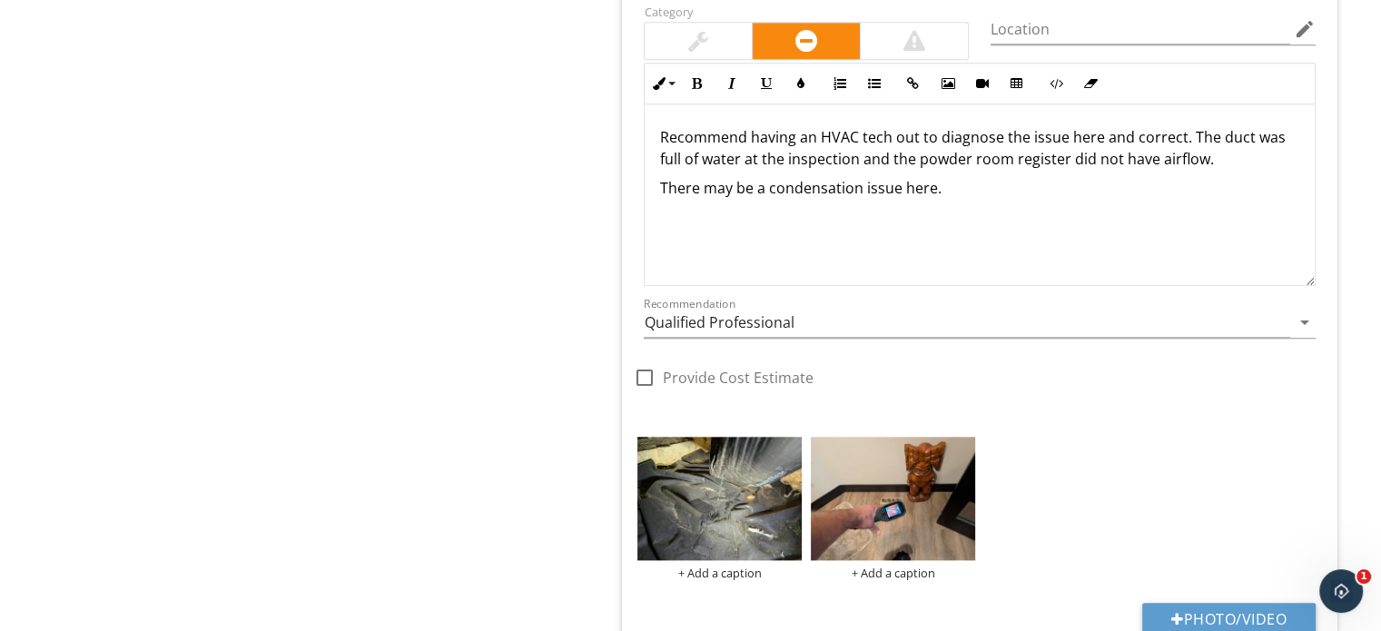
click at [1178, 219] on div "Recommend having an HVAC tech out to diagnose the issue here and correct. The d…" at bounding box center [980, 195] width 670 height 182
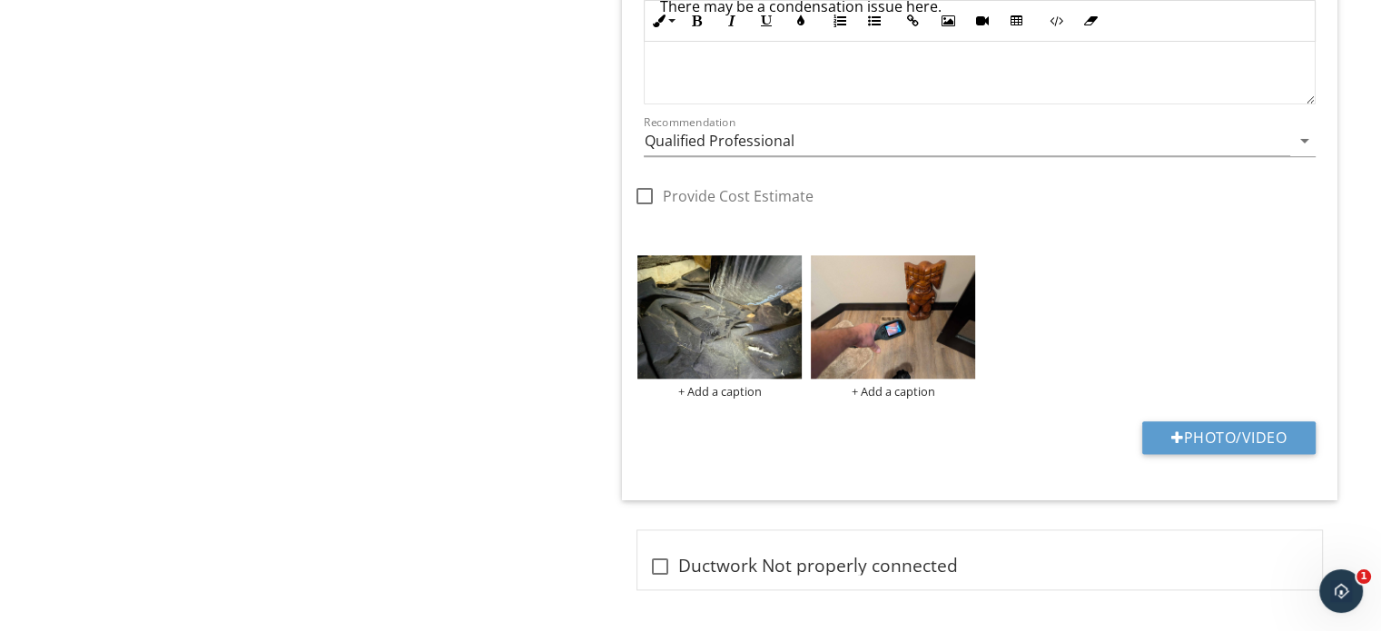
click at [795, 153] on div "Recommendation Qualified Professional arrow_drop_down" at bounding box center [980, 150] width 672 height 48
click at [792, 143] on input "Qualified Professional" at bounding box center [967, 141] width 647 height 30
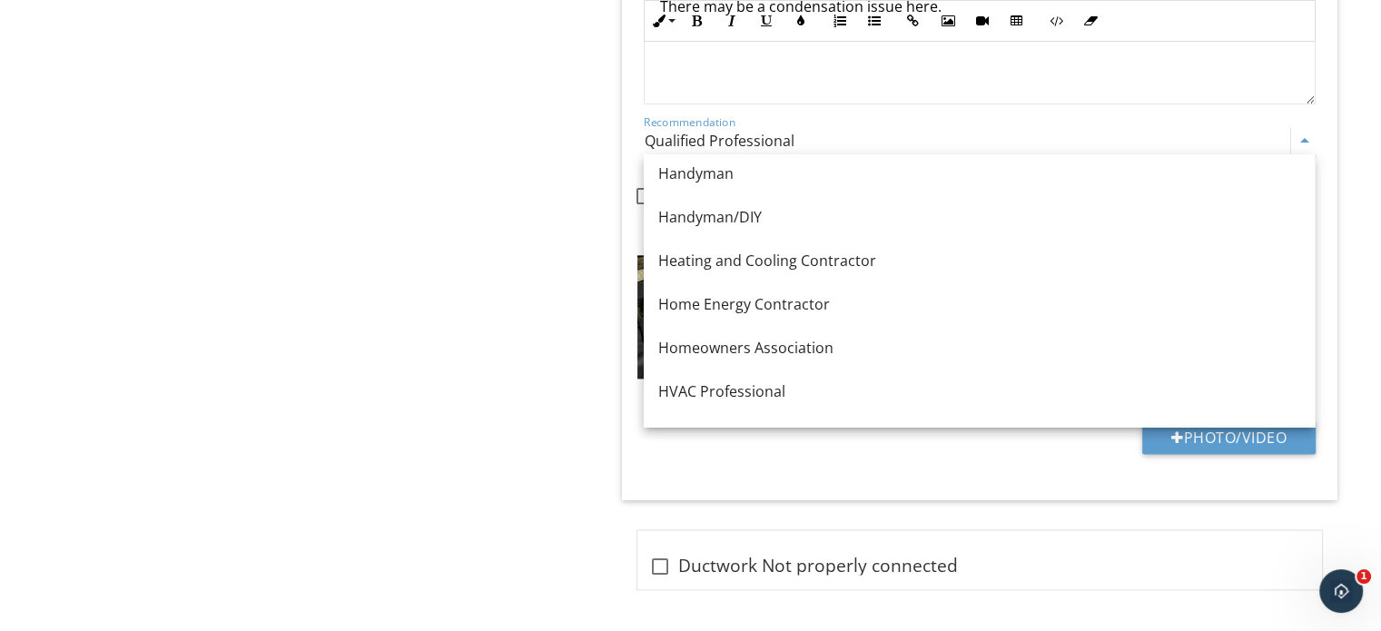
scroll to position [1180, 0]
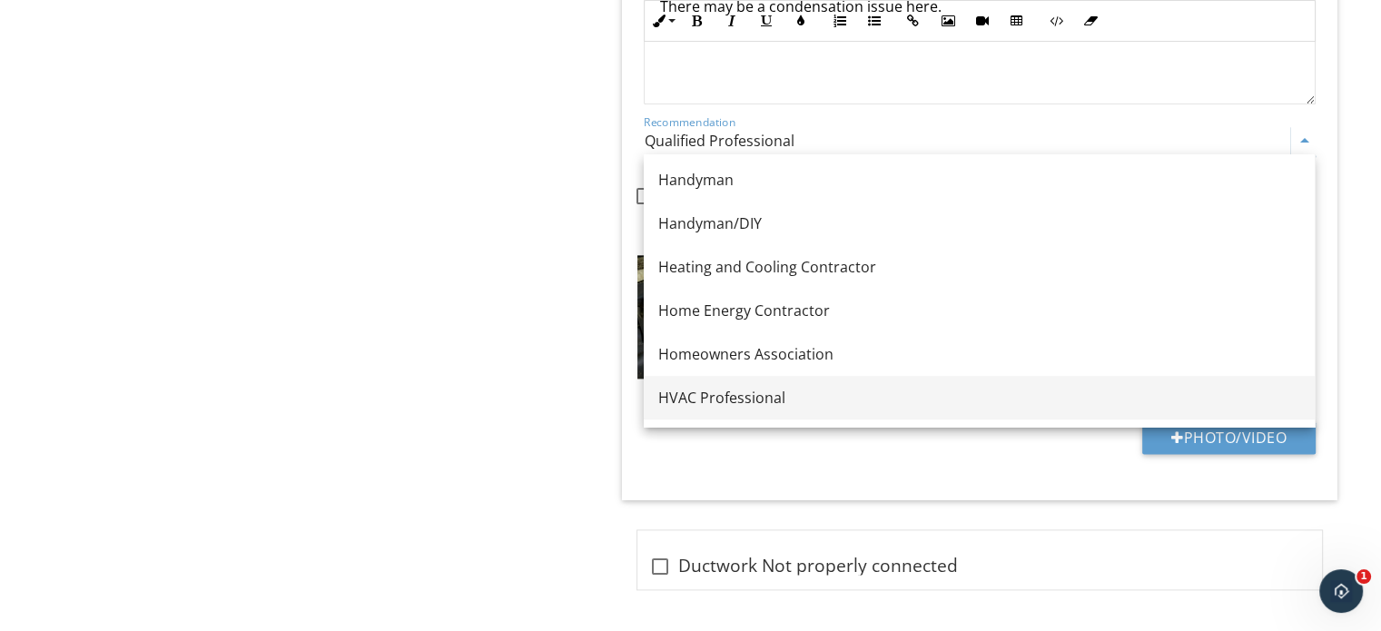
click at [760, 385] on link "HVAC Professional" at bounding box center [979, 398] width 671 height 44
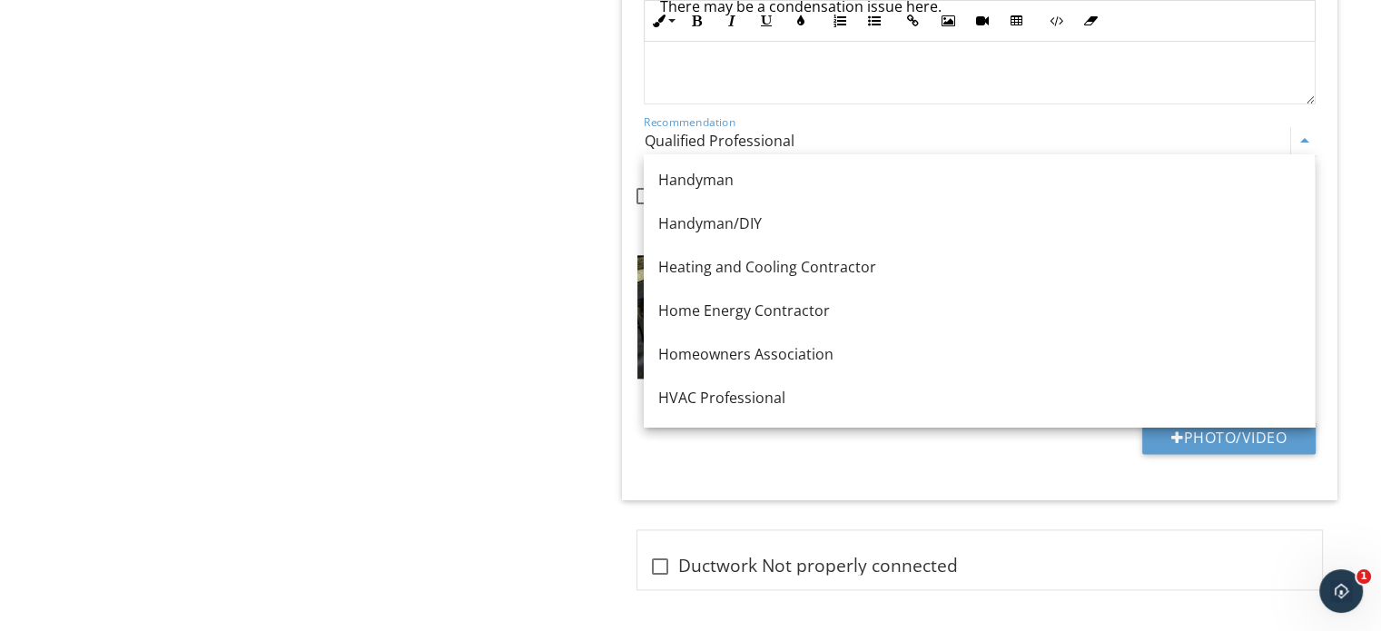
type input "HVAC Professional"
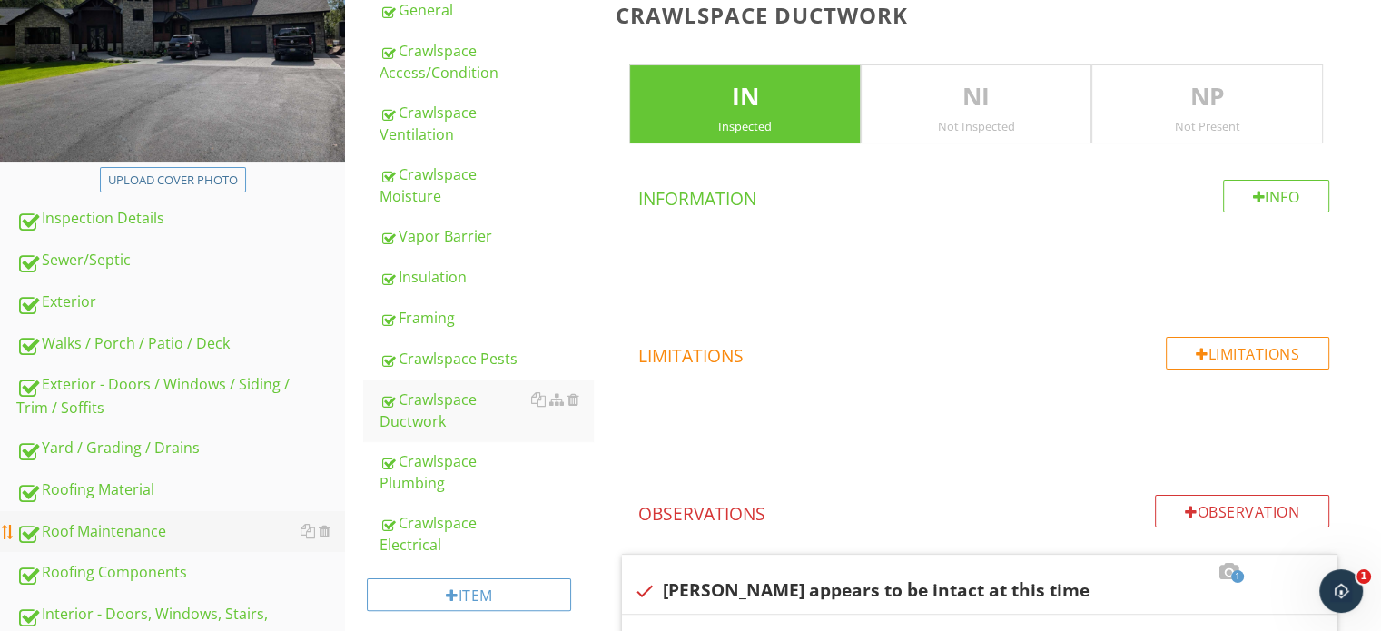
scroll to position [545, 0]
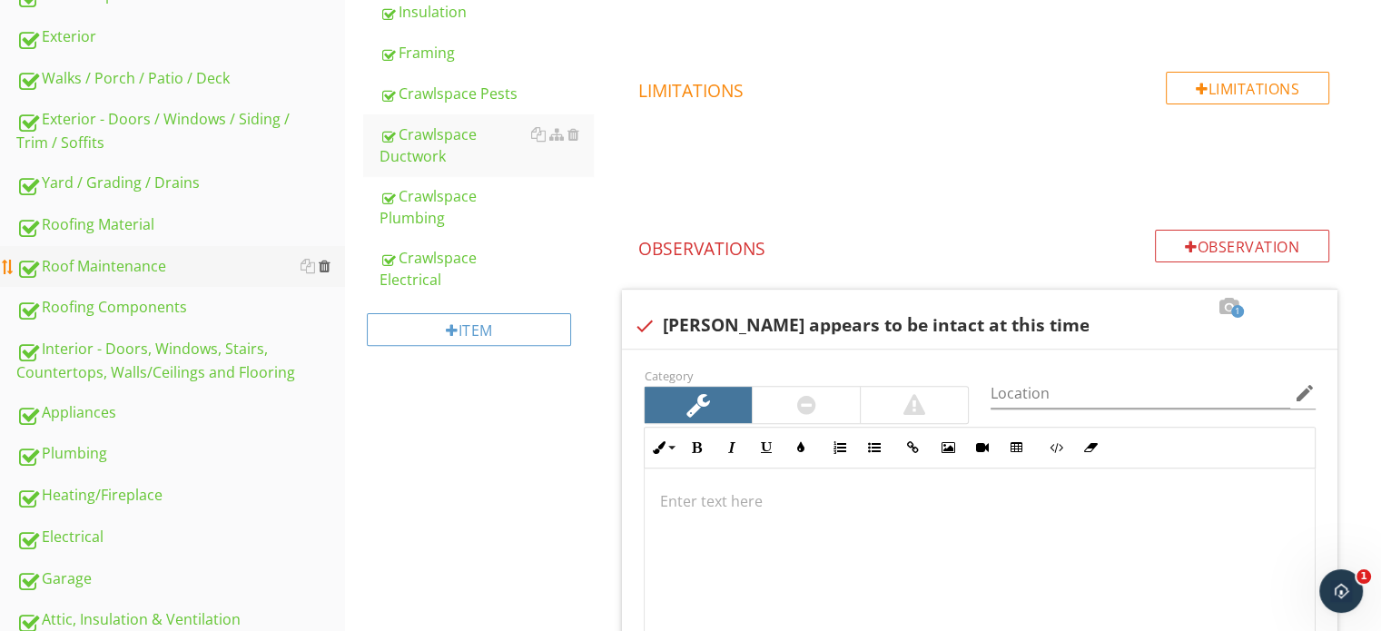
click at [324, 263] on div at bounding box center [325, 266] width 12 height 15
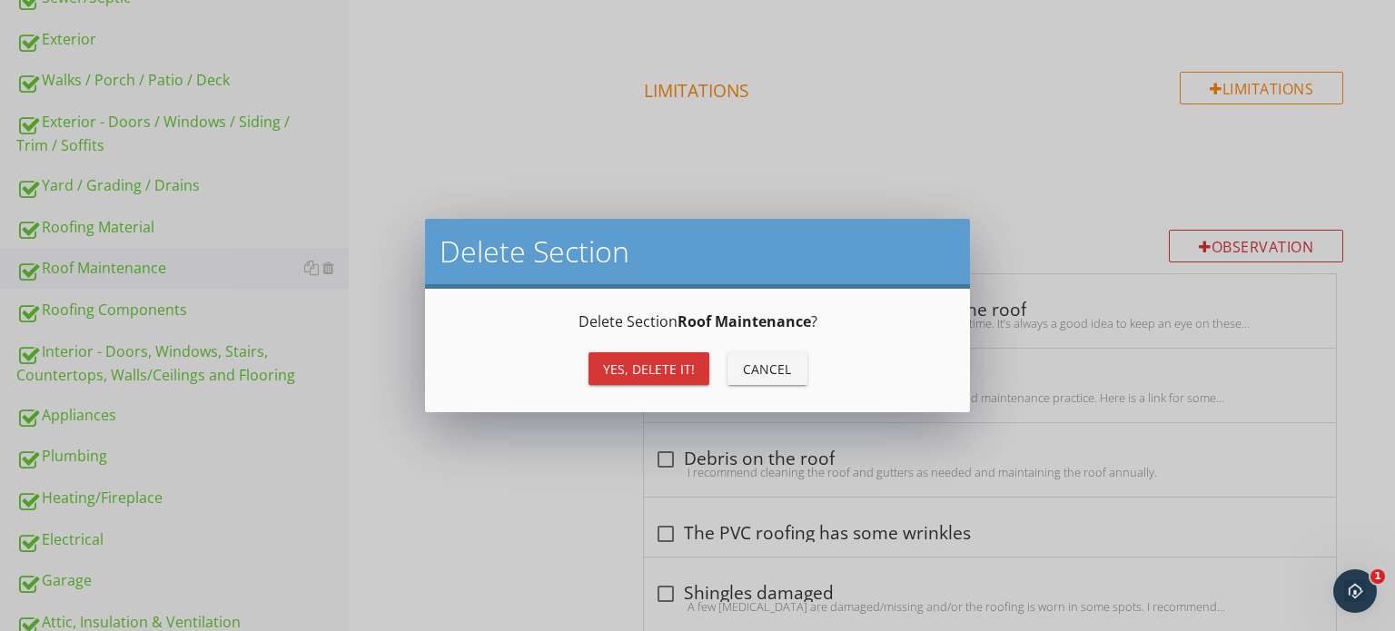
click at [614, 377] on div "Yes, Delete it!" at bounding box center [649, 369] width 92 height 19
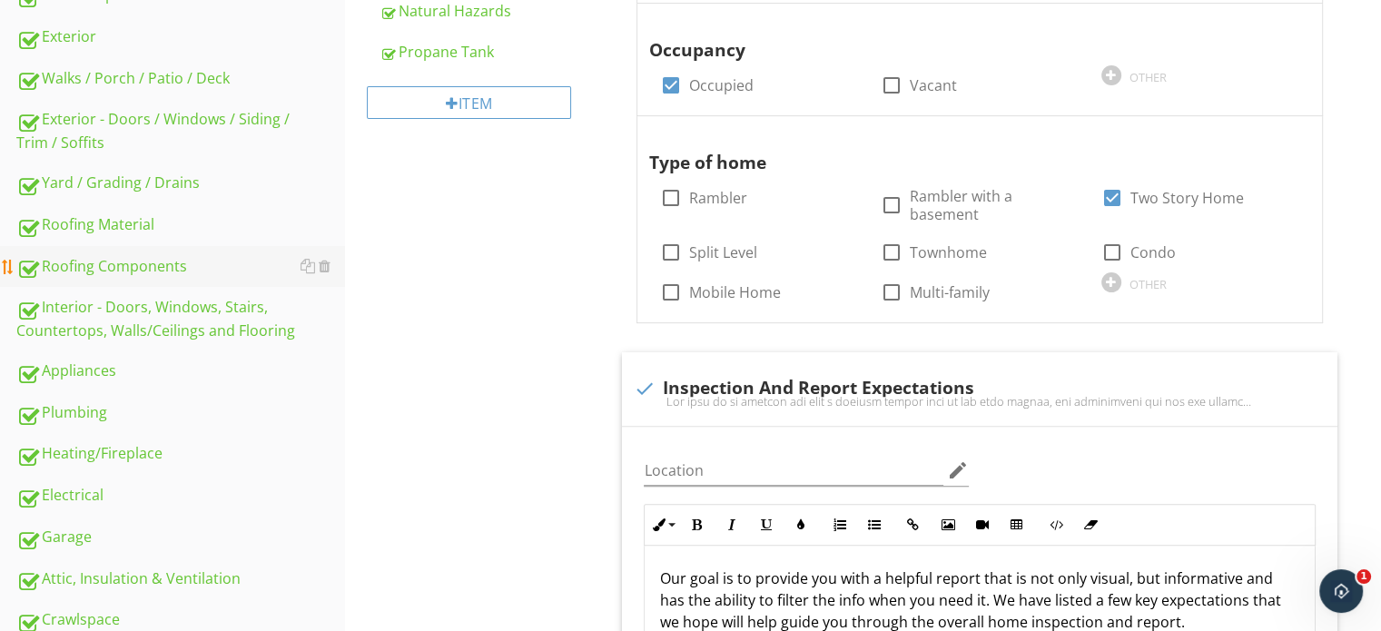
click at [153, 264] on div "Roofing Components" at bounding box center [180, 267] width 329 height 24
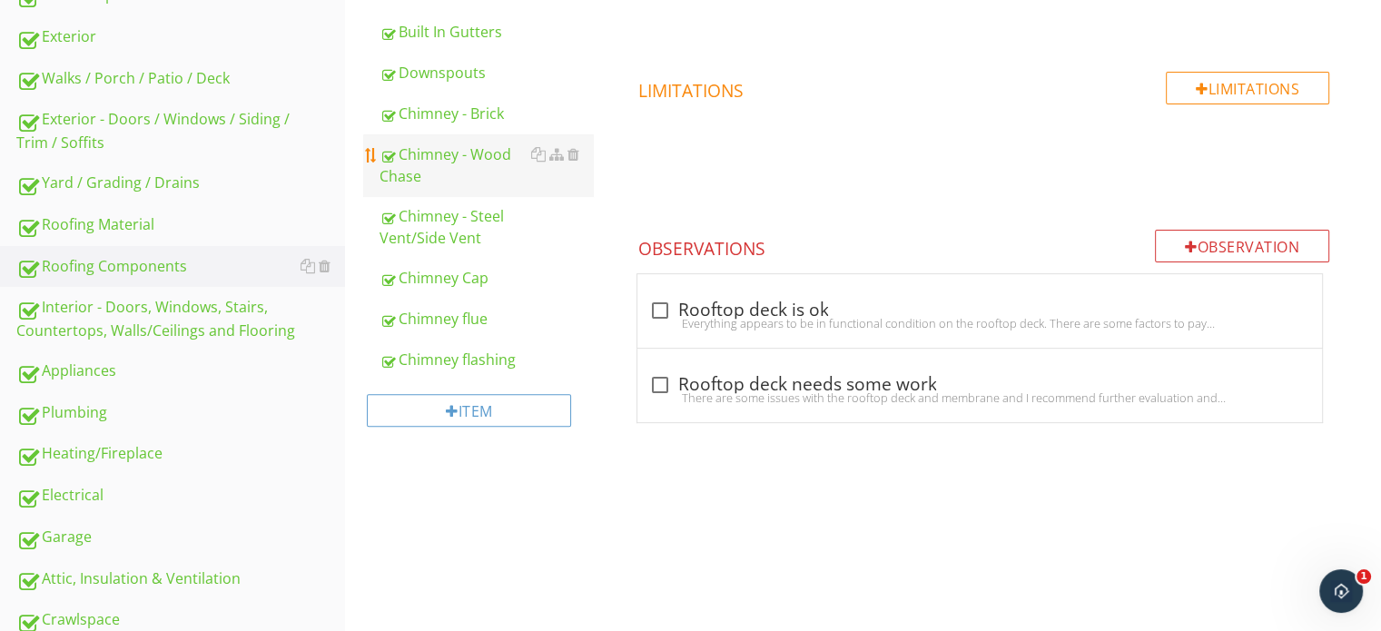
scroll to position [363, 0]
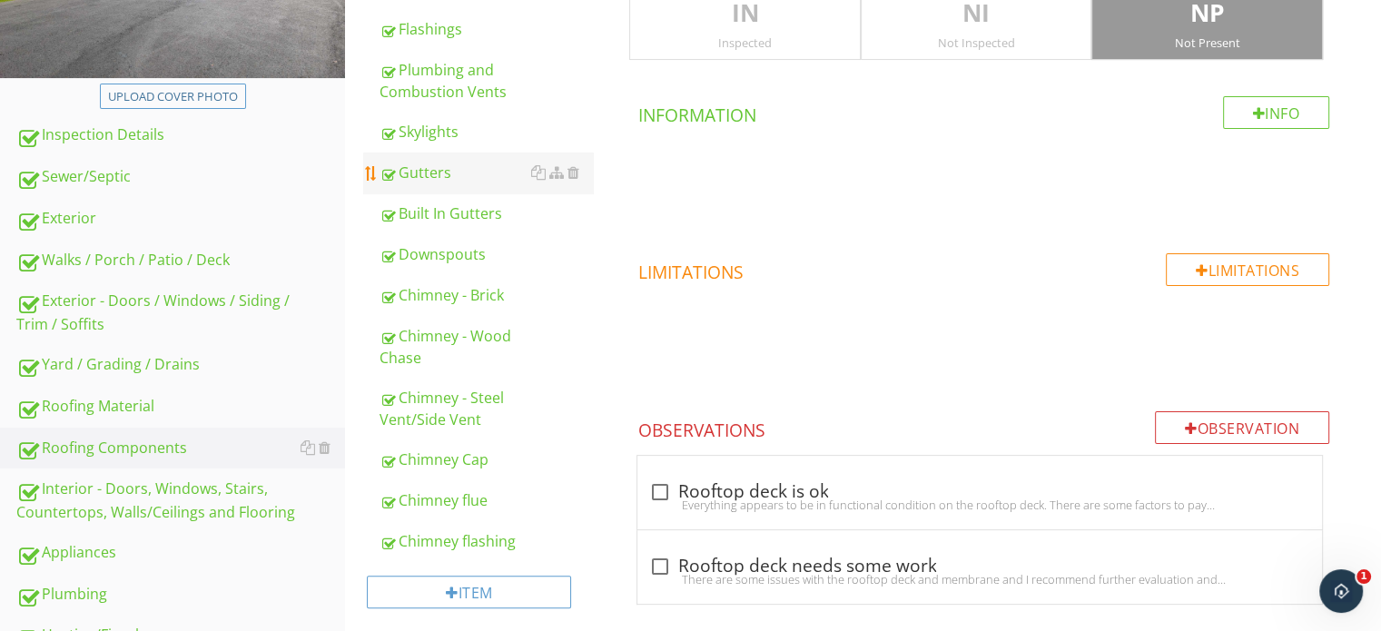
click at [450, 181] on div "Gutters" at bounding box center [486, 173] width 213 height 22
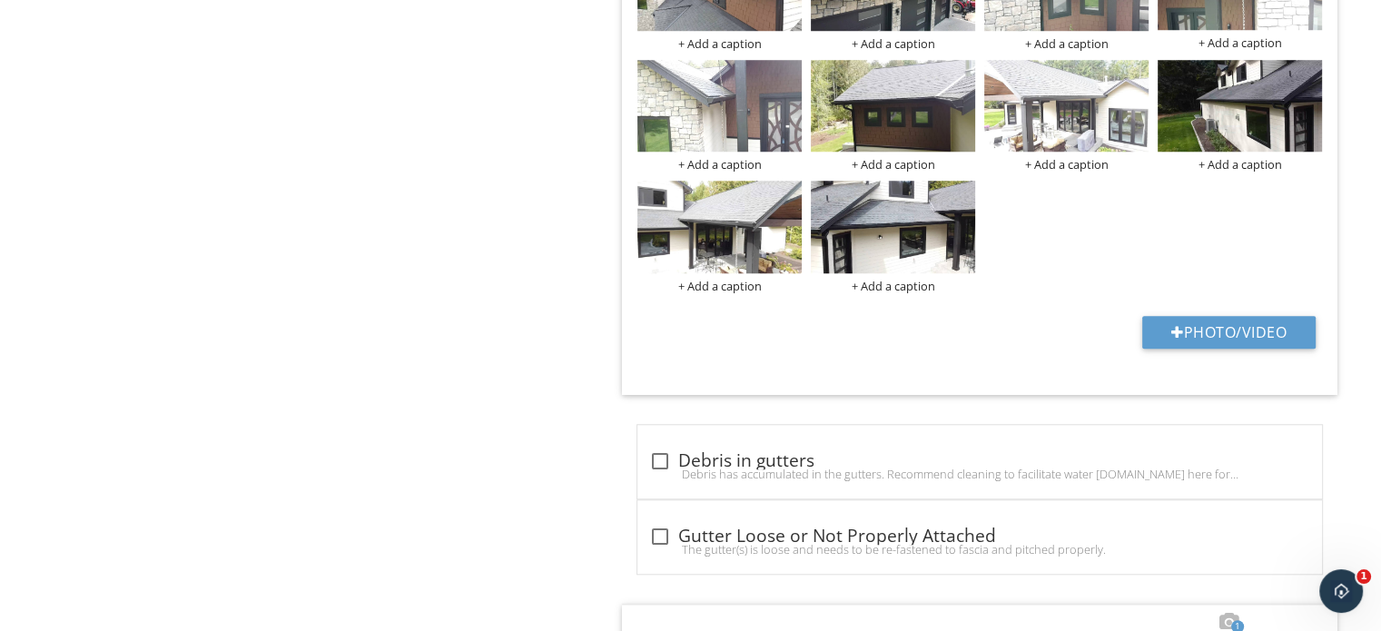
scroll to position [2089, 0]
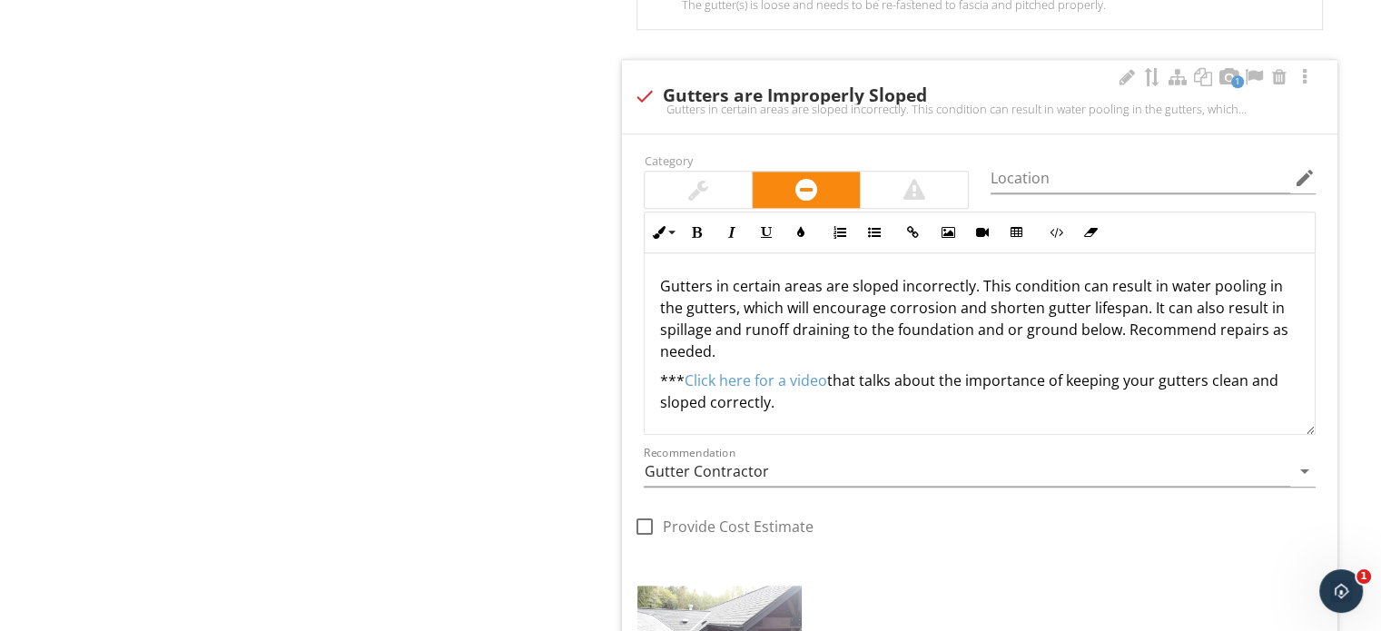
click at [698, 86] on div "check Gutters are Improperly Sloped" at bounding box center [980, 96] width 694 height 22
checkbox input "true"
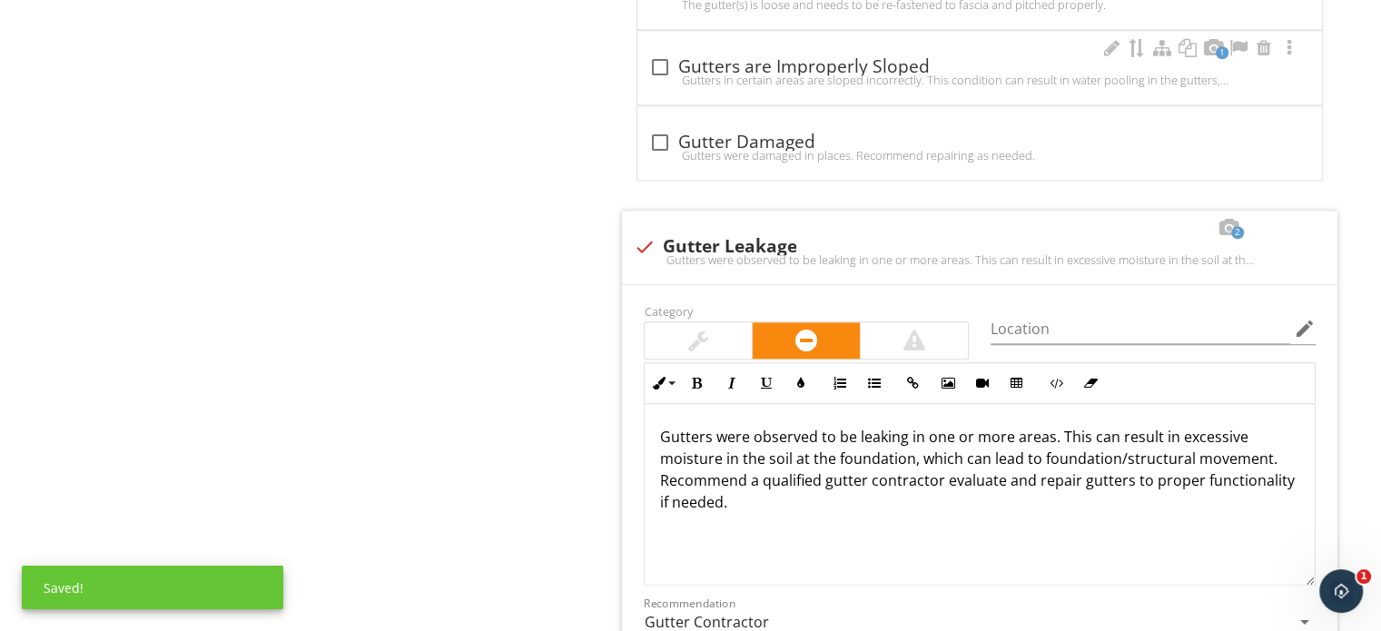
click at [698, 86] on div "check_box_outline_blank Gutters are Improperly Sloped Gutters in certain areas …" at bounding box center [979, 73] width 663 height 40
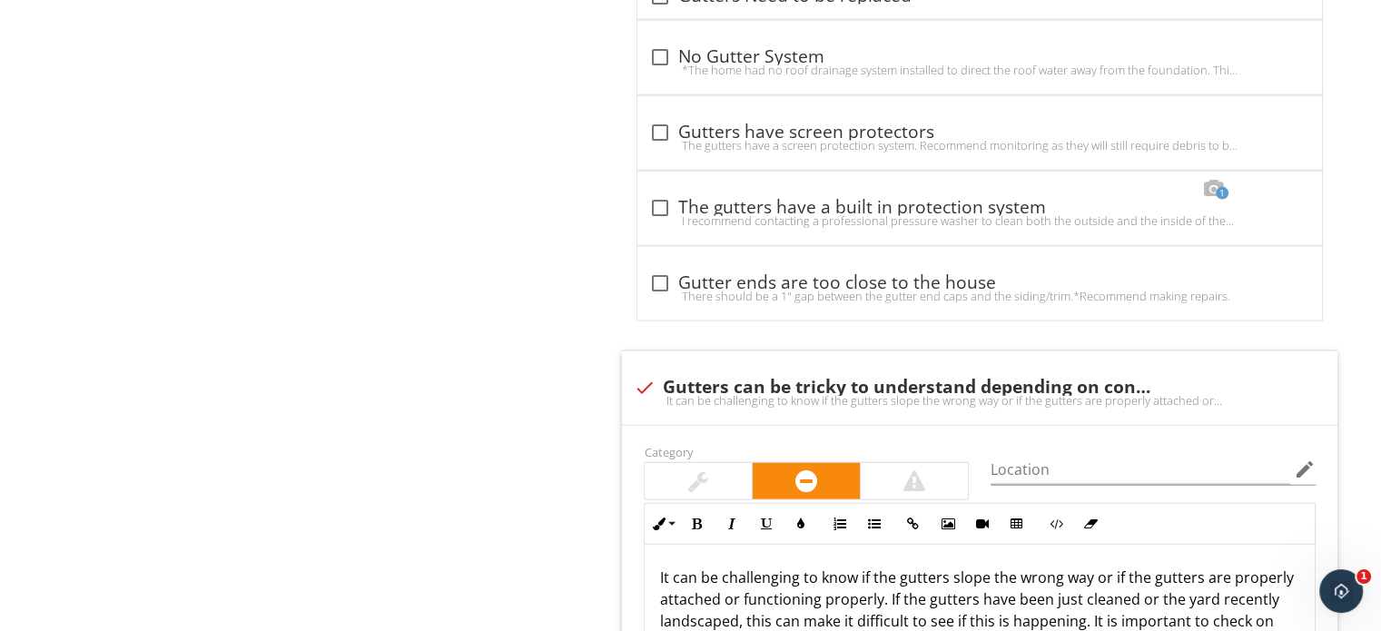
scroll to position [4268, 0]
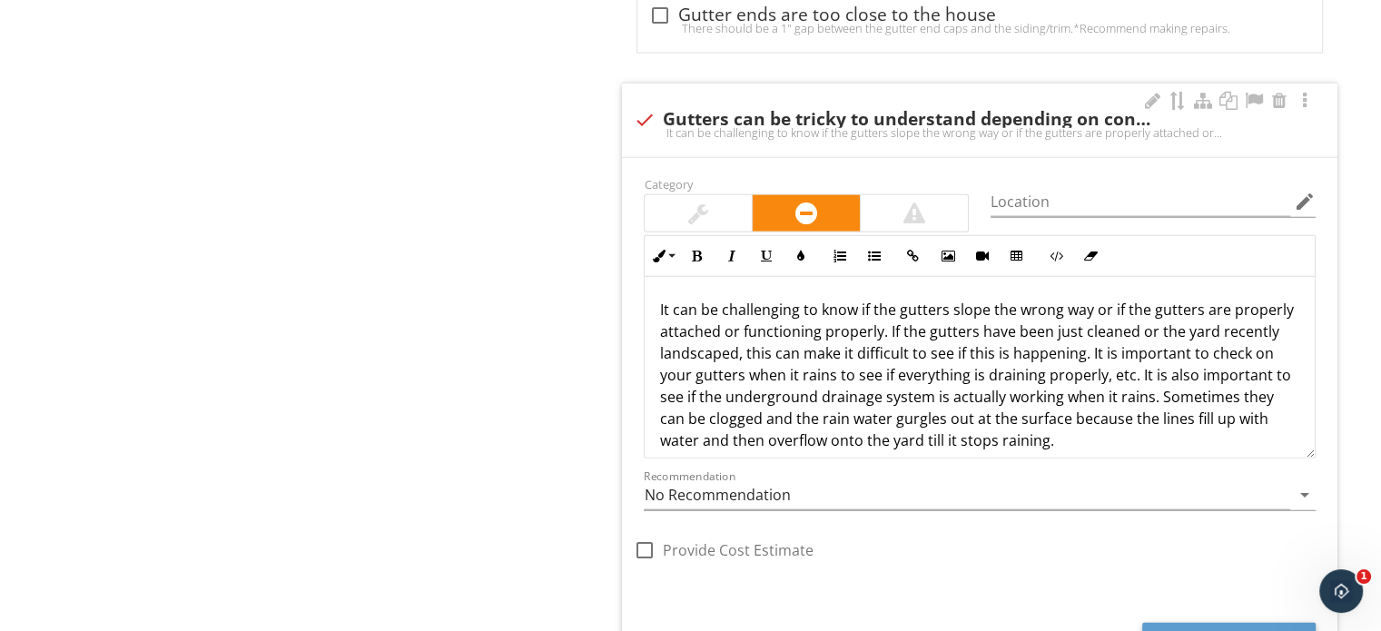
click at [692, 203] on div at bounding box center [698, 213] width 20 height 22
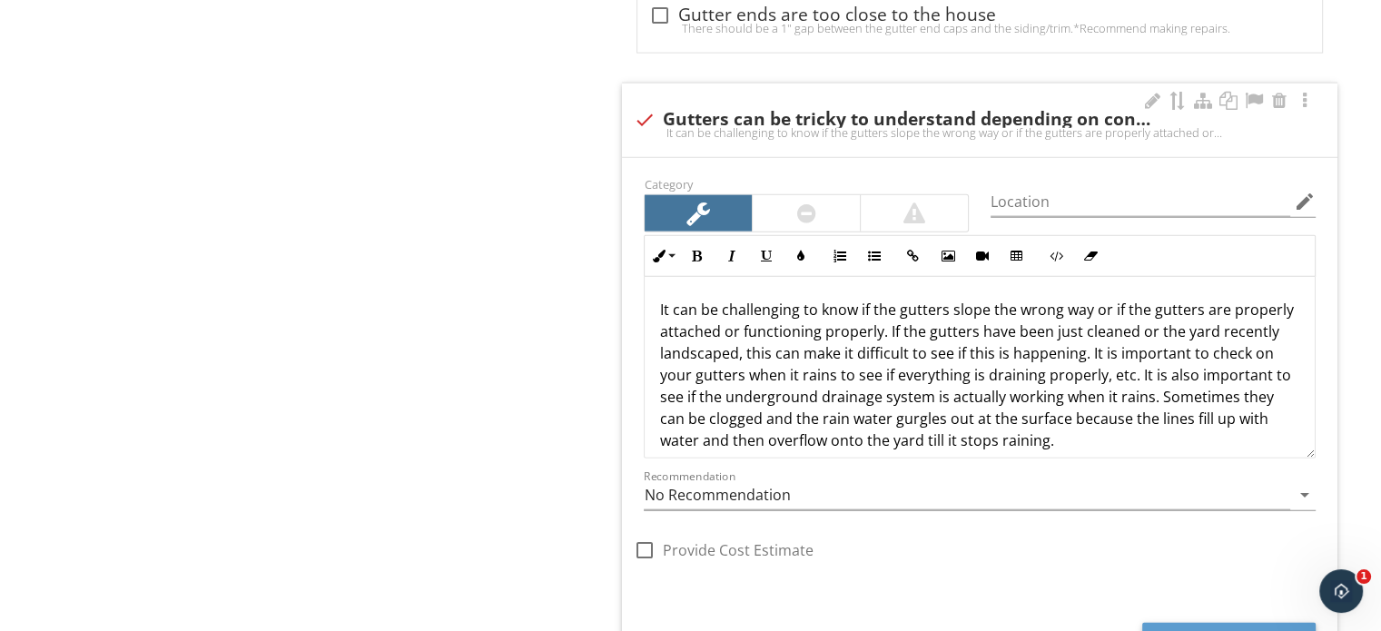
click at [701, 109] on div "check Gutters can be tricky to understand depending on conditions" at bounding box center [980, 120] width 694 height 22
checkbox input "true"
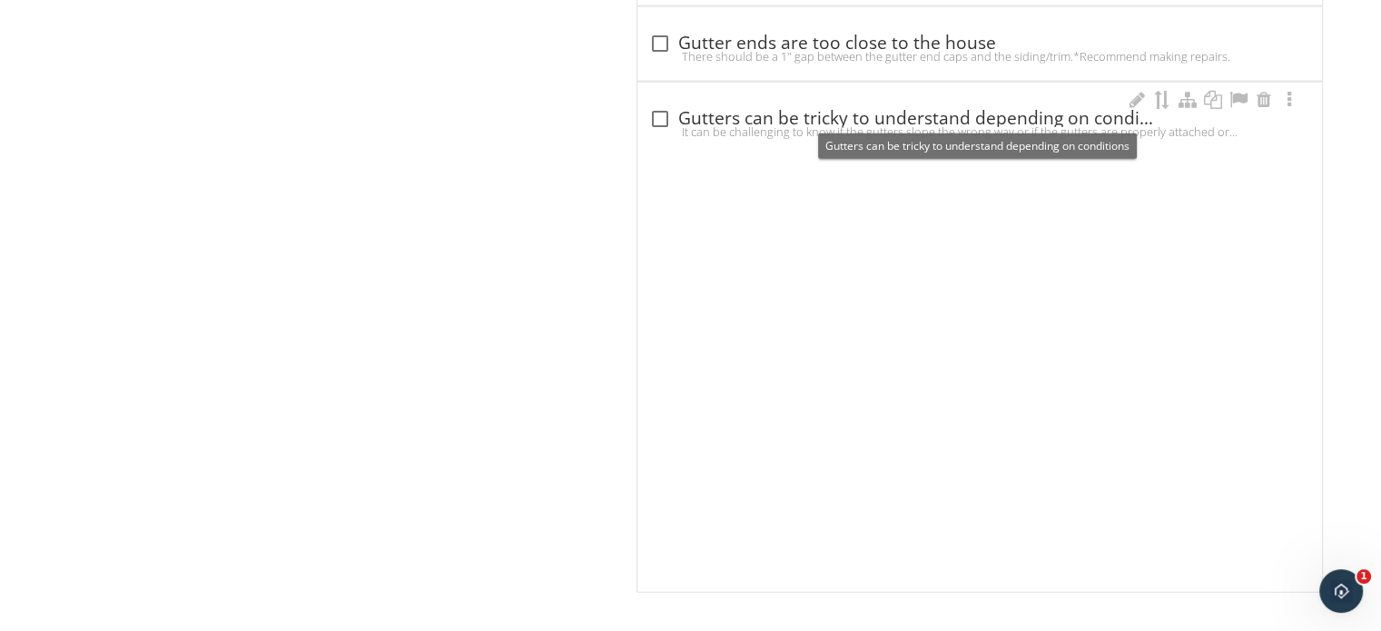
scroll to position [3805, 0]
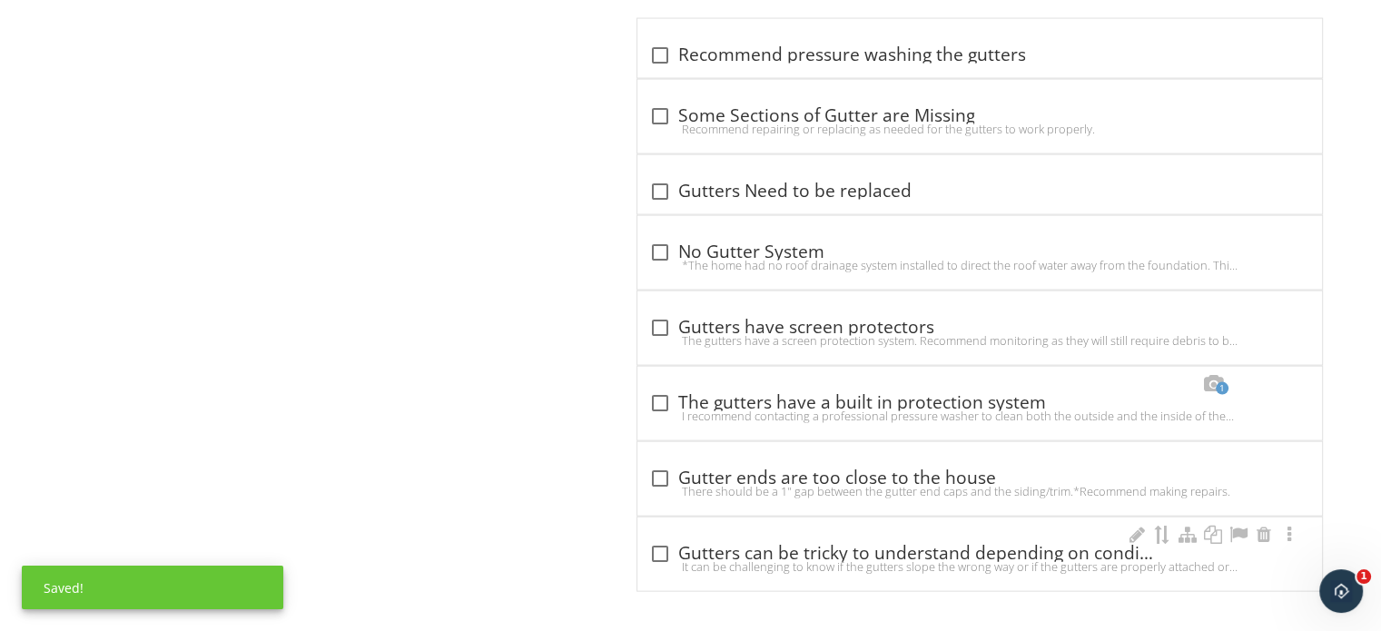
click at [716, 548] on div "check_box_outline_blank Gutters can be tricky to understand depending on condit…" at bounding box center [979, 554] width 663 height 22
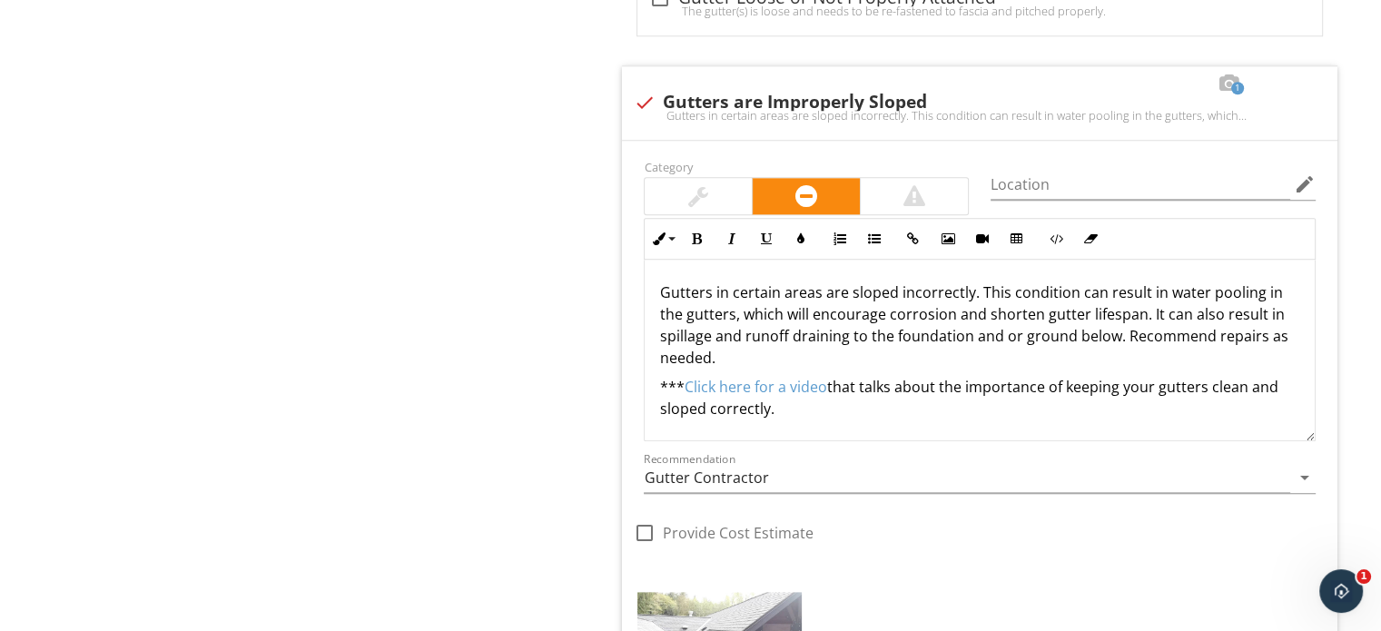
scroll to position [1998, 0]
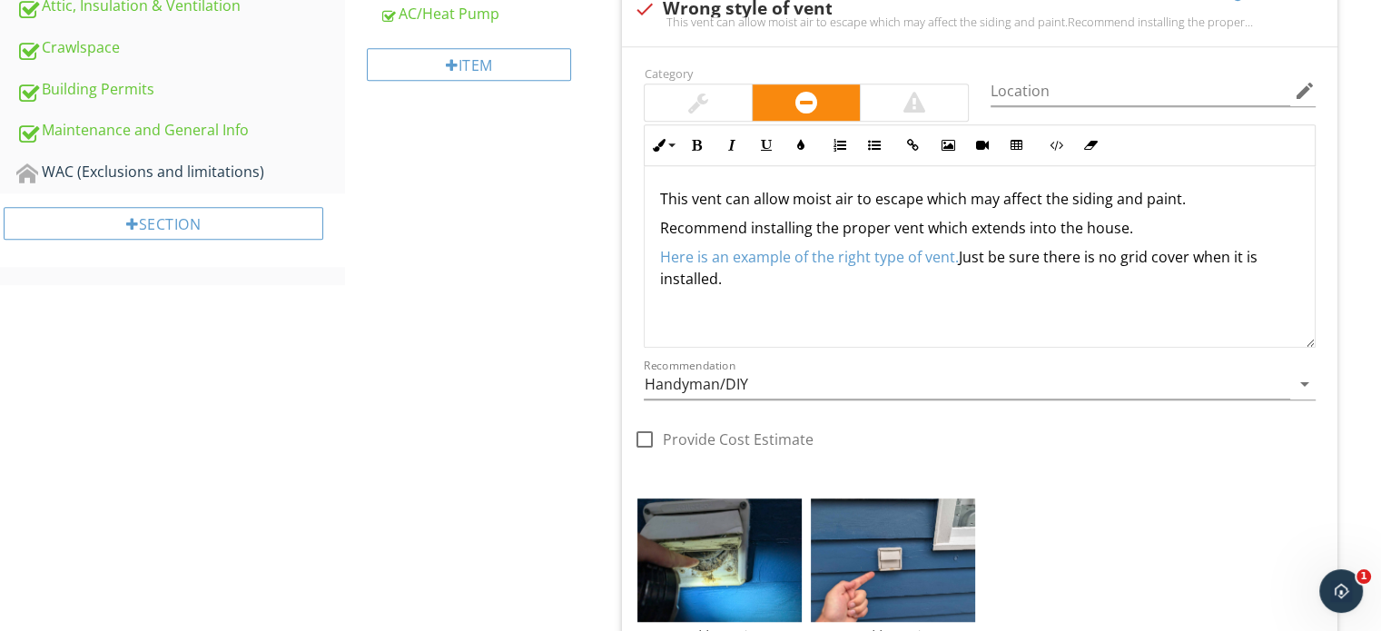
scroll to position [1271, 0]
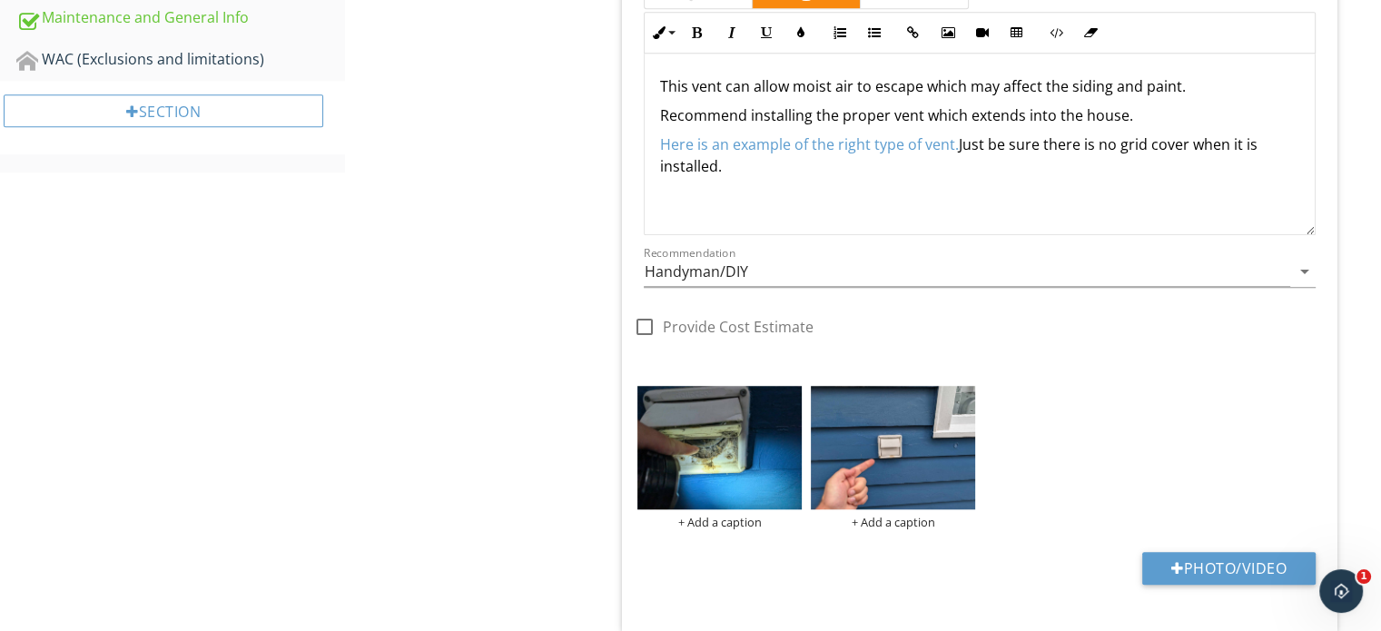
drag, startPoint x: 829, startPoint y: 202, endPoint x: 570, endPoint y: 91, distance: 281.9
copy div "This vent can allow moist air to escape which may affect the siding and paint. …"
click at [767, 173] on p "Here is an example of the right type of vent. Just be sure there is no grid cov…" at bounding box center [979, 155] width 641 height 44
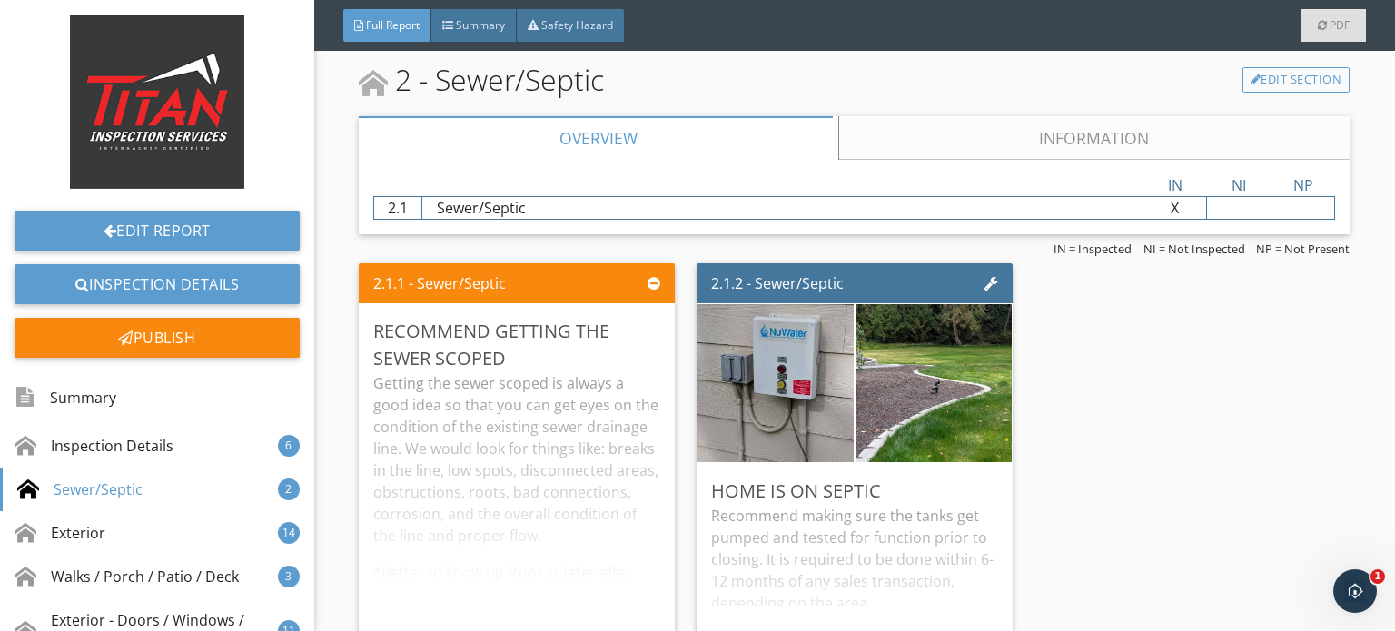
scroll to position [2633, 0]
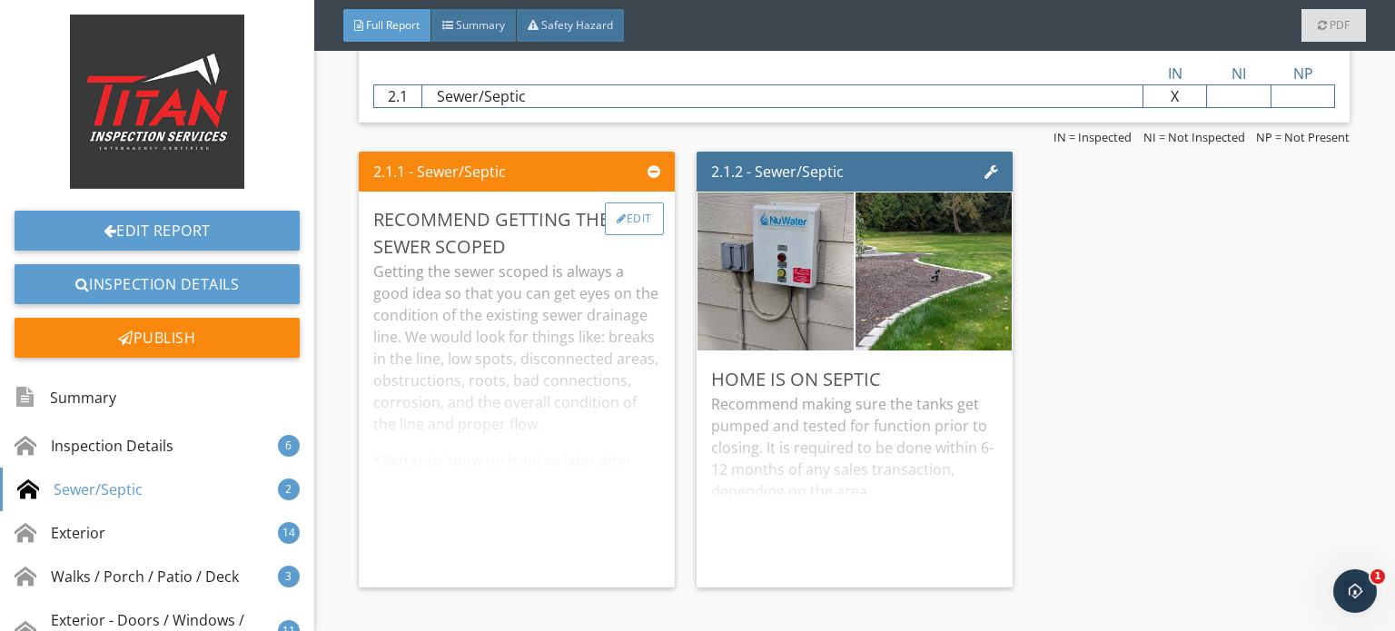
click at [617, 214] on div at bounding box center [622, 218] width 10 height 11
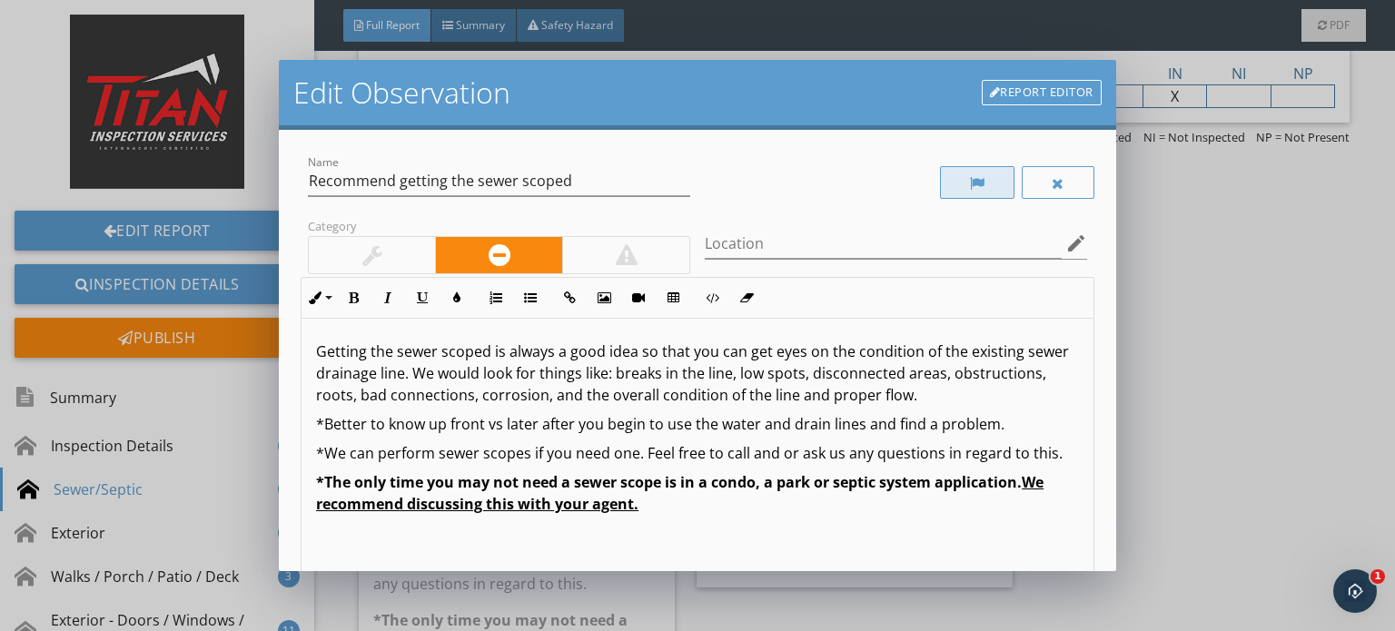
drag, startPoint x: 1032, startPoint y: 189, endPoint x: 994, endPoint y: 192, distance: 37.3
click at [1032, 189] on div at bounding box center [1058, 182] width 73 height 33
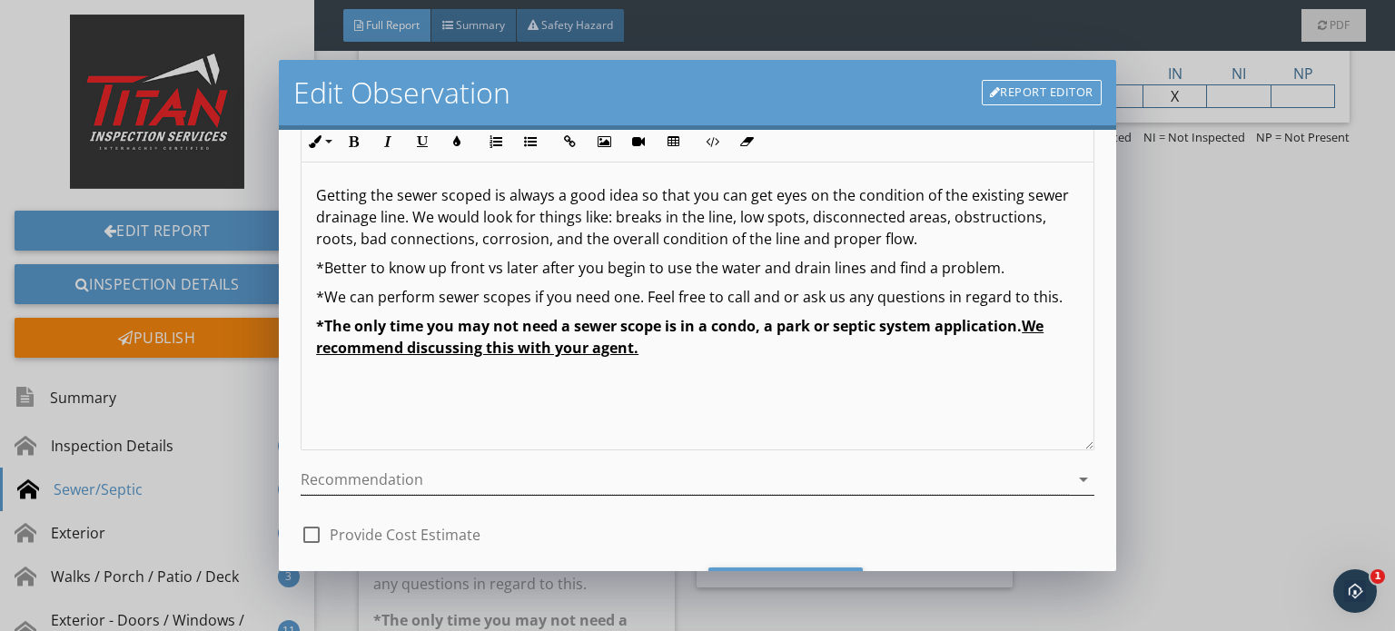
scroll to position [250, 0]
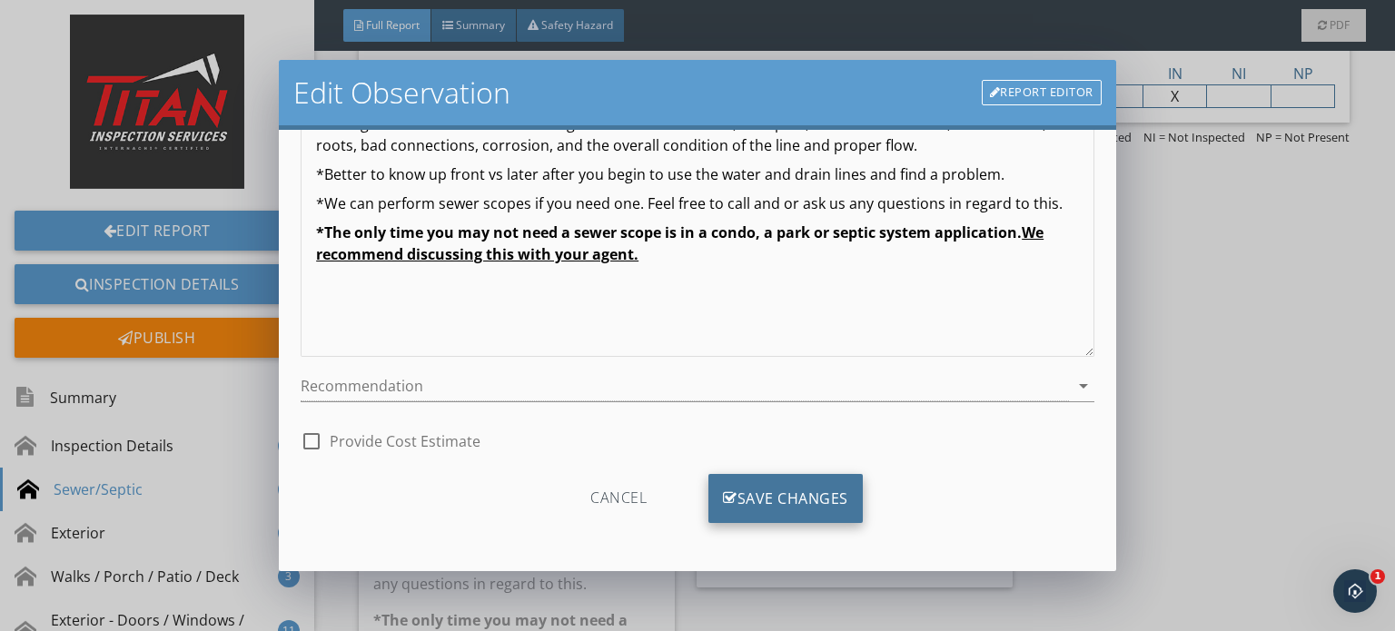
click at [788, 492] on div "Save Changes" at bounding box center [785, 498] width 154 height 49
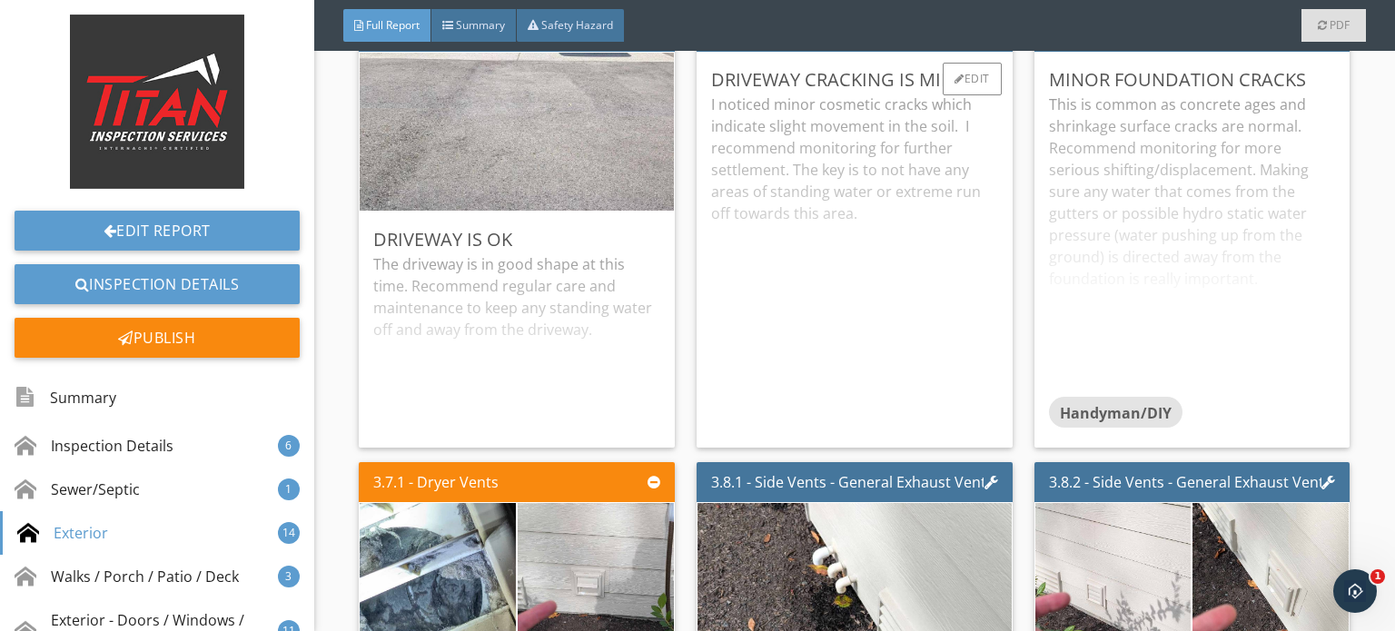
scroll to position [4177, 0]
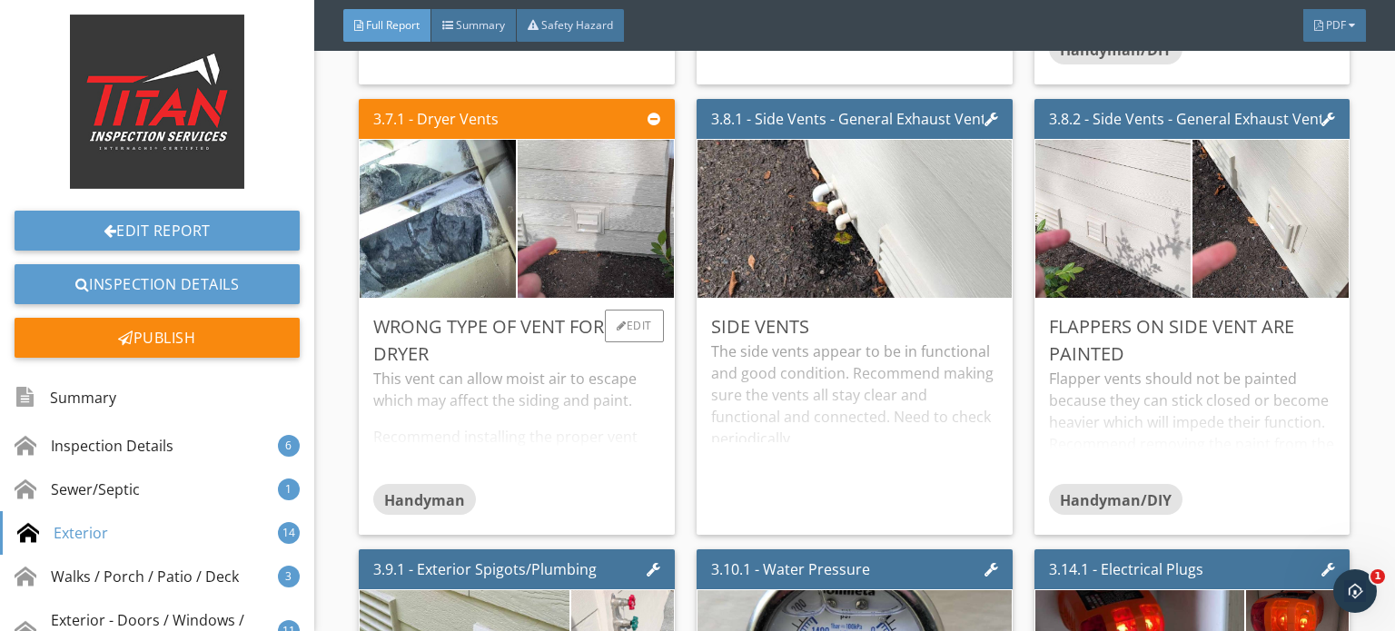
click at [651, 379] on div "This vent can allow moist air to escape which may affect the siding and paint. …" at bounding box center [516, 426] width 287 height 116
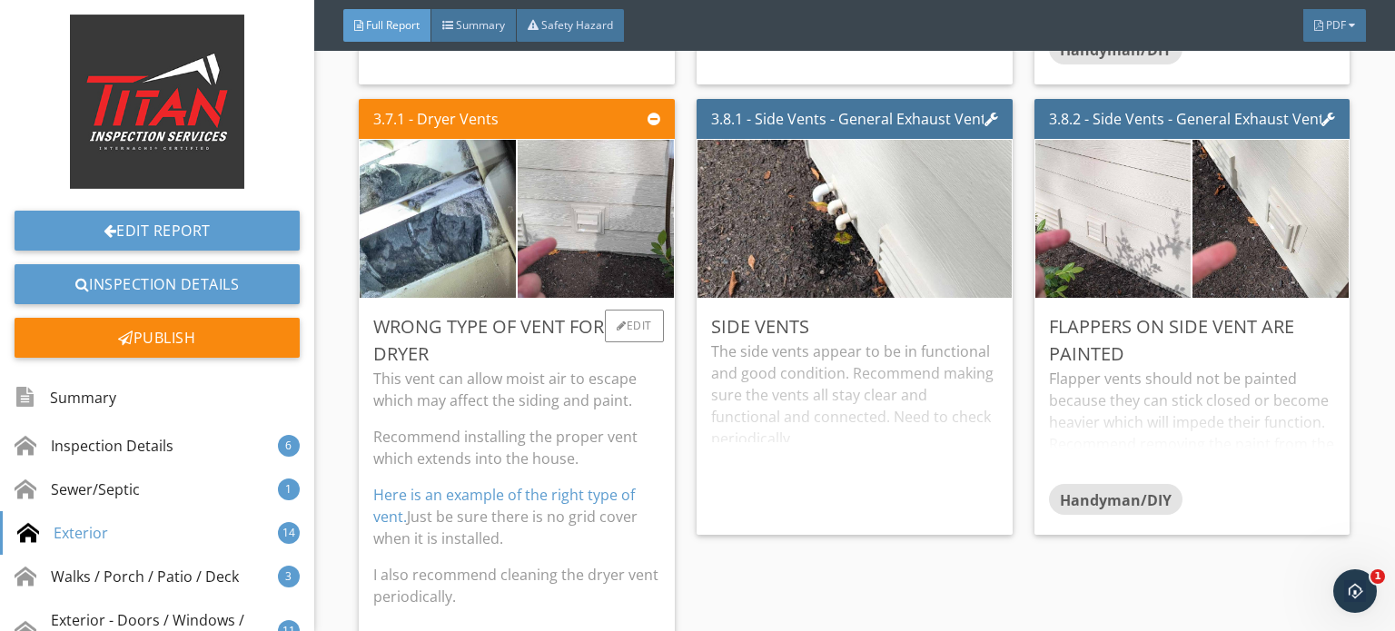
click at [651, 379] on p "This vent can allow moist air to escape which may affect the siding and paint." at bounding box center [516, 390] width 287 height 44
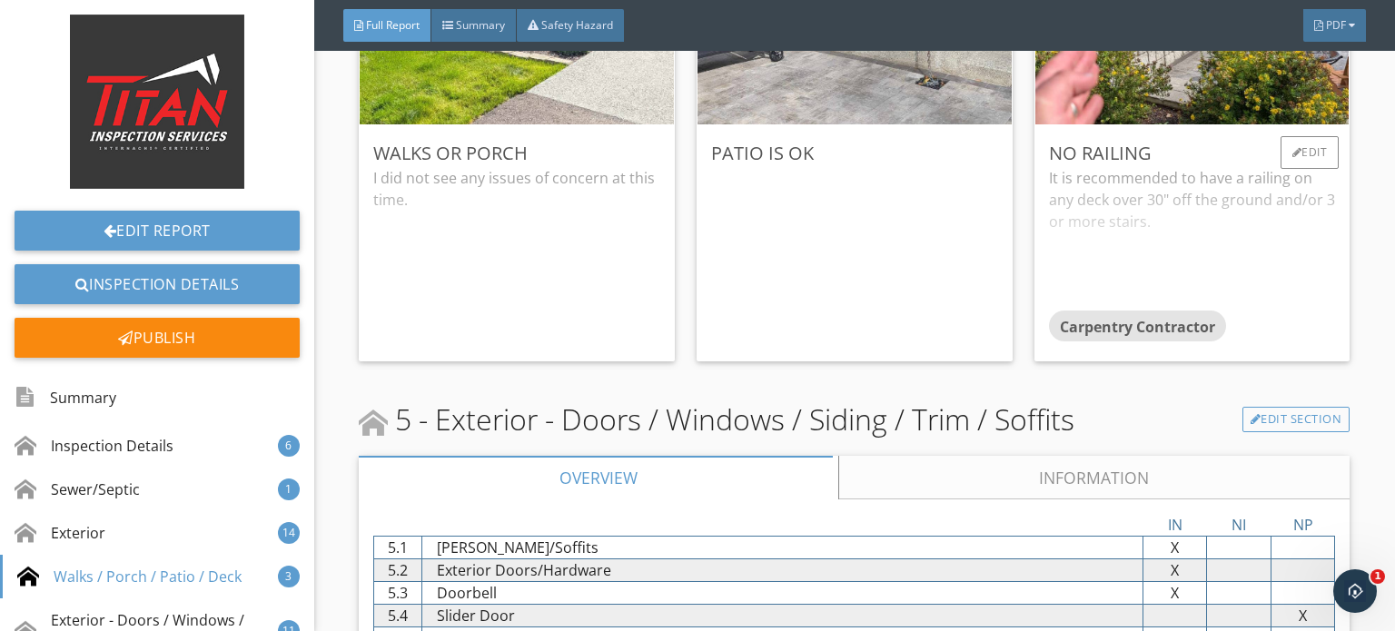
scroll to position [6447, 0]
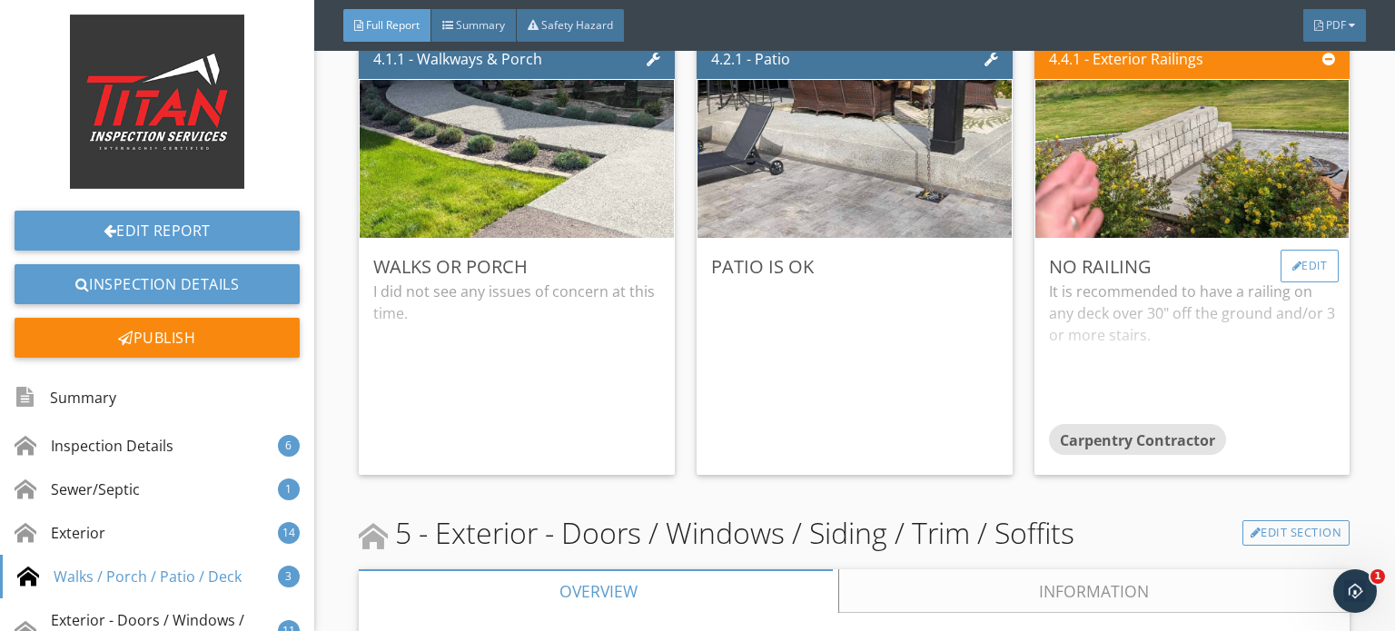
click at [1286, 264] on div "Edit" at bounding box center [1309, 266] width 59 height 33
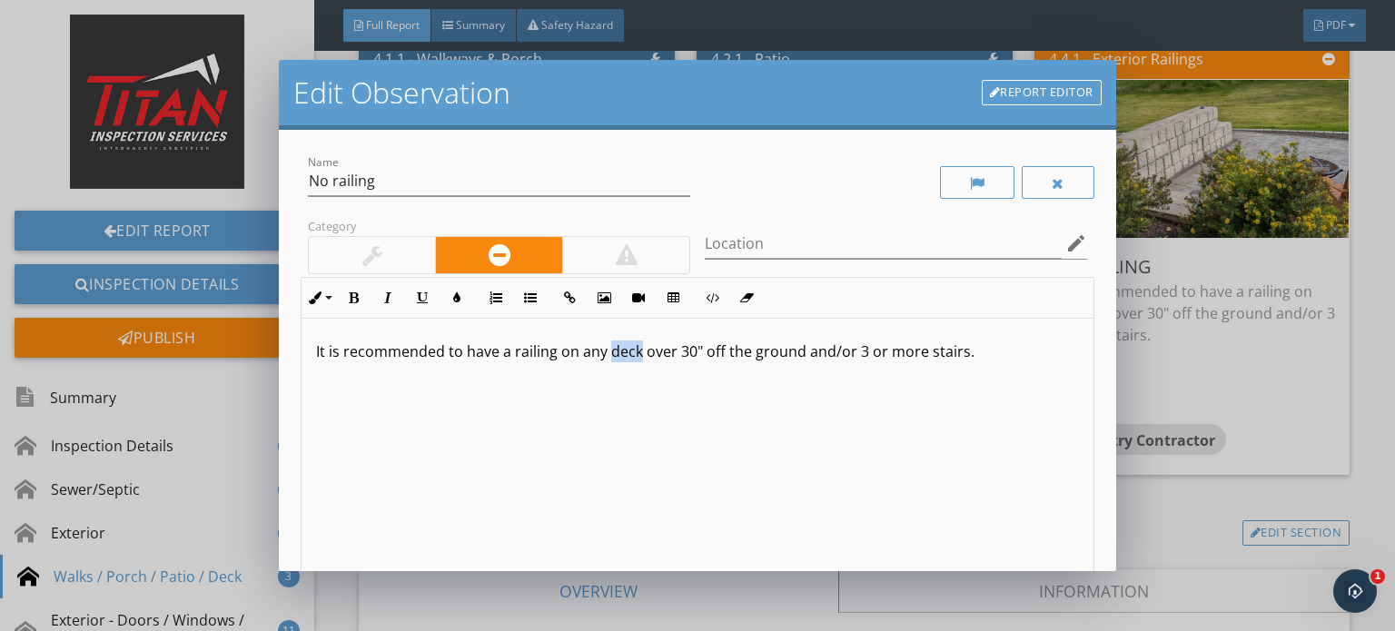
drag, startPoint x: 607, startPoint y: 351, endPoint x: 636, endPoint y: 351, distance: 28.1
click at [636, 351] on p "It is recommended to have a railing on any deck over 30" off the ground and/or …" at bounding box center [697, 352] width 763 height 22
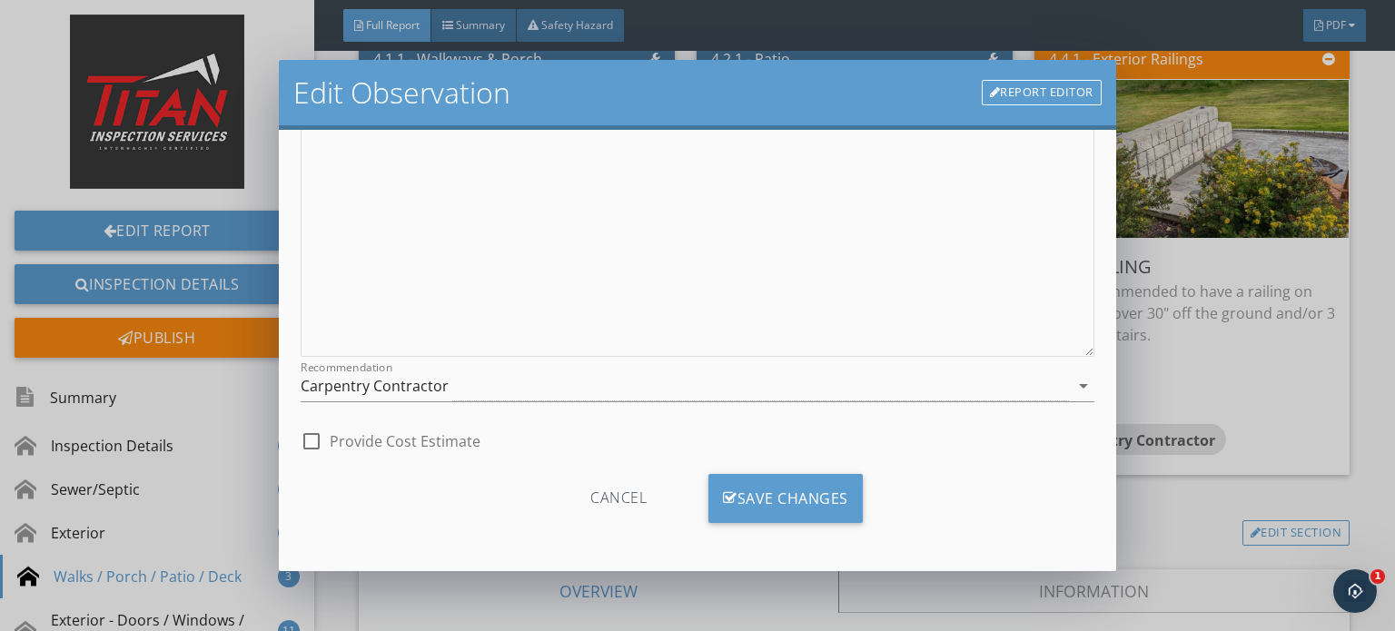
click at [766, 543] on div "Cancel Save Changes" at bounding box center [698, 505] width 794 height 92
click at [794, 486] on div "Save Changes" at bounding box center [785, 498] width 154 height 49
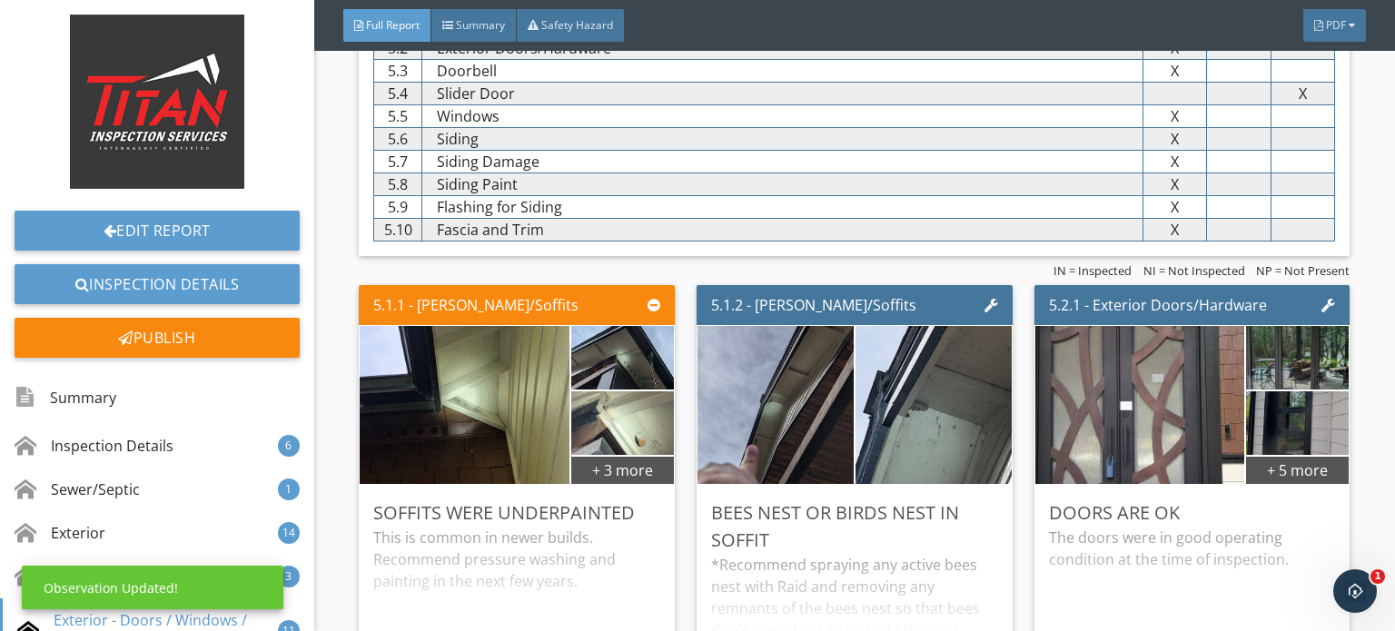
scroll to position [7355, 0]
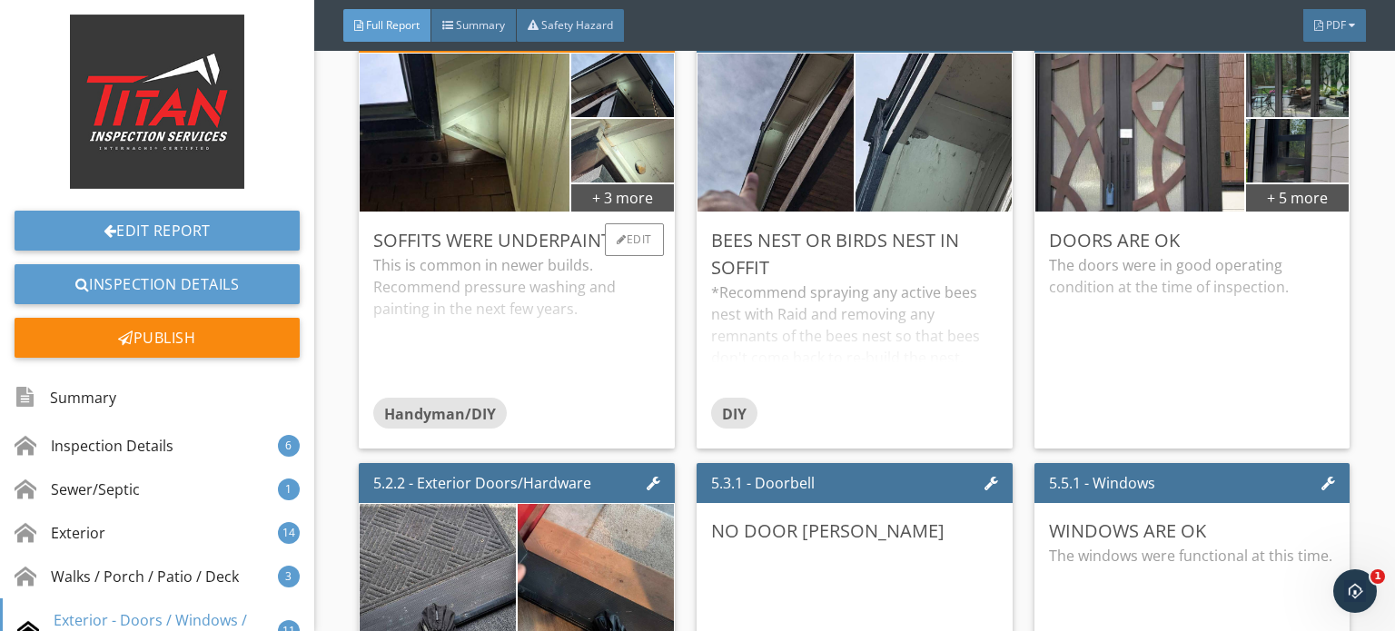
click at [636, 304] on div "This is common in newer builds. Recommend pressure washing and painting in the …" at bounding box center [516, 325] width 287 height 143
click at [642, 304] on p "This is common in newer builds. Recommend pressure washing and painting in the …" at bounding box center [516, 286] width 287 height 65
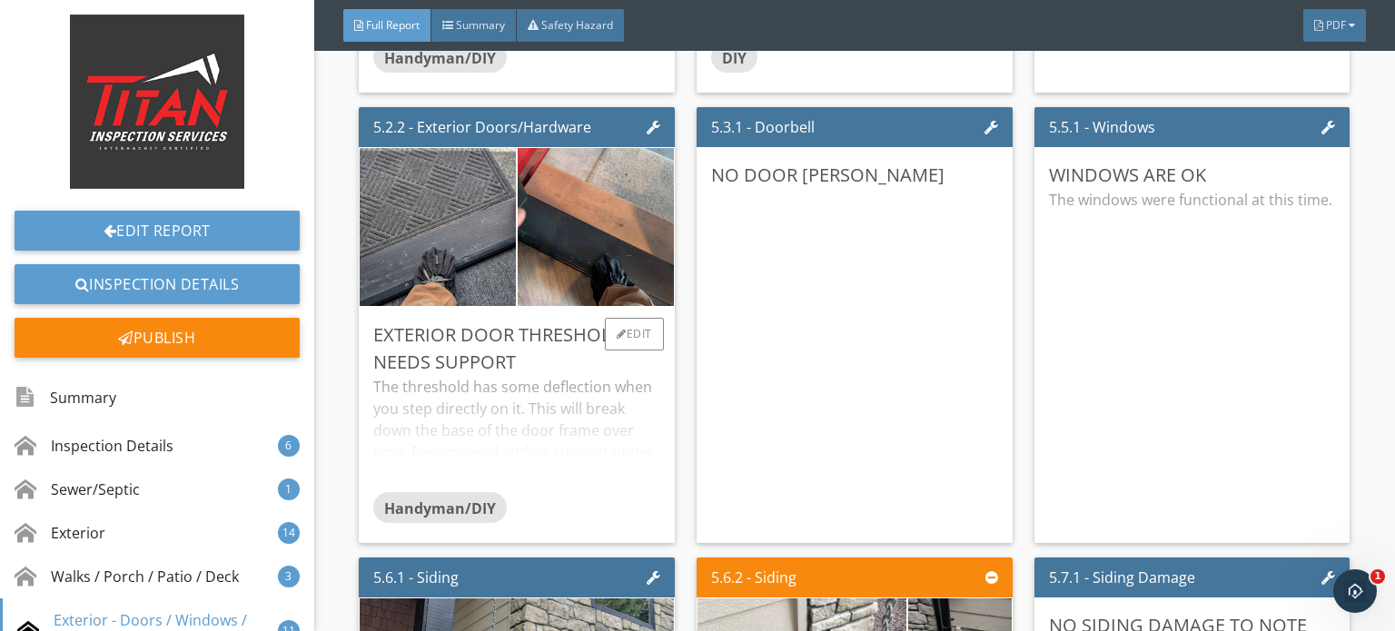
scroll to position [7719, 0]
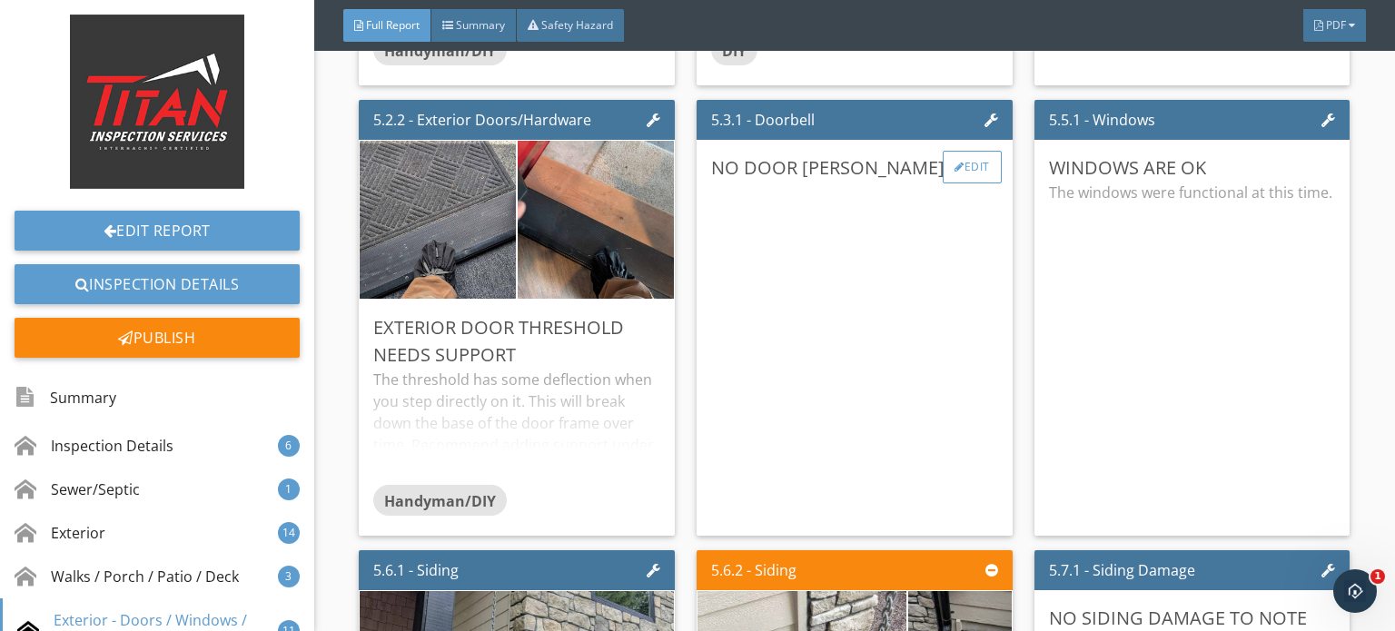
click at [965, 165] on div "Edit" at bounding box center [972, 167] width 59 height 33
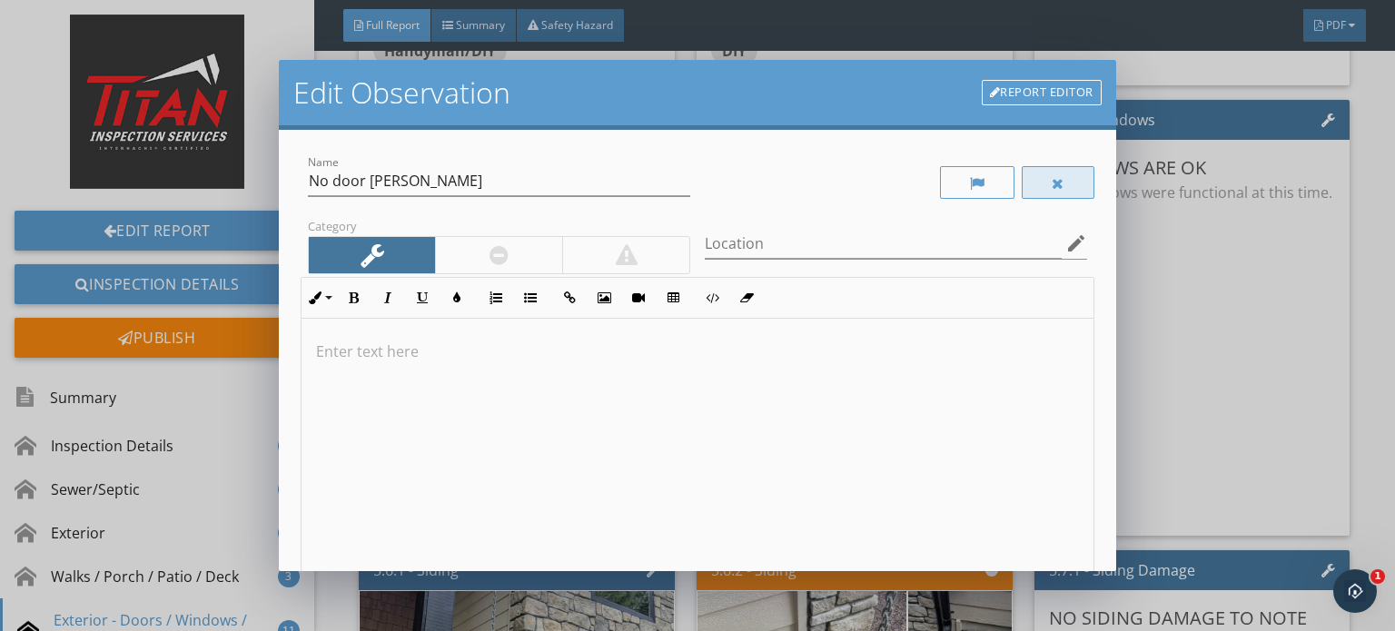
click at [1035, 176] on div at bounding box center [1058, 182] width 73 height 33
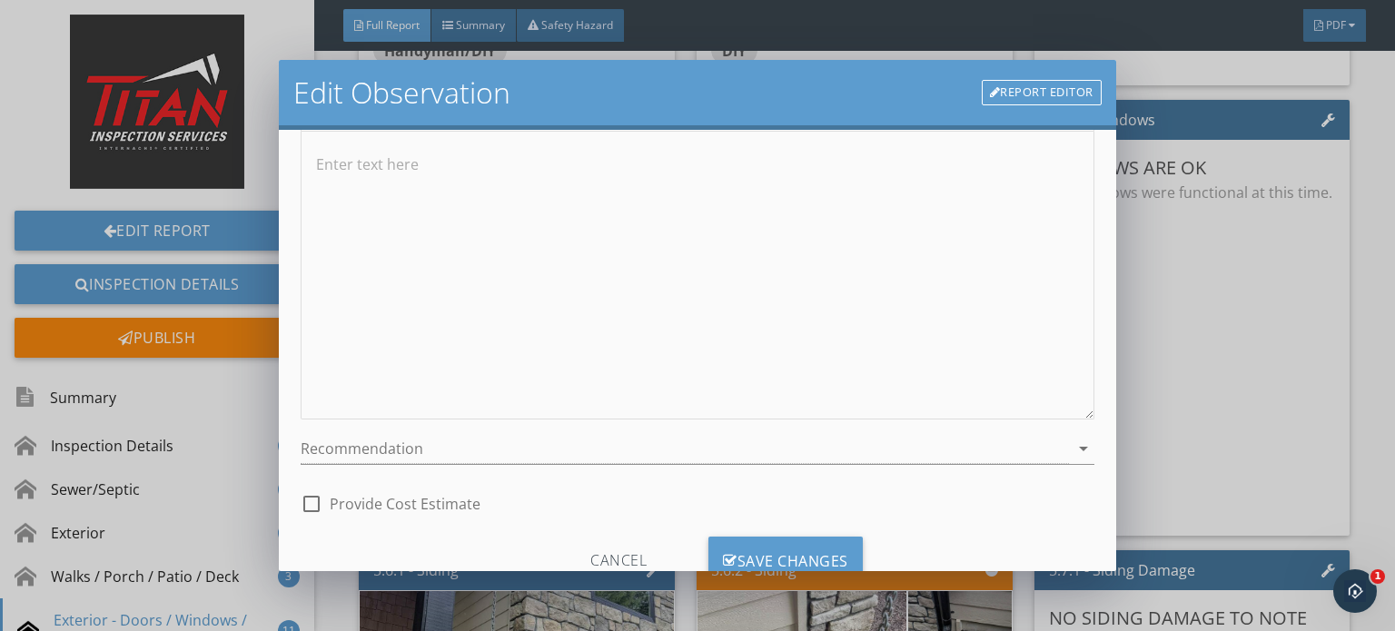
scroll to position [250, 0]
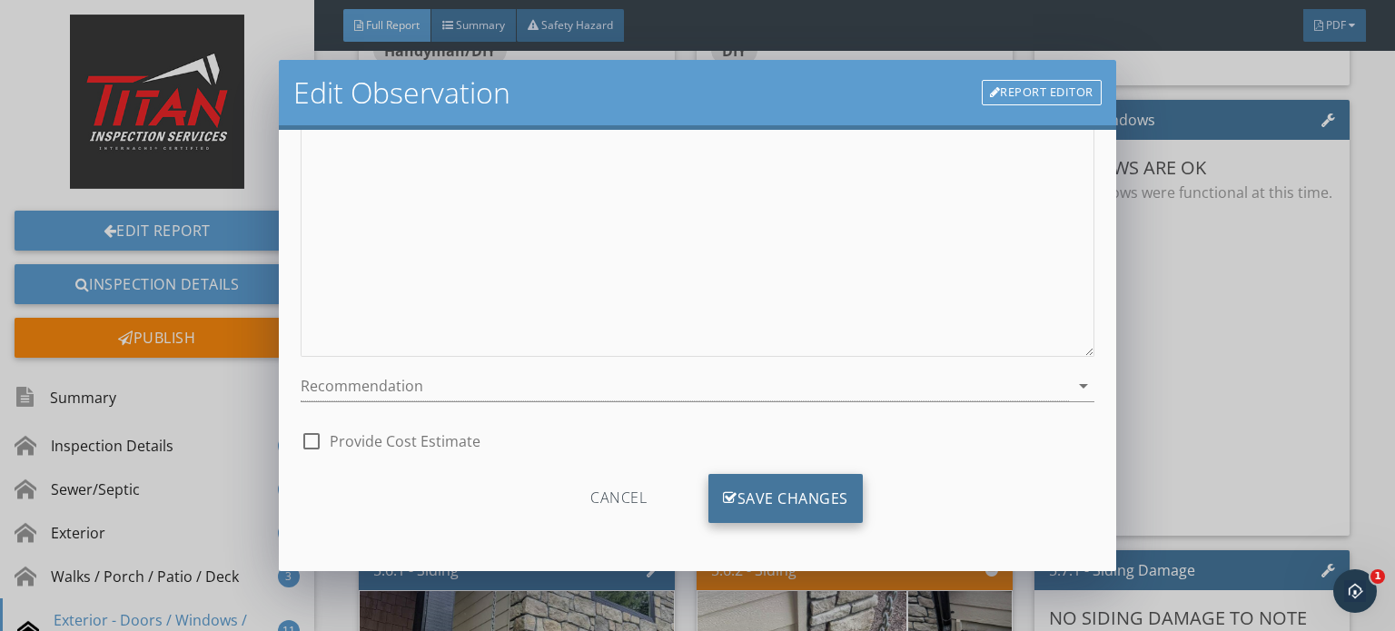
click at [799, 486] on div "Save Changes" at bounding box center [785, 498] width 154 height 49
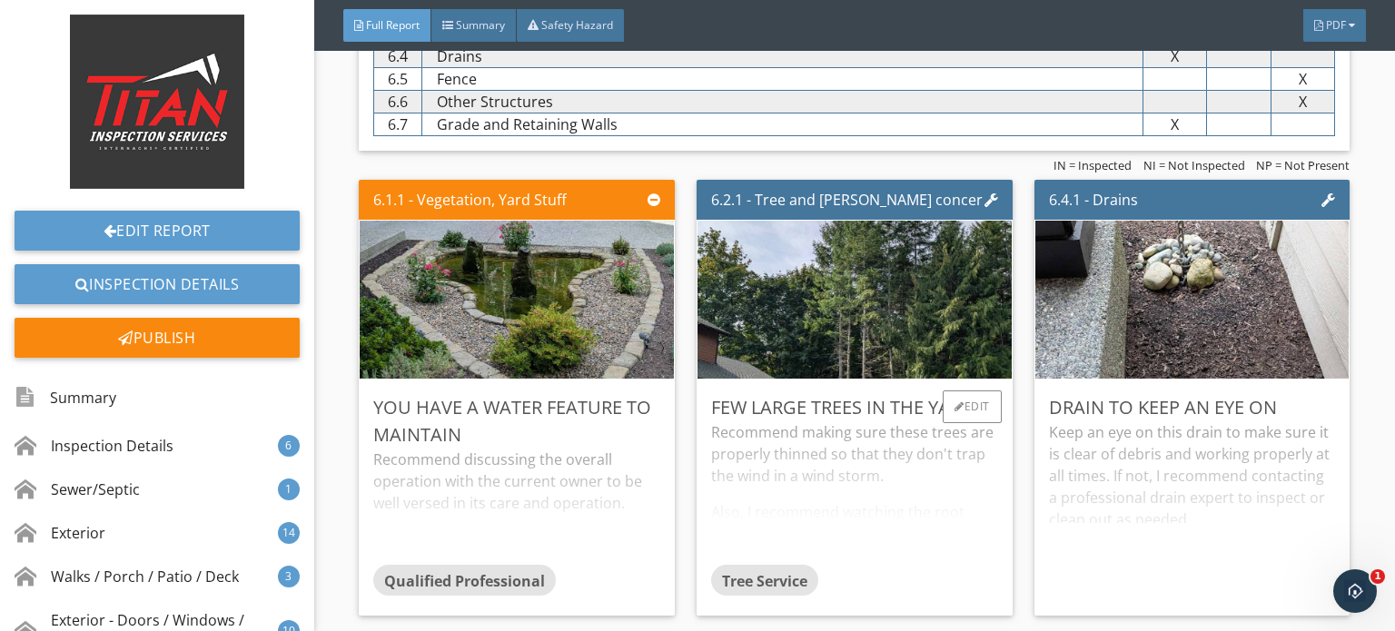
scroll to position [9444, 0]
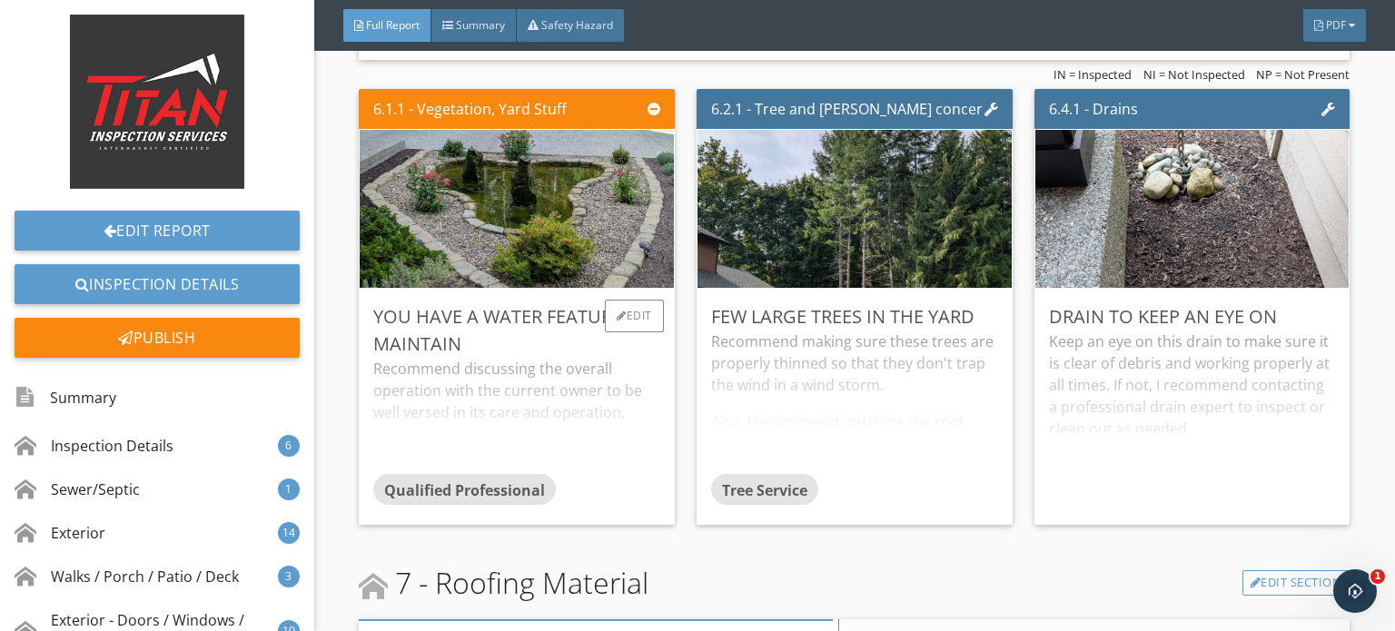
click at [628, 326] on div "You have a water feature to maintain" at bounding box center [516, 330] width 287 height 54
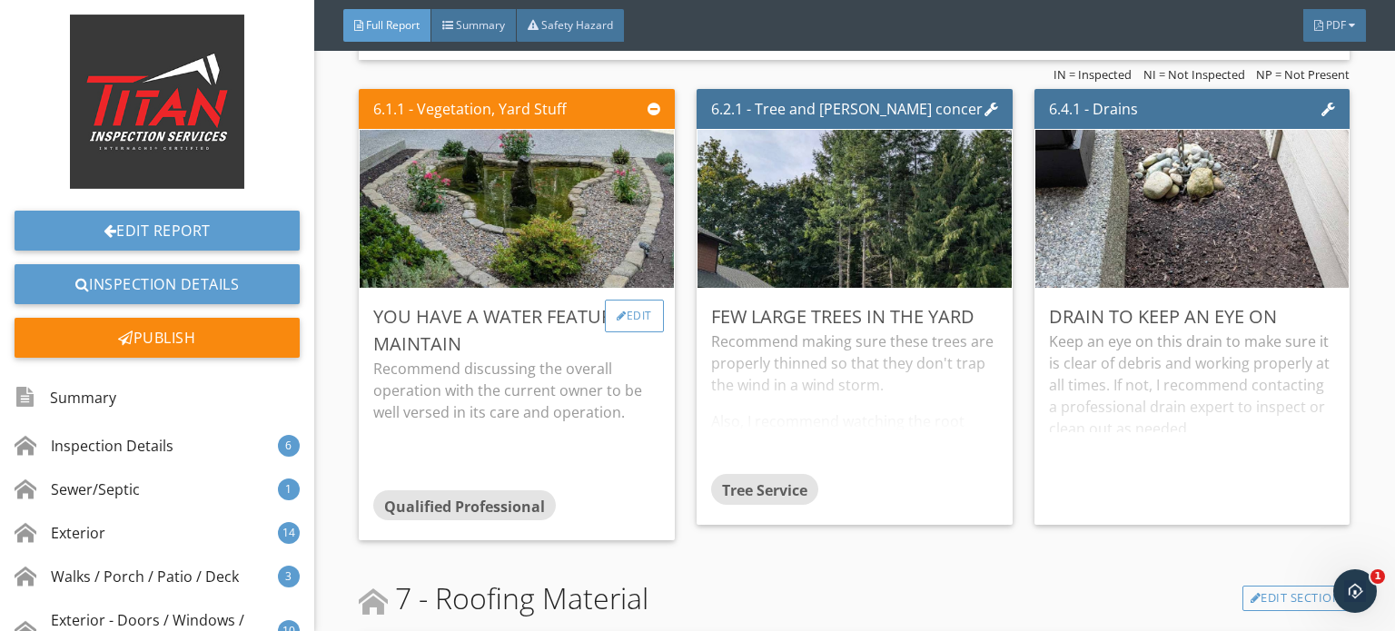
click at [629, 309] on div "Edit" at bounding box center [634, 316] width 59 height 33
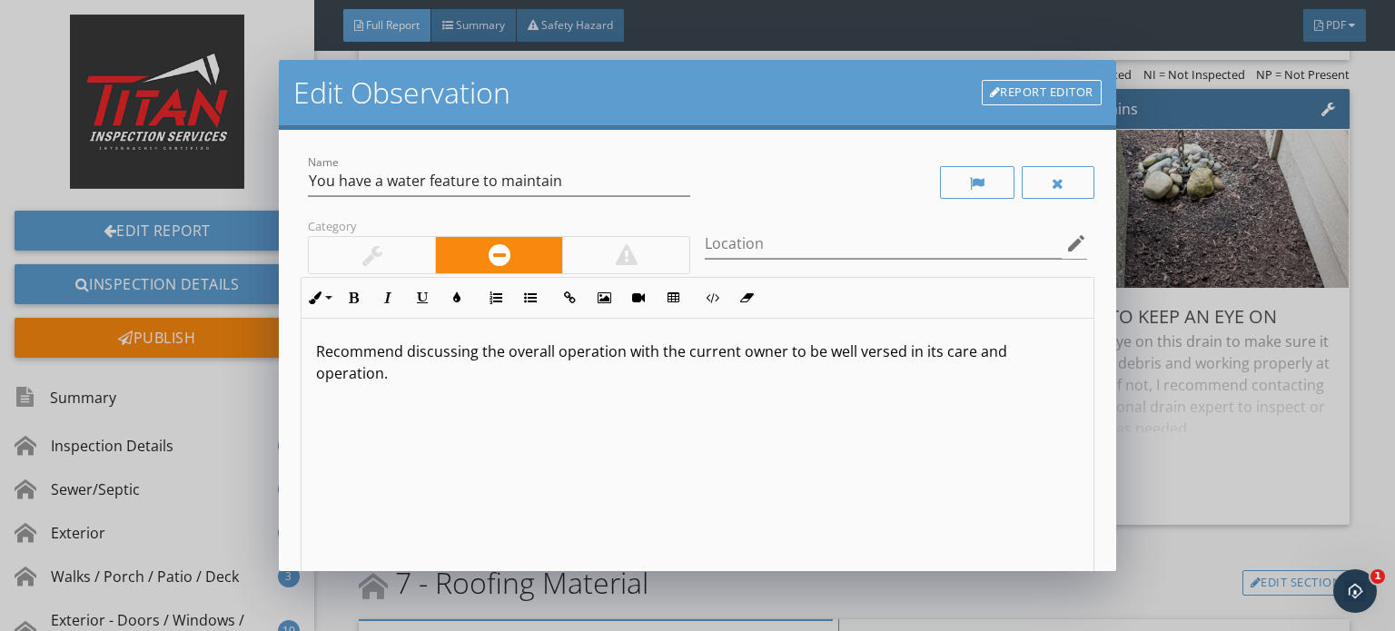
click at [386, 250] on div at bounding box center [372, 255] width 126 height 36
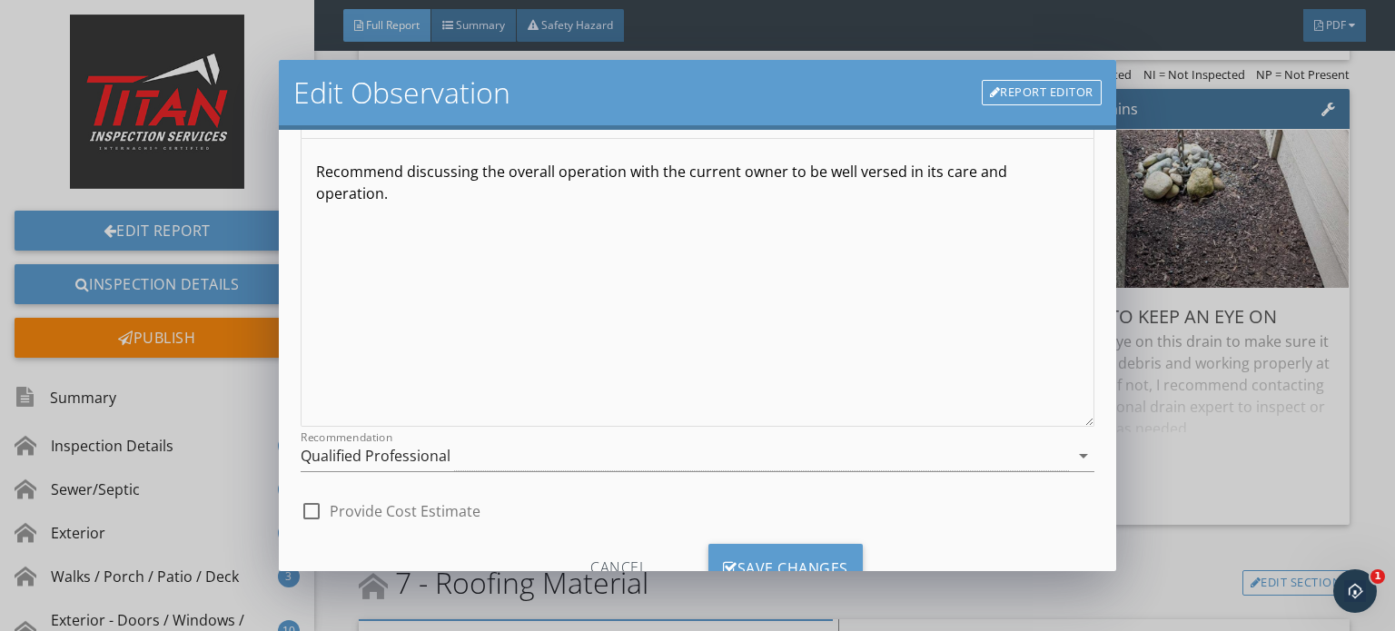
scroll to position [250, 0]
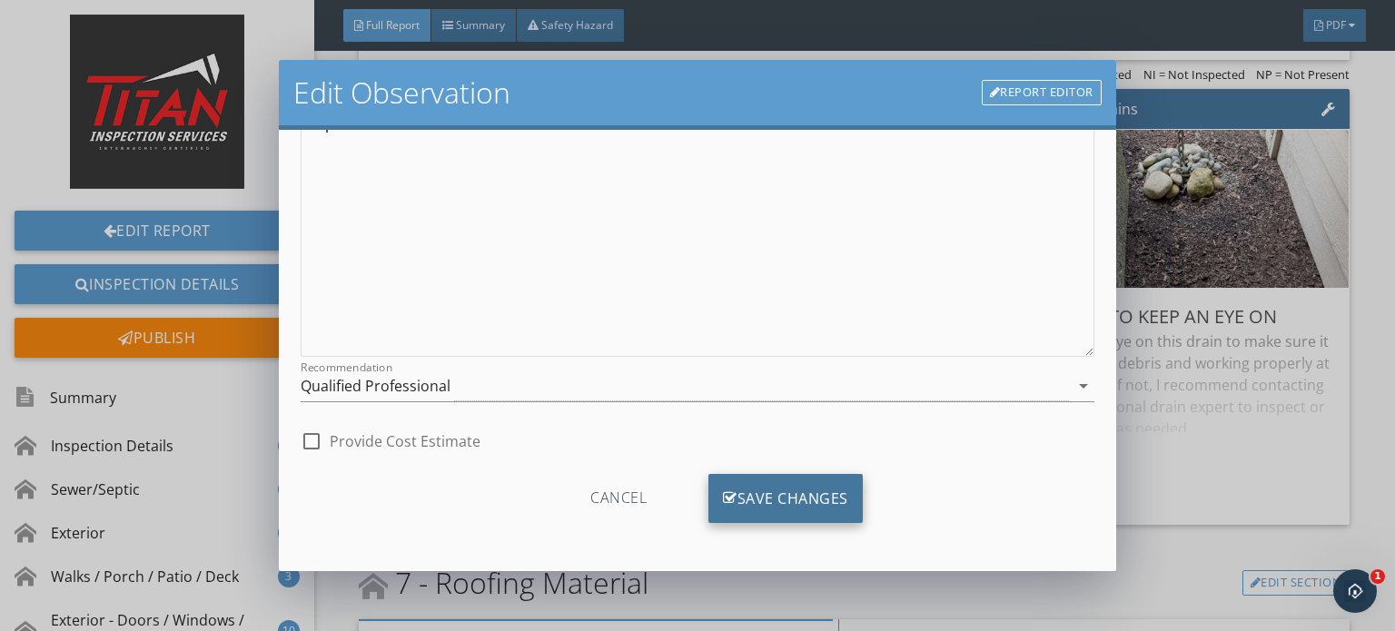
click at [806, 516] on div "Save Changes" at bounding box center [785, 498] width 154 height 49
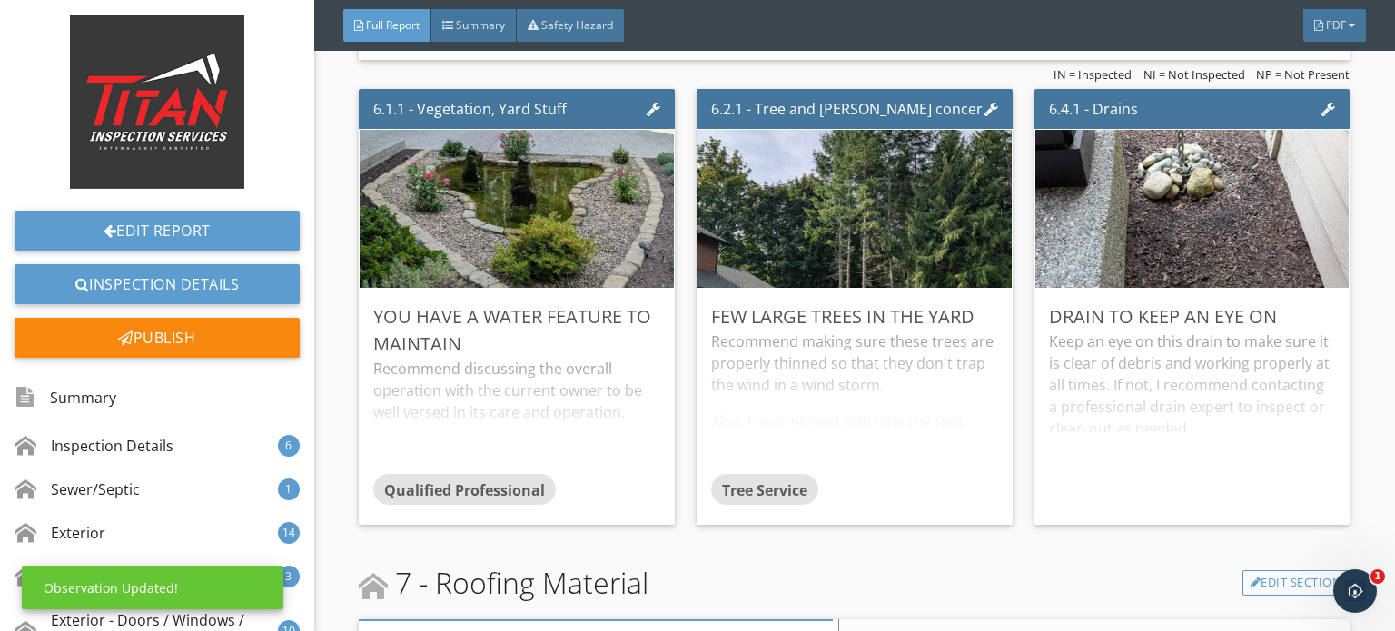
scroll to position [35, 0]
click at [637, 289] on div "You have a water feature to maintain Recommend discussing the overall operation…" at bounding box center [517, 407] width 316 height 236
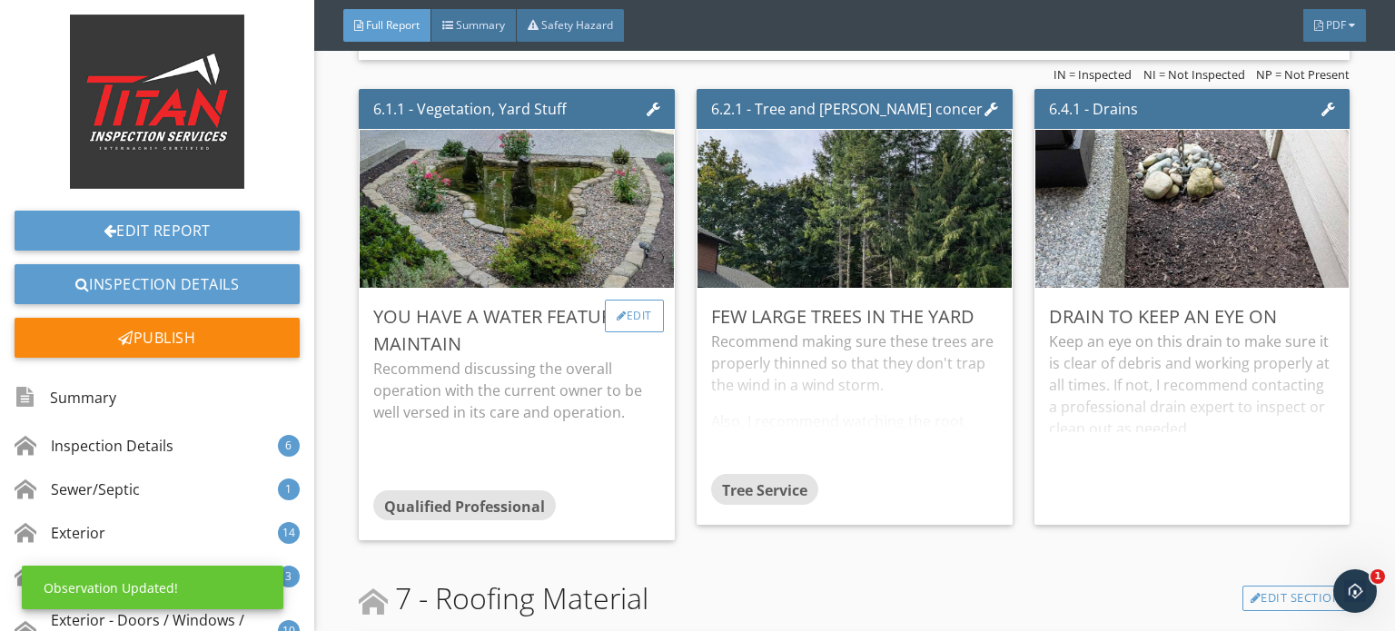
click at [637, 301] on div "Edit" at bounding box center [634, 316] width 59 height 33
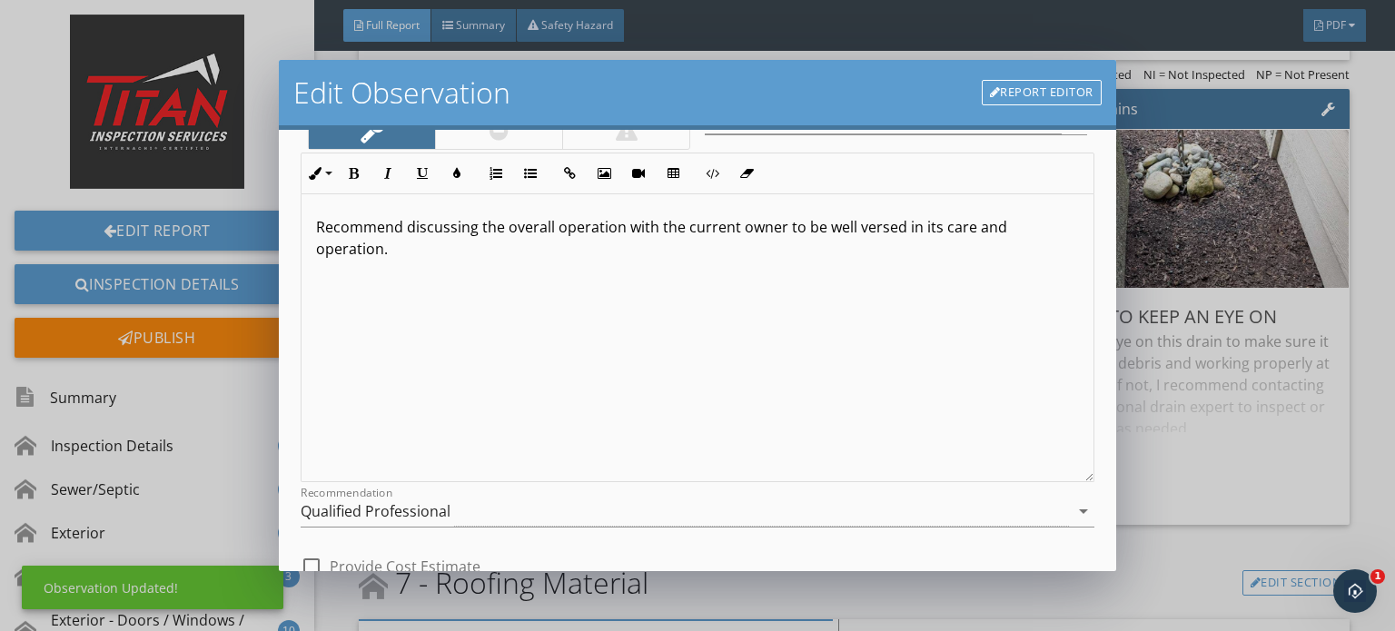
scroll to position [250, 0]
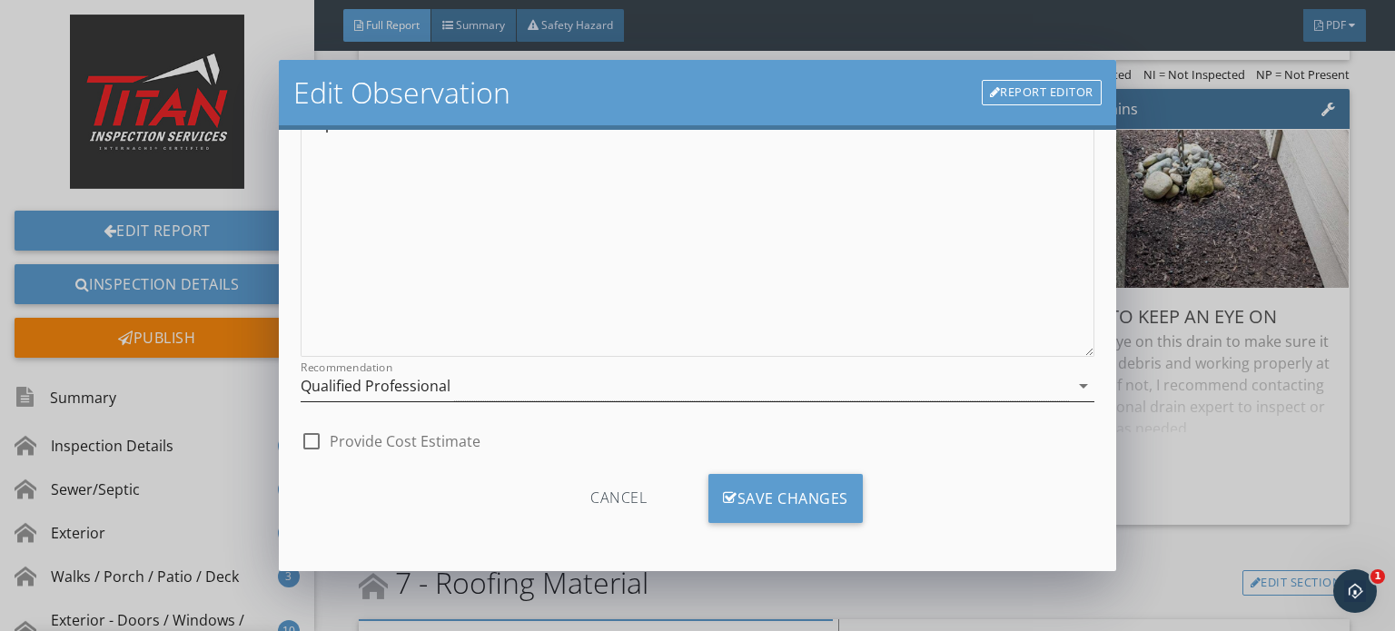
click at [416, 378] on div "Qualified Professional" at bounding box center [376, 386] width 150 height 16
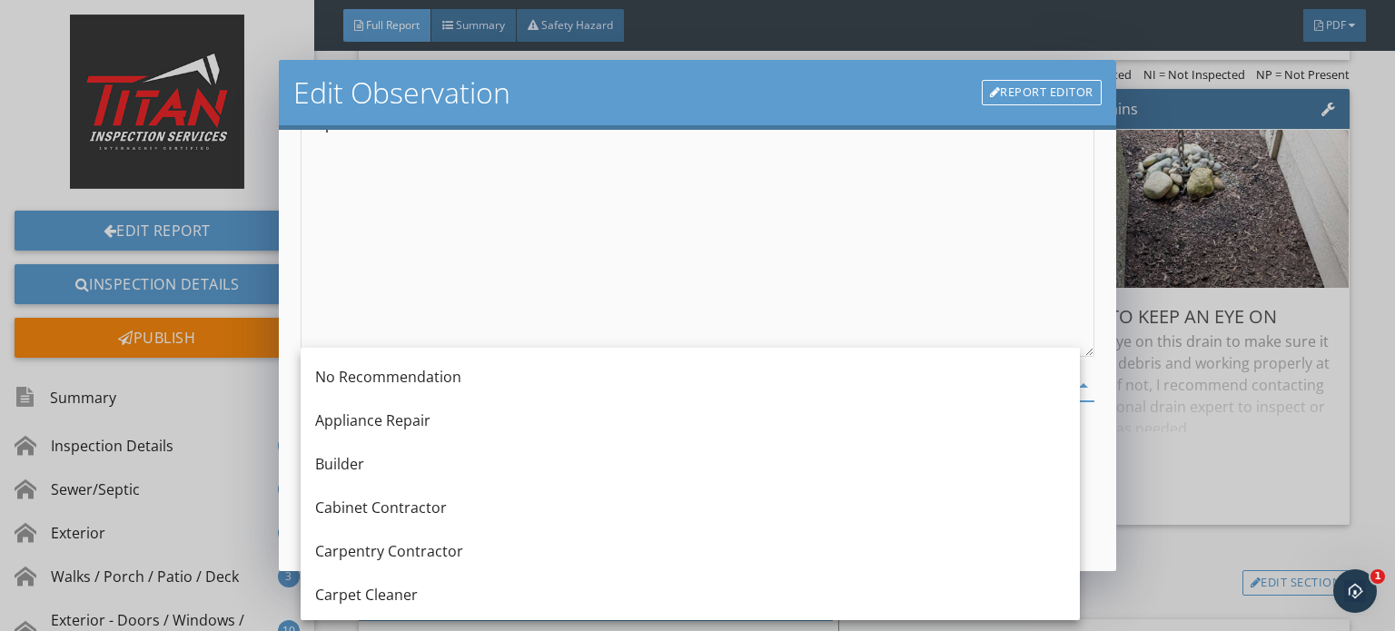
click at [424, 346] on div "Recommend discussing the overall operation with the current owner to be well ve…" at bounding box center [697, 213] width 792 height 288
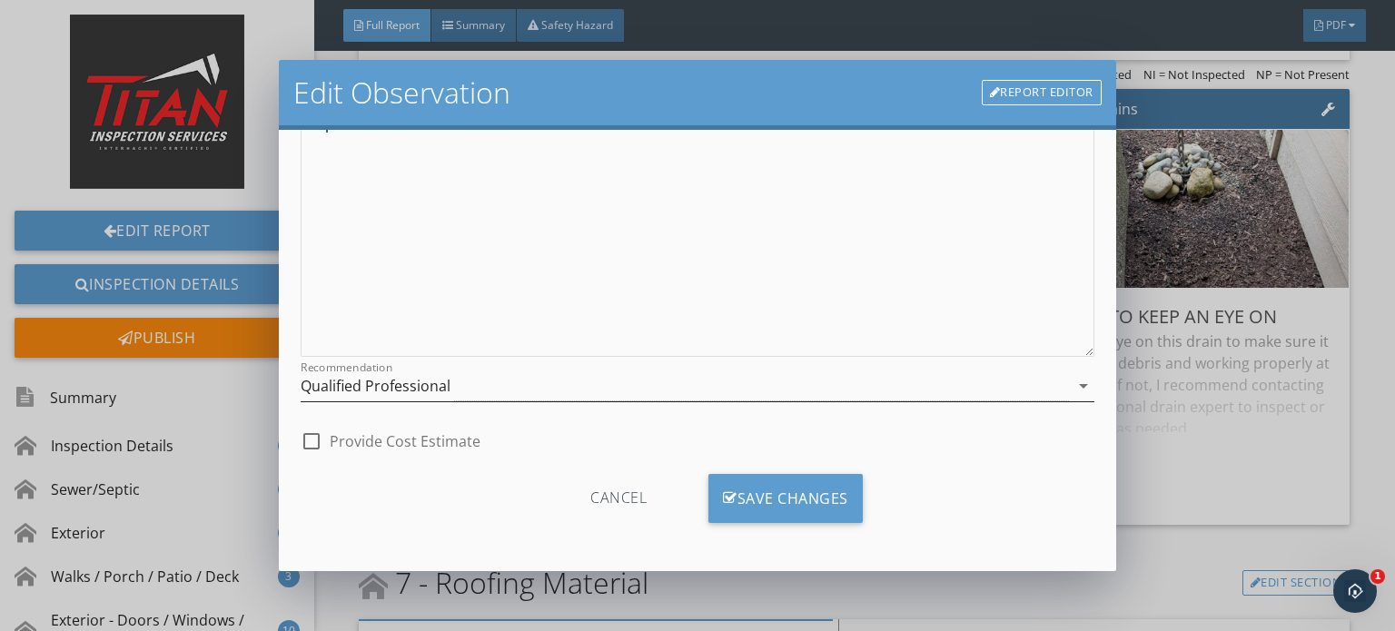
click at [433, 371] on div "Qualified Professional" at bounding box center [685, 386] width 768 height 30
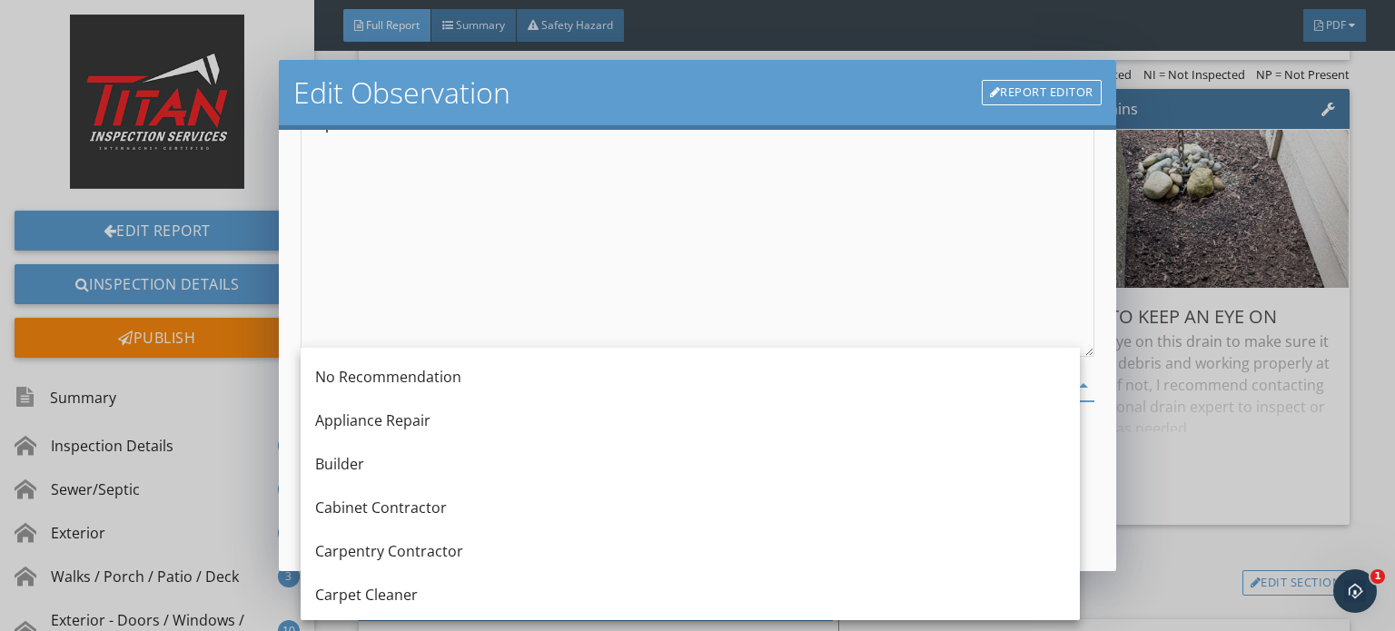
click at [446, 375] on div "No Recommendation" at bounding box center [690, 377] width 750 height 22
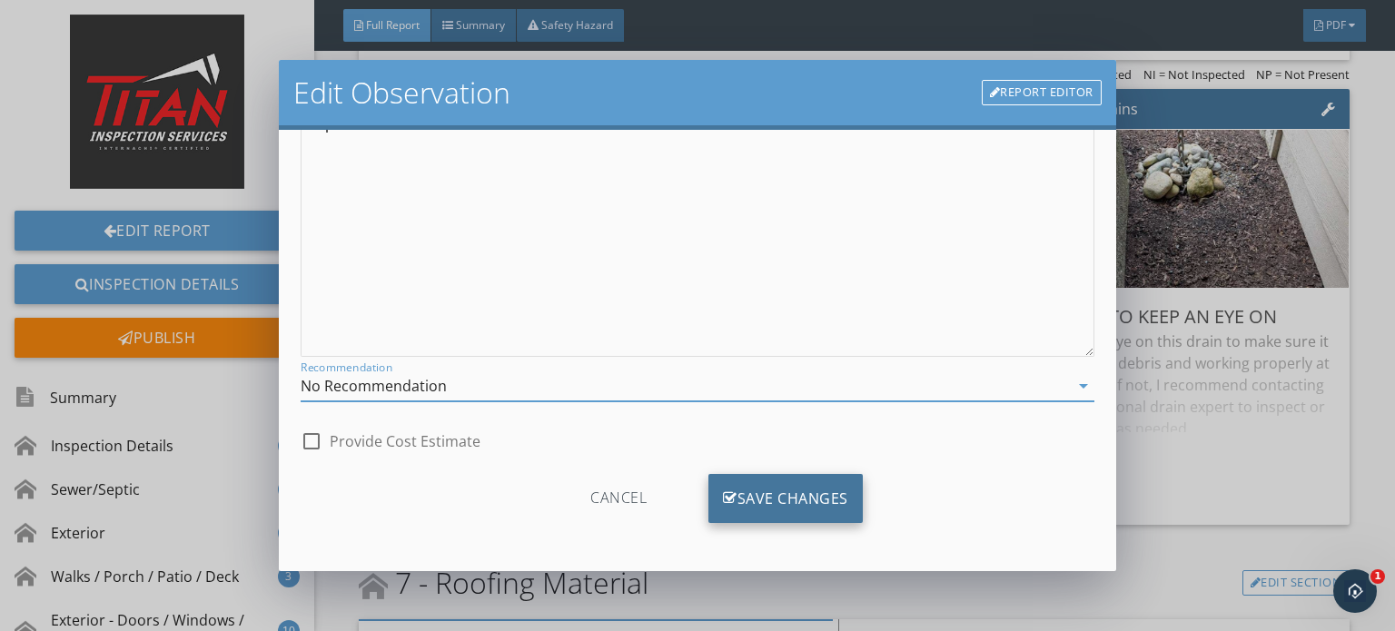
click at [842, 493] on div "Save Changes" at bounding box center [785, 498] width 154 height 49
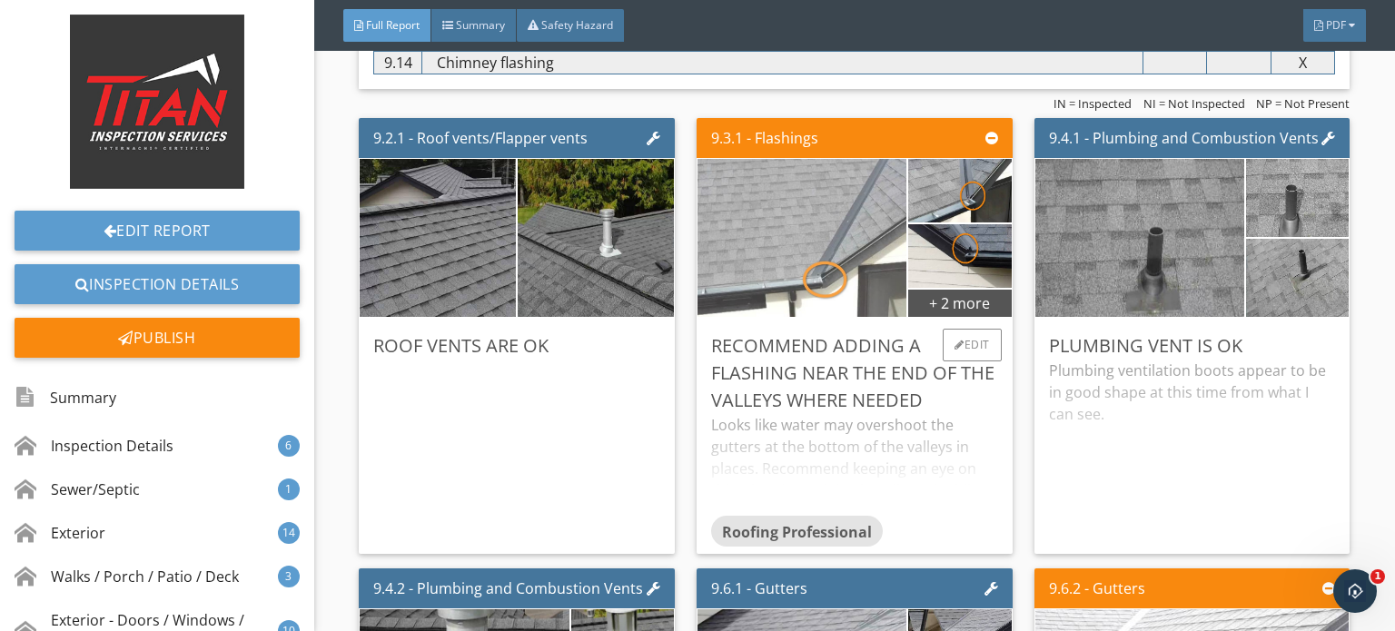
scroll to position [11805, 0]
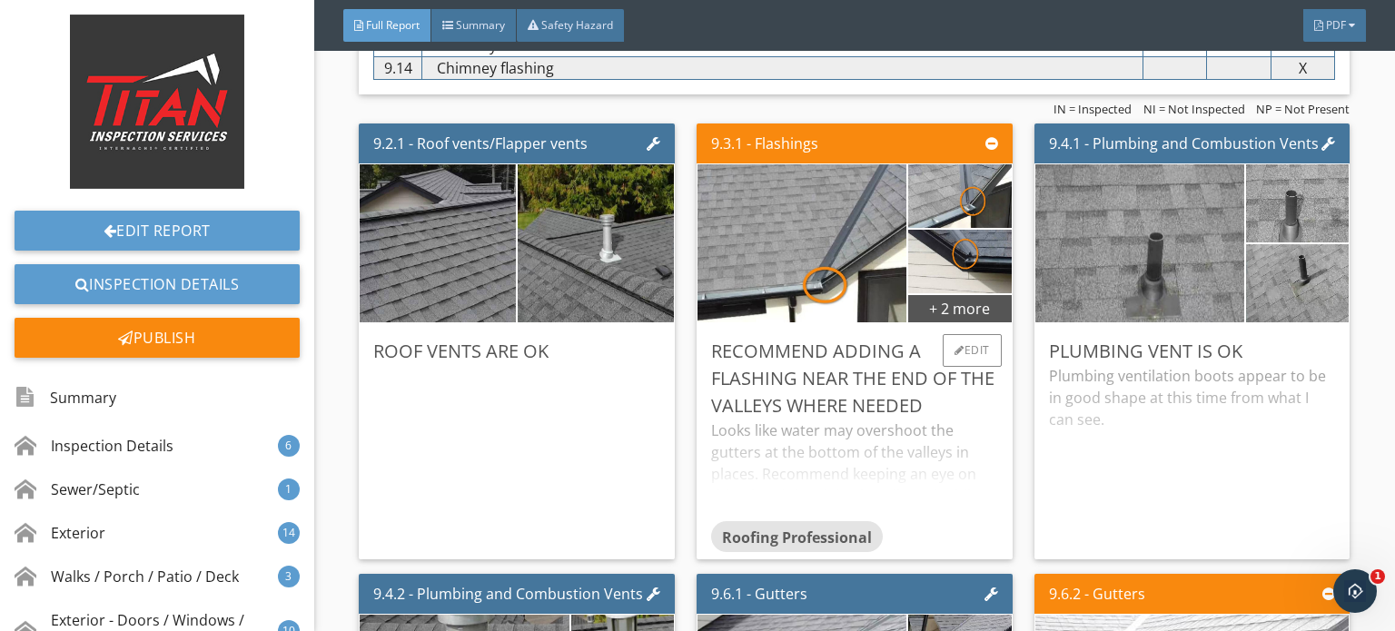
click at [939, 397] on div "recommend adding a flashing near the end of the valleys where needed" at bounding box center [854, 379] width 287 height 82
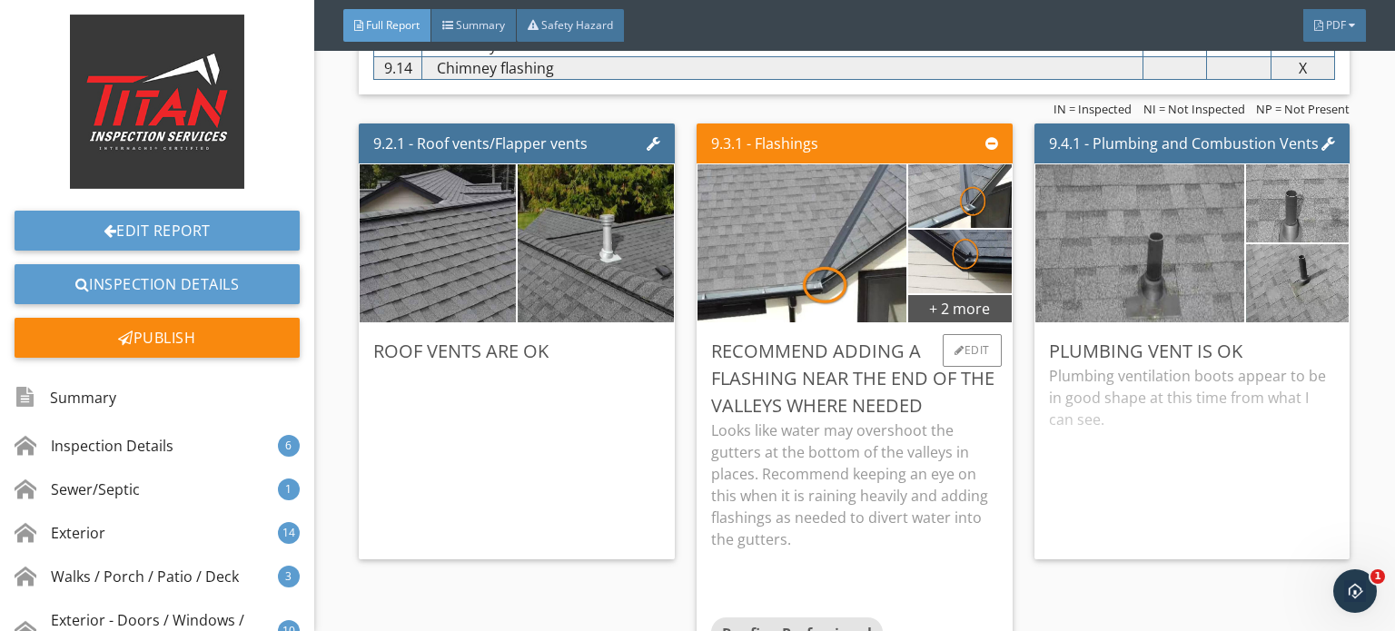
click at [961, 384] on div "recommend adding a flashing near the end of the valleys where needed" at bounding box center [854, 379] width 287 height 82
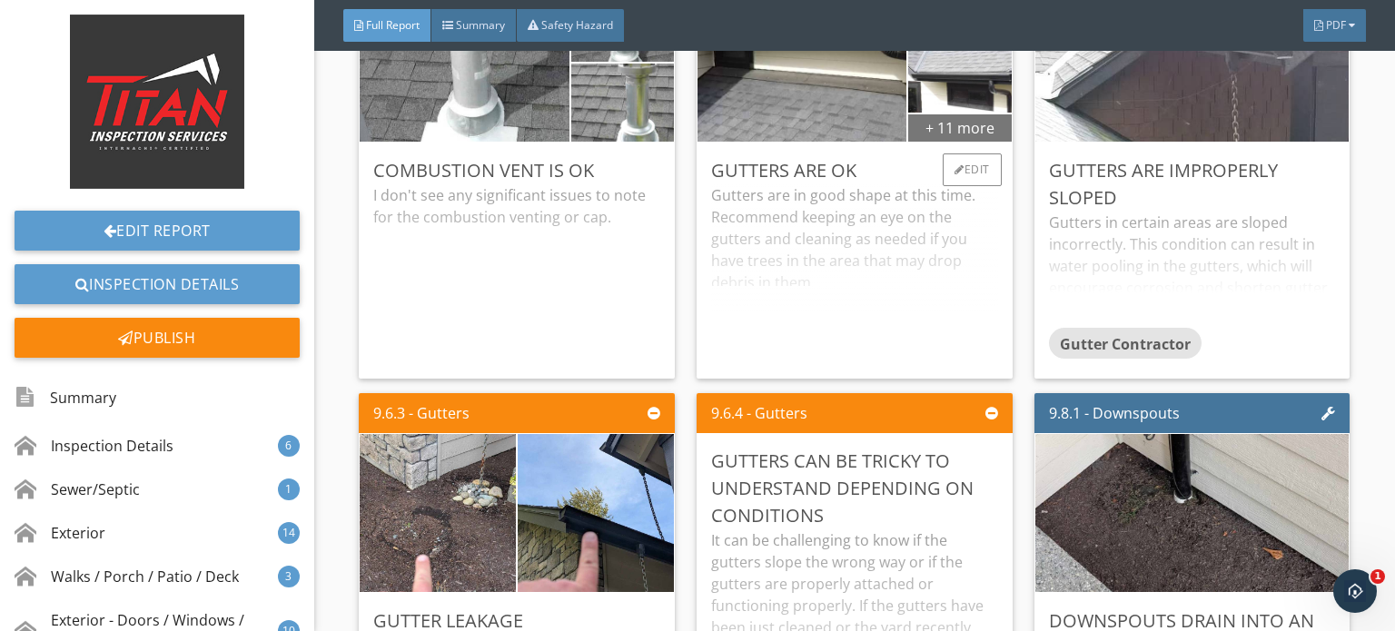
scroll to position [12622, 0]
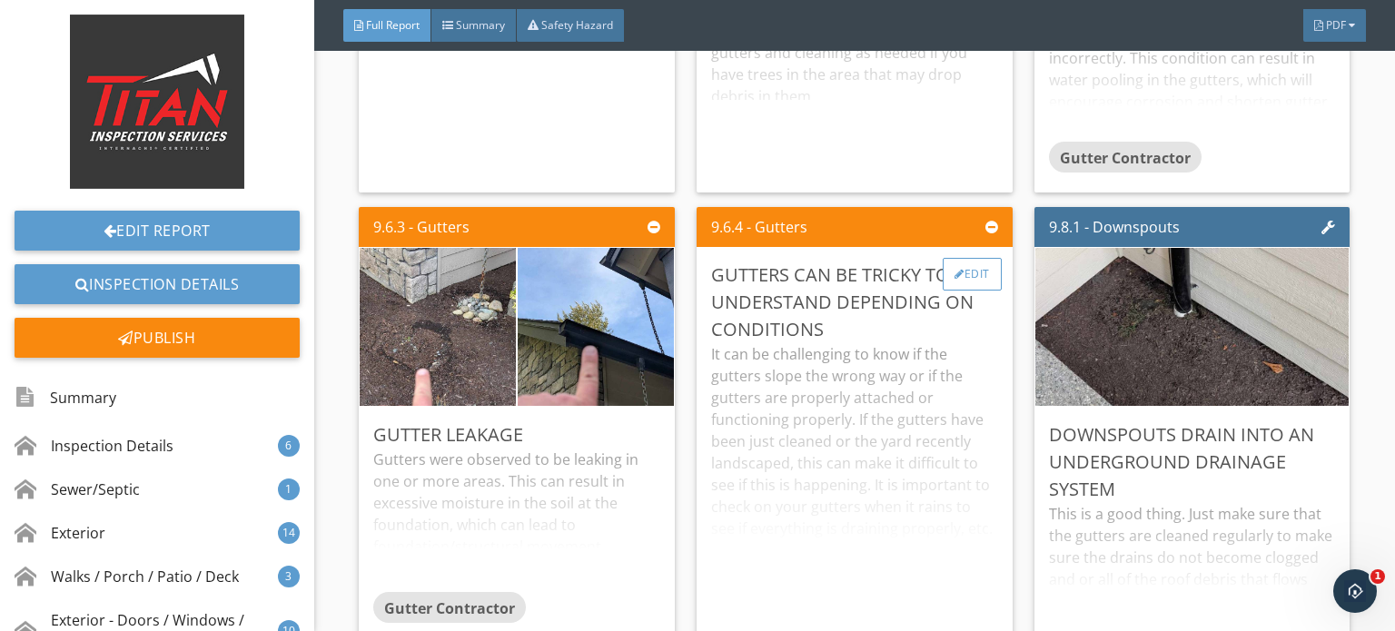
click at [954, 269] on div at bounding box center [959, 274] width 10 height 11
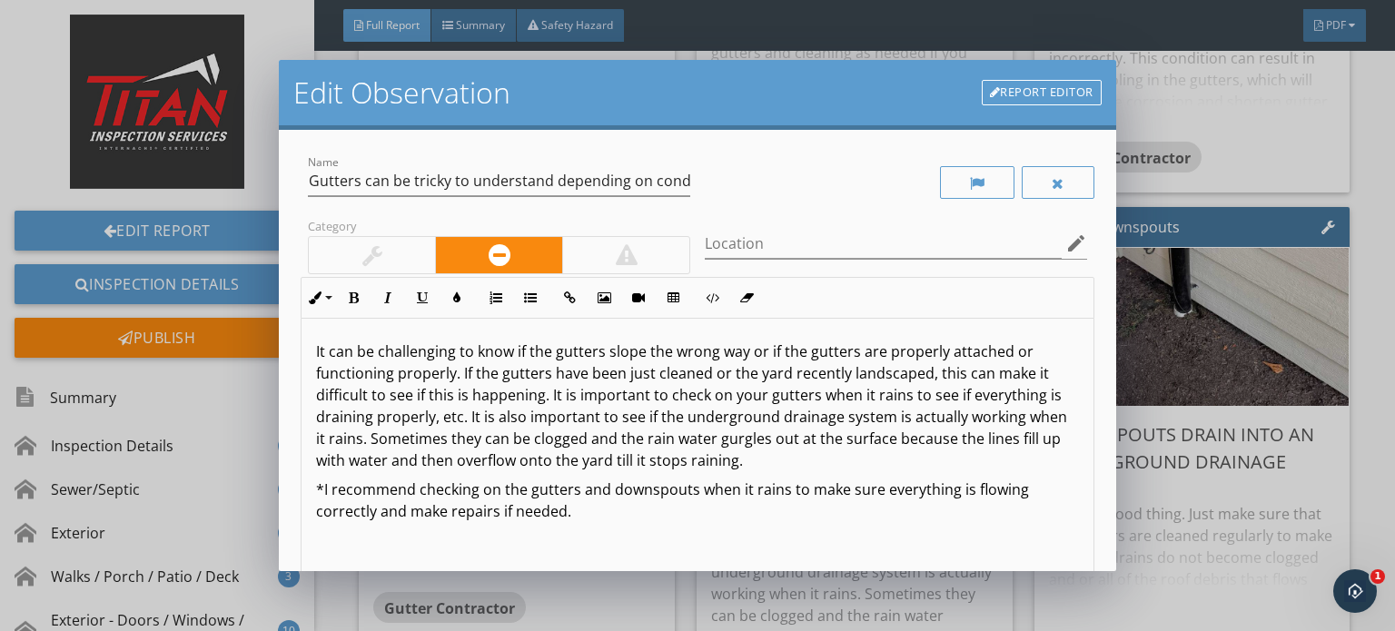
click at [1013, 200] on div at bounding box center [895, 183] width 397 height 63
click at [1052, 177] on div at bounding box center [1058, 183] width 13 height 15
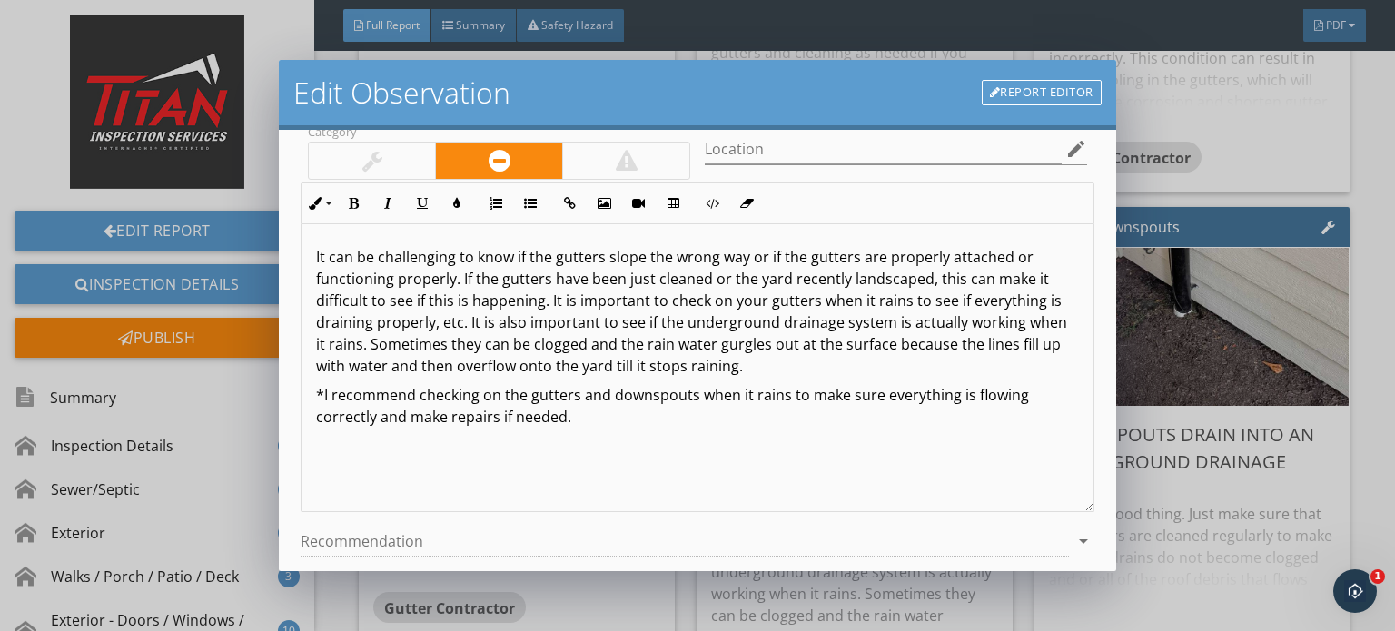
scroll to position [250, 0]
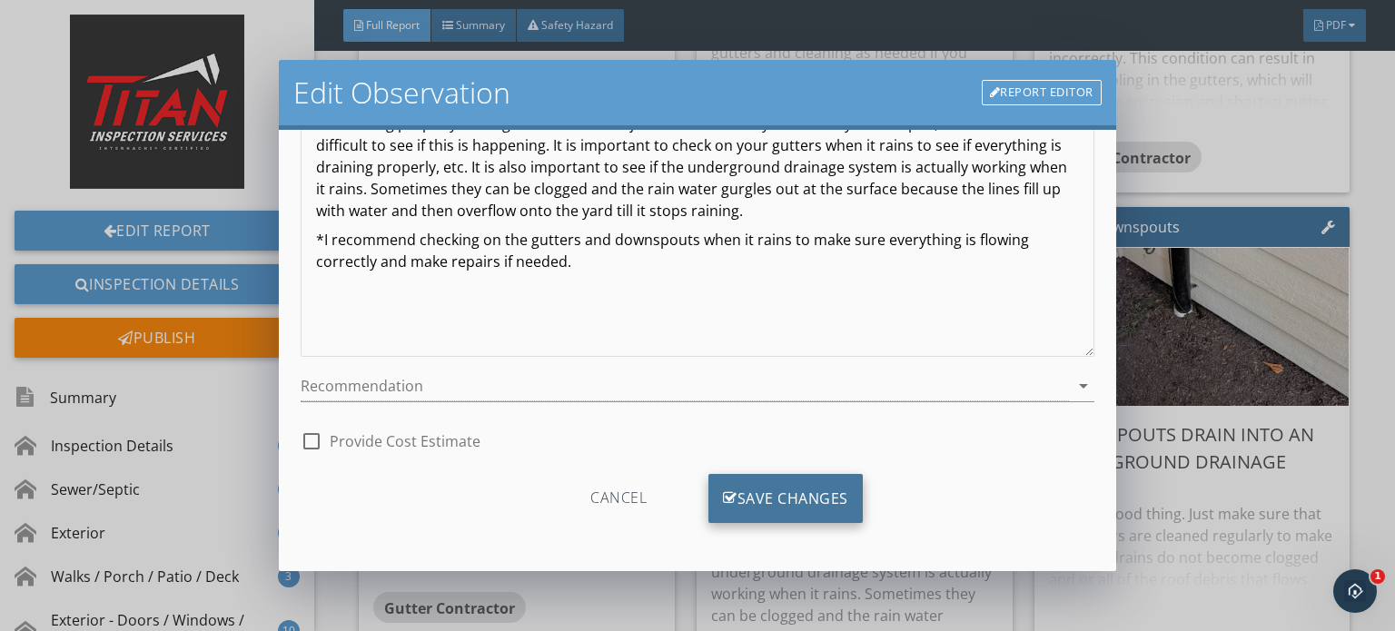
click at [765, 516] on div "Save Changes" at bounding box center [785, 498] width 154 height 49
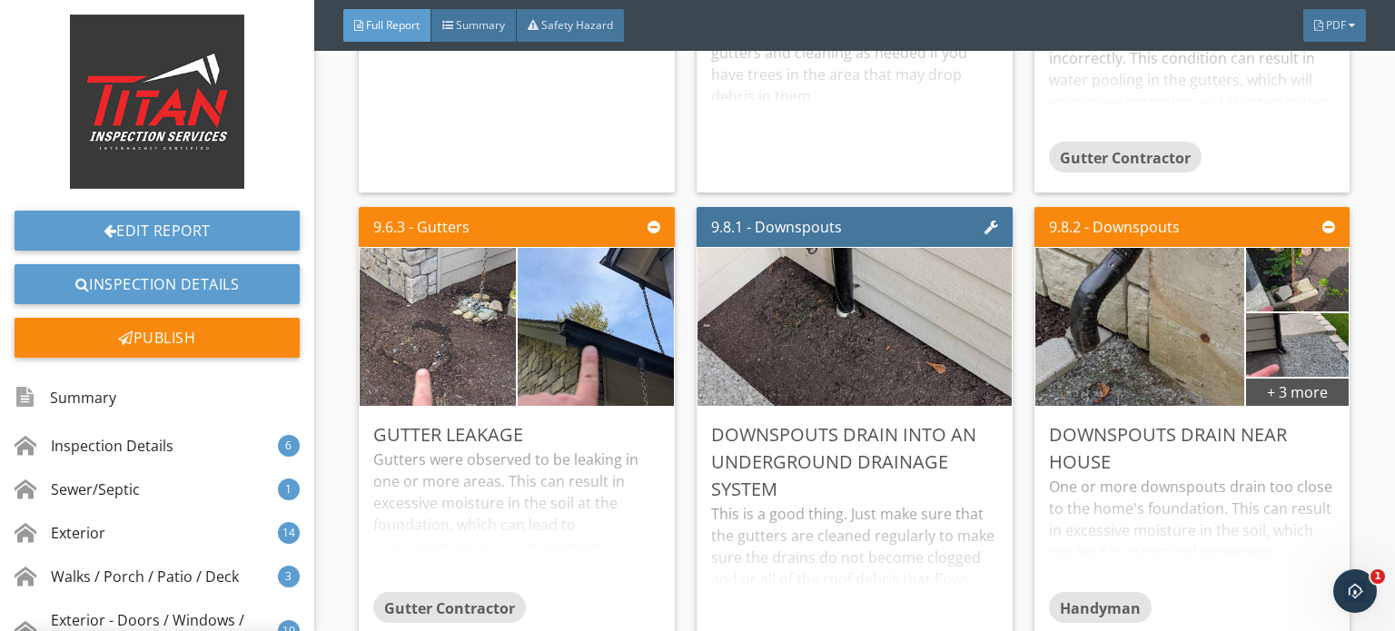
scroll to position [35, 0]
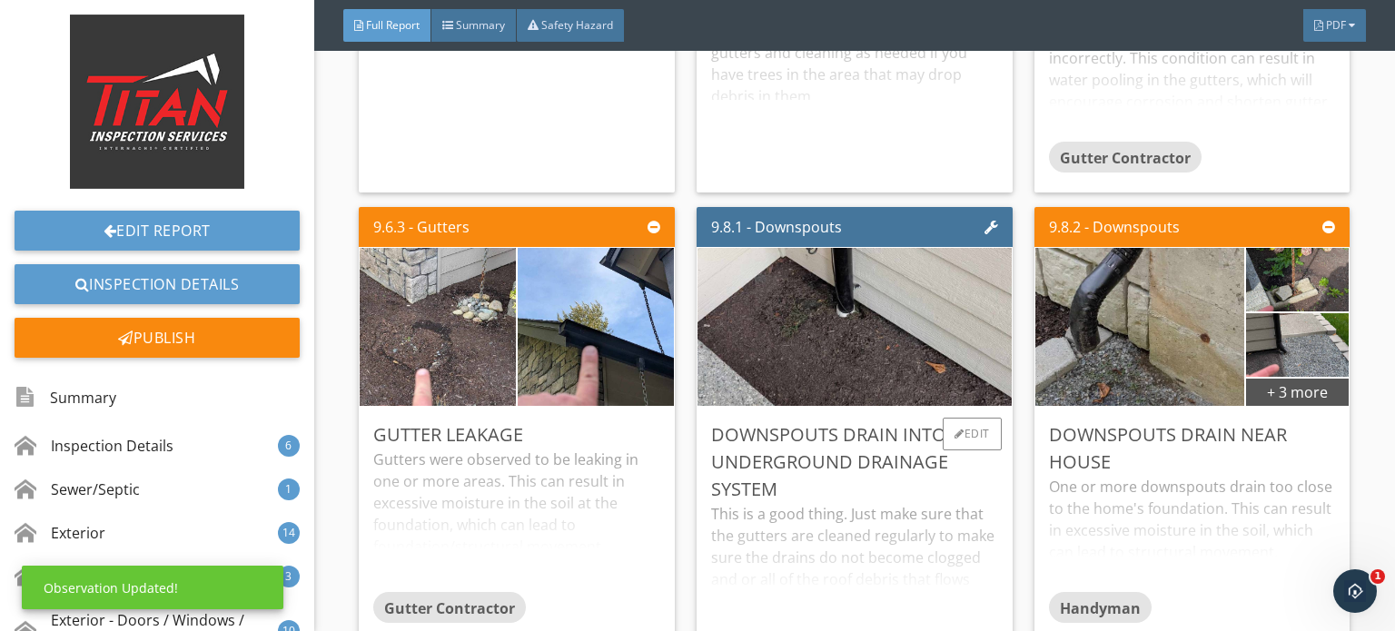
click at [820, 450] on div "Downspouts drain into an underground drainage system" at bounding box center [854, 462] width 287 height 82
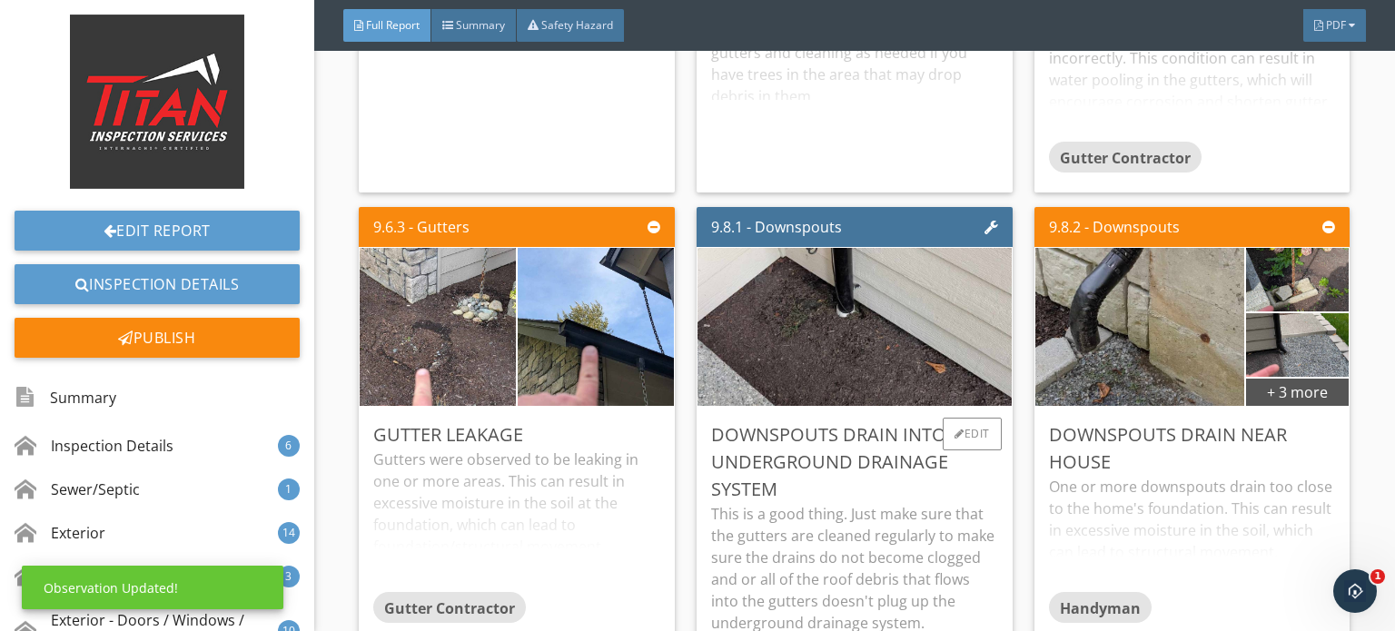
click at [825, 449] on div "Downspouts drain into an underground drainage system" at bounding box center [854, 462] width 287 height 82
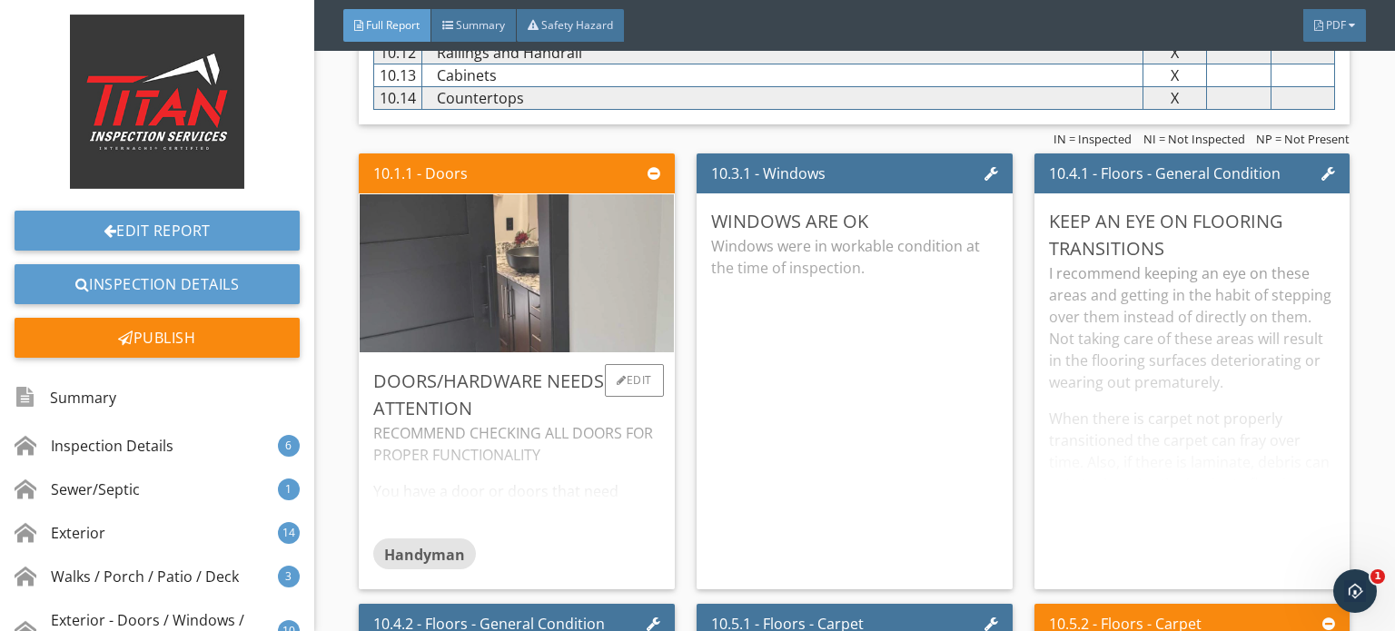
scroll to position [14620, 0]
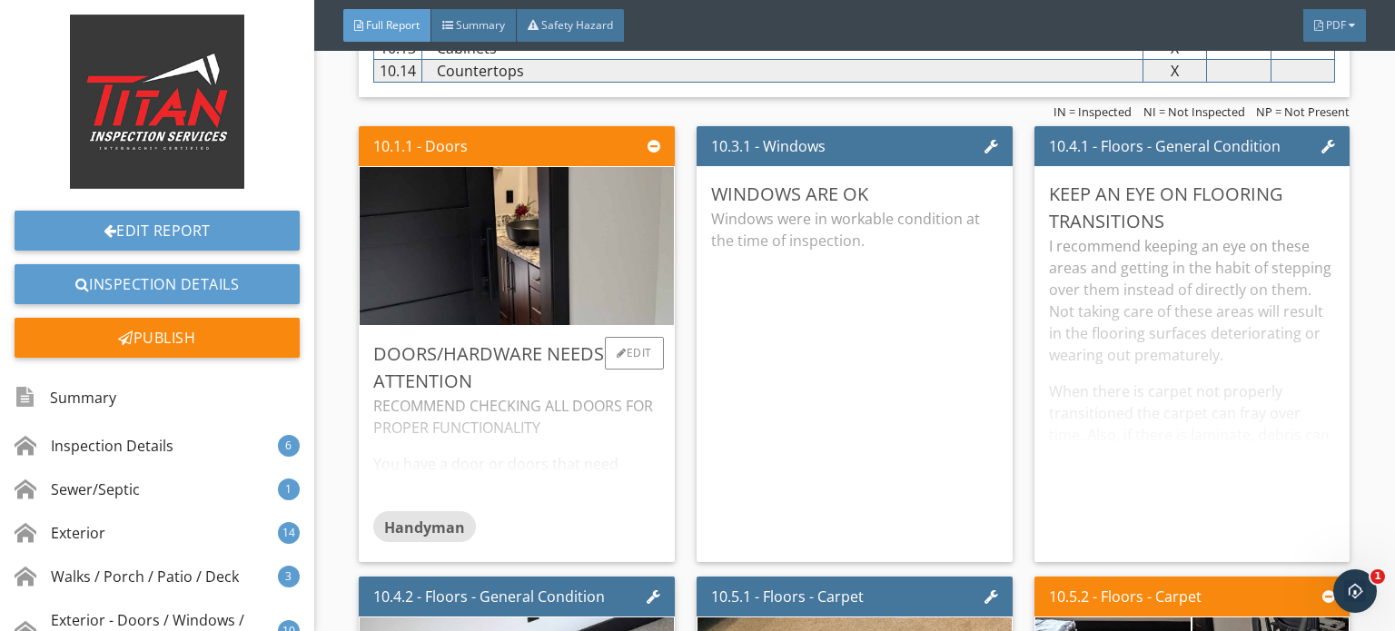
click at [617, 404] on div "RECOMMEND CHECKING ALL DOORS FOR PROPER FUNCTIONALITY You have a door or doors …" at bounding box center [516, 453] width 287 height 116
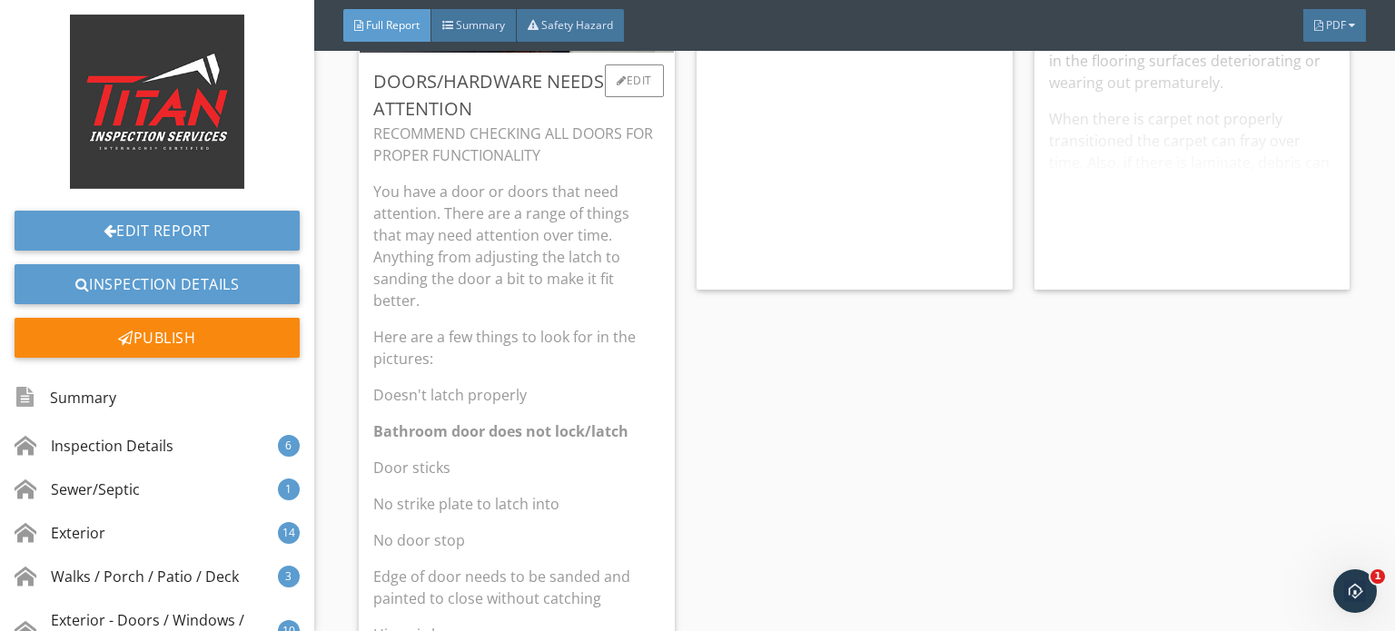
click at [607, 286] on p "You have a door or doors that need attention. There are a range of things that …" at bounding box center [516, 246] width 287 height 131
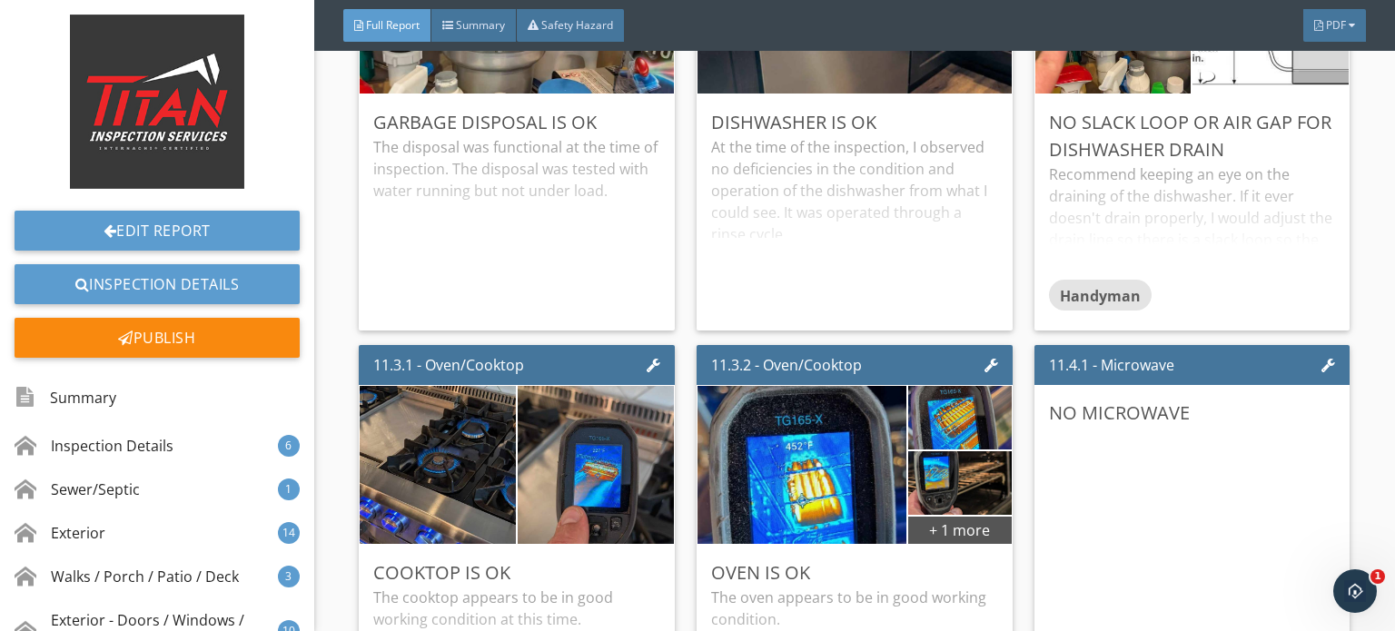
scroll to position [18706, 0]
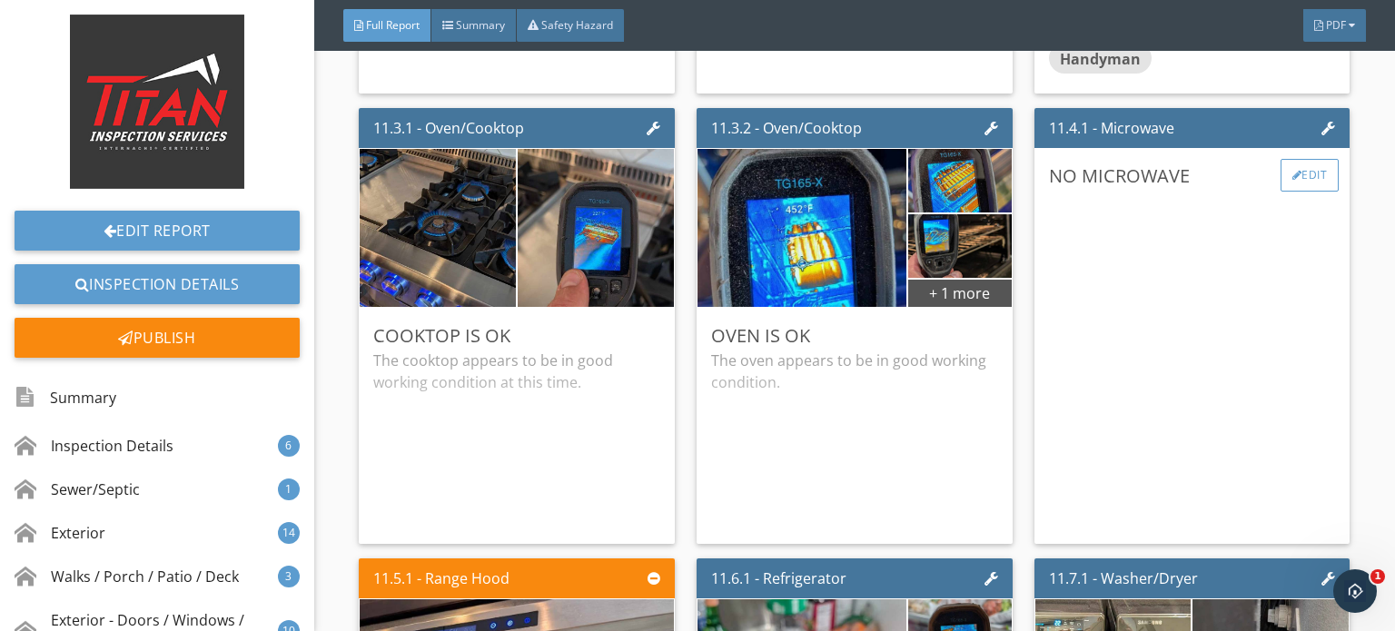
click at [1292, 170] on div at bounding box center [1297, 175] width 10 height 11
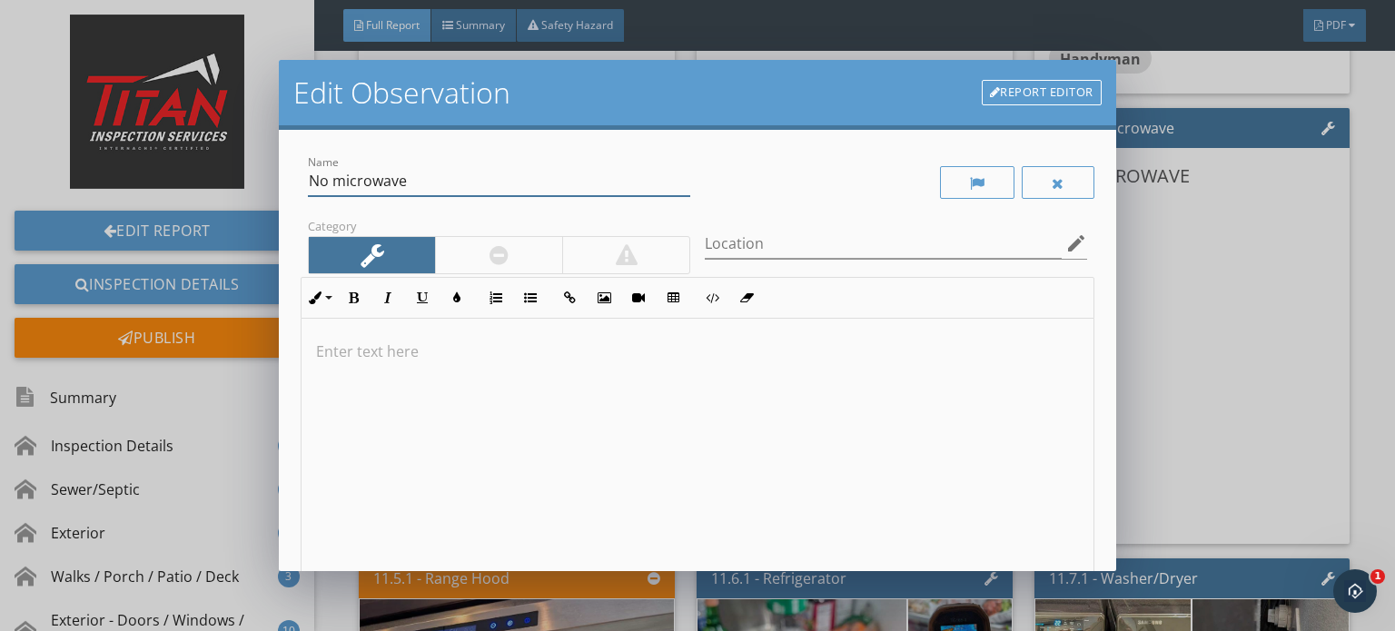
click at [337, 175] on input "No microwave" at bounding box center [499, 181] width 382 height 30
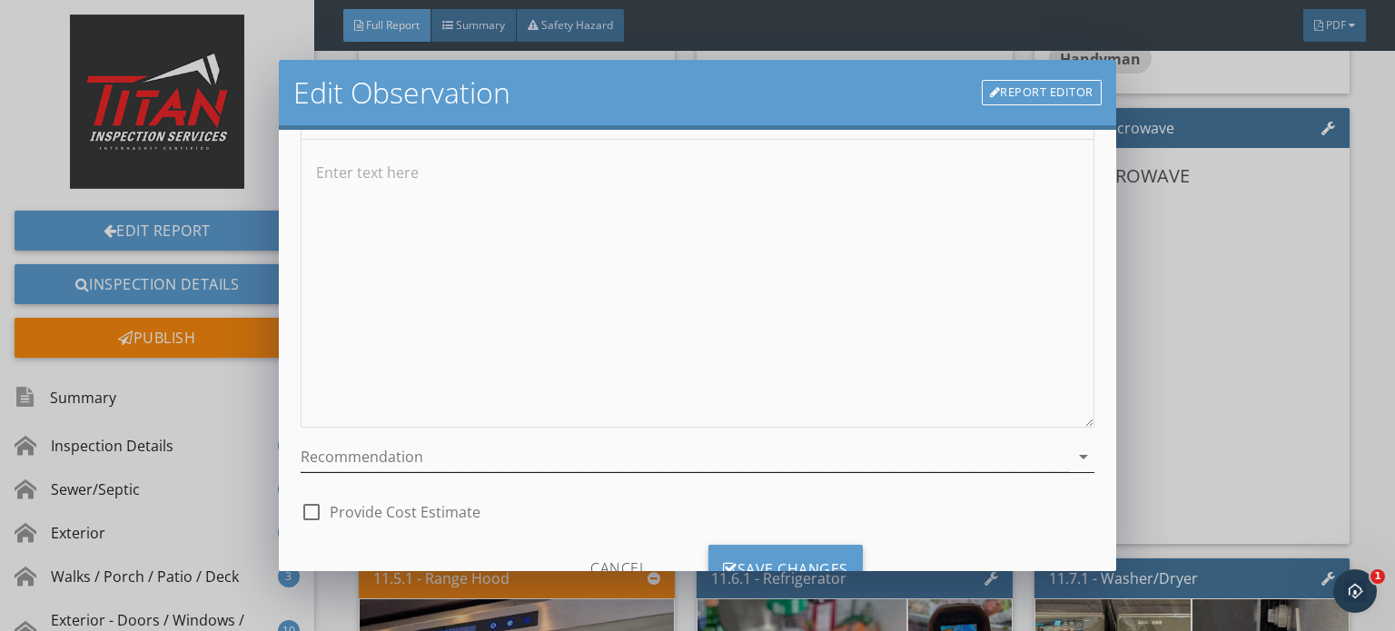
scroll to position [250, 0]
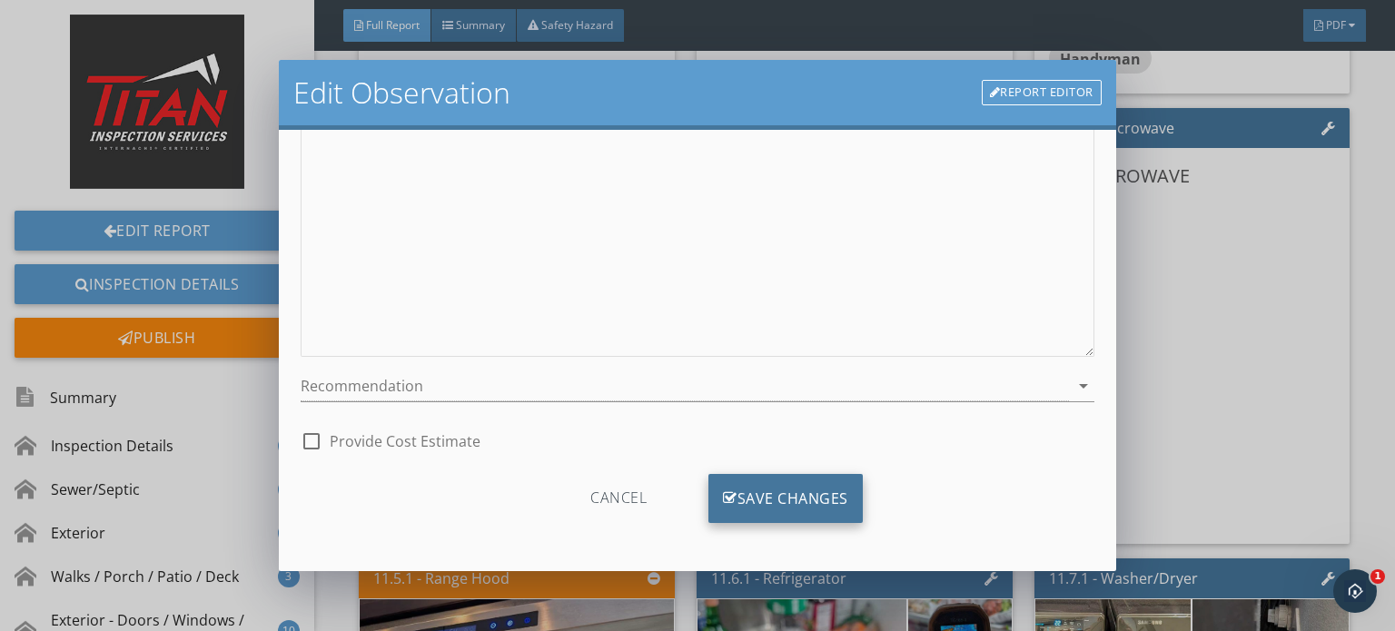
type input "No installed microwave"
click at [804, 490] on div "Save Changes" at bounding box center [785, 498] width 154 height 49
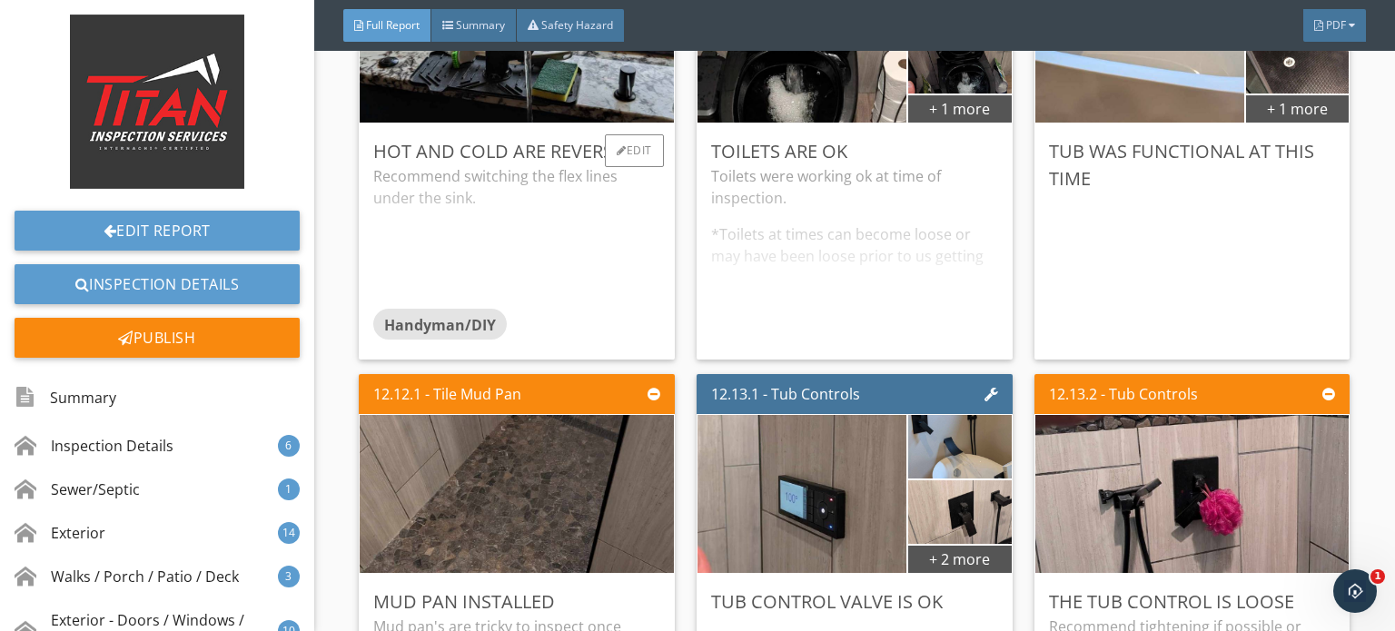
scroll to position [22611, 0]
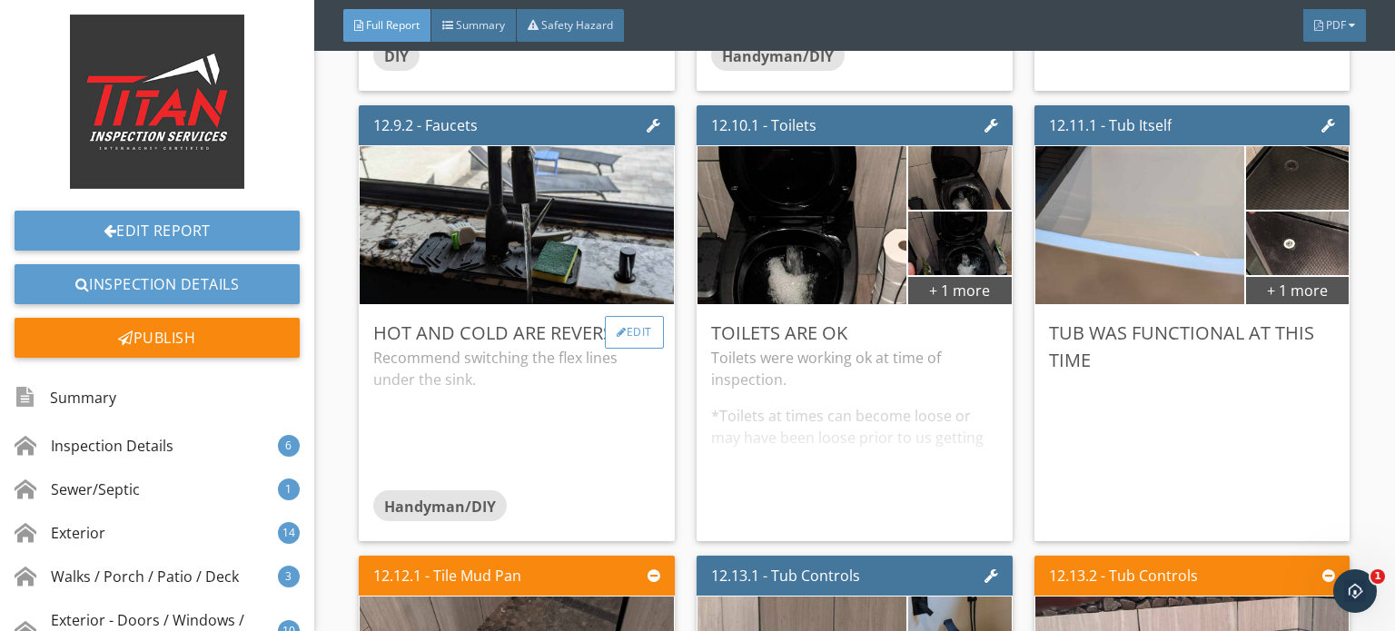
click at [618, 316] on div "Edit" at bounding box center [634, 332] width 59 height 33
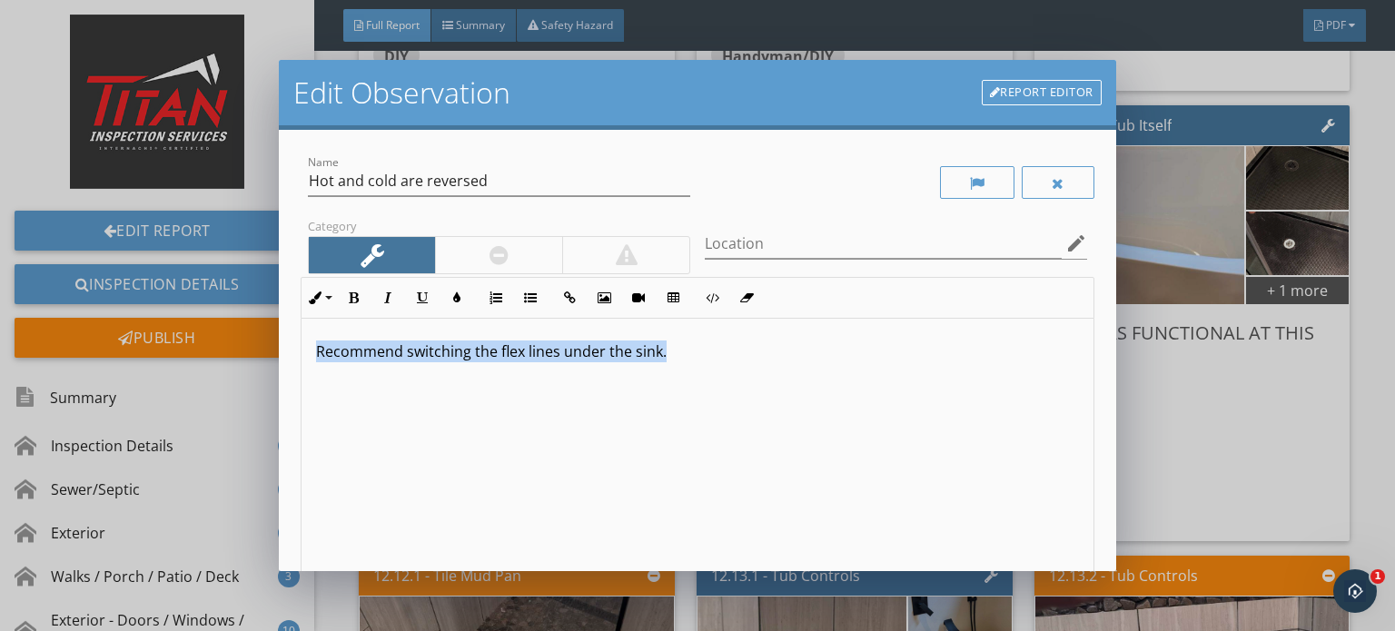
drag, startPoint x: 808, startPoint y: 410, endPoint x: 138, endPoint y: 381, distance: 670.8
click at [138, 381] on div "Edit Observation Report Editor Name Hot and cold are reversed Category Location…" at bounding box center [697, 315] width 1395 height 631
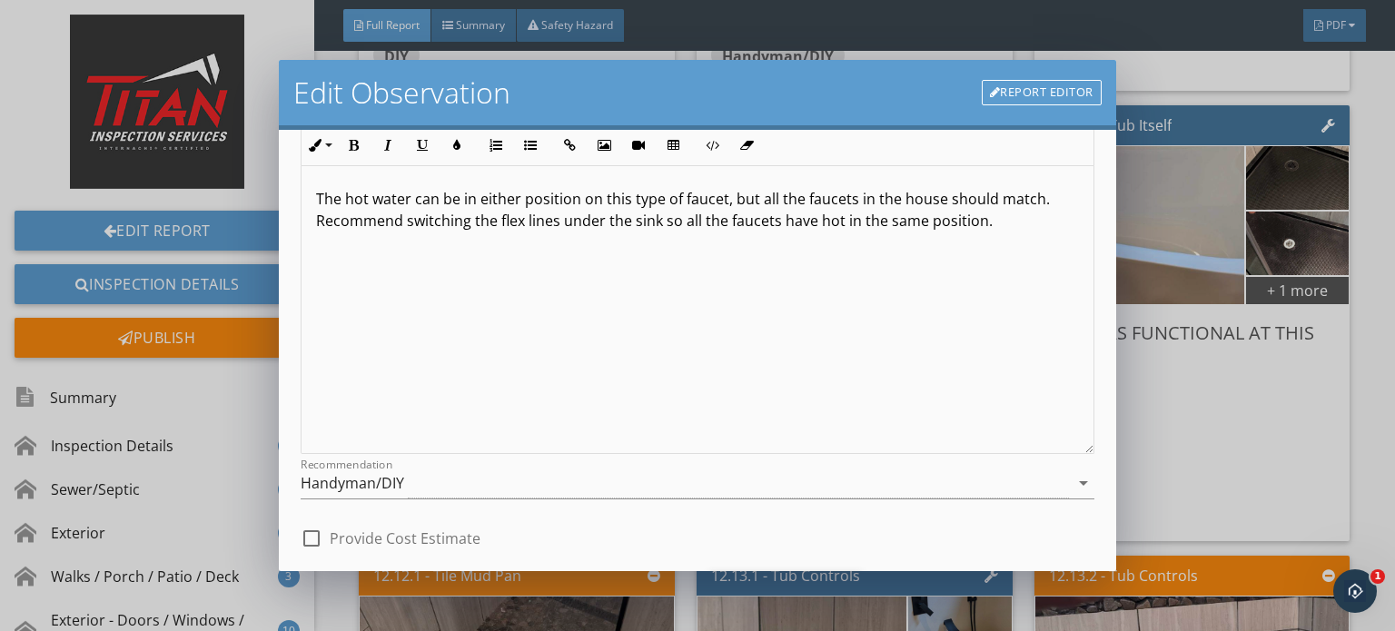
scroll to position [250, 0]
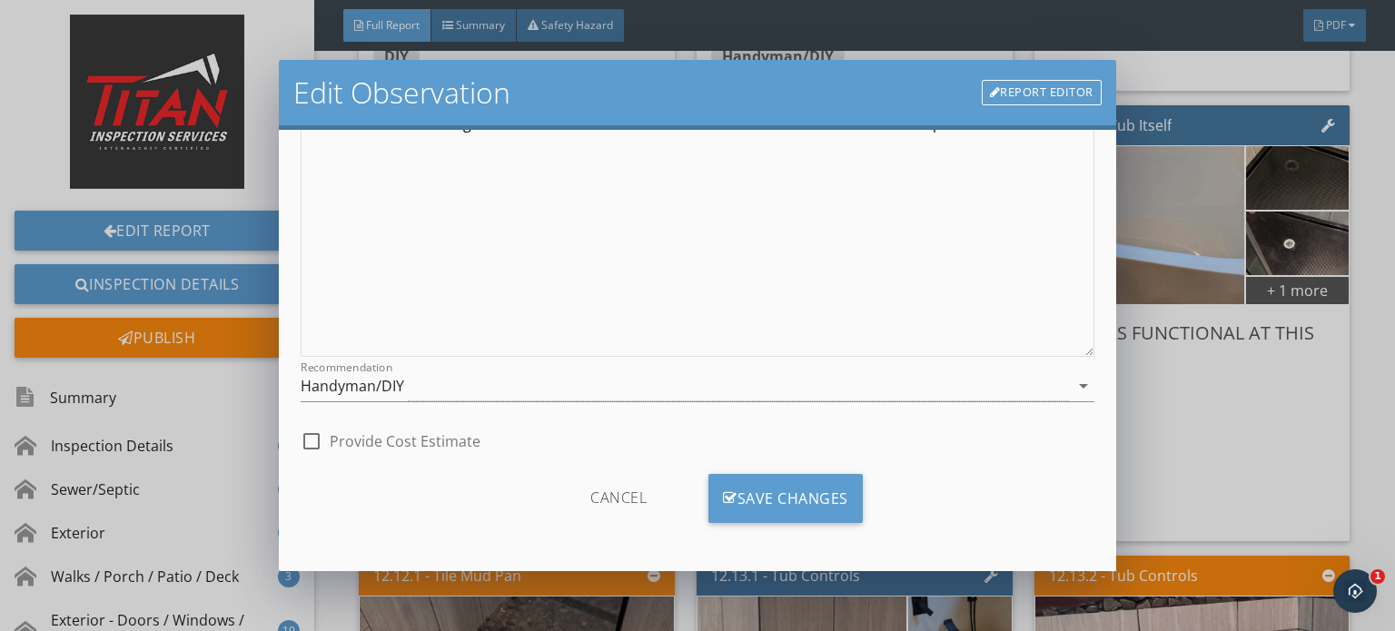
click at [756, 540] on div "Cancel Save Changes" at bounding box center [698, 505] width 794 height 92
click at [772, 500] on div "Save Changes" at bounding box center [785, 498] width 154 height 49
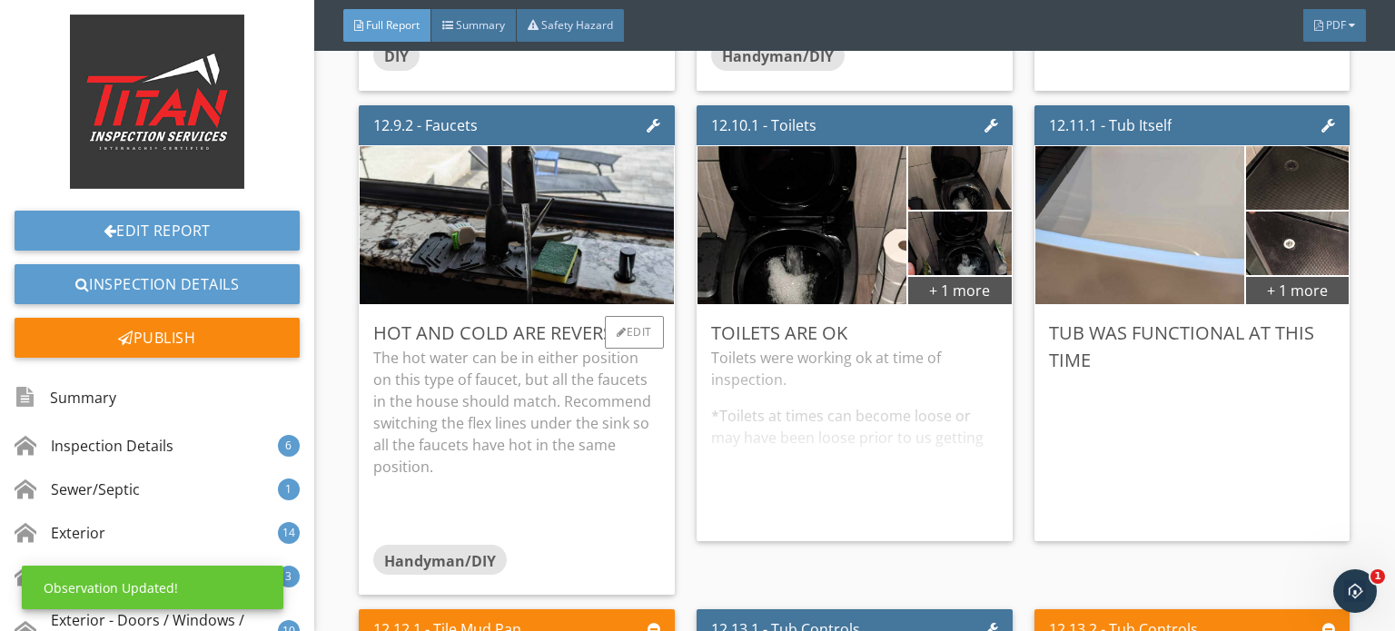
click at [598, 356] on p "The hot water can be in either position on this type of faucet, but all the fau…" at bounding box center [516, 412] width 287 height 131
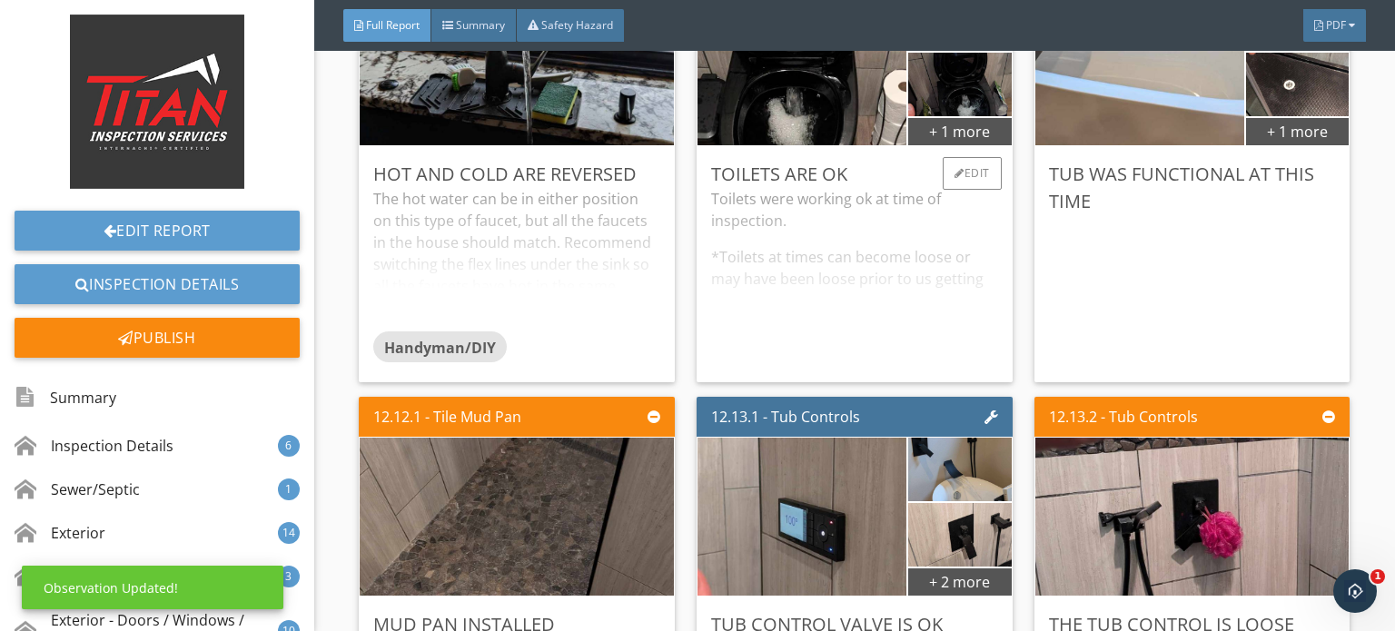
scroll to position [22974, 0]
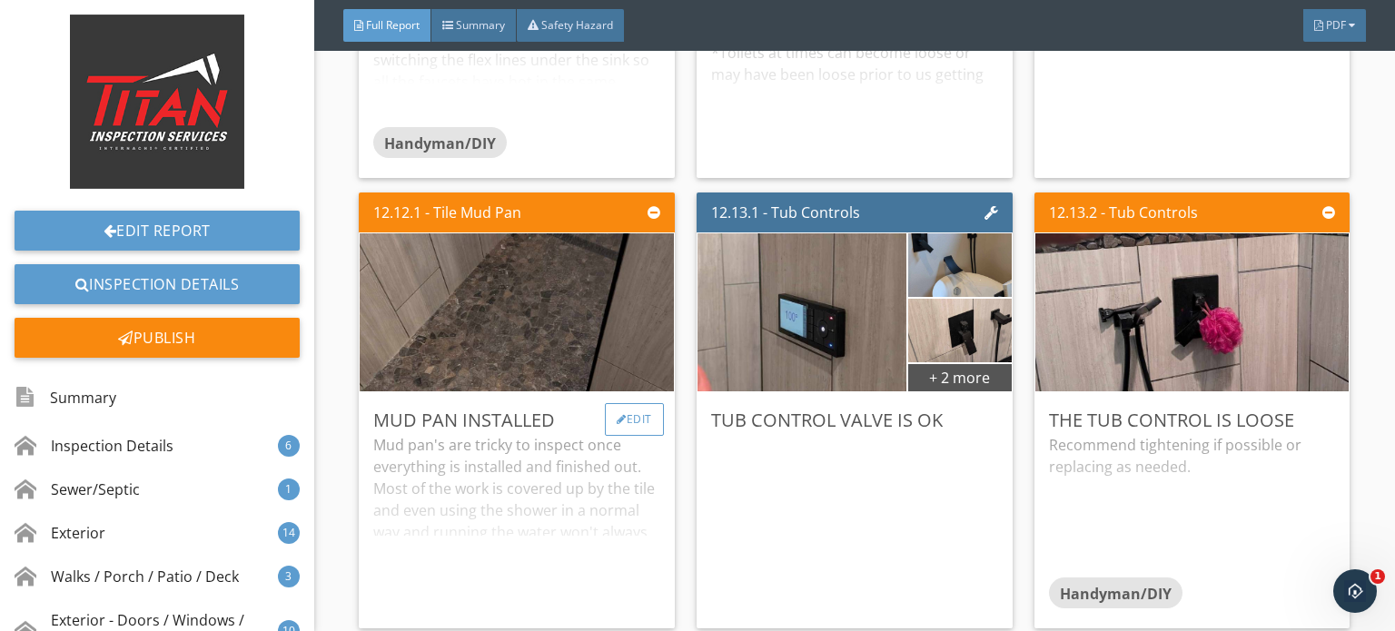
click at [632, 403] on div "Edit" at bounding box center [634, 419] width 59 height 33
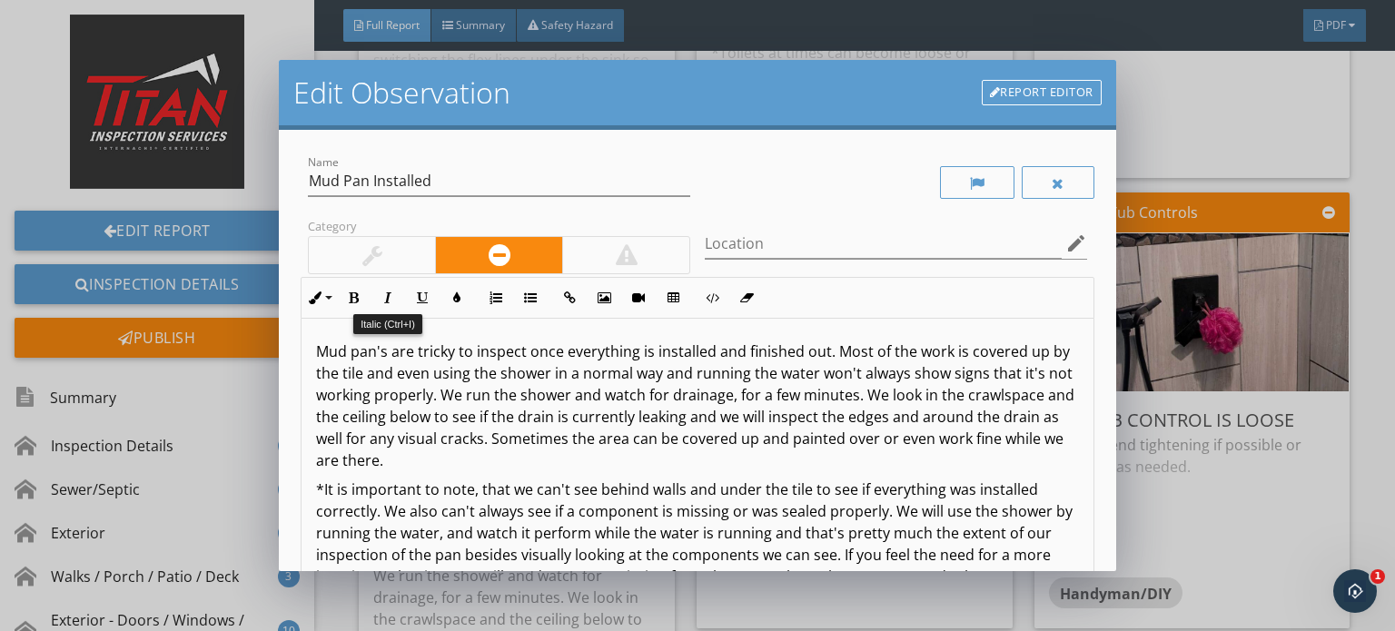
click at [403, 264] on div at bounding box center [372, 255] width 126 height 36
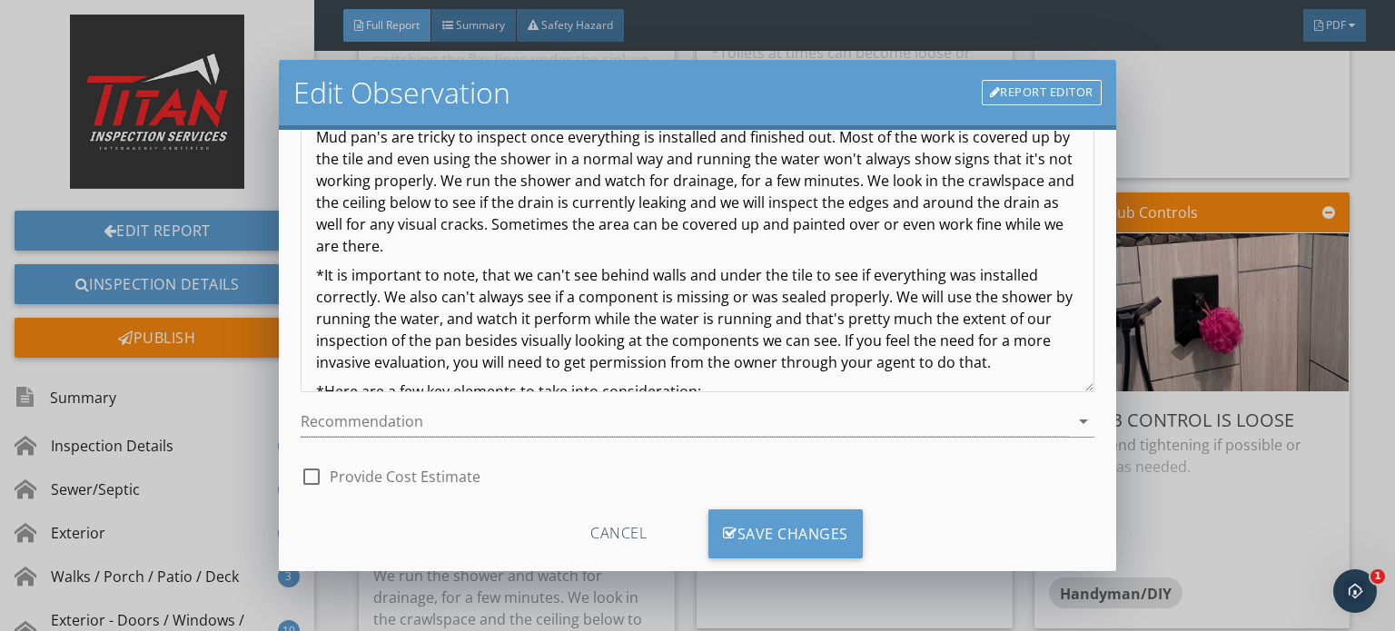
scroll to position [250, 0]
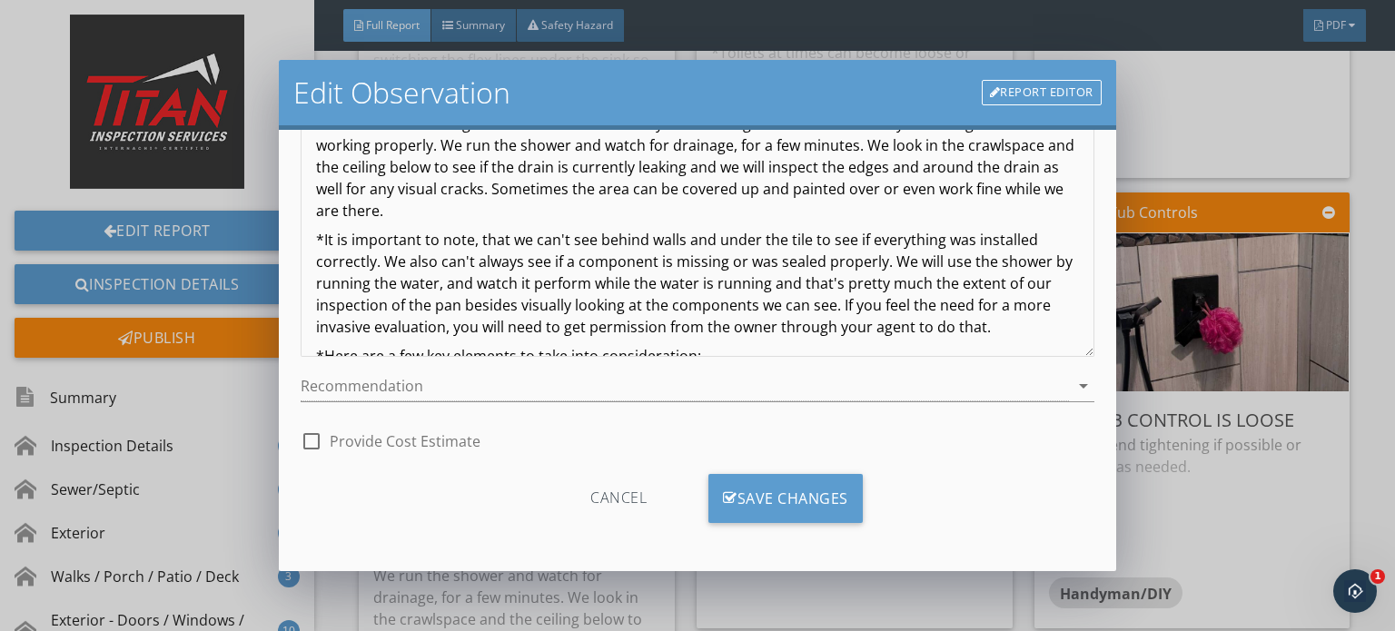
click at [821, 523] on div "Cancel Save Changes" at bounding box center [698, 505] width 794 height 63
click at [814, 502] on div "Save Changes" at bounding box center [785, 498] width 154 height 49
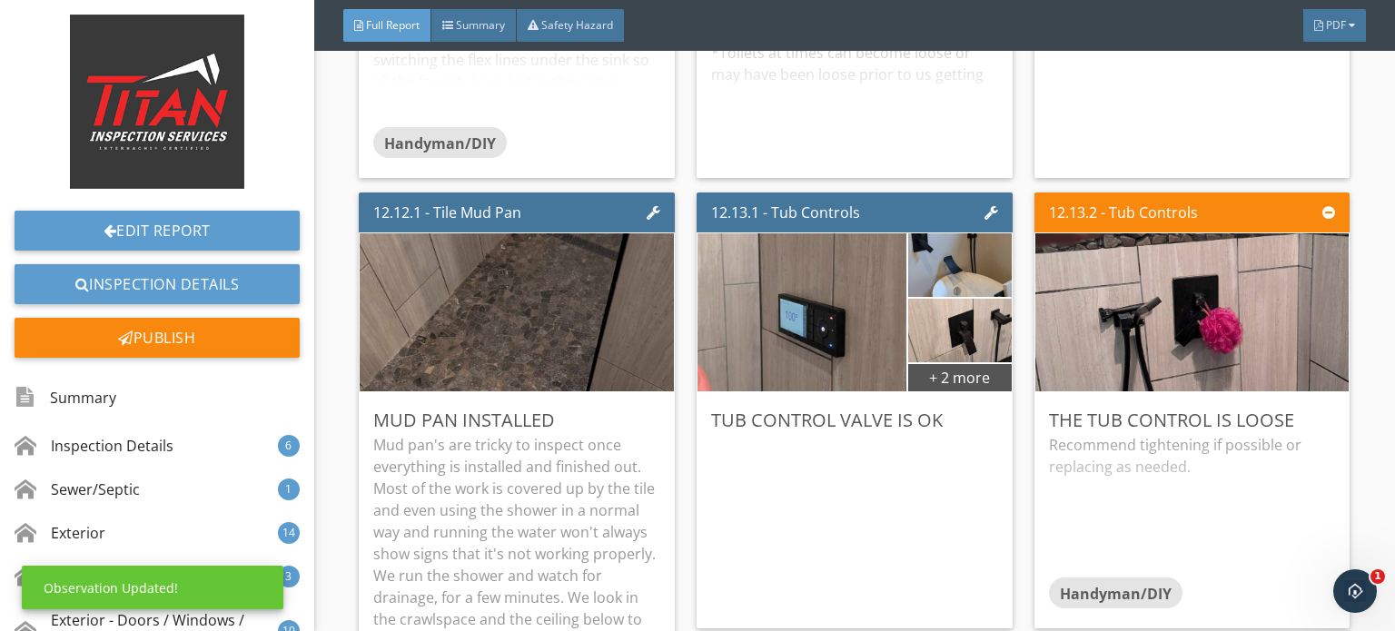
scroll to position [35, 0]
click at [496, 468] on p "Mud pan's are tricky to inspect once everything is installed and finished out. …" at bounding box center [516, 597] width 287 height 327
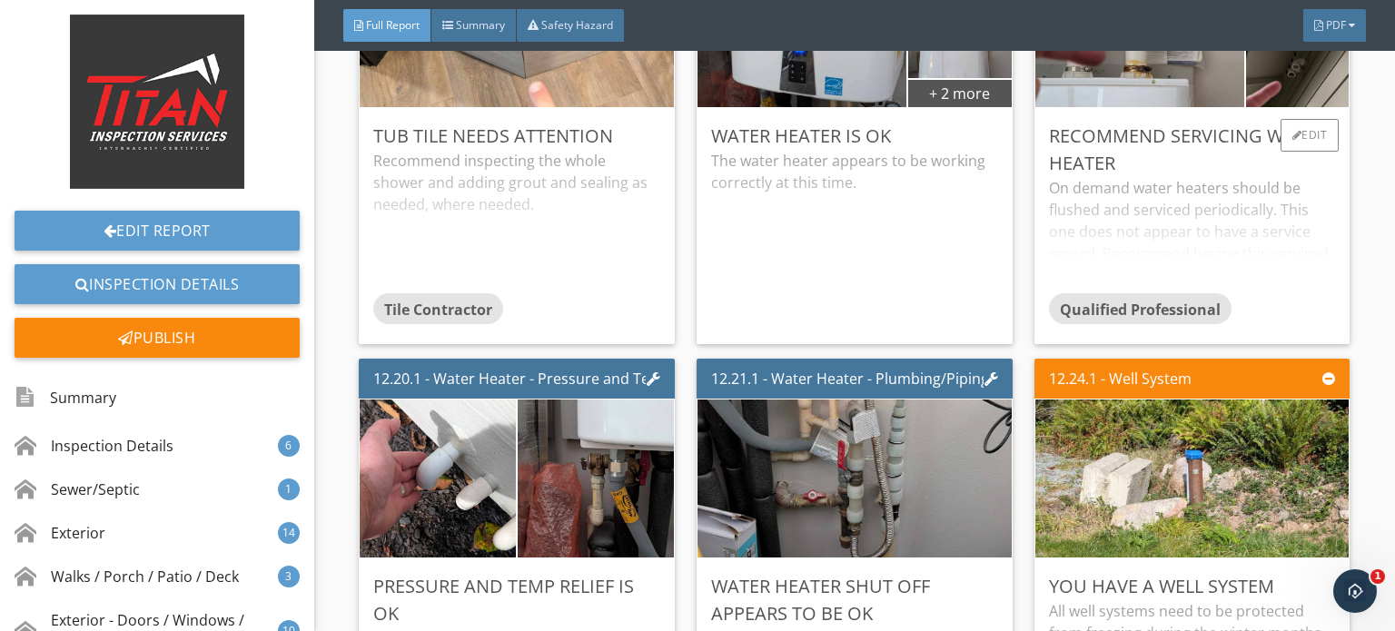
scroll to position [24336, 0]
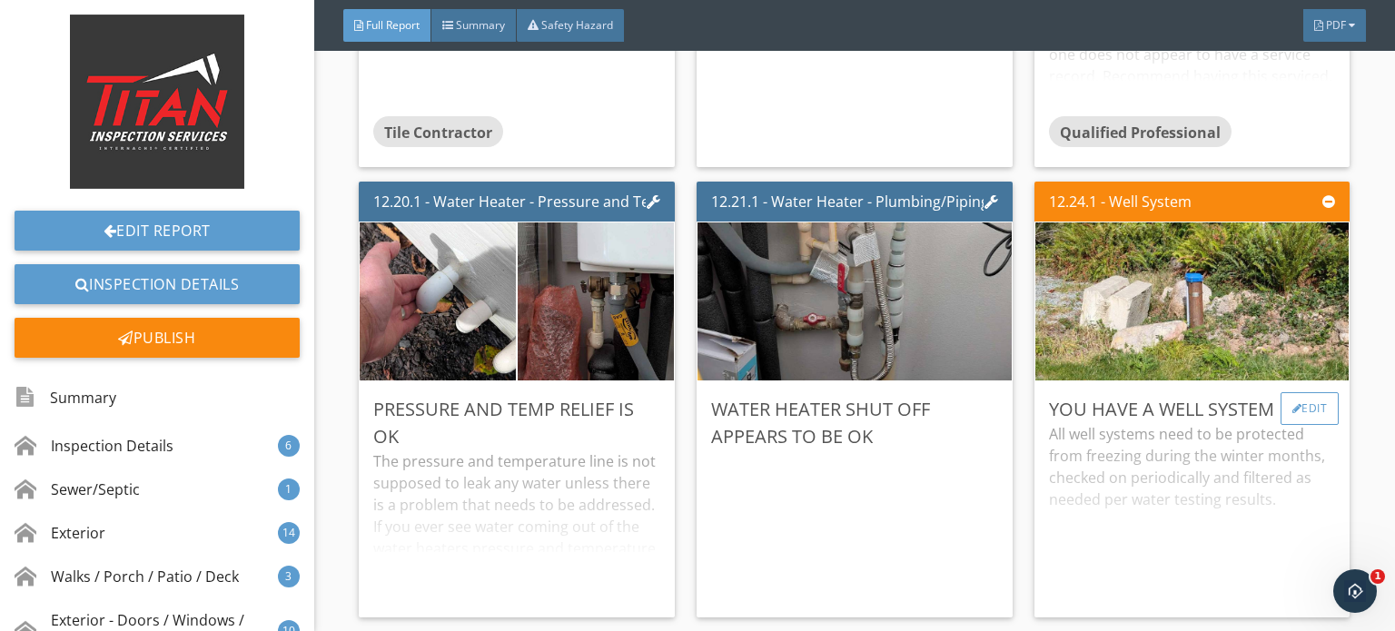
click at [1280, 392] on div "Edit" at bounding box center [1309, 408] width 59 height 33
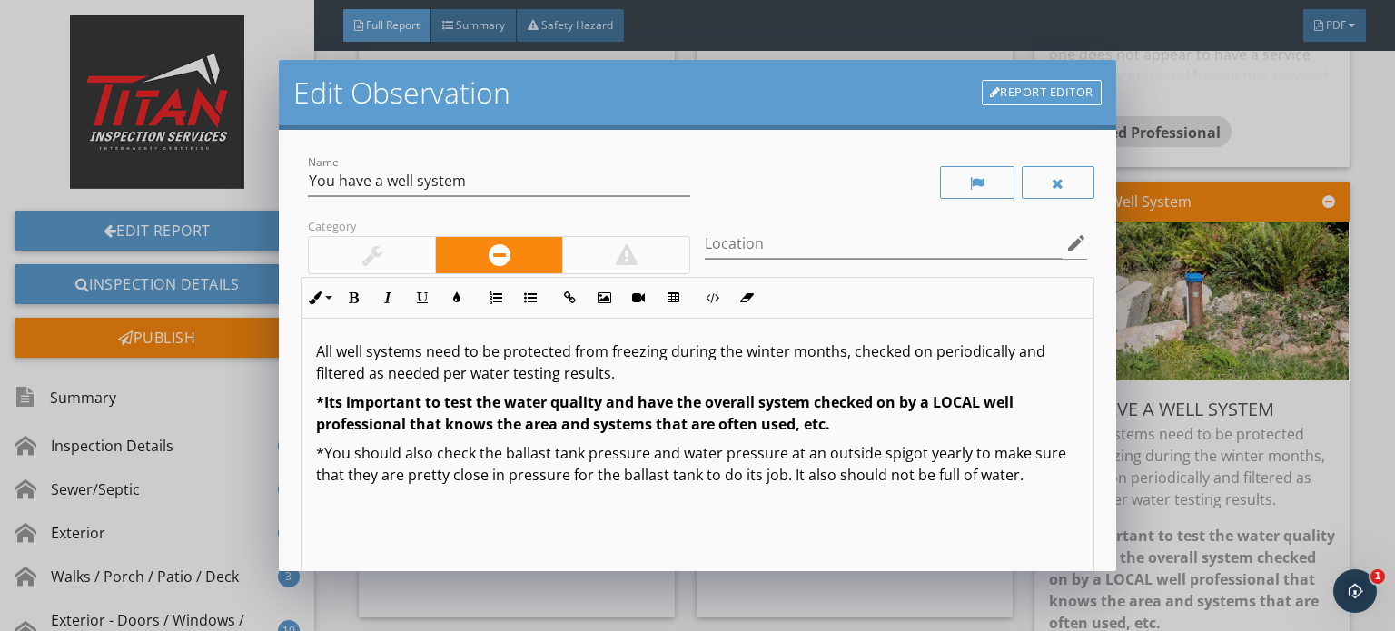
click at [396, 257] on div at bounding box center [372, 255] width 126 height 36
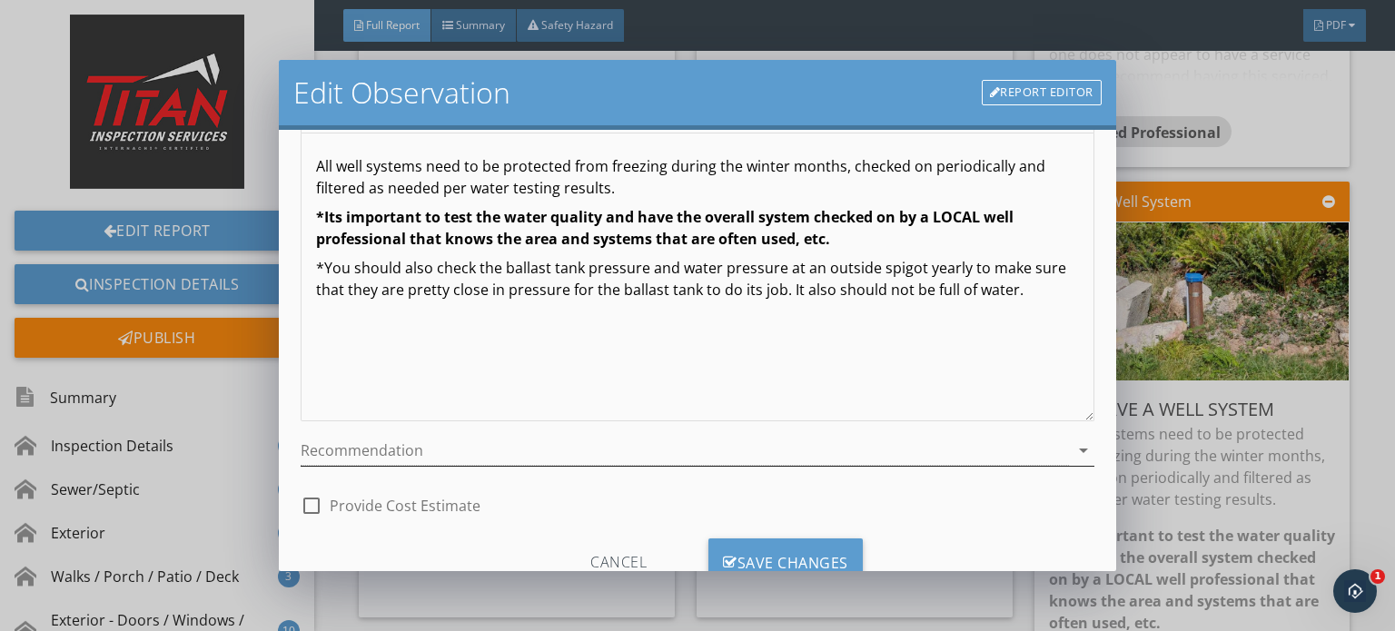
scroll to position [250, 0]
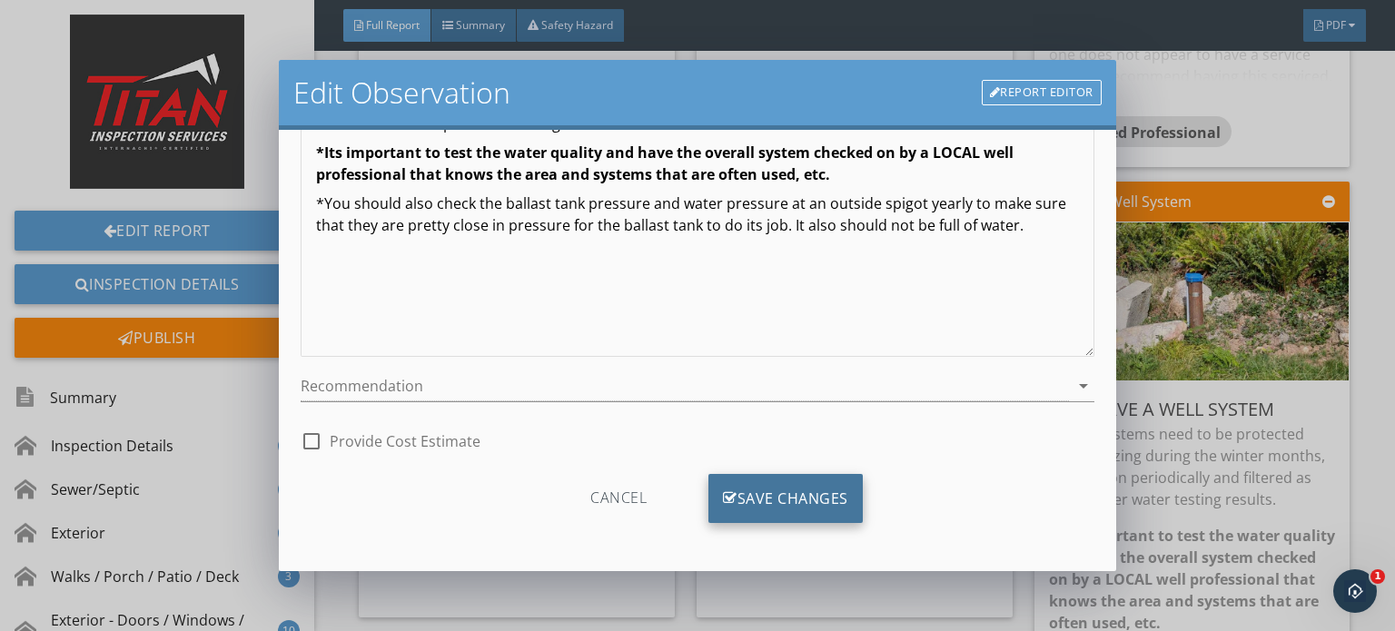
click at [792, 500] on div "Save Changes" at bounding box center [785, 498] width 154 height 49
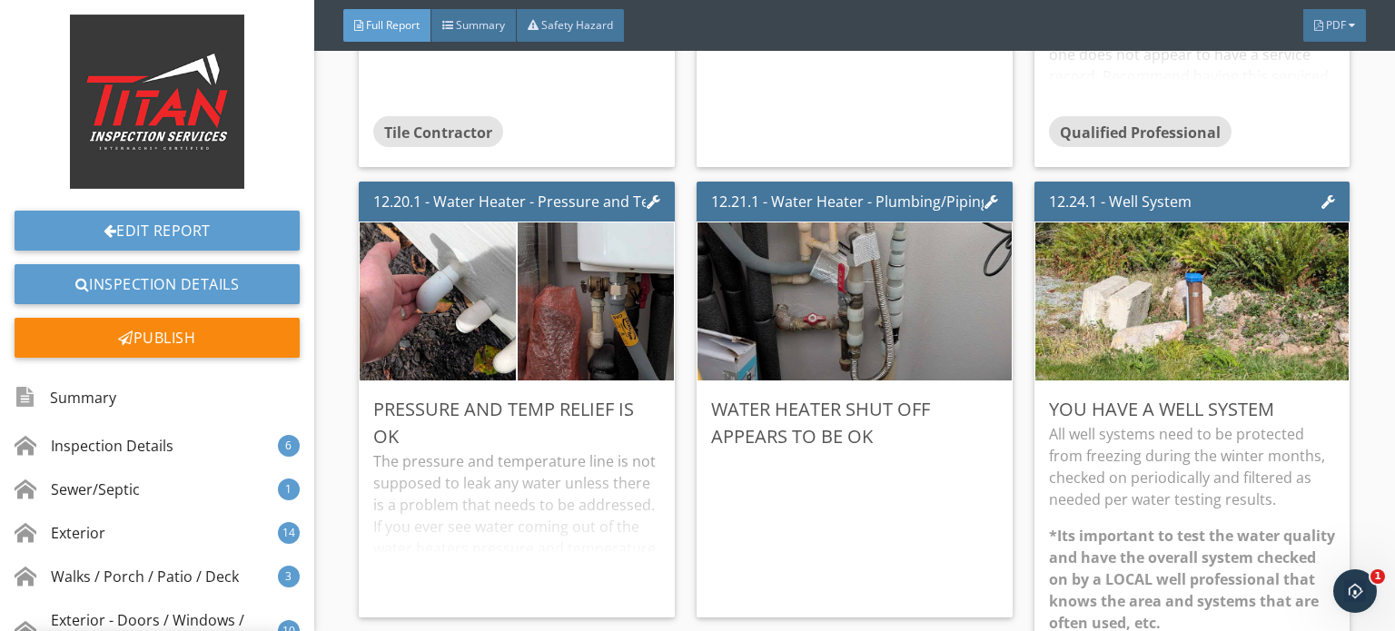
scroll to position [35, 0]
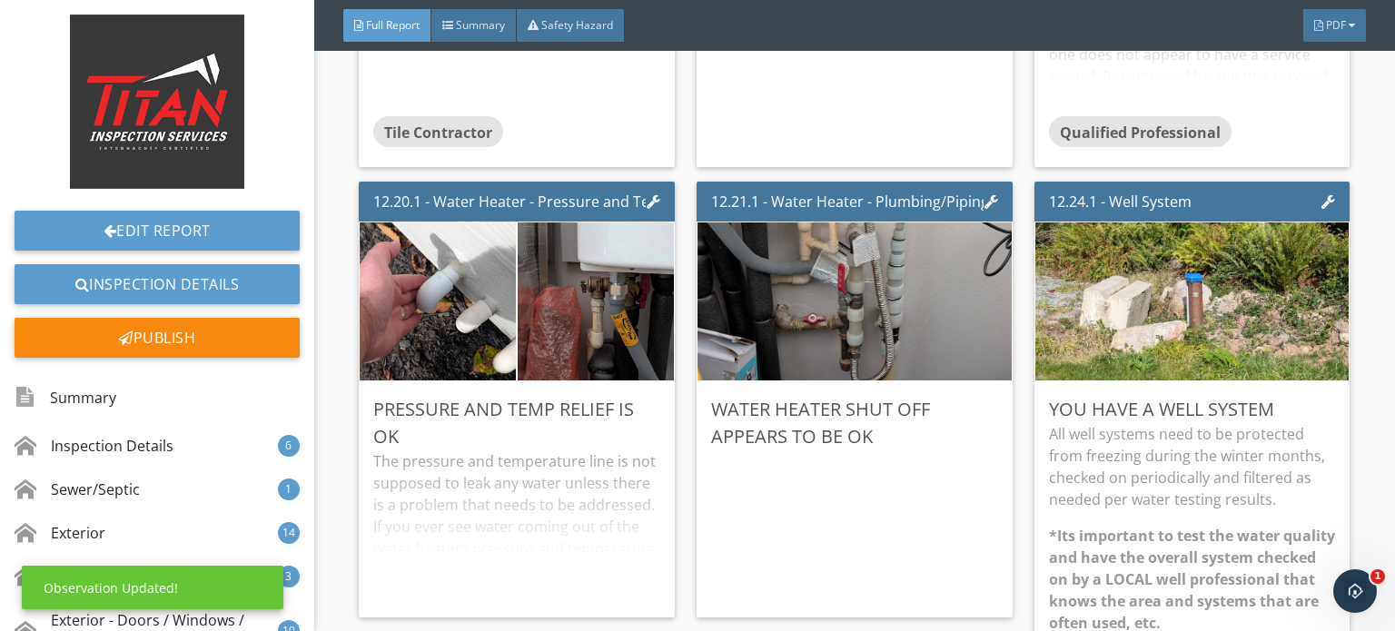
click at [1250, 445] on p "All well systems need to be protected from freezing during the winter months, c…" at bounding box center [1192, 466] width 287 height 87
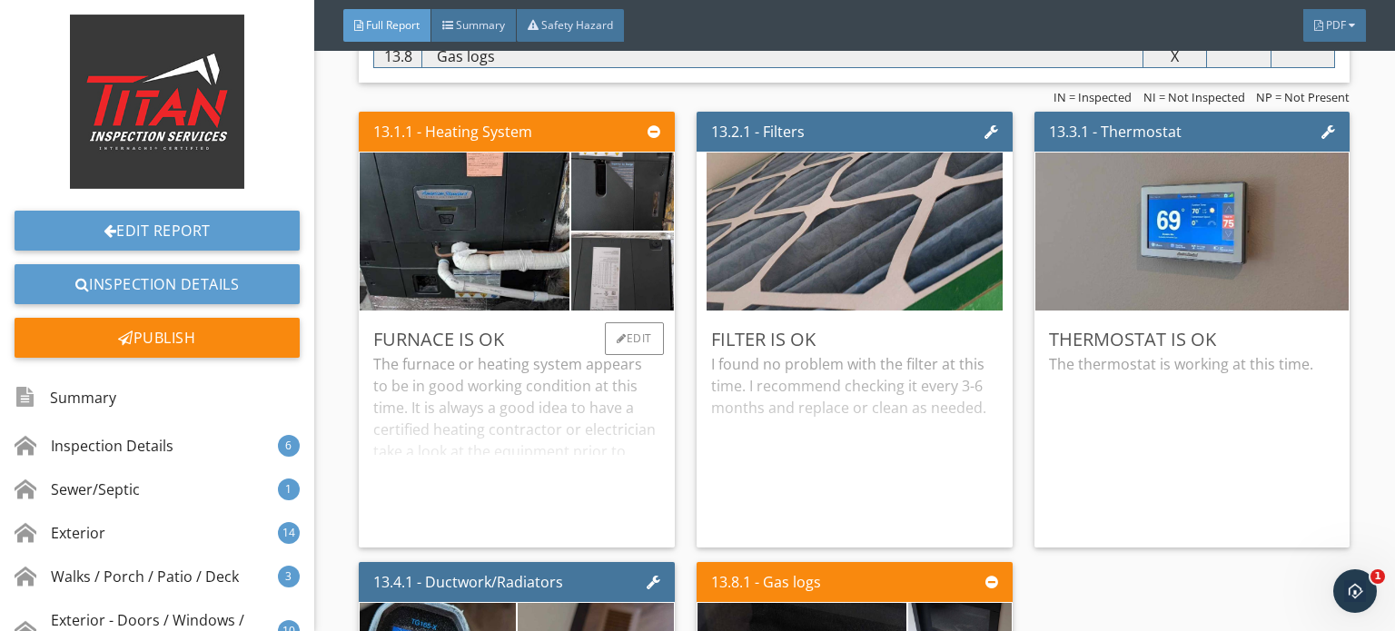
scroll to position [25244, 0]
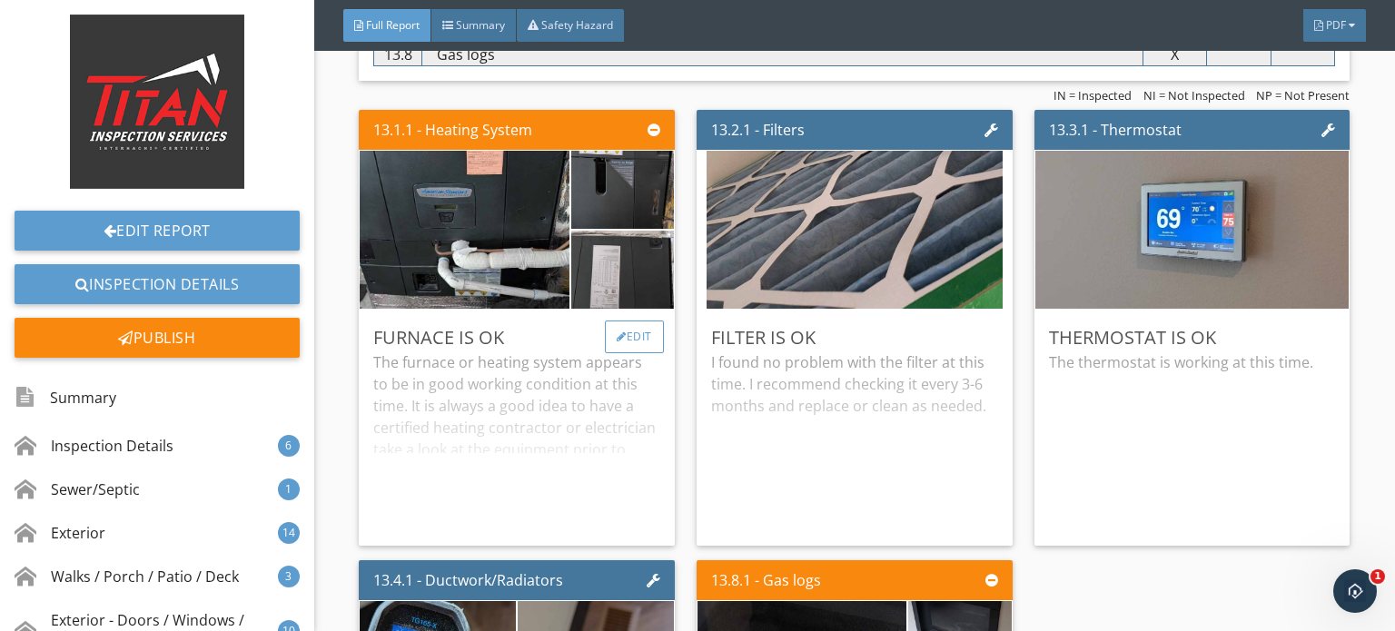
click at [625, 321] on div "Edit" at bounding box center [634, 337] width 59 height 33
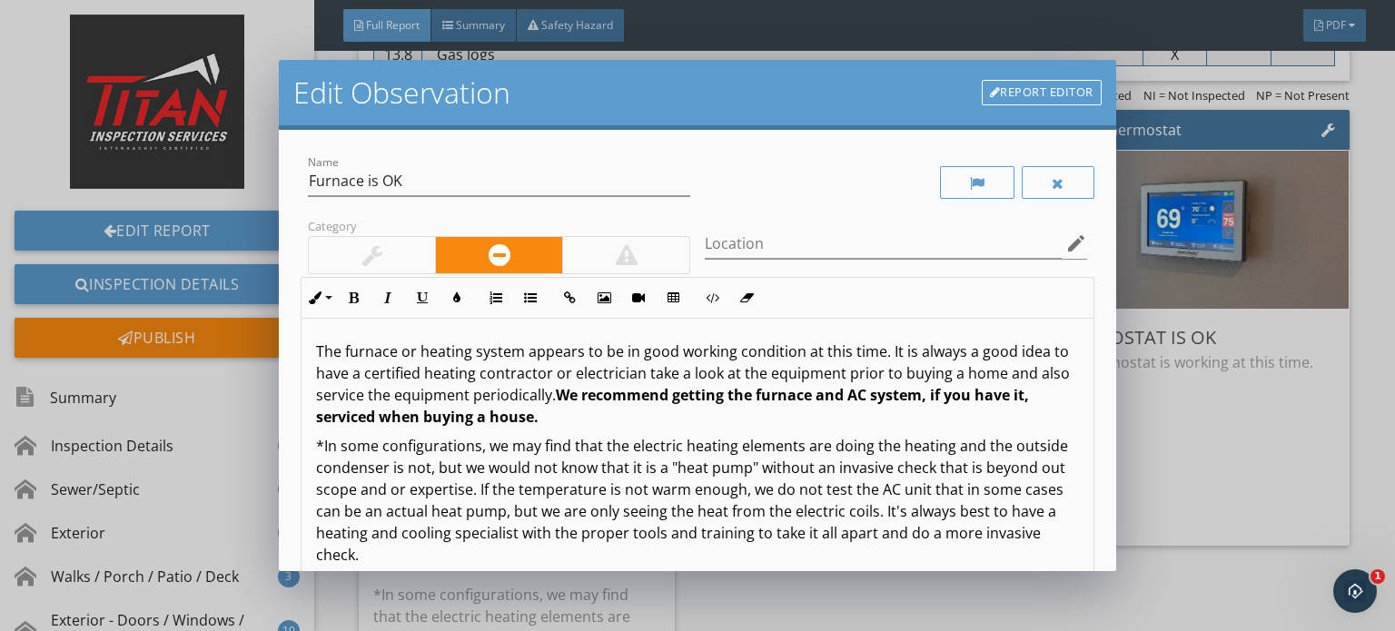
click at [407, 256] on div at bounding box center [372, 255] width 126 height 36
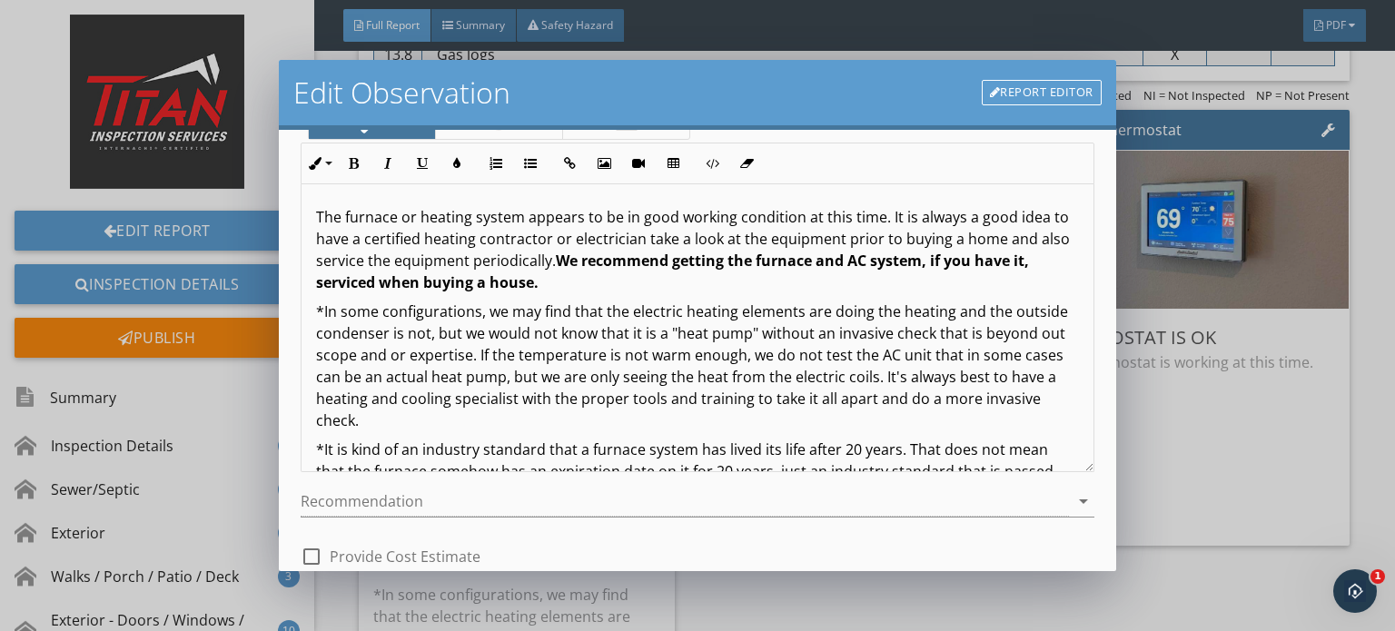
scroll to position [249, 0]
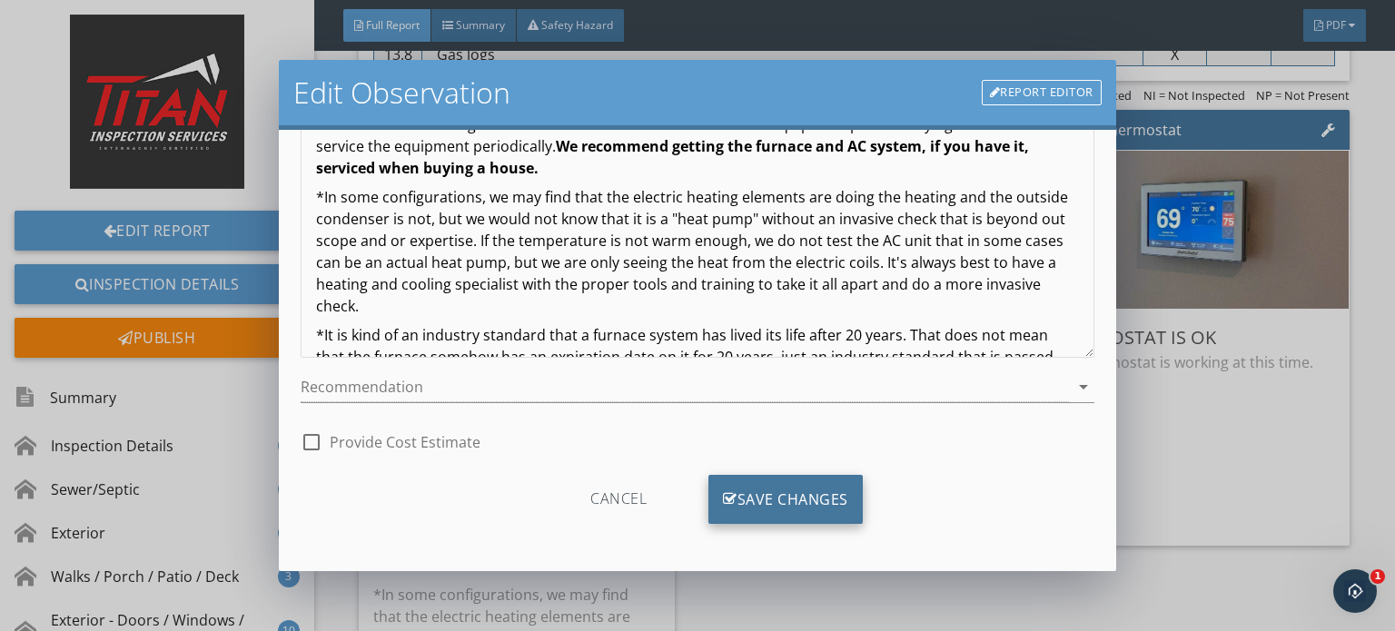
click at [805, 486] on div "Save Changes" at bounding box center [785, 499] width 154 height 49
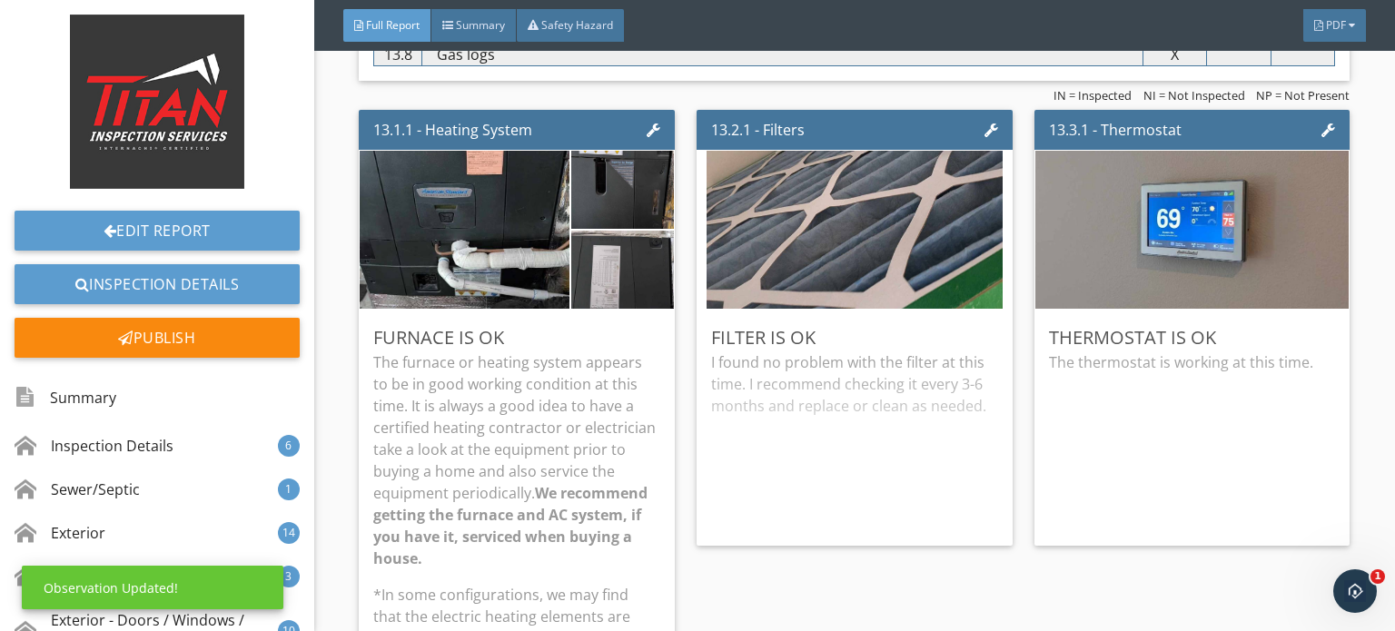
scroll to position [35, 0]
click at [556, 384] on p "The furnace or heating system appears to be in good working condition at this t…" at bounding box center [516, 460] width 287 height 218
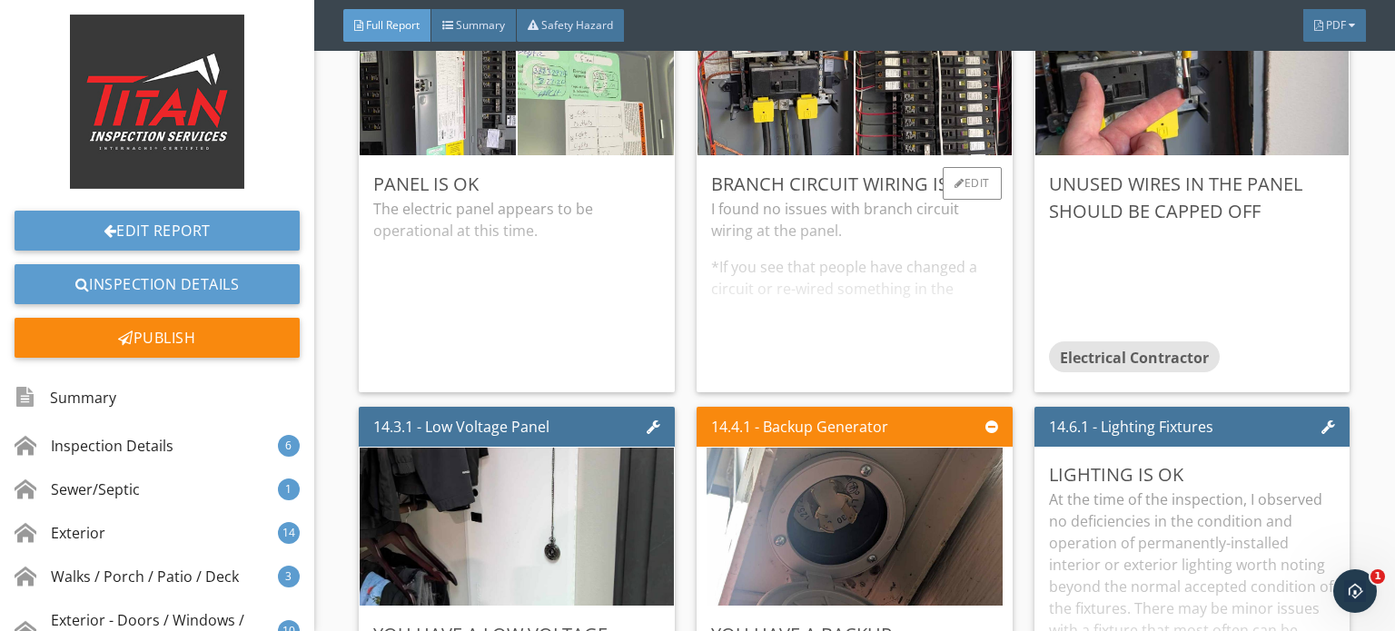
scroll to position [26969, 0]
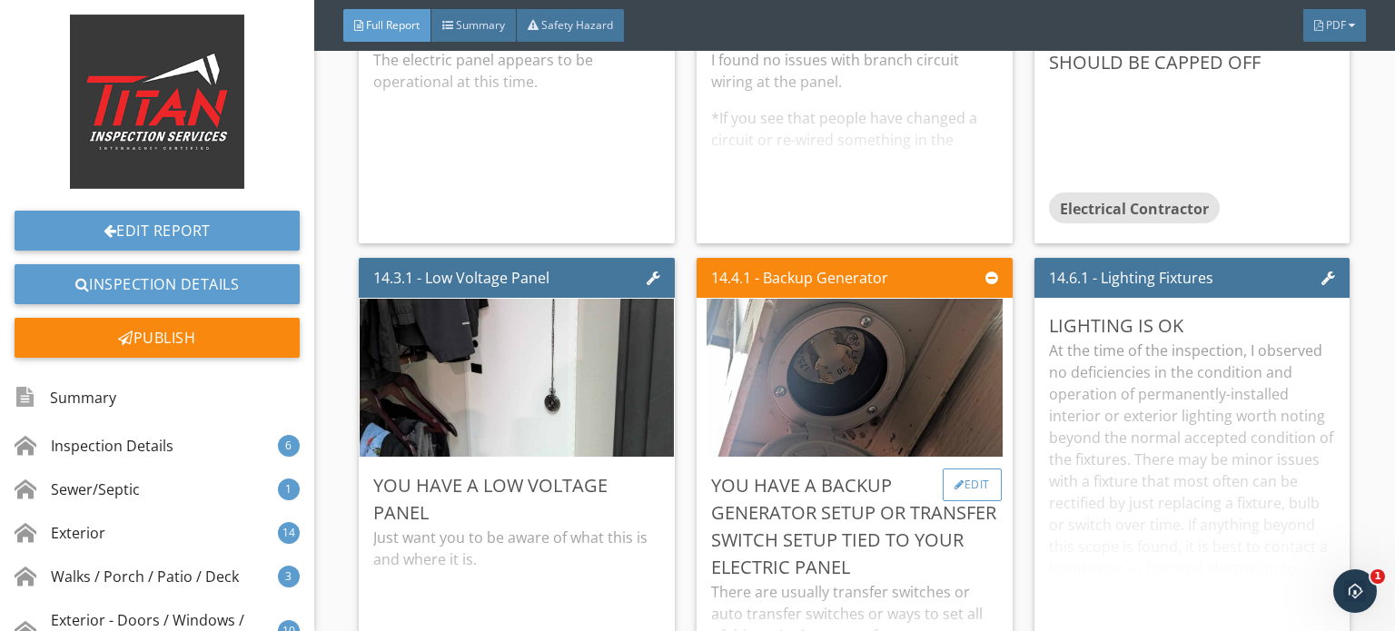
click at [966, 476] on div "Edit" at bounding box center [972, 485] width 59 height 33
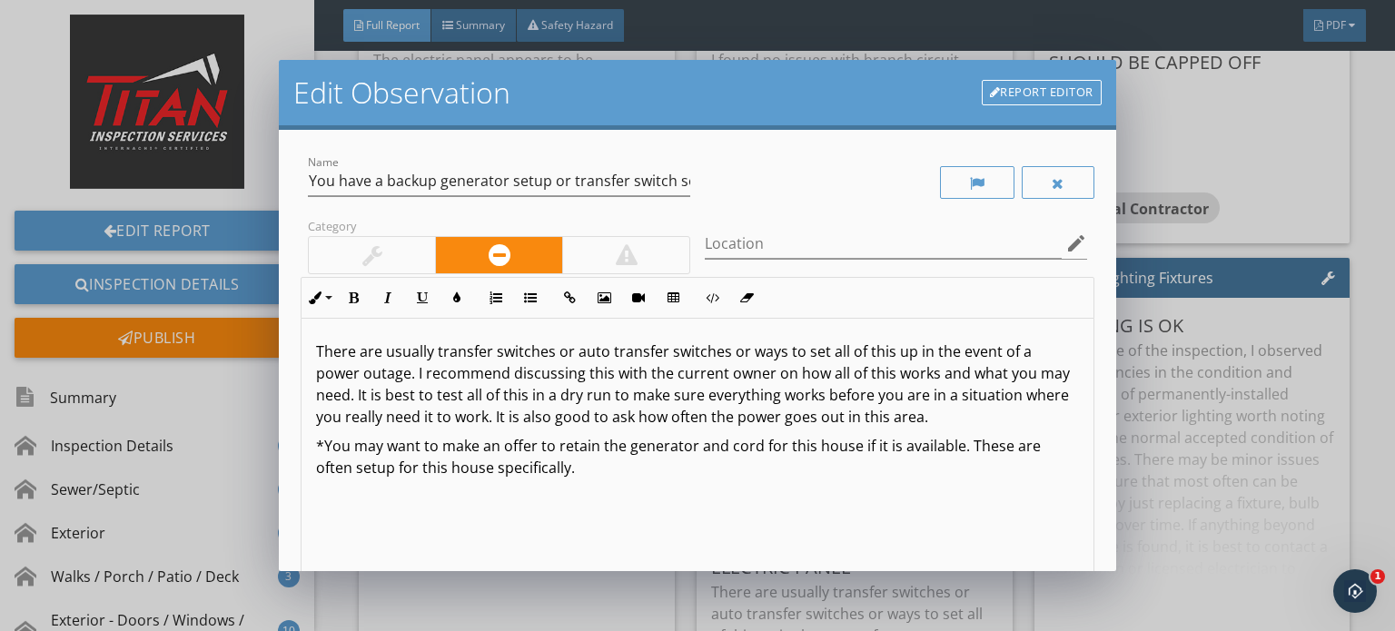
click at [361, 239] on div at bounding box center [372, 255] width 126 height 36
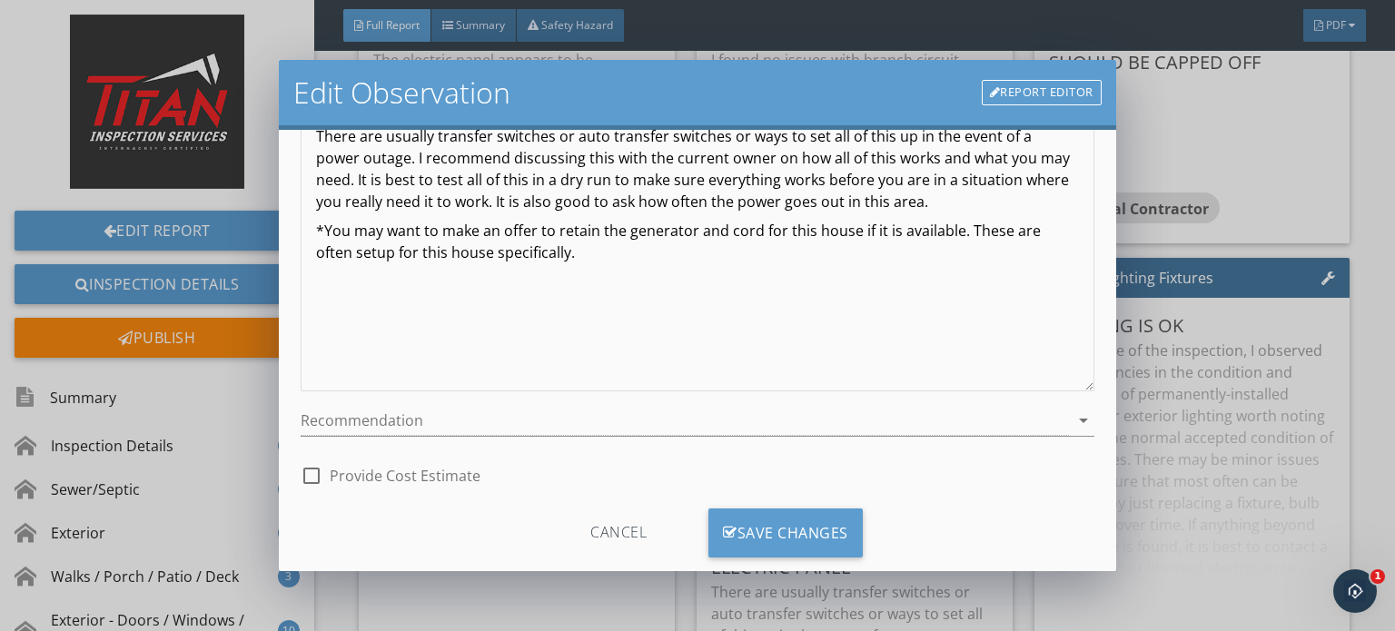
scroll to position [250, 0]
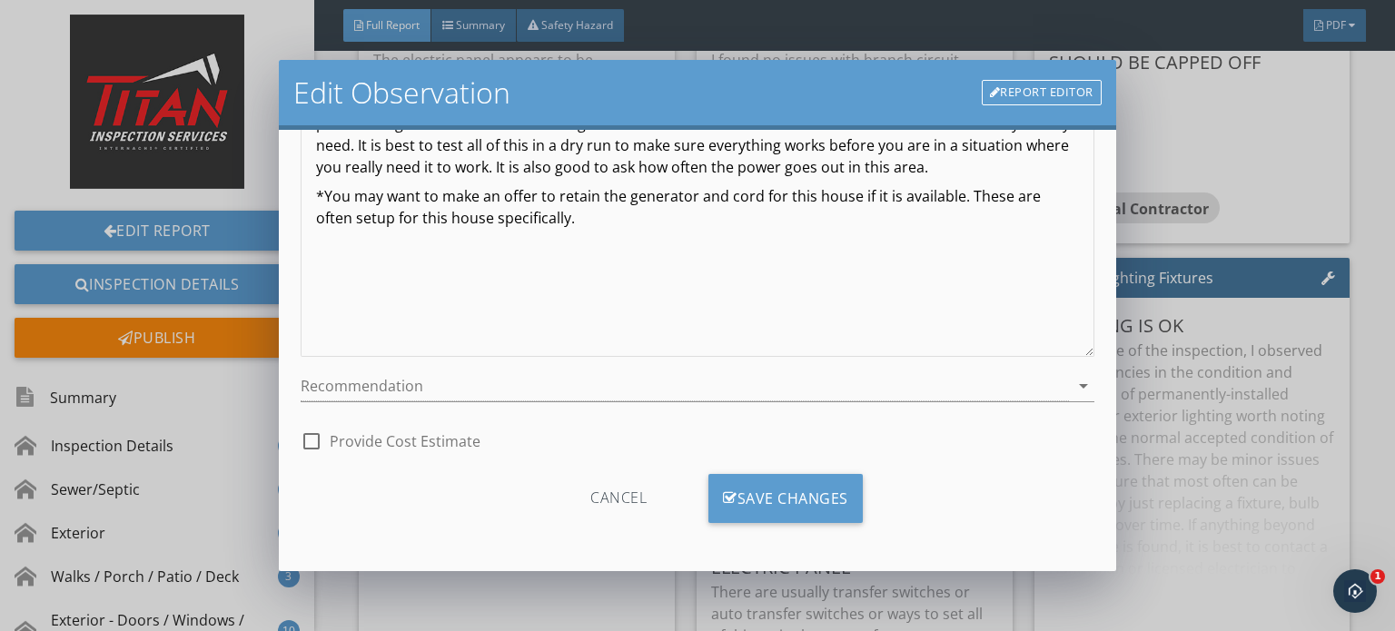
click at [734, 460] on div "Cancel Save Changes" at bounding box center [698, 505] width 794 height 92
click at [763, 504] on div "Save Changes" at bounding box center [785, 498] width 154 height 49
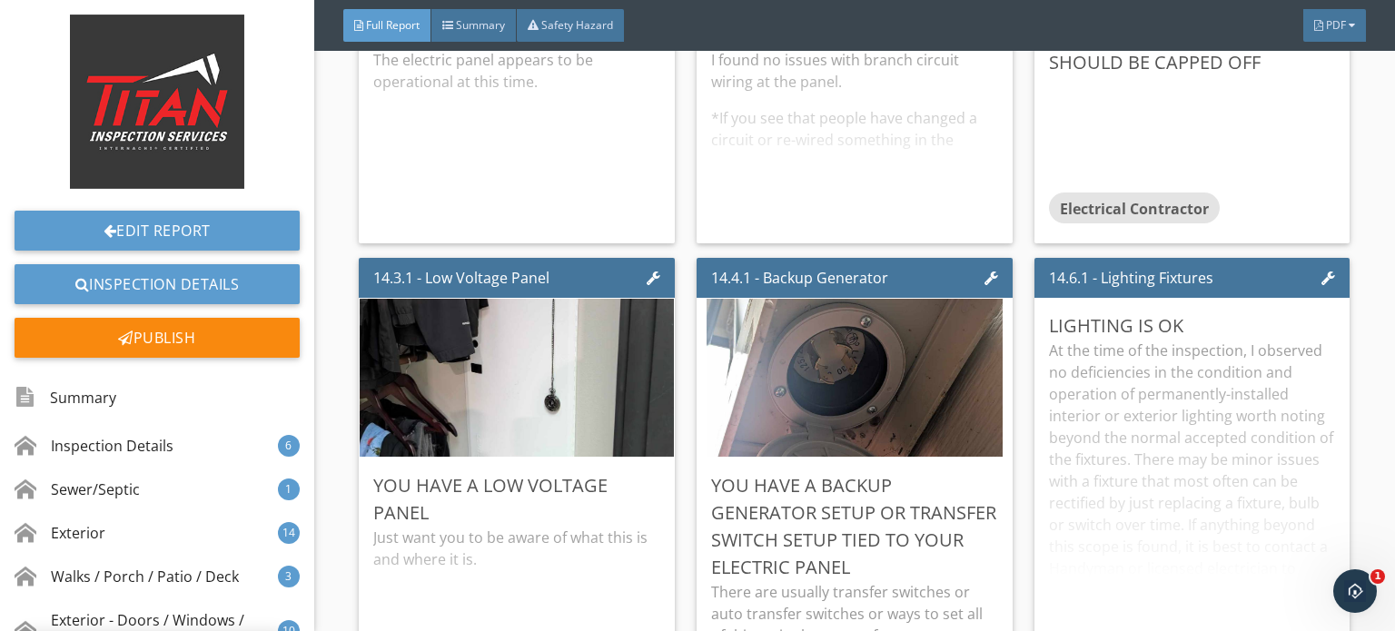
scroll to position [35, 0]
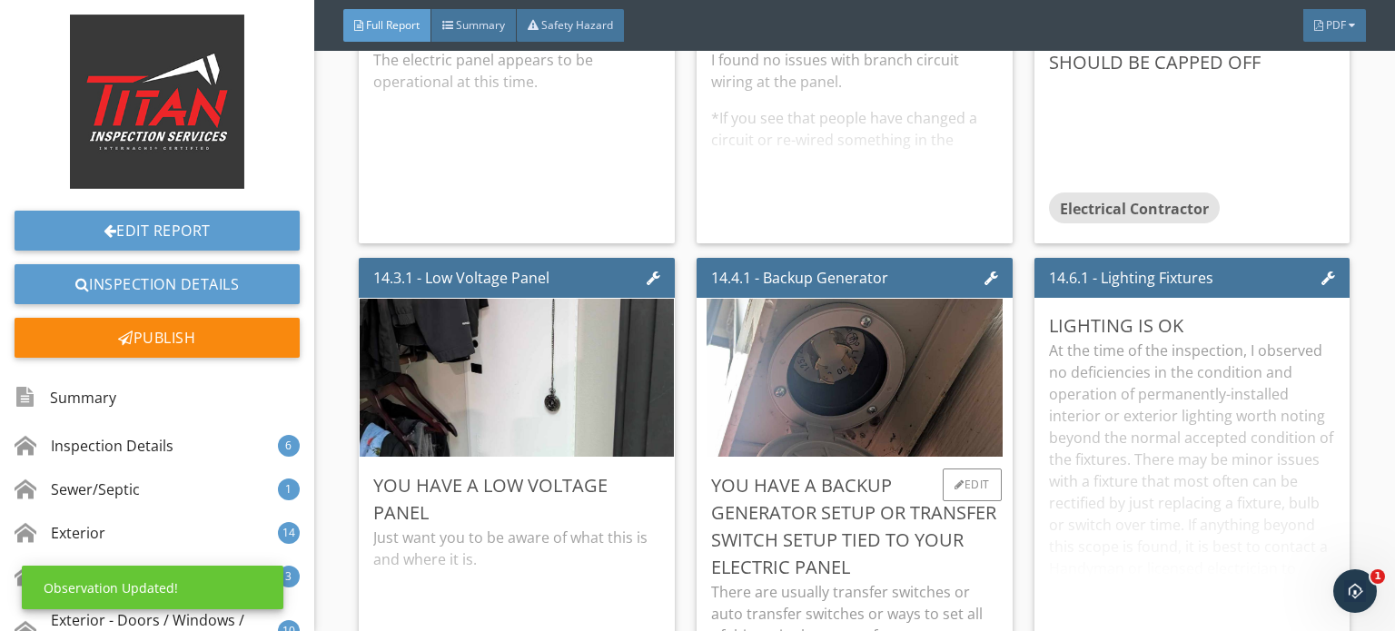
click at [829, 472] on div "You have a backup generator setup or transfer switch setup tied to your electri…" at bounding box center [854, 526] width 287 height 109
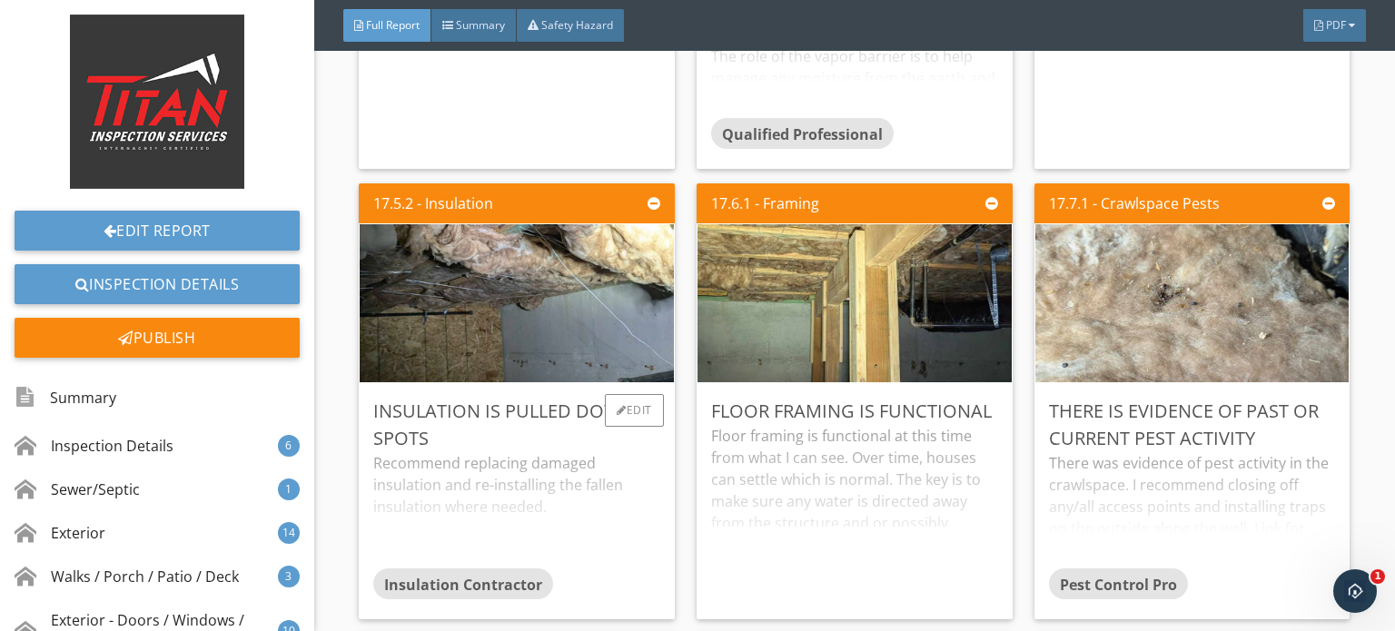
scroll to position [34143, 0]
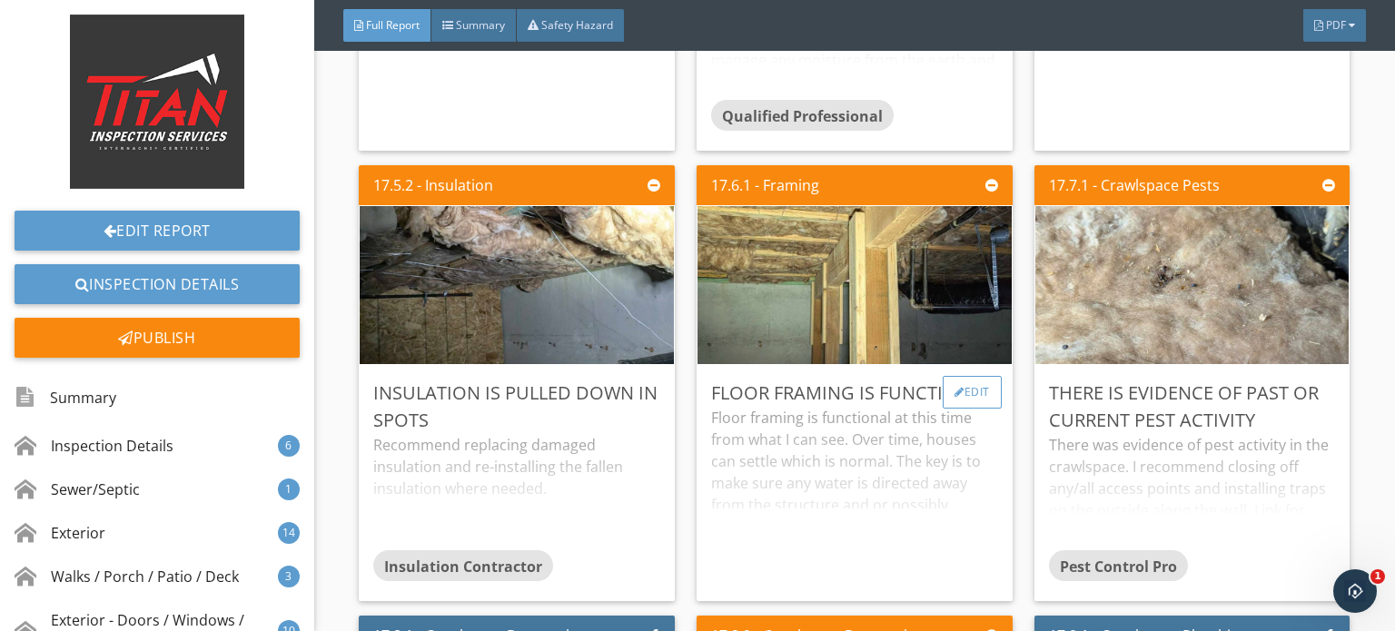
click at [954, 376] on div "Edit" at bounding box center [972, 392] width 59 height 33
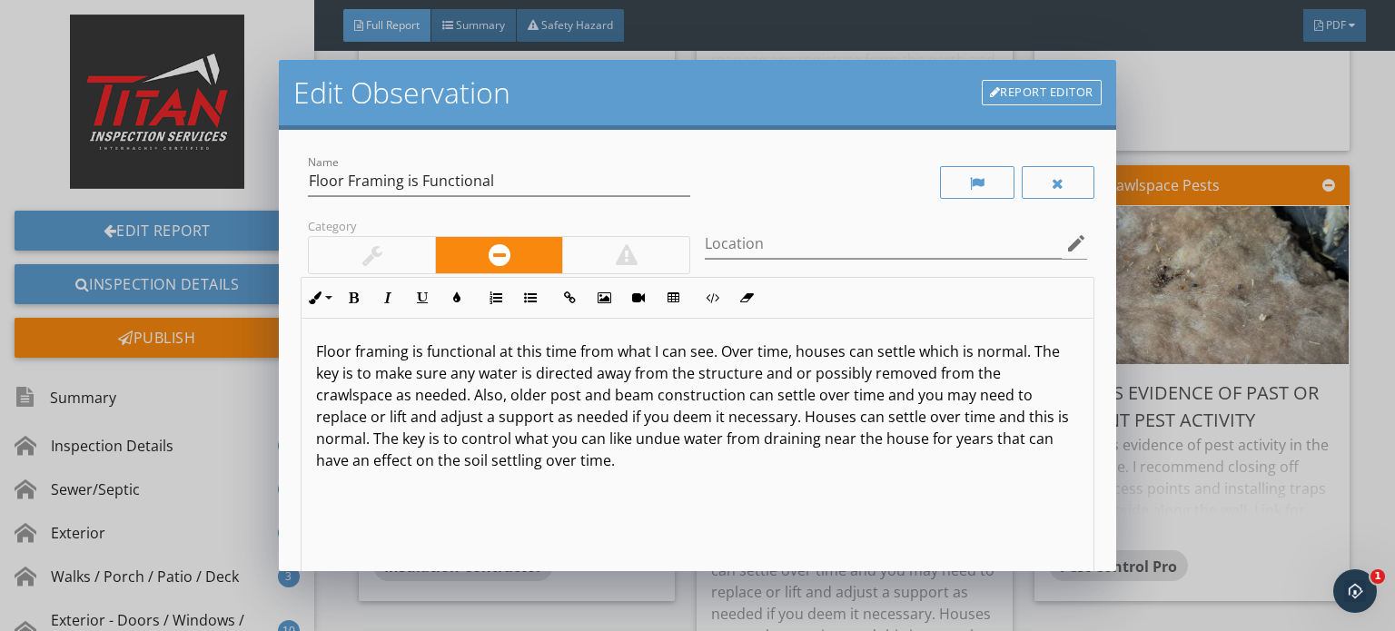
click at [416, 268] on div at bounding box center [372, 255] width 126 height 36
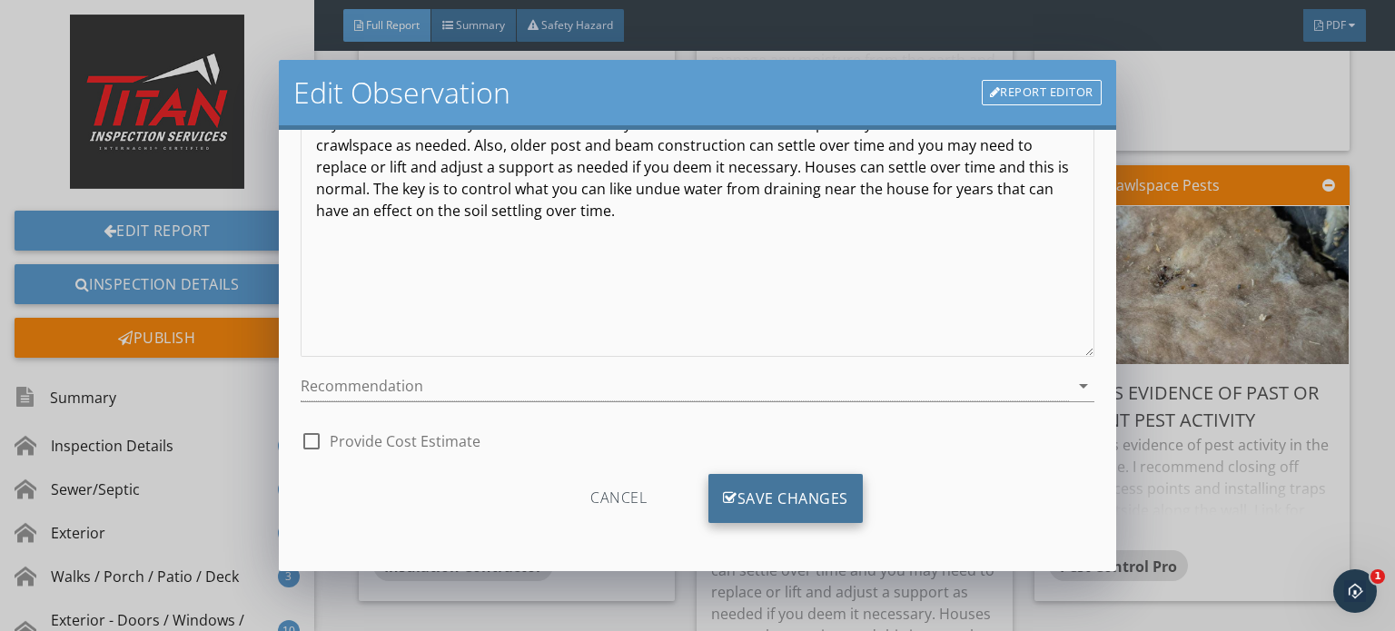
click at [774, 502] on div "Save Changes" at bounding box center [785, 498] width 154 height 49
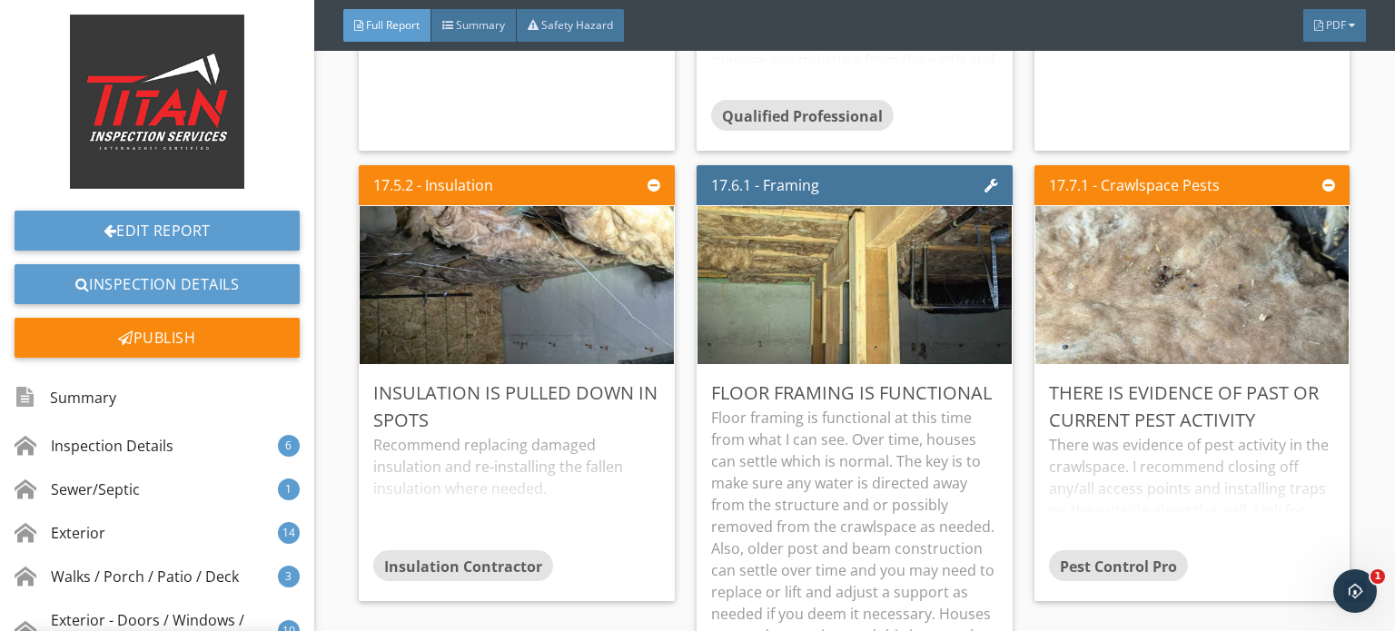
scroll to position [35, 0]
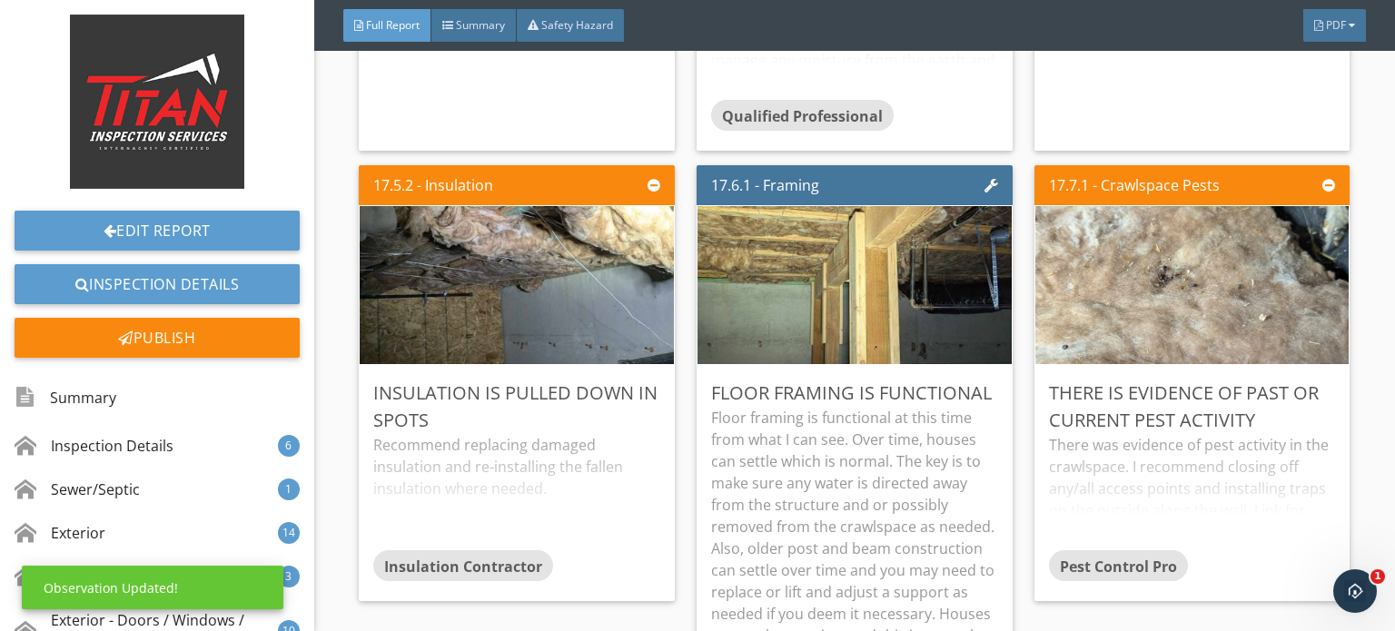
click at [865, 444] on p "Floor framing is functional at this time from what I can see. Over time, houses…" at bounding box center [854, 570] width 287 height 327
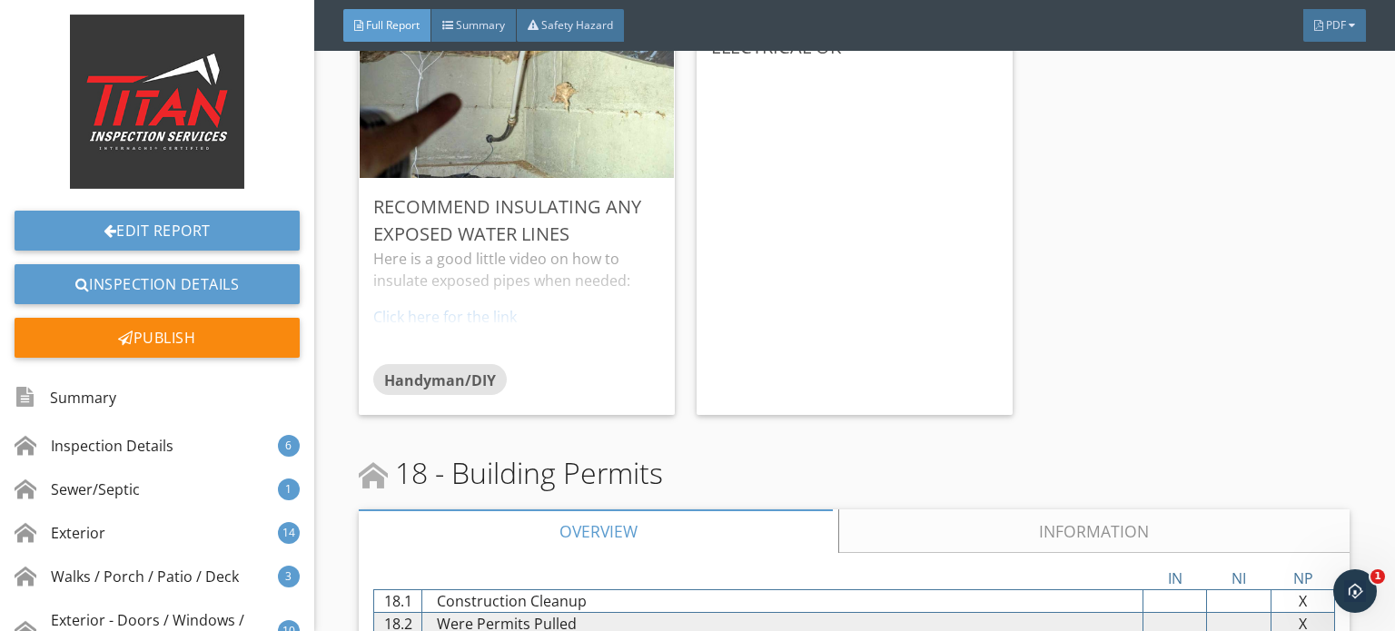
scroll to position [35142, 0]
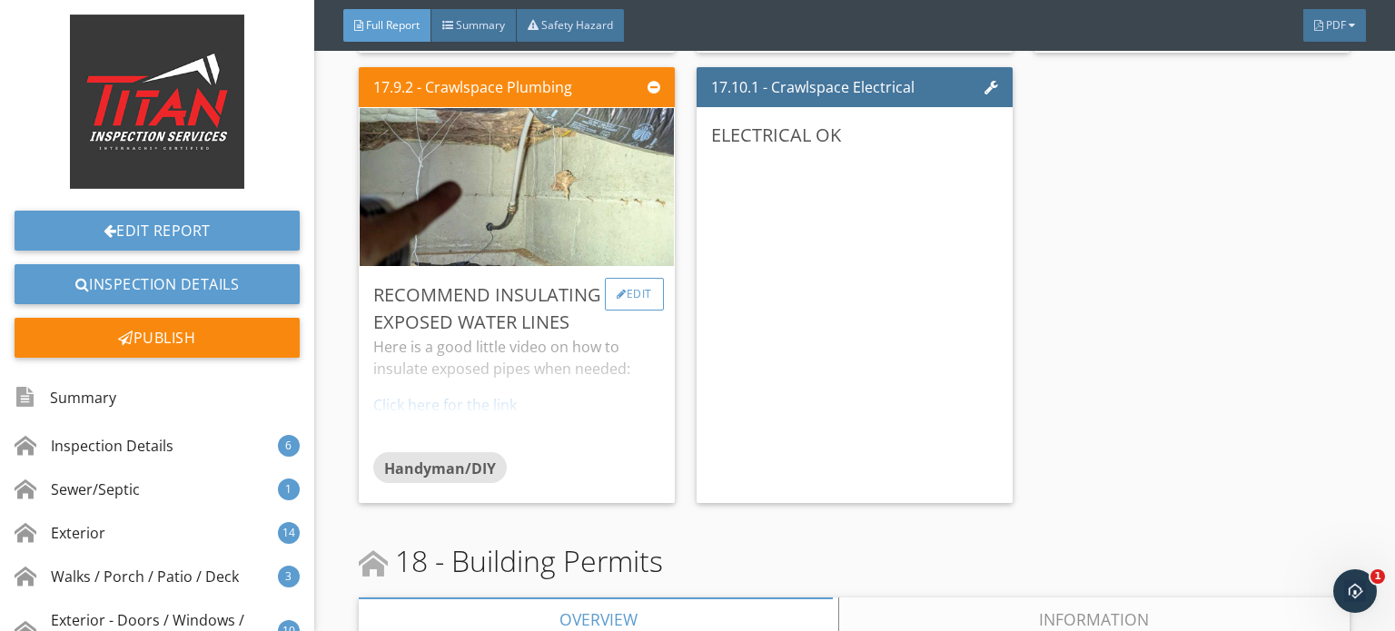
click at [630, 278] on div "Edit" at bounding box center [634, 294] width 59 height 33
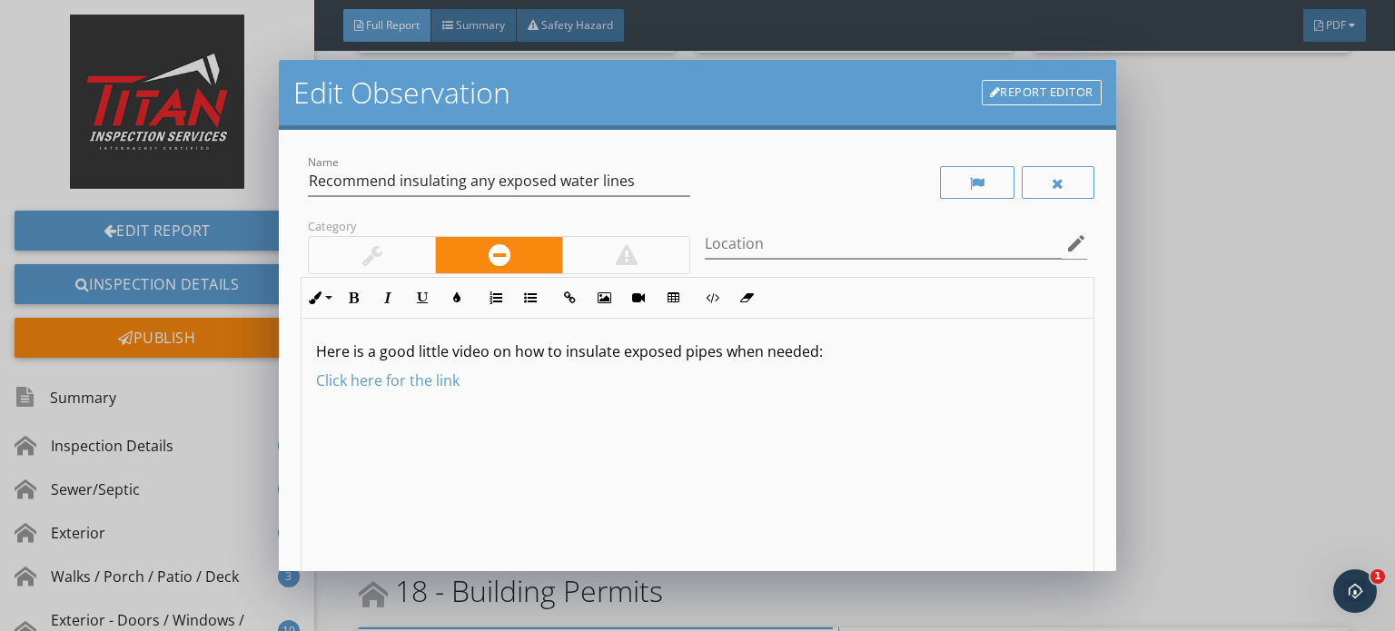
click at [855, 378] on p "Click here for the link" at bounding box center [697, 381] width 763 height 22
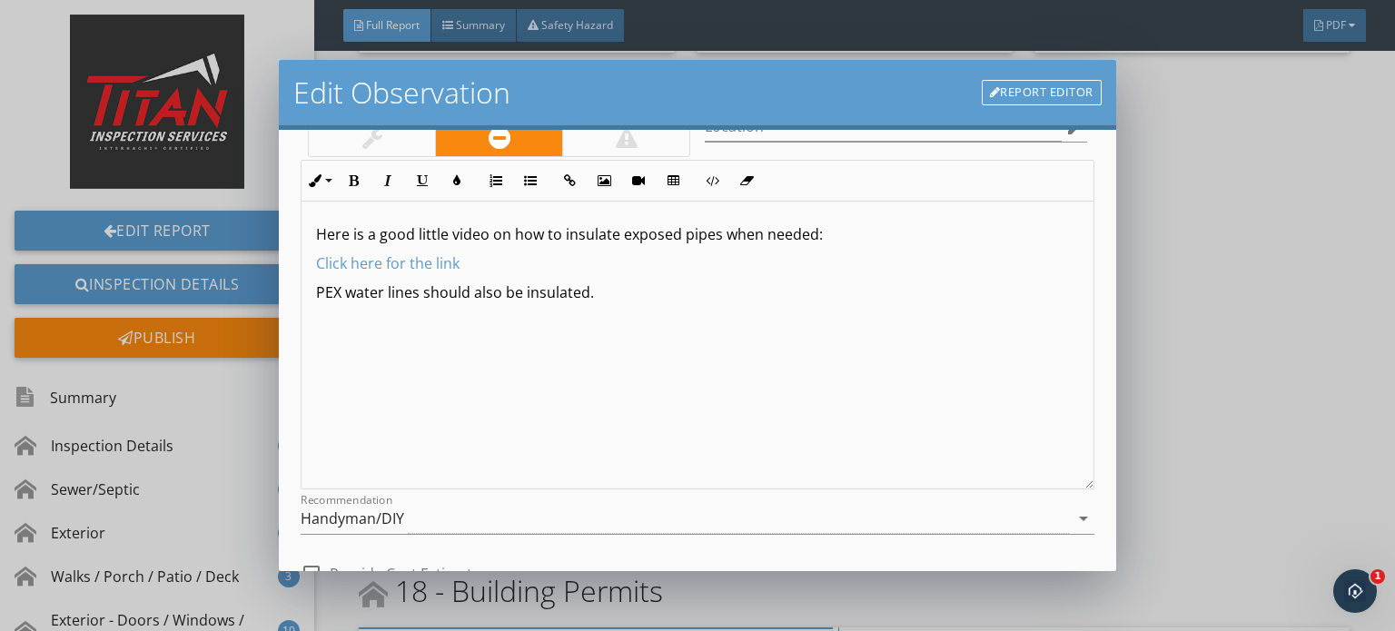
scroll to position [250, 0]
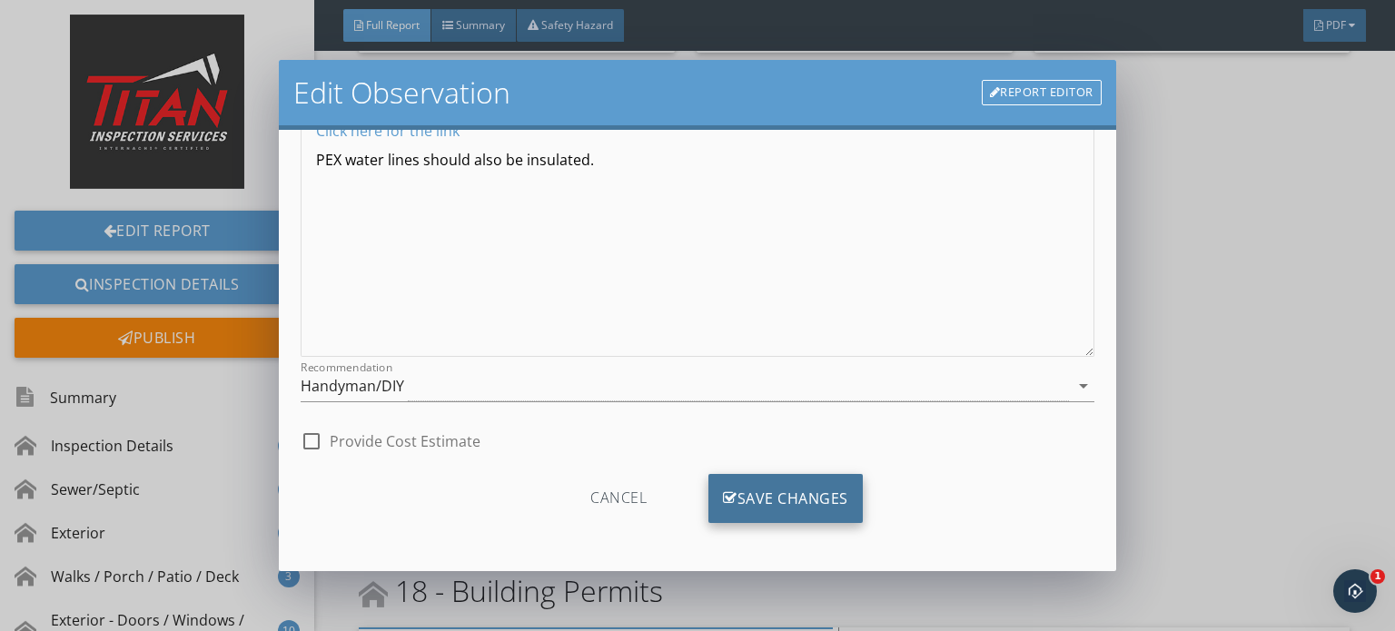
click at [803, 503] on div "Save Changes" at bounding box center [785, 498] width 154 height 49
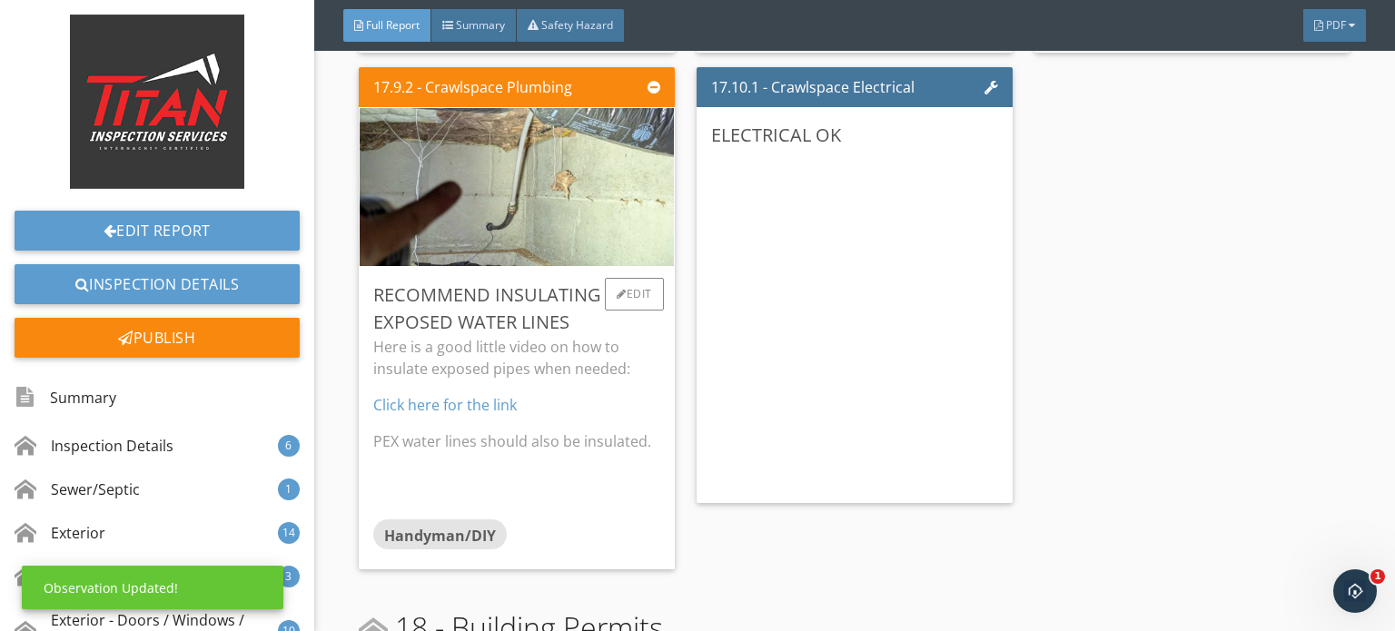
click at [578, 336] on p "Here is a good little video on how to insulate exposed pipes when needed:" at bounding box center [516, 358] width 287 height 44
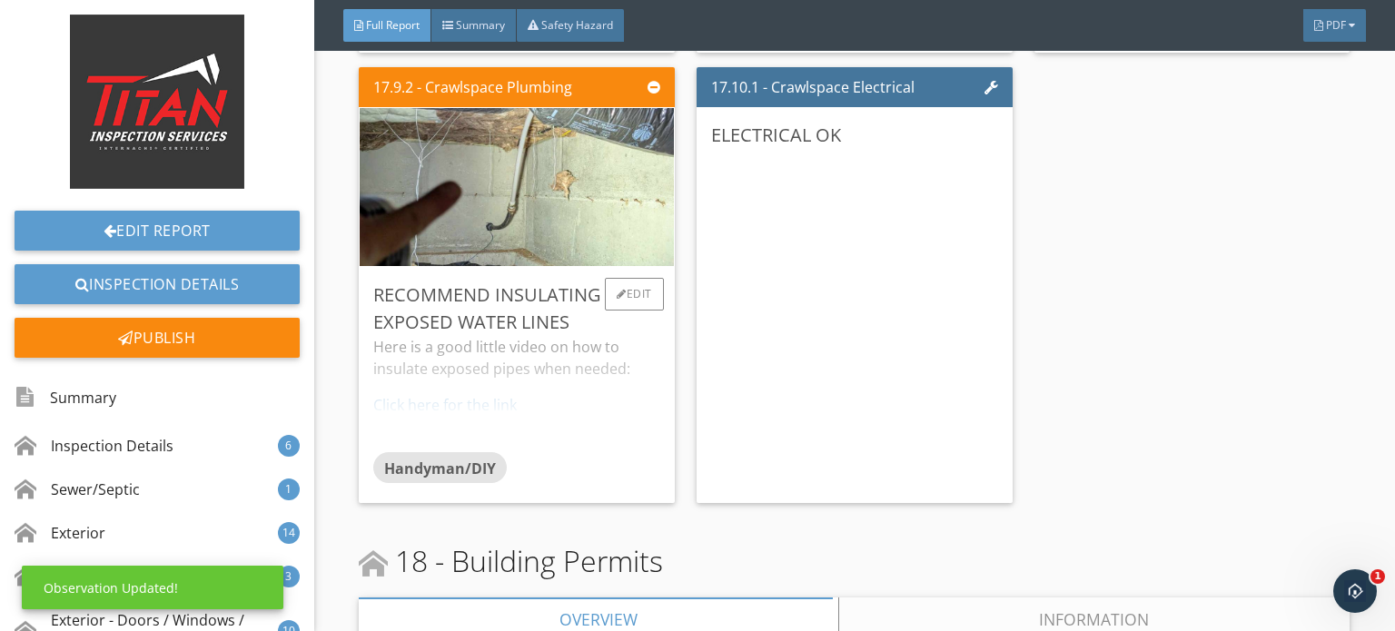
scroll to position [35596, 0]
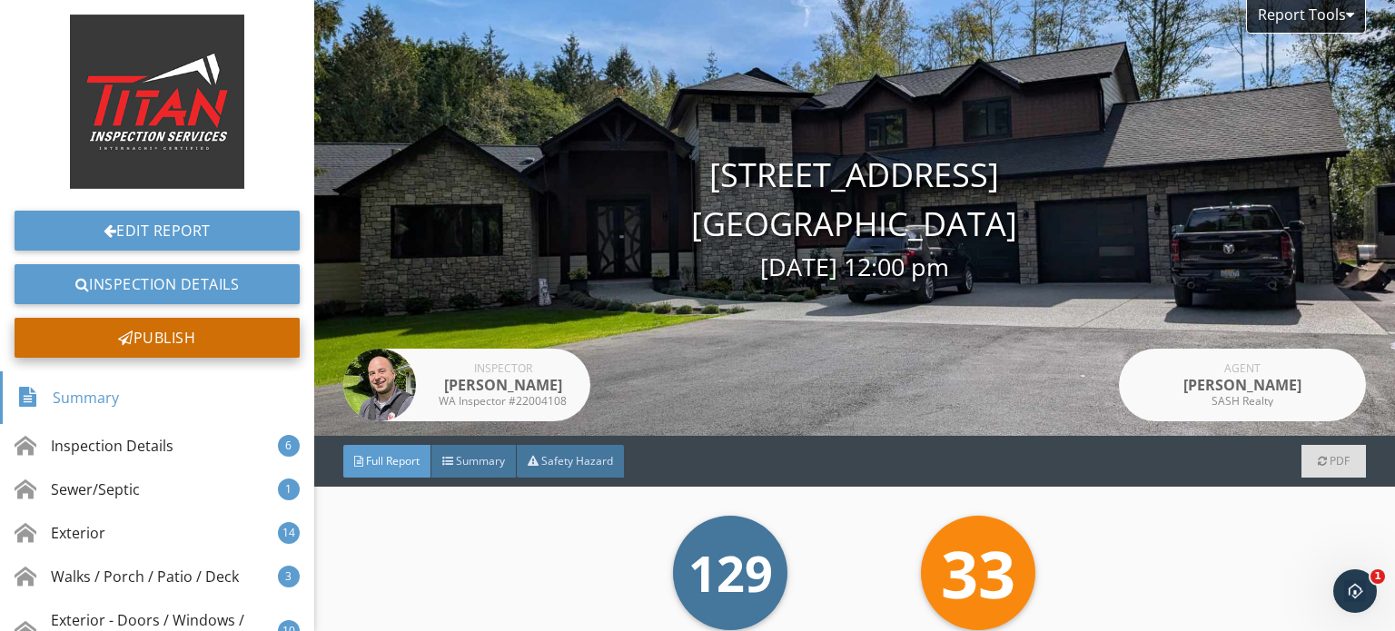
click at [232, 340] on div "Publish" at bounding box center [157, 338] width 285 height 40
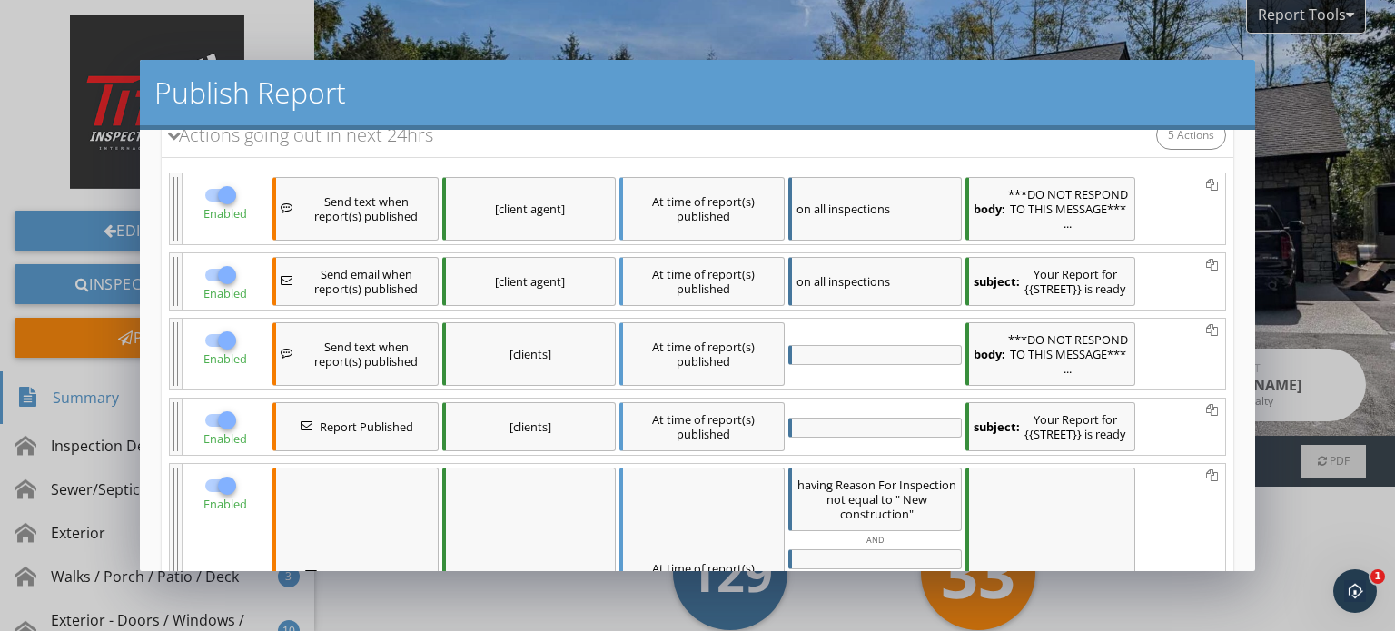
scroll to position [352, 0]
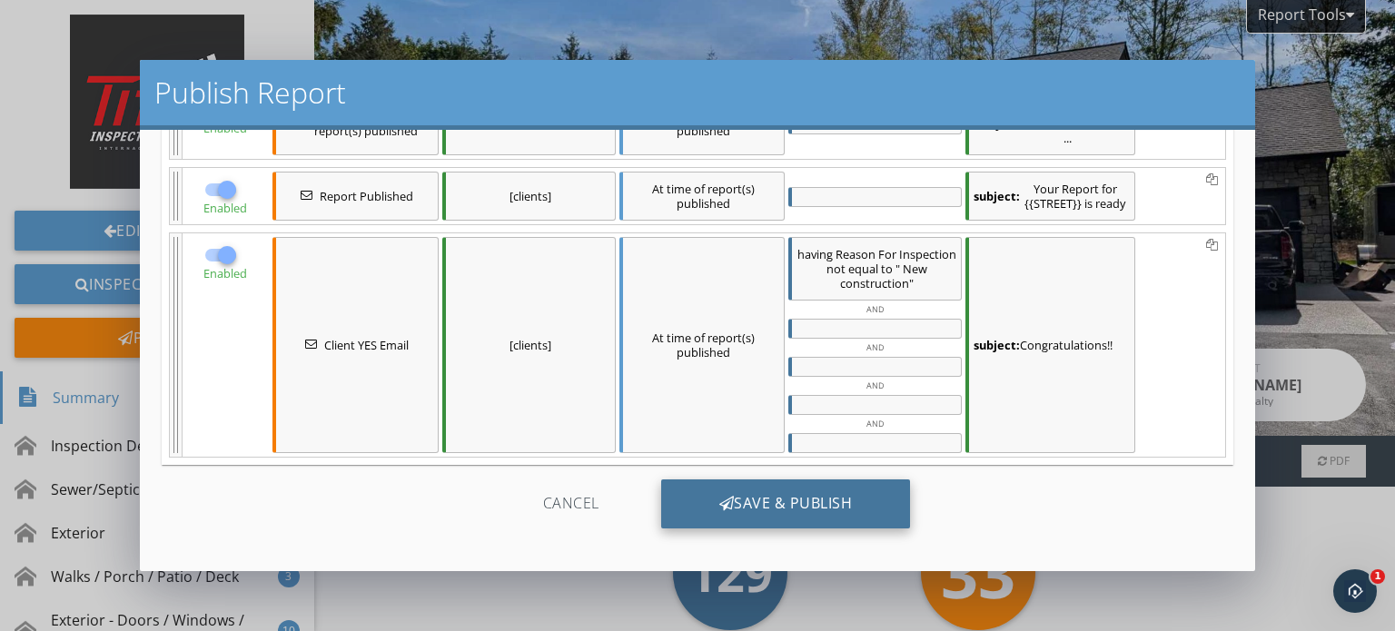
click at [791, 492] on div "Save & Publish" at bounding box center [786, 503] width 250 height 49
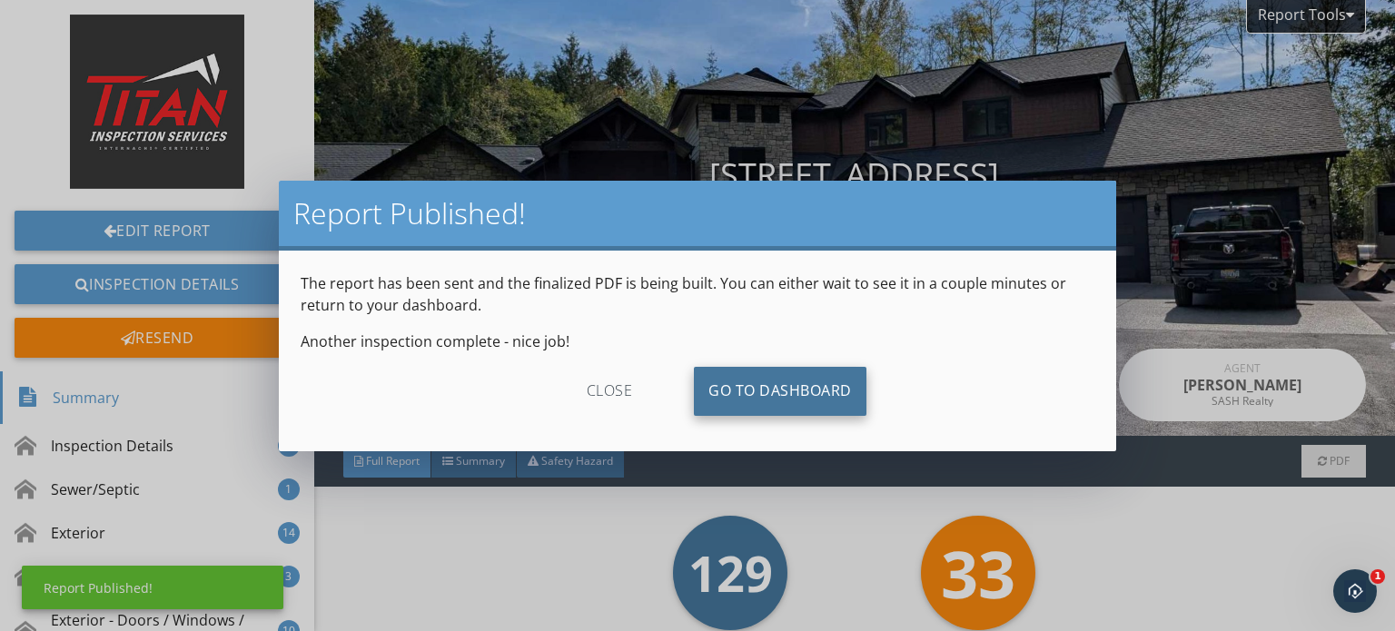
click at [810, 378] on link "Go To Dashboard" at bounding box center [780, 391] width 173 height 49
